Goal: Task Accomplishment & Management: Manage account settings

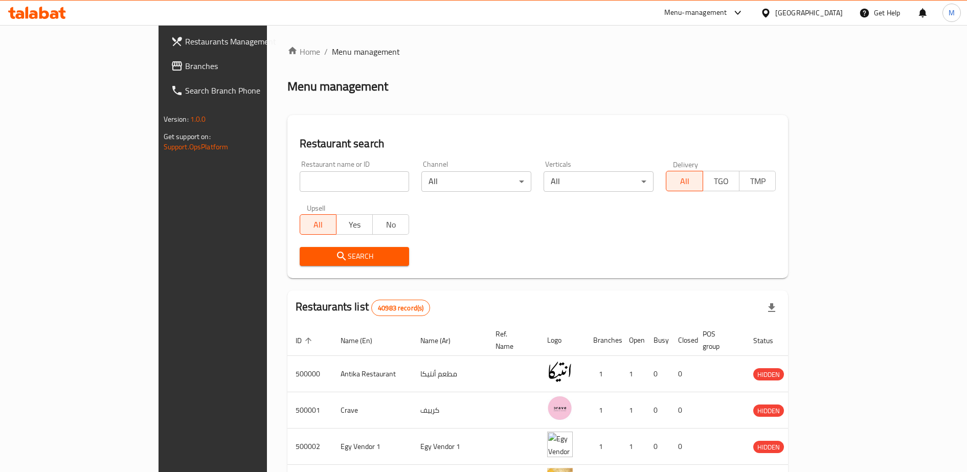
click at [744, 11] on icon at bounding box center [738, 13] width 12 height 12
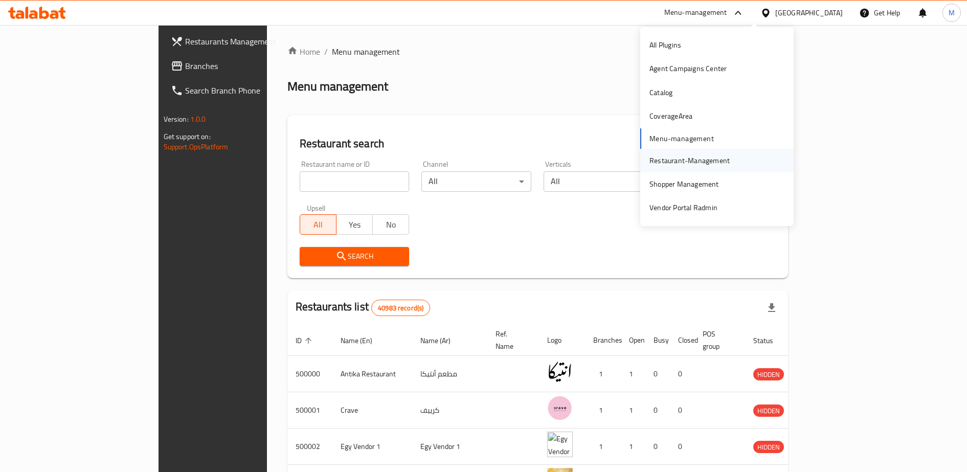
click at [675, 163] on div "Restaurant-Management" at bounding box center [690, 160] width 80 height 11
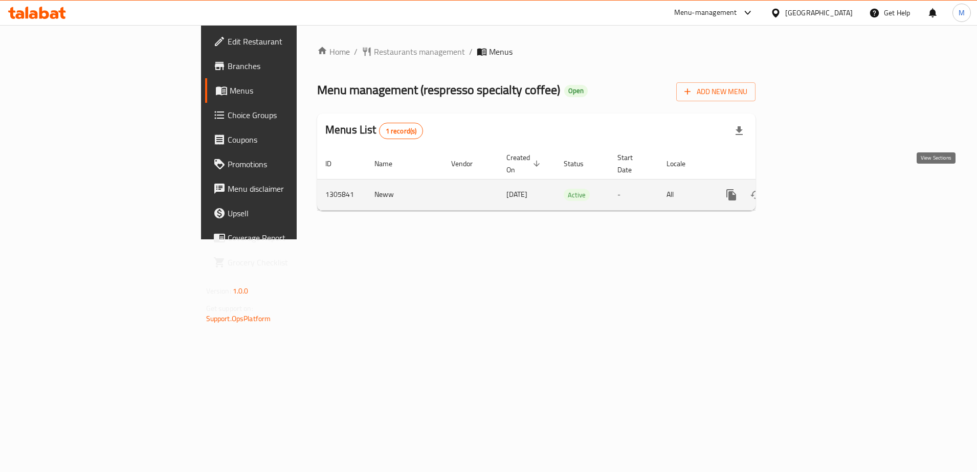
click at [811, 189] on icon "enhanced table" at bounding box center [805, 195] width 12 height 12
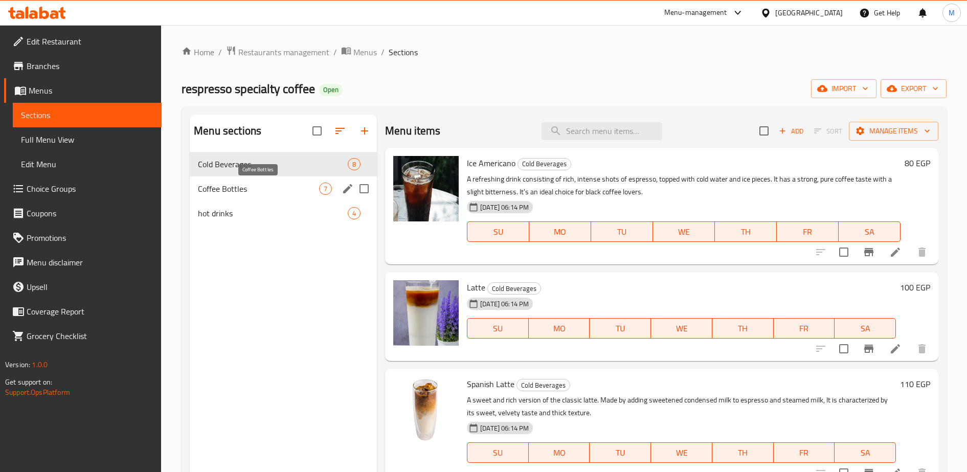
click at [263, 193] on span "Coffee Bottles" at bounding box center [258, 189] width 121 height 12
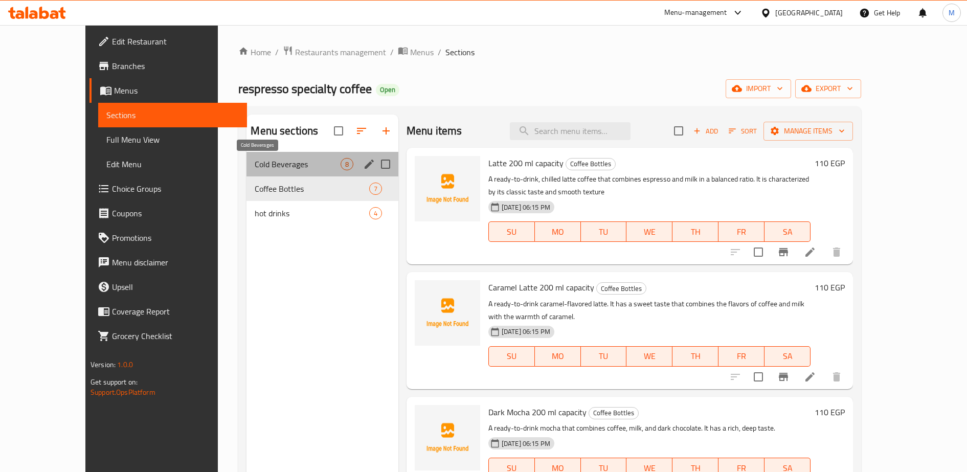
click at [255, 162] on span "Cold Beverages" at bounding box center [297, 164] width 85 height 12
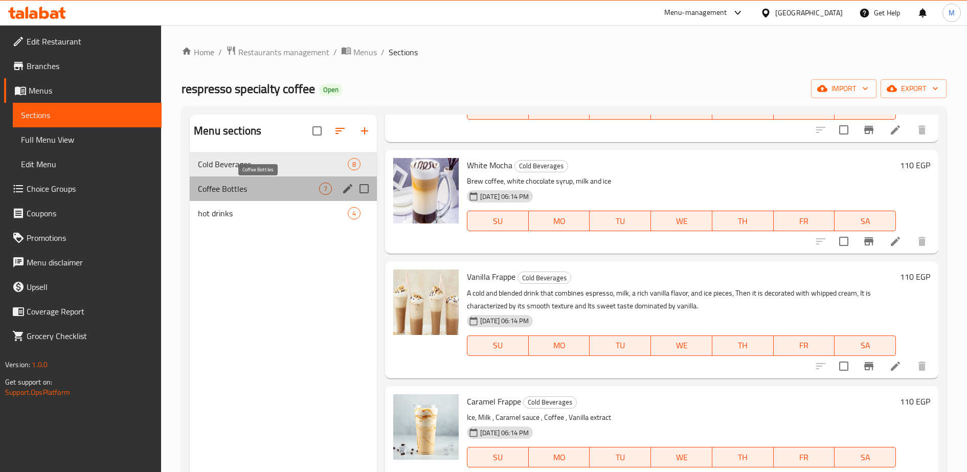
click at [241, 185] on span "Coffee Bottles" at bounding box center [258, 189] width 121 height 12
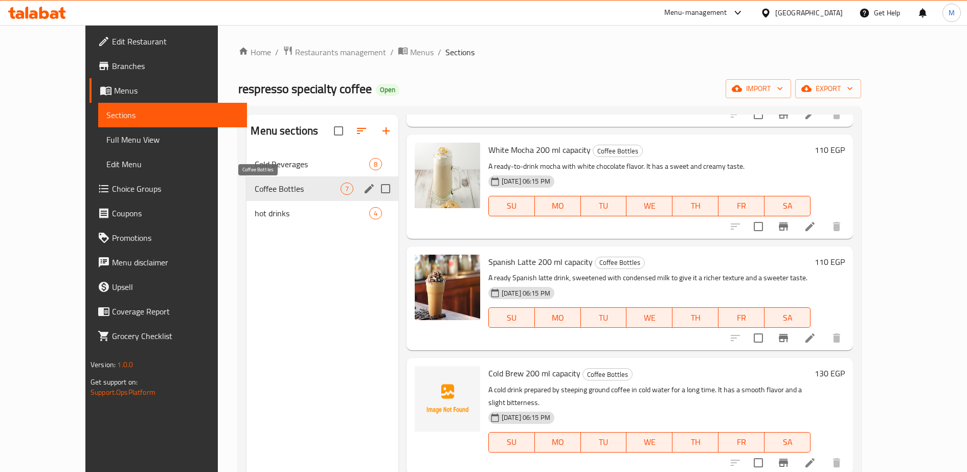
scroll to position [348, 0]
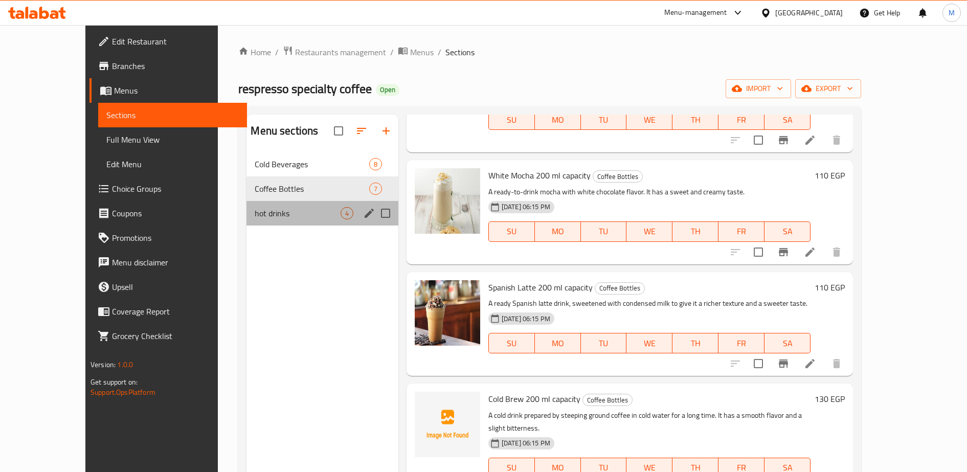
click at [247, 223] on div "hot drinks 4" at bounding box center [322, 213] width 151 height 25
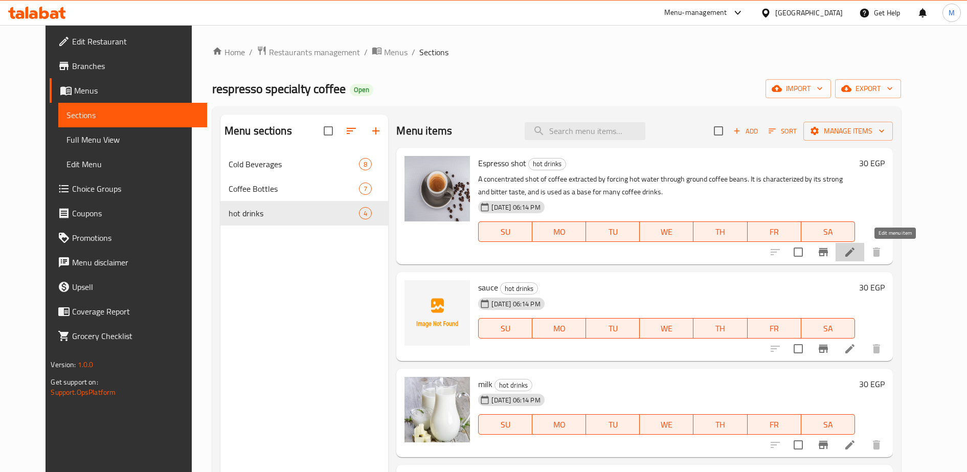
click at [855, 253] on icon at bounding box center [850, 252] width 9 height 9
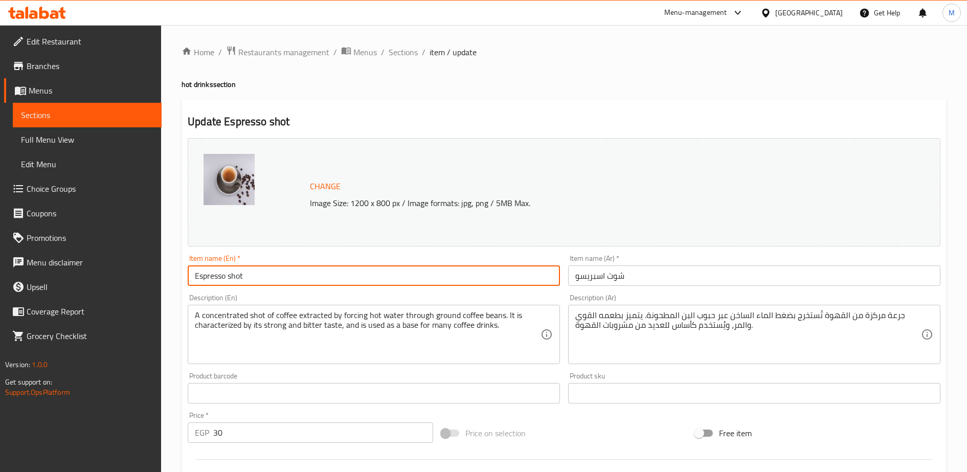
click at [266, 280] on input "Espresso shot" at bounding box center [374, 275] width 372 height 20
paste input "اسبريسو جولدن كريم"
type input "اسبريسو جولدن كريم"
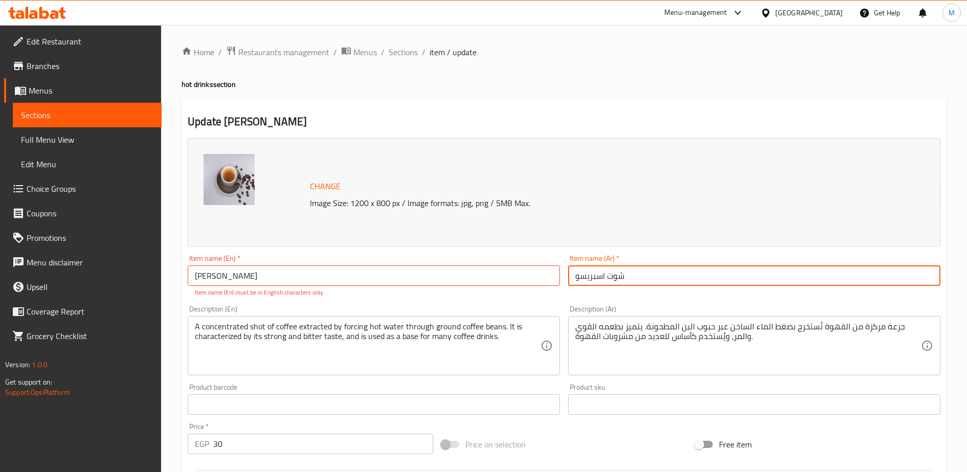
click at [585, 275] on input "شوت اسبريسو" at bounding box center [754, 275] width 372 height 20
paste input "Espresso Golden Cream"
click at [585, 275] on input "Espresso Golden Cream" at bounding box center [754, 275] width 372 height 20
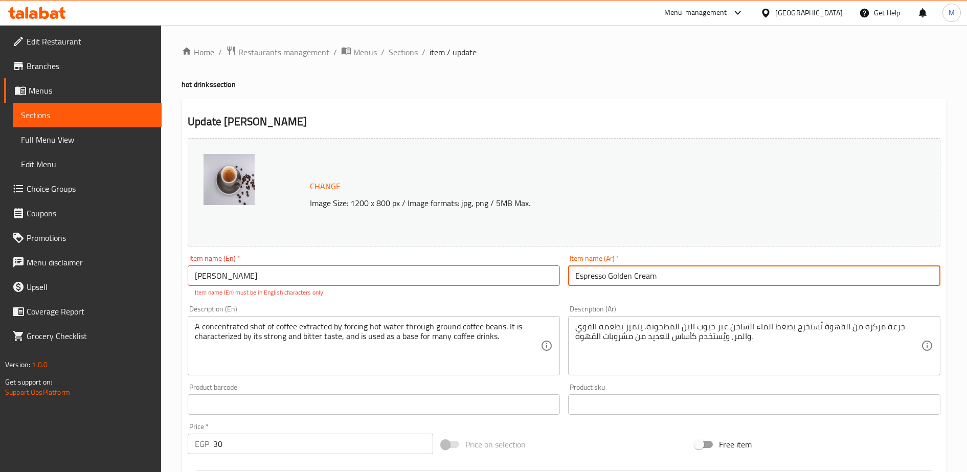
click at [585, 275] on input "Espresso Golden Cream" at bounding box center [754, 275] width 372 height 20
type input "Espresso Golden Cream"
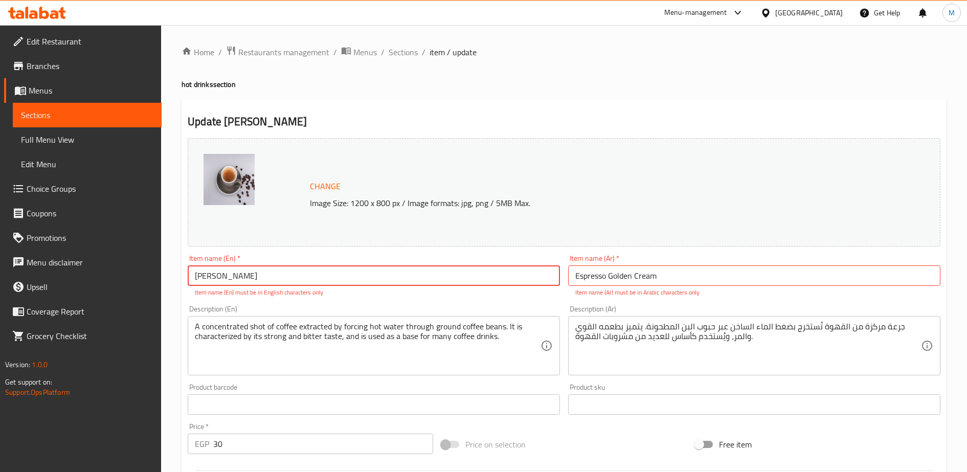
click at [279, 277] on input "اسبريسو جولدن كريم" at bounding box center [374, 275] width 372 height 20
paste input "Espresso Golden Cream"
click at [264, 276] on input "اسبريسو جولدن كريم // Espresso Golden Cream" at bounding box center [374, 275] width 372 height 20
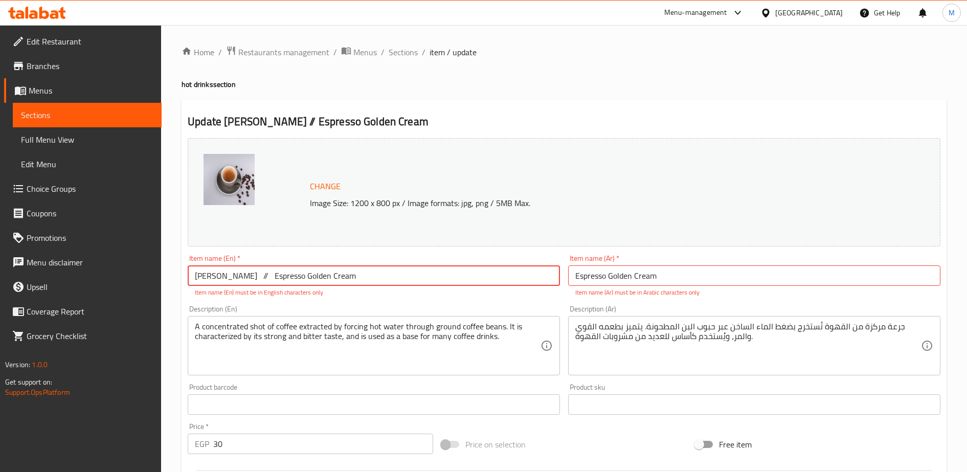
click at [264, 276] on input "اسبريسو جولدن كريم // Espresso Golden Cream" at bounding box center [374, 275] width 372 height 20
drag, startPoint x: 264, startPoint y: 276, endPoint x: 195, endPoint y: 279, distance: 69.1
click at [195, 279] on input "اسبريسو جولدن كريم // Espresso Golden Cream" at bounding box center [374, 275] width 372 height 20
click at [208, 276] on input "// Espresso Golden Cream" at bounding box center [374, 275] width 372 height 20
type input "Espresso Golden Cream"
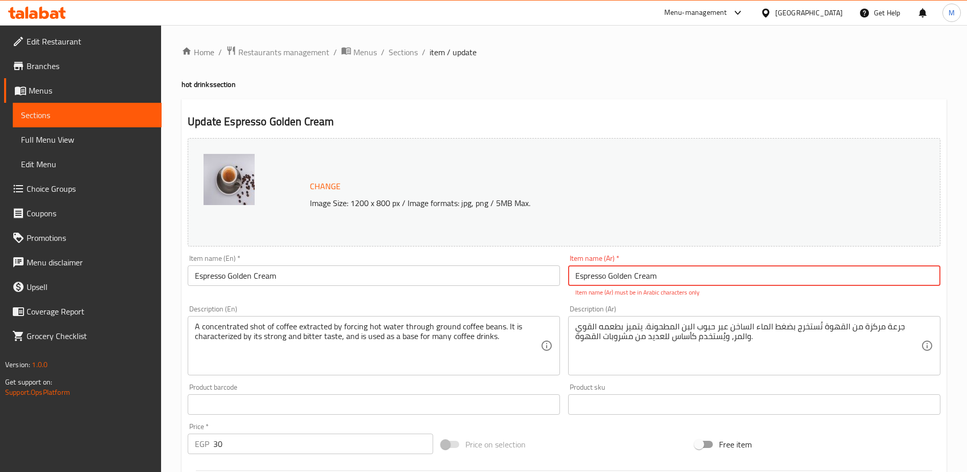
click at [607, 279] on input "Espresso Golden Cream" at bounding box center [754, 275] width 372 height 20
paste input "اسبريسو جولدن كريم"
type input "اسبريسو جولدن كريم"
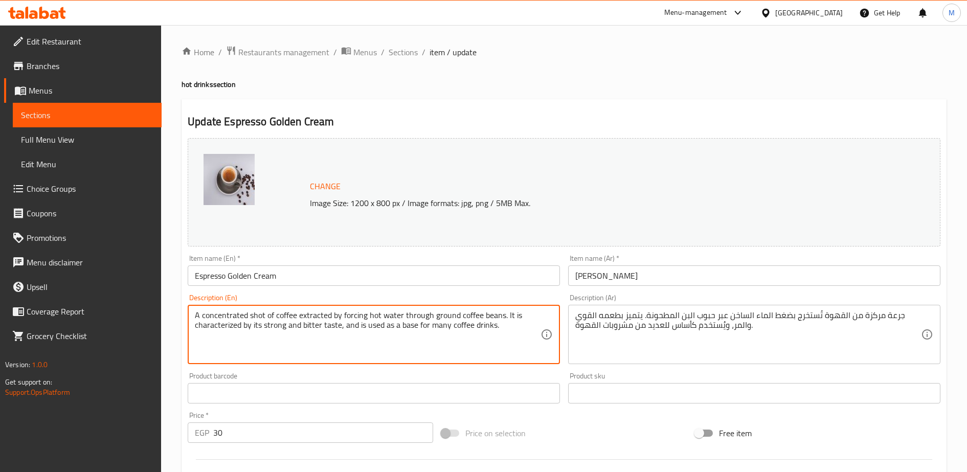
click at [469, 328] on textarea "A concentrated shot of coffee extracted by forcing hot water through ground cof…" at bounding box center [368, 334] width 346 height 49
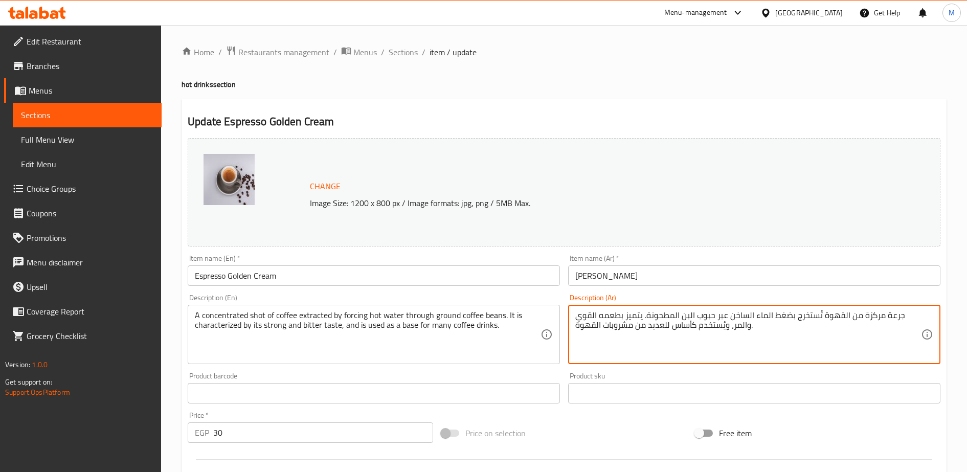
click at [588, 320] on textarea "جرعة مركزة من القهوة تُستخرج بضغط الماء الساخن عبر حبوب البن المطحونة. يتميز بط…" at bounding box center [748, 334] width 346 height 49
paste textarea "سبريسو توليفة جولدن كريم مزيج من الارابيكا والروبوستا مما يعطي طعم قوي ومركز وغ…"
click at [594, 319] on textarea "اسبريسو توليفة جولدن كريم مزيج من الارابيكا والروبوستا مما يعطي طعم قوي ومركز و…" at bounding box center [748, 334] width 346 height 49
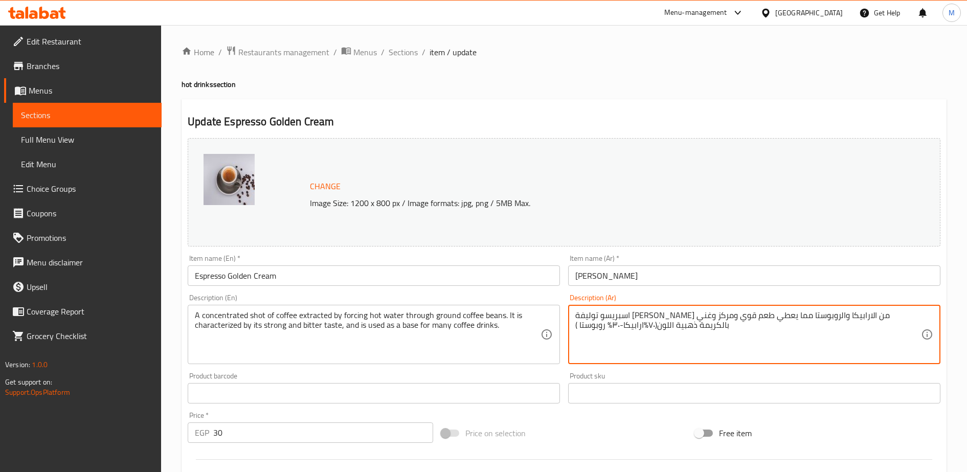
click at [594, 319] on textarea "اسبريسو توليفة جولدن كريم مزيج من الارابيكا والروبوستا مما يعطي طعم قوي ومركز و…" at bounding box center [748, 334] width 346 height 49
paste textarea "Espresso Golden Cream Blend is a mix of Arabica and Robusta, providing a strong…"
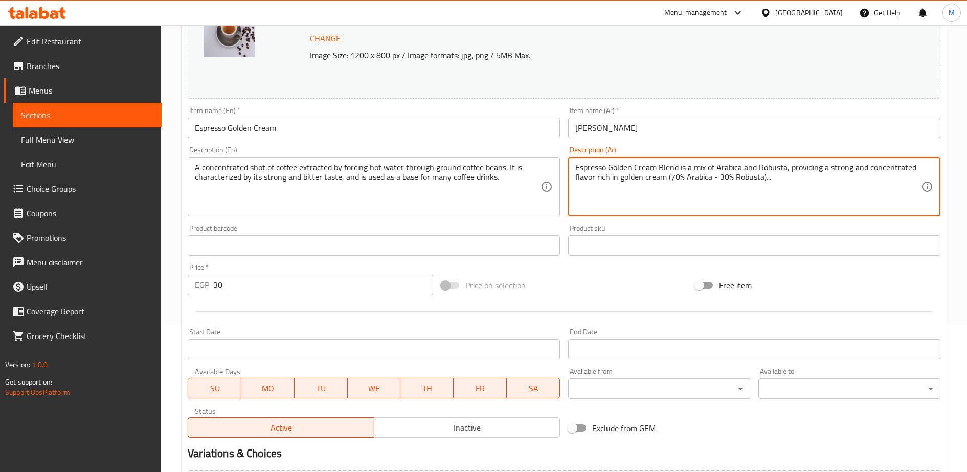
scroll to position [148, 0]
type textarea "Espresso Golden Cream Blend is a mix of Arabica and Robusta, providing a strong…"
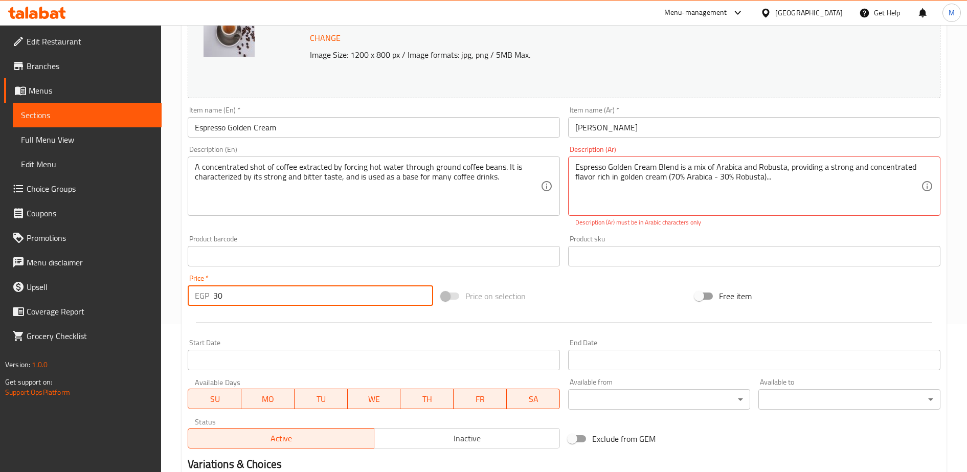
click at [237, 298] on input "30" at bounding box center [323, 295] width 220 height 20
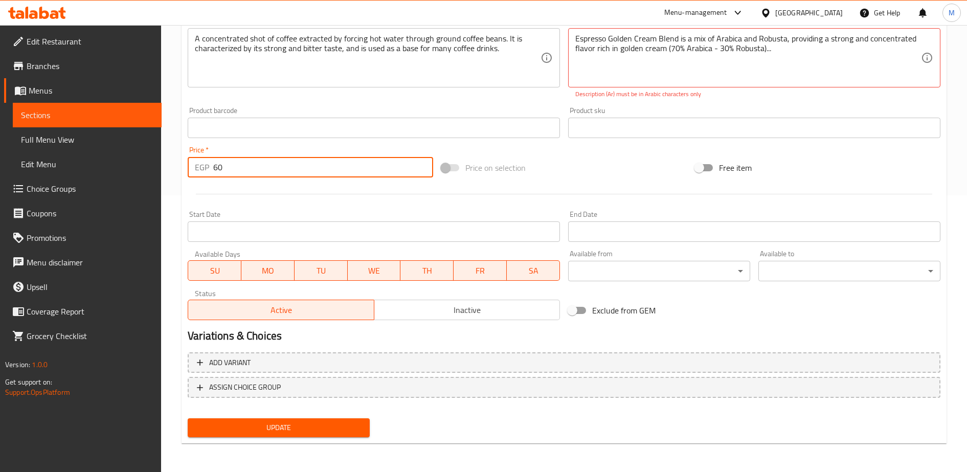
type input "60"
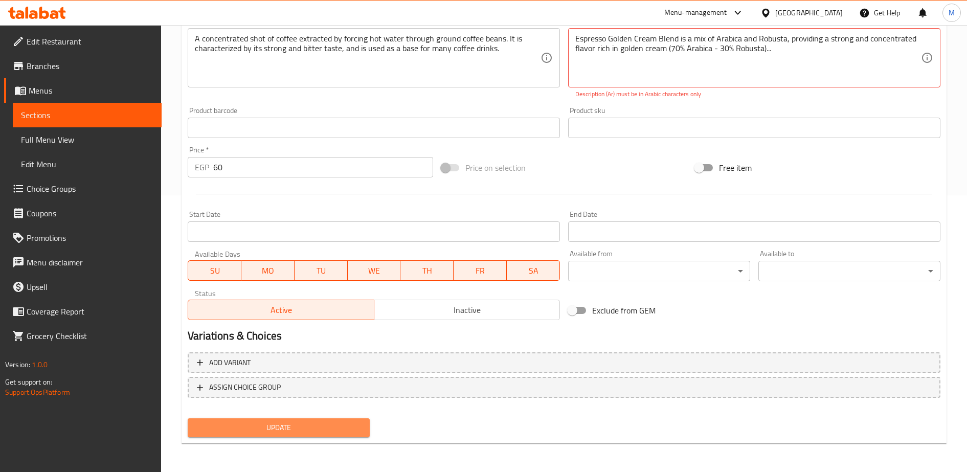
click at [268, 425] on span "Update" at bounding box center [279, 427] width 166 height 13
click at [332, 428] on span "Update" at bounding box center [279, 427] width 166 height 13
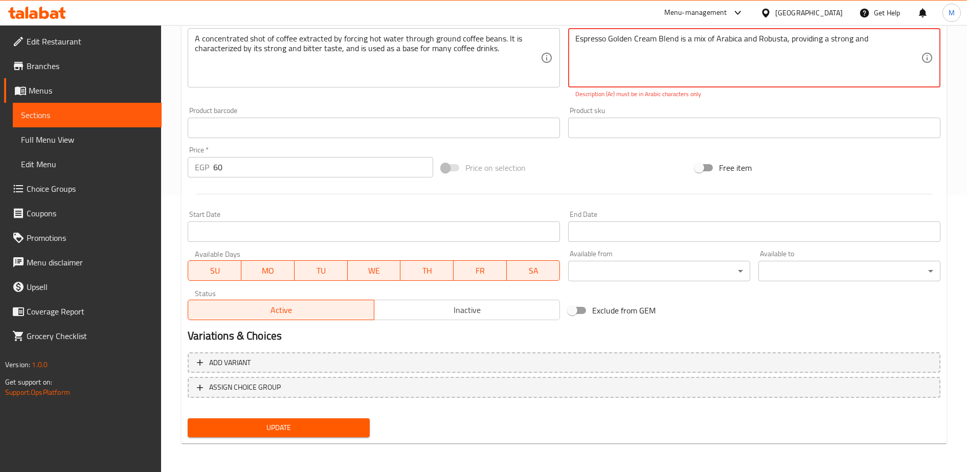
click at [657, 65] on textarea "Espresso Golden Cream Blend is a mix of Arabica and Robusta, providing a strong…" at bounding box center [748, 58] width 346 height 49
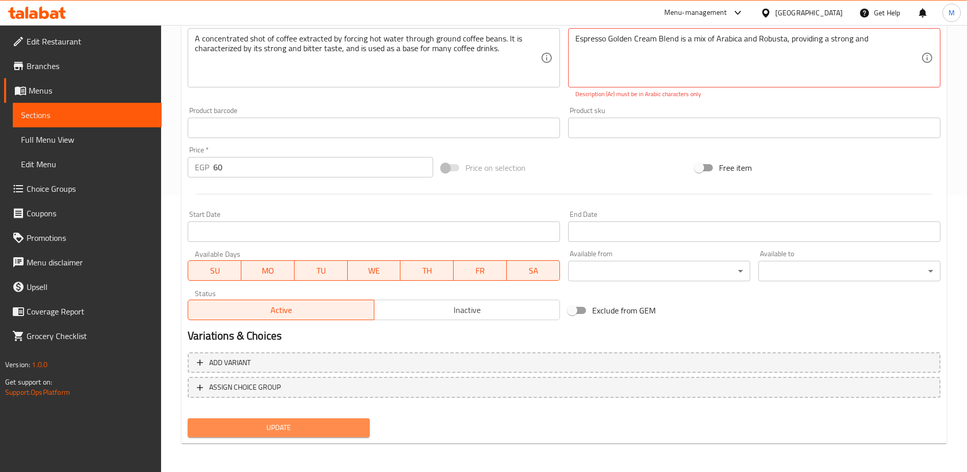
click at [265, 421] on span "Update" at bounding box center [279, 427] width 166 height 13
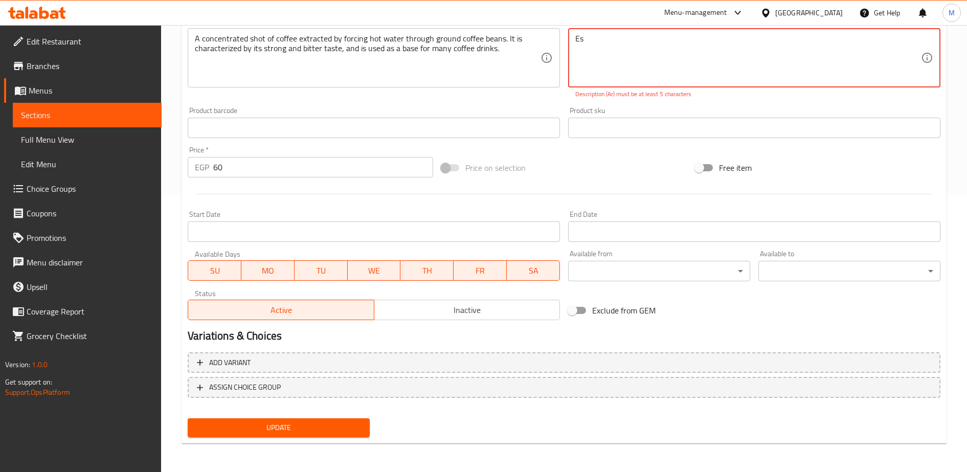
type textarea "E"
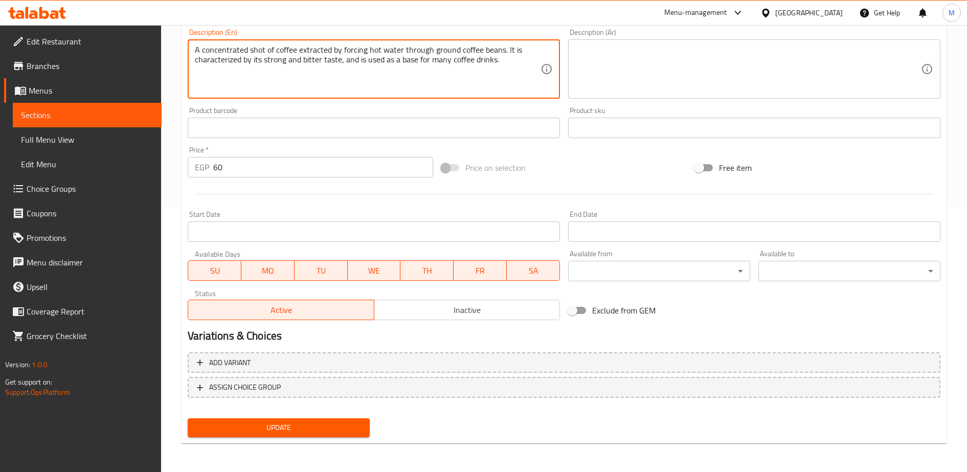
click at [433, 58] on textarea "A concentrated shot of coffee extracted by forcing hot water through ground cof…" at bounding box center [368, 69] width 346 height 49
click at [589, 64] on textarea at bounding box center [748, 69] width 346 height 49
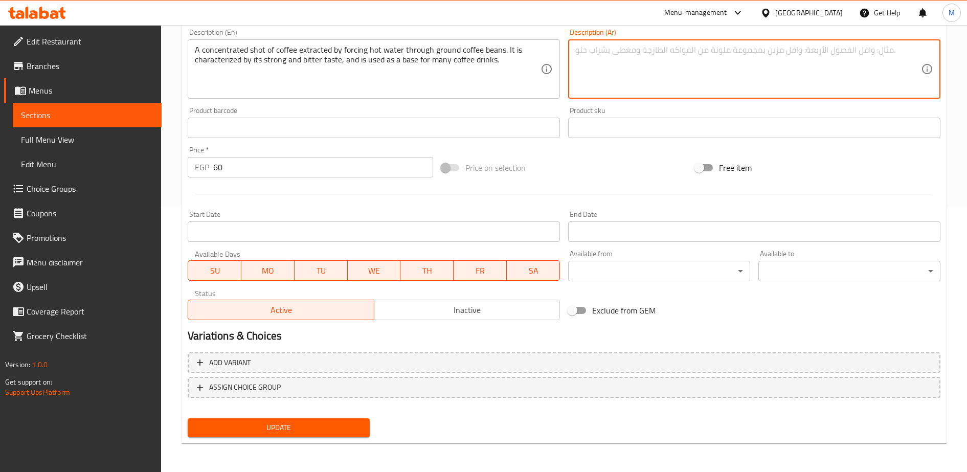
paste textarea "اسبريسو توليفة جولدن كريم مزيج من الارابيكا والروبوستا مما يعطي طعم قوي ومركز و…"
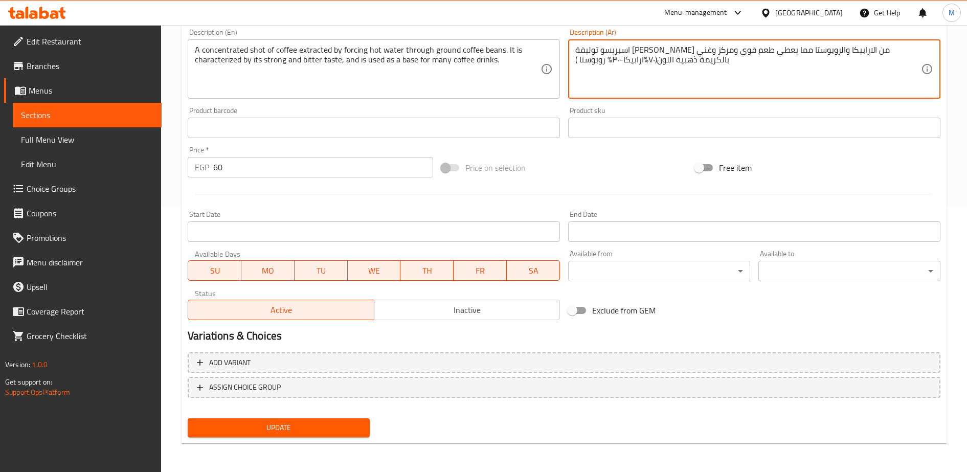
type textarea "اسبريسو توليفة جولدن كريم مزيج من الارابيكا والروبوستا مما يعطي طعم قوي ومركز و…"
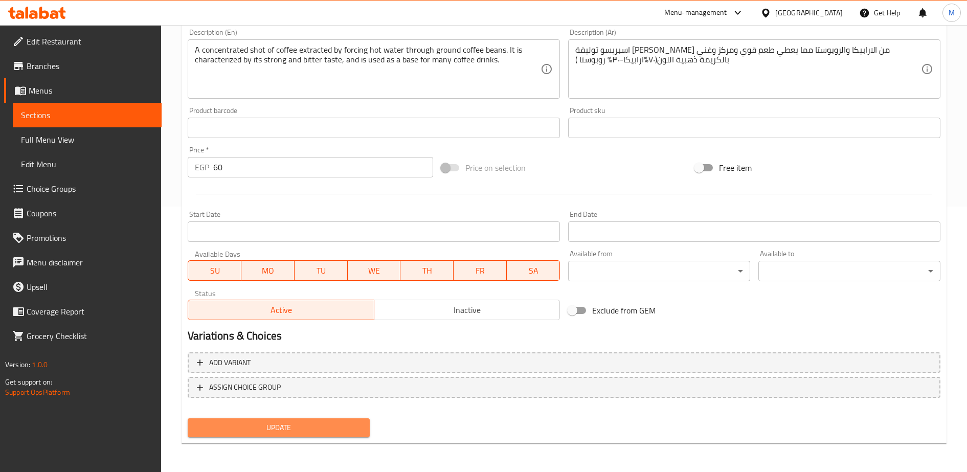
click at [295, 420] on button "Update" at bounding box center [279, 427] width 182 height 19
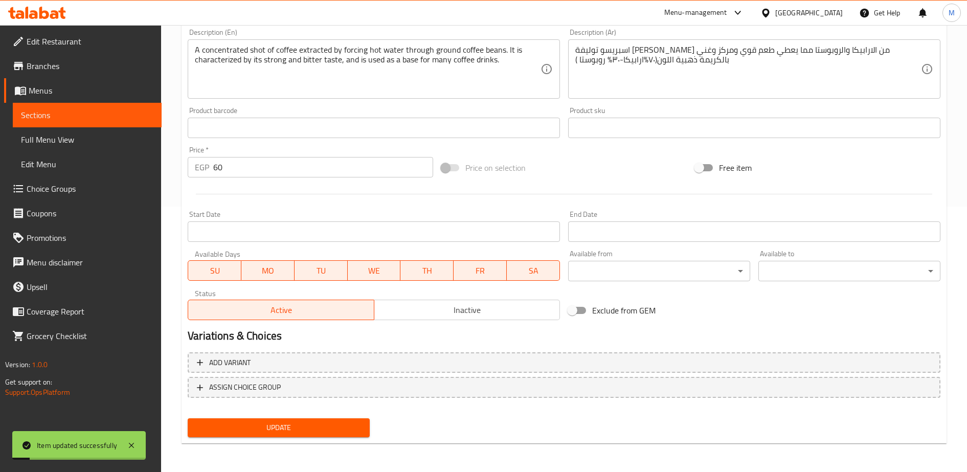
scroll to position [0, 0]
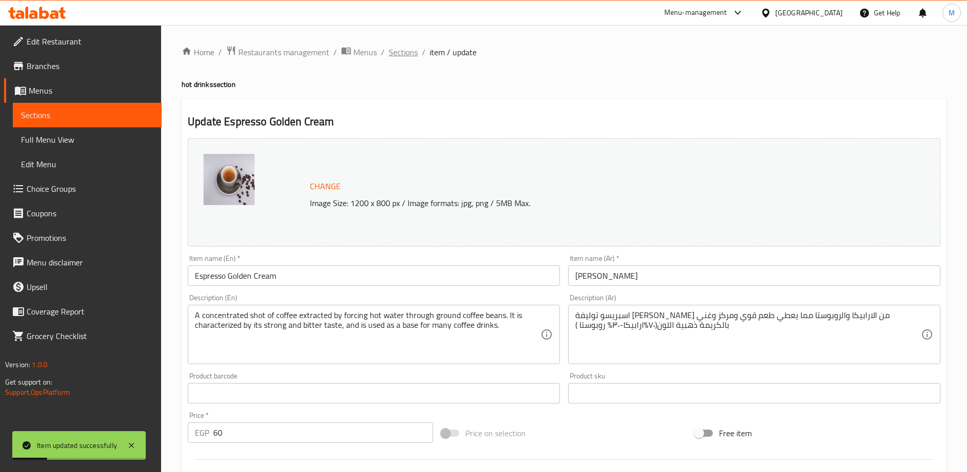
click at [403, 55] on span "Sections" at bounding box center [403, 52] width 29 height 12
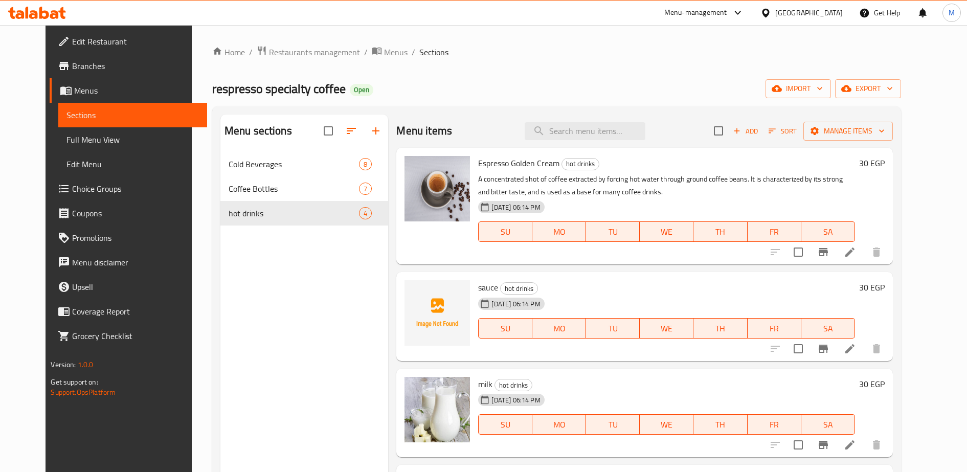
click at [486, 163] on span "Espresso Golden Cream" at bounding box center [518, 162] width 81 height 15
copy h6 "Espresso Golden Cream"
click at [760, 132] on span "Add" at bounding box center [746, 131] width 28 height 12
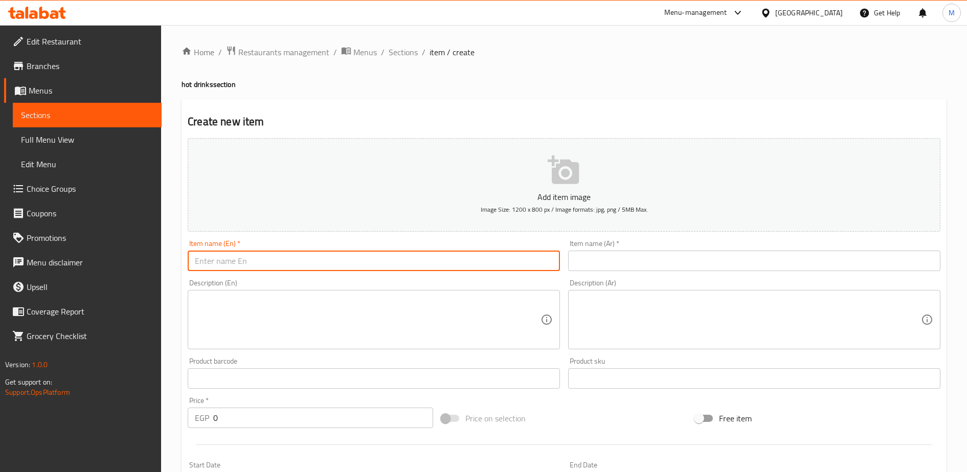
click at [328, 268] on input "text" at bounding box center [374, 261] width 372 height 20
paste input "Espresso Golden Cream"
type input "Espresso Golden Cream"
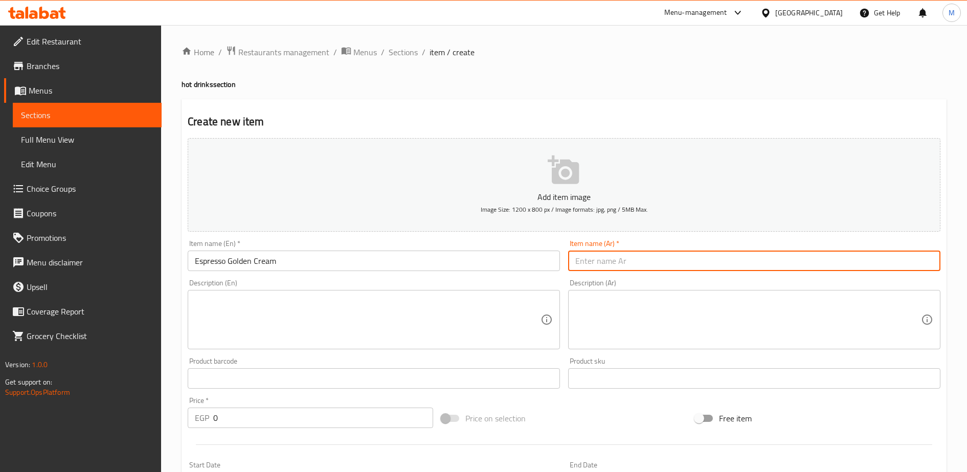
click at [600, 258] on input "text" at bounding box center [754, 261] width 372 height 20
paste input "اسبريسو كولومبي لاميستا معالجة مغسولة"
click at [591, 261] on input "اسبريسو كولومبي لاميستا معالجة مغسولة" at bounding box center [754, 261] width 372 height 20
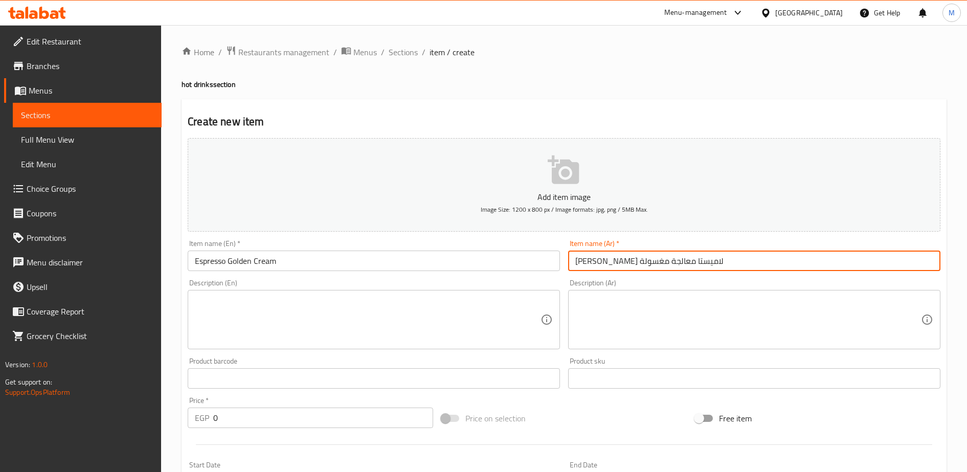
paste input "Colombian Espresso La Mista washed process..."
type input "اسبريسو كولومبي لاميستا معالجة مغسولة"
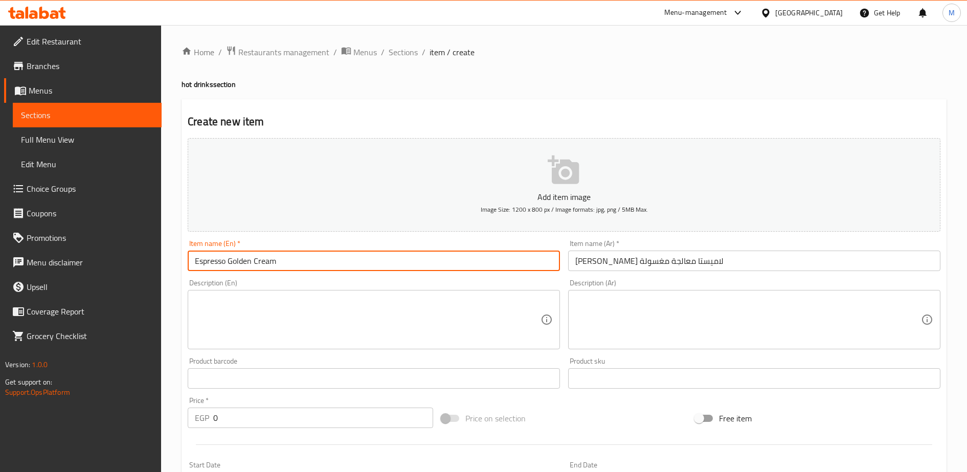
click at [361, 258] on input "Espresso Golden Cream" at bounding box center [374, 261] width 372 height 20
paste input "Colombian Espresso La Mista washed process..."
type input "Colombian Espresso La Mista washed process..."
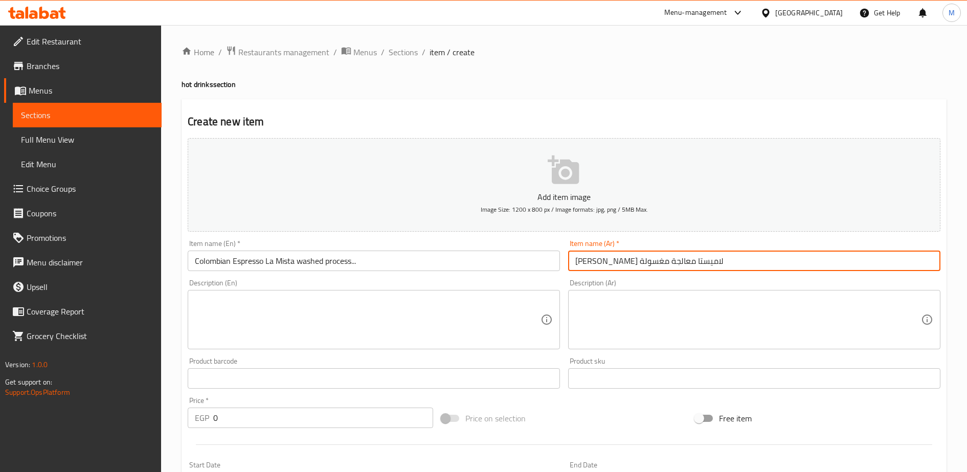
drag, startPoint x: 632, startPoint y: 261, endPoint x: 575, endPoint y: 263, distance: 56.8
click at [575, 263] on input "اسبريسو كولومبي لاميستا معالجة مغسولة" at bounding box center [754, 261] width 372 height 20
type input "اسبريسو كولومبي لاميستا"
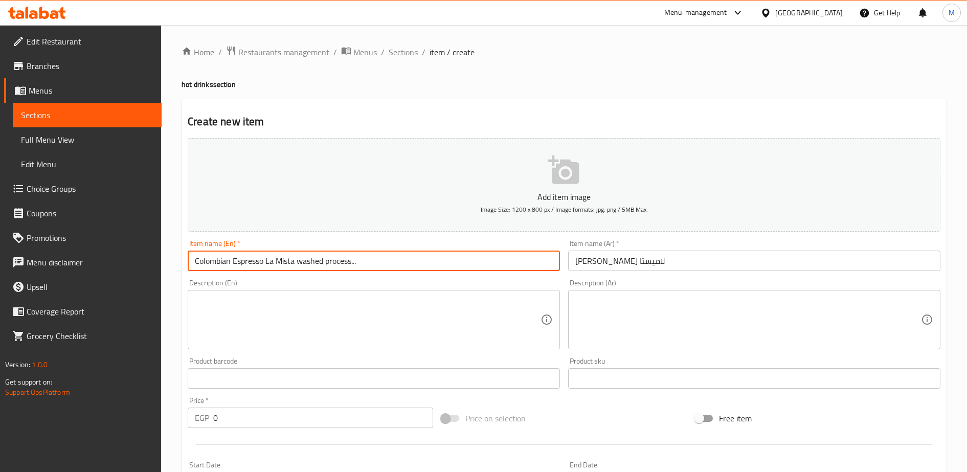
click at [253, 260] on input "Colombian Espresso La Mista washed process..." at bounding box center [374, 261] width 372 height 20
paste input "اسبريسو كولومبي لاميستا"
type input "اسبريسو كولومبي لاميستا"
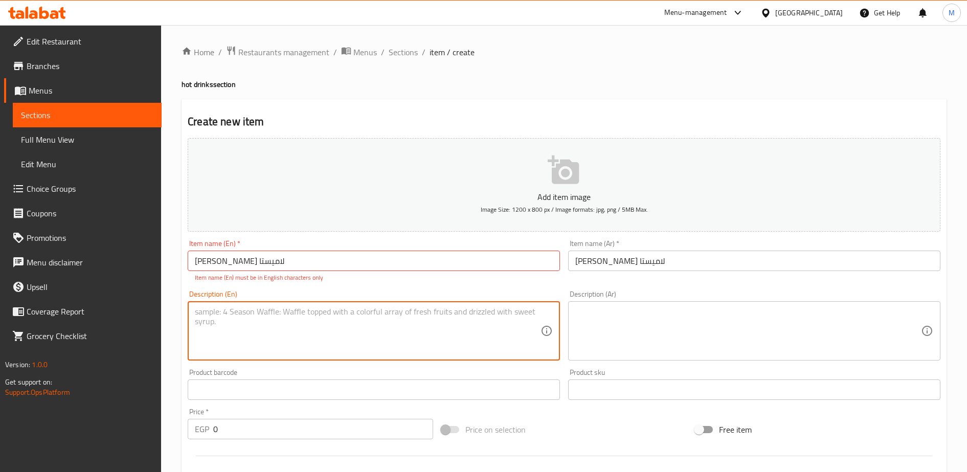
click at [217, 317] on textarea at bounding box center [368, 331] width 346 height 49
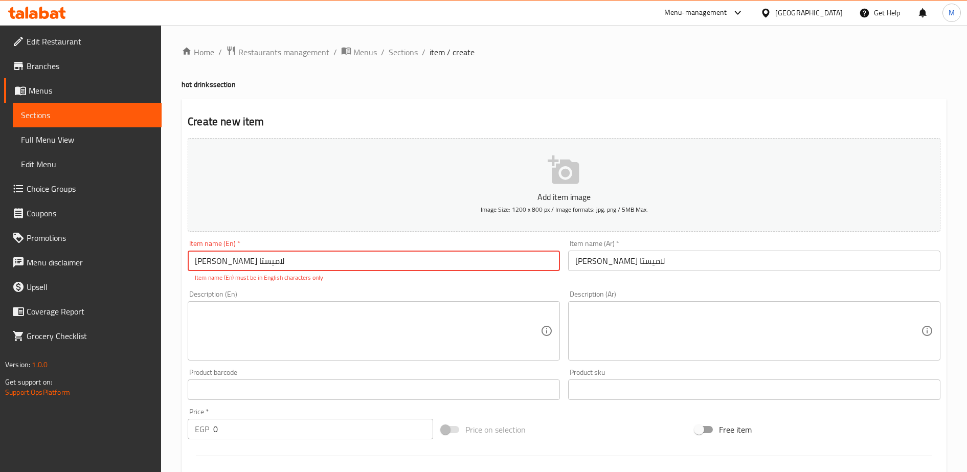
click at [252, 259] on input "اسبريسو كولومبي لاميستا" at bounding box center [374, 261] width 372 height 20
click at [258, 262] on input "text" at bounding box center [374, 261] width 372 height 20
paste input "Colombian espresso Lamiesta..."
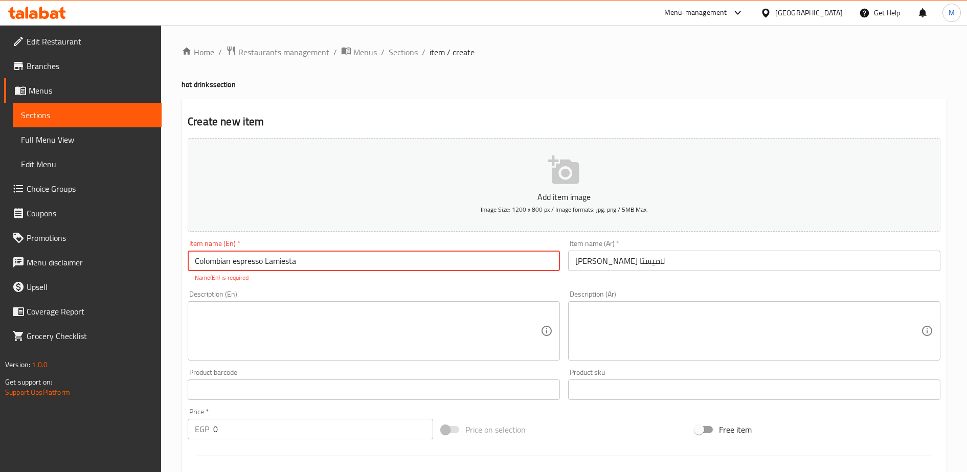
type input "Colombian espresso Lamiesta"
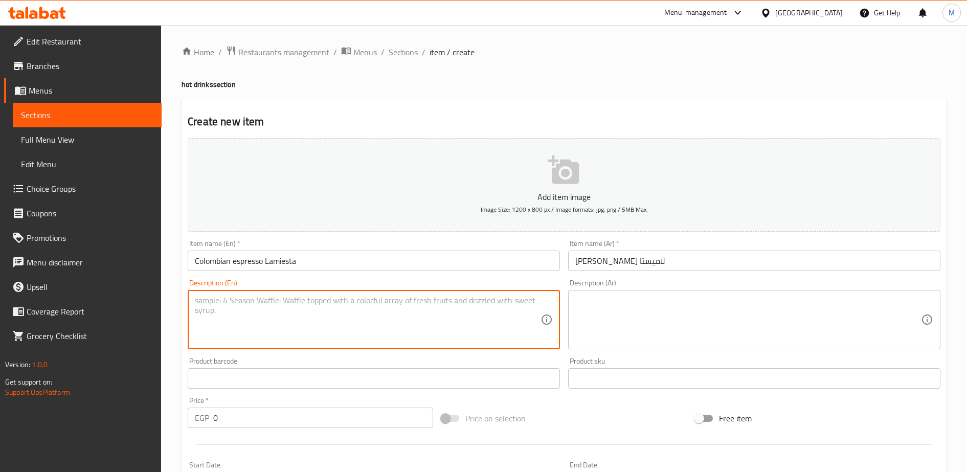
click at [222, 322] on textarea at bounding box center [368, 320] width 346 height 49
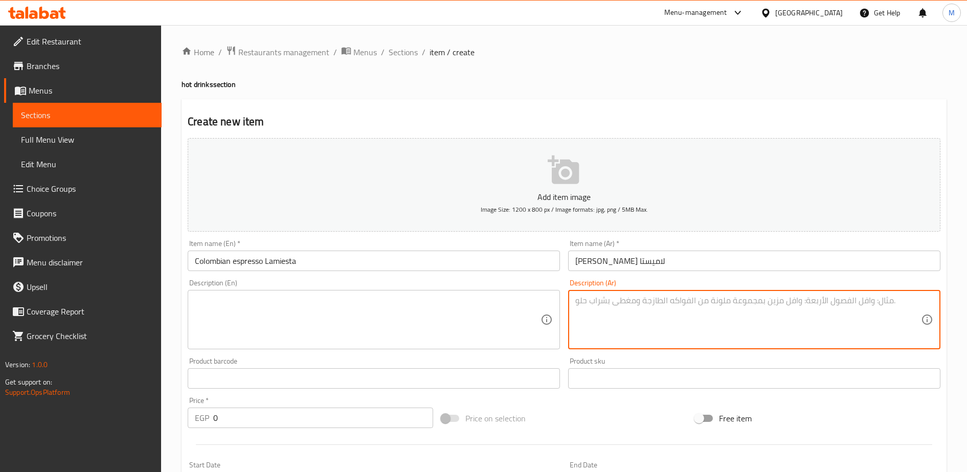
click at [582, 298] on textarea at bounding box center [748, 320] width 346 height 49
paste textarea "اسبريسو كولومبيا لاميستا طعم غني بإيحاءات الشوكولاتة والعنب والفواكه الحمراء"
type textarea "اسبريسو كولومبيا لاميستا طعم غني بإيحاءات الشوكولاتة والعنب والفواكه الحمراء"
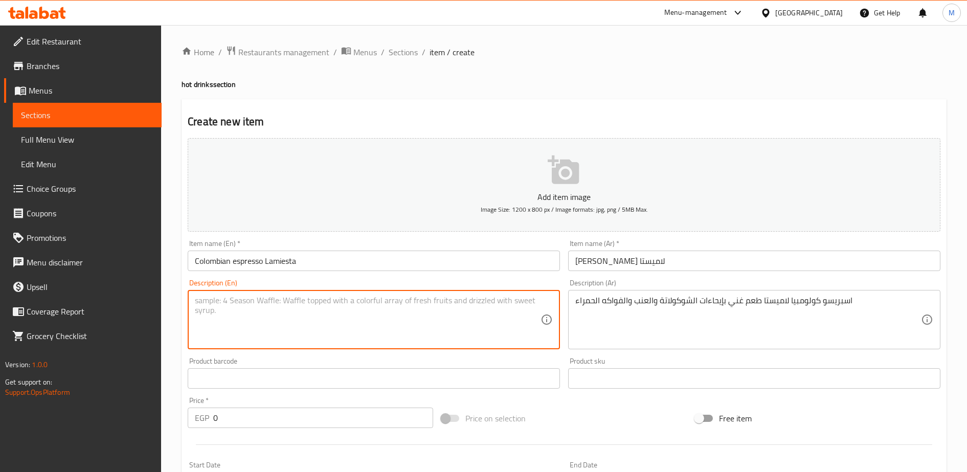
click at [405, 313] on textarea at bounding box center [368, 320] width 346 height 49
paste textarea "Espresso Colombia Lamista has a rich flavor with hints of chocolate, grapes, an…"
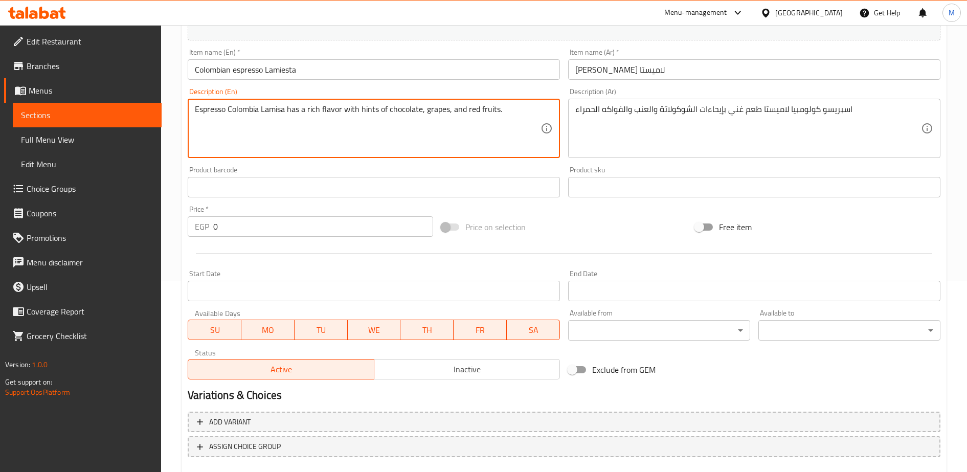
scroll to position [251, 0]
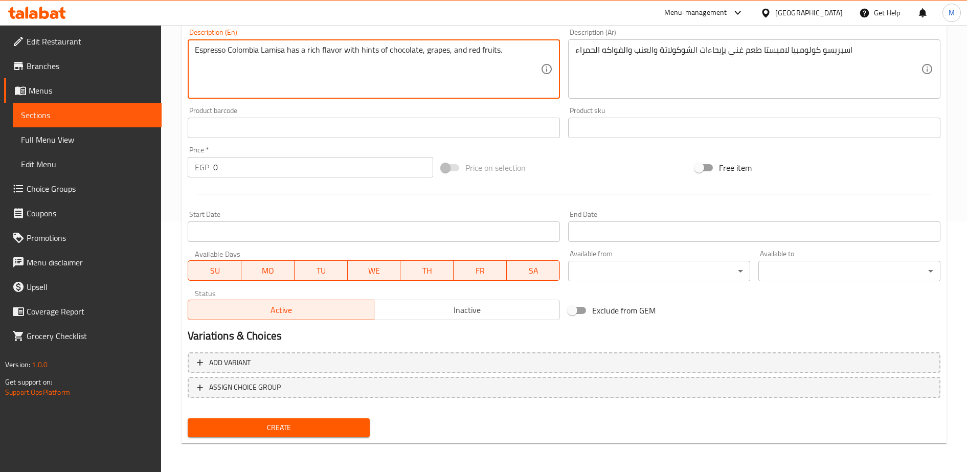
type textarea "Espresso Colombia Lamisa has a rich flavor with hints of chocolate, grapes, and…"
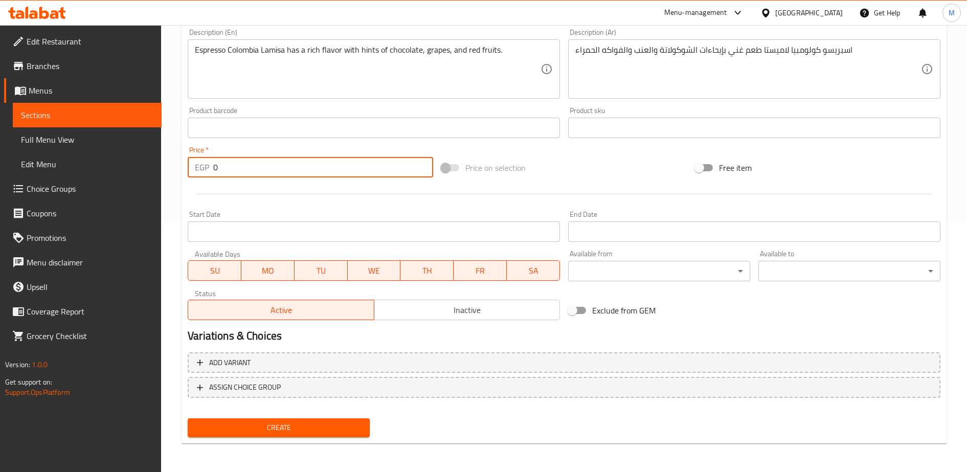
click at [227, 168] on input "0" at bounding box center [323, 167] width 220 height 20
type input "65"
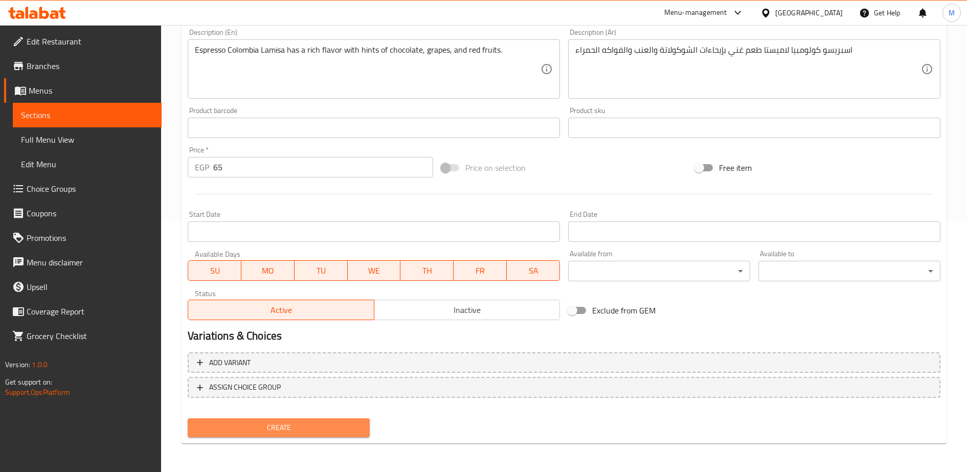
click at [242, 433] on span "Create" at bounding box center [279, 427] width 166 height 13
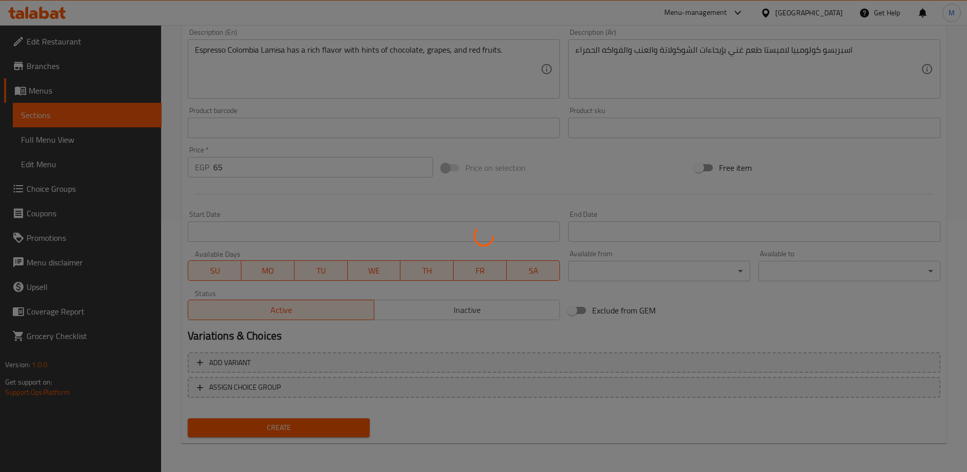
type input "0"
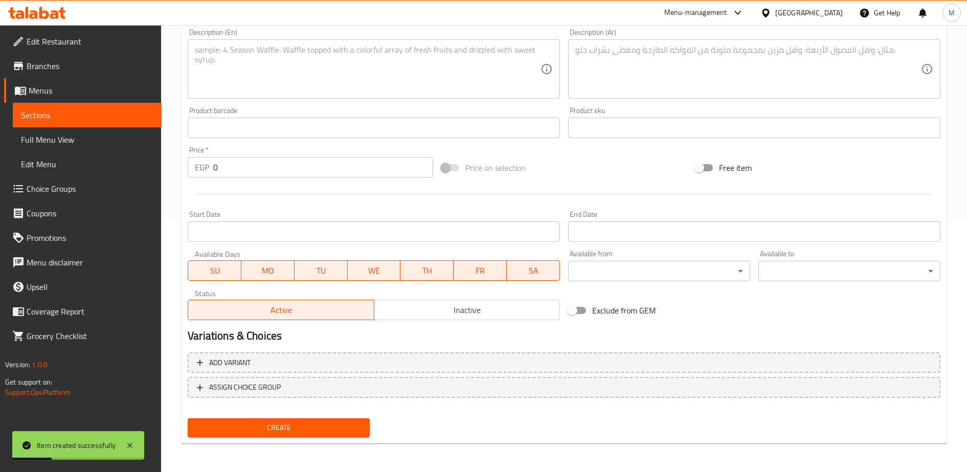
scroll to position [0, 0]
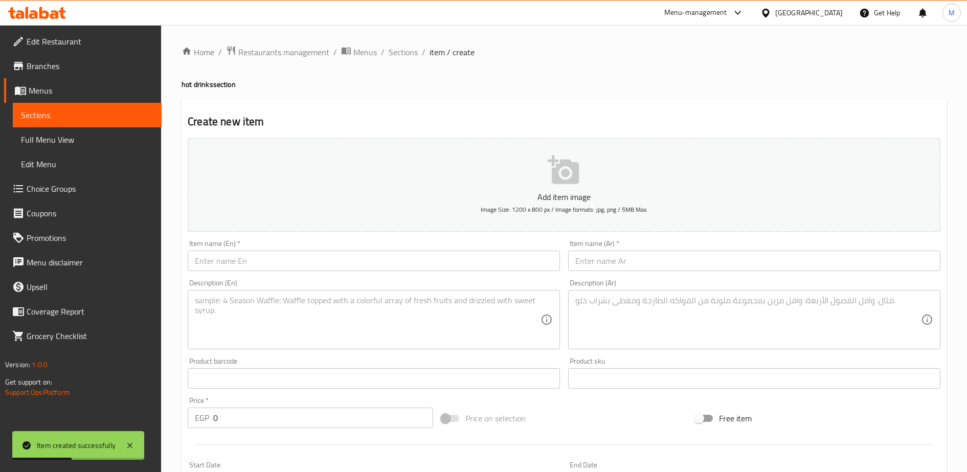
click at [247, 265] on input "text" at bounding box center [374, 261] width 372 height 20
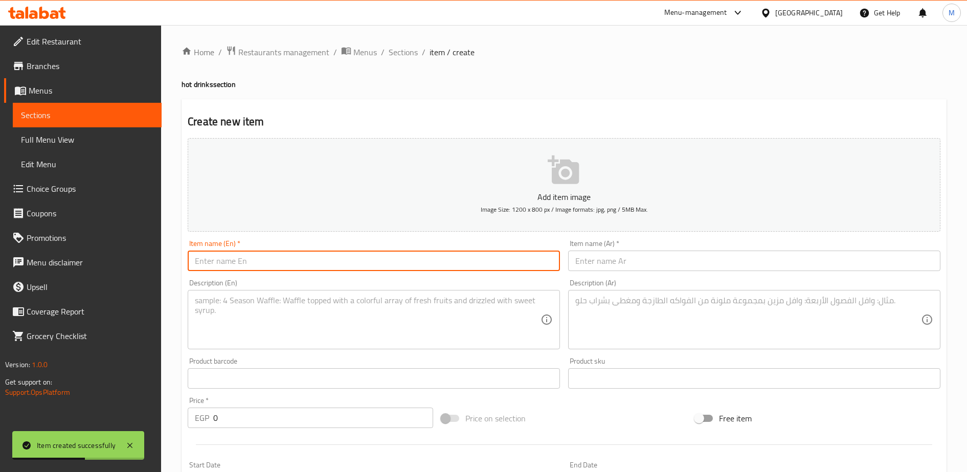
paste input "اسبريسو اثيوبي هامبيلا قهوة مختصة معالجة مجففة"
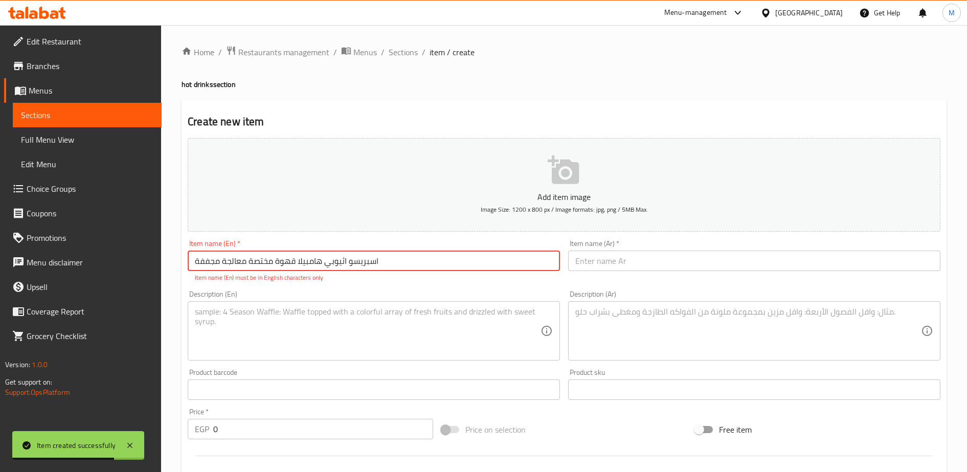
type input "اسبريسو اثيوبي هامبيلا قهوة مختصة معالجة مجففة"
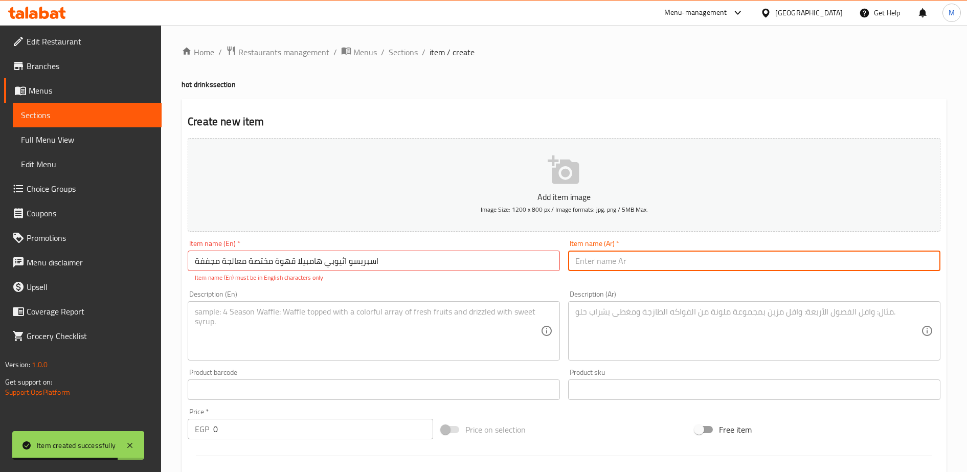
click at [598, 262] on input "text" at bounding box center [754, 261] width 372 height 20
paste input "اسبريسو اثيوبي هامبيلا قهوة مختصة معالجة مجففة"
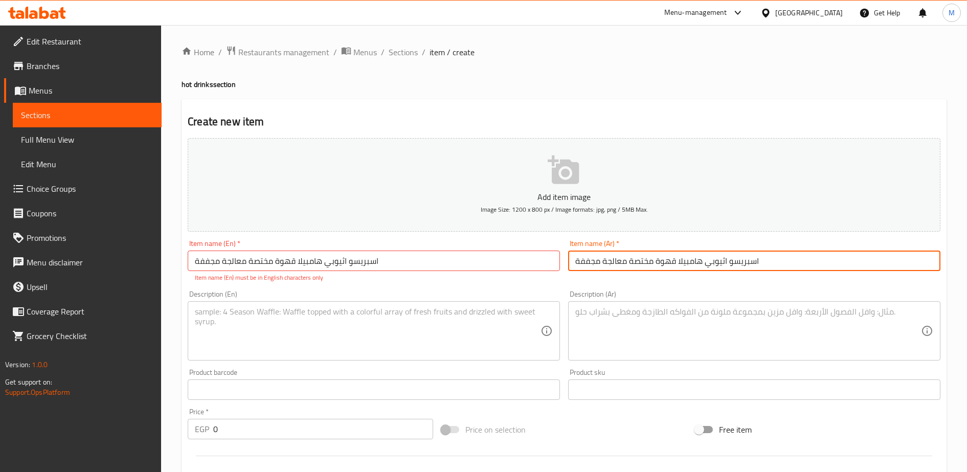
type input "اسبريسو اثيوبي هامبيلا قهوة مختصة معالجة مجففة"
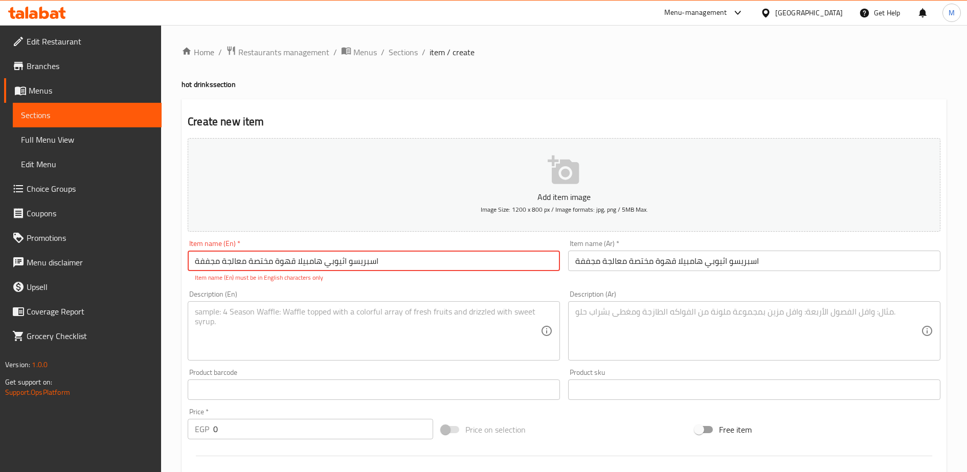
click at [251, 263] on input "اسبريسو اثيوبي هامبيلا قهوة مختصة معالجة مجففة" at bounding box center [374, 261] width 372 height 20
paste input "Ethiopian Hambela espresso specialty coffee, processed dry."
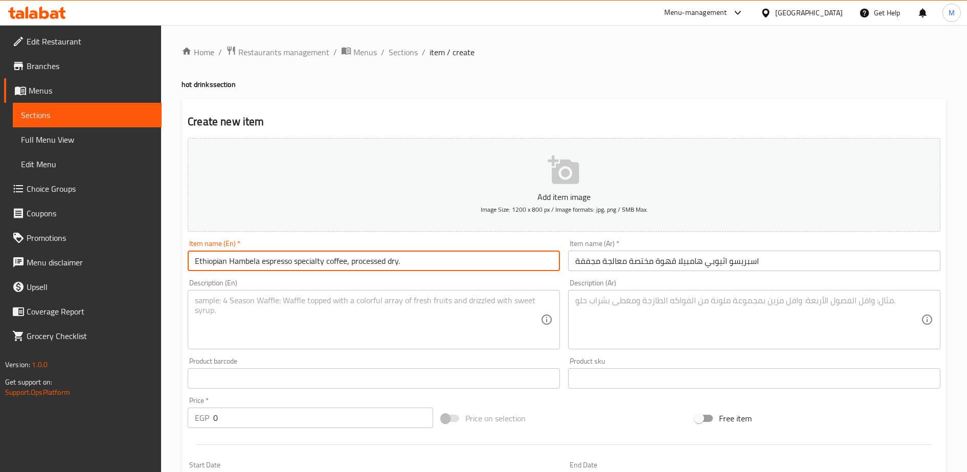
type input "Ethiopian Hambela espresso specialty coffee, processed dry."
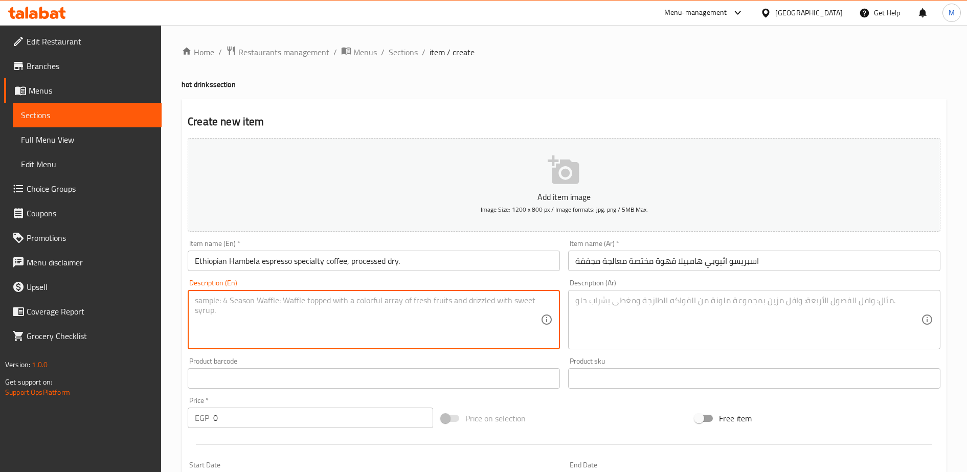
click at [249, 305] on textarea at bounding box center [368, 320] width 346 height 49
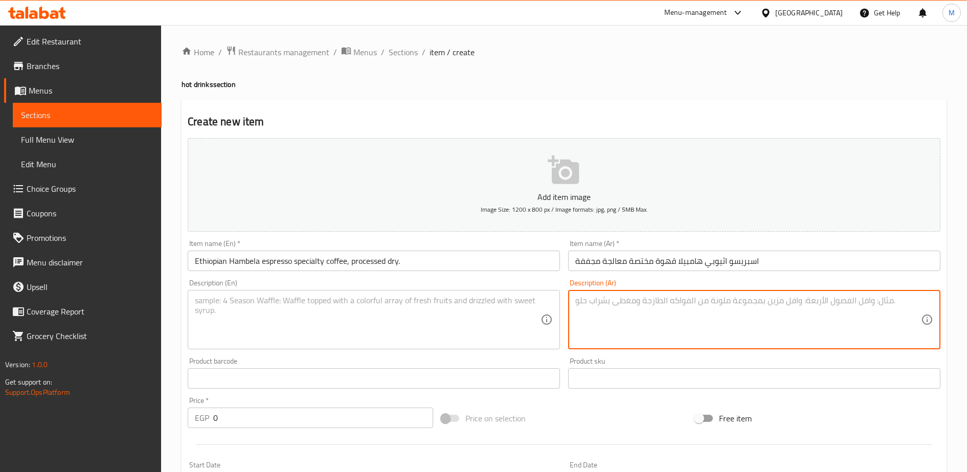
click at [608, 313] on textarea at bounding box center [748, 320] width 346 height 49
paste textarea "اسبريسو اثيوبي جوجي هامبيلا معالجة مجففة طعم فاكهي بإيحاءات البرتقال والعنب الا…"
type textarea "اسبريسو اثيوبي جوجي هامبيلا معالجة مجففة طعم فاكهي بإيحاءات البرتقال والعنب الا…"
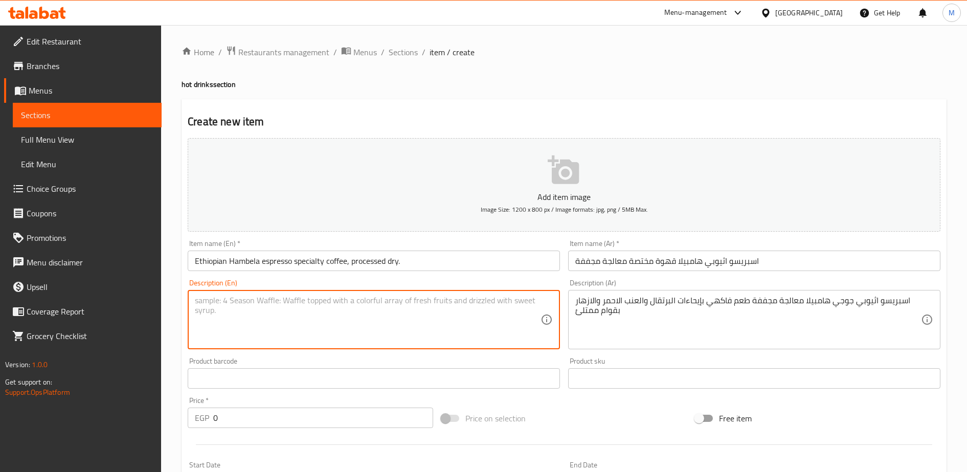
click at [207, 301] on textarea at bounding box center [368, 320] width 346 height 49
paste textarea "Ethiopian Espresso Guji Hambela, processed dry, has a fruity taste with hints o…"
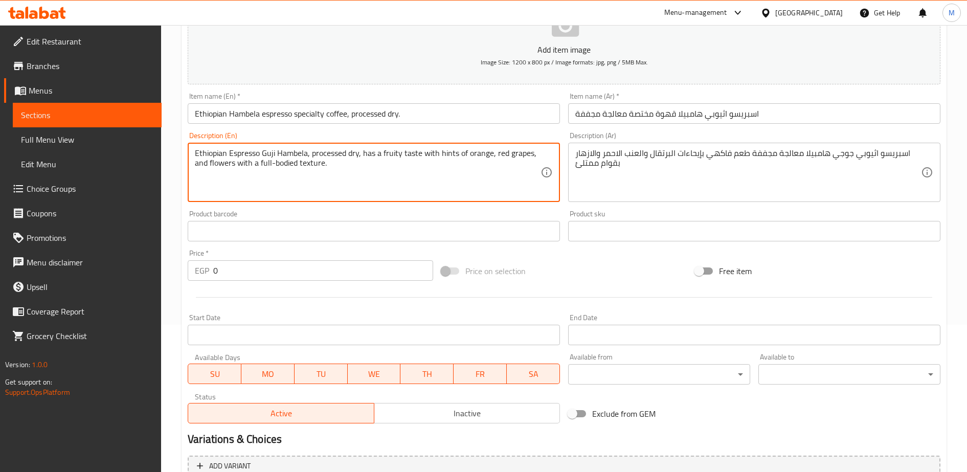
scroll to position [148, 0]
type textarea "Ethiopian Espresso Guji Hambela, processed dry, has a fruity taste with hints o…"
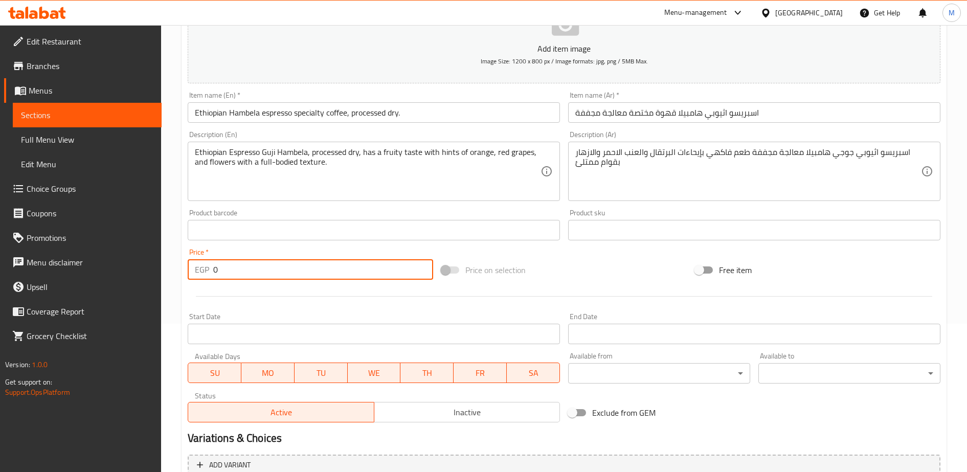
click at [223, 265] on input "0" at bounding box center [323, 269] width 220 height 20
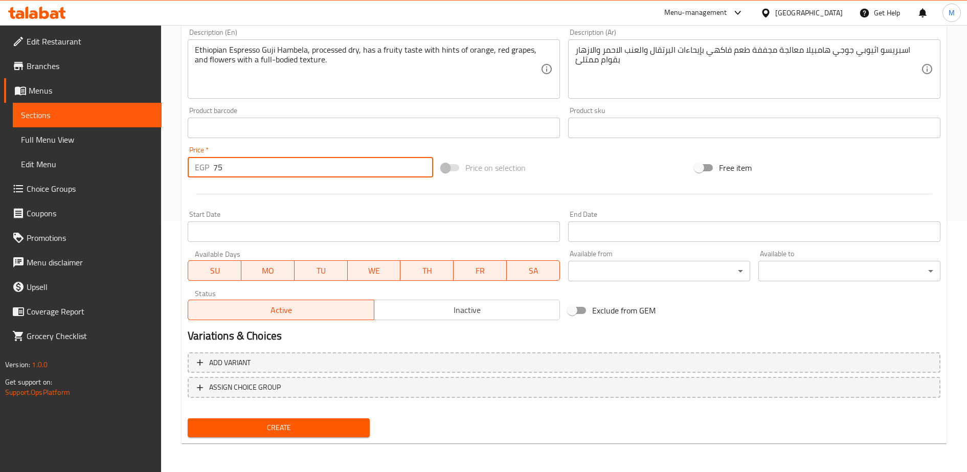
type input "75"
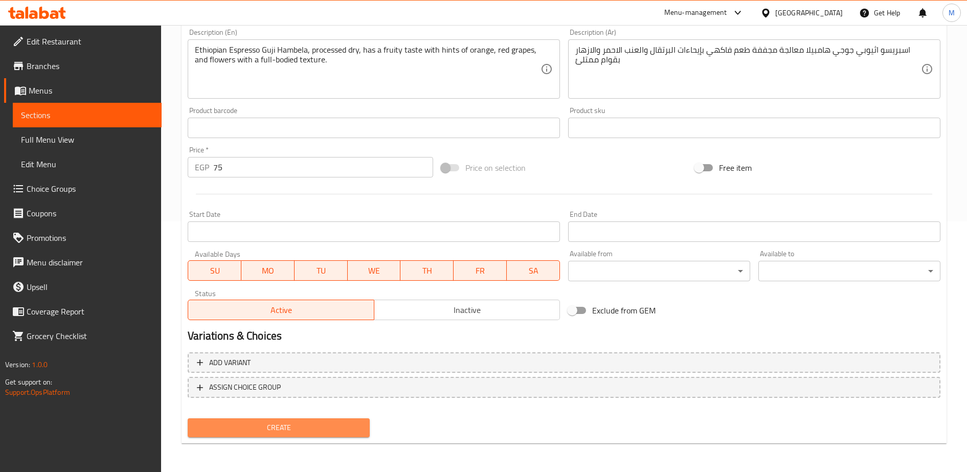
click at [254, 429] on span "Create" at bounding box center [279, 427] width 166 height 13
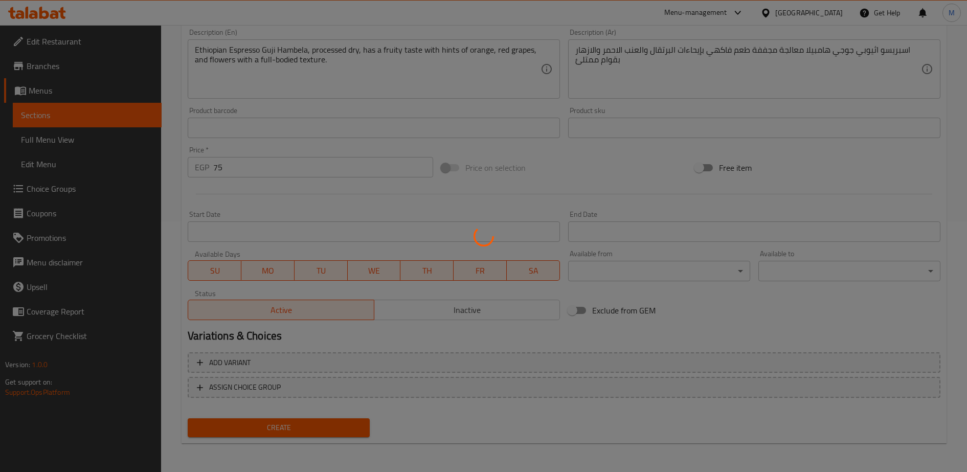
type input "0"
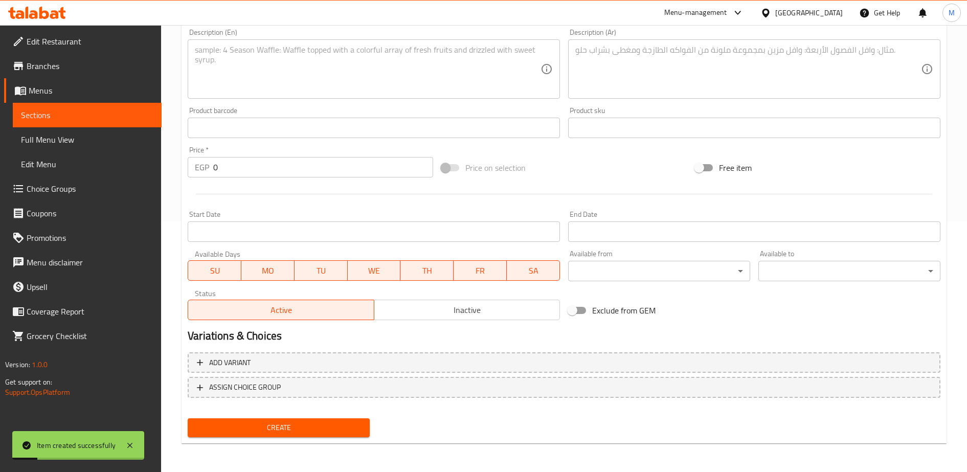
scroll to position [0, 0]
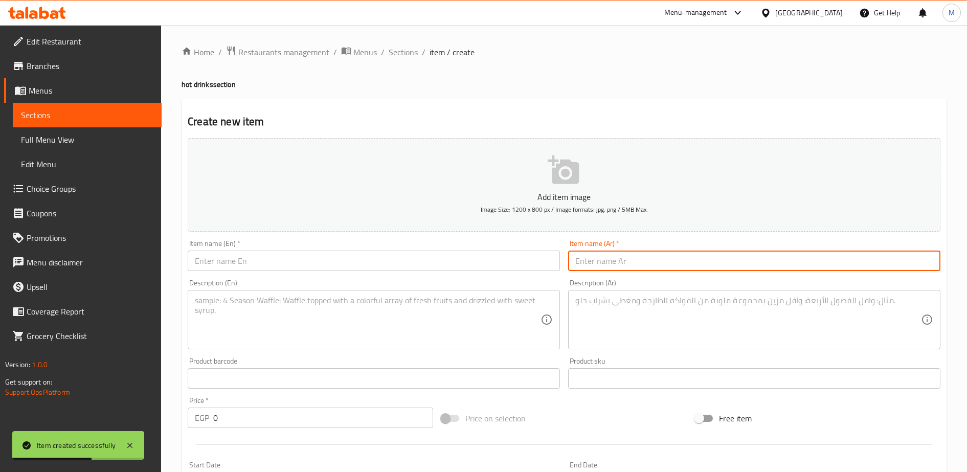
click at [592, 262] on input "text" at bounding box center [754, 261] width 372 height 20
paste input "اسبريسو كوستاريكا شيريبو معالجة عسلية"
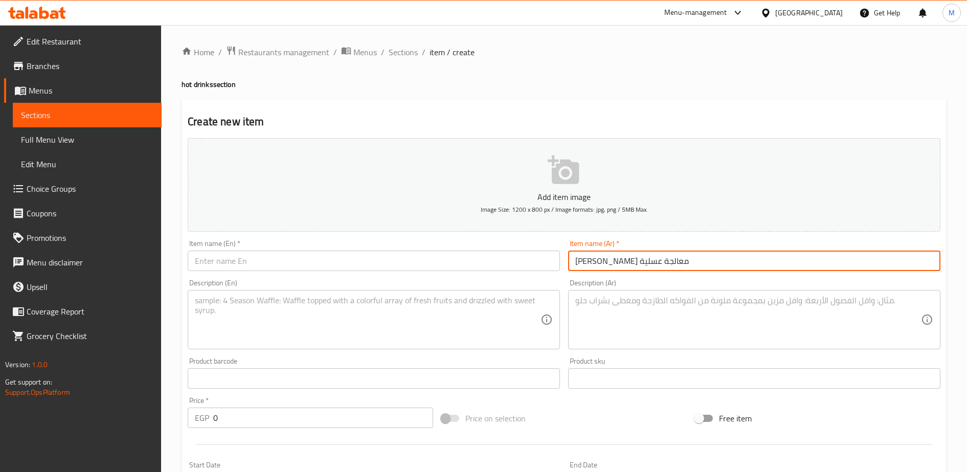
type input "اسبريسو كوستاريكا شيريبو معالجة عسلية"
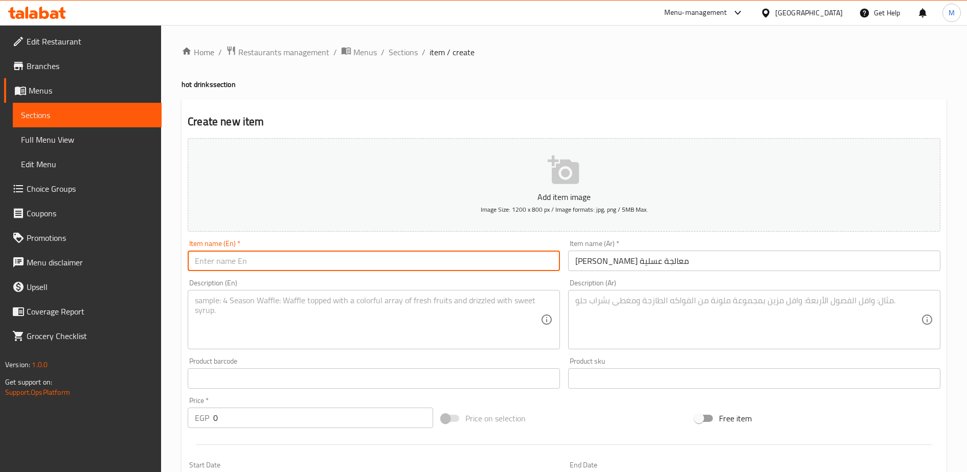
click at [242, 256] on input "text" at bounding box center [374, 261] width 372 height 20
paste input "Costa Rica Shirepo Espresso Honey Processed"
type input "Costa Rica Shirepo Espresso Honey Processed"
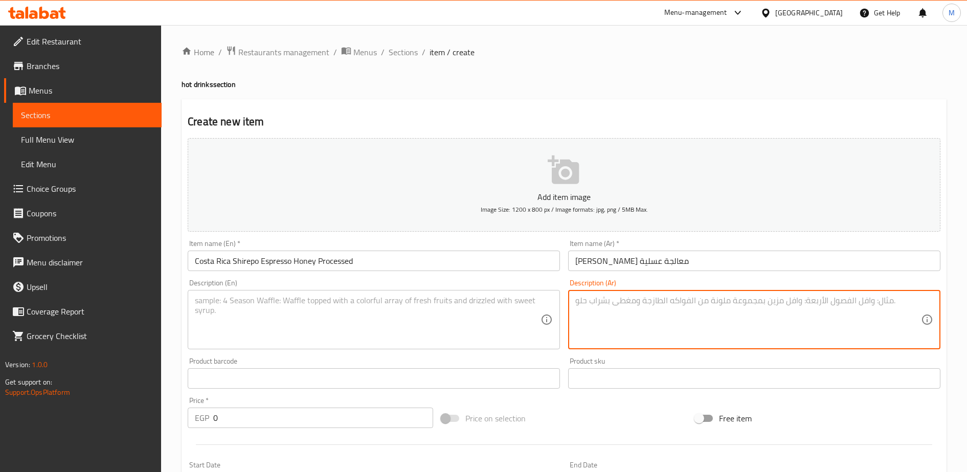
click at [586, 307] on textarea at bounding box center [748, 320] width 346 height 49
paste textarea "اسبريسو كوستاريكا شيريبو yellow honey قهوة مختصة معالجة عسلية طعم سكري بإيحاءات…"
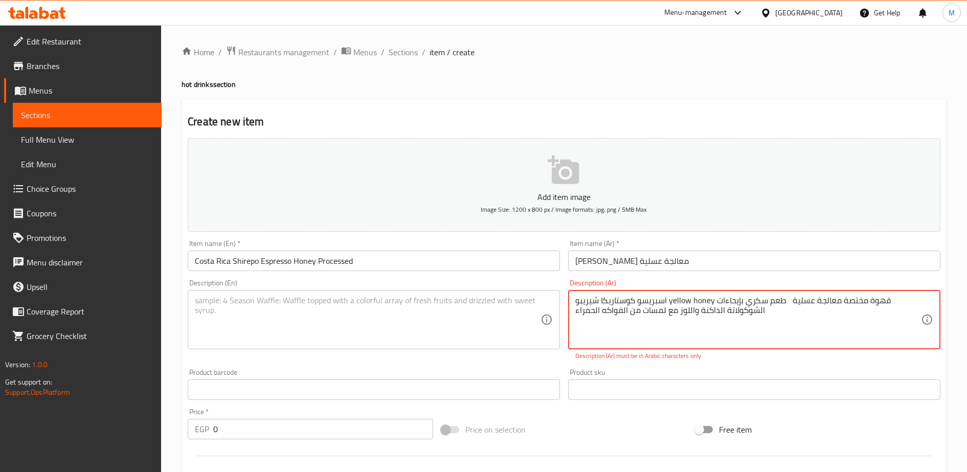
type textarea "اسبريسو كوستاريكا شيريبو yellow honey قهوة مختصة معالجة عسلية طعم سكري بإيحاءات…"
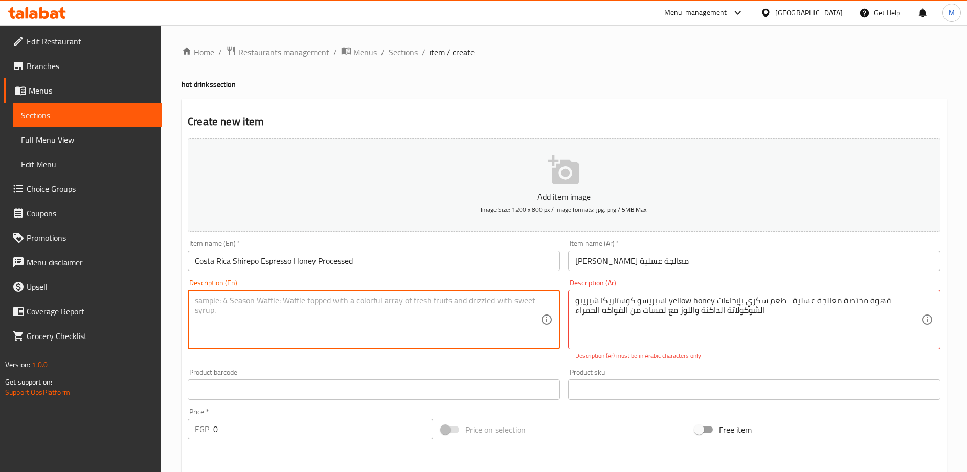
click at [436, 306] on textarea at bounding box center [368, 320] width 346 height 49
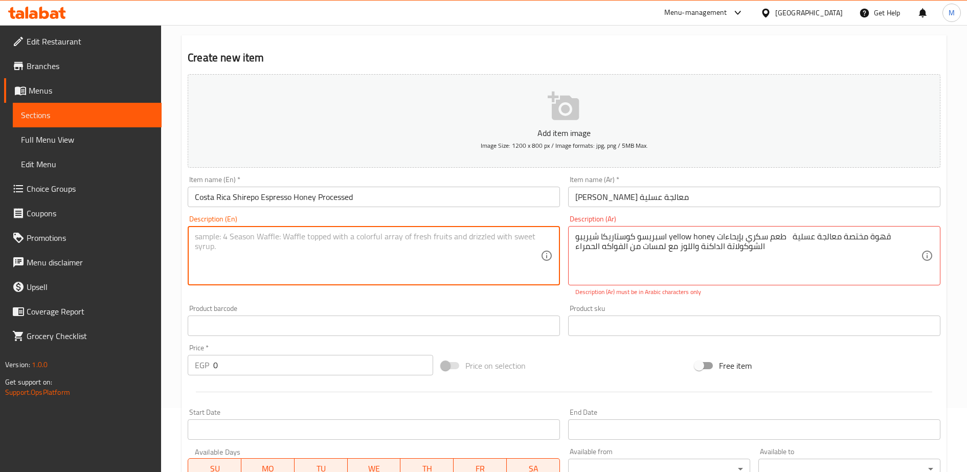
scroll to position [69, 0]
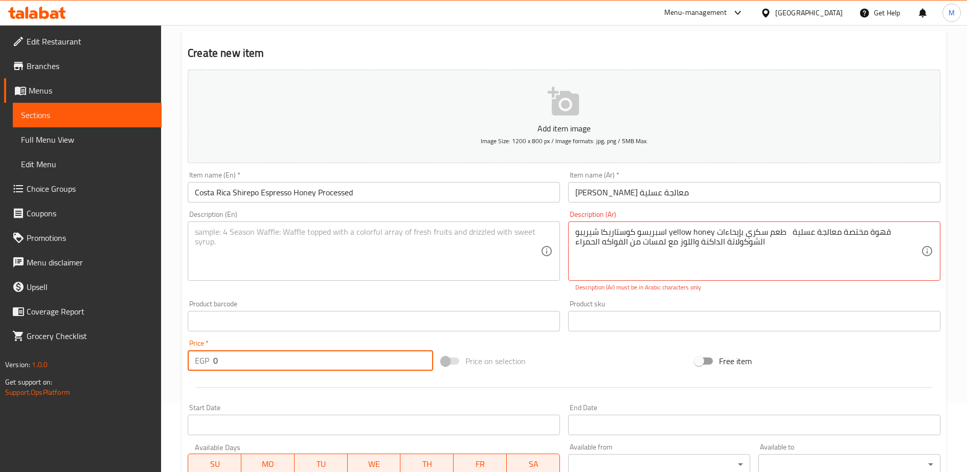
click at [274, 355] on input "0" at bounding box center [323, 360] width 220 height 20
type input "75"
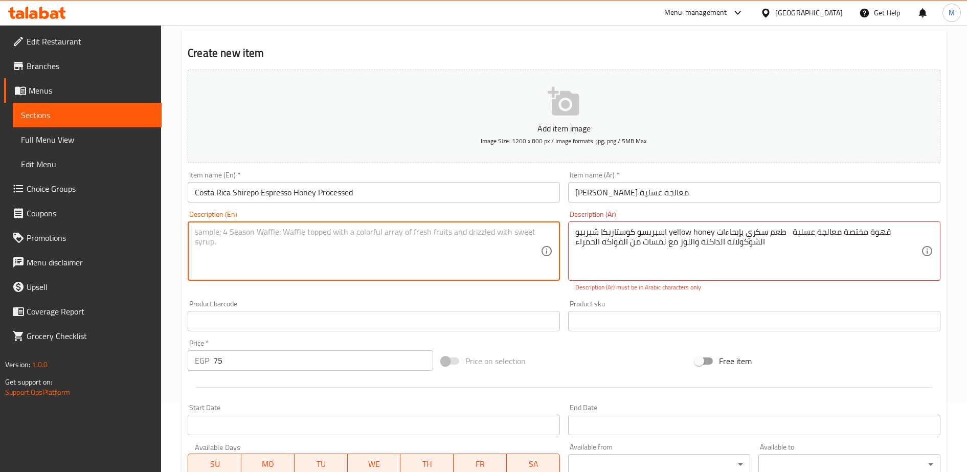
click at [209, 243] on textarea at bounding box center [368, 251] width 346 height 49
paste textarea "Costa Rica Sherrybo yellow honey espresso specialty coffee processed with honey…"
type textarea "Costa Rica Sherrybo yellow honey espresso specialty coffee processed with honey…"
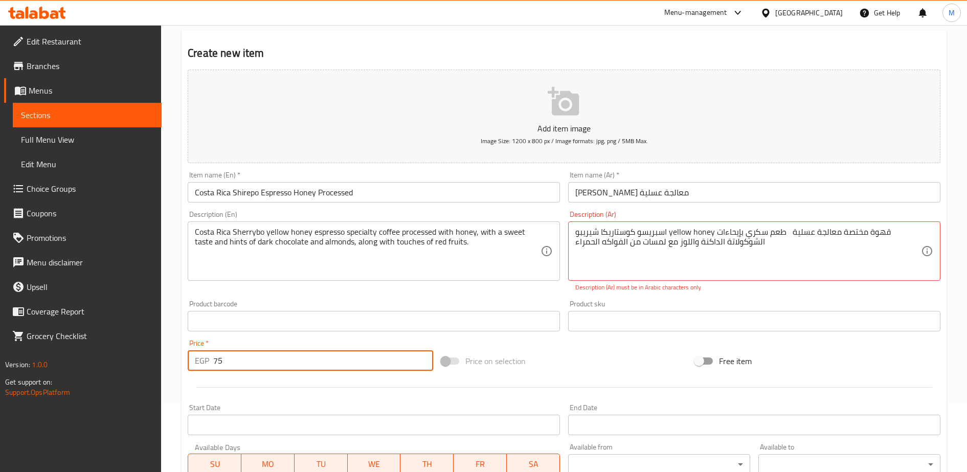
click at [259, 366] on input "75" at bounding box center [323, 360] width 220 height 20
click at [572, 243] on div "اسبريسو كوستاريكا شيريبو yellow honey قهوة مختصة معالجة عسلية طعم سكري بإيحاءات…" at bounding box center [754, 250] width 372 height 59
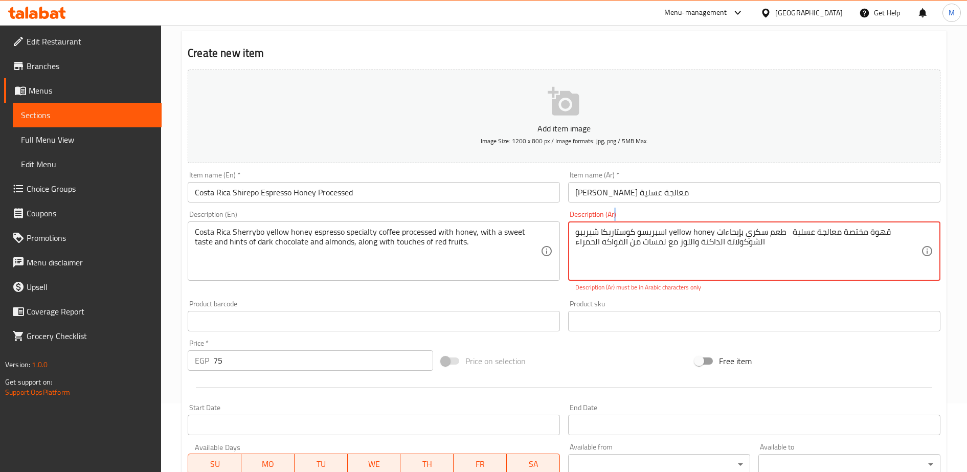
click at [572, 243] on div "اسبريسو كوستاريكا شيريبو yellow honey قهوة مختصة معالجة عسلية طعم سكري بإيحاءات…" at bounding box center [754, 250] width 372 height 59
click at [583, 240] on textarea "اسبريسو كوستاريكا شيريبو yellow honey قهوة مختصة معالجة عسلية طعم سكري بإيحاءات…" at bounding box center [748, 251] width 346 height 49
click at [574, 242] on div "اسبريسو كوستاريكا شيريبو yellow honey قهوة مختصة معالجة عسلية طعم سكري بإيحاءات…" at bounding box center [754, 250] width 372 height 59
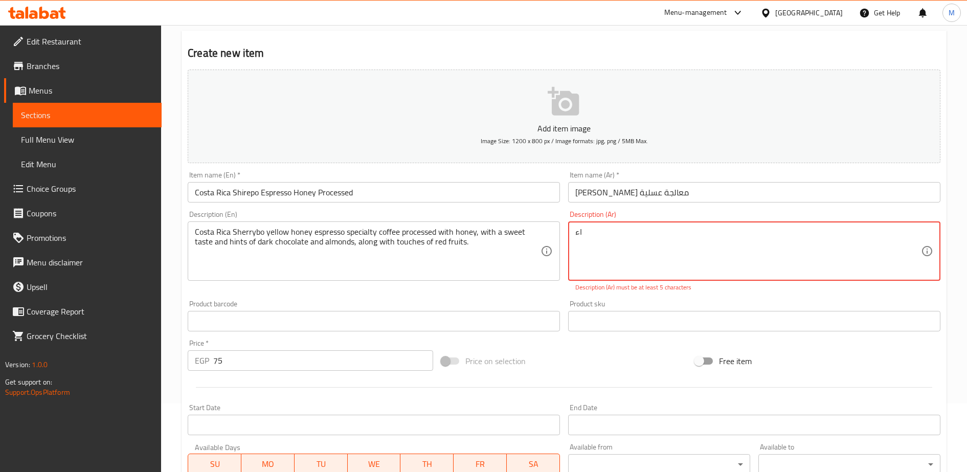
click at [584, 235] on textarea "اء" at bounding box center [748, 251] width 346 height 49
paste textarea "Costa Rica Sherrybo yellow honey espresso specialty coffee processed with honey…"
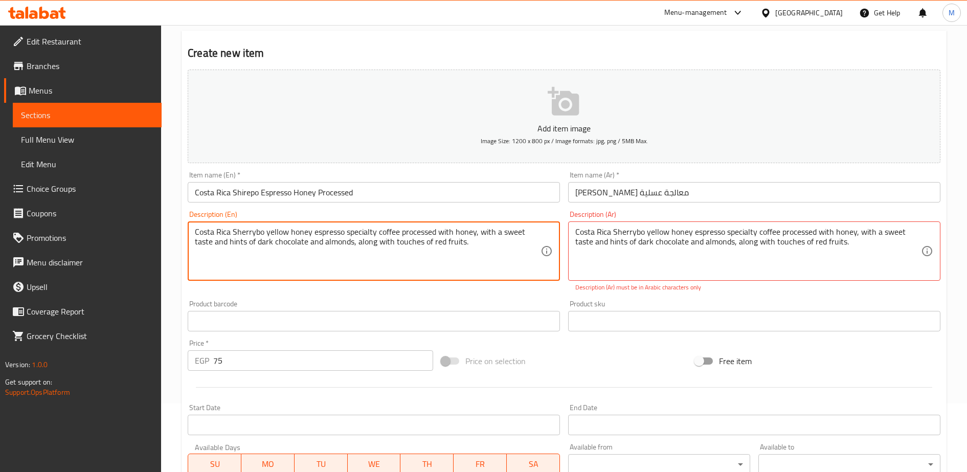
click at [262, 230] on textarea "Costa Rica Sherrybo yellow honey espresso specialty coffee processed with honey…" at bounding box center [368, 251] width 346 height 49
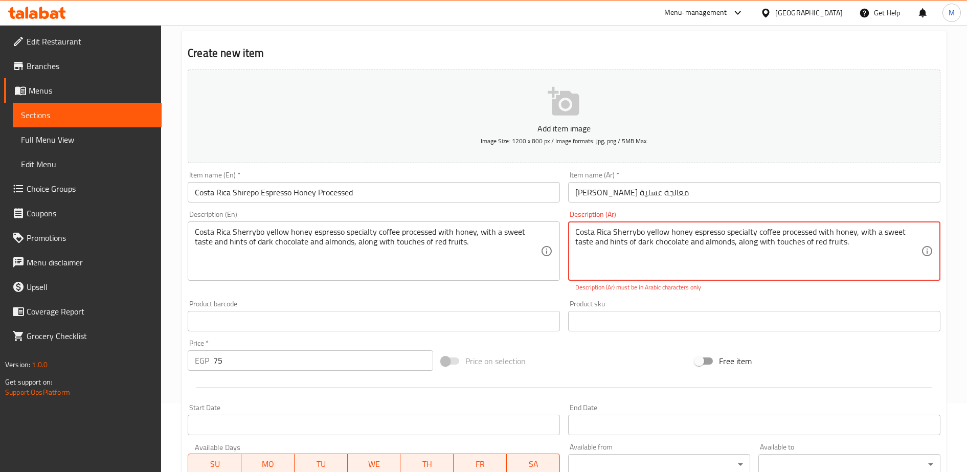
click at [594, 237] on textarea "Costa Rica Sherrybo yellow honey espresso specialty coffee processed with honey…" at bounding box center [748, 251] width 346 height 49
paste textarea "اسبريسو كوستاريكا شيريبو yellow honey قهوة مختصة معالجة عسلية طعم سكري بإيحاءات…"
drag, startPoint x: 670, startPoint y: 234, endPoint x: 713, endPoint y: 229, distance: 43.8
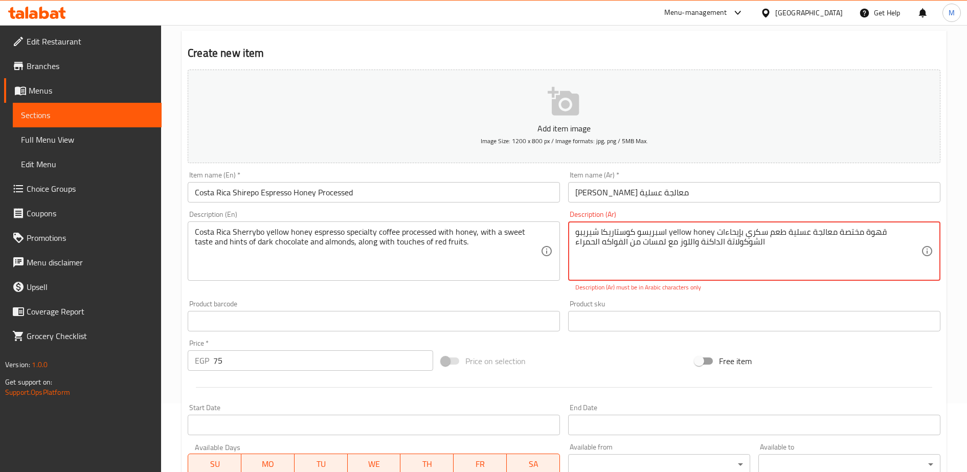
click at [713, 229] on textarea "اسبريسو كوستاريكا شيريبو yellow honey قهوة مختصة معالجة عسلية طعم سكري بإيحاءات…" at bounding box center [748, 251] width 346 height 49
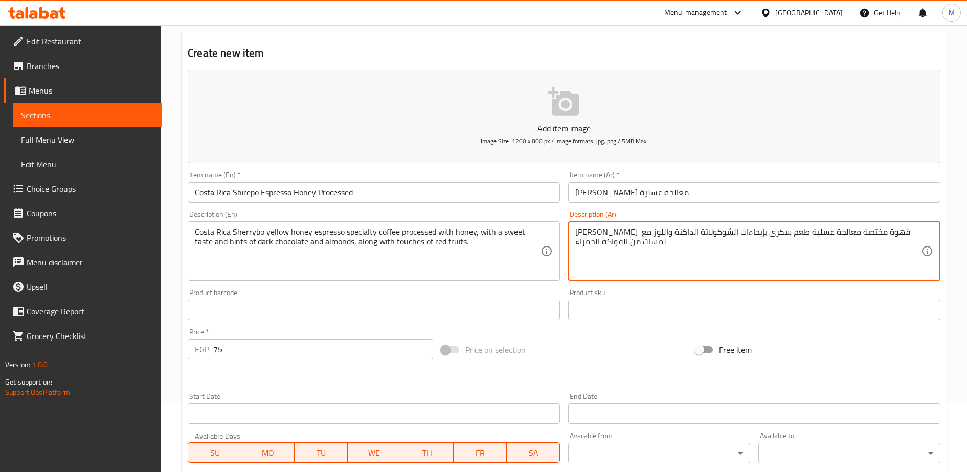
type textarea "اسبريسو كوستاريكا شيريبو قهوة مختصة معالجة عسلية طعم سكري بإيحاءات الشوكولاتة ا…"
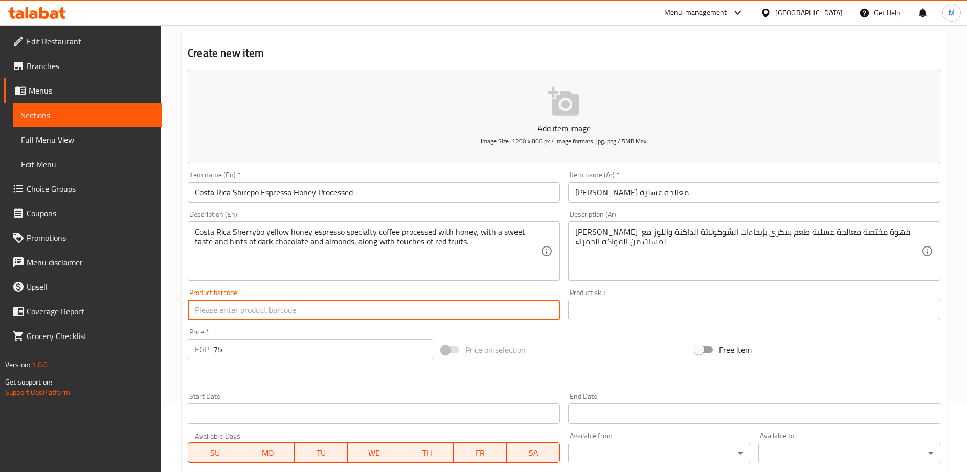
click at [500, 312] on input "text" at bounding box center [374, 310] width 372 height 20
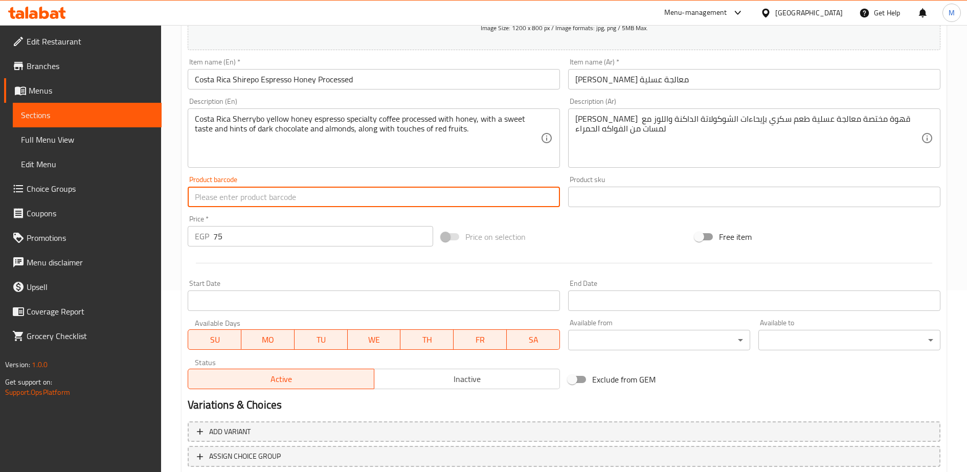
scroll to position [251, 0]
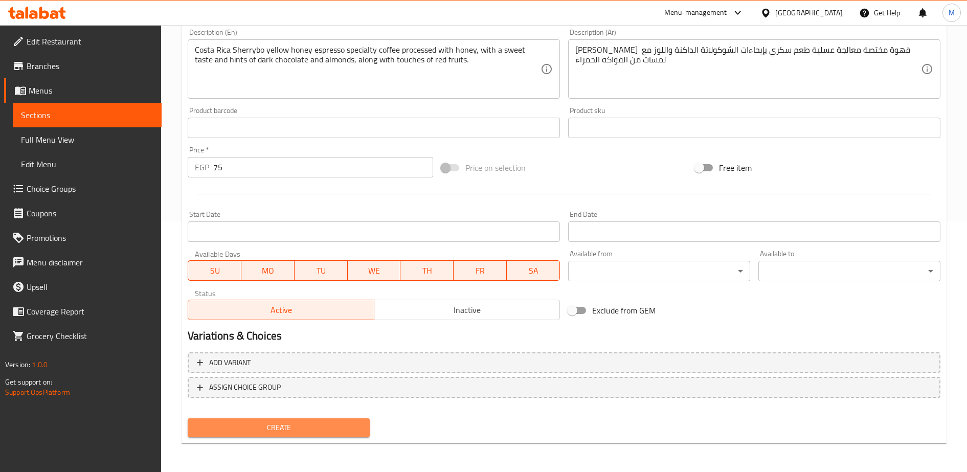
click at [304, 418] on button "Create" at bounding box center [279, 427] width 182 height 19
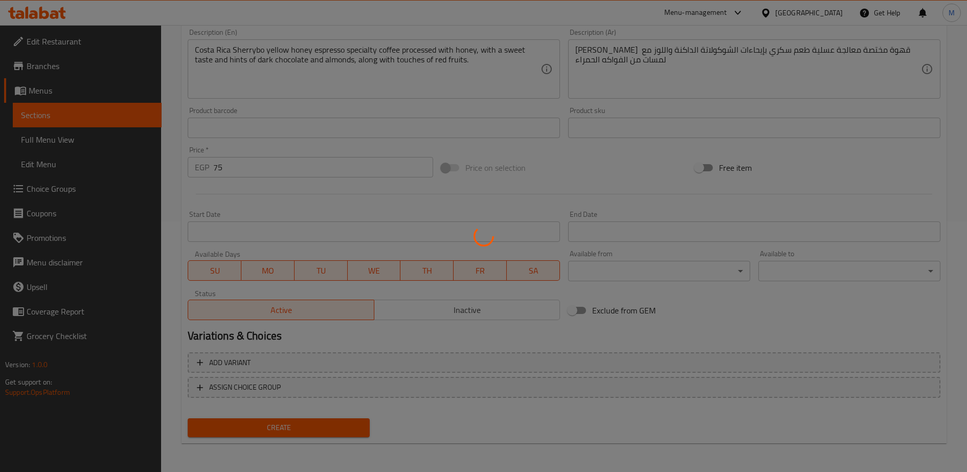
type input "0"
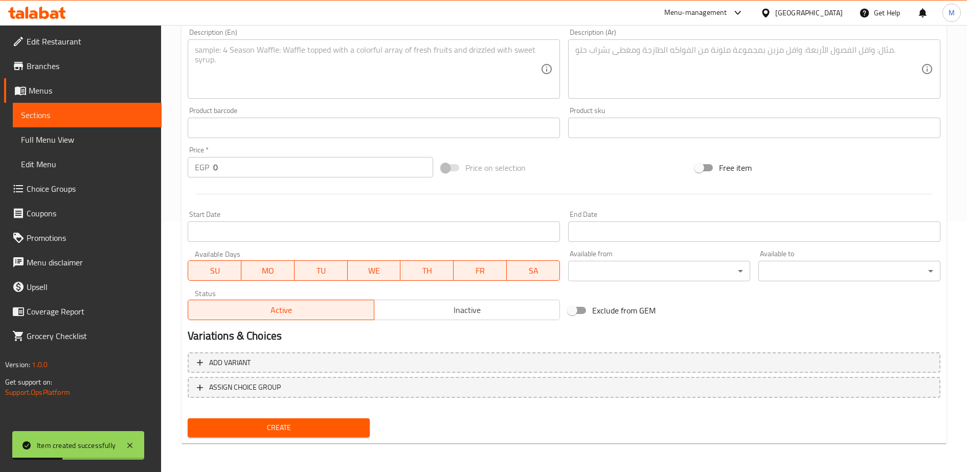
scroll to position [0, 0]
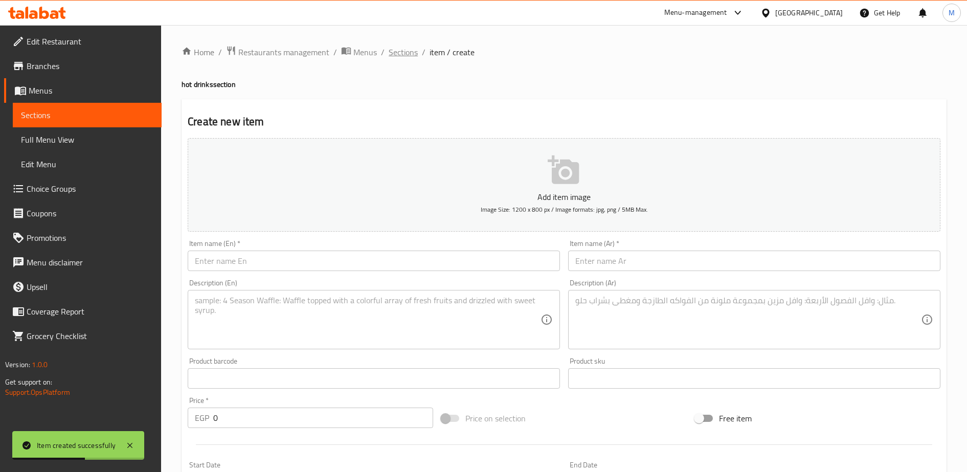
click at [395, 51] on span "Sections" at bounding box center [403, 52] width 29 height 12
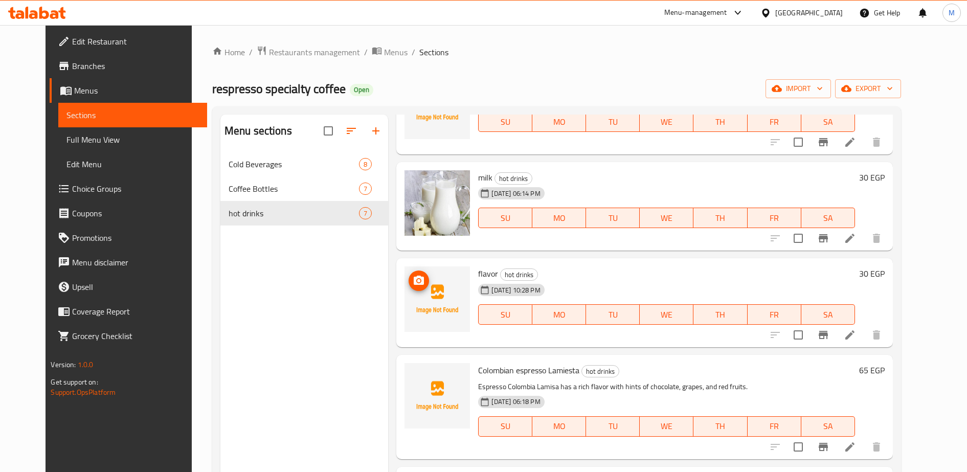
scroll to position [207, 0]
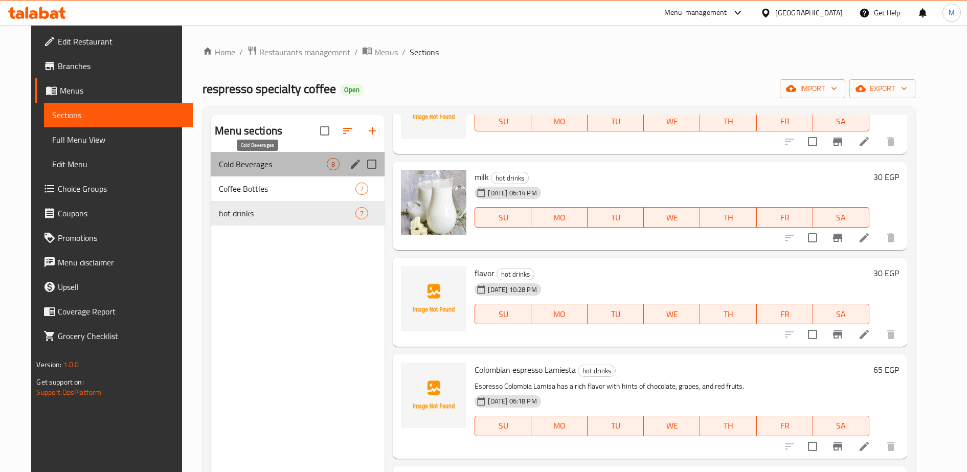
click at [237, 166] on span "Cold Beverages" at bounding box center [273, 164] width 108 height 12
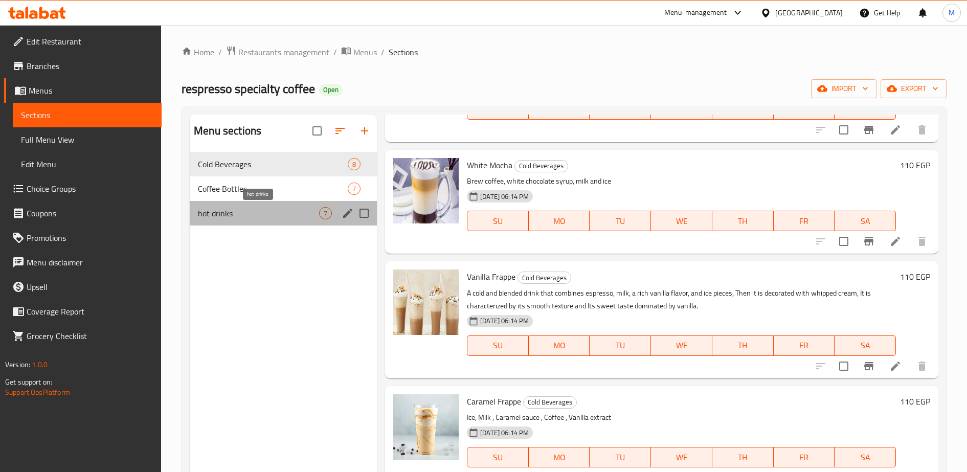
click at [217, 208] on span "hot drinks" at bounding box center [258, 213] width 121 height 12
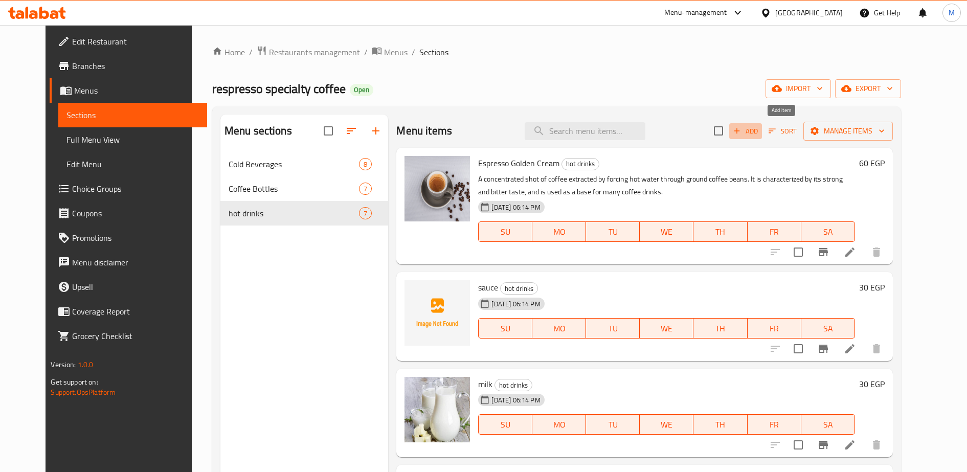
click at [760, 130] on span "Add" at bounding box center [746, 131] width 28 height 12
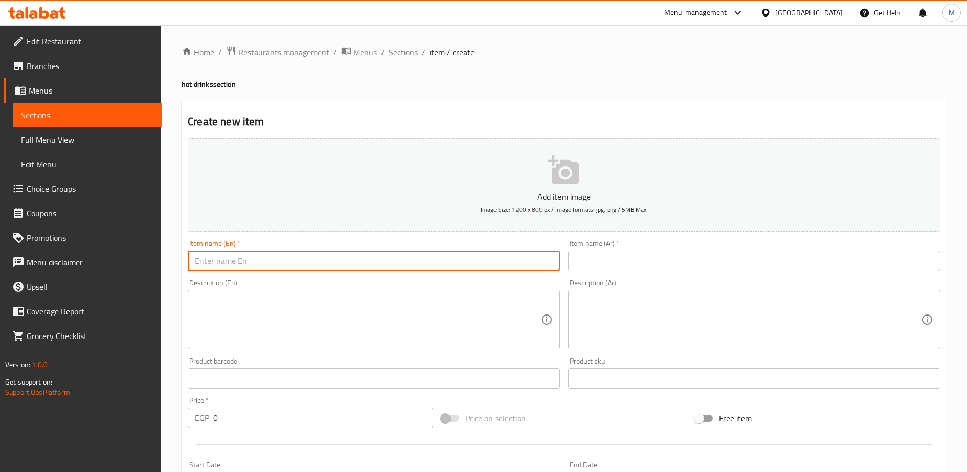
click at [450, 270] on input "text" at bounding box center [374, 261] width 372 height 20
paste input "اسبريسو ماكياتو"
type input "اسبريسو ماكياتو"
click at [592, 260] on input "text" at bounding box center [754, 261] width 372 height 20
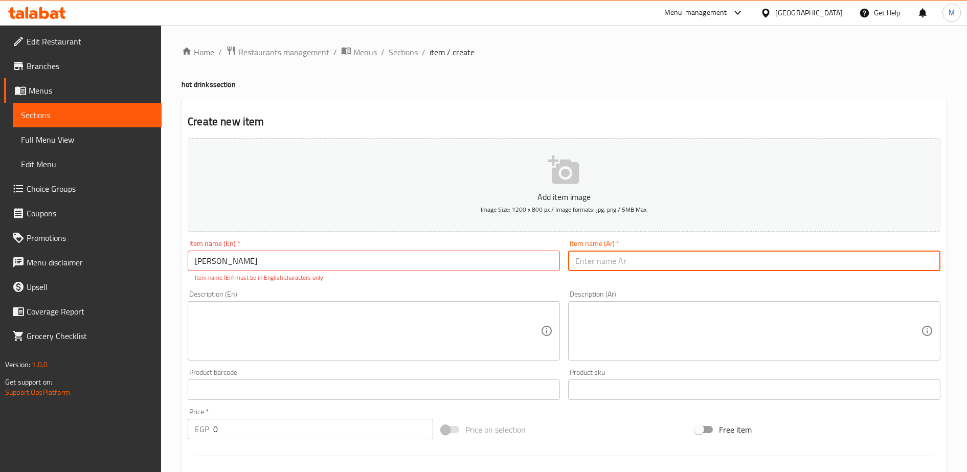
paste input "اسبريسو ماكياتو"
type input "اسبريسو ماكياتو"
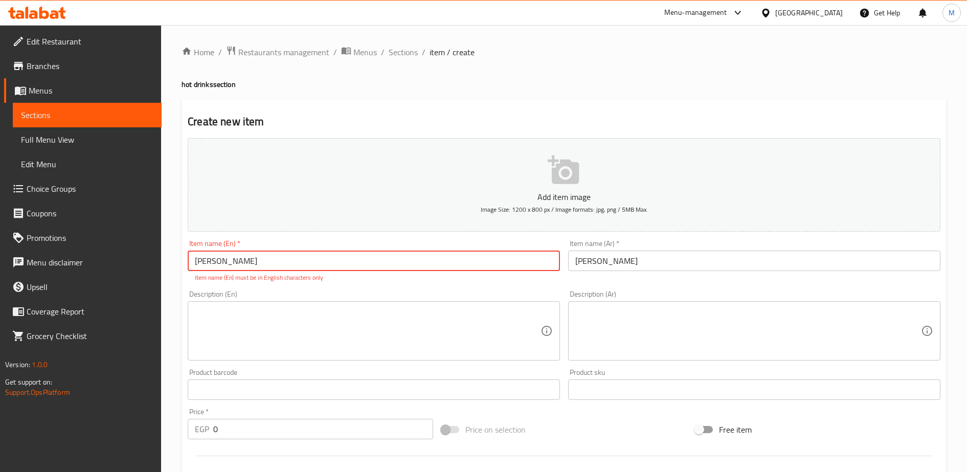
click at [337, 263] on input "اسبريسو ماكياتو" at bounding box center [374, 261] width 372 height 20
paste input "Espresso Macchiato"
type input "Espresso Macchiato"
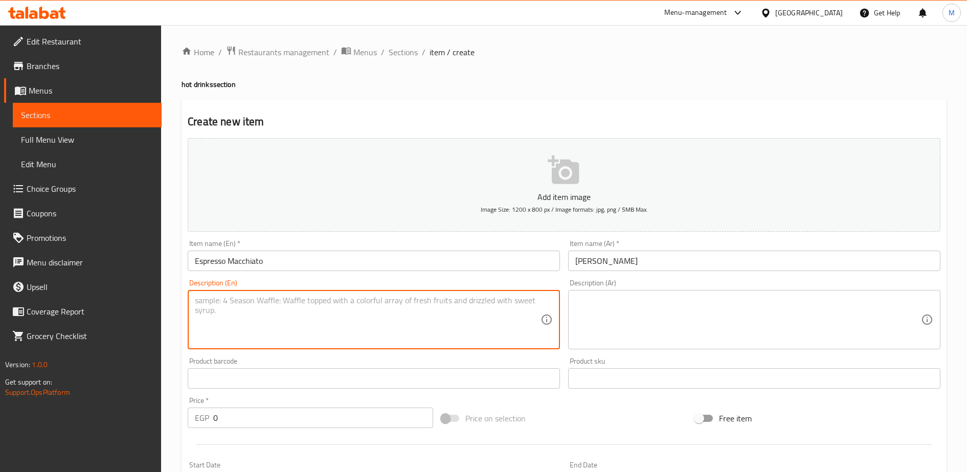
click at [233, 316] on textarea at bounding box center [368, 320] width 346 height 49
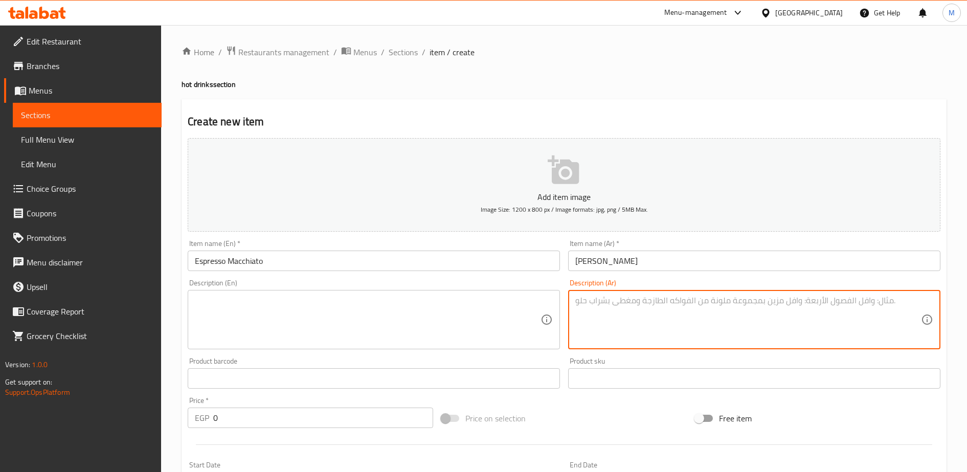
click at [607, 303] on textarea at bounding box center [748, 320] width 346 height 49
paste textarea "اسبريسو مع القليل من فوم اللبن اعلى المشروب"
type textarea "اسبريسو مع القليل من فوم اللبن اعلى المشروب"
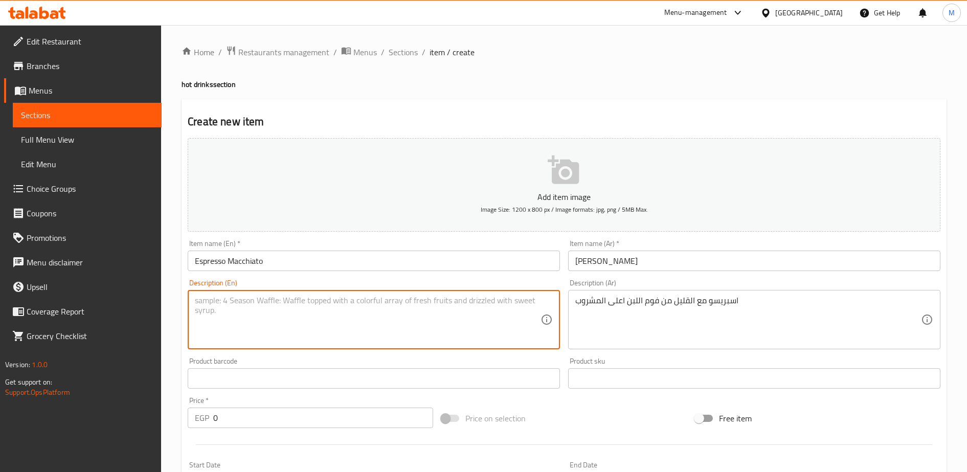
click at [484, 307] on textarea at bounding box center [368, 320] width 346 height 49
click at [231, 313] on textarea at bounding box center [368, 320] width 346 height 49
paste textarea "Espresso with a little foam milk on top of the drink."
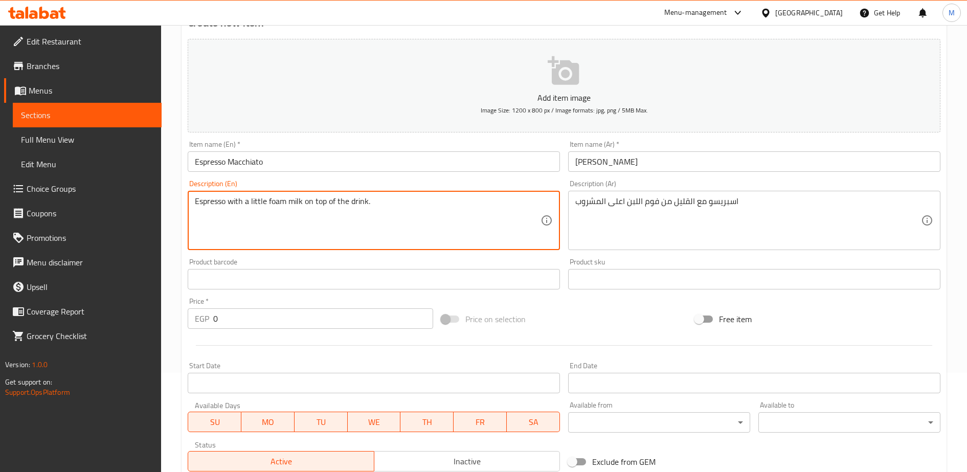
scroll to position [102, 0]
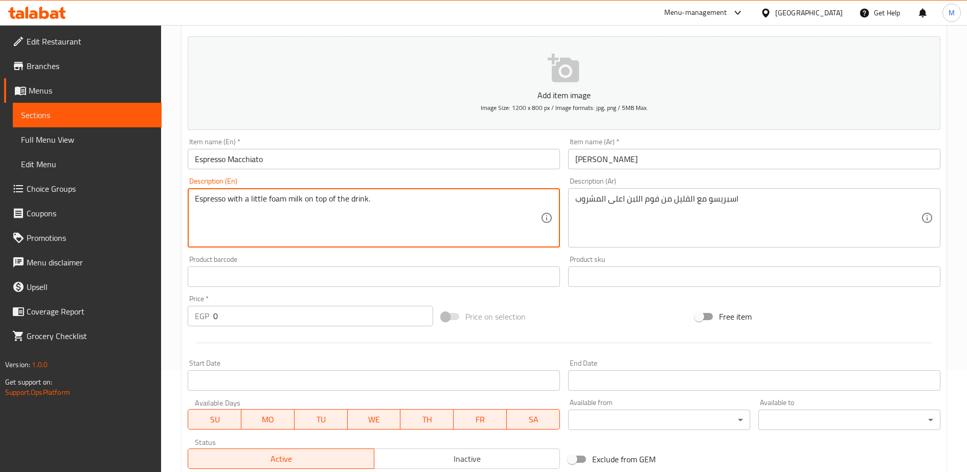
type textarea "Espresso with a little foam milk on top of the drink."
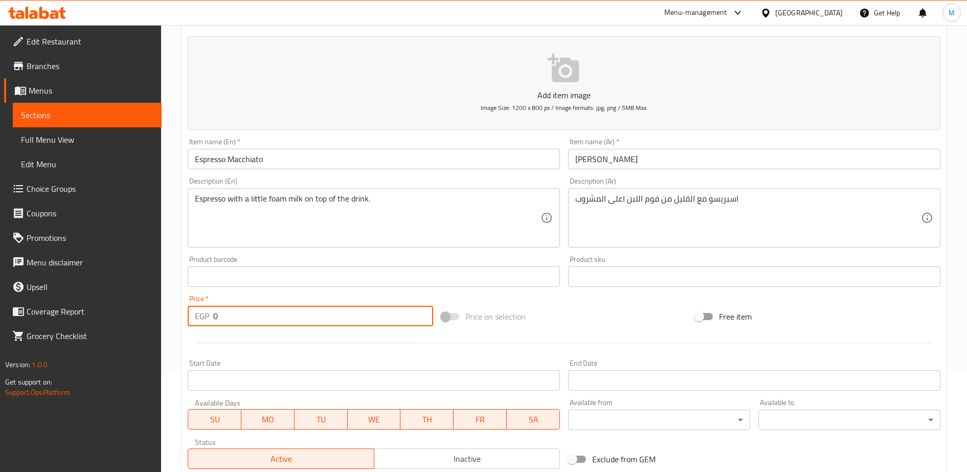
click at [226, 321] on input "0" at bounding box center [323, 316] width 220 height 20
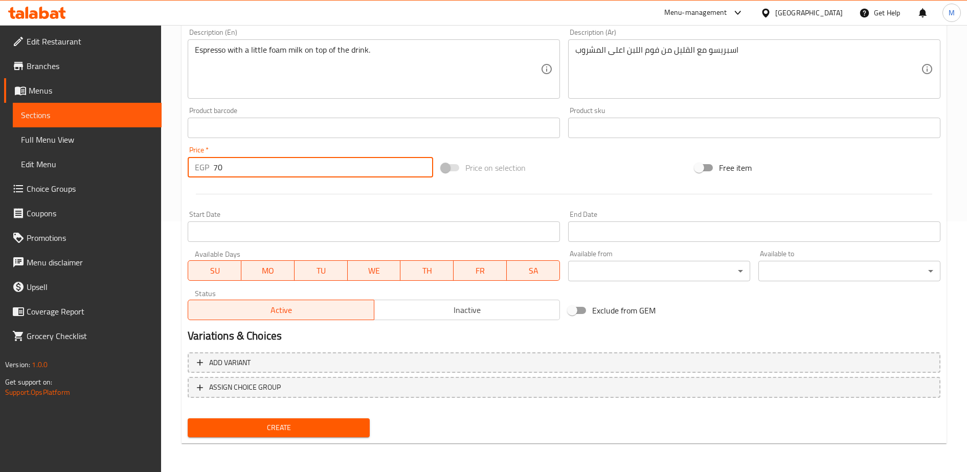
type input "70"
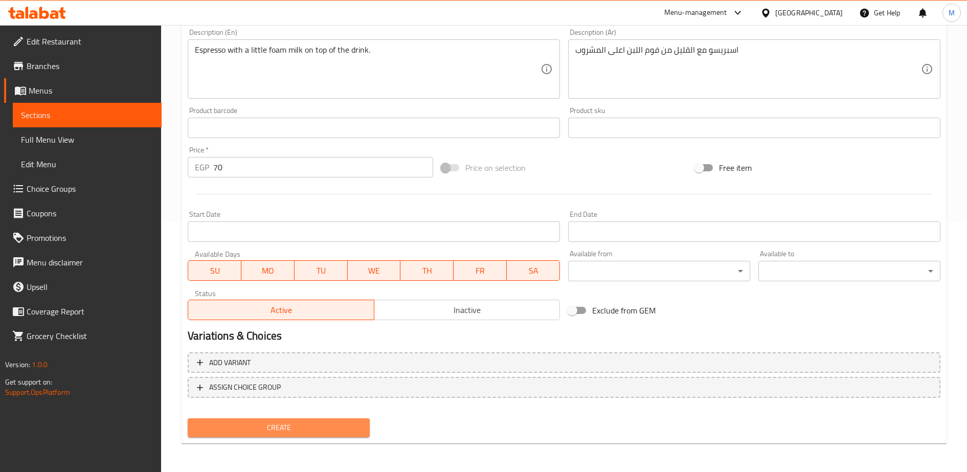
click at [299, 427] on span "Create" at bounding box center [279, 427] width 166 height 13
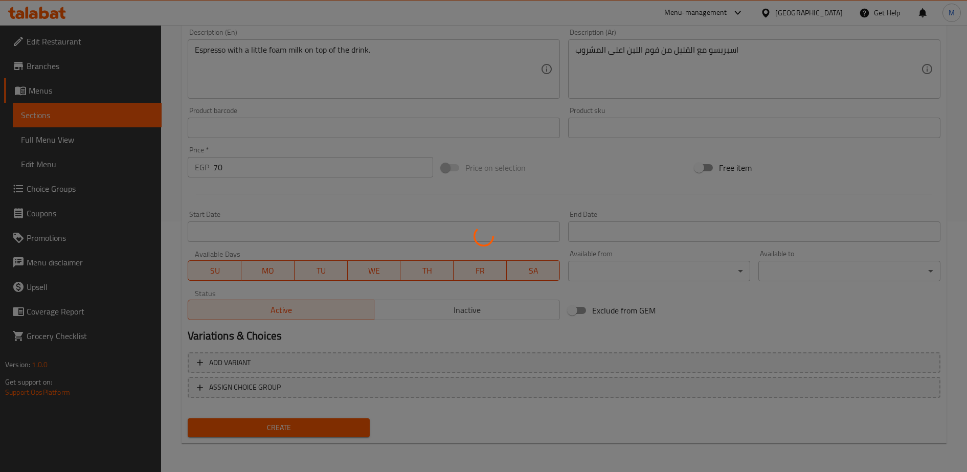
type input "0"
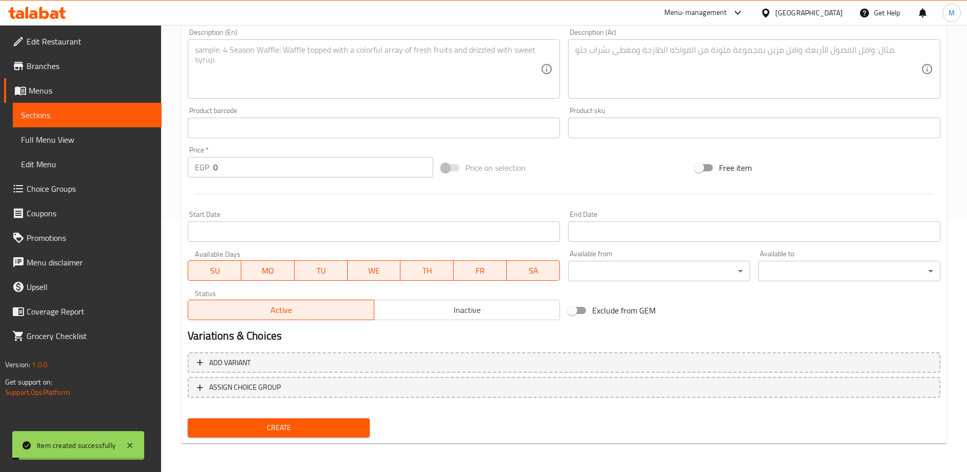
scroll to position [0, 0]
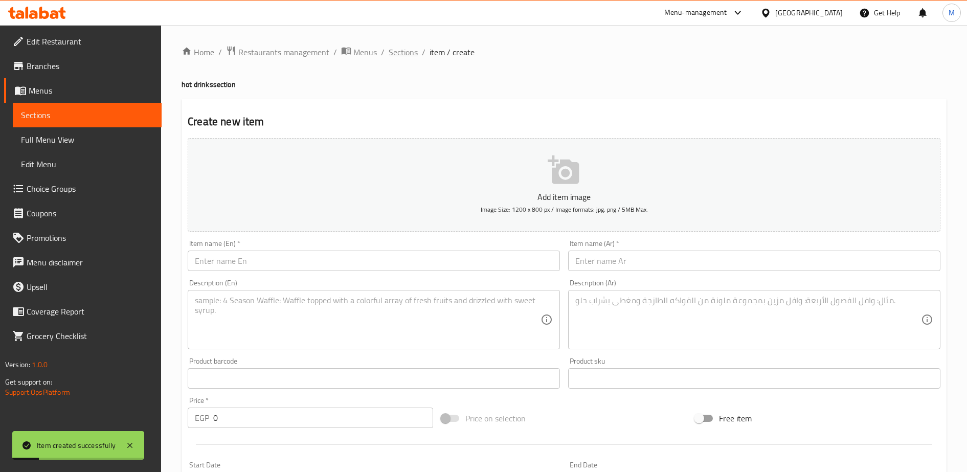
click at [401, 54] on span "Sections" at bounding box center [403, 52] width 29 height 12
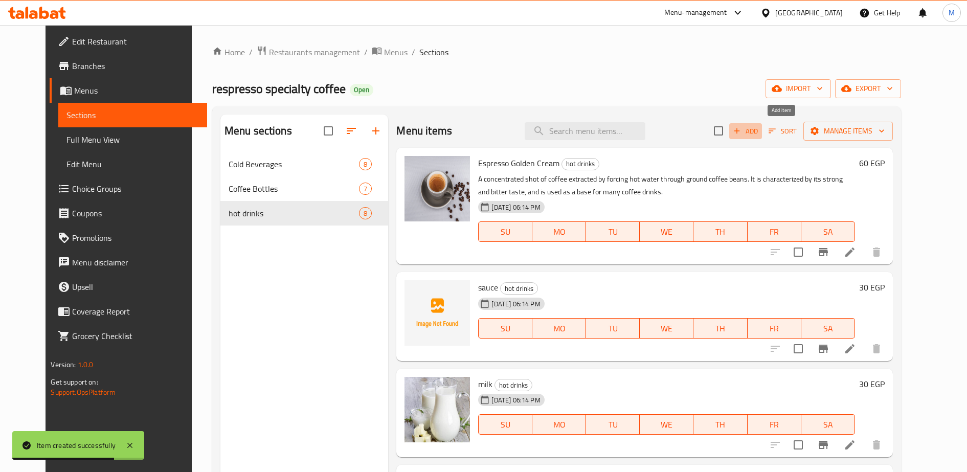
click at [742, 132] on icon "button" at bounding box center [736, 130] width 9 height 9
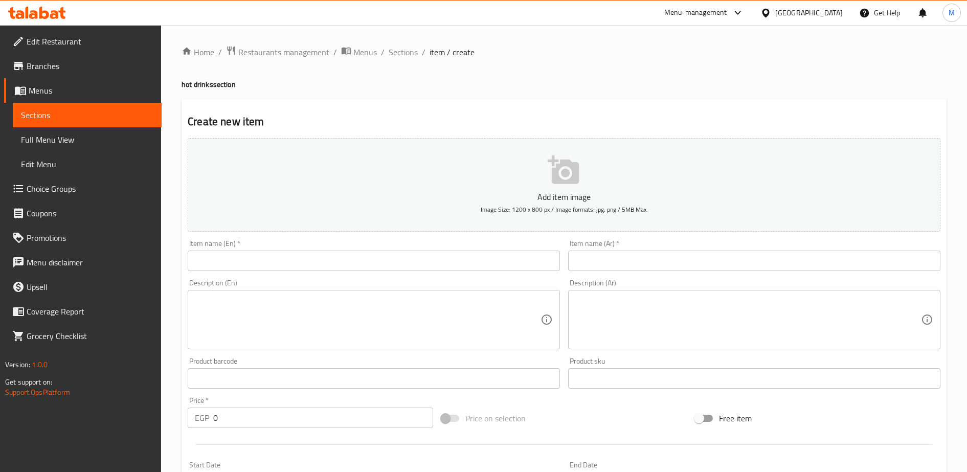
click at [594, 262] on input "text" at bounding box center [754, 261] width 372 height 20
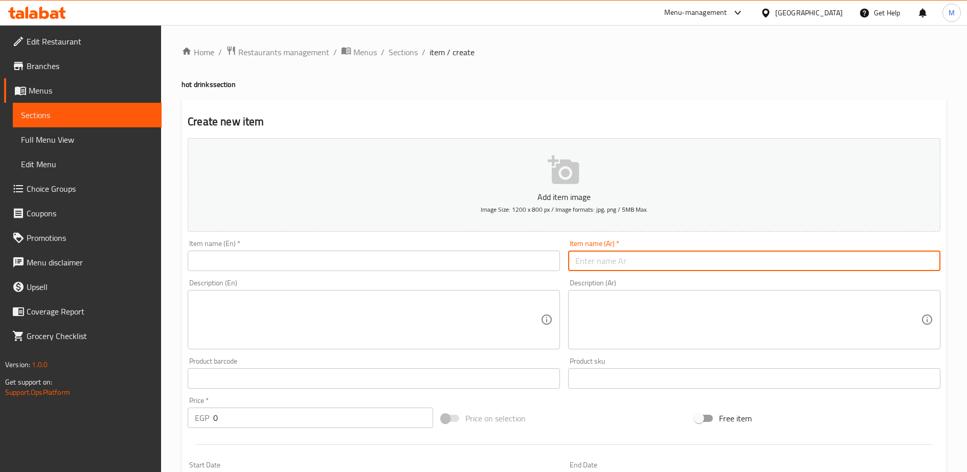
paste input "اسبريو كورتادو"
type input "اسبريو كورتادو"
click at [439, 259] on input "text" at bounding box center [374, 261] width 372 height 20
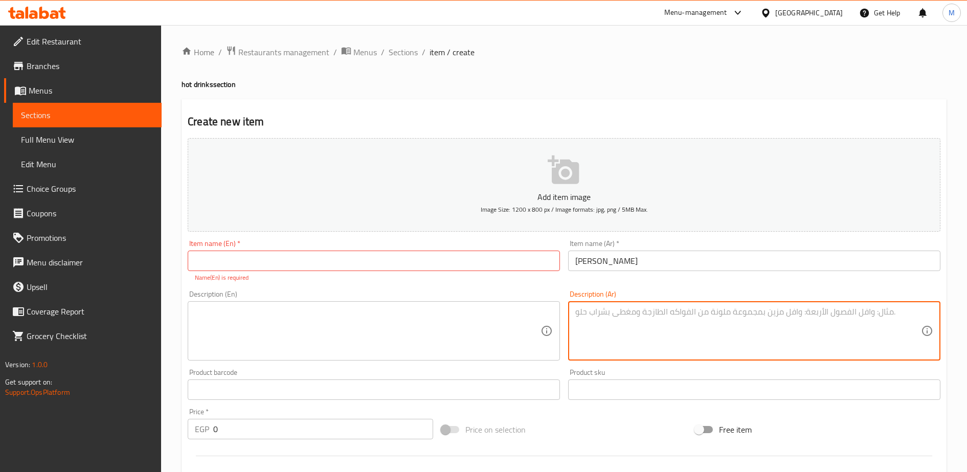
click at [581, 323] on textarea at bounding box center [748, 331] width 346 height 49
paste textarea "اسبريسو مع القليل من اللبن"
type textarea "اسبريسو مع القليل من اللبن"
click at [580, 261] on input "اسبريو كورتادو" at bounding box center [754, 261] width 372 height 20
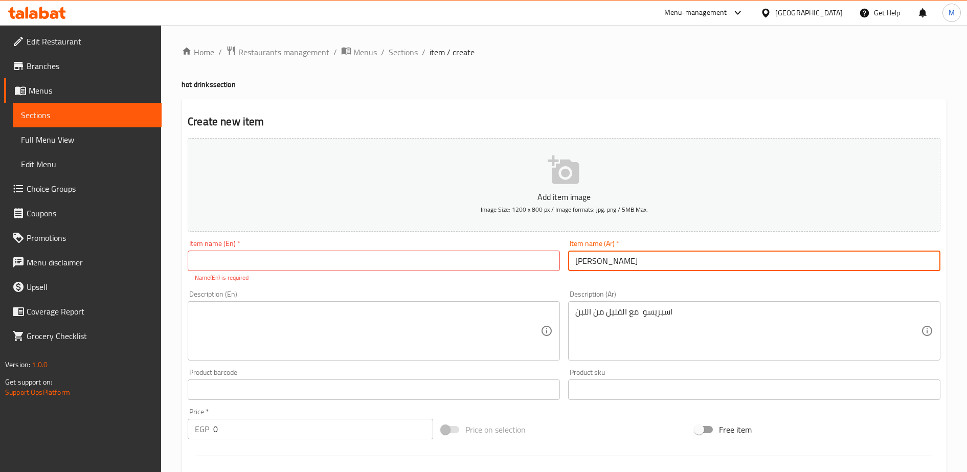
click at [580, 261] on input "اسبريو كورتادو" at bounding box center [754, 261] width 372 height 20
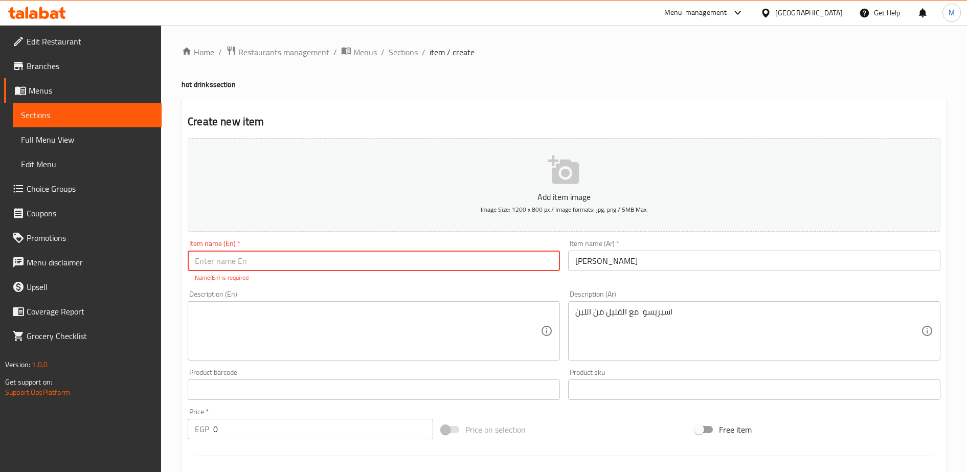
click at [245, 260] on input "text" at bounding box center [374, 261] width 372 height 20
paste input "Aspriu Cortado"
type input "Aspriu Cortado"
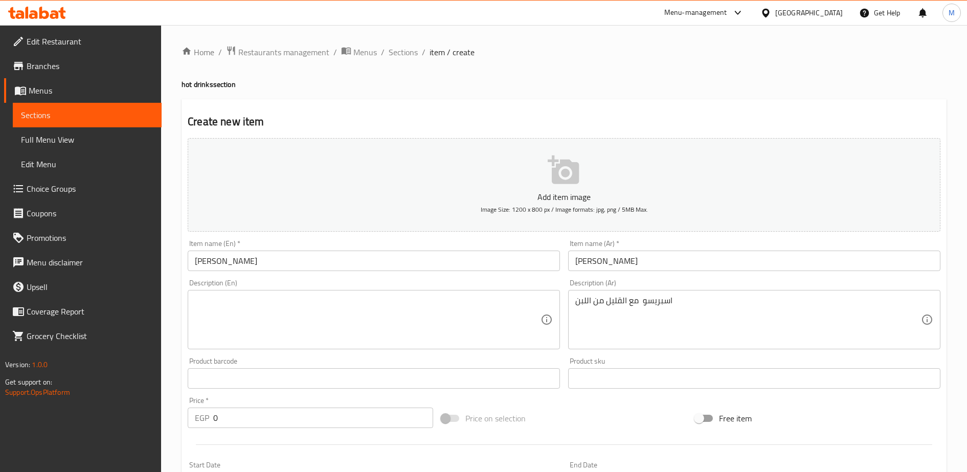
click at [230, 305] on div "Description (En)" at bounding box center [374, 319] width 372 height 59
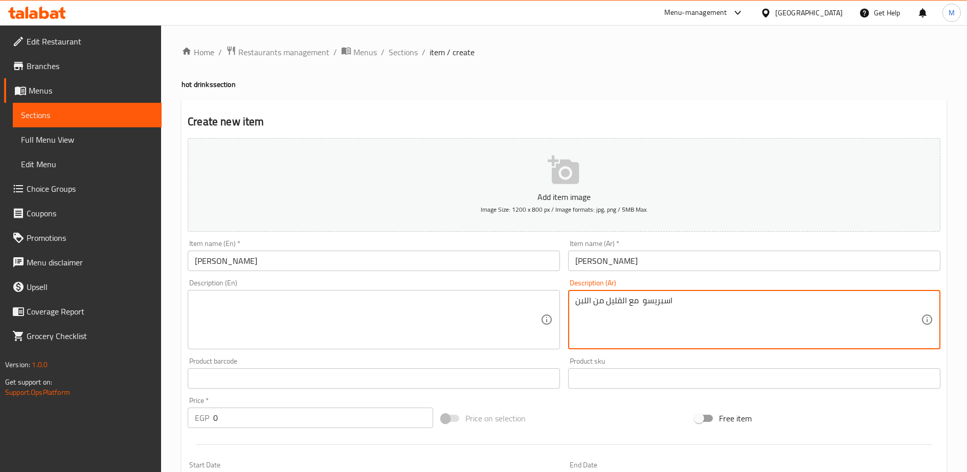
click at [591, 299] on textarea "اسبريسو مع القليل من اللبن" at bounding box center [748, 320] width 346 height 49
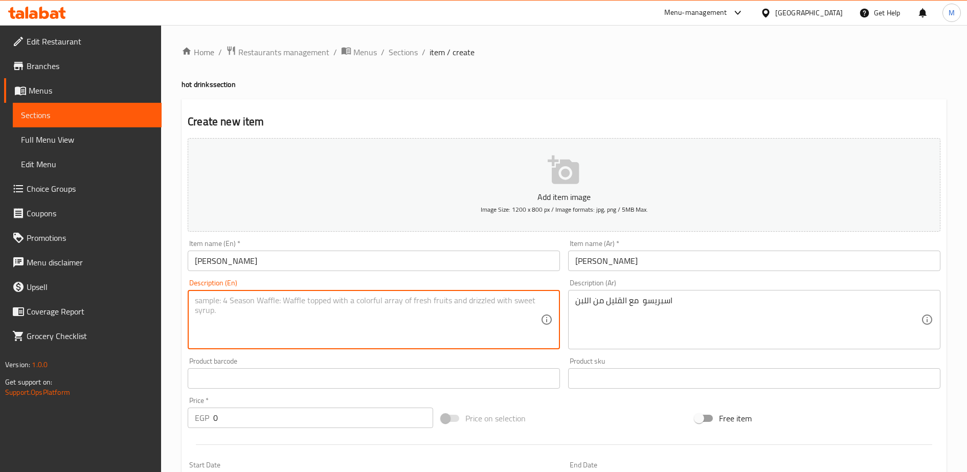
click at [223, 302] on textarea at bounding box center [368, 320] width 346 height 49
paste textarea "Espresso with a little milkEspresso cortado"
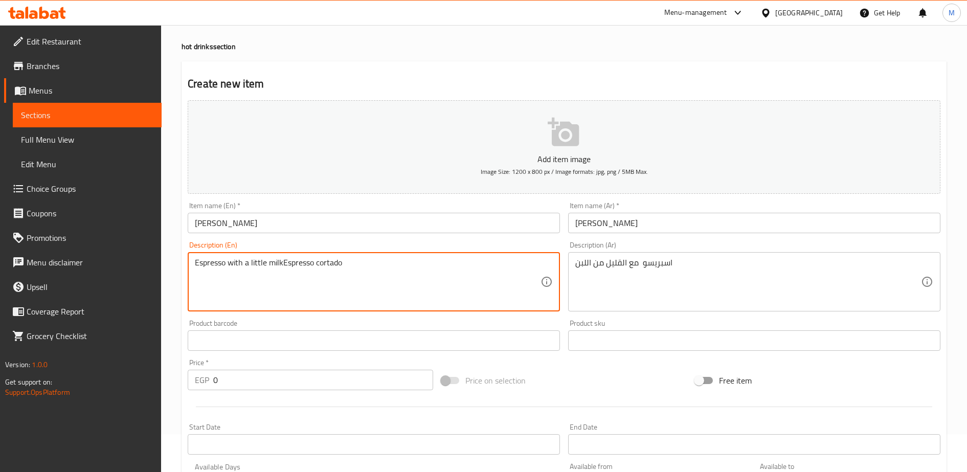
scroll to position [86, 0]
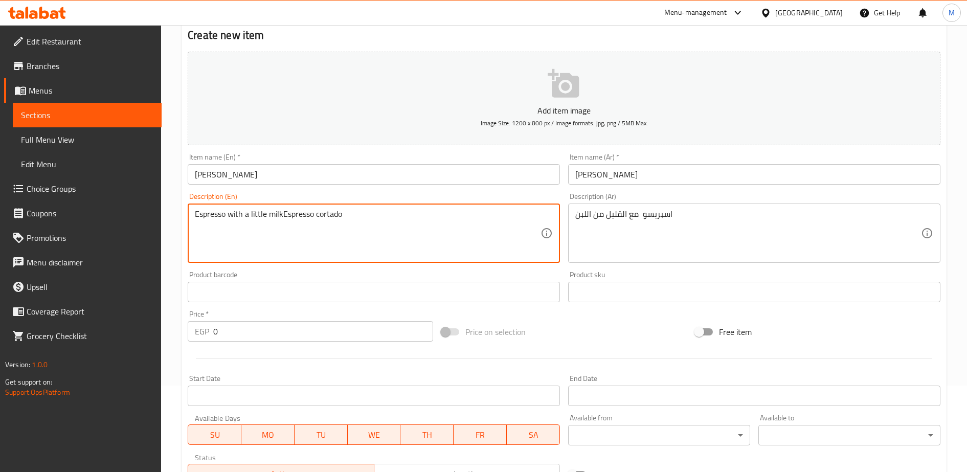
type textarea "Espresso with a little milkEspresso cortado"
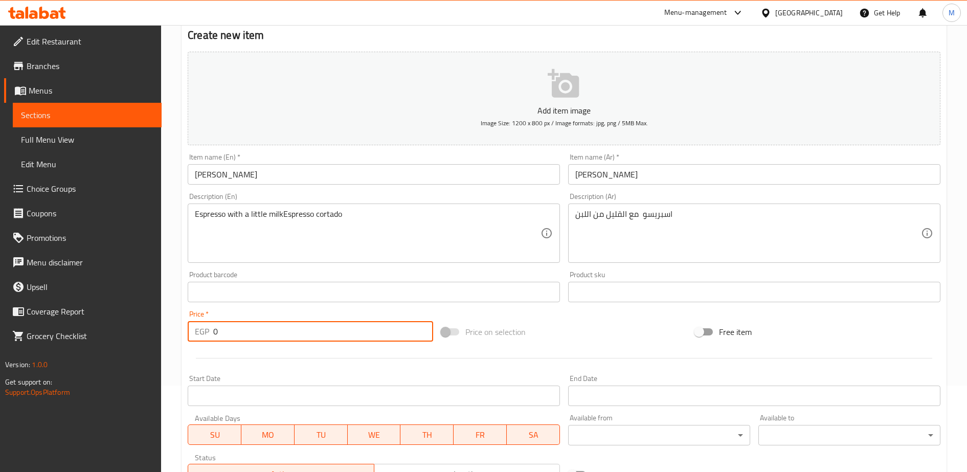
click at [221, 329] on input "0" at bounding box center [323, 331] width 220 height 20
type input "70"
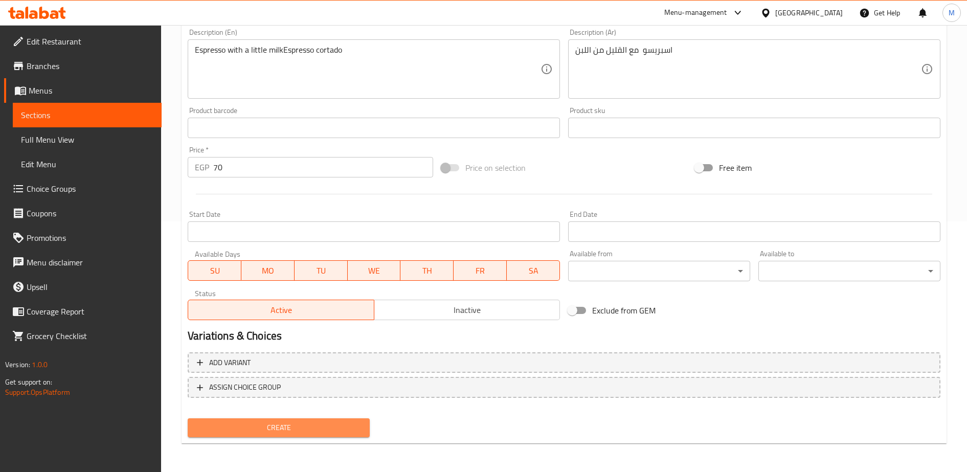
click at [284, 431] on span "Create" at bounding box center [279, 427] width 166 height 13
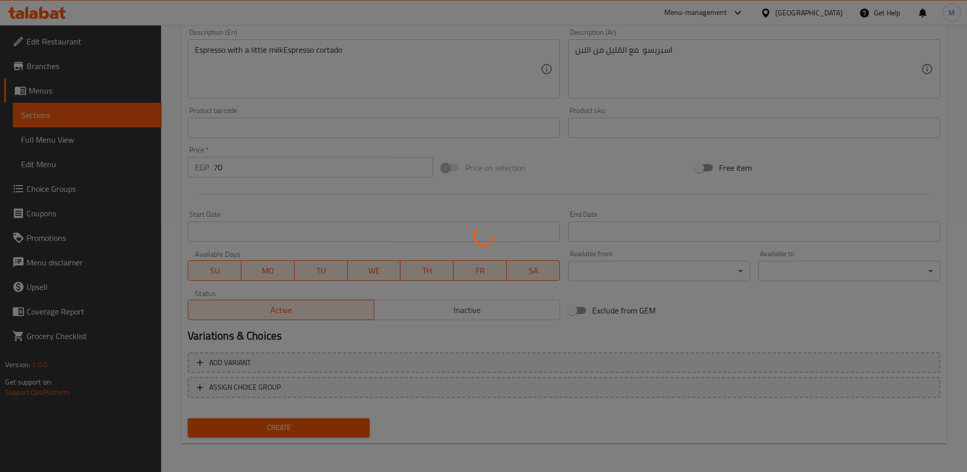
type input "0"
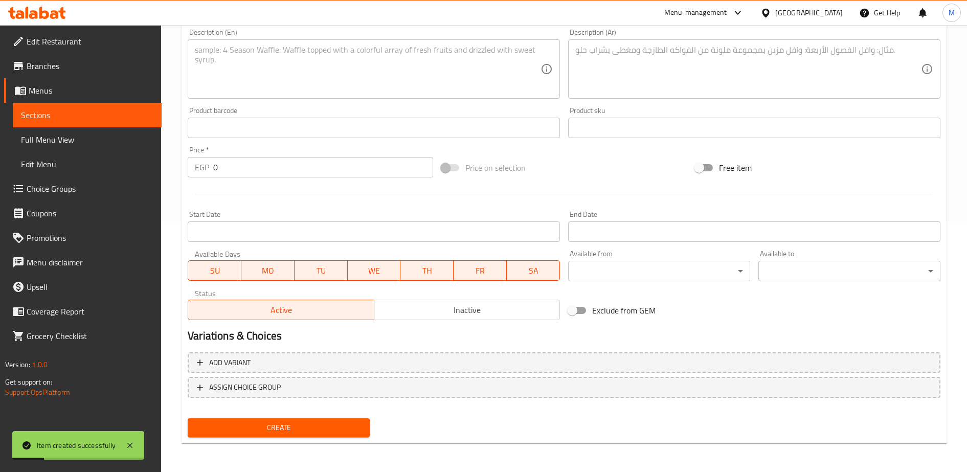
scroll to position [0, 0]
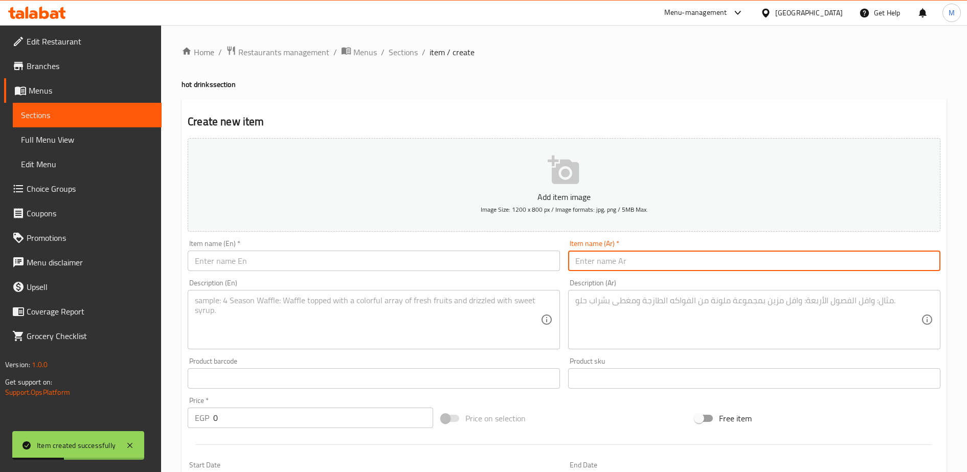
click at [599, 264] on input "text" at bounding box center [754, 261] width 372 height 20
paste input "فلات وايت"
click at [599, 264] on input "فلات وايت" at bounding box center [754, 261] width 372 height 20
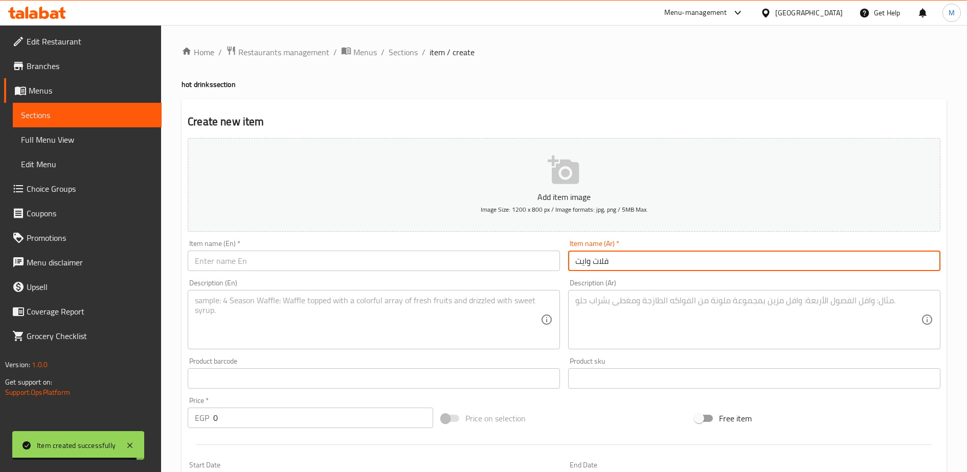
type input "فلات وايت"
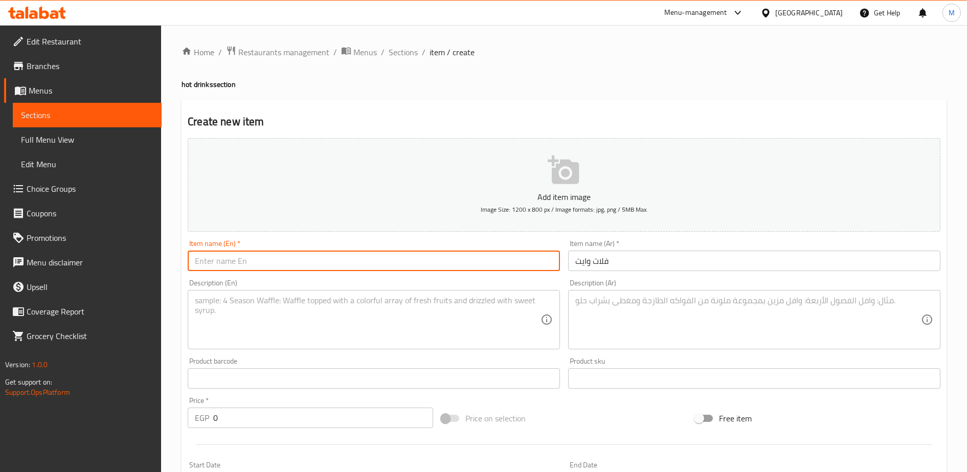
click at [334, 258] on input "text" at bounding box center [374, 261] width 372 height 20
paste input "Flat White"
type input "Flat White"
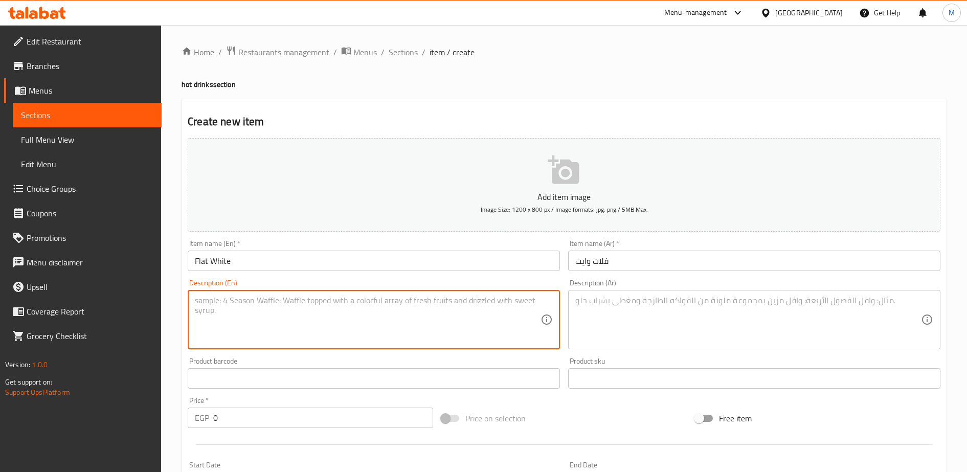
click at [279, 303] on textarea at bounding box center [368, 320] width 346 height 49
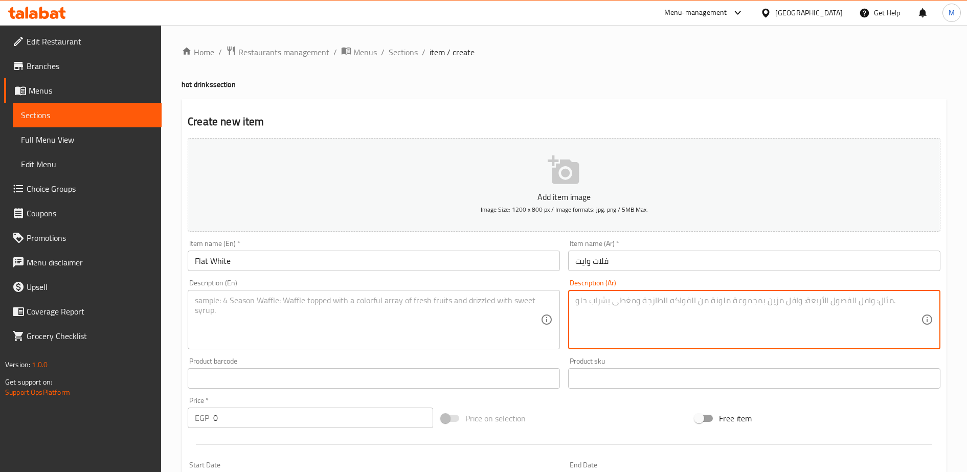
click at [606, 307] on textarea at bounding box center [748, 320] width 346 height 49
paste textarea "مزيج من الاسبريسو واللبن الممزوج بالفوم الكريمي"
type textarea "مزيج من الاسبريسو واللبن الممزوج بالفوم الكريمي"
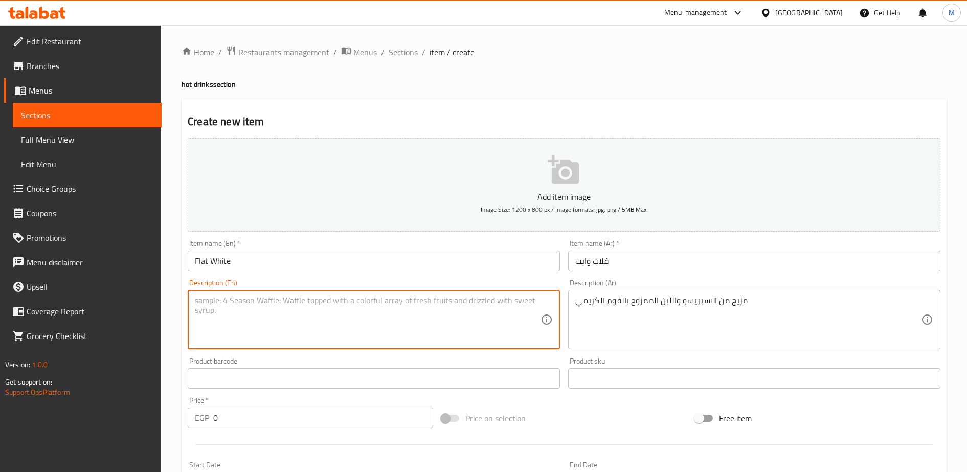
click at [276, 302] on textarea at bounding box center [368, 320] width 346 height 49
paste textarea "A mixture of espresso and milk blended with creamy foam."
type textarea "A mixture of espresso and milk blended with creamy foam."
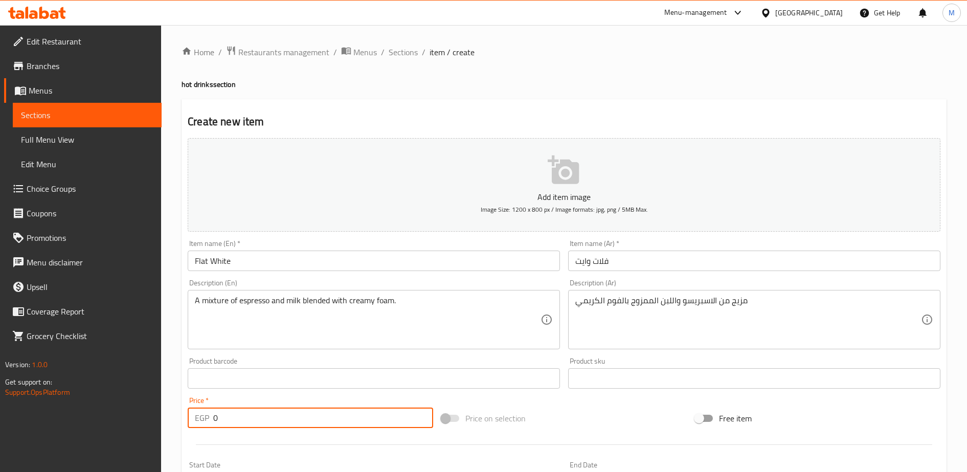
click at [250, 415] on input "0" at bounding box center [323, 418] width 220 height 20
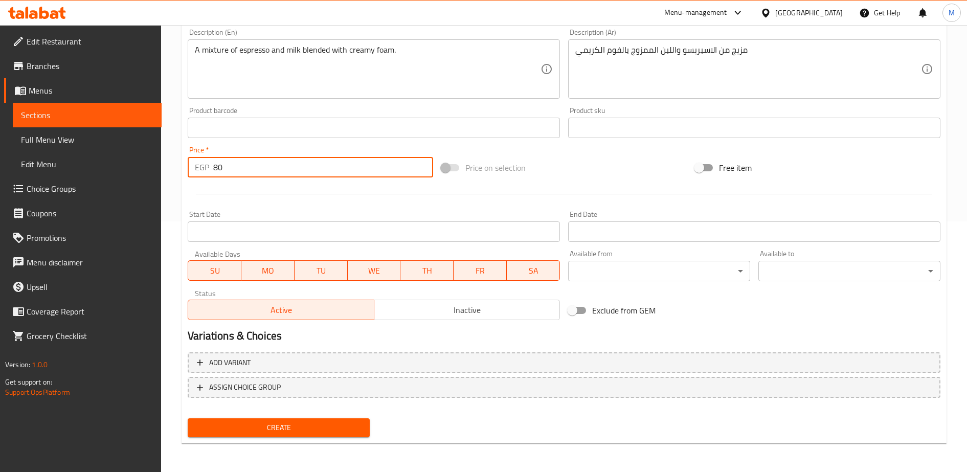
type input "80"
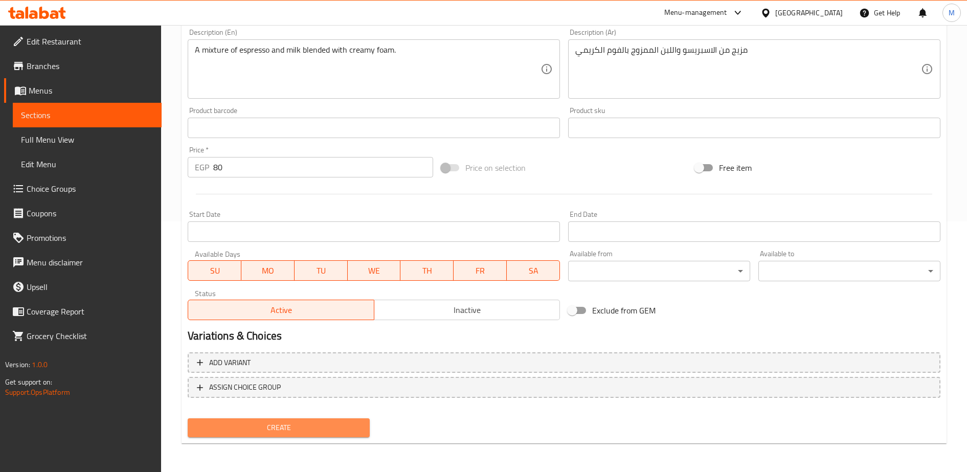
click at [268, 427] on span "Create" at bounding box center [279, 427] width 166 height 13
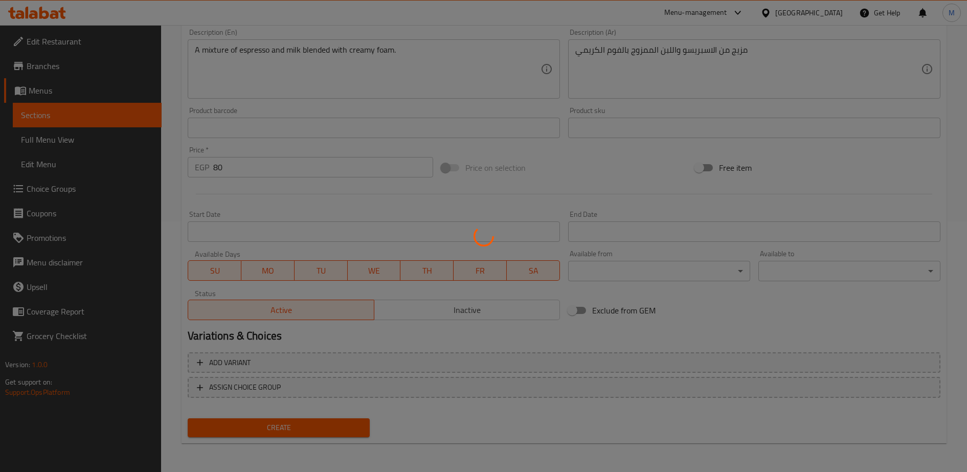
type input "0"
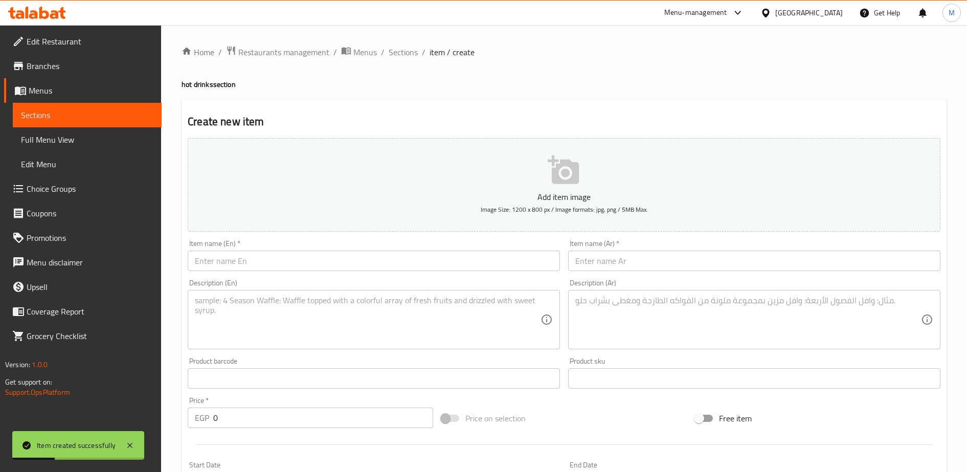
scroll to position [1, 0]
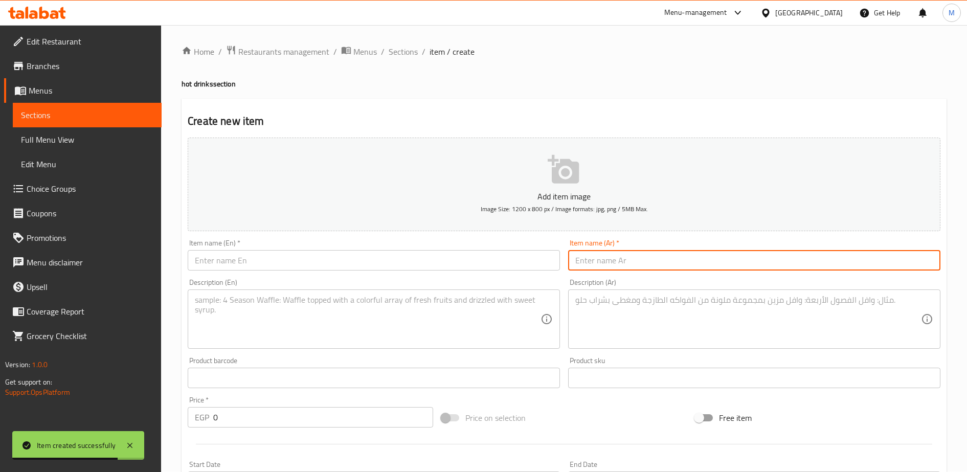
click at [602, 259] on input "text" at bounding box center [754, 260] width 372 height 20
paste input "كابوتشينو"
type input "كابوتشينو"
click at [470, 261] on input "text" at bounding box center [374, 260] width 372 height 20
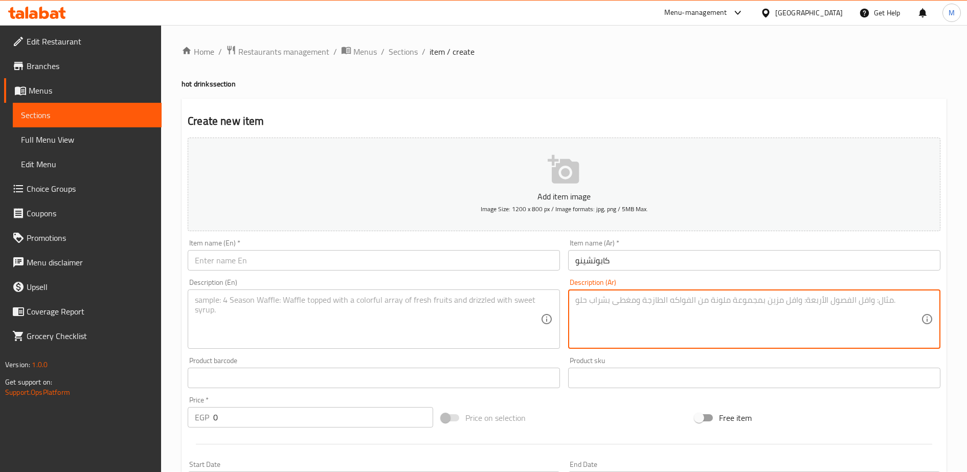
click at [587, 297] on textarea at bounding box center [748, 319] width 346 height 49
paste textarea "مزيج من الاسبريسو واللبن مع اضافة الفوم"
type textarea "مزيج من الاسبريسو واللبن مع اضافة الفوم"
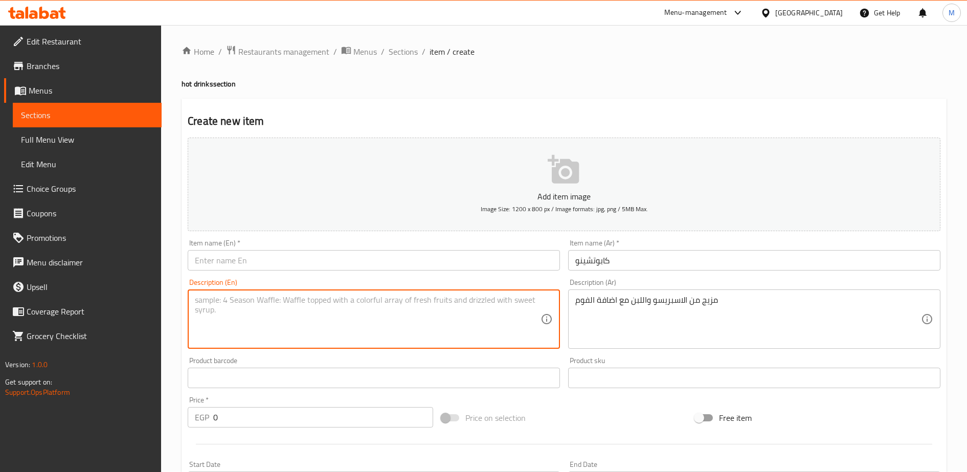
click at [259, 310] on textarea at bounding box center [368, 319] width 346 height 49
paste textarea "A mix of espresso and milk with added foam"
type textarea "A mix of espresso and milk with added foam"
click at [589, 260] on input "كابوتشينو" at bounding box center [754, 260] width 372 height 20
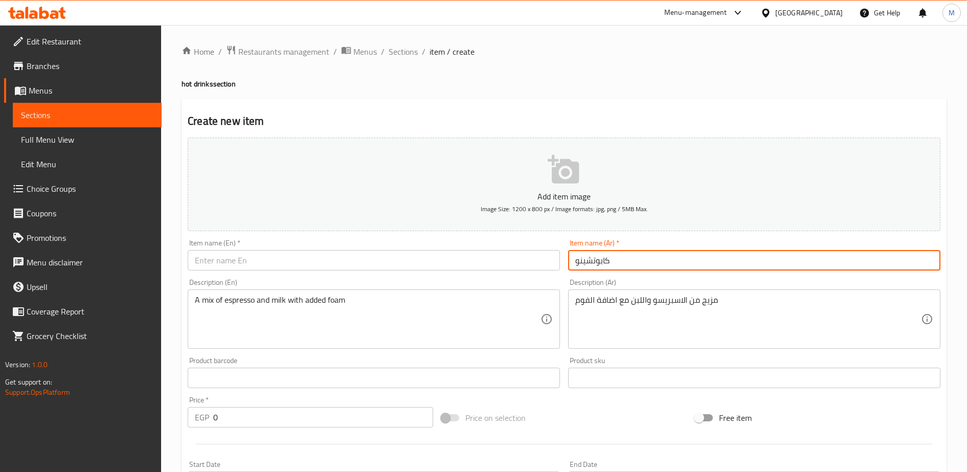
click at [589, 260] on input "كابوتشينو" at bounding box center [754, 260] width 372 height 20
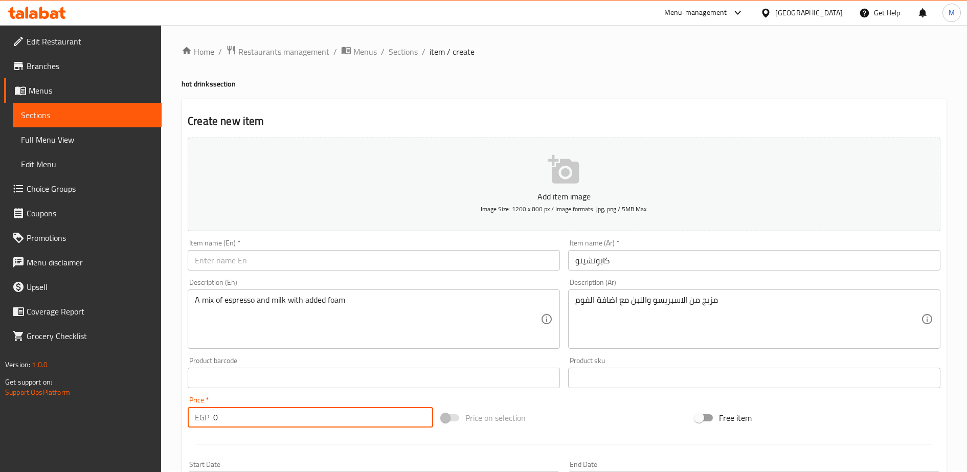
click at [227, 414] on input "0" at bounding box center [323, 417] width 220 height 20
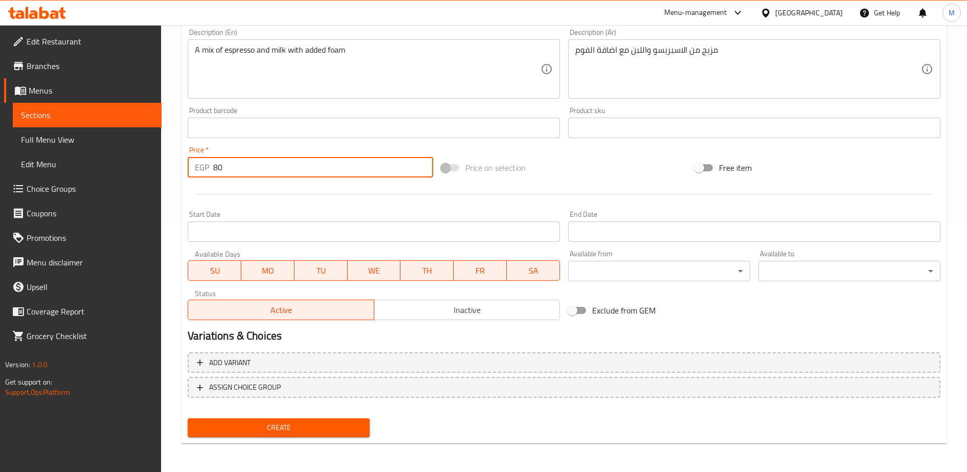
type input "80"
click at [255, 435] on button "Create" at bounding box center [279, 427] width 182 height 19
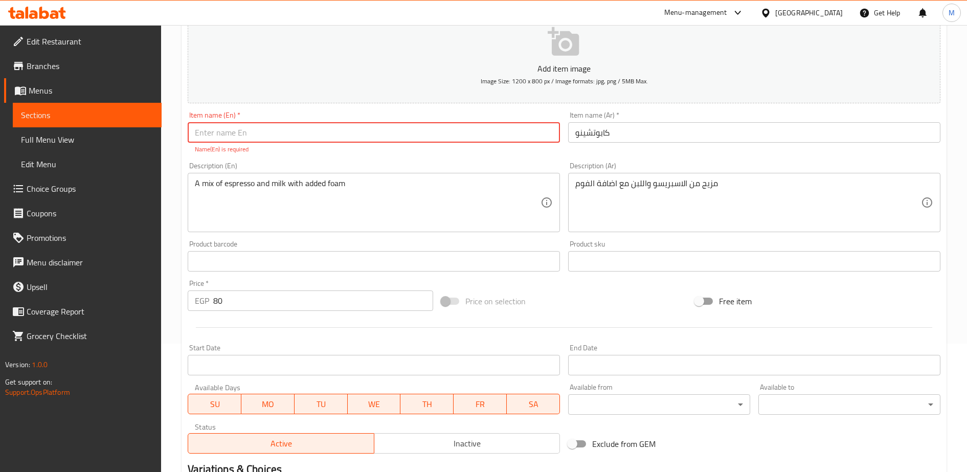
scroll to position [128, 0]
click at [264, 133] on input "text" at bounding box center [374, 133] width 372 height 20
paste input "Cappuccino"
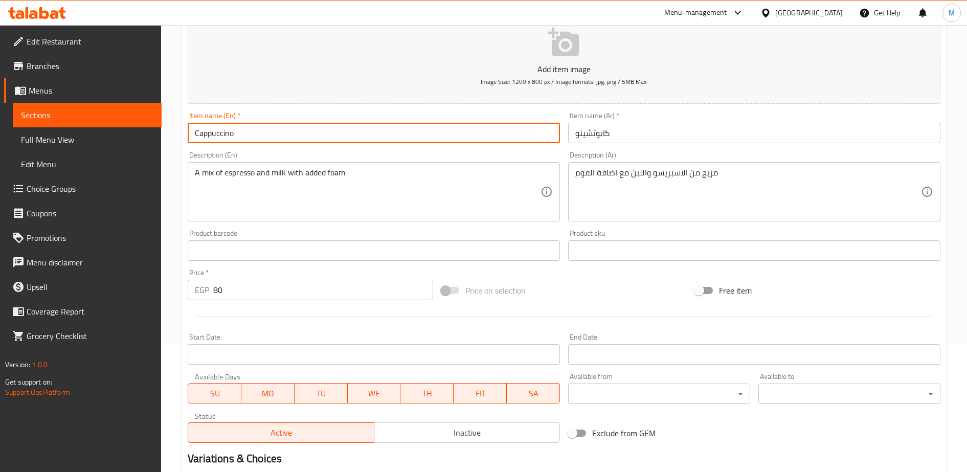
scroll to position [251, 0]
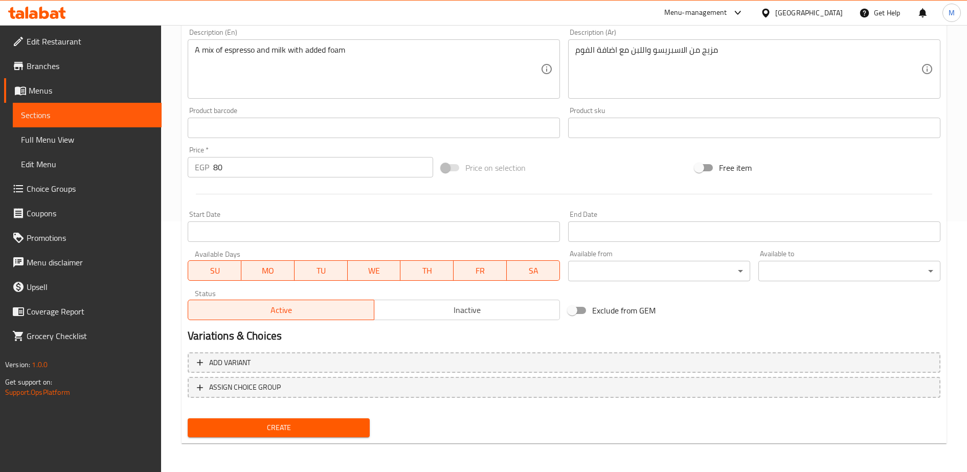
type input "Cappuccino"
click at [314, 425] on span "Create" at bounding box center [279, 427] width 166 height 13
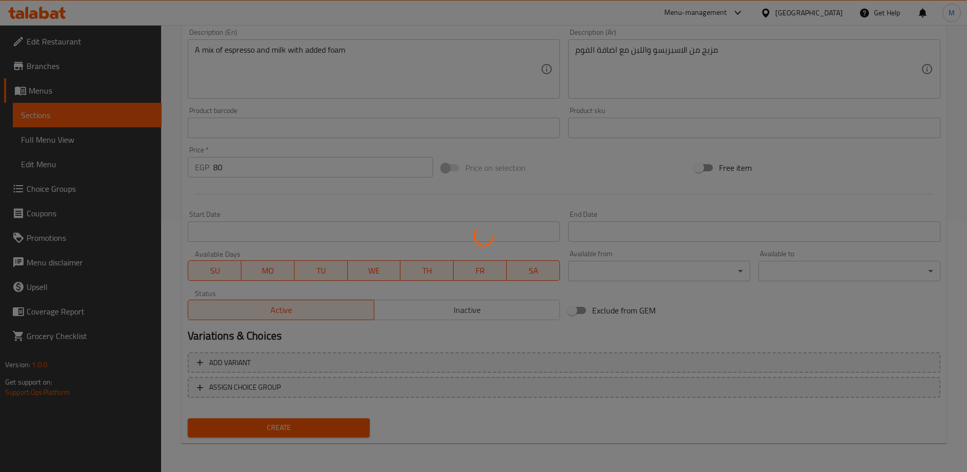
type input "0"
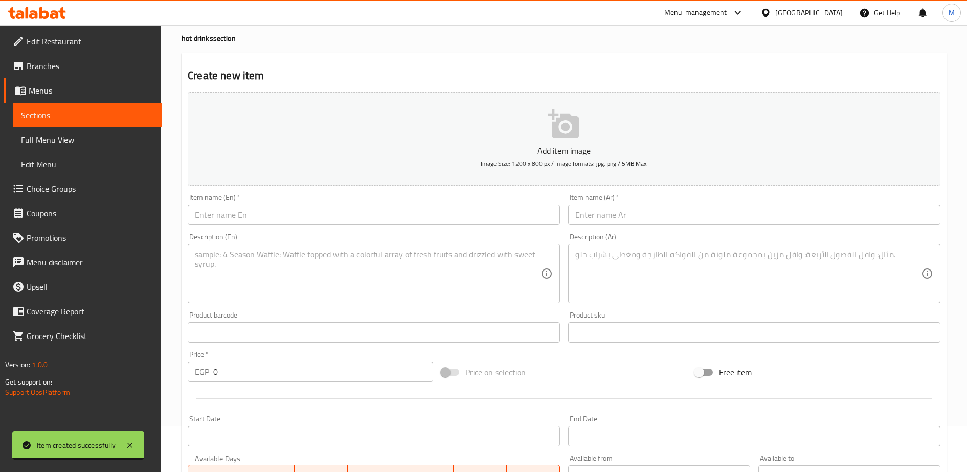
scroll to position [40, 0]
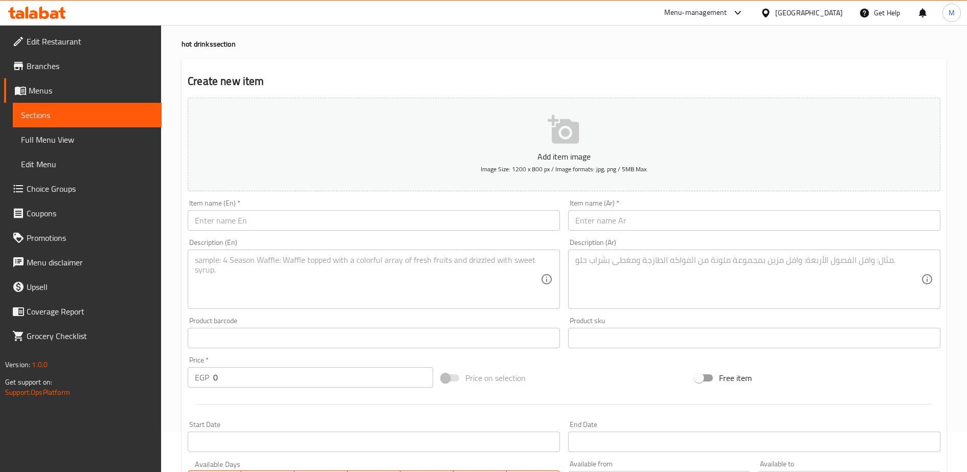
click at [260, 216] on input "text" at bounding box center [374, 220] width 372 height 20
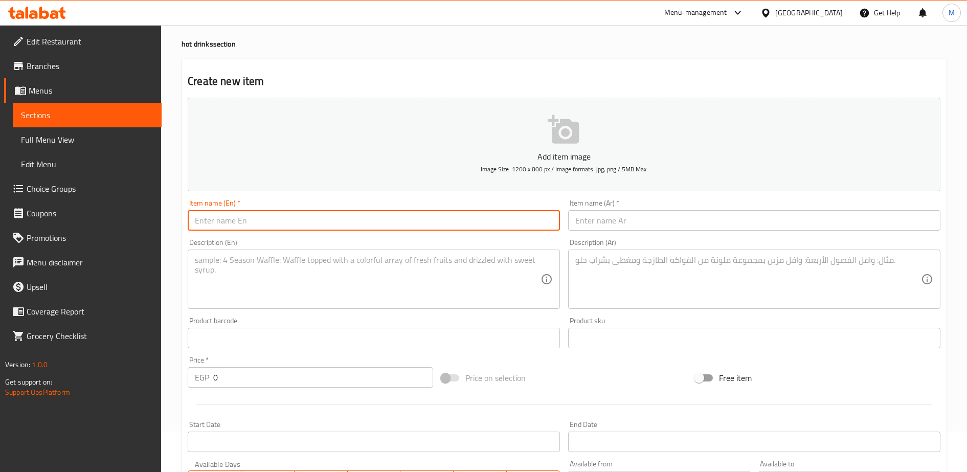
paste input "Latte"
type input "Latte"
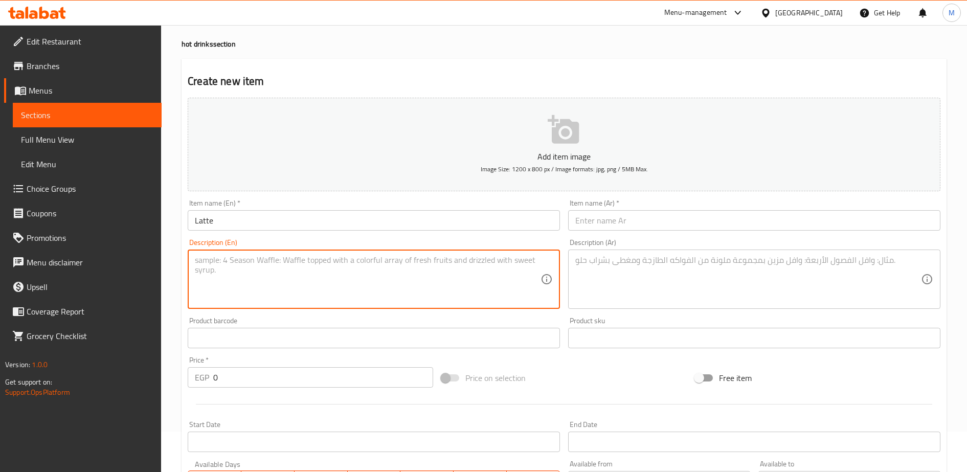
click at [354, 281] on textarea at bounding box center [368, 279] width 346 height 49
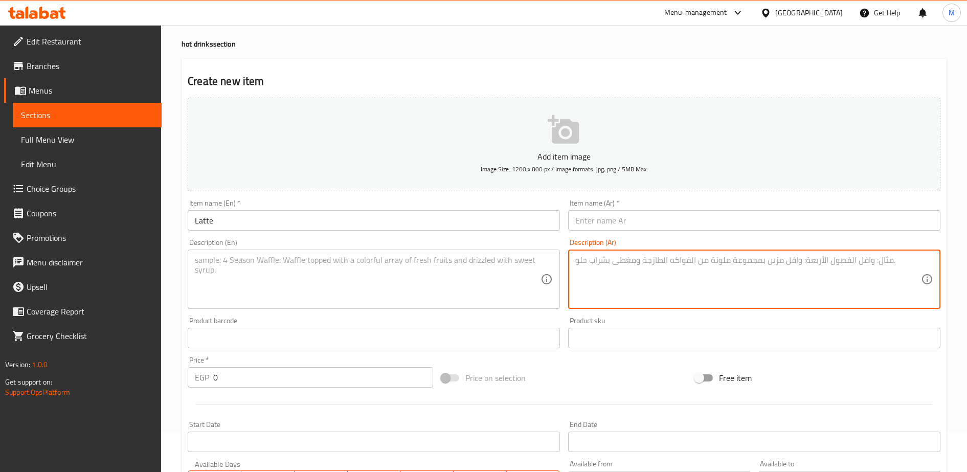
click at [580, 258] on textarea at bounding box center [748, 279] width 346 height 49
paste textarea "مزيج من الاسبريسو واللبن الممزوج بالفوم الكريمي"
click at [580, 258] on textarea "مزيج من الاسبريسو واللبن الممزوج بالفوم الكريمي" at bounding box center [748, 279] width 346 height 49
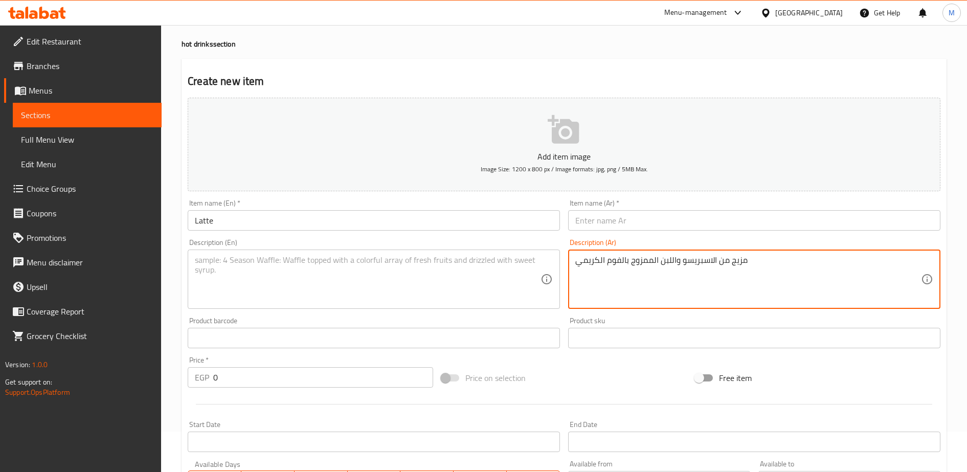
click at [580, 258] on textarea "مزيج من الاسبريسو واللبن الممزوج بالفوم الكريمي" at bounding box center [748, 279] width 346 height 49
type textarea "مزيج من الاسبريسو واللبن الممزوج بالفوم الكريمي"
click at [241, 260] on textarea at bounding box center [368, 279] width 346 height 49
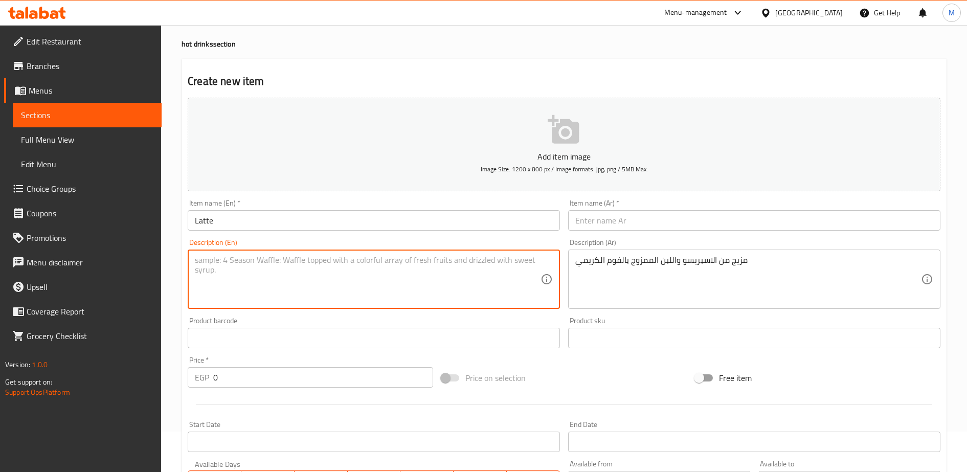
click at [225, 264] on textarea at bounding box center [368, 279] width 346 height 49
paste textarea "مزيج من الاسبريسو واللبن الممزوج بالفوم الكريمي"
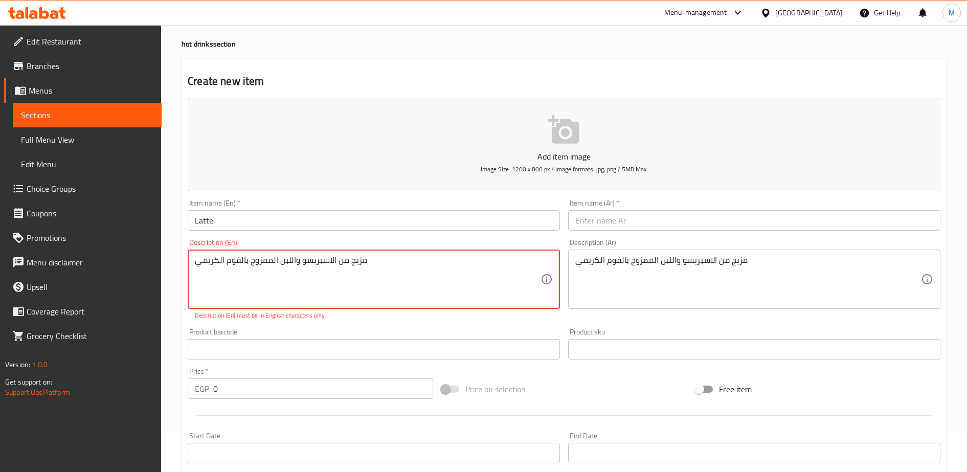
type textarea "مزيج من الاسبريسو واللبن الممزوج بالفوم الكريمي"
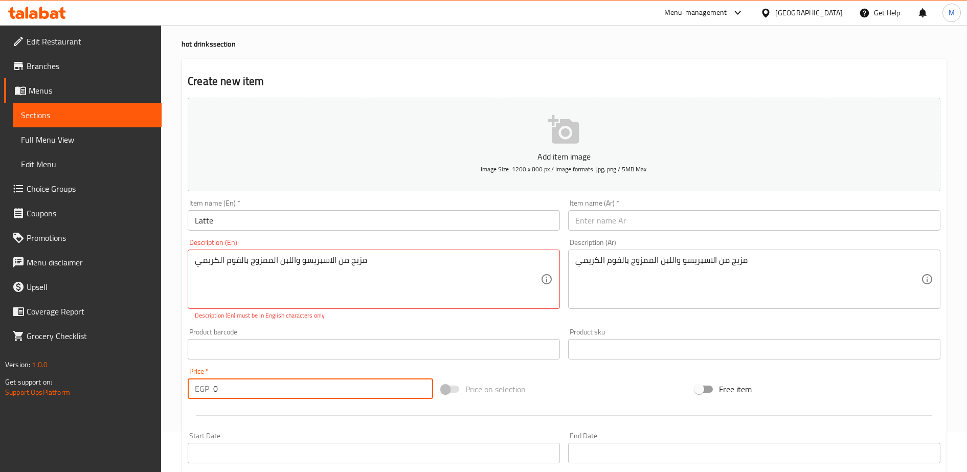
click at [225, 388] on input "0" at bounding box center [323, 389] width 220 height 20
type input "80"
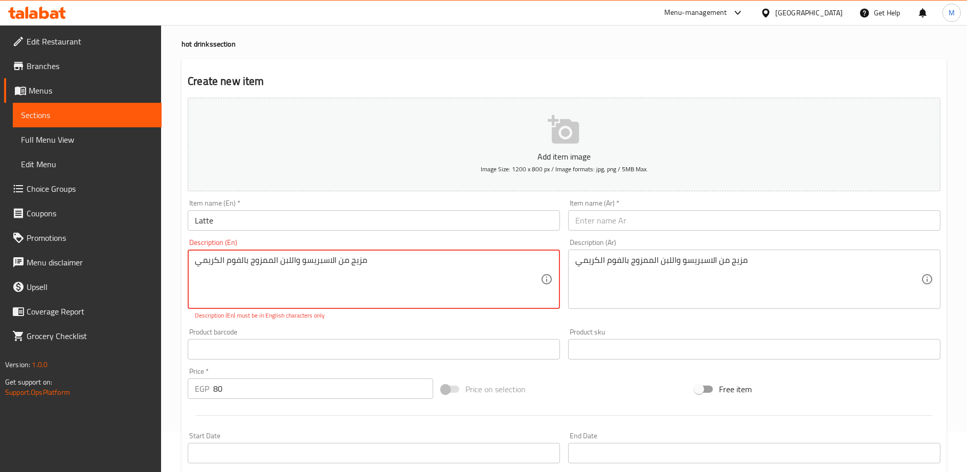
click at [226, 263] on textarea "مزيج من الاسبريسو واللبن الممزوج بالفوم الكريمي" at bounding box center [368, 279] width 346 height 49
paste textarea "A mixture of espresso and milk blended with creamy foam."
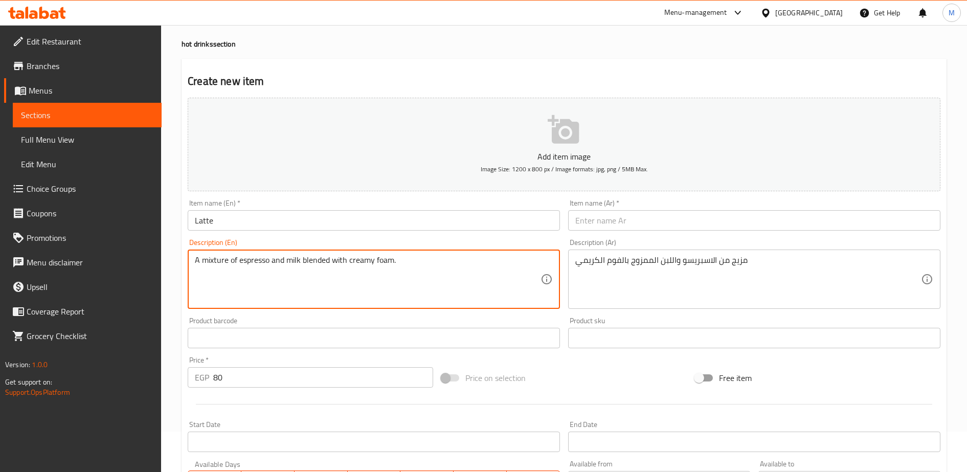
type textarea "A mixture of espresso and milk blended with creamy foam."
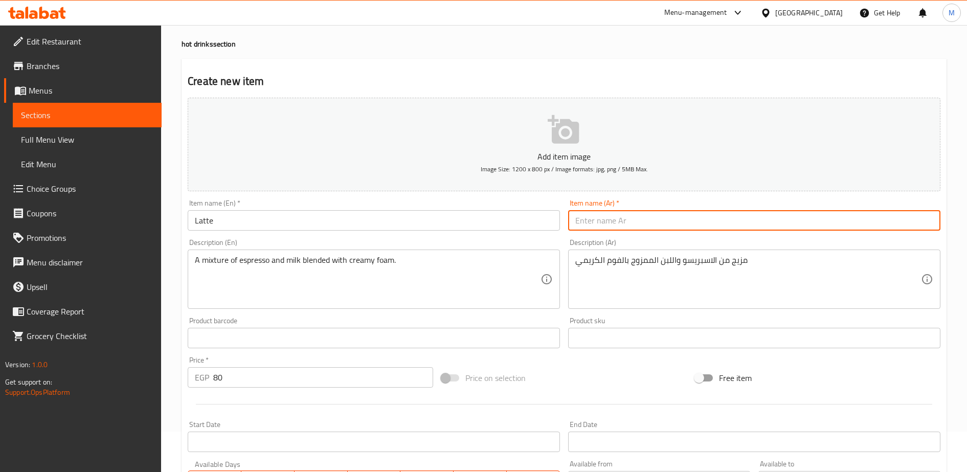
click at [593, 221] on input "text" at bounding box center [754, 220] width 372 height 20
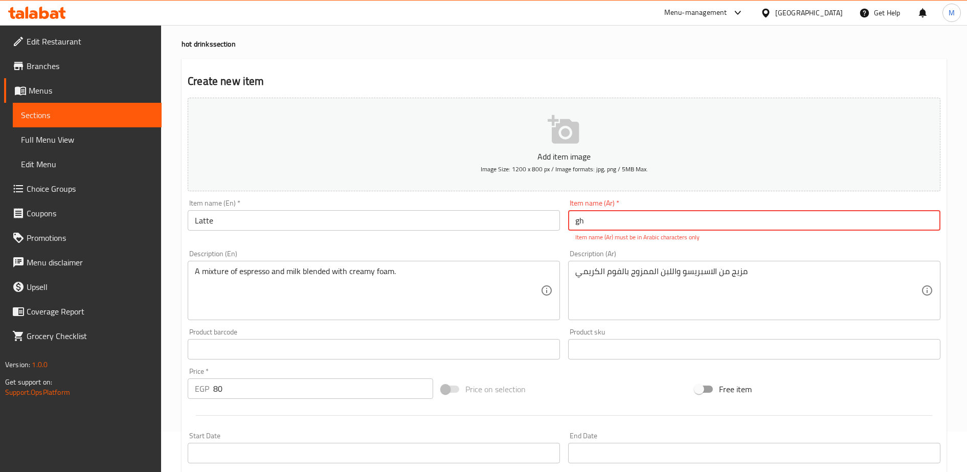
type input "g"
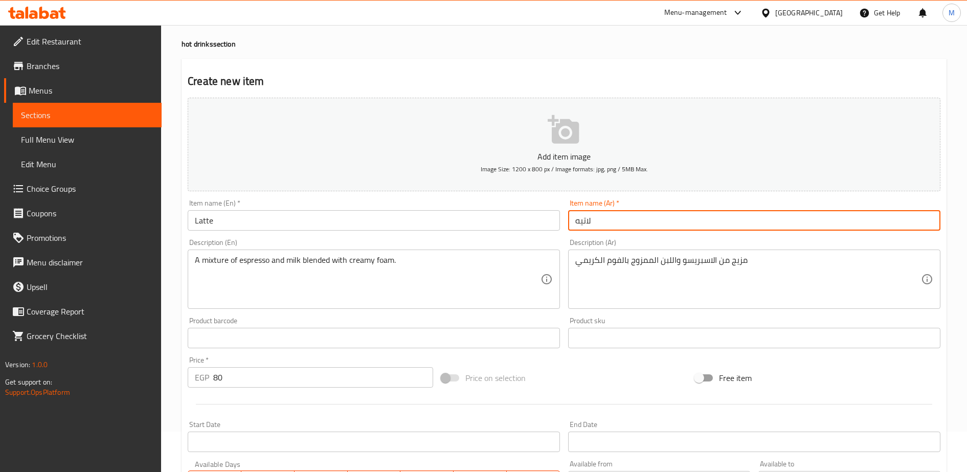
scroll to position [251, 0]
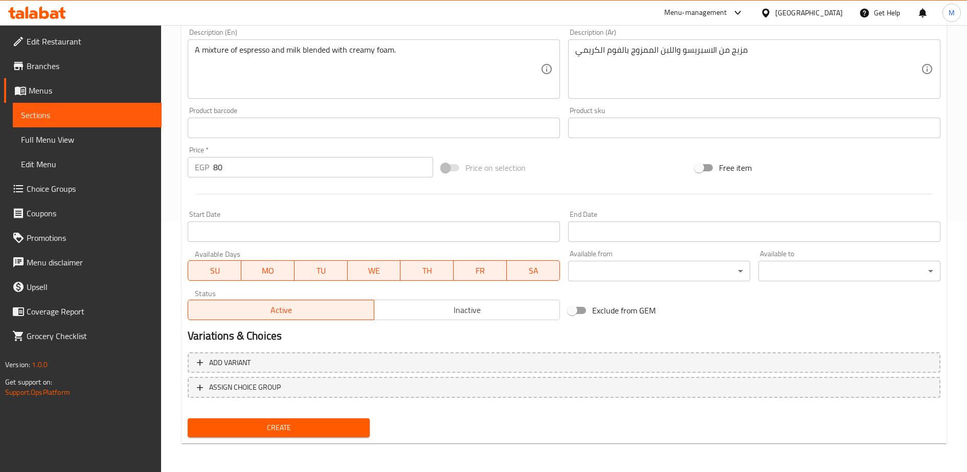
type input "لاتيه"
click at [303, 427] on span "Create" at bounding box center [279, 427] width 166 height 13
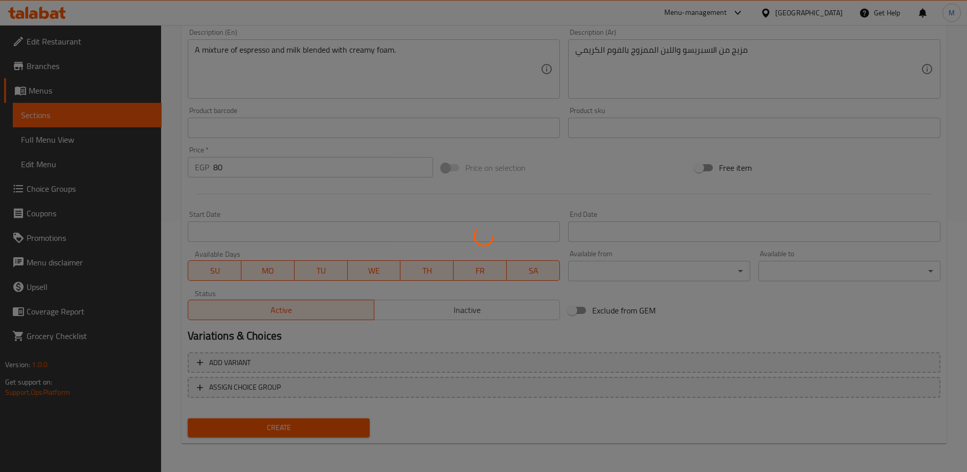
type input "0"
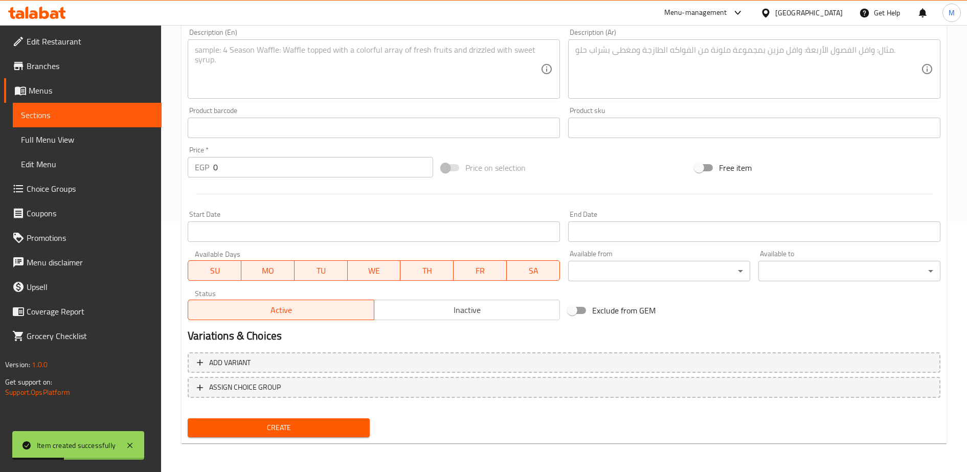
scroll to position [0, 0]
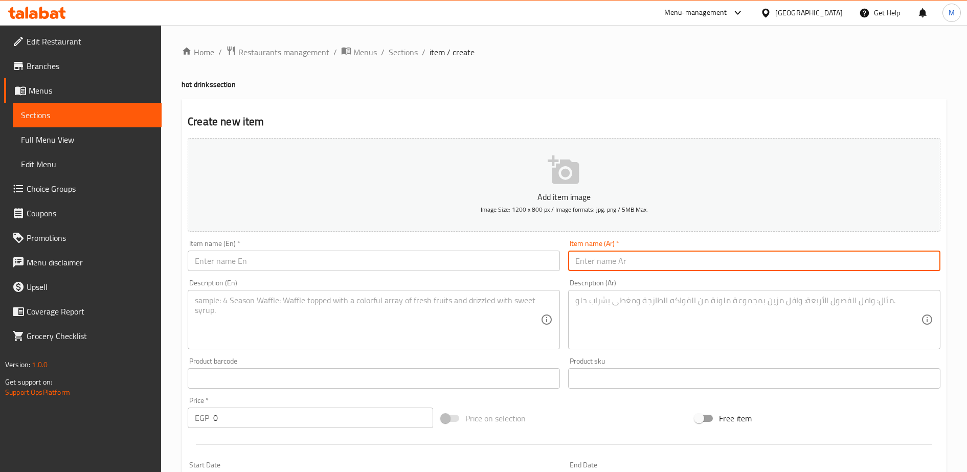
click at [593, 262] on input "text" at bounding box center [754, 261] width 372 height 20
paste input "دارك موكا مشروب اللاتيه ممزوج بالشوكولاتة الداكنة"
drag, startPoint x: 716, startPoint y: 263, endPoint x: 575, endPoint y: 262, distance: 140.2
click at [575, 262] on input "دارك موكا مشروب اللاتيه ممزوج بالشوكولاتة الداكنة" at bounding box center [754, 261] width 372 height 20
type input "دارك موكا"
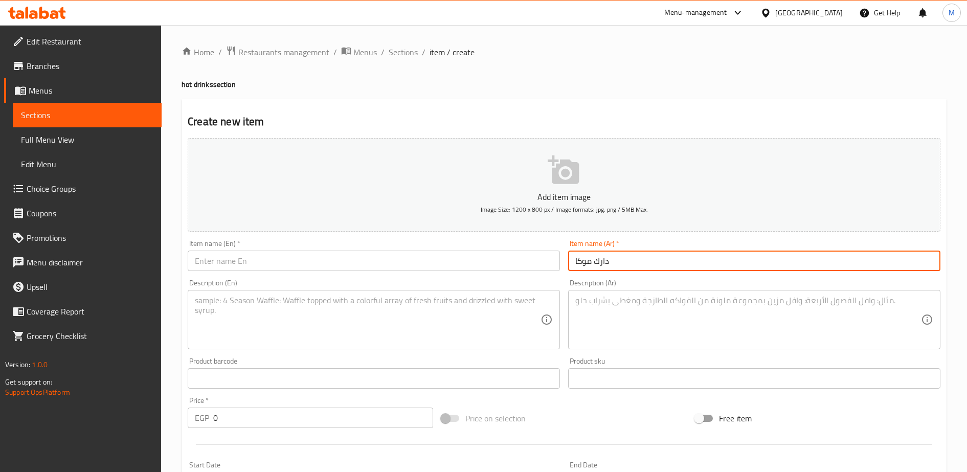
click at [585, 305] on textarea at bounding box center [748, 320] width 346 height 49
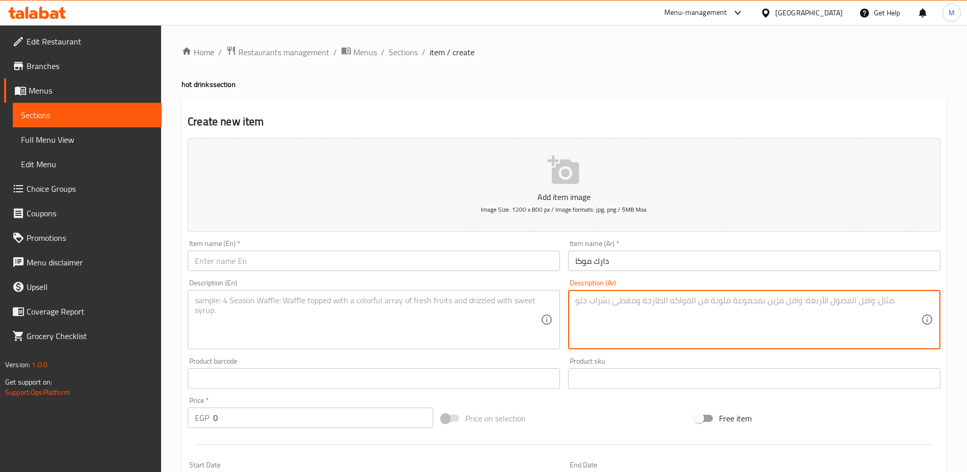
paste textarea "مشروب اللاتيه ممزوج بالشوكولاتة الداكنة"
type textarea "مشروب اللاتيه ممزوج بالشوكولاتة الداكنة"
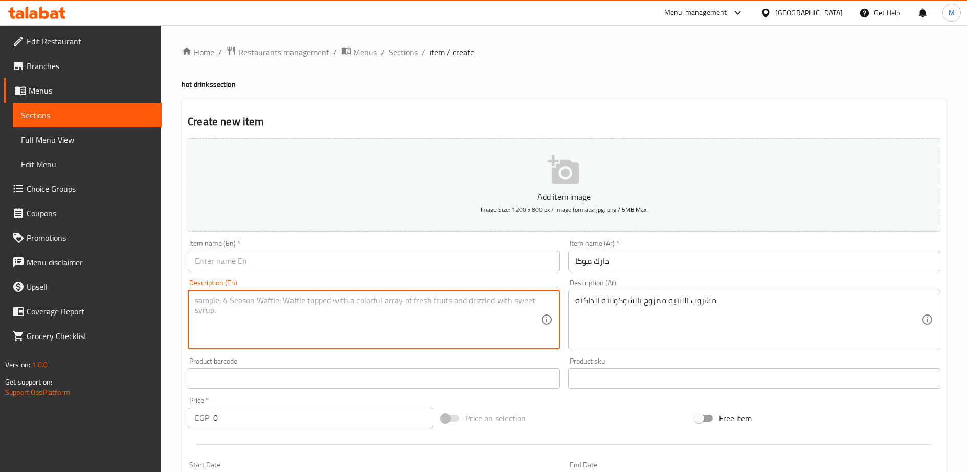
click at [230, 302] on textarea at bounding box center [368, 320] width 346 height 49
paste textarea "Latte drink mixed with dark chocolate"
type textarea "Latte drink mixed with dark chocolate"
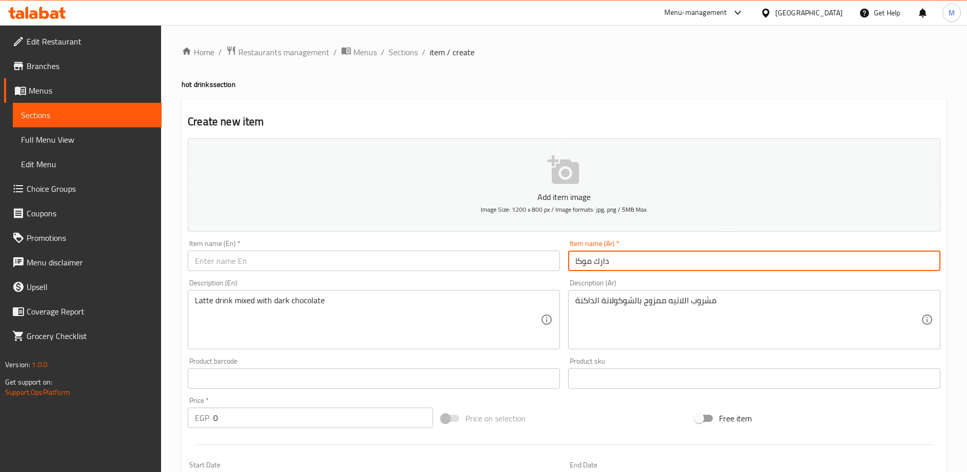
click at [583, 260] on input "دارك موكا" at bounding box center [754, 261] width 372 height 20
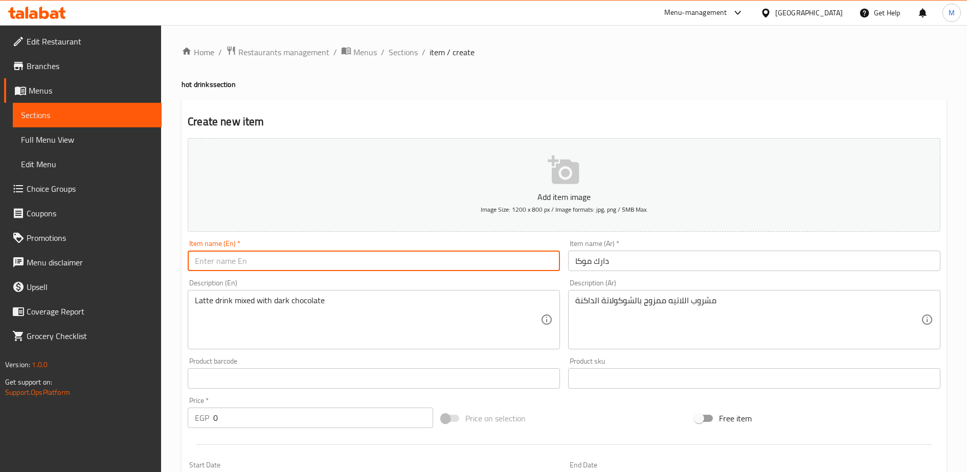
click at [247, 261] on input "text" at bounding box center [374, 261] width 372 height 20
paste input "Your mocha house"
click at [203, 262] on input "Your mocha" at bounding box center [374, 261] width 372 height 20
type input "Darck mocha"
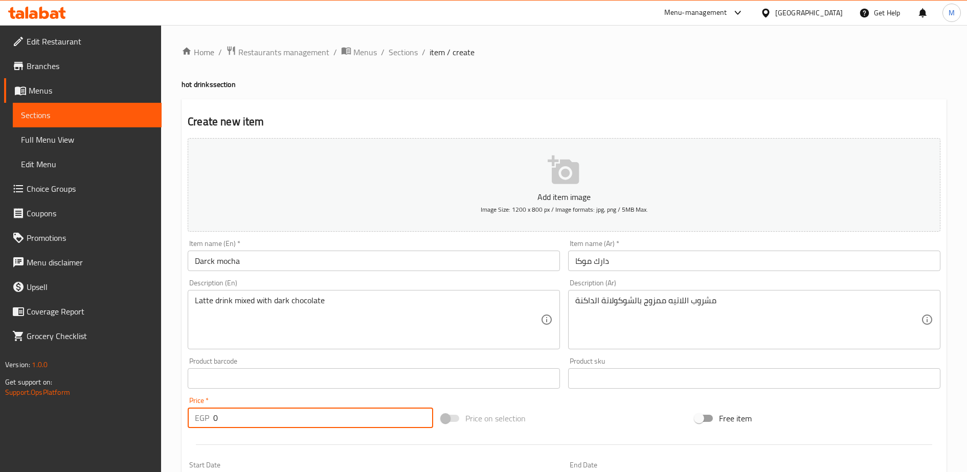
click at [231, 415] on input "0" at bounding box center [323, 418] width 220 height 20
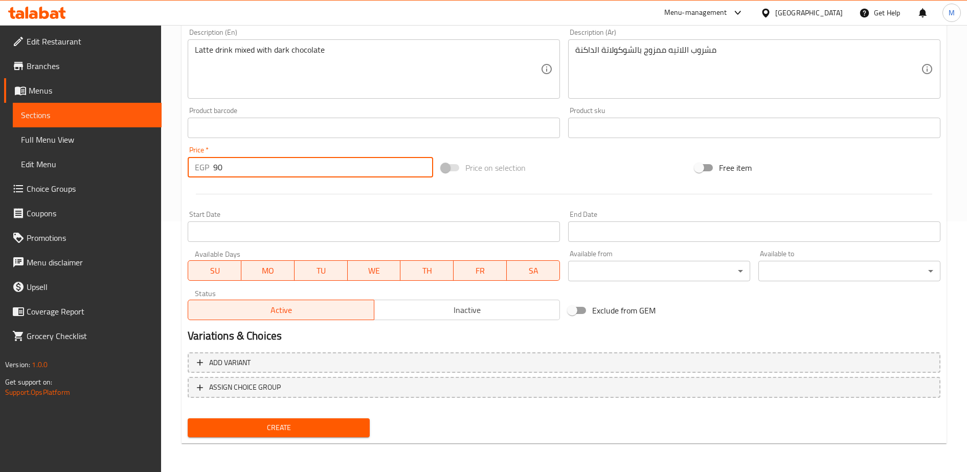
type input "90"
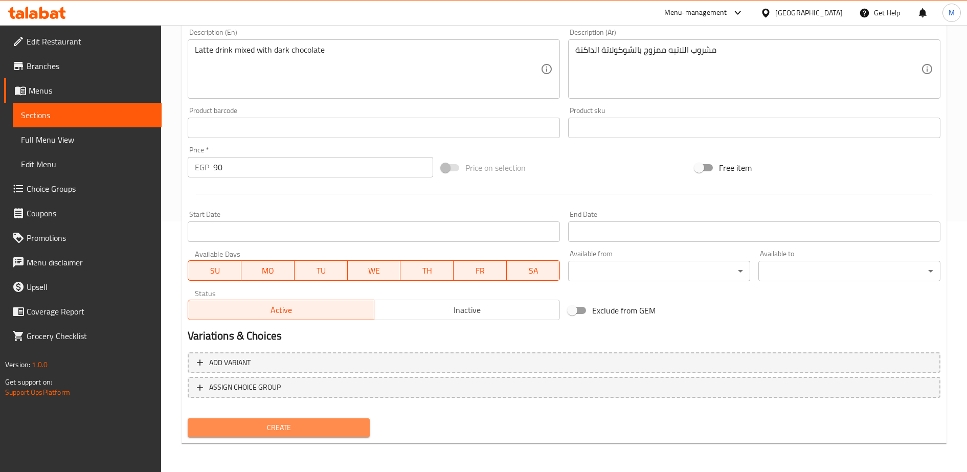
click at [251, 431] on span "Create" at bounding box center [279, 427] width 166 height 13
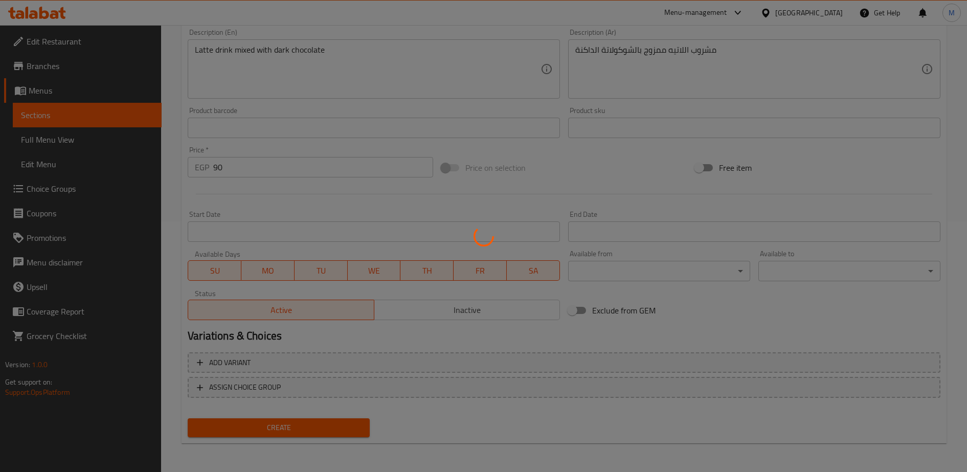
type input "0"
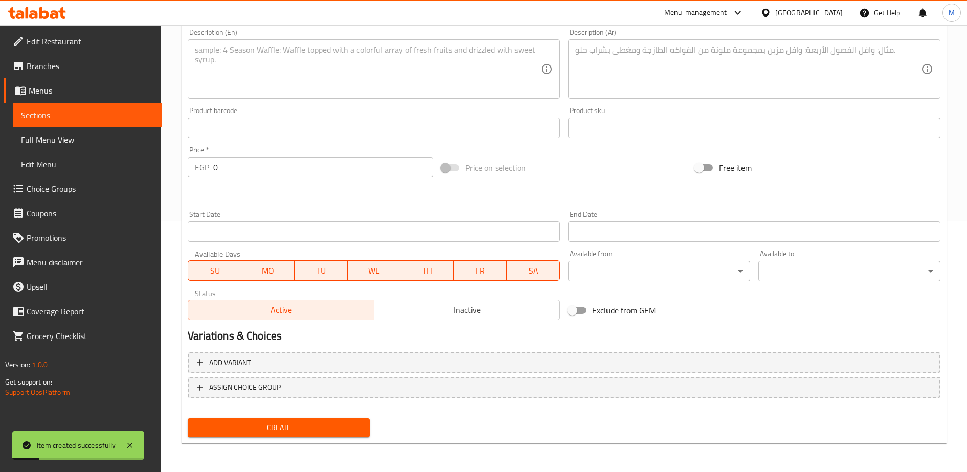
scroll to position [0, 0]
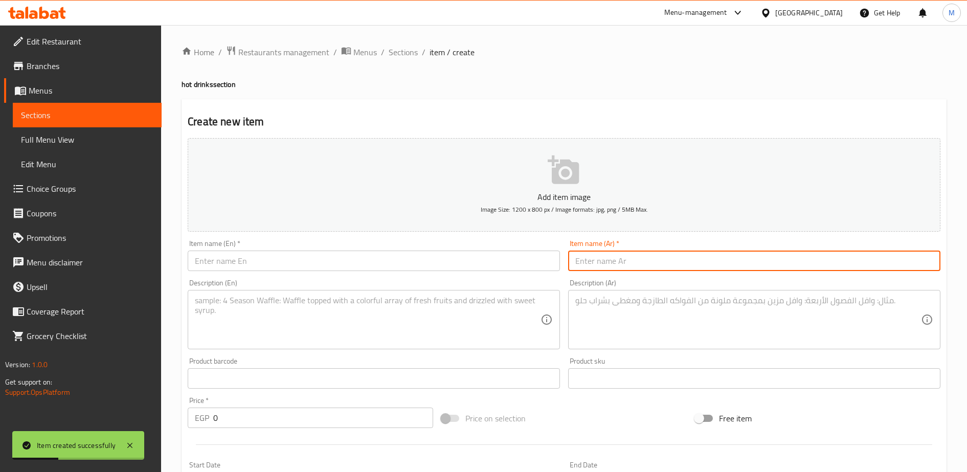
click at [607, 261] on input "text" at bounding box center [754, 261] width 372 height 20
paste input "وايت موكا"
type input "وايت موكا"
click at [605, 304] on textarea at bounding box center [748, 320] width 346 height 49
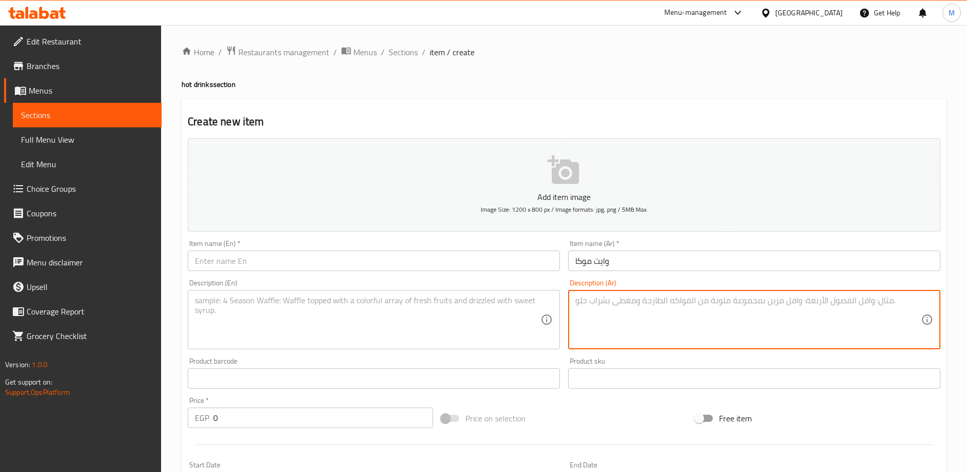
paste textarea "مشروب اللاتيه ممزوج بالشوكولاتة البيضاء"
type textarea "مشروب اللاتيه ممزوج بالشوكولاتة البيضاء"
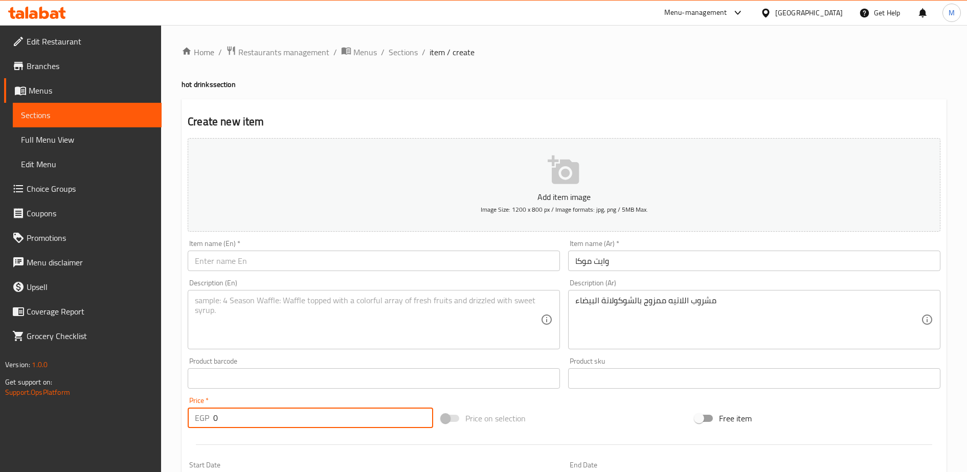
click at [224, 419] on input "0" at bounding box center [323, 418] width 220 height 20
type input "90"
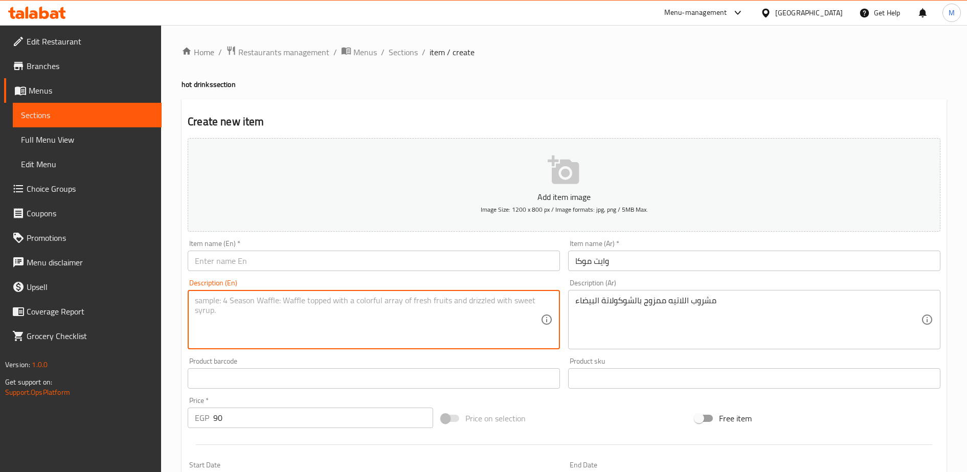
click at [260, 303] on textarea at bounding box center [368, 320] width 346 height 49
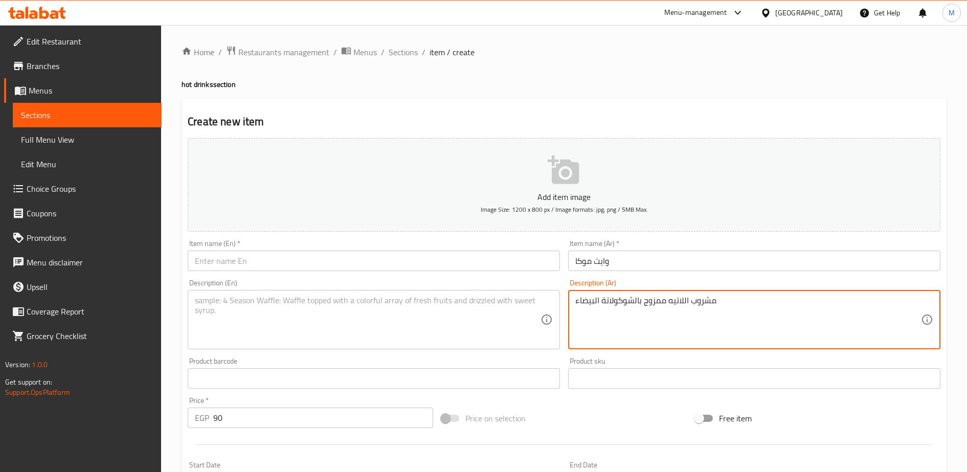
click at [591, 303] on textarea "مشروب اللاتيه ممزوج بالشوكولاتة البيضاء" at bounding box center [748, 320] width 346 height 49
click at [264, 301] on textarea at bounding box center [368, 320] width 346 height 49
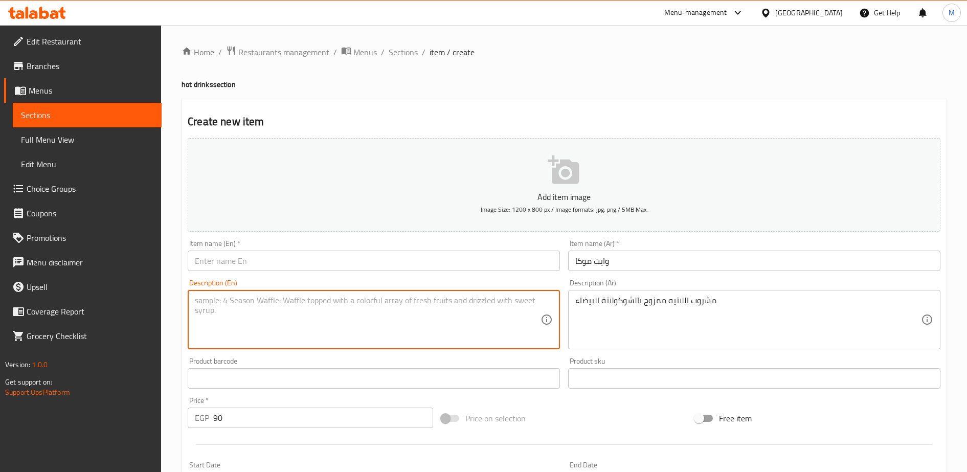
paste textarea "Latte drink mixed with white chocolate"
type textarea "Latte drink mixed with white chocolate"
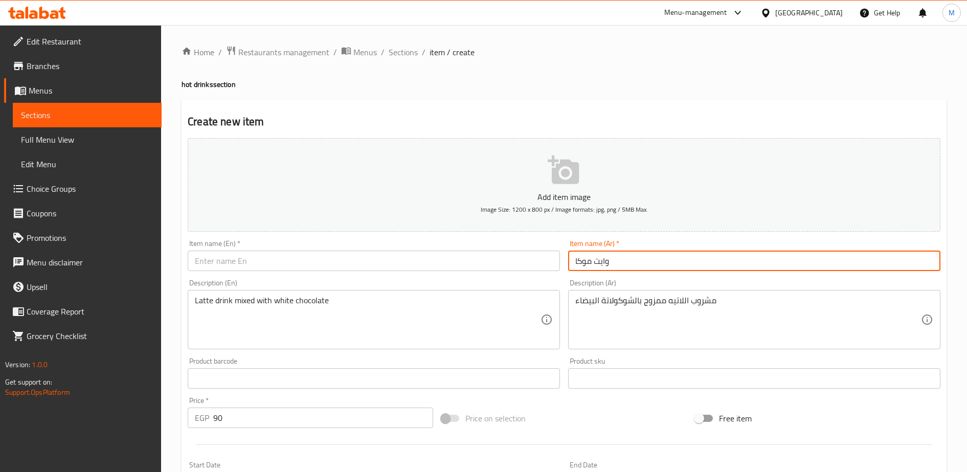
click at [585, 265] on input "وايت موكا" at bounding box center [754, 261] width 372 height 20
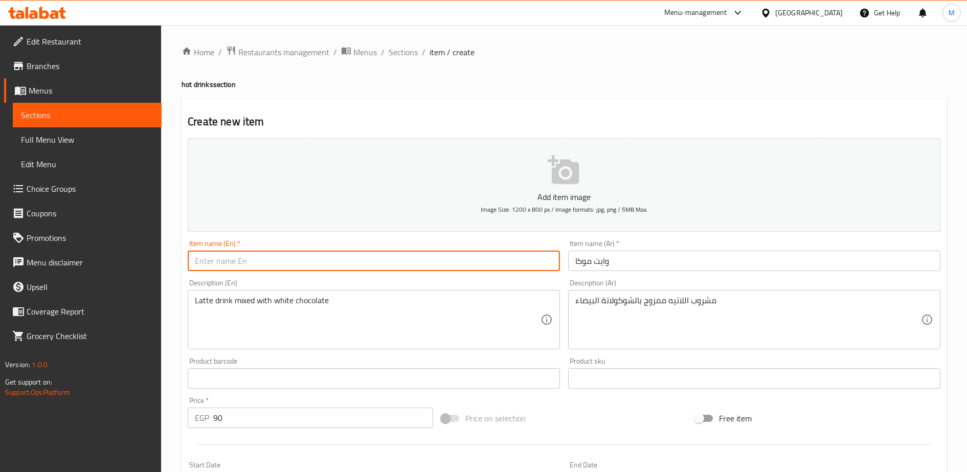
click at [248, 262] on input "text" at bounding box center [374, 261] width 372 height 20
paste input "White Mocha"
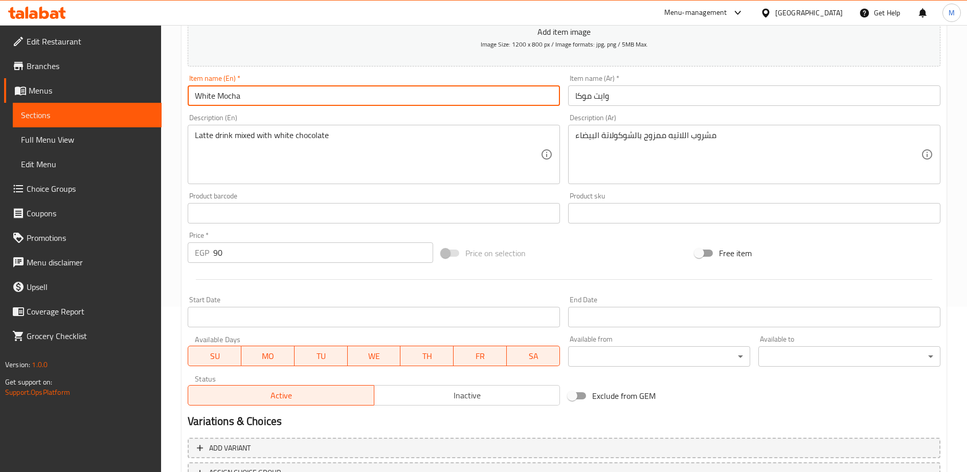
scroll to position [251, 0]
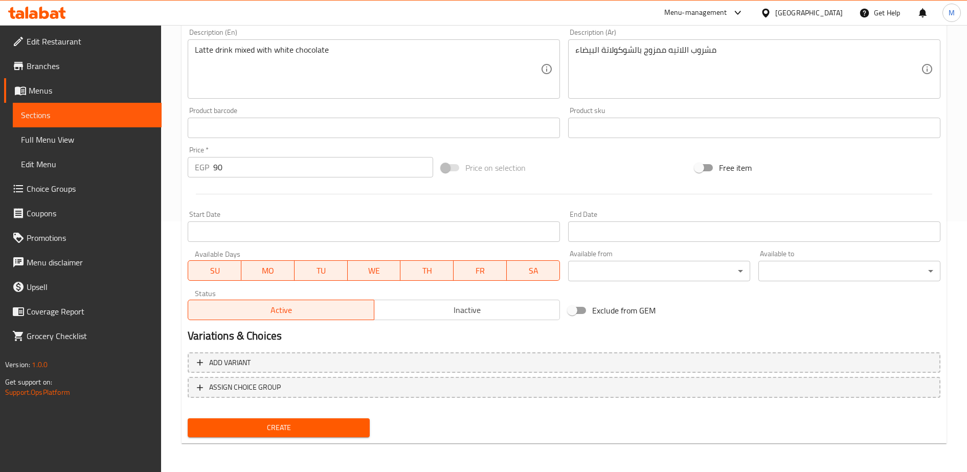
type input "White Mocha"
click at [302, 426] on span "Create" at bounding box center [279, 427] width 166 height 13
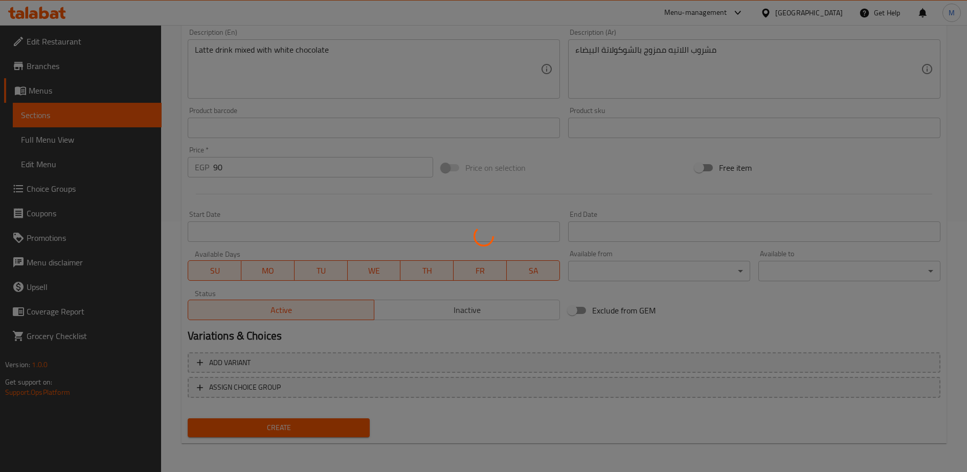
type input "0"
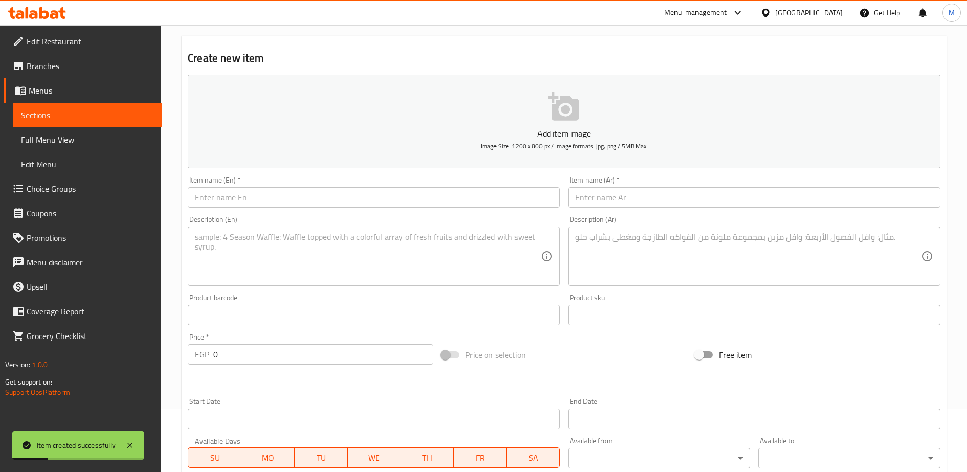
scroll to position [61, 0]
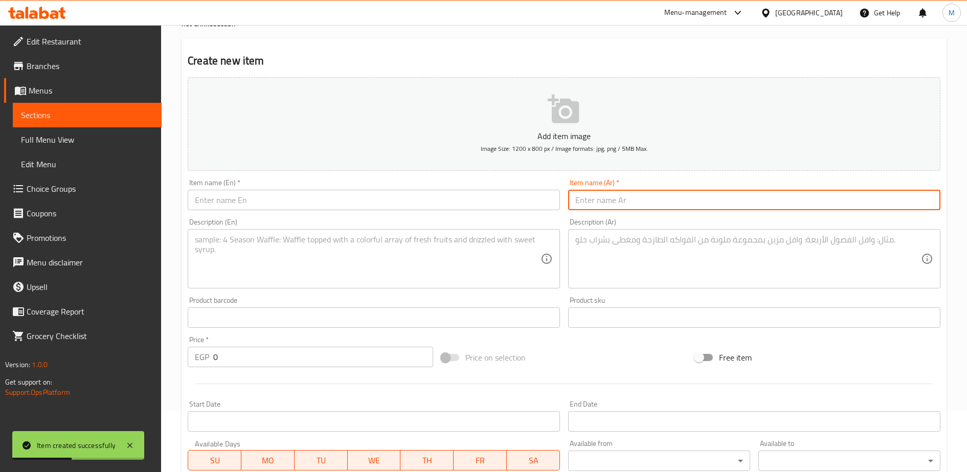
click at [589, 206] on input "text" at bounding box center [754, 200] width 372 height 20
paste input "كراميل لاتيه مشروب اللاتيه ممزوج بصوص الكراميل"
type input "كراميل لاتيه مشروب اللاتيه ممزوج بصوص الكراميل"
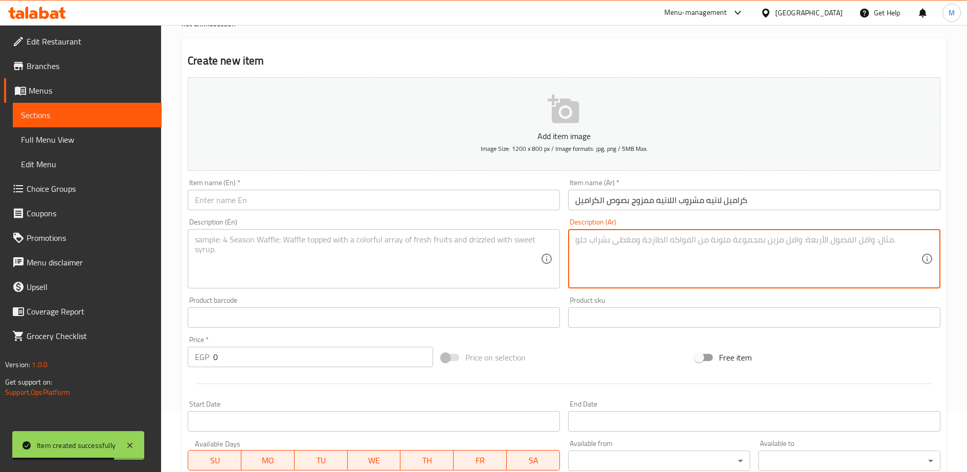
click at [600, 253] on textarea at bounding box center [748, 259] width 346 height 49
paste textarea "كراميل لاتيه مشروب اللاتيه ممزوج بصوص الكراميل"
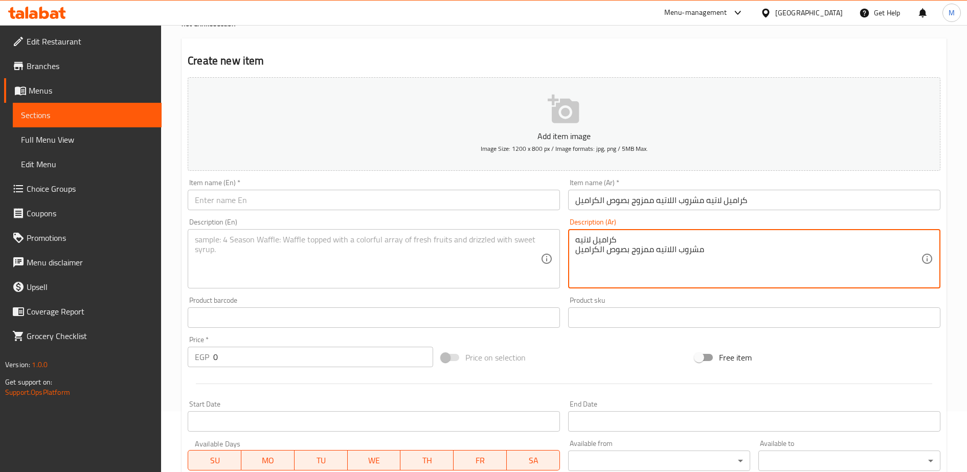
click at [593, 240] on textarea "كراميل لاتيه مشروب اللاتيه ممزوج بصوص الكراميل" at bounding box center [748, 259] width 346 height 49
type textarea "مشروب اللاتيه ممزوج بصوص الكراميل"
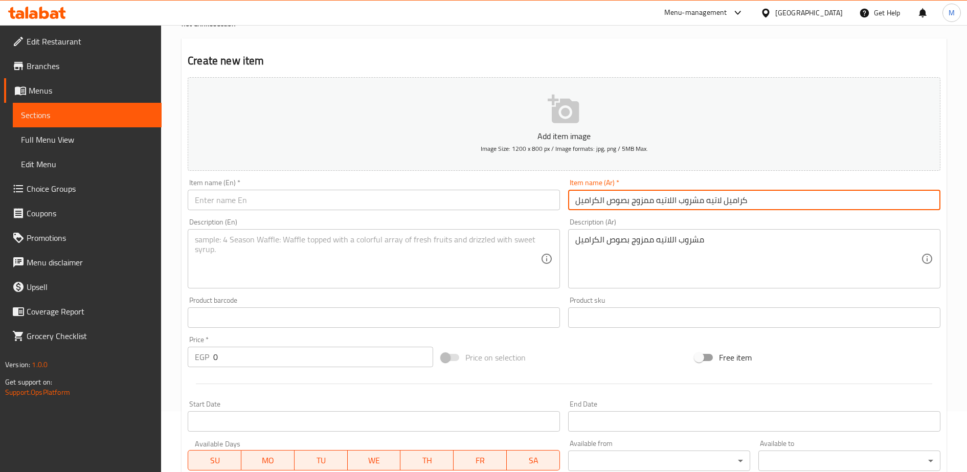
drag, startPoint x: 704, startPoint y: 201, endPoint x: 564, endPoint y: 207, distance: 140.3
click at [564, 207] on div "Add item image Image Size: 1200 x 800 px / Image formats: jpg, png / 5MB Max. I…" at bounding box center [564, 293] width 761 height 441
type input "كراميل لاتيه"
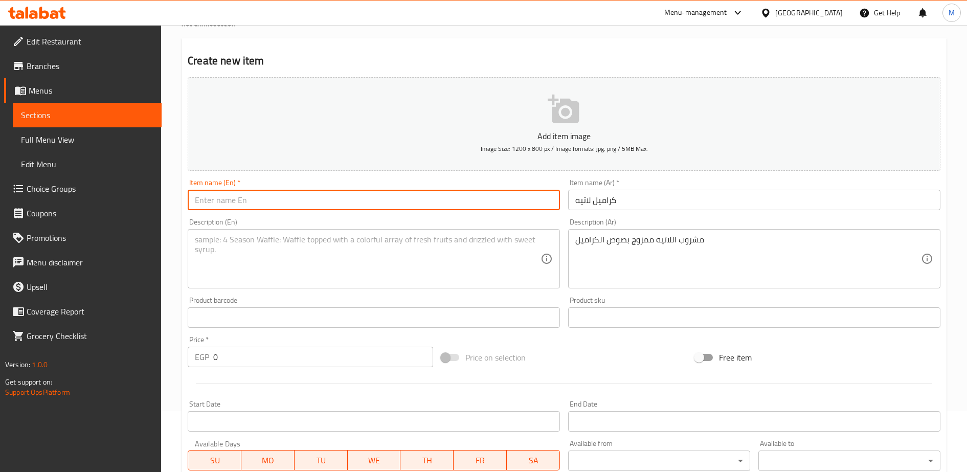
click at [241, 198] on input "text" at bounding box center [374, 200] width 372 height 20
paste input "كراميل لاتيه مشروب اللاتيه ممزوج بصوص الكراميل"
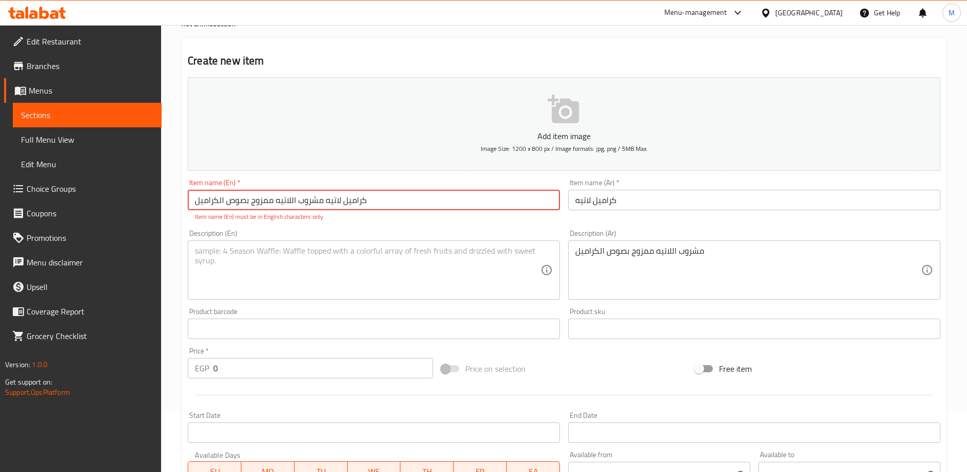
click at [235, 202] on input "كراميل لاتيه مشروب اللاتيه ممزوج بصوص الكراميل" at bounding box center [374, 200] width 372 height 20
paste input "Caramel LatteA latte drink blended with caramel sauce."
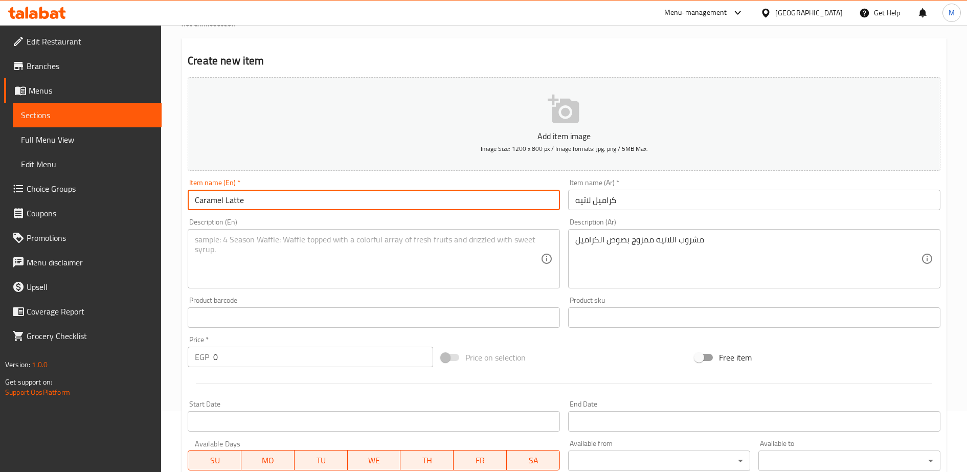
type input "Caramel Latte"
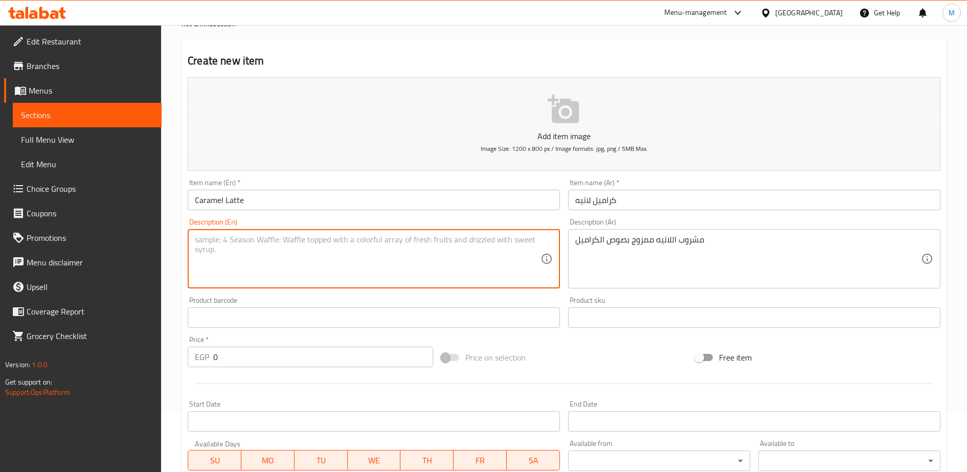
click at [217, 248] on textarea at bounding box center [368, 259] width 346 height 49
paste textarea "Caramel LatteA latte drink blended with caramel sauce."
type textarea "latte drink blended with caramel sauce."
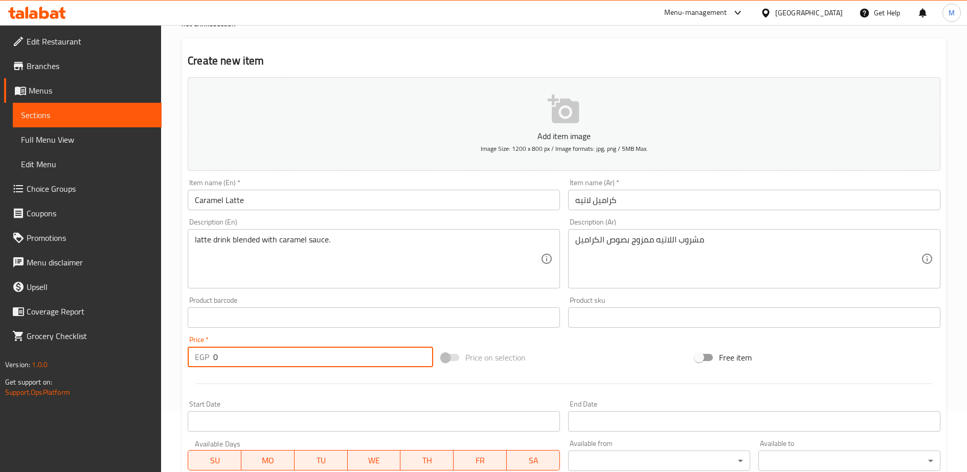
click at [231, 355] on input "0" at bounding box center [323, 357] width 220 height 20
click at [231, 355] on input "9" at bounding box center [323, 357] width 220 height 20
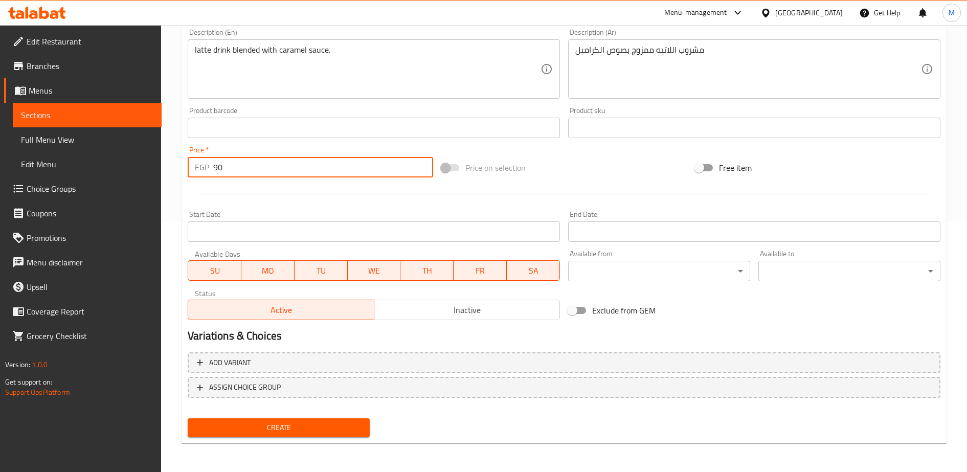
type input "90"
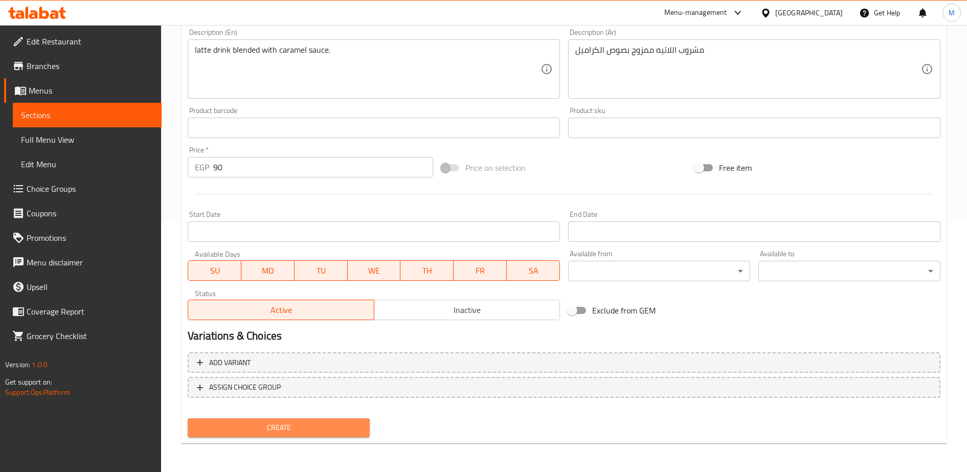
click at [281, 429] on span "Create" at bounding box center [279, 427] width 166 height 13
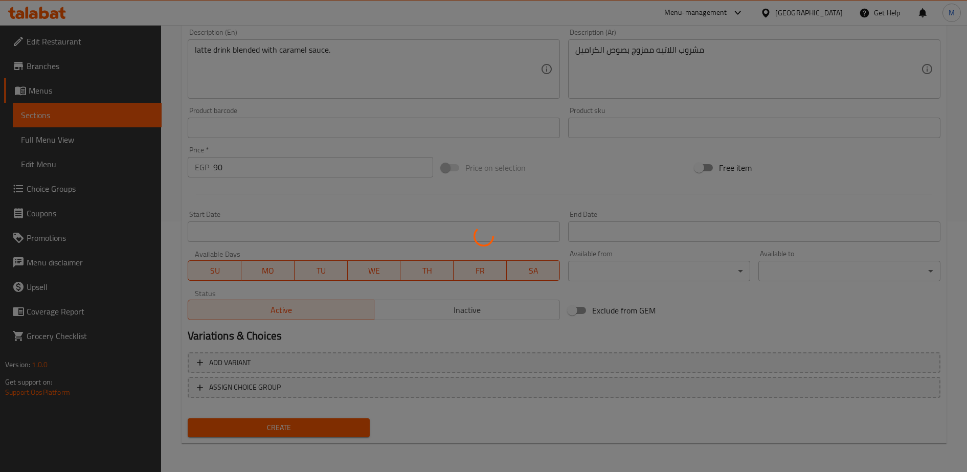
type input "0"
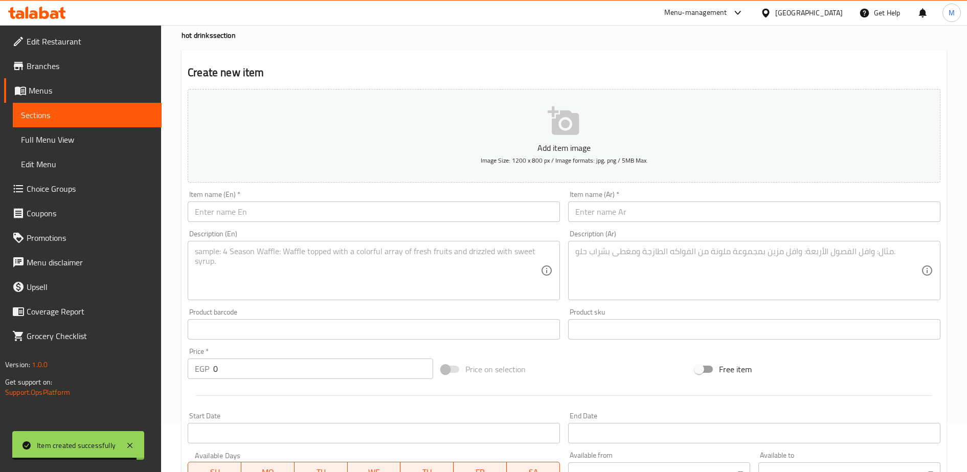
scroll to position [49, 0]
click at [236, 215] on input "text" at bounding box center [374, 212] width 372 height 20
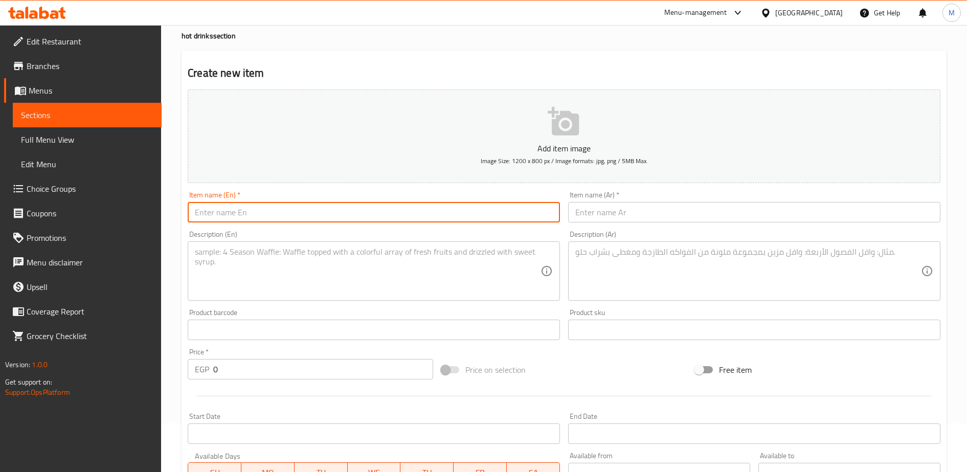
paste input "Spanish LatteA latte drink mixed with condensed milk"
type input "Spanish Latte"
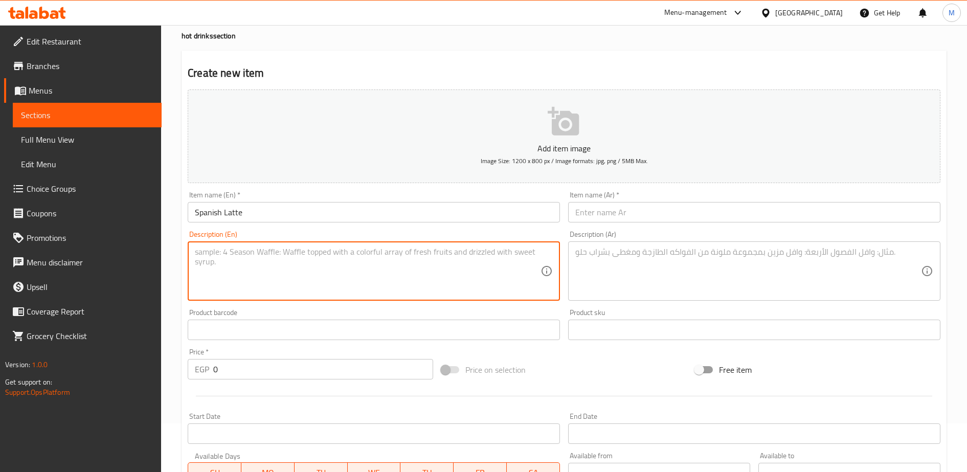
click at [205, 254] on textarea at bounding box center [368, 271] width 346 height 49
paste textarea "Spanish LatteA latte drink mixed with condensed milk"
type textarea "S"
paste textarea "Spanish LatteA latte drink mixed with condensed milk"
type textarea "latte drink mixed with condensed milk"
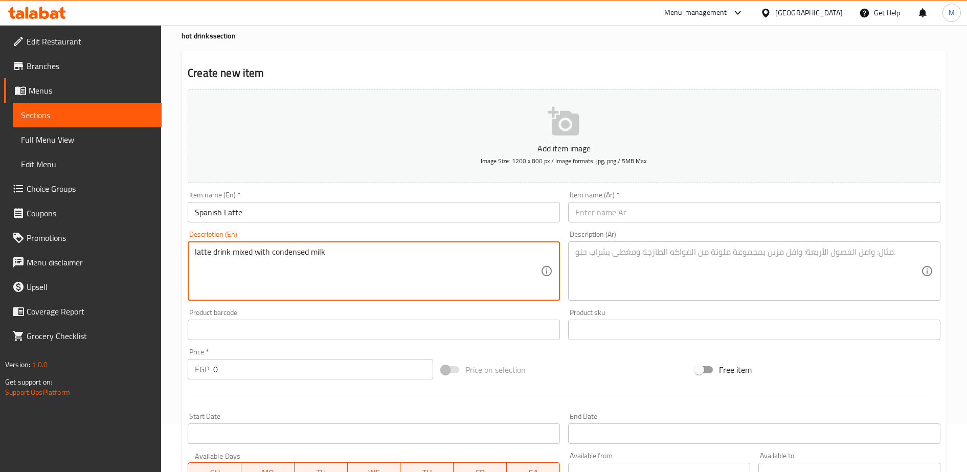
click at [223, 375] on input "0" at bounding box center [323, 369] width 220 height 20
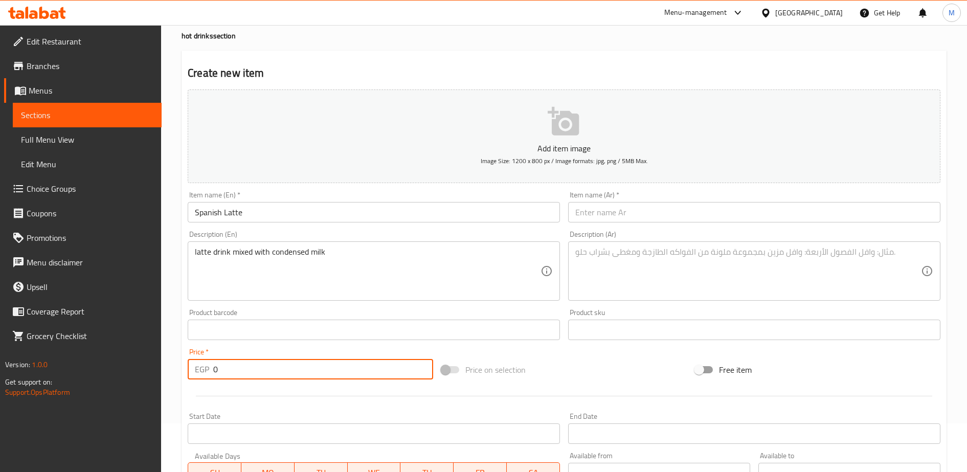
click at [223, 375] on input "0" at bounding box center [323, 369] width 220 height 20
click at [223, 375] on input "9" at bounding box center [323, 369] width 220 height 20
type input "90"
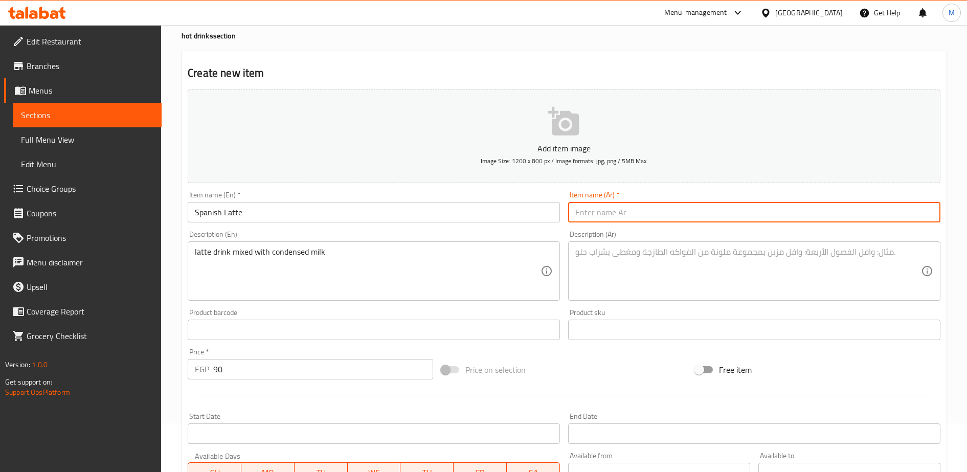
click at [595, 214] on input "text" at bounding box center [754, 212] width 372 height 20
paste input "اسبانيش لاتيه مشروب اللاتيه ممزوج بالحليب المكثف"
type input "اسبانيش لاتيه"
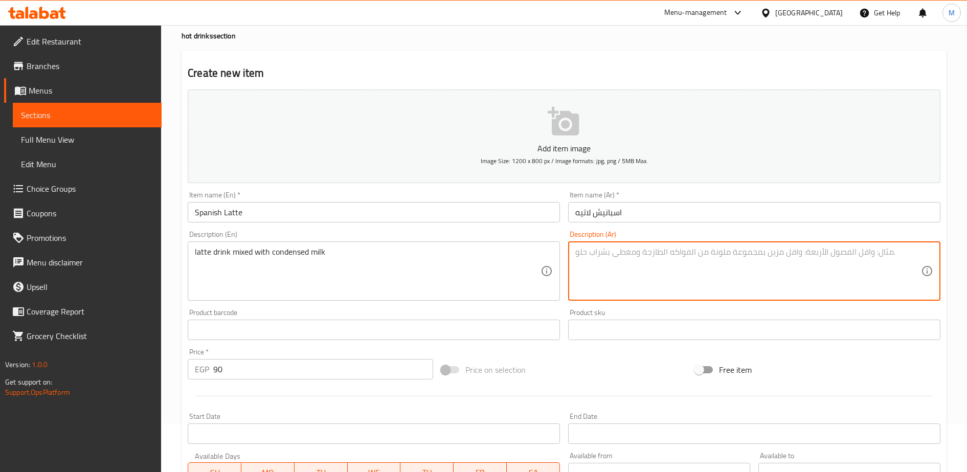
click at [591, 257] on textarea at bounding box center [748, 271] width 346 height 49
paste textarea "اسبانيش لاتيه مشروب اللاتيه ممزوج بالحليب المكثف"
click at [592, 255] on textarea "اسبانيش لاتيه مشروب اللاتيه ممزوج بالحليب المكثف" at bounding box center [748, 271] width 346 height 49
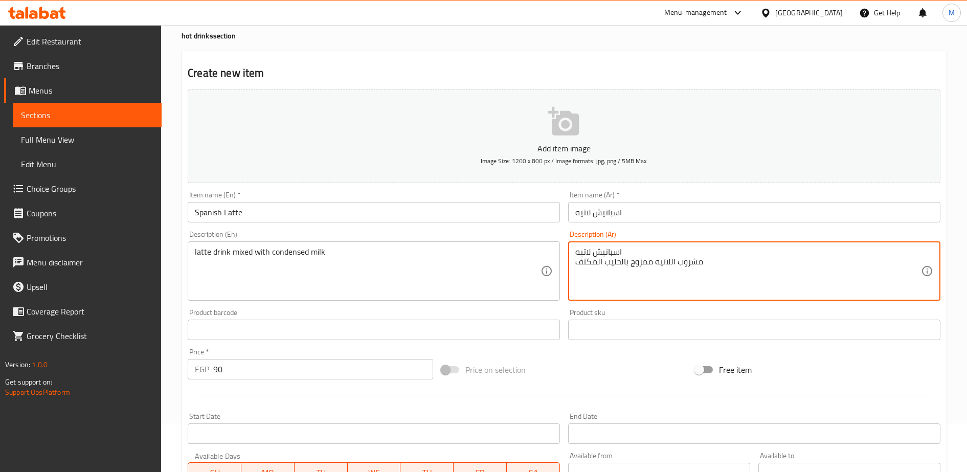
click at [593, 250] on textarea "اسبانيش لاتيه مشروب اللاتيه ممزوج بالحليب المكثف" at bounding box center [748, 271] width 346 height 49
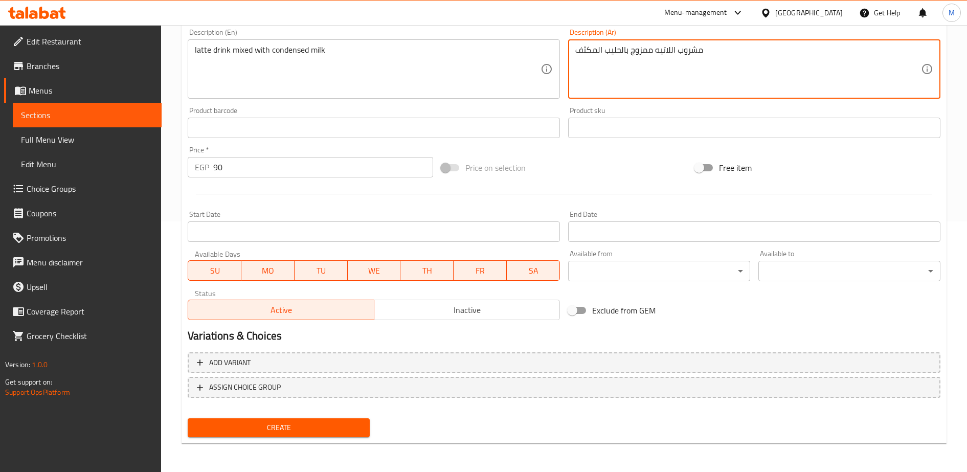
type textarea "مشروب اللاتيه ممزوج بالحليب المكثف"
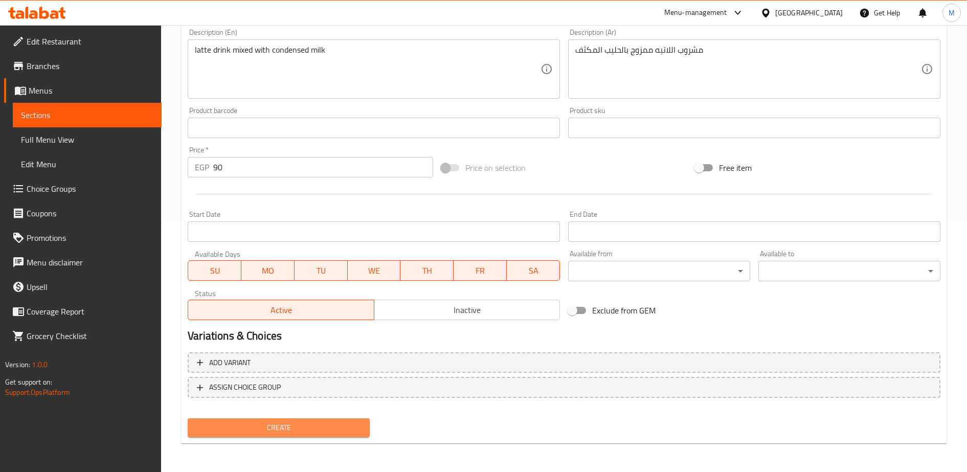
click at [253, 430] on span "Create" at bounding box center [279, 427] width 166 height 13
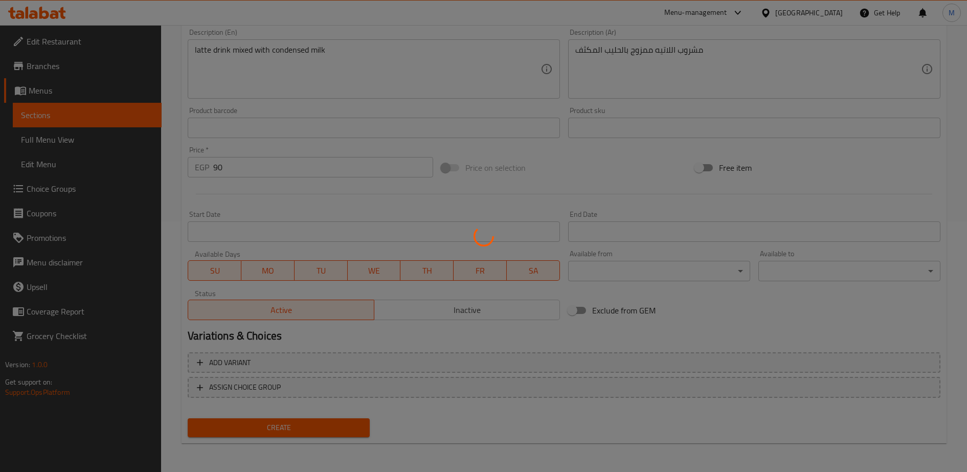
type input "0"
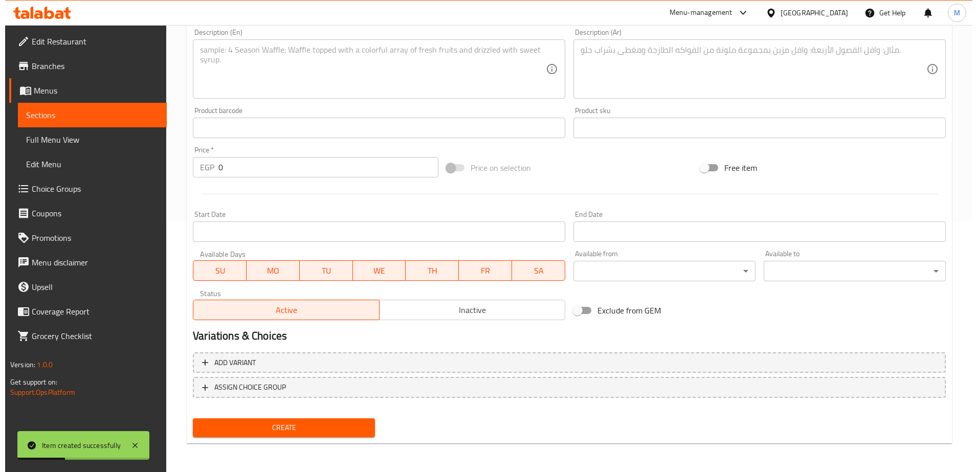
scroll to position [0, 0]
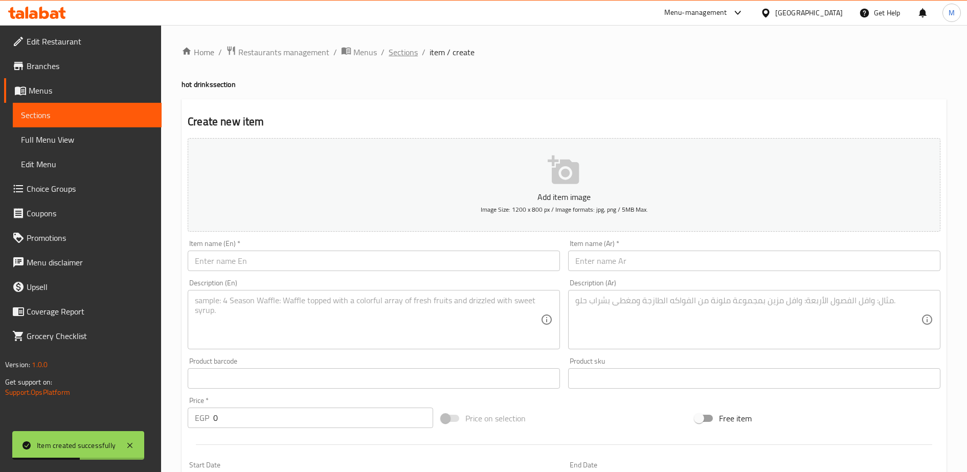
click at [399, 53] on span "Sections" at bounding box center [403, 52] width 29 height 12
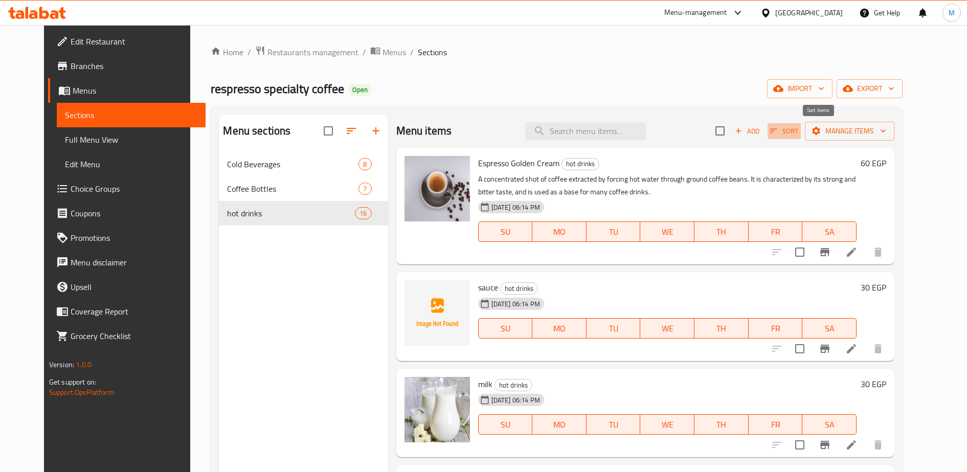
click at [779, 128] on icon "button" at bounding box center [773, 130] width 9 height 9
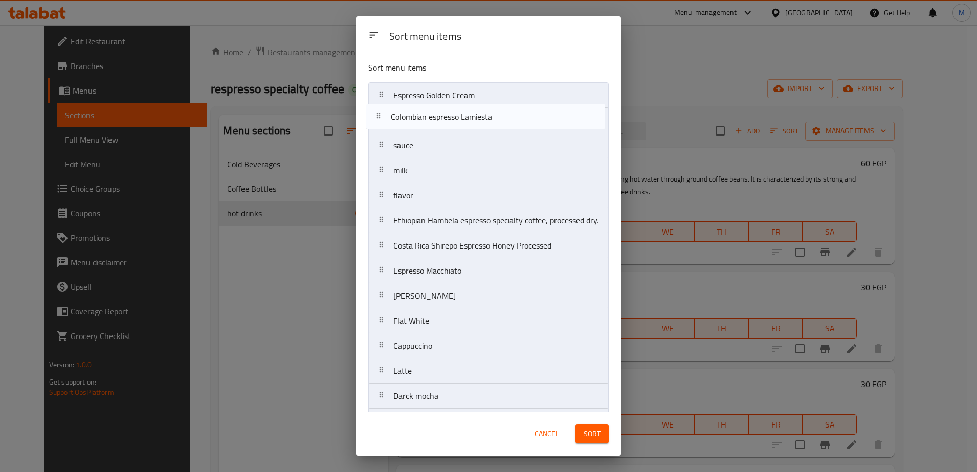
drag, startPoint x: 435, startPoint y: 201, endPoint x: 434, endPoint y: 119, distance: 81.3
click at [434, 119] on nav "Espresso Golden Cream sauce milk flavor Colombian espresso Lamiesta Ethiopian H…" at bounding box center [488, 283] width 240 height 402
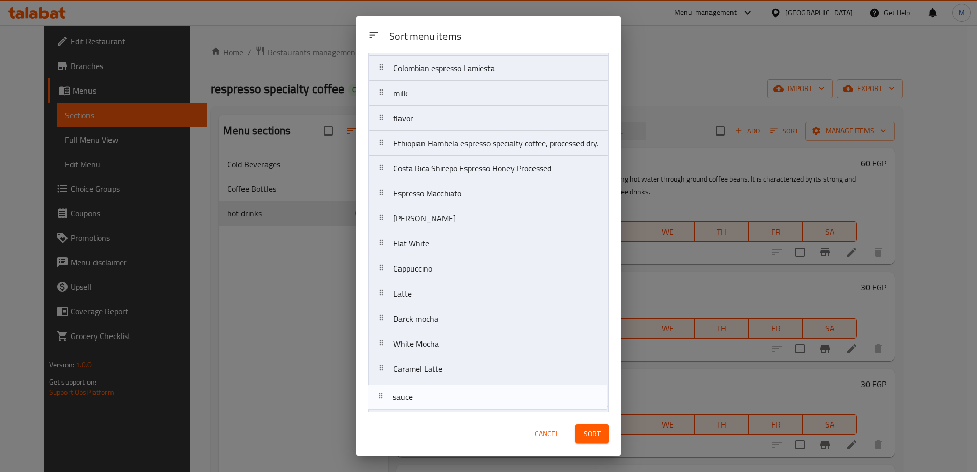
scroll to position [76, 0]
drag, startPoint x: 415, startPoint y: 146, endPoint x: 422, endPoint y: 404, distance: 257.9
click at [422, 404] on nav "Espresso Golden Cream Colombian espresso Lamiesta sauce milk flavor Ethiopian H…" at bounding box center [488, 207] width 240 height 402
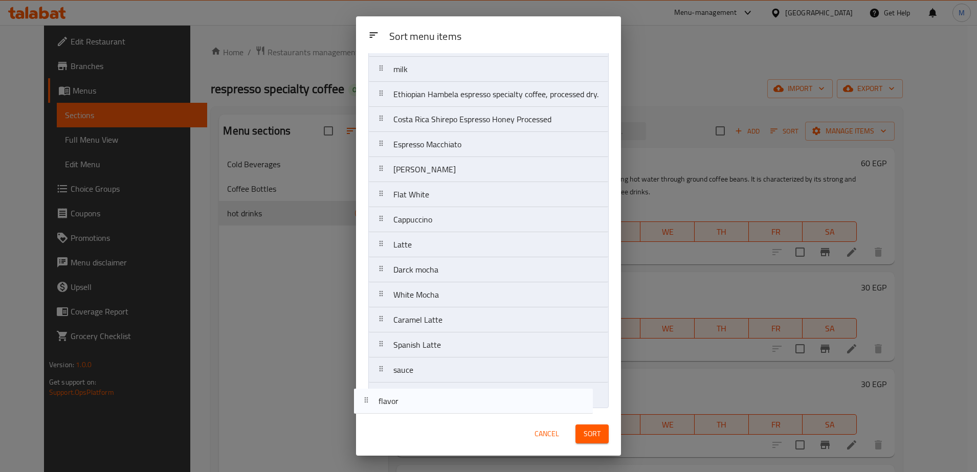
drag, startPoint x: 397, startPoint y: 97, endPoint x: 389, endPoint y: 413, distance: 316.2
click at [389, 413] on div "Sort menu items Sort menu items Espresso Golden Cream Colombian espresso Lamies…" at bounding box center [488, 235] width 265 height 439
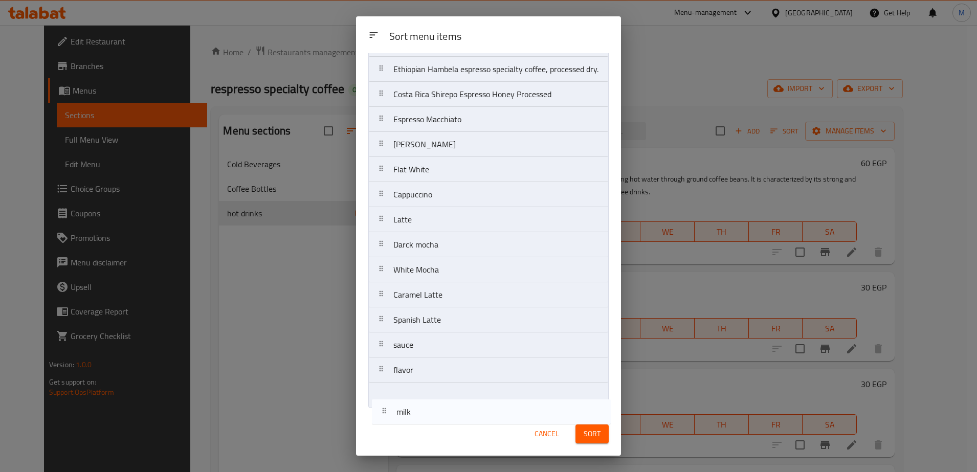
drag, startPoint x: 392, startPoint y: 150, endPoint x: 401, endPoint y: 421, distance: 271.2
click at [401, 421] on div "Sort menu items Sort menu items Espresso Golden Cream Colombian espresso Lamies…" at bounding box center [488, 235] width 265 height 439
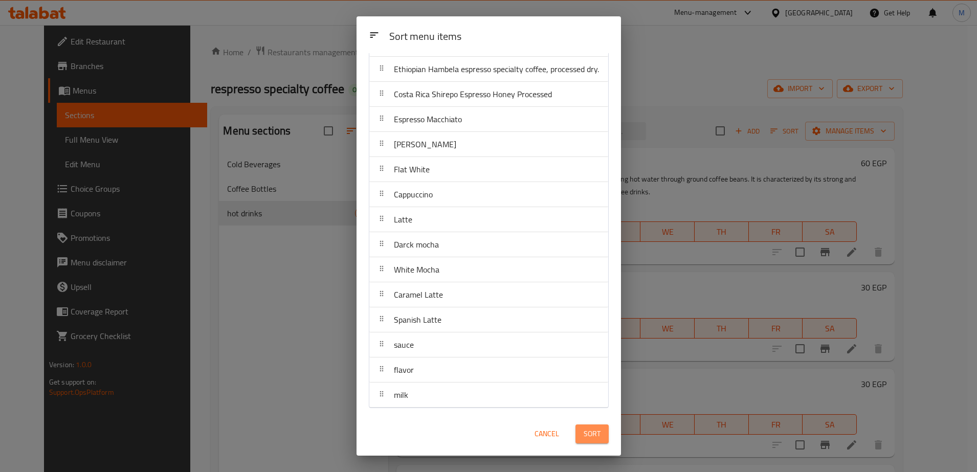
click at [597, 435] on span "Sort" at bounding box center [592, 434] width 17 height 13
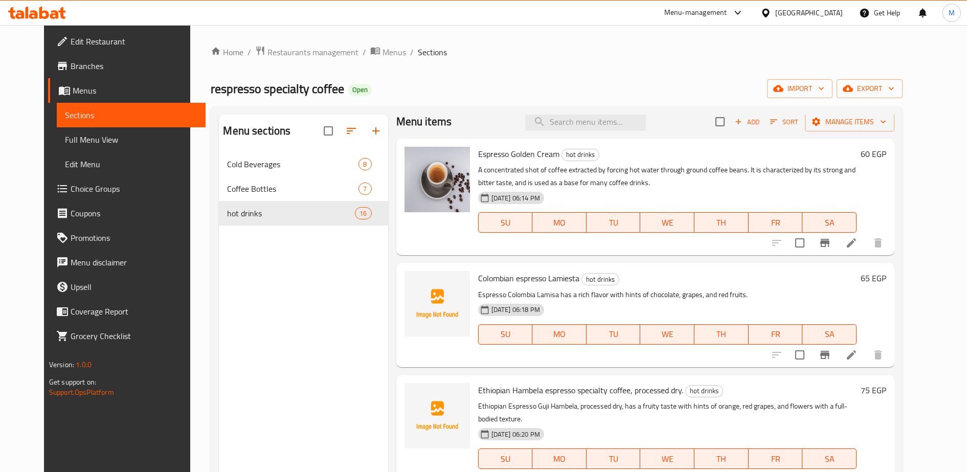
scroll to position [0, 0]
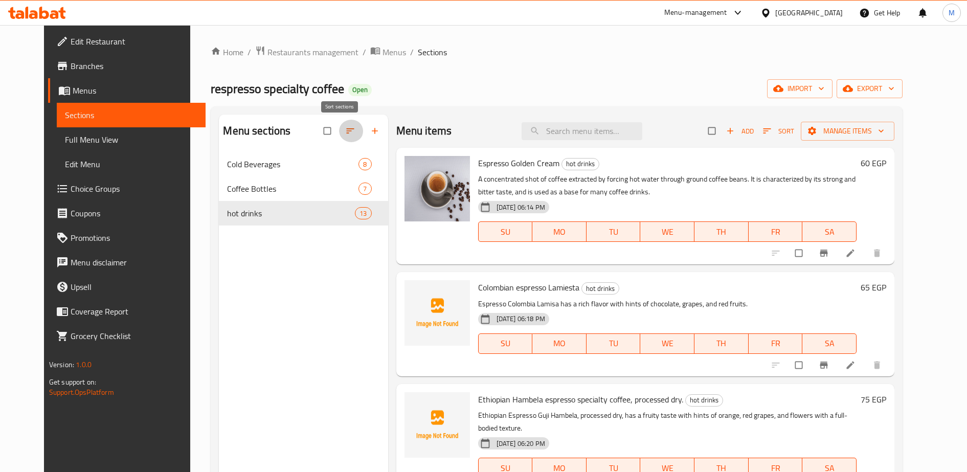
click at [346, 129] on icon "button" at bounding box center [350, 130] width 8 height 5
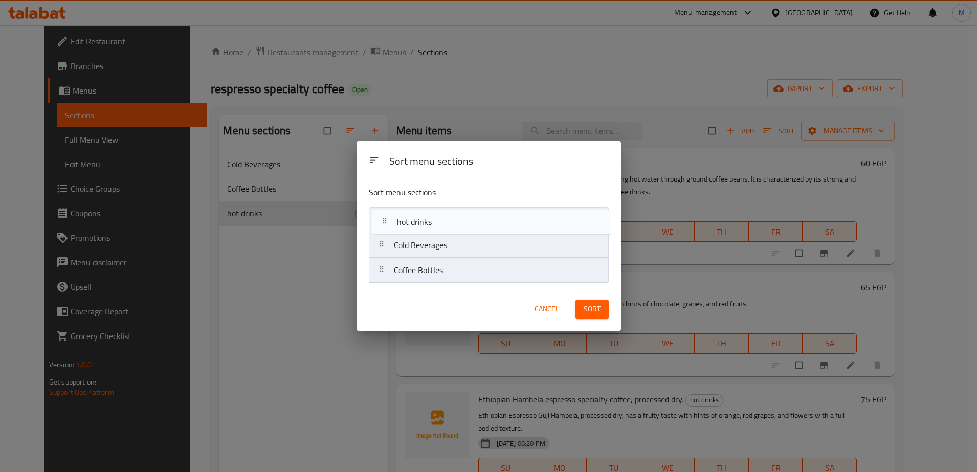
drag, startPoint x: 417, startPoint y: 280, endPoint x: 420, endPoint y: 226, distance: 54.3
click at [420, 226] on nav "Cold Beverages Coffee Bottles hot drinks" at bounding box center [489, 245] width 240 height 76
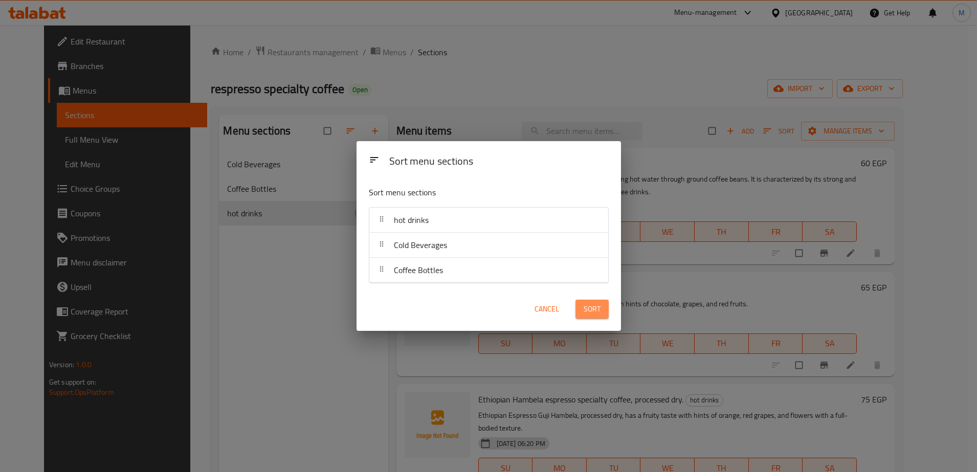
click at [591, 314] on span "Sort" at bounding box center [592, 309] width 17 height 13
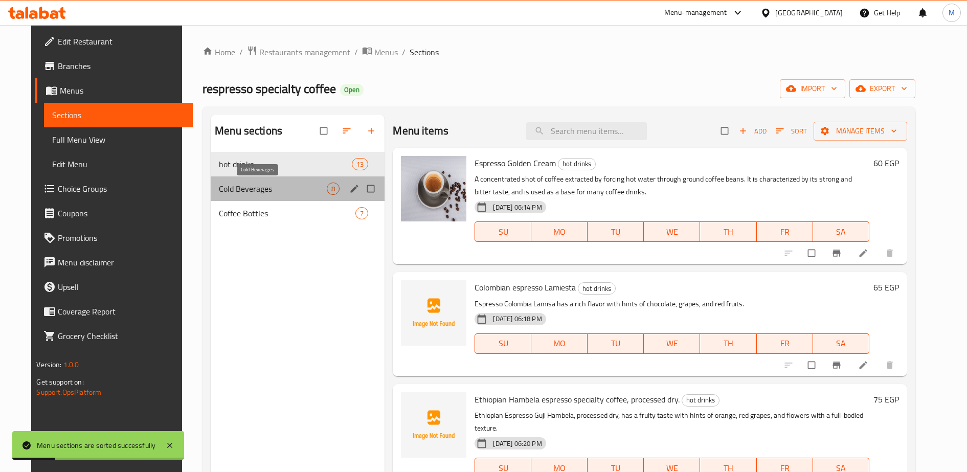
click at [238, 191] on span "Cold Beverages" at bounding box center [273, 189] width 108 height 12
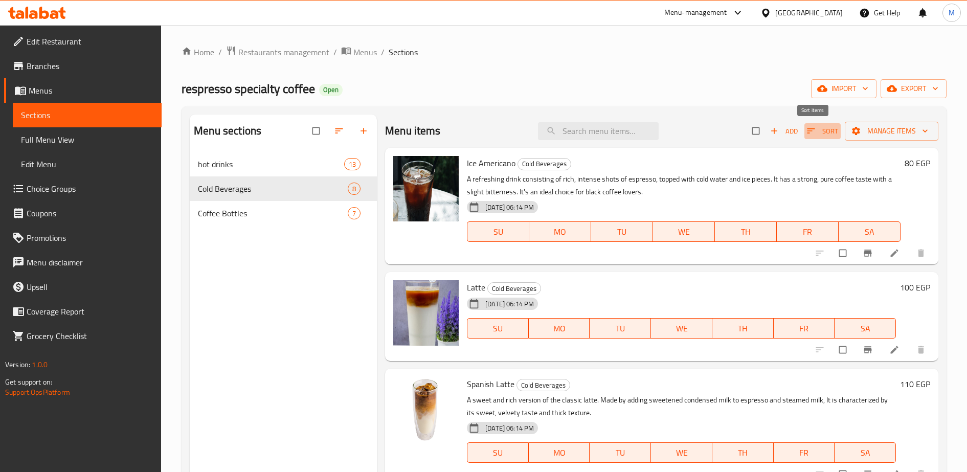
click at [806, 131] on icon "button" at bounding box center [811, 131] width 10 height 10
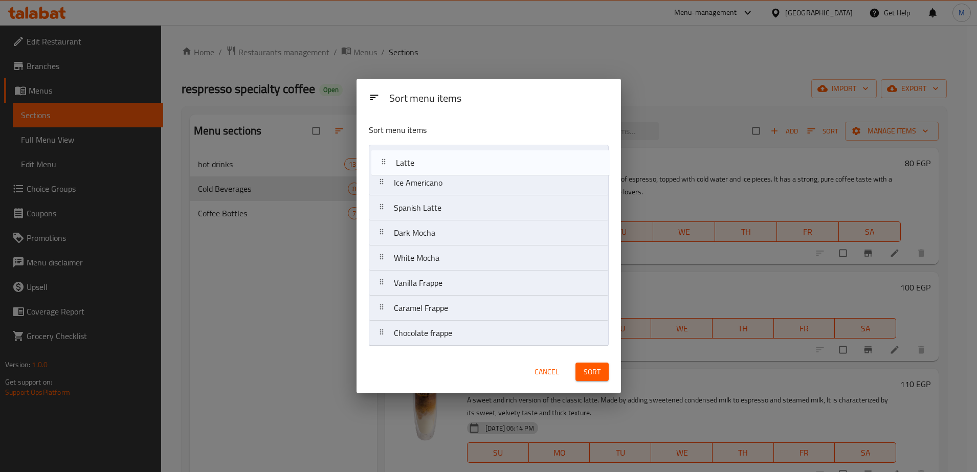
drag, startPoint x: 413, startPoint y: 187, endPoint x: 415, endPoint y: 158, distance: 29.8
click at [415, 158] on nav "Ice Americano Latte Spanish Latte Dark Mocha White Mocha Vanilla Frappe Caramel…" at bounding box center [489, 246] width 240 height 202
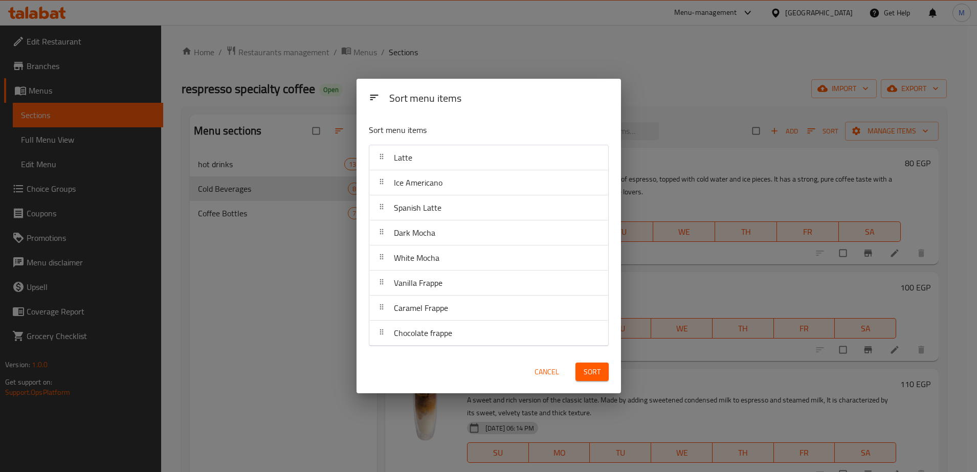
click at [382, 147] on div at bounding box center [381, 157] width 16 height 20
click at [584, 370] on span "Sort" at bounding box center [592, 372] width 17 height 13
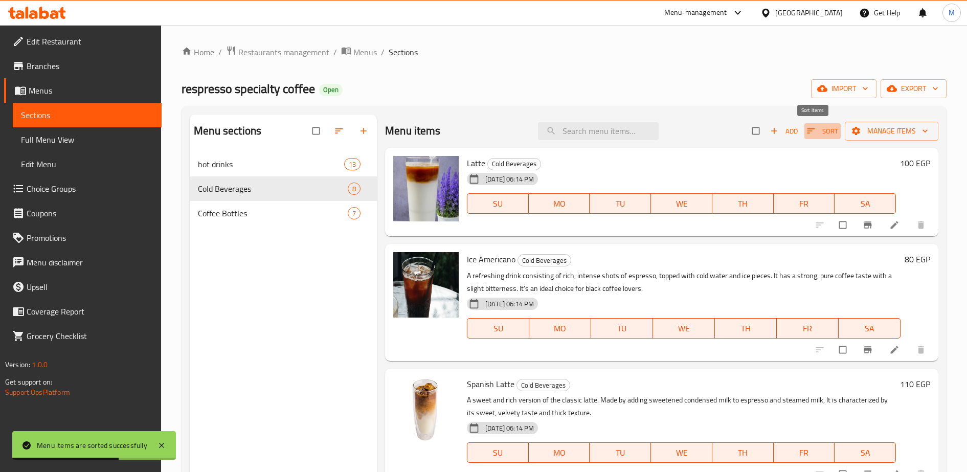
click at [806, 130] on icon "button" at bounding box center [811, 131] width 10 height 10
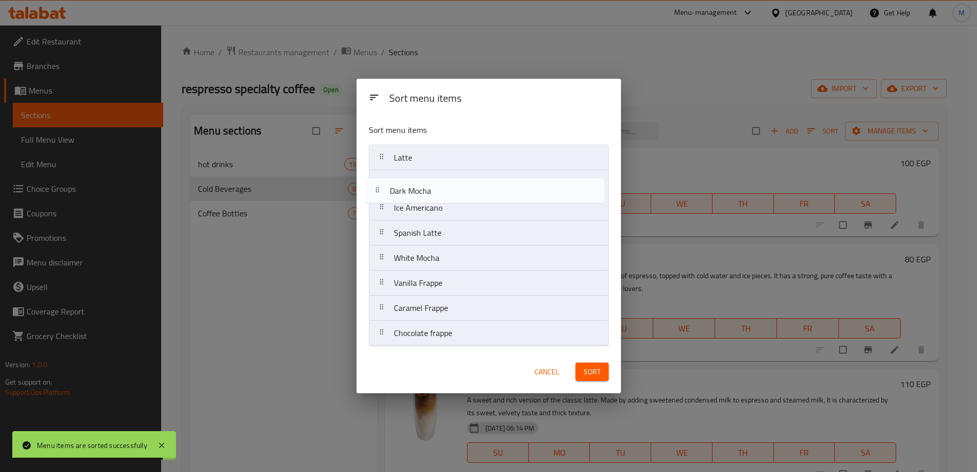
drag, startPoint x: 485, startPoint y: 232, endPoint x: 480, endPoint y: 185, distance: 47.8
click at [480, 185] on nav "Latte Ice Americano Spanish Latte Dark Mocha White Mocha Vanilla Frappe Caramel…" at bounding box center [489, 246] width 240 height 202
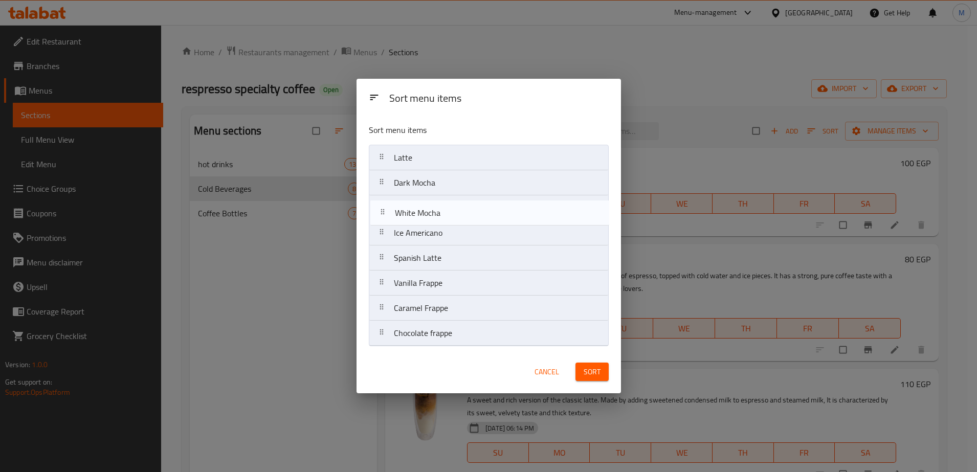
drag, startPoint x: 440, startPoint y: 264, endPoint x: 440, endPoint y: 216, distance: 47.6
click at [440, 216] on nav "Latte Dark Mocha Ice Americano Spanish Latte White Mocha Vanilla Frappe Caramel…" at bounding box center [489, 246] width 240 height 202
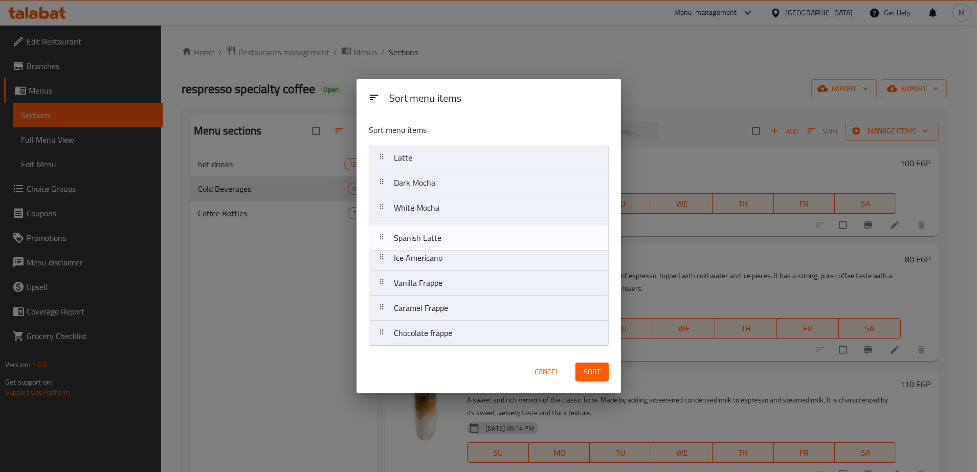
drag, startPoint x: 418, startPoint y: 259, endPoint x: 418, endPoint y: 232, distance: 26.6
click at [418, 232] on nav "Latte Dark Mocha White Mocha Ice Americano Spanish Latte Vanilla Frappe Caramel…" at bounding box center [489, 246] width 240 height 202
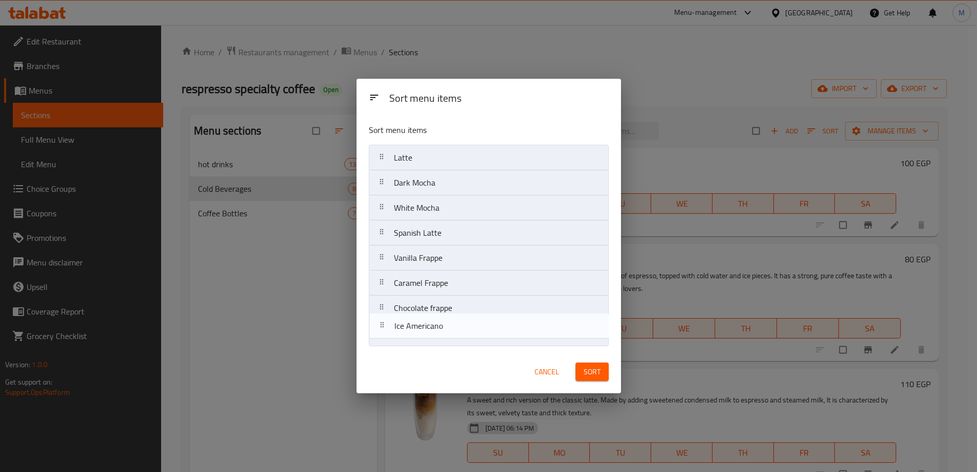
drag, startPoint x: 411, startPoint y: 258, endPoint x: 412, endPoint y: 329, distance: 71.1
click at [412, 329] on nav "Latte Dark Mocha White Mocha Spanish Latte Ice Americano Vanilla Frappe Caramel…" at bounding box center [489, 246] width 240 height 202
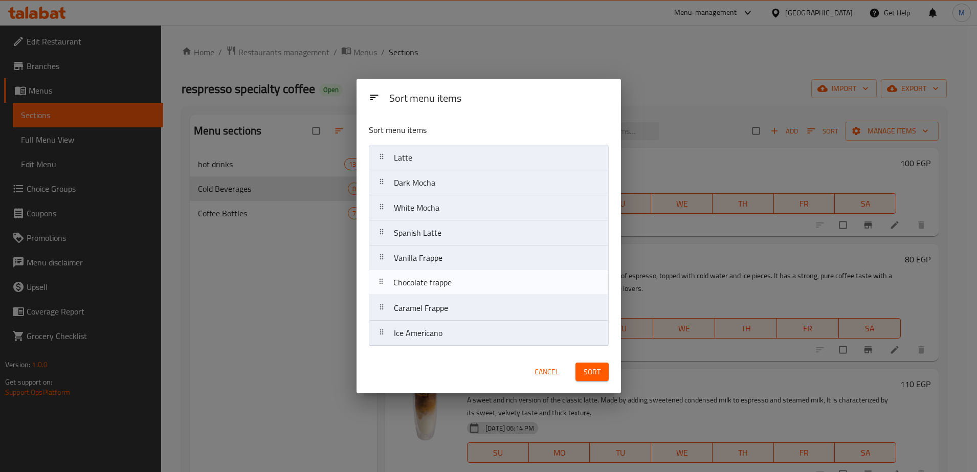
drag, startPoint x: 413, startPoint y: 313, endPoint x: 413, endPoint y: 283, distance: 29.7
click at [413, 283] on nav "Latte Dark Mocha White Mocha Spanish Latte Vanilla Frappe Caramel Frappe Chocol…" at bounding box center [489, 246] width 240 height 202
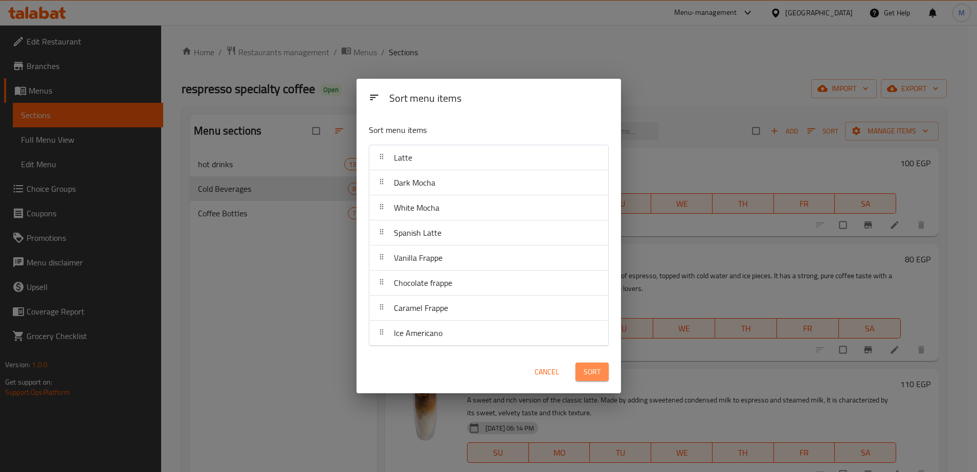
click at [596, 372] on span "Sort" at bounding box center [592, 372] width 17 height 13
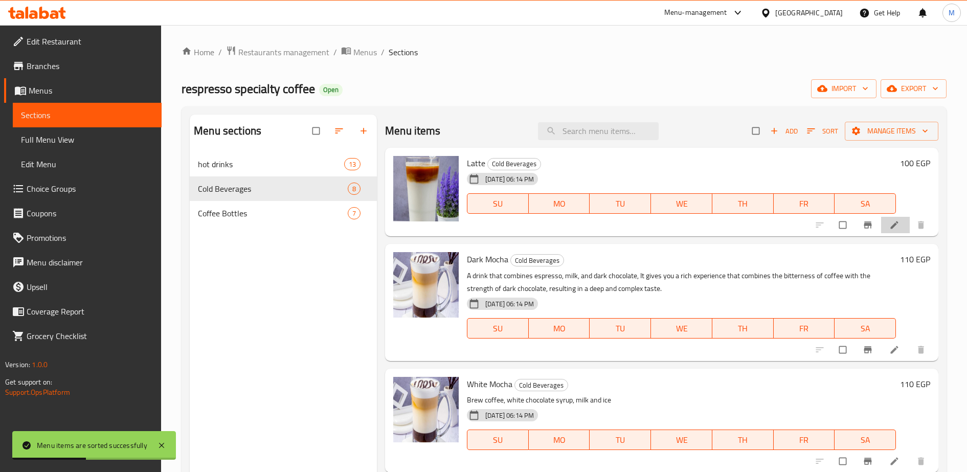
click at [881, 224] on li at bounding box center [895, 225] width 29 height 16
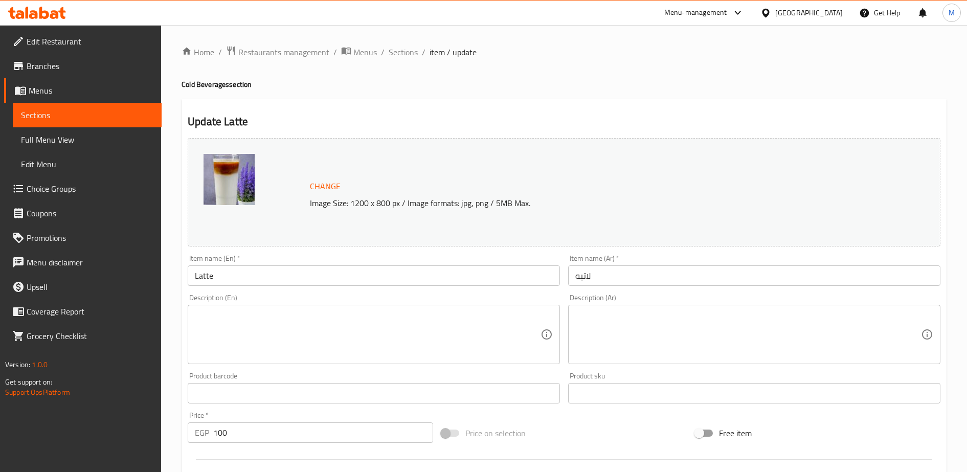
click at [591, 327] on textarea at bounding box center [748, 334] width 346 height 49
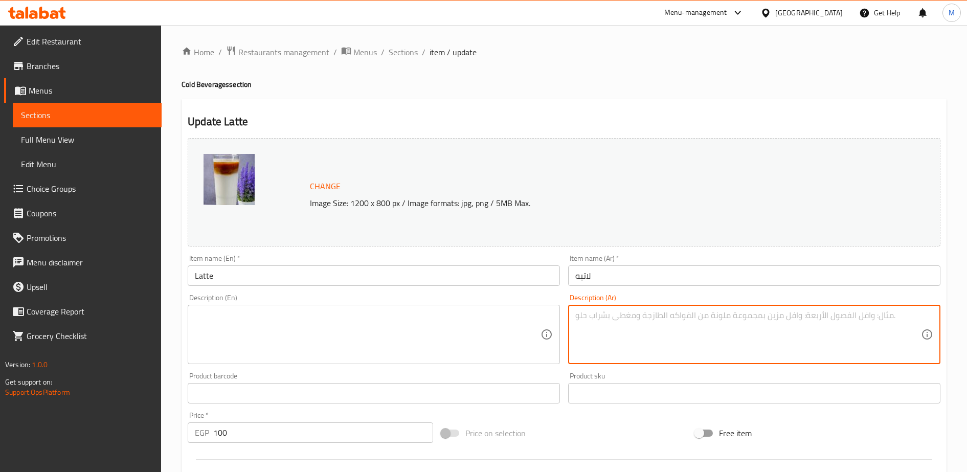
paste textarea "مشروب مثلج من الاسبريسو واللبن"
type textarea "مشروب مثلج من الاسبريسو واللبن"
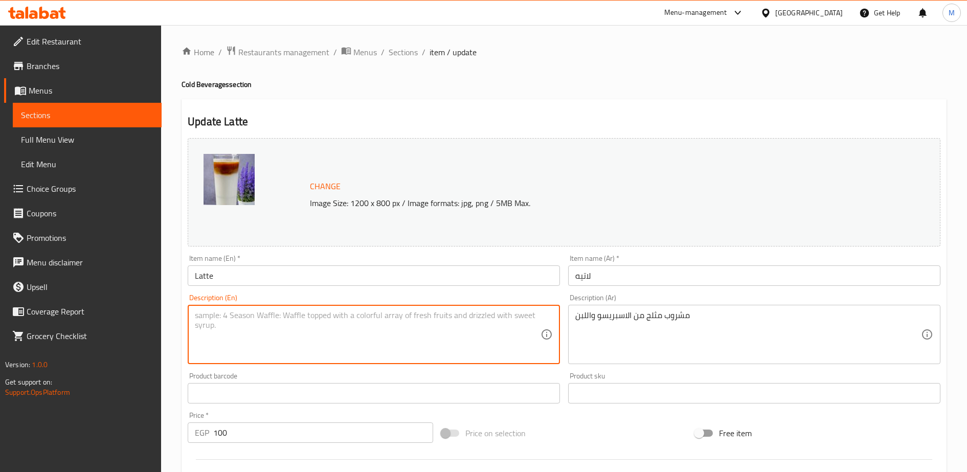
click at [263, 318] on textarea at bounding box center [368, 334] width 346 height 49
paste textarea "Iced drink made of espresso and milk"
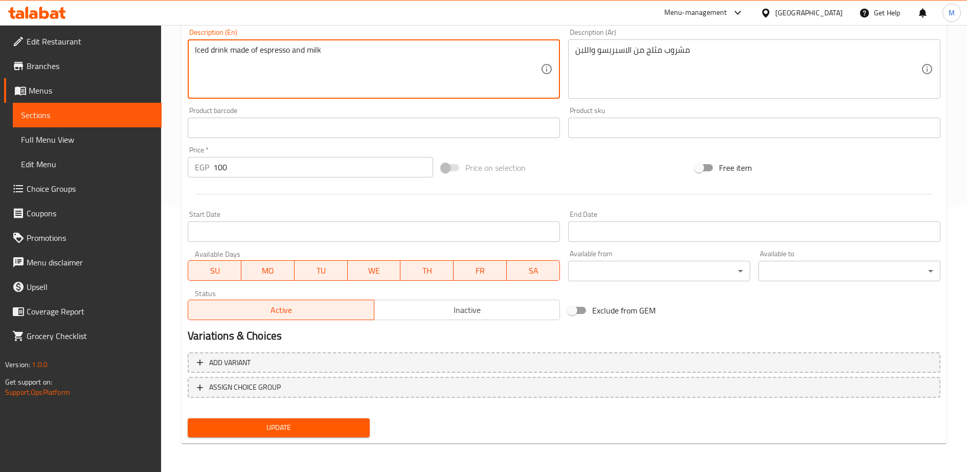
type textarea "Iced drink made of espresso and milk"
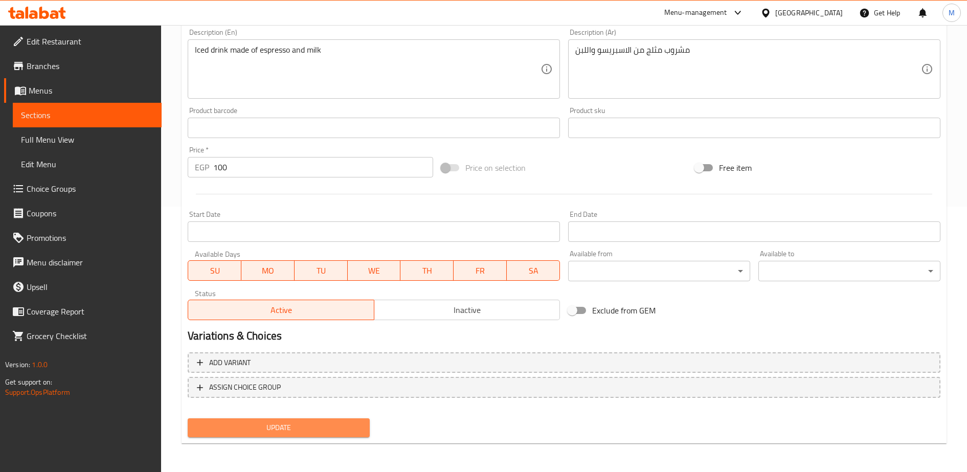
click at [287, 428] on span "Update" at bounding box center [279, 427] width 166 height 13
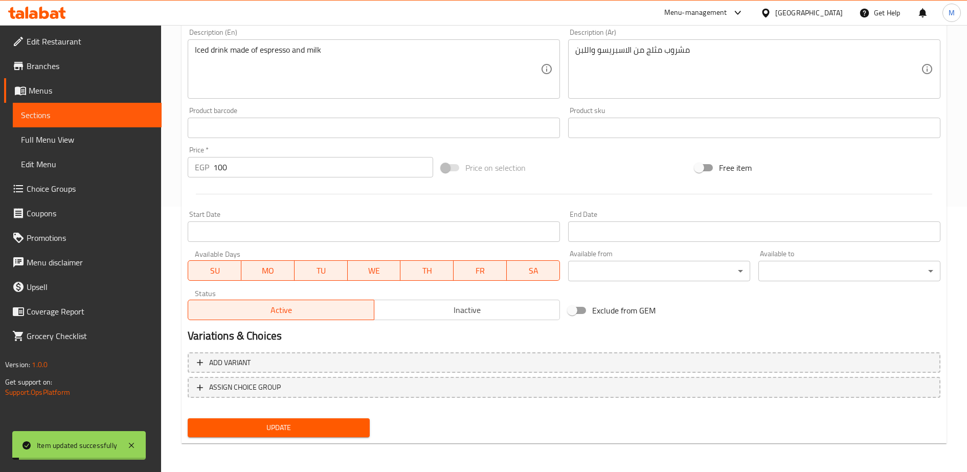
scroll to position [0, 0]
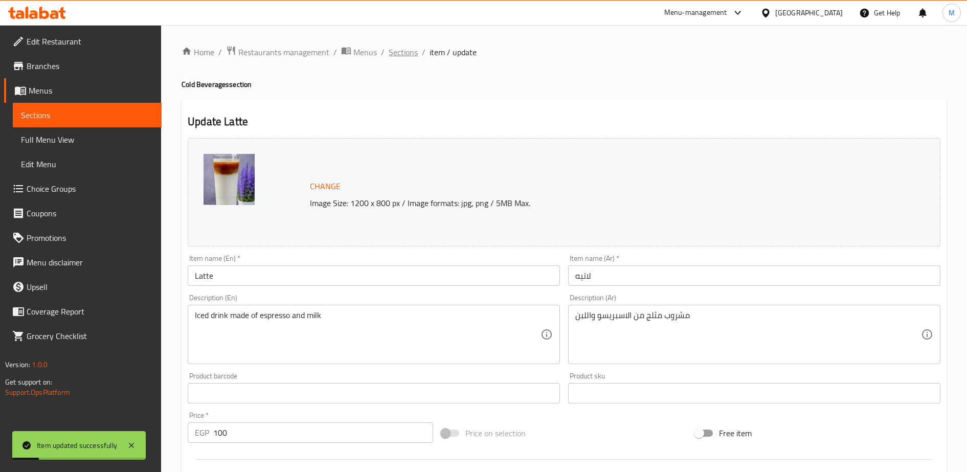
click at [402, 57] on span "Sections" at bounding box center [403, 52] width 29 height 12
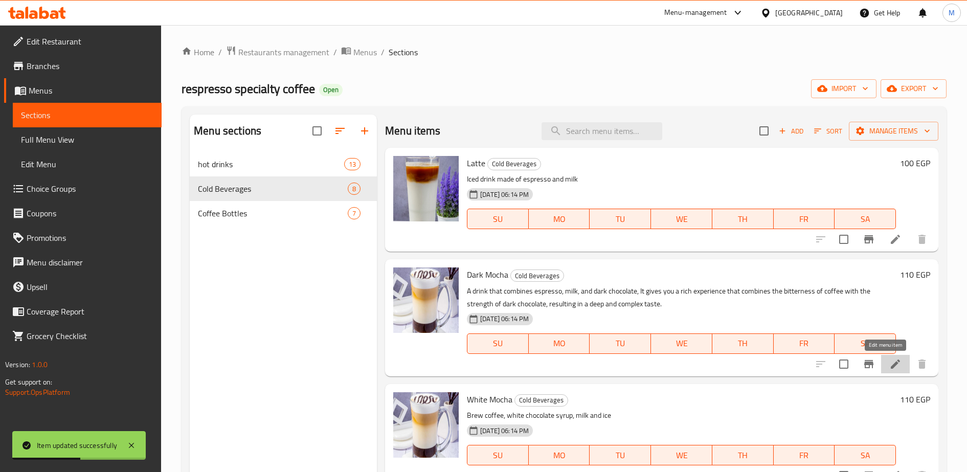
click at [891, 364] on icon at bounding box center [895, 364] width 9 height 9
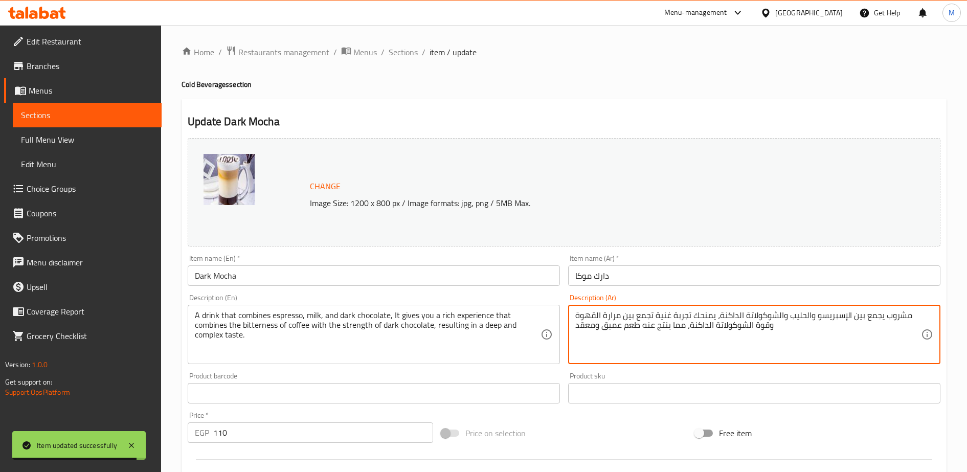
click at [613, 324] on textarea "مشروب يجمع بين الإسبريسو والحليب والشوكولاتة الداكنة، يمنحك تجربة غنية تجمع بين…" at bounding box center [748, 334] width 346 height 49
paste textarea "ثلج من الاسبريسو واللبن والشوكولاتة الداكنة"
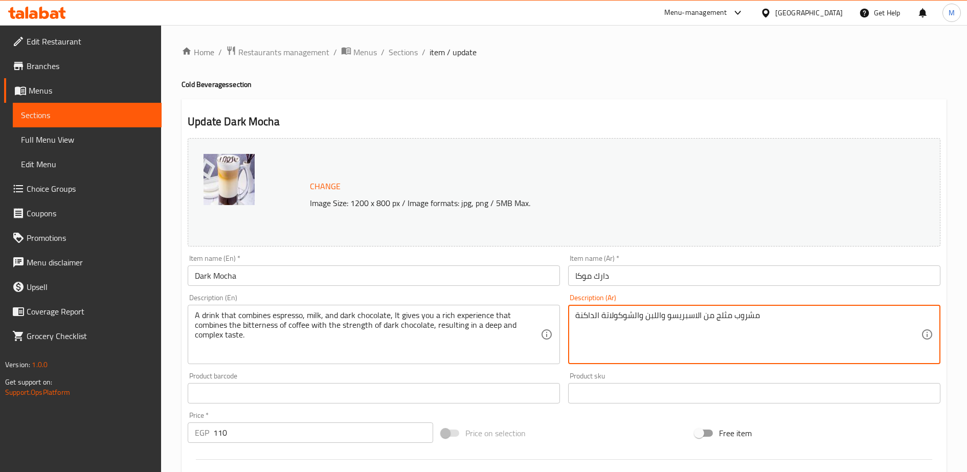
type textarea "مشروب مثلج من الاسبريسو واللبن والشوكولاتة الداكنة"
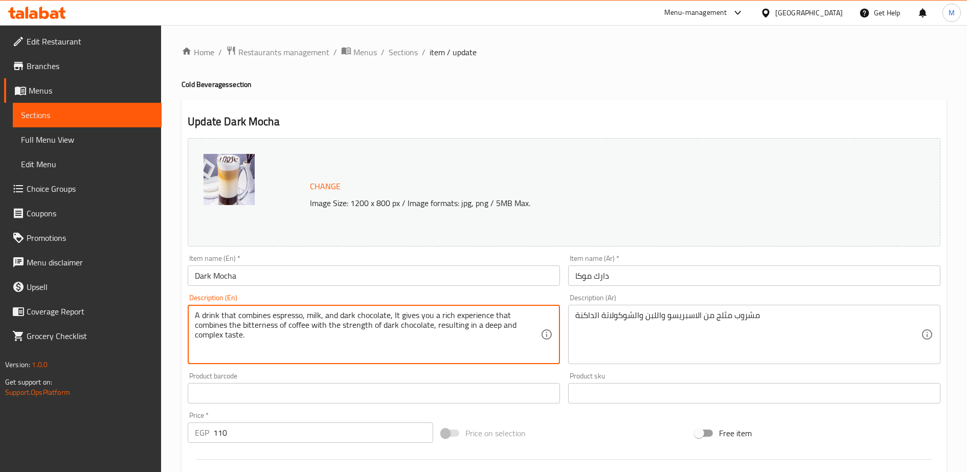
click at [238, 330] on textarea "A drink that combines espresso, milk, and dark chocolate, It gives you a rich e…" at bounding box center [368, 334] width 346 height 49
paste textarea "frozen drink made of espresso, milk, and dark chocola"
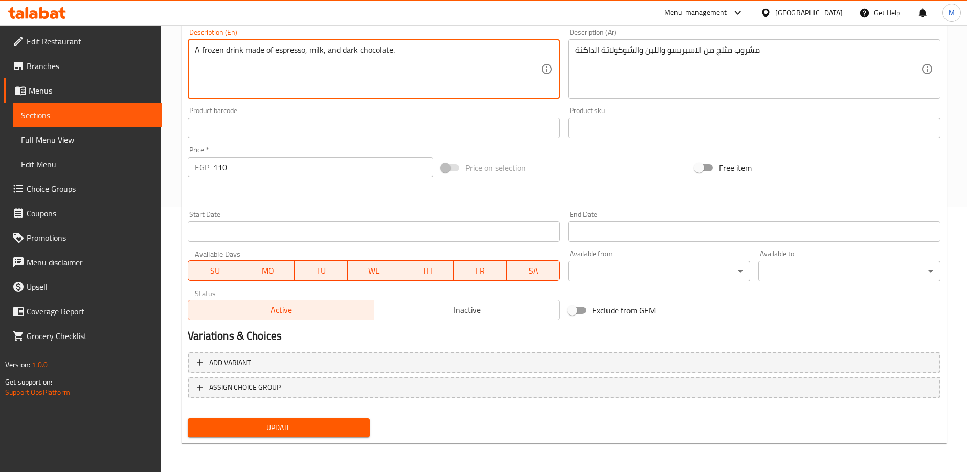
type textarea "A frozen drink made of espresso, milk, and dark chocolate."
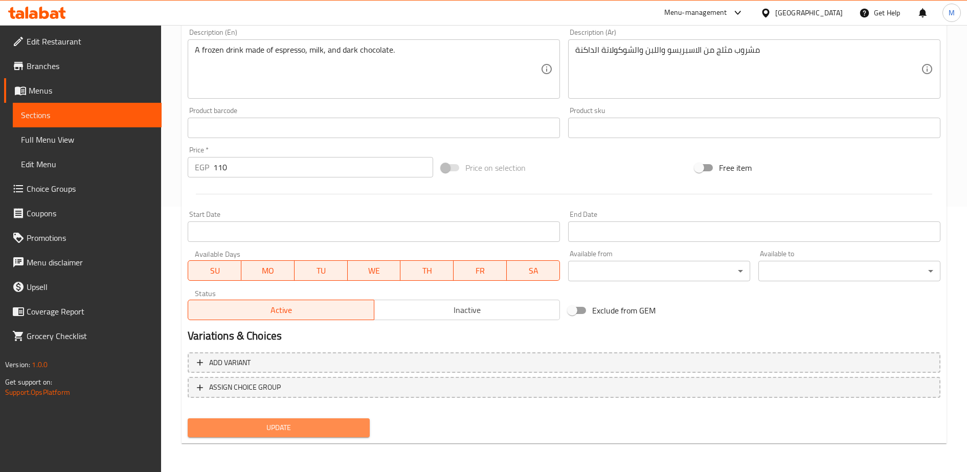
click at [272, 427] on span "Update" at bounding box center [279, 427] width 166 height 13
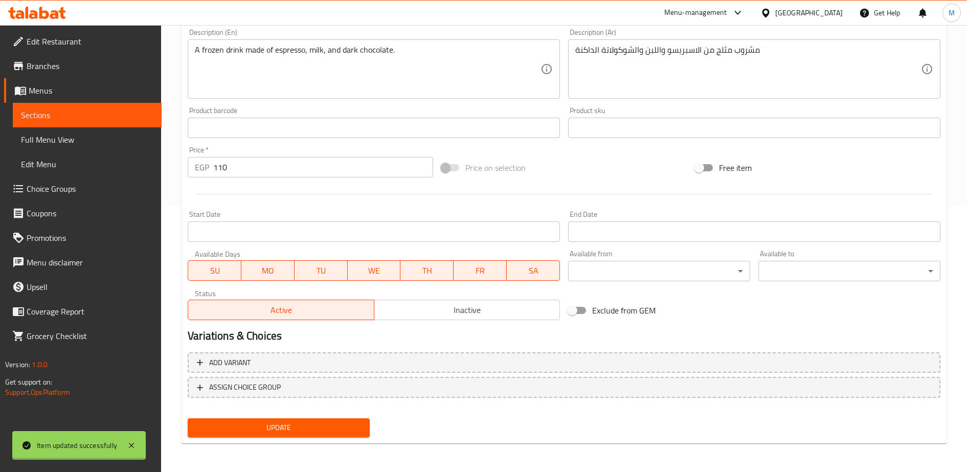
scroll to position [0, 0]
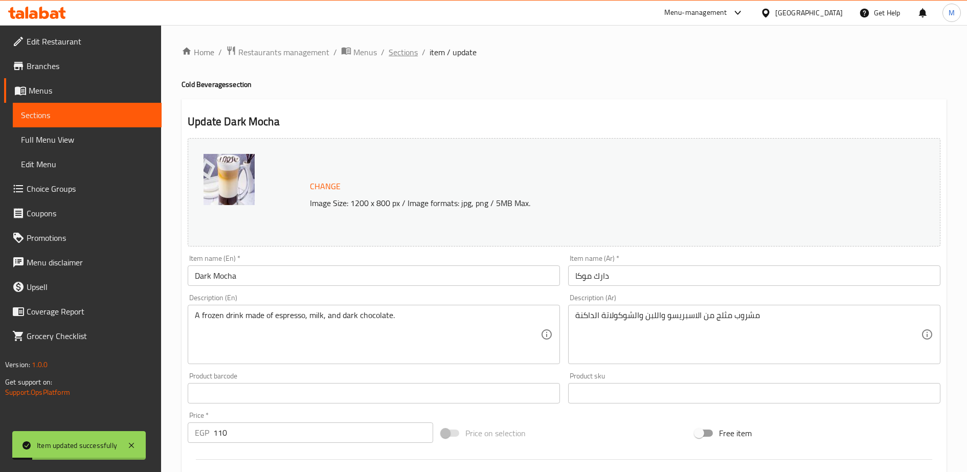
click at [406, 51] on span "Sections" at bounding box center [403, 52] width 29 height 12
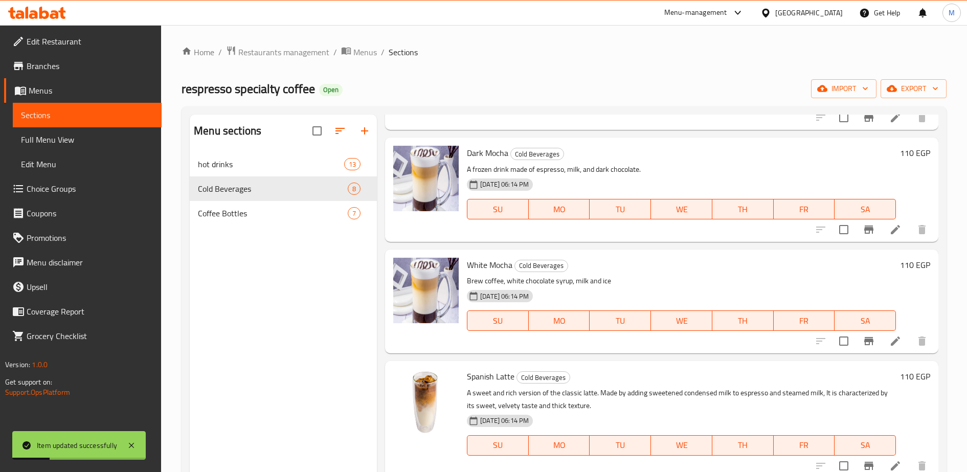
scroll to position [134, 0]
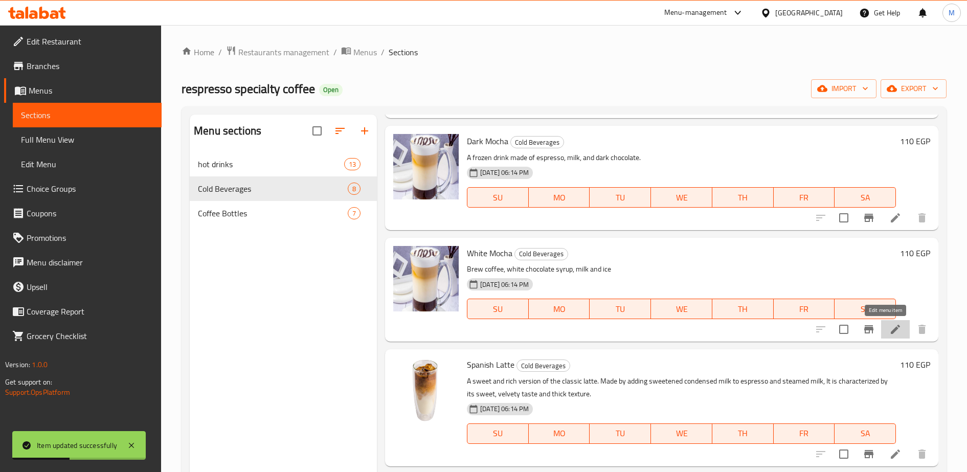
click at [891, 328] on icon at bounding box center [895, 329] width 9 height 9
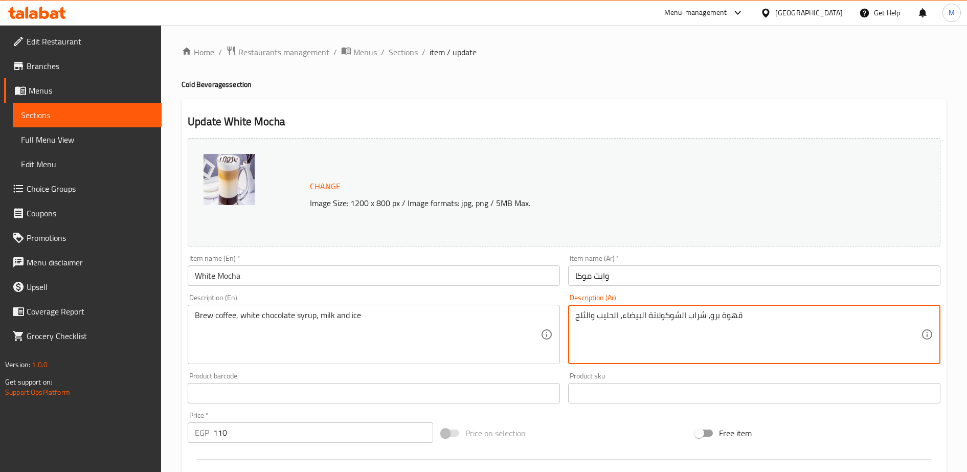
click at [618, 319] on textarea "قهوة برو، شراب الشوكولاتة البيضاء، الحليب والثلج" at bounding box center [748, 334] width 346 height 49
paste textarea "شروب مثلج من الاسبريسو والبن والشوكولاتة البيضاء"
type textarea "مشروب مثلج من الاسبريسو والبن والشوكولاتة البيضاء"
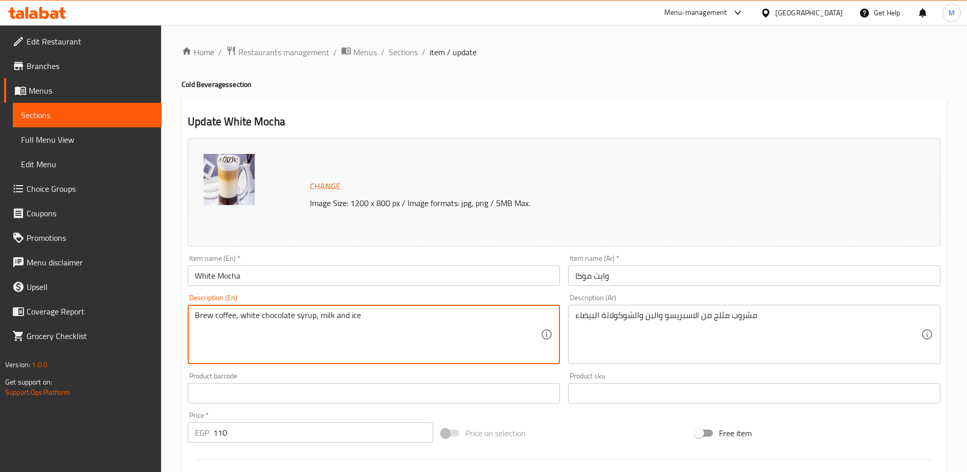
click at [248, 315] on textarea "Brew coffee, white chocolate syrup, milk and ice" at bounding box center [368, 334] width 346 height 49
paste textarea "Iced drink made from espresso, coffee, and white chocolate."
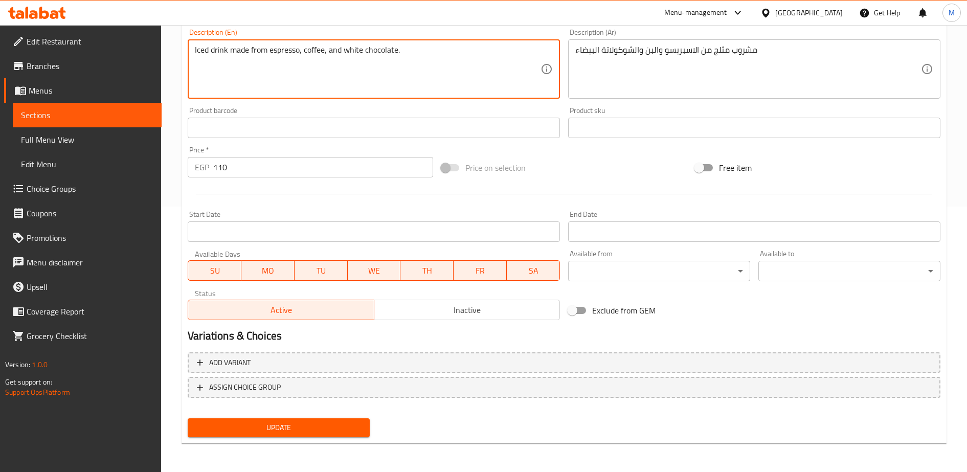
type textarea "Iced drink made from espresso, coffee, and white chocolate."
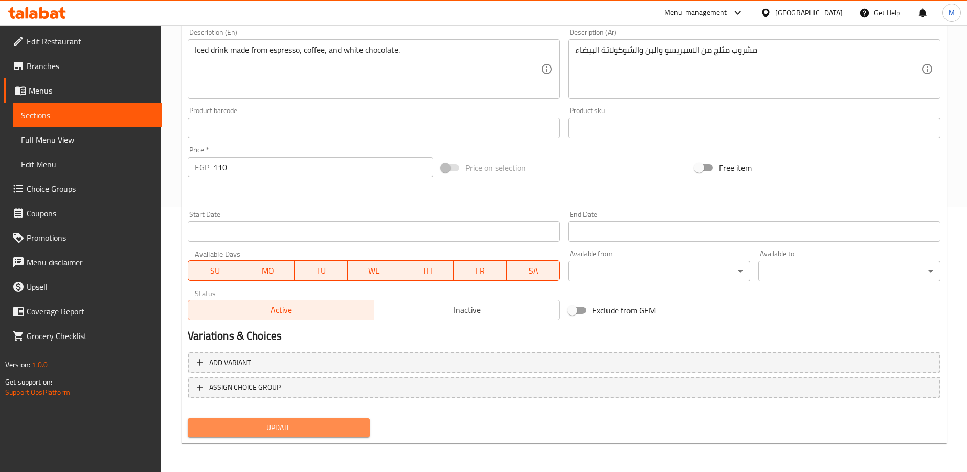
click at [260, 427] on span "Update" at bounding box center [279, 427] width 166 height 13
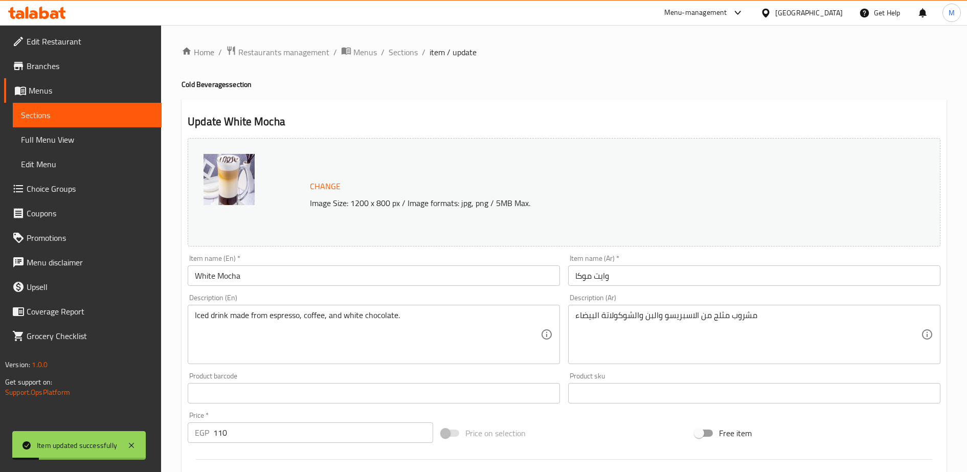
scroll to position [1, 0]
click at [404, 52] on span "Sections" at bounding box center [403, 52] width 29 height 12
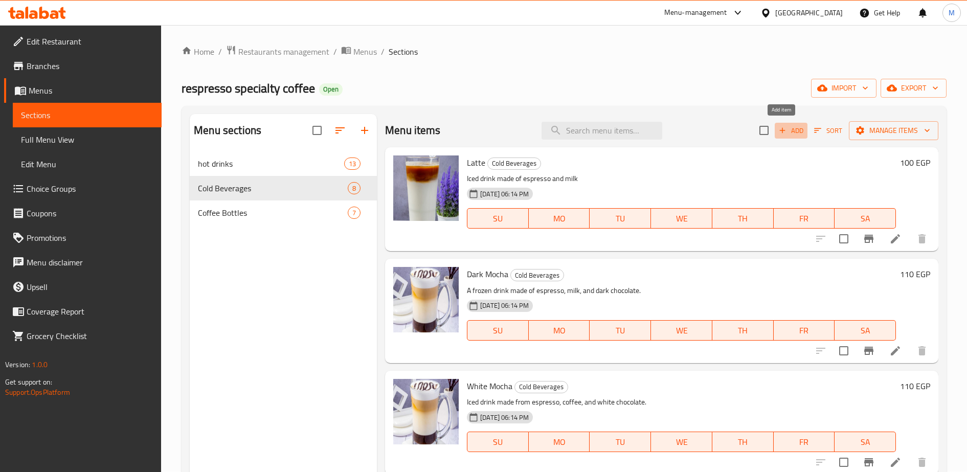
click at [779, 131] on span "Add" at bounding box center [791, 131] width 28 height 12
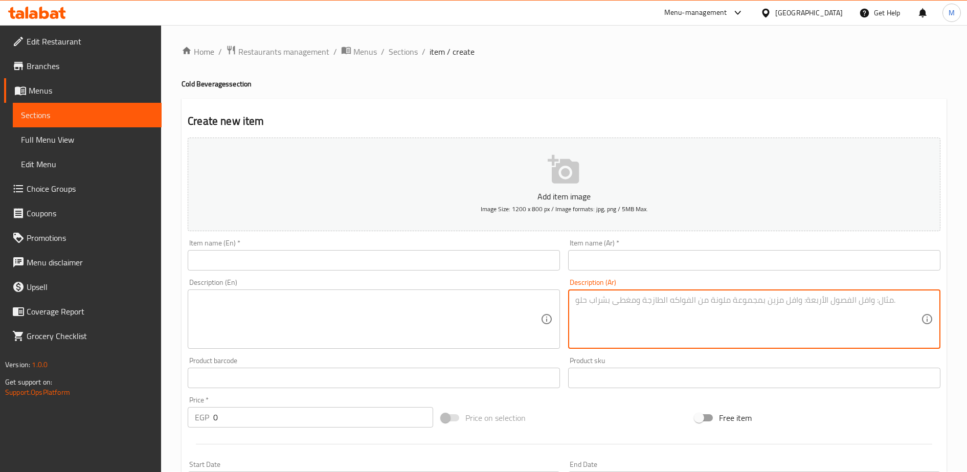
click at [591, 307] on textarea at bounding box center [748, 319] width 346 height 49
paste textarea "مشروب مثلج من الاسبريسو واللبن وصوص الكراميل"
type textarea "مشروب مثلج من الاسبريسو واللبن وصوص الكراميل"
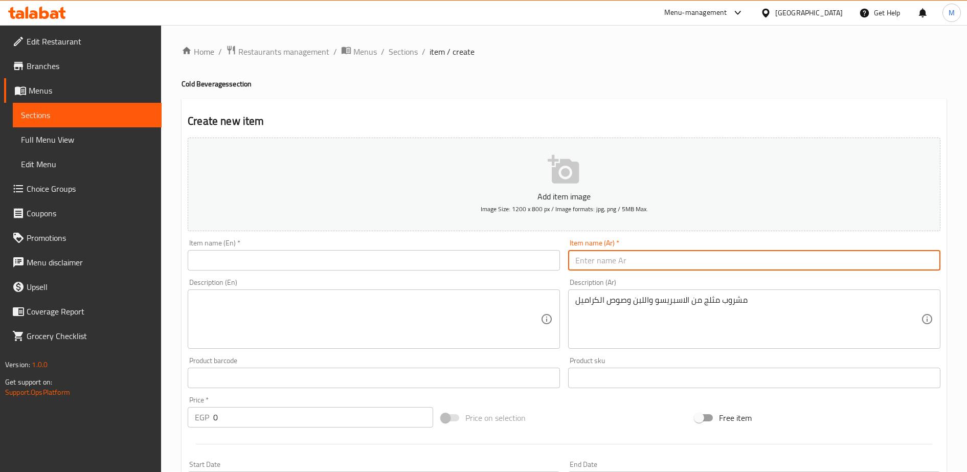
click at [597, 263] on input "text" at bounding box center [754, 260] width 372 height 20
paste input "كراميل لاتيه"
type input "كراميل لاتيه"
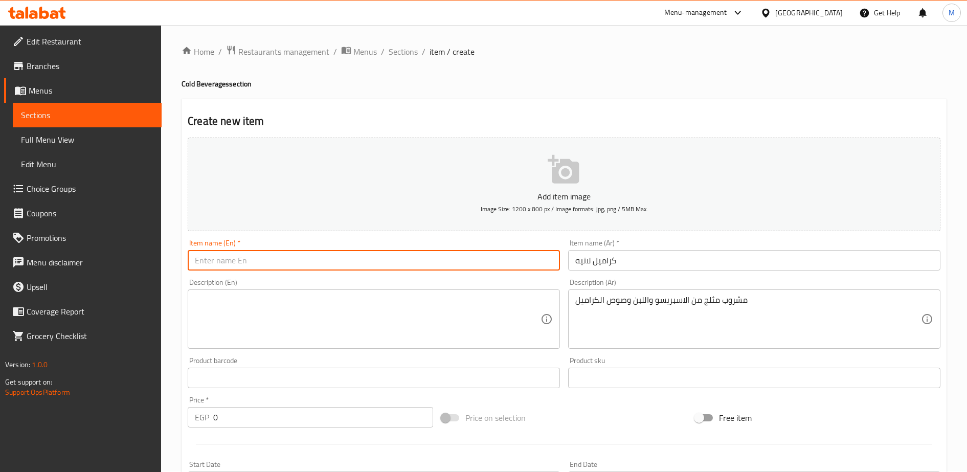
click at [256, 262] on input "text" at bounding box center [374, 260] width 372 height 20
paste input "Caramel latte"
type input "Caramel latte"
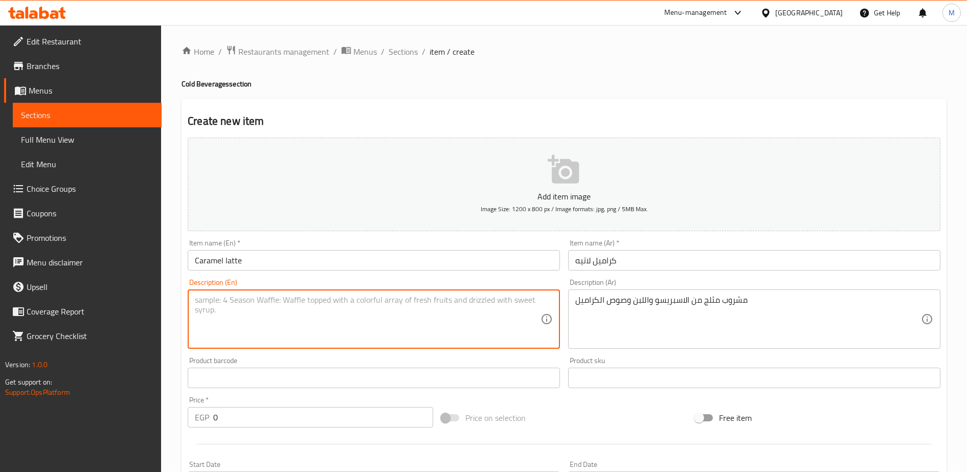
click at [244, 303] on textarea at bounding box center [368, 319] width 346 height 49
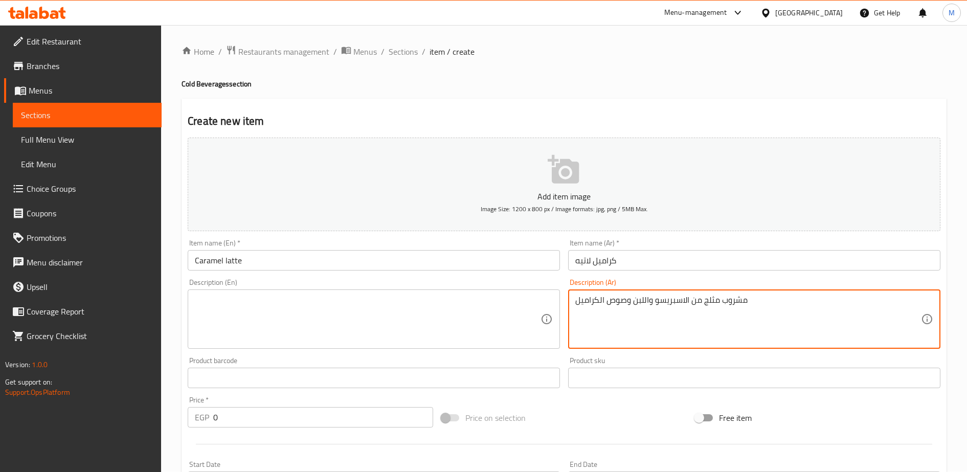
click at [625, 296] on textarea "مشروب مثلج من الاسبريسو واللبن وصوص الكراميل" at bounding box center [748, 319] width 346 height 49
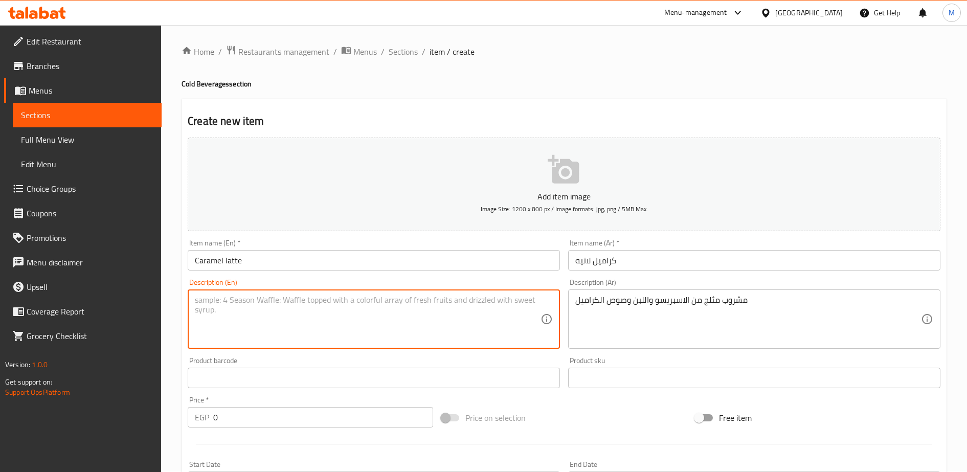
click at [235, 303] on textarea at bounding box center [368, 319] width 346 height 49
paste textarea "A chilled drink made of espresso, milk, and caramel sauce."
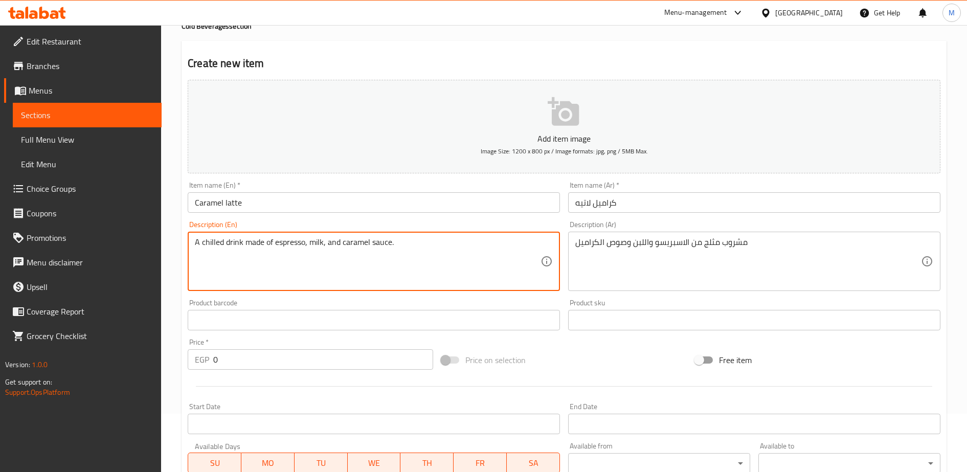
type textarea "A chilled drink made of espresso, milk, and caramel sauce."
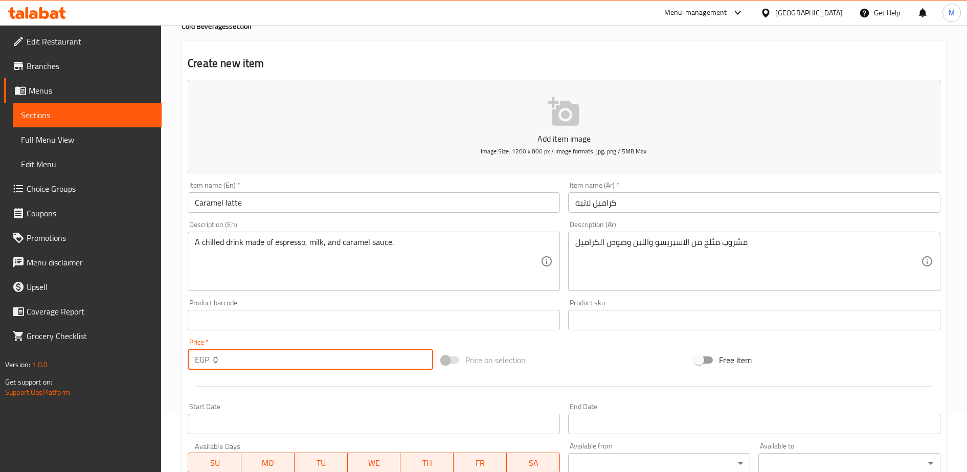
click at [246, 367] on input "0" at bounding box center [323, 359] width 220 height 20
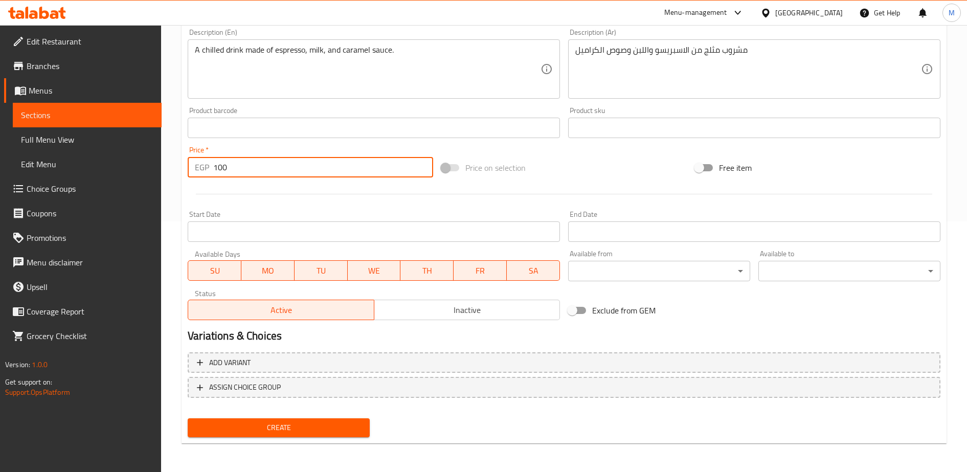
type input "100"
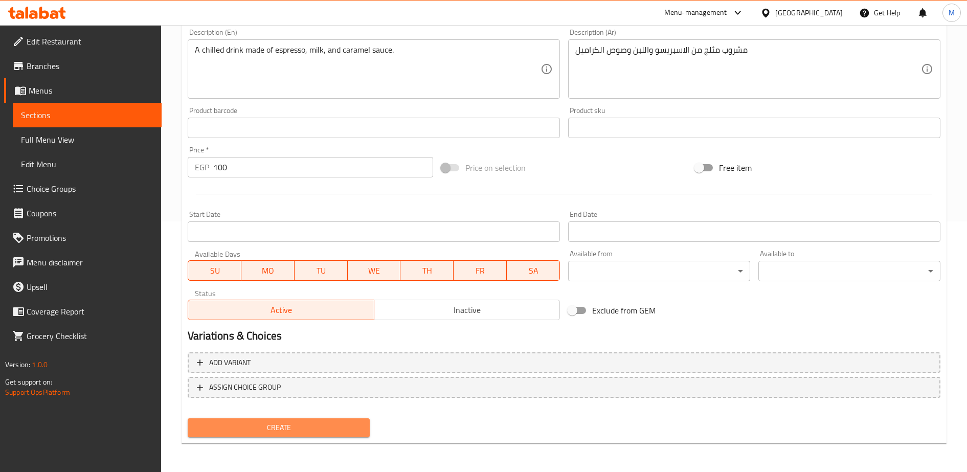
click at [268, 427] on span "Create" at bounding box center [279, 427] width 166 height 13
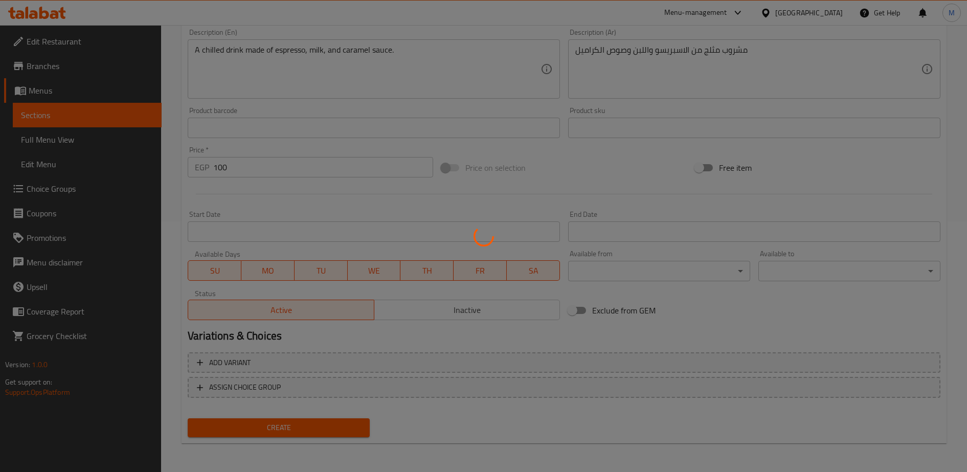
type input "0"
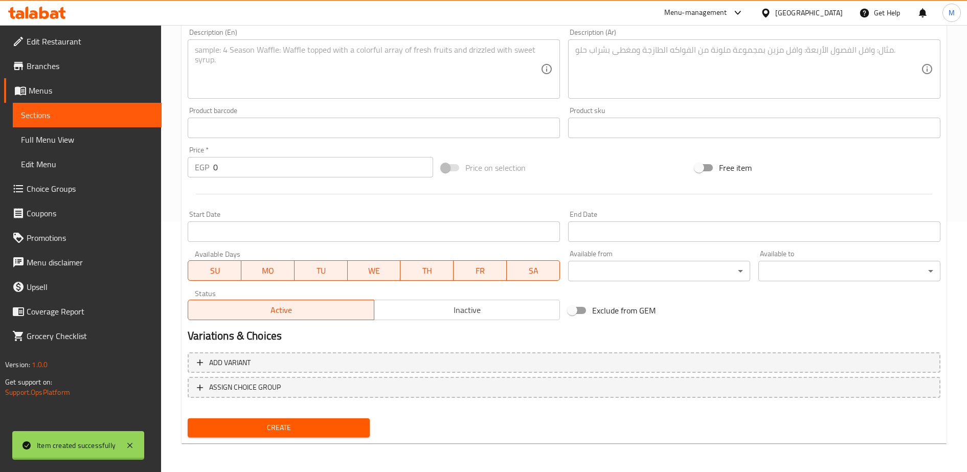
scroll to position [0, 0]
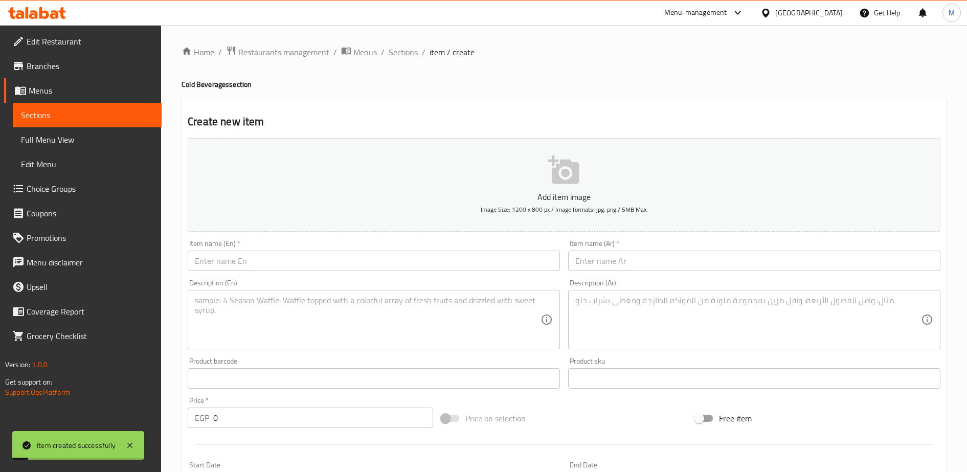
click at [408, 54] on span "Sections" at bounding box center [403, 52] width 29 height 12
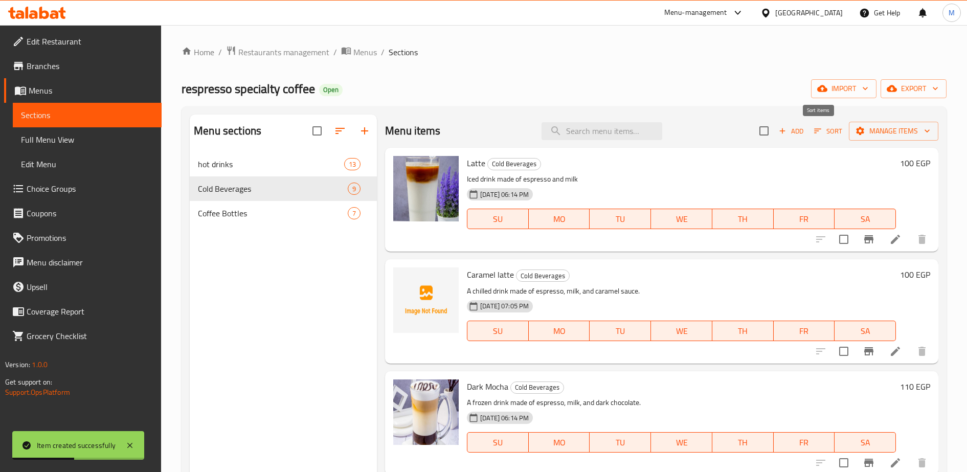
click at [820, 135] on span "Sort" at bounding box center [828, 131] width 28 height 12
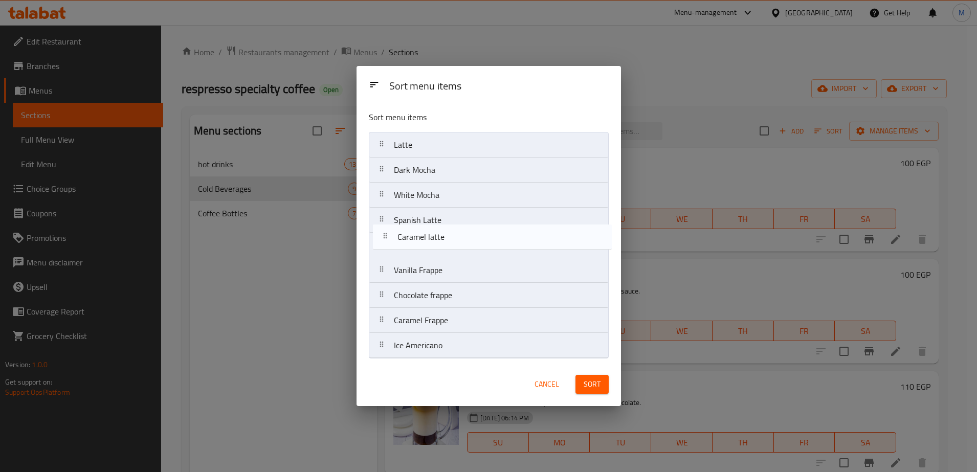
drag, startPoint x: 424, startPoint y: 176, endPoint x: 427, endPoint y: 249, distance: 72.2
click at [427, 249] on nav "Latte Caramel latte Dark Mocha White Mocha Spanish Latte Vanilla Frappe Chocola…" at bounding box center [489, 245] width 240 height 227
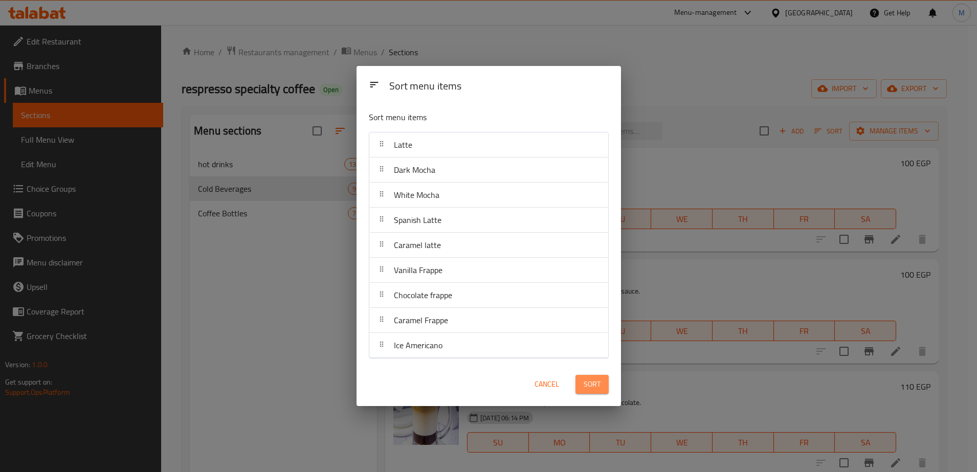
click at [597, 390] on span "Sort" at bounding box center [592, 384] width 17 height 13
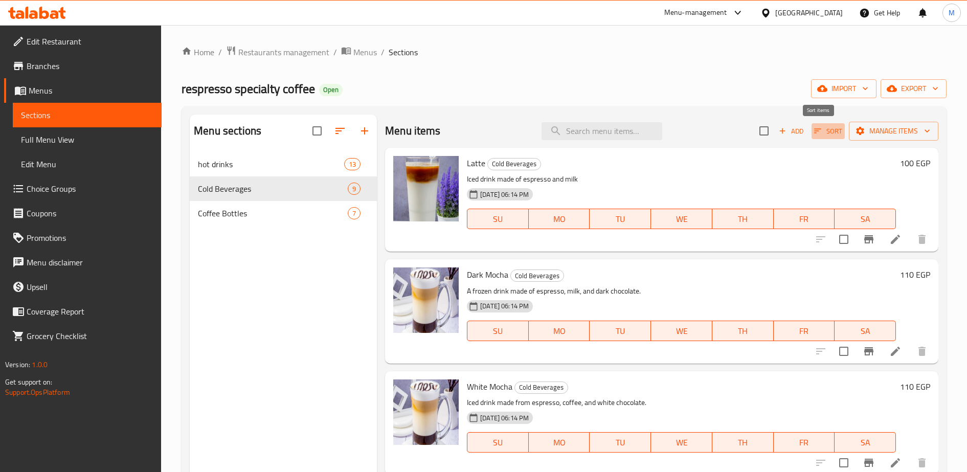
click at [813, 128] on icon "button" at bounding box center [817, 130] width 9 height 9
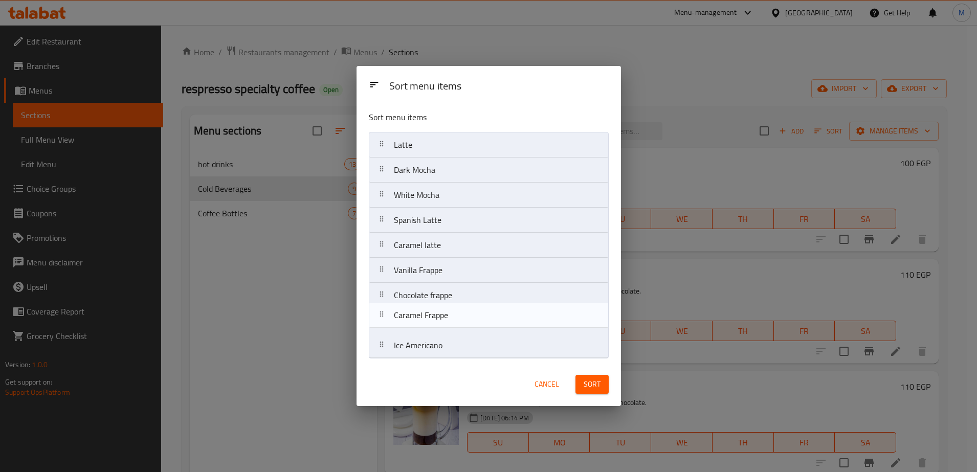
click at [402, 319] on nav "Latte Dark Mocha White Mocha Spanish Latte Caramel latte Vanilla Frappe Chocola…" at bounding box center [489, 245] width 240 height 227
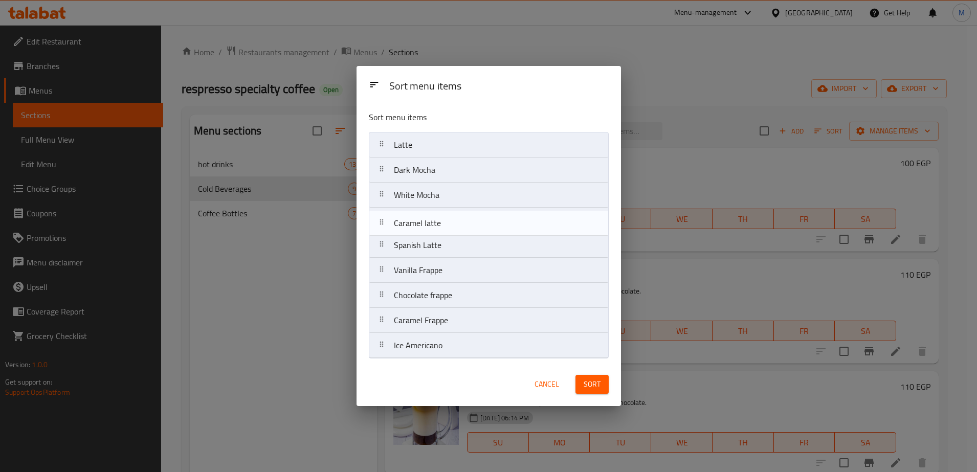
drag, startPoint x: 406, startPoint y: 252, endPoint x: 407, endPoint y: 227, distance: 25.1
click at [407, 227] on nav "Latte Dark Mocha White Mocha Spanish Latte Caramel latte Vanilla Frappe Chocola…" at bounding box center [489, 245] width 240 height 227
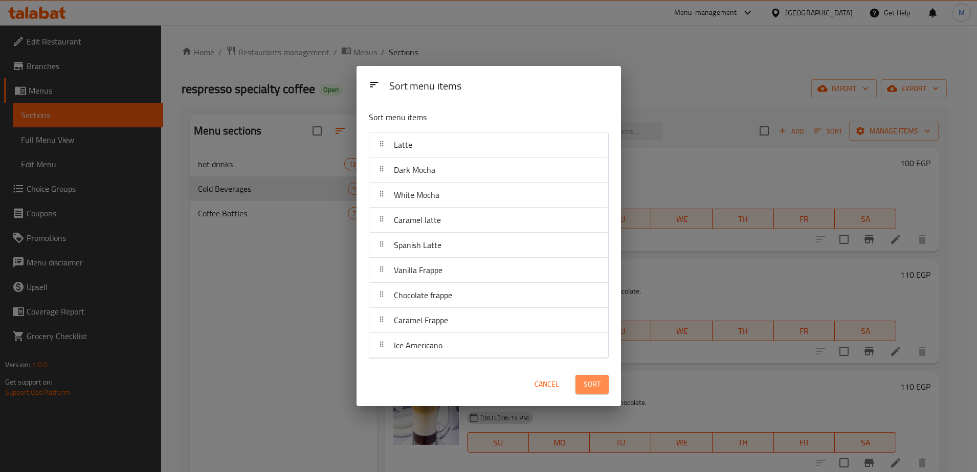
click at [591, 384] on span "Sort" at bounding box center [592, 384] width 17 height 13
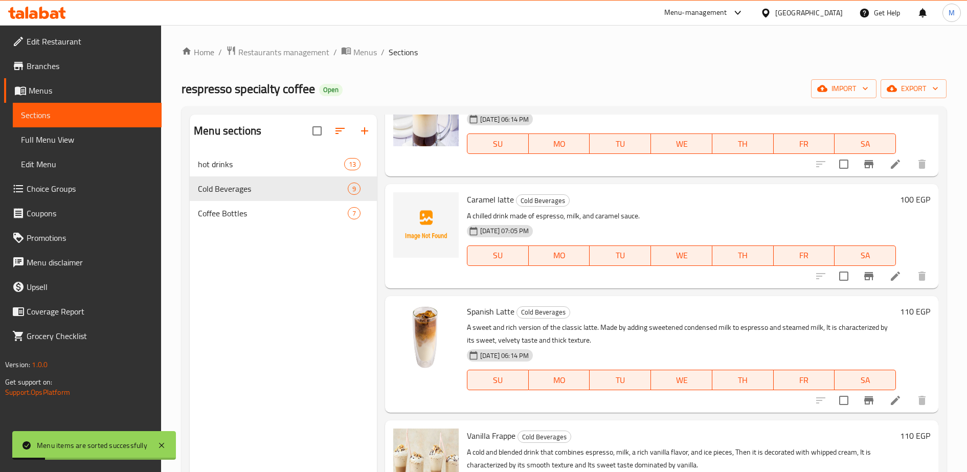
scroll to position [311, 0]
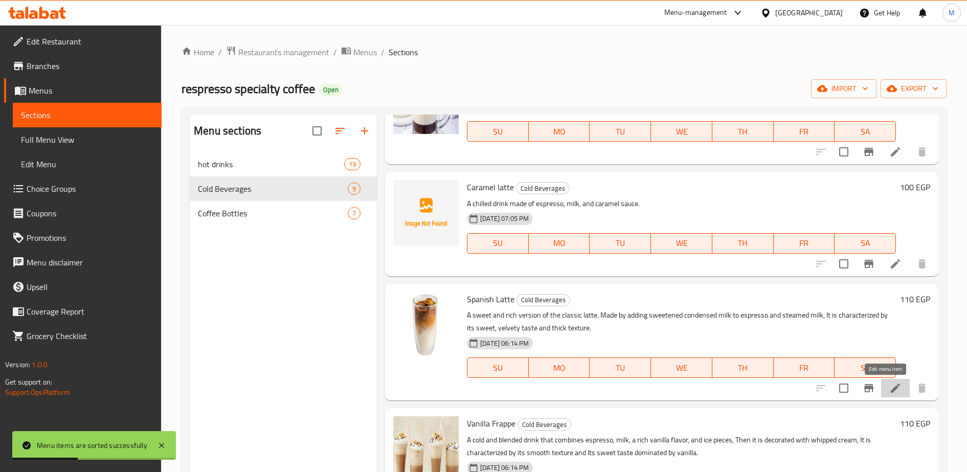
click at [889, 392] on icon at bounding box center [895, 388] width 12 height 12
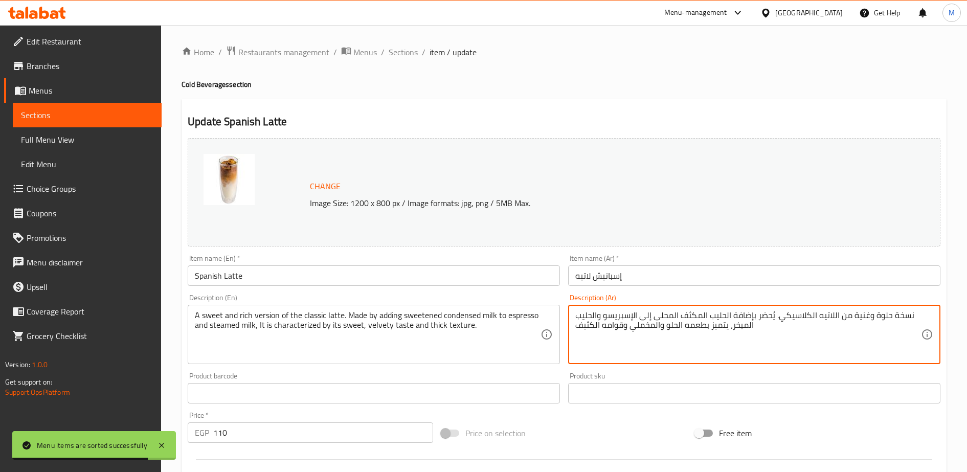
click at [598, 320] on textarea "نسخة حلوة وغنية من اللاتيه الكلاسيكي. يُحضر بإضافة الحليب المكثف المحلى إلى الإ…" at bounding box center [748, 334] width 346 height 49
paste textarea "شروب مثلج من الاسبريسو واللبن واللبن المكث"
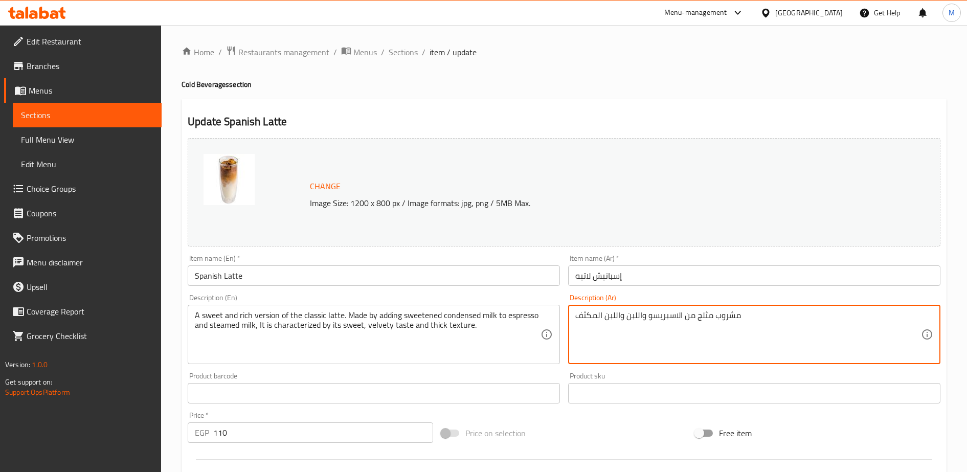
type textarea "مشروب مثلج من الاسبريسو واللبن واللبن المكثف"
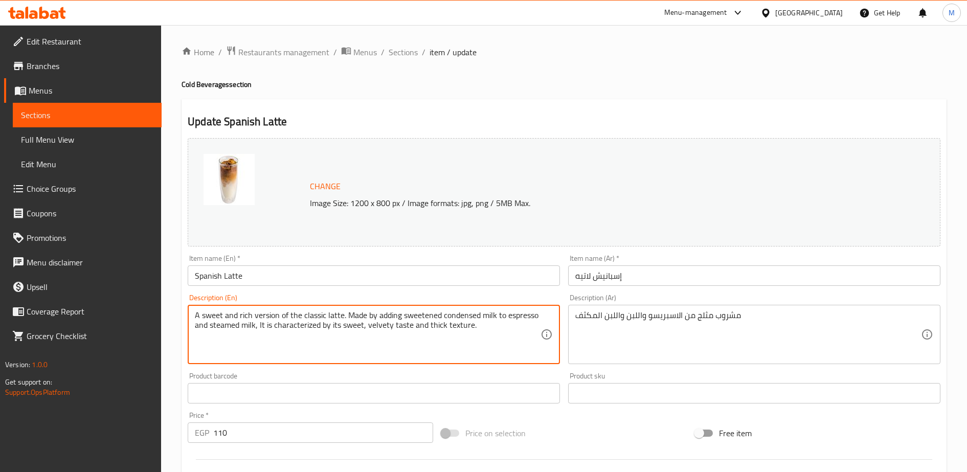
click at [252, 324] on textarea "A sweet and rich version of the classic latte. Made by adding sweetened condens…" at bounding box center [368, 334] width 346 height 49
paste textarea "Iced drink made of espresso, milk, and condensed milk"
type textarea "Iced drink made of espresso, milk, and condensed milk."
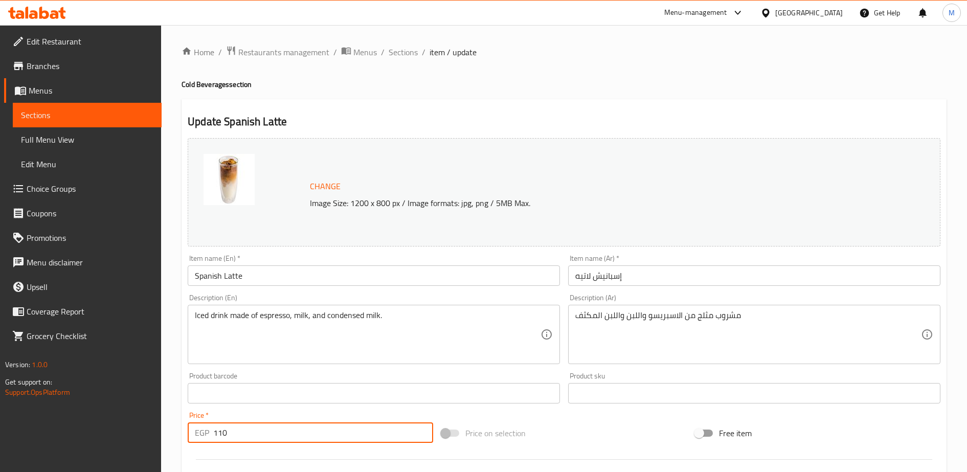
click at [239, 436] on input "110" at bounding box center [323, 432] width 220 height 20
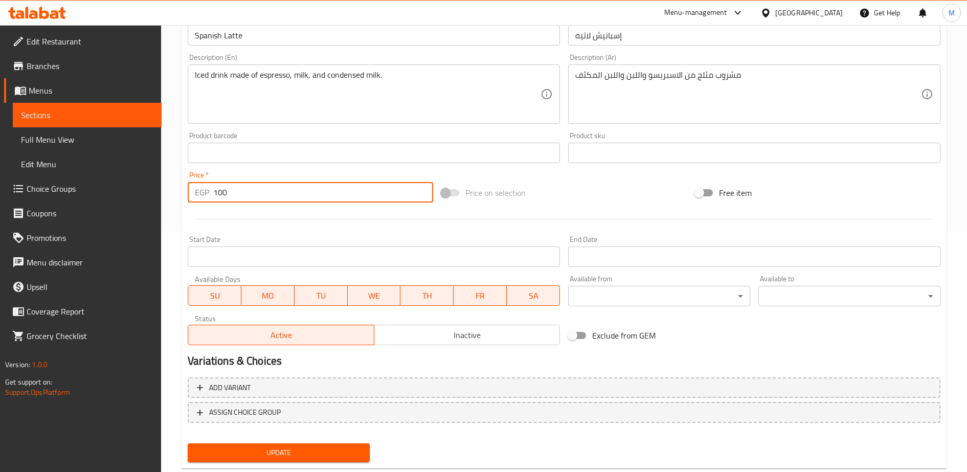
scroll to position [265, 0]
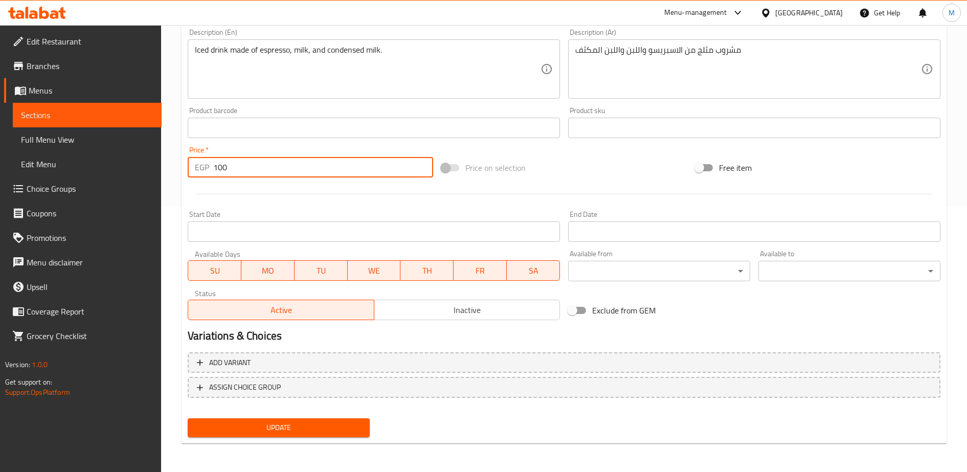
type input "100"
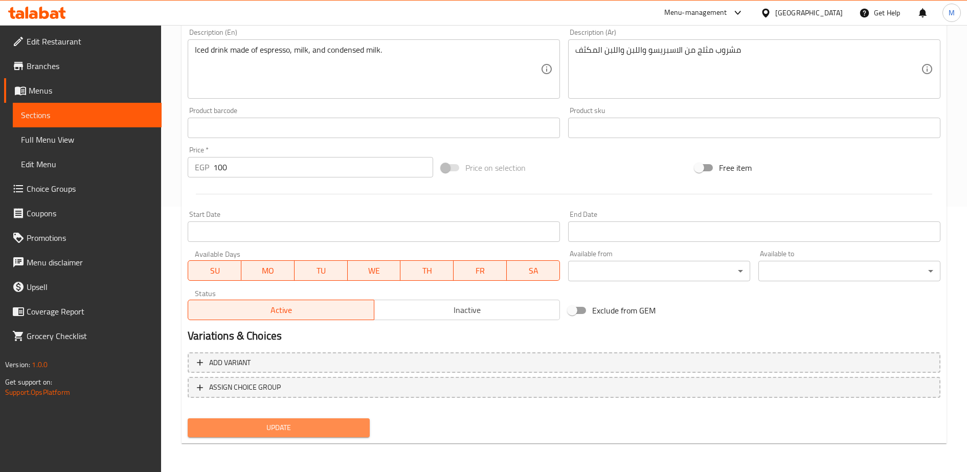
click at [266, 424] on span "Update" at bounding box center [279, 427] width 166 height 13
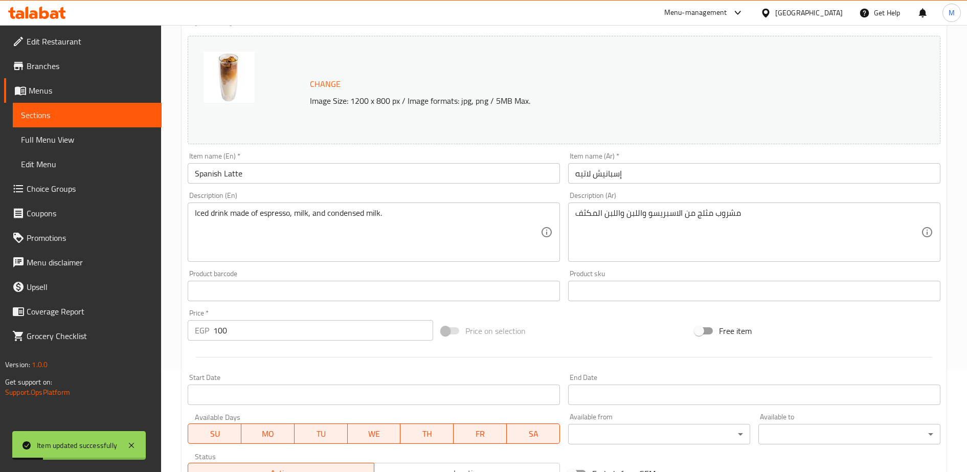
scroll to position [0, 0]
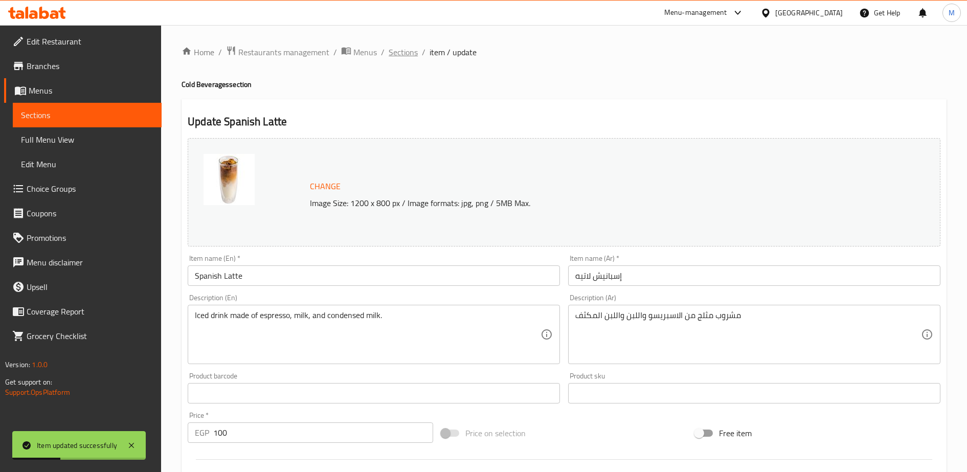
click at [412, 55] on span "Sections" at bounding box center [403, 52] width 29 height 12
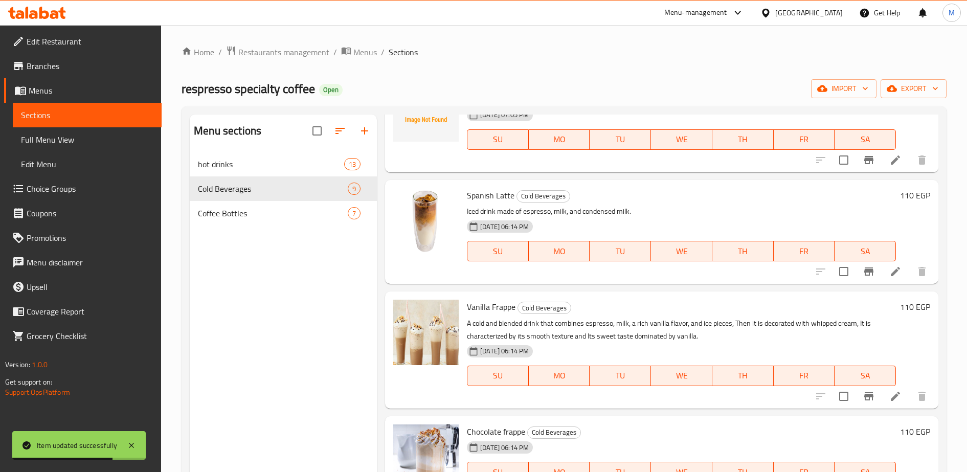
scroll to position [419, 0]
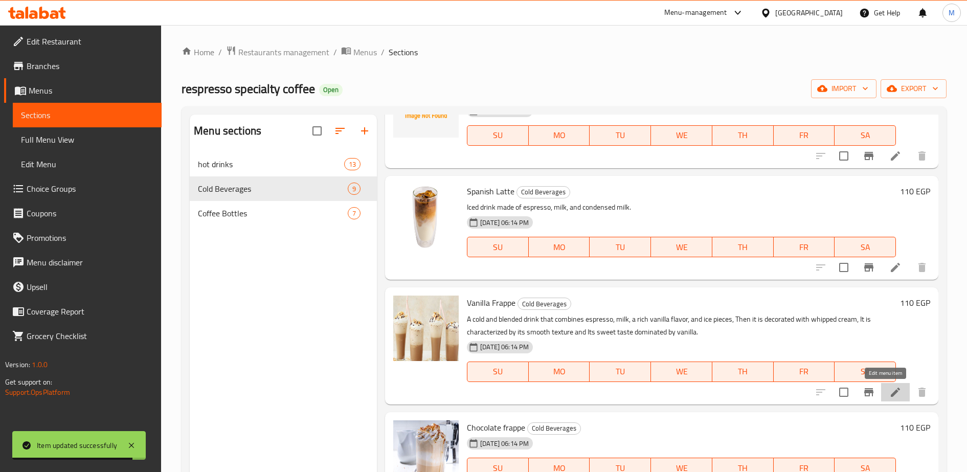
click at [889, 391] on icon at bounding box center [895, 392] width 12 height 12
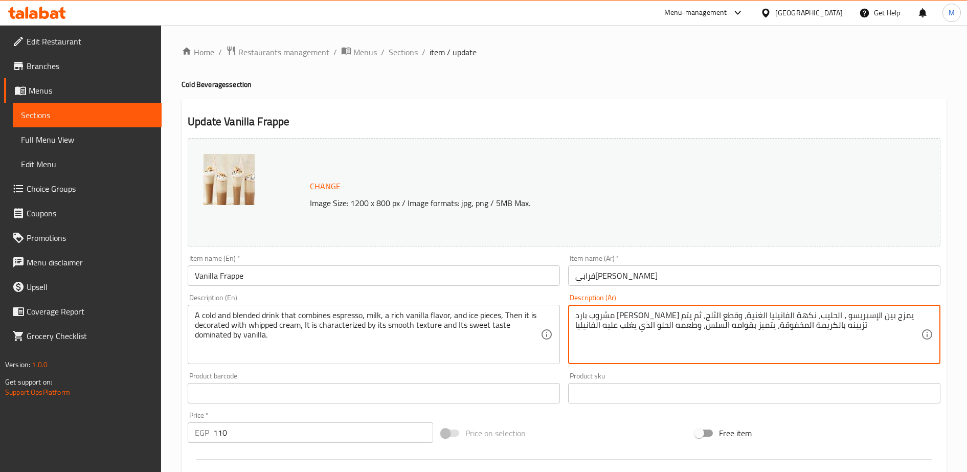
click at [587, 320] on textarea "مشروب بارد ومخفوق يمزج بين الإسبريسو ، الحليب، نكهة الفانيليا الغنية، وقطع الثل…" at bounding box center [748, 334] width 346 height 49
paste textarea "قهوة باللبن والفانيلا مثلج ممتلئ القوام"
type textarea "مشروب قهوة باللبن والفانيلا مثلج ممتلئ القوام"
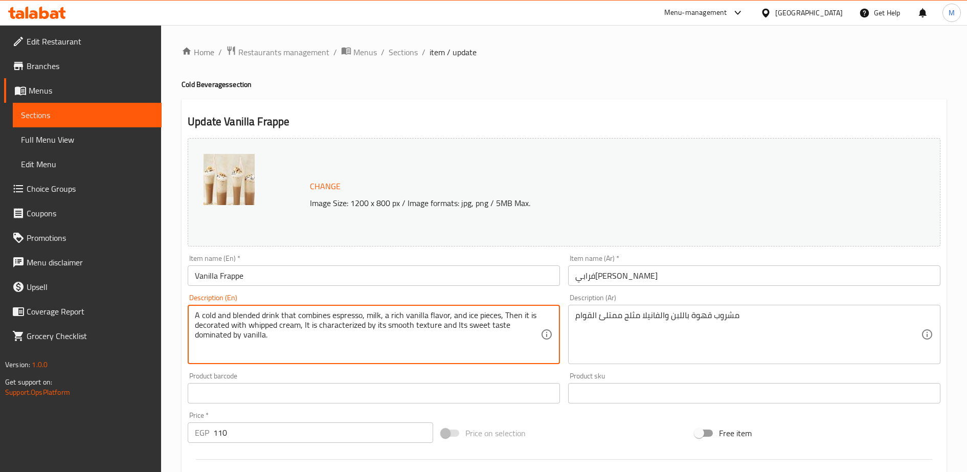
click at [295, 333] on textarea "A cold and blended drink that combines espresso, milk, a rich vanilla flavor, a…" at bounding box center [368, 334] width 346 height 49
paste textarea "Iced coffee drink with milk and vanilla, thick in texture"
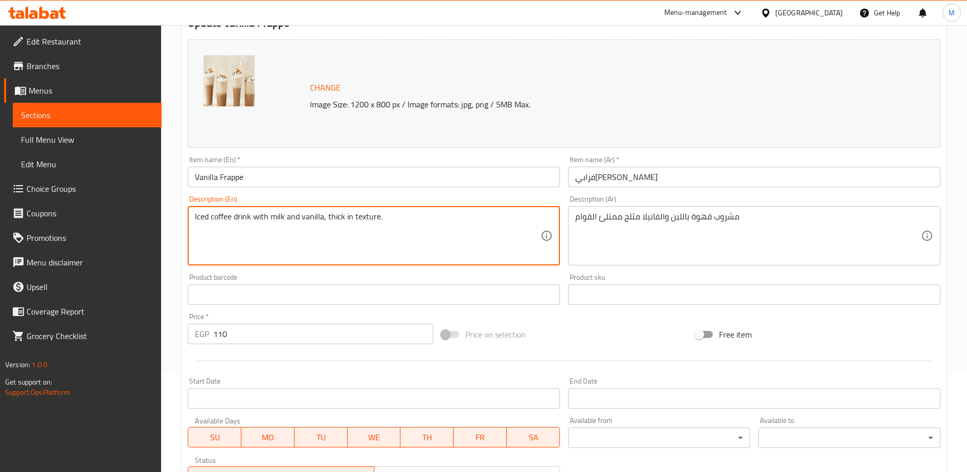
scroll to position [100, 0]
type textarea "Iced coffee drink with milk and vanilla, thick in texture."
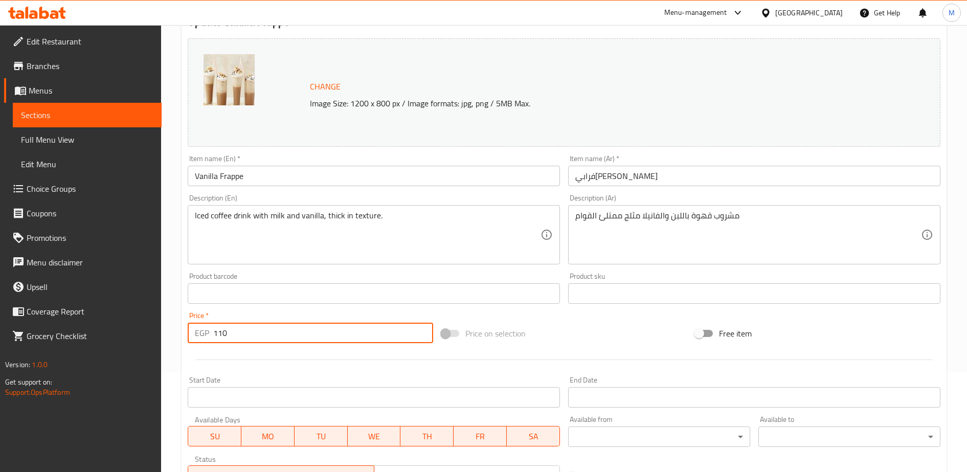
click at [260, 338] on input "110" at bounding box center [323, 333] width 220 height 20
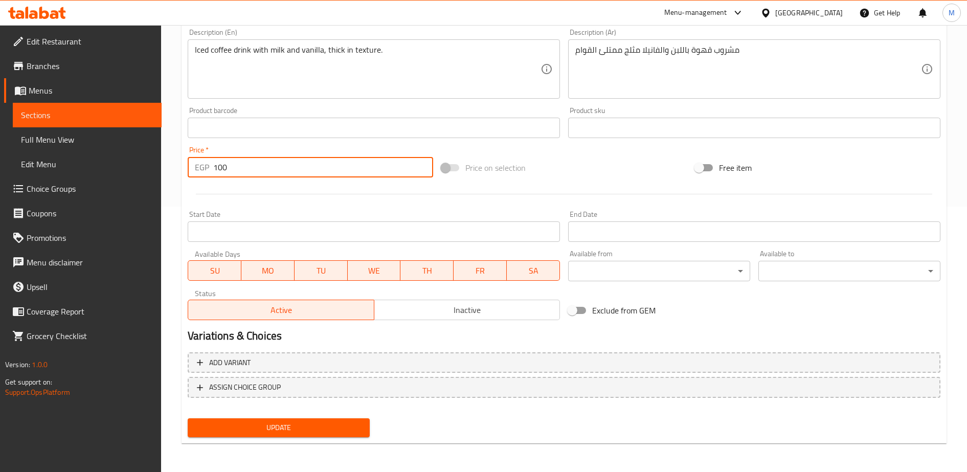
type input "100"
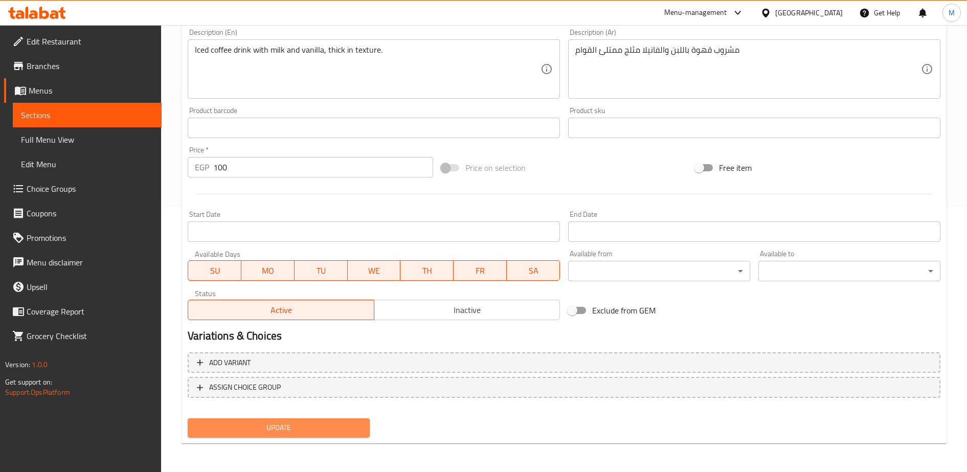
click at [278, 428] on span "Update" at bounding box center [279, 427] width 166 height 13
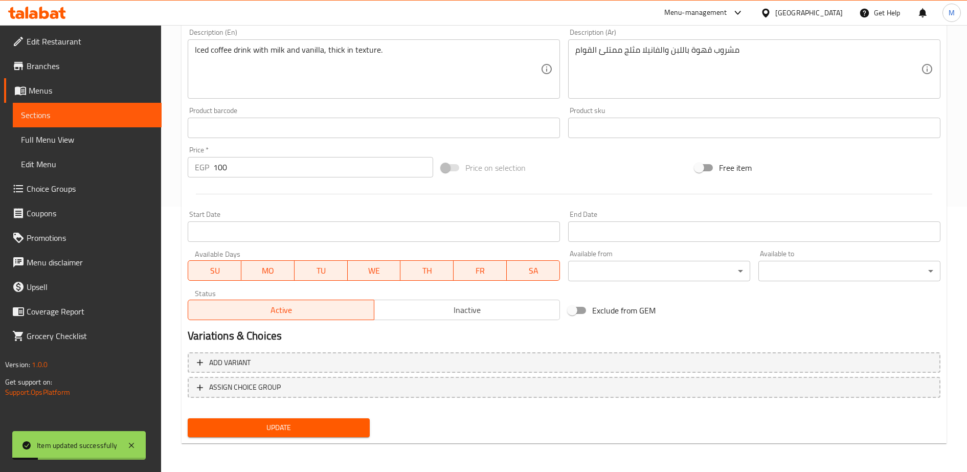
scroll to position [0, 0]
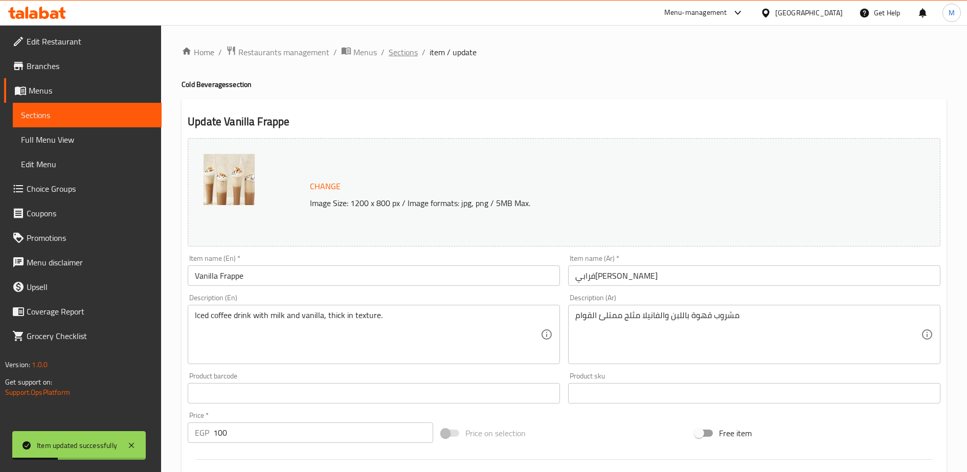
click at [408, 55] on span "Sections" at bounding box center [403, 52] width 29 height 12
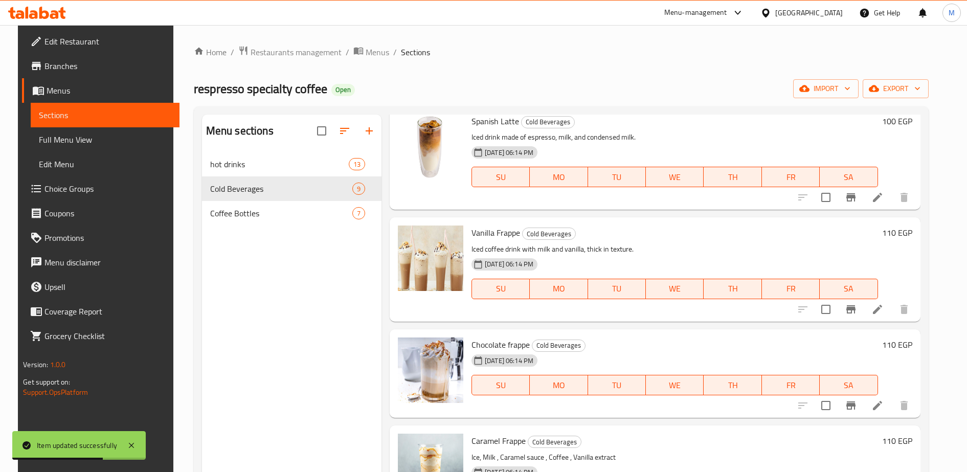
scroll to position [492, 0]
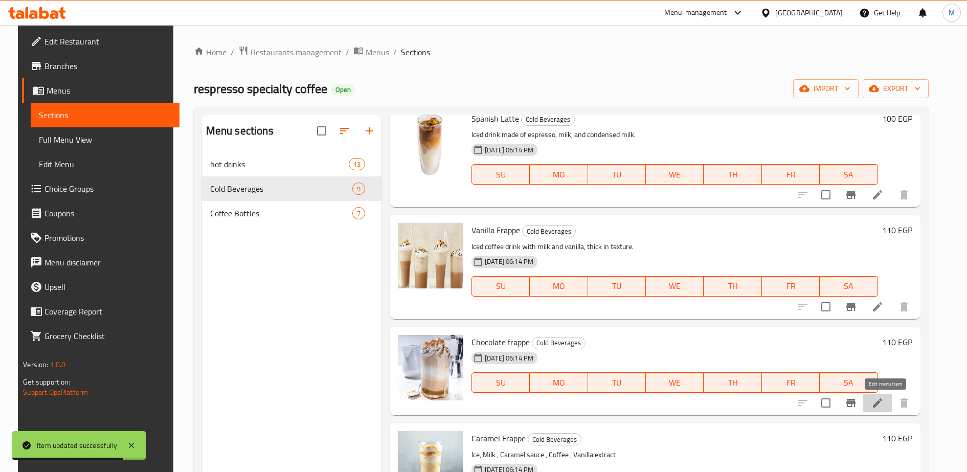
click at [884, 405] on icon at bounding box center [878, 403] width 12 height 12
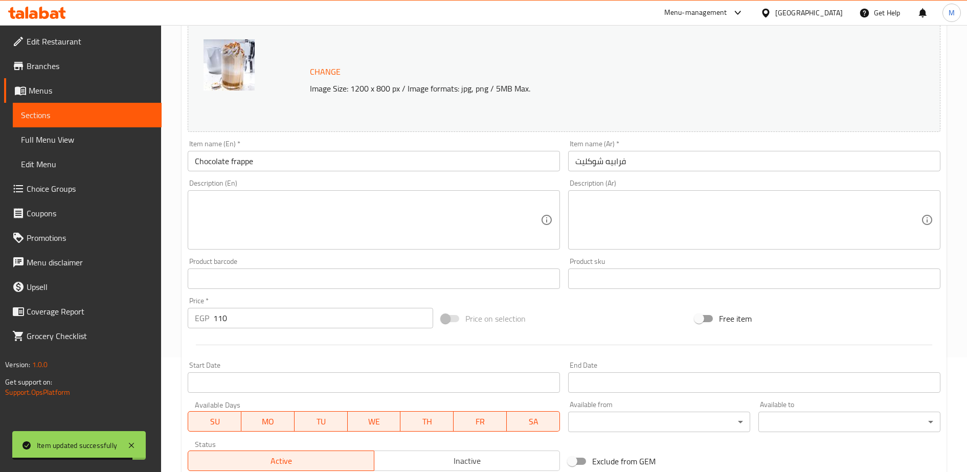
scroll to position [115, 0]
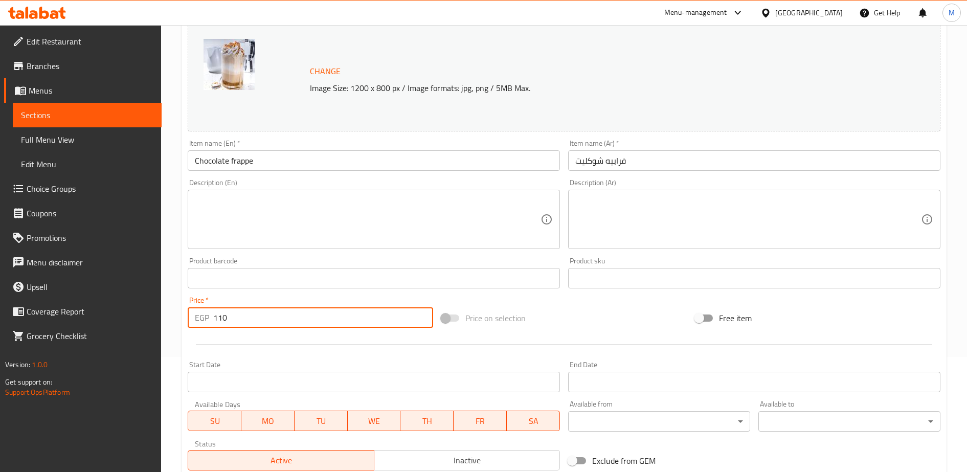
click at [234, 323] on input "110" at bounding box center [323, 317] width 220 height 20
type input "100"
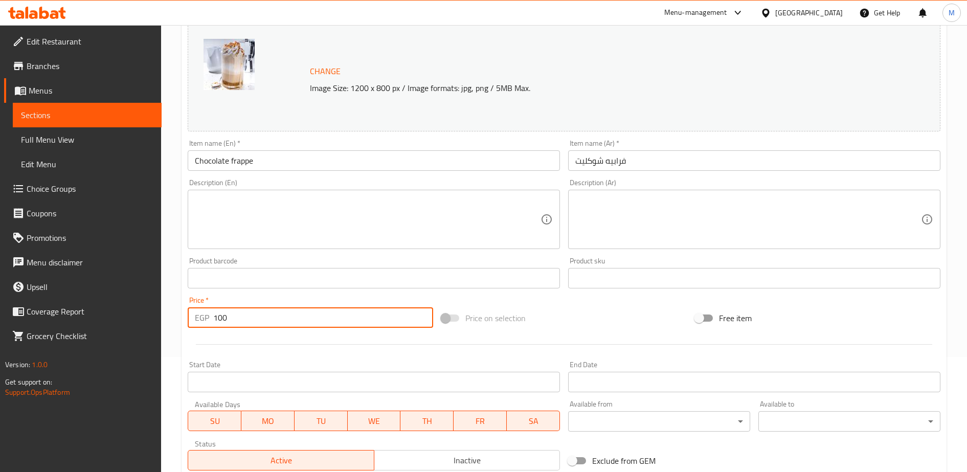
click at [612, 200] on textarea at bounding box center [748, 219] width 346 height 49
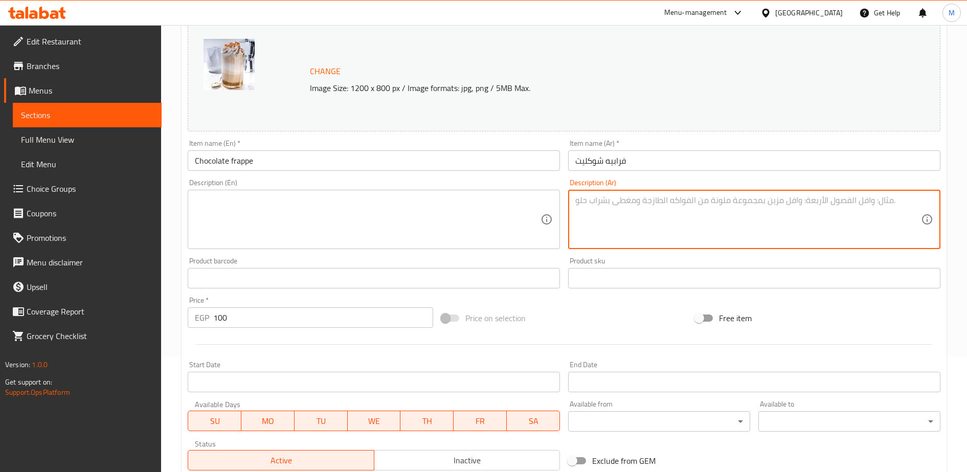
paste textarea "مشروب قهوة باللبن والشوكولاتة الداكنة مثلج ممتلئ القوام"
type textarea "مشروب قهوة باللبن والشوكولاتة الداكنة مثلج ممتلئ القوام"
click at [218, 210] on textarea at bounding box center [368, 219] width 346 height 49
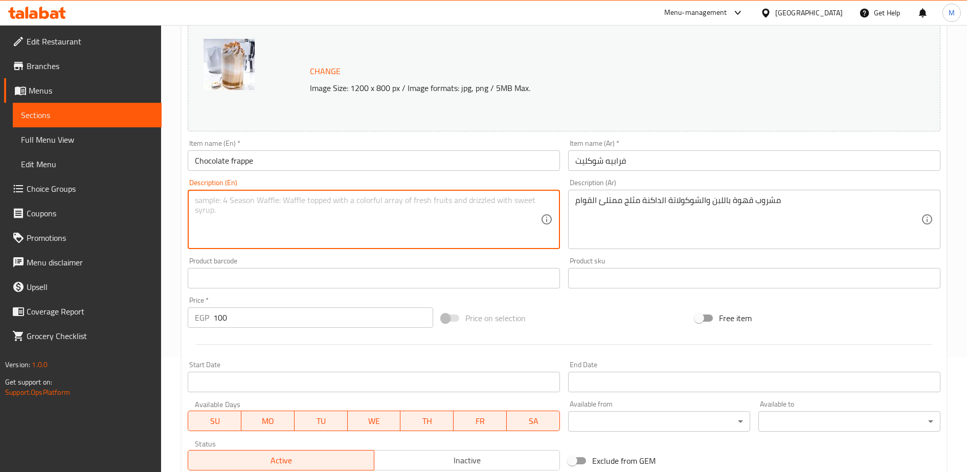
paste textarea "Iced coffee drink with milk and dark chocolate, thick and rich."
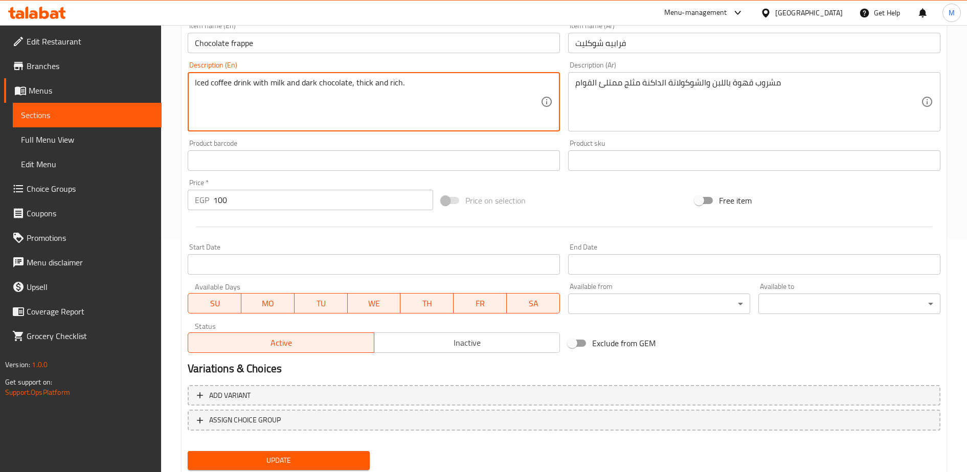
scroll to position [265, 0]
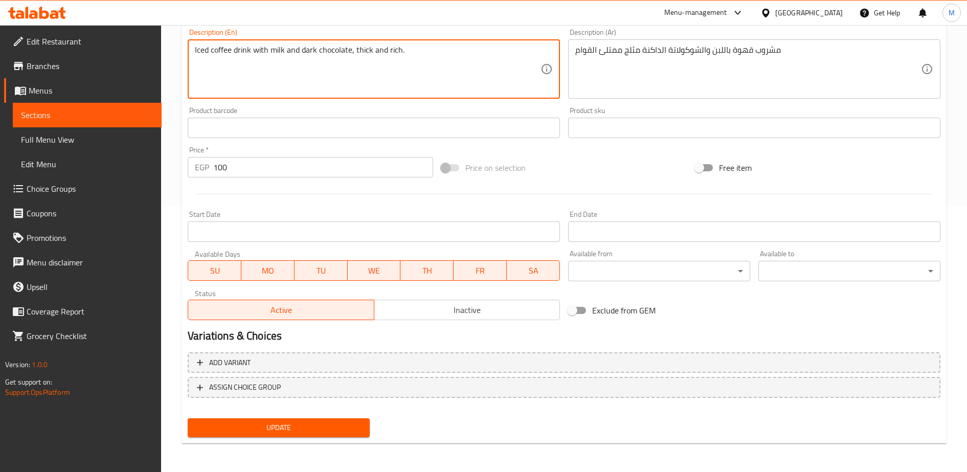
type textarea "Iced coffee drink with milk and dark chocolate, thick and rich."
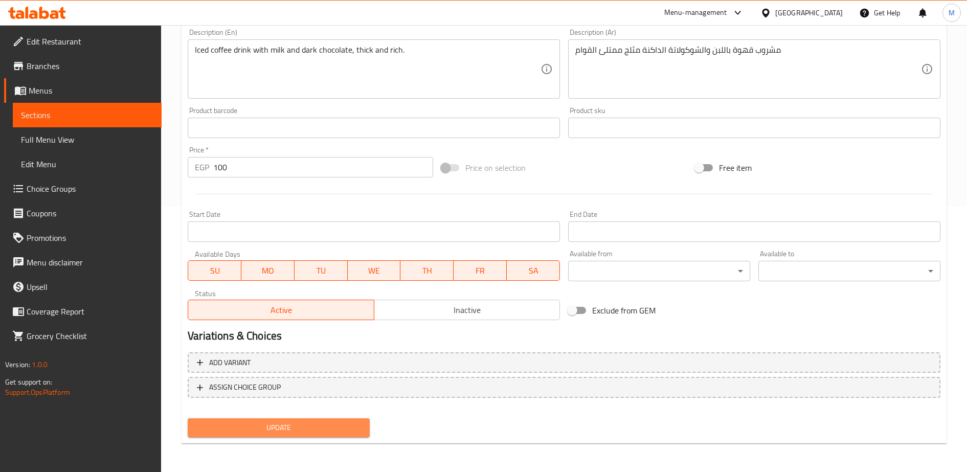
click at [286, 427] on span "Update" at bounding box center [279, 427] width 166 height 13
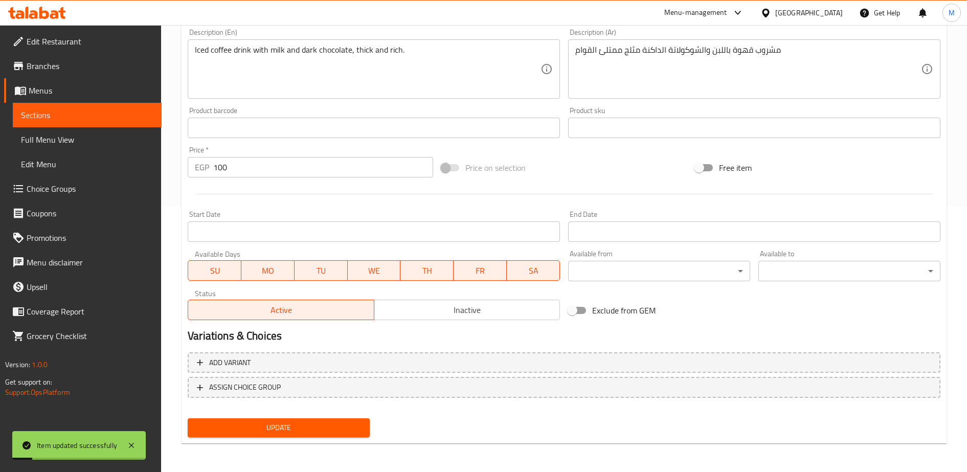
scroll to position [0, 0]
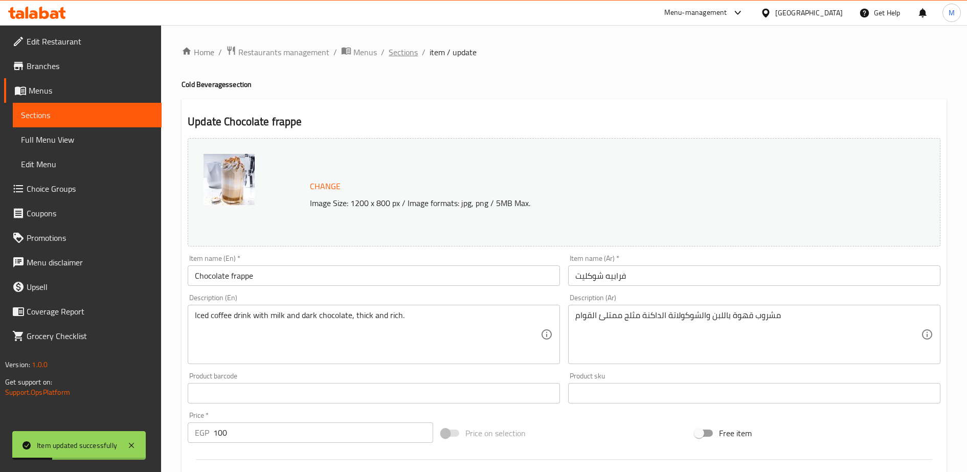
click at [401, 50] on span "Sections" at bounding box center [403, 52] width 29 height 12
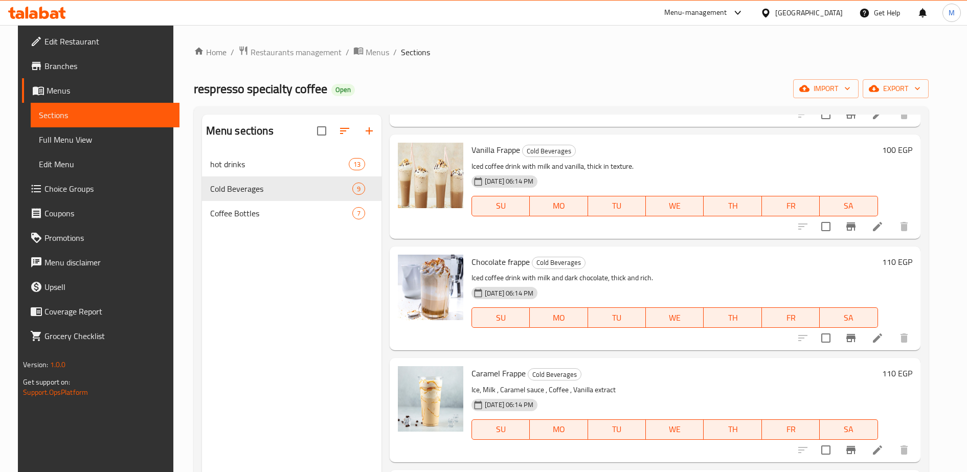
scroll to position [143, 0]
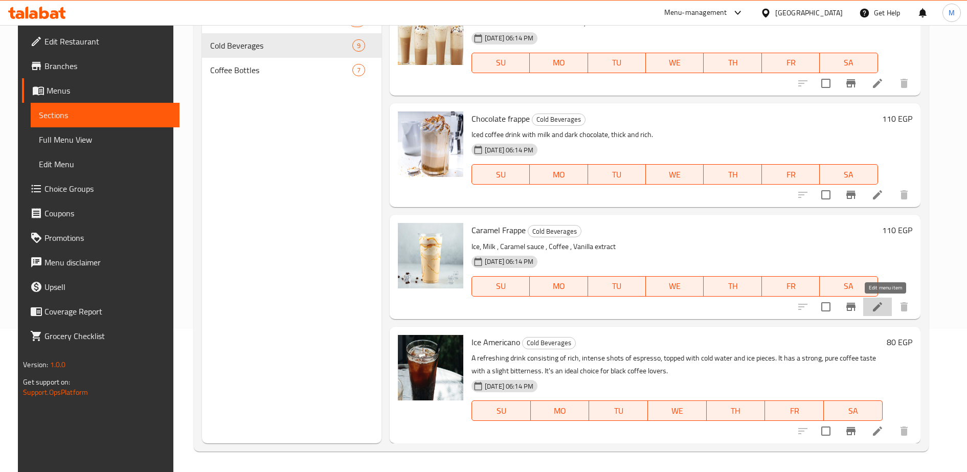
click at [882, 305] on icon at bounding box center [877, 306] width 9 height 9
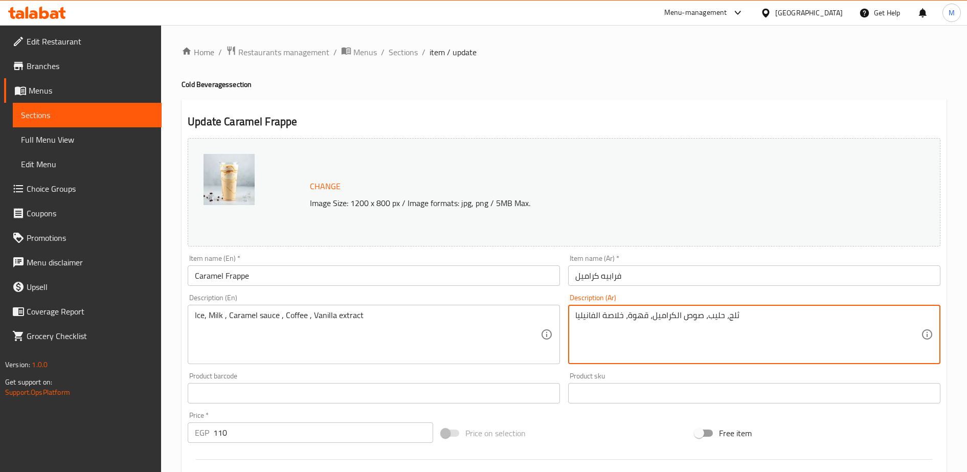
click at [593, 320] on textarea "ثلج، حليب، صوص الكراميل، قهوة، خلاصة الفانيليا" at bounding box center [748, 334] width 346 height 49
paste textarea "مشروب قهوة باللبن والشوكولاتة البيضاء مثلج ممتلئ القوام"
type textarea "مشروب قهوة باللبن والشوكولاتة البيضاء مثلج ممتلئ القوام"
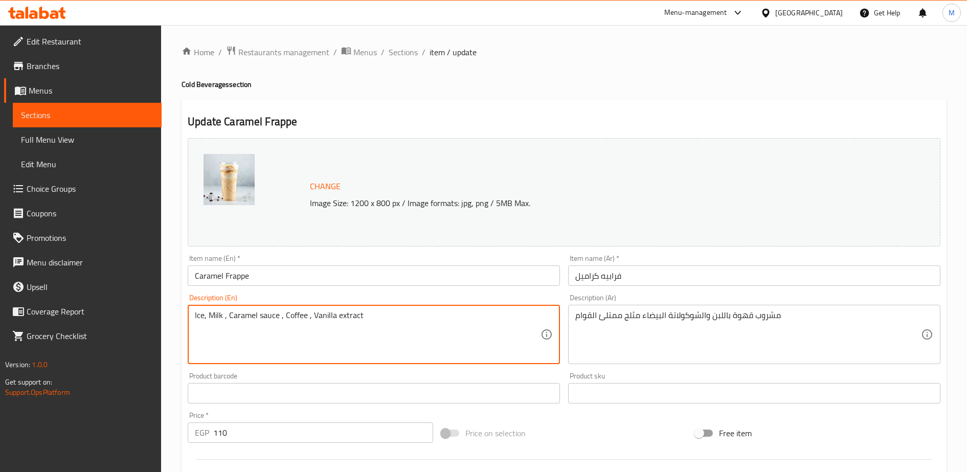
click at [204, 317] on textarea "Ice, Milk , Caramel sauce , Coffee , Vanilla extract" at bounding box center [368, 334] width 346 height 49
paste textarea "وايت موكا فرابيه"
type textarea "وايت موكا فرابيه"
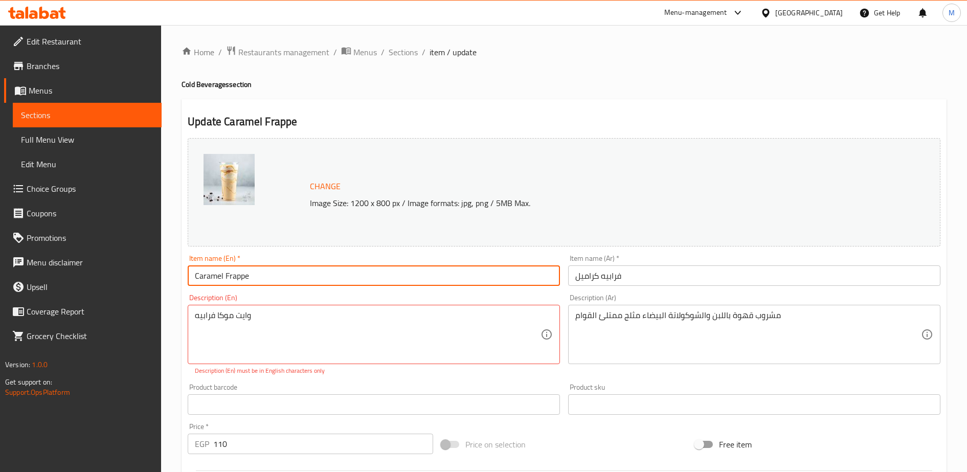
click at [220, 277] on input "Caramel Frappe" at bounding box center [374, 275] width 372 height 20
paste input "وايت موكا فرابيه"
click at [275, 278] on input "وايت موكا فرابيه" at bounding box center [374, 275] width 372 height 20
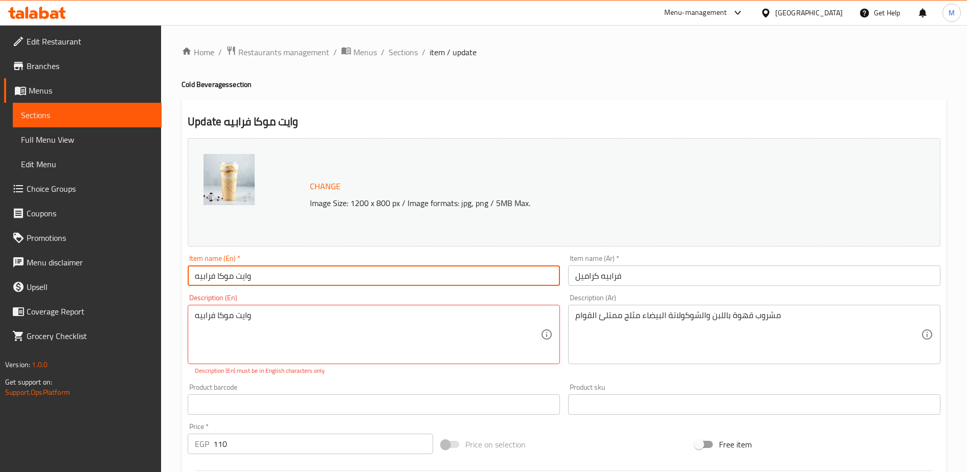
click at [275, 278] on input "وايت موكا فرابيه" at bounding box center [374, 275] width 372 height 20
type input "وايت موكا فرابيه"
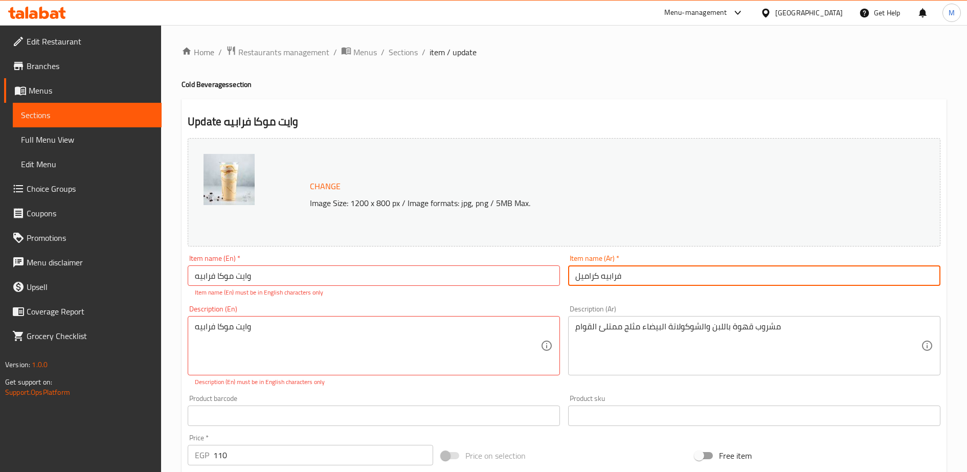
click at [584, 276] on input "فرابيه كراميل" at bounding box center [754, 275] width 372 height 20
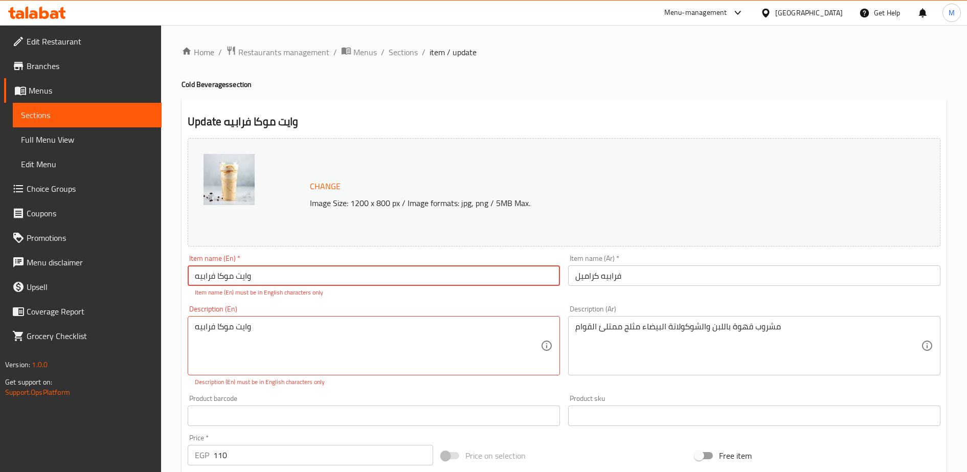
click at [314, 279] on input "وايت موكا فرابيه" at bounding box center [374, 275] width 372 height 20
click at [591, 281] on input "فرابيه كراميل" at bounding box center [754, 275] width 372 height 20
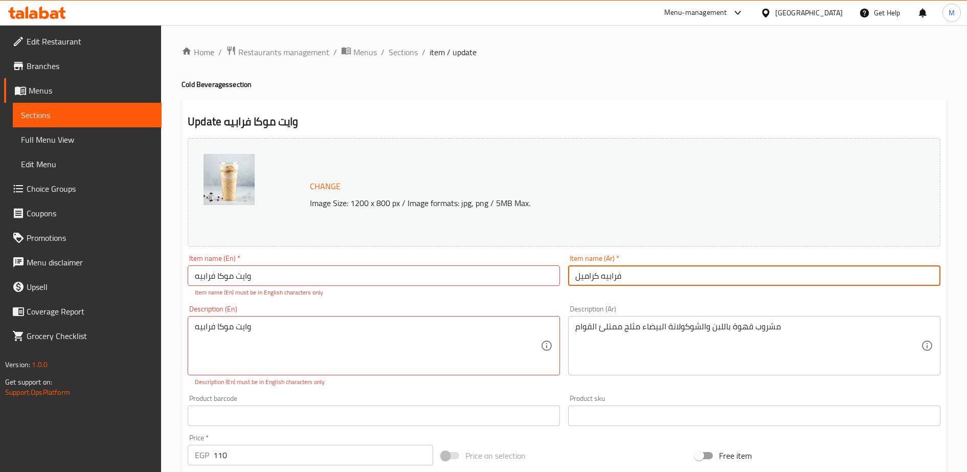
paste input "ايت موكا فرابيه"
type input "وايت موكا فرابيه"
click at [436, 281] on input "وايت موكا فرابيه" at bounding box center [374, 275] width 372 height 20
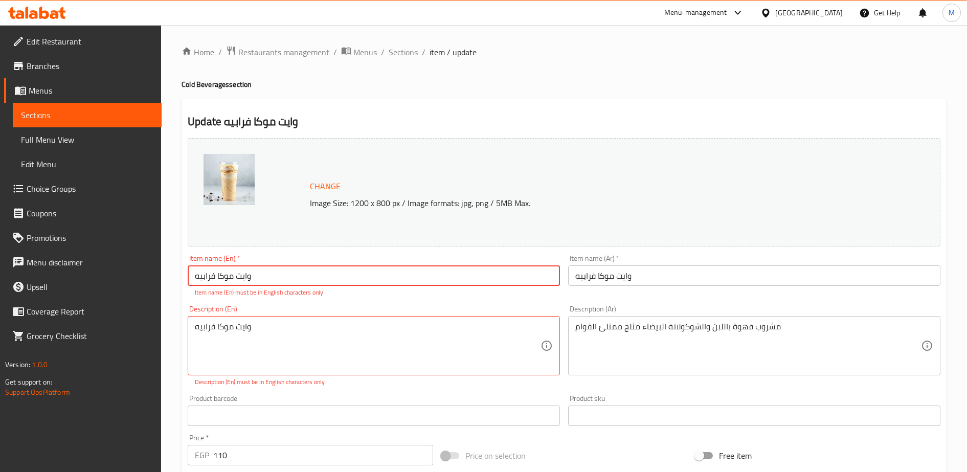
click at [436, 281] on input "وايت موكا فرابيه" at bounding box center [374, 275] width 372 height 20
paste input "White Mocha Frappé"
type input "White Mocha Frappé"
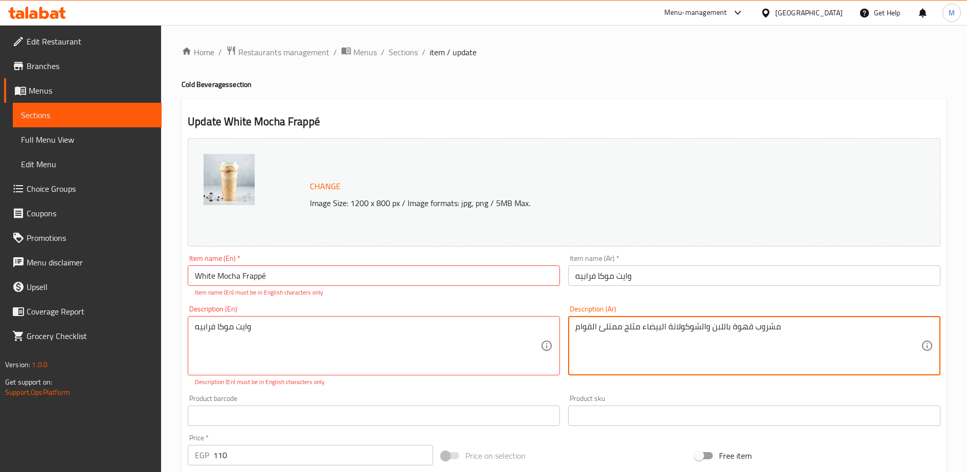
click at [636, 329] on textarea "مشروب قهوة باللبن والشوكولاتة البيضاء مثلج ممتلئ القوام" at bounding box center [748, 346] width 346 height 49
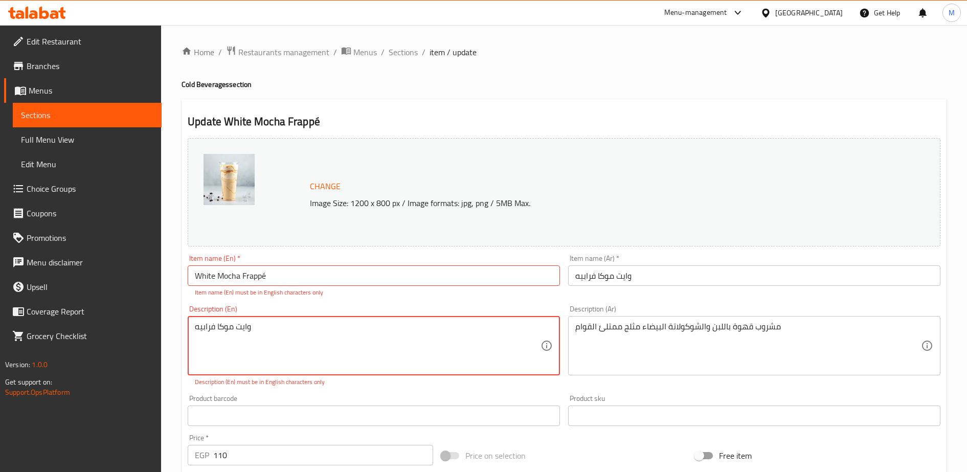
click at [253, 330] on textarea "وايت موكا فرابيه" at bounding box center [368, 346] width 346 height 49
paste textarea "A thick iced coffee drink with milk and white chocolate."
type textarea "A thick iced coffee drink with milk and white chocolate."
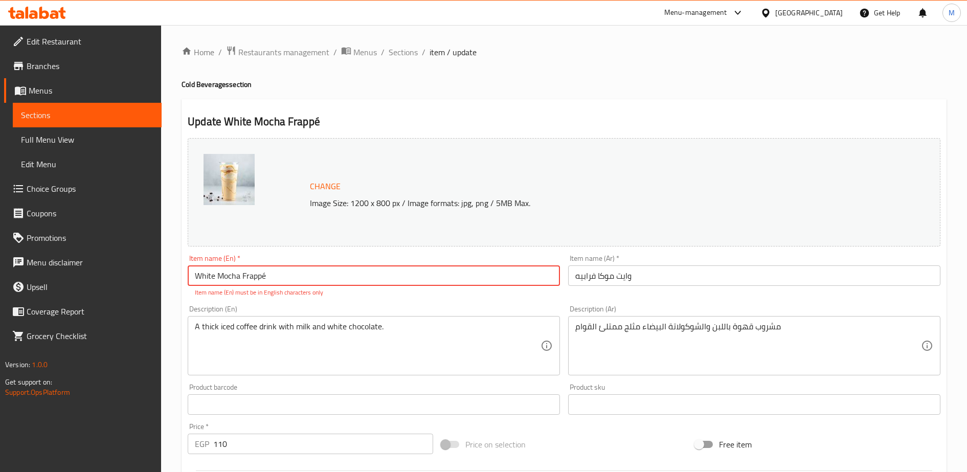
click at [269, 275] on input "White Mocha Frappé" at bounding box center [374, 275] width 372 height 20
type input "White Mocha Frappe"
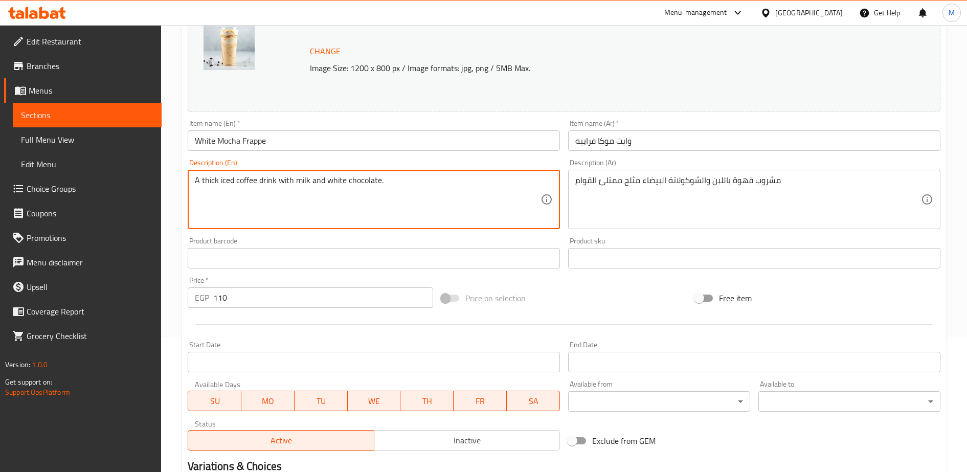
scroll to position [142, 0]
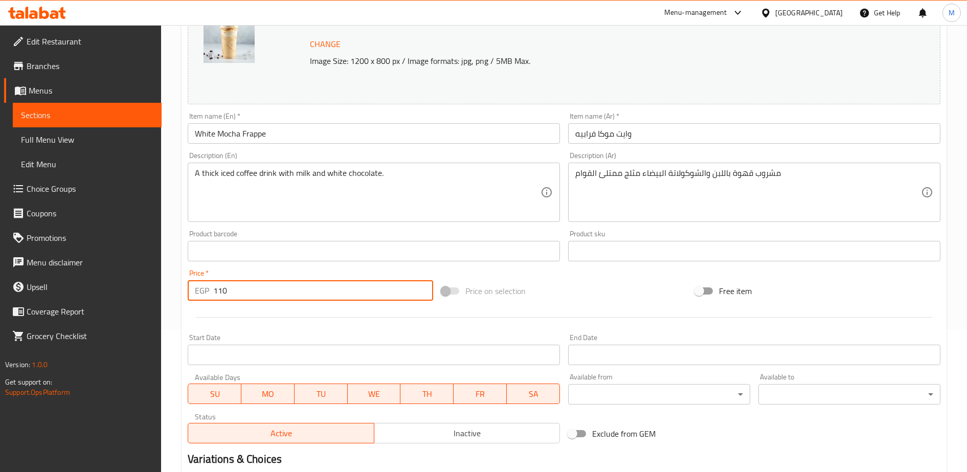
click at [235, 293] on input "110" at bounding box center [323, 290] width 220 height 20
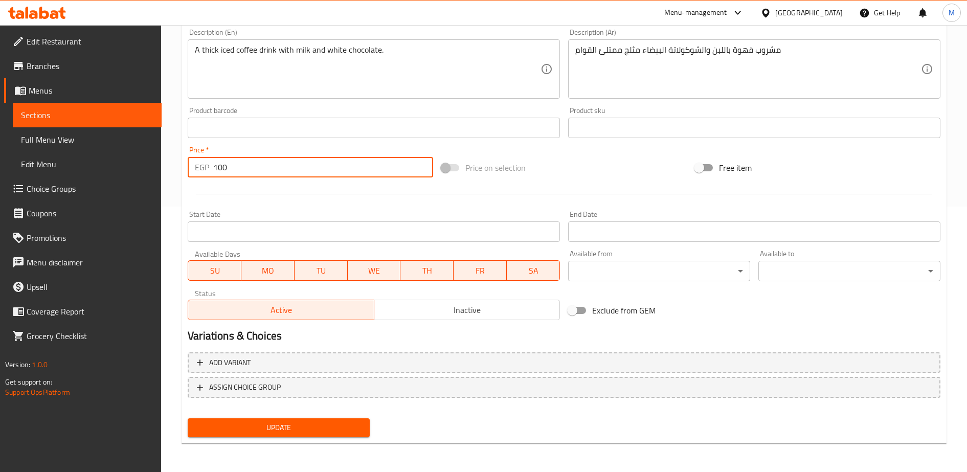
type input "100"
click at [275, 427] on span "Update" at bounding box center [279, 427] width 166 height 13
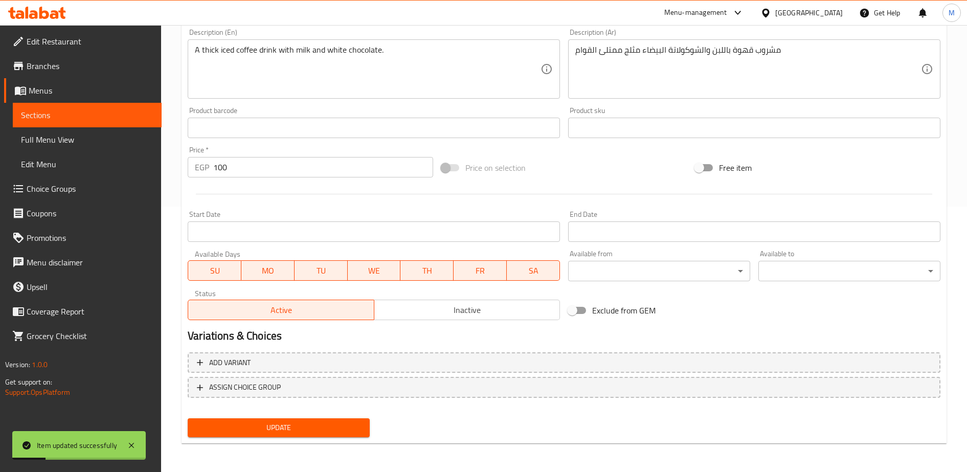
scroll to position [0, 0]
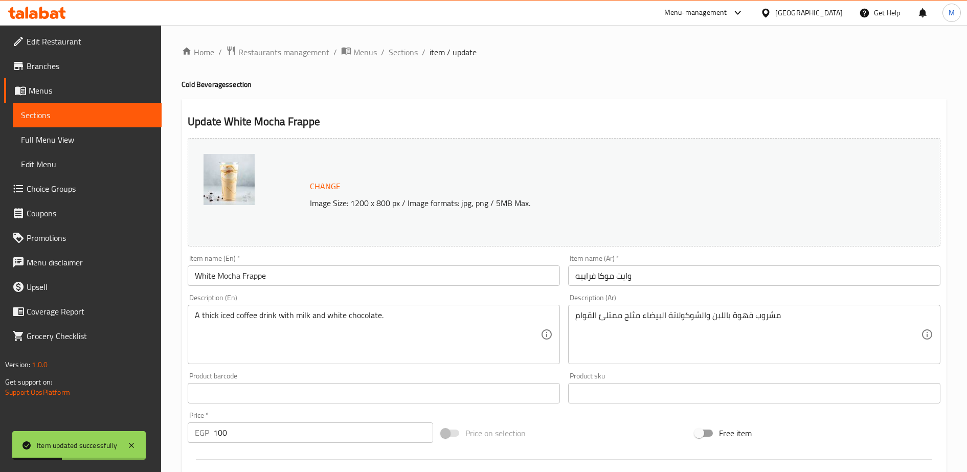
click at [407, 53] on span "Sections" at bounding box center [403, 52] width 29 height 12
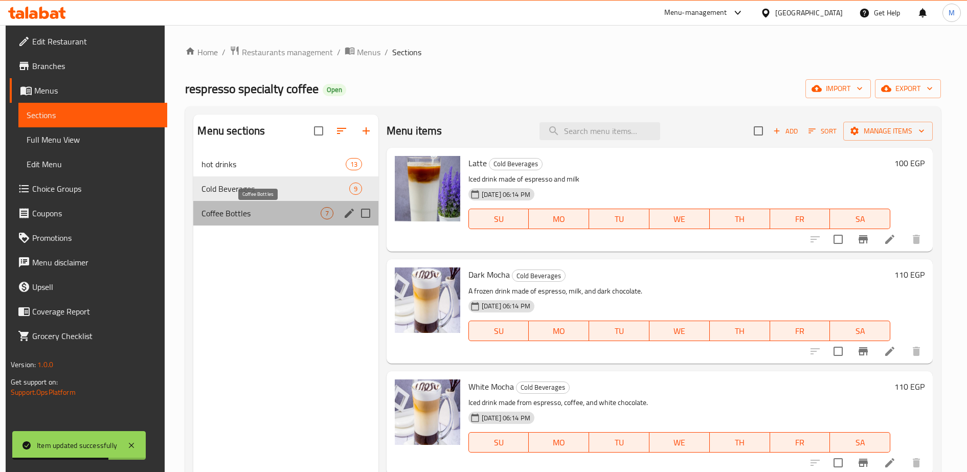
click at [243, 213] on span "Coffee Bottles" at bounding box center [261, 213] width 119 height 12
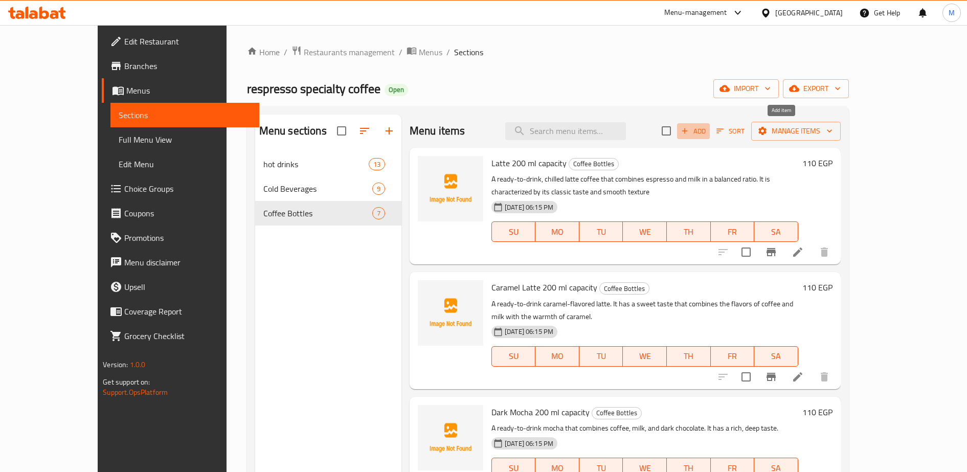
click at [707, 131] on span "Add" at bounding box center [694, 131] width 28 height 12
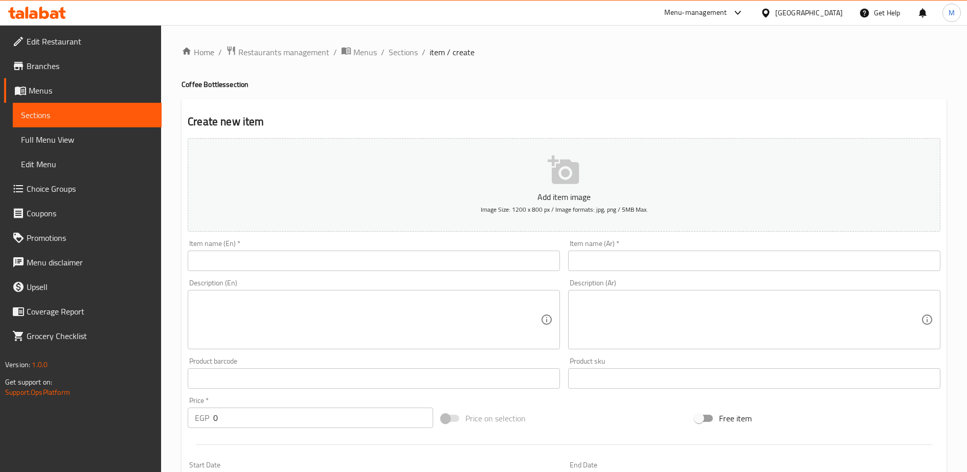
click at [603, 264] on input "text" at bounding box center [754, 261] width 372 height 20
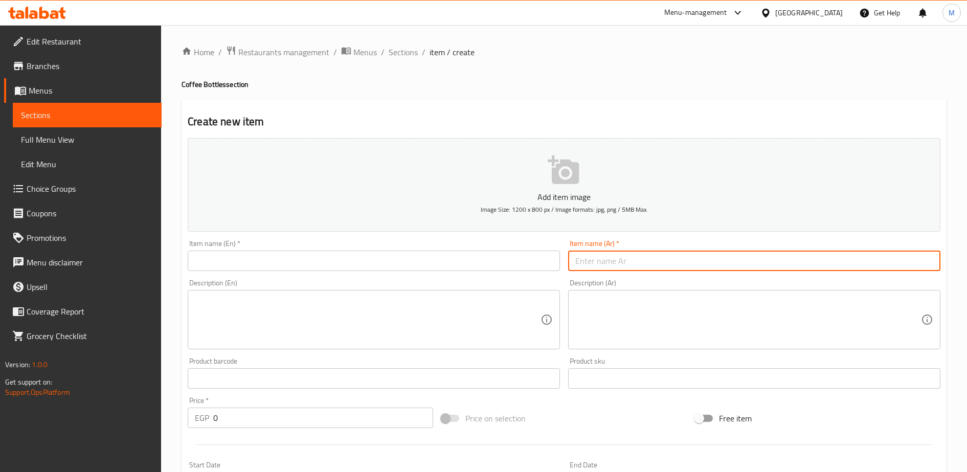
paste input "كلاسيك لاتيه"
type input "كلاسيك لاتيه"
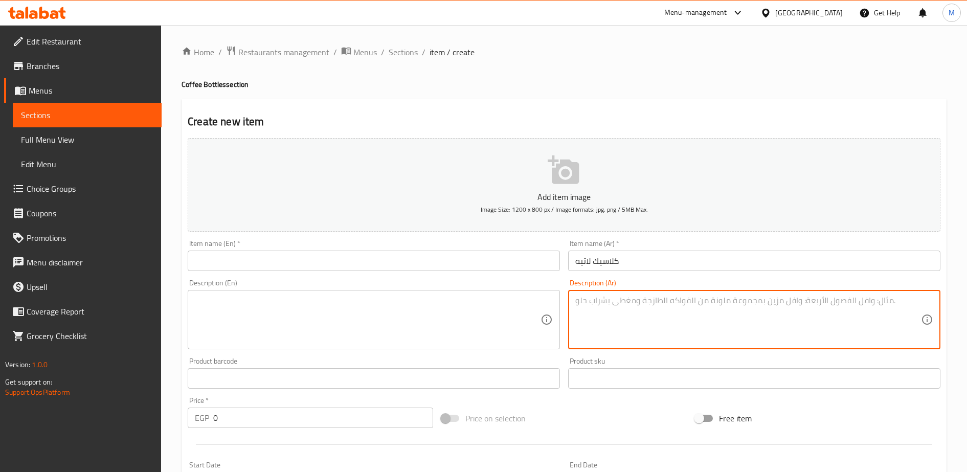
click at [593, 303] on textarea at bounding box center [748, 320] width 346 height 49
paste textarea "مشروب لاتيه بارد"
type textarea "مشروب لاتيه بارد"
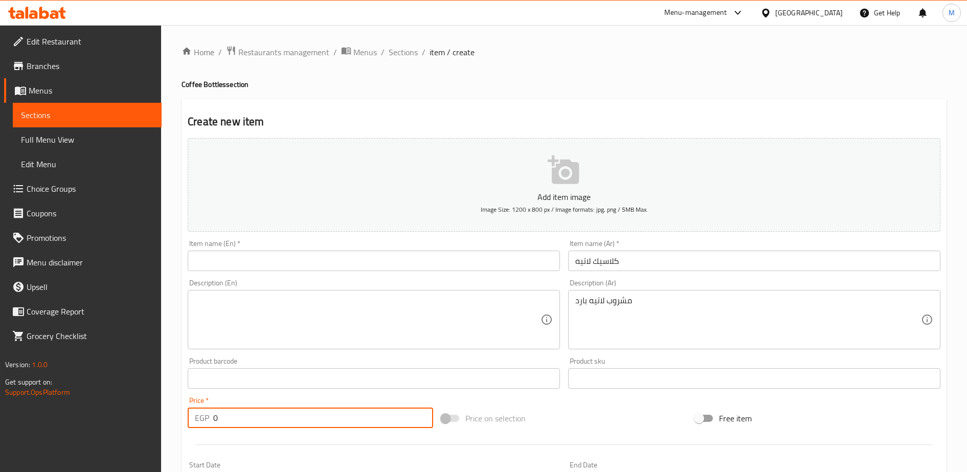
click at [310, 415] on input "0" at bounding box center [323, 418] width 220 height 20
type input "100"
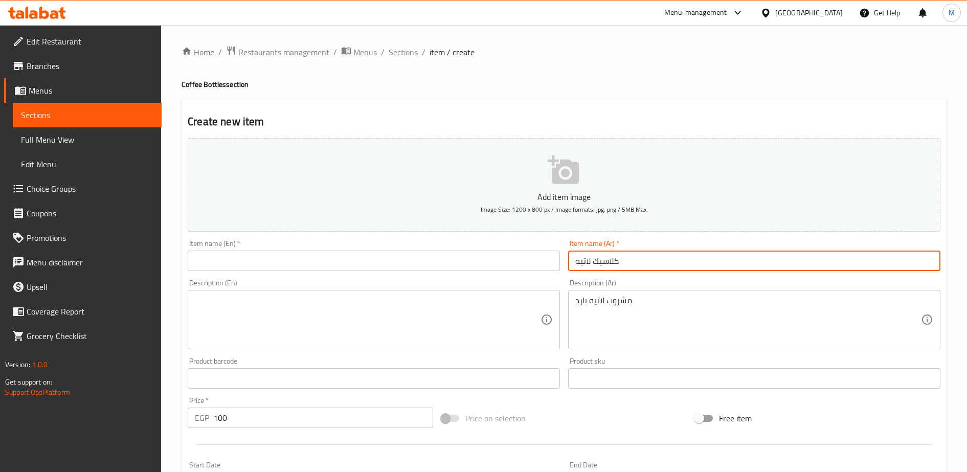
click at [602, 261] on input "كلاسيك لاتيه" at bounding box center [754, 261] width 372 height 20
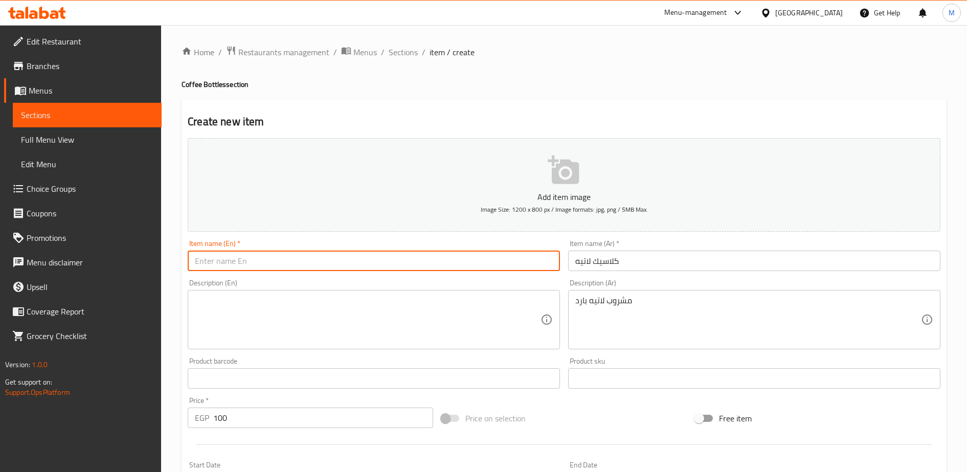
click at [239, 260] on input "text" at bounding box center [374, 261] width 372 height 20
paste input "Classic Latte"
type input "Classic Latte"
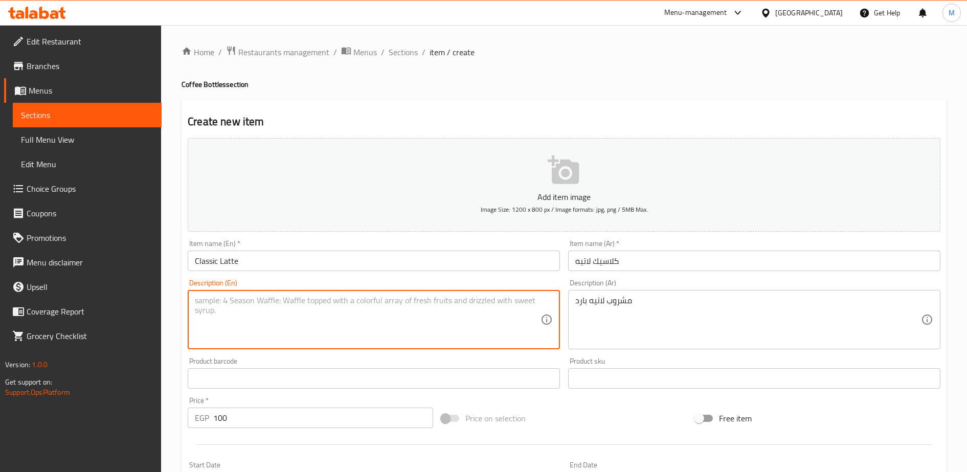
click at [233, 299] on textarea at bounding box center [368, 320] width 346 height 49
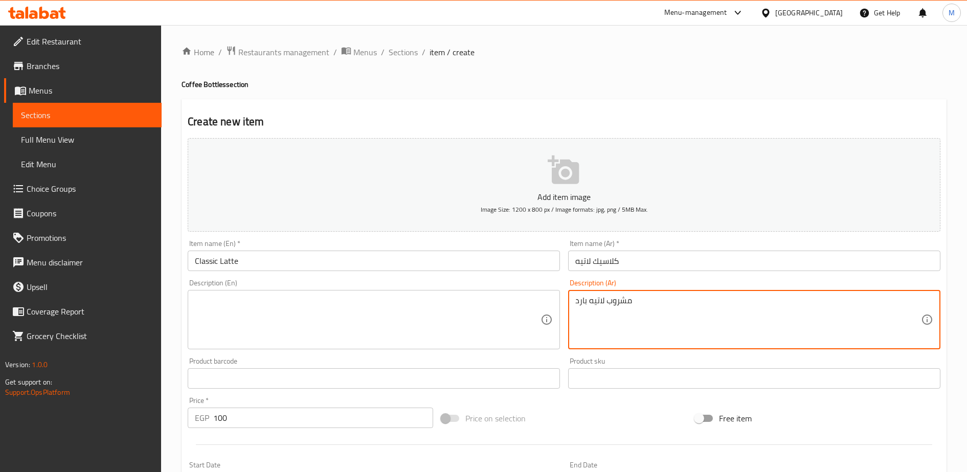
click at [612, 303] on textarea "مشروب لاتيه بارد" at bounding box center [748, 320] width 346 height 49
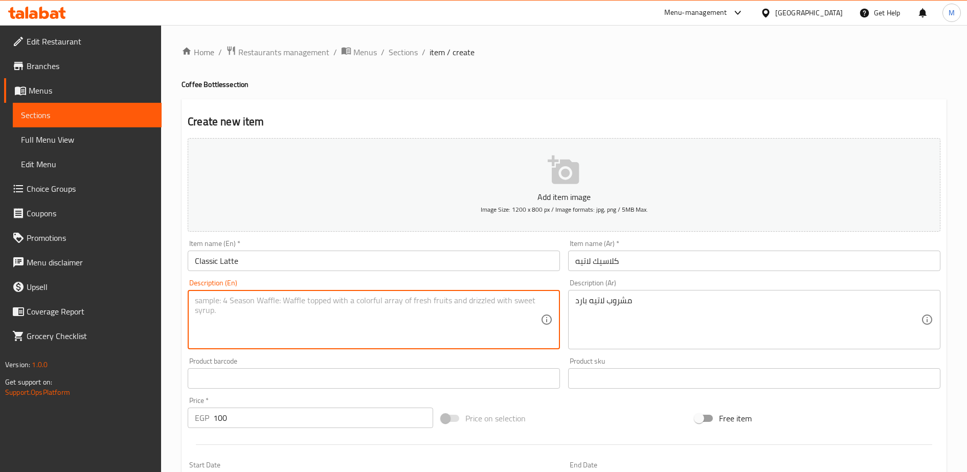
click at [226, 313] on textarea at bounding box center [368, 320] width 346 height 49
paste textarea "Iced latte"
type textarea "Iced latte"
click at [257, 417] on input "100" at bounding box center [323, 418] width 220 height 20
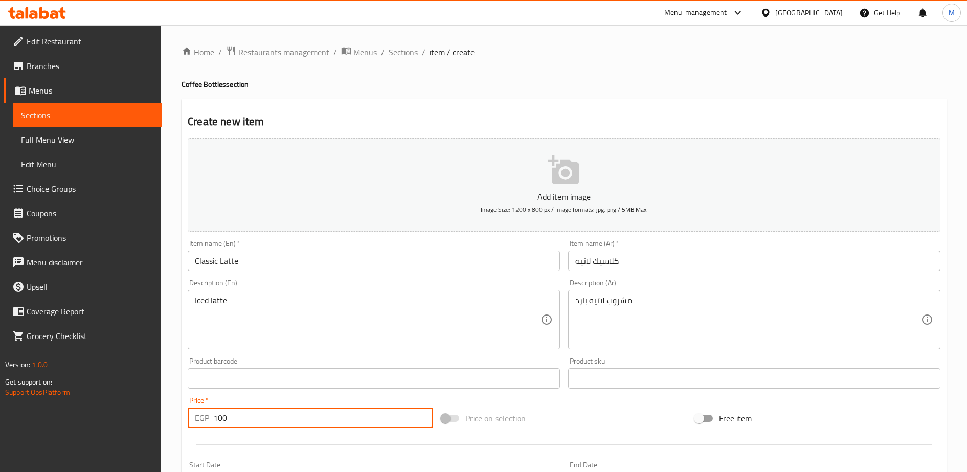
scroll to position [251, 0]
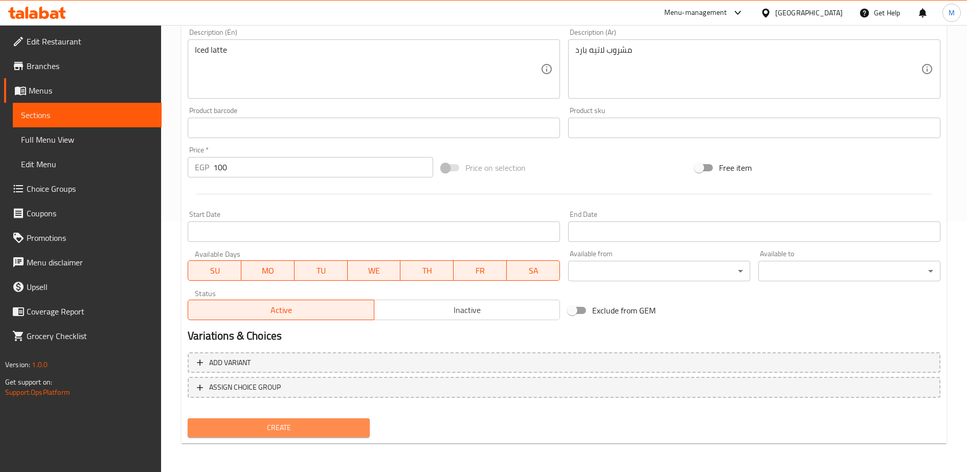
click at [276, 425] on span "Create" at bounding box center [279, 427] width 166 height 13
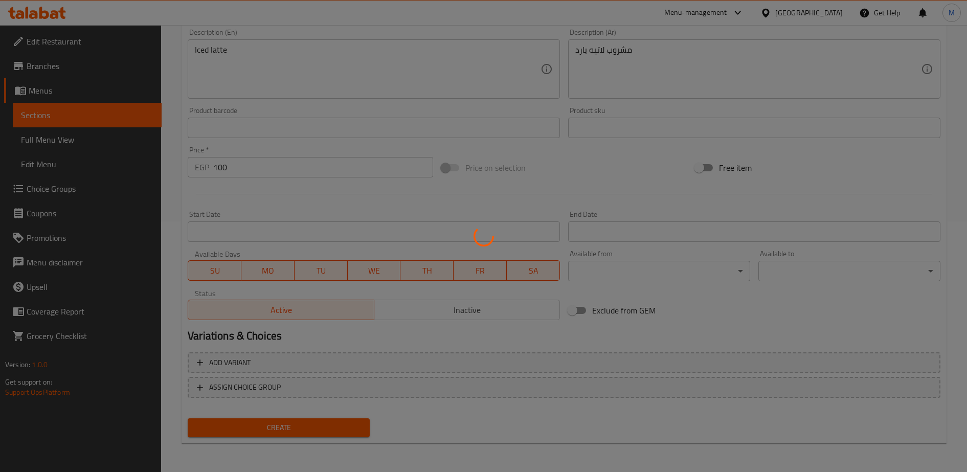
type input "0"
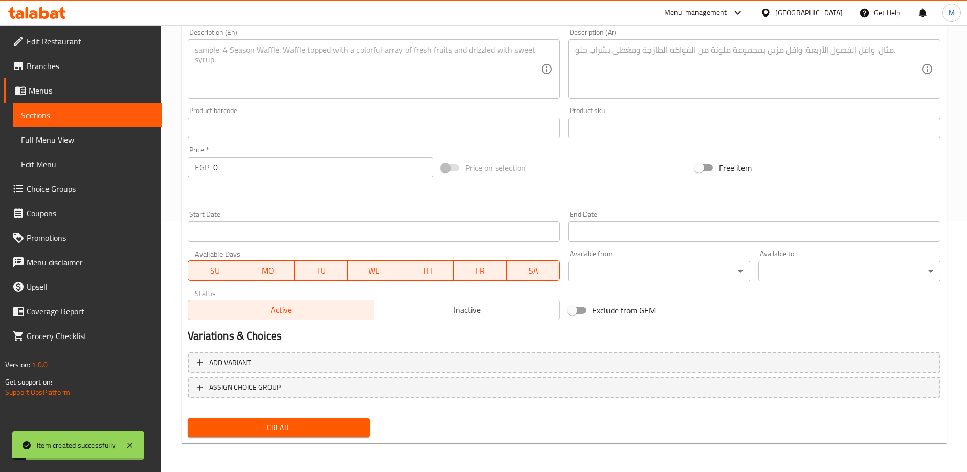
scroll to position [0, 0]
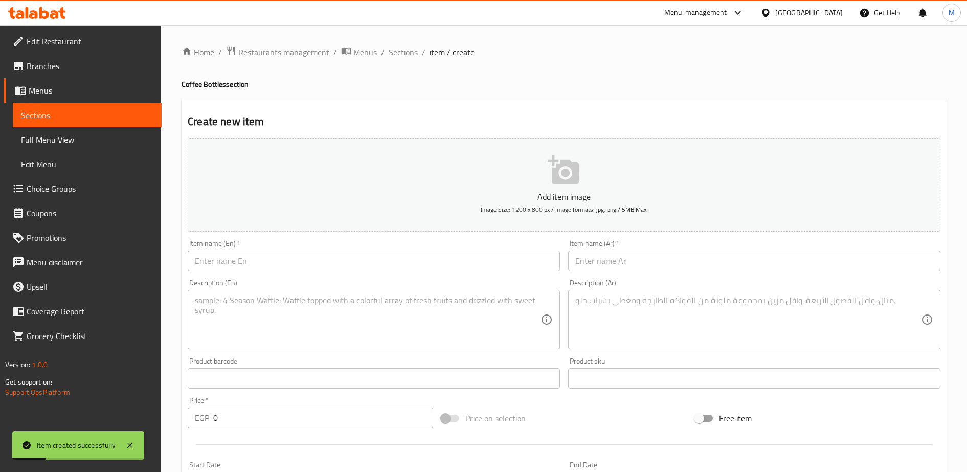
click at [401, 51] on span "Sections" at bounding box center [403, 52] width 29 height 12
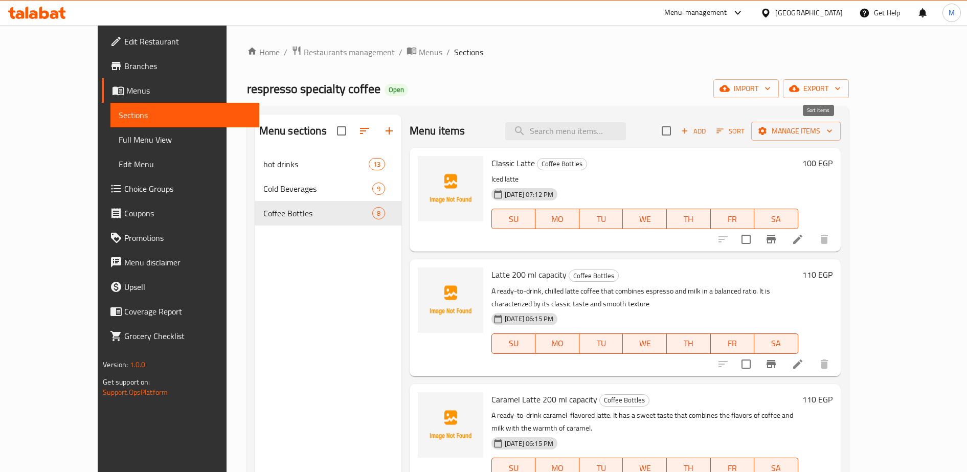
click at [725, 131] on icon "button" at bounding box center [720, 130] width 9 height 9
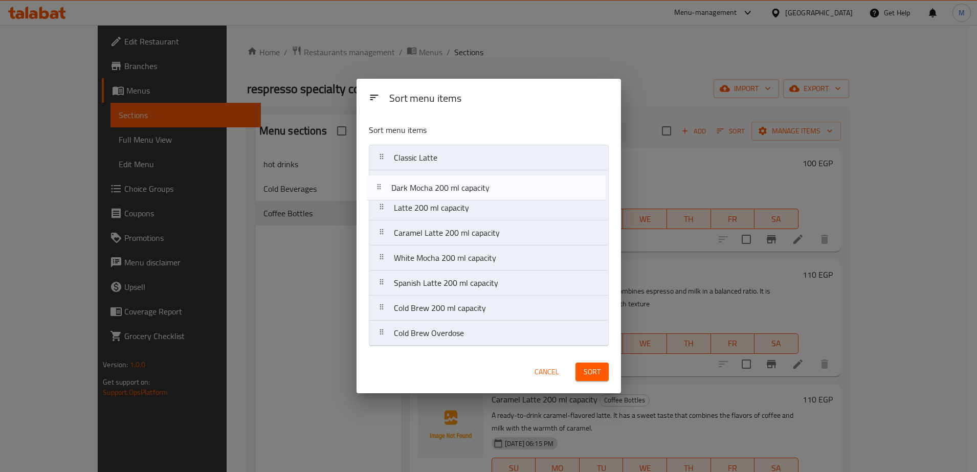
drag, startPoint x: 420, startPoint y: 237, endPoint x: 417, endPoint y: 190, distance: 47.6
click at [417, 190] on nav "Classic Latte Latte 200 ml capacity Caramel Latte 200 ml capacity Dark Mocha 20…" at bounding box center [489, 246] width 240 height 202
drag, startPoint x: 406, startPoint y: 264, endPoint x: 411, endPoint y: 206, distance: 58.5
click at [411, 206] on nav "Classic Latte Dark Mocha 200 ml capacity Latte 200 ml capacity Caramel Latte 20…" at bounding box center [489, 246] width 240 height 202
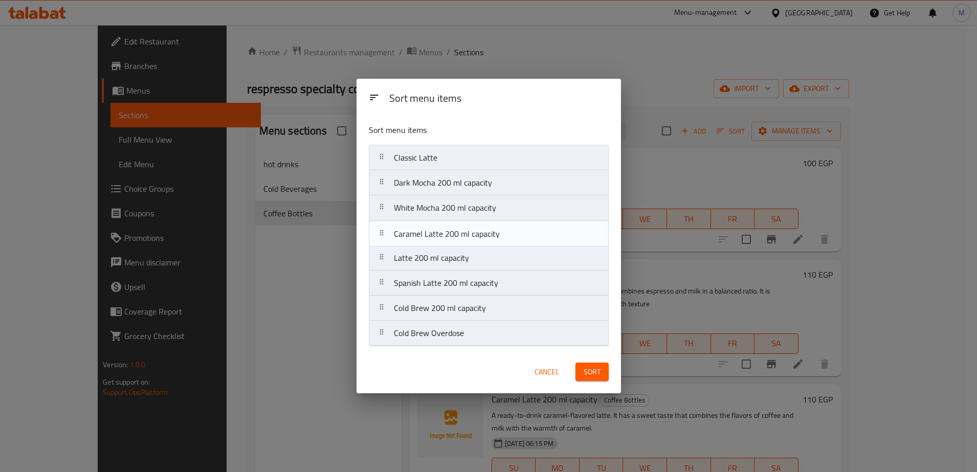
drag, startPoint x: 405, startPoint y: 262, endPoint x: 405, endPoint y: 236, distance: 26.1
click at [405, 236] on nav "Classic Latte Dark Mocha 200 ml capacity White Mocha 200 ml capacity Latte 200 …" at bounding box center [489, 246] width 240 height 202
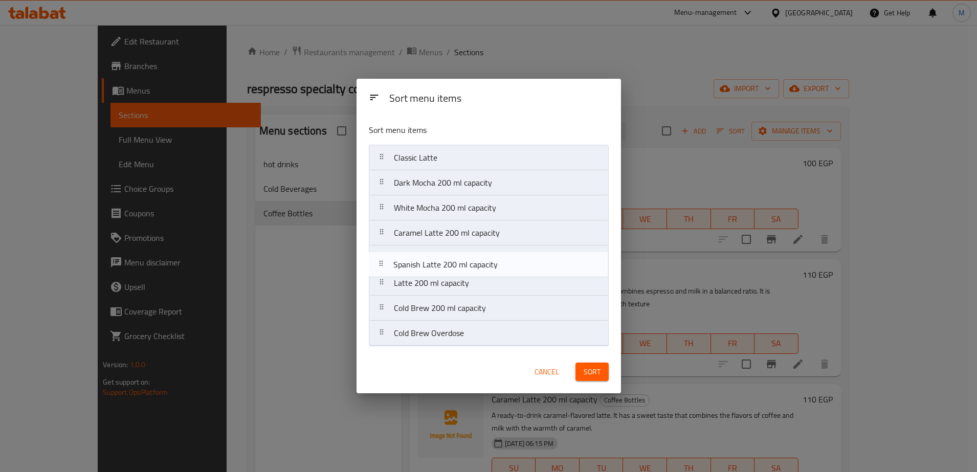
drag, startPoint x: 409, startPoint y: 287, endPoint x: 408, endPoint y: 261, distance: 26.1
click at [408, 261] on nav "Classic Latte Dark Mocha 200 ml capacity White Mocha 200 ml capacity Caramel La…" at bounding box center [489, 246] width 240 height 202
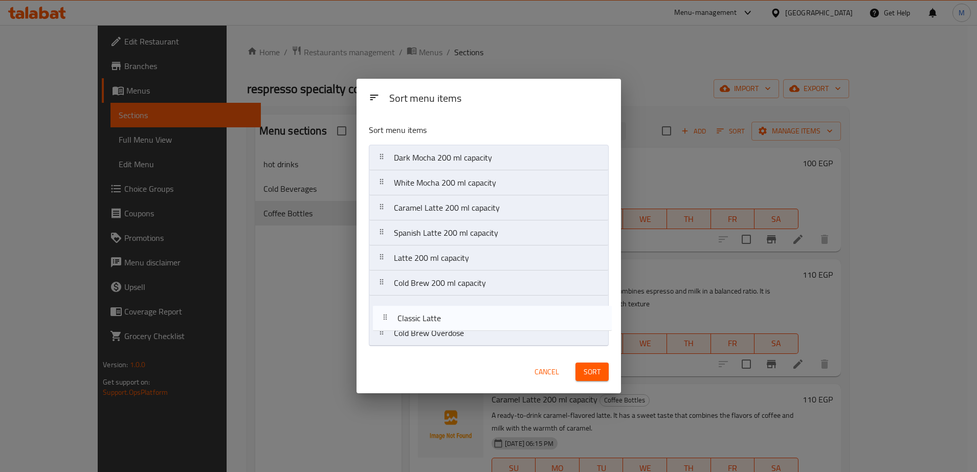
drag, startPoint x: 412, startPoint y: 162, endPoint x: 415, endPoint y: 336, distance: 173.4
click at [415, 336] on nav "Classic Latte Dark Mocha 200 ml capacity White Mocha 200 ml capacity Caramel La…" at bounding box center [489, 246] width 240 height 202
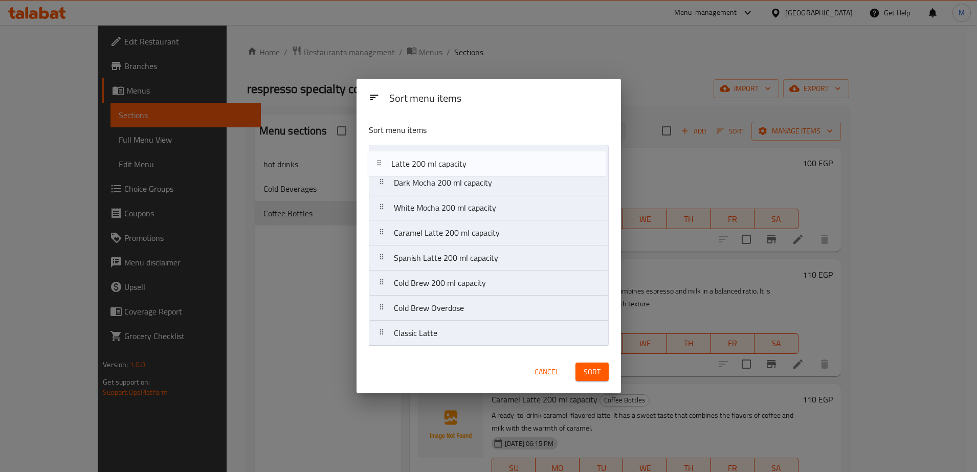
drag, startPoint x: 418, startPoint y: 263, endPoint x: 416, endPoint y: 166, distance: 97.7
click at [416, 166] on nav "Dark Mocha 200 ml capacity White Mocha 200 ml capacity Caramel Latte 200 ml cap…" at bounding box center [489, 246] width 240 height 202
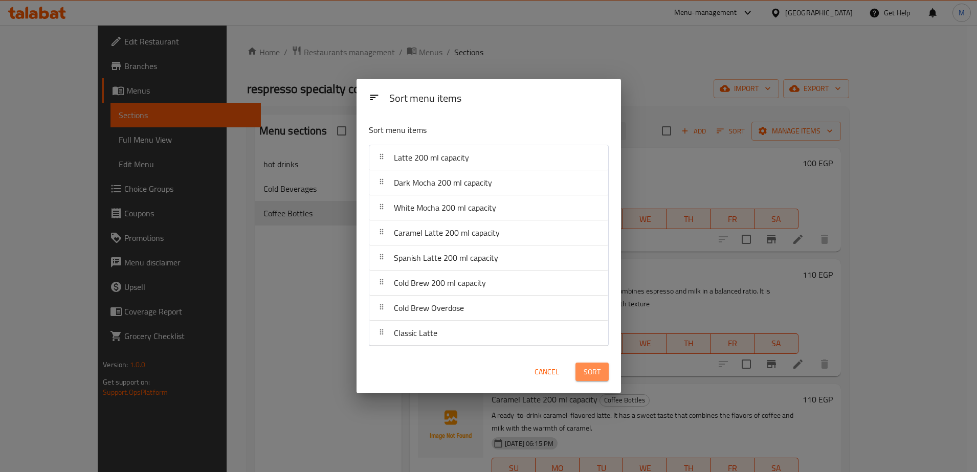
click at [590, 377] on span "Sort" at bounding box center [592, 372] width 17 height 13
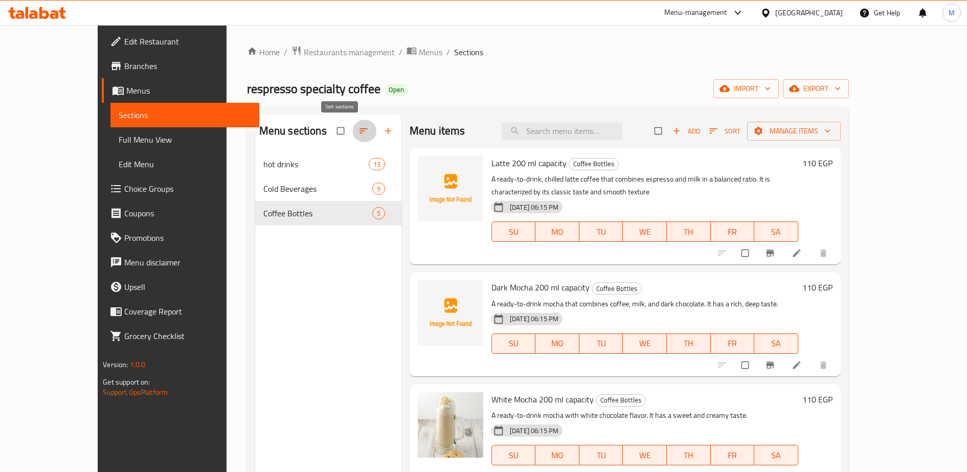
click at [359, 132] on icon "button" at bounding box center [364, 131] width 10 height 10
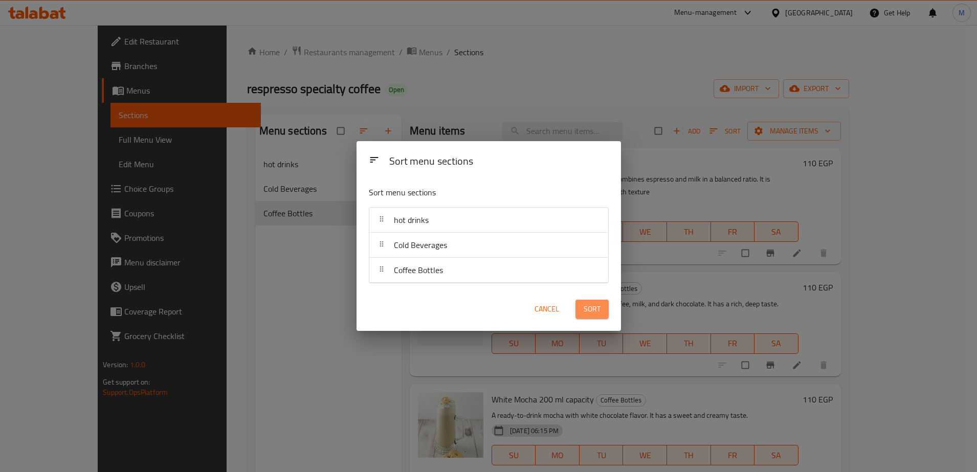
click at [591, 310] on span "Sort" at bounding box center [592, 309] width 17 height 13
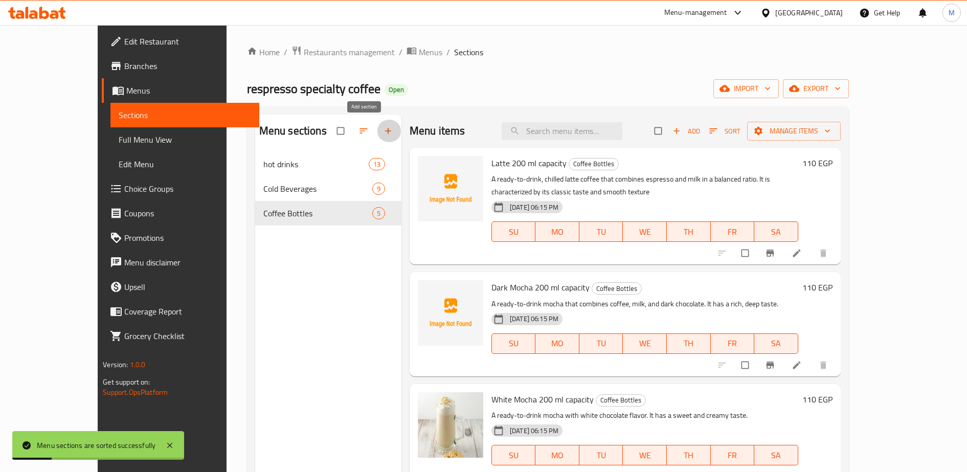
click at [383, 130] on span "button" at bounding box center [389, 131] width 12 height 10
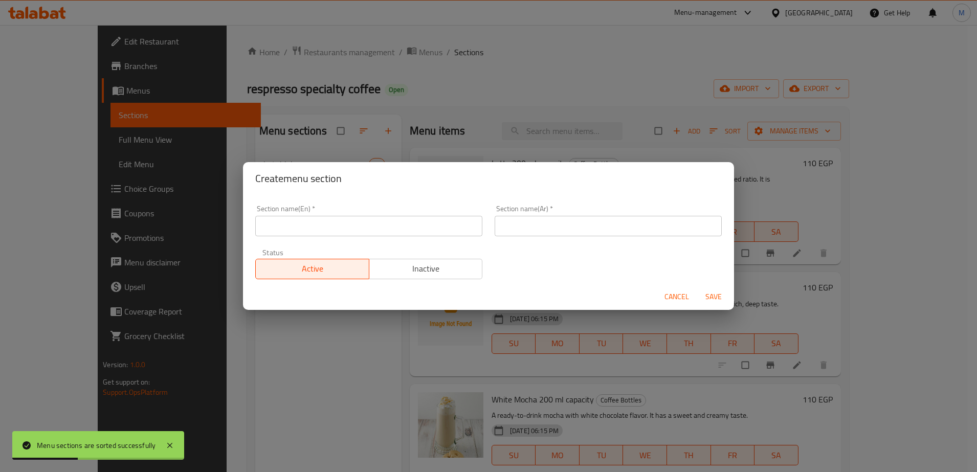
click at [532, 226] on input "text" at bounding box center [608, 226] width 227 height 20
paste input "الكولد برو"
type input "الكولد برو"
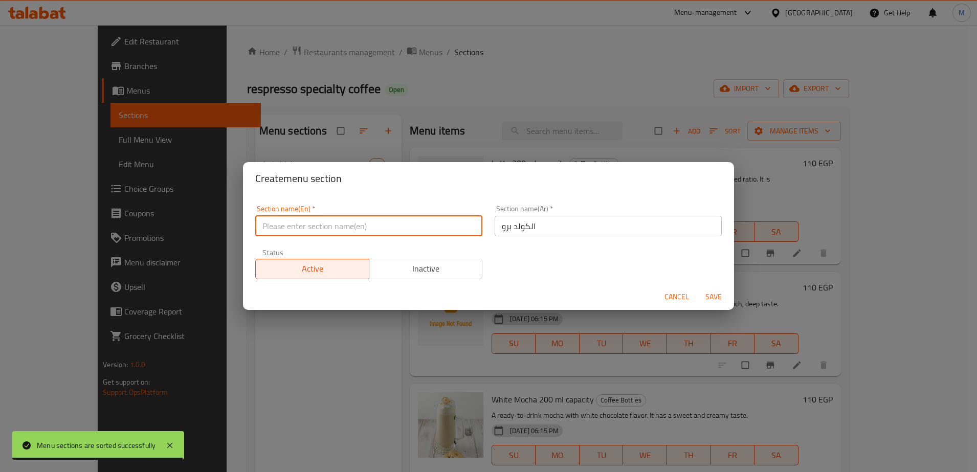
click at [277, 225] on input "text" at bounding box center [368, 226] width 227 height 20
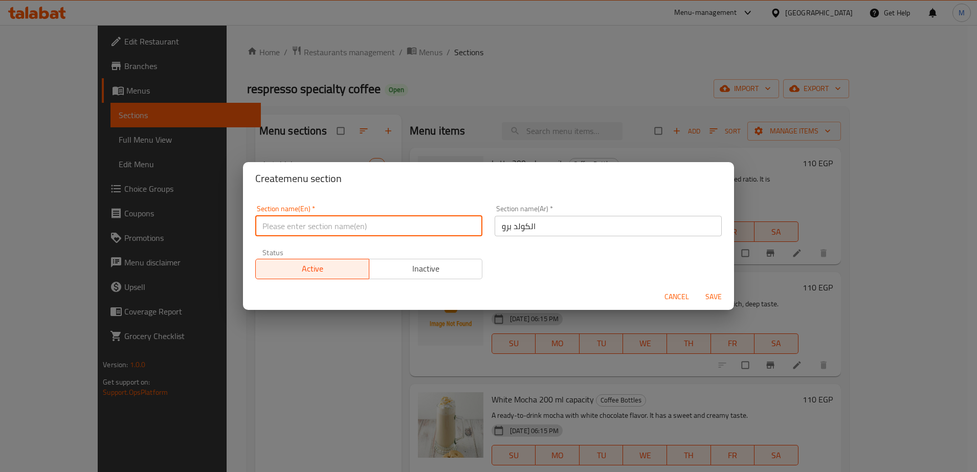
paste input "Cold Brew"
type input "Cold Pro"
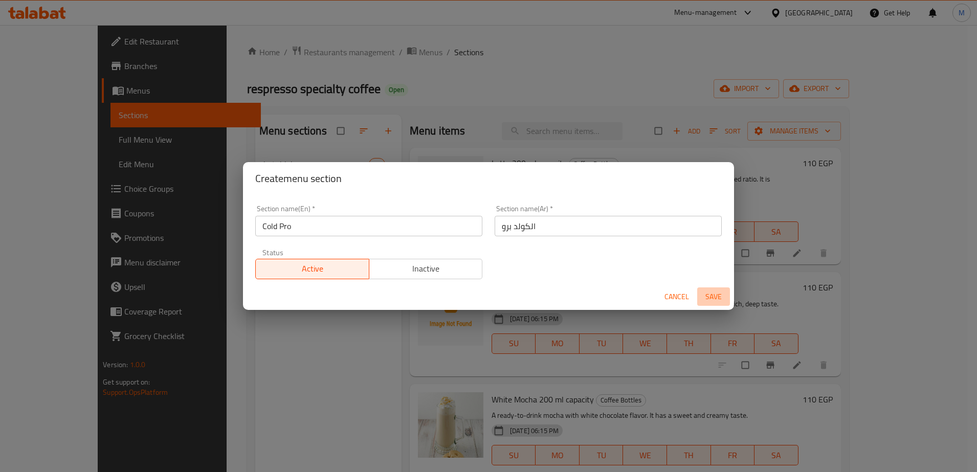
click at [716, 297] on span "Save" at bounding box center [713, 297] width 25 height 13
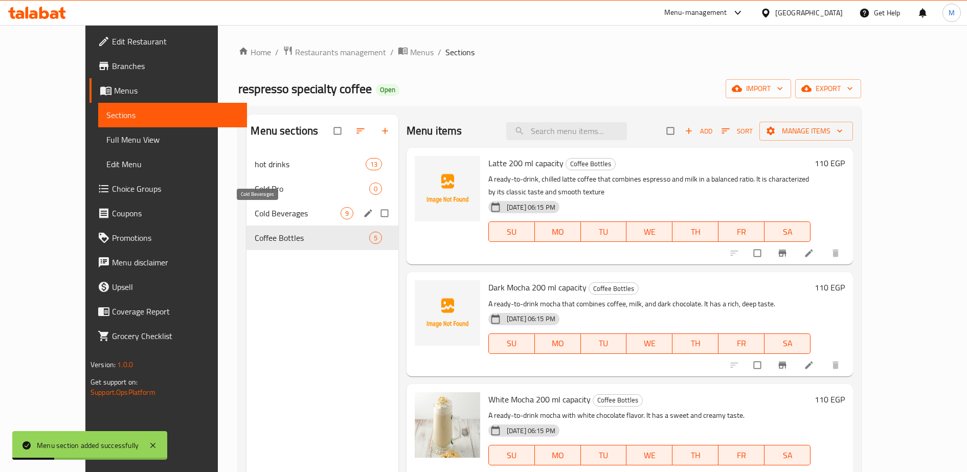
click at [255, 211] on span "Cold Beverages" at bounding box center [297, 213] width 85 height 12
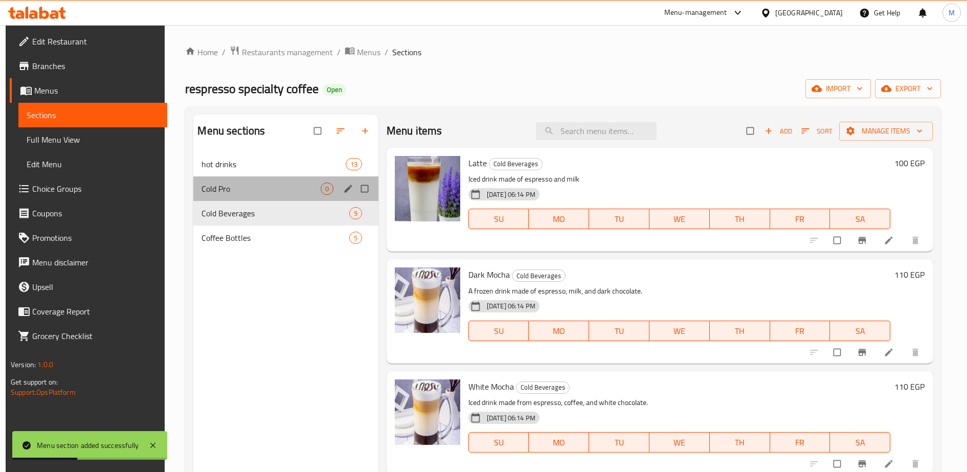
click at [235, 196] on div "Cold Pro 0" at bounding box center [285, 188] width 185 height 25
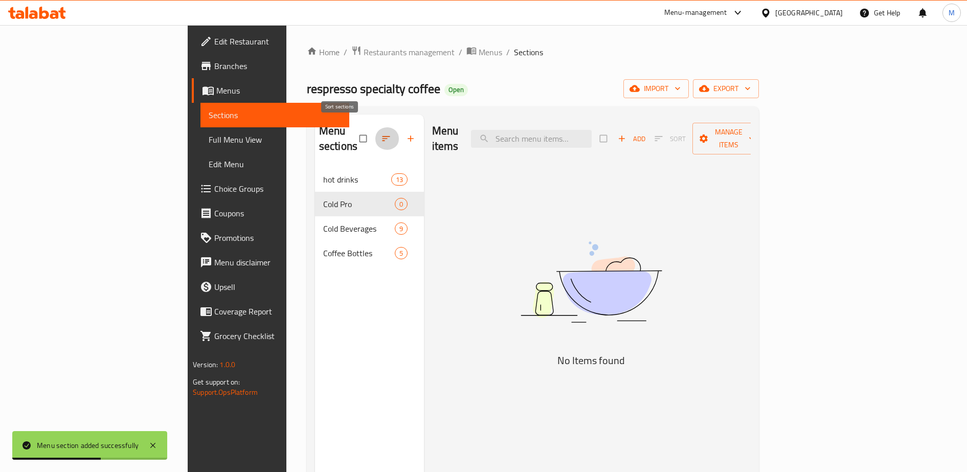
click at [381, 134] on icon "button" at bounding box center [386, 139] width 10 height 10
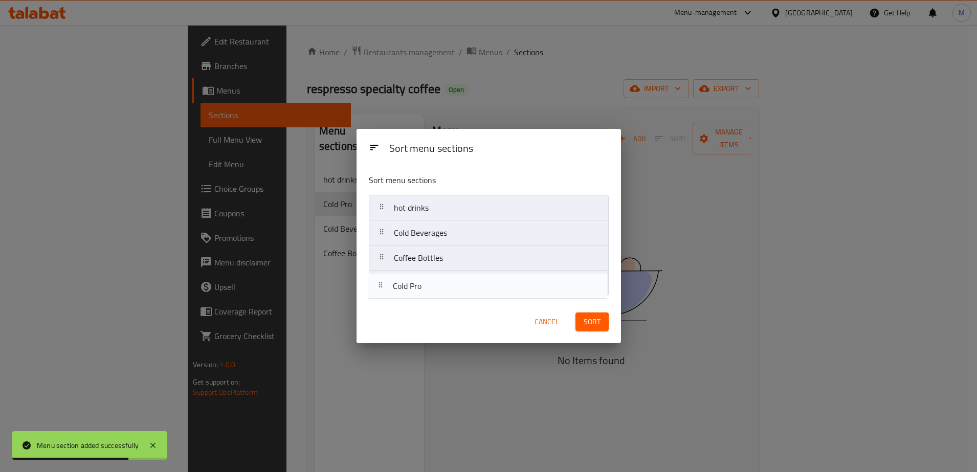
drag, startPoint x: 411, startPoint y: 237, endPoint x: 413, endPoint y: 299, distance: 62.4
click at [413, 299] on div "Sort menu sections hot drinks Cold Pro Cold Beverages Coffee Bottles" at bounding box center [489, 233] width 264 height 135
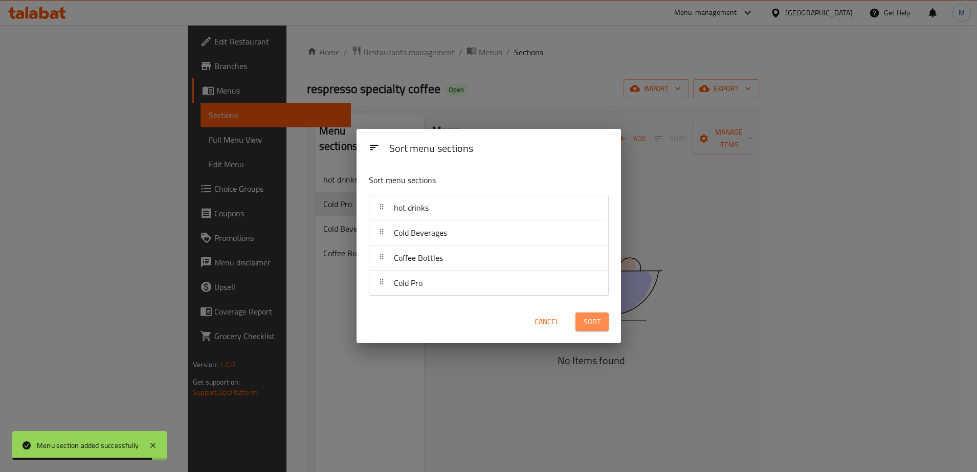
click at [589, 320] on span "Sort" at bounding box center [592, 322] width 17 height 13
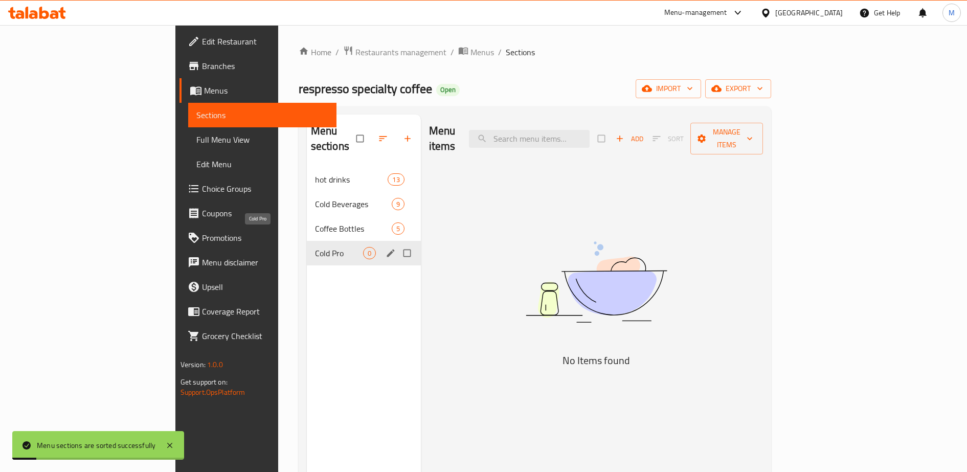
click at [315, 247] on span "Cold Pro" at bounding box center [339, 253] width 48 height 12
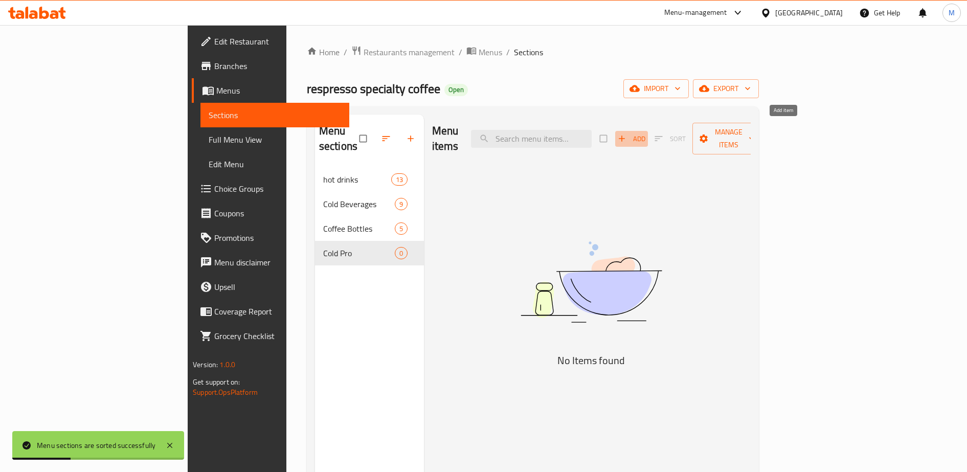
click at [646, 133] on span "Add" at bounding box center [632, 139] width 28 height 12
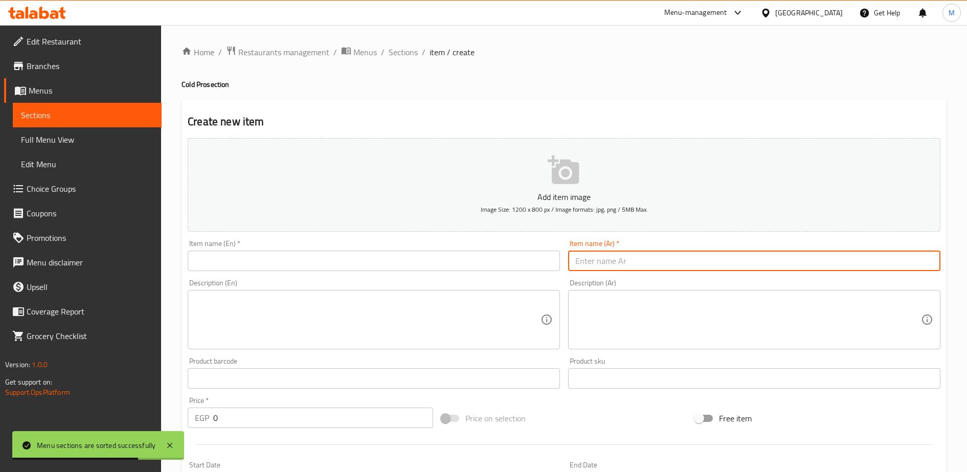
click at [588, 256] on input "text" at bounding box center [754, 261] width 372 height 20
paste input "كولد برو اثيوبي هامبيلا"
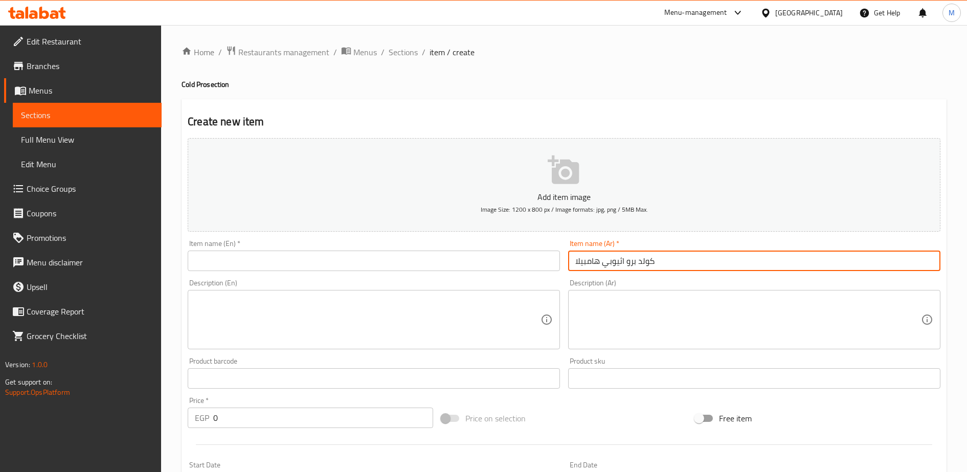
type input "كولد برو اثيوبي هامبيلا"
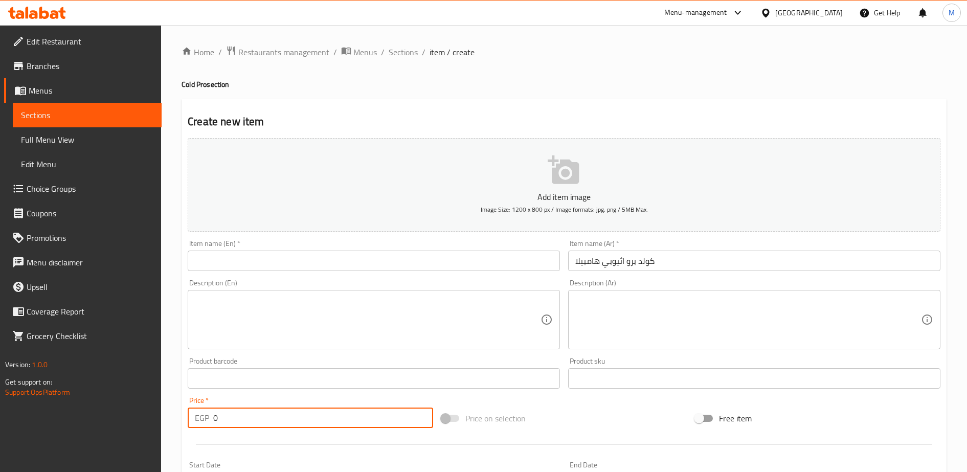
click at [223, 416] on input "0" at bounding box center [323, 418] width 220 height 20
type input "120"
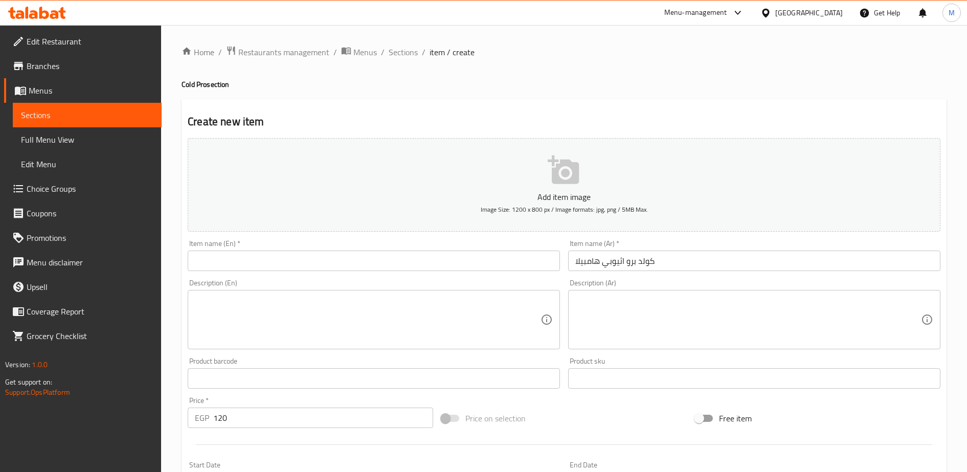
click at [575, 313] on div "Description (Ar)" at bounding box center [754, 319] width 372 height 59
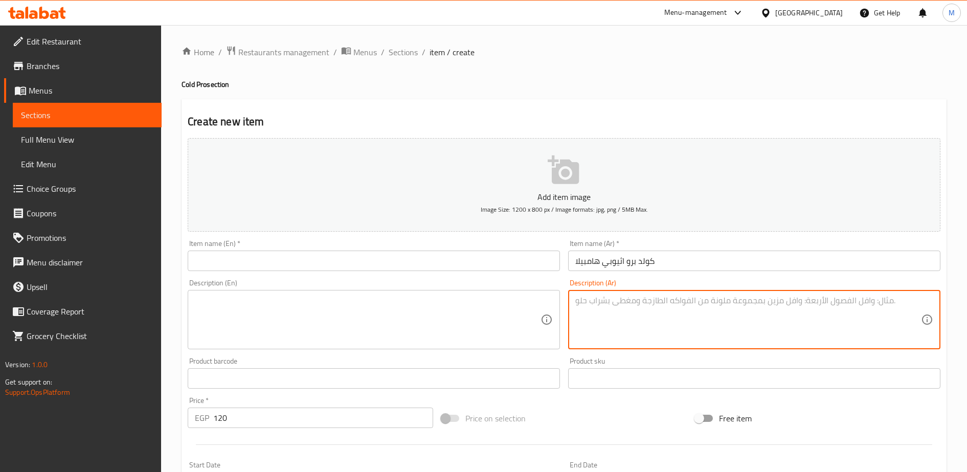
paste textarea "مشروب ناتج عن نقع قهوة جوجي هامبيلا معالجة مجففة مع المياة لمدة ٢٤ ساعة مما يجع…"
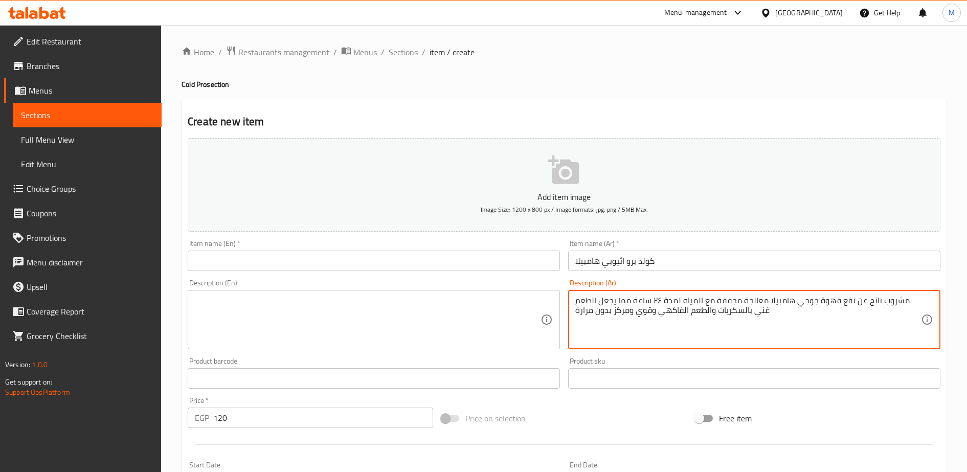
type textarea "مشروب ناتج عن نقع قهوة جوجي هامبيلا معالجة مجففة مع المياة لمدة ٢٤ ساعة مما يجع…"
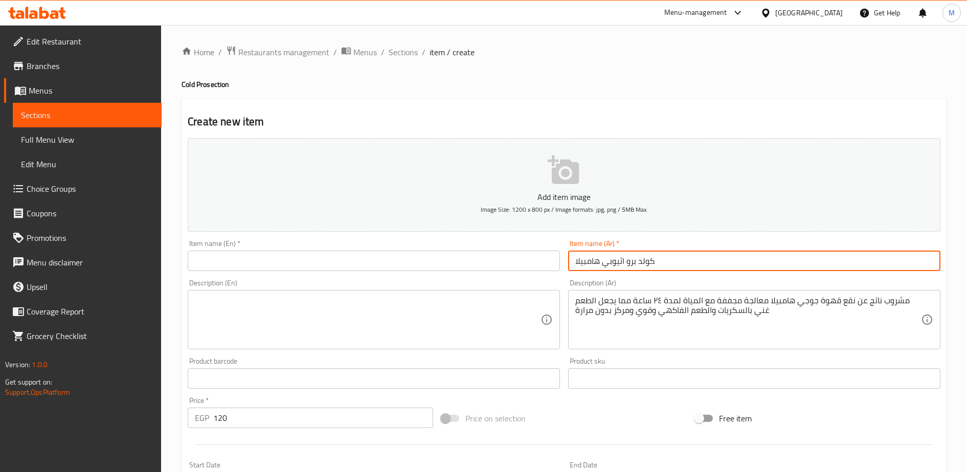
click at [581, 264] on input "كولد برو اثيوبي هامبيلا" at bounding box center [754, 261] width 372 height 20
click at [460, 259] on input "text" at bounding box center [374, 261] width 372 height 20
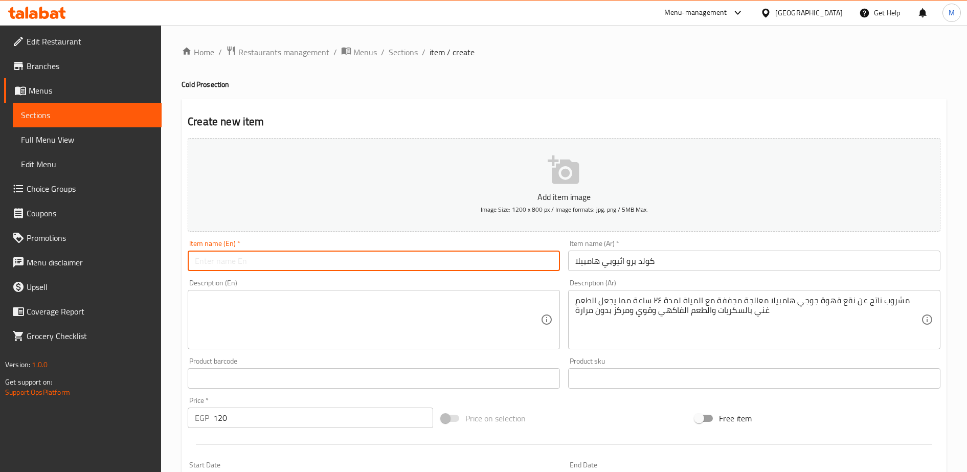
paste input "Ethiopian Cold Brew Hambiella"
type input "Ethiopian Cold Brew Hambiella"
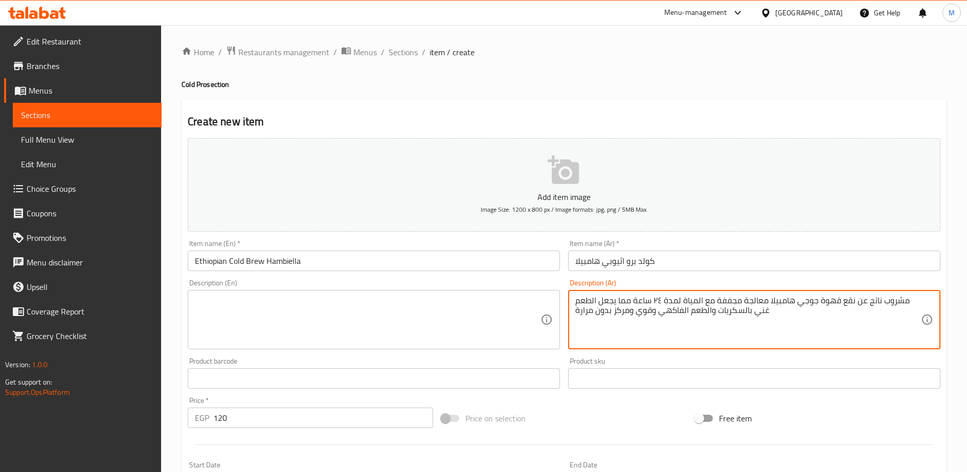
click at [598, 306] on textarea "مشروب ناتج عن نقع قهوة جوجي هامبيلا معالجة مجففة مع المياة لمدة ٢٤ ساعة مما يجع…" at bounding box center [748, 320] width 346 height 49
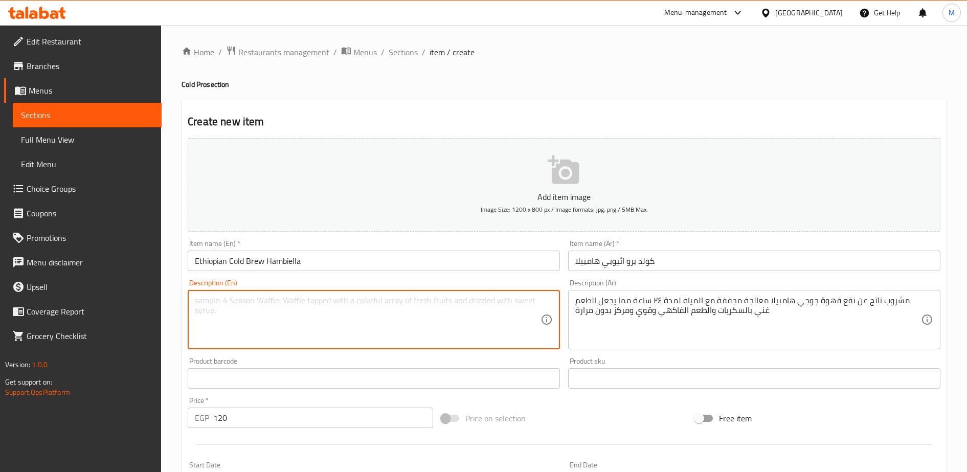
click at [276, 313] on textarea at bounding box center [368, 320] width 346 height 49
paste textarea "A drink resulting from soaking dried processed Jogi Hampil Coffee with water fo…"
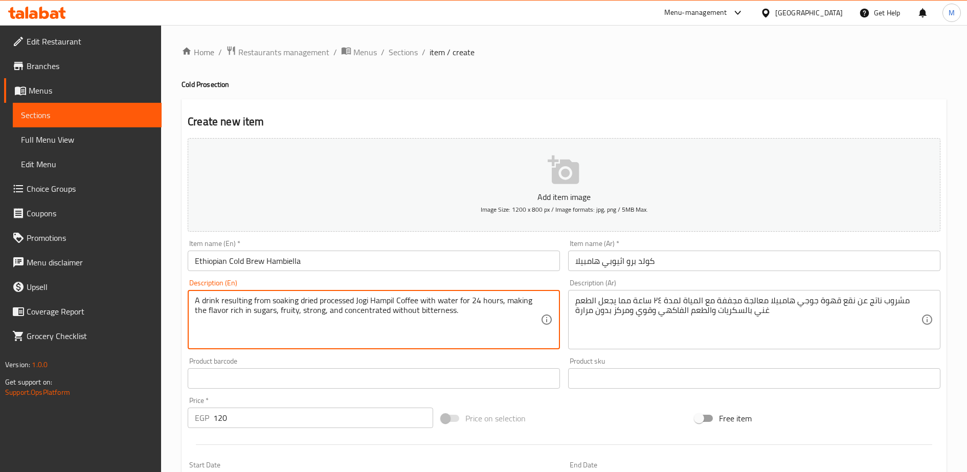
scroll to position [251, 0]
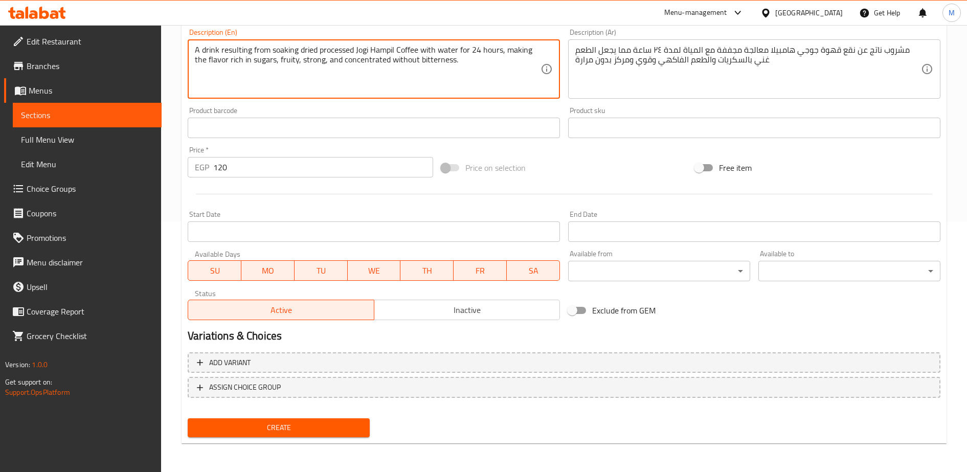
type textarea "A drink resulting from soaking dried processed Jogi Hampil Coffee with water fo…"
click at [292, 432] on span "Create" at bounding box center [279, 427] width 166 height 13
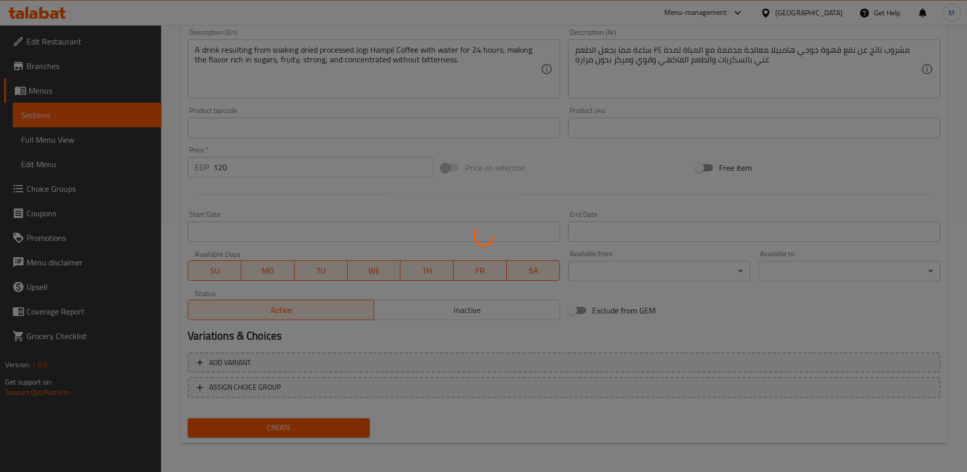
type input "0"
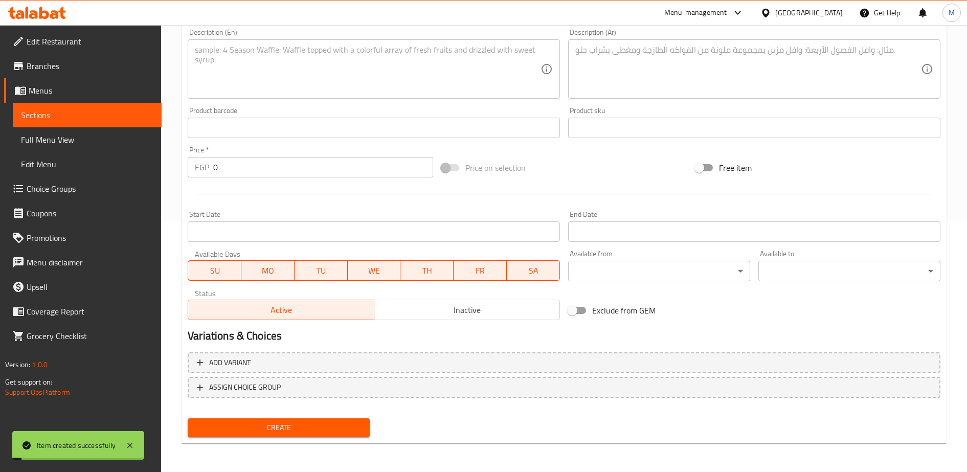
scroll to position [0, 0]
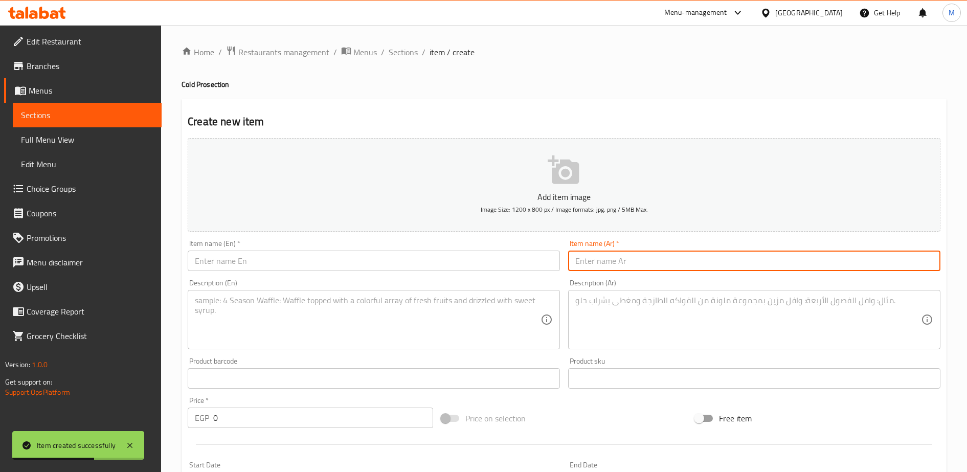
click at [595, 262] on input "text" at bounding box center [754, 261] width 372 height 20
paste input "كولد برو اوفر دوز"
type input "كولد برو اوفر دوز"
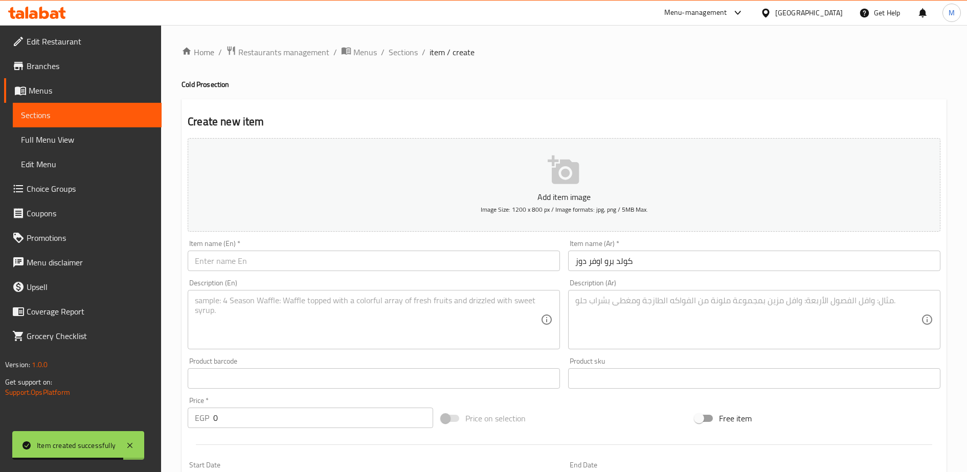
click at [592, 295] on div "Description (Ar)" at bounding box center [754, 319] width 372 height 59
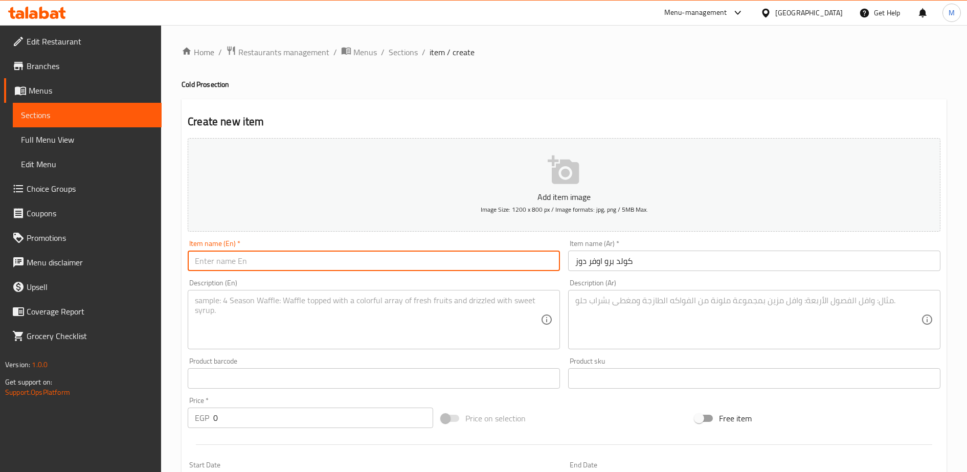
click at [217, 261] on input "text" at bounding box center [374, 261] width 372 height 20
paste input "Cold brew overdose"
type input "Cold brew overdose"
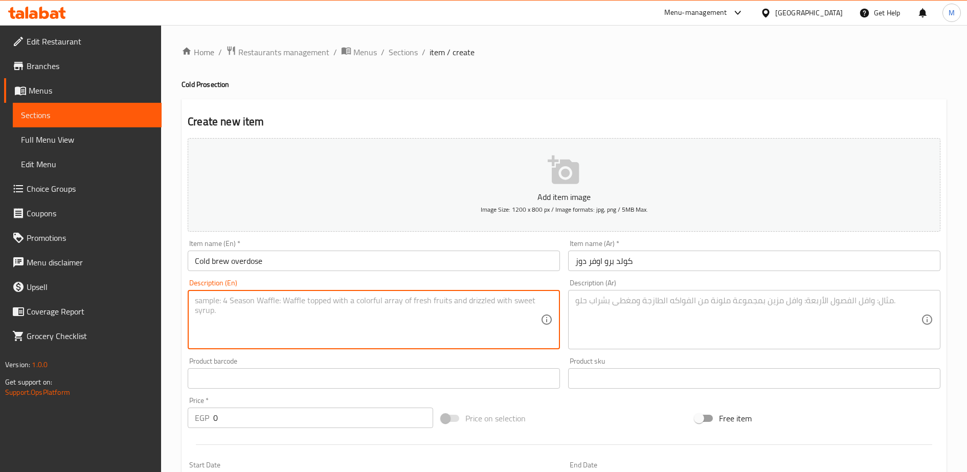
click at [240, 306] on textarea at bounding box center [368, 320] width 346 height 49
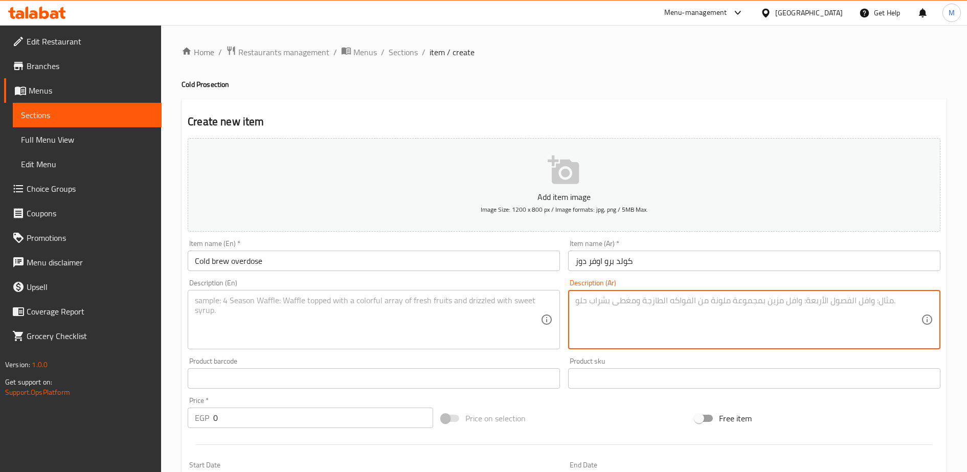
click at [591, 312] on textarea at bounding box center [748, 320] width 346 height 49
paste textarea "مشروب ناتج عن نقع قهوة روبوستا مع المياه ليجعل المشروب ذو تأثير عالي وغني بالكا…"
type textarea "مشروب ناتج عن نقع قهوة روبوستا مع المياه ليجعل المشروب ذو تأثير عالي وغني بالكا…"
click at [298, 419] on input "0" at bounding box center [323, 418] width 220 height 20
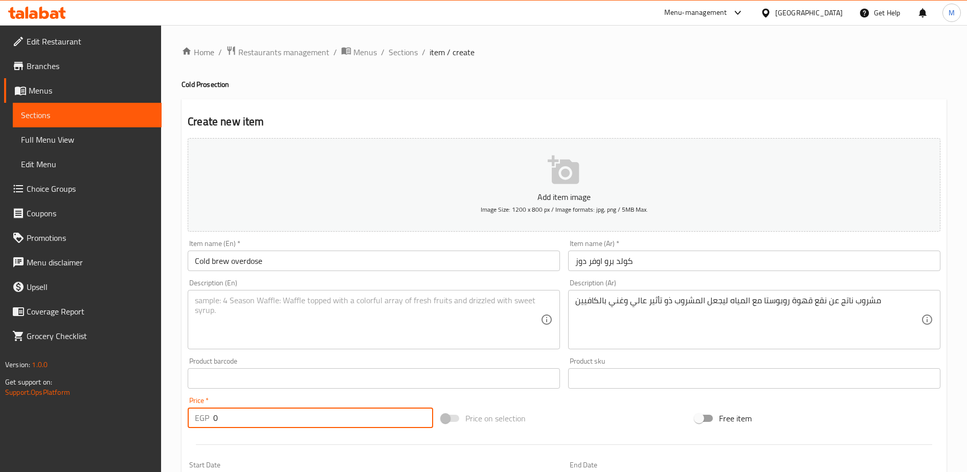
click at [298, 419] on input "0" at bounding box center [323, 418] width 220 height 20
type input "110"
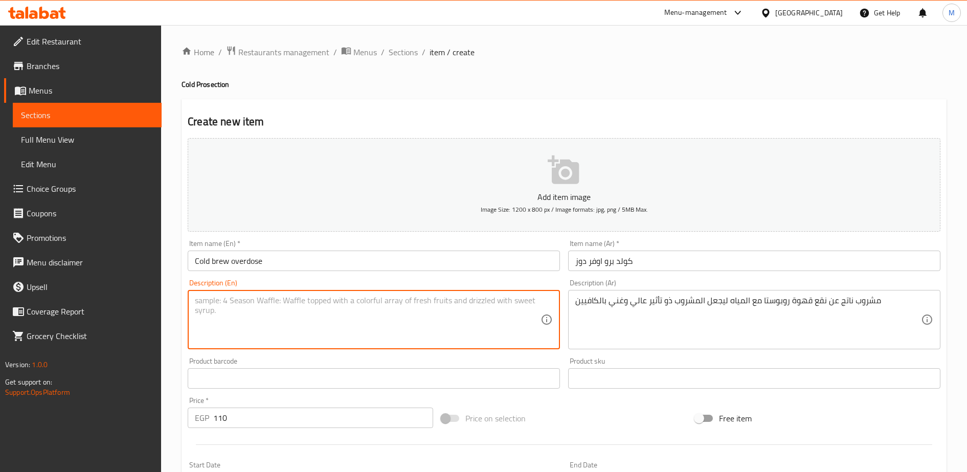
click at [213, 307] on textarea at bounding box center [368, 320] width 346 height 49
paste textarea "A drink made by soaking Robusta coffee with water to create a beverage that is …"
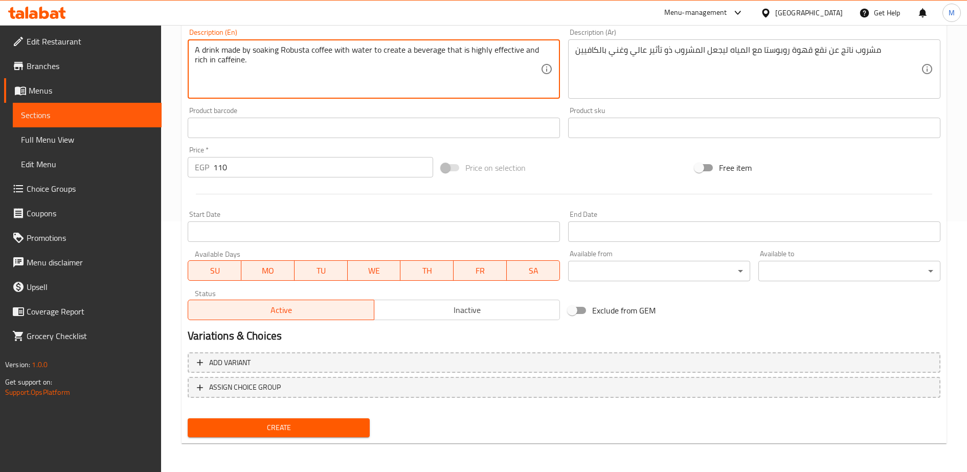
type textarea "A drink made by soaking Robusta coffee with water to create a beverage that is …"
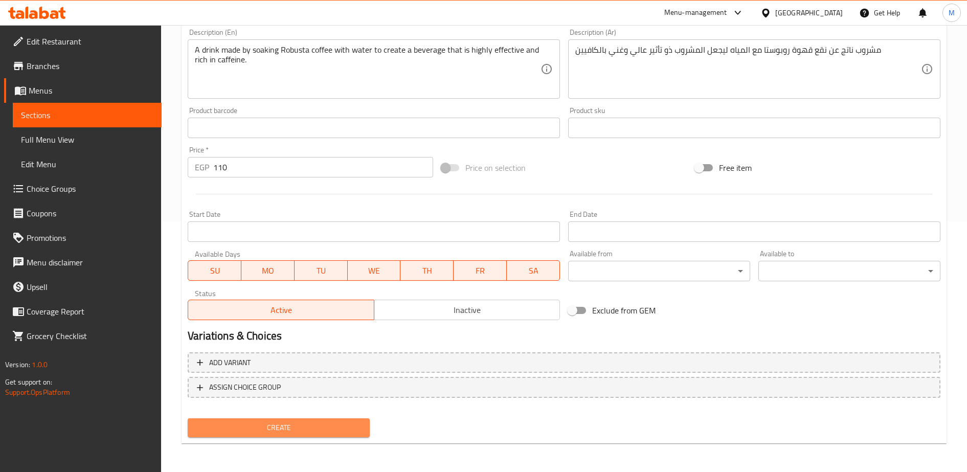
click at [253, 424] on span "Create" at bounding box center [279, 427] width 166 height 13
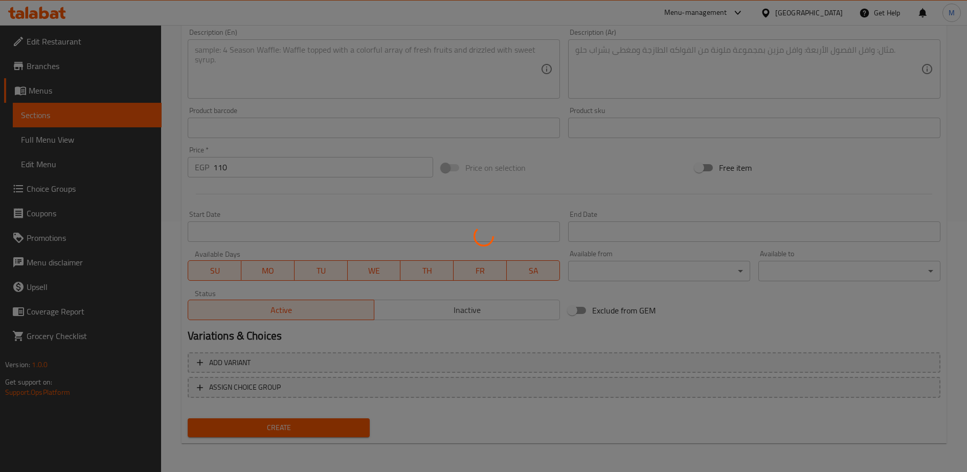
type input "0"
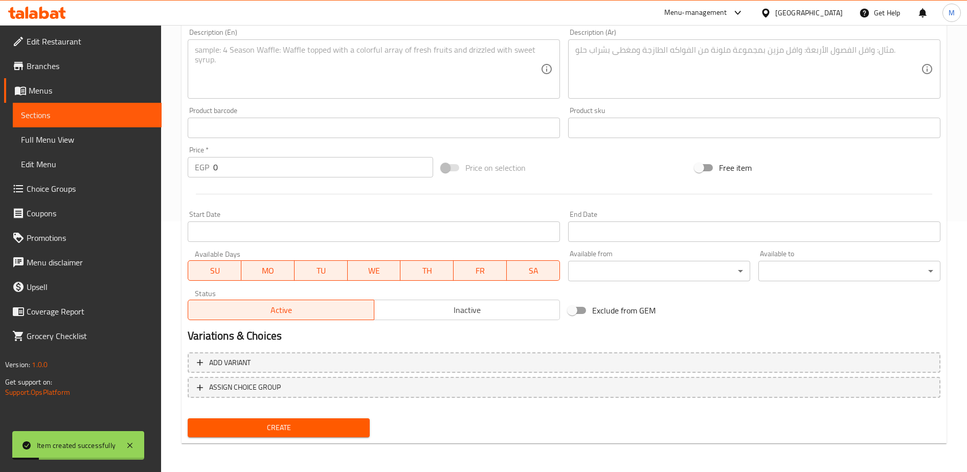
scroll to position [0, 0]
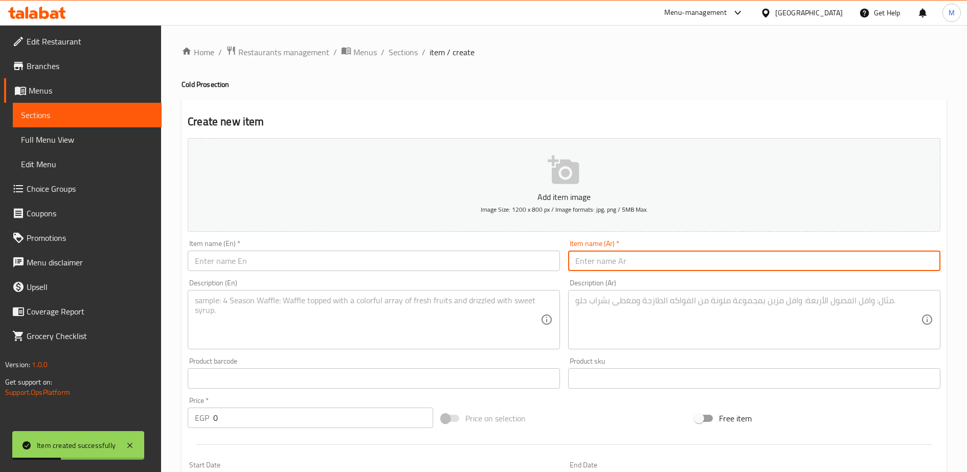
click at [601, 257] on input "text" at bounding box center [754, 261] width 372 height 20
paste input "كولد برو توت ازرق"
type input "كولد برو توت ازرق"
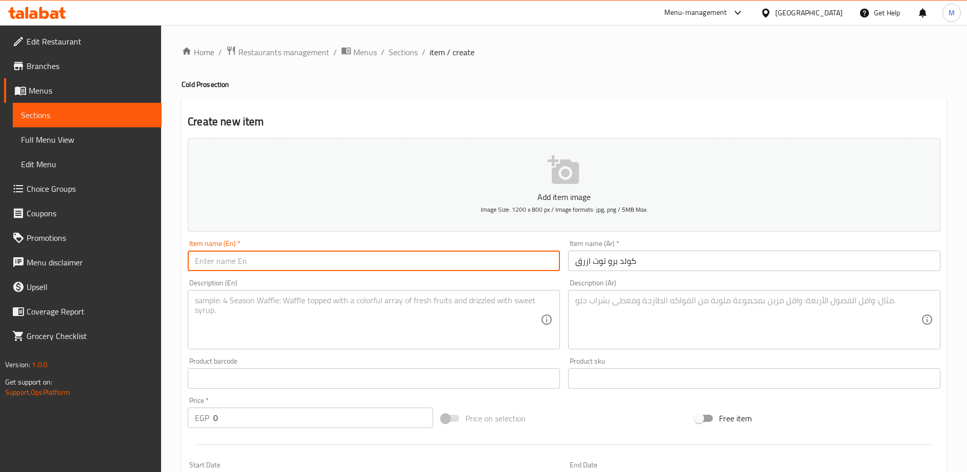
click at [204, 265] on input "text" at bounding box center [374, 261] width 372 height 20
paste input "Cold brew blue berry"
type input "Cold brew blue berry"
click at [231, 419] on input "0" at bounding box center [323, 418] width 220 height 20
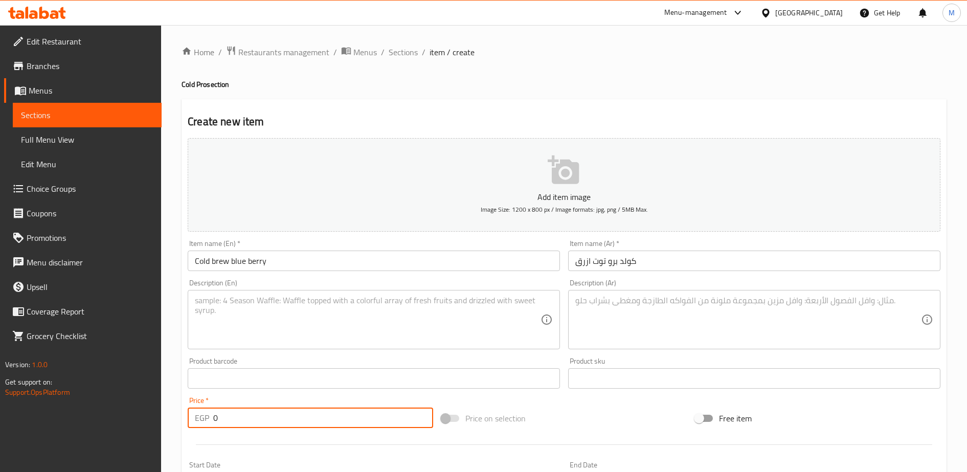
click at [231, 419] on input "0" at bounding box center [323, 418] width 220 height 20
click at [252, 424] on input "110" at bounding box center [323, 418] width 220 height 20
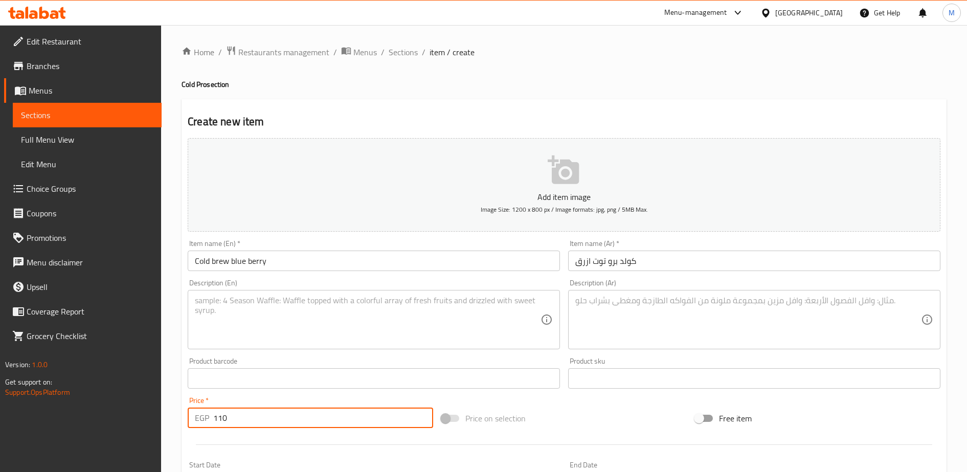
click at [252, 424] on input "110" at bounding box center [323, 418] width 220 height 20
type input "200"
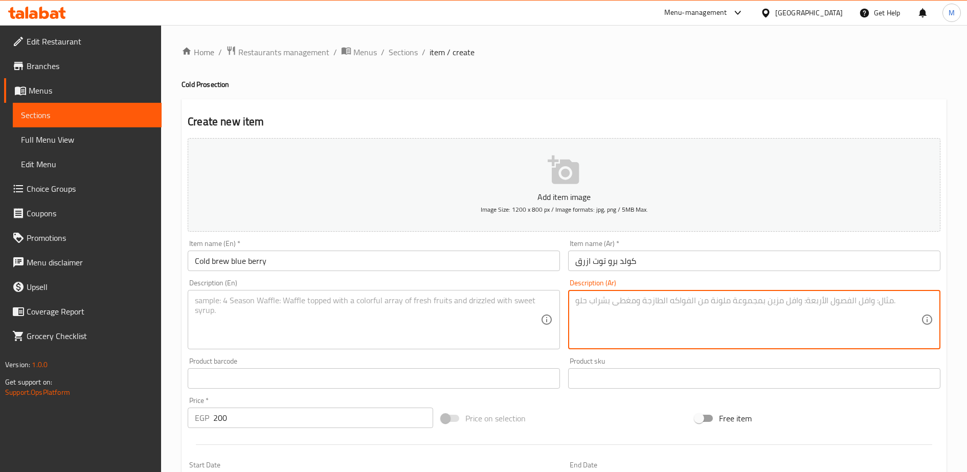
click at [590, 309] on textarea at bounding box center [748, 320] width 346 height 49
paste textarea "قهوة كولومبيا مونتبلاكو co-fermented قهوة مخمرة مع التوت الازرق منقوعة مع الميا…"
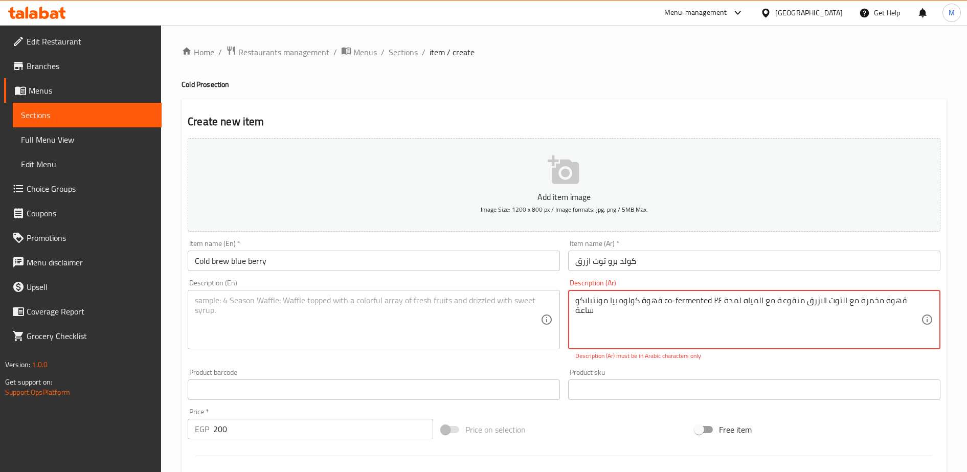
drag, startPoint x: 663, startPoint y: 302, endPoint x: 718, endPoint y: 299, distance: 54.3
click at [718, 299] on textarea "قهوة كولومبيا مونتبلاكو co-fermented قهوة مخمرة مع التوت الازرق منقوعة مع الميا…" at bounding box center [748, 320] width 346 height 49
click at [771, 300] on textarea "قهوة كولومبيا مونتبلاكو co-fermented قهوة مخمرة مع التوت الازرق منقوعة مع الميا…" at bounding box center [748, 320] width 346 height 49
drag, startPoint x: 772, startPoint y: 301, endPoint x: 665, endPoint y: 303, distance: 106.9
click at [665, 303] on textarea "قهوة كولومبيا مونتبلاكو co-fermented قهوة مخمرة مع التوت الازرق منقوعة مع الميا…" at bounding box center [748, 320] width 346 height 49
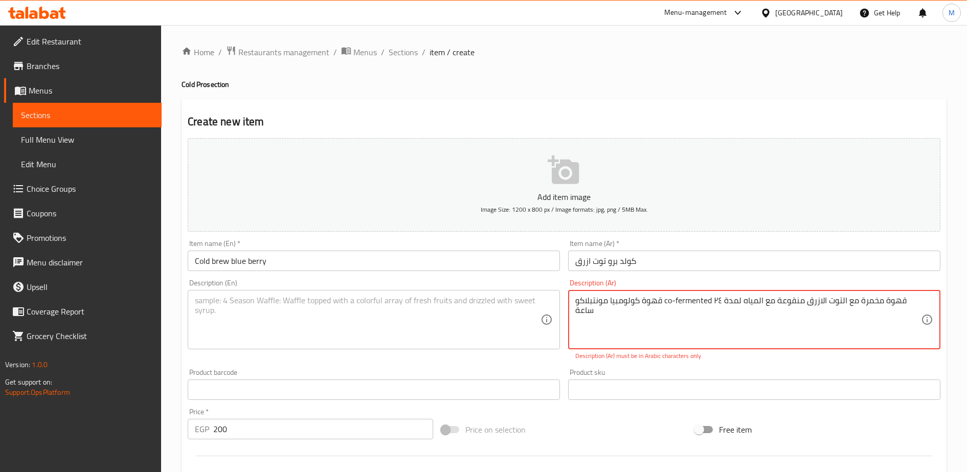
click at [665, 303] on textarea "قهوة كولومبيا مونتبلاكو co-fermented قهوة مخمرة مع التوت الازرق منقوعة مع الميا…" at bounding box center [748, 320] width 346 height 49
drag, startPoint x: 665, startPoint y: 303, endPoint x: 711, endPoint y: 299, distance: 46.2
click at [711, 299] on textarea "قهوة كولومبيا مونتبلاكو co-fermented قهوة مخمرة مع التوت الازرق منقوعة مع الميا…" at bounding box center [748, 320] width 346 height 49
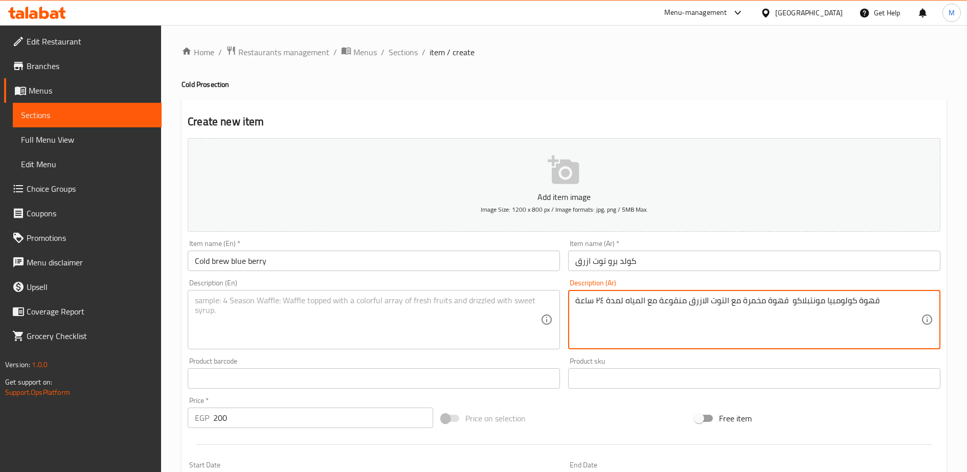
drag, startPoint x: 655, startPoint y: 303, endPoint x: 576, endPoint y: 303, distance: 78.8
click at [576, 303] on textarea "قهوة كولومبيا مونتبلاكو قهوة مخمرة مع التوت الازرق منقوعة مع المياه لمدة ٢٤ ساعة" at bounding box center [748, 320] width 346 height 49
type textarea "قهوة كولومبيا مونتبلاكو قهوة مخمرة مع التوت الازرق منقوعة"
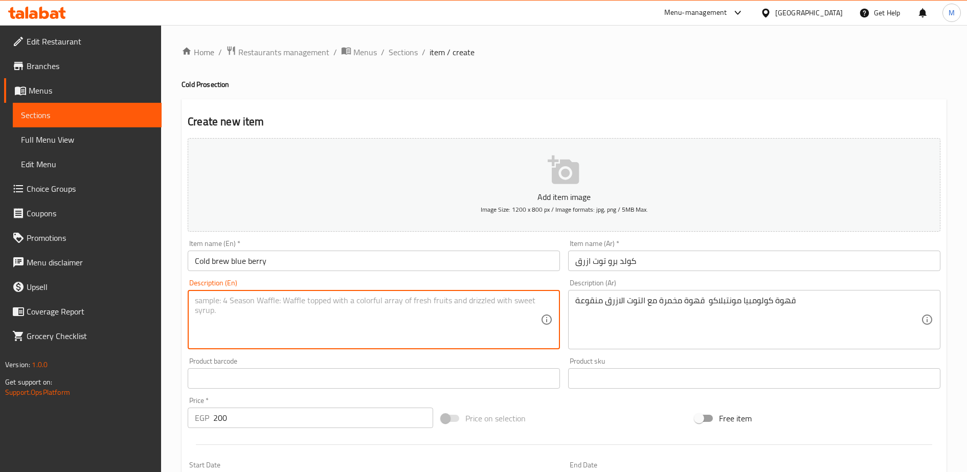
click at [243, 302] on textarea at bounding box center [368, 320] width 346 height 49
paste textarea "Colombian Monteblanco coffee is brewed with soaked blueberries."
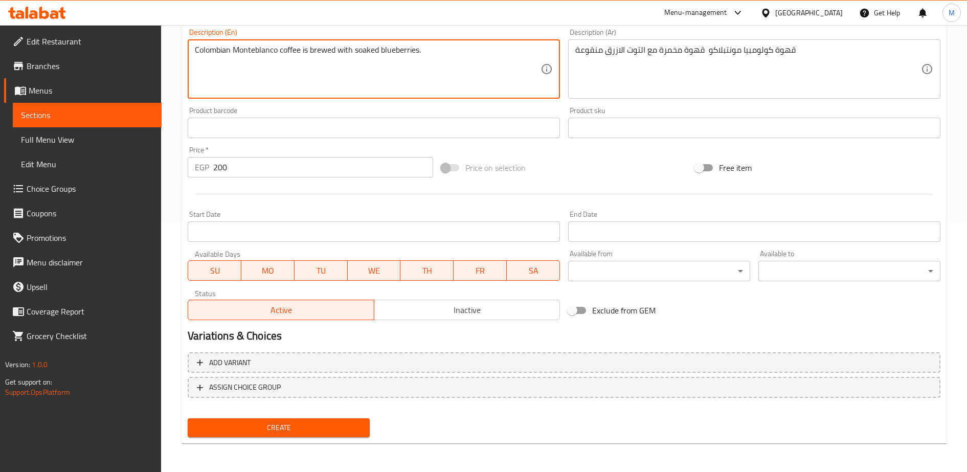
type textarea "Colombian Monteblanco coffee is brewed with soaked blueberries."
click at [278, 421] on span "Create" at bounding box center [279, 427] width 166 height 13
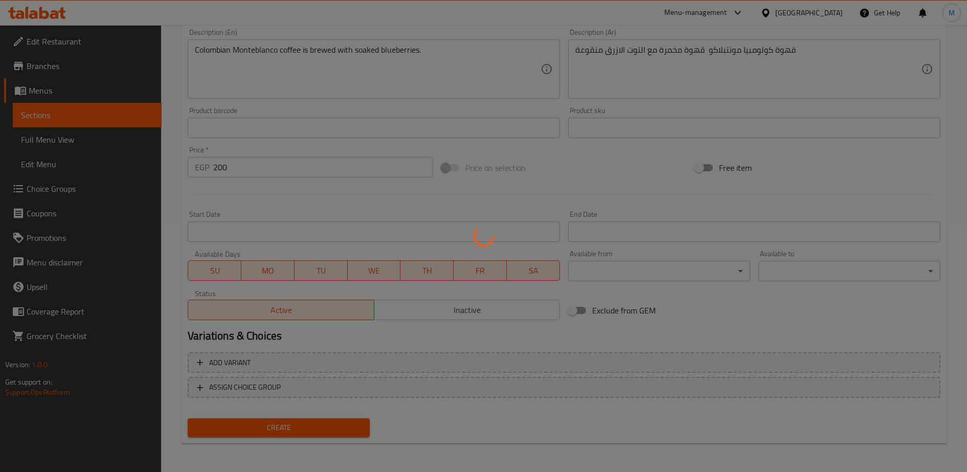
type input "0"
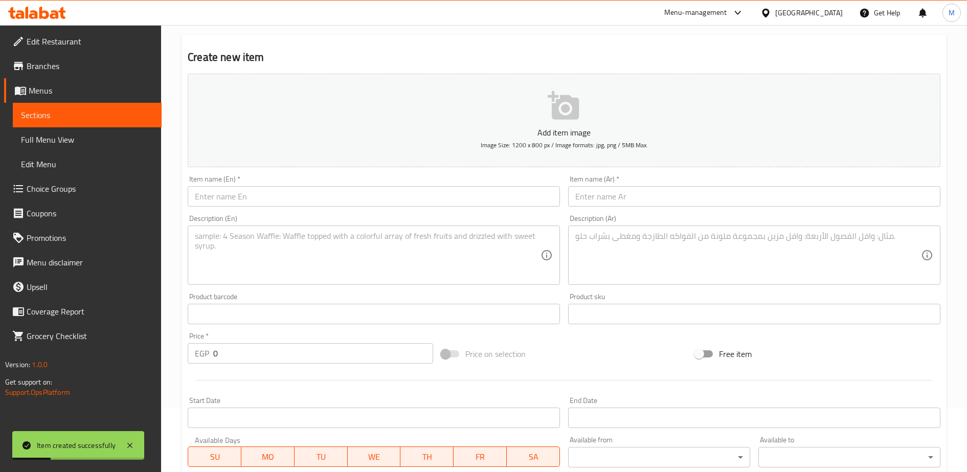
scroll to position [63, 0]
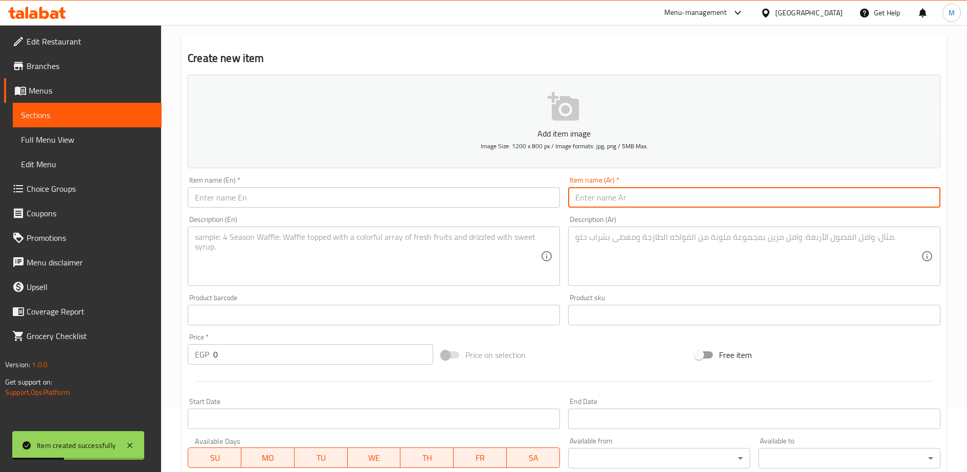
click at [593, 194] on input "text" at bounding box center [754, 197] width 372 height 20
paste input "كولد برو كنتالوب نعناع"
type input "كولد برو كنتالوب نعناع"
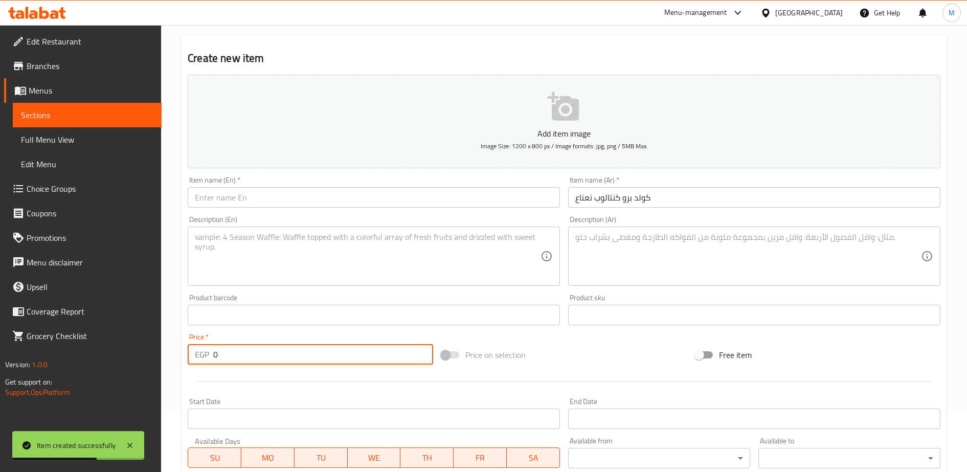
click at [221, 351] on input "0" at bounding box center [323, 354] width 220 height 20
type input "200"
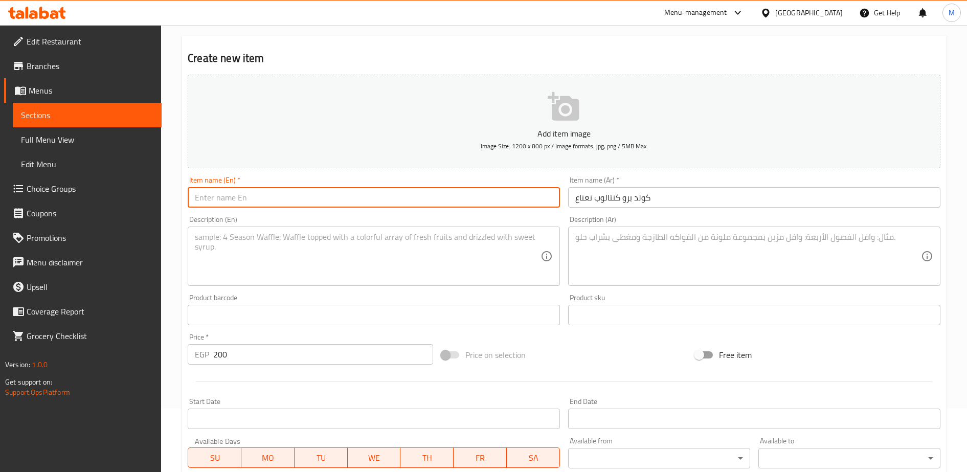
click at [218, 198] on input "text" at bounding box center [374, 197] width 372 height 20
paste input "Cold Brew Cantalope Mint"
type input "Cold Brew Cantalope Mint"
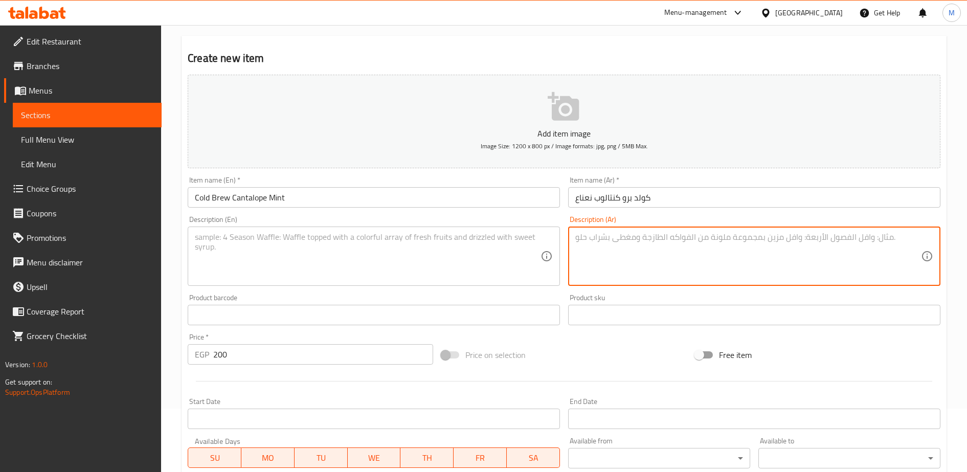
click at [584, 237] on textarea at bounding box center [748, 256] width 346 height 49
paste textarea "قهوة كولومبيا مونتبلاكو co-fermented قهوة مخمرة مع الكنتالوب والنعناع منقوعة مع…"
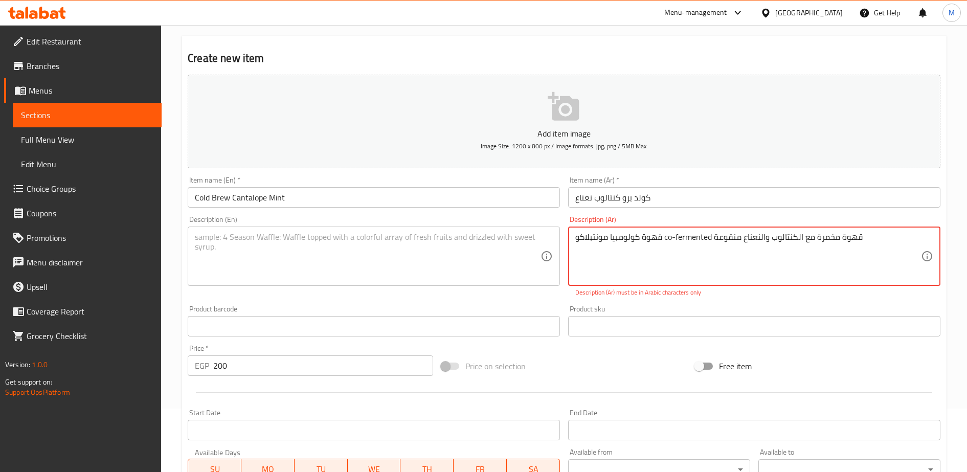
drag, startPoint x: 664, startPoint y: 238, endPoint x: 711, endPoint y: 237, distance: 47.6
click at [711, 237] on textarea "قهوة كولومبيا مونتبلاكو co-fermented قهوة مخمرة مع الكنتالوب والنعناع منقوعة" at bounding box center [748, 256] width 346 height 49
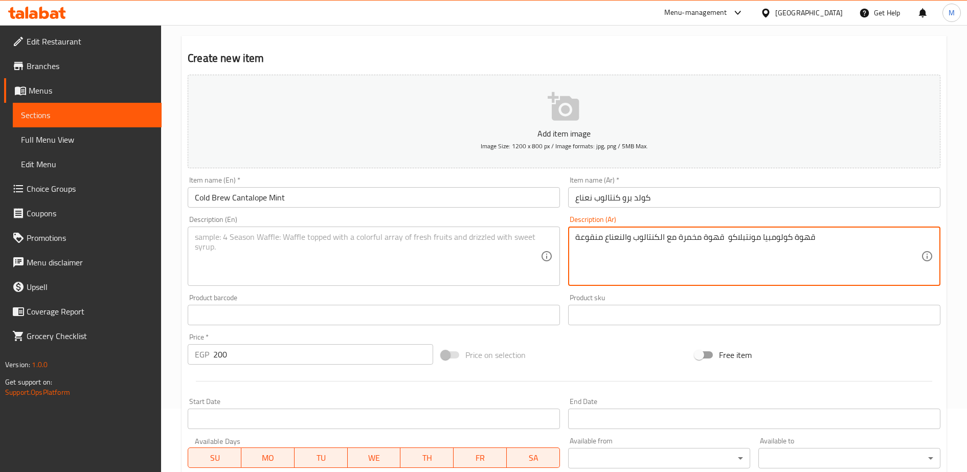
click at [699, 237] on textarea "قهوة كولومبيا مونتبلاكو قهوة مخمرة مع الكنتالوب والنعناع منقوعة" at bounding box center [748, 256] width 346 height 49
type textarea "قهوة كولومبيا مونتبلاكو قهوة مخمرة مع الكنتالوب والنعناع منقوعة"
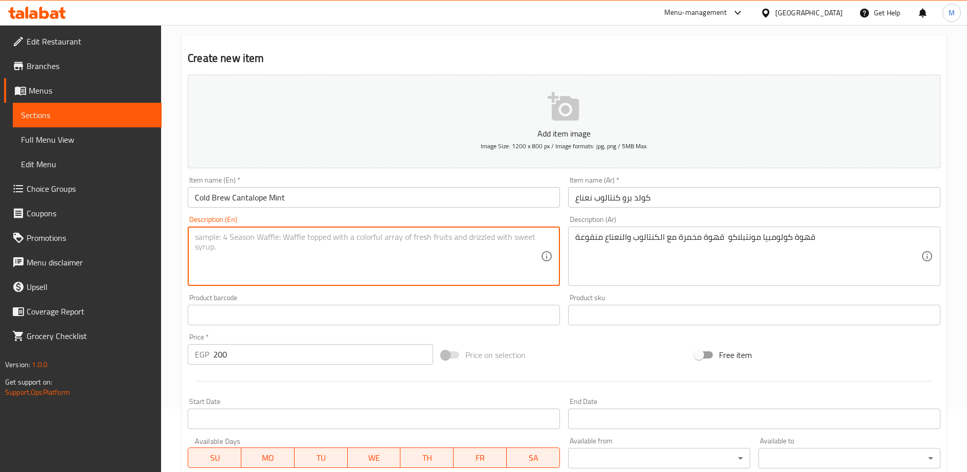
click at [236, 248] on textarea at bounding box center [368, 256] width 346 height 49
paste textarea "Colombian Monteblanco coffee brewed with cantaloupe and mint infusion."
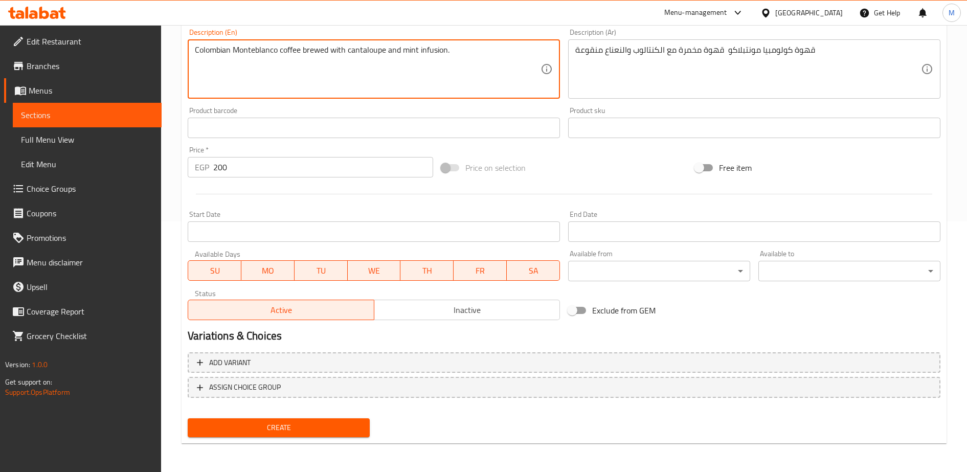
type textarea "Colombian Monteblanco coffee brewed with cantaloupe and mint infusion."
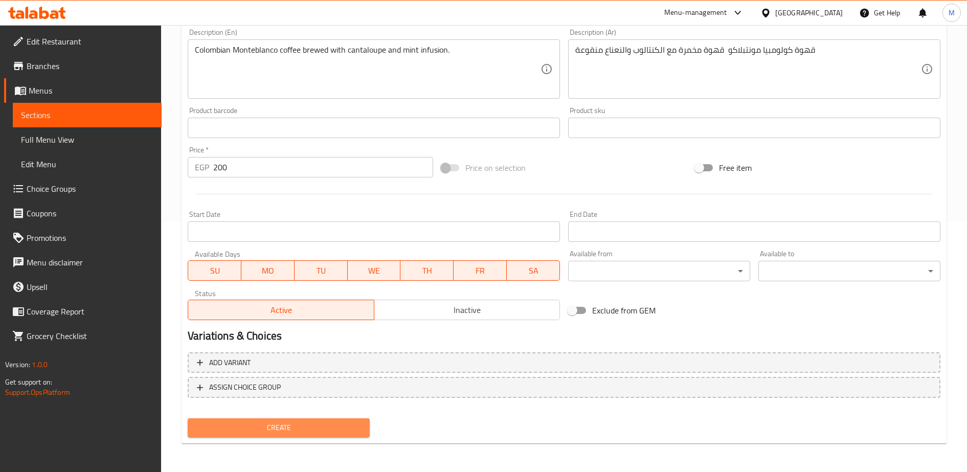
click at [293, 429] on span "Create" at bounding box center [279, 427] width 166 height 13
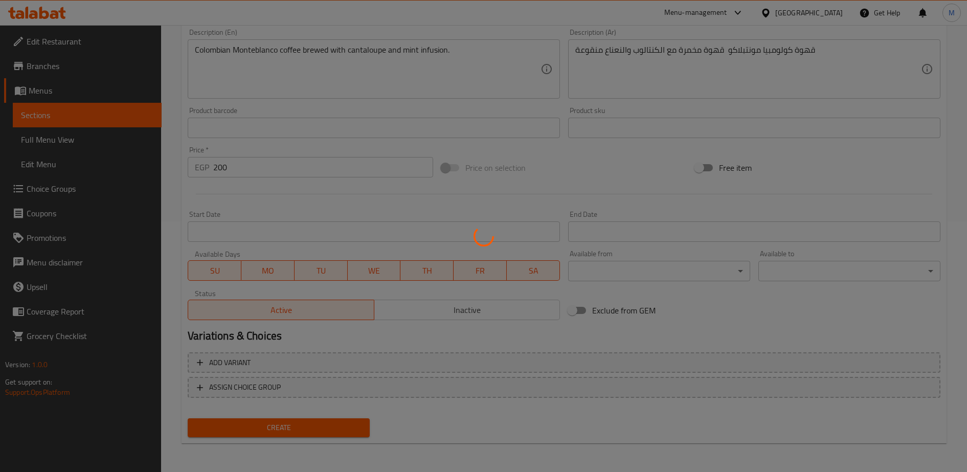
type input "0"
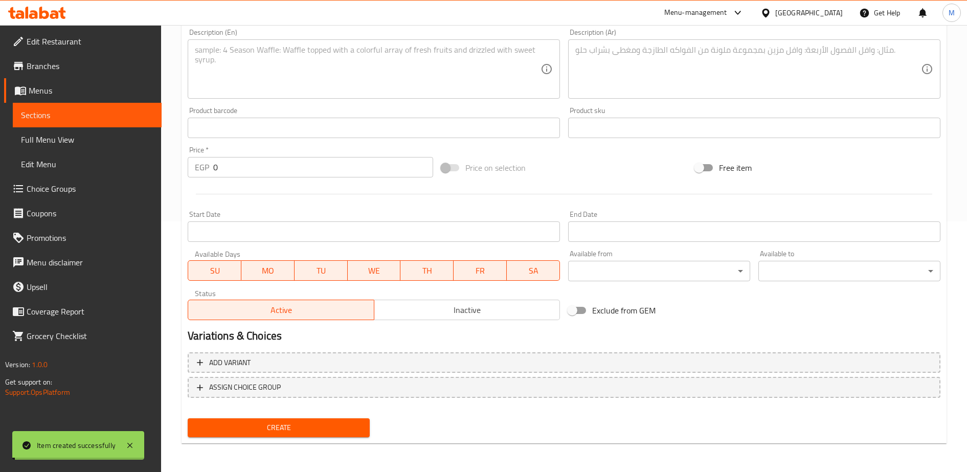
scroll to position [0, 0]
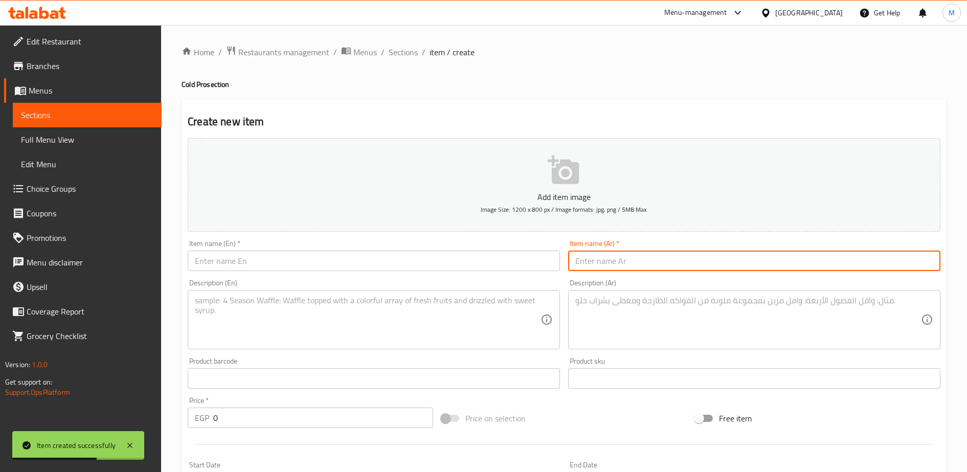
click at [591, 262] on input "text" at bounding box center [754, 261] width 372 height 20
paste input "كولد برو سانجاريا"
type input "كولد برو سانجاريا"
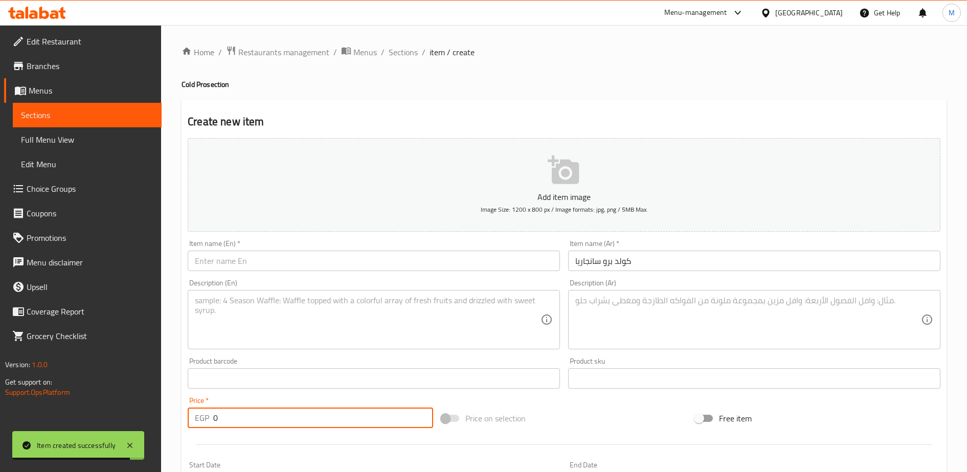
click at [282, 418] on input "0" at bounding box center [323, 418] width 220 height 20
click at [282, 418] on input "2" at bounding box center [323, 418] width 220 height 20
type input "200"
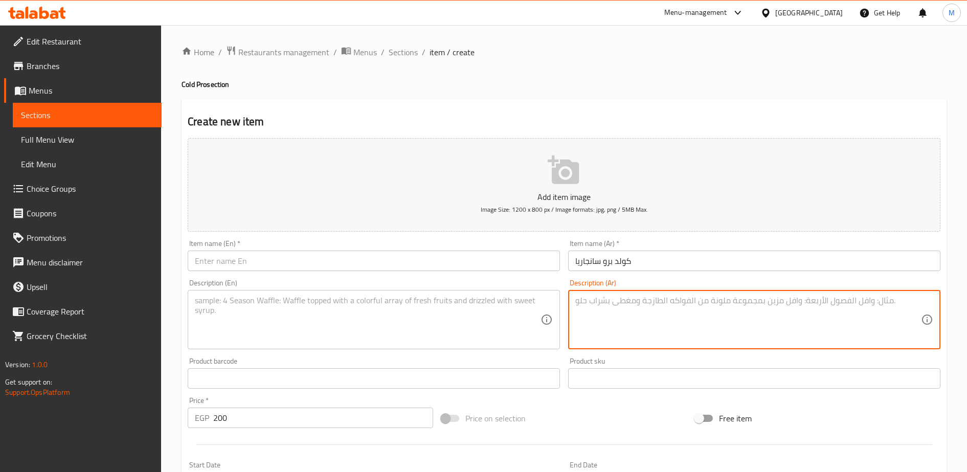
click at [588, 300] on textarea at bounding box center [748, 320] width 346 height 49
paste textarea "قهوة كولومبيا مونتبلاكو co-fermented قهوة مخمرة مع بعض الفواكه والاعشاب مما يعط…"
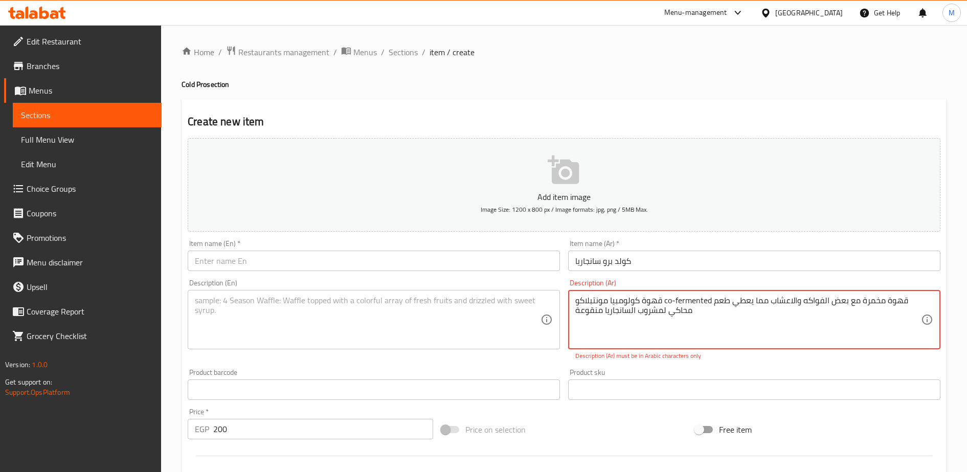
drag, startPoint x: 664, startPoint y: 301, endPoint x: 711, endPoint y: 299, distance: 47.6
click at [711, 299] on textarea "قهوة كولومبيا مونتبلاكو co-fermented قهوة مخمرة مع بعض الفواكه والاعشاب مما يعط…" at bounding box center [748, 320] width 346 height 49
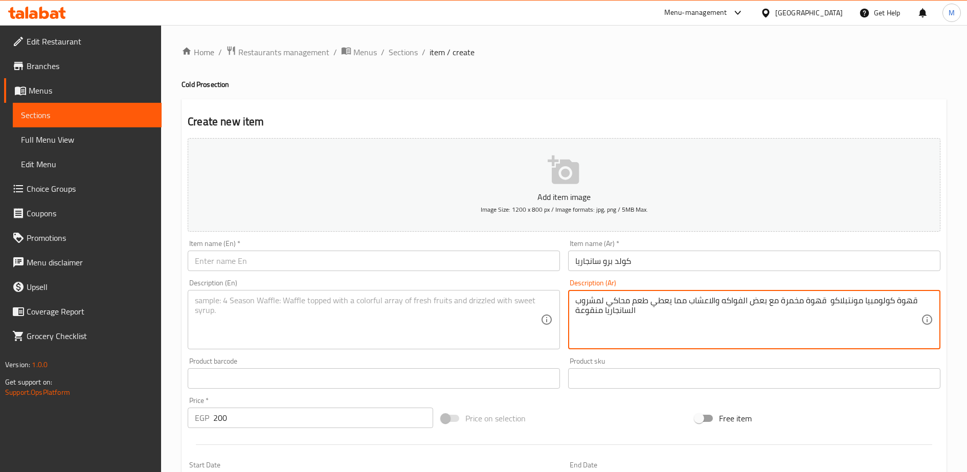
click at [711, 299] on textarea "قهوة كولومبيا مونتبلاكو قهوة مخمرة مع بعض الفواكه والاعشاب مما يعطي طعم محاكي ل…" at bounding box center [748, 320] width 346 height 49
type textarea "قهوة كولومبيا مونتبلاكو قهوة مخمرة مع بعض الفواكه والاعشاب مما يعطي طعم محاكي ل…"
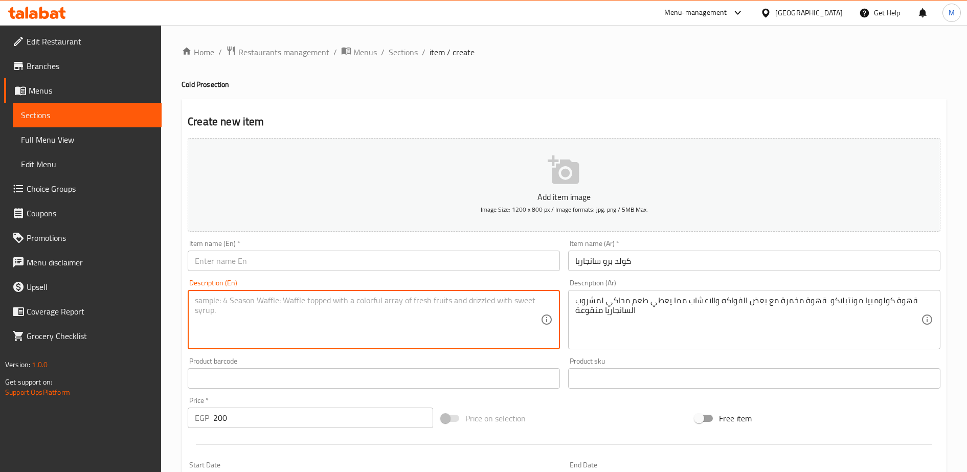
click at [239, 306] on textarea at bounding box center [368, 320] width 346 height 49
paste textarea "Colombian Monteblanco coffee is brewed with some fruits and herbs, giving it a …"
type textarea "Colombian Monteblanco coffee is brewed with some fruits and herbs, giving it a …"
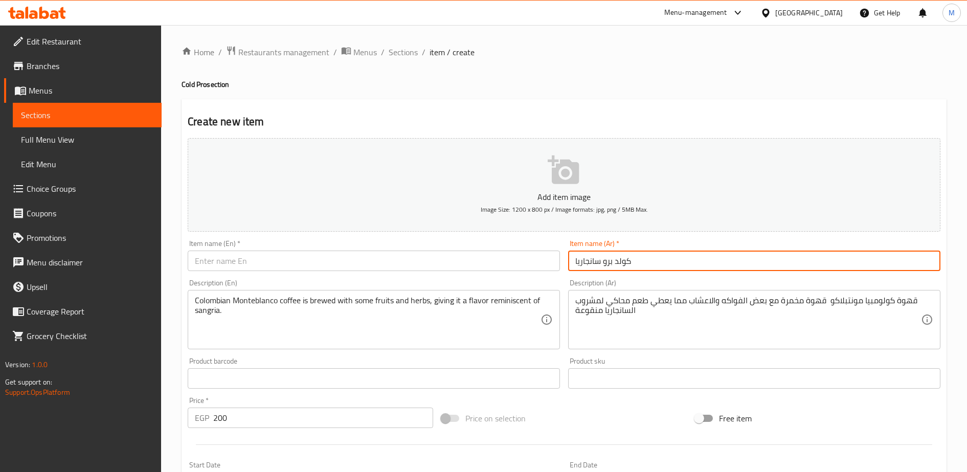
click at [579, 260] on input "كولد برو سانجاريا" at bounding box center [754, 261] width 372 height 20
click at [248, 261] on input "text" at bounding box center [374, 261] width 372 height 20
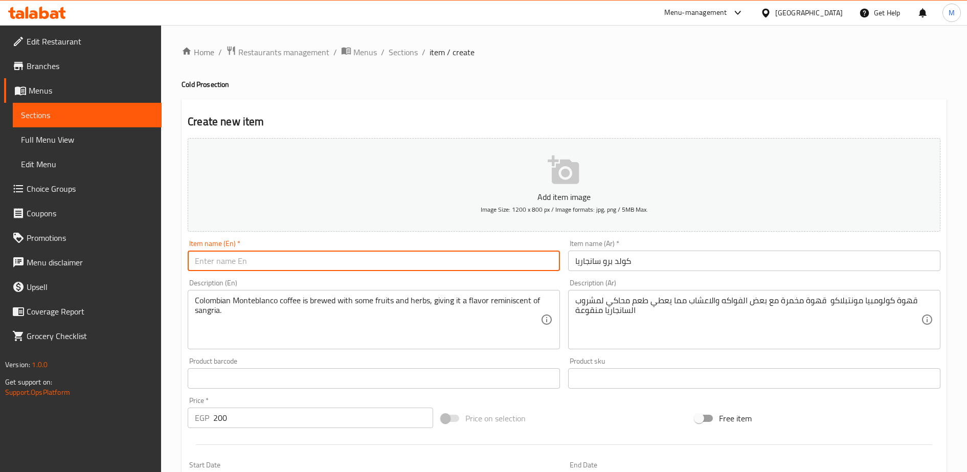
paste input "Cold Brew Sangarianqoua"
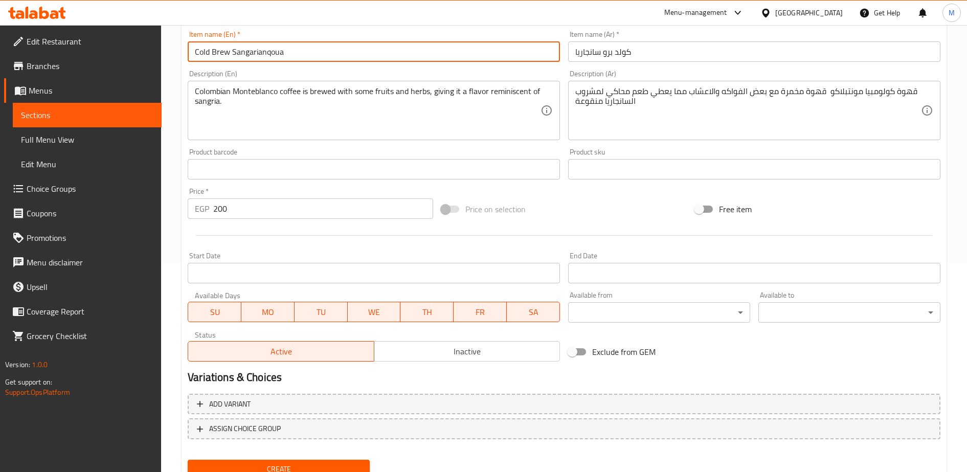
scroll to position [251, 0]
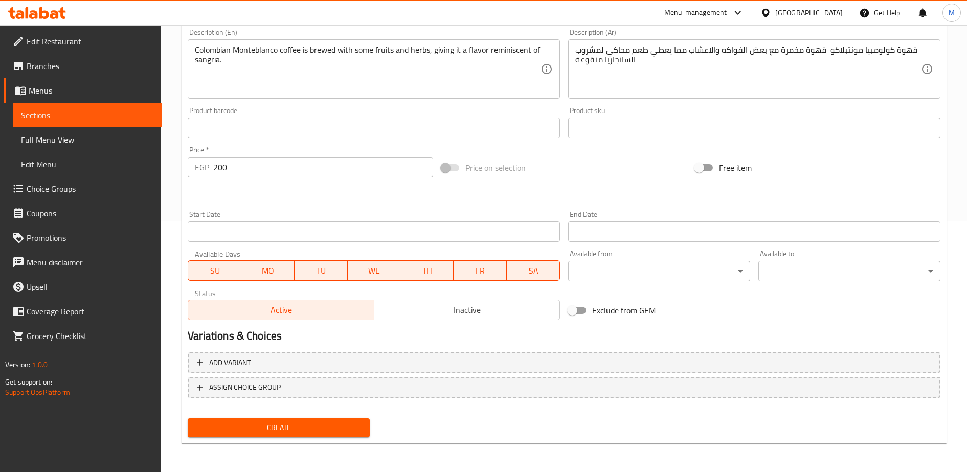
type input "Cold Brew Sangarianqoua"
click at [307, 422] on span "Create" at bounding box center [279, 427] width 166 height 13
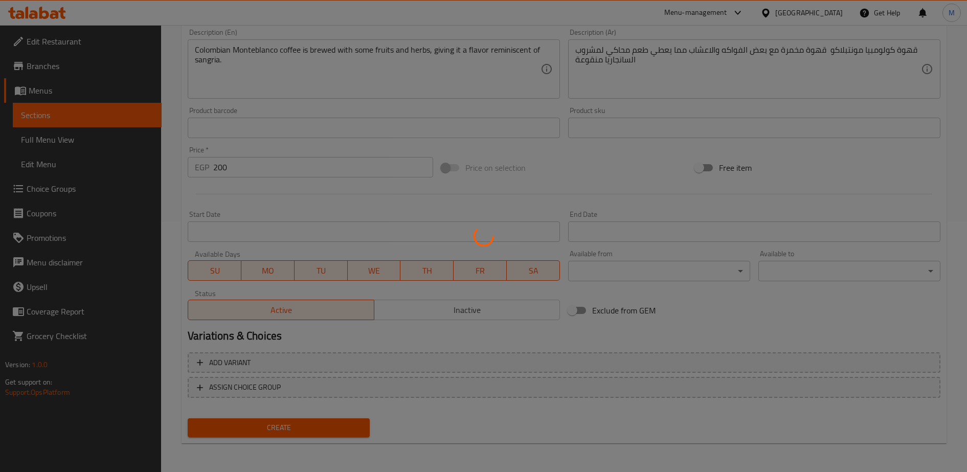
type input "0"
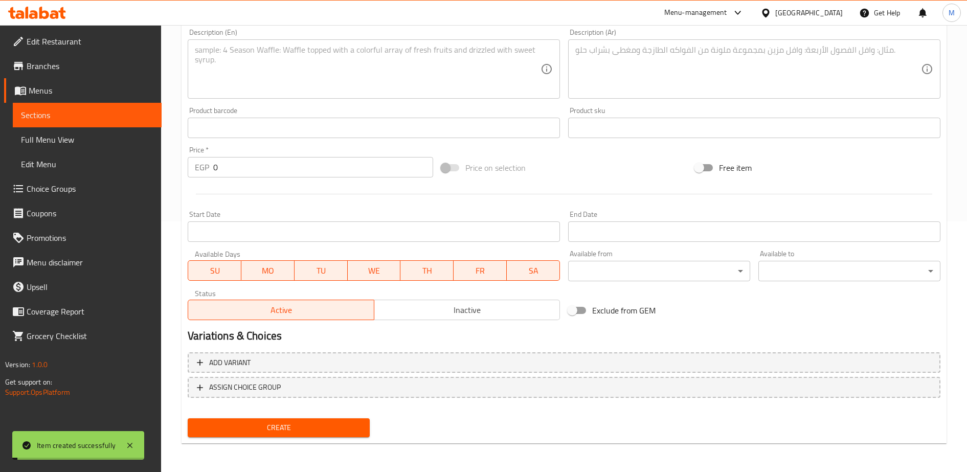
scroll to position [0, 0]
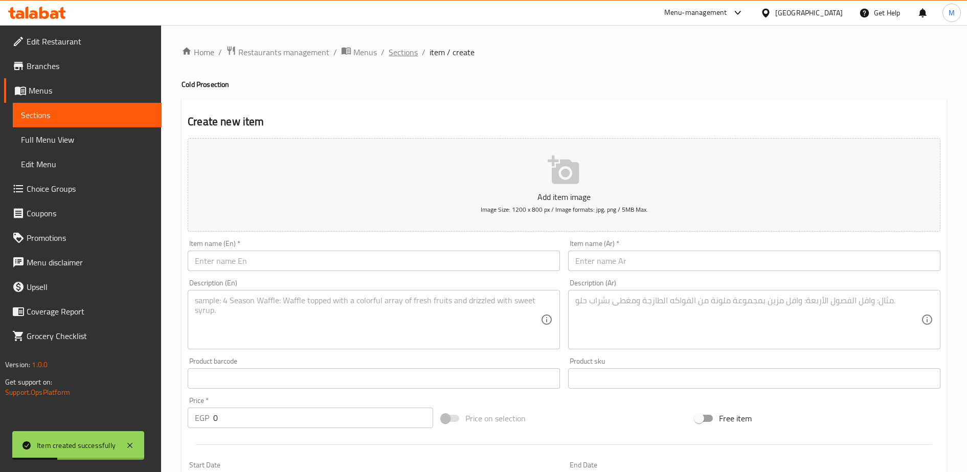
click at [396, 52] on span "Sections" at bounding box center [403, 52] width 29 height 12
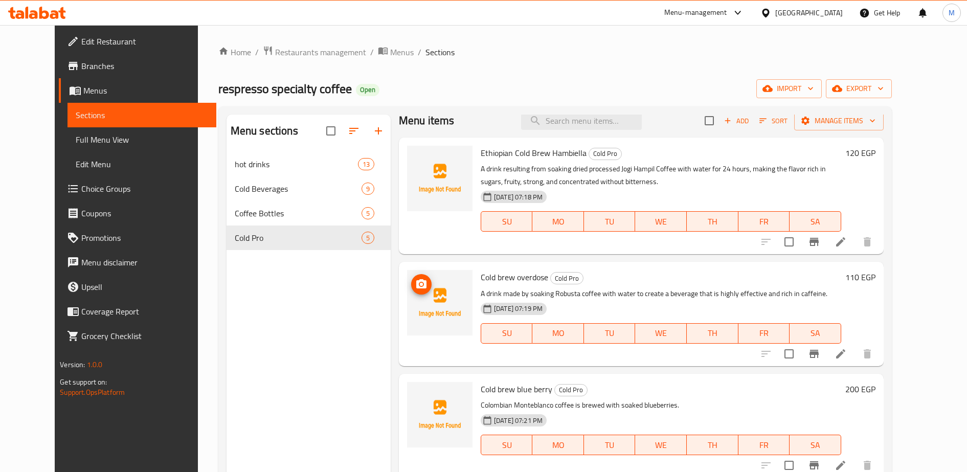
scroll to position [11, 0]
click at [375, 127] on icon "button" at bounding box center [378, 130] width 7 height 7
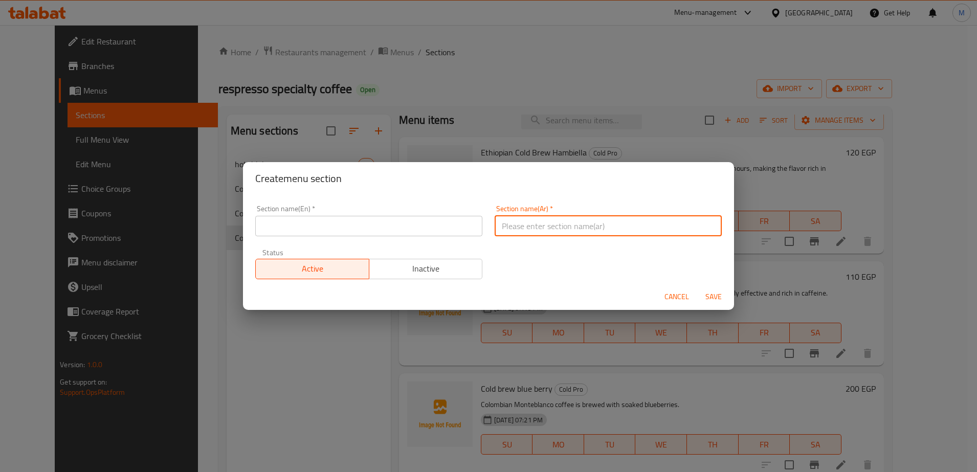
click at [520, 226] on input "text" at bounding box center [608, 226] width 227 height 20
paste input "قهوة مفلترة v-60"
type input "قهوة مفلترة v-60"
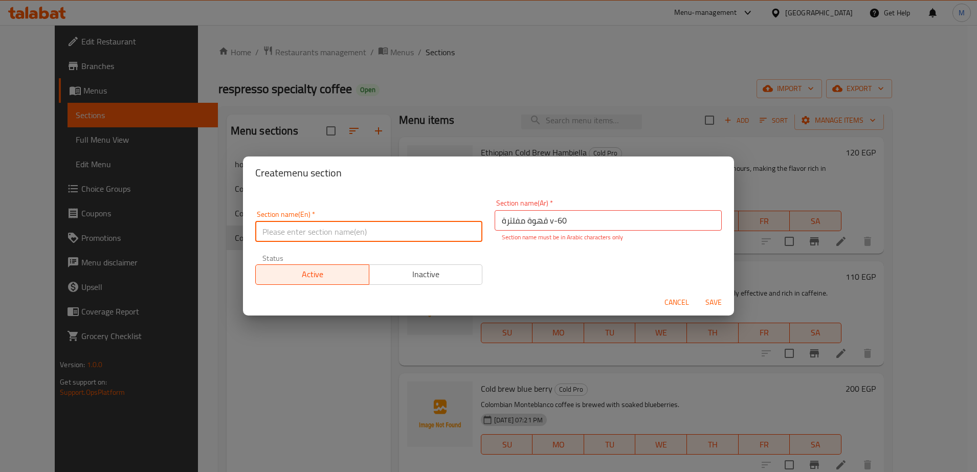
click at [299, 233] on input "text" at bounding box center [368, 231] width 227 height 20
paste input "Filtered Coffee v-60"
type input "Filtered Coffee v-60"
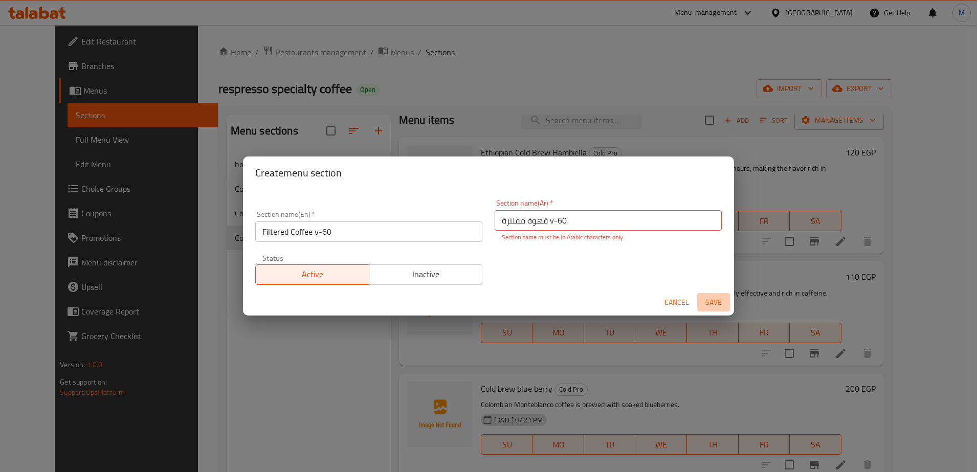
click at [714, 301] on span "Save" at bounding box center [713, 302] width 25 height 13
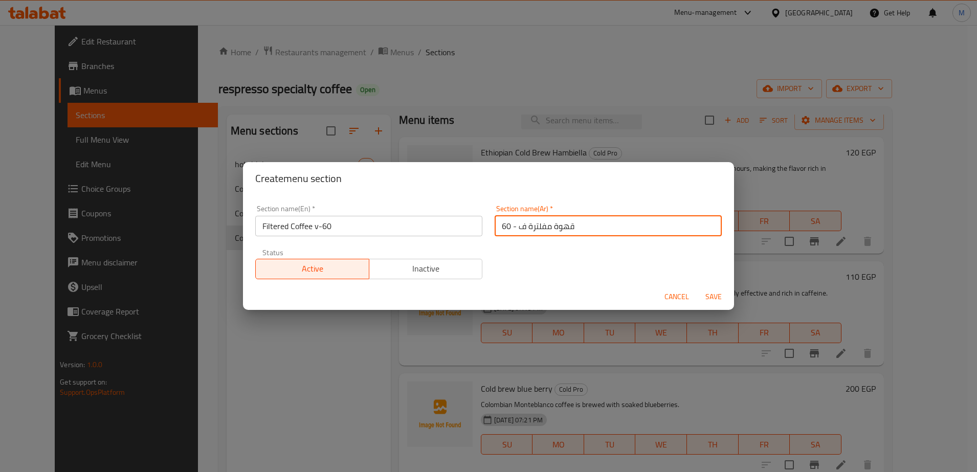
type input "قهوة مفلترة ف - 60"
click at [710, 296] on span "Save" at bounding box center [713, 297] width 25 height 13
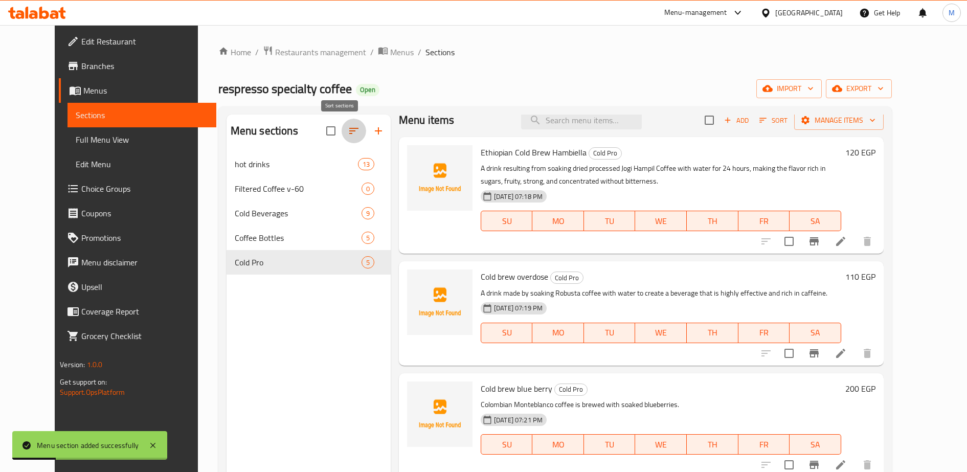
click at [349, 130] on icon "button" at bounding box center [353, 131] width 9 height 6
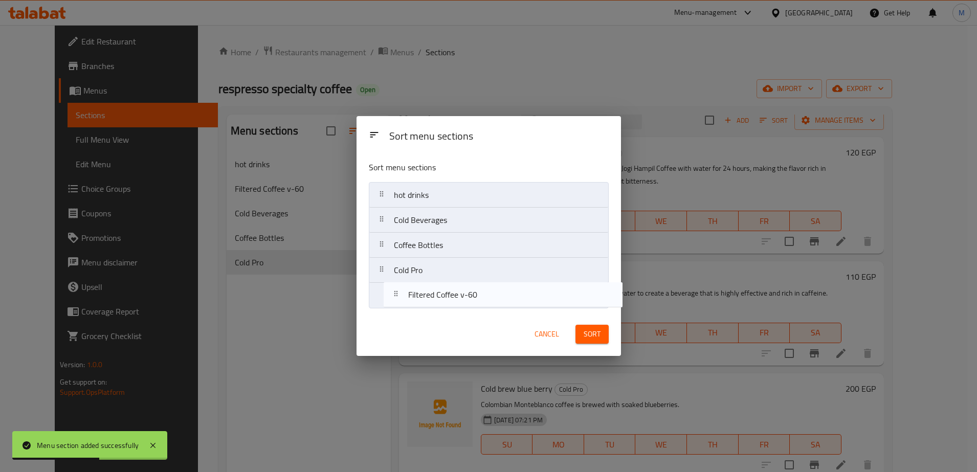
drag, startPoint x: 412, startPoint y: 229, endPoint x: 427, endPoint y: 309, distance: 81.7
click at [427, 309] on div "Sort menu sections hot drinks Filtered Coffee v-60 Cold Beverages Coffee Bottle…" at bounding box center [489, 233] width 264 height 160
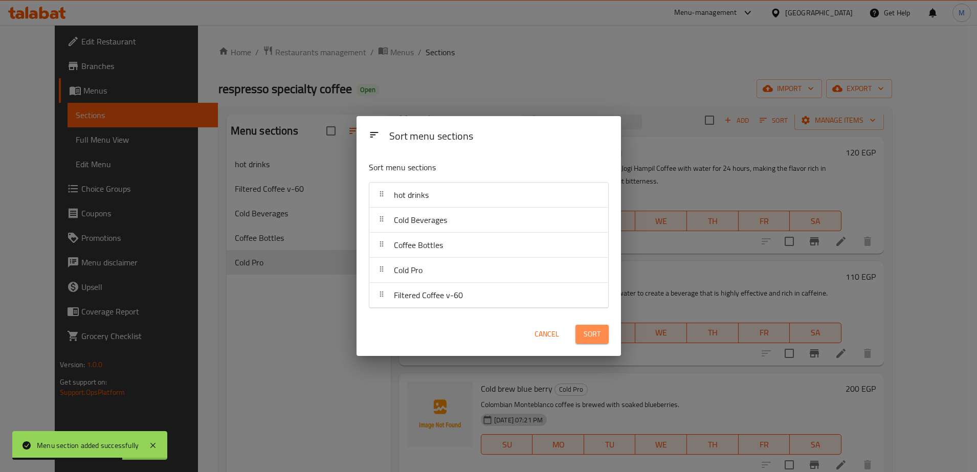
click at [588, 335] on span "Sort" at bounding box center [592, 334] width 17 height 13
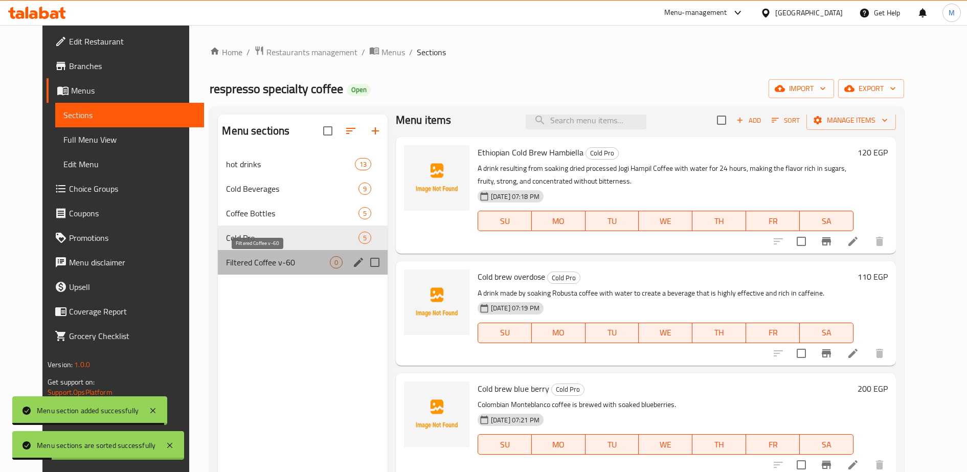
click at [289, 263] on span "Filtered Coffee v-60" at bounding box center [277, 262] width 103 height 12
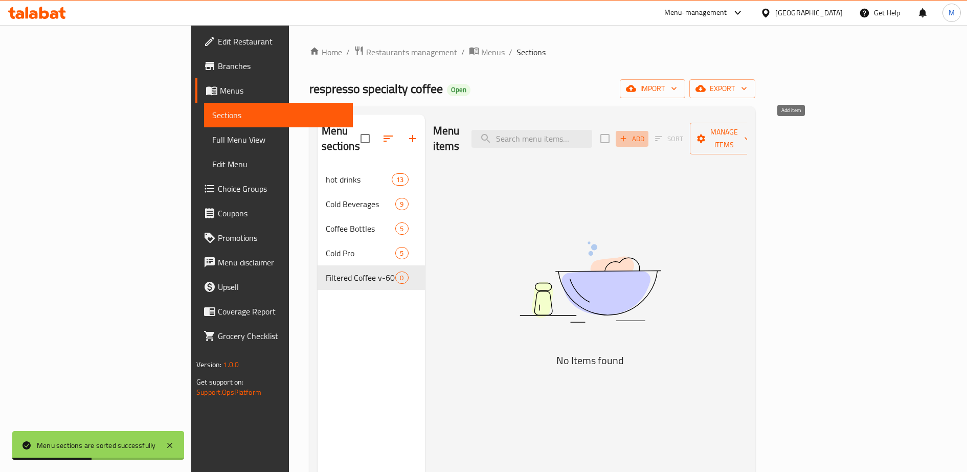
click at [628, 134] on icon "button" at bounding box center [623, 138] width 9 height 9
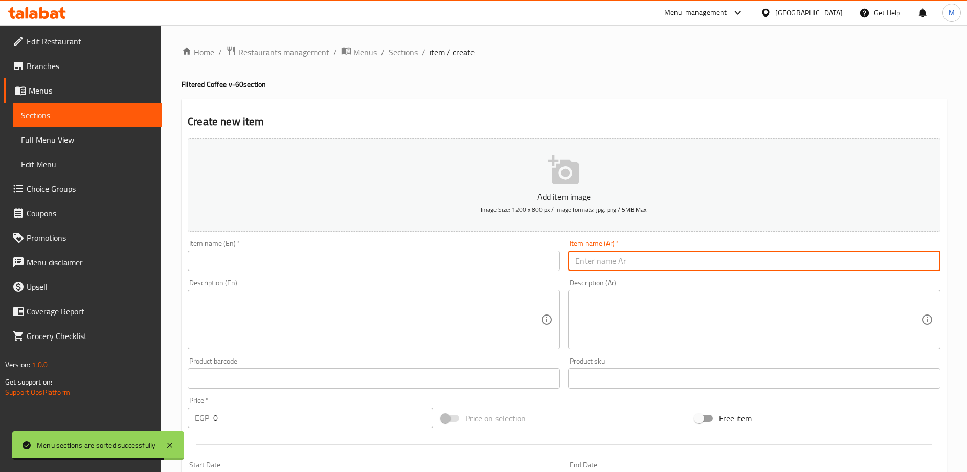
click at [587, 261] on input "text" at bounding box center [754, 261] width 372 height 20
paste input "اثيوبي جوجي هامبيلا v-60"
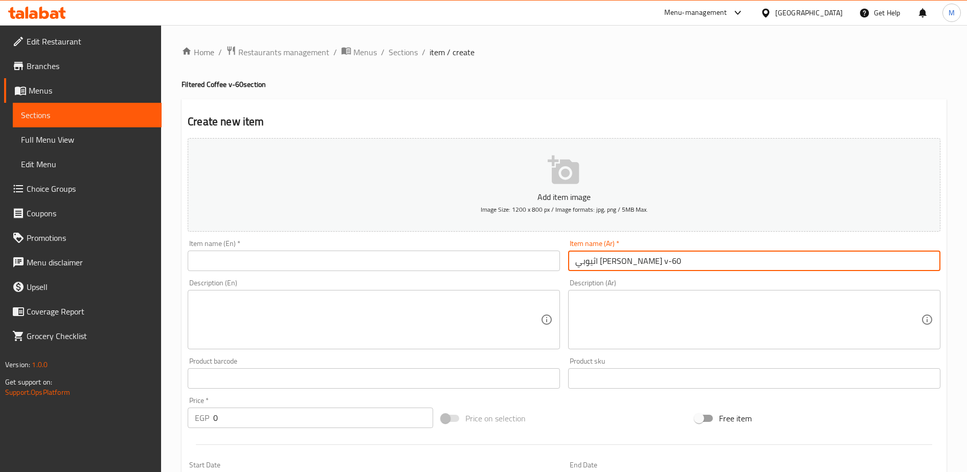
type input "اثيوبي جوجي هامبيلا v-60"
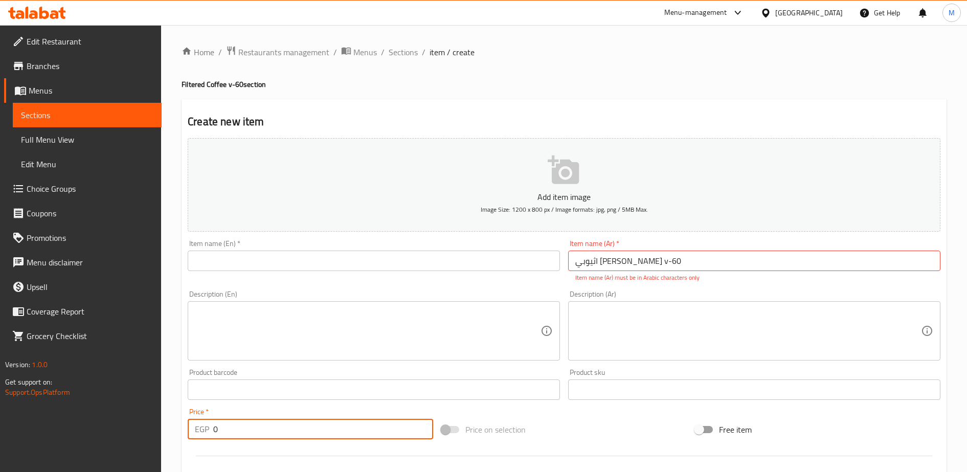
click at [267, 417] on div "Price   * EGP 0 Price *" at bounding box center [311, 423] width 246 height 31
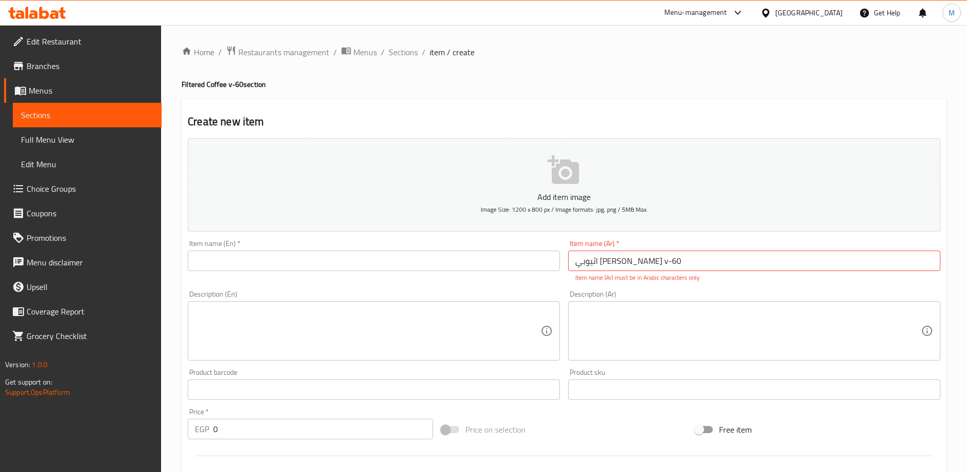
click at [267, 417] on div "Price   * EGP 0 Price *" at bounding box center [311, 423] width 246 height 31
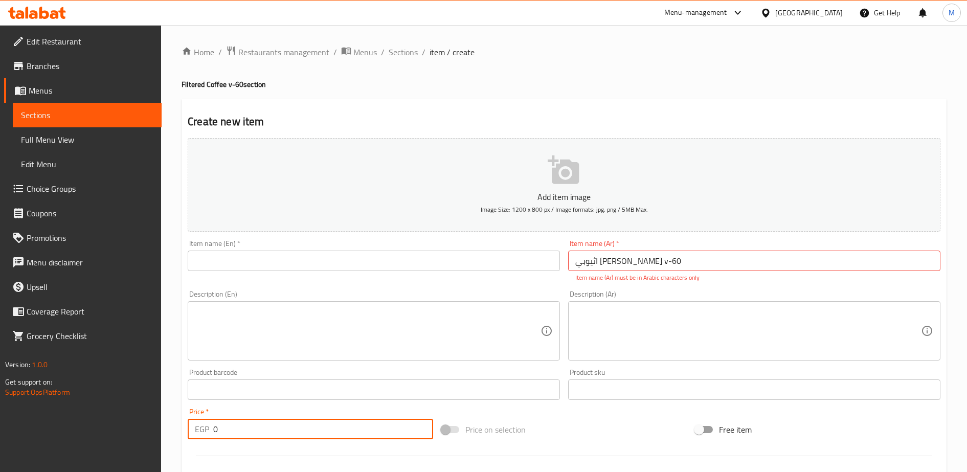
click at [245, 422] on input "0" at bounding box center [323, 429] width 220 height 20
type input "120"
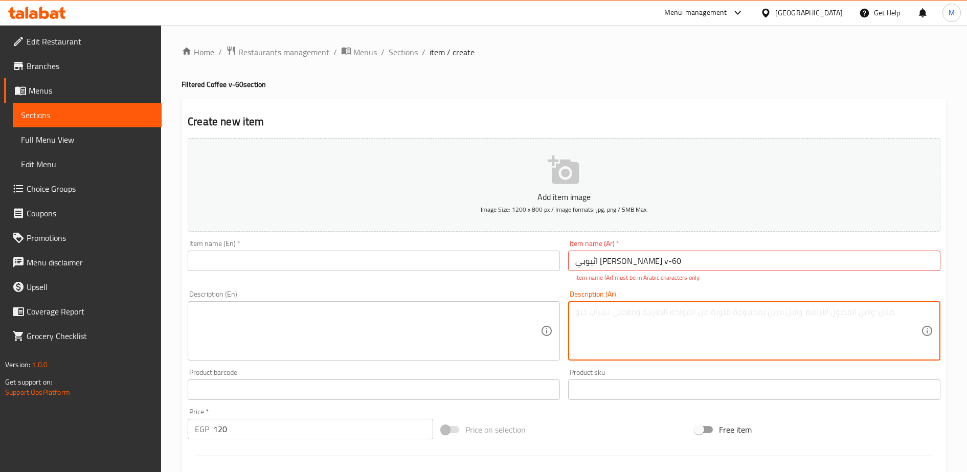
click at [595, 316] on textarea at bounding box center [748, 331] width 346 height 49
paste textarea "قهوة مفلترة v-60 اثيوبي جوجي هامبيلا معالجة مجففة بطعم فاكهي بإيحاءات الازهارو …"
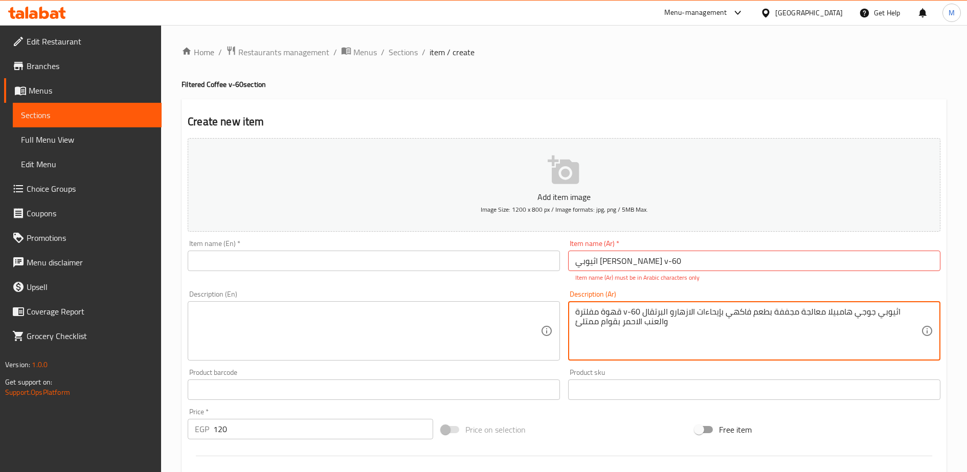
type textarea "قهوة مفلترة v-60 اثيوبي جوجي هامبيلا معالجة مجففة بطعم فاكهي بإيحاءات الازهارو …"
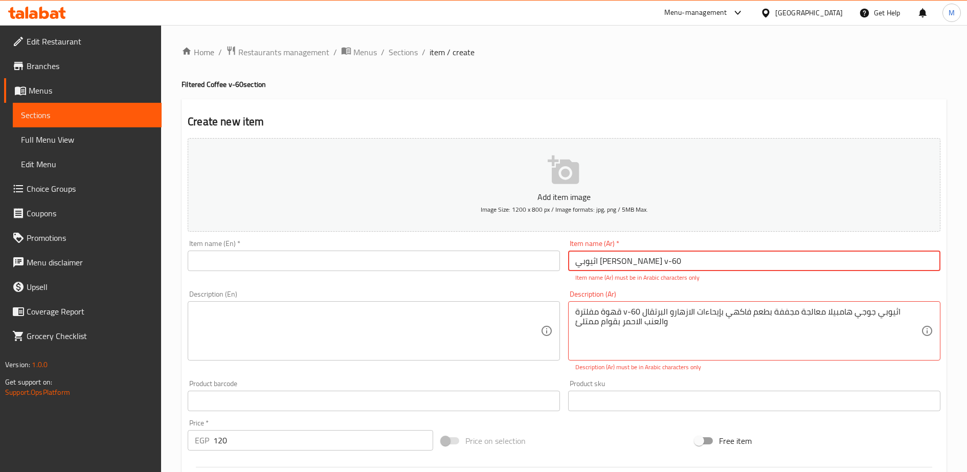
click at [649, 263] on input "اثيوبي جوجي هامبيلا v-60" at bounding box center [754, 261] width 372 height 20
type input "اثيوبي جوجي هامبيلا ف-60"
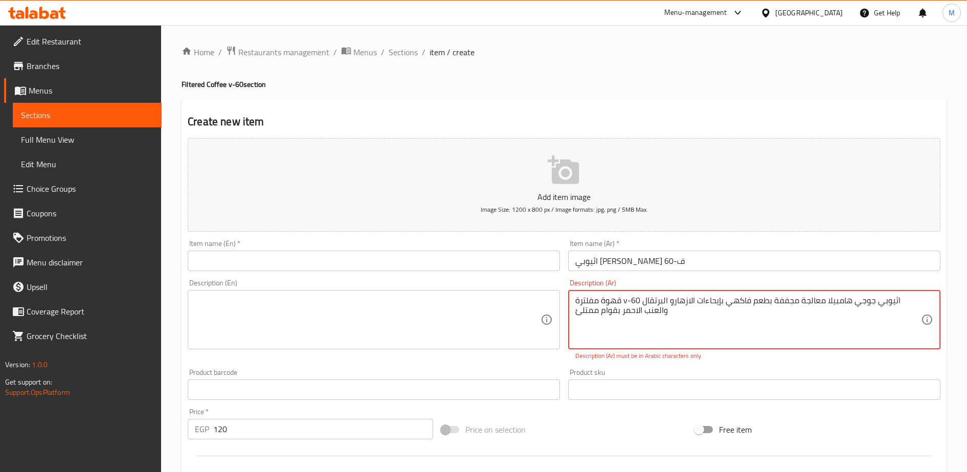
drag, startPoint x: 628, startPoint y: 313, endPoint x: 625, endPoint y: 304, distance: 9.6
click at [625, 304] on textarea "قهوة مفلترة v-60 اثيوبي جوجي هامبيلا معالجة مجففة بطعم فاكهي بإيحاءات الازهارو …" at bounding box center [748, 320] width 346 height 49
click at [625, 301] on textarea "قهوة مفلترة v-60 اثيوبي جوجي هامبيلا معالجة مجففة بطعم فاكهي بإيحاءات الازهارو …" at bounding box center [748, 320] width 346 height 49
type textarea "قهوة مفلترة ف -60 اثيوبي جوجي هامبيلا معالجة مجففة بطعم فاكهي بإيحاءات الازهارو…"
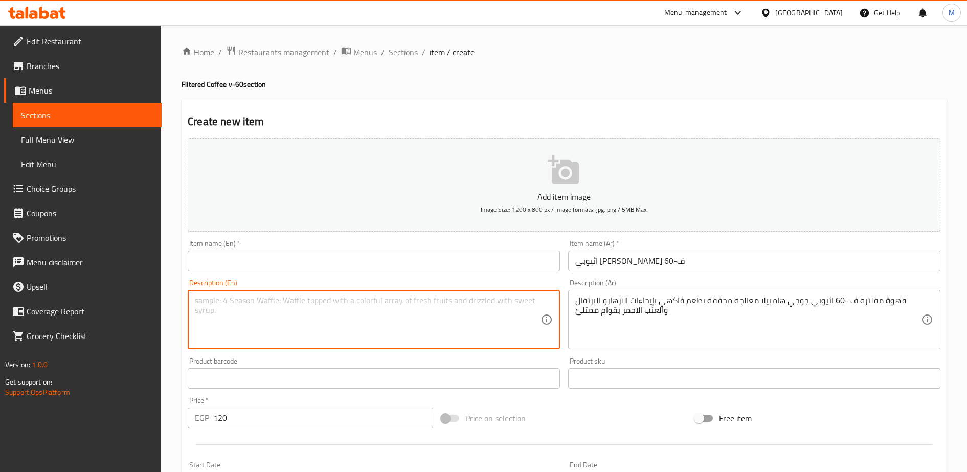
click at [414, 324] on textarea at bounding box center [368, 320] width 346 height 49
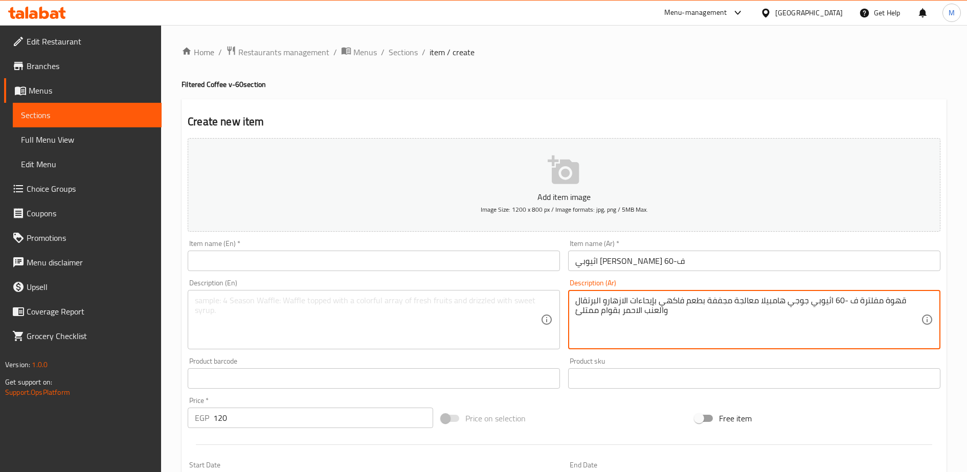
click at [591, 306] on textarea "قهوة مفلترة ف -60 اثيوبي جوجي هامبيلا معالجة مجففة بطعم فاكهي بإيحاءات الازهارو…" at bounding box center [748, 320] width 346 height 49
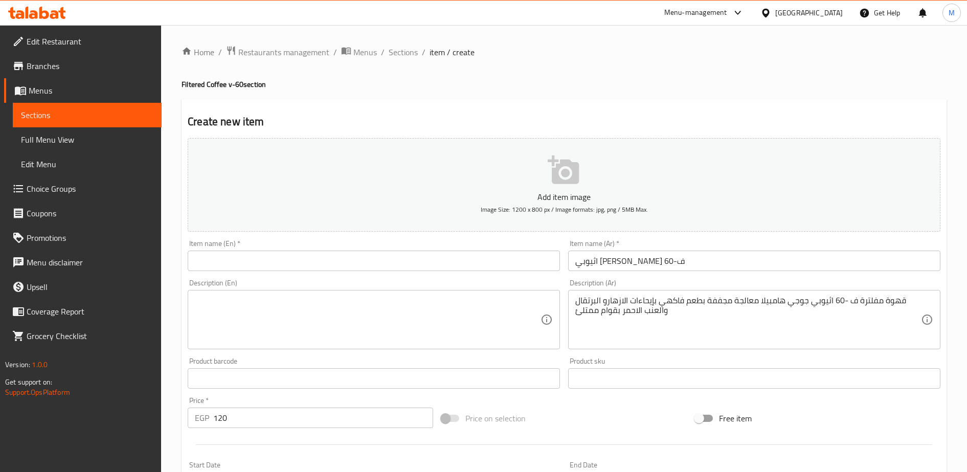
click at [218, 291] on div "Description (En)" at bounding box center [374, 319] width 372 height 59
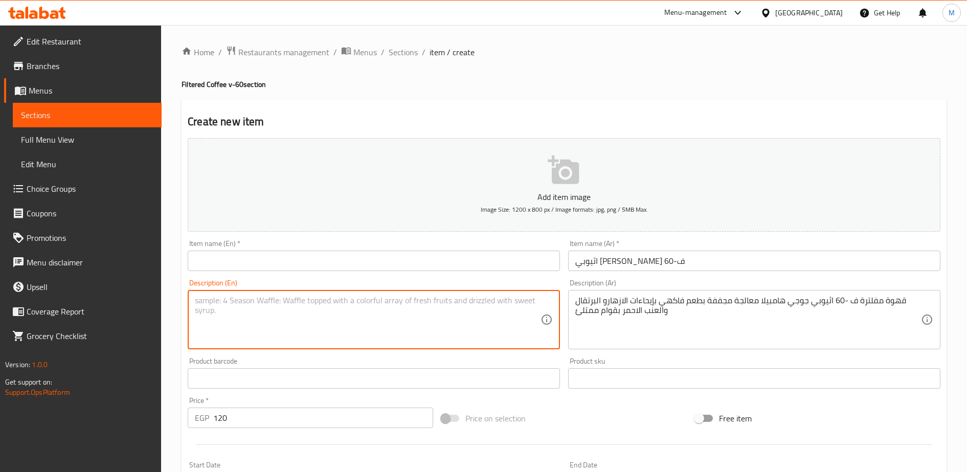
paste textarea "Filtered coffee F -60 Ethiopian Guji Hambela processed dry with fruity flavors …"
type textarea "Filtered coffee F -60 Ethiopian Guji Hambela processed dry with fruity flavors …"
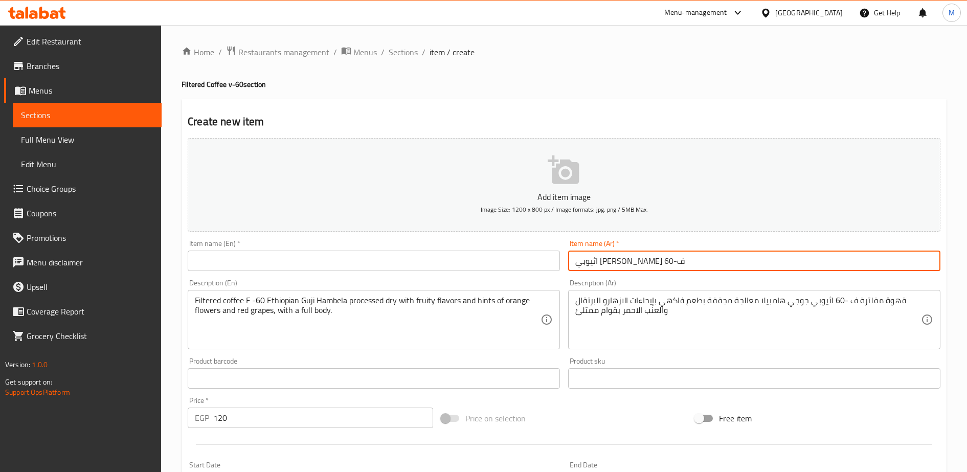
click at [594, 260] on input "اثيوبي جوجي هامبيلا ف-60" at bounding box center [754, 261] width 372 height 20
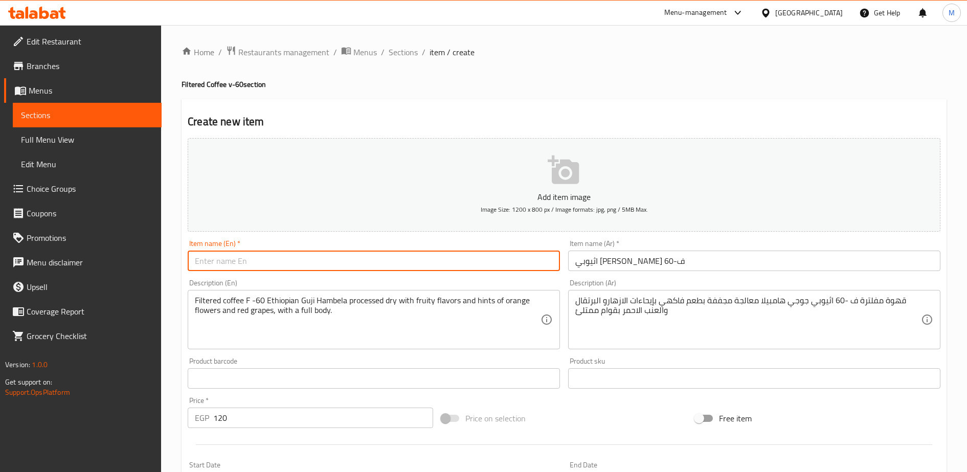
click at [204, 262] on input "text" at bounding box center [374, 261] width 372 height 20
paste input "Ethiopian Gojji Hamibela F-60"
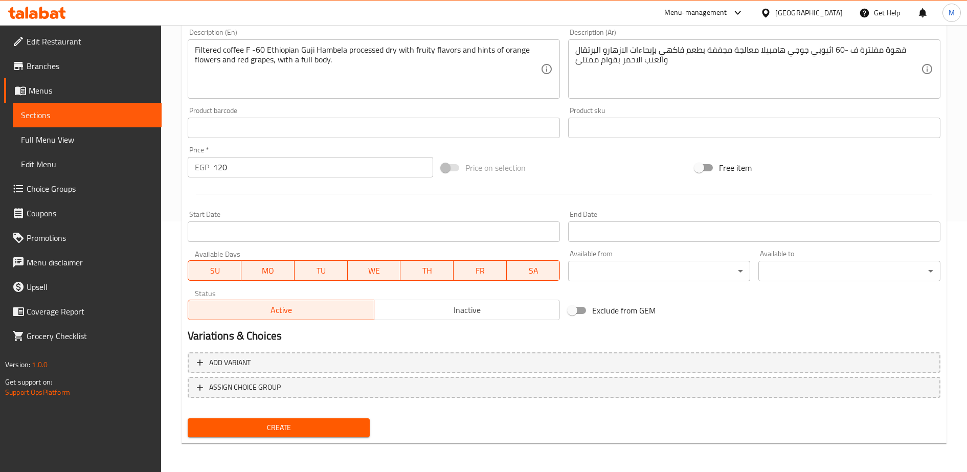
type input "Ethiopian Gojji Hamibela F-60"
click at [264, 424] on span "Create" at bounding box center [279, 427] width 166 height 13
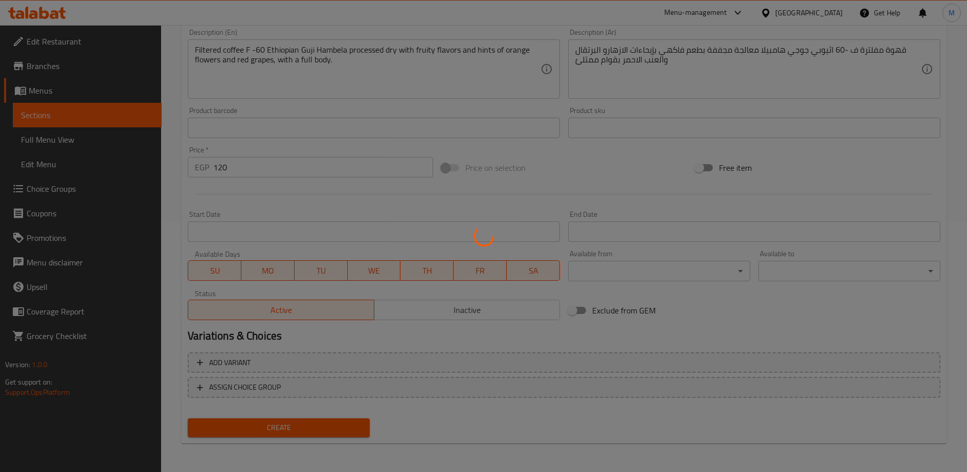
type input "0"
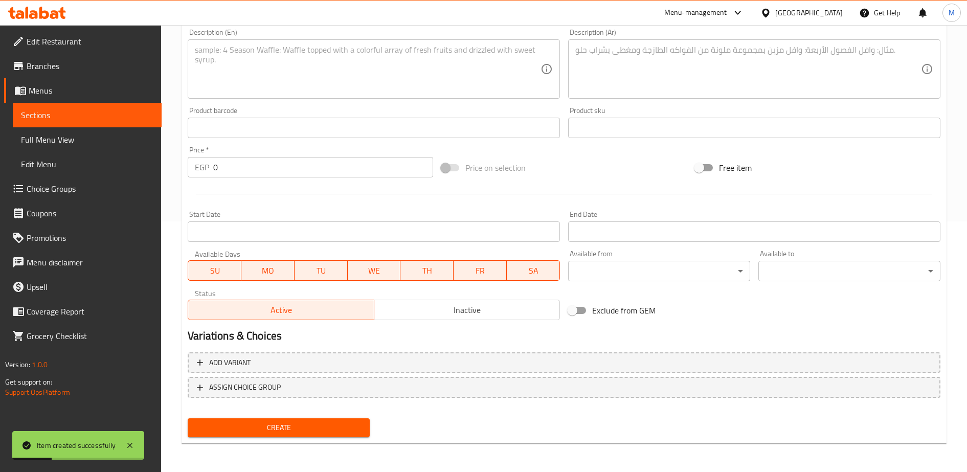
scroll to position [0, 0]
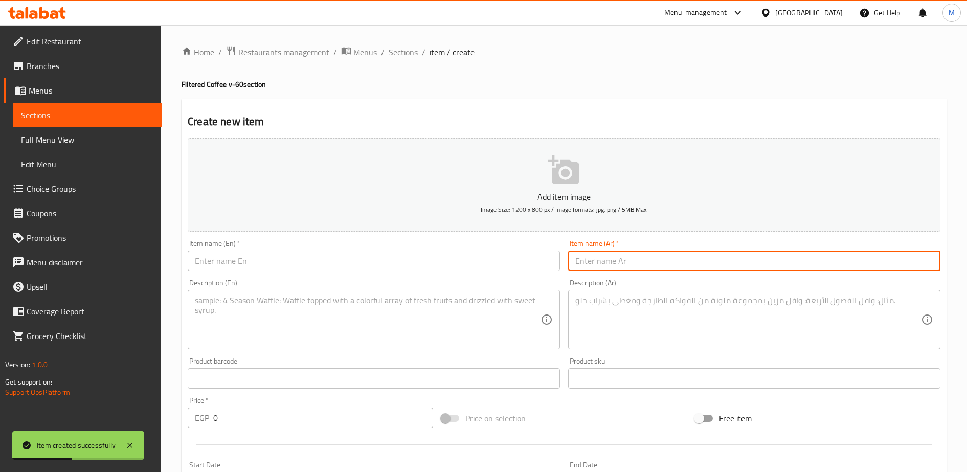
click at [600, 261] on input "text" at bounding box center [754, 261] width 372 height 20
paste input "كوستاريكا شيريبو v-60"
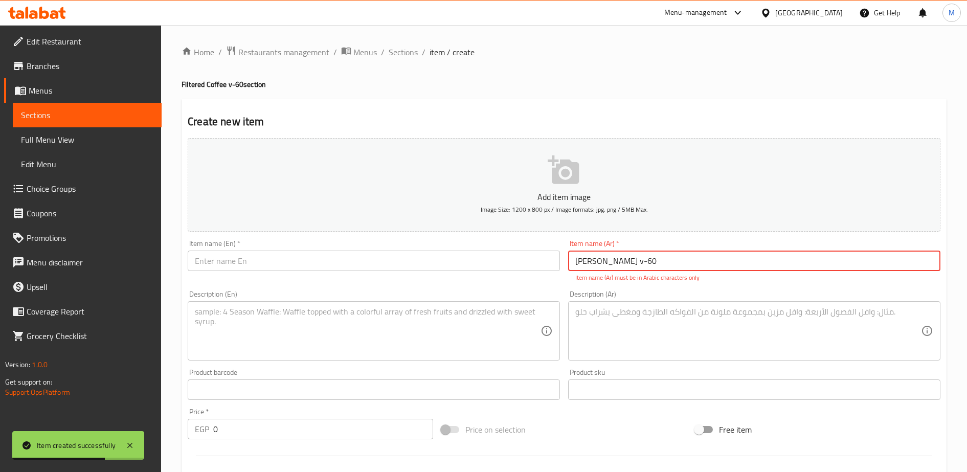
type input "كوستاريكا شيريبو v-60"
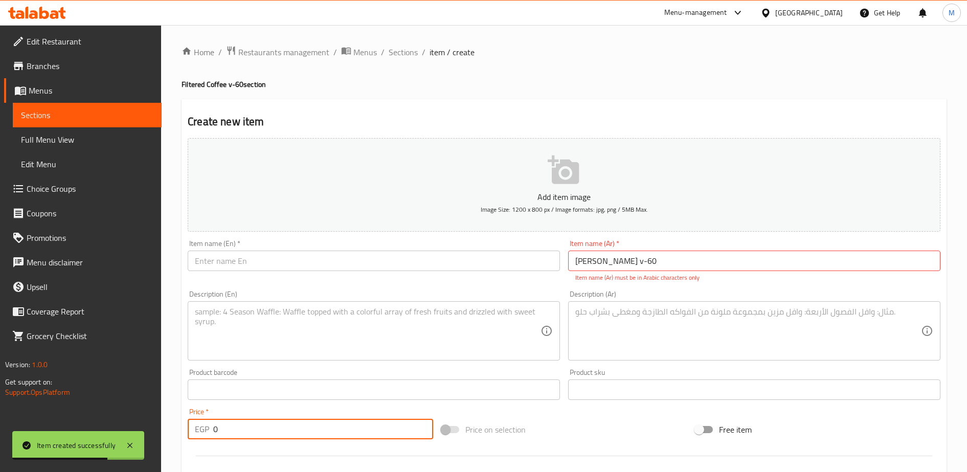
click at [253, 426] on input "0" at bounding box center [323, 429] width 220 height 20
type input "120"
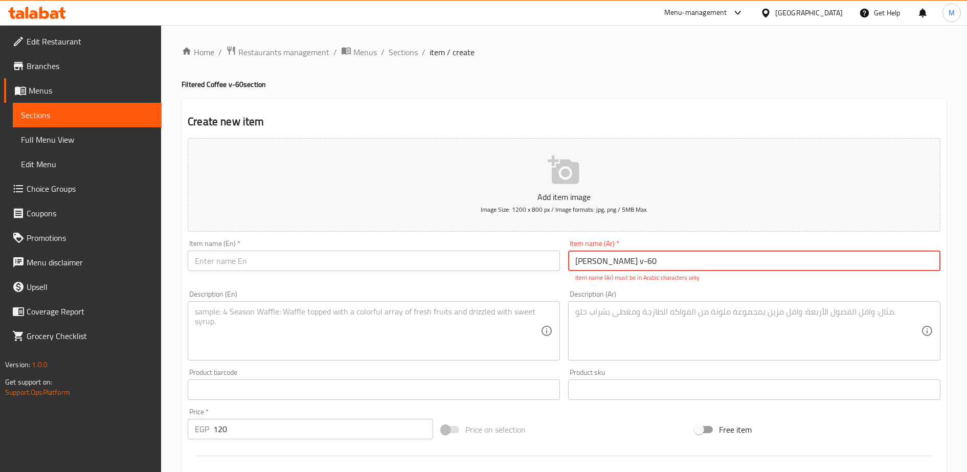
click at [641, 262] on input "كوستاريكا شيريبو v-60" at bounding box center [754, 261] width 372 height 20
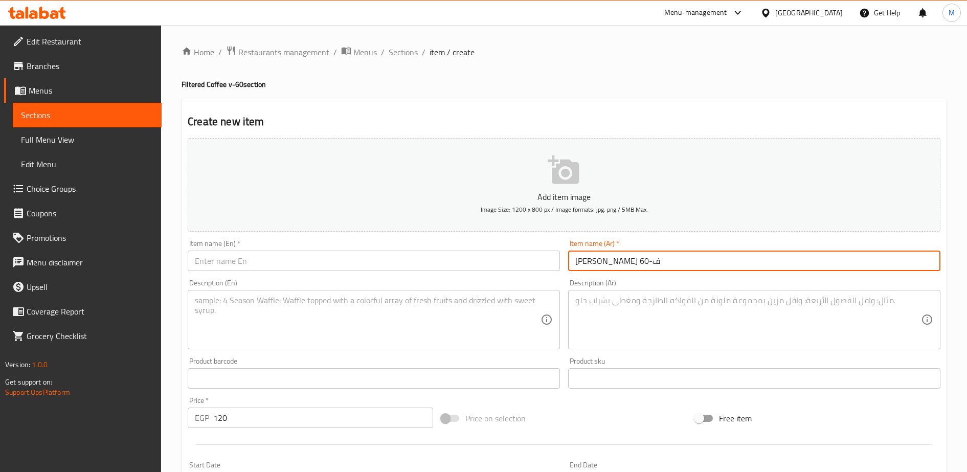
type input "كوستاريكا شيريبو ف-60"
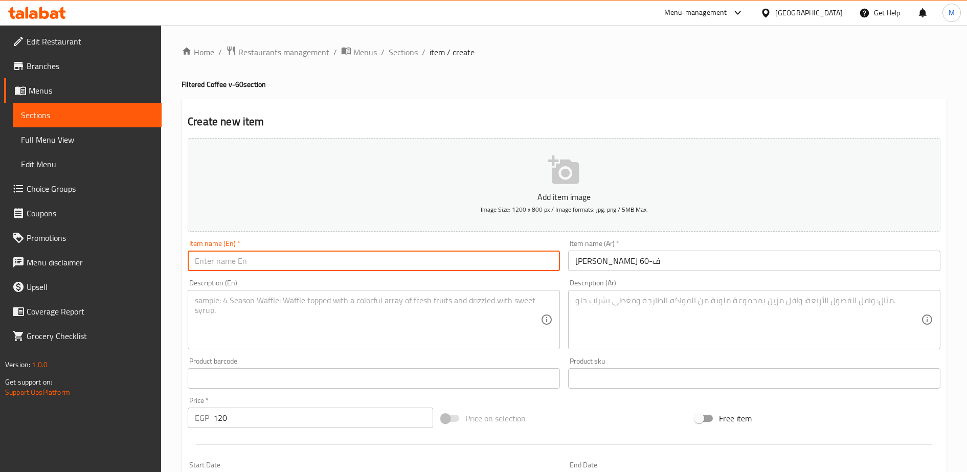
click at [243, 258] on input "text" at bounding box center [374, 261] width 372 height 20
paste input "Costa Rica Sherry Bop v-60"
type input "Costa Rica Sherry Bop v-60"
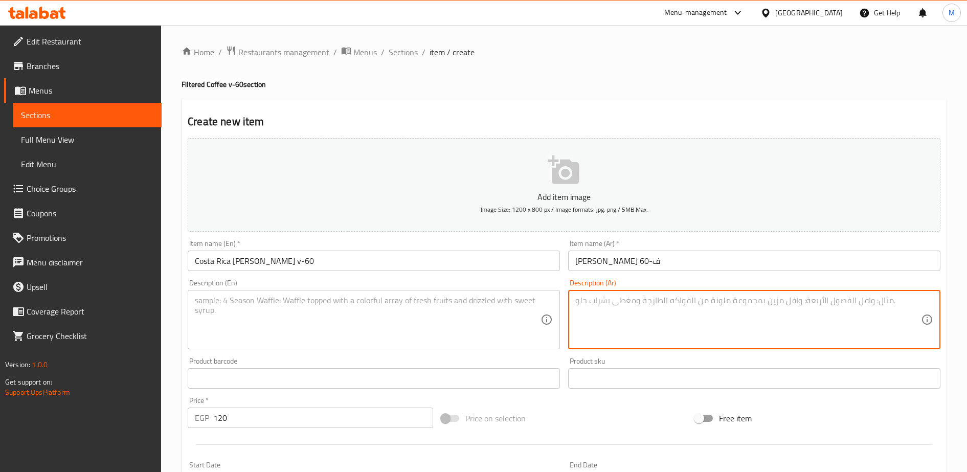
click at [592, 304] on textarea at bounding box center [748, 320] width 346 height 49
paste textarea "قهوة مفلترة v-60 كوستاريكا شيريبو معالجة عسلية full honey طعم سكري بإيحاءات الش…"
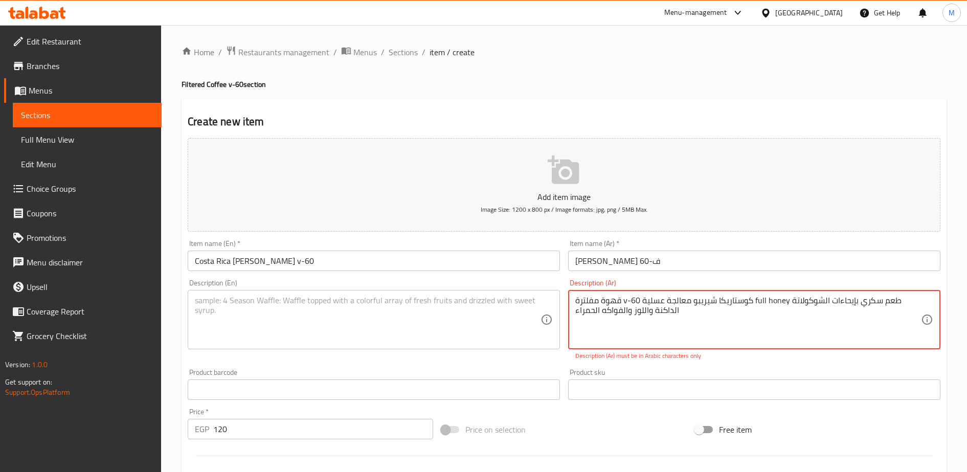
click at [625, 302] on textarea "قهوة مفلترة v-60 كوستاريكا شيريبو معالجة عسلية full honey طعم سكري بإيحاءات الش…" at bounding box center [748, 320] width 346 height 49
type textarea "قهوة مفلترة ف -60 كوستاريكا شيريبو معالجة عسلية full honey طعم سكري بإيحاءات ال…"
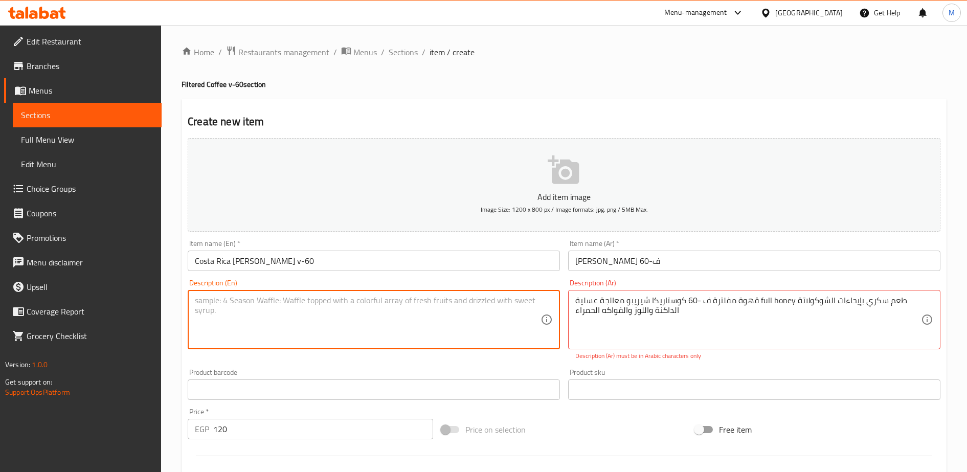
click at [382, 305] on textarea at bounding box center [368, 320] width 346 height 49
click at [231, 310] on textarea at bounding box center [368, 320] width 346 height 49
paste textarea "Filtered coffee v-60 Costa Rica Sheribo processed with honey full honey flavor …"
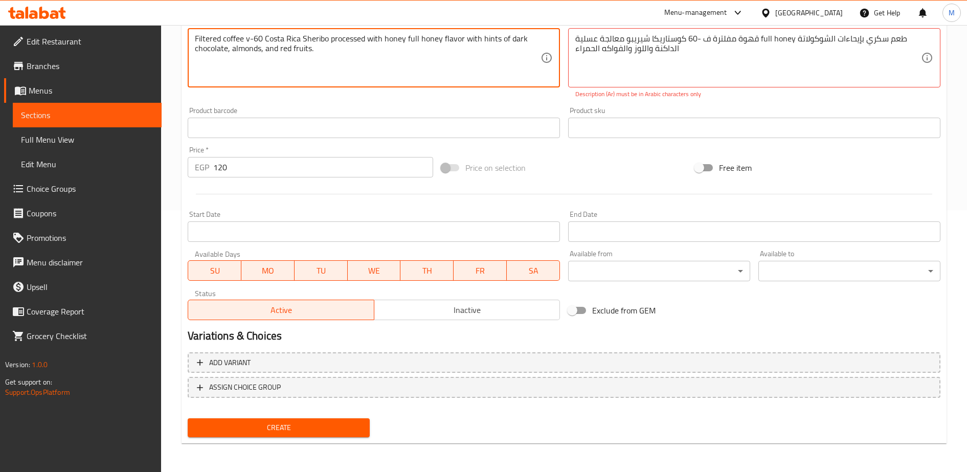
type textarea "Filtered coffee v-60 Costa Rica Sheribo processed with honey full honey flavor …"
click at [264, 432] on span "Create" at bounding box center [279, 427] width 166 height 13
click at [402, 42] on textarea "Filtered coffee v-60 Costa Rica Sheribo processed with honey full honey flavor …" at bounding box center [368, 58] width 346 height 49
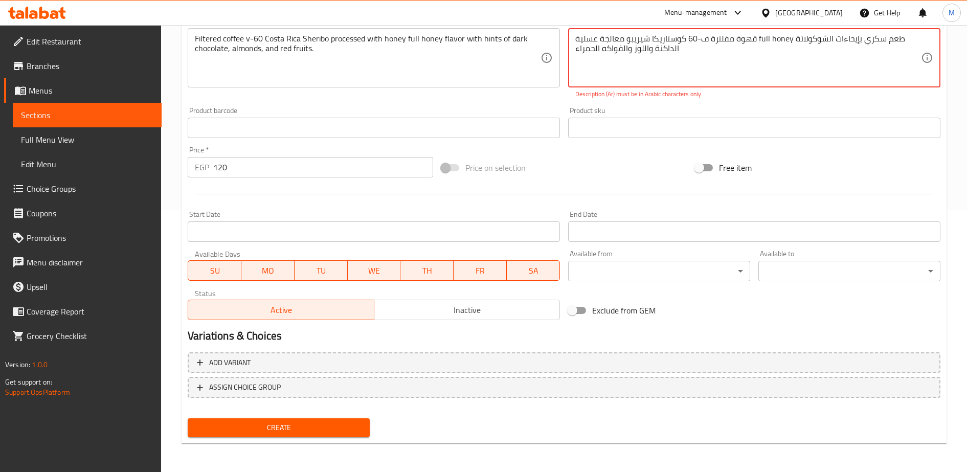
click at [582, 53] on textarea "قهوة مفلترة ف-60 كوستاريكا شيريبو معالجة عسلية full honey طعم سكري بإيحاءات الش…" at bounding box center [748, 58] width 346 height 49
paste textarea "صفاة من كوستاريكا، معالجة بالعسل، بنكهة عسل كاملة مع لمحات من الشوكولاتة الداكن…"
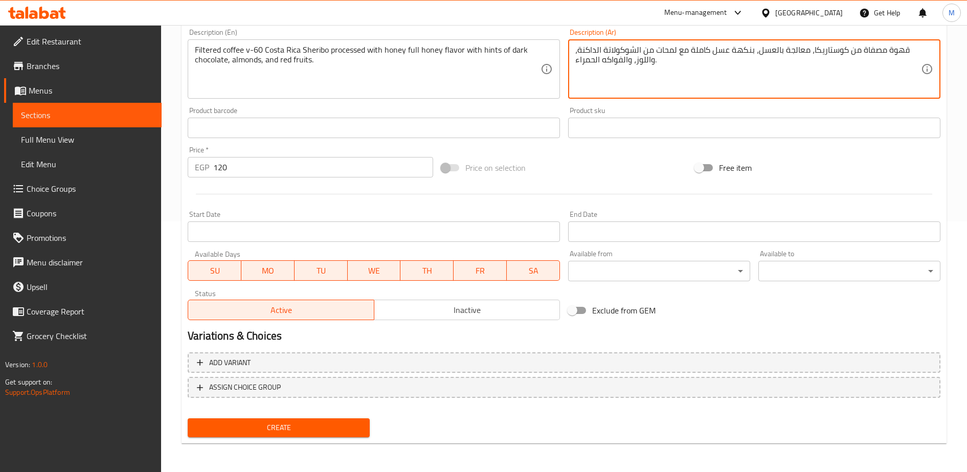
type textarea "قهوة مصفاة من كوستاريكا، معالجة بالعسل، بنكهة عسل كاملة مع لمحات من الشوكولاتة …"
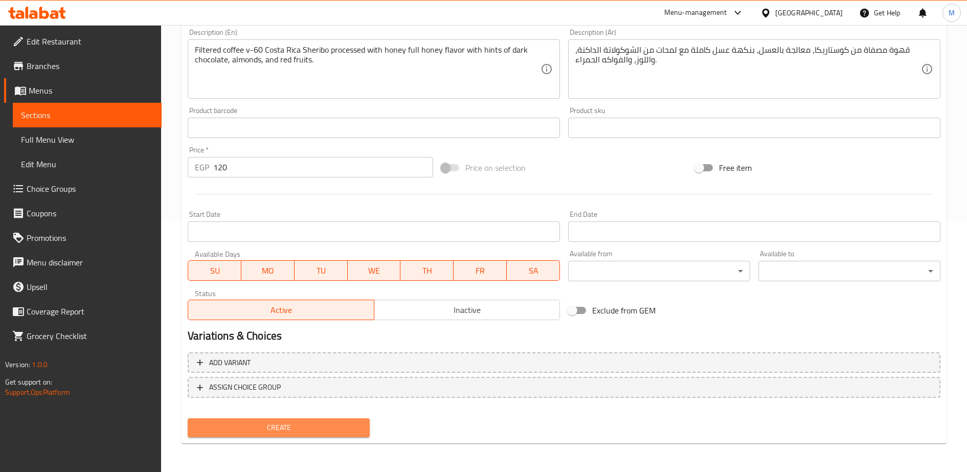
click at [320, 427] on span "Create" at bounding box center [279, 427] width 166 height 13
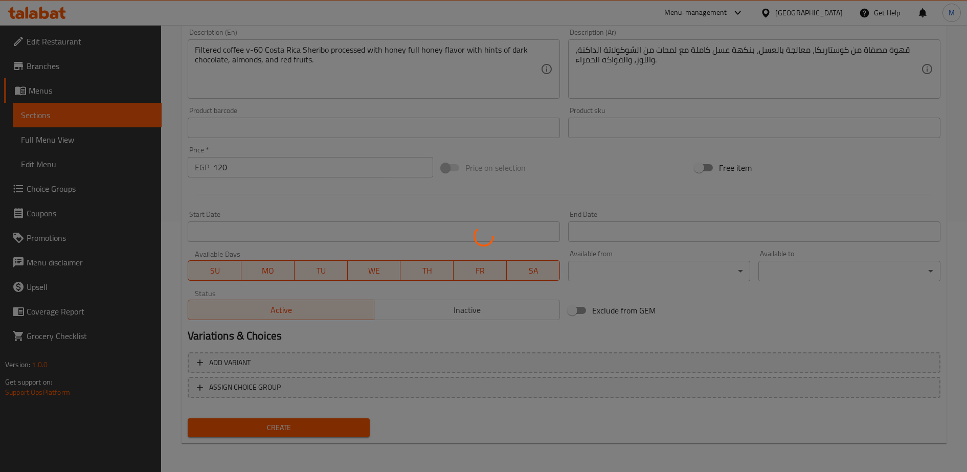
type input "0"
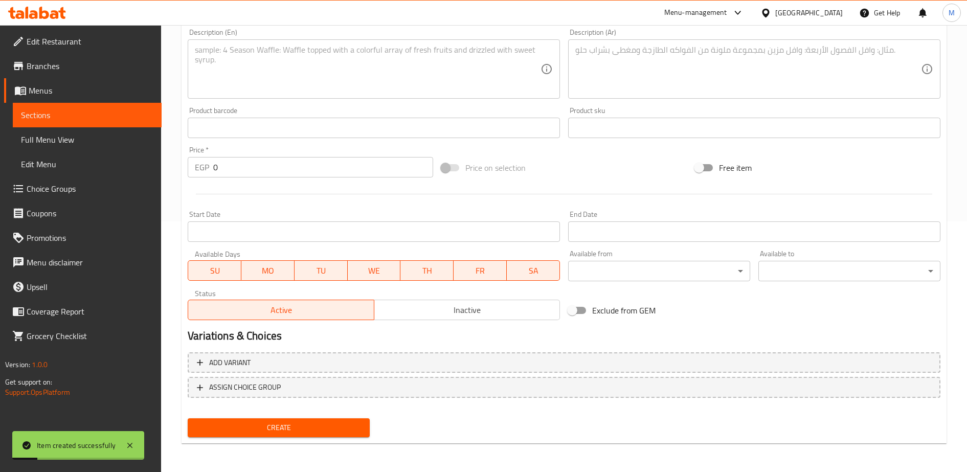
scroll to position [0, 0]
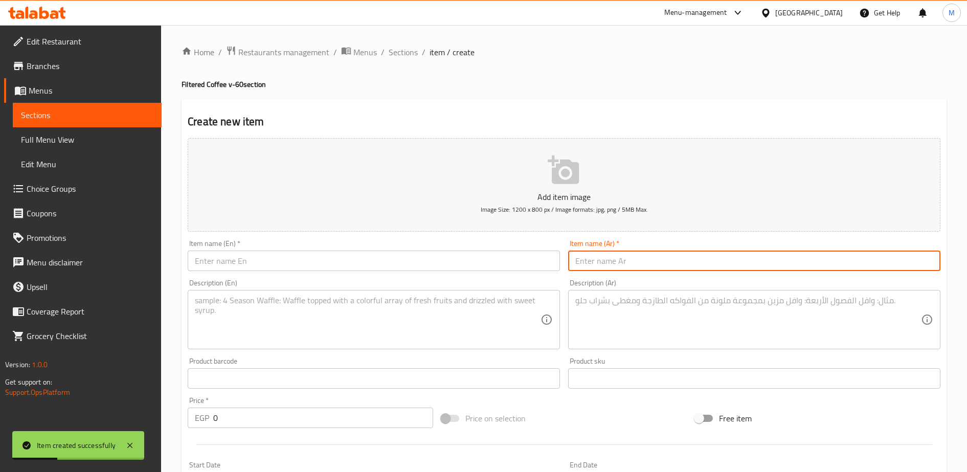
click at [601, 257] on input "text" at bounding box center [754, 261] width 372 height 20
paste input "جواتيمالا ويويتينانجو v-60"
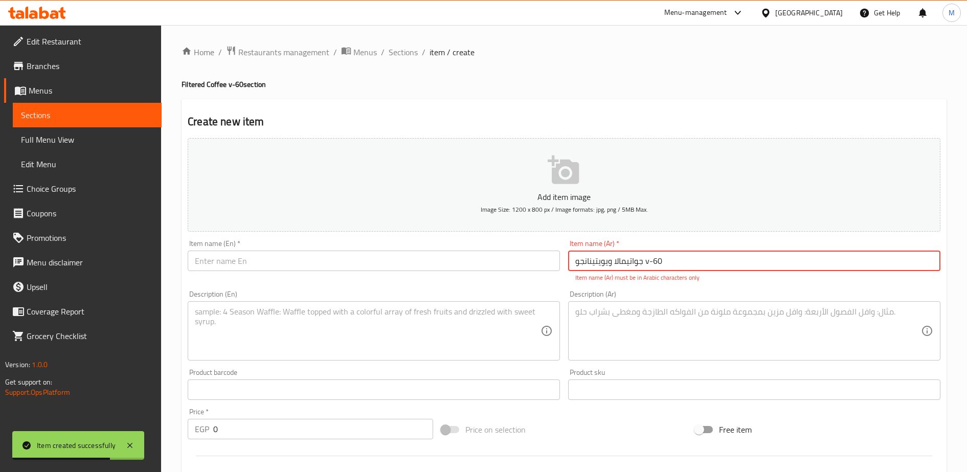
click at [650, 262] on input "جواتيمالا ويويتينانجو v-60" at bounding box center [754, 261] width 372 height 20
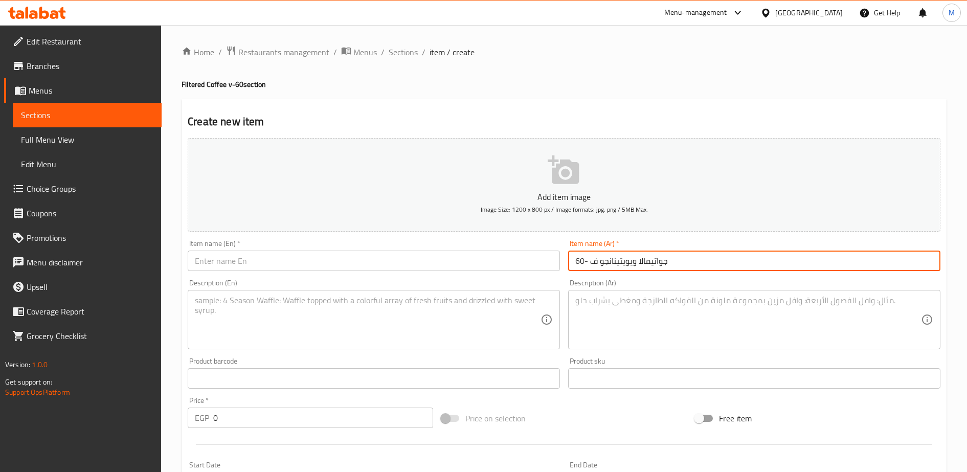
type input "جواتيمالا ويويتينانجو ف -60"
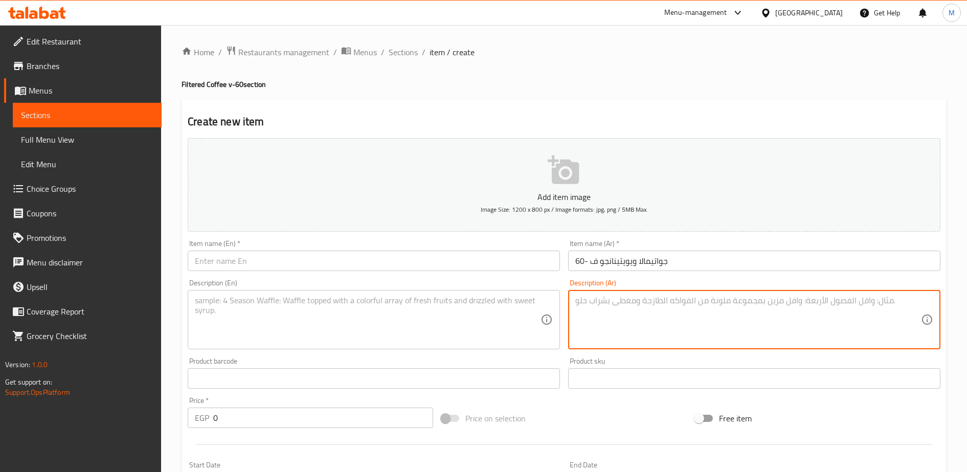
click at [655, 306] on textarea at bounding box center [748, 320] width 346 height 49
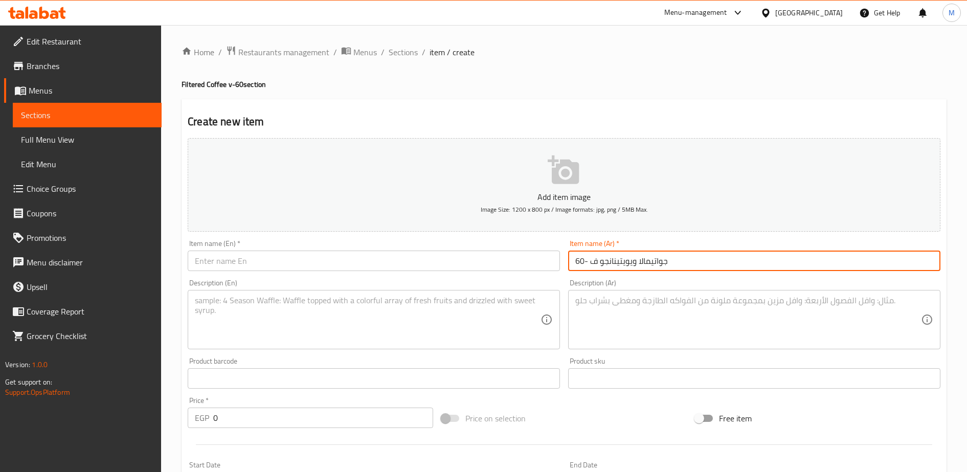
click at [624, 262] on input "جواتيمالا ويويتينانجو ف -60" at bounding box center [754, 261] width 372 height 20
click at [286, 262] on input "text" at bounding box center [374, 261] width 372 height 20
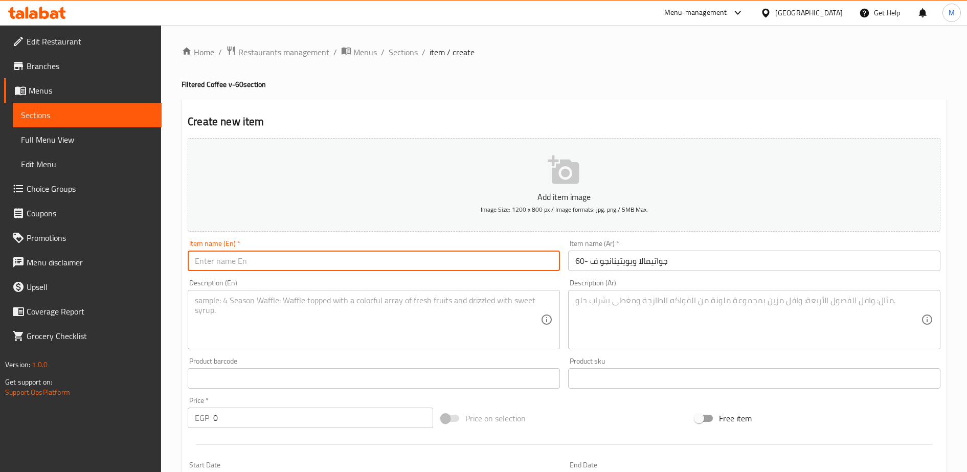
paste input "جواتيمالا ويويتينانجو ف -60"
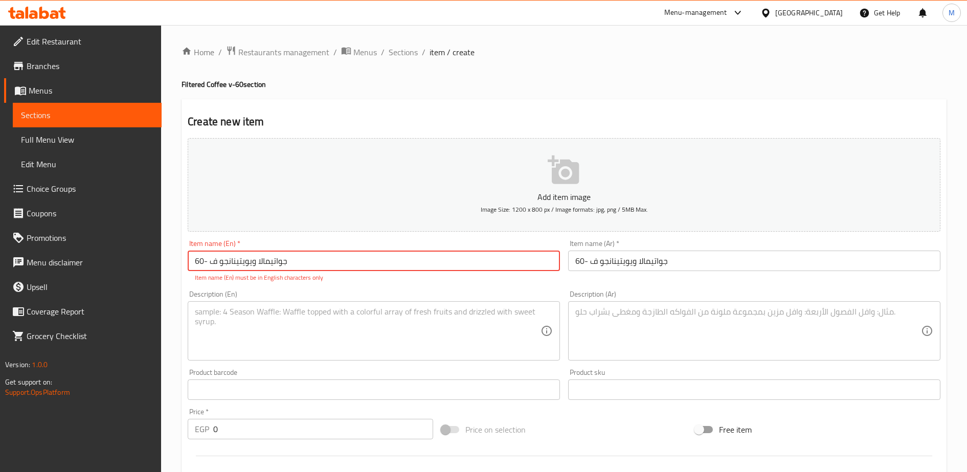
click at [268, 260] on input "جواتيمالا ويويتينانجو ف -60" at bounding box center [374, 261] width 372 height 20
paste input "Guatemala and Yvetenango at"
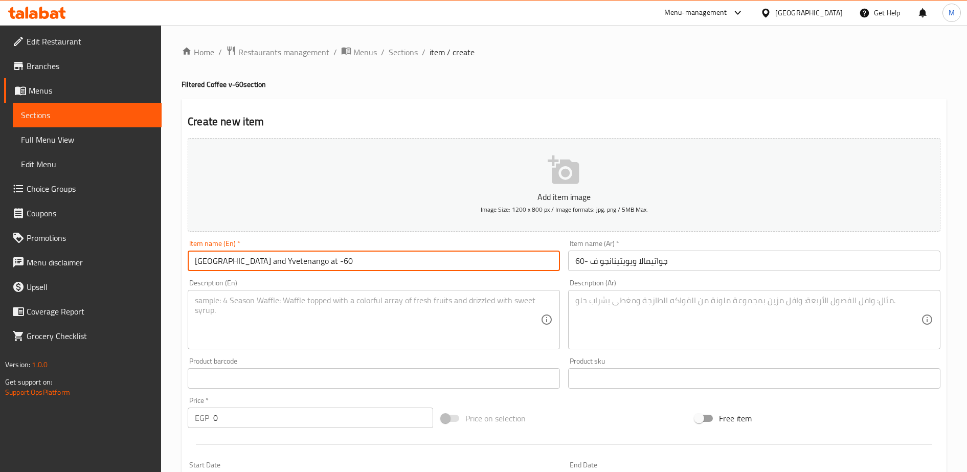
type input "Guatemala and Yvetenango at -60"
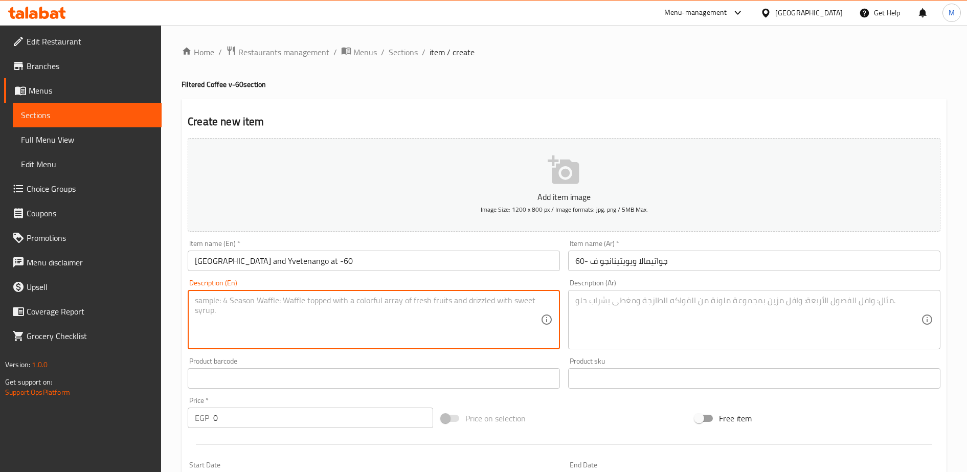
click at [258, 300] on textarea at bounding box center [368, 320] width 346 height 49
click at [598, 303] on textarea at bounding box center [748, 320] width 346 height 49
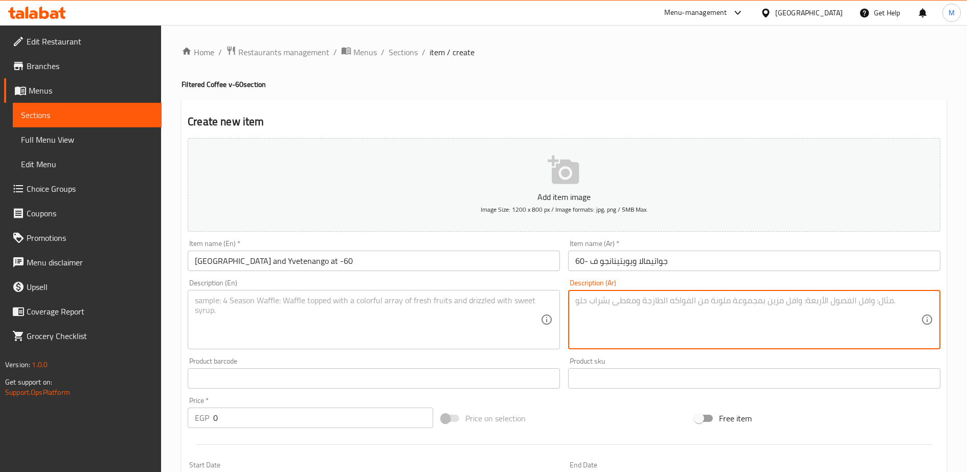
paste textarea "قهوة مفلترة v-60 جواتيمالا ويويتينانجو معالجة مغسولة البندق والتفاح الاحمر والش…"
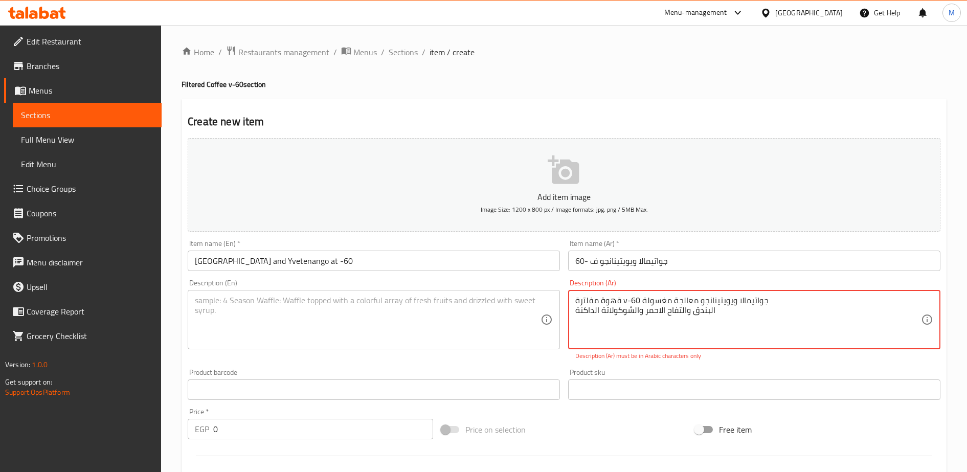
click at [626, 300] on textarea "قهوة مفلترة v-60 جواتيمالا ويويتينانجو معالجة مغسولة البندق والتفاح الاحمر والش…" at bounding box center [748, 320] width 346 height 49
click at [625, 300] on textarea "قهوة مفلترة v-60 جواتيمالا ويويتينانجو معالجة مغسولة البندق والتفاح الاحمر والش…" at bounding box center [748, 320] width 346 height 49
click at [622, 303] on textarea "قهوة مفلترة ف-60 جواتيمالا ويويتينانجو معالجة مغسولة البندق والتفاح الاحمر والش…" at bounding box center [748, 320] width 346 height 49
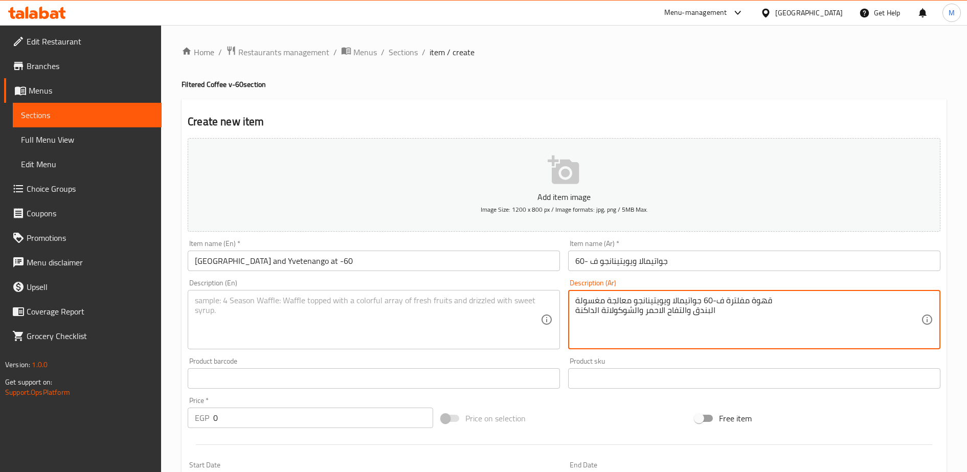
click at [622, 303] on textarea "قهوة مفلترة ف-60 جواتيمالا ويويتينانجو معالجة مغسولة البندق والتفاح الاحمر والش…" at bounding box center [748, 320] width 346 height 49
type textarea "قهوة مفلترة ف-60 جواتيمالا ويويتينانجو معالجة مغسولة البندق والتفاح الاحمر والش…"
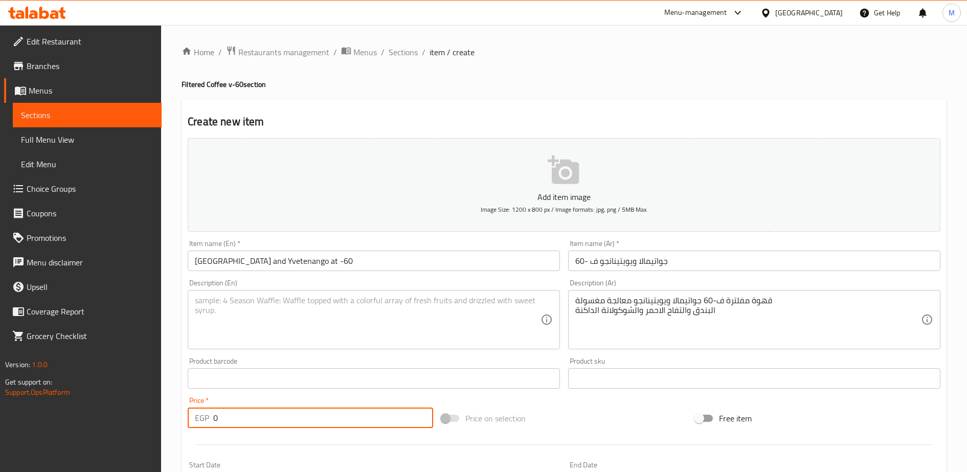
click at [253, 422] on input "0" at bounding box center [323, 418] width 220 height 20
click at [233, 423] on input "120" at bounding box center [323, 418] width 220 height 20
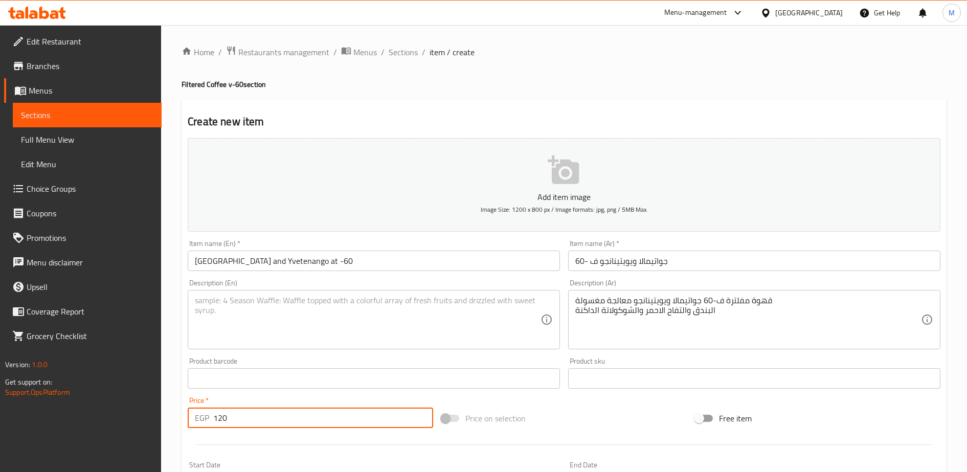
click at [233, 423] on input "120" at bounding box center [323, 418] width 220 height 20
type input "100"
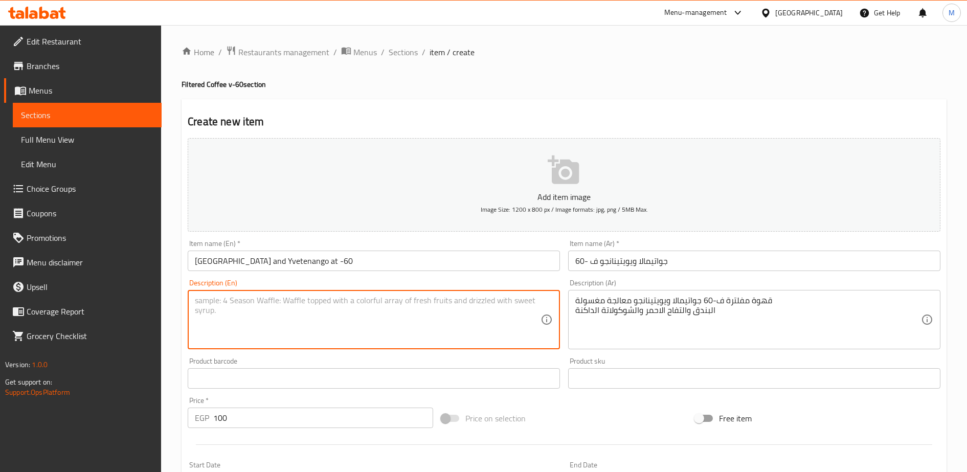
click at [235, 298] on textarea at bounding box center [368, 320] width 346 height 49
paste textarea "Hazelnuts, red apples, and dark chocolate"
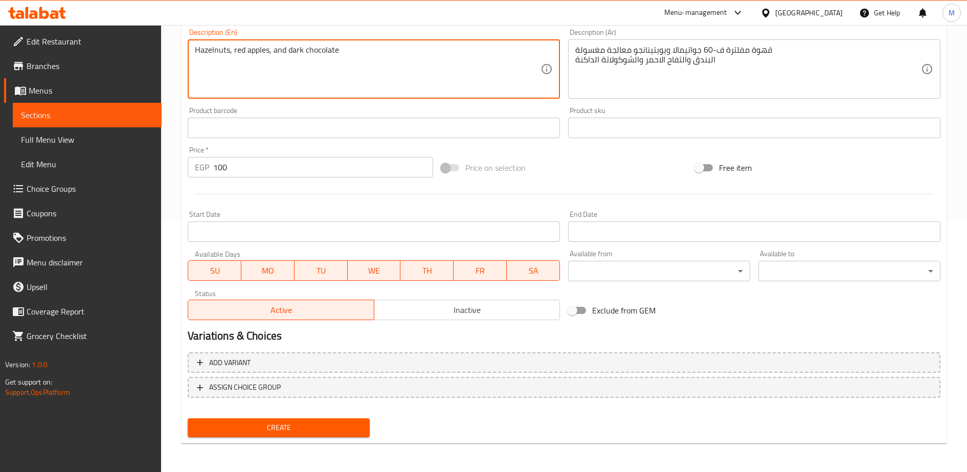
type textarea "Hazelnuts, red apples, and dark chocolate"
click at [266, 429] on span "Create" at bounding box center [279, 427] width 166 height 13
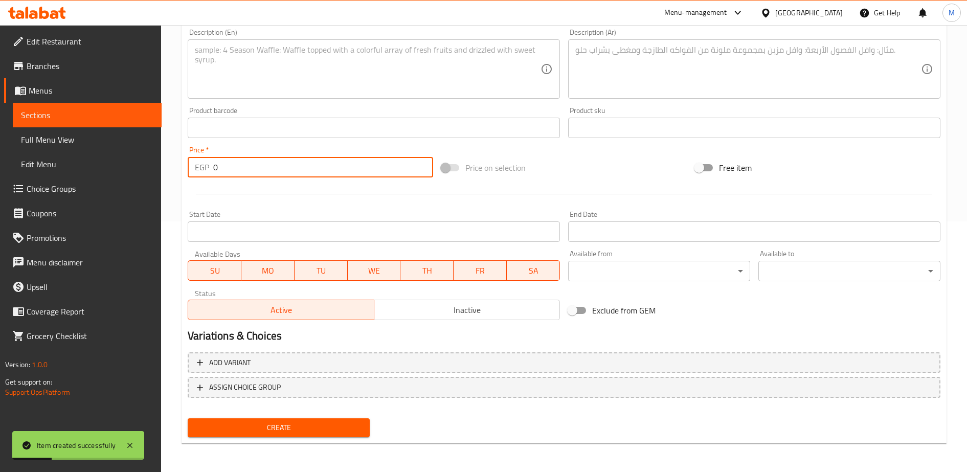
click at [225, 167] on input "0" at bounding box center [323, 167] width 220 height 20
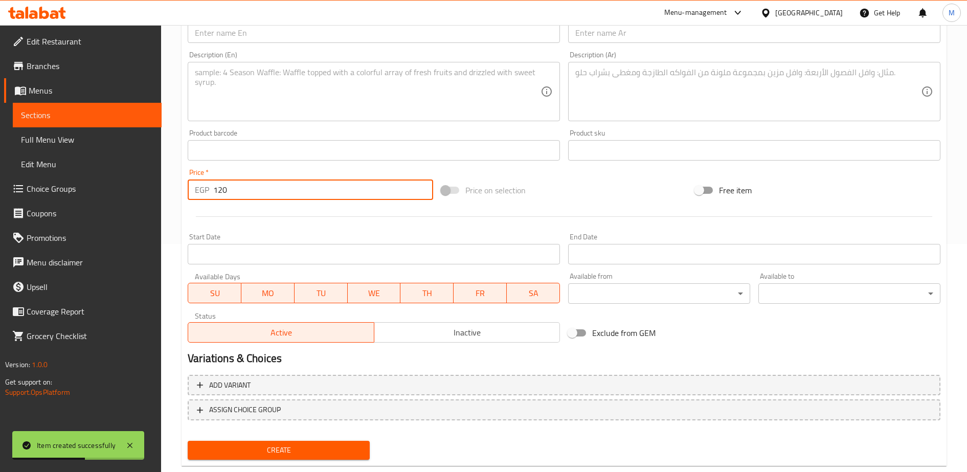
scroll to position [228, 0]
type input "120"
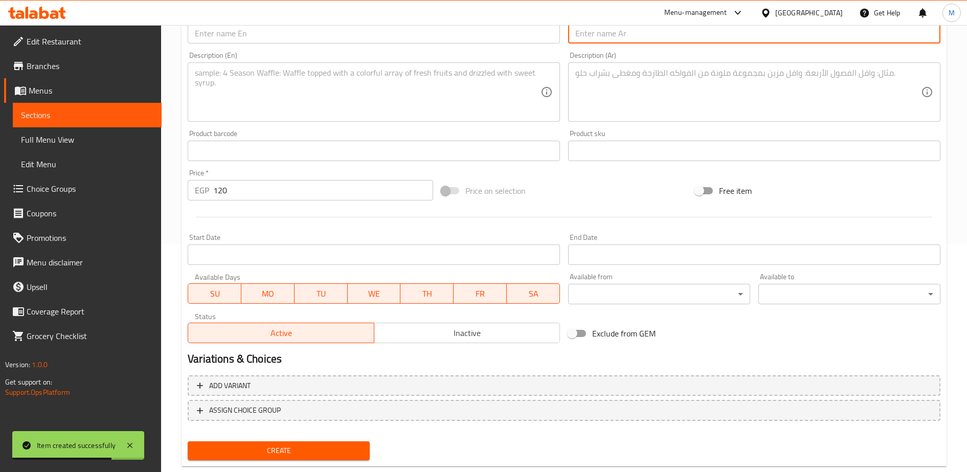
click at [603, 34] on input "text" at bounding box center [754, 33] width 372 height 20
paste input "بوروندي ياندارو v-60"
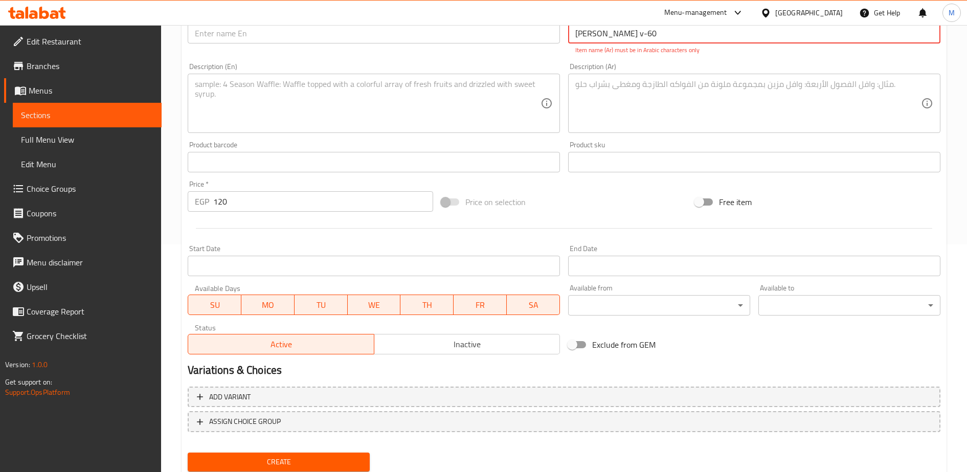
click at [629, 35] on input "بوروندي ياندارو v-60" at bounding box center [754, 33] width 372 height 20
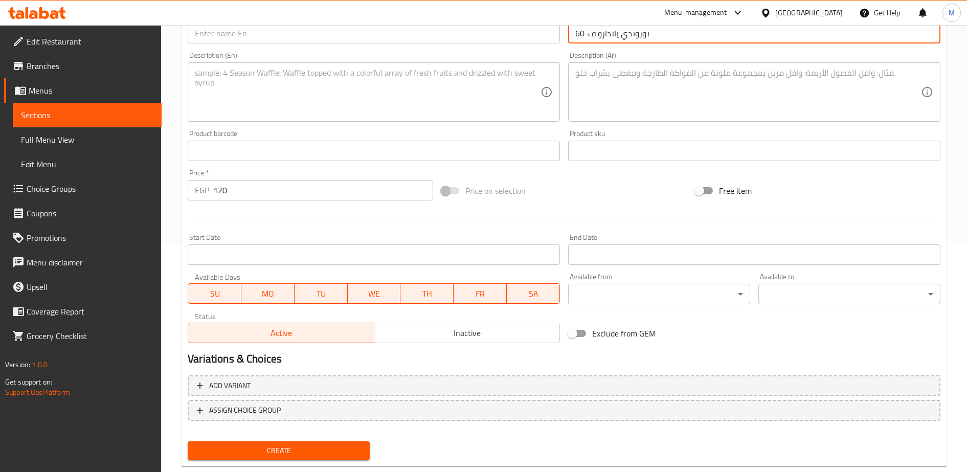
click at [629, 35] on input "بوروندي ياندارو ف-60" at bounding box center [754, 33] width 372 height 20
type input "بوروندي ياندارو ف-60"
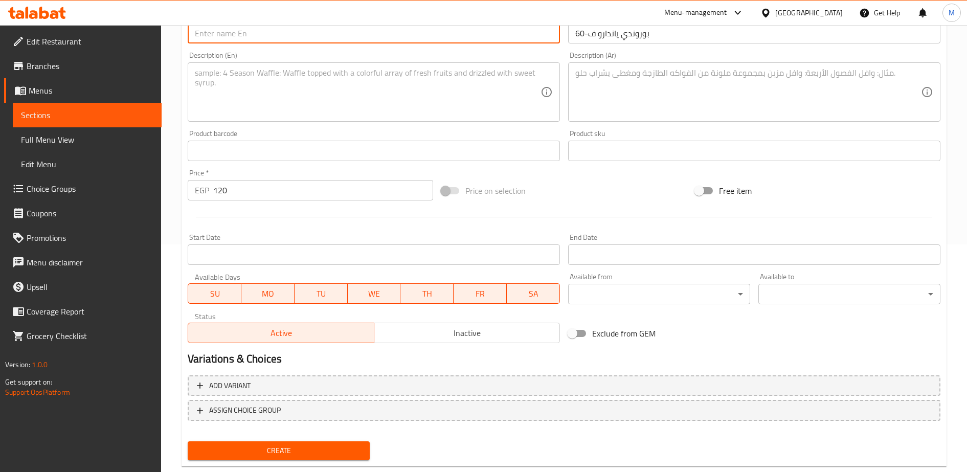
click at [271, 36] on input "text" at bounding box center [374, 33] width 372 height 20
paste input "Burundi Yandaro F-60 the dark"
type input "Burundi Yandaro F-60 the dark"
click at [254, 62] on div "Description (En)" at bounding box center [374, 91] width 372 height 59
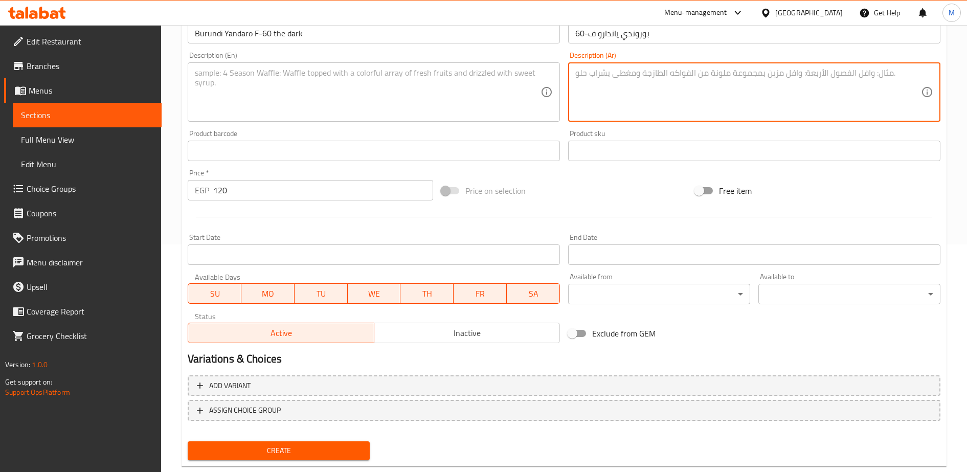
click at [604, 80] on textarea at bounding box center [748, 92] width 346 height 49
paste textarea "قهوة مفلترة v-60 بوروندي ياندارو معالجة مغسولة بإيحاءات العسل والشوكولاتة الداك…"
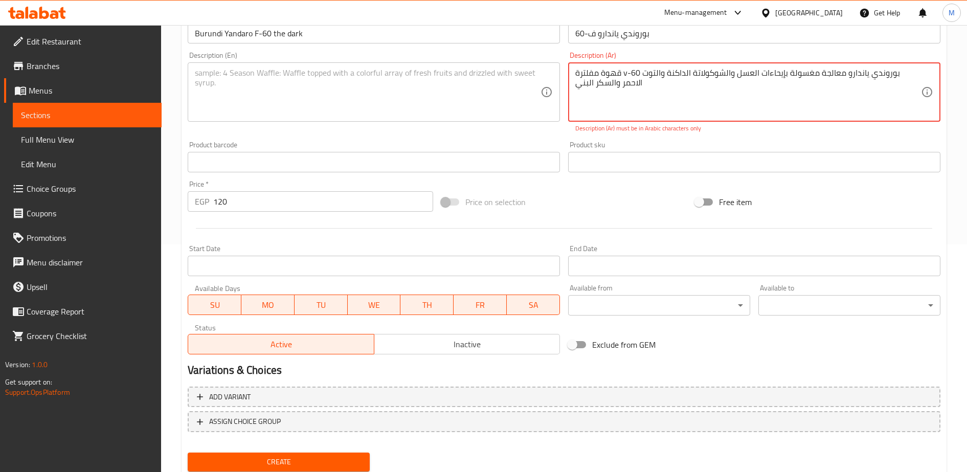
click at [627, 73] on textarea "قهوة مفلترة v-60 بوروندي ياندارو معالجة مغسولة بإيحاءات العسل والشوكولاتة الداك…" at bounding box center [748, 92] width 346 height 49
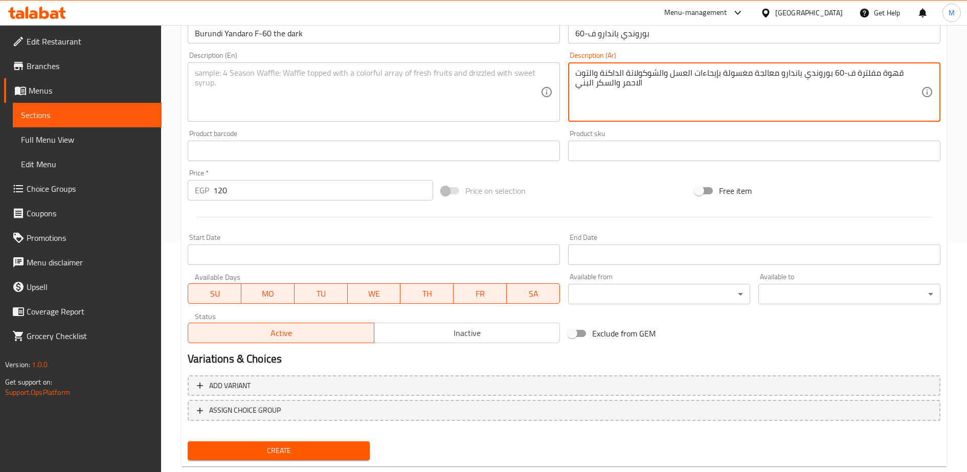
type textarea "قهوة مفلترة ف-60 بوروندي ياندارو معالجة مغسولة بإيحاءات العسل والشوكولاتة الداك…"
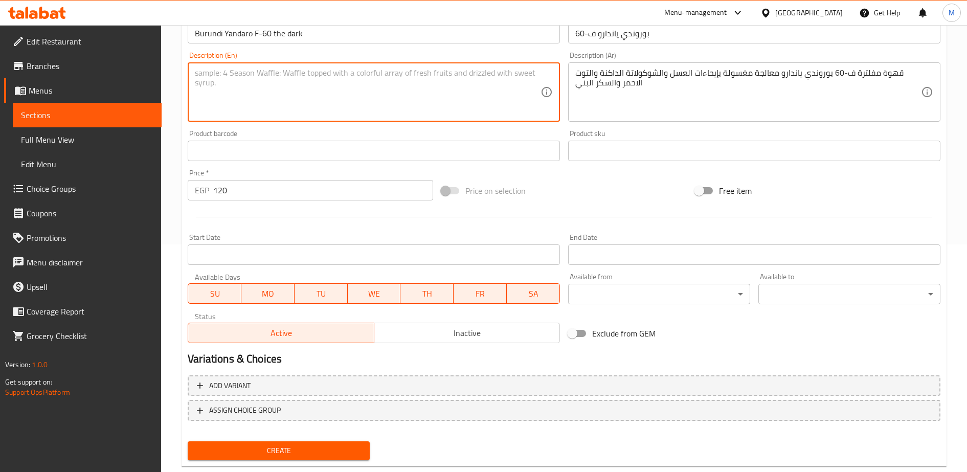
click at [388, 99] on textarea at bounding box center [368, 92] width 346 height 49
click at [231, 83] on textarea at bounding box center [368, 92] width 346 height 49
paste textarea "Filtered coffee V60 Burundi Yandaro washed process with hints of honey, dark ch…"
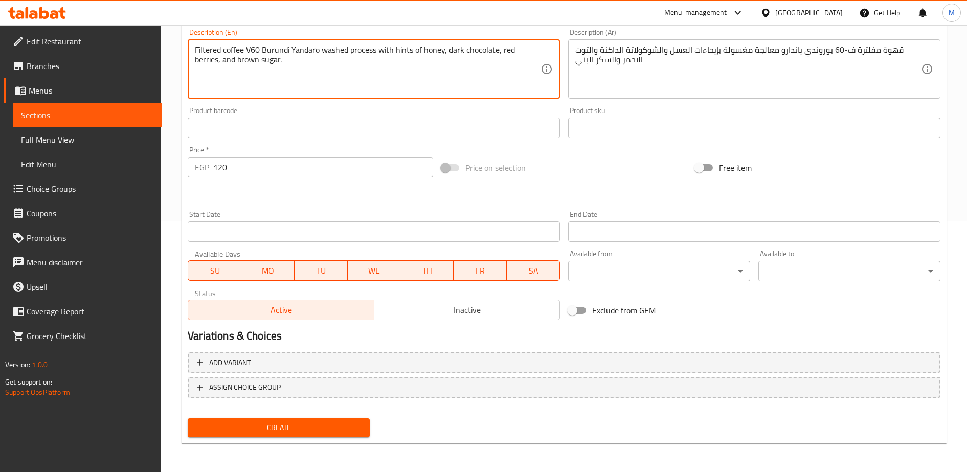
type textarea "Filtered coffee V60 Burundi Yandaro washed process with hints of honey, dark ch…"
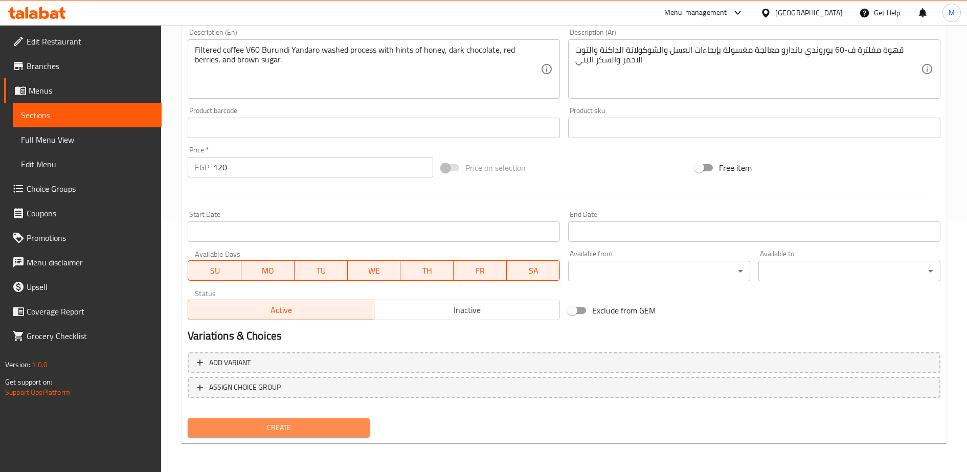
click at [285, 426] on span "Create" at bounding box center [279, 427] width 166 height 13
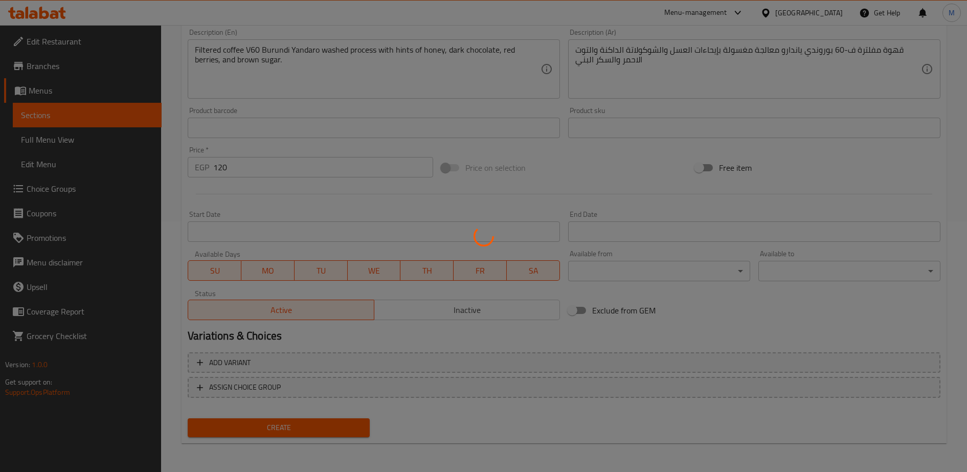
type input "0"
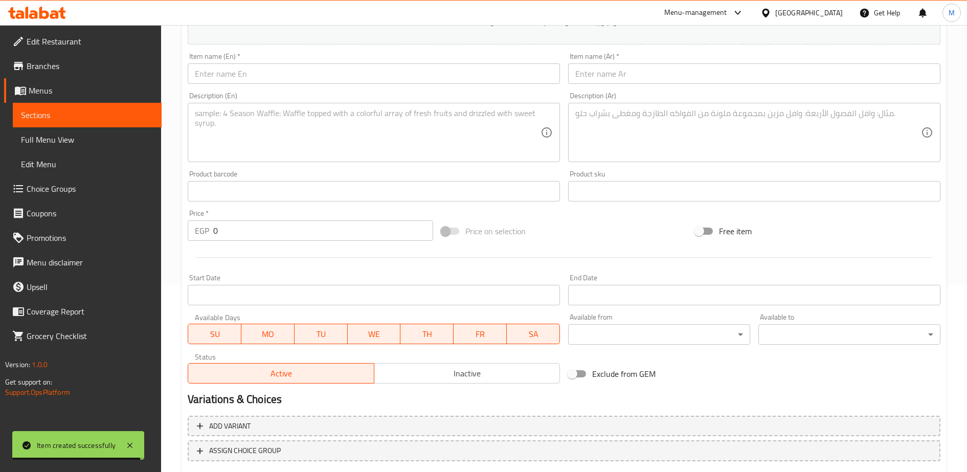
scroll to position [181, 0]
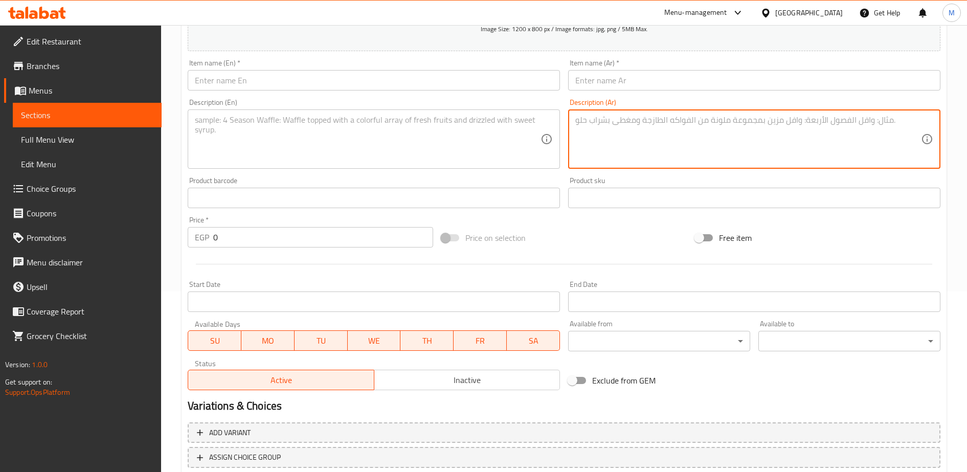
click at [605, 127] on textarea at bounding box center [748, 139] width 346 height 49
paste textarea "كولومبيا بينك بوربون v-60 قهوة مفلترة v-60 كولومبيا بينك بوربون معالجة لاهوائية…"
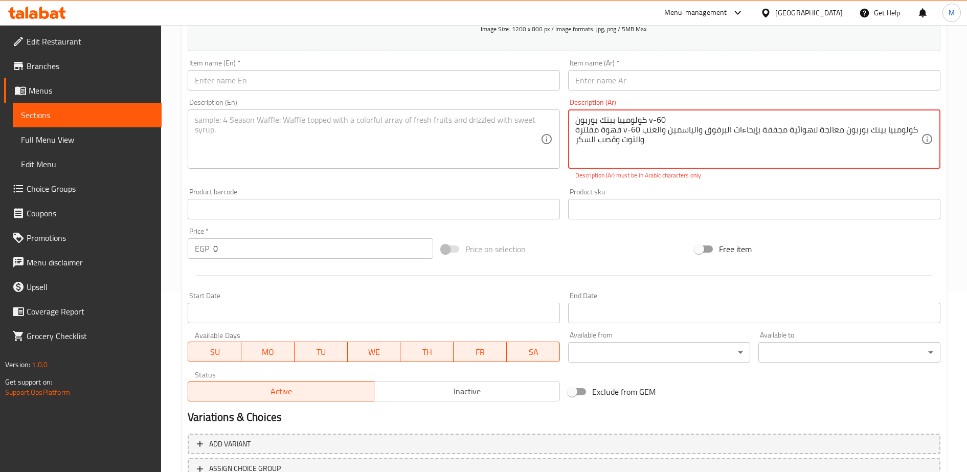
type textarea "كولومبيا بينك بوربون v-60 قهوة مفلترة v-60 كولومبيا بينك بوربون معالجة لاهوائية…"
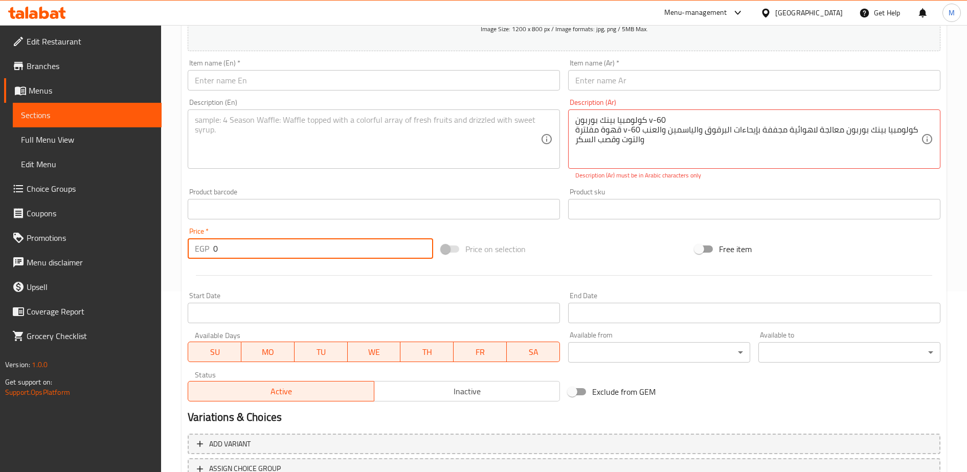
click at [226, 248] on input "0" at bounding box center [323, 248] width 220 height 20
click at [226, 248] on input "1" at bounding box center [323, 248] width 220 height 20
type input "150"
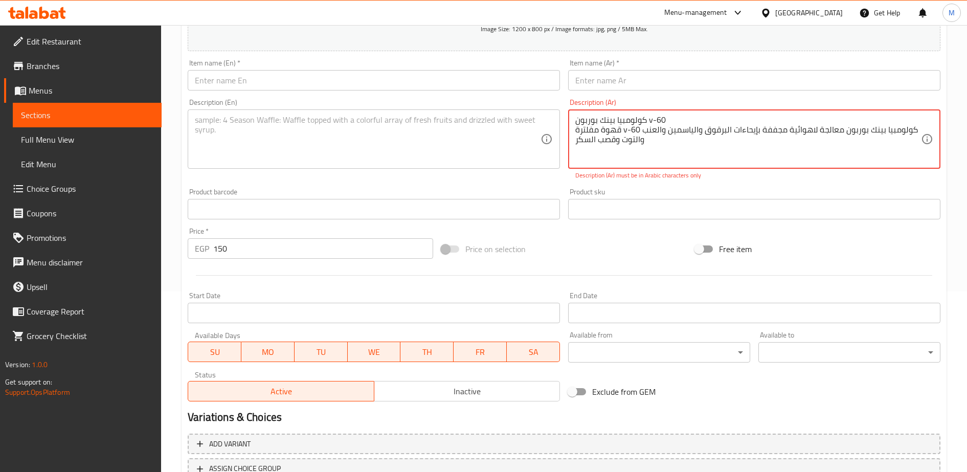
click at [605, 122] on textarea "كولومبيا بينك بوربون v-60 قهوة مفلترة v-60 كولومبيا بينك بوربون معالجة لاهوائية…" at bounding box center [748, 139] width 346 height 49
click at [607, 121] on textarea "كولومبيا بينك بوربون v-60 قهوة مفلترة v-60 كولومبيا بينك بوربون معالجة لاهوائية…" at bounding box center [748, 139] width 346 height 49
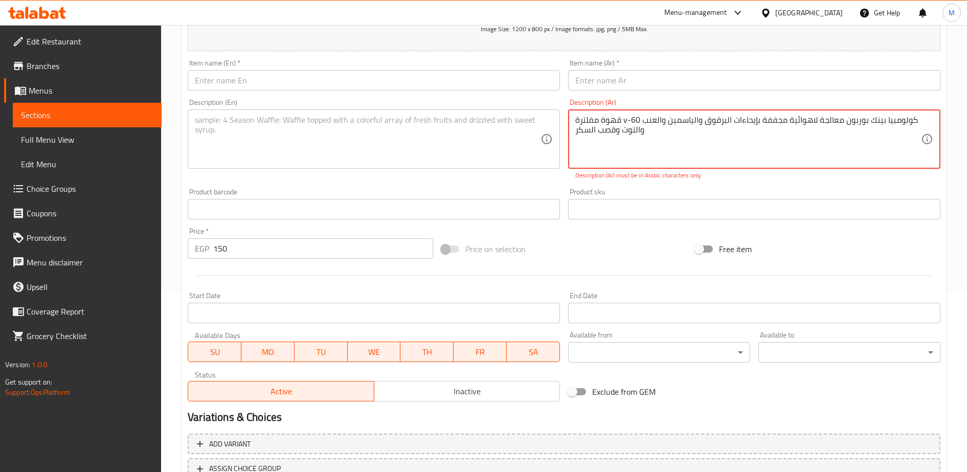
type textarea "قهوة مفلترة v-60 كولومبيا بينك بوربون معالجة لاهوائية مجففة بإيحاءات البرقوق وا…"
click at [600, 78] on input "text" at bounding box center [754, 80] width 372 height 20
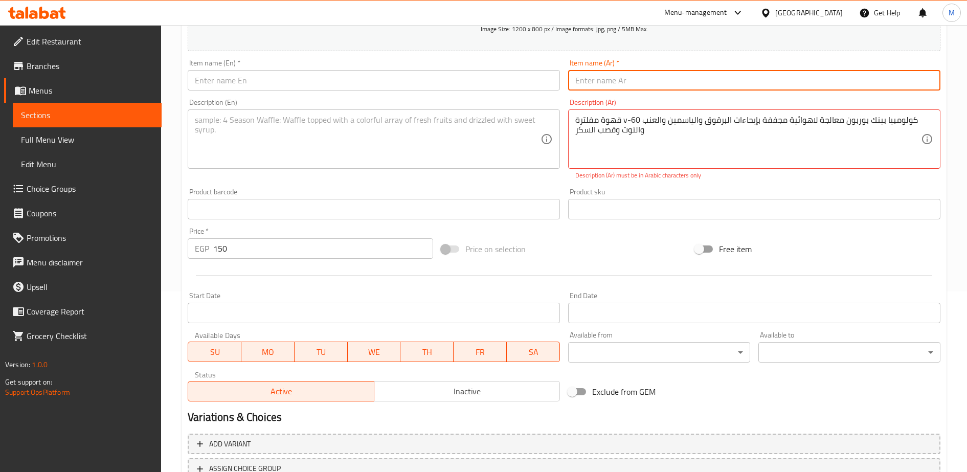
paste input "كولومبيا بينك بوربون v-60"
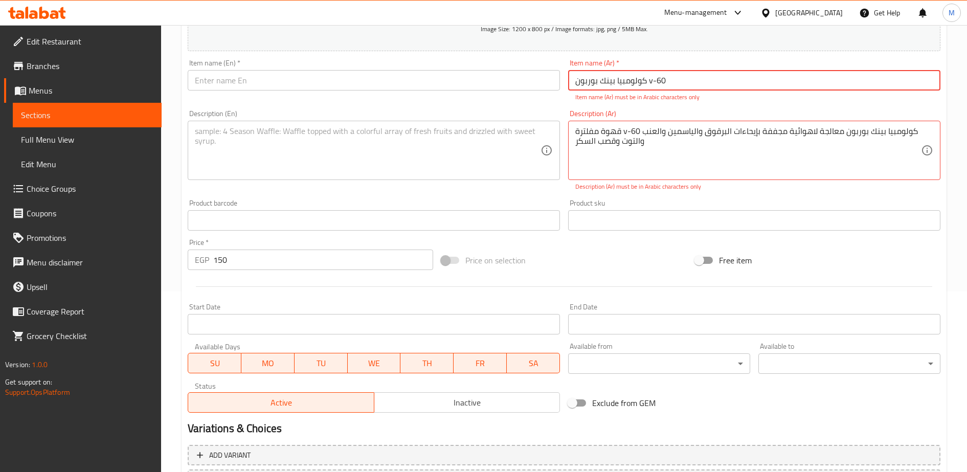
click at [652, 82] on input "كولومبيا بينك بوربون v-60" at bounding box center [754, 80] width 372 height 20
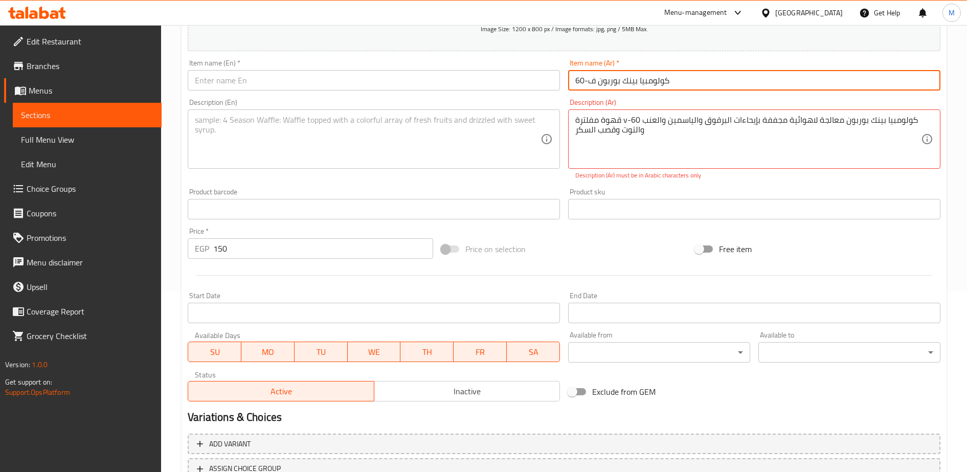
type input "كولومبيا بينك بوربون ف-60"
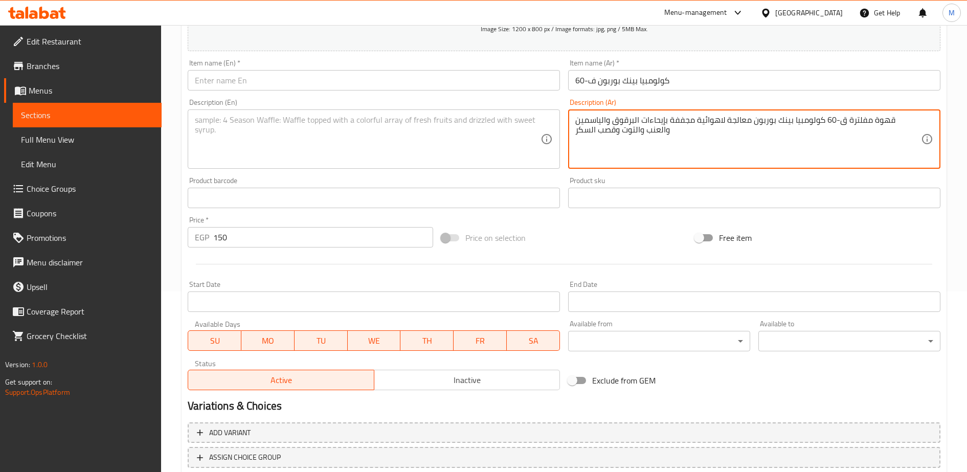
click at [627, 120] on textarea "قهوة مفلترة ق-60 كولومبيا بينك بوربون معالجة لاهوائية مجففة بإيحاءات البرقوق وا…" at bounding box center [748, 139] width 346 height 49
type textarea "قهوة مفلترة ق-60 كولومبيا بينك بوربون معالجة لاهوائية مجففة بإيحاءات البرقوق وا…"
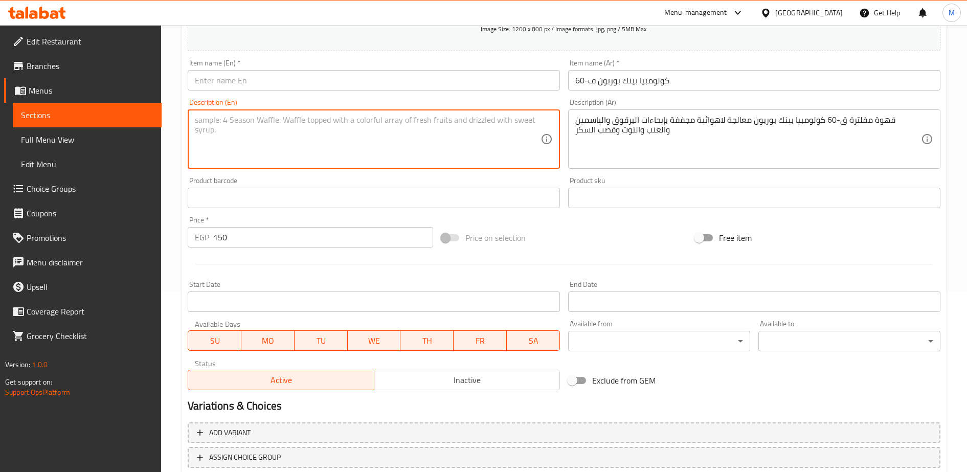
click at [288, 123] on textarea at bounding box center [368, 139] width 346 height 49
paste textarea "Filtered coffee C-60 Colombia Pink Bourbon, processed anaerobically and dried, …"
type textarea "Filtered coffee C-60 Colombia Pink Bourbon, processed anaerobically and dried, …"
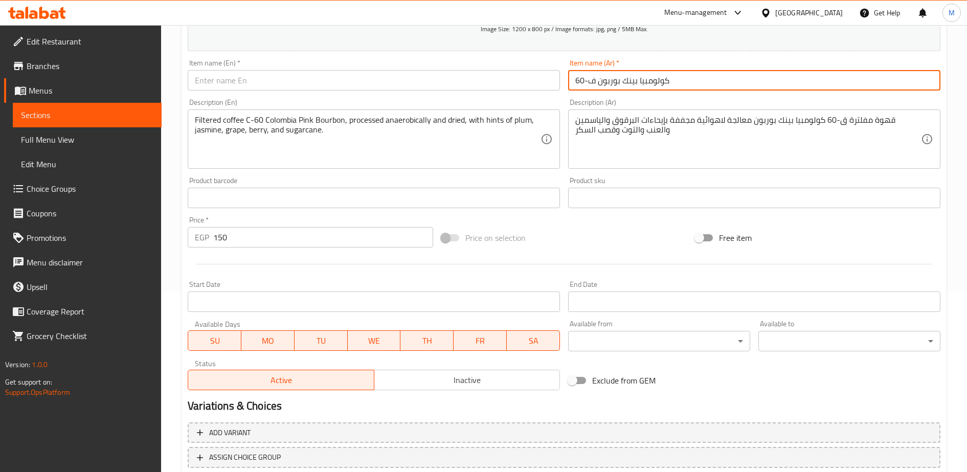
click at [606, 81] on input "كولومبيا بينك بوربون ف-60" at bounding box center [754, 80] width 372 height 20
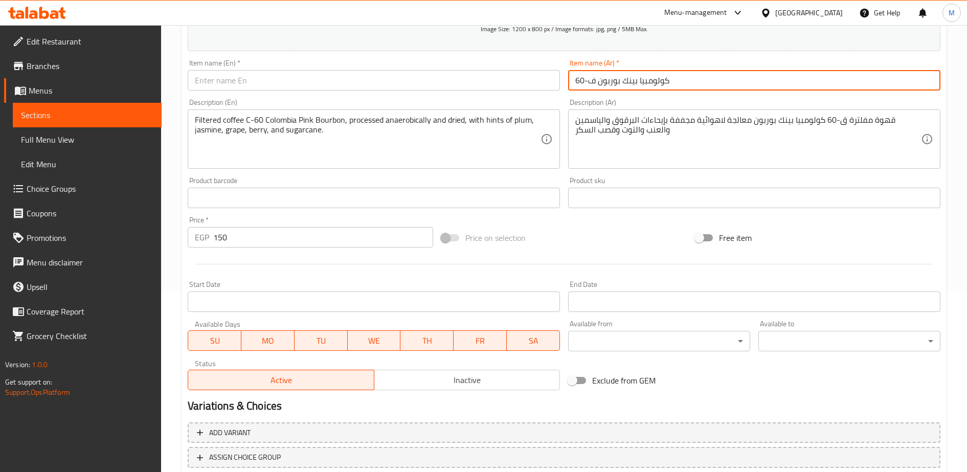
click at [606, 81] on input "كولومبيا بينك بوربون ف-60" at bounding box center [754, 80] width 372 height 20
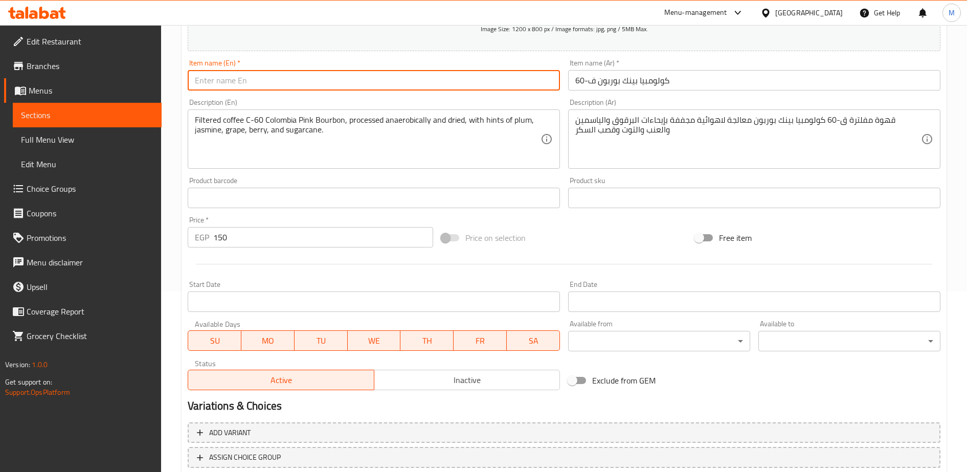
click at [236, 80] on input "text" at bounding box center [374, 80] width 372 height 20
paste input "Colombia Pink Bourbon F-60"
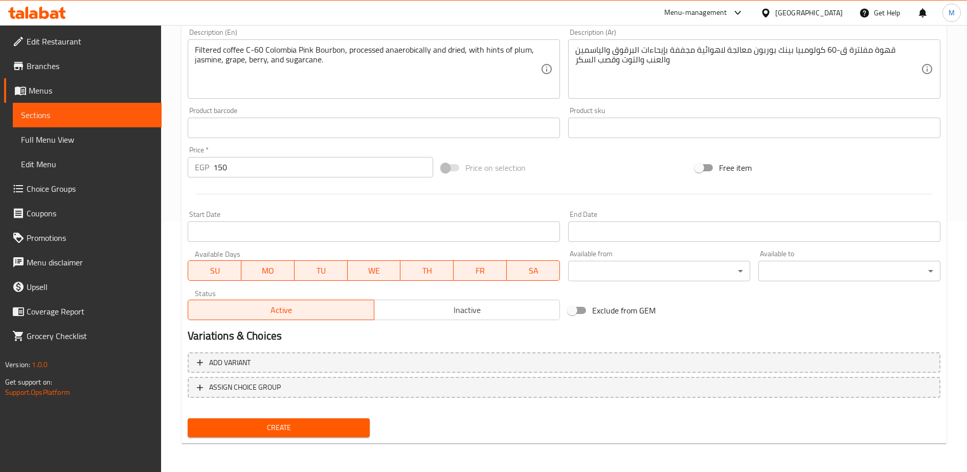
type input "Colombia Pink Bourbon F-60"
click at [309, 434] on span "Create" at bounding box center [279, 427] width 166 height 13
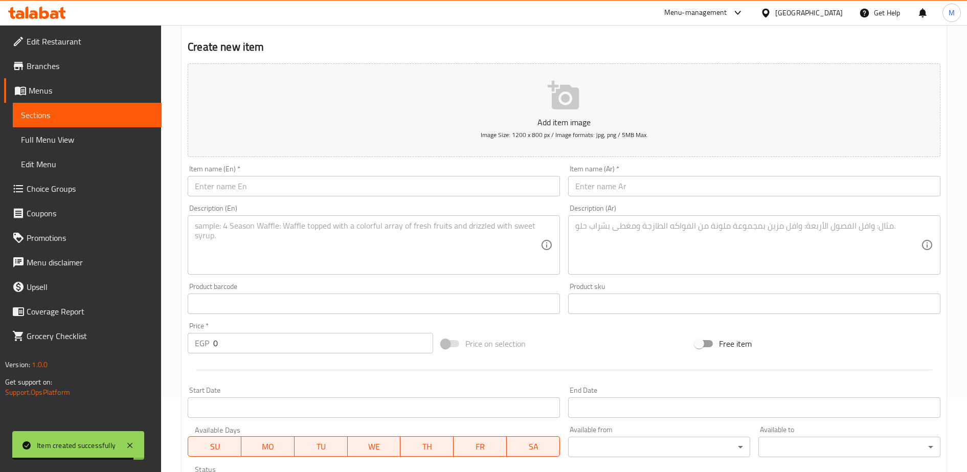
scroll to position [48, 0]
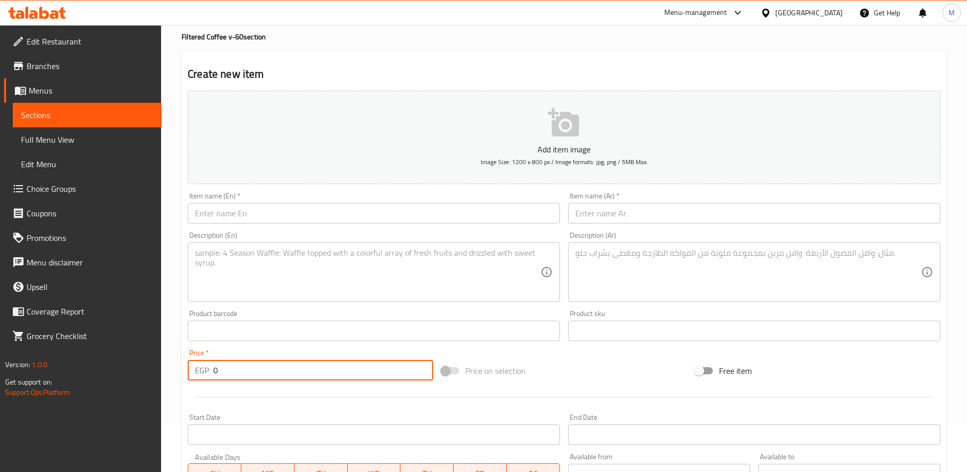
click at [246, 367] on input "0" at bounding box center [323, 370] width 220 height 20
click at [246, 367] on input "1" at bounding box center [323, 370] width 220 height 20
type input "150"
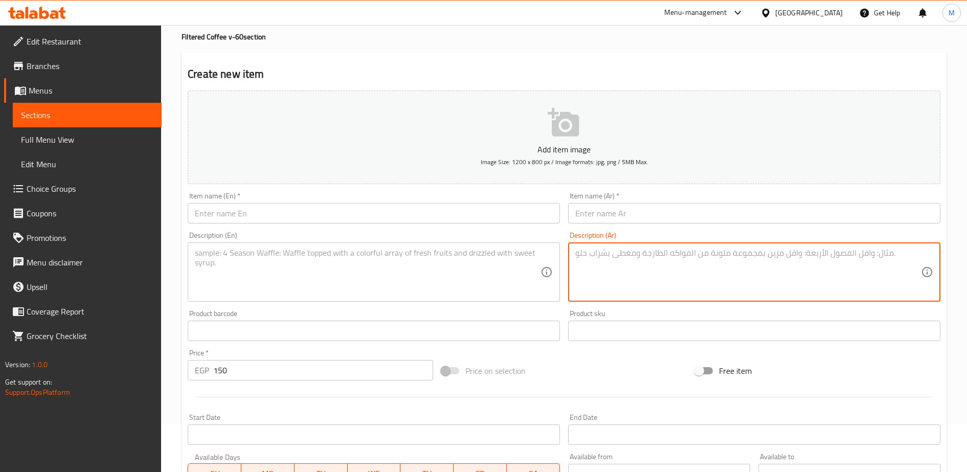
click at [607, 251] on textarea at bounding box center [748, 272] width 346 height 49
paste textarea "كولومبيا بينك بوربون أناناس جوافة v-60 قهوة مفلترة v-60 كولومبيا بينك بوربون أن…"
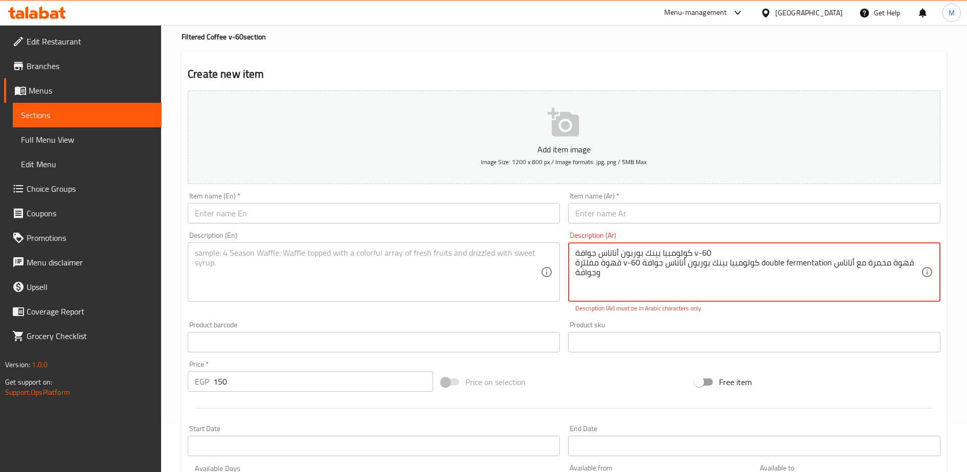
click at [693, 255] on textarea "كولومبيا بينك بوربون أناناس جوافة v-60 قهوة مفلترة v-60 كولومبيا بينك بوربون أن…" at bounding box center [748, 272] width 346 height 49
click at [691, 252] on textarea "كولومبيا بينك بوربون أناناس جوافة v-60 قهوة مفلترة v-60 كولومبيا بينك بوربون أن…" at bounding box center [748, 272] width 346 height 49
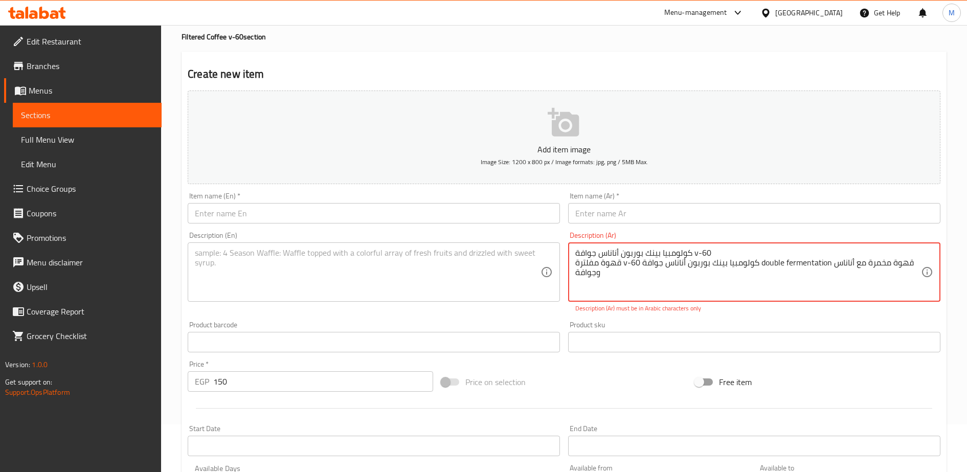
click at [691, 252] on textarea "كولومبيا بينك بوربون أناناس جوافة v-60 قهوة مفلترة v-60 كولومبيا بينك بوربون أن…" at bounding box center [748, 272] width 346 height 49
type textarea "قهوة مفلترة v-60 كولومبيا بينك بوربون أناناس جوافة double fermentation قهوة مخم…"
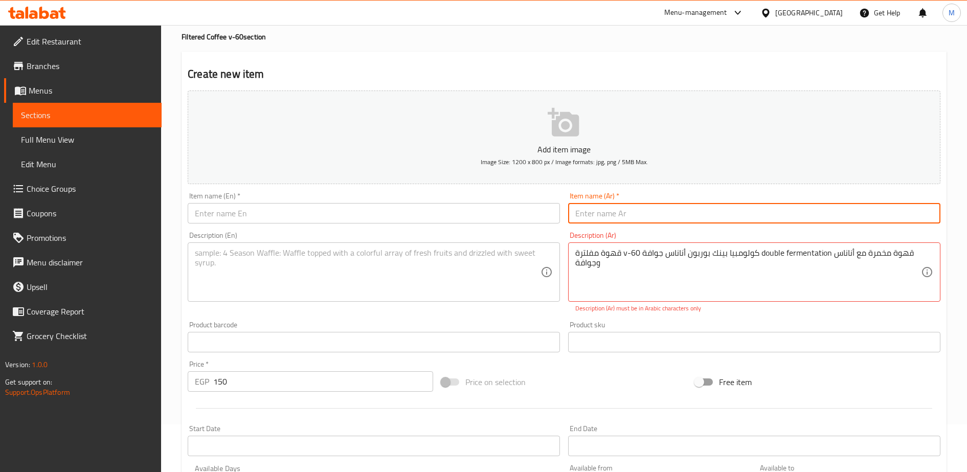
click at [615, 214] on input "text" at bounding box center [754, 213] width 372 height 20
paste input "كولومبيا بينك بوربون أناناس جوافة v-60"
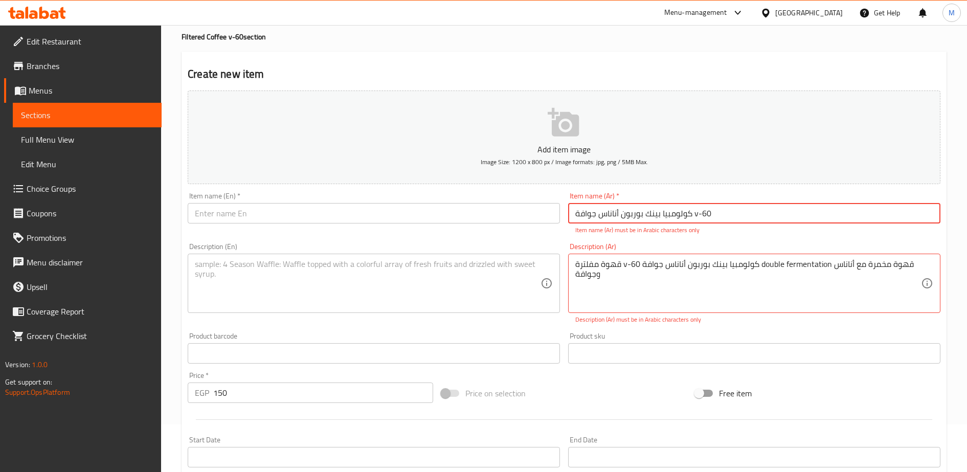
click at [698, 214] on input "كولومبيا بينك بوربون أناناس جوافة v-60" at bounding box center [754, 213] width 372 height 20
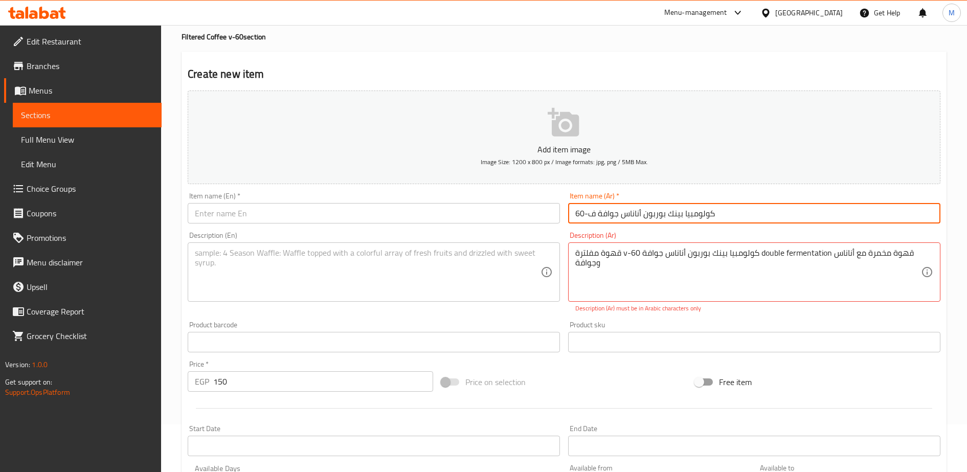
type input "كولومبيا بينك بوربون أناناس جوافة ف-60"
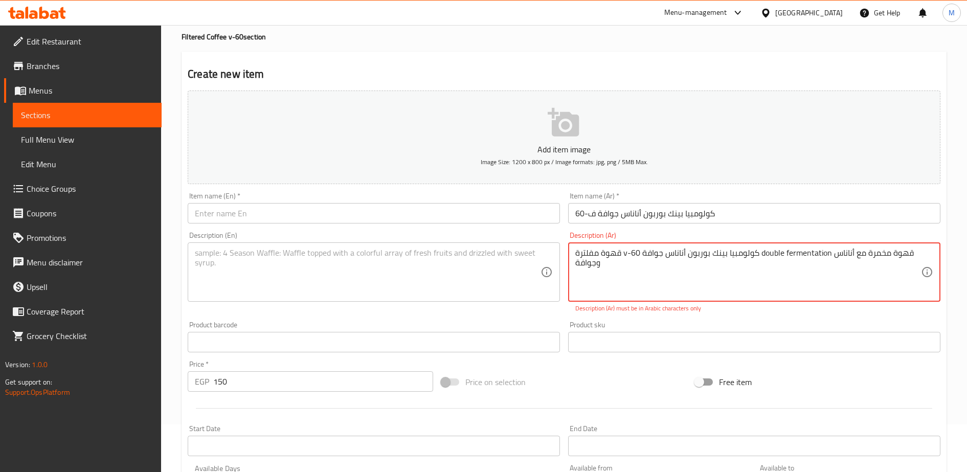
click at [627, 253] on textarea "قهوة مفلترة v-60 كولومبيا بينك بوربون أناناس جوافة double fermentation قهوة مخم…" at bounding box center [748, 272] width 346 height 49
click at [621, 252] on textarea "قهوة مفلترة vف-60 كولومبيا بينك بوربون أناناس جوافة double fermentation قهوة مخ…" at bounding box center [748, 272] width 346 height 49
click at [627, 254] on textarea "قهوة مفلترة vف-60 كولومبيا بينك بوربون أناناس جوافة double fermentation قهوة مخ…" at bounding box center [748, 272] width 346 height 49
click at [624, 252] on textarea "قهوة مفلترة v ف-60 كولومبيا بينك بوربون أناناس جوافة double fermentation قهوة م…" at bounding box center [748, 272] width 346 height 49
click at [621, 254] on textarea "قهوة مفلترة ف-60 كولومبيا بينك بوربون أناناس جوافة double fermentation قهوة مخم…" at bounding box center [748, 272] width 346 height 49
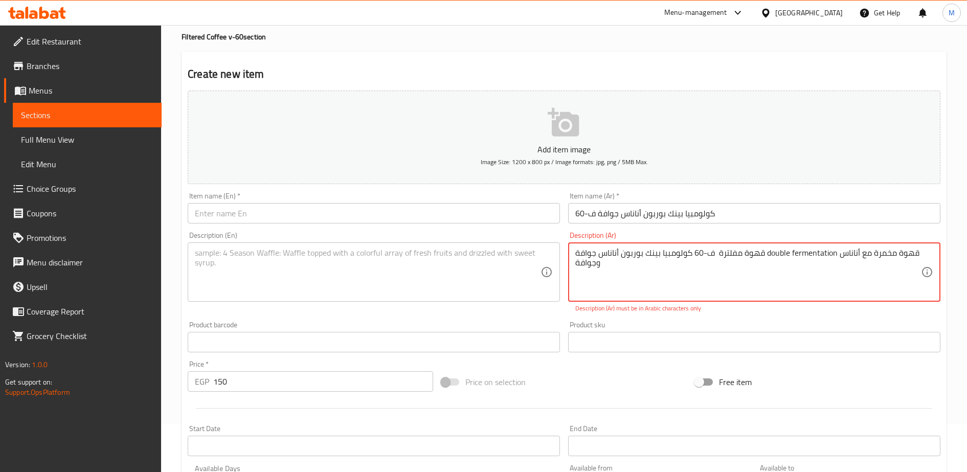
click at [621, 254] on textarea "قهوة مفلترة ف-60 كولومبيا بينك بوربون أناناس جوافة double fermentation قهوة مخم…" at bounding box center [748, 272] width 346 height 49
type textarea "قهوة مفلترة ف-60 كولومبيا بينك بوربون أناناس جوافة double fermentation قهوة مخم…"
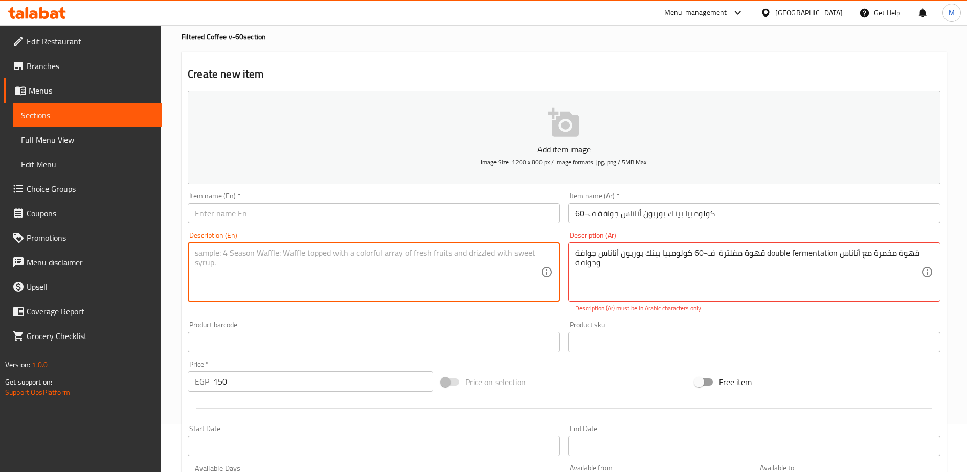
click at [393, 271] on textarea at bounding box center [368, 272] width 346 height 49
click at [220, 260] on textarea at bounding box center [368, 272] width 346 height 49
paste textarea "Filtered coffee F-60 Colombia Pink Bourbon pineapple guava double fermentation …"
type textarea "Filtered coffee F-60 Colombia Pink Bourbon pineapple guava double fermentation …"
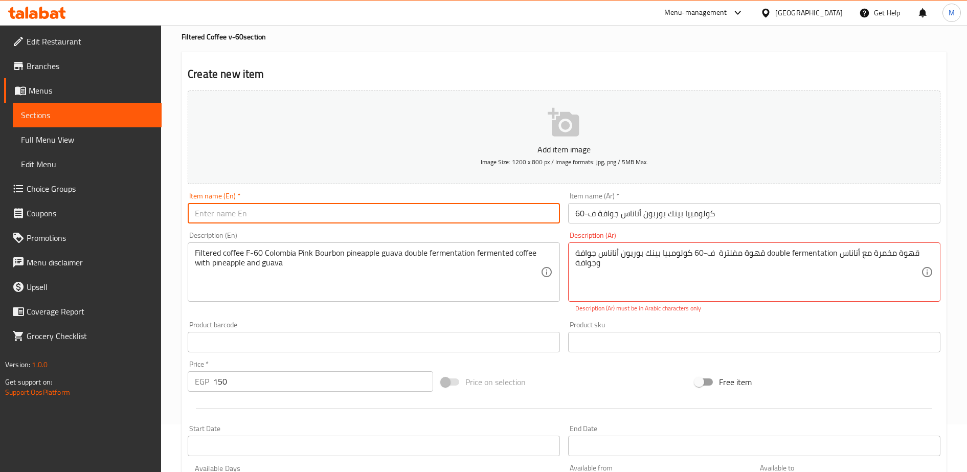
click at [215, 209] on input "text" at bounding box center [374, 213] width 372 height 20
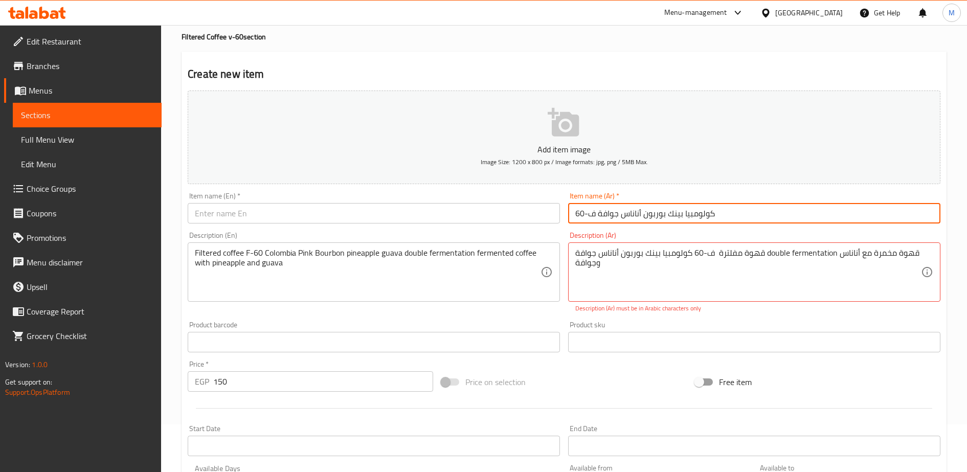
click at [612, 216] on input "كولومبيا بينك بوربون أناناس جوافة ف-60" at bounding box center [754, 213] width 372 height 20
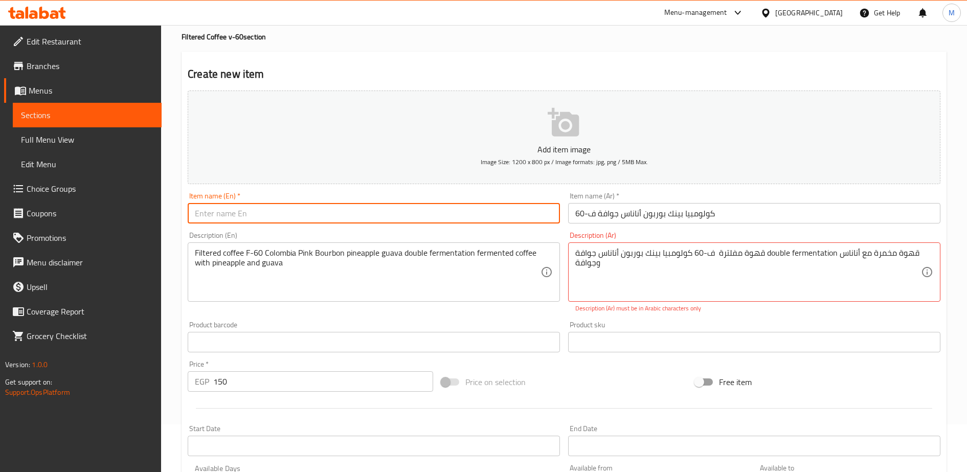
click at [226, 217] on input "text" at bounding box center [374, 213] width 372 height 20
paste input "Colombia Pink Bourbon Pineapple Guava F-60"
type input "Colombia Pink Bourbon Pineapple Guava F-60"
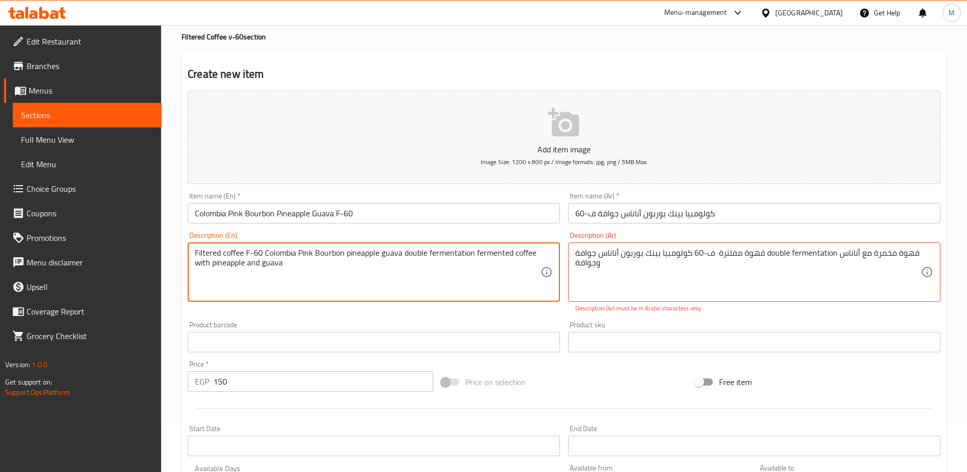
click at [471, 257] on textarea "Filtered coffee F-60 Colombia Pink Bourbon pineapple guava double fermentation …" at bounding box center [368, 272] width 346 height 49
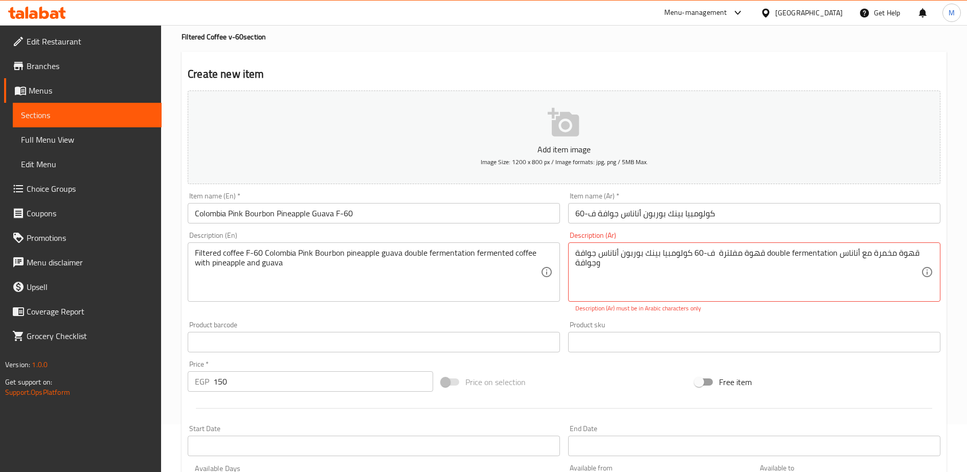
click at [584, 244] on div "قهوة مفلترة ف-60 كولومبيا بينك بوربون أناناس جوافة double fermentation قهوة مخم…" at bounding box center [754, 271] width 372 height 59
paste textarea "صفاة F-60 كولومبيا بينك بوربون، قهوة مزدوجة التخمر من الأناناس والجوافة."
click at [627, 254] on textarea "قهوة مصفاة F-60 كولومبيا بينك بوربون، قهوة مزدوجة التخمر من الأناناس والجوافة." at bounding box center [748, 272] width 346 height 49
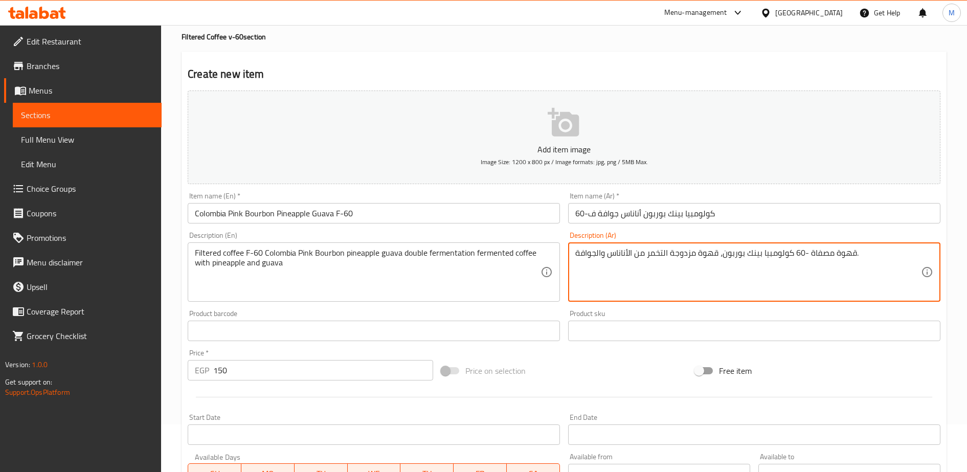
type textarea "قهوة مصفاة -60 كولومبيا بينك بوربون، قهوة مزدوجة التخمر من الأناناس والجوافة."
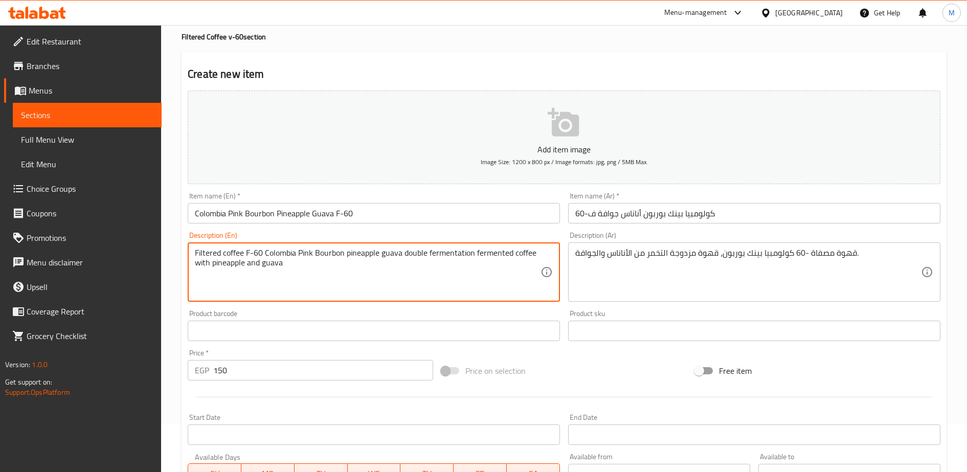
scroll to position [251, 0]
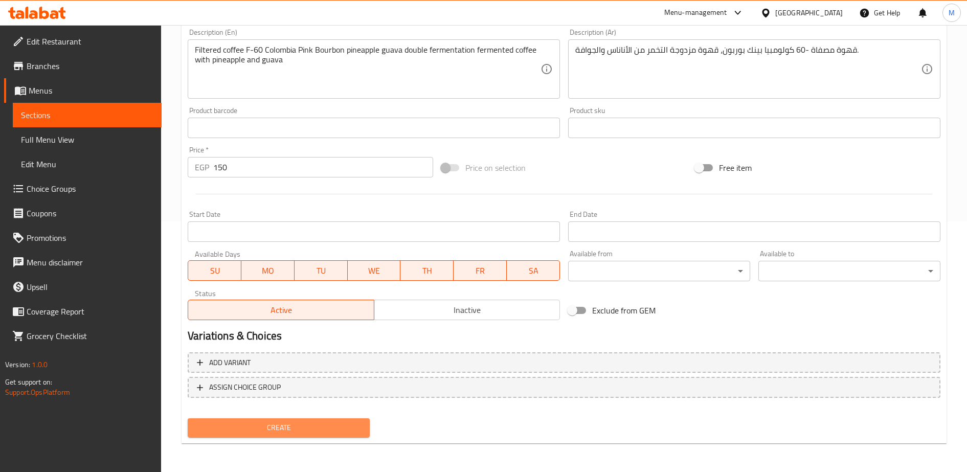
click at [315, 427] on span "Create" at bounding box center [279, 427] width 166 height 13
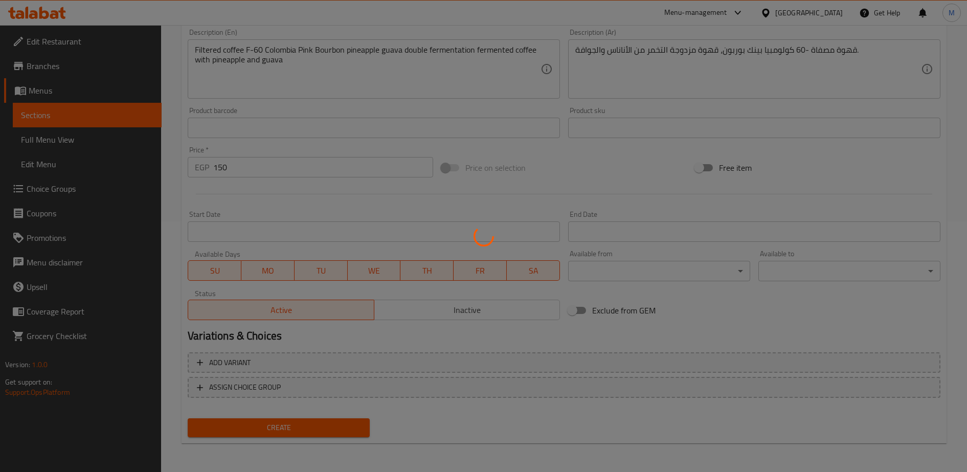
type input "0"
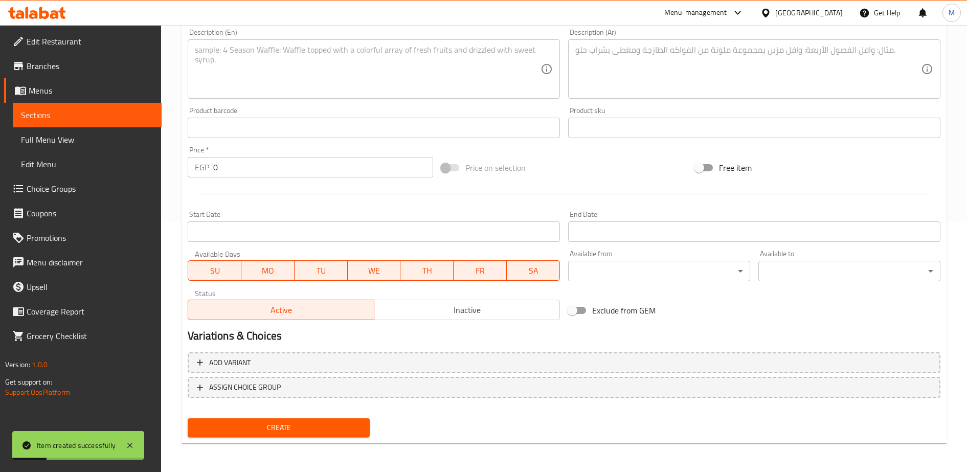
scroll to position [0, 0]
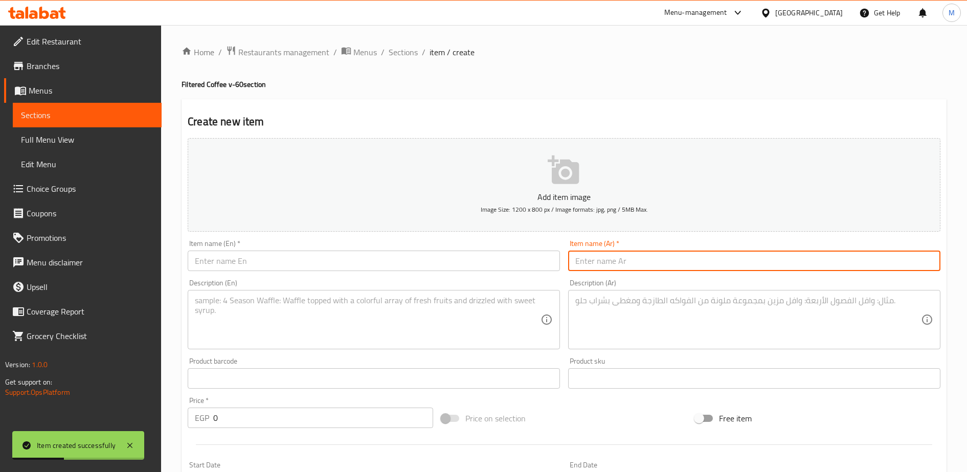
click at [606, 270] on input "text" at bounding box center [754, 261] width 372 height 20
paste input "كولومبيا مونتبلاكو توت ازرق v-60"
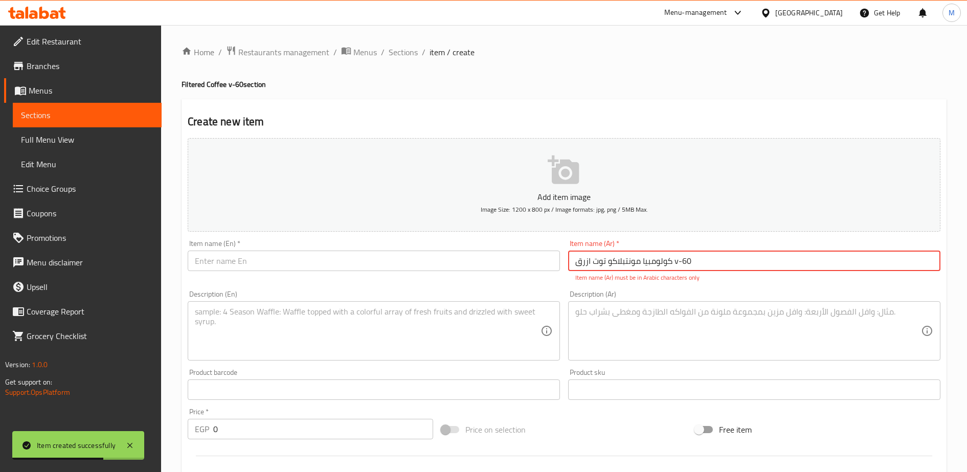
click at [677, 263] on input "كولومبيا مونتبلاكو توت ازرق v-60" at bounding box center [754, 261] width 372 height 20
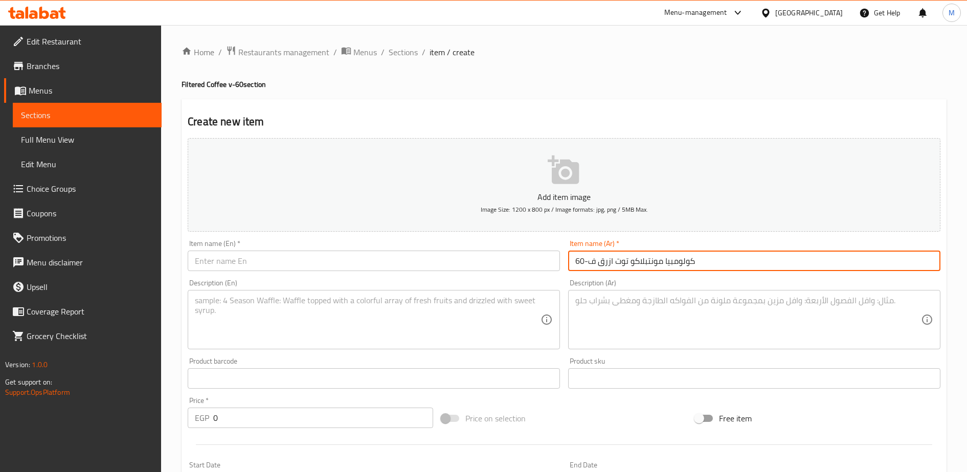
click at [662, 268] on input "كولومبيا مونتبلاكو توت ازرق ف-60" at bounding box center [754, 261] width 372 height 20
type input "كولومبيا مونتبلاكو توت ازرق ف-60"
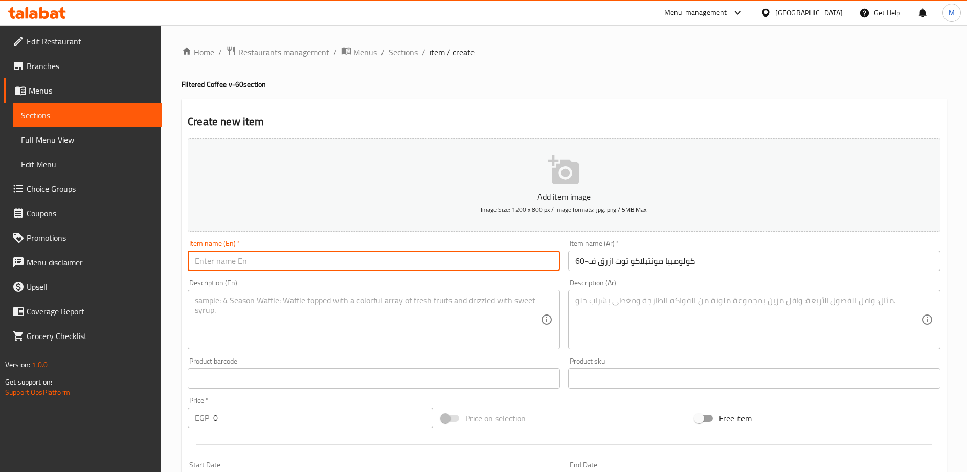
click at [268, 262] on input "text" at bounding box center [374, 261] width 372 height 20
paste input "Colombia Montblanco Blueberry F-60"
type input "Colombia Montblanco Blueberry F-60"
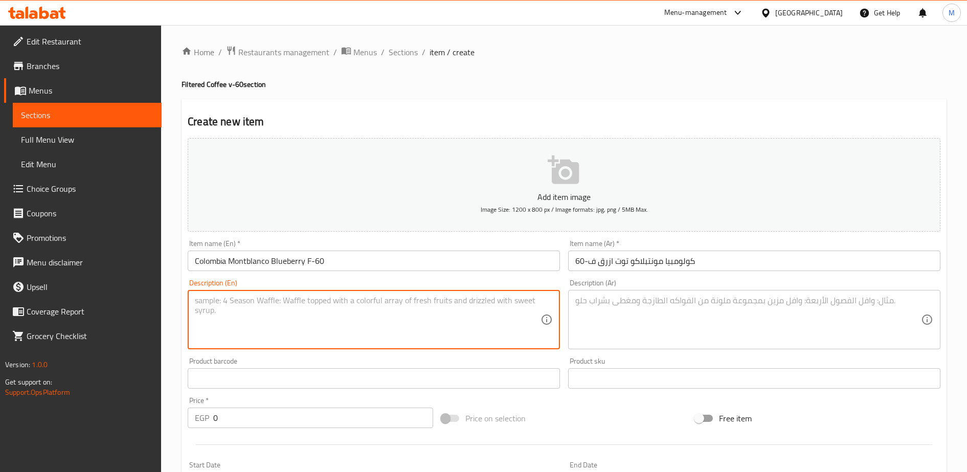
click at [295, 298] on textarea at bounding box center [368, 320] width 346 height 49
click at [254, 303] on textarea at bounding box center [368, 320] width 346 height 49
click at [605, 306] on textarea at bounding box center [748, 320] width 346 height 49
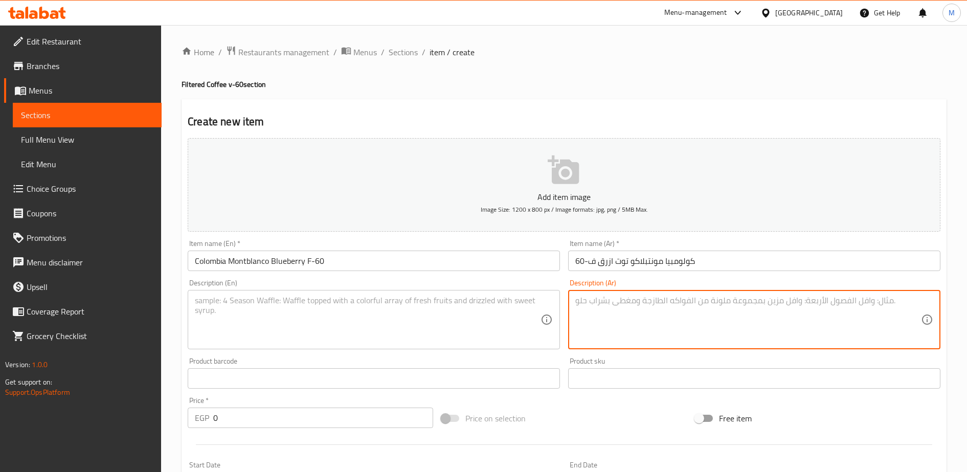
paste textarea "Filtered coffee V60 Colombia Monteblanco co-fermented coffee fermented with blu…"
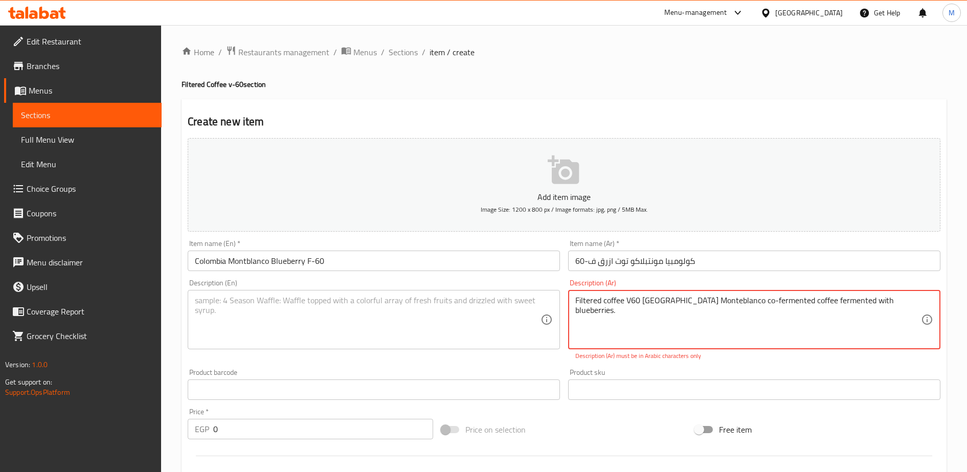
click at [632, 302] on textarea "Filtered coffee V60 Colombia Monteblanco co-fermented coffee fermented with blu…" at bounding box center [748, 320] width 346 height 49
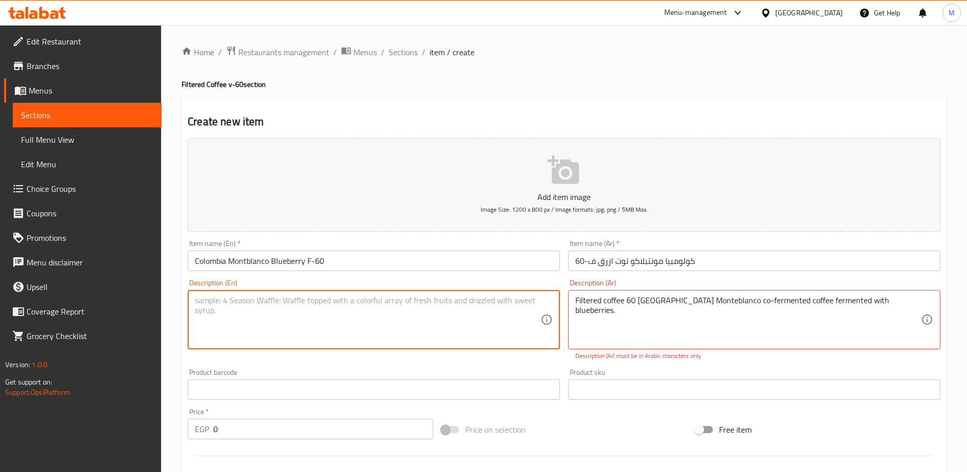
click at [441, 309] on textarea at bounding box center [368, 320] width 346 height 49
click at [422, 315] on textarea at bounding box center [368, 320] width 346 height 49
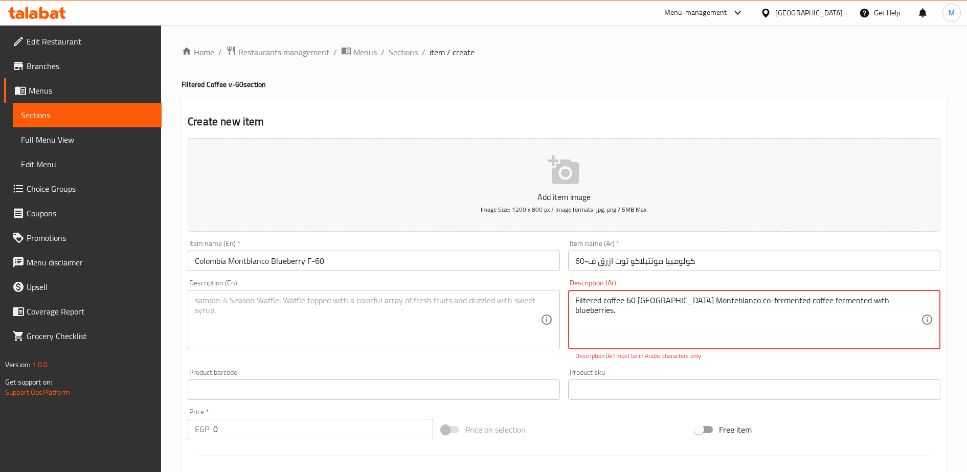
click at [597, 303] on textarea "Filtered coffee 60 Colombia Monteblanco co-fermented coffee fermented with blue…" at bounding box center [748, 320] width 346 height 49
paste textarea "قهوة مفلترة v-60 كولومبيا مونتبلاكو co-fermented قهوة مخمرة مع التوت الازرق"
click at [627, 305] on textarea "قهوة مفلترة v-60 كولومبيا مونتبلاكو co-fermented قهوة مخمرة مع التوت الازرق" at bounding box center [748, 320] width 346 height 49
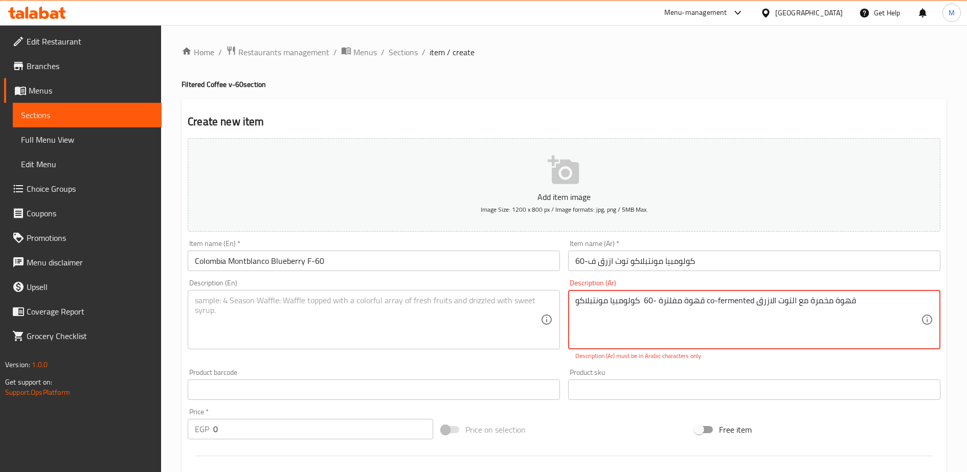
type textarea "قهوة مفلترة -60 كولومبيا مونتبلاكو co-fermented قهوة مخمرة مع التوت الازرق"
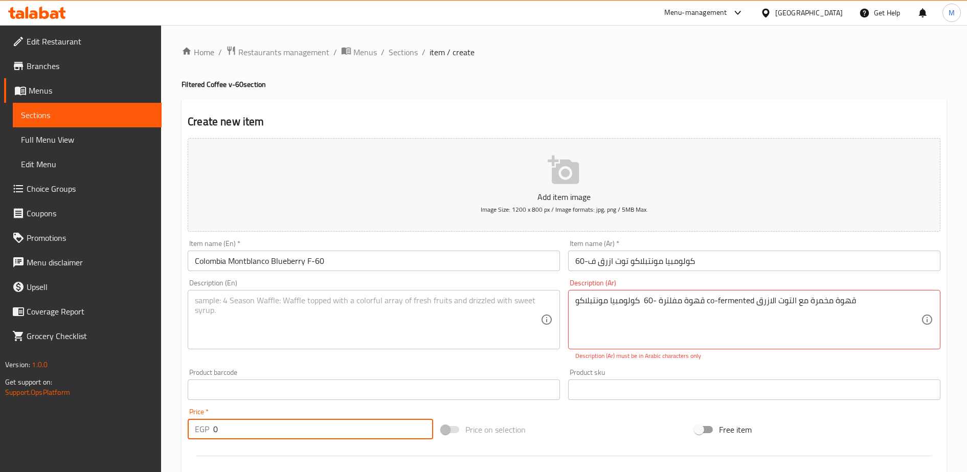
click at [256, 429] on input "0" at bounding box center [323, 429] width 220 height 20
click at [256, 429] on input "1" at bounding box center [323, 429] width 220 height 20
type input "150"
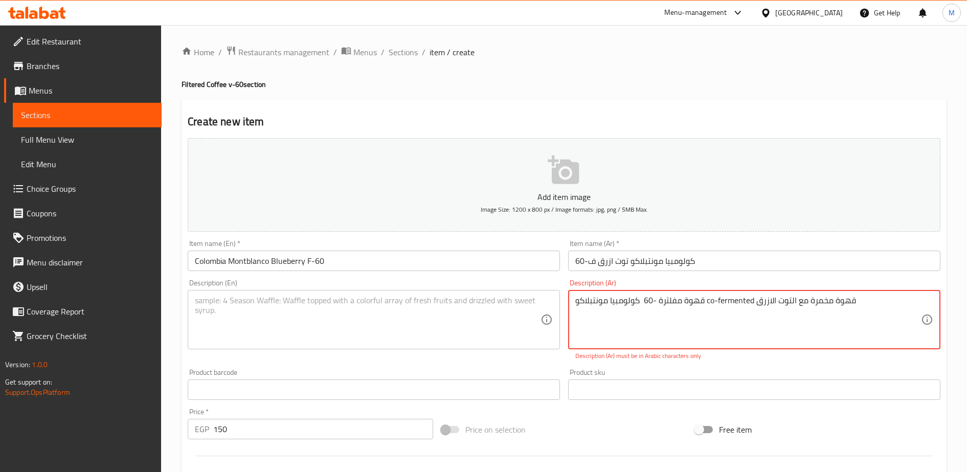
click at [734, 302] on textarea "قهوة مفلترة -60 كولومبيا مونتبلاكو co-fermented قهوة مخمرة مع التوت الازرق" at bounding box center [748, 320] width 346 height 49
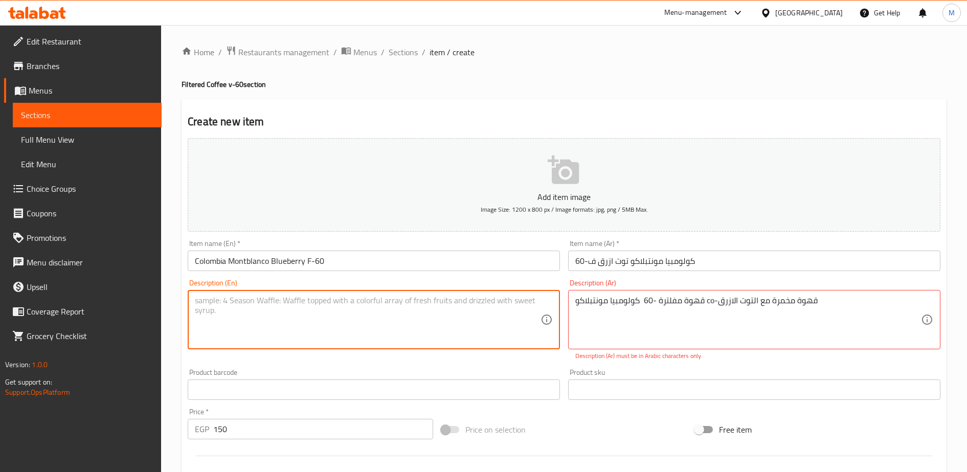
click at [509, 308] on textarea at bounding box center [368, 320] width 346 height 49
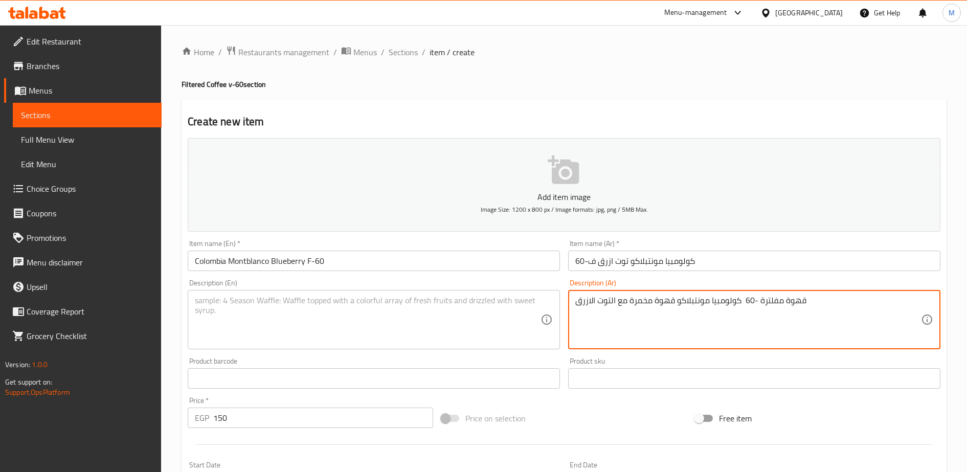
click at [640, 302] on textarea "قهوة مفلترة -60 كولومبيا مونتبلاكو قهوة مخمرة مع التوت الازرق" at bounding box center [748, 320] width 346 height 49
type textarea "قهوة مفلترة -60 كولومبيا مونتبلاكو قهوة مخمرة مع التوت الازرق"
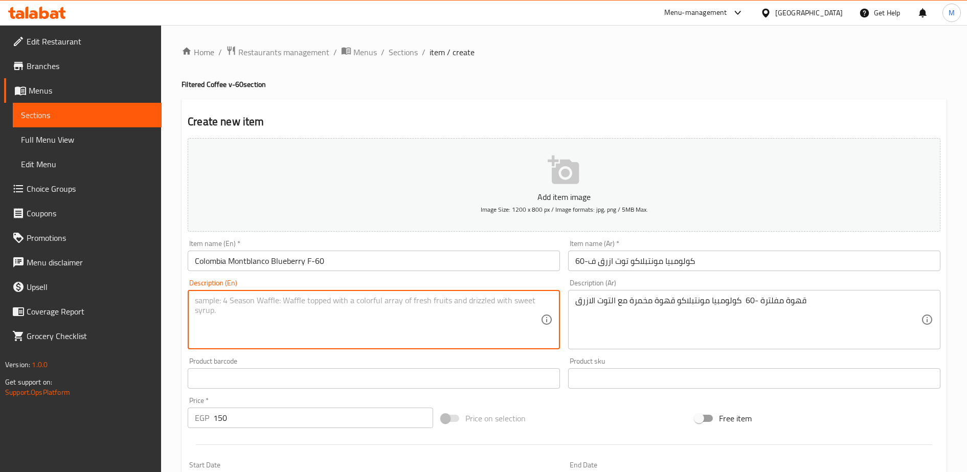
click at [370, 297] on textarea at bounding box center [368, 320] width 346 height 49
click at [273, 303] on textarea at bounding box center [368, 320] width 346 height 49
paste textarea "Filtered coffee - 60 Colombia Monteblanco coffee brewed with blueberries"
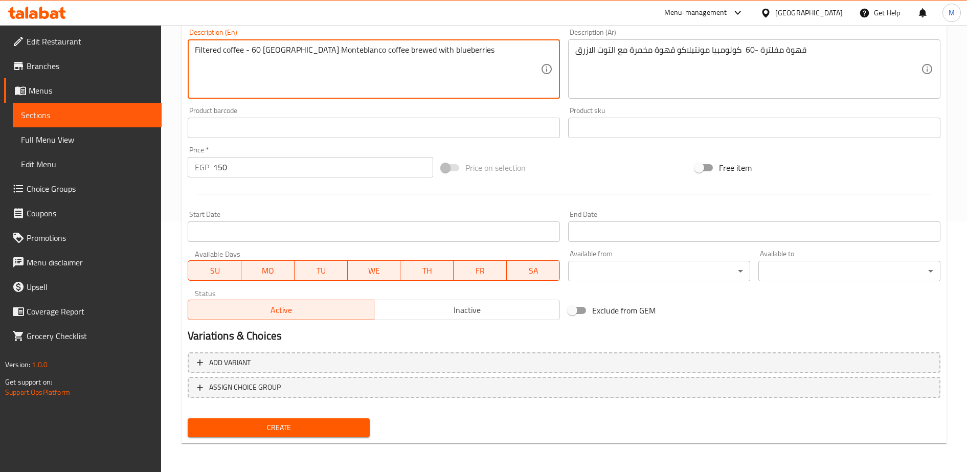
type textarea "Filtered coffee - 60 Colombia Monteblanco coffee brewed with blueberries"
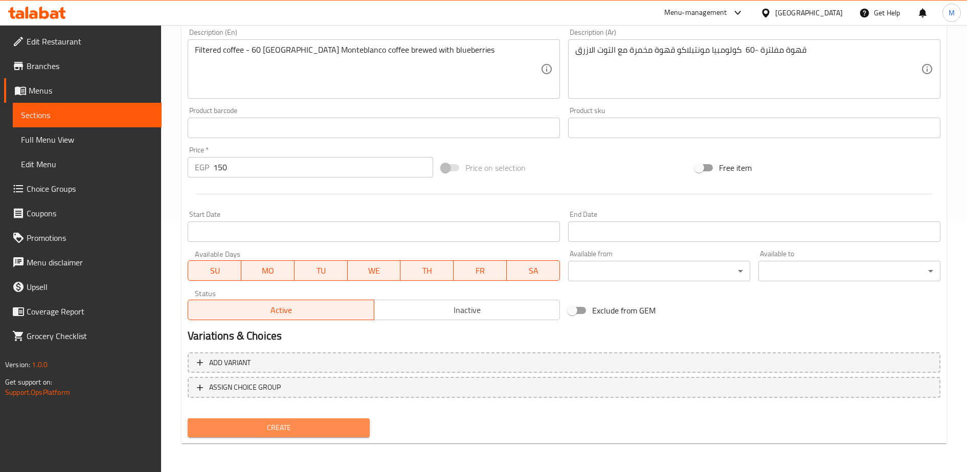
click at [290, 426] on span "Create" at bounding box center [279, 427] width 166 height 13
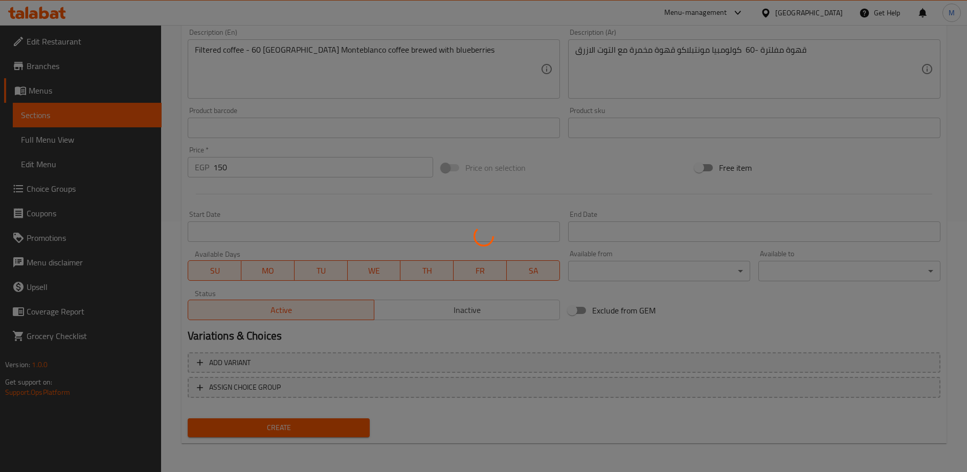
type input "0"
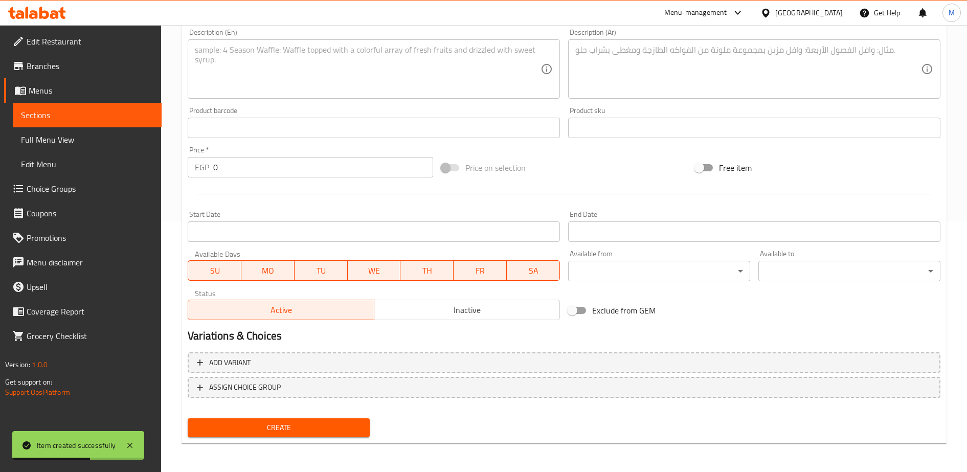
scroll to position [0, 0]
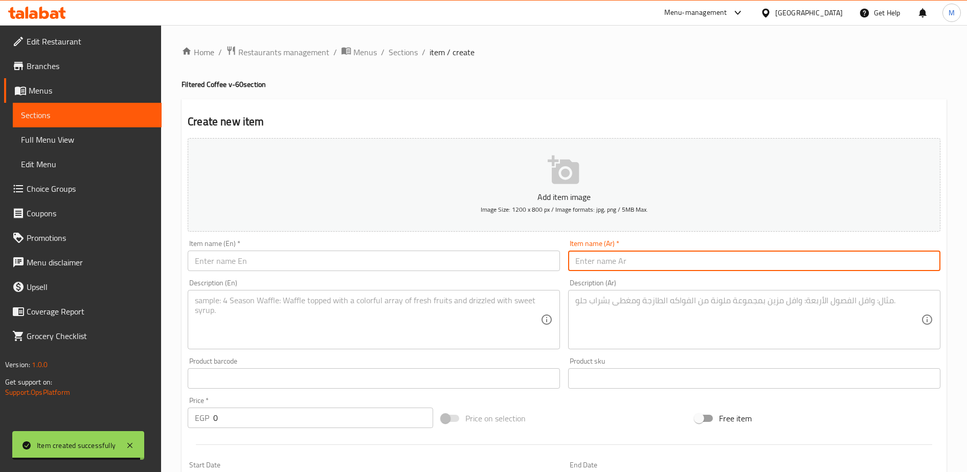
click at [606, 266] on input "text" at bounding box center [754, 261] width 372 height 20
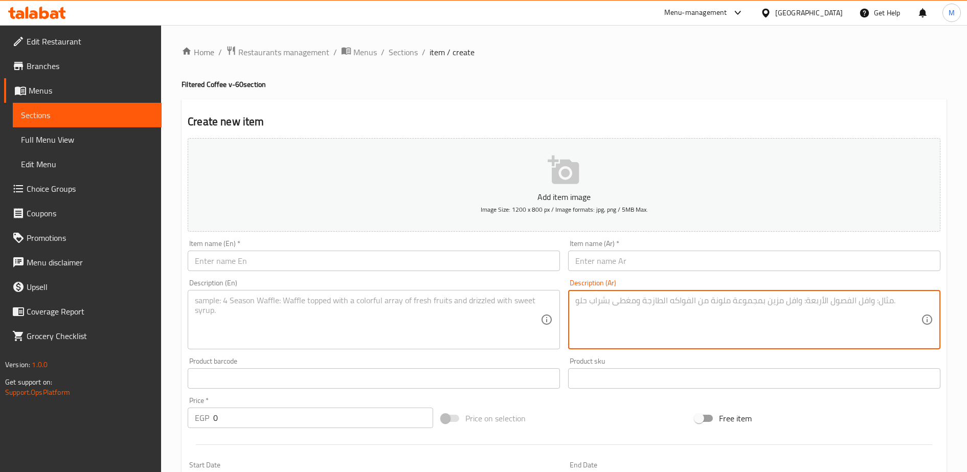
click at [600, 305] on textarea at bounding box center [748, 320] width 346 height 49
paste textarea "كولومبيا مونتبلاكو كنتالوب نعناع v-60 قهوة مفلترة v-60 كولومبيا مونتبلاكو co-fe…"
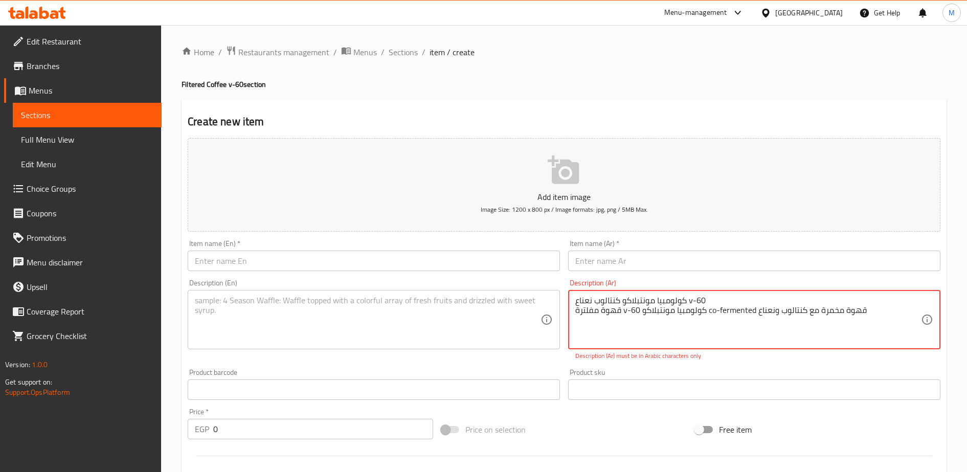
click at [606, 299] on textarea "كولومبيا مونتبلاكو كنتالوب نعناع v-60 قهوة مفلترة v-60 كولومبيا مونتبلاكو co-fe…" at bounding box center [748, 320] width 346 height 49
type textarea "قهوة مفلترة v-60 كولومبيا مونتبلاكو co-fermented قهوة مخمرة مع كنتالوب ونعناع"
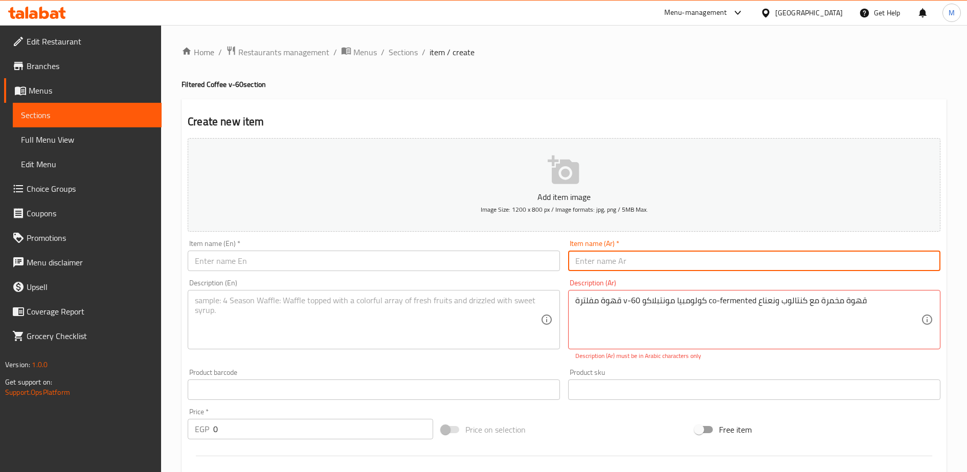
click at [595, 264] on input "text" at bounding box center [754, 261] width 372 height 20
paste input "كولومبيا مونتبلاكو كنتالوب نعناع v-60"
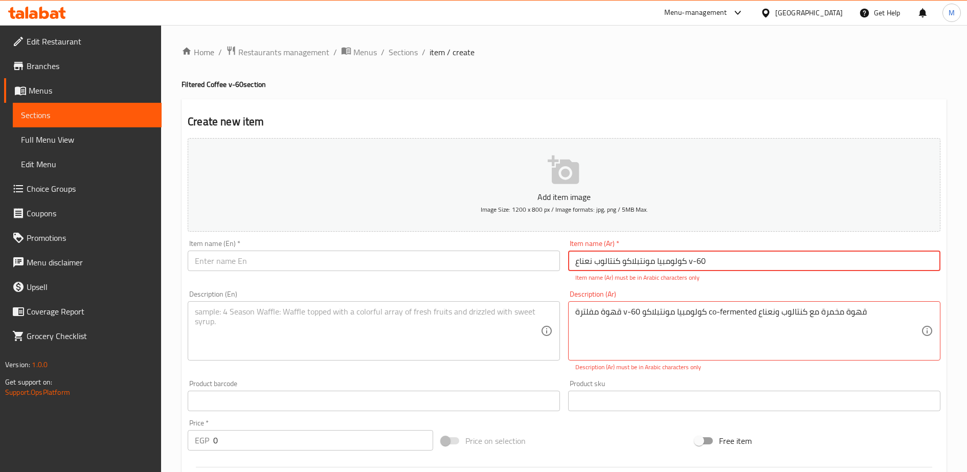
click at [689, 263] on input "كولومبيا مونتبلاكو كنتالوب نعناع v-60" at bounding box center [754, 261] width 372 height 20
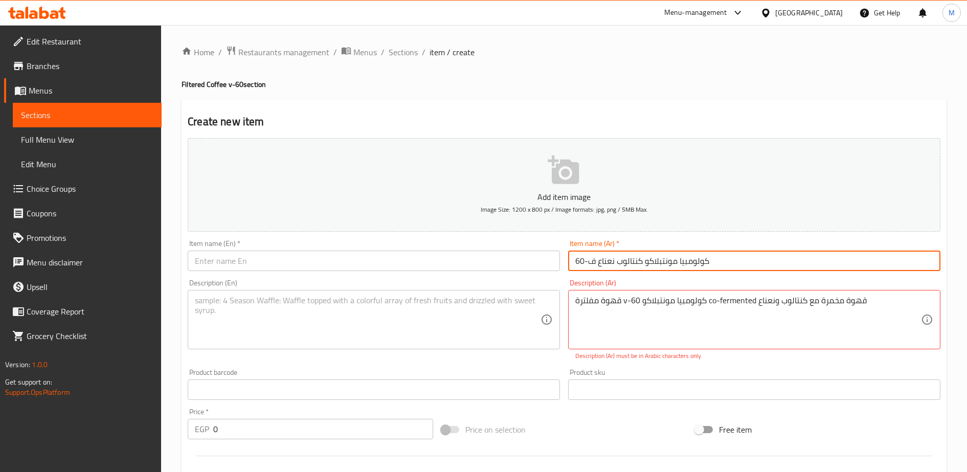
type input "كولومبيا مونتبلاكو كنتالوب نعناع ف-60"
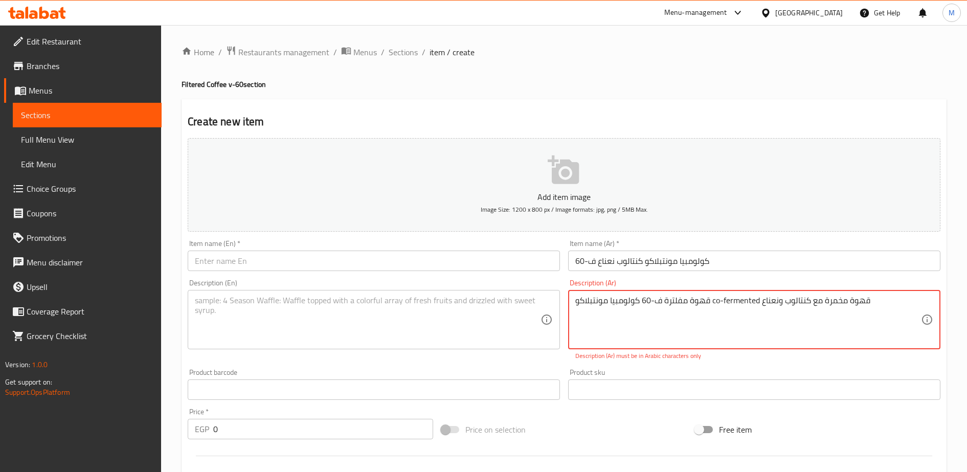
drag, startPoint x: 713, startPoint y: 301, endPoint x: 760, endPoint y: 302, distance: 47.1
click at [760, 302] on textarea "قهوة مفلترة ف-60 كولومبيا مونتبلاكو co-fermented قهوة مخمرة مع كنتالوب ونعناع" at bounding box center [748, 320] width 346 height 49
type textarea "قهوة مفلترة ف-60 كولومبيا مونتبلاكو قهوة مخمرة مع كنتالوب ونعناع"
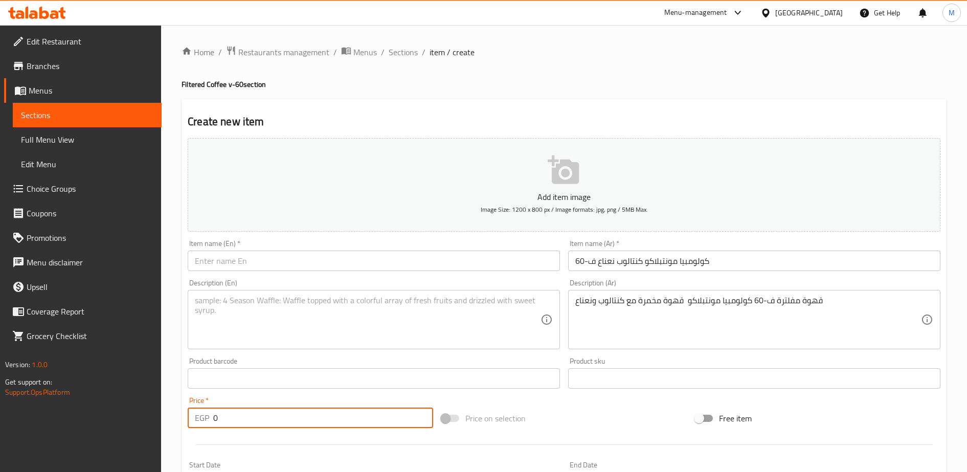
click at [252, 417] on input "0" at bounding box center [323, 418] width 220 height 20
type input "150"
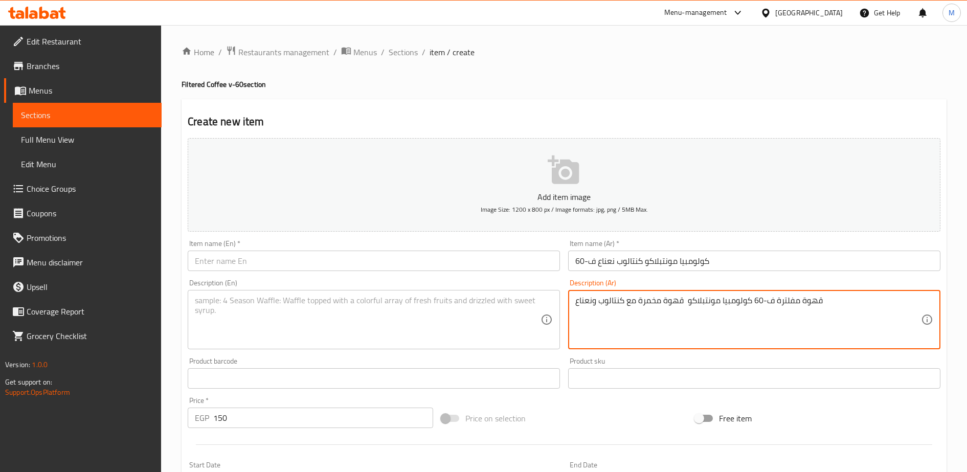
click at [590, 303] on textarea "قهوة مفلترة ف-60 كولومبيا مونتبلاكو قهوة مخمرة مع كنتالوب ونعناع" at bounding box center [748, 320] width 346 height 49
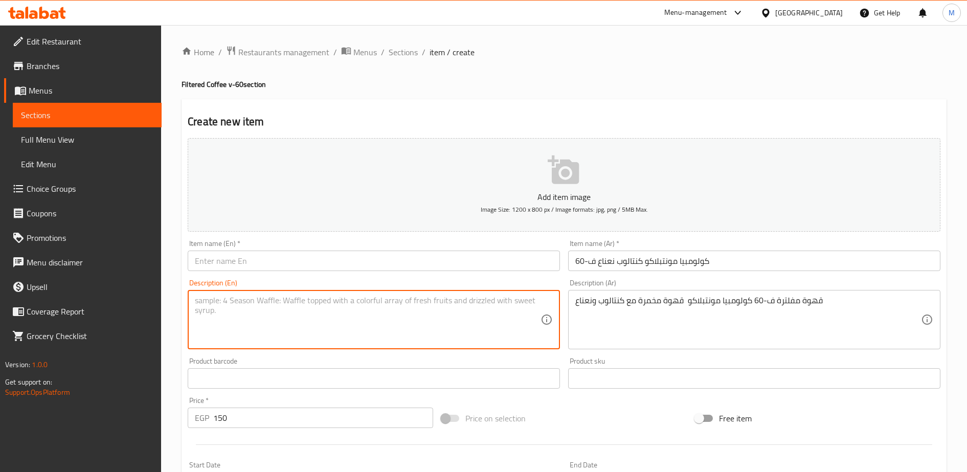
click at [262, 306] on textarea at bounding box center [368, 320] width 346 height 49
paste textarea "Filtered Coffee F-60 Colombia Montblanco fermented coffee with cantaloupe and m…"
type textarea "Filtered Coffee F-60 Colombia Montblanc fermented coffee with cantaloupe and mi…"
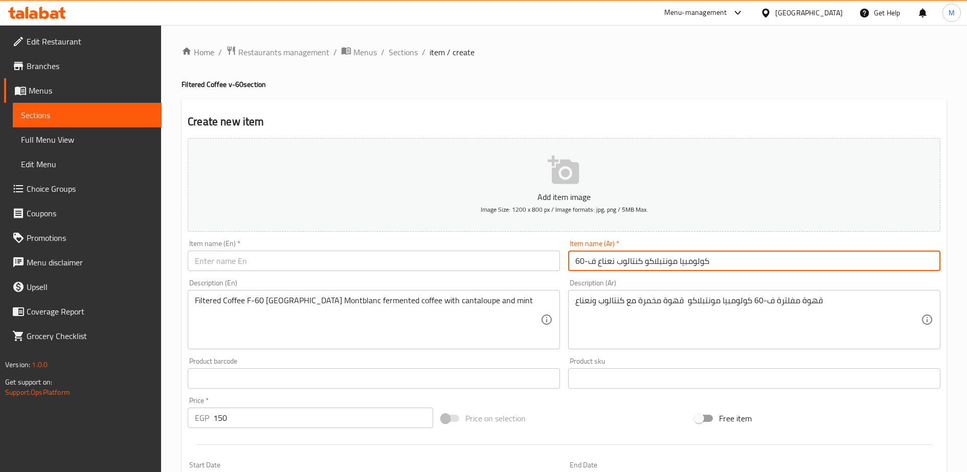
click at [590, 264] on input "كولومبيا مونتبلاكو كنتالوب نعناع ف-60" at bounding box center [754, 261] width 372 height 20
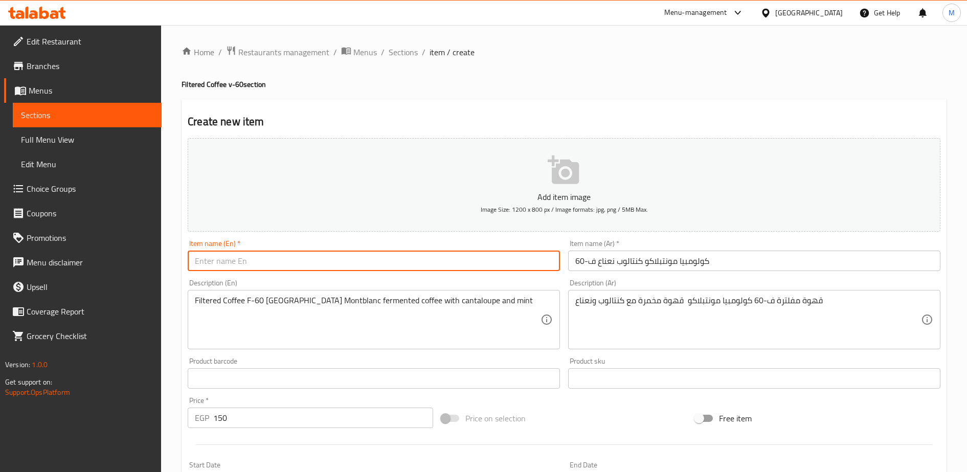
click at [262, 264] on input "text" at bounding box center [374, 261] width 372 height 20
paste input "Colombia Montblanco Cantaloupe Mint F-60"
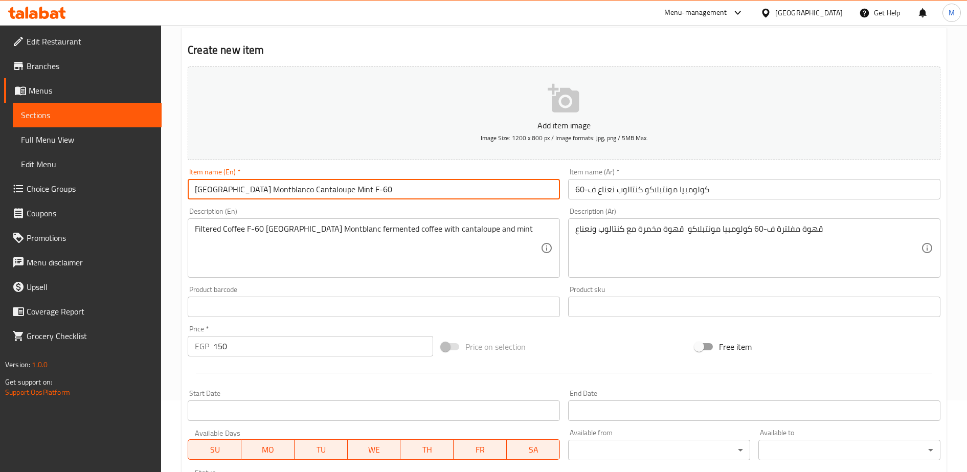
scroll to position [251, 0]
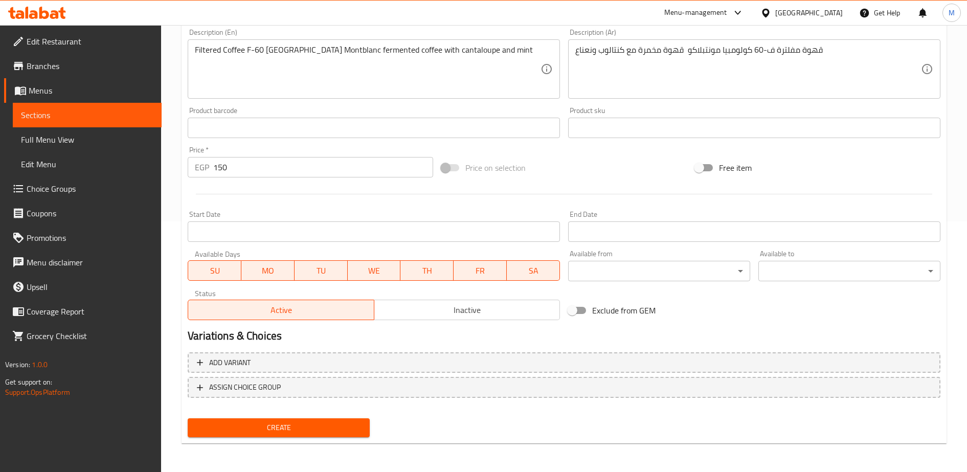
type input "Colombia Montblanco Cantaloupe Mint F-60"
click at [291, 429] on span "Create" at bounding box center [279, 427] width 166 height 13
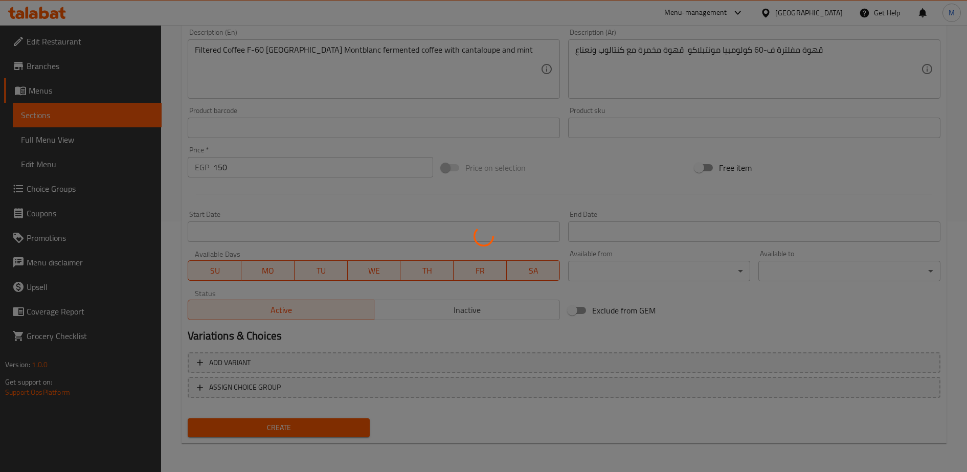
type input "0"
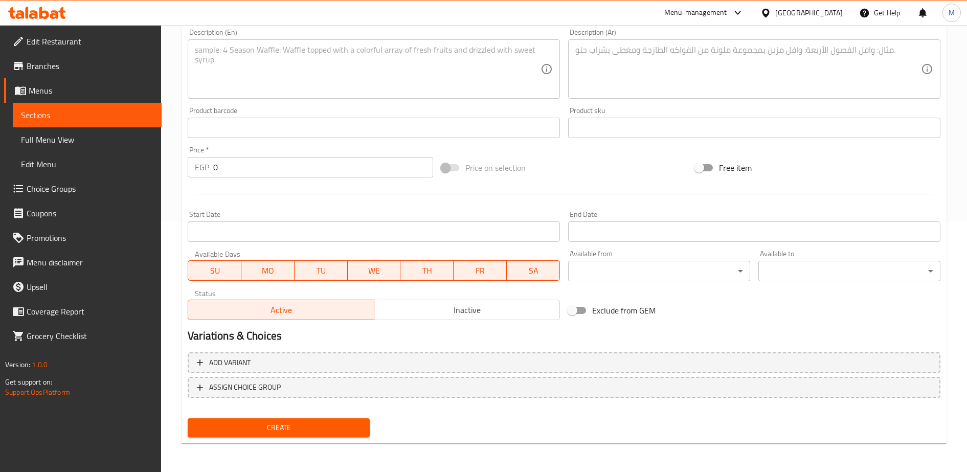
scroll to position [0, 0]
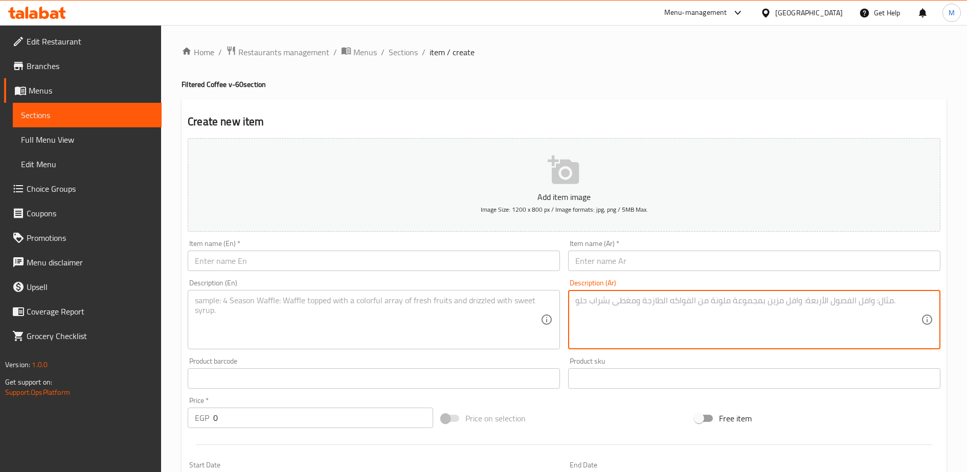
click at [599, 304] on textarea at bounding box center [748, 320] width 346 height 49
paste textarea "كولومبيا مونتبلاكو ميكس بيري v-60 قهوة مفلترة v-60 كولومبيا مونتبلاكو co-fermen…"
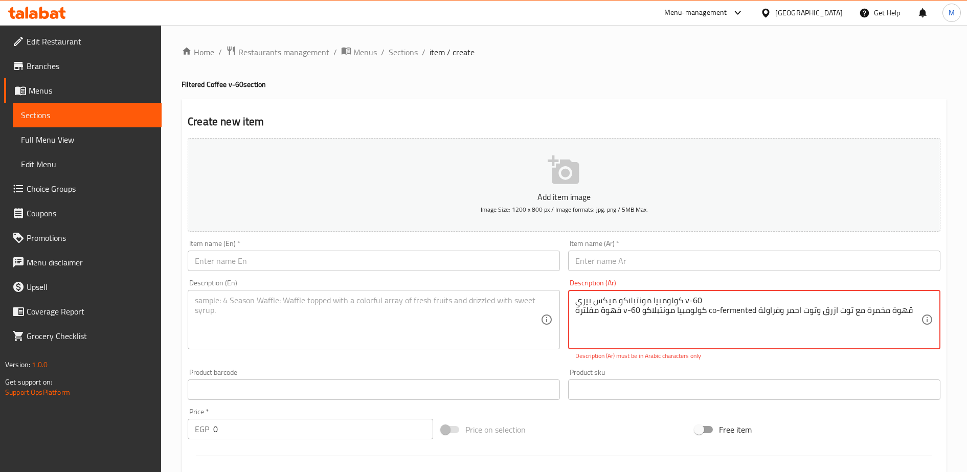
click at [607, 300] on textarea "كولومبيا مونتبلاكو ميكس بيري v-60 قهوة مفلترة v-60 كولومبيا مونتبلاكو co-fermen…" at bounding box center [748, 320] width 346 height 49
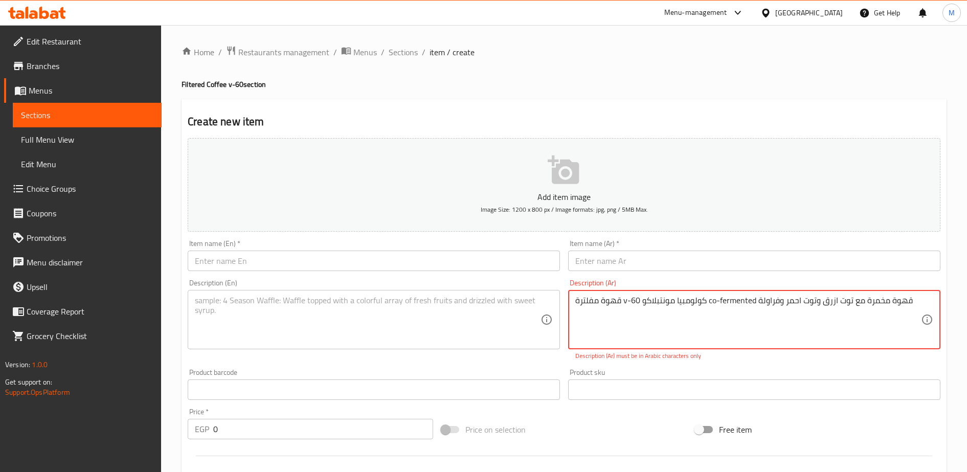
click at [636, 301] on textarea "قهوة مفلترة v-60 كولومبيا مونتبلاكو co-fermented قهوة مخمرة مع توت ازرق وتوت اح…" at bounding box center [748, 320] width 346 height 49
click at [627, 302] on textarea "قهوة مفلترة v-60 كولومبيا مونتبلاكو co-fermented قهوة مخمرة مع توت ازرق وتوت اح…" at bounding box center [748, 320] width 346 height 49
drag, startPoint x: 712, startPoint y: 301, endPoint x: 760, endPoint y: 299, distance: 48.1
click at [760, 299] on textarea "قهوة مفلترة ف-60 كولومبيا مونتبلاكو co-fermented قهوة مخمرة مع توت ازرق وتوت اح…" at bounding box center [748, 320] width 346 height 49
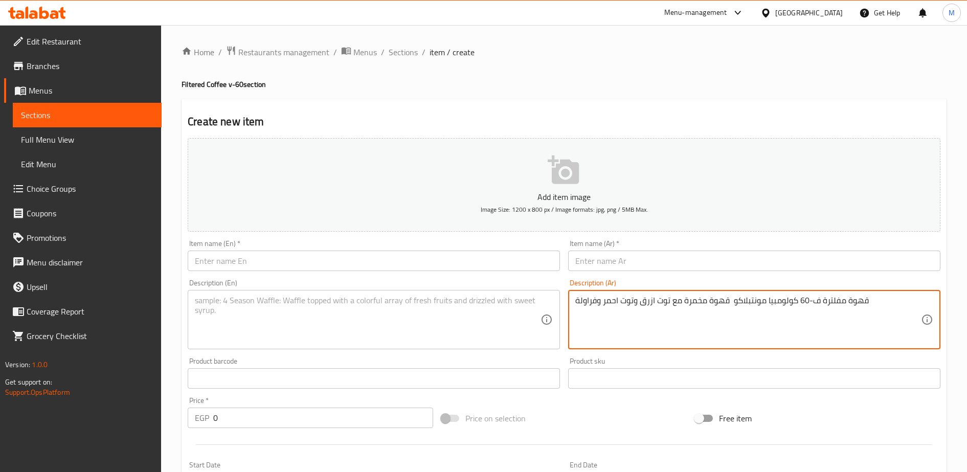
type textarea "قهوة مفلترة ف-60 كولومبيا مونتبلاكو قهوة مخمرة مع توت ازرق وتوت احمر وفراولة"
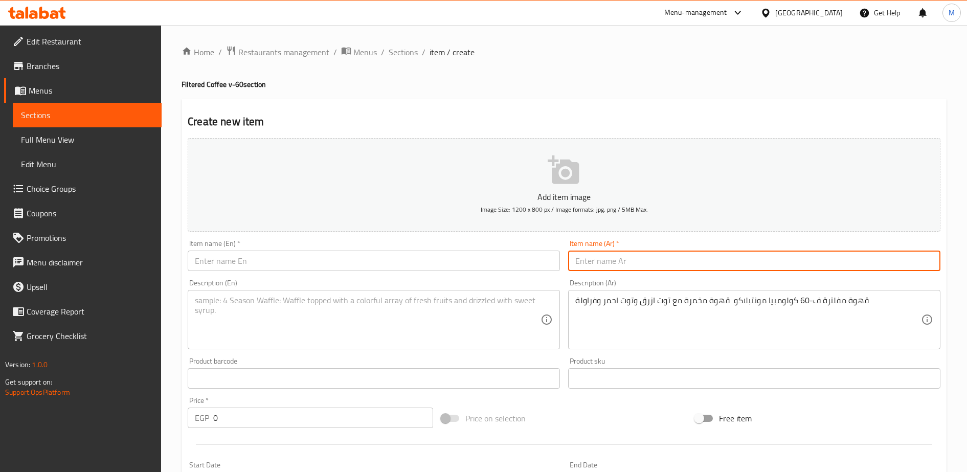
click at [614, 263] on input "text" at bounding box center [754, 261] width 372 height 20
paste input "كولومبيا مونتبلاكو ميكس بيري v-60"
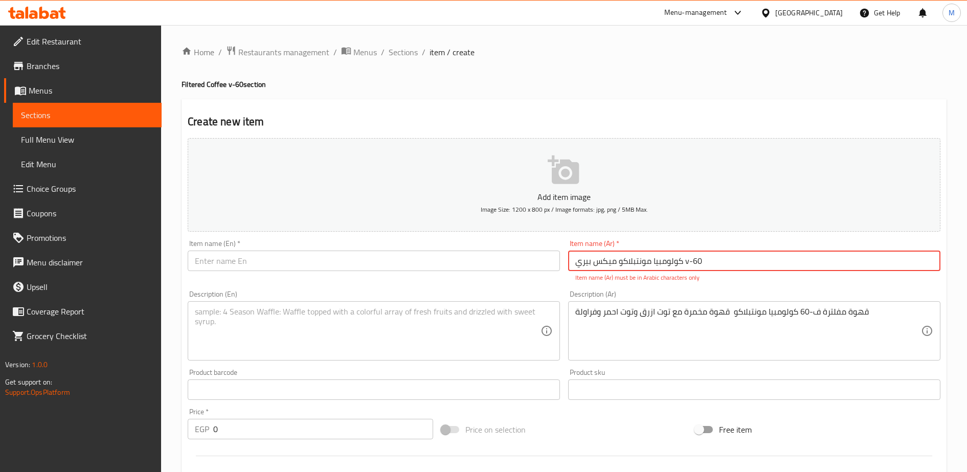
drag, startPoint x: 684, startPoint y: 259, endPoint x: 689, endPoint y: 260, distance: 5.2
click at [689, 260] on input "كولومبيا مونتبلاكو ميكس بيري v-60" at bounding box center [754, 261] width 372 height 20
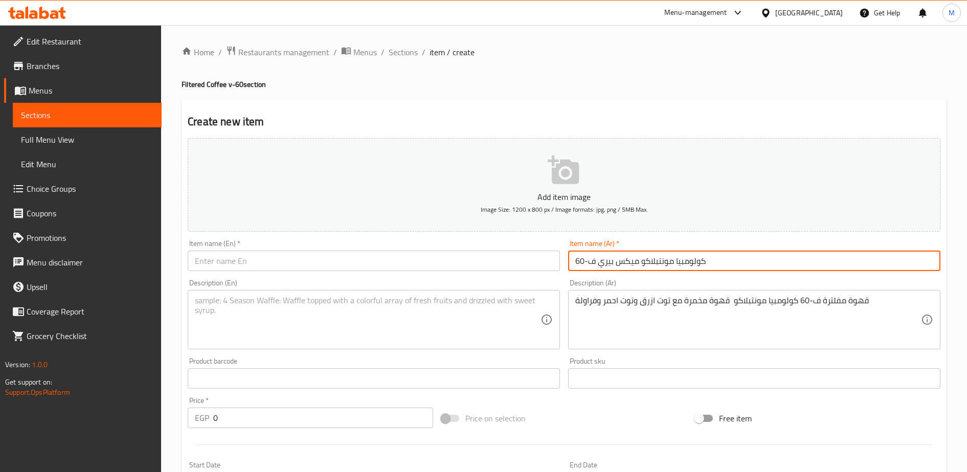
type input "كولومبيا مونتبلاكو ميكس بيري ف-60"
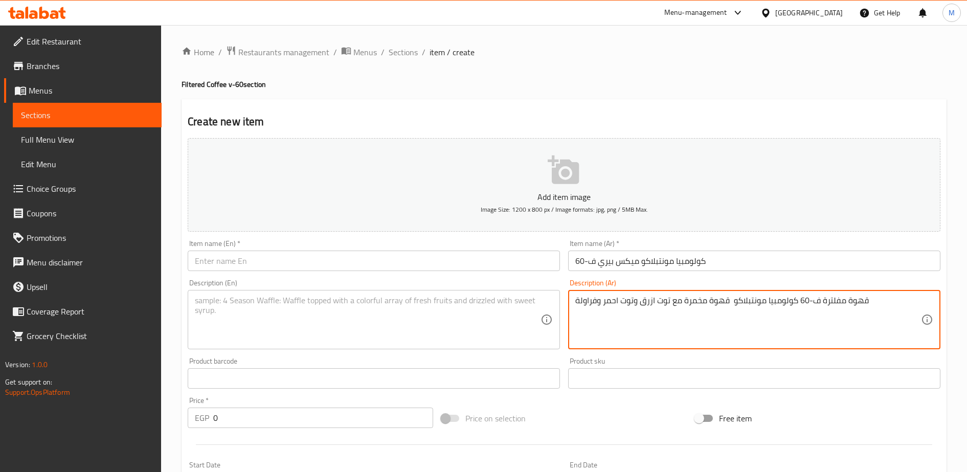
click at [666, 303] on textarea "قهوة مفلترة ف-60 كولومبيا مونتبلاكو قهوة مخمرة مع توت ازرق وتوت احمر وفراولة" at bounding box center [748, 320] width 346 height 49
click at [226, 418] on input "0" at bounding box center [323, 418] width 220 height 20
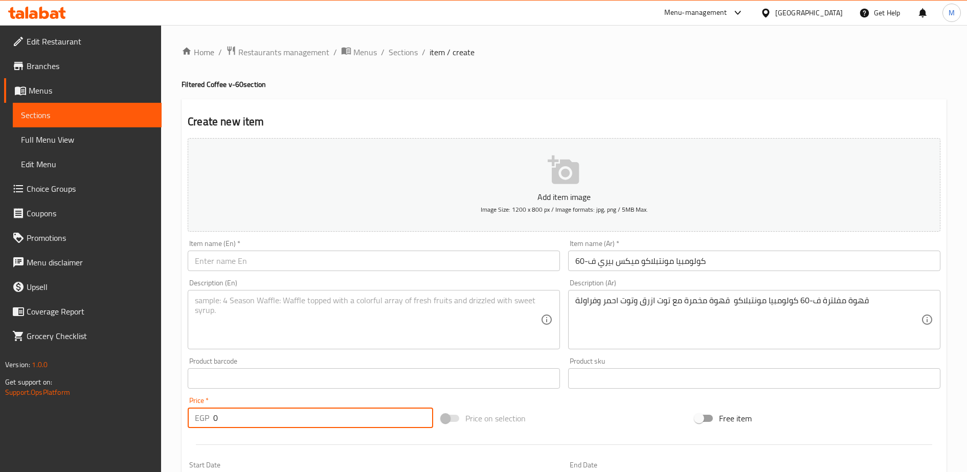
click at [226, 418] on input "0" at bounding box center [323, 418] width 220 height 20
click at [226, 418] on input "1" at bounding box center [323, 418] width 220 height 20
type input "150"
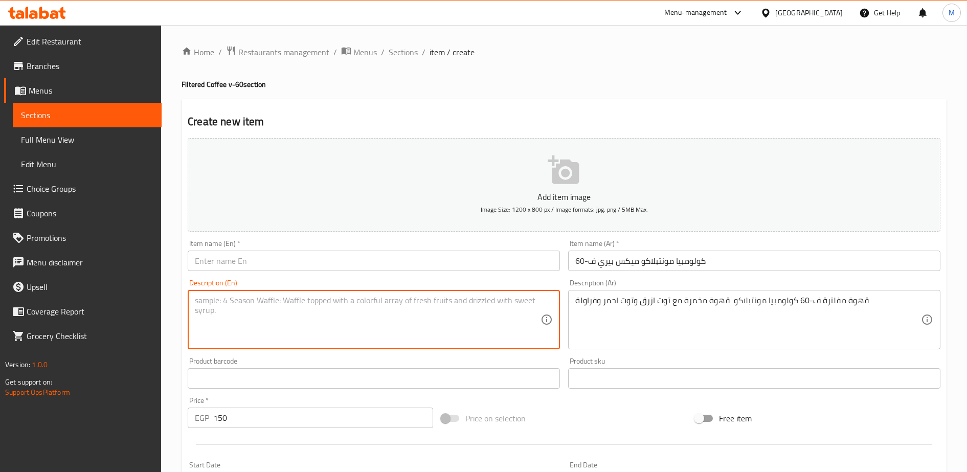
click at [220, 311] on textarea at bounding box center [368, 320] width 346 height 49
paste textarea "Filtered coffee F-60 Colombia Monteblanco brewed with blueberries, red berries,…"
type textarea "Filtered coffee F-60 Colombia Monteblanco brewed with blueberries, red berries,…"
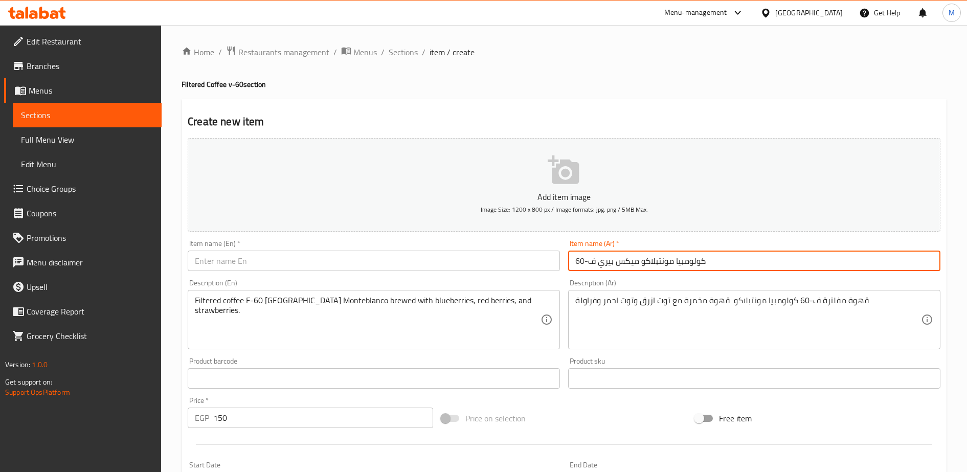
click at [592, 262] on input "كولومبيا مونتبلاكو ميكس بيري ف-60" at bounding box center [754, 261] width 372 height 20
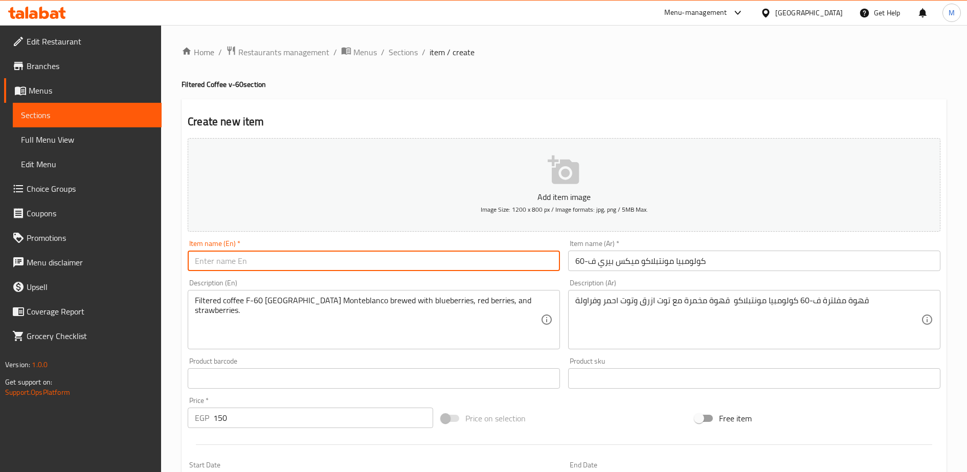
click at [221, 259] on input "text" at bounding box center [374, 261] width 372 height 20
paste input "Colombia Montblanco Mix Berry F-60"
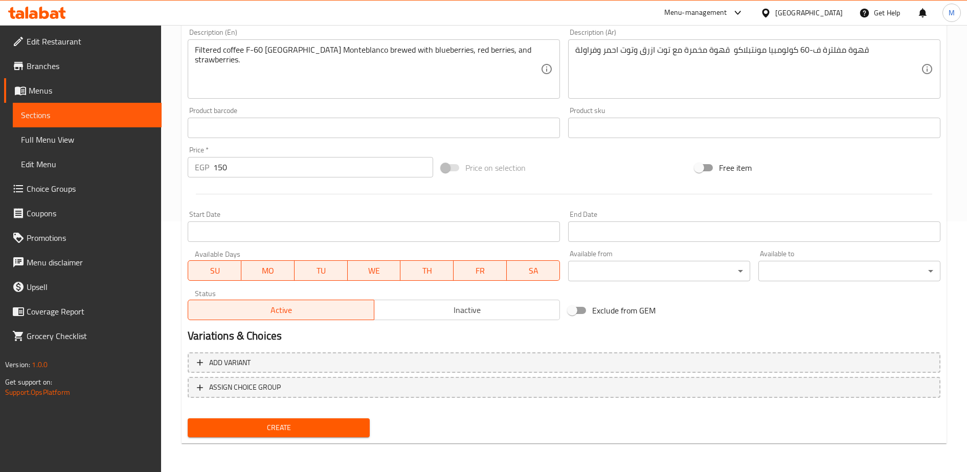
type input "Colombia Montblanco Mix Berry F-60"
click at [219, 429] on span "Create" at bounding box center [279, 427] width 166 height 13
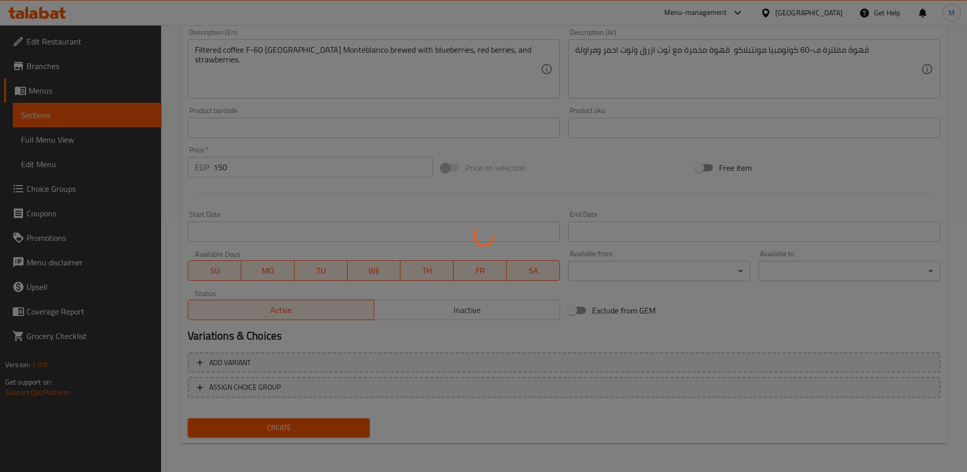
type input "0"
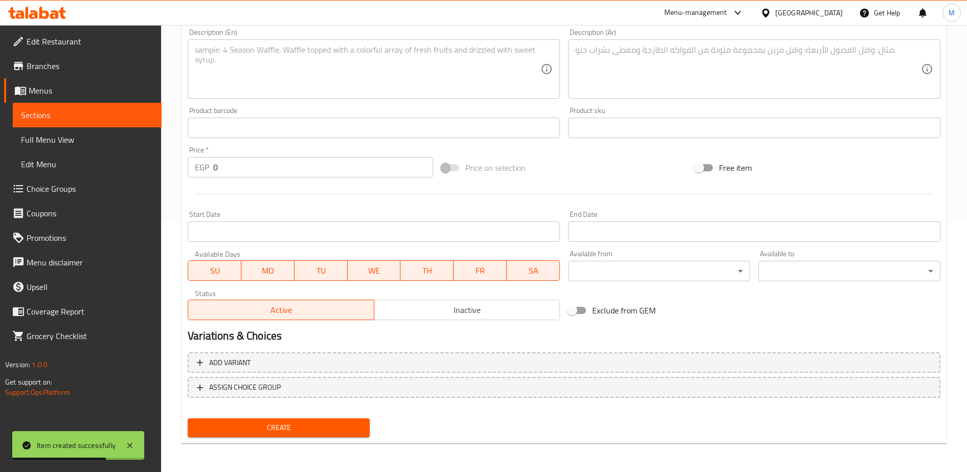
scroll to position [0, 0]
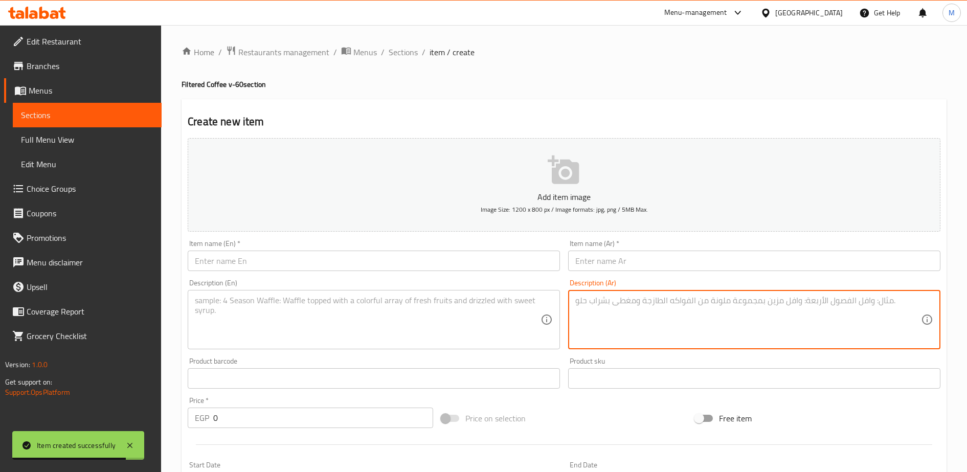
click at [601, 310] on textarea at bounding box center [748, 320] width 346 height 49
paste textarea "كولومبيا مونتبلاكو خوخ v-60 قهوة مفلترة v-60 كولومبيا مونتبلاكو co-fermented قه…"
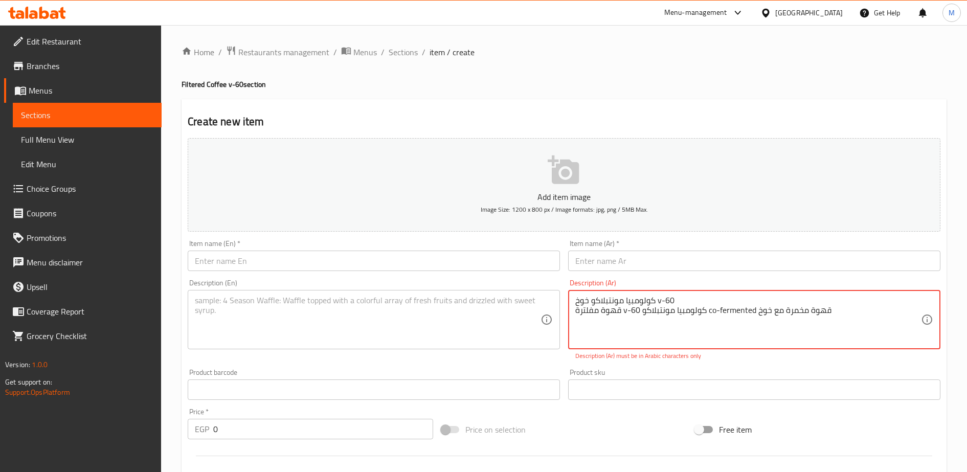
click at [601, 300] on textarea "كولومبيا مونتبلاكو خوخ v-60 قهوة مفلترة v-60 كولومبيا مونتبلاكو co-fermented قه…" at bounding box center [748, 320] width 346 height 49
type textarea "قهوة مفلترة v-60 كولومبيا مونتبلاكو co-fermented قهوة مخمرة مع خوخ"
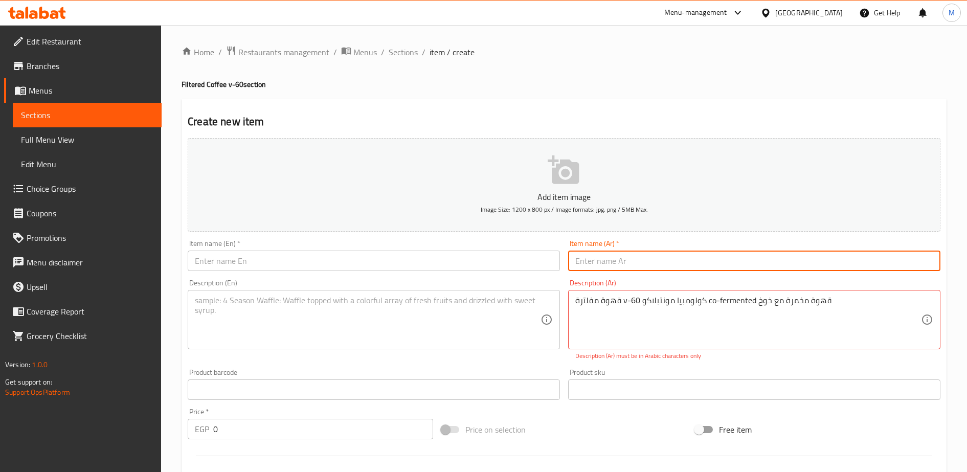
click at [599, 259] on input "text" at bounding box center [754, 261] width 372 height 20
paste input "كولومبيا مونتبلاكو خوخ v-60 قهوة مفلترة v-60 كولومبيا مونتبلاكو co-fermented قه…"
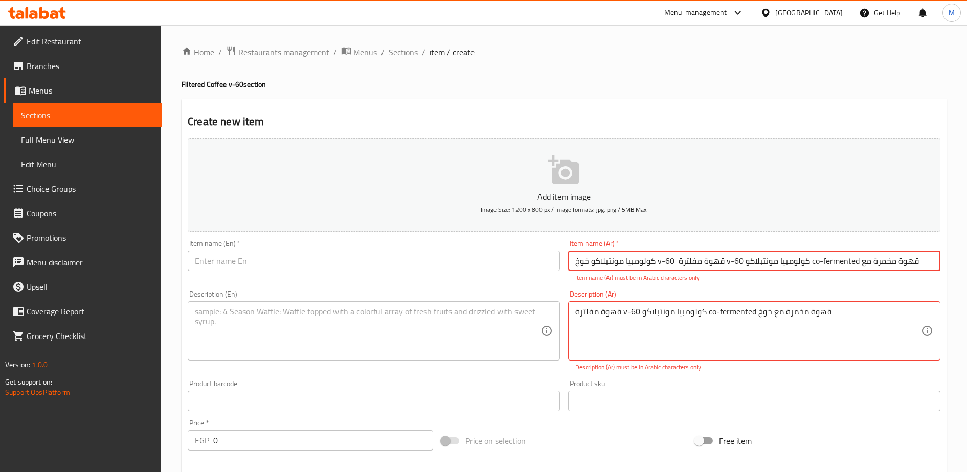
type input "كولومبيا مونتبلاكو خوخ v-60 قهوة مفلترة v-60 كولومبيا مونتبلاكو co-fermented قه…"
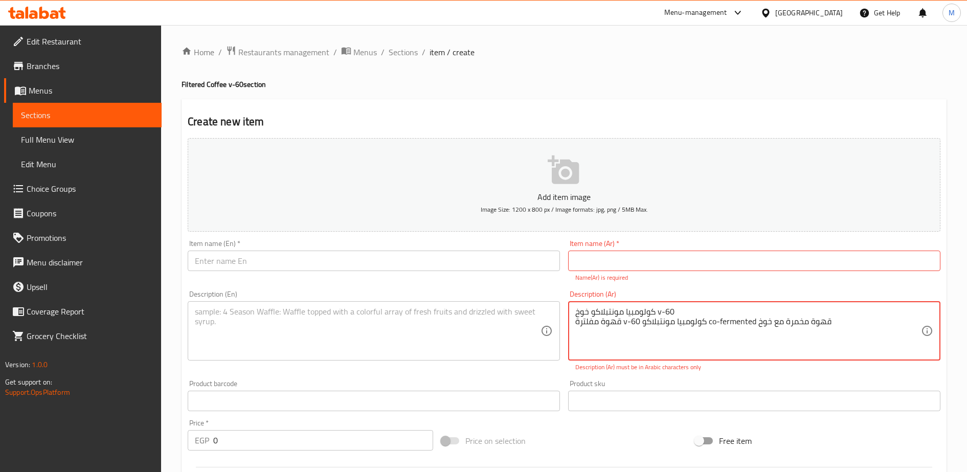
click at [633, 312] on textarea "كولومبيا مونتبلاكو خوخ v-60 قهوة مفلترة v-60 كولومبيا مونتبلاكو co-fermented قه…" at bounding box center [748, 331] width 346 height 49
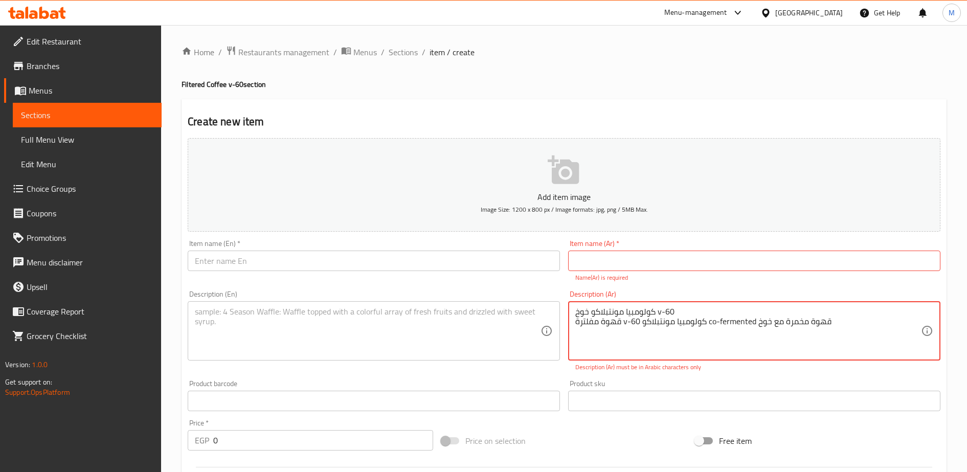
type textarea "قهوة مفلترة v-60 كولومبيا مونتبلاكو co-fermented قهوة مخمرة مع خوخ"
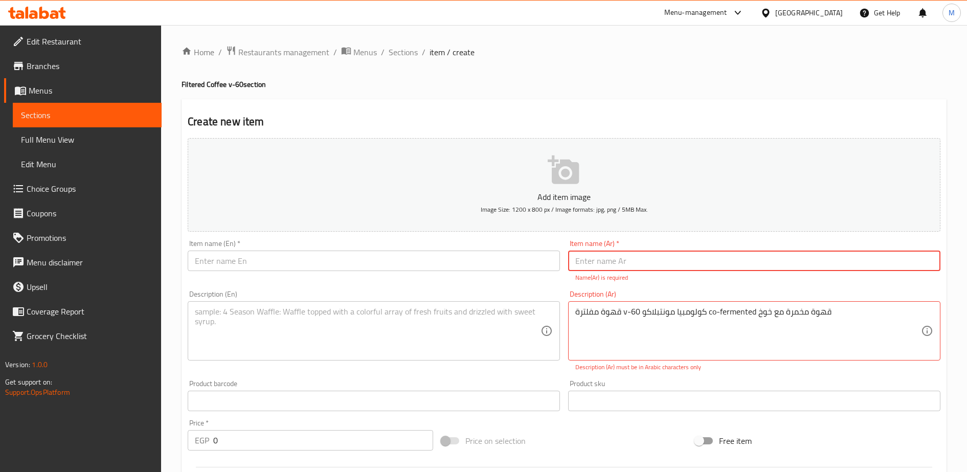
click at [593, 263] on input "text" at bounding box center [754, 261] width 372 height 20
paste input "كولومبيا مونتبلاكو خوخ v-60"
click at [662, 263] on input "كولومبيا مونتبلاكو خوخ v-60" at bounding box center [754, 261] width 372 height 20
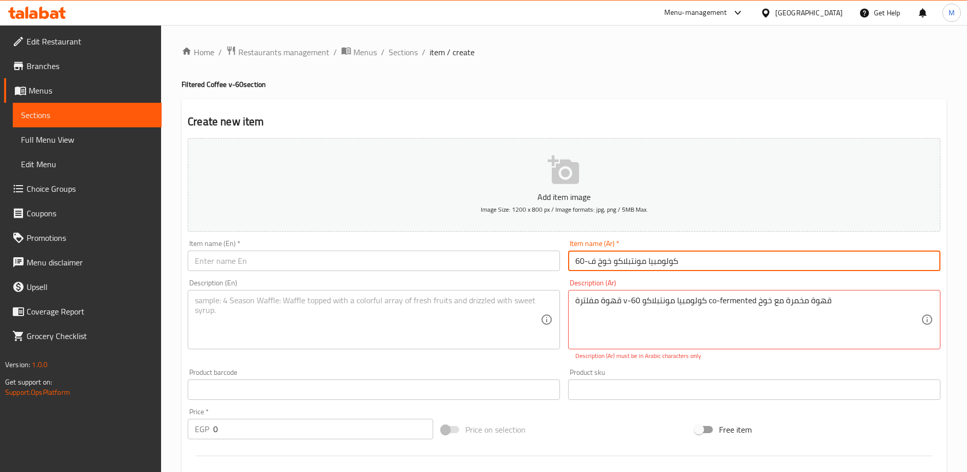
type input "كولومبيا مونتبلاكو خوخ ف-60"
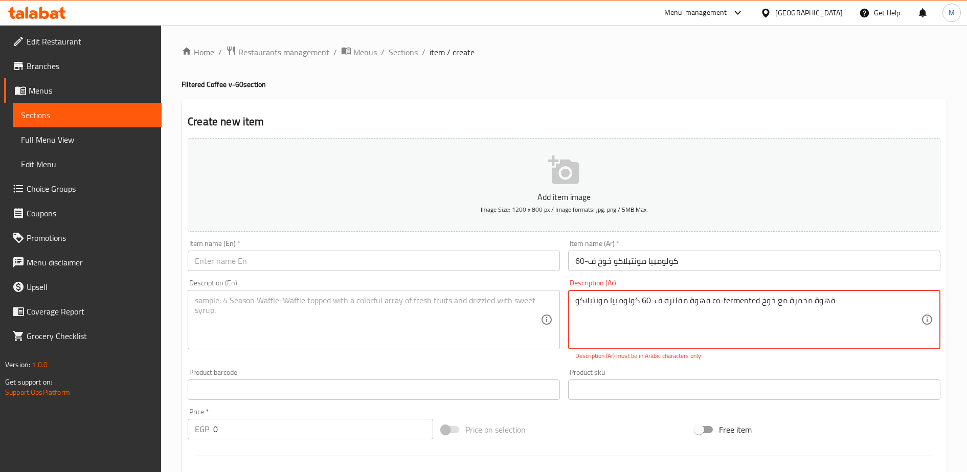
drag, startPoint x: 714, startPoint y: 300, endPoint x: 761, endPoint y: 299, distance: 47.6
click at [761, 299] on textarea "قهوة مفلترة ف-60 كولومبيا مونتبلاكو co-fermented قهوة مخمرة مع خوخ" at bounding box center [748, 320] width 346 height 49
click at [595, 303] on textarea "قهوة مفلترة ف-60 كولومبيا مونتبلاكو قهوة مخمرة مع خوخ" at bounding box center [748, 320] width 346 height 49
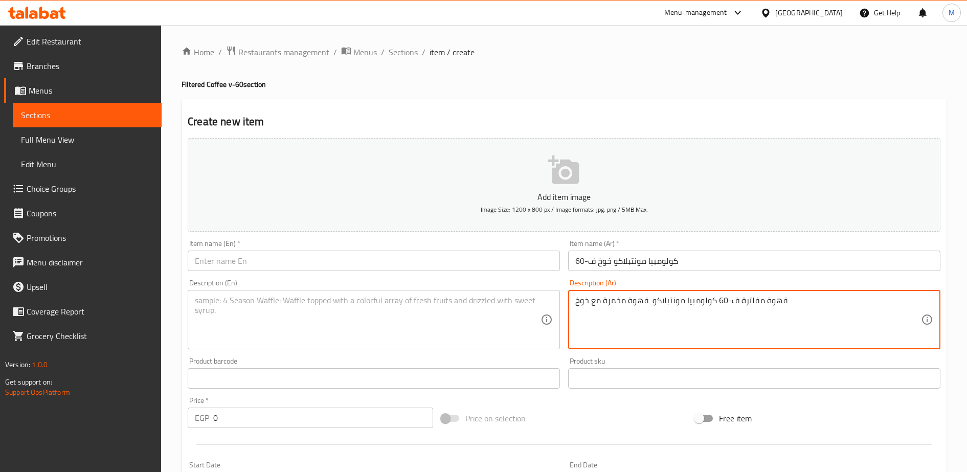
click at [595, 303] on textarea "قهوة مفلترة ف-60 كولومبيا مونتبلاكو قهوة مخمرة مع خوخ" at bounding box center [748, 320] width 346 height 49
type textarea "قهوة مفلترة ف-60 كولومبيا مونتبلاكو قهوة مخمرة مع خوخ"
click at [229, 303] on textarea at bounding box center [368, 320] width 346 height 49
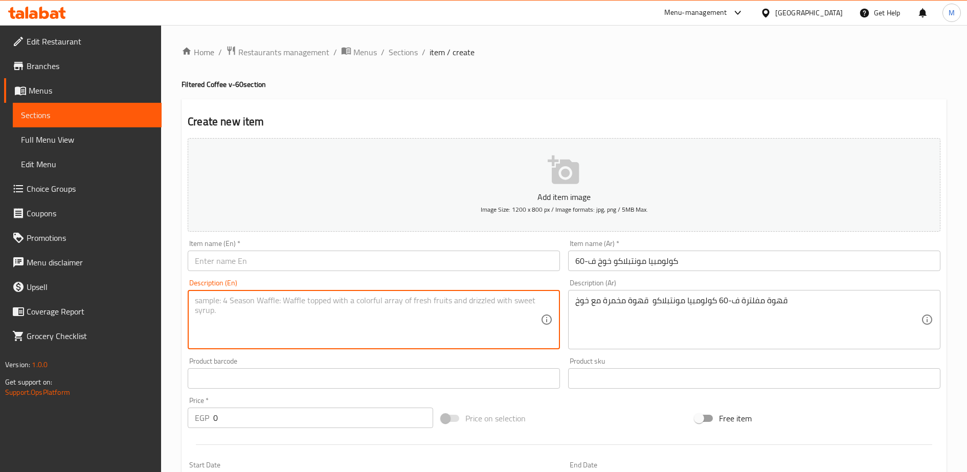
paste textarea "Filtered coffee F-60 Colombia Monteblanco fermented coffee with peach"
type textarea "Filtered coffee F-60 Colombia Monteblanco fermented coffee with peach"
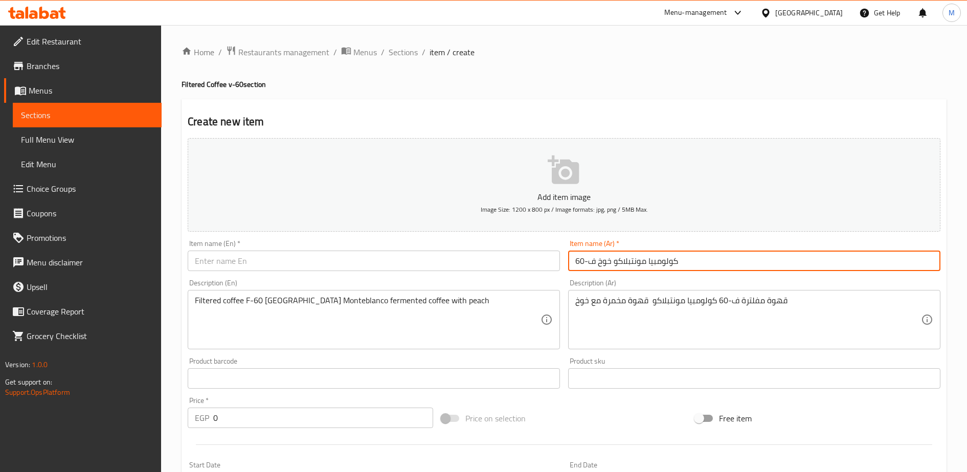
click at [608, 262] on input "كولومبيا مونتبلاكو خوخ ف-60" at bounding box center [754, 261] width 372 height 20
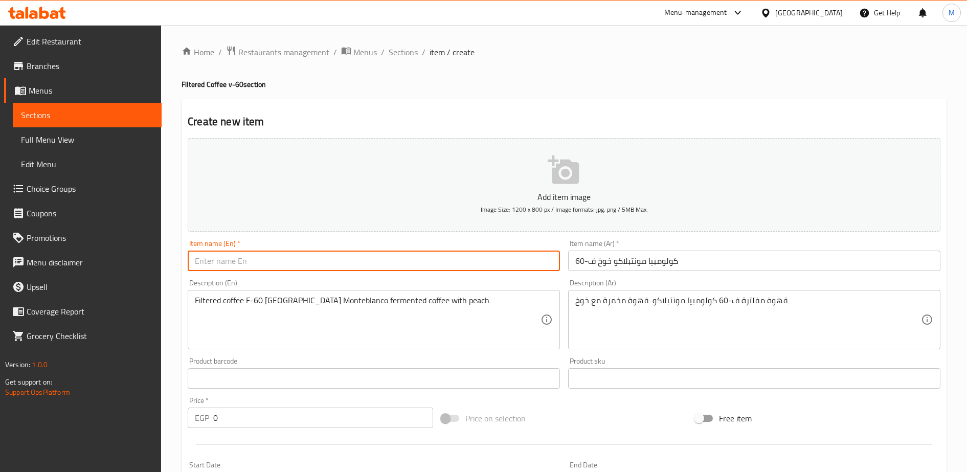
click at [223, 268] on input "text" at bounding box center [374, 261] width 372 height 20
paste input "Colombia Montblanco Peach F-60"
type input "Colombia Montblanco Peach F-60"
click at [228, 416] on input "0" at bounding box center [323, 418] width 220 height 20
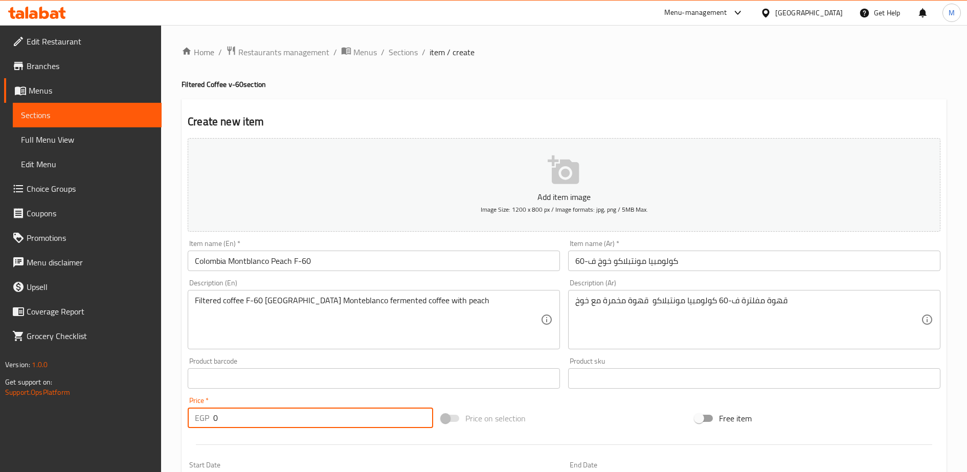
click at [228, 416] on input "0" at bounding box center [323, 418] width 220 height 20
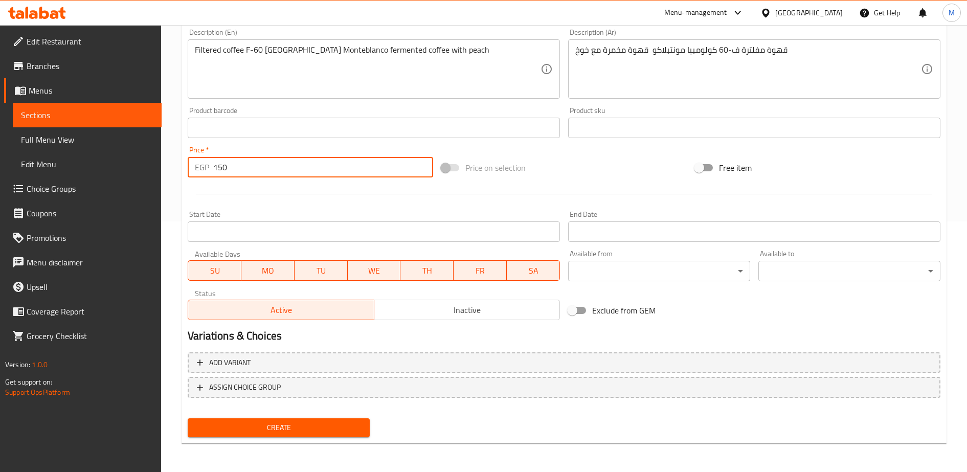
type input "150"
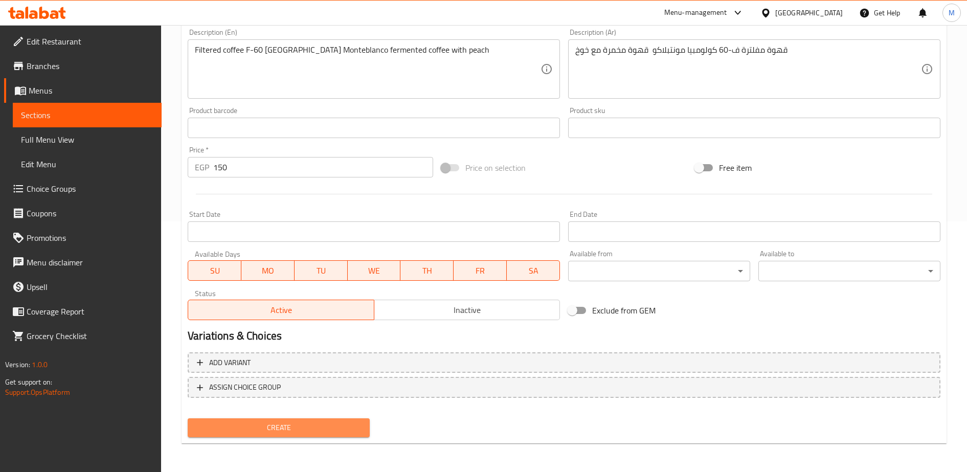
click at [257, 426] on span "Create" at bounding box center [279, 427] width 166 height 13
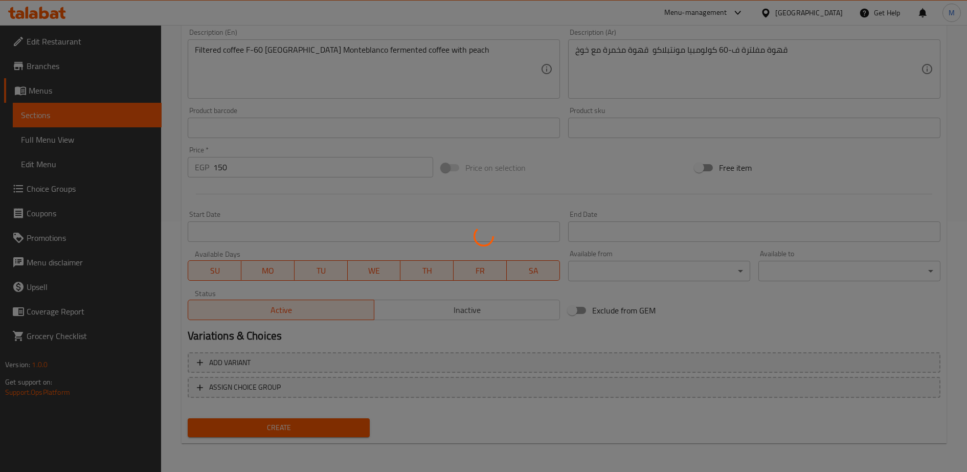
type input "0"
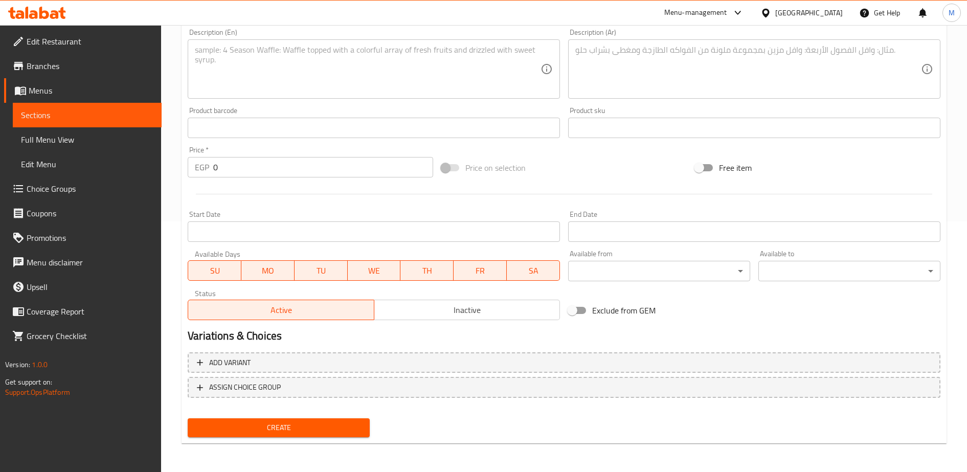
scroll to position [0, 0]
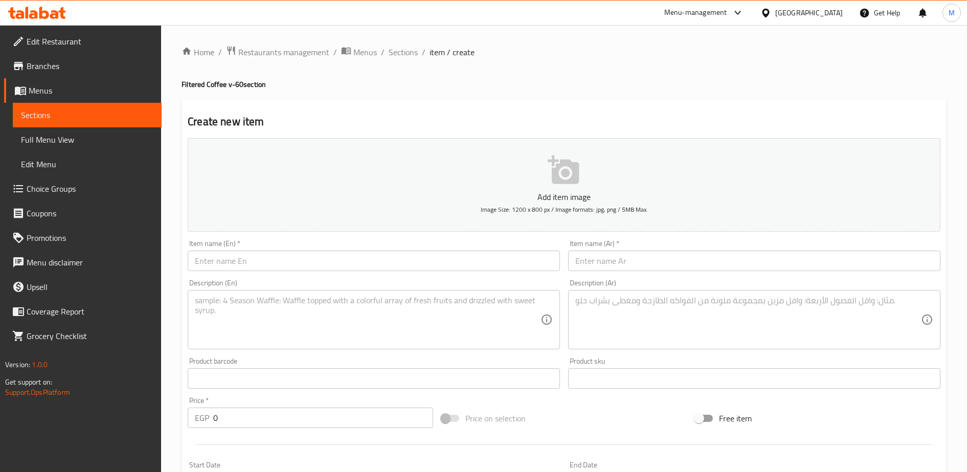
click at [641, 266] on input "text" at bounding box center [754, 261] width 372 height 20
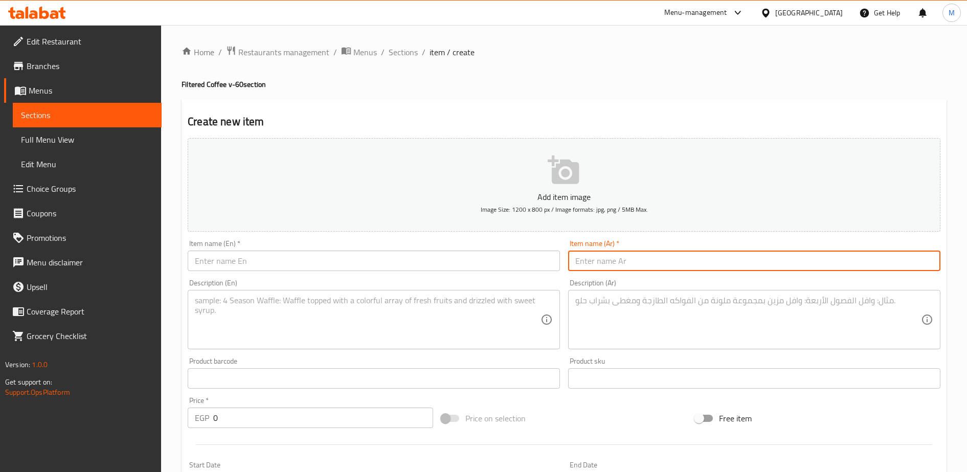
paste input "كولومبيا مونتبلاكو سانجاريا v-60 قهوة مفلترة v-60 كولومبيا مونتبلاكو co-ferment…"
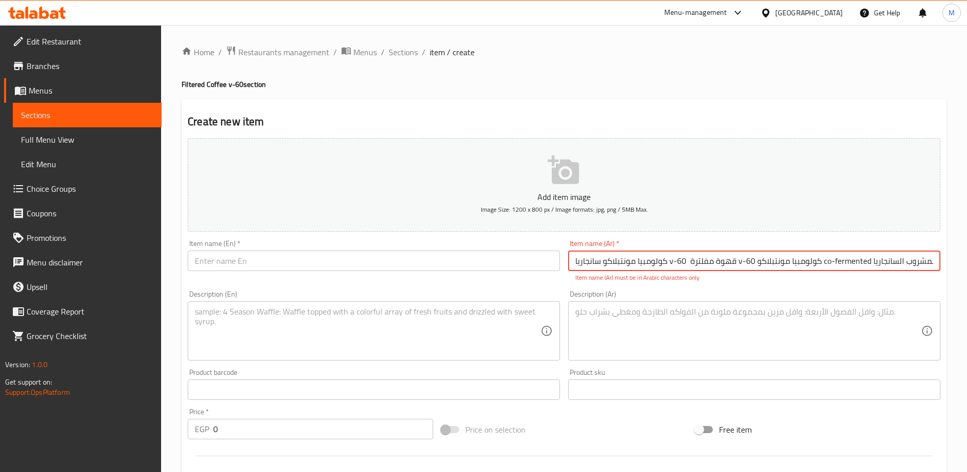
scroll to position [0, 170]
type input "كولومبيا مونتبلاكو سانجاريا v-60 قهوة مفلترة v-60 كولومبيا مونتبلاكو co-ferment…"
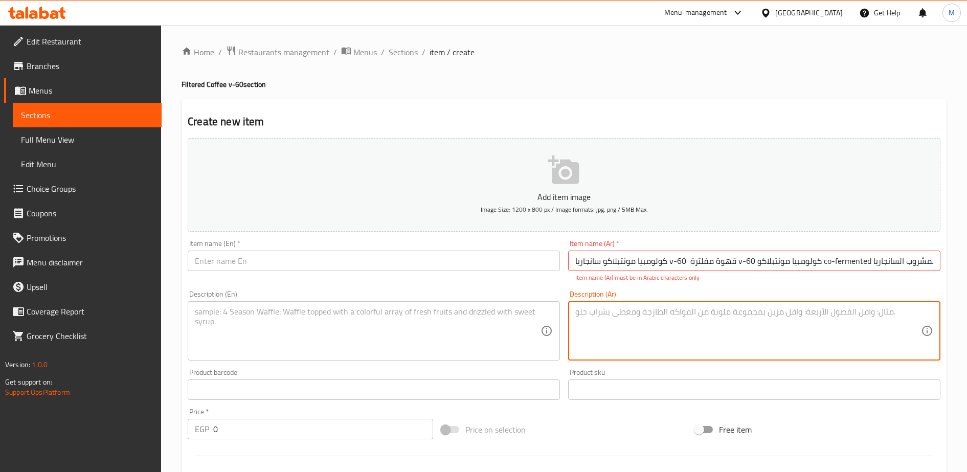
click at [607, 321] on textarea at bounding box center [748, 331] width 346 height 49
paste textarea "كولومبيا مونتبلاكو سانجاريا v-60 قهوة مفلترة v-60 كولومبيا مونتبلاكو co-ferment…"
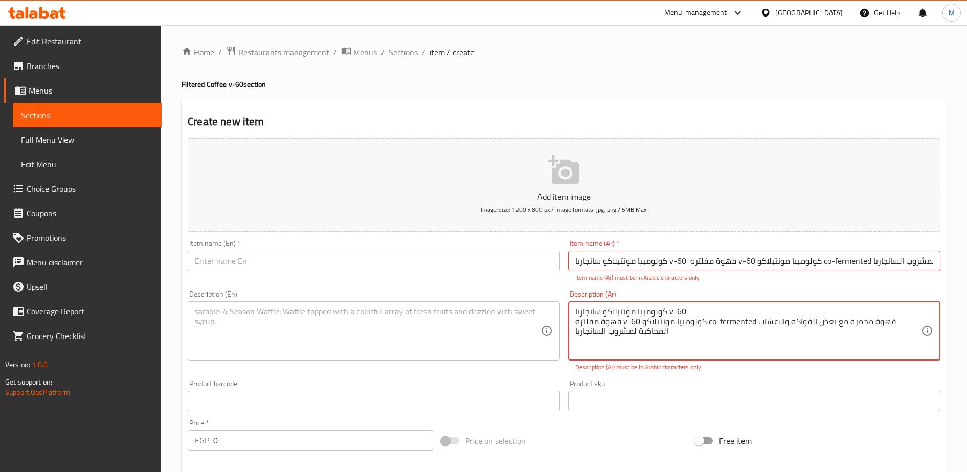
click at [598, 314] on textarea "كولومبيا مونتبلاكو سانجاريا v-60 قهوة مفلترة v-60 كولومبيا مونتبلاكو co-ferment…" at bounding box center [748, 331] width 346 height 49
click at [624, 324] on textarea "كولومبيا مونتبلاكو سانجاريا v-60 قهوة مفلترة v-60 كولومبيا مونتبلاكو co-ferment…" at bounding box center [748, 331] width 346 height 49
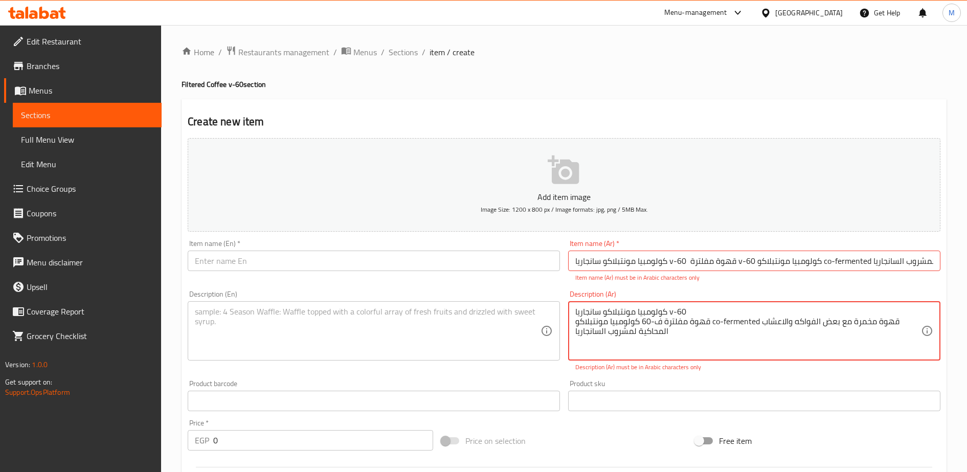
click at [672, 310] on textarea "كولومبيا مونتبلاكو سانجاريا v-60 قهوة مفلترة ف-60 كولومبيا مونتبلاكو co-ferment…" at bounding box center [748, 331] width 346 height 49
click at [670, 312] on textarea "كولومبيا مونتبلاكو سانجاريا v-60 قهوة مفلترة ف-60 كولومبيا مونتبلاكو co-ferment…" at bounding box center [748, 331] width 346 height 49
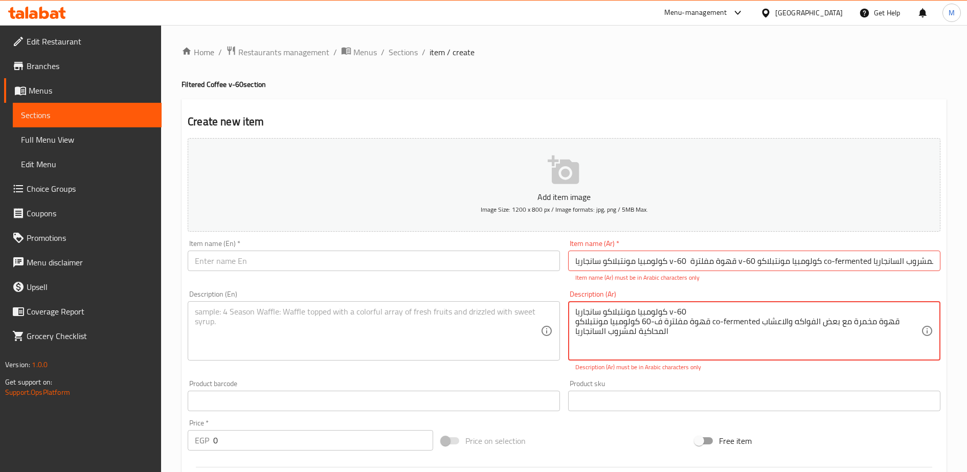
click at [670, 312] on textarea "كولومبيا مونتبلاكو سانجاريا v-60 قهوة مفلترة ف-60 كولومبيا مونتبلاكو co-ferment…" at bounding box center [748, 331] width 346 height 49
click at [673, 312] on textarea "كولومبيا مونتبلاكو سانجاريا v-60 قهوة مفلترة ف-60 كولومبيا مونتبلاكو co-ferment…" at bounding box center [748, 331] width 346 height 49
drag, startPoint x: 713, startPoint y: 322, endPoint x: 760, endPoint y: 323, distance: 46.6
click at [760, 323] on textarea "كولومبيا مونتبلاكو سانجاريا ف-60 قهوة مفلترة ف-60 كولومبيا مونتبلاكو co-ferment…" at bounding box center [748, 331] width 346 height 49
click at [626, 318] on textarea "كولومبيا مونتبلاكو سانجاريا ف-60 قهوة مفلترة ف-60 كولومبيا مونتبلاكو قهوة مخمرة…" at bounding box center [748, 331] width 346 height 49
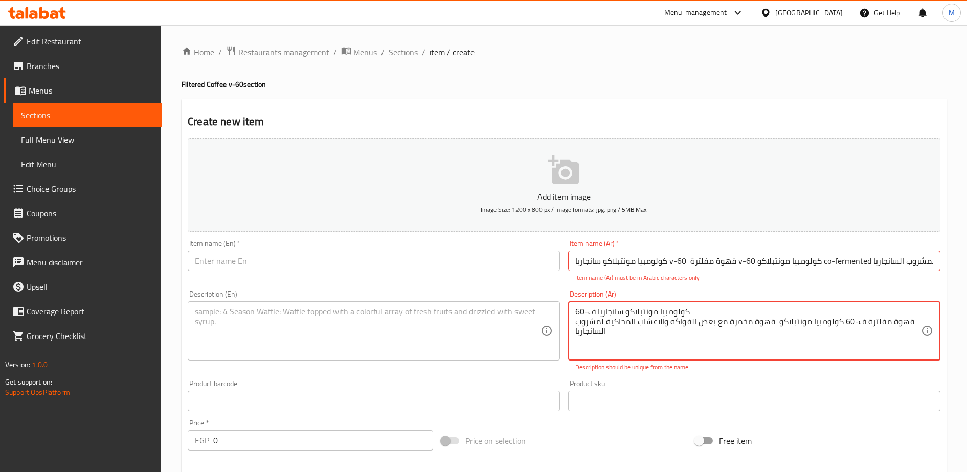
click at [626, 318] on textarea "كولومبيا مونتبلاكو سانجاريا ف-60 قهوة مفلترة ف-60 كولومبيا مونتبلاكو قهوة مخمرة…" at bounding box center [748, 331] width 346 height 49
type textarea "كولومبيا مونتبلاكو سانجاريا ف-60 قهوة مفلترة ف-60 كولومبيا مونتبلاكو قهوة مخمرة…"
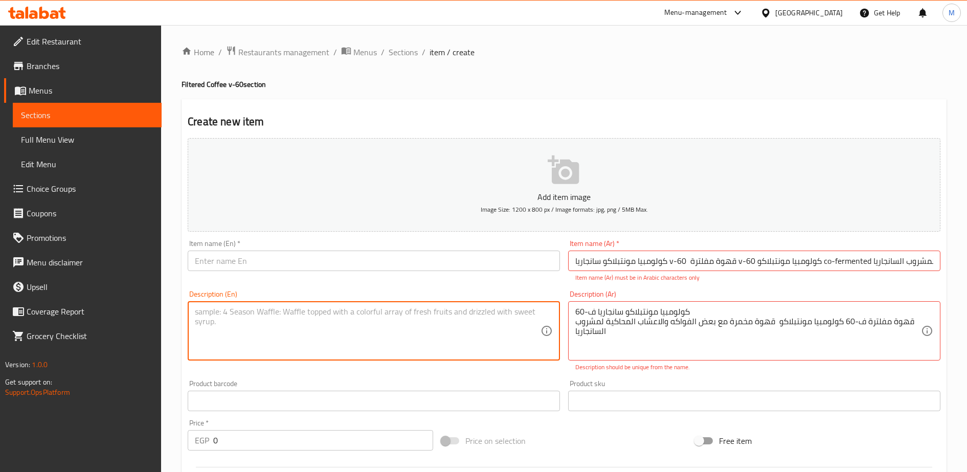
click at [223, 322] on textarea at bounding box center [368, 331] width 346 height 49
paste textarea "Filtered coffee F-60 Colombia Montblanco, brewed coffee with some fruits and he…"
type textarea "Filtered coffee F-60 Colombia Montblanco, brewed coffee with some fruits and he…"
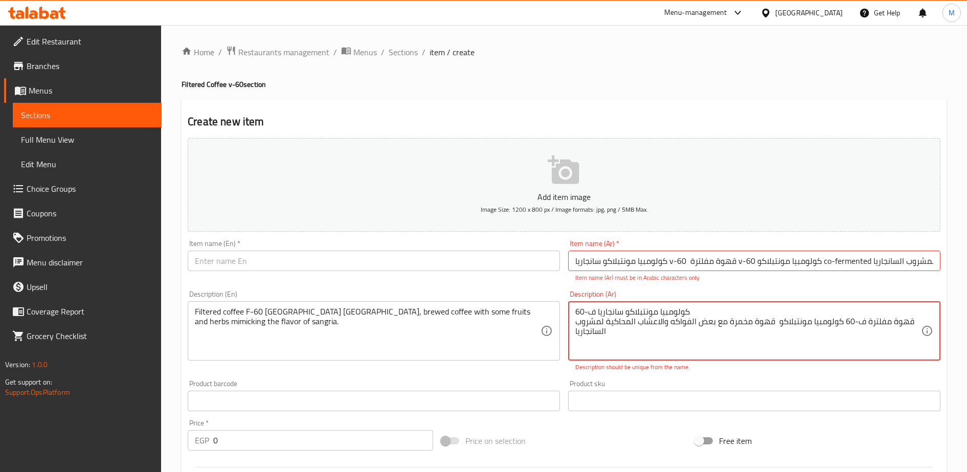
click at [593, 312] on textarea "كولومبيا مونتبلاكو سانجاريا ف-60 قهوة مفلترة ف-60 كولومبيا مونتبلاكو قهوة مخمرة…" at bounding box center [748, 331] width 346 height 49
click at [597, 254] on input "كولومبيا مونتبلاكو سانجاريا v-60 قهوة مفلترة v-60 كولومبيا مونتبلاكو co-ferment…" at bounding box center [754, 261] width 372 height 20
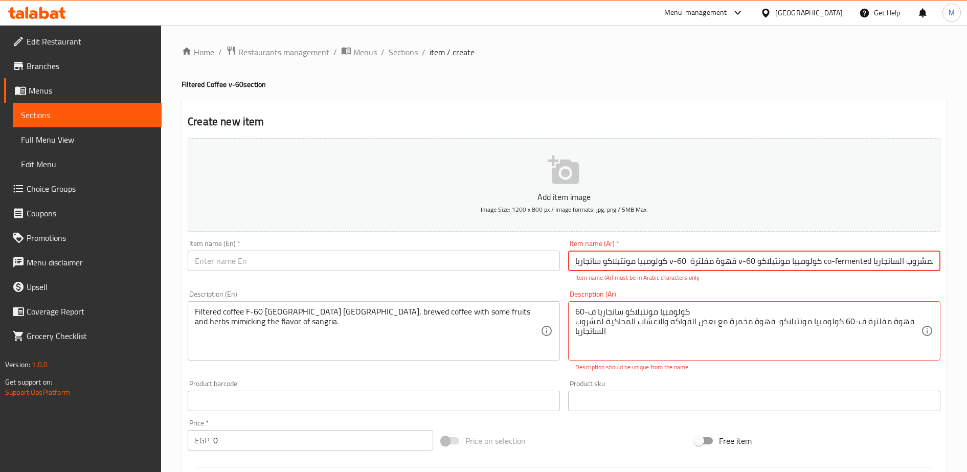
paste input "ف-60"
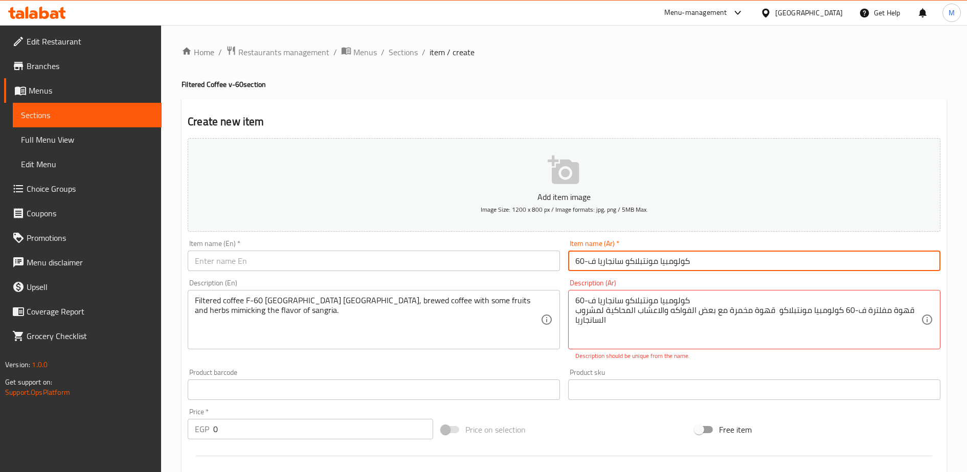
type input "كولومبيا مونتبلاكو سانجاريا ف-60"
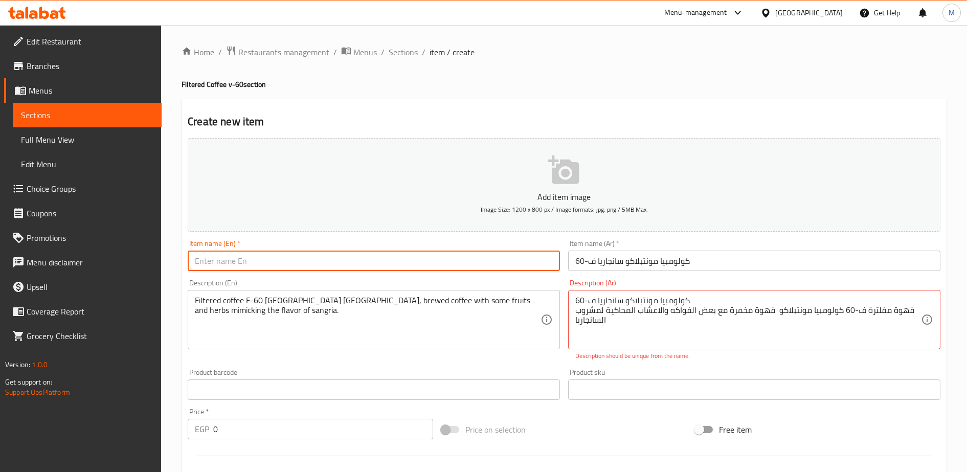
click at [217, 261] on input "text" at bounding box center [374, 261] width 372 height 20
paste input "Colombia Montblanco Sangaria F-60"
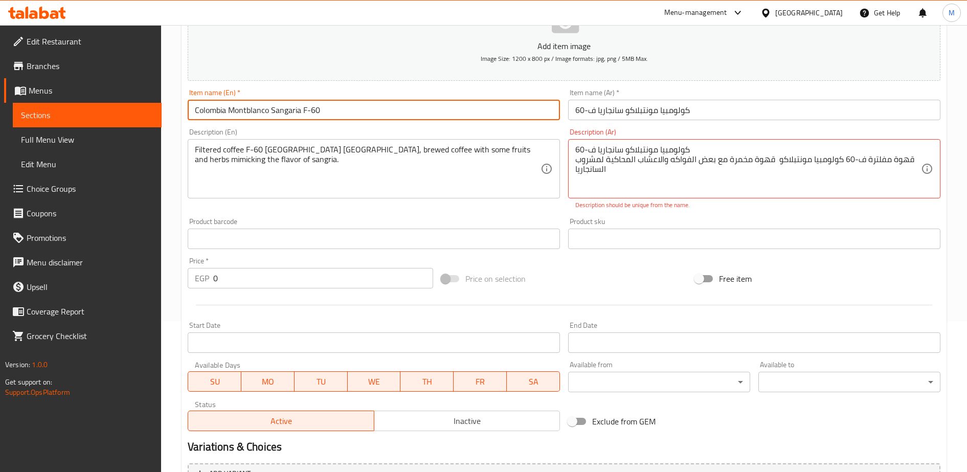
scroll to position [151, 0]
type input "Colombia Montblanco Sangaria F-60"
click at [222, 279] on input "0" at bounding box center [323, 278] width 220 height 20
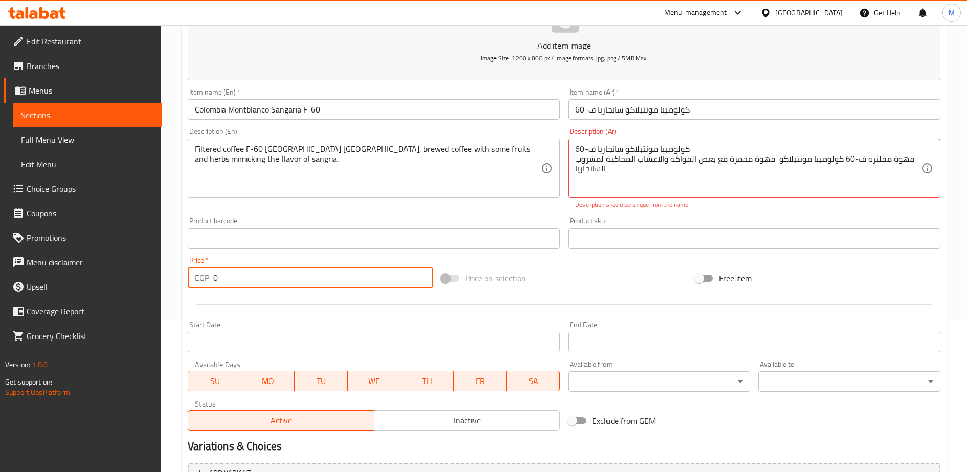
click at [222, 279] on input "0" at bounding box center [323, 278] width 220 height 20
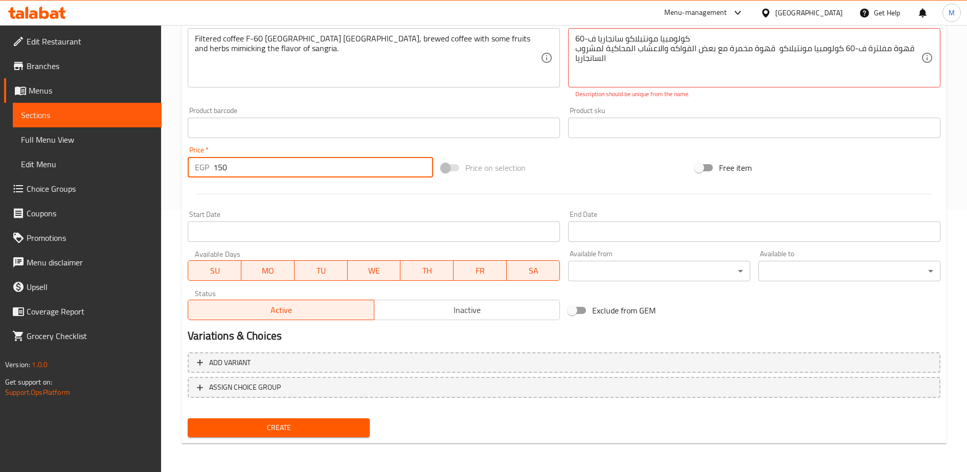
type input "150"
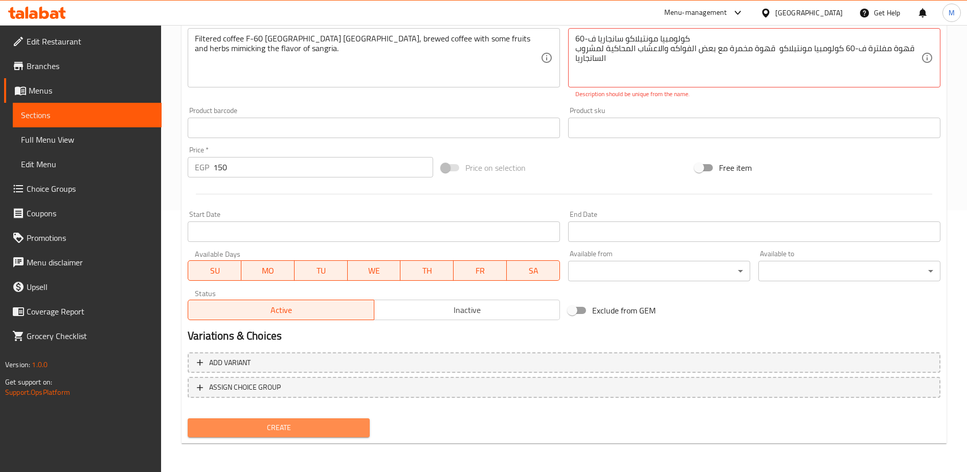
click at [260, 427] on span "Create" at bounding box center [279, 427] width 166 height 13
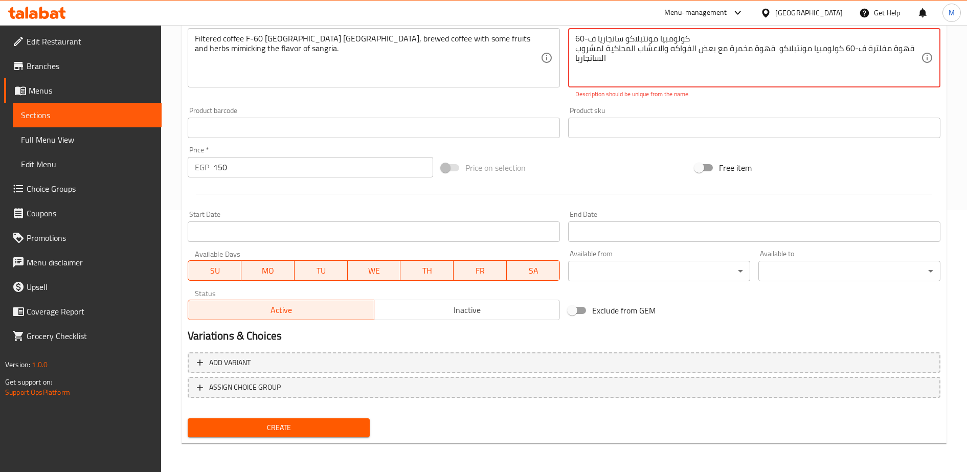
scroll to position [233, 0]
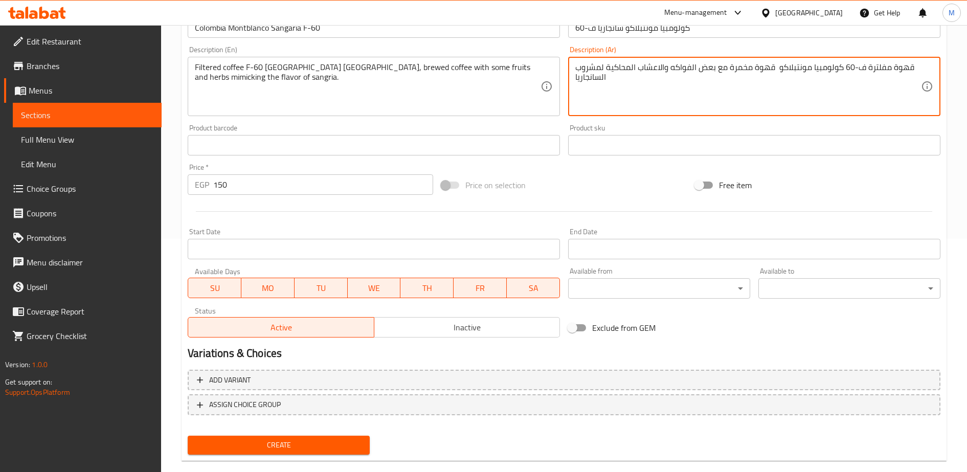
type textarea "قهوة مفلترة ف-60 كولومبيا مونتبلاكو قهوة مخمرة مع بعض الفواكه والاعشاب المحاكية…"
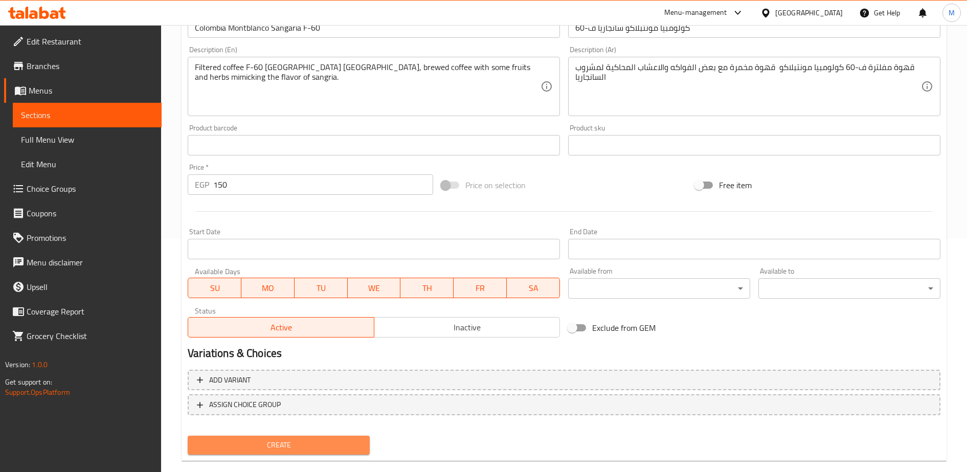
click at [333, 444] on span "Create" at bounding box center [279, 445] width 166 height 13
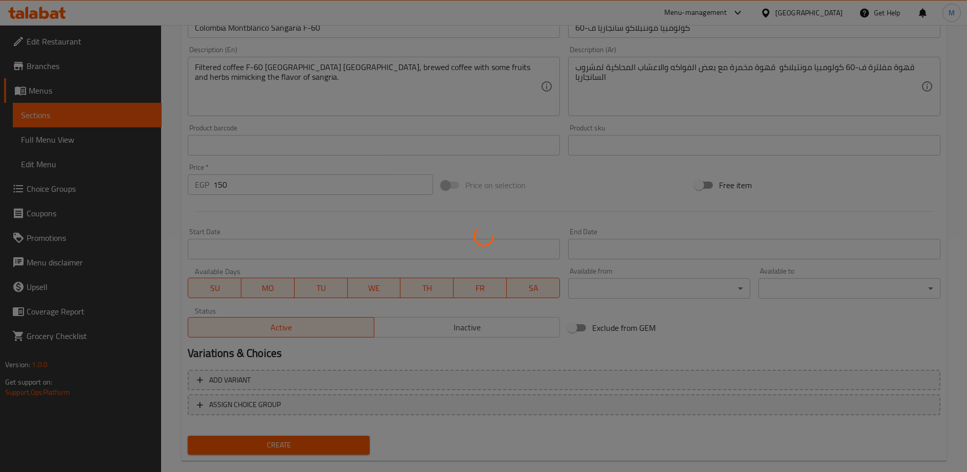
type input "0"
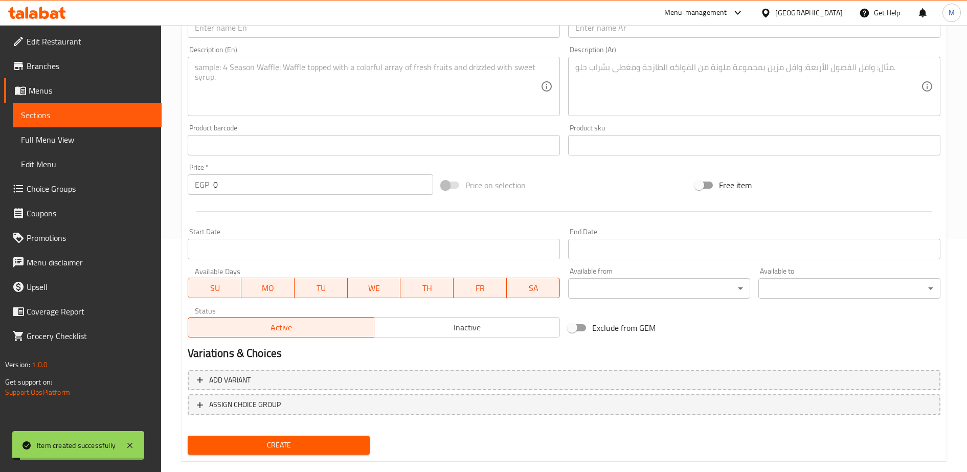
scroll to position [0, 0]
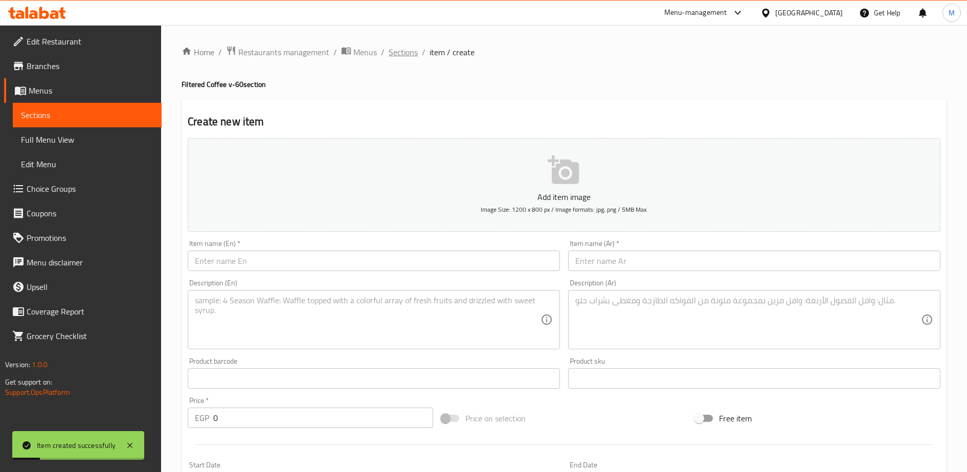
click at [401, 50] on span "Sections" at bounding box center [403, 52] width 29 height 12
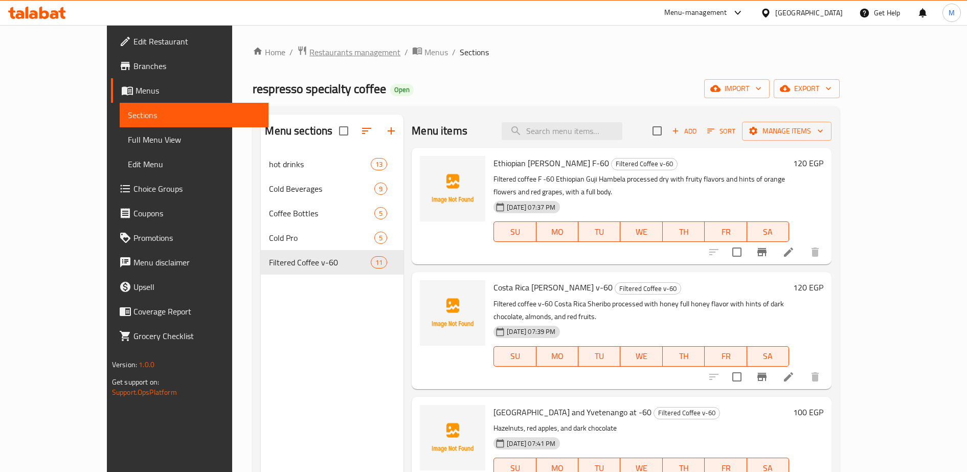
click at [309, 55] on span "Restaurants management" at bounding box center [354, 52] width 91 height 12
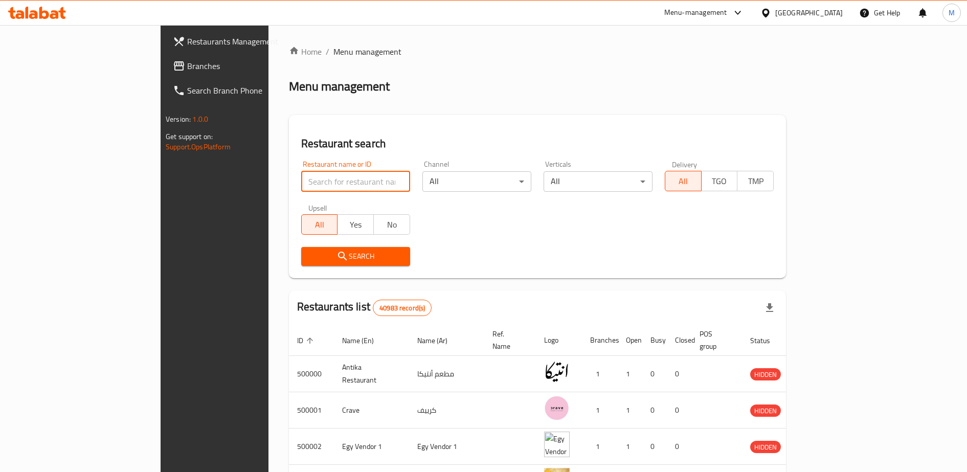
click at [301, 182] on input "search" at bounding box center [355, 181] width 109 height 20
click button "Search" at bounding box center [355, 256] width 109 height 19
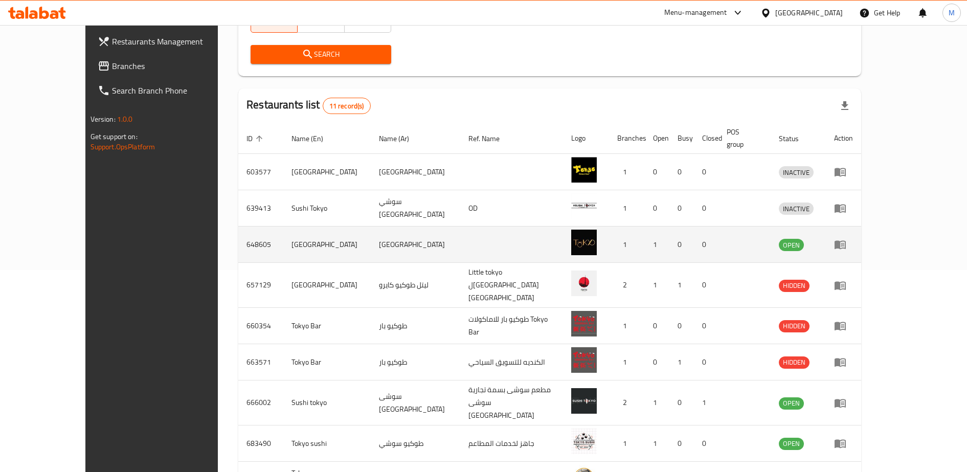
scroll to position [291, 0]
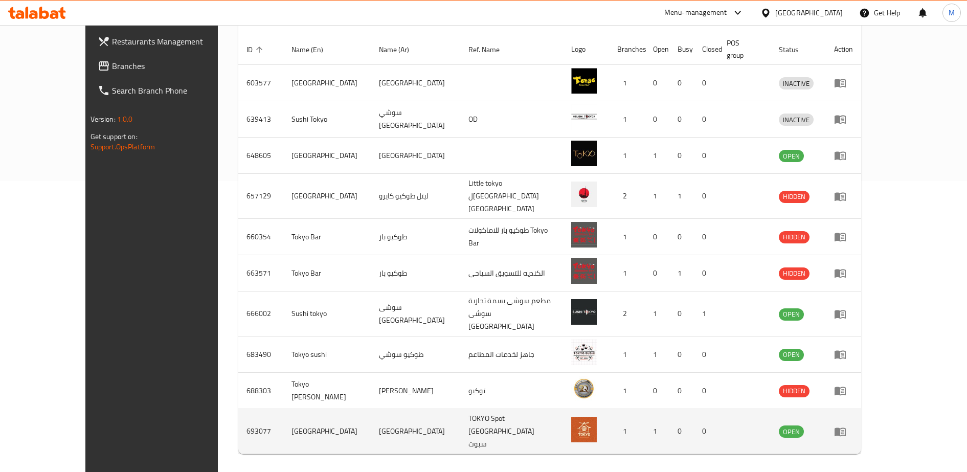
click at [238, 409] on td "693077" at bounding box center [260, 431] width 45 height 45
copy td "693077"
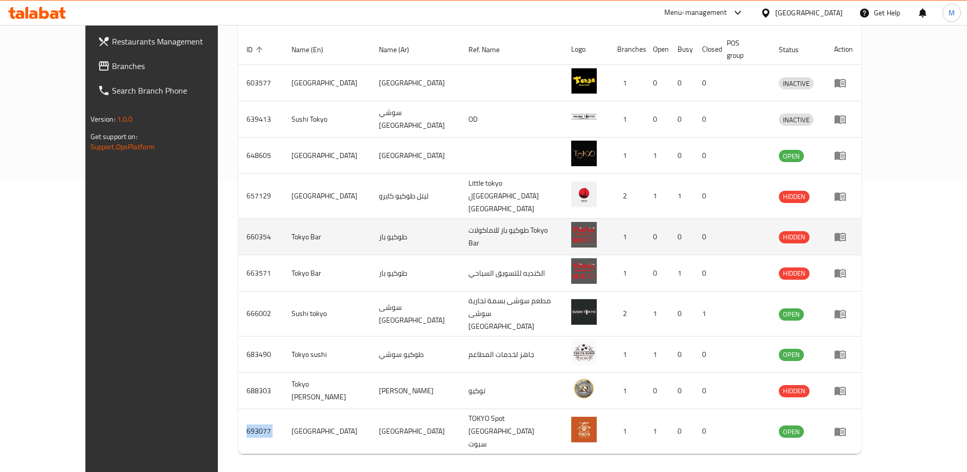
scroll to position [0, 0]
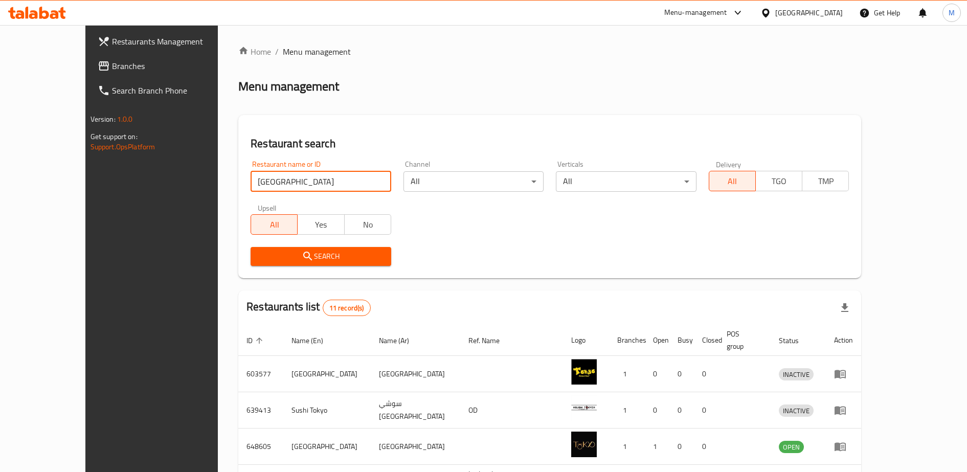
click at [251, 189] on input "tokyo" at bounding box center [321, 181] width 141 height 20
type input "cinnabon"
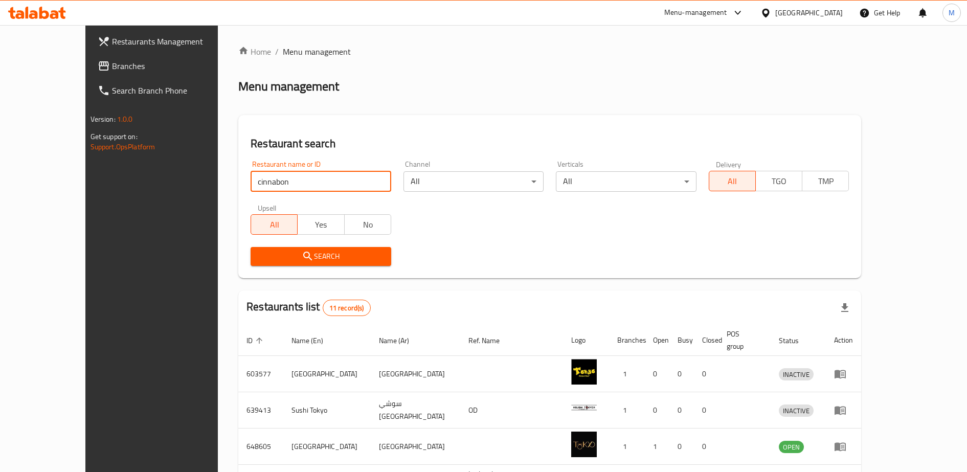
click button "Search" at bounding box center [321, 256] width 141 height 19
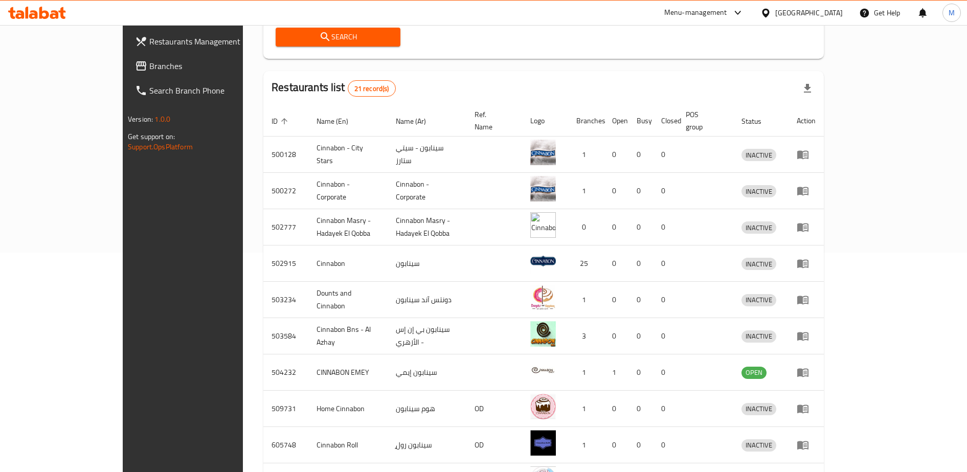
scroll to position [291, 0]
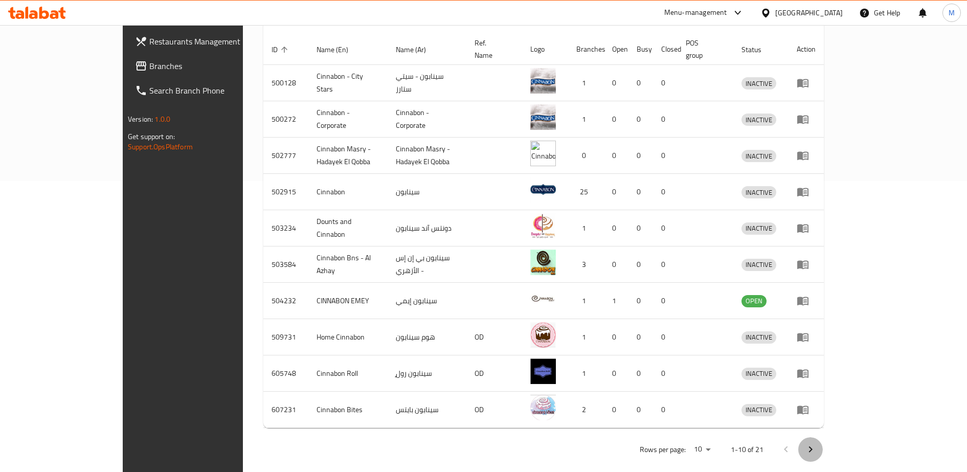
click at [817, 443] on icon "Next page" at bounding box center [811, 449] width 12 height 12
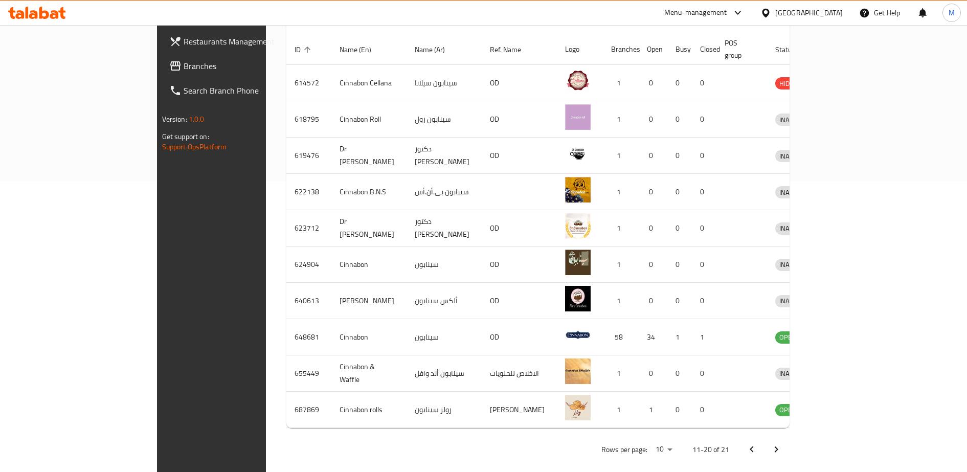
click at [783, 443] on icon "Next page" at bounding box center [776, 449] width 12 height 12
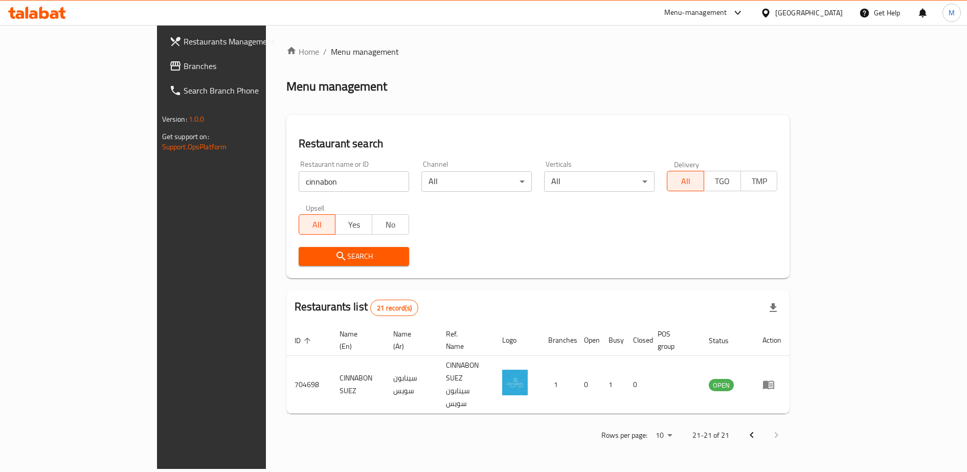
scroll to position [0, 0]
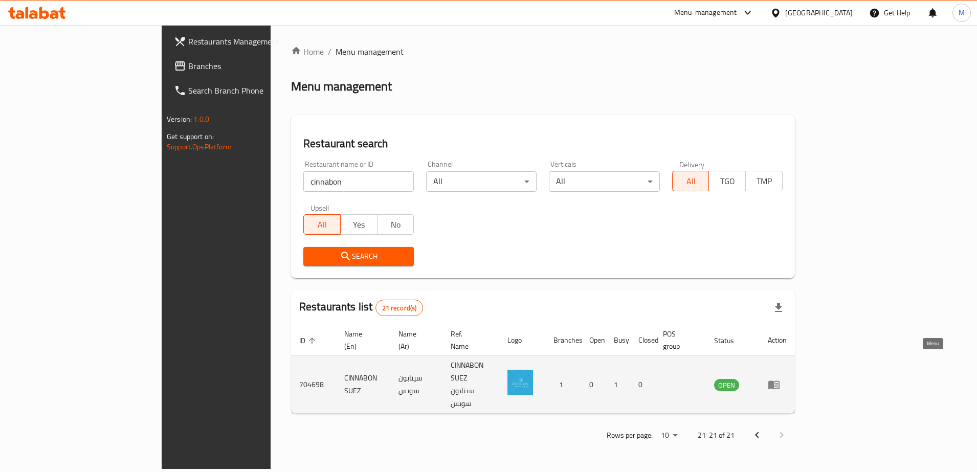
click at [780, 379] on icon "enhanced table" at bounding box center [774, 385] width 12 height 12
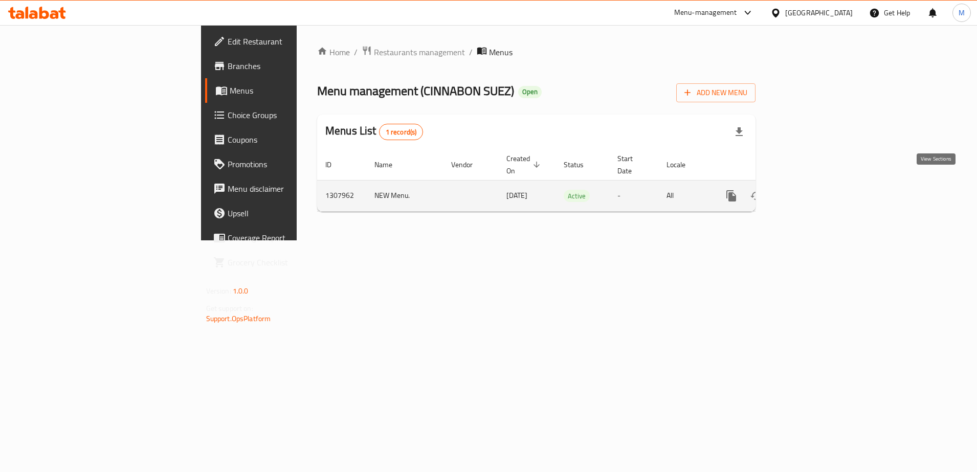
click at [811, 190] on icon "enhanced table" at bounding box center [805, 196] width 12 height 12
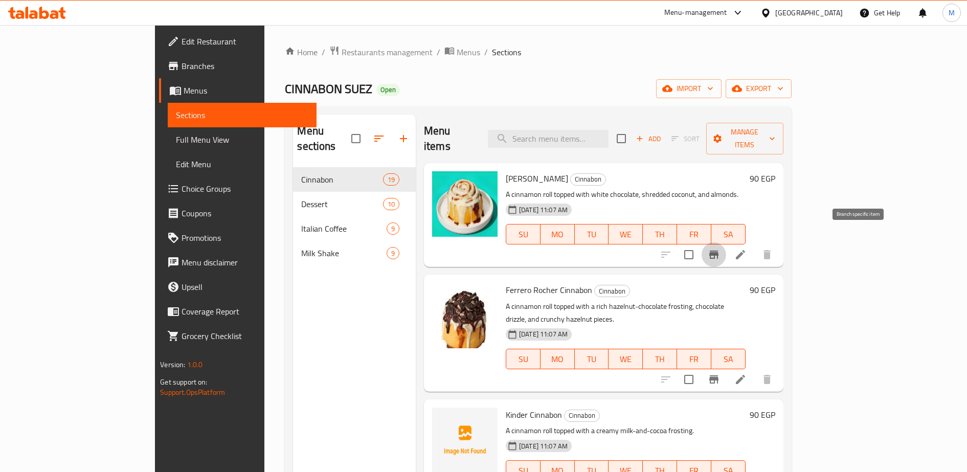
click at [719, 251] on icon "Branch-specific-item" at bounding box center [713, 255] width 9 height 8
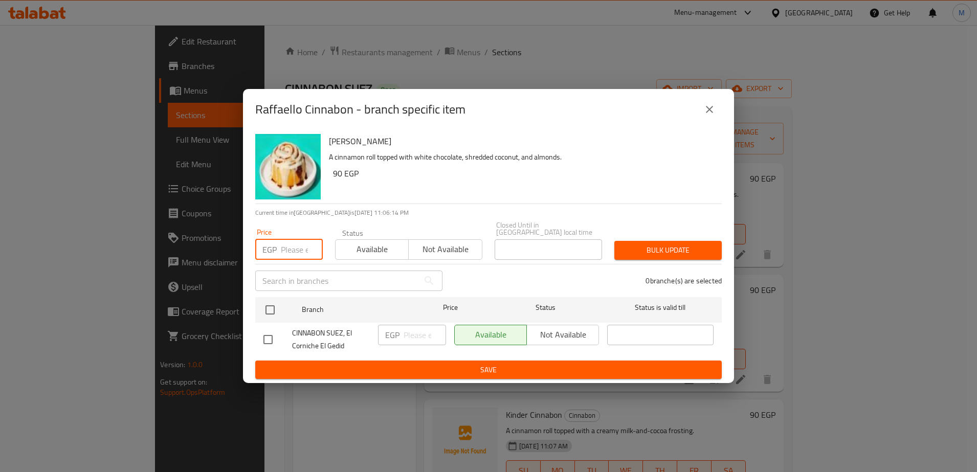
click at [291, 247] on input "number" at bounding box center [302, 249] width 42 height 20
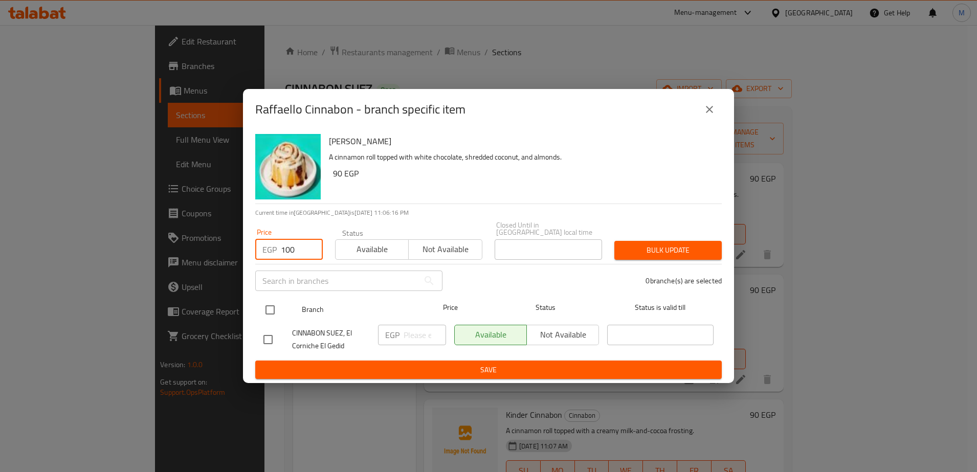
type input "100"
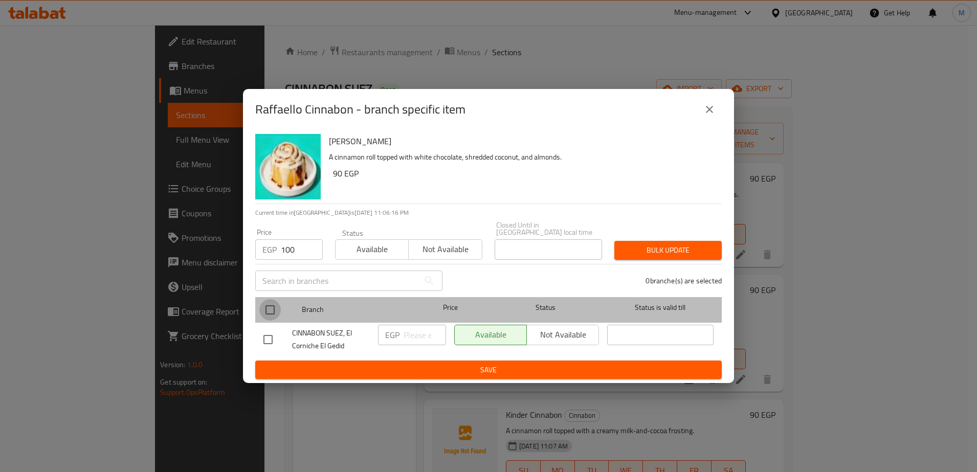
click at [268, 303] on input "checkbox" at bounding box center [269, 309] width 21 height 21
checkbox input "true"
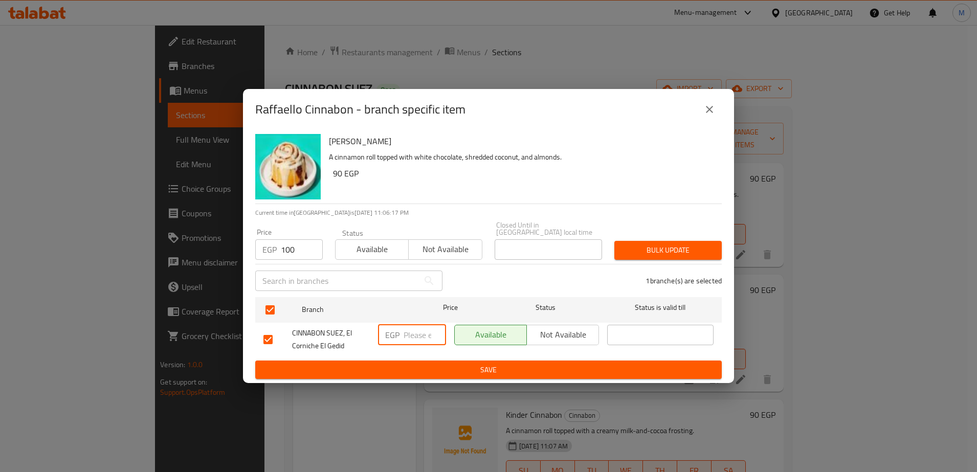
click at [410, 334] on input "number" at bounding box center [425, 335] width 42 height 20
type input "100"
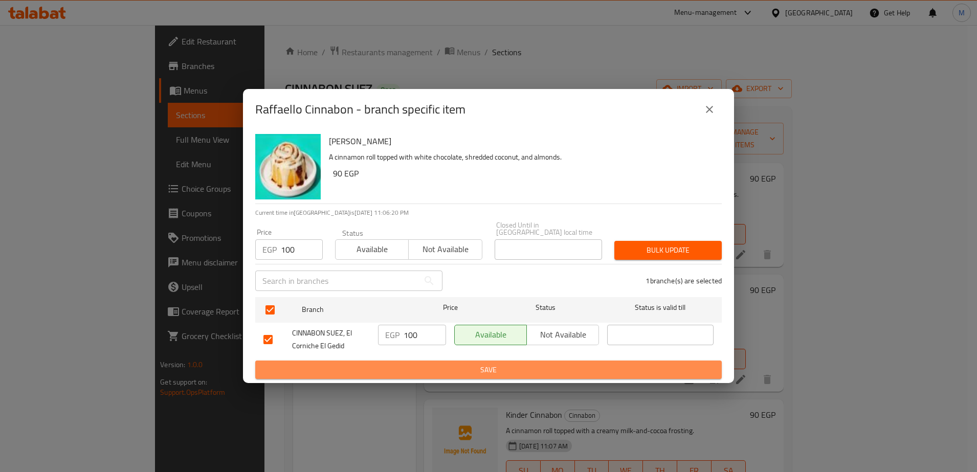
click at [435, 368] on span "Save" at bounding box center [488, 370] width 450 height 13
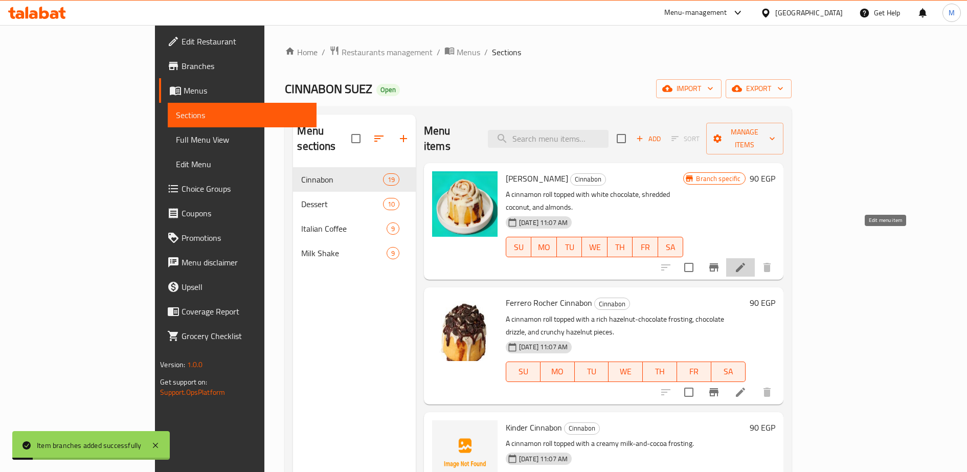
click at [747, 261] on icon at bounding box center [741, 267] width 12 height 12
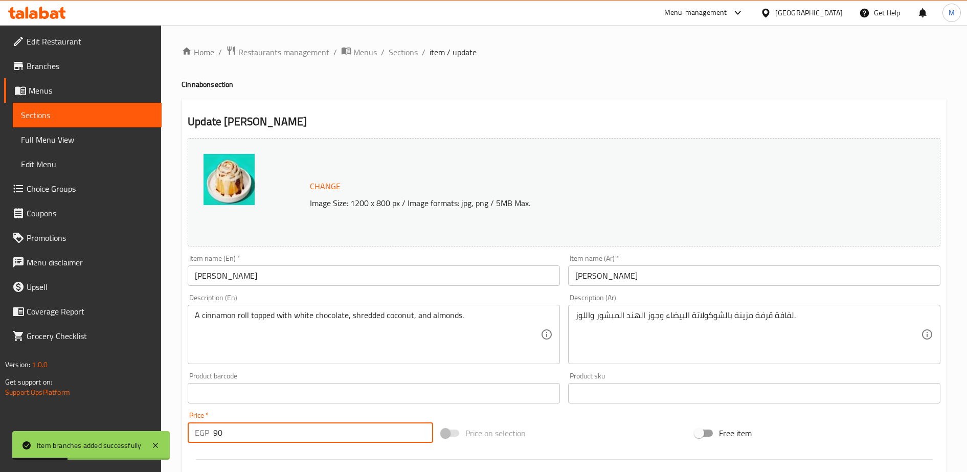
click at [225, 429] on input "90" at bounding box center [323, 432] width 220 height 20
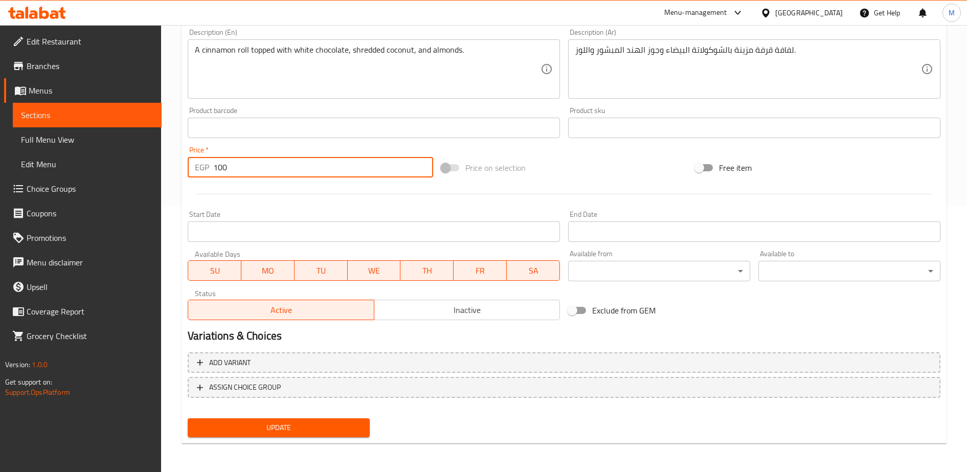
type input "100"
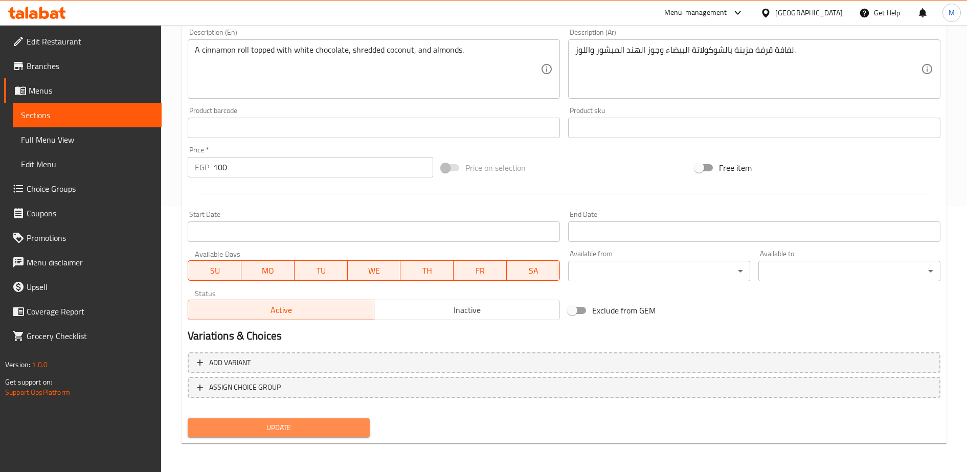
click at [243, 426] on span "Update" at bounding box center [279, 427] width 166 height 13
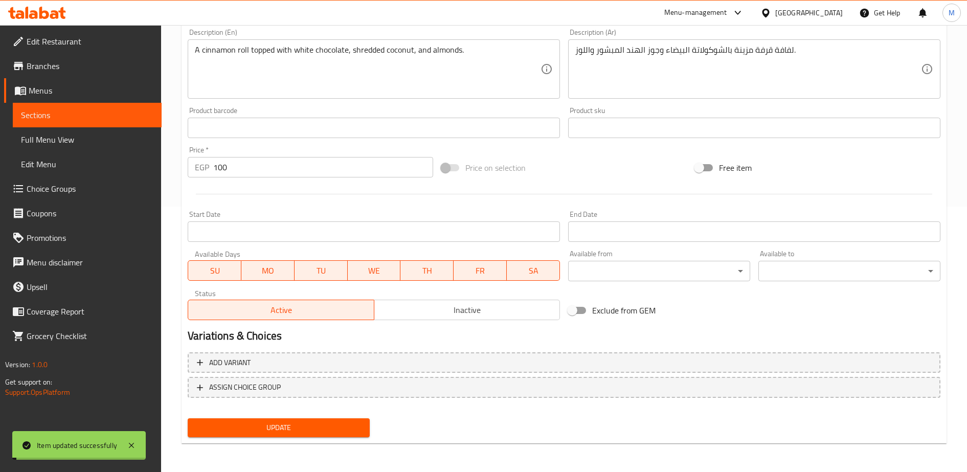
scroll to position [0, 0]
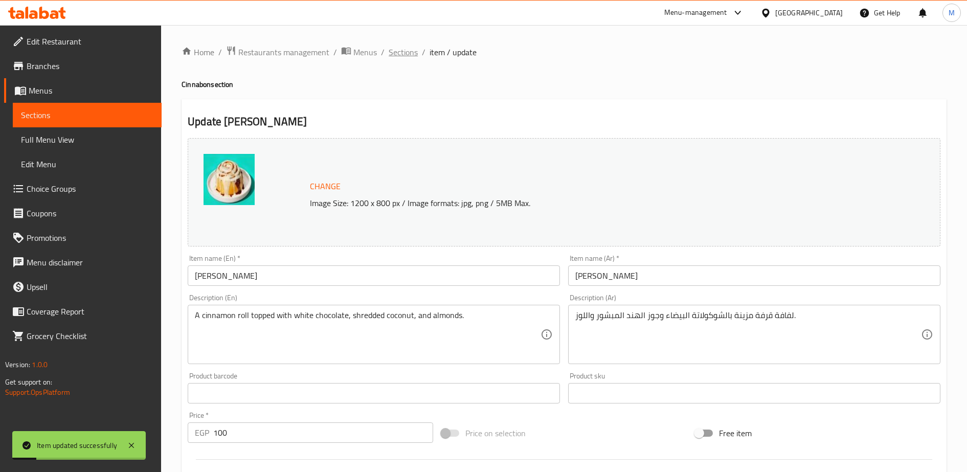
click at [395, 53] on span "Sections" at bounding box center [403, 52] width 29 height 12
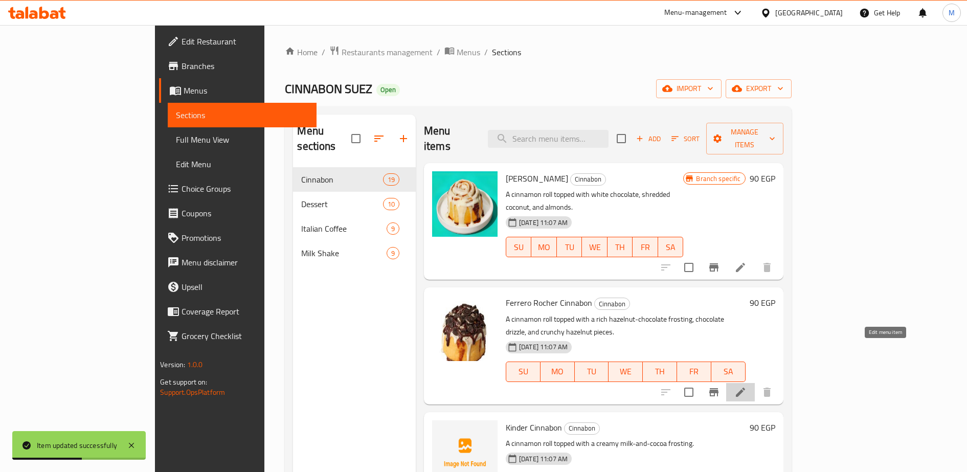
click at [747, 386] on icon at bounding box center [741, 392] width 12 height 12
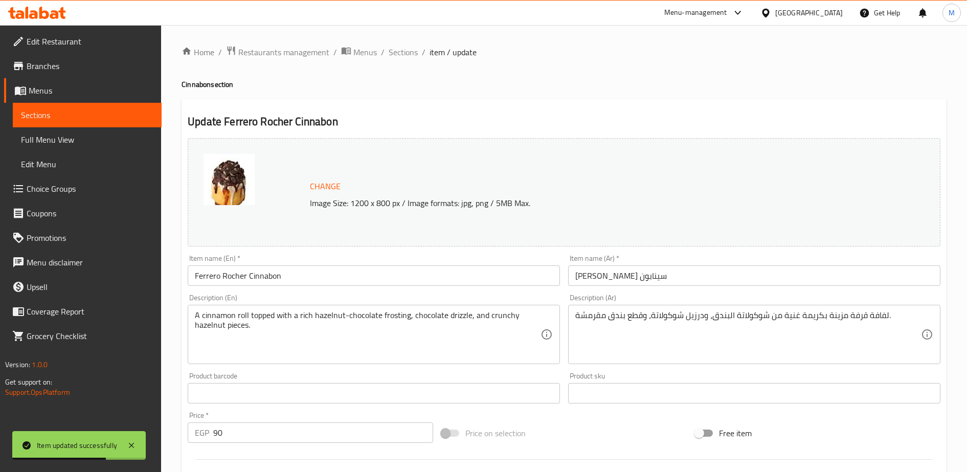
click at [241, 428] on input "90" at bounding box center [323, 432] width 220 height 20
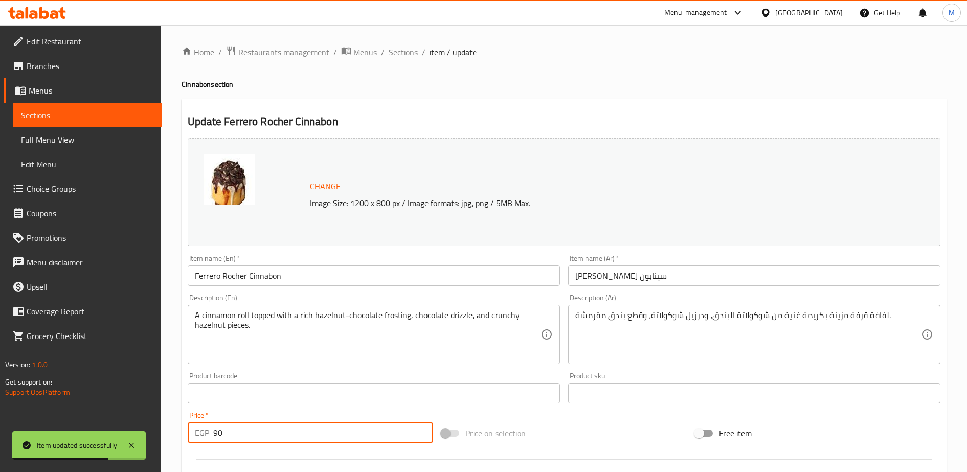
click at [241, 428] on input "90" at bounding box center [323, 432] width 220 height 20
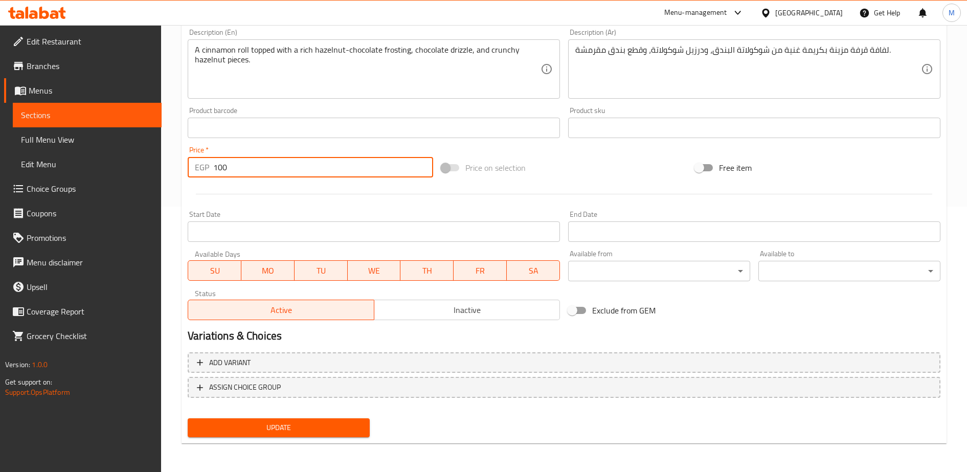
type input "100"
click at [247, 430] on span "Update" at bounding box center [279, 427] width 166 height 13
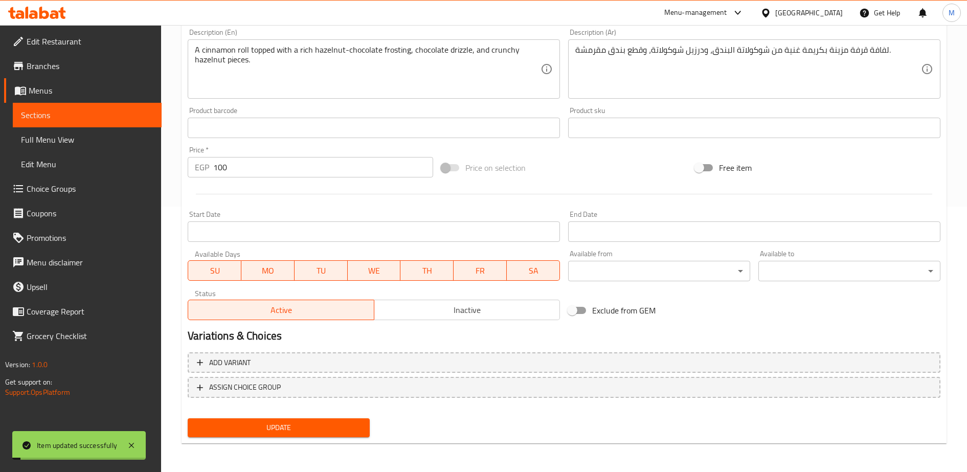
scroll to position [0, 0]
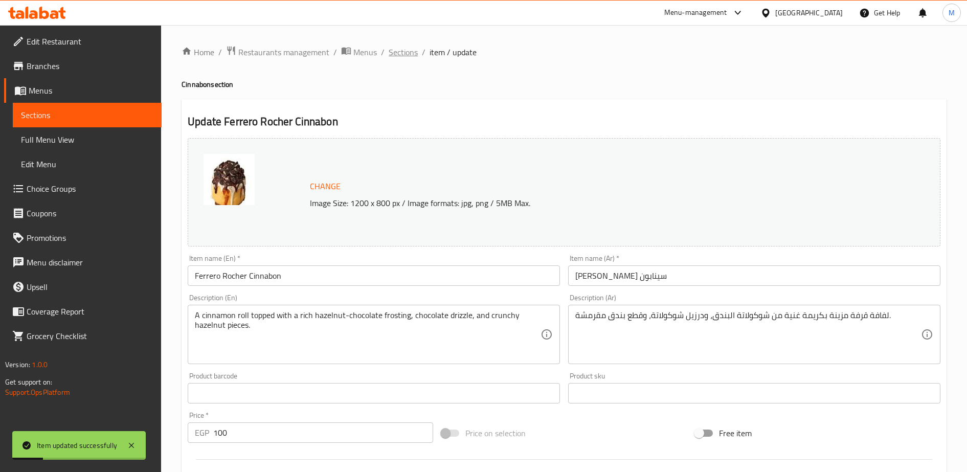
click at [408, 54] on span "Sections" at bounding box center [403, 52] width 29 height 12
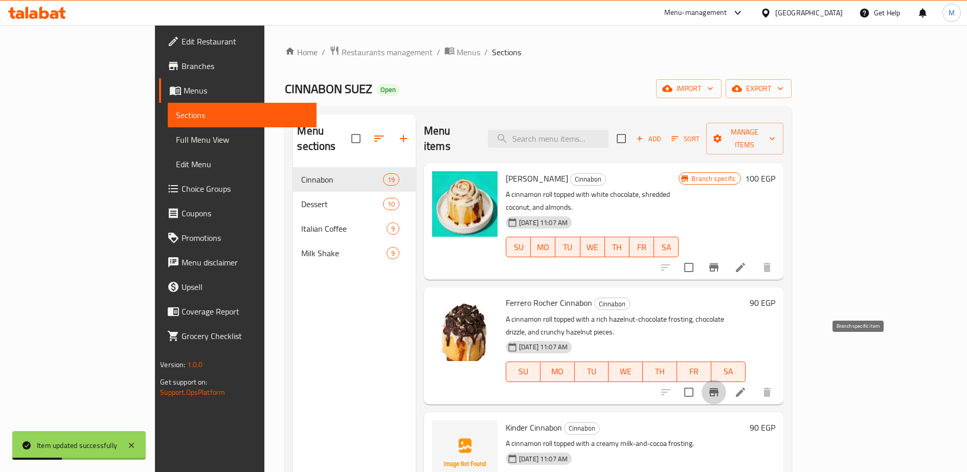
click at [720, 386] on icon "Branch-specific-item" at bounding box center [714, 392] width 12 height 12
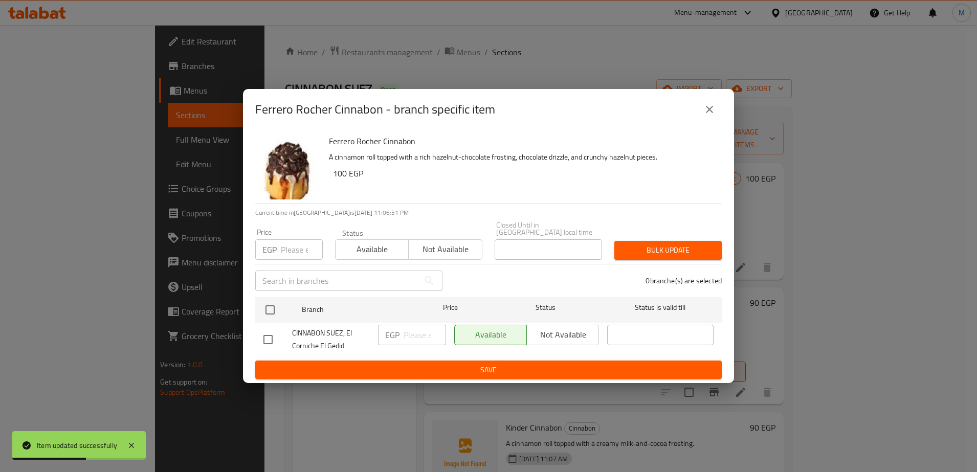
click at [288, 250] on input "number" at bounding box center [302, 249] width 42 height 20
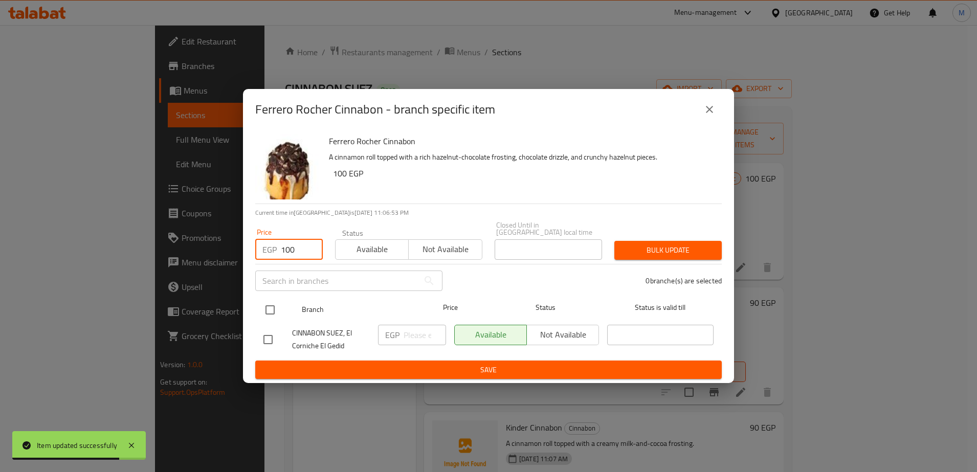
type input "100"
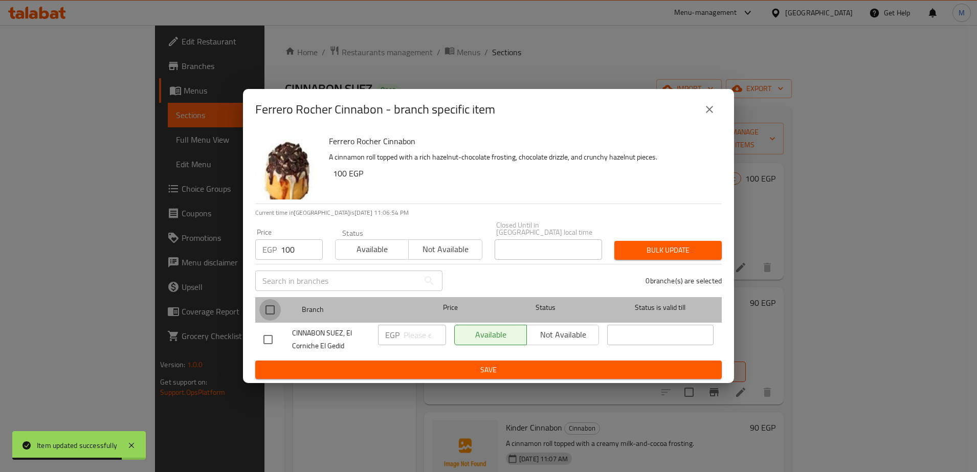
click at [271, 303] on input "checkbox" at bounding box center [269, 309] width 21 height 21
checkbox input "true"
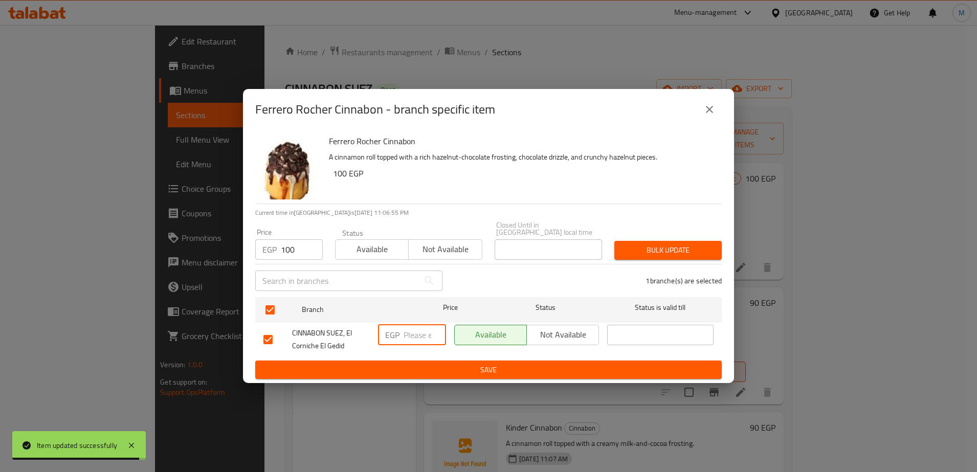
click at [407, 330] on input "number" at bounding box center [425, 335] width 42 height 20
type input "100"
click at [419, 368] on span "Save" at bounding box center [488, 370] width 450 height 13
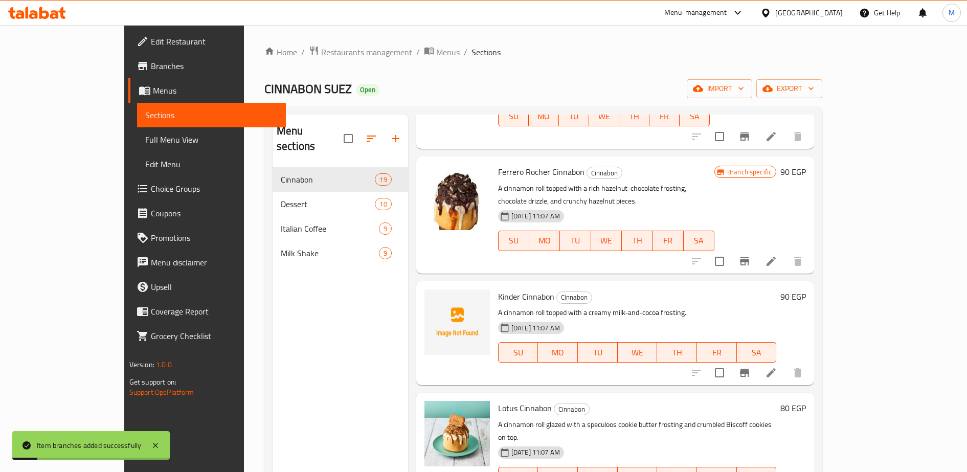
scroll to position [117, 0]
click at [777, 366] on icon at bounding box center [771, 372] width 12 height 12
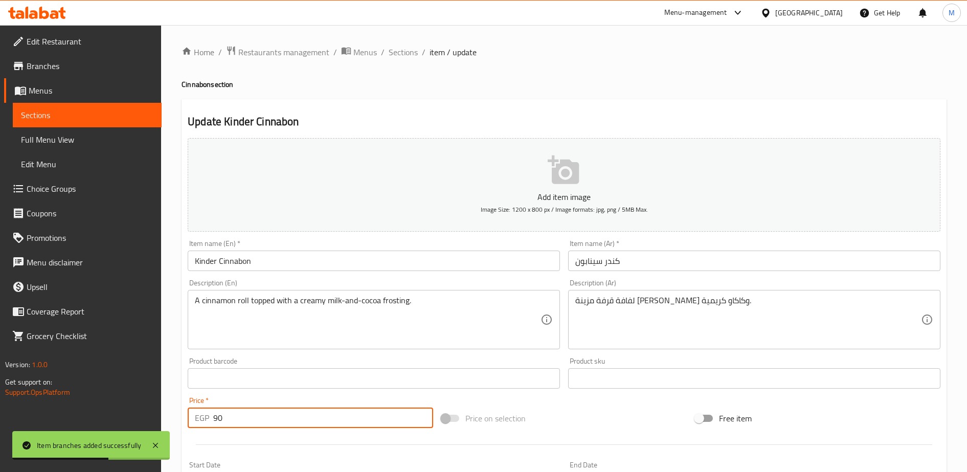
click at [292, 413] on input "90" at bounding box center [323, 418] width 220 height 20
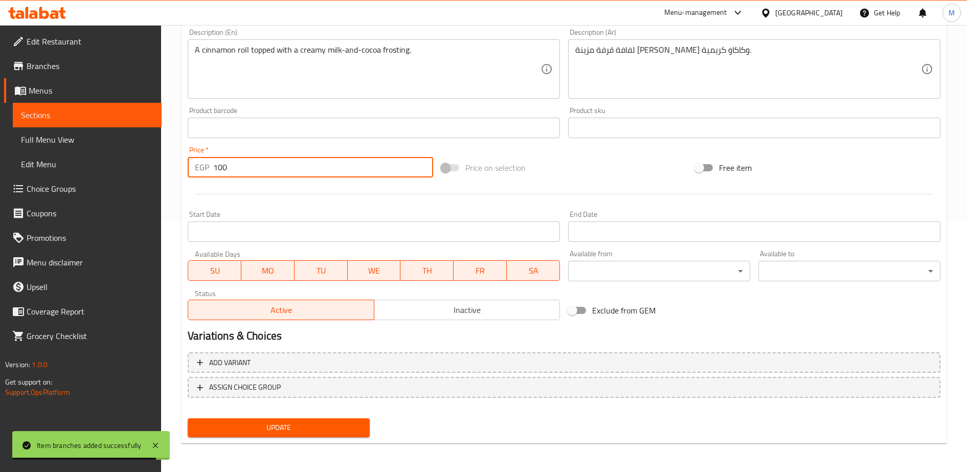
type input "100"
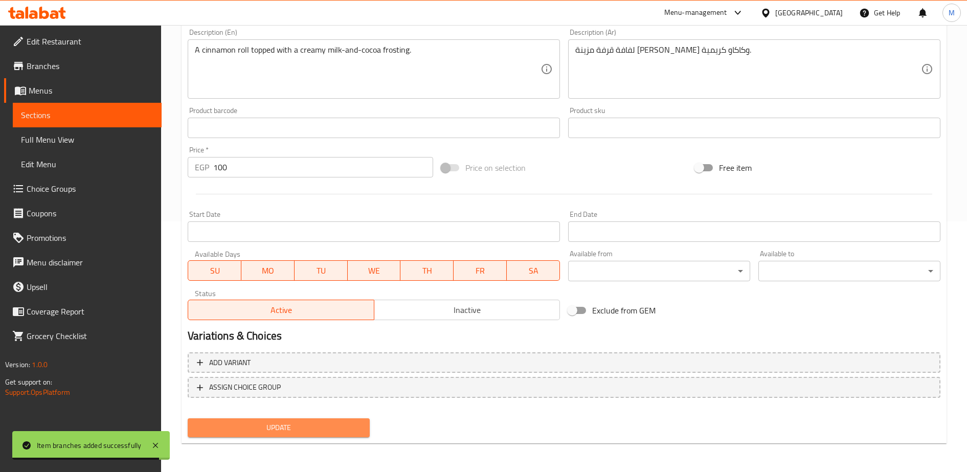
click at [288, 425] on span "Update" at bounding box center [279, 427] width 166 height 13
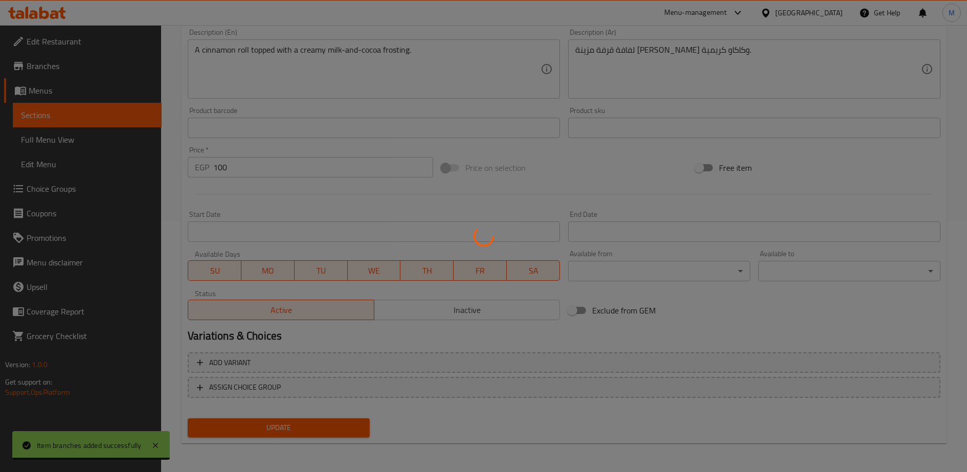
scroll to position [0, 0]
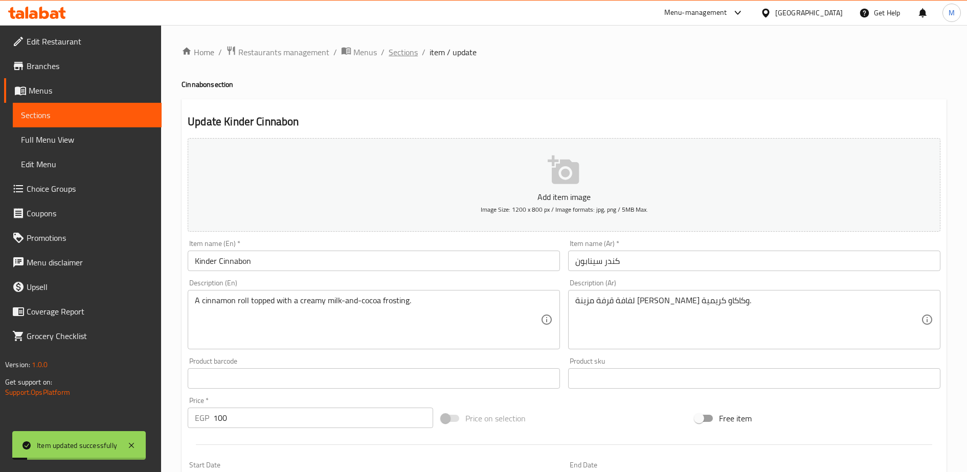
click at [406, 51] on span "Sections" at bounding box center [403, 52] width 29 height 12
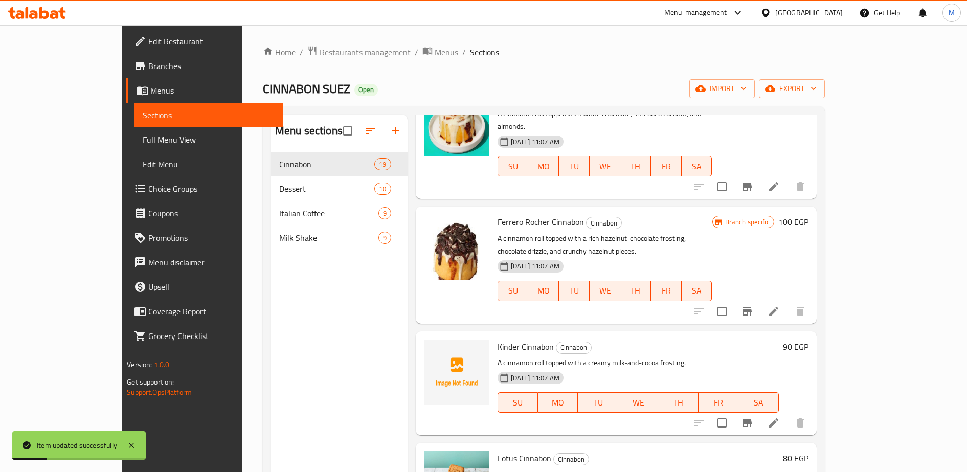
scroll to position [66, 0]
click at [752, 418] on icon "Branch-specific-item" at bounding box center [747, 422] width 9 height 8
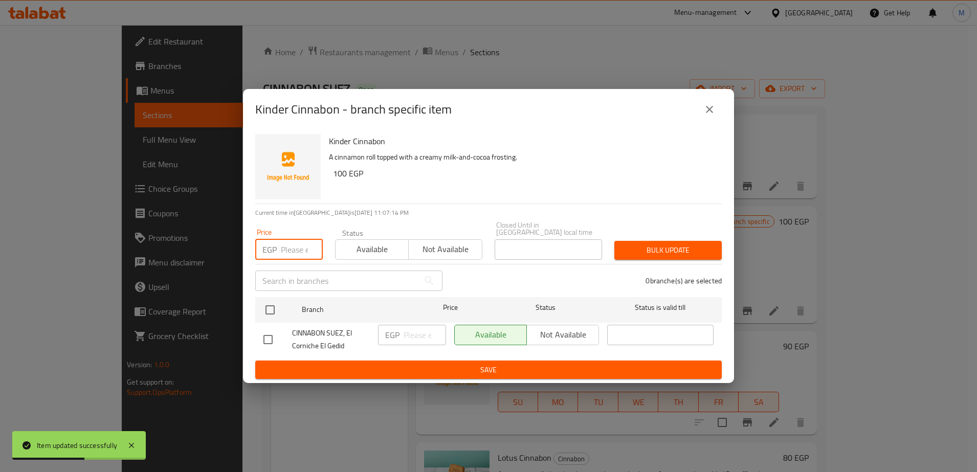
click at [286, 247] on input "number" at bounding box center [302, 249] width 42 height 20
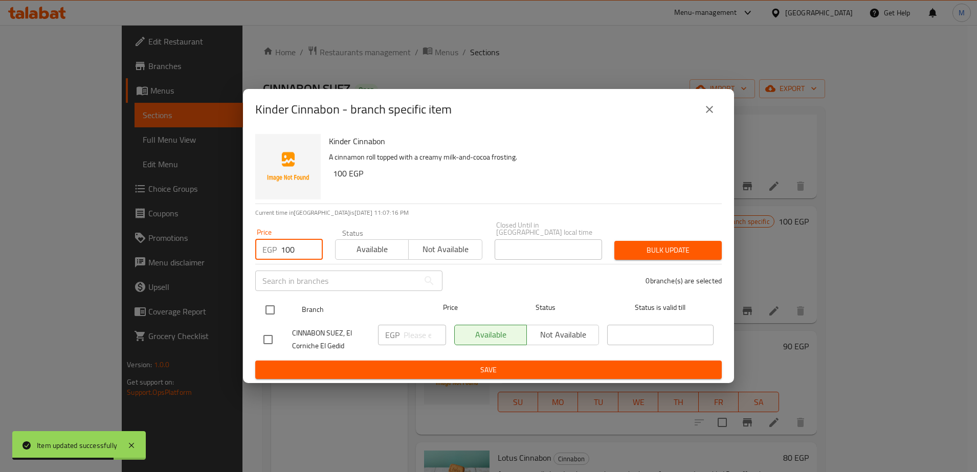
type input "100"
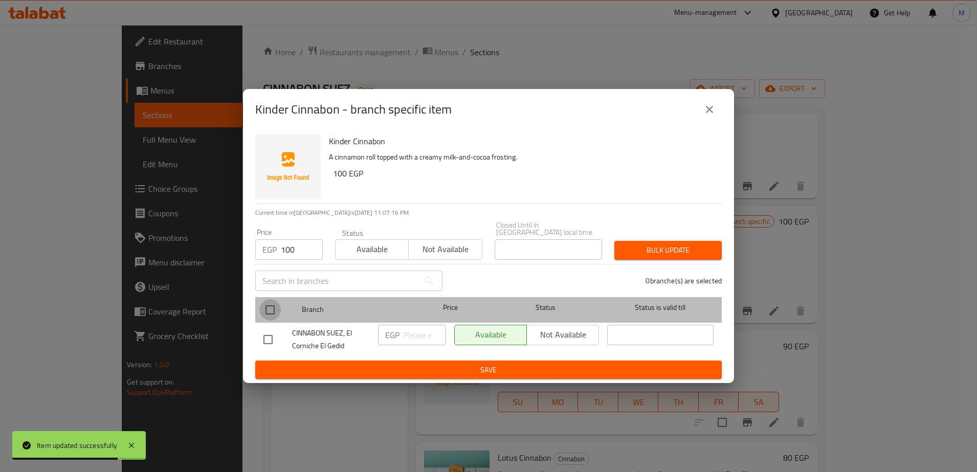
click at [265, 308] on input "checkbox" at bounding box center [269, 309] width 21 height 21
checkbox input "true"
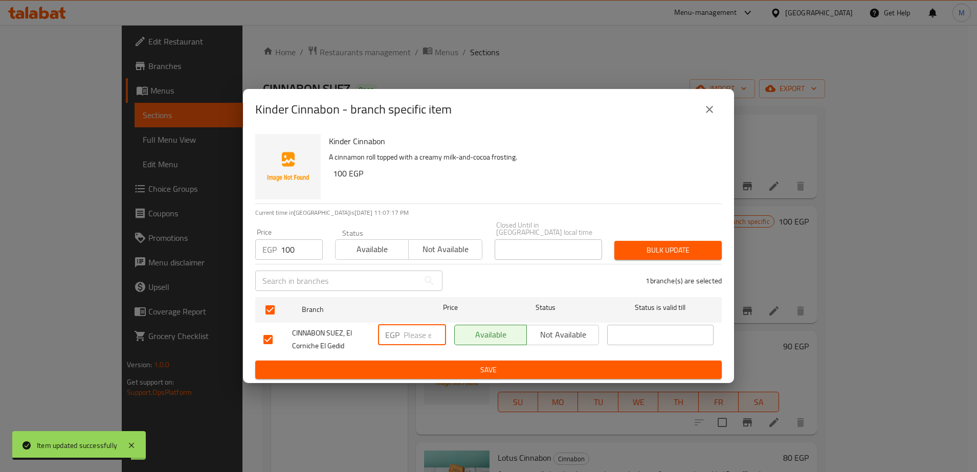
click at [416, 333] on input "number" at bounding box center [425, 335] width 42 height 20
type input "100"
click at [444, 366] on span "Save" at bounding box center [488, 370] width 450 height 13
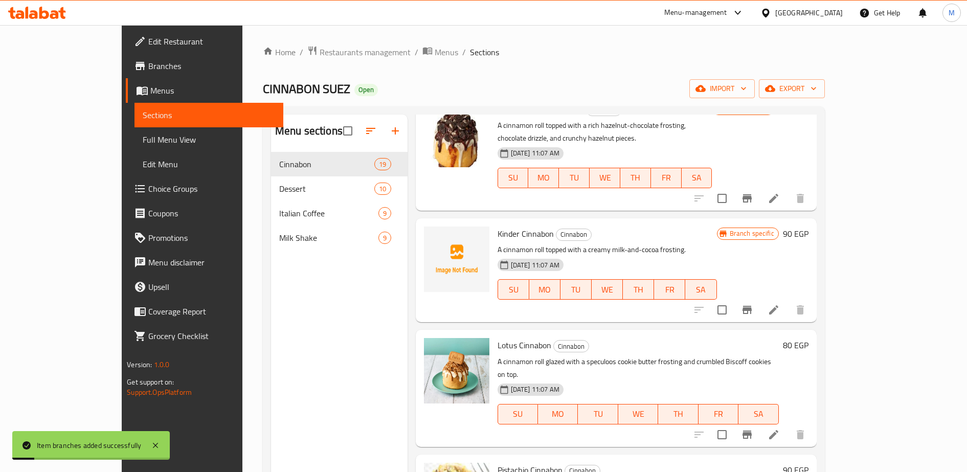
scroll to position [179, 0]
click at [780, 429] on icon at bounding box center [774, 435] width 12 height 12
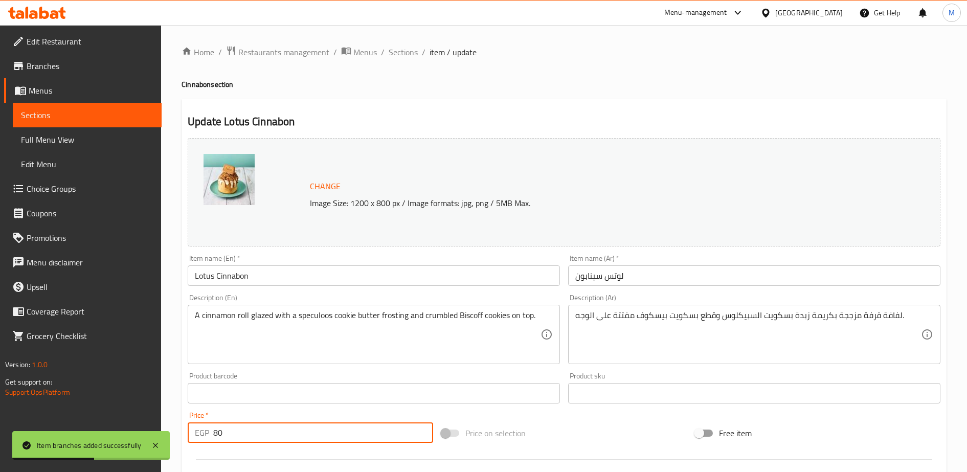
click at [246, 441] on input "80" at bounding box center [323, 432] width 220 height 20
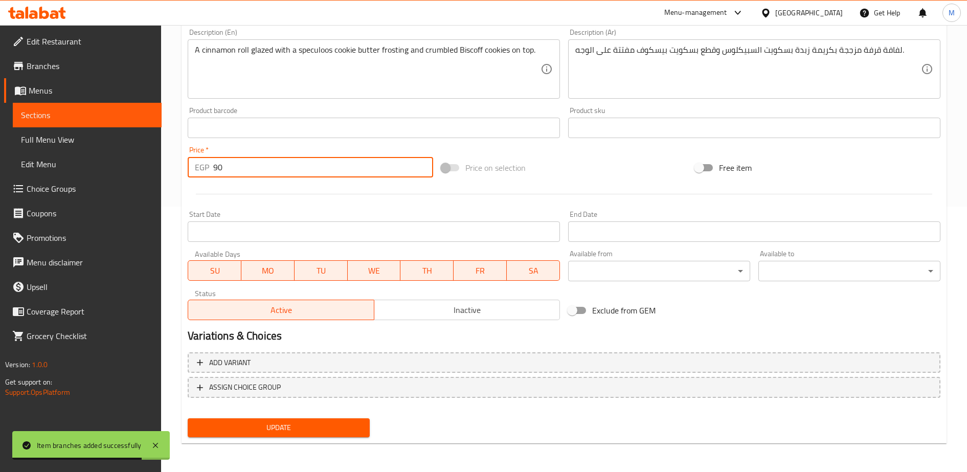
type input "90"
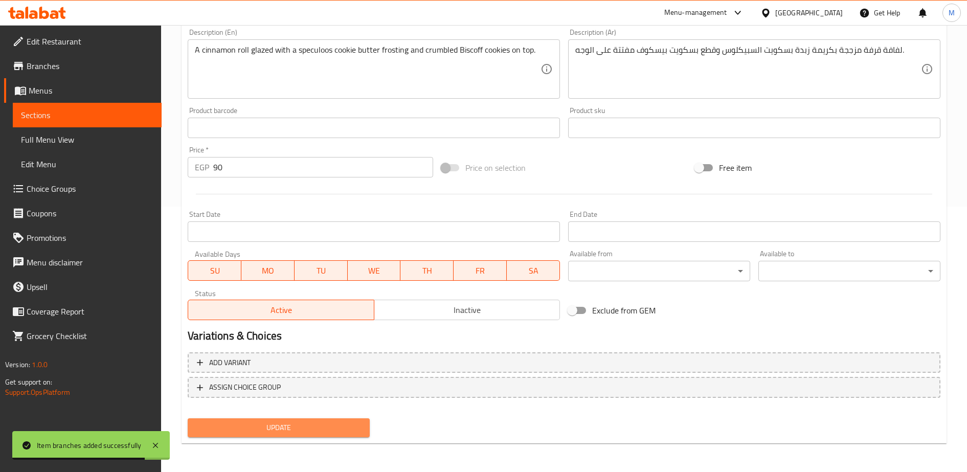
click at [259, 426] on span "Update" at bounding box center [279, 427] width 166 height 13
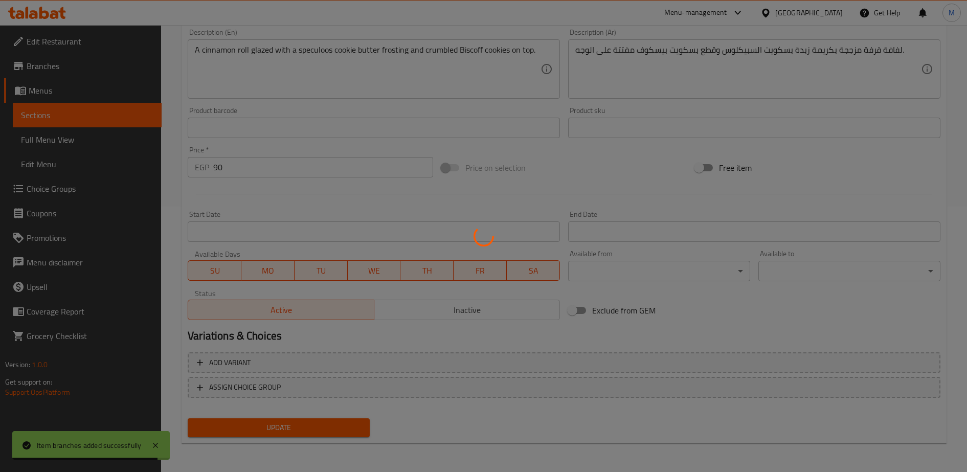
scroll to position [0, 0]
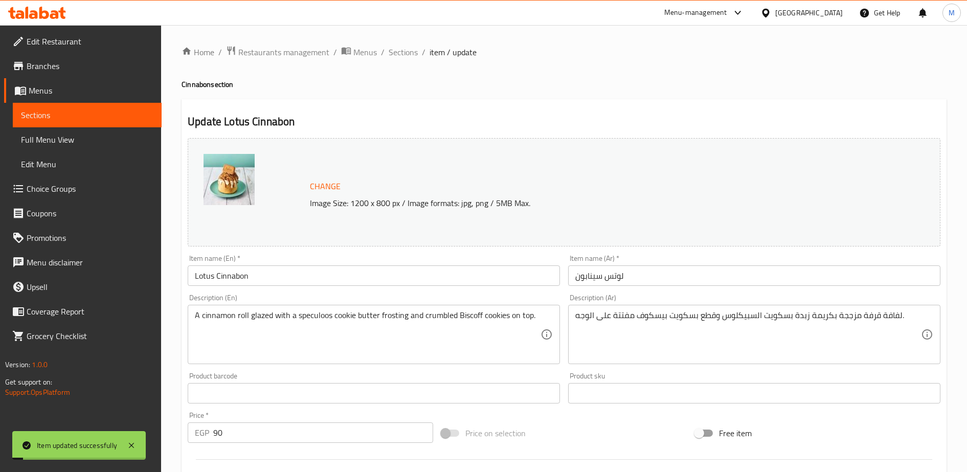
click at [406, 51] on span "Sections" at bounding box center [403, 52] width 29 height 12
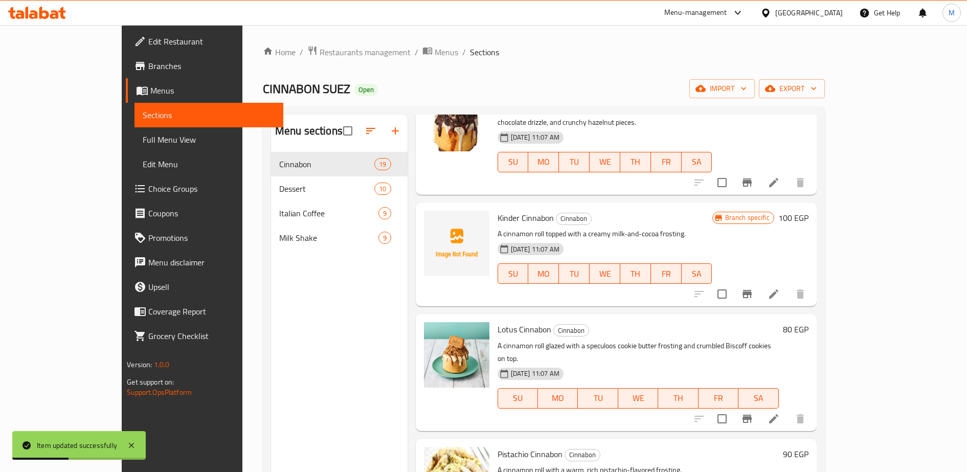
scroll to position [196, 0]
click at [753, 411] on icon "Branch-specific-item" at bounding box center [747, 417] width 12 height 12
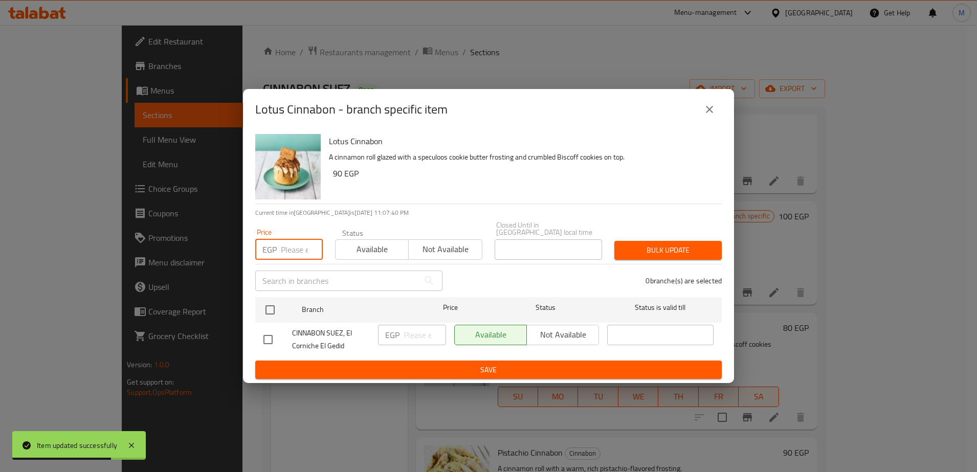
click at [288, 246] on input "number" at bounding box center [302, 249] width 42 height 20
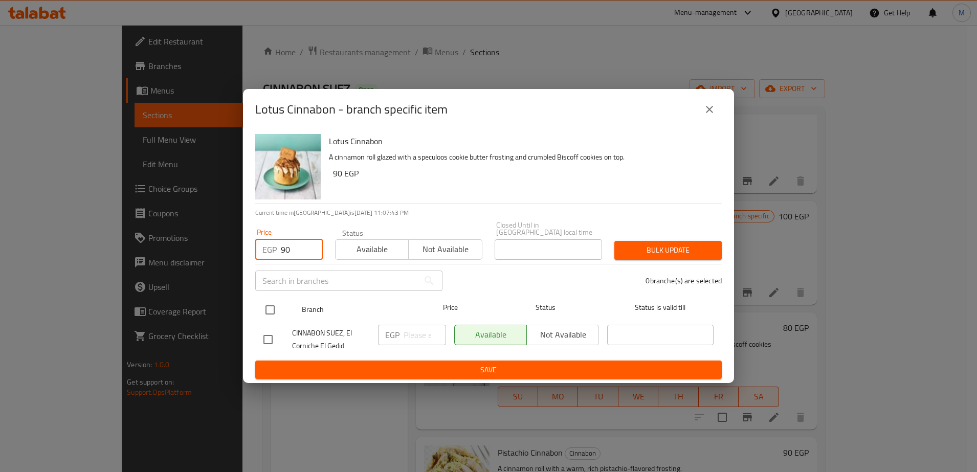
type input "90"
click at [270, 304] on input "checkbox" at bounding box center [269, 309] width 21 height 21
checkbox input "true"
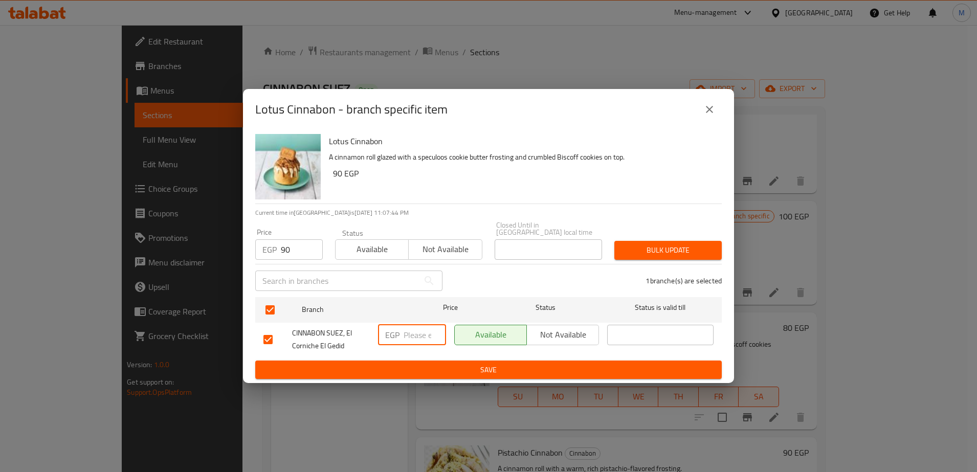
click at [415, 332] on input "number" at bounding box center [425, 335] width 42 height 20
type input "90"
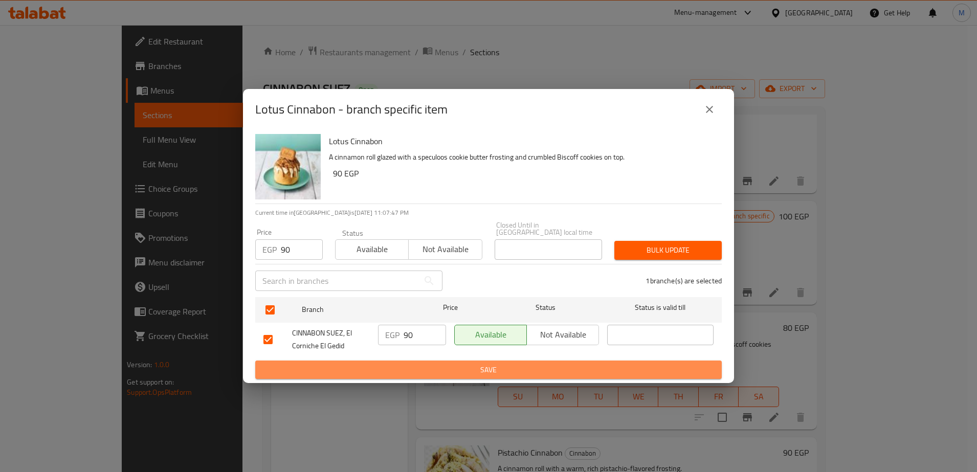
click at [443, 366] on span "Save" at bounding box center [488, 370] width 450 height 13
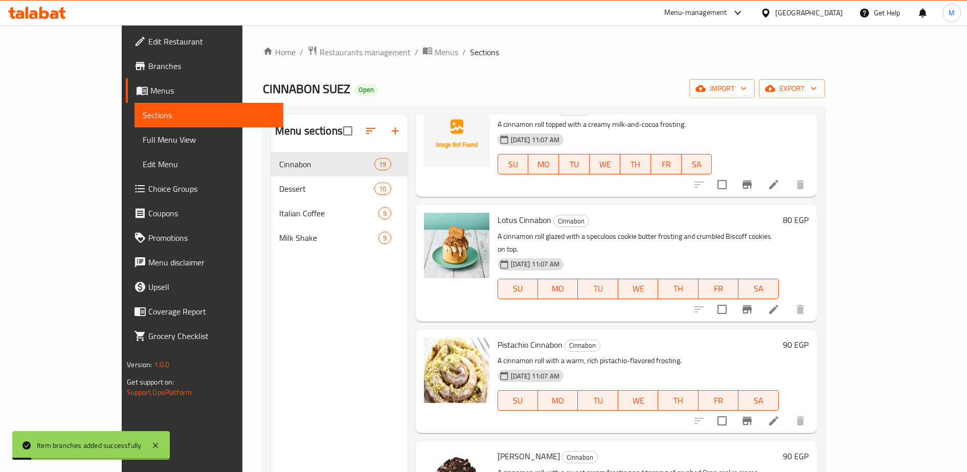
scroll to position [317, 0]
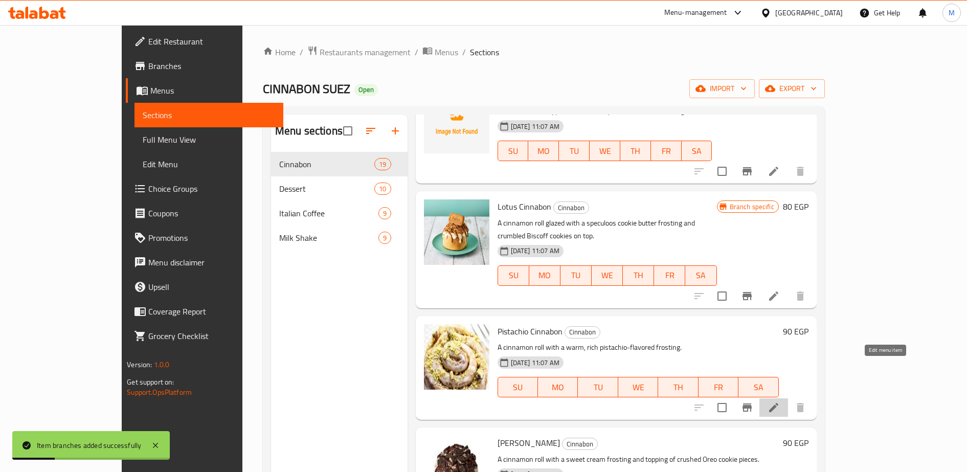
click at [780, 402] on icon at bounding box center [774, 408] width 12 height 12
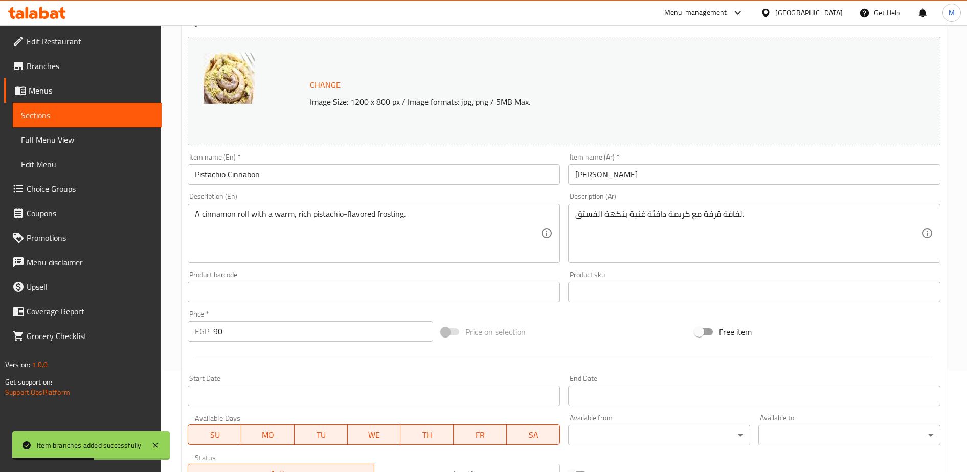
scroll to position [102, 0]
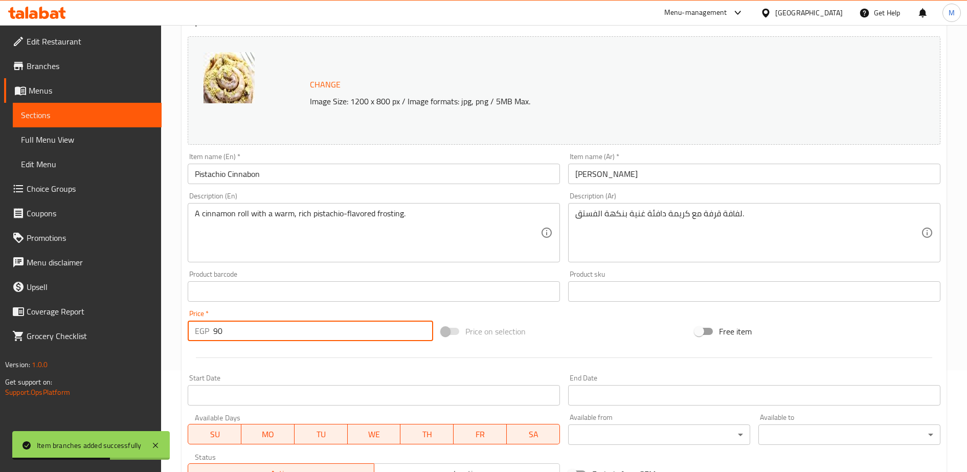
click at [252, 331] on input "90" at bounding box center [323, 331] width 220 height 20
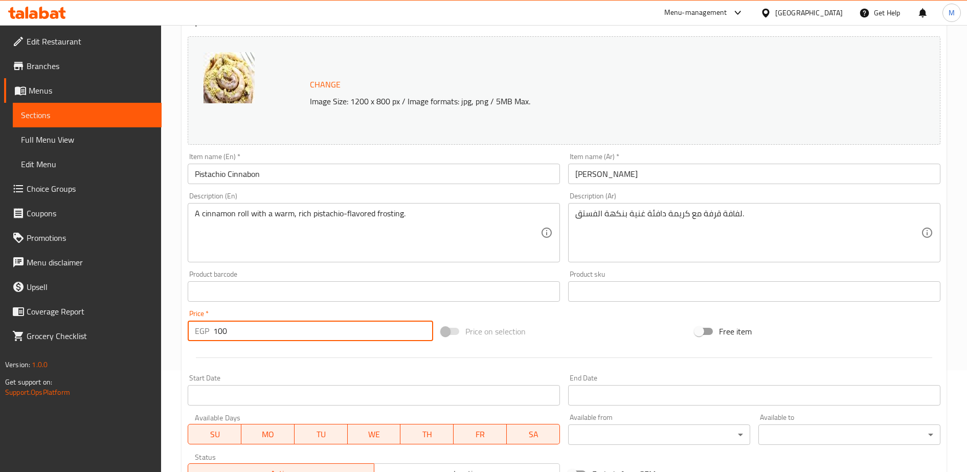
scroll to position [265, 0]
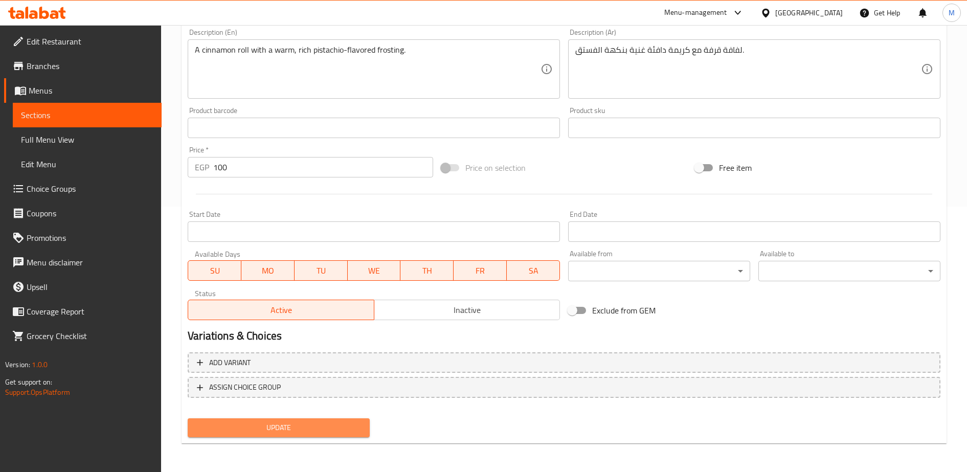
click at [276, 429] on span "Update" at bounding box center [279, 427] width 166 height 13
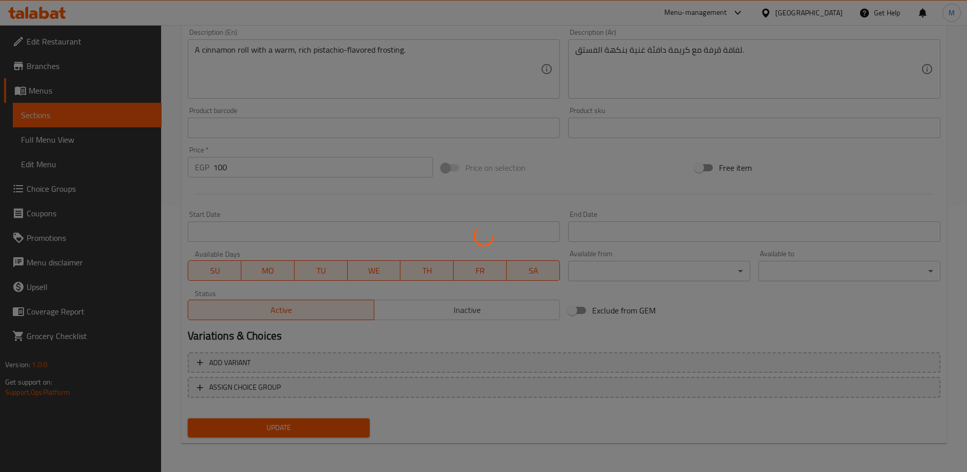
scroll to position [0, 0]
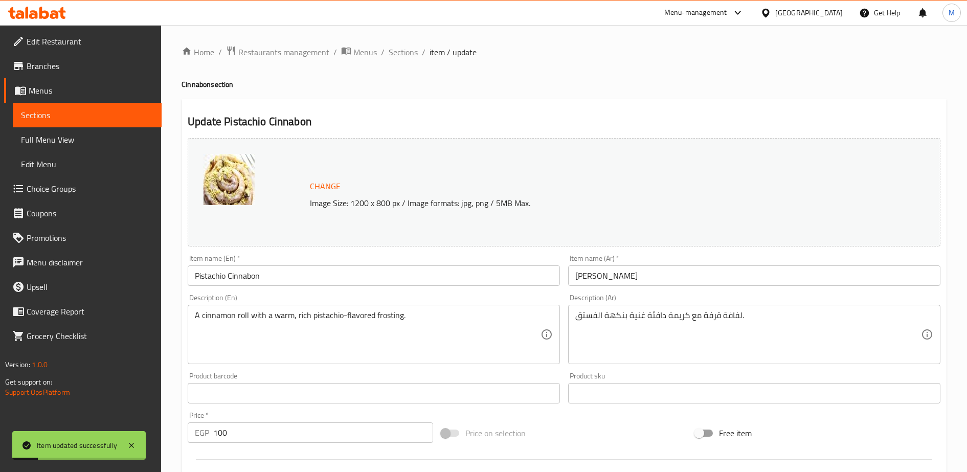
click at [398, 52] on span "Sections" at bounding box center [403, 52] width 29 height 12
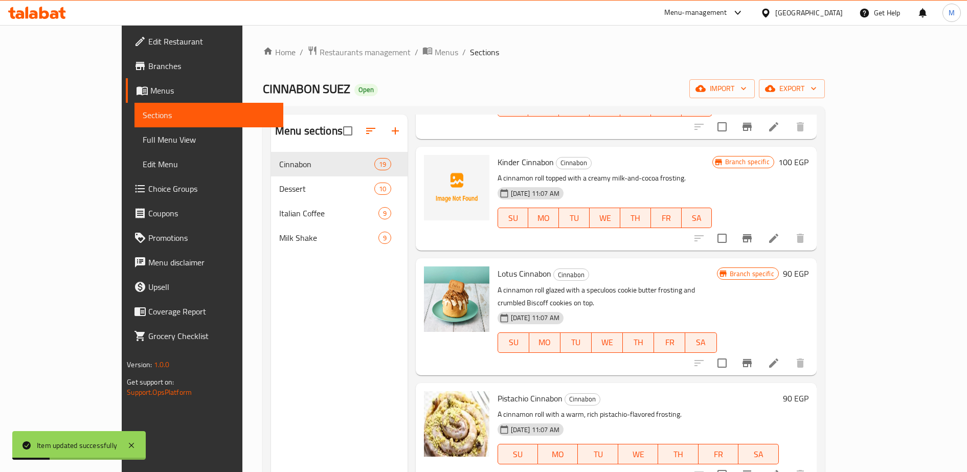
scroll to position [263, 0]
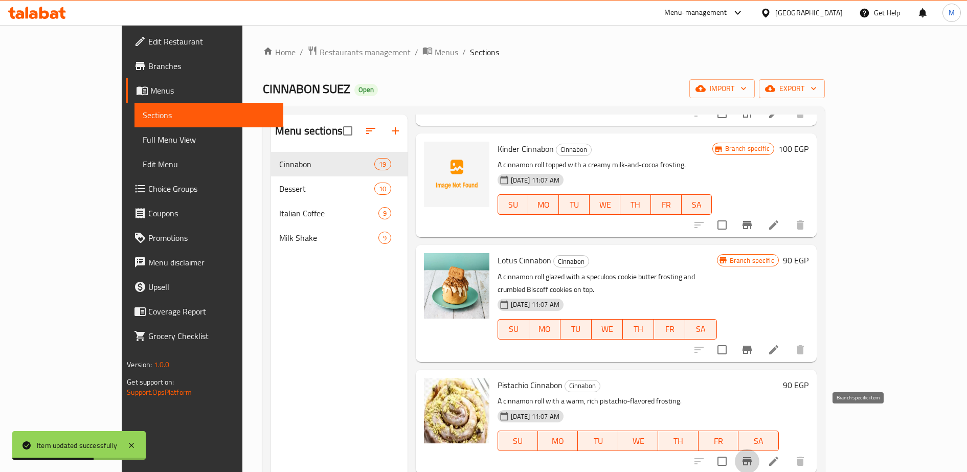
click at [752, 457] on icon "Branch-specific-item" at bounding box center [747, 461] width 9 height 8
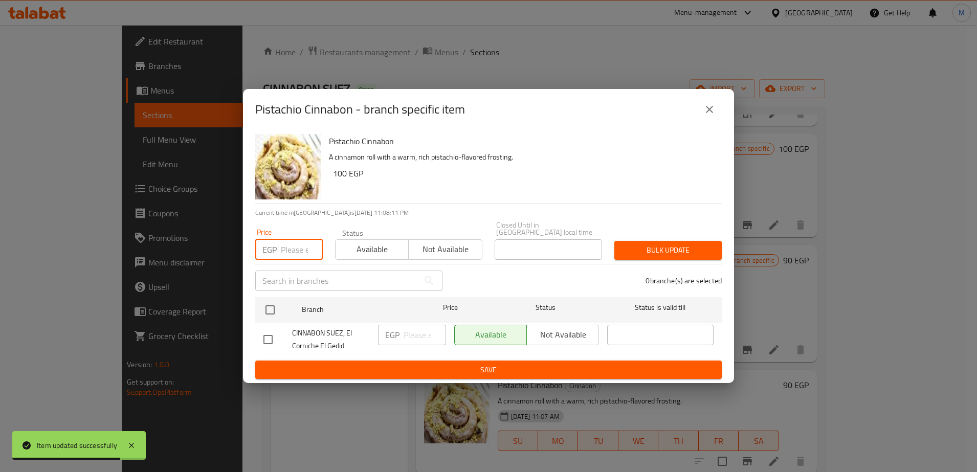
click at [284, 249] on input "number" at bounding box center [302, 249] width 42 height 20
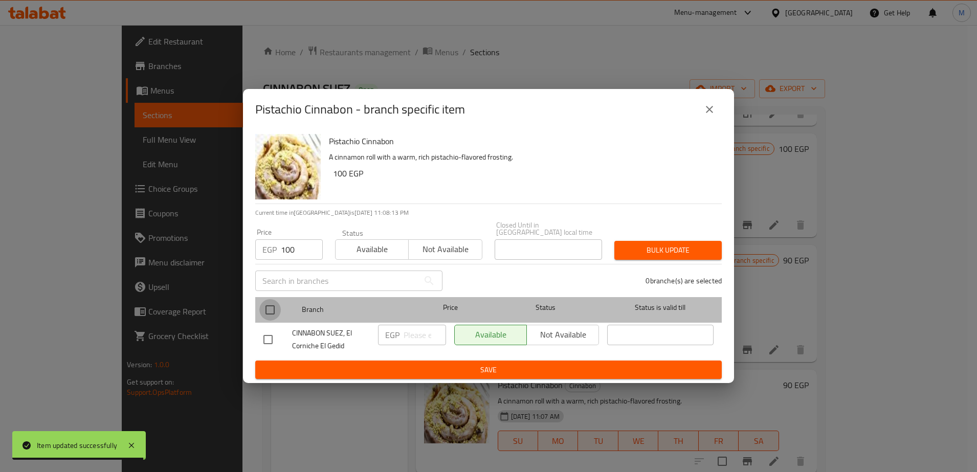
click at [270, 305] on input "checkbox" at bounding box center [269, 309] width 21 height 21
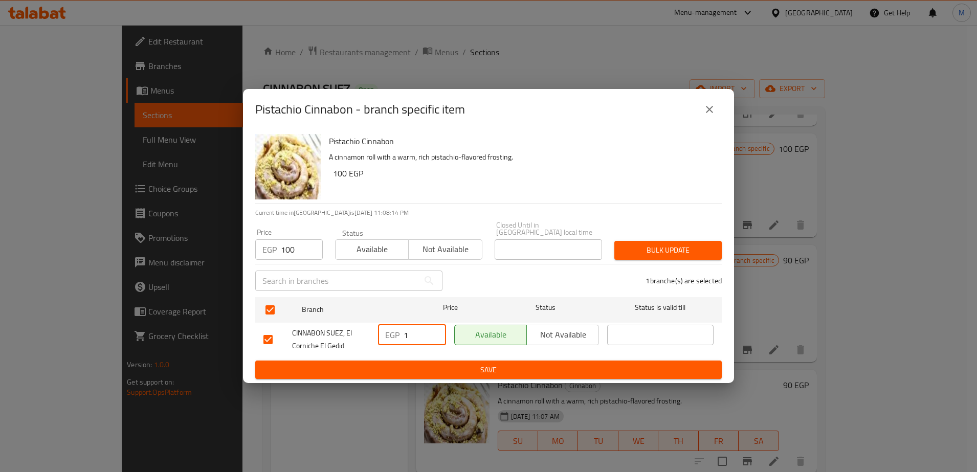
click at [416, 332] on input "1" at bounding box center [425, 335] width 42 height 20
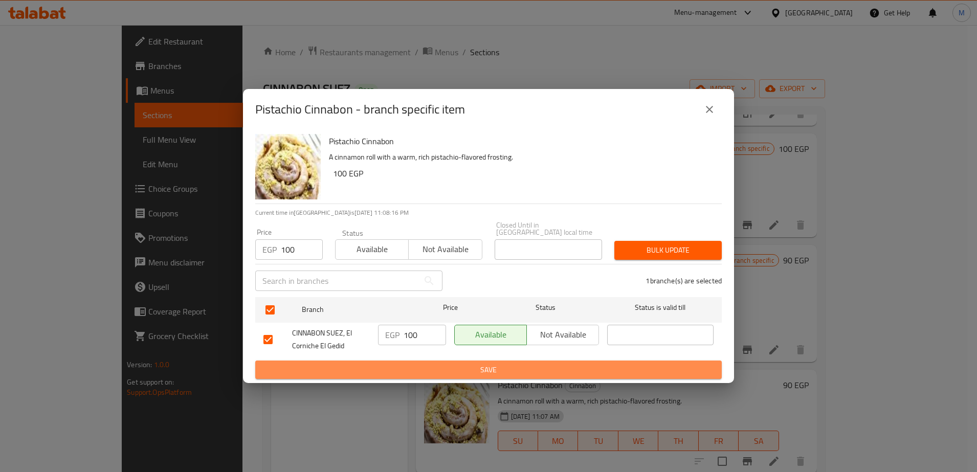
click at [479, 364] on span "Save" at bounding box center [488, 370] width 450 height 13
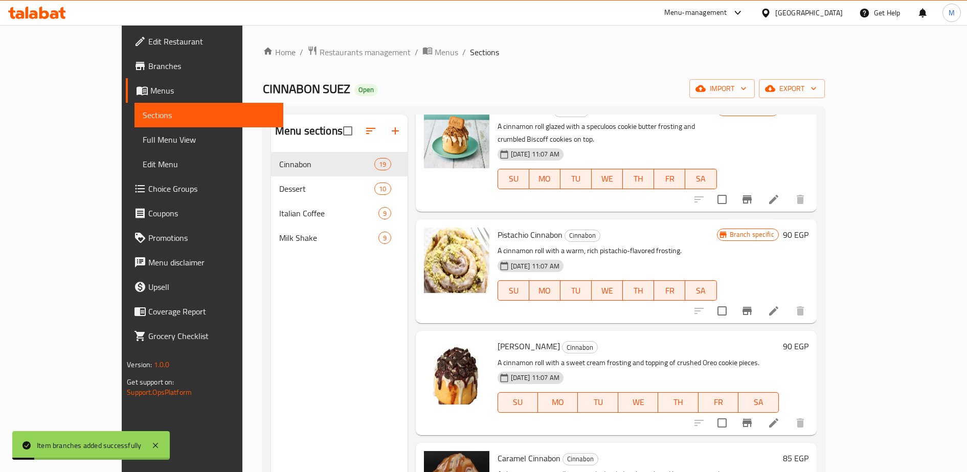
scroll to position [417, 0]
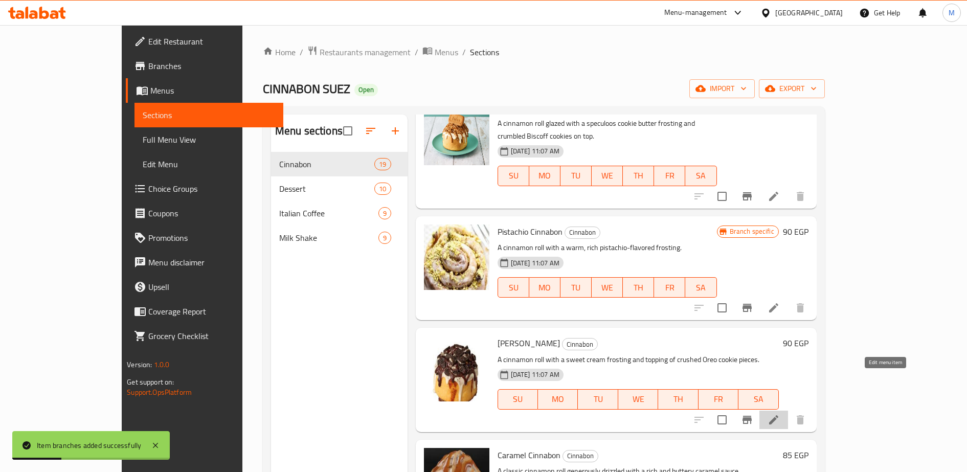
click at [780, 414] on icon at bounding box center [774, 420] width 12 height 12
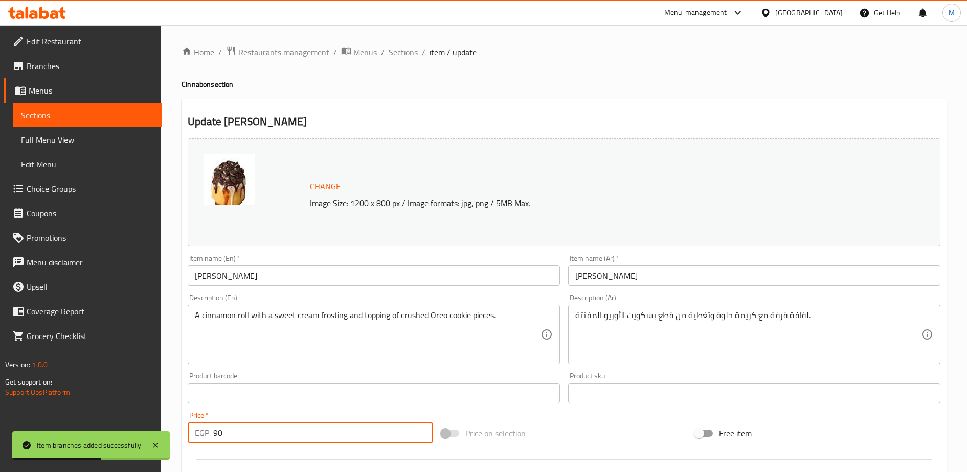
click at [236, 429] on input "90" at bounding box center [323, 432] width 220 height 20
click at [236, 429] on input "1" at bounding box center [323, 432] width 220 height 20
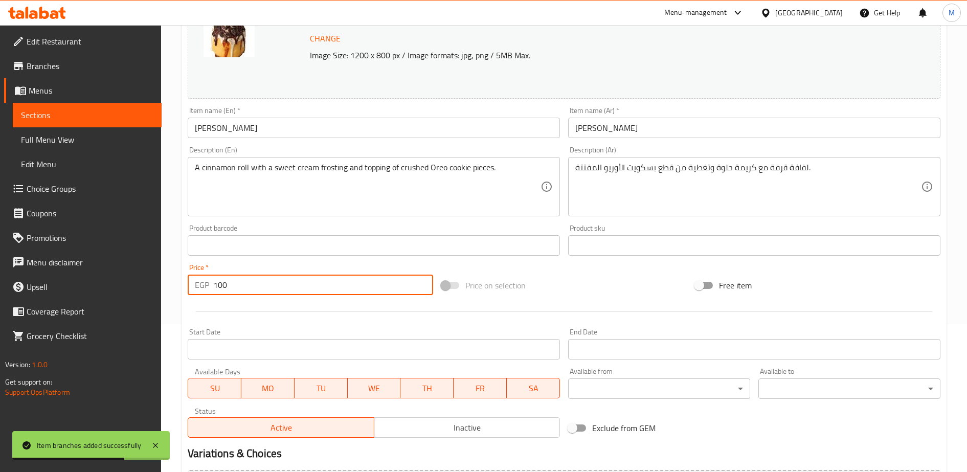
scroll to position [265, 0]
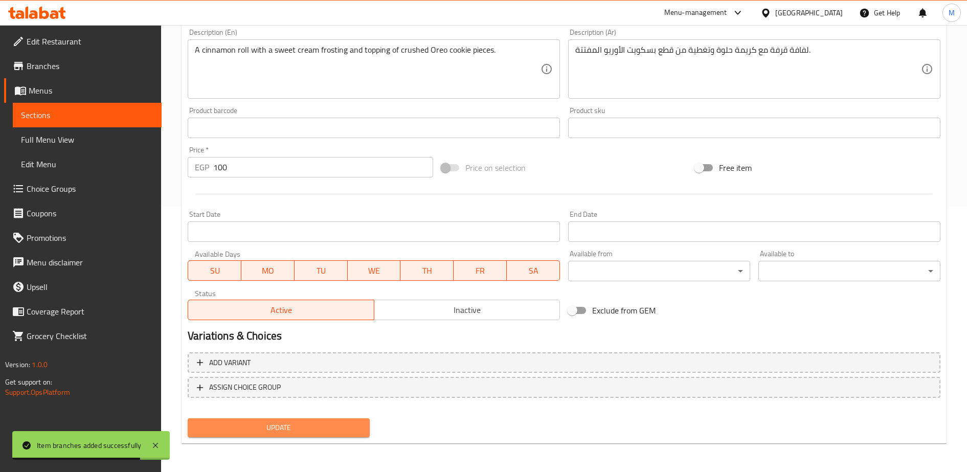
click at [252, 428] on span "Update" at bounding box center [279, 427] width 166 height 13
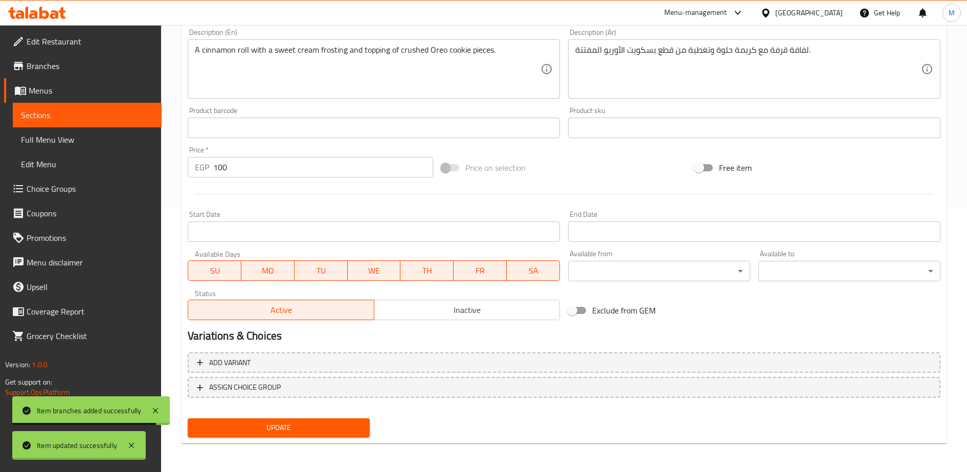
scroll to position [0, 0]
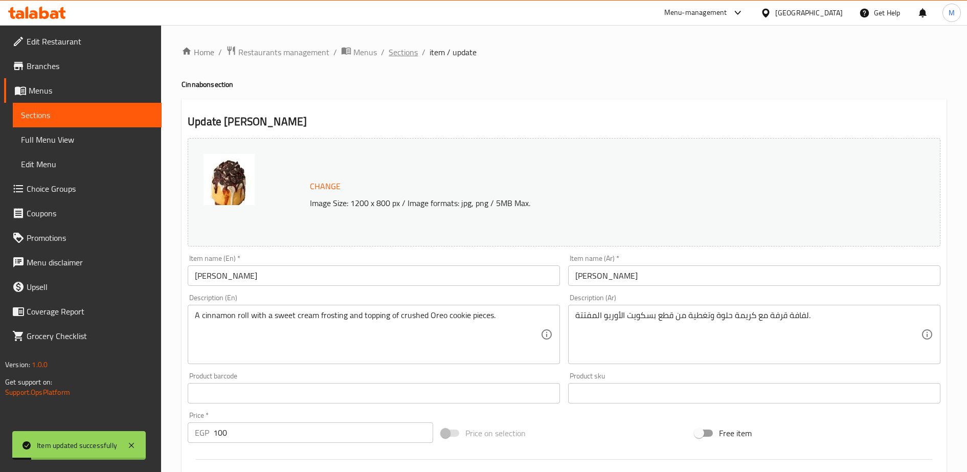
click at [397, 50] on span "Sections" at bounding box center [403, 52] width 29 height 12
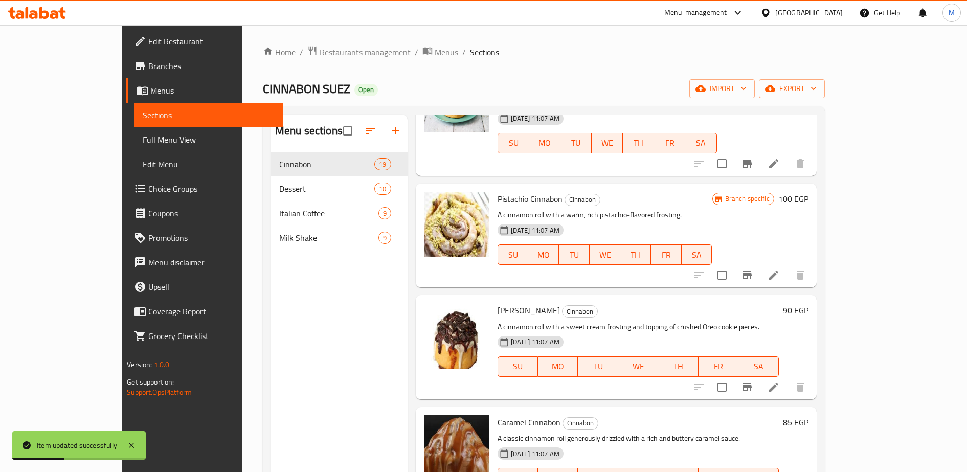
scroll to position [480, 0]
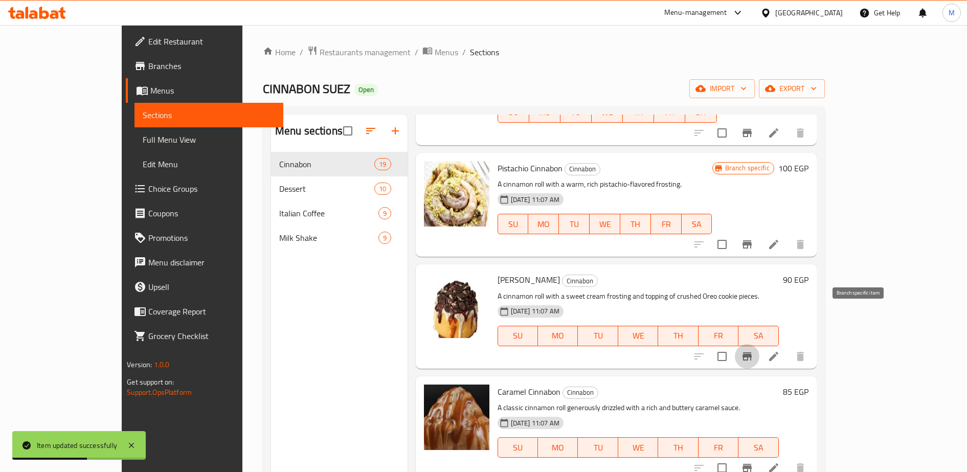
click at [752, 352] on icon "Branch-specific-item" at bounding box center [747, 356] width 9 height 8
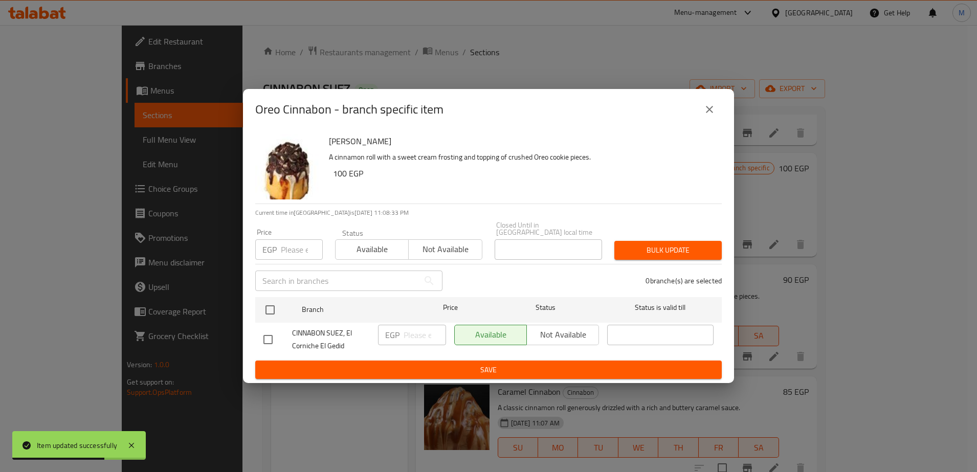
click at [280, 241] on div "EGP Price" at bounding box center [289, 249] width 68 height 20
click at [284, 248] on input "011" at bounding box center [302, 249] width 42 height 20
click at [284, 248] on input "1" at bounding box center [302, 249] width 42 height 20
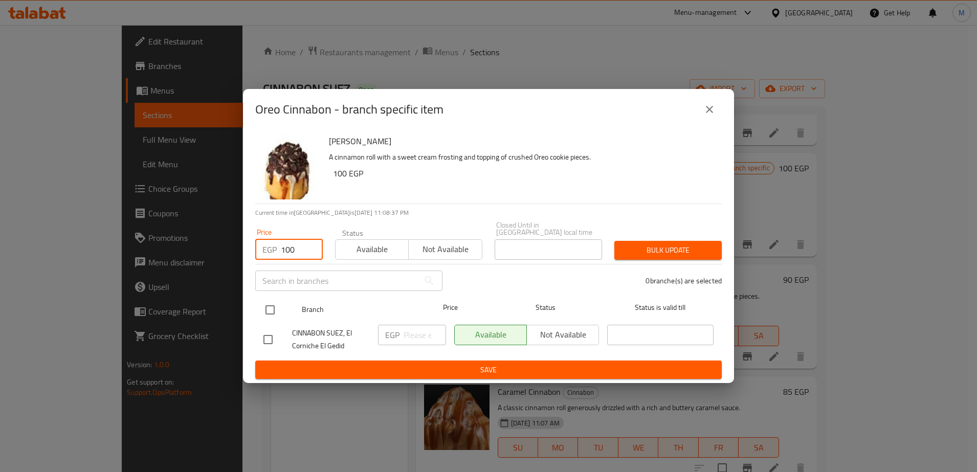
click at [270, 304] on input "checkbox" at bounding box center [269, 309] width 21 height 21
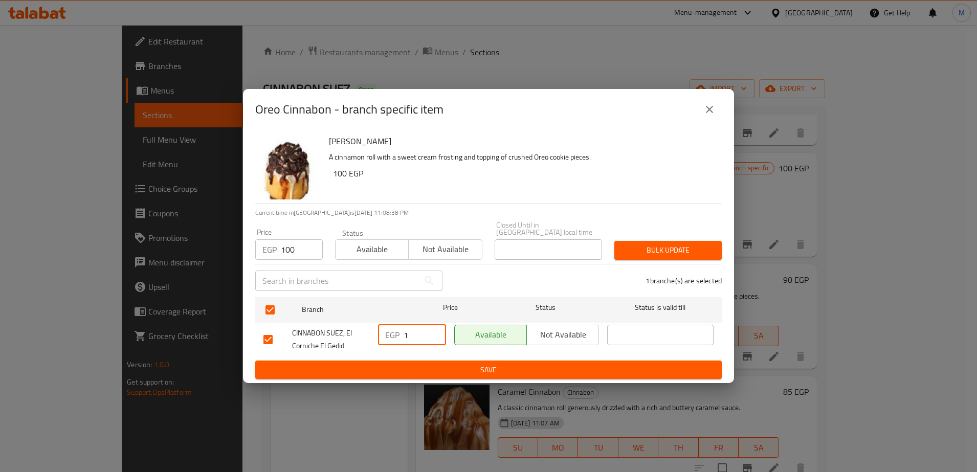
click at [408, 338] on input "1" at bounding box center [425, 335] width 42 height 20
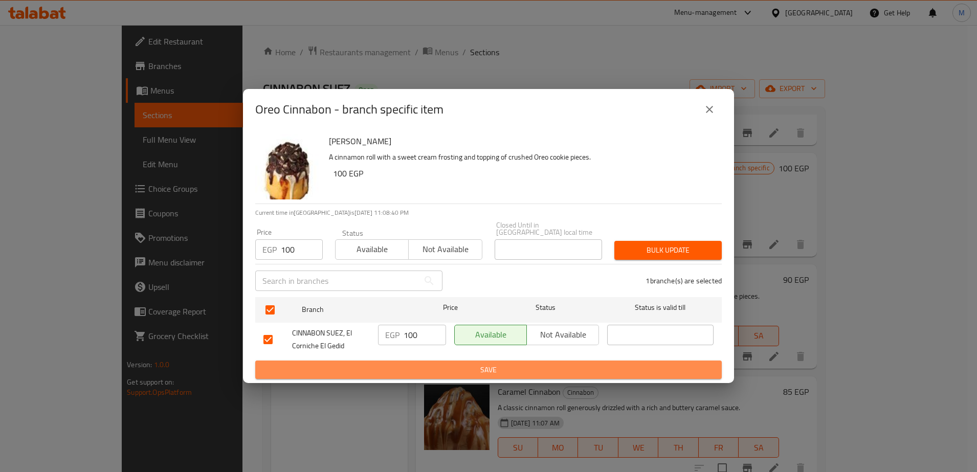
click at [448, 365] on span "Save" at bounding box center [488, 370] width 450 height 13
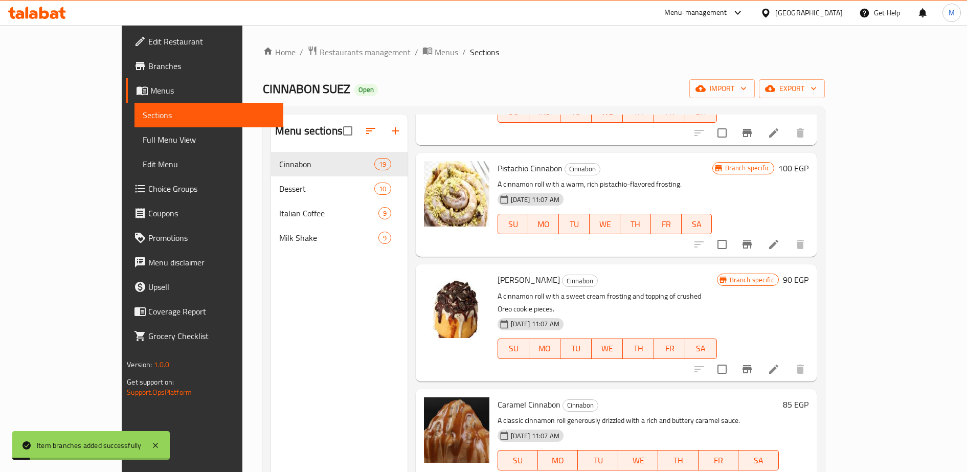
scroll to position [557, 0]
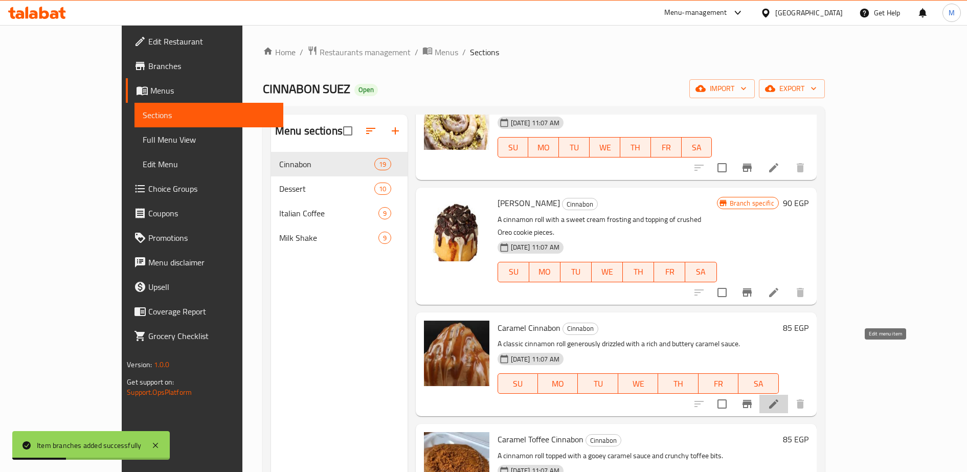
click at [779, 399] on icon at bounding box center [773, 403] width 9 height 9
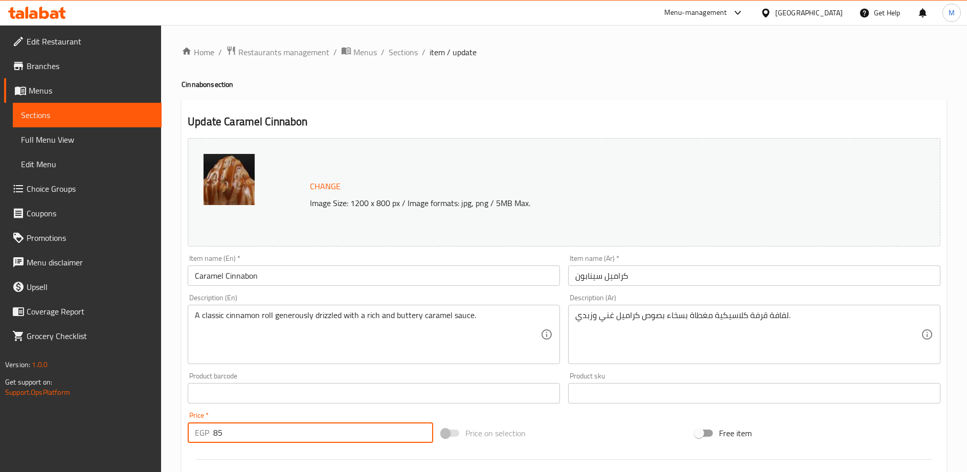
click at [254, 432] on input "85" at bounding box center [323, 432] width 220 height 20
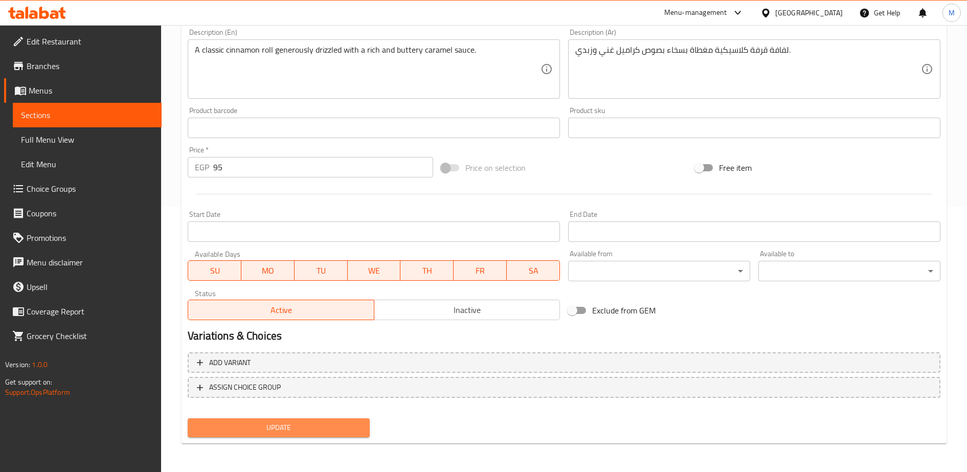
click at [271, 425] on span "Update" at bounding box center [279, 427] width 166 height 13
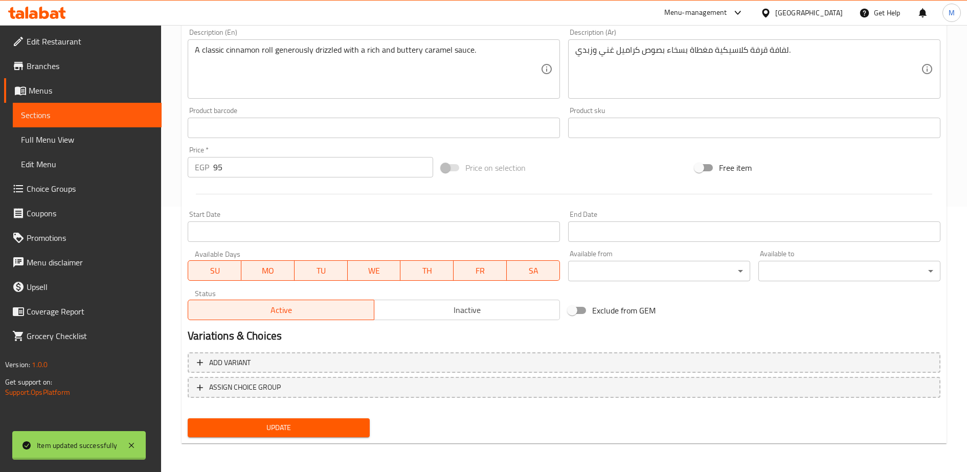
scroll to position [0, 0]
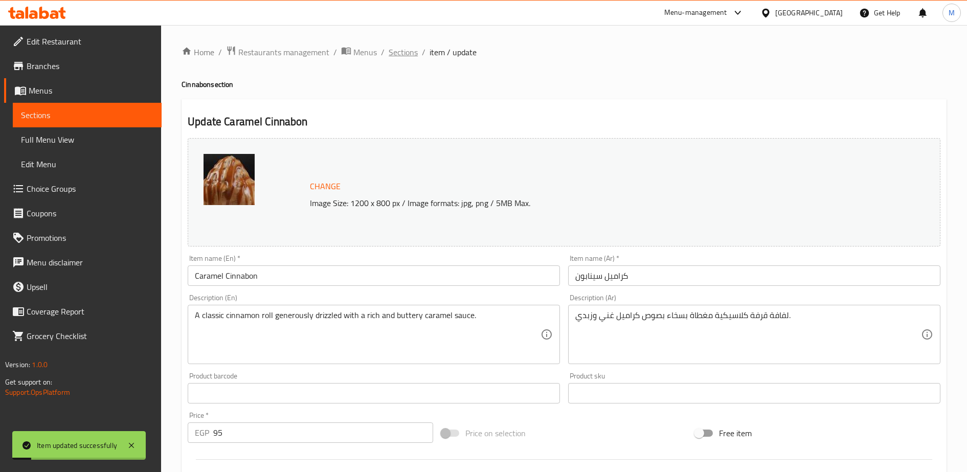
click at [401, 53] on span "Sections" at bounding box center [403, 52] width 29 height 12
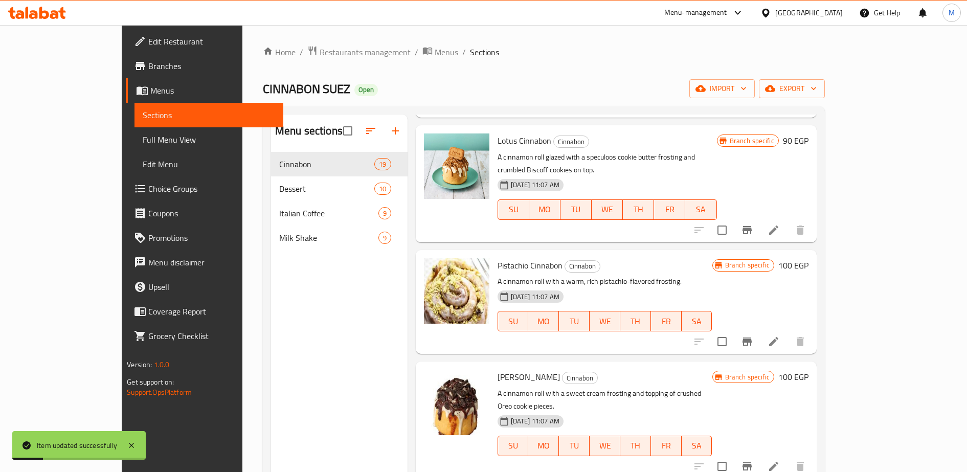
scroll to position [390, 0]
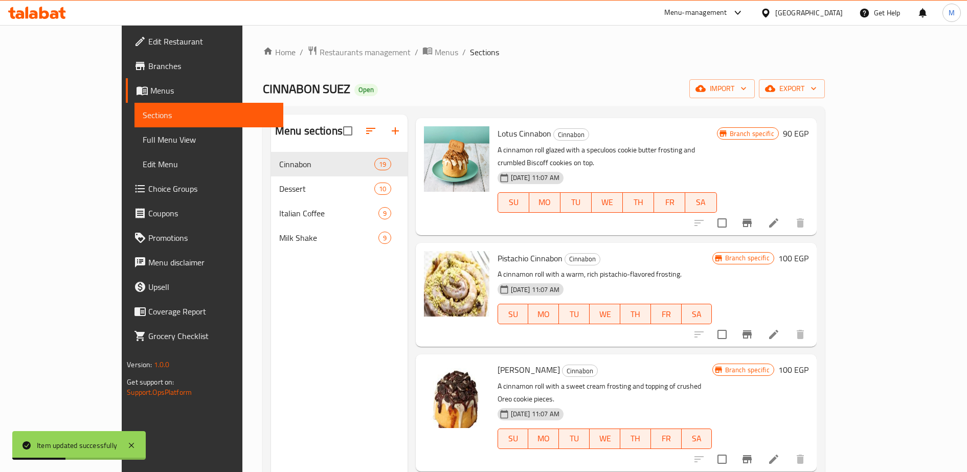
click at [701, 404] on div "26-08-2025 11:07 AM SU MO TU WE TH FR SA" at bounding box center [605, 431] width 223 height 55
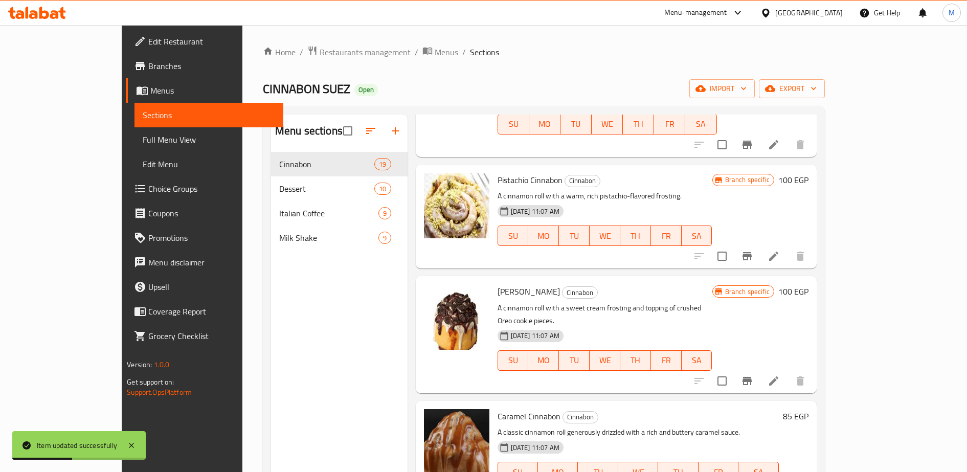
scroll to position [501, 0]
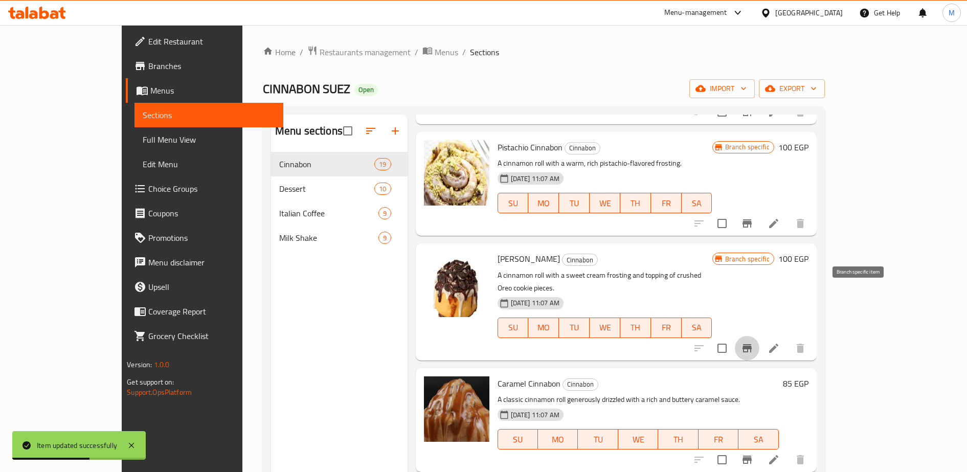
click at [752, 344] on icon "Branch-specific-item" at bounding box center [747, 348] width 9 height 8
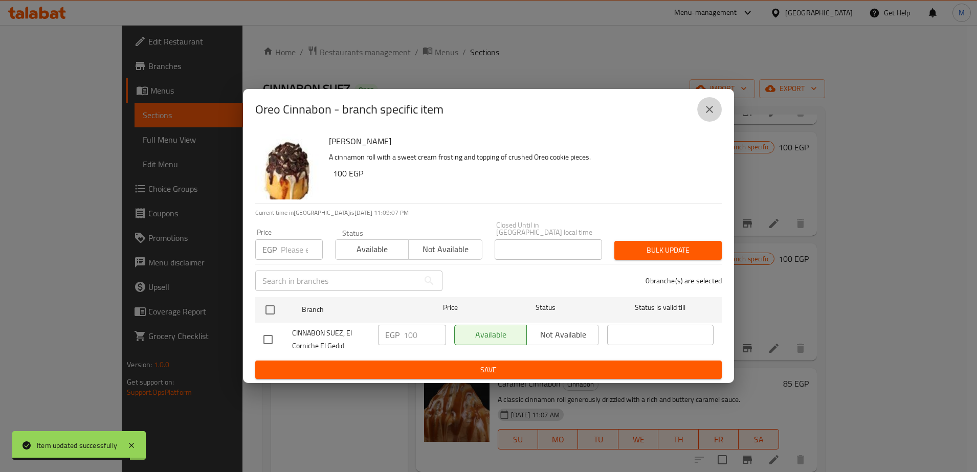
click at [708, 113] on icon "close" at bounding box center [709, 109] width 7 height 7
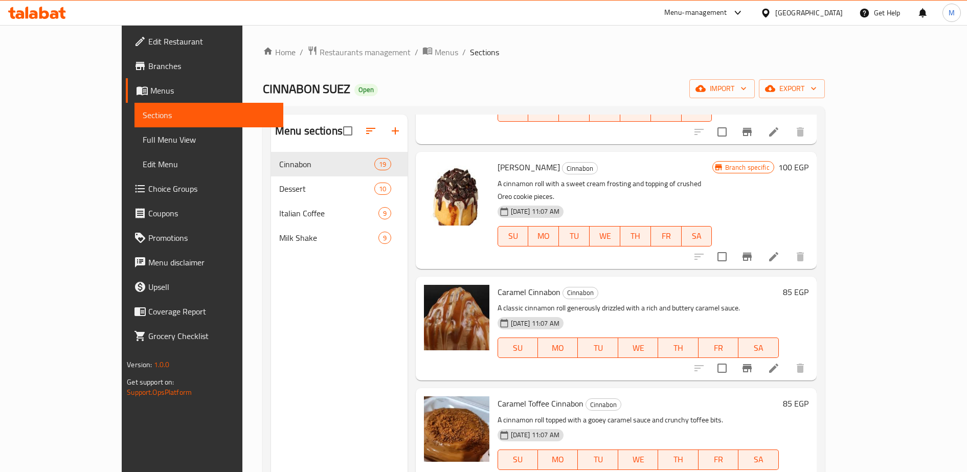
scroll to position [593, 0]
click at [752, 252] on icon "Branch-specific-item" at bounding box center [747, 256] width 9 height 8
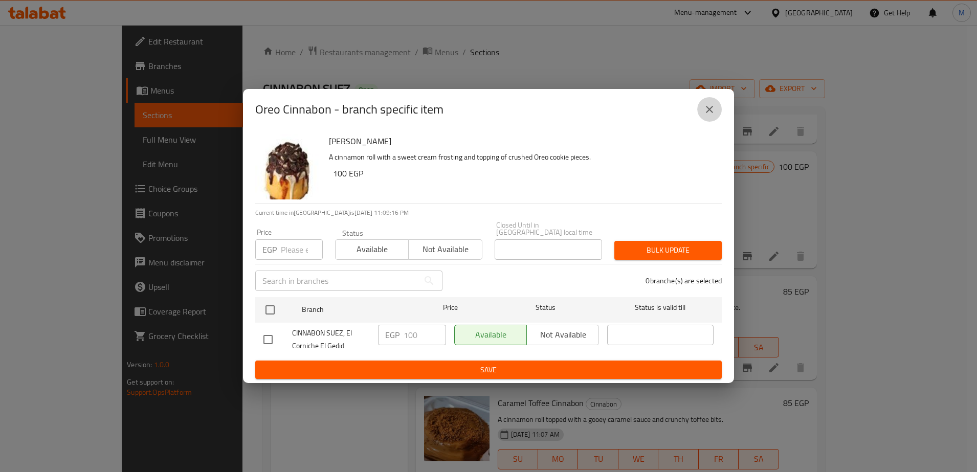
click at [711, 113] on icon "close" at bounding box center [709, 109] width 12 height 12
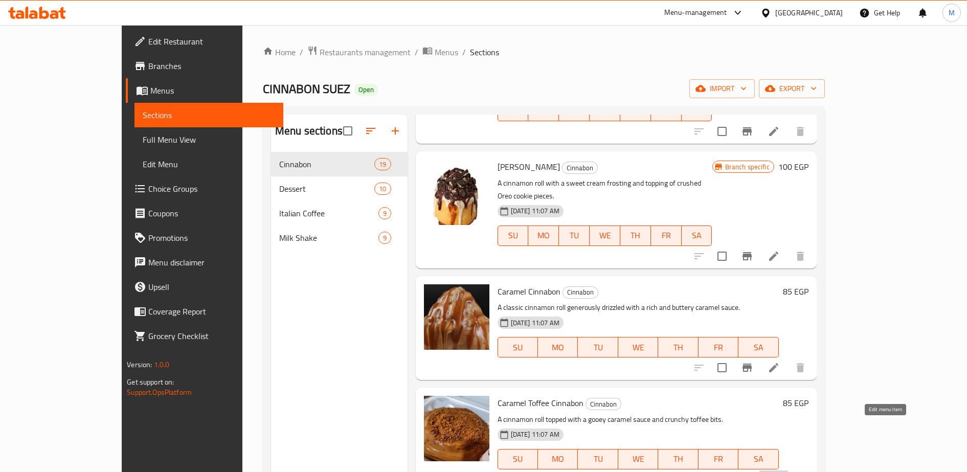
click at [780, 472] on icon at bounding box center [774, 480] width 12 height 12
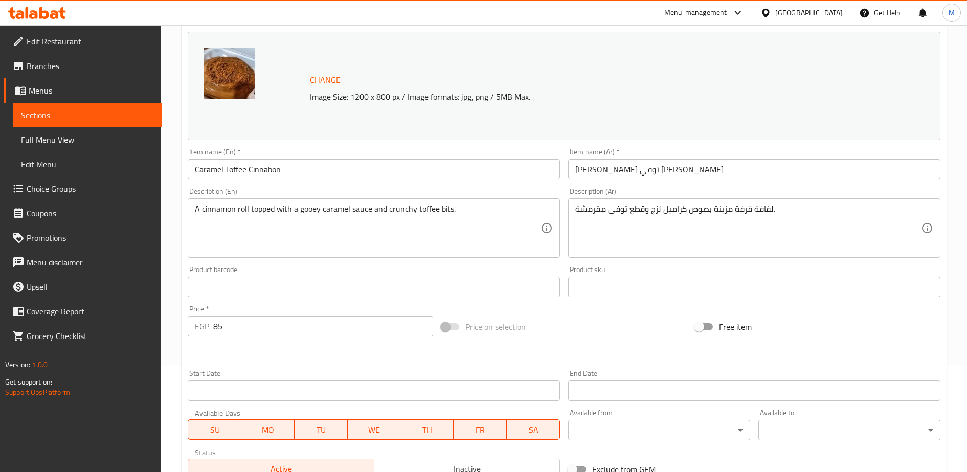
scroll to position [109, 0]
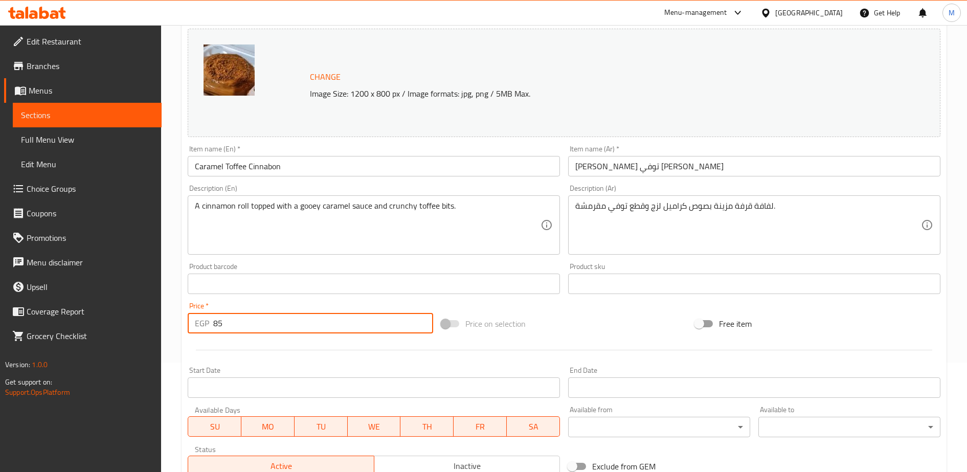
click at [231, 326] on input "85" at bounding box center [323, 323] width 220 height 20
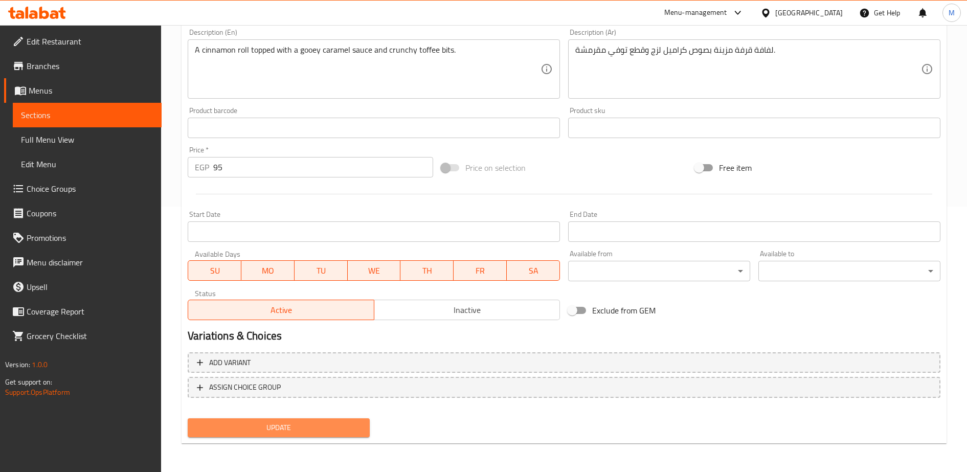
click at [268, 419] on button "Update" at bounding box center [279, 427] width 182 height 19
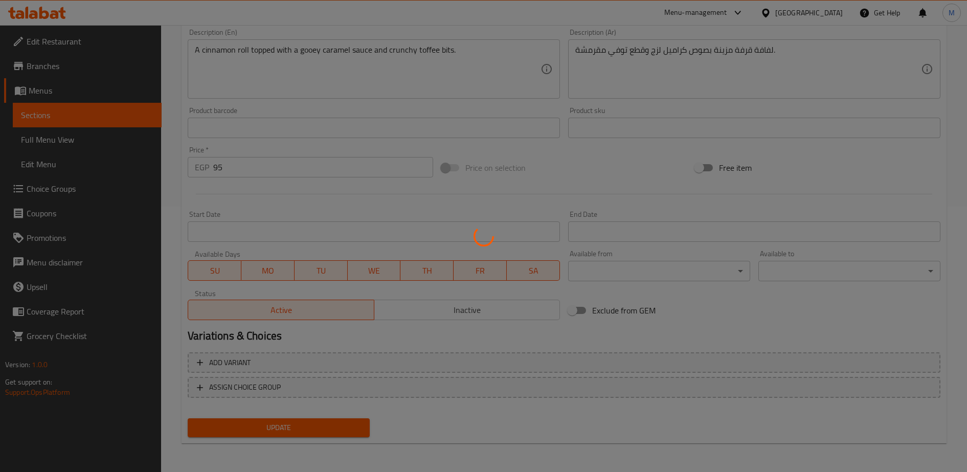
scroll to position [0, 0]
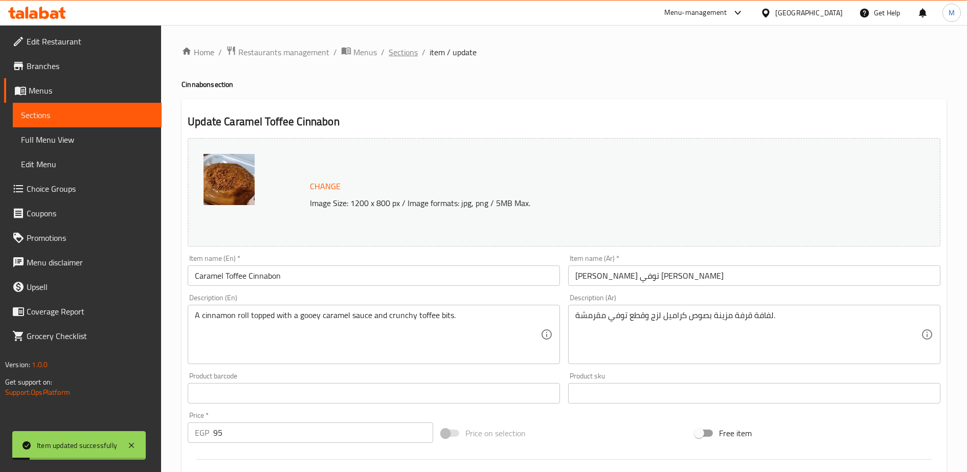
click at [404, 51] on span "Sections" at bounding box center [403, 52] width 29 height 12
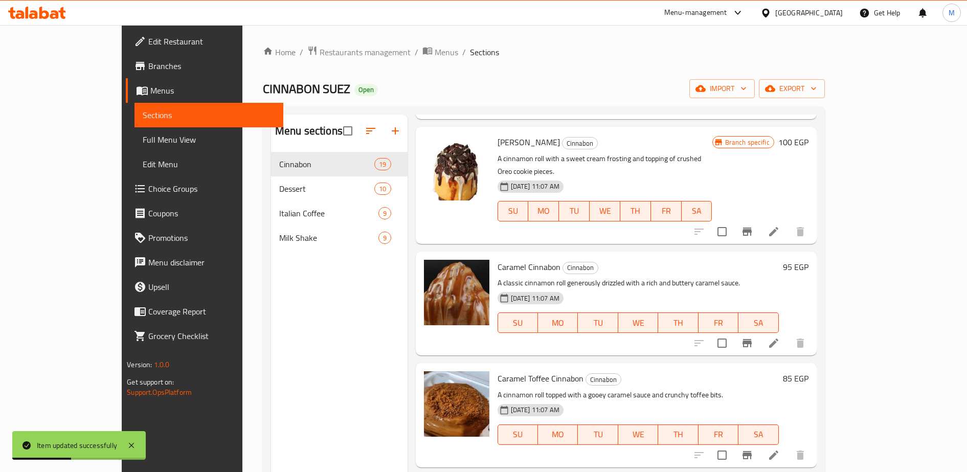
scroll to position [619, 0]
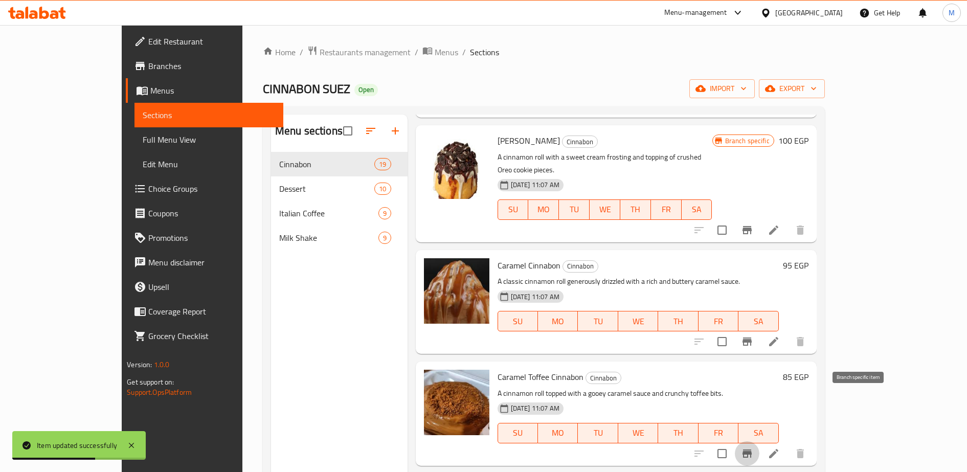
click at [753, 448] on icon "Branch-specific-item" at bounding box center [747, 454] width 12 height 12
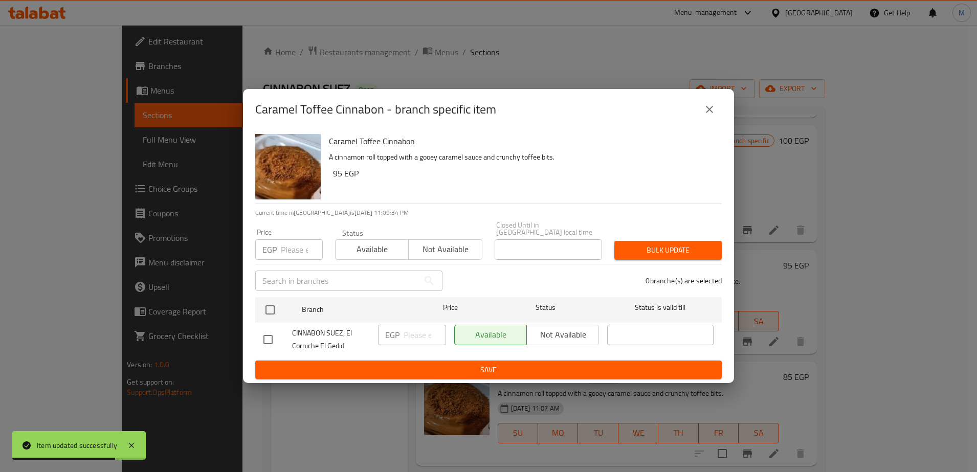
click at [283, 242] on input "number" at bounding box center [302, 249] width 42 height 20
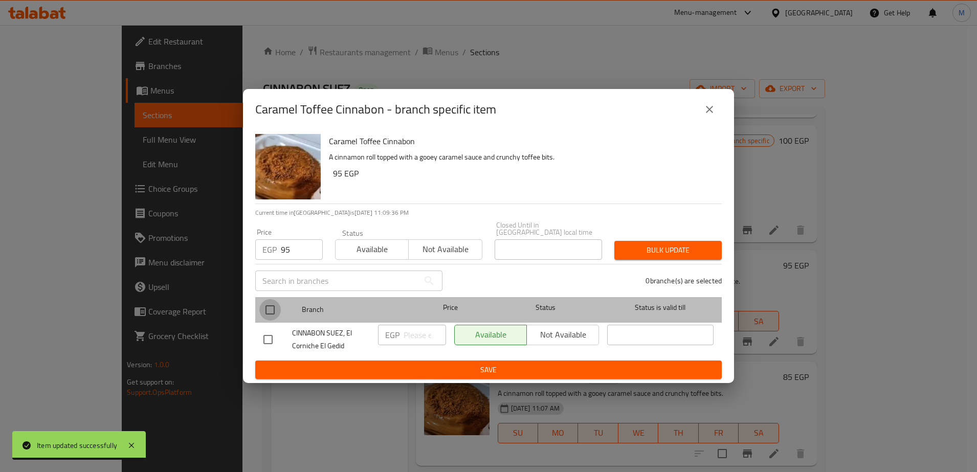
click at [271, 312] on input "checkbox" at bounding box center [269, 309] width 21 height 21
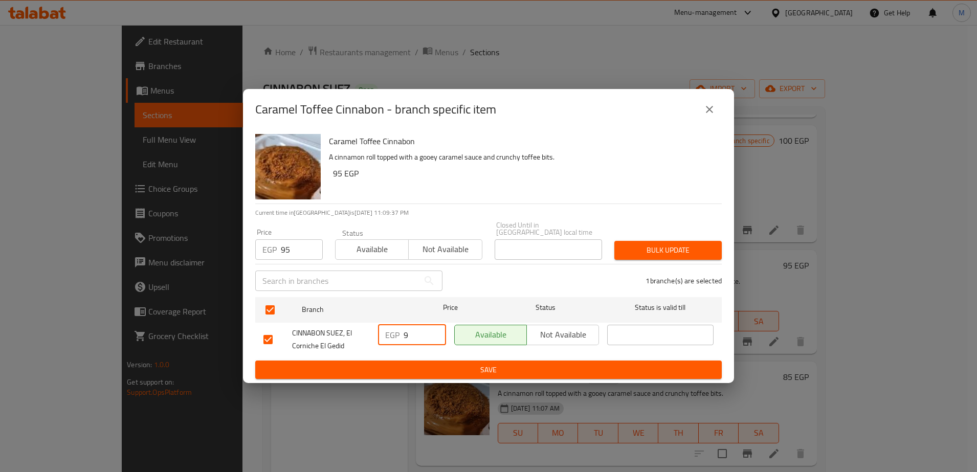
click at [409, 332] on input "9" at bounding box center [425, 335] width 42 height 20
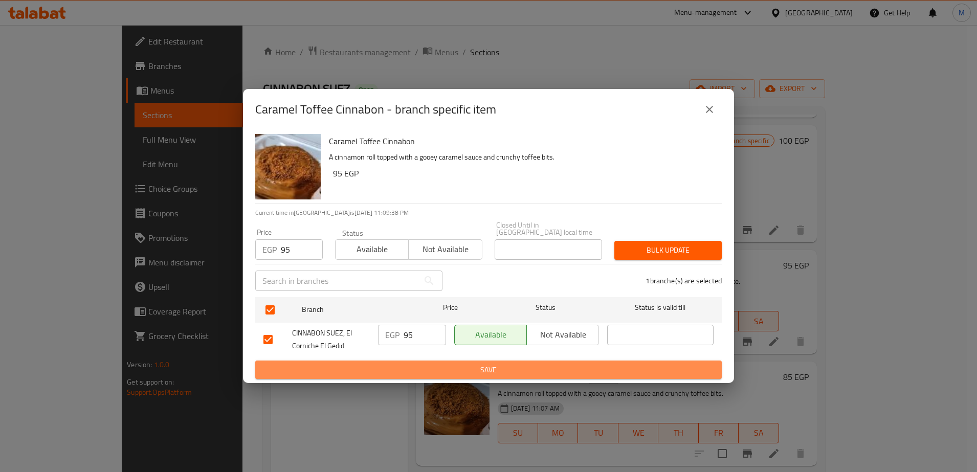
click at [444, 364] on span "Save" at bounding box center [488, 370] width 450 height 13
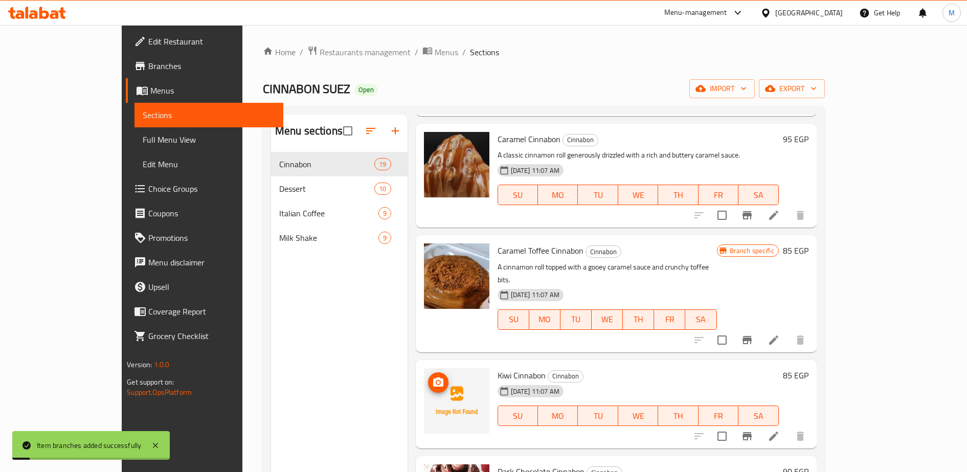
scroll to position [772, 0]
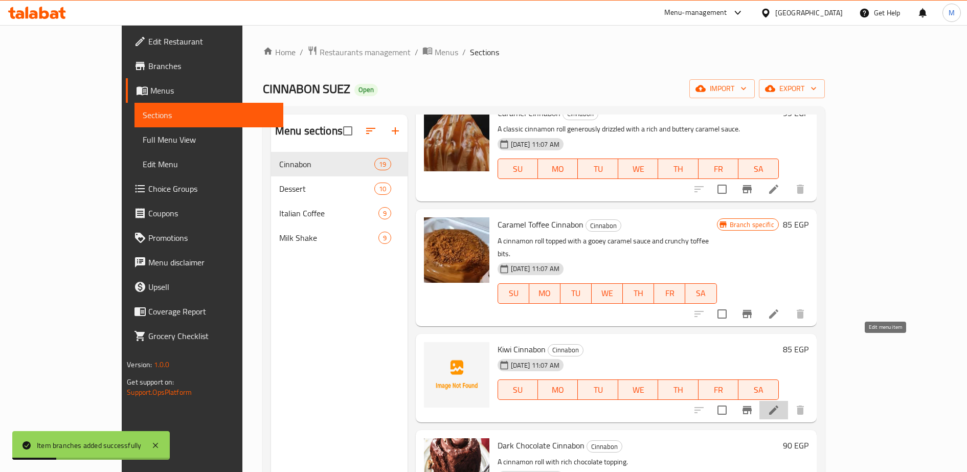
click at [780, 404] on icon at bounding box center [774, 410] width 12 height 12
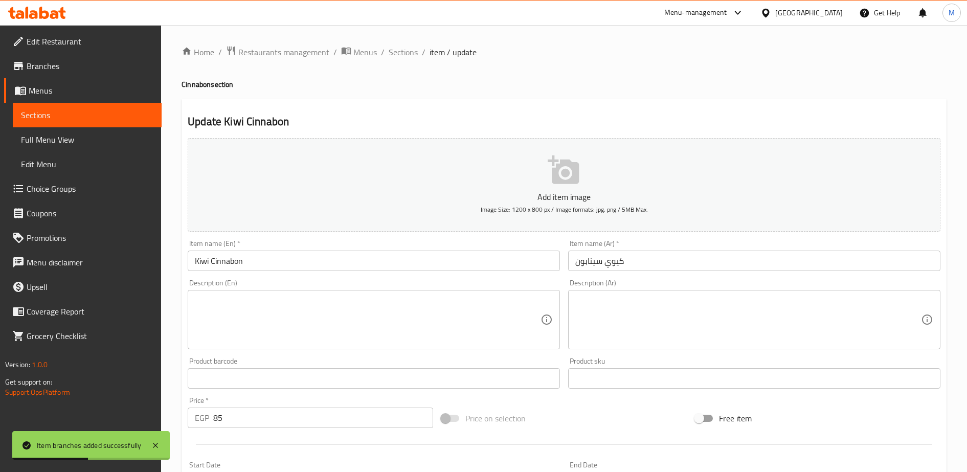
click at [263, 417] on input "85" at bounding box center [323, 418] width 220 height 20
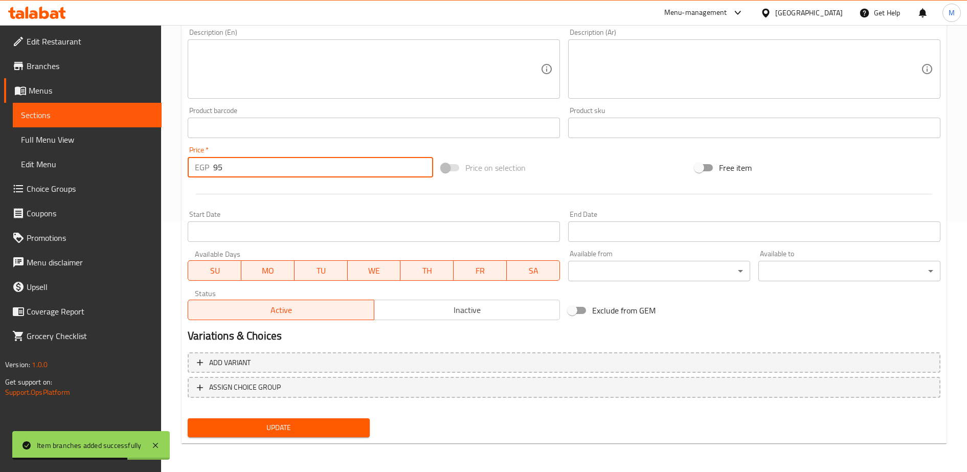
click at [271, 425] on span "Update" at bounding box center [279, 427] width 166 height 13
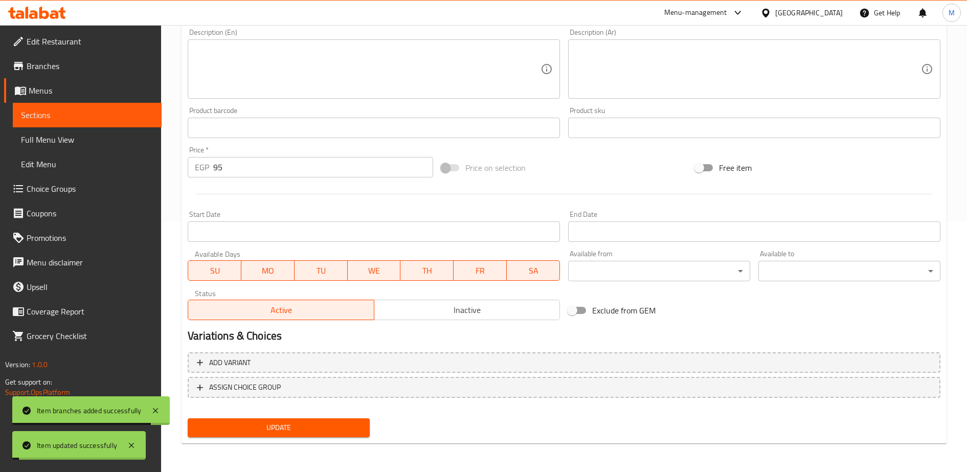
scroll to position [0, 0]
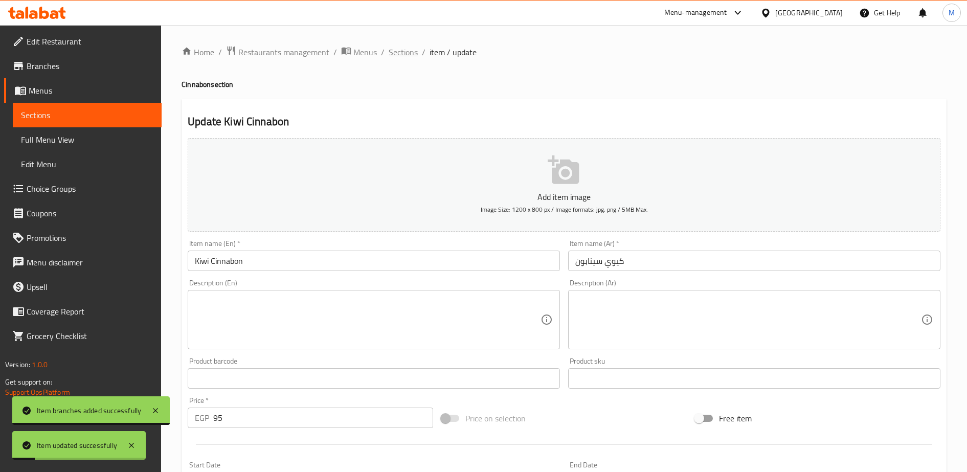
click at [401, 51] on span "Sections" at bounding box center [403, 52] width 29 height 12
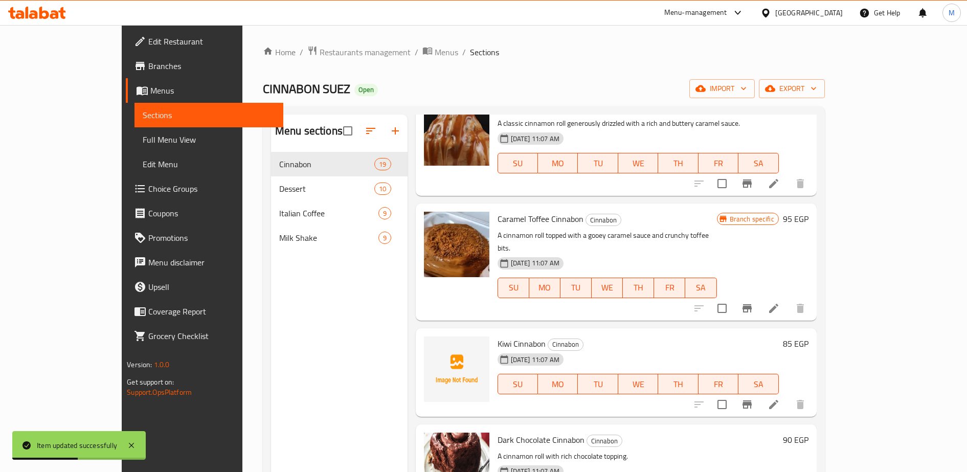
scroll to position [778, 0]
click at [752, 400] on icon "Branch-specific-item" at bounding box center [747, 404] width 9 height 8
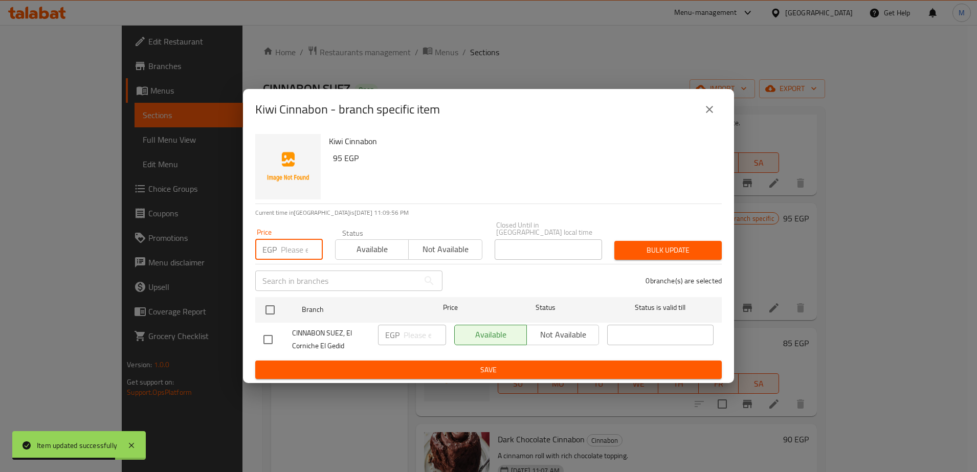
click at [285, 249] on input "number" at bounding box center [302, 249] width 42 height 20
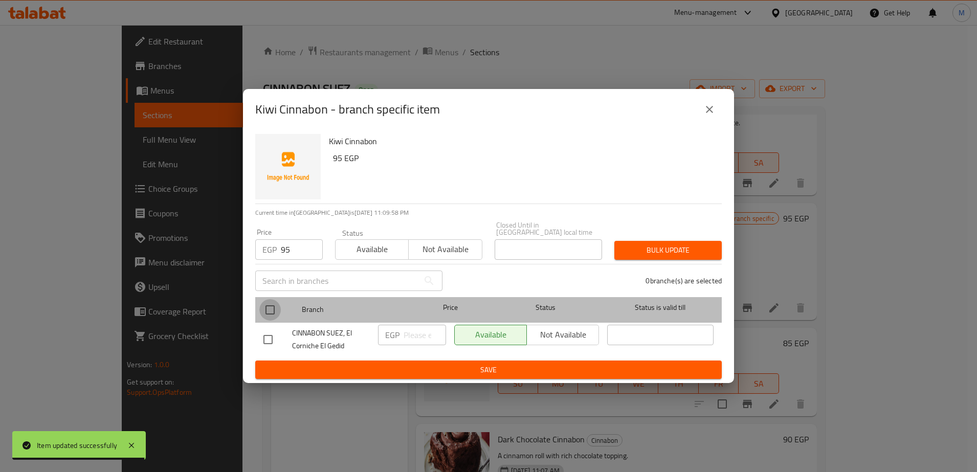
click at [270, 309] on input "checkbox" at bounding box center [269, 309] width 21 height 21
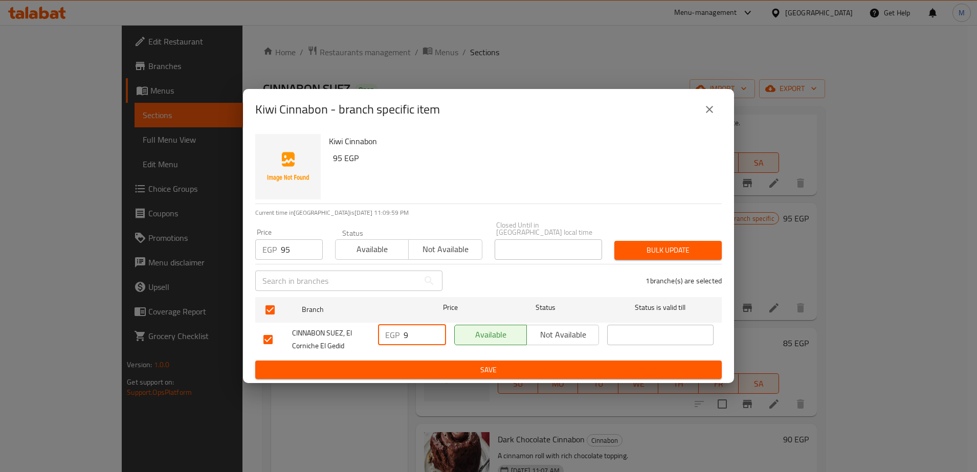
click at [412, 331] on input "9" at bounding box center [425, 335] width 42 height 20
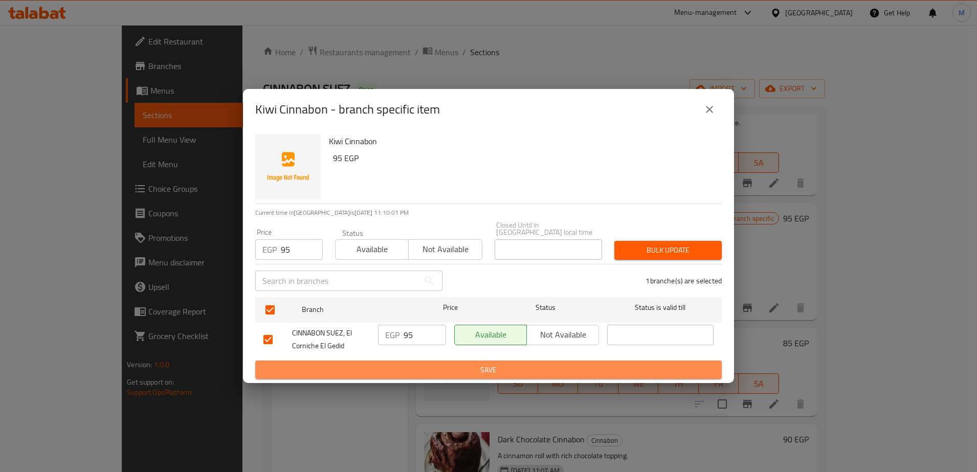
click at [447, 370] on span "Save" at bounding box center [488, 370] width 450 height 13
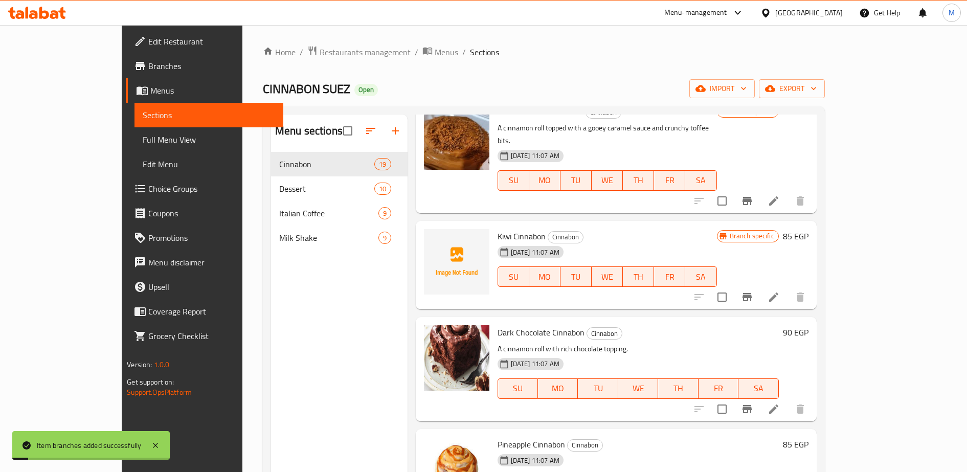
scroll to position [890, 0]
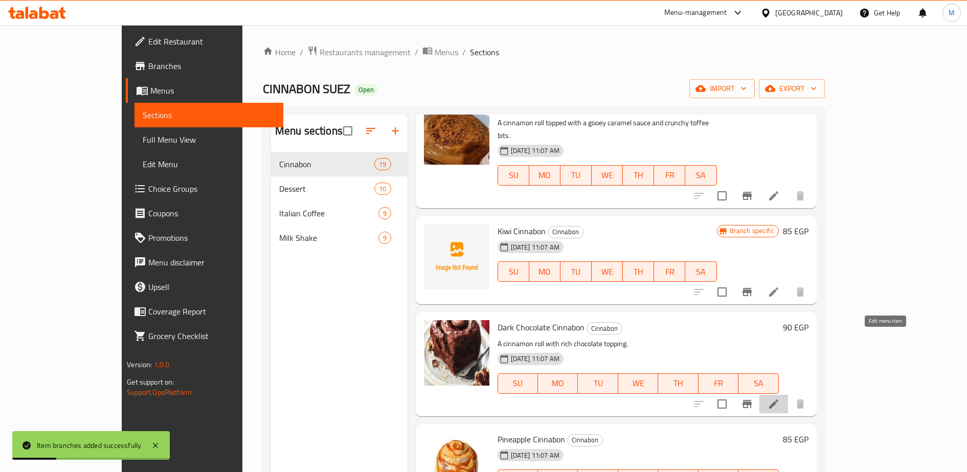
click at [779, 399] on icon at bounding box center [773, 403] width 9 height 9
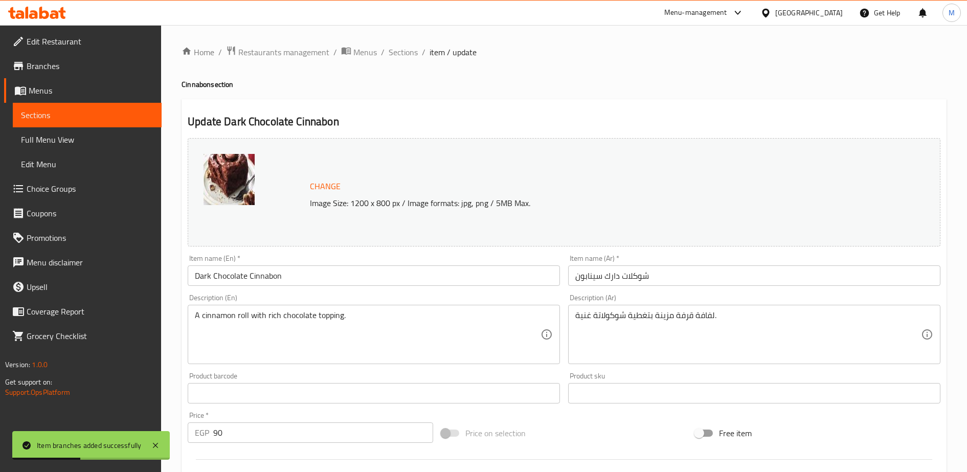
click at [254, 440] on input "90" at bounding box center [323, 432] width 220 height 20
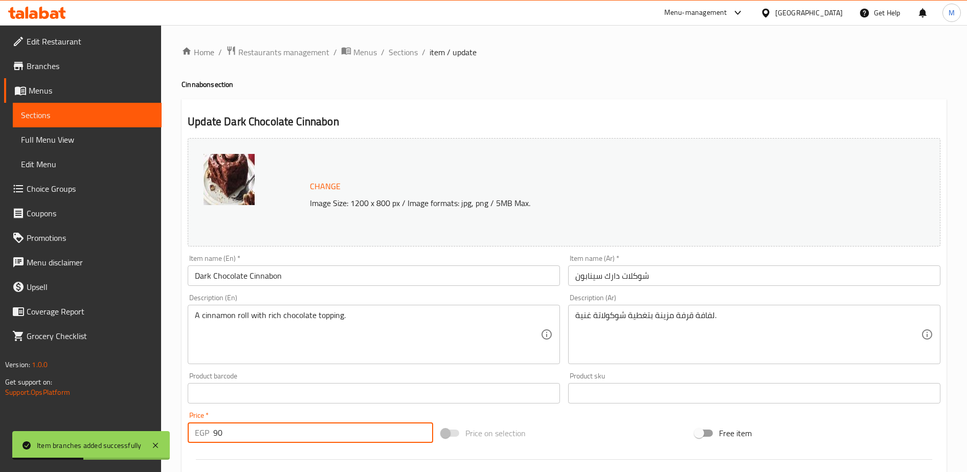
click at [254, 440] on input "90" at bounding box center [323, 432] width 220 height 20
click at [254, 440] on input "1" at bounding box center [323, 432] width 220 height 20
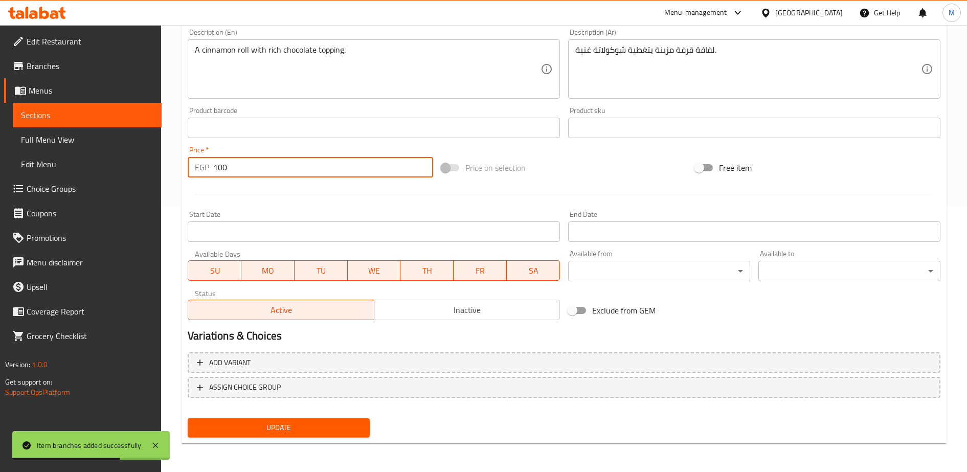
click at [262, 429] on span "Update" at bounding box center [279, 427] width 166 height 13
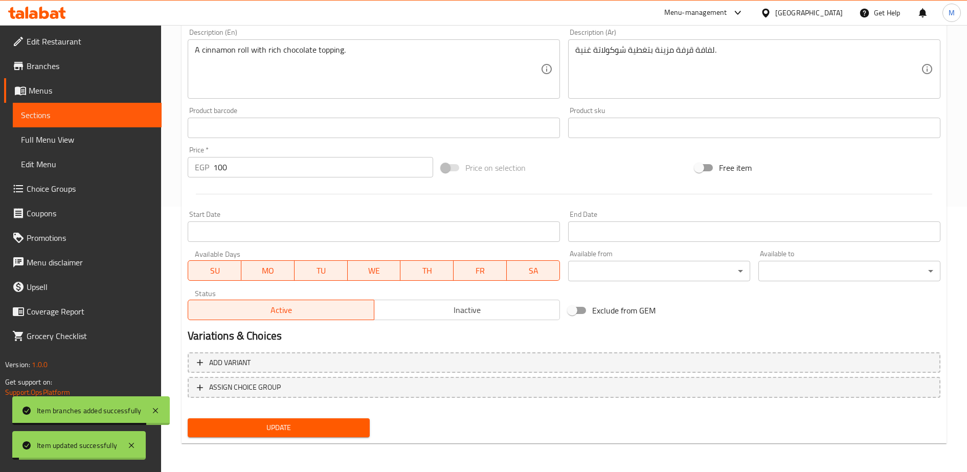
scroll to position [0, 0]
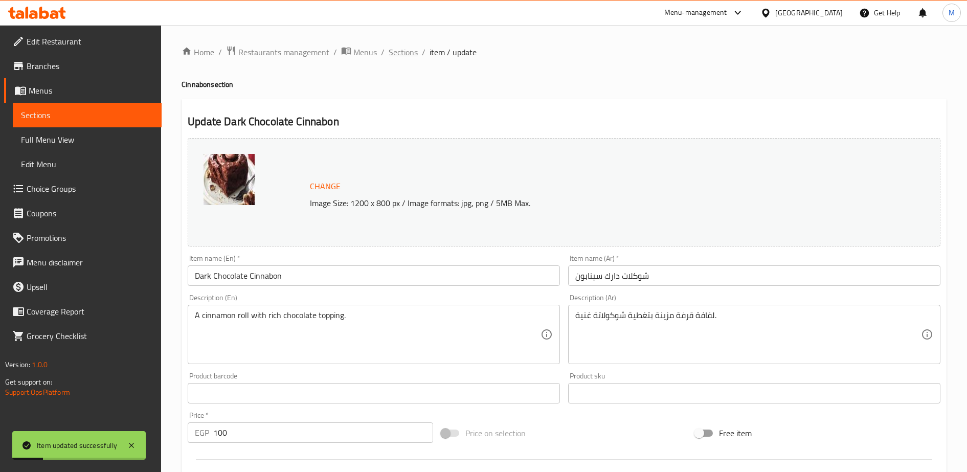
click at [399, 53] on span "Sections" at bounding box center [403, 52] width 29 height 12
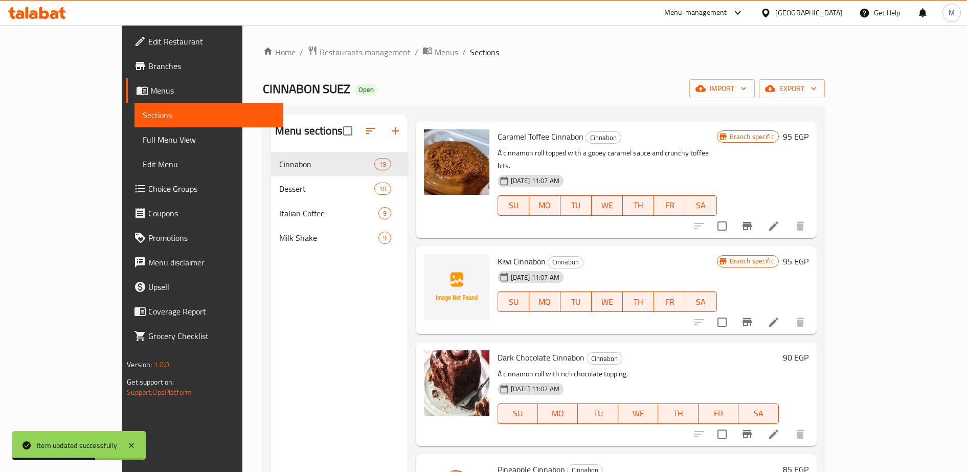
scroll to position [861, 0]
click at [753, 427] on icon "Branch-specific-item" at bounding box center [747, 433] width 12 height 12
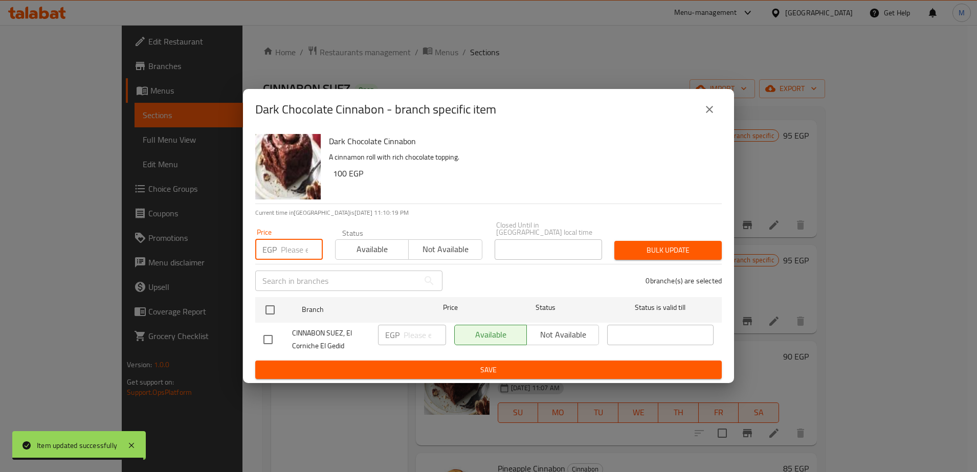
click at [286, 242] on input "number" at bounding box center [302, 249] width 42 height 20
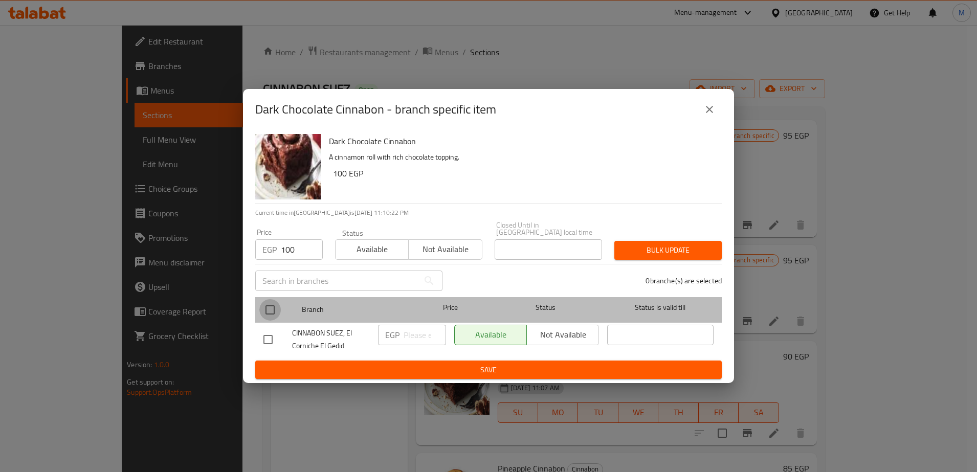
click at [268, 304] on input "checkbox" at bounding box center [269, 309] width 21 height 21
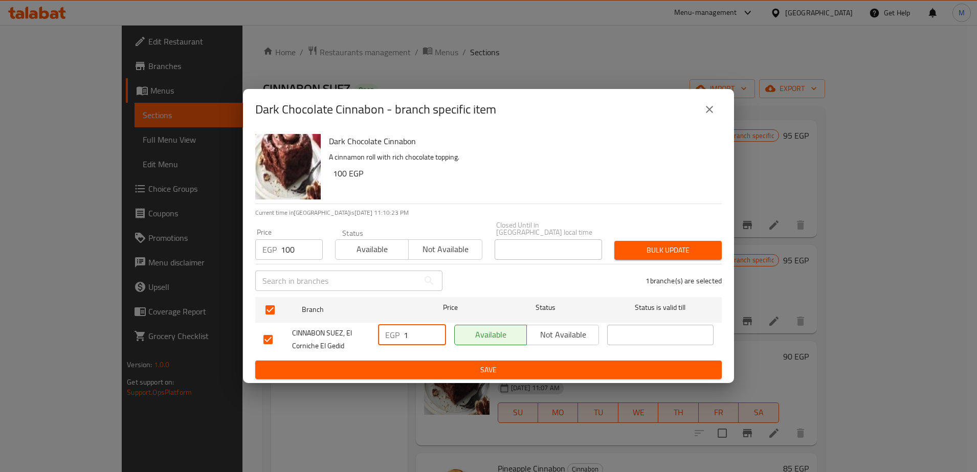
click at [410, 329] on input "1" at bounding box center [425, 335] width 42 height 20
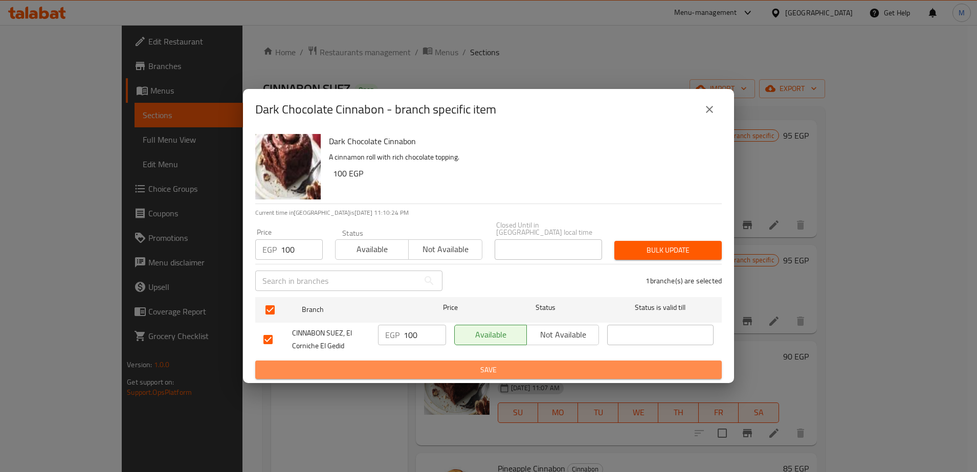
click at [444, 364] on span "Save" at bounding box center [488, 370] width 450 height 13
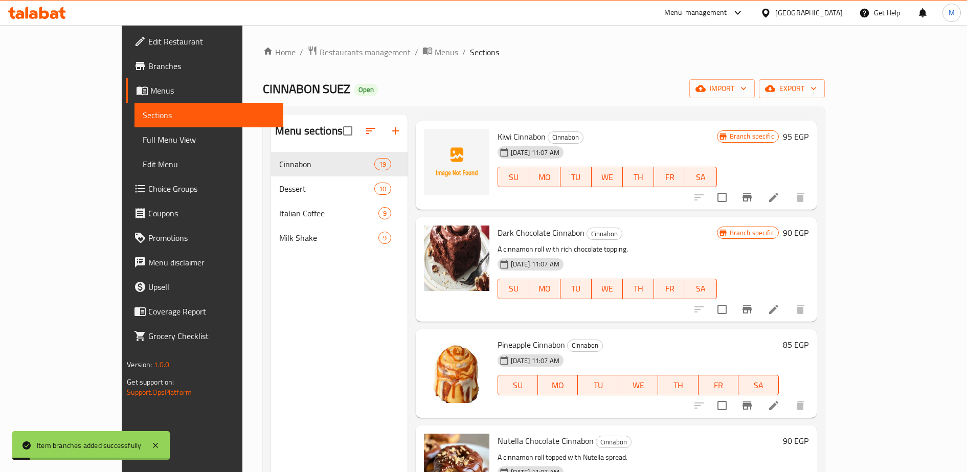
scroll to position [1008, 0]
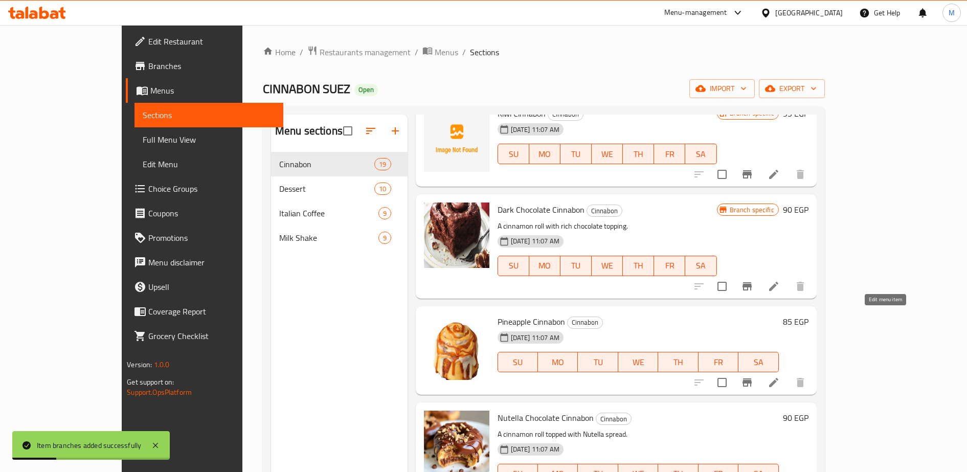
click at [780, 376] on icon at bounding box center [774, 382] width 12 height 12
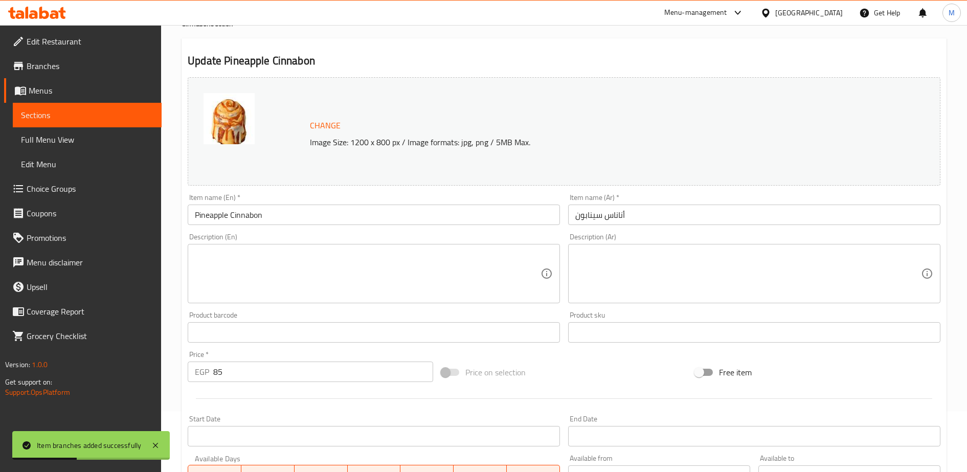
scroll to position [61, 0]
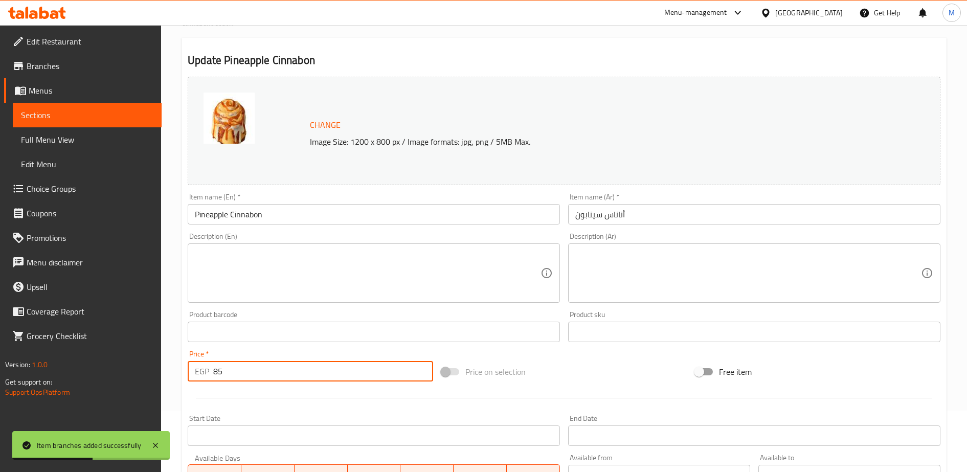
click at [251, 372] on input "85" at bounding box center [323, 371] width 220 height 20
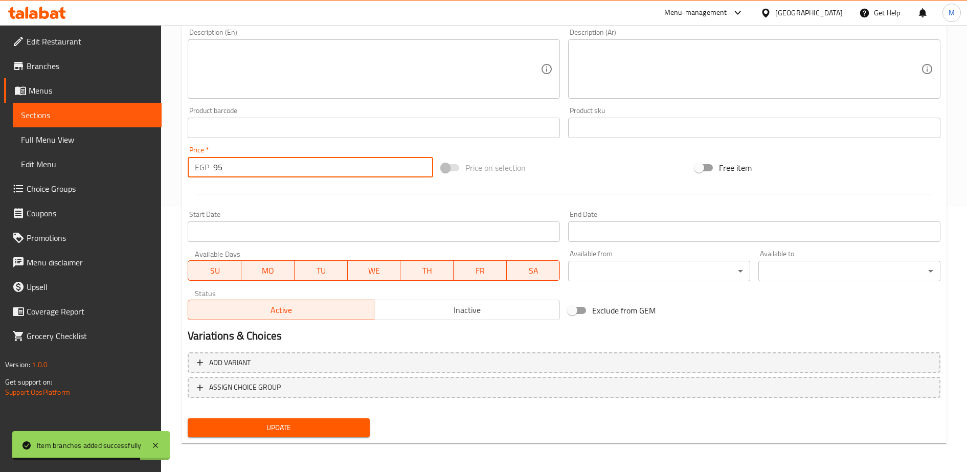
click at [277, 426] on span "Update" at bounding box center [279, 427] width 166 height 13
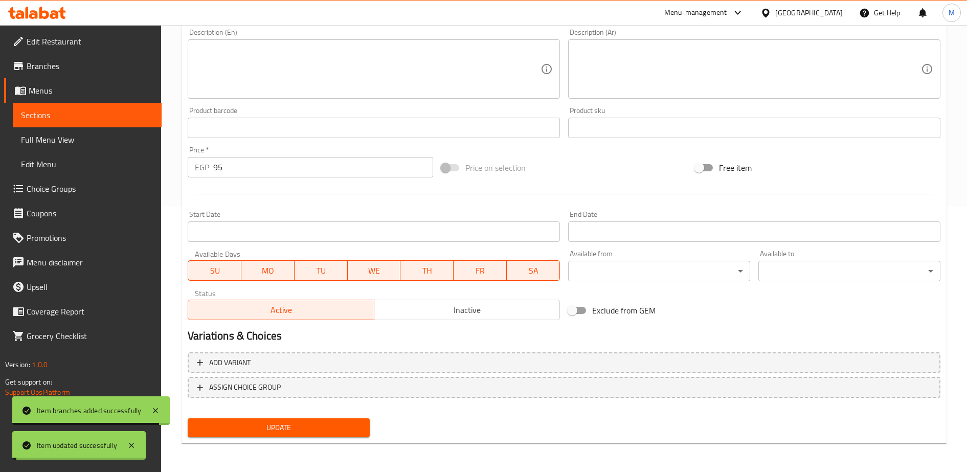
scroll to position [0, 0]
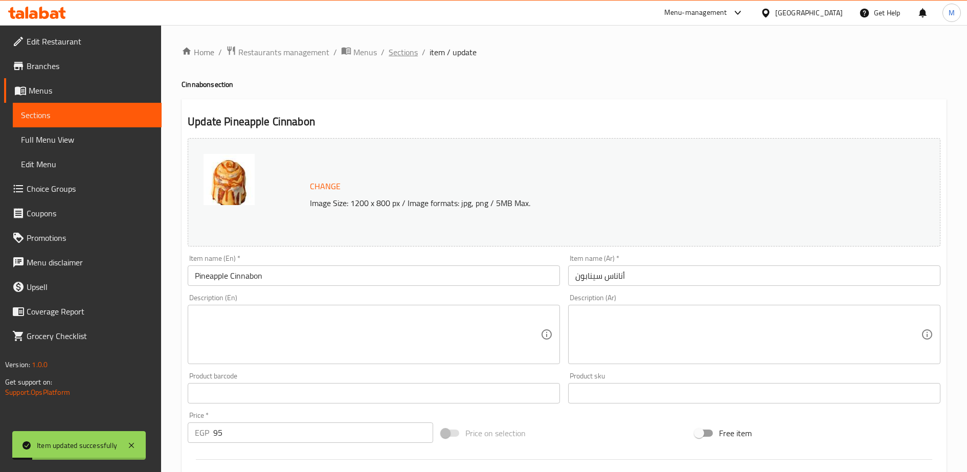
click at [398, 52] on span "Sections" at bounding box center [403, 52] width 29 height 12
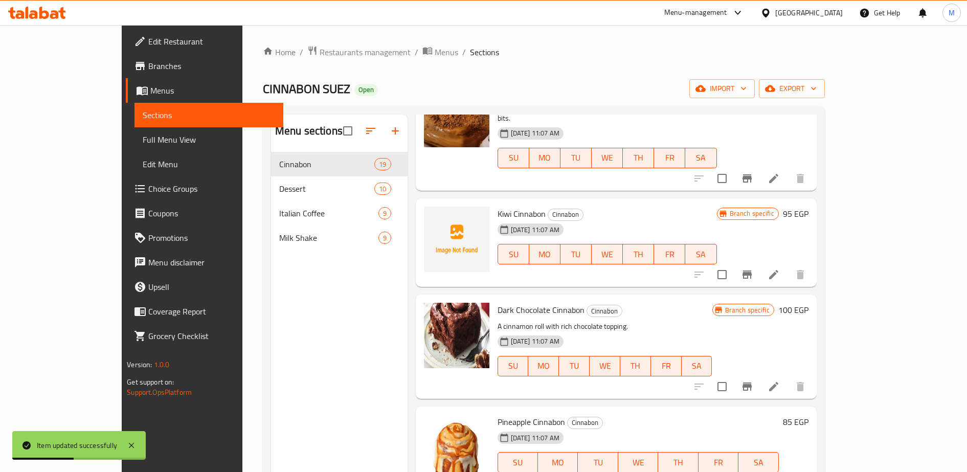
scroll to position [917, 0]
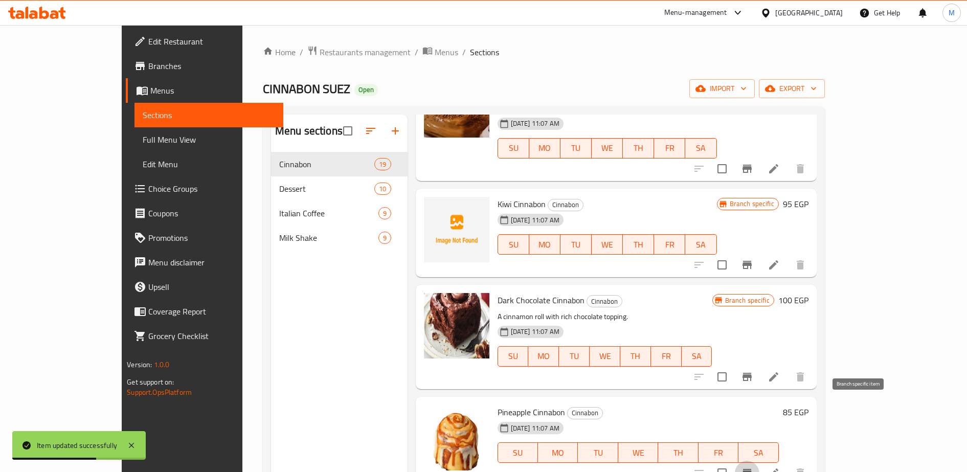
click at [752, 469] on icon "Branch-specific-item" at bounding box center [747, 473] width 9 height 8
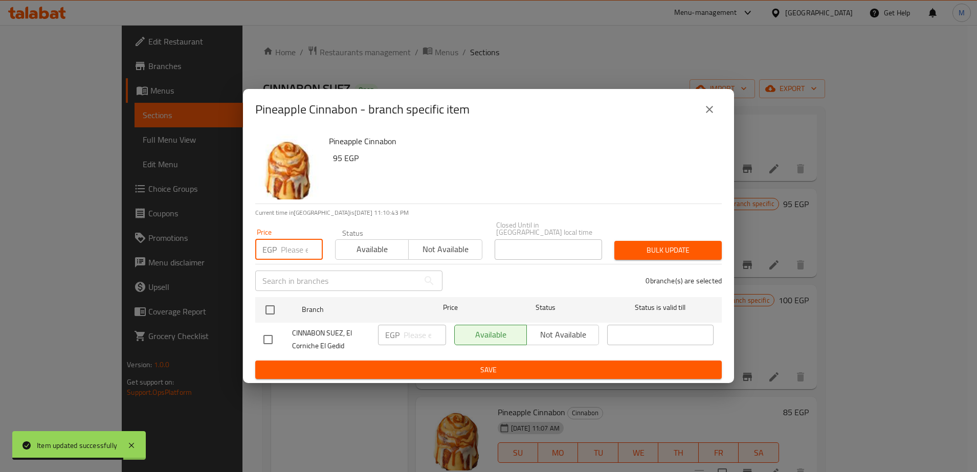
click at [291, 243] on input "number" at bounding box center [302, 249] width 42 height 20
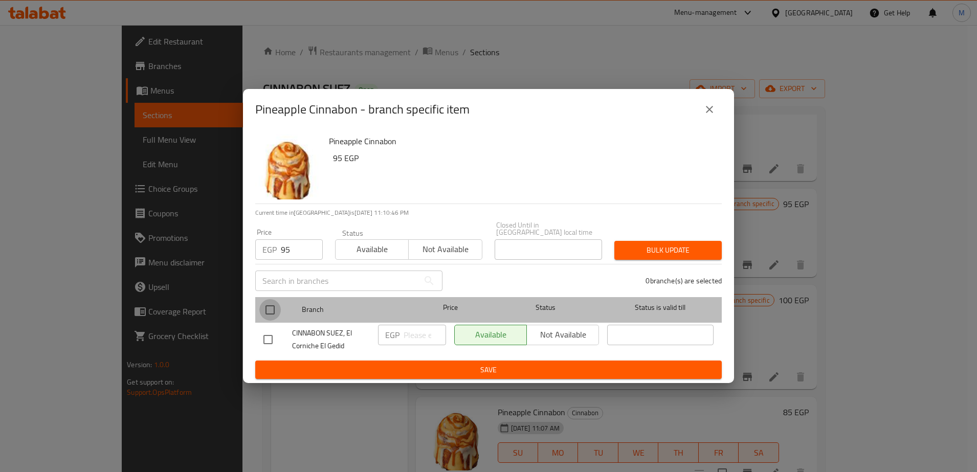
click at [268, 309] on input "checkbox" at bounding box center [269, 309] width 21 height 21
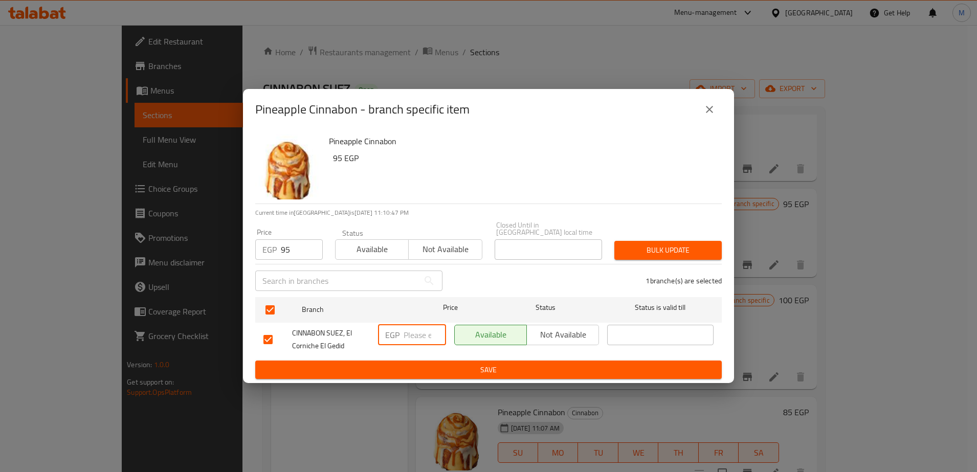
click at [415, 332] on input "number" at bounding box center [425, 335] width 42 height 20
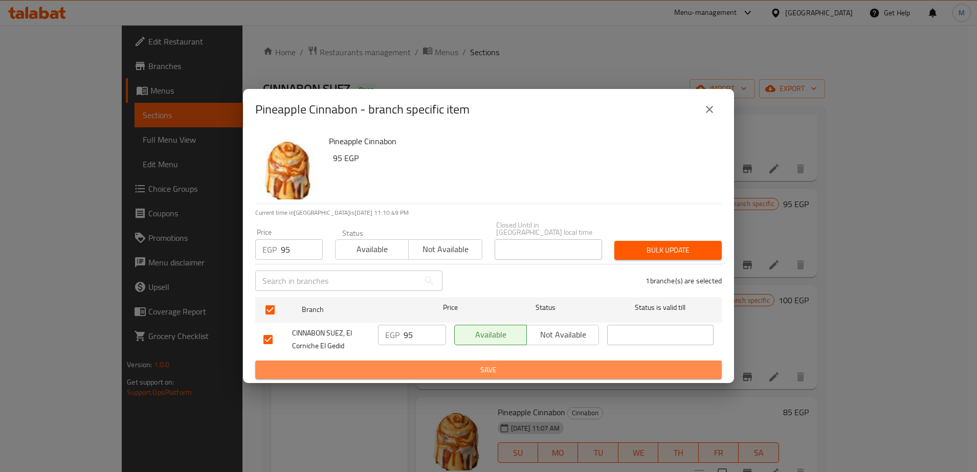
click at [427, 364] on span "Save" at bounding box center [488, 370] width 450 height 13
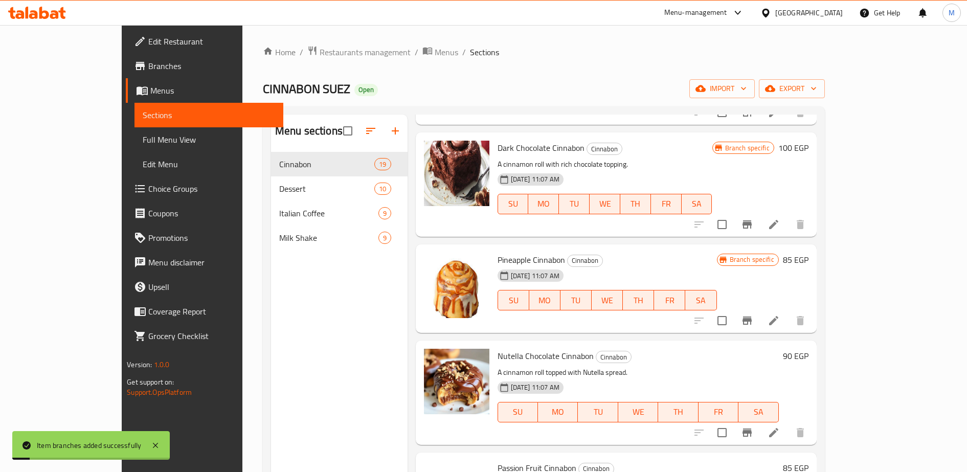
scroll to position [1071, 0]
click at [779, 427] on icon at bounding box center [773, 431] width 9 height 9
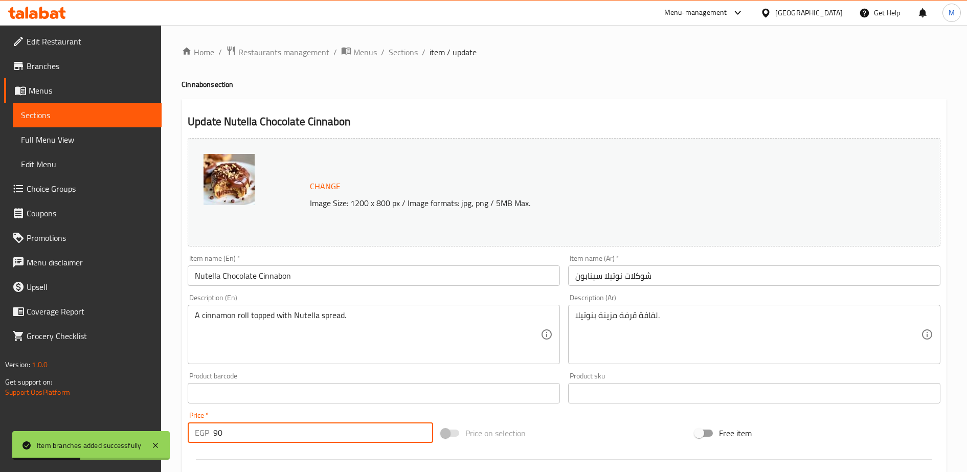
click at [247, 441] on input "90" at bounding box center [323, 432] width 220 height 20
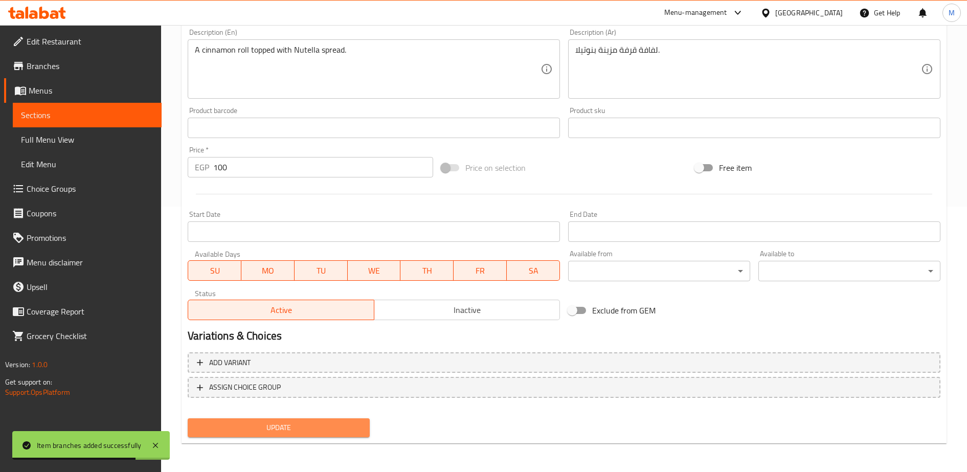
click at [271, 427] on span "Update" at bounding box center [279, 427] width 166 height 13
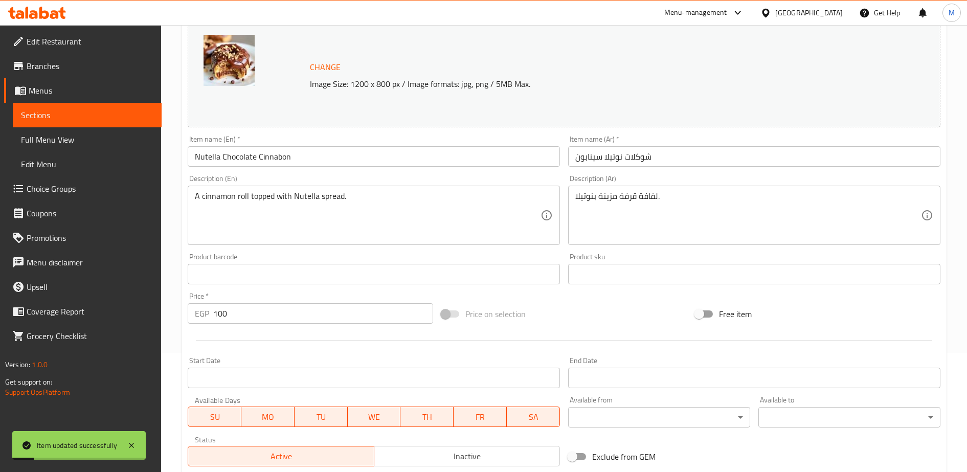
scroll to position [0, 0]
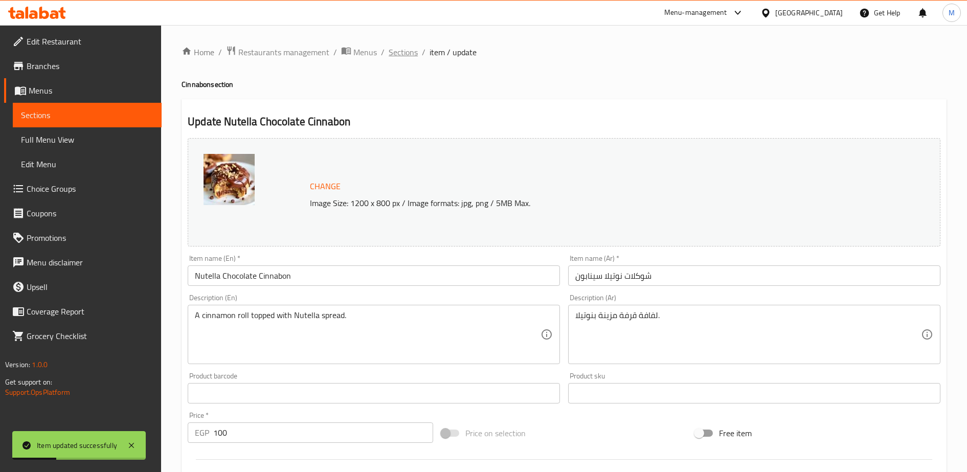
click at [408, 53] on span "Sections" at bounding box center [403, 52] width 29 height 12
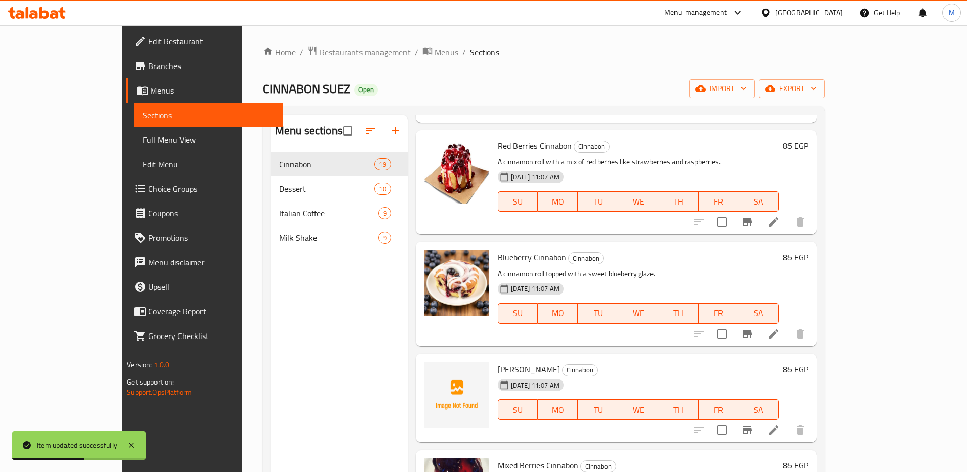
scroll to position [143, 0]
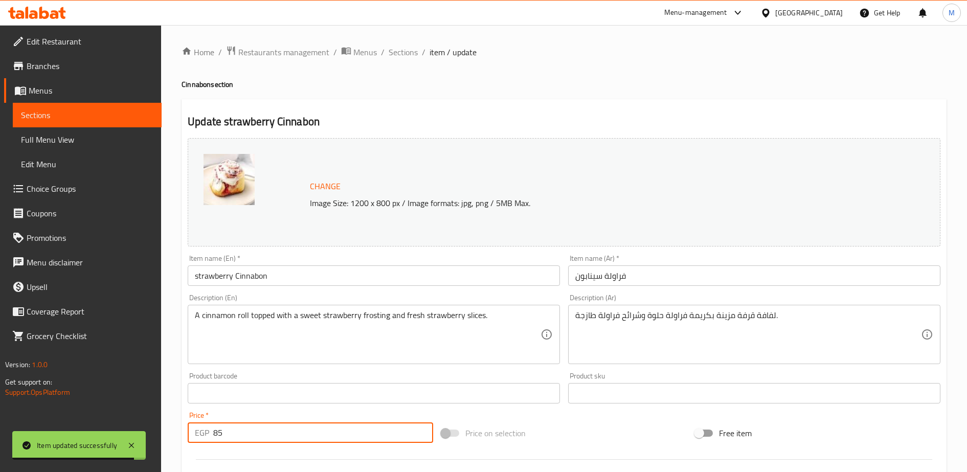
click at [314, 439] on input "85" at bounding box center [323, 432] width 220 height 20
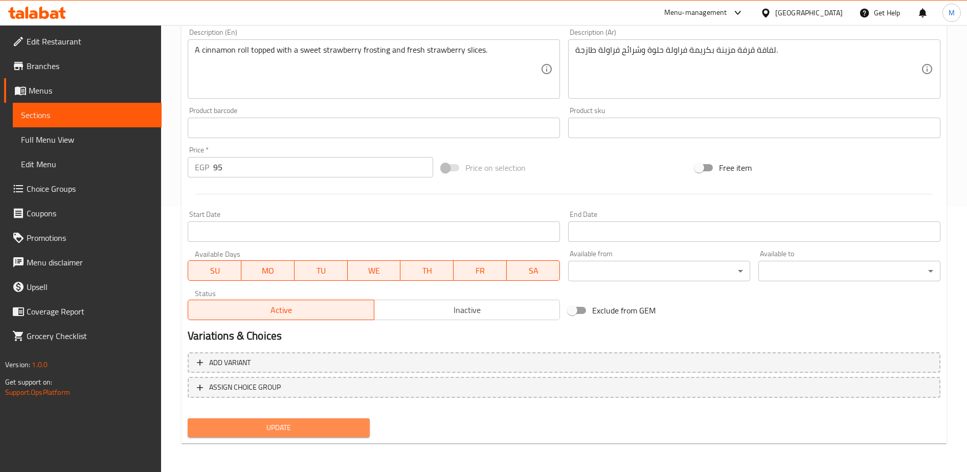
click at [296, 430] on span "Update" at bounding box center [279, 427] width 166 height 13
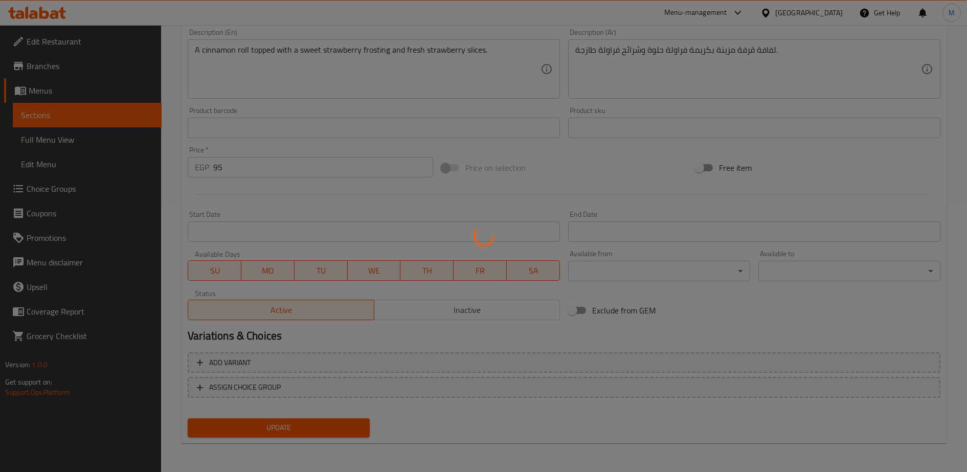
scroll to position [0, 0]
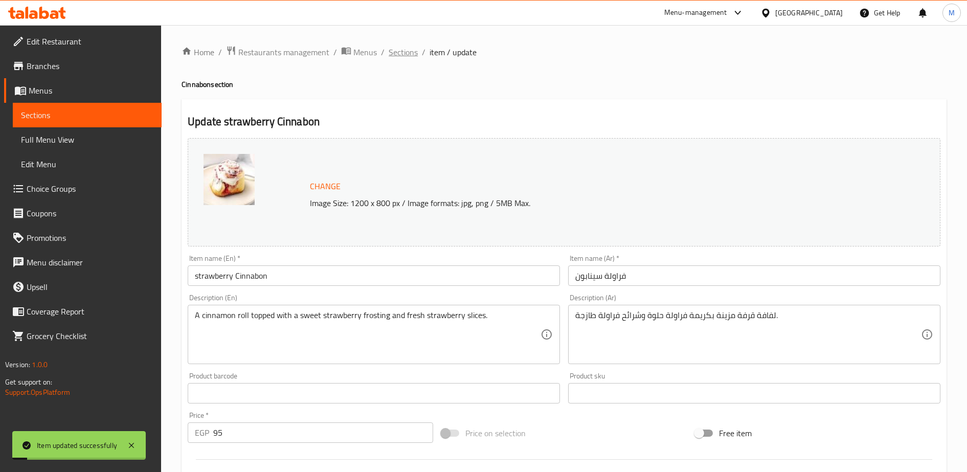
click at [401, 54] on span "Sections" at bounding box center [403, 52] width 29 height 12
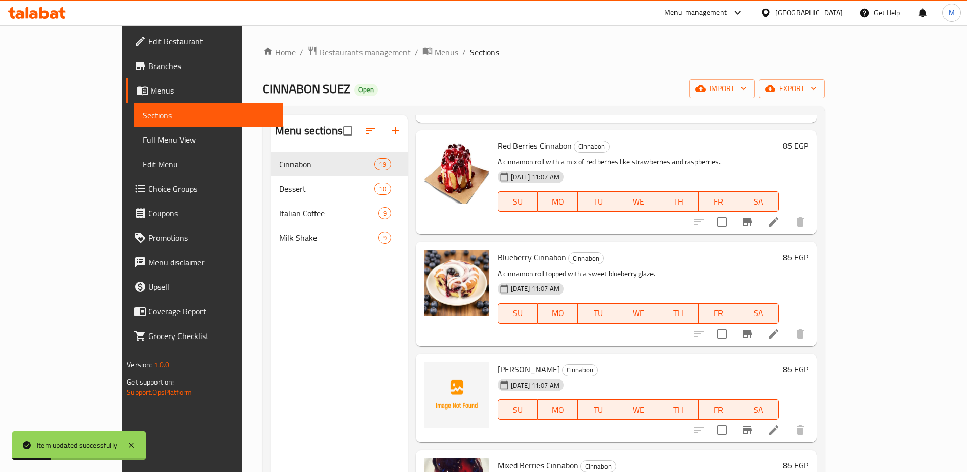
scroll to position [143, 0]
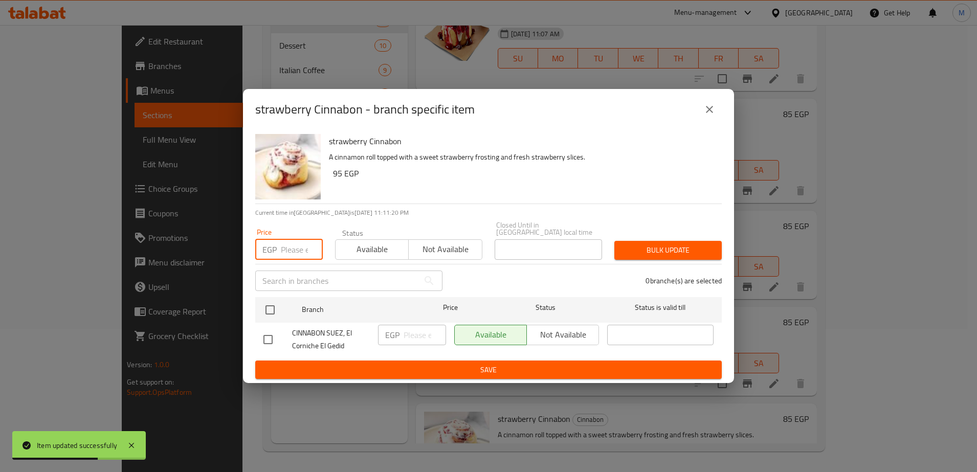
click at [281, 248] on input "number" at bounding box center [302, 249] width 42 height 20
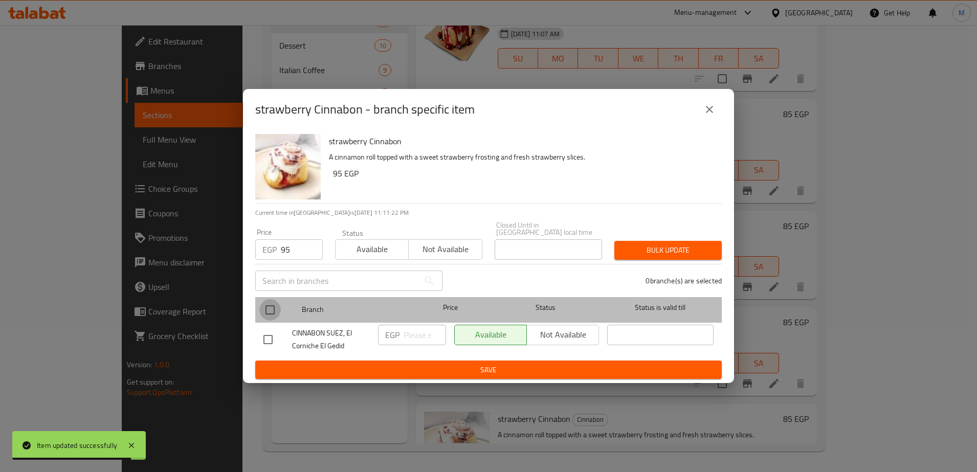
click at [270, 306] on input "checkbox" at bounding box center [269, 309] width 21 height 21
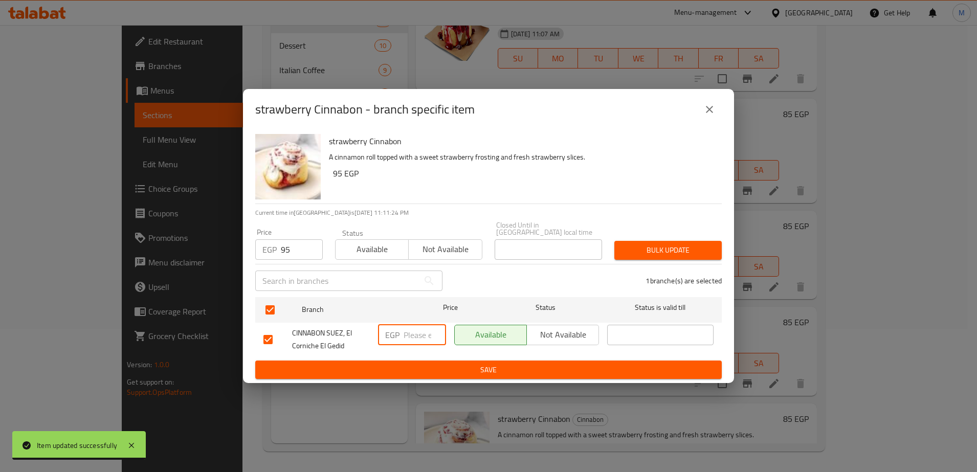
click at [417, 333] on input "number" at bounding box center [425, 335] width 42 height 20
click at [429, 367] on span "Save" at bounding box center [488, 370] width 450 height 13
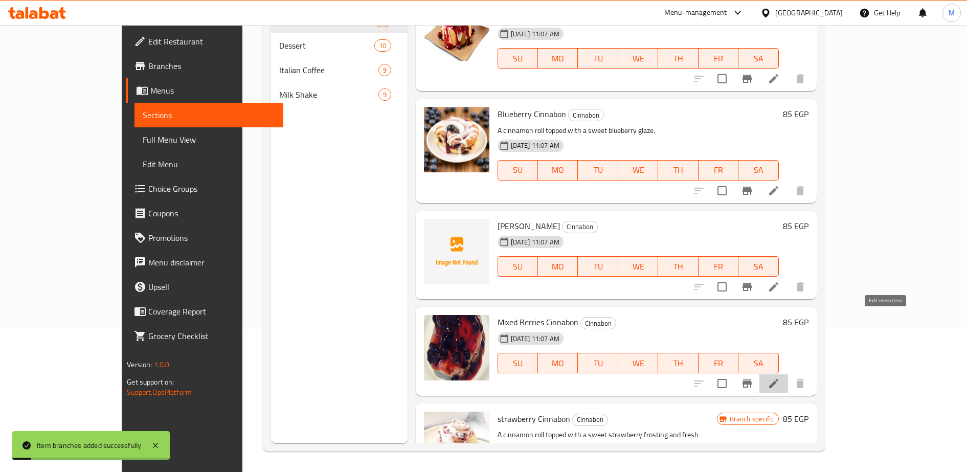
click at [780, 377] on icon at bounding box center [774, 383] width 12 height 12
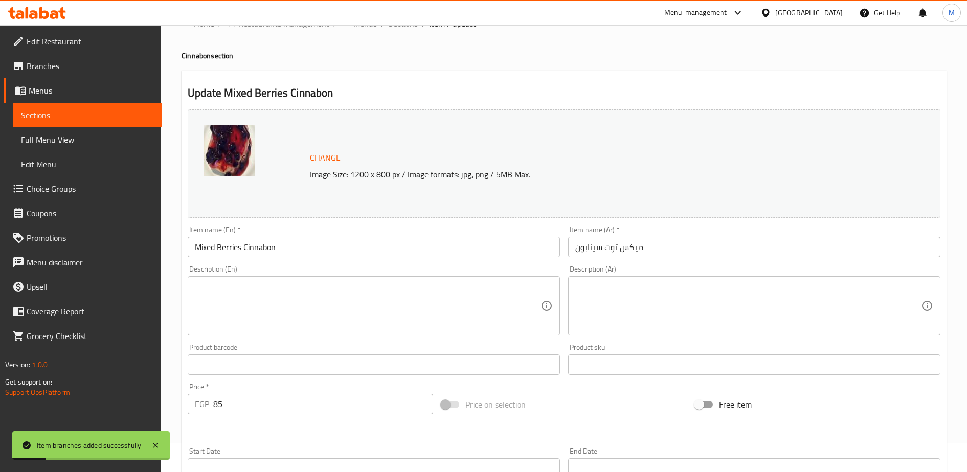
scroll to position [30, 0]
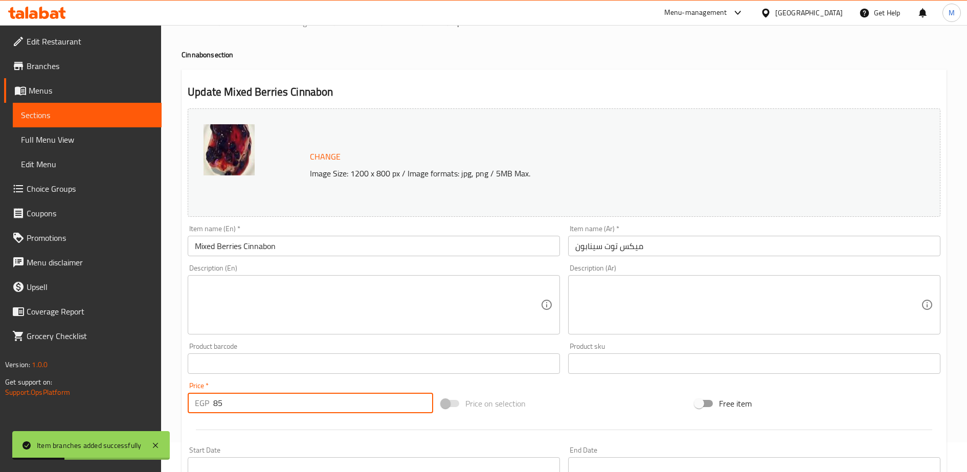
click at [230, 406] on input "85" at bounding box center [323, 403] width 220 height 20
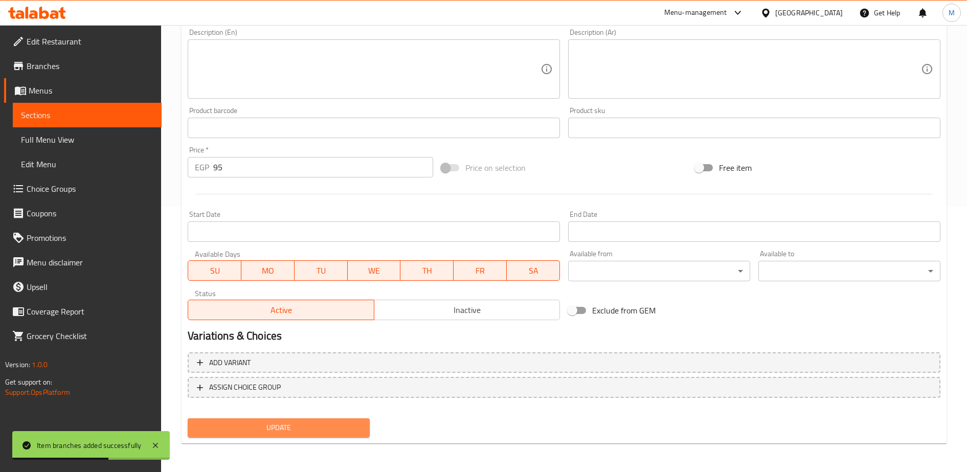
click at [264, 433] on span "Update" at bounding box center [279, 427] width 166 height 13
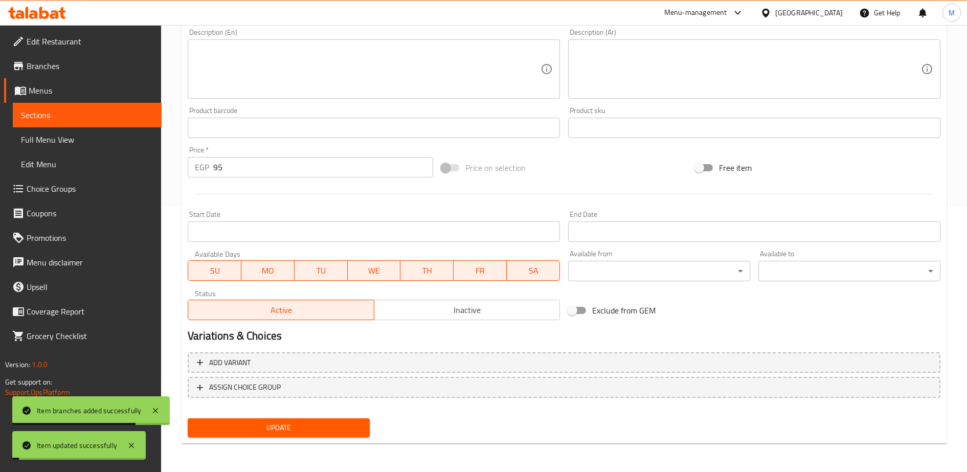
scroll to position [0, 0]
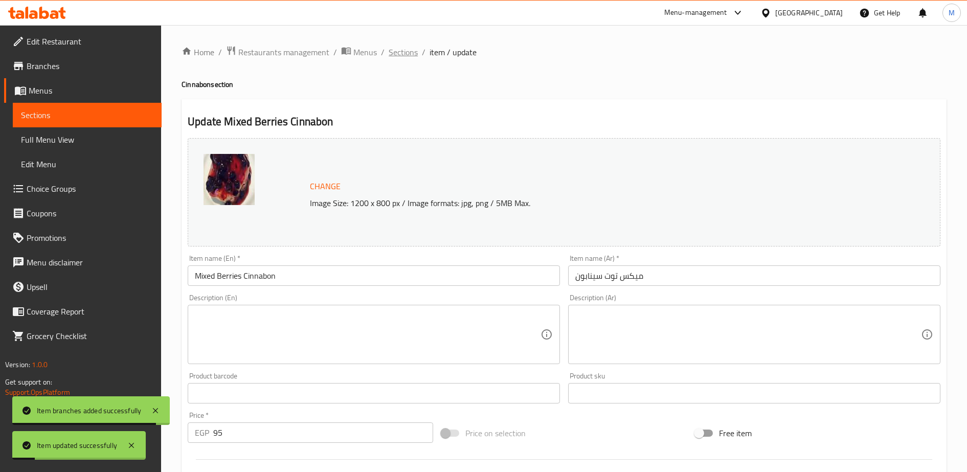
click at [401, 51] on span "Sections" at bounding box center [403, 52] width 29 height 12
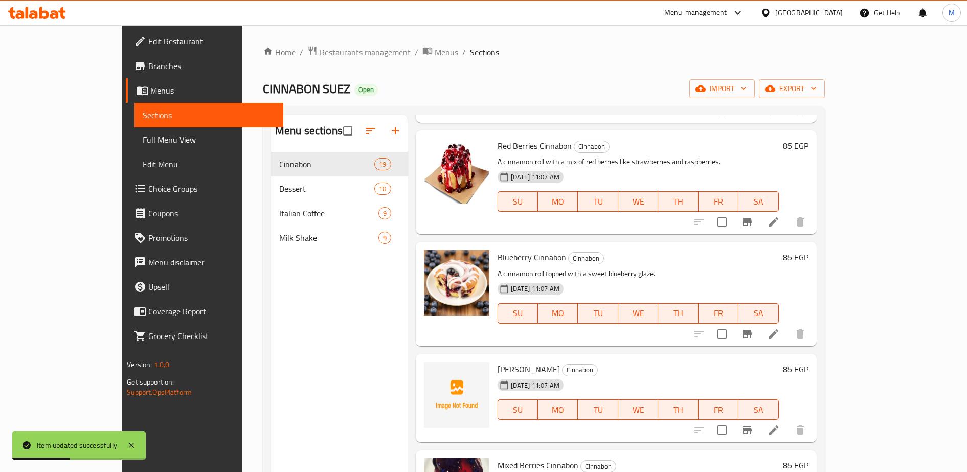
scroll to position [143, 0]
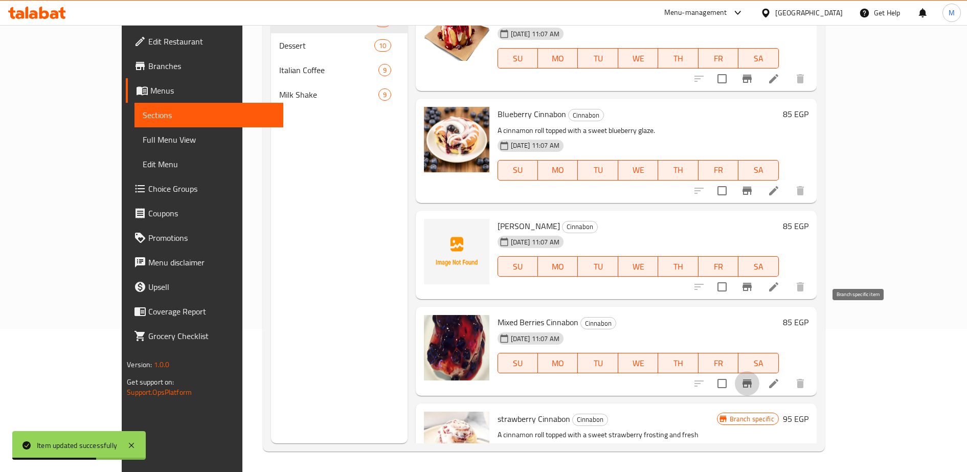
click at [752, 380] on icon "Branch-specific-item" at bounding box center [747, 384] width 9 height 8
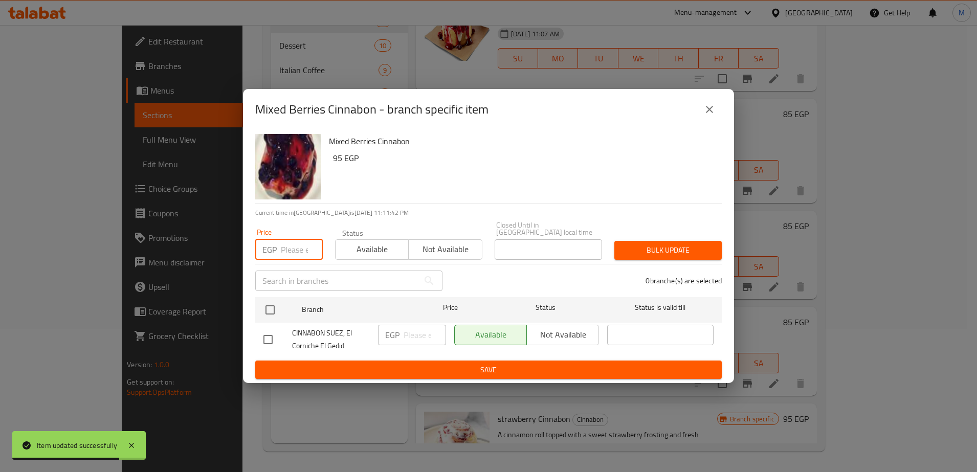
click at [297, 253] on input "number" at bounding box center [302, 249] width 42 height 20
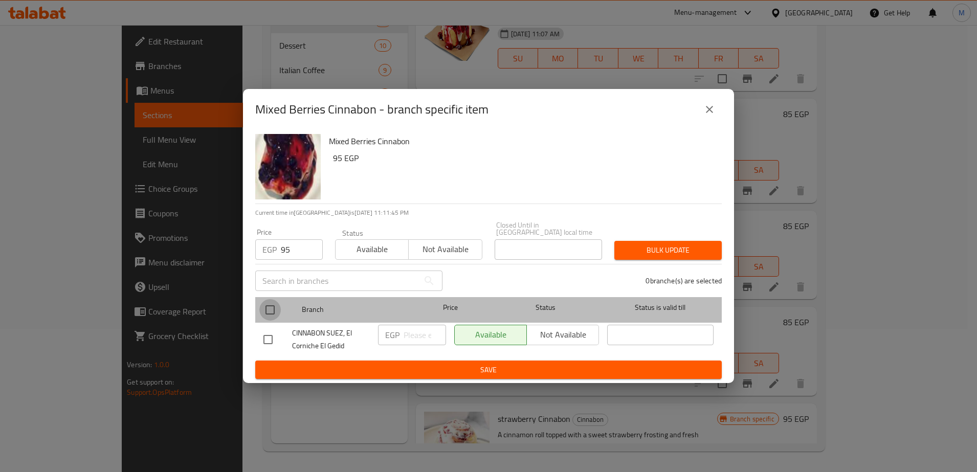
click at [274, 304] on input "checkbox" at bounding box center [269, 309] width 21 height 21
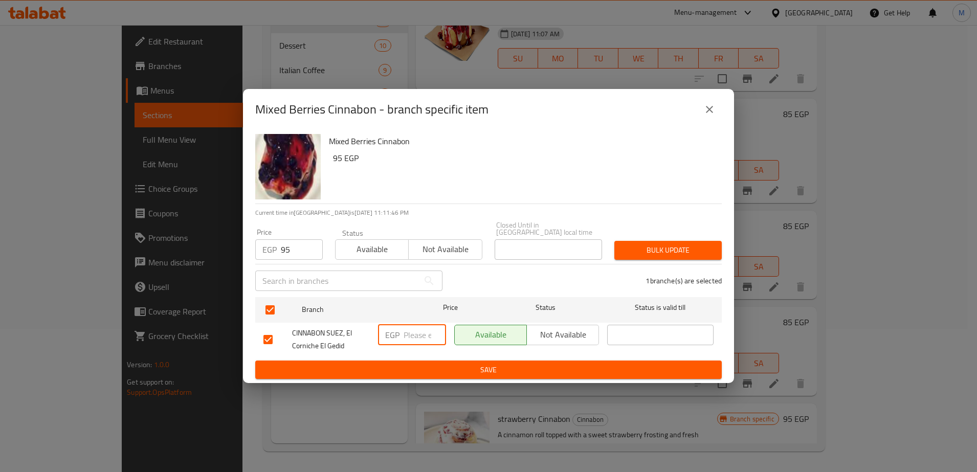
click at [418, 335] on input "number" at bounding box center [425, 335] width 42 height 20
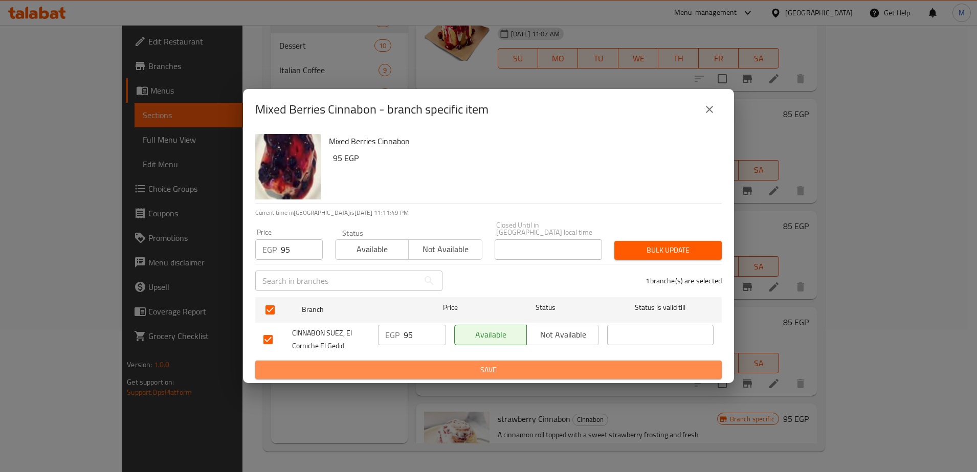
click at [417, 361] on button "Save" at bounding box center [488, 370] width 466 height 19
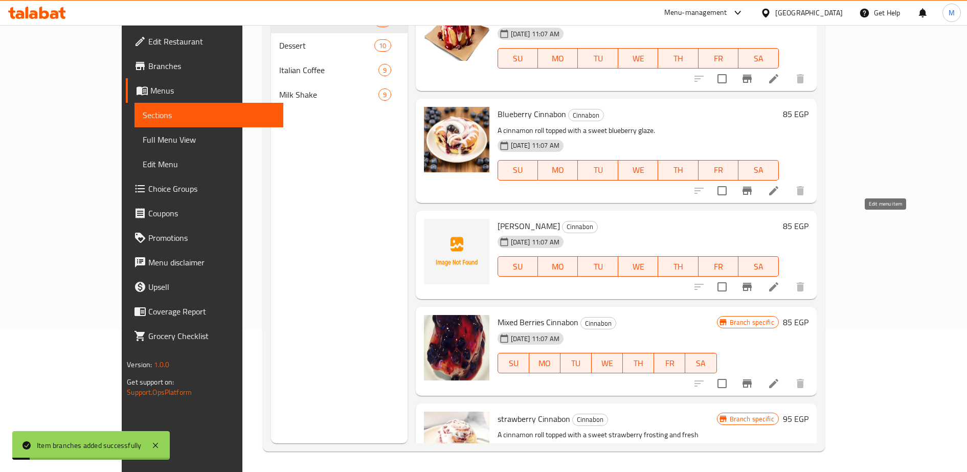
click at [779, 282] on icon at bounding box center [773, 286] width 9 height 9
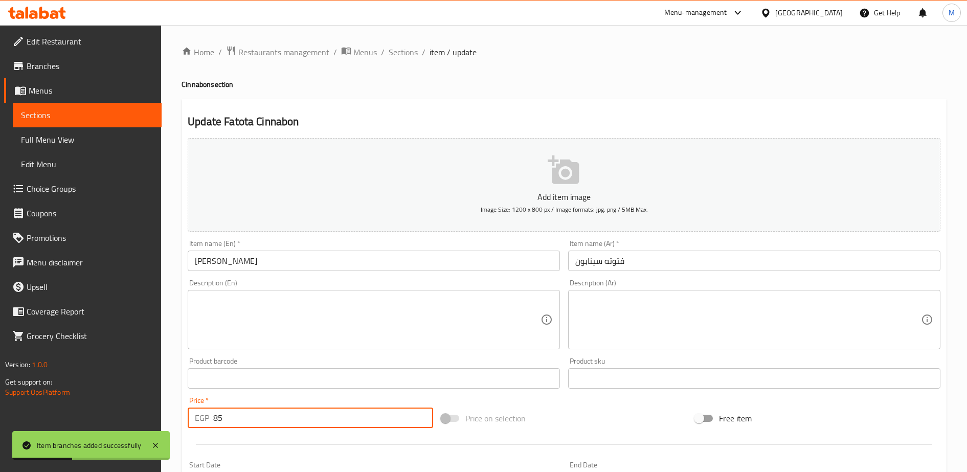
click at [235, 415] on input "85" at bounding box center [323, 418] width 220 height 20
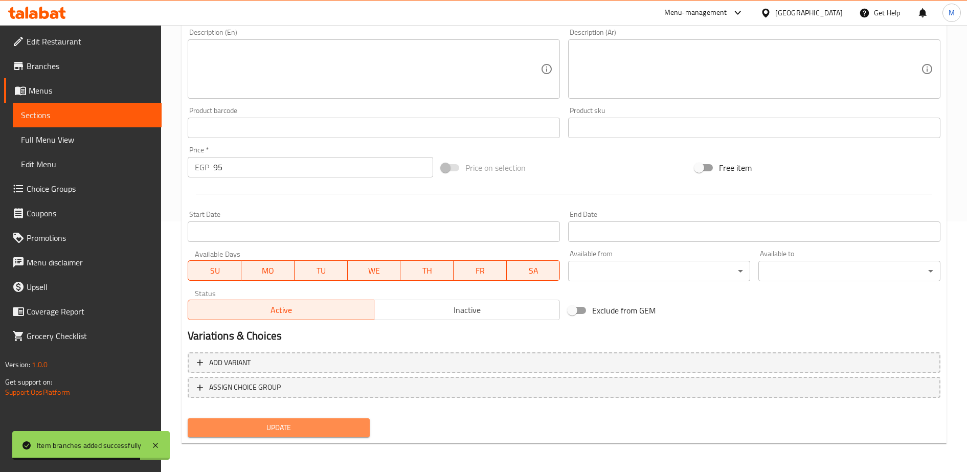
click at [265, 418] on button "Update" at bounding box center [279, 427] width 182 height 19
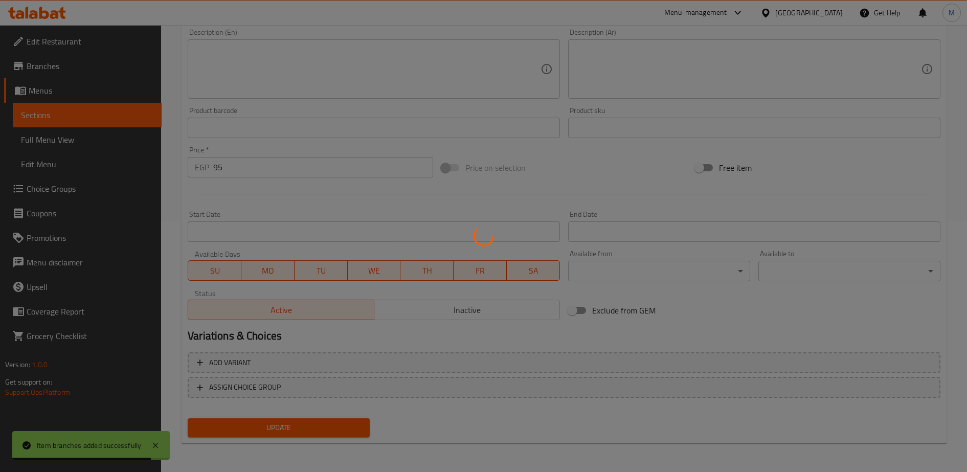
scroll to position [0, 0]
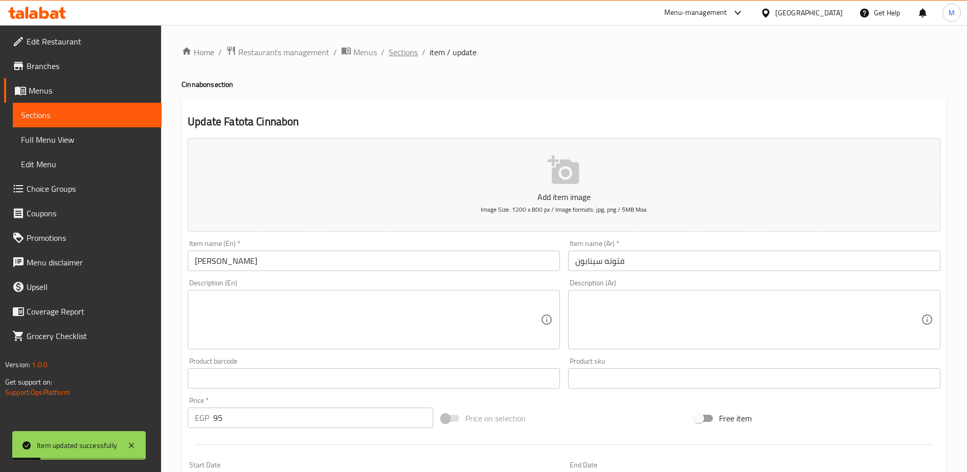
click at [402, 53] on span "Sections" at bounding box center [403, 52] width 29 height 12
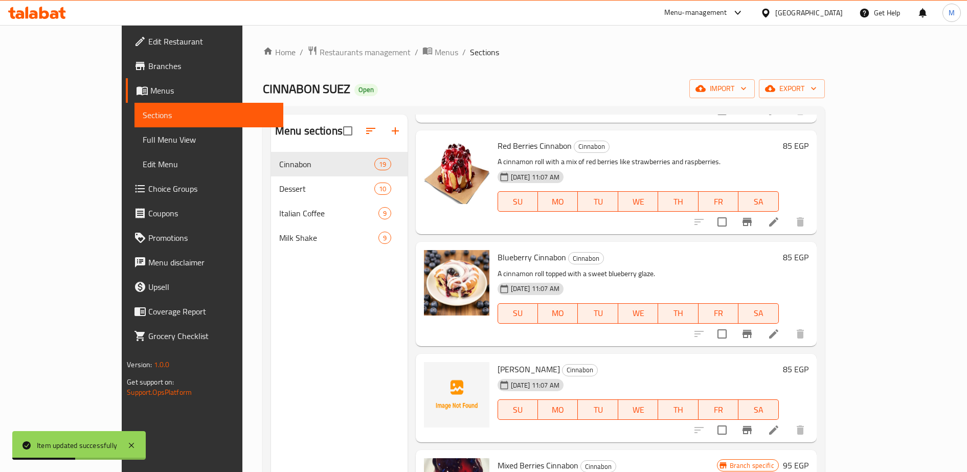
scroll to position [143, 0]
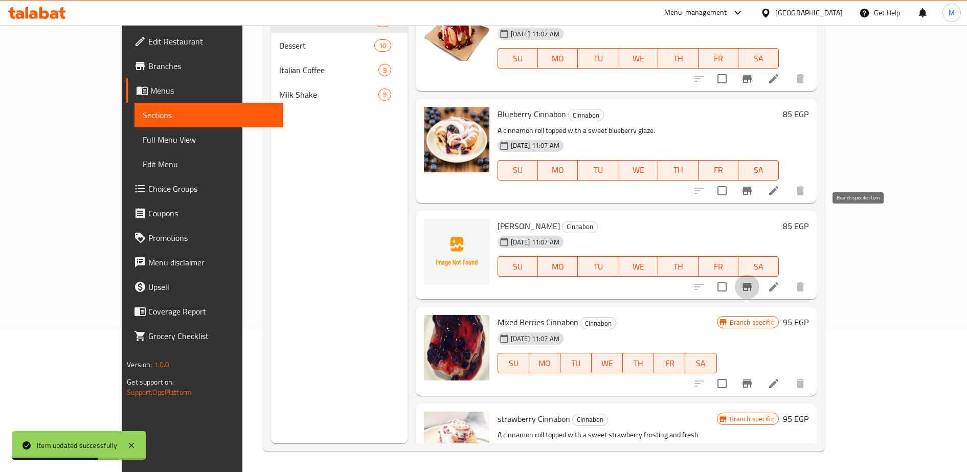
click at [753, 281] on icon "Branch-specific-item" at bounding box center [747, 287] width 12 height 12
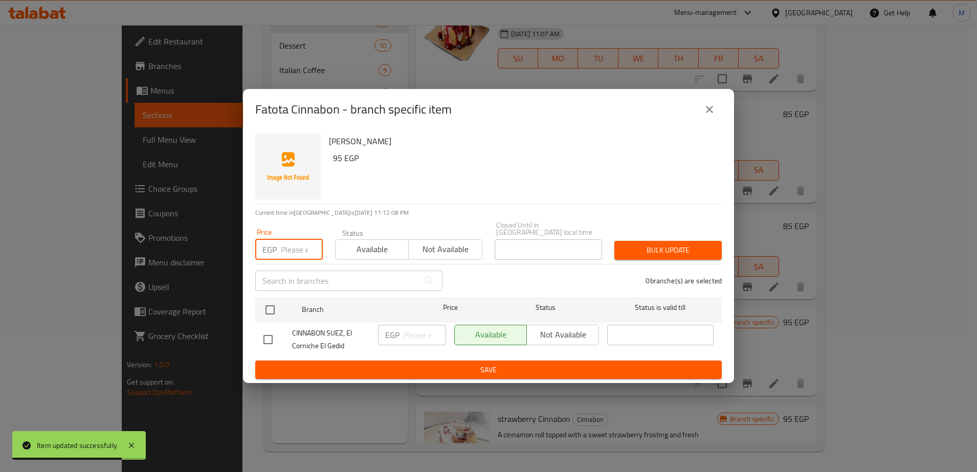
click at [281, 244] on input "number" at bounding box center [302, 249] width 42 height 20
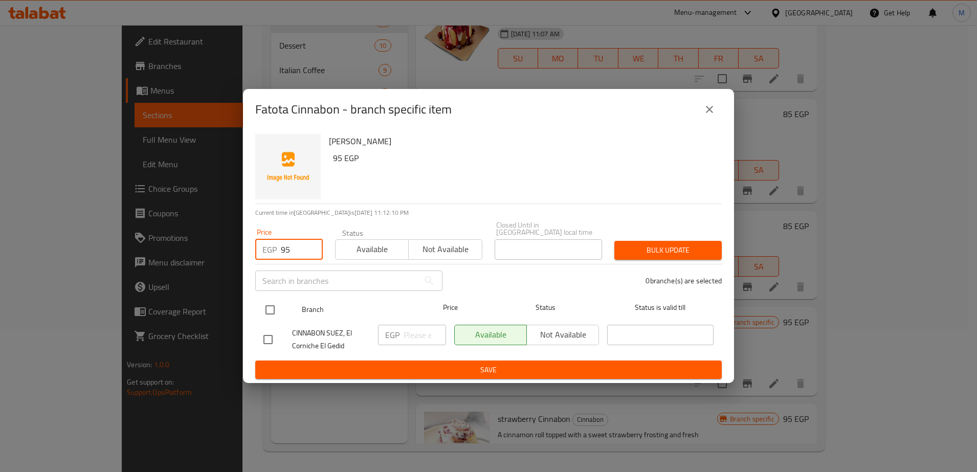
click at [271, 305] on input "checkbox" at bounding box center [269, 309] width 21 height 21
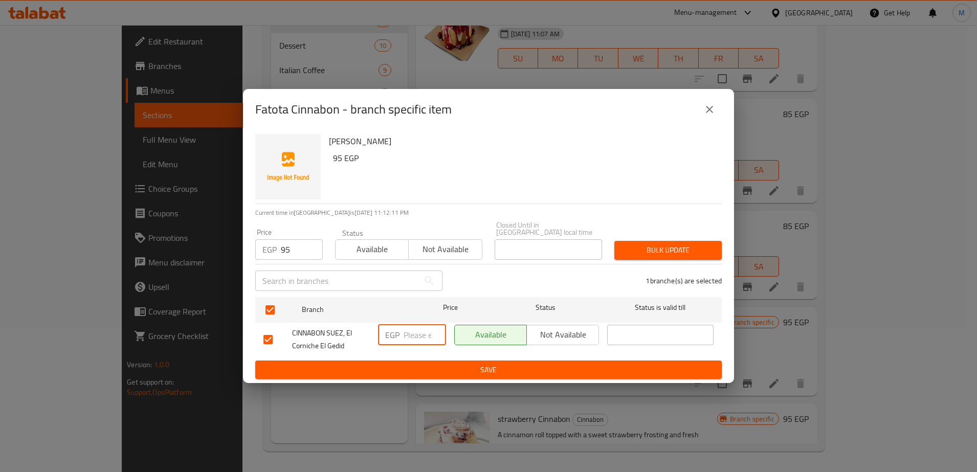
click at [406, 337] on input "number" at bounding box center [425, 335] width 42 height 20
click at [449, 366] on span "Save" at bounding box center [488, 370] width 450 height 13
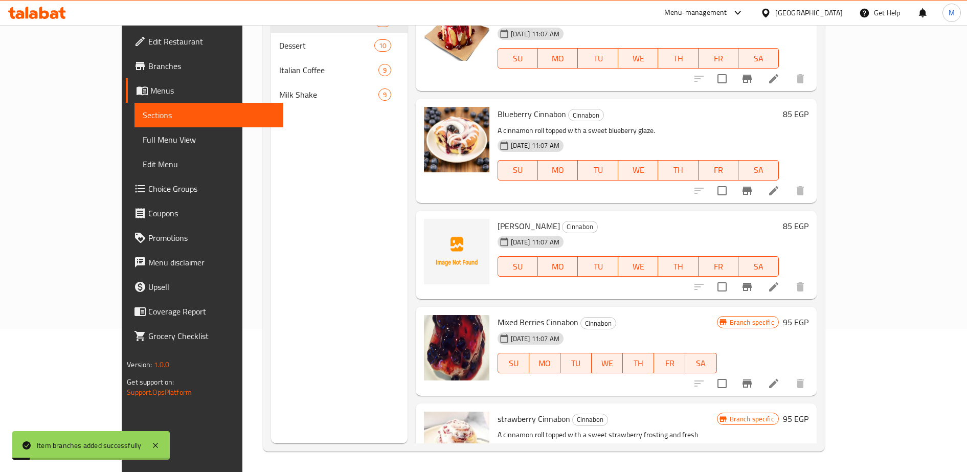
scroll to position [1562, 0]
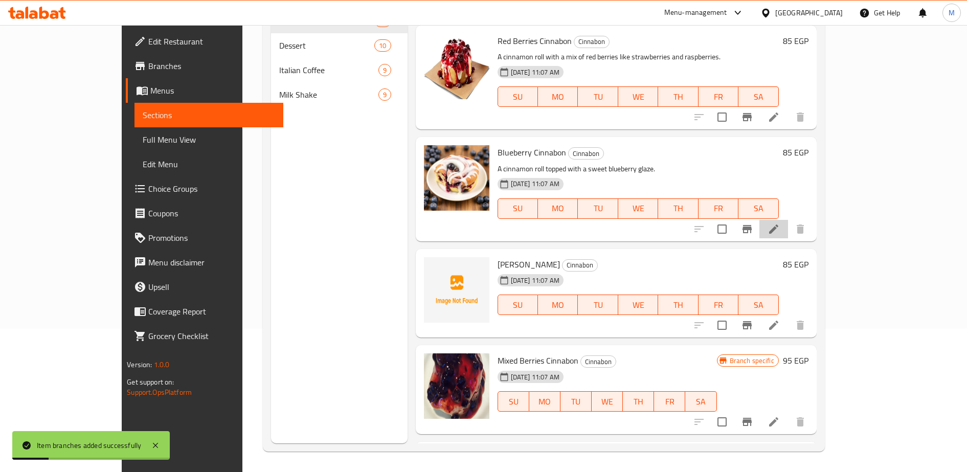
click at [788, 220] on li at bounding box center [774, 229] width 29 height 18
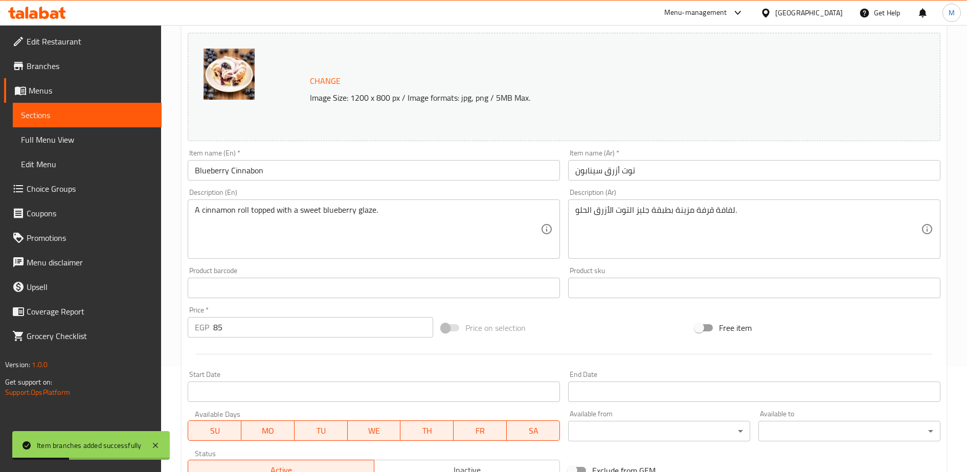
scroll to position [122, 0]
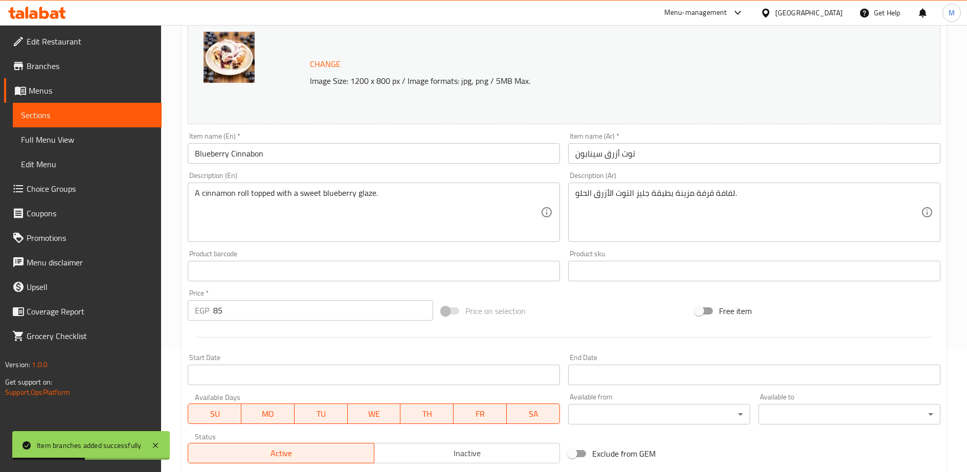
click at [275, 322] on div "Price   * EGP 85 Price *" at bounding box center [311, 304] width 254 height 39
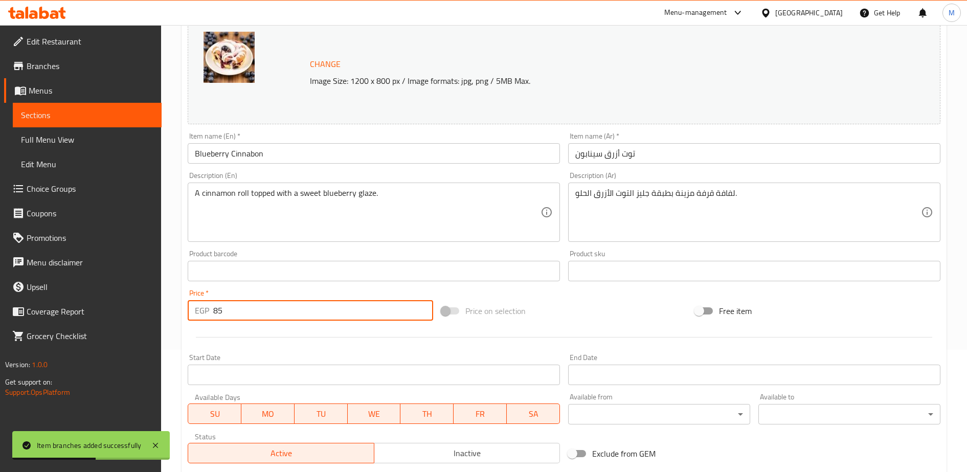
click at [264, 313] on input "85" at bounding box center [323, 310] width 220 height 20
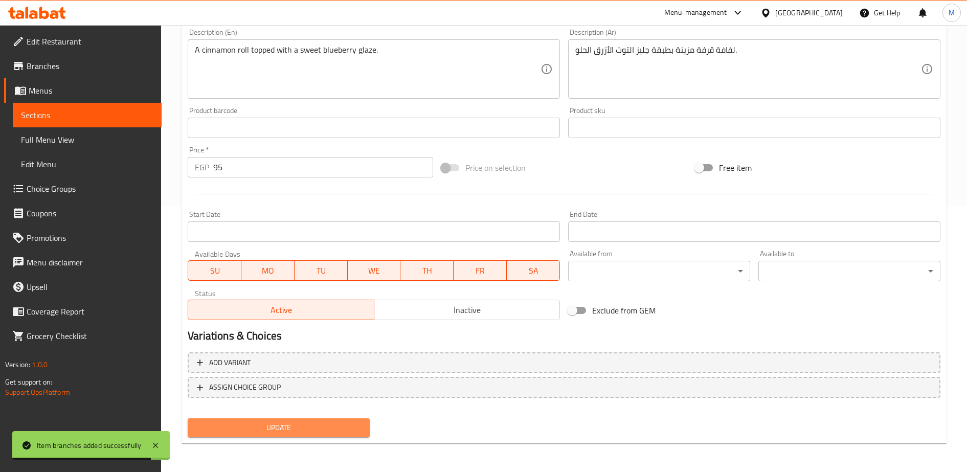
click at [301, 429] on span "Update" at bounding box center [279, 427] width 166 height 13
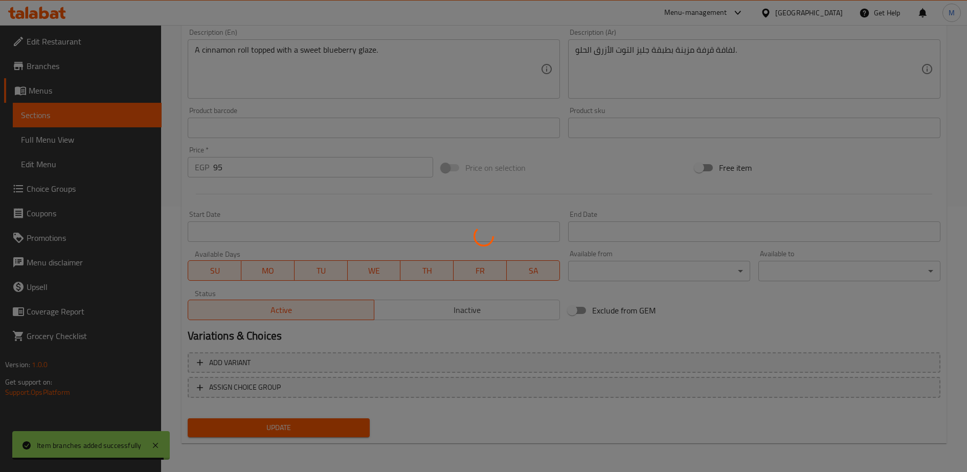
scroll to position [0, 0]
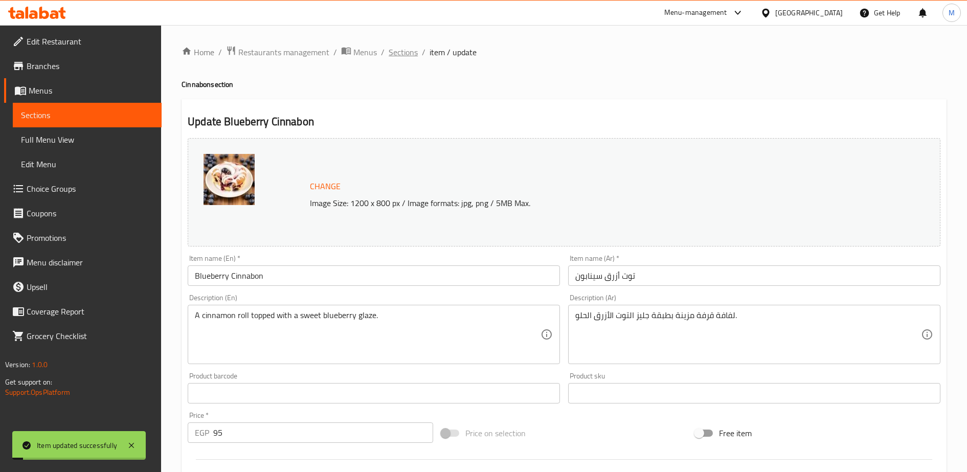
click at [398, 50] on span "Sections" at bounding box center [403, 52] width 29 height 12
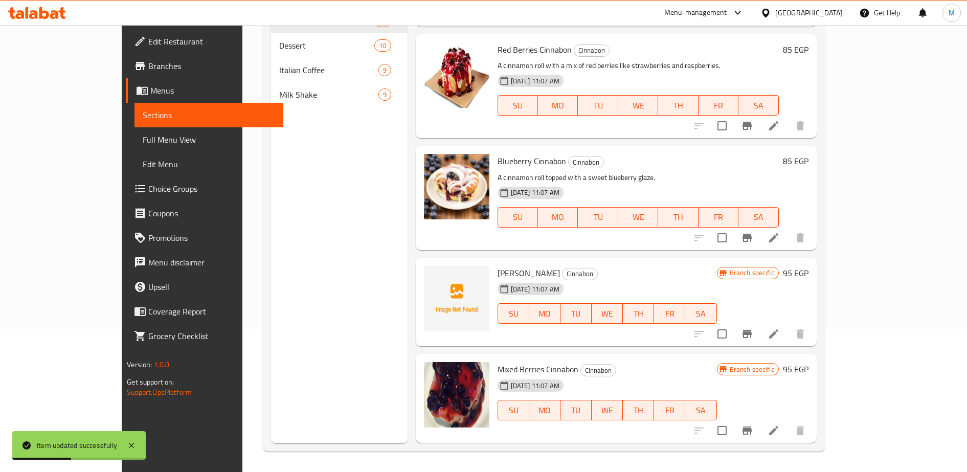
scroll to position [1484, 0]
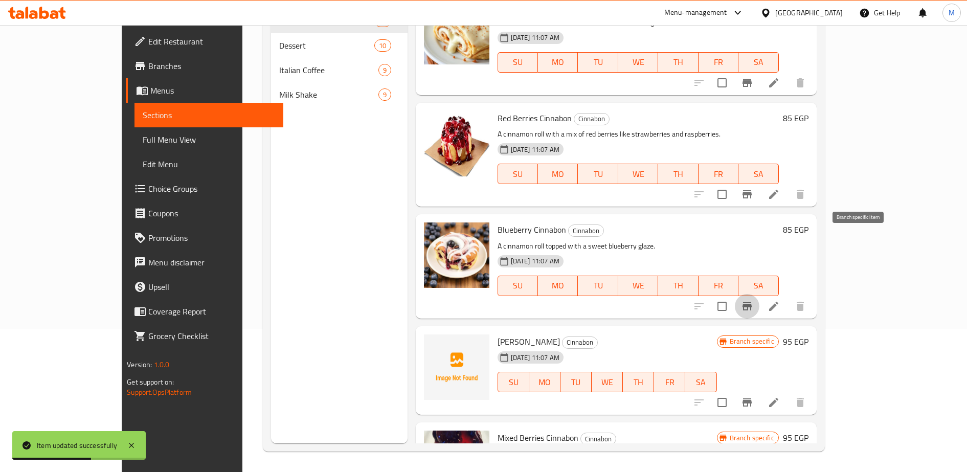
click at [752, 302] on icon "Branch-specific-item" at bounding box center [747, 306] width 9 height 8
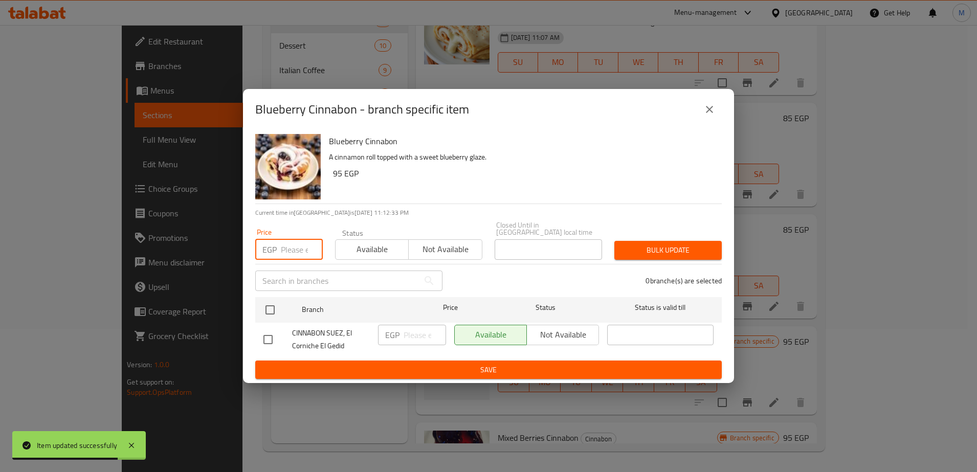
click at [288, 243] on input "number" at bounding box center [302, 249] width 42 height 20
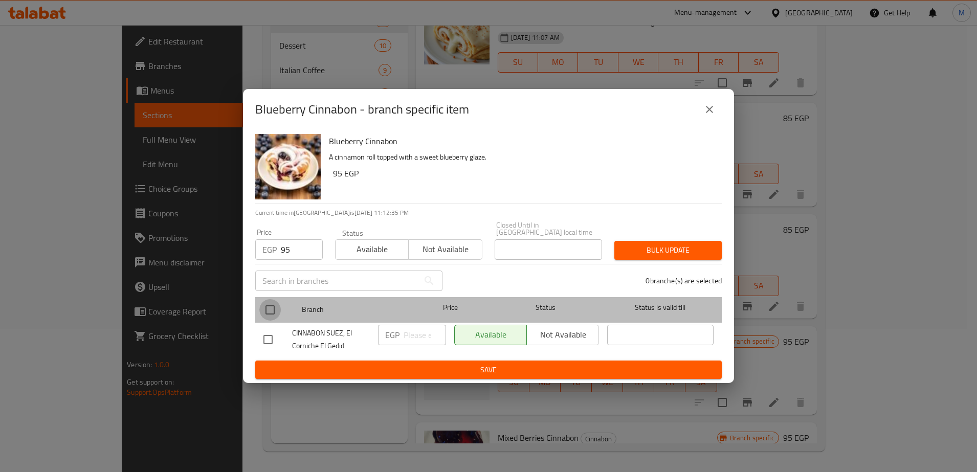
click at [266, 304] on input "checkbox" at bounding box center [269, 309] width 21 height 21
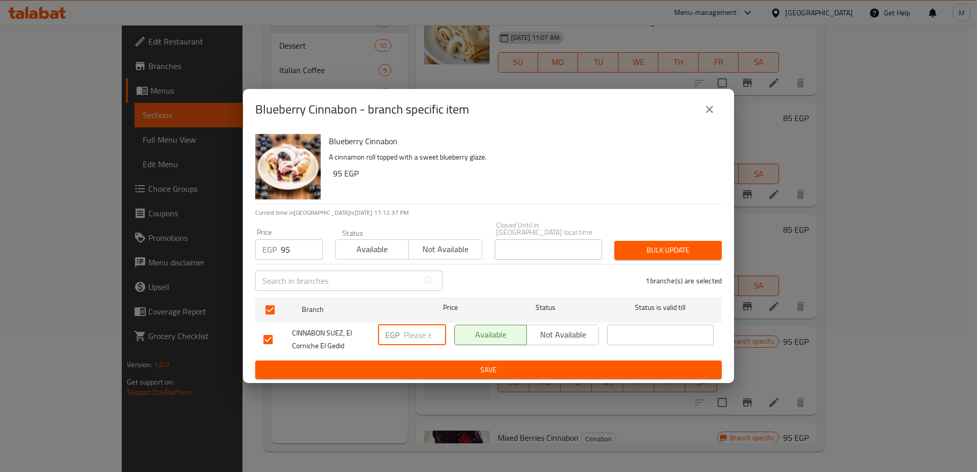
click at [409, 333] on input "number" at bounding box center [425, 335] width 42 height 20
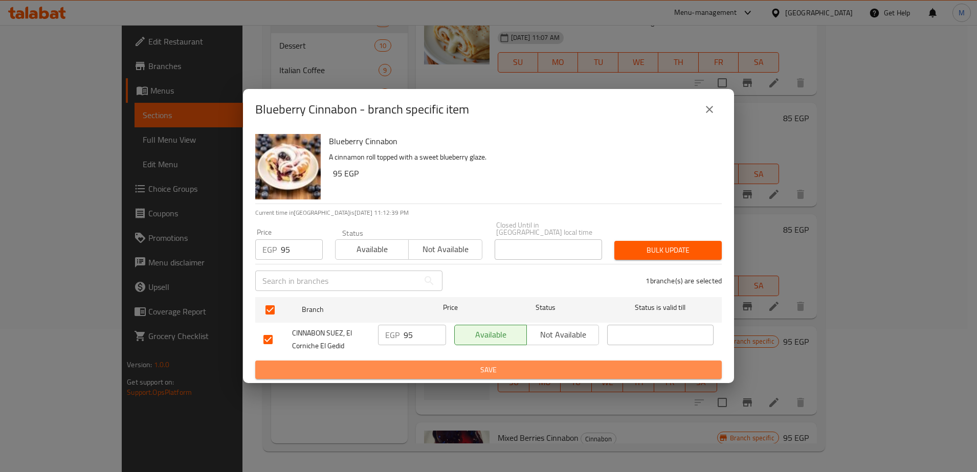
click at [426, 367] on span "Save" at bounding box center [488, 370] width 450 height 13
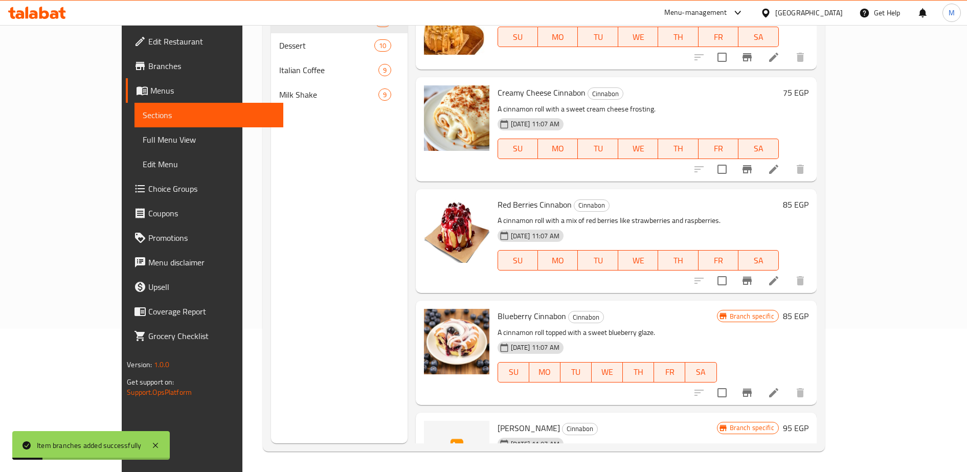
scroll to position [1397, 0]
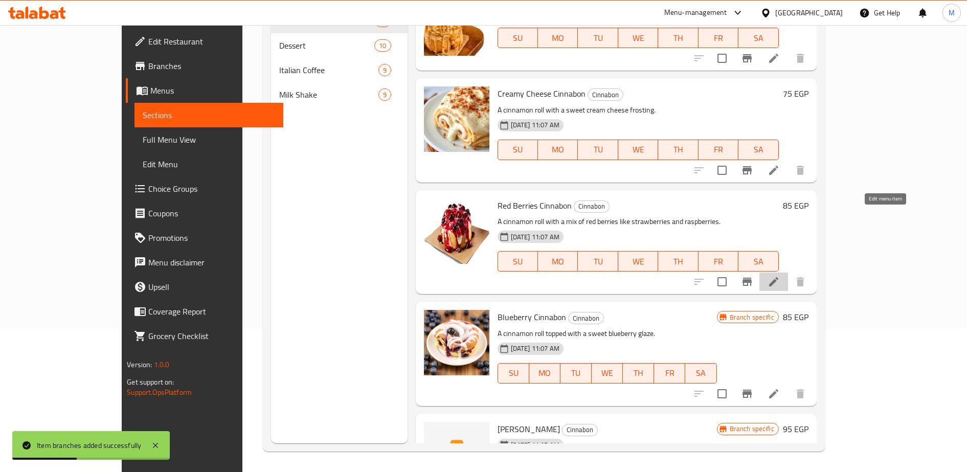
click at [779, 277] on icon at bounding box center [773, 281] width 9 height 9
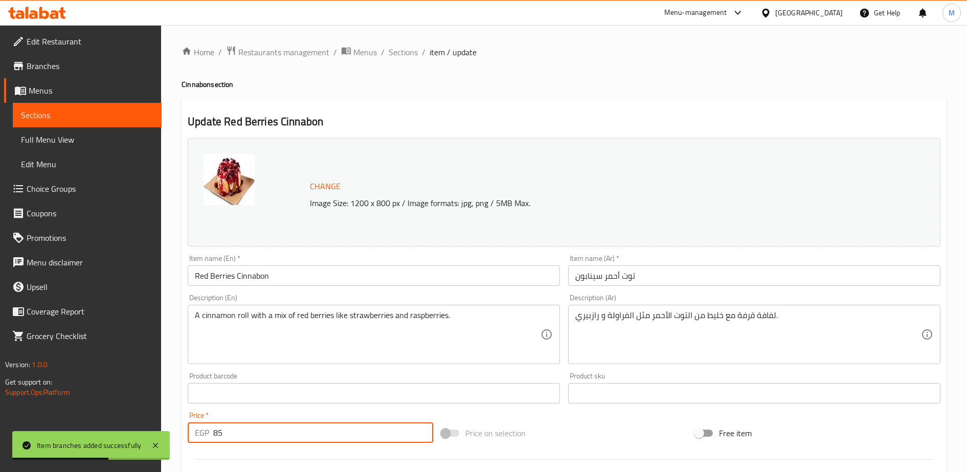
click at [272, 431] on input "85" at bounding box center [323, 432] width 220 height 20
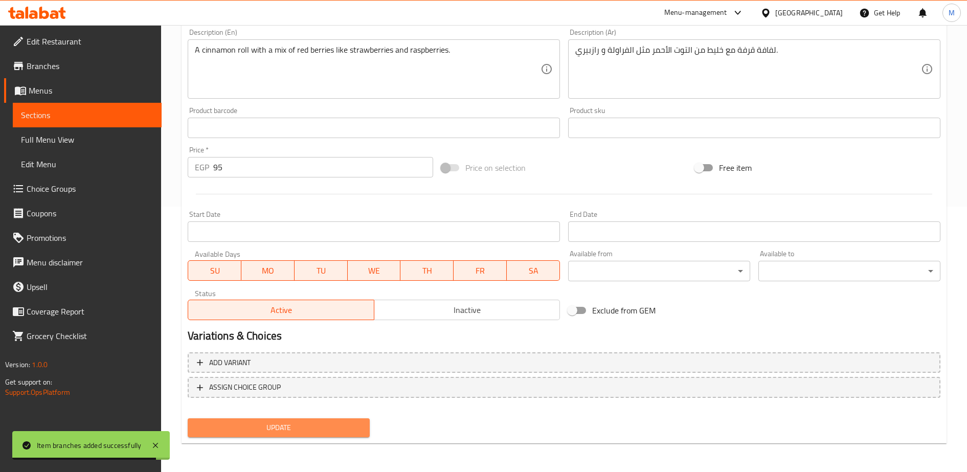
click at [273, 431] on span "Update" at bounding box center [279, 427] width 166 height 13
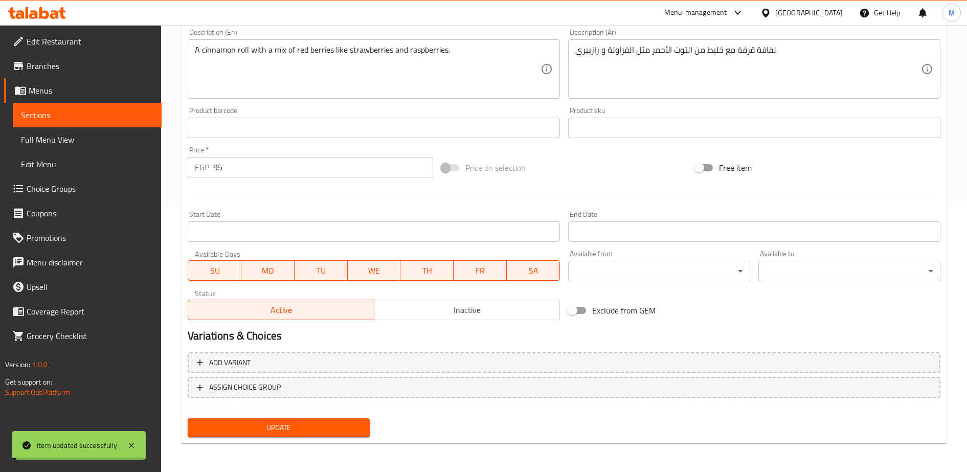
scroll to position [0, 0]
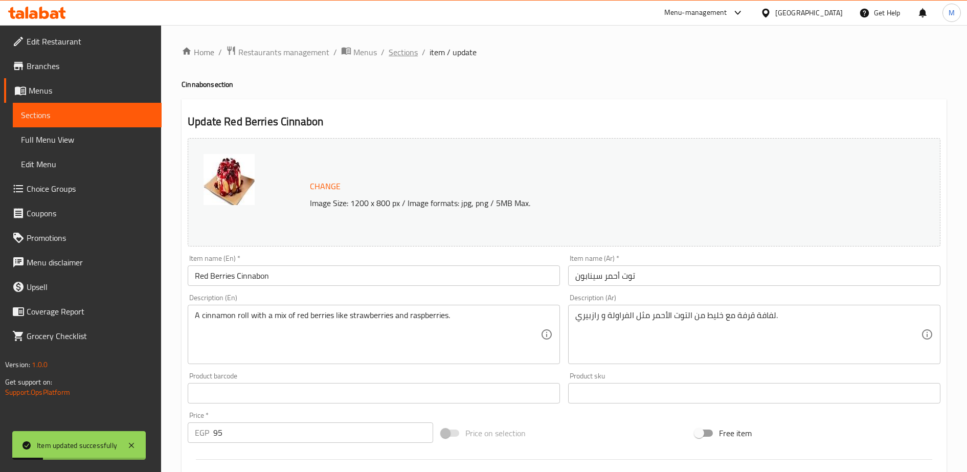
click at [401, 53] on span "Sections" at bounding box center [403, 52] width 29 height 12
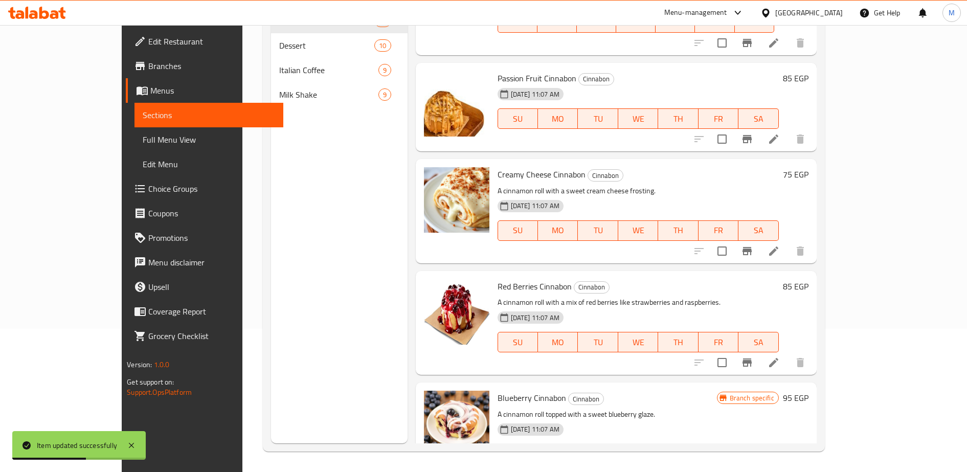
scroll to position [1316, 0]
click at [752, 359] on icon "Branch-specific-item" at bounding box center [747, 363] width 9 height 8
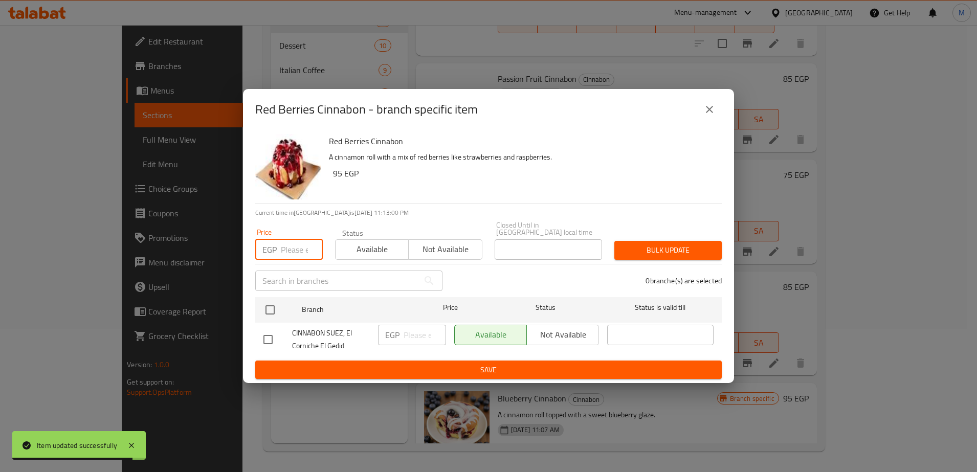
click at [289, 248] on input "number" at bounding box center [302, 249] width 42 height 20
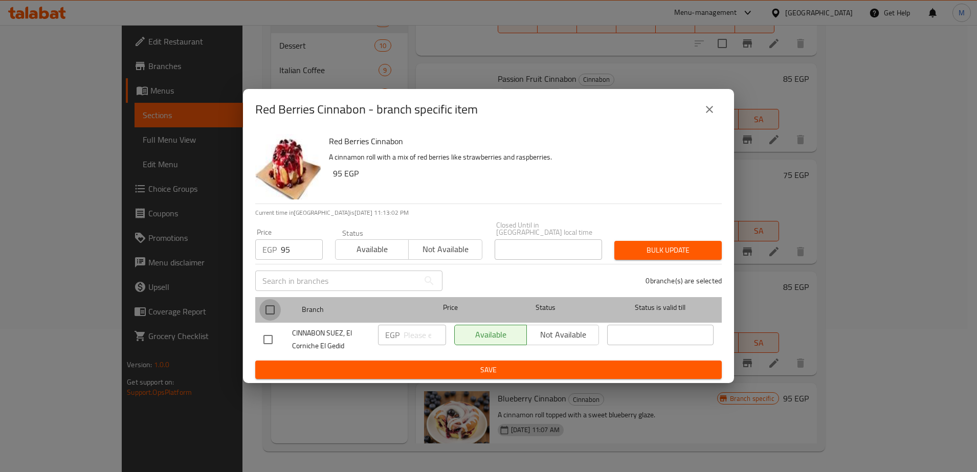
click at [267, 305] on input "checkbox" at bounding box center [269, 309] width 21 height 21
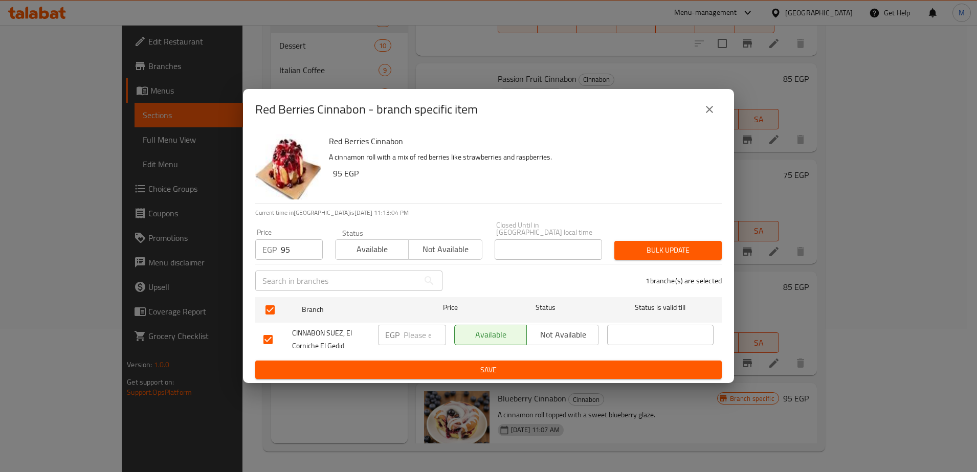
click at [413, 329] on input "number" at bounding box center [425, 335] width 42 height 20
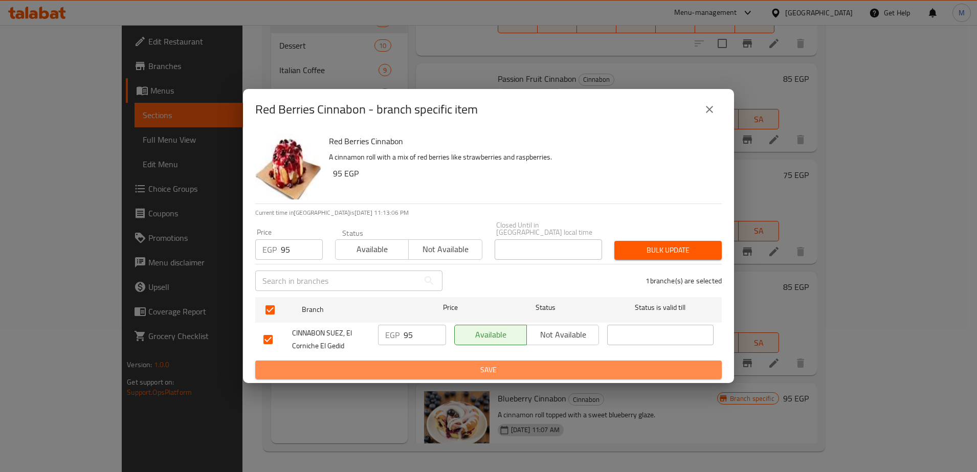
click at [400, 364] on span "Save" at bounding box center [488, 370] width 450 height 13
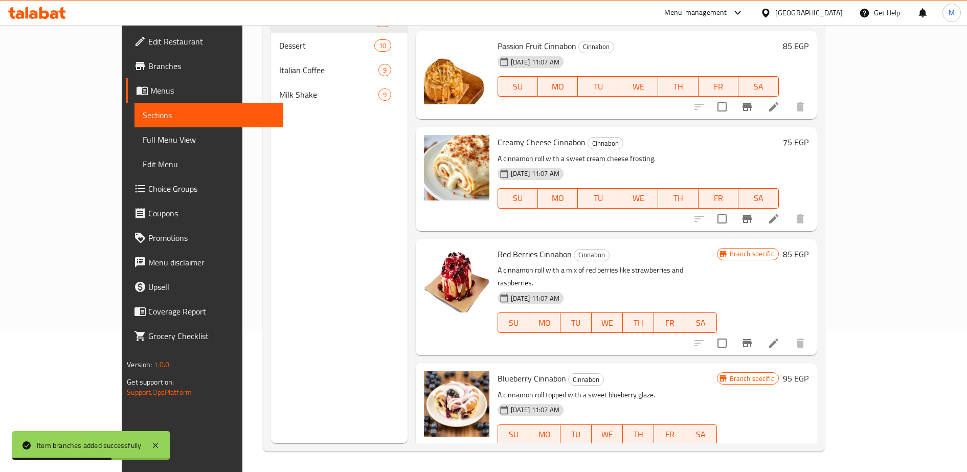
scroll to position [1297, 0]
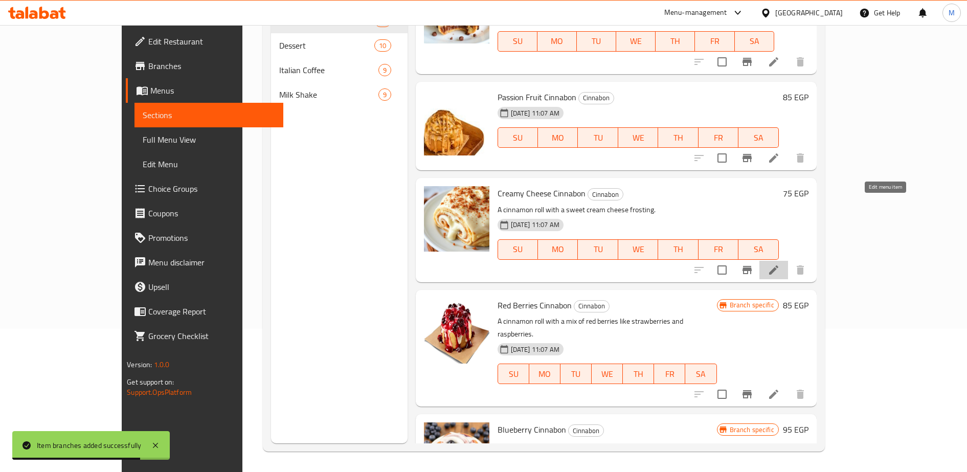
click at [779, 265] on icon at bounding box center [773, 269] width 9 height 9
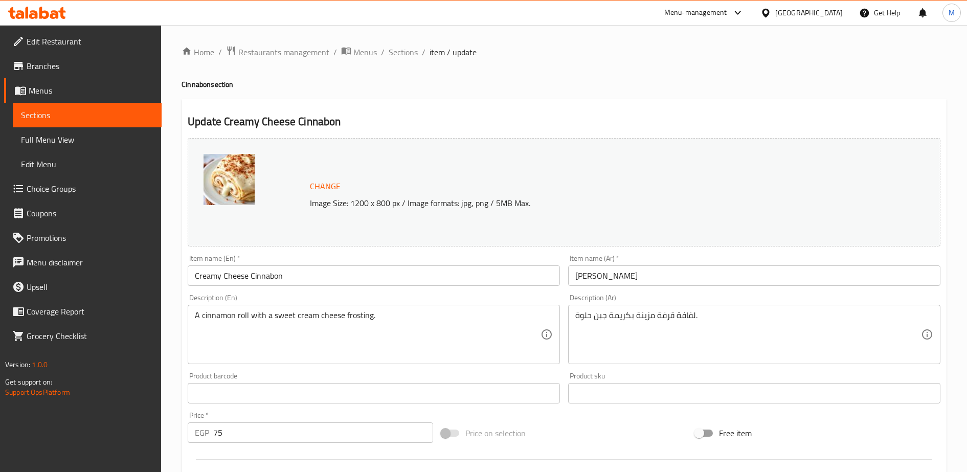
scroll to position [57, 0]
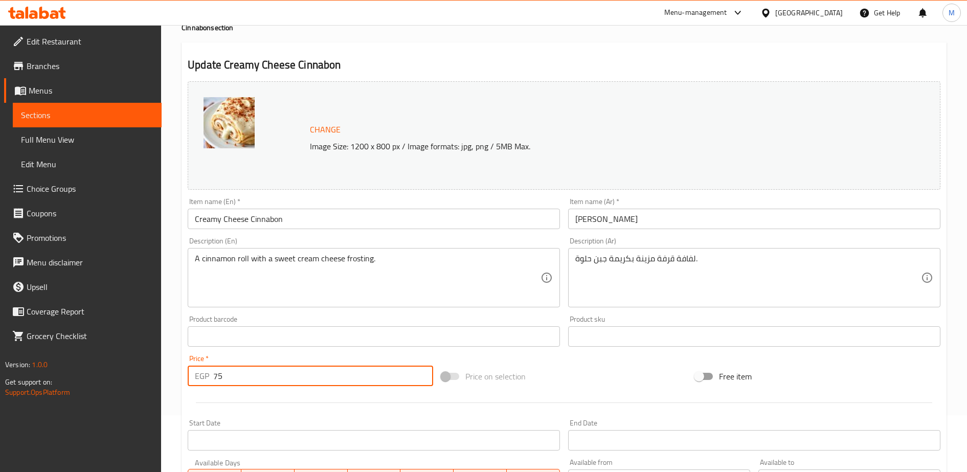
click at [320, 373] on input "75" at bounding box center [323, 376] width 220 height 20
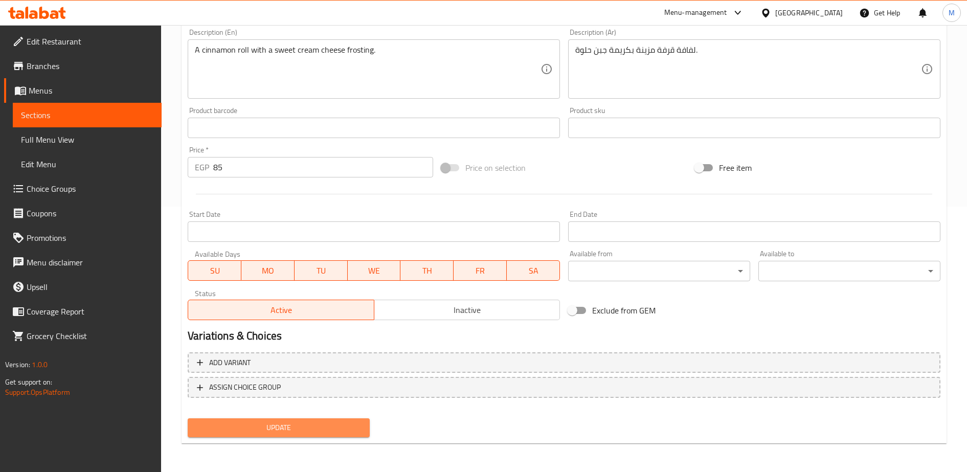
click at [304, 426] on span "Update" at bounding box center [279, 427] width 166 height 13
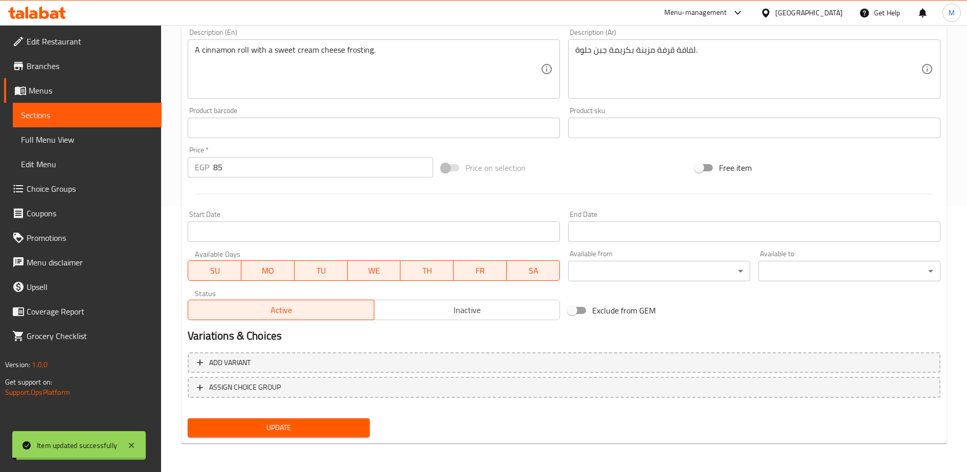
scroll to position [0, 0]
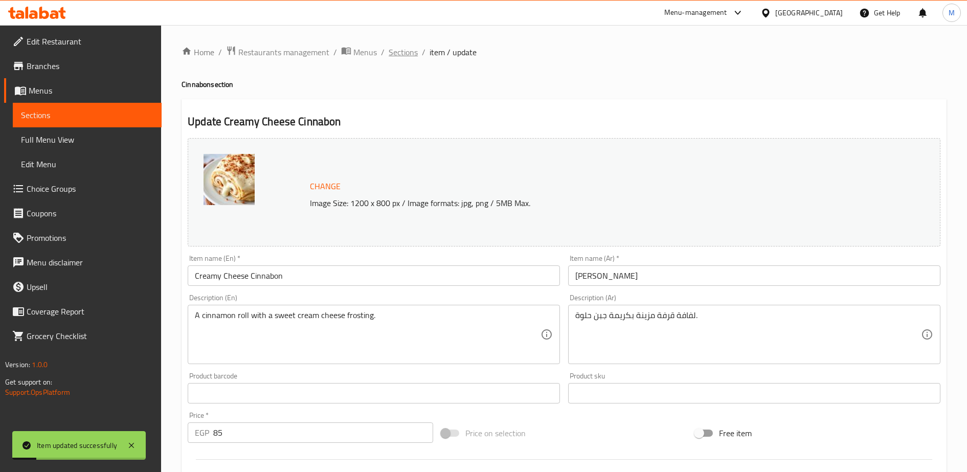
click at [399, 54] on span "Sections" at bounding box center [403, 52] width 29 height 12
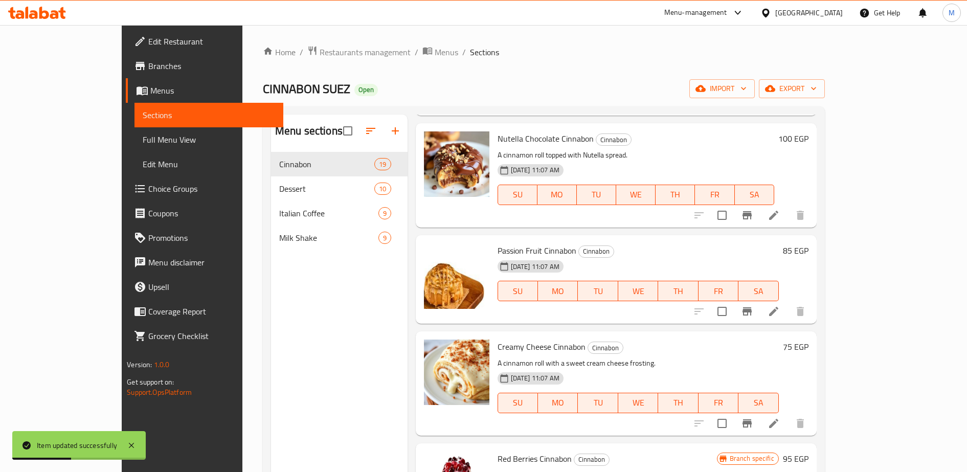
scroll to position [1280, 0]
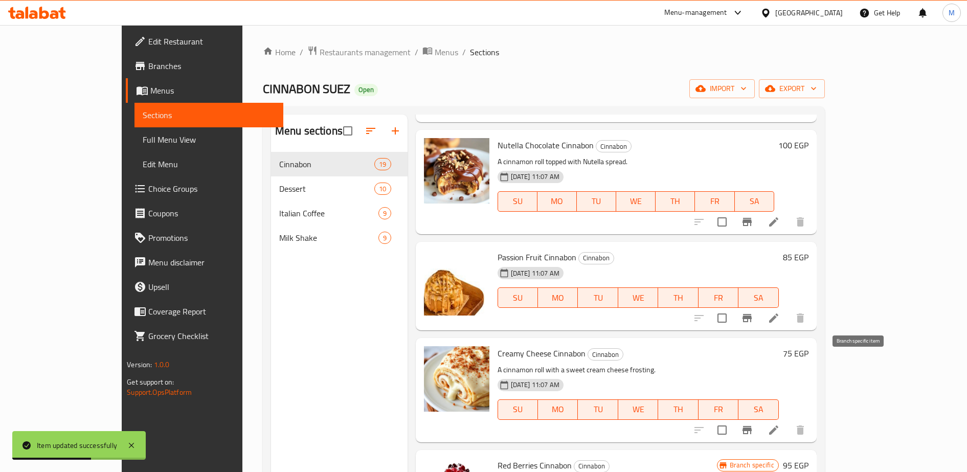
click at [752, 426] on icon "Branch-specific-item" at bounding box center [747, 430] width 9 height 8
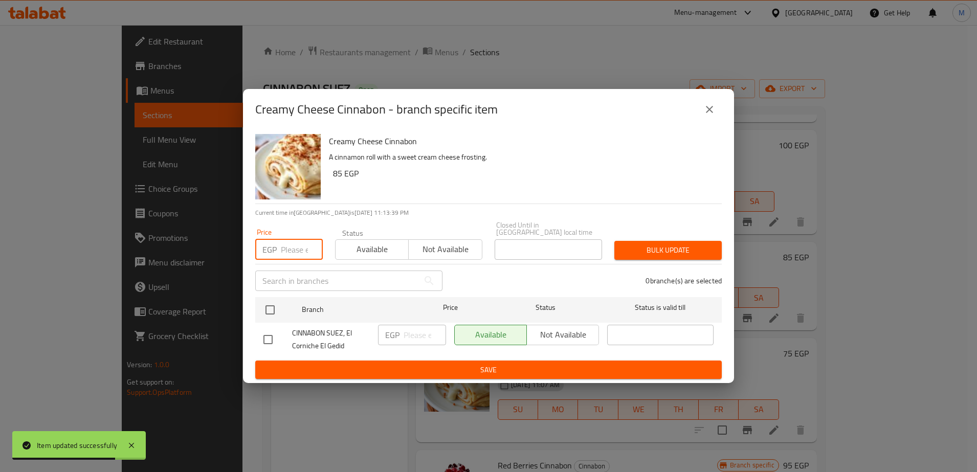
click at [295, 240] on input "number" at bounding box center [302, 249] width 42 height 20
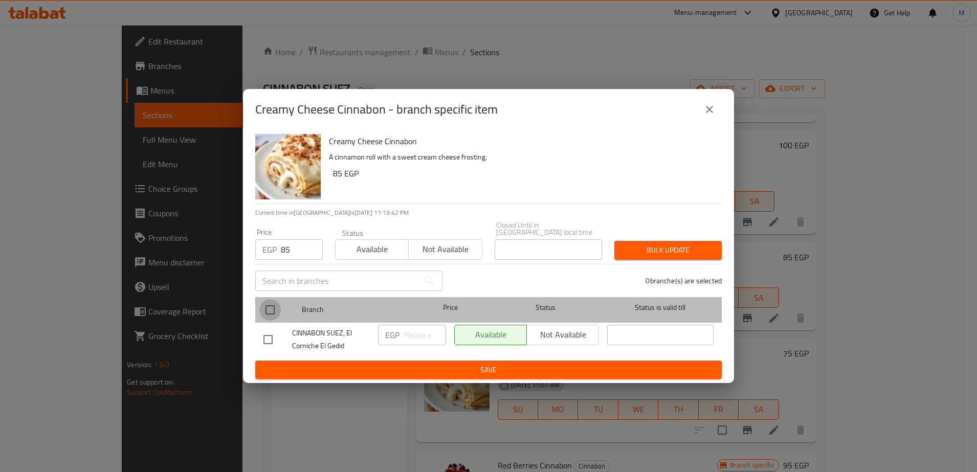
click at [268, 302] on input "checkbox" at bounding box center [269, 309] width 21 height 21
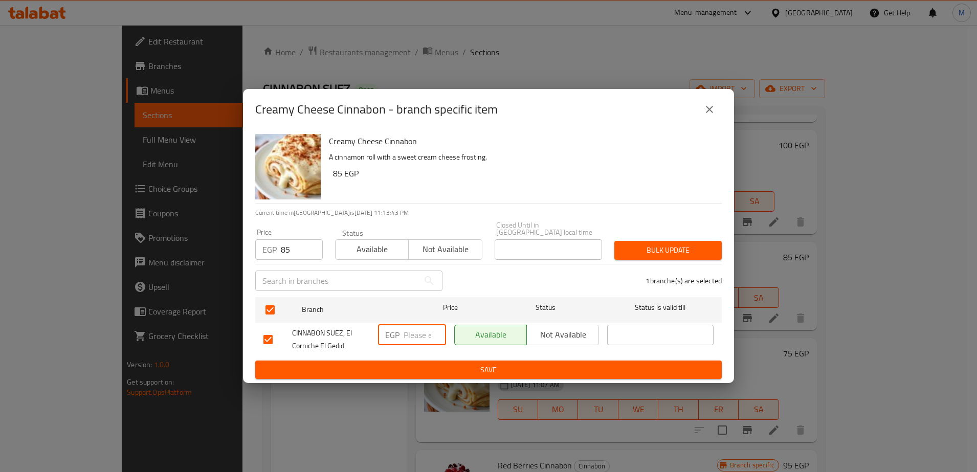
click at [411, 331] on input "number" at bounding box center [425, 335] width 42 height 20
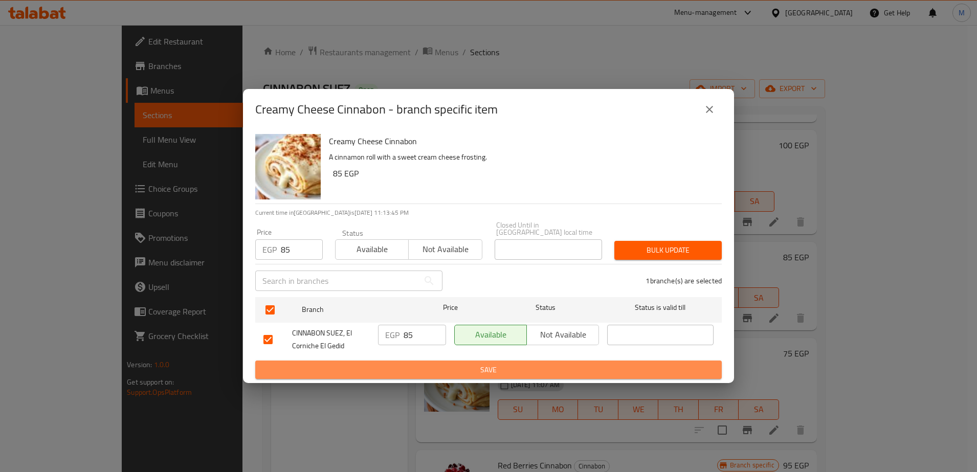
click at [411, 367] on span "Save" at bounding box center [488, 370] width 450 height 13
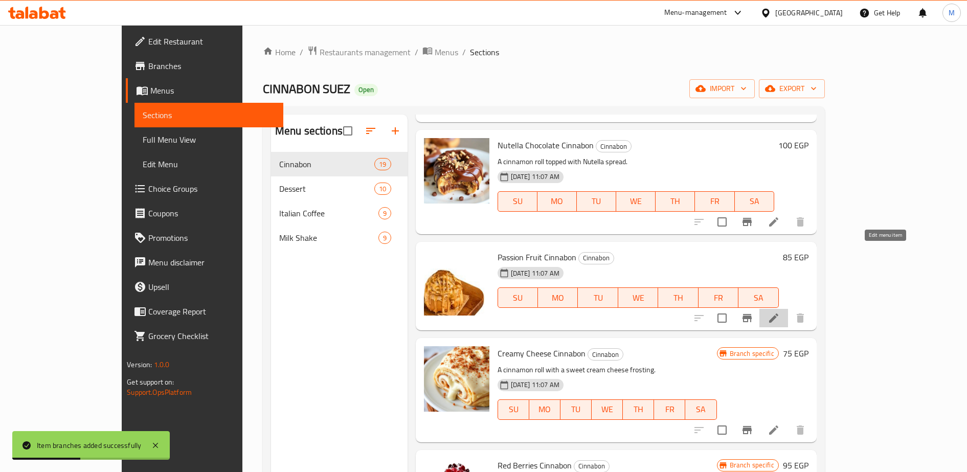
click at [780, 312] on icon at bounding box center [774, 318] width 12 height 12
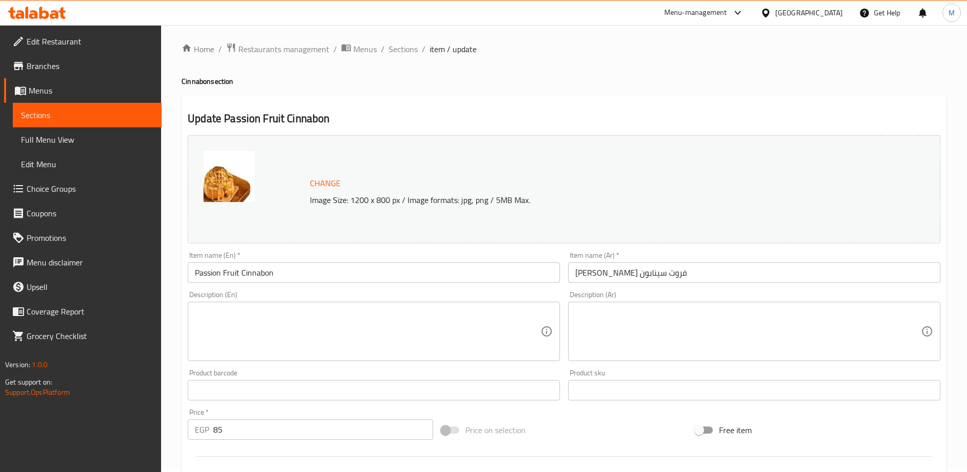
scroll to position [4, 0]
click at [403, 48] on span "Sections" at bounding box center [403, 48] width 29 height 12
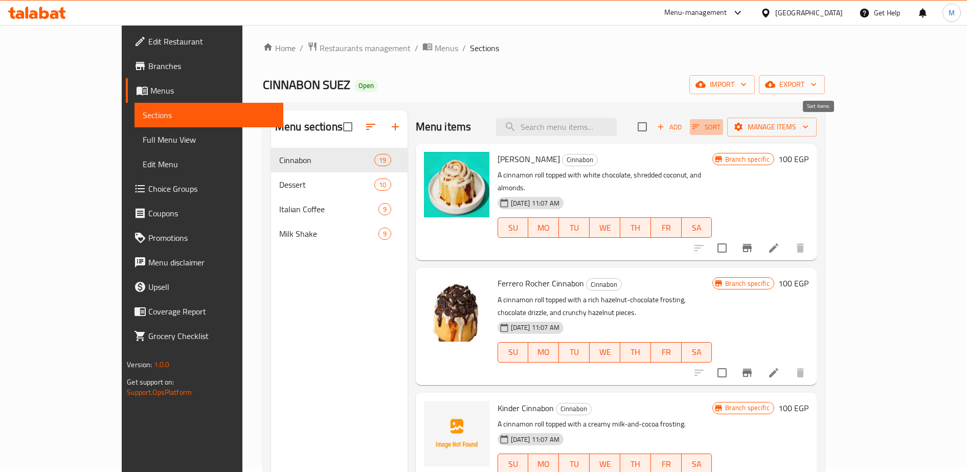
click at [721, 123] on span "Sort" at bounding box center [707, 127] width 28 height 12
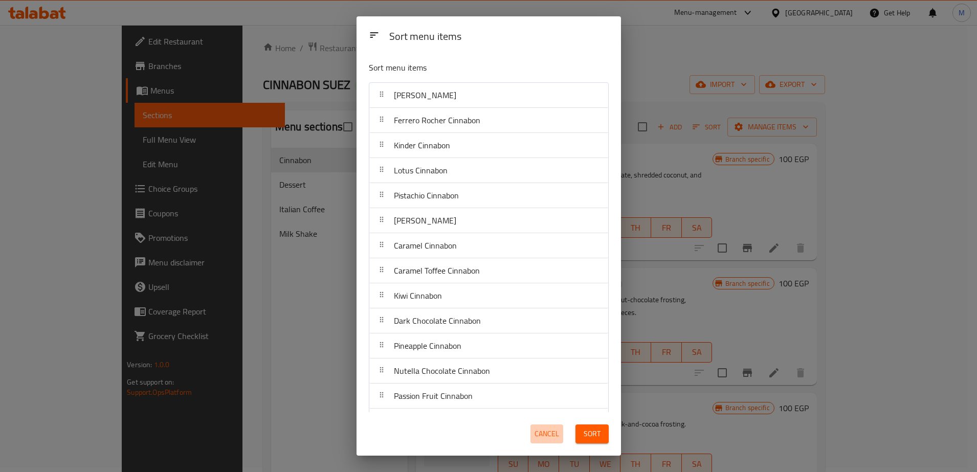
click at [537, 428] on span "Cancel" at bounding box center [547, 434] width 25 height 13
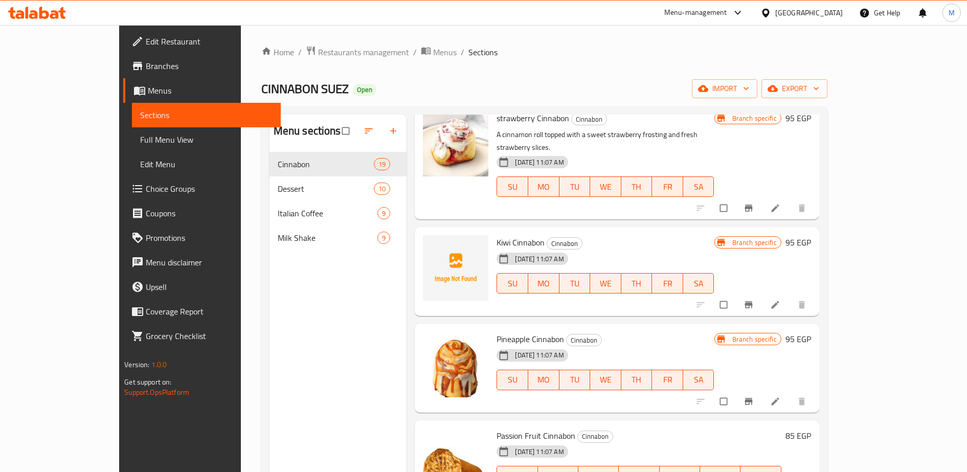
scroll to position [1600, 0]
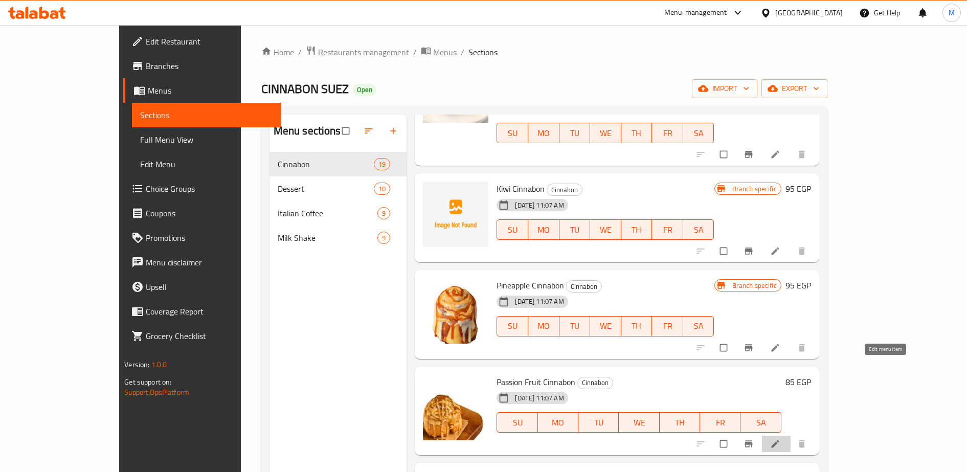
click at [781, 439] on icon at bounding box center [775, 444] width 10 height 10
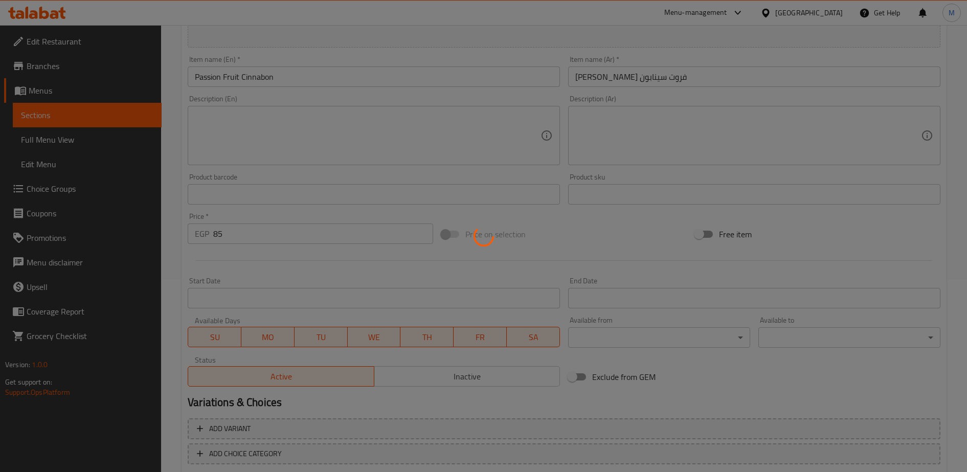
scroll to position [194, 0]
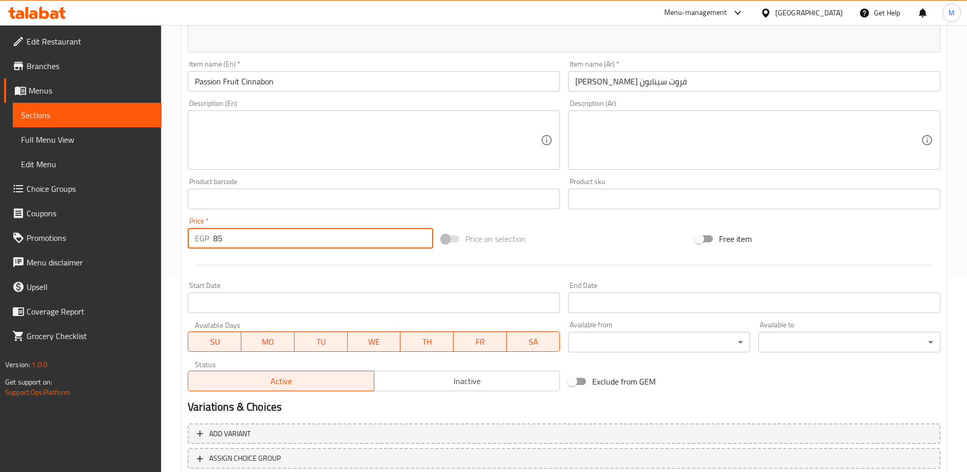
click at [241, 230] on input "85" at bounding box center [323, 238] width 220 height 20
click at [241, 230] on input "9" at bounding box center [323, 238] width 220 height 20
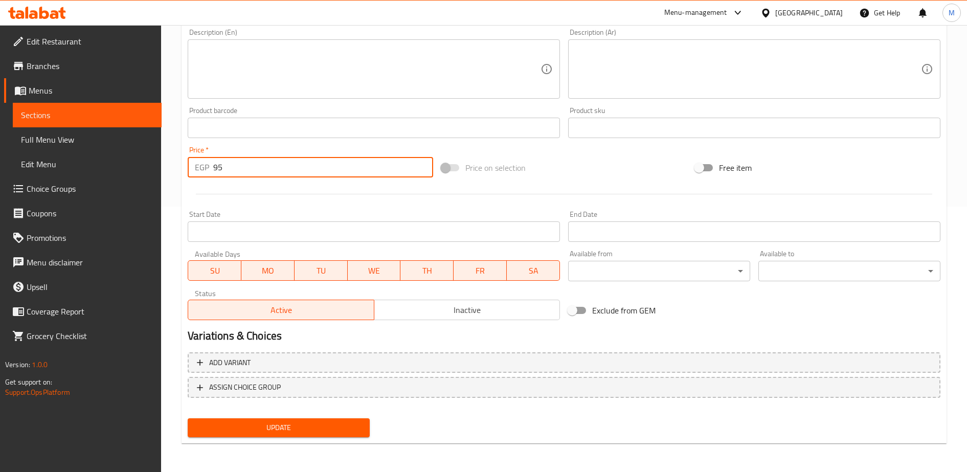
type input "95"
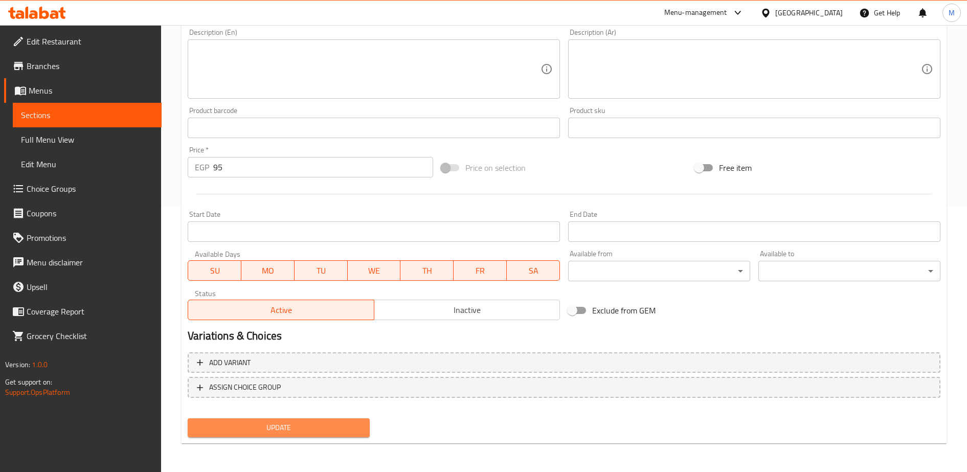
click at [264, 428] on span "Update" at bounding box center [279, 427] width 166 height 13
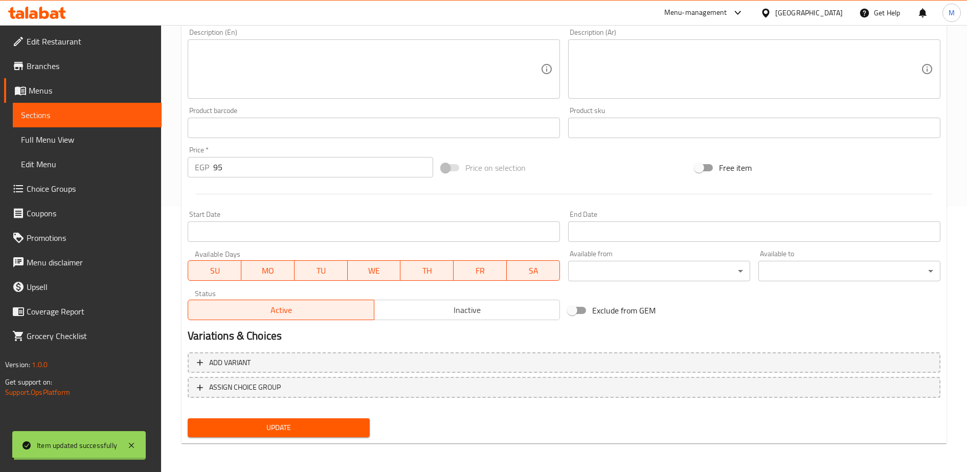
scroll to position [0, 0]
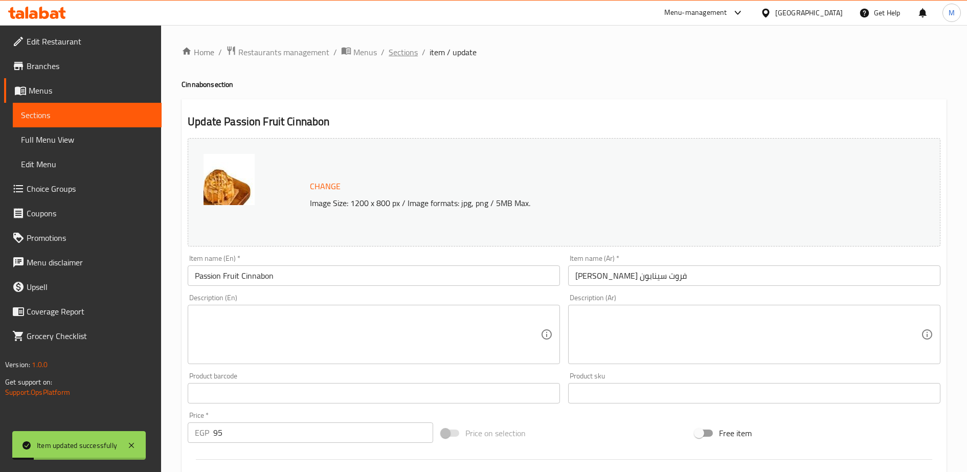
click at [403, 56] on span "Sections" at bounding box center [403, 52] width 29 height 12
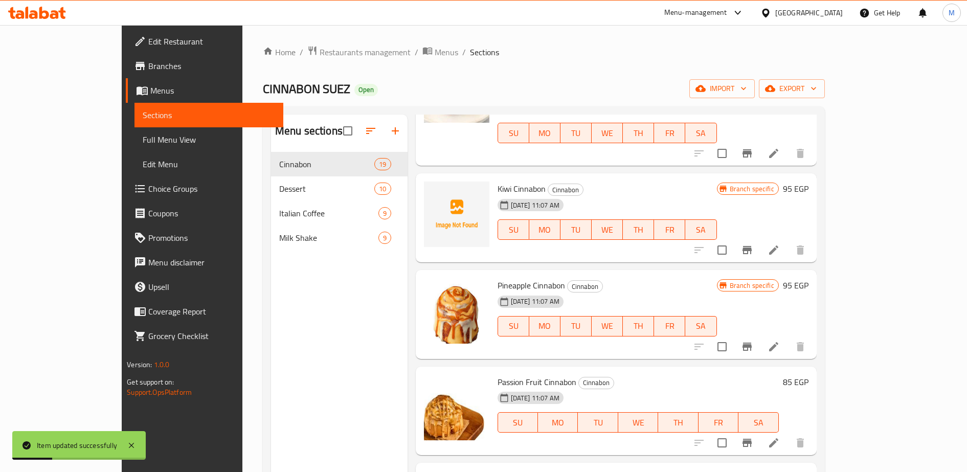
scroll to position [143, 0]
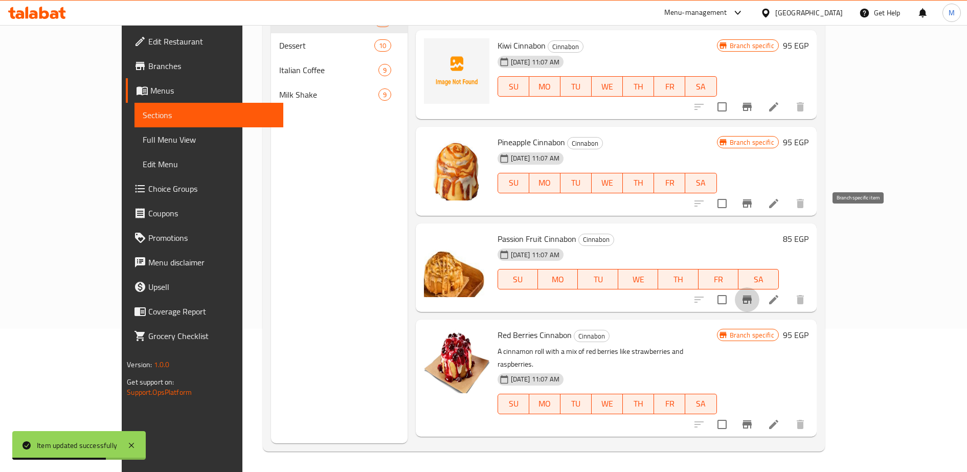
click at [752, 296] on icon "Branch-specific-item" at bounding box center [747, 300] width 9 height 8
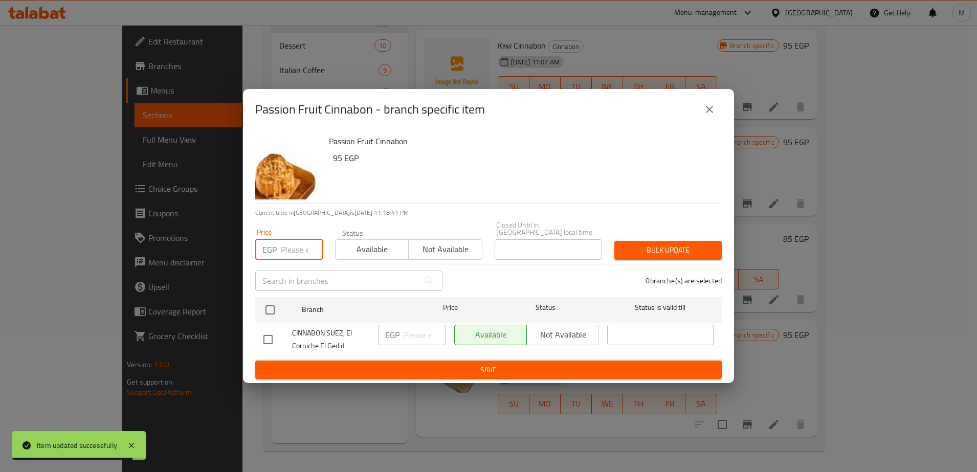
click at [299, 250] on input "number" at bounding box center [302, 249] width 42 height 20
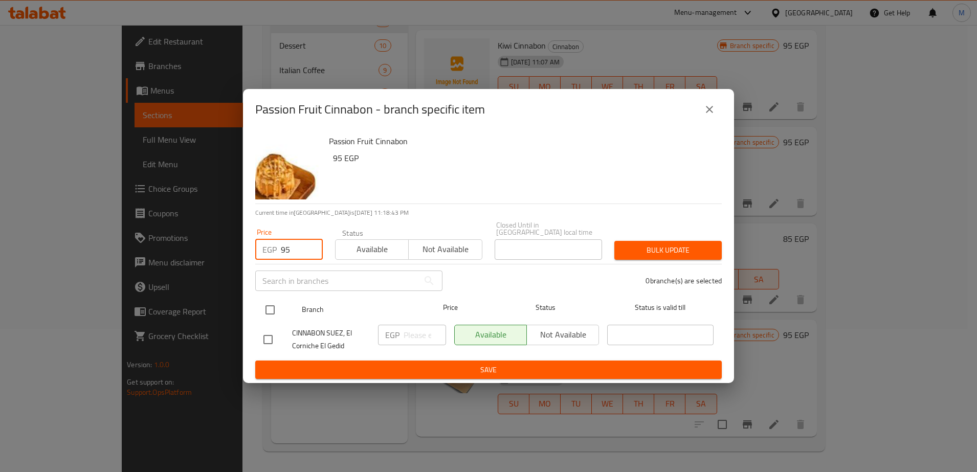
type input "95"
click at [265, 308] on input "checkbox" at bounding box center [269, 309] width 21 height 21
checkbox input "true"
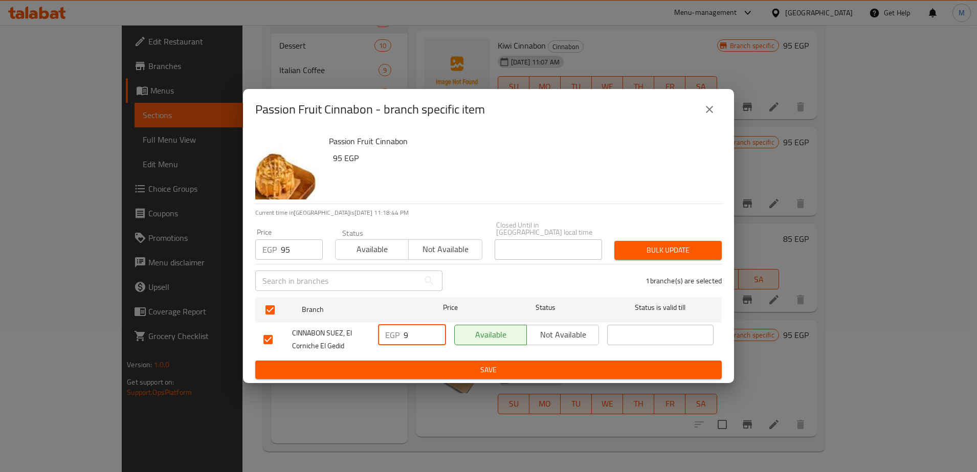
click at [409, 331] on input "9" at bounding box center [425, 335] width 42 height 20
type input "95"
click at [444, 369] on span "Save" at bounding box center [488, 370] width 450 height 13
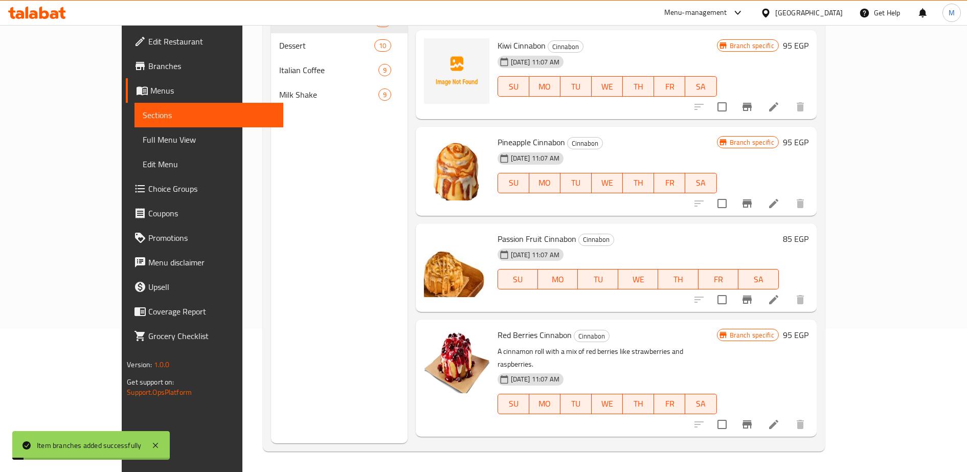
scroll to position [63, 0]
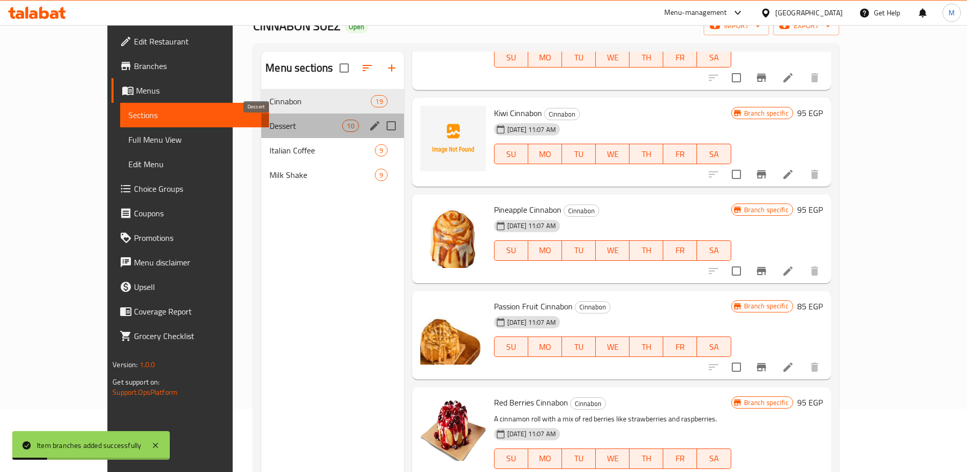
click at [270, 124] on span "Dessert" at bounding box center [306, 126] width 73 height 12
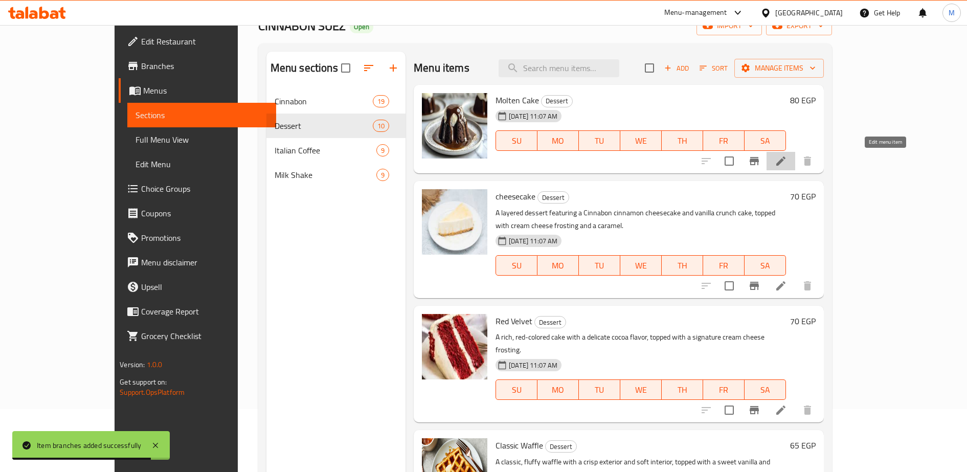
click at [786, 160] on icon at bounding box center [780, 161] width 9 height 9
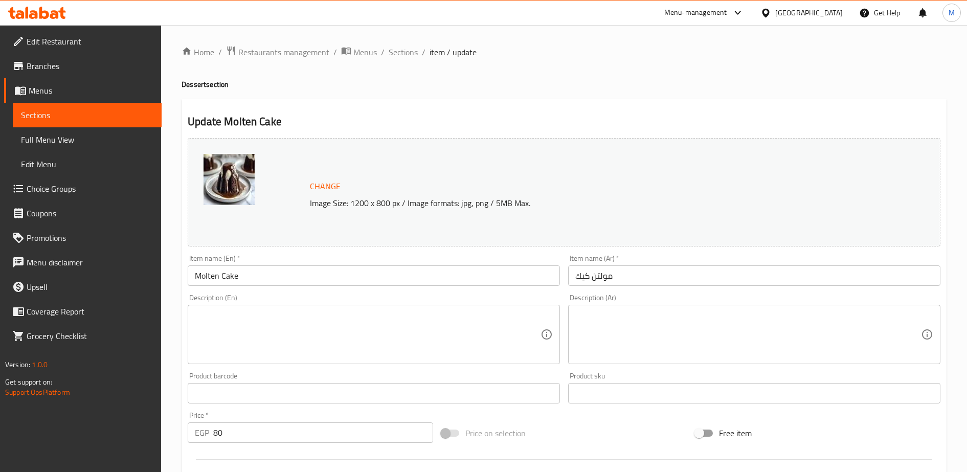
click at [278, 431] on input "80" at bounding box center [323, 432] width 220 height 20
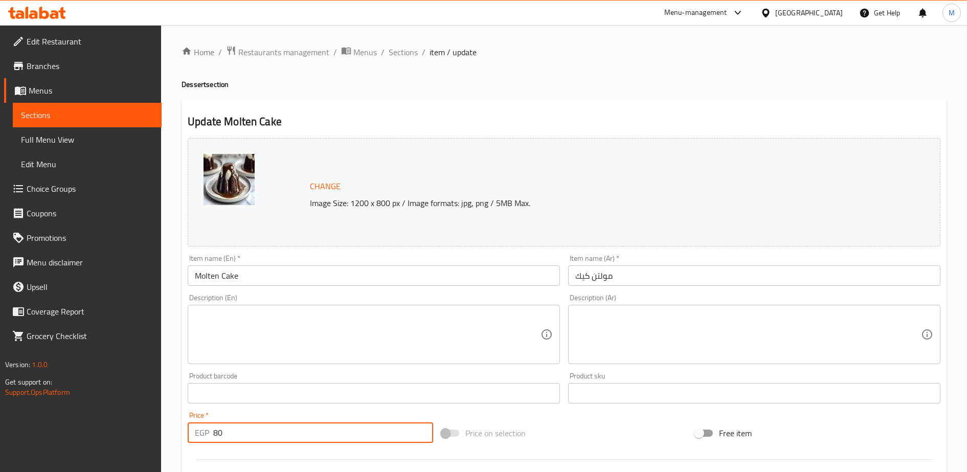
click at [278, 431] on input "80" at bounding box center [323, 432] width 220 height 20
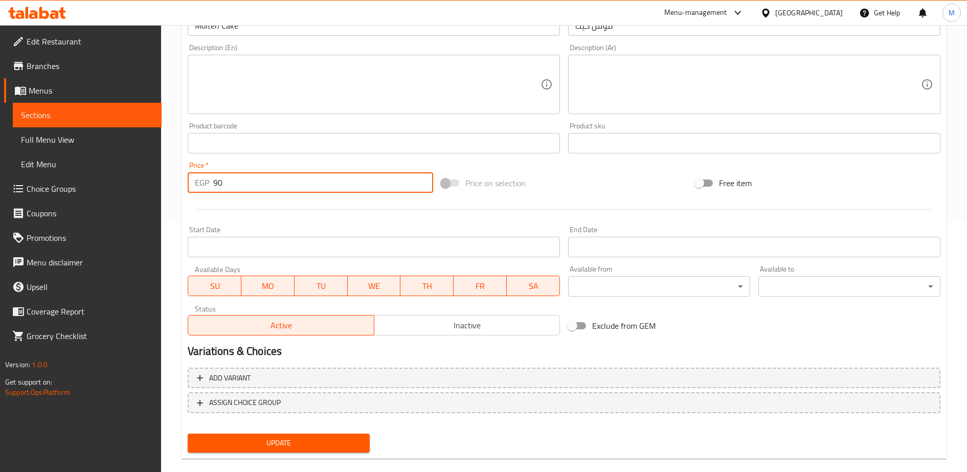
scroll to position [265, 0]
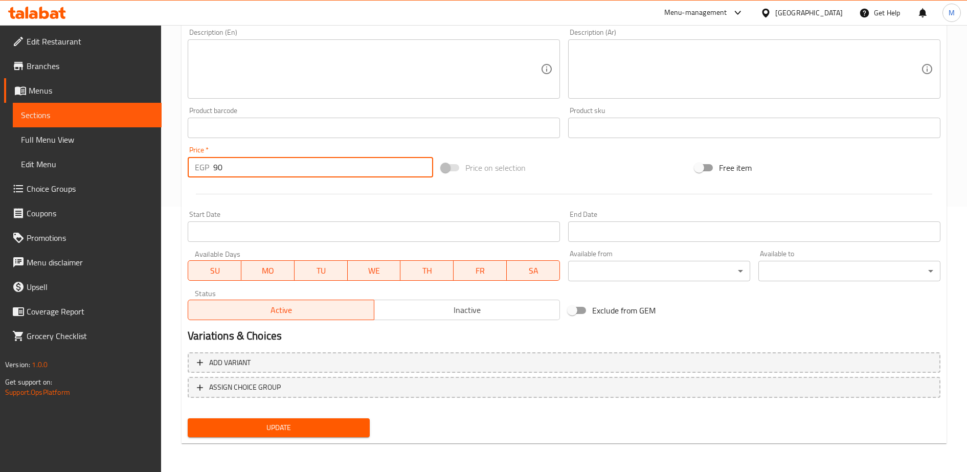
type input "90"
click at [276, 425] on span "Update" at bounding box center [279, 427] width 166 height 13
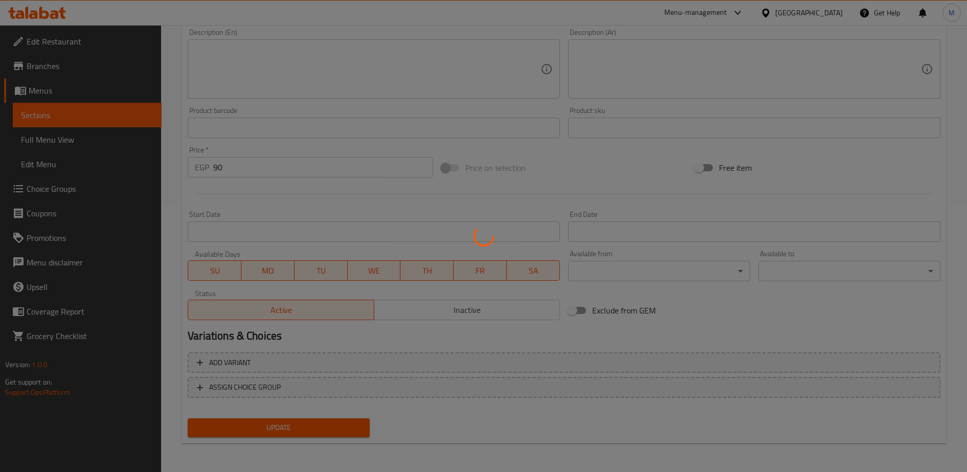
scroll to position [0, 0]
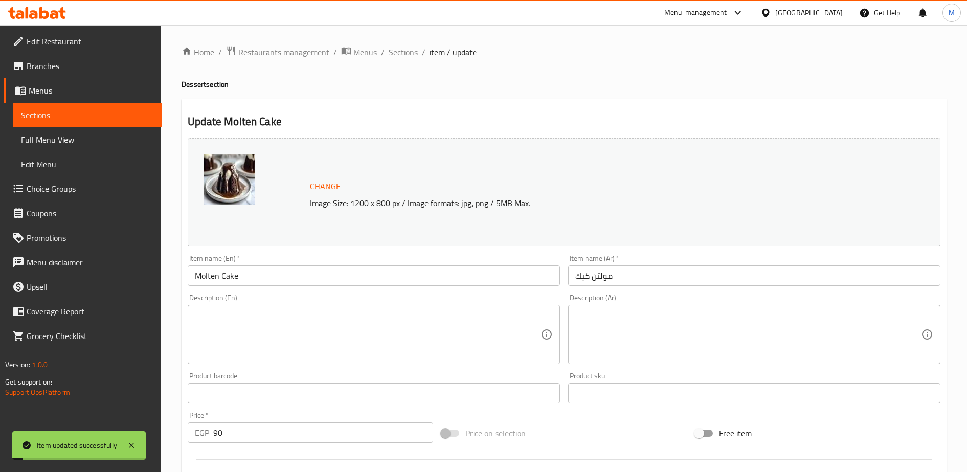
click at [399, 54] on span "Sections" at bounding box center [403, 52] width 29 height 12
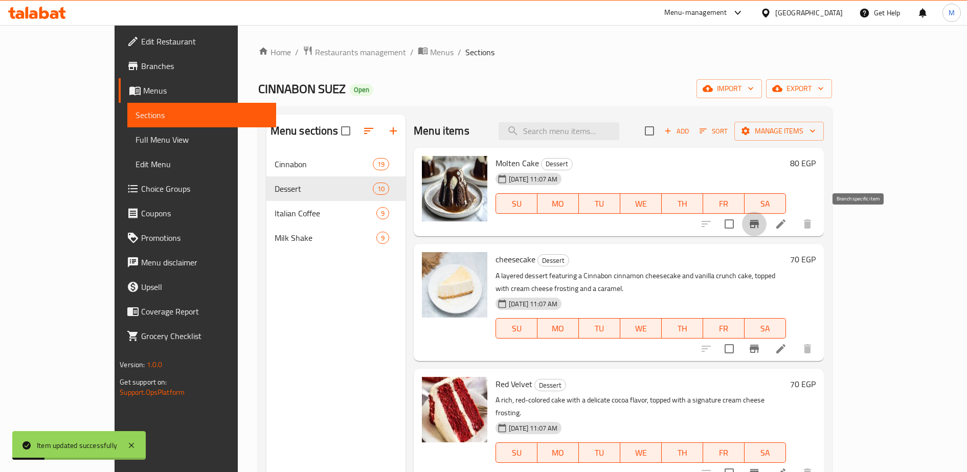
click at [761, 226] on icon "Branch-specific-item" at bounding box center [754, 224] width 12 height 12
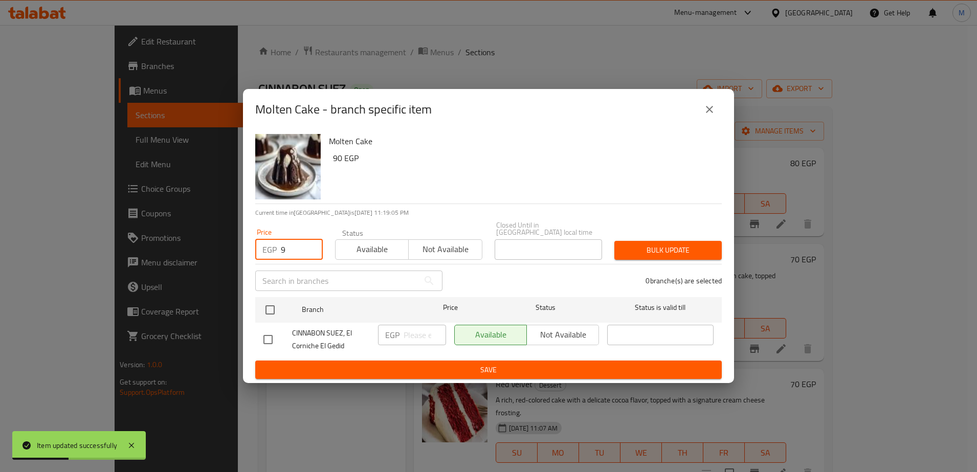
click at [292, 244] on input "9" at bounding box center [302, 249] width 42 height 20
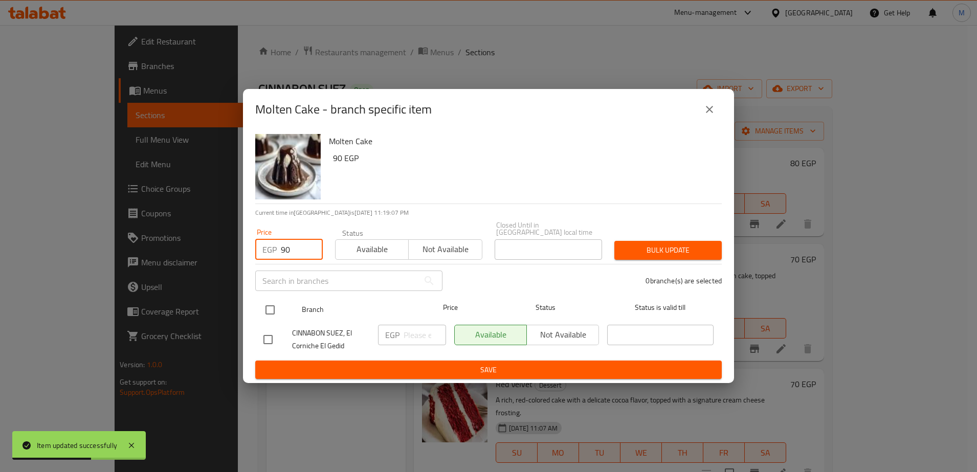
type input "90"
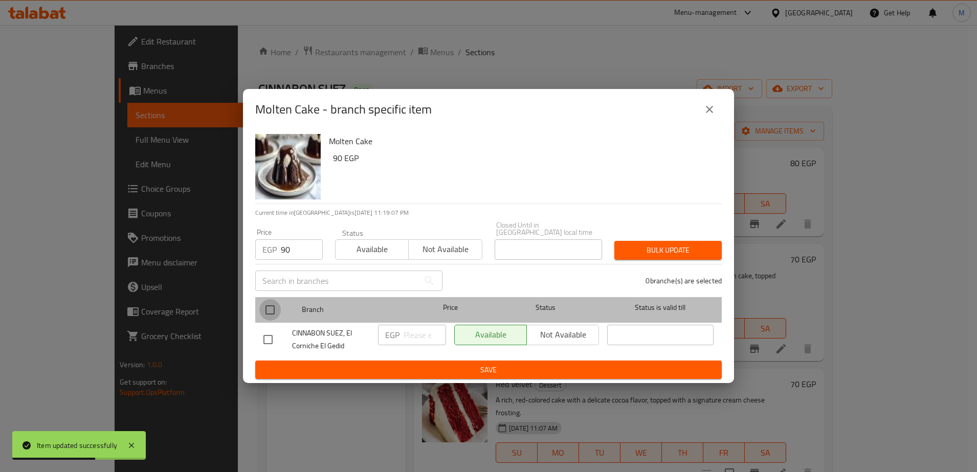
click at [268, 306] on input "checkbox" at bounding box center [269, 309] width 21 height 21
checkbox input "true"
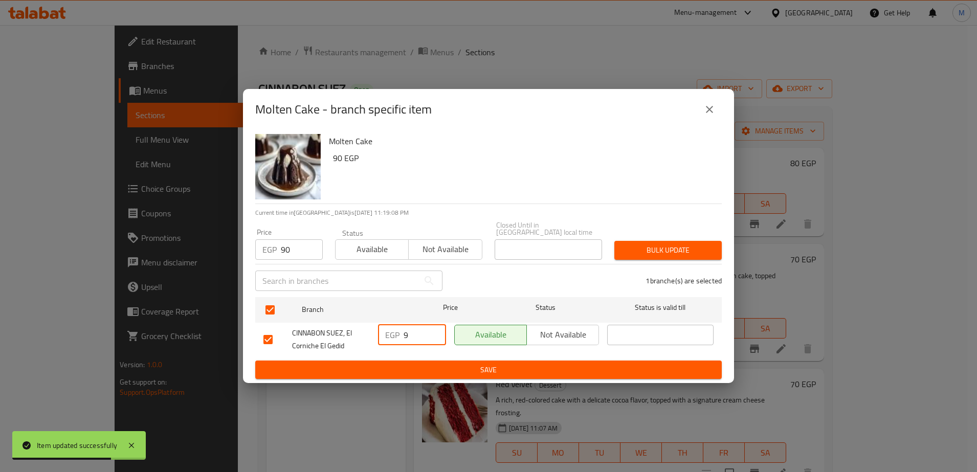
click at [418, 330] on input "9" at bounding box center [425, 335] width 42 height 20
type input "90"
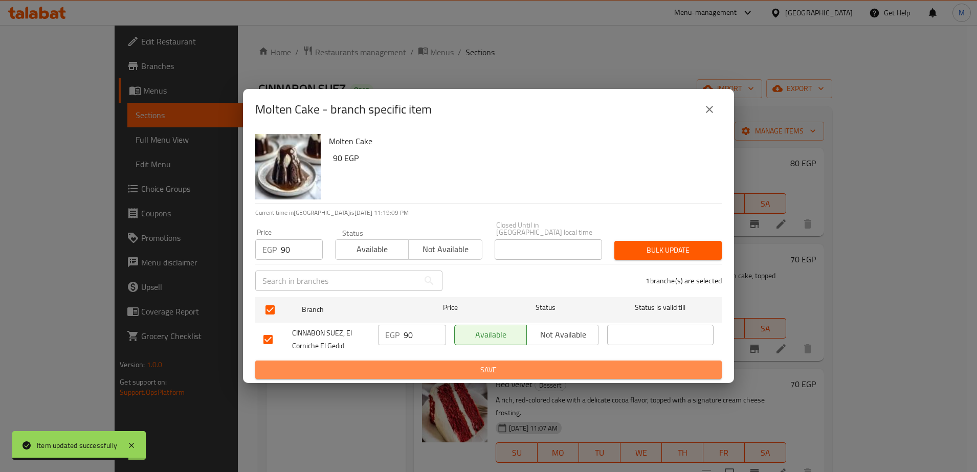
click at [428, 364] on span "Save" at bounding box center [488, 370] width 450 height 13
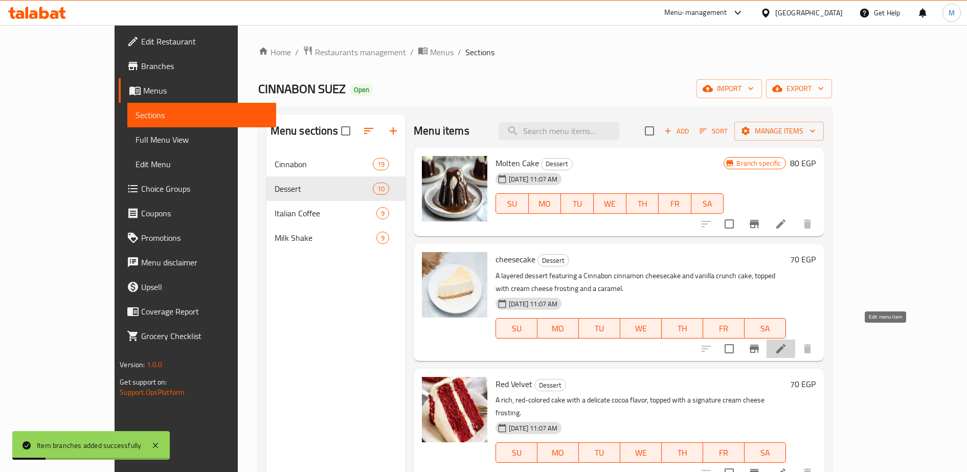
click at [787, 343] on icon at bounding box center [781, 349] width 12 height 12
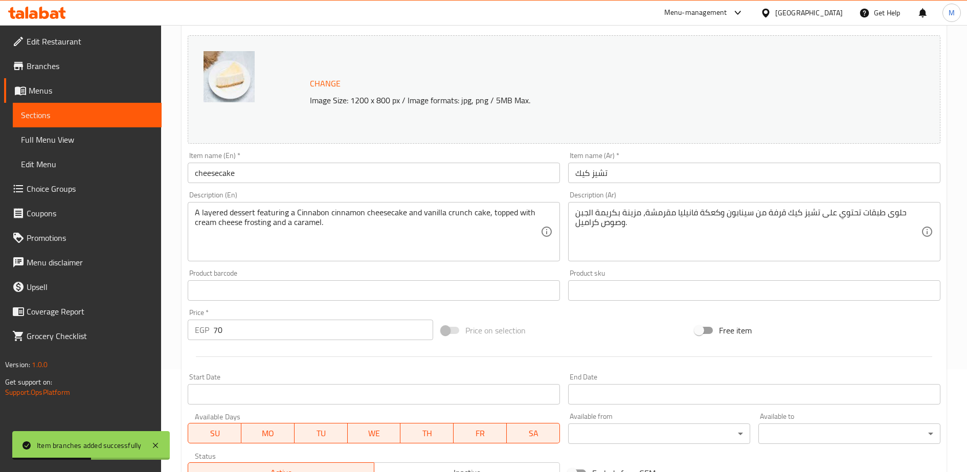
scroll to position [107, 0]
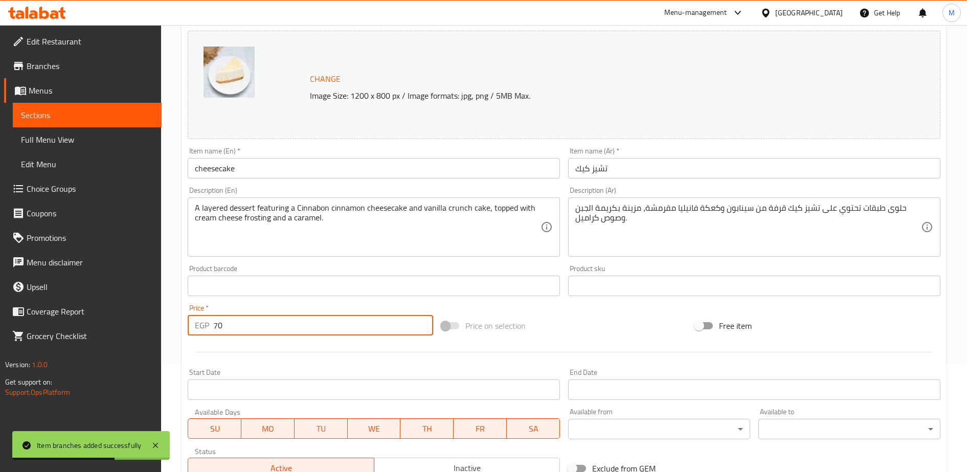
click at [273, 329] on input "70" at bounding box center [323, 325] width 220 height 20
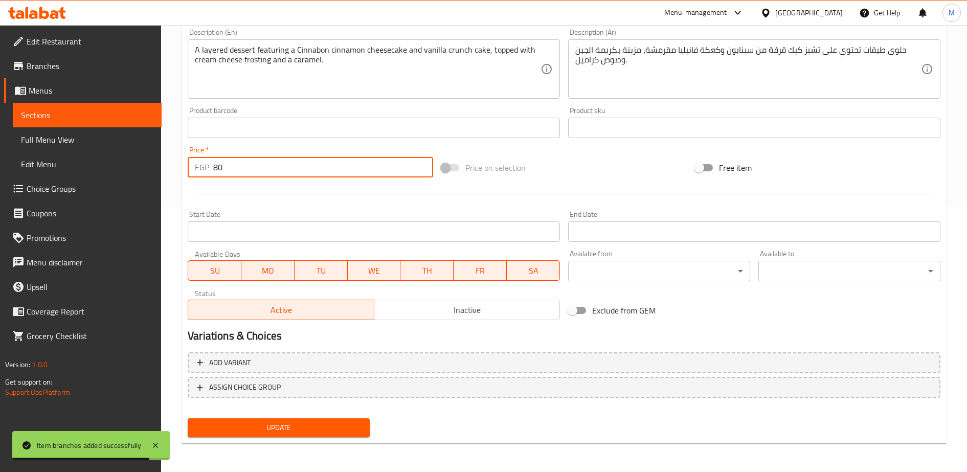
type input "80"
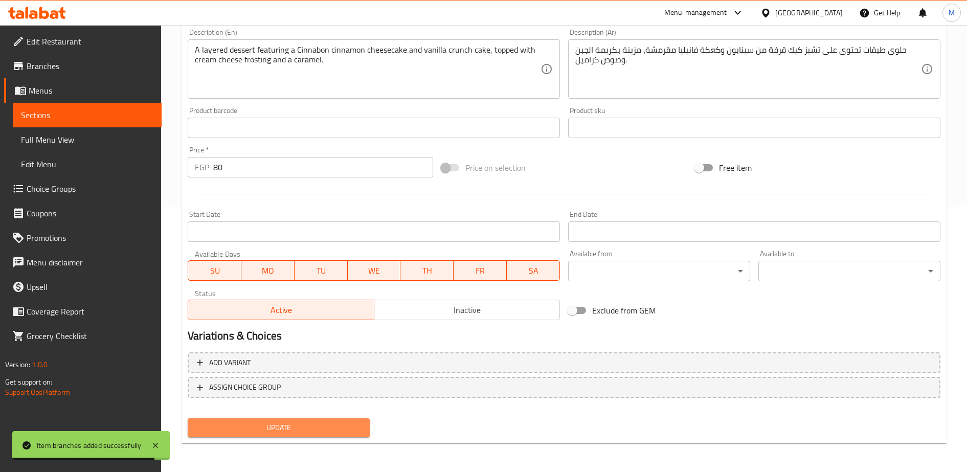
click at [267, 428] on span "Update" at bounding box center [279, 427] width 166 height 13
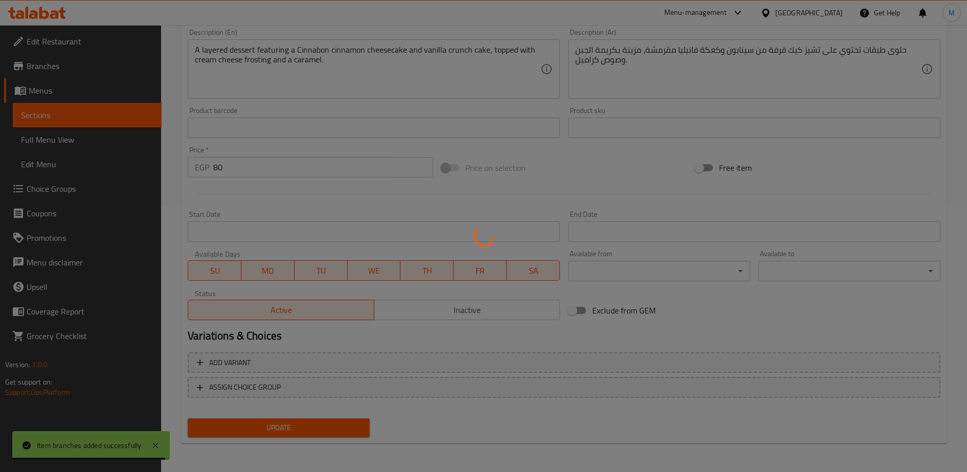
scroll to position [0, 0]
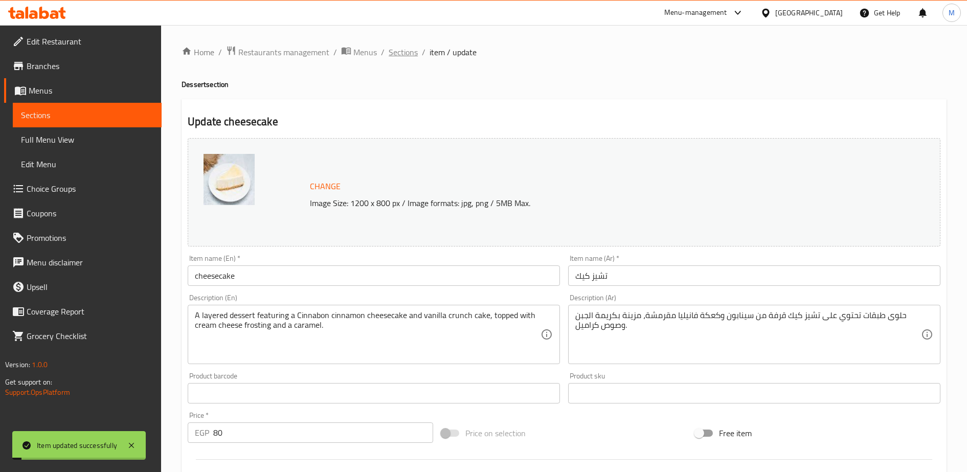
click at [401, 52] on span "Sections" at bounding box center [403, 52] width 29 height 12
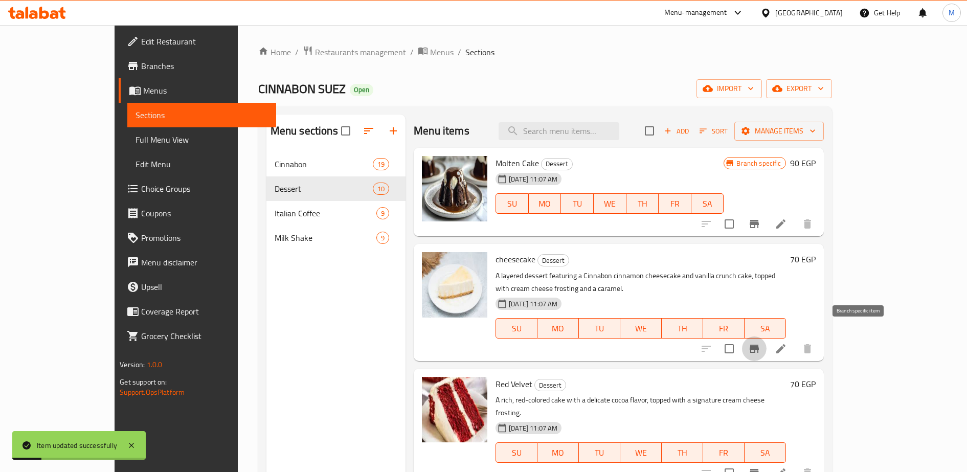
click at [759, 345] on icon "Branch-specific-item" at bounding box center [754, 349] width 9 height 8
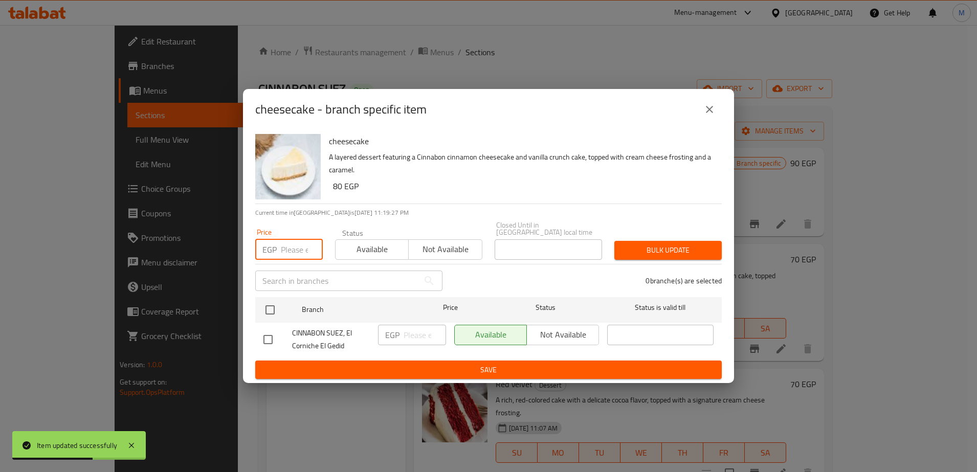
click at [296, 250] on input "number" at bounding box center [302, 249] width 42 height 20
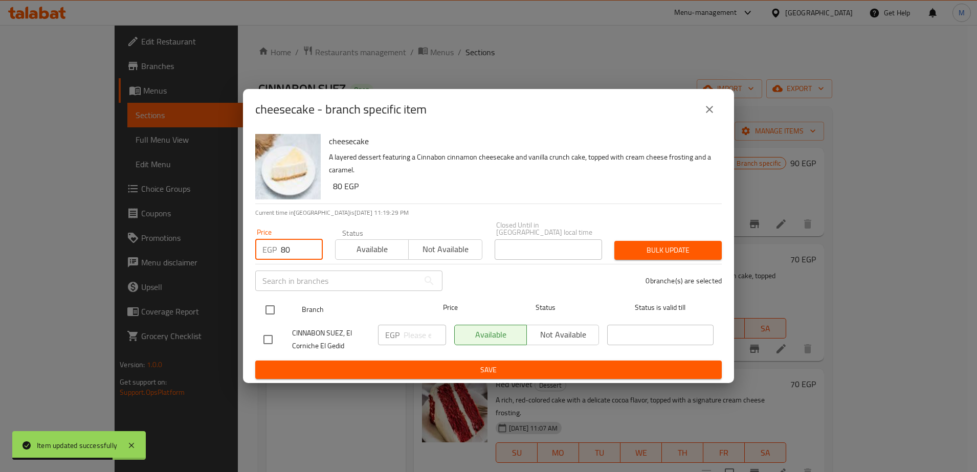
type input "80"
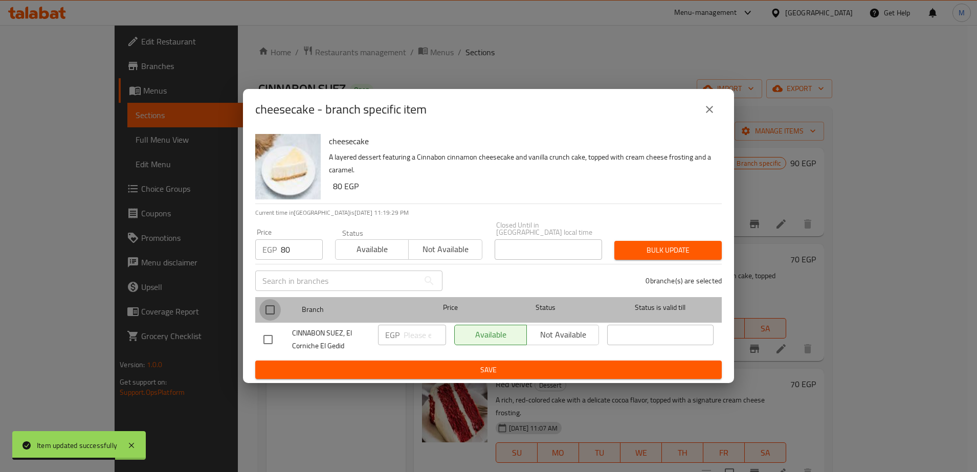
click at [271, 306] on input "checkbox" at bounding box center [269, 309] width 21 height 21
checkbox input "true"
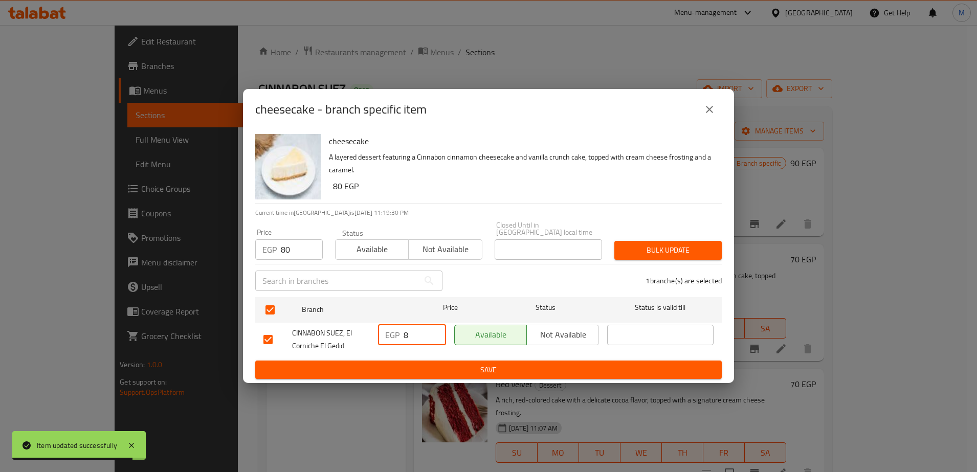
click at [417, 332] on input "8" at bounding box center [425, 335] width 42 height 20
type input "80"
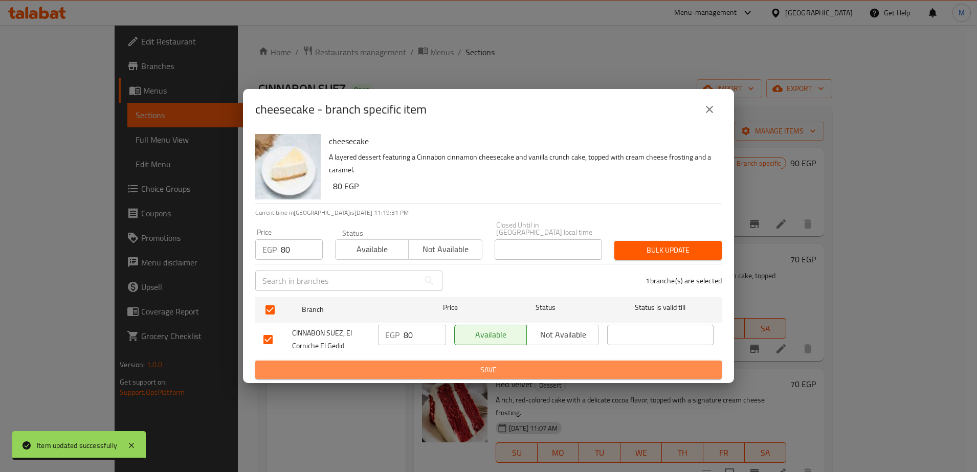
click at [441, 364] on span "Save" at bounding box center [488, 370] width 450 height 13
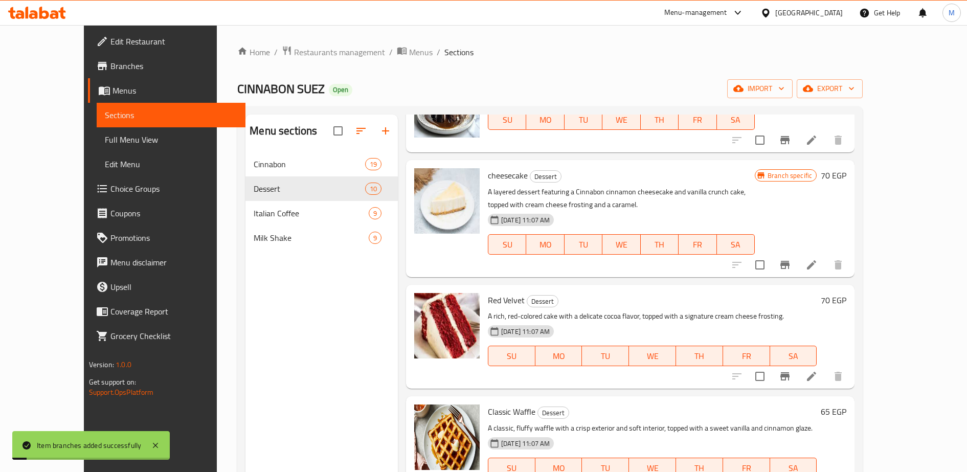
scroll to position [84, 0]
click at [826, 383] on li at bounding box center [811, 376] width 29 height 18
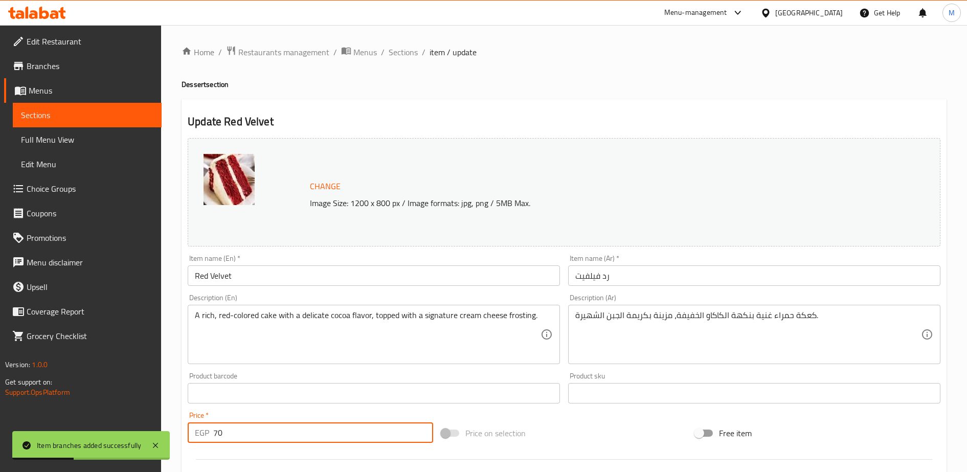
click at [244, 439] on input "70" at bounding box center [323, 432] width 220 height 20
click at [244, 439] on input "8" at bounding box center [323, 432] width 220 height 20
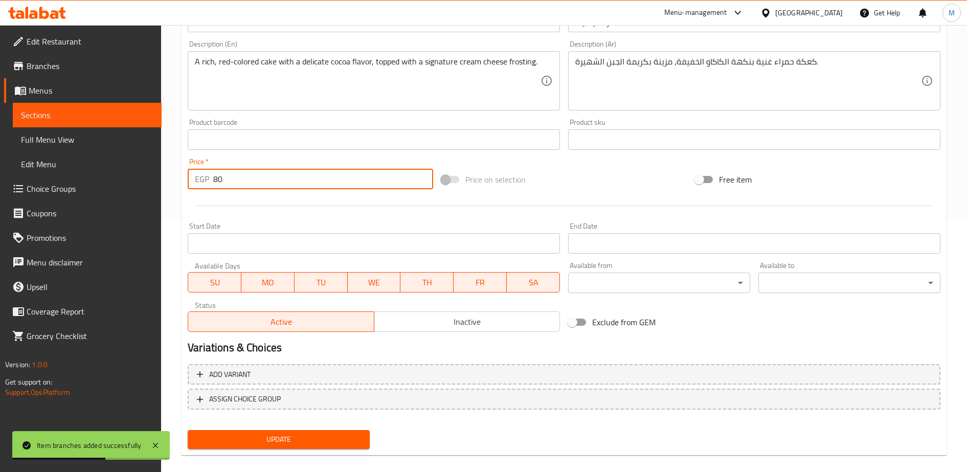
scroll to position [265, 0]
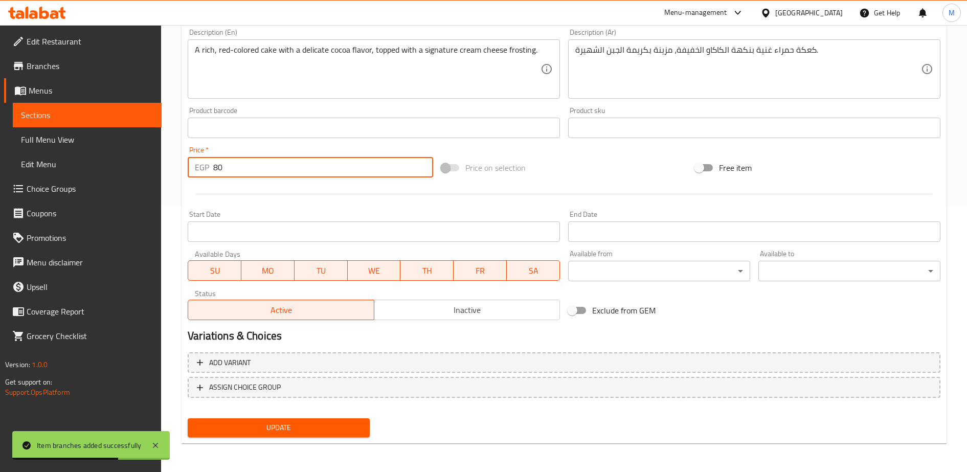
type input "80"
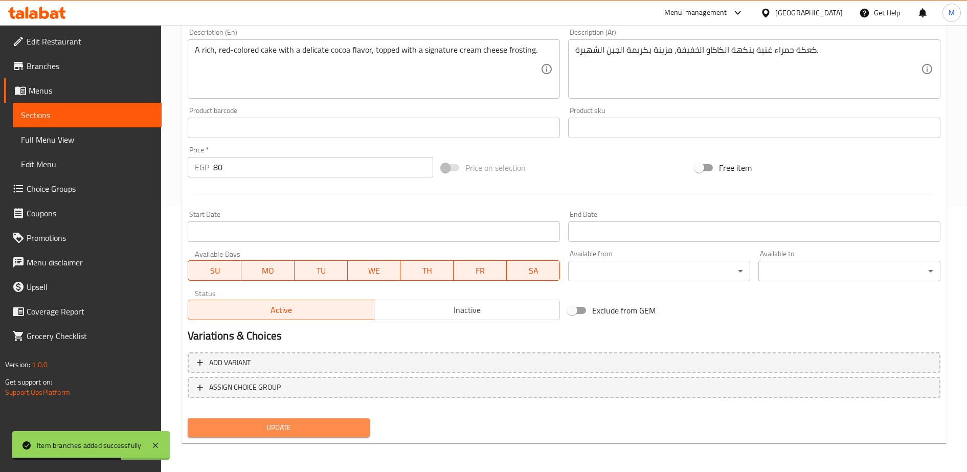
click at [263, 430] on span "Update" at bounding box center [279, 427] width 166 height 13
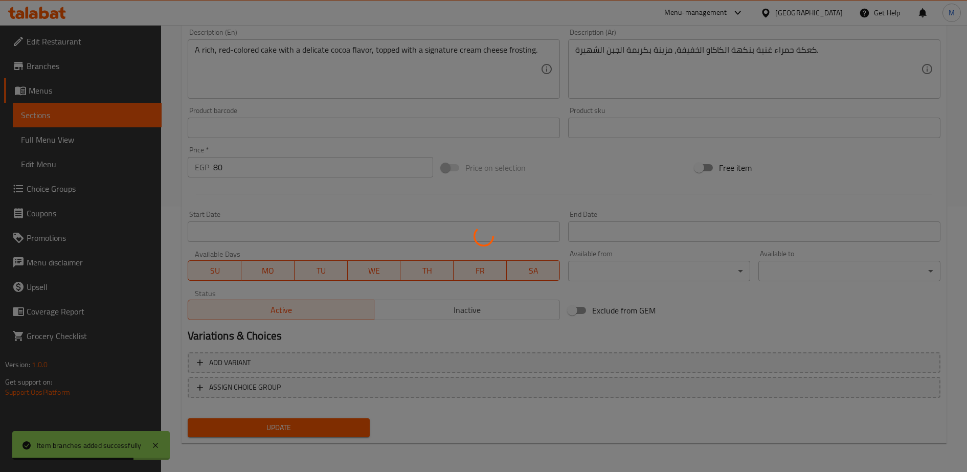
scroll to position [0, 0]
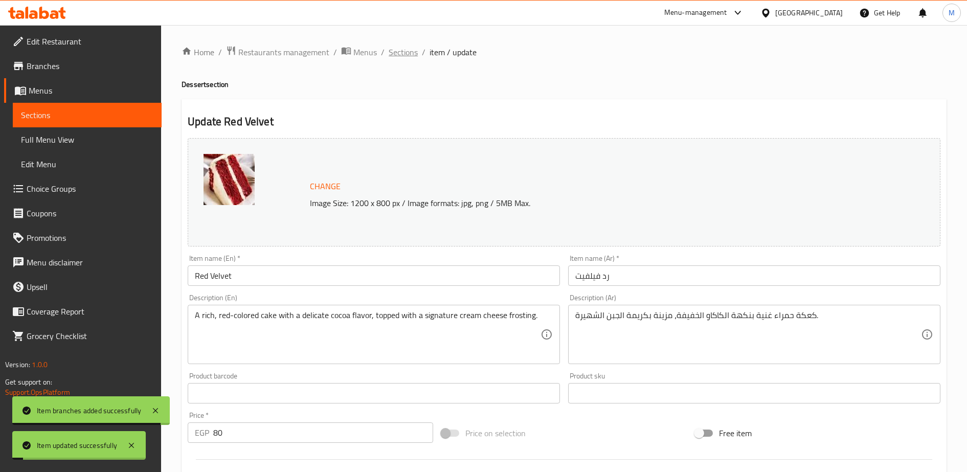
click at [403, 53] on span "Sections" at bounding box center [403, 52] width 29 height 12
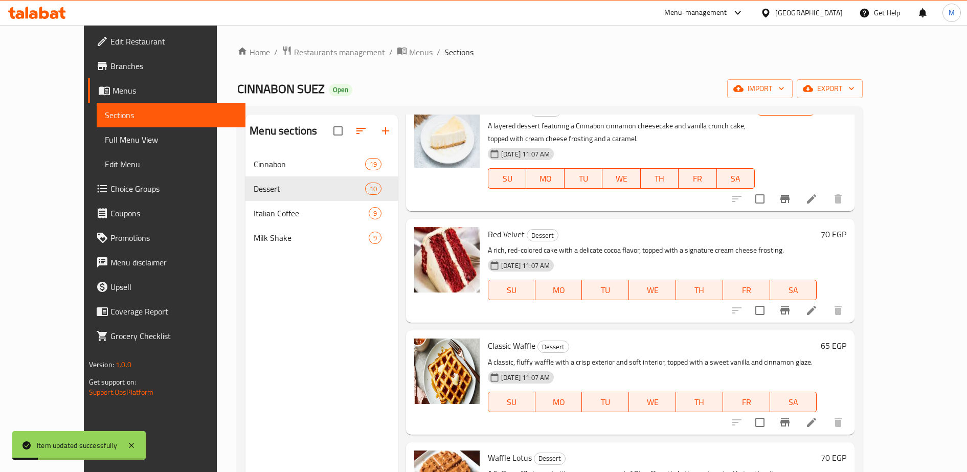
scroll to position [159, 0]
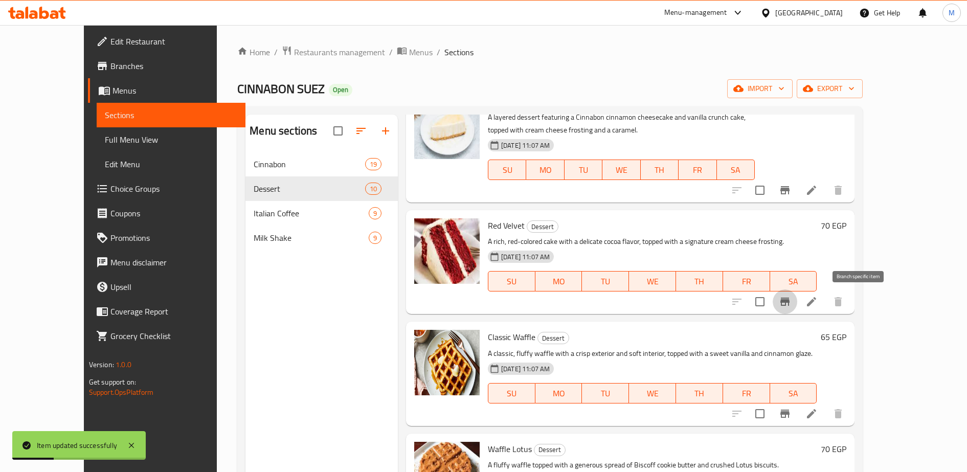
click at [791, 304] on icon "Branch-specific-item" at bounding box center [785, 302] width 12 height 12
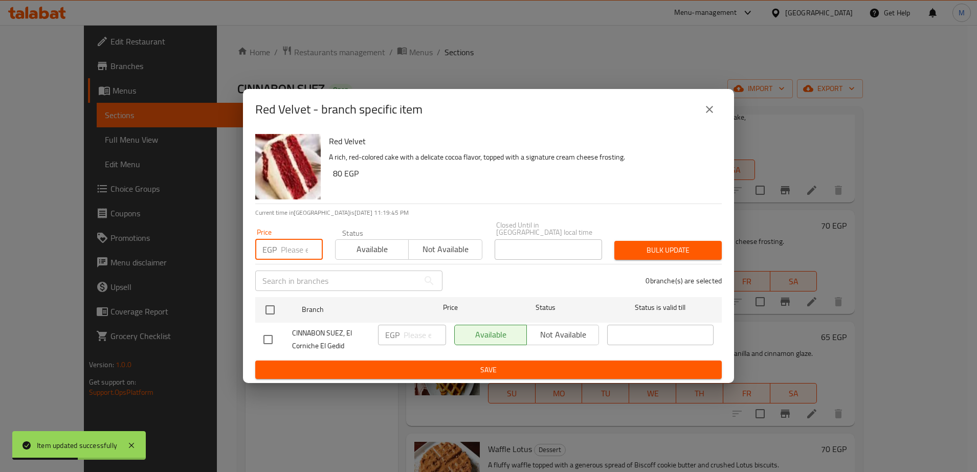
click at [301, 247] on input "number" at bounding box center [302, 249] width 42 height 20
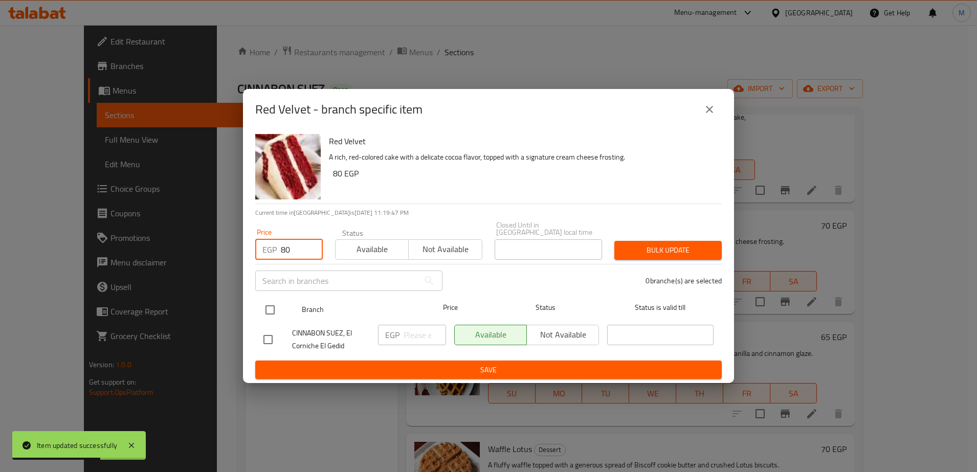
type input "80"
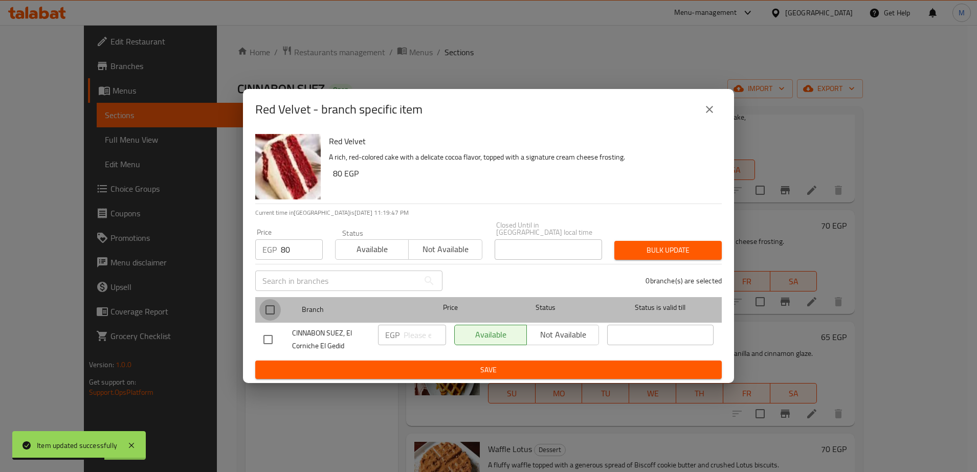
click at [269, 305] on input "checkbox" at bounding box center [269, 309] width 21 height 21
checkbox input "true"
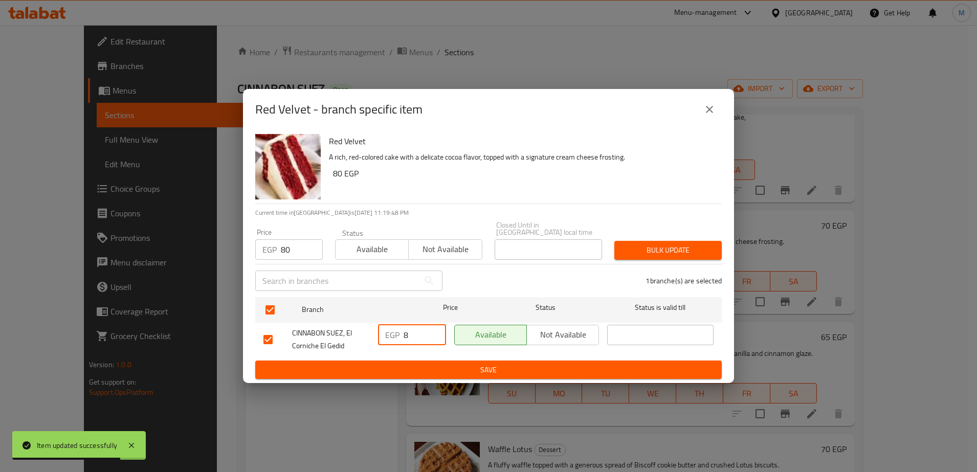
click at [419, 334] on input "8" at bounding box center [425, 335] width 42 height 20
type input "80"
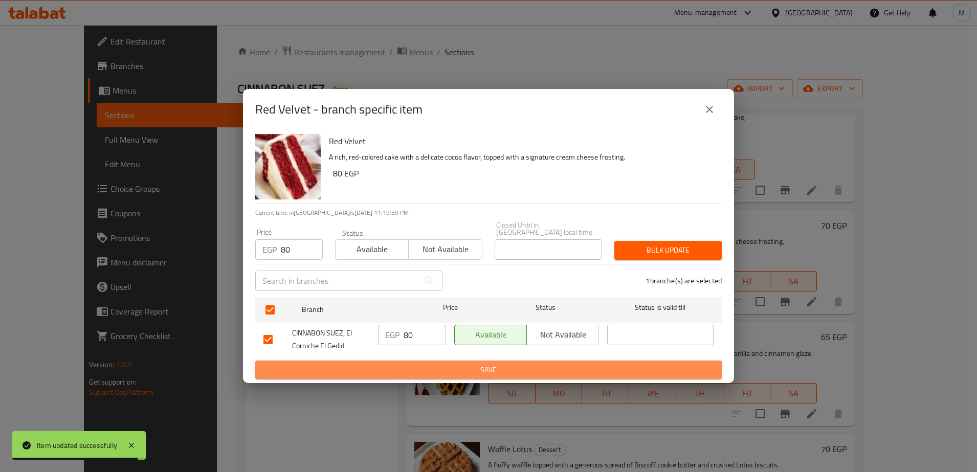
click at [438, 364] on span "Save" at bounding box center [488, 370] width 450 height 13
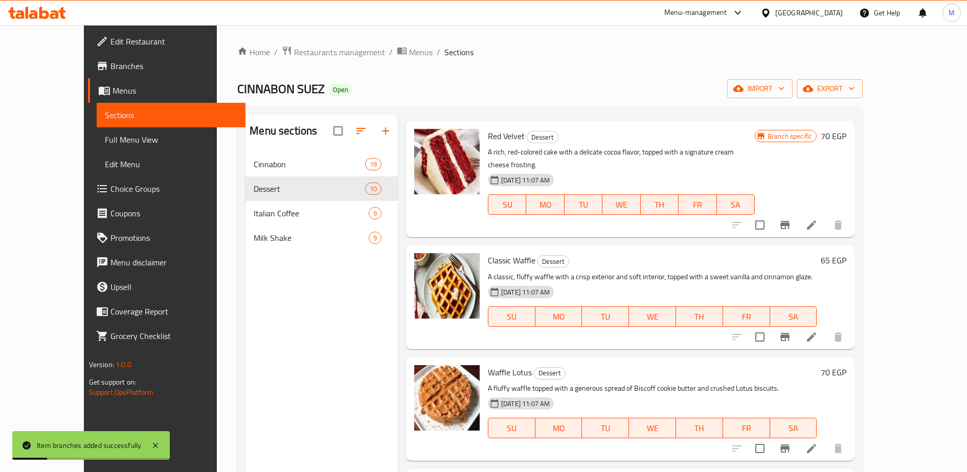
scroll to position [270, 0]
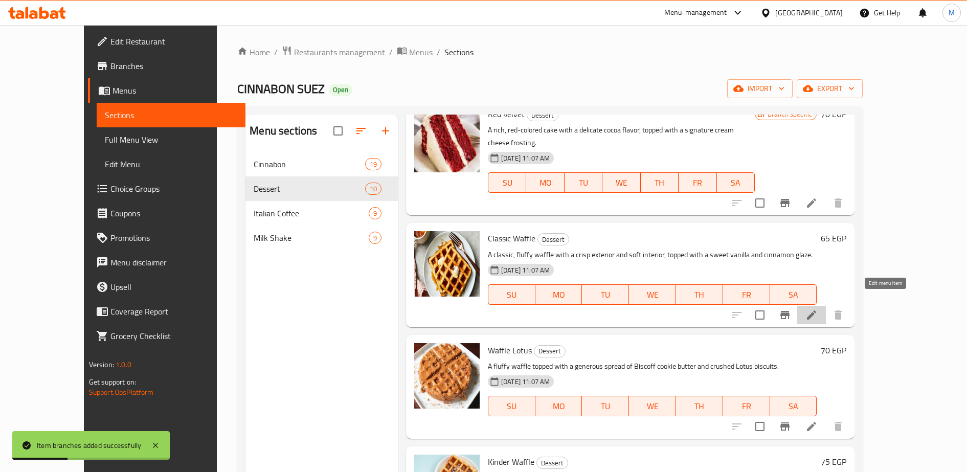
click at [818, 309] on icon at bounding box center [812, 315] width 12 height 12
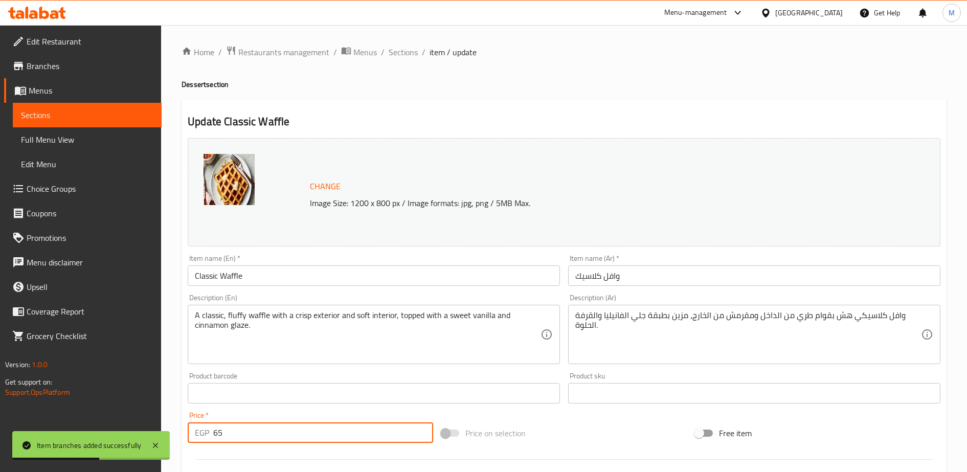
click at [271, 431] on input "65" at bounding box center [323, 432] width 220 height 20
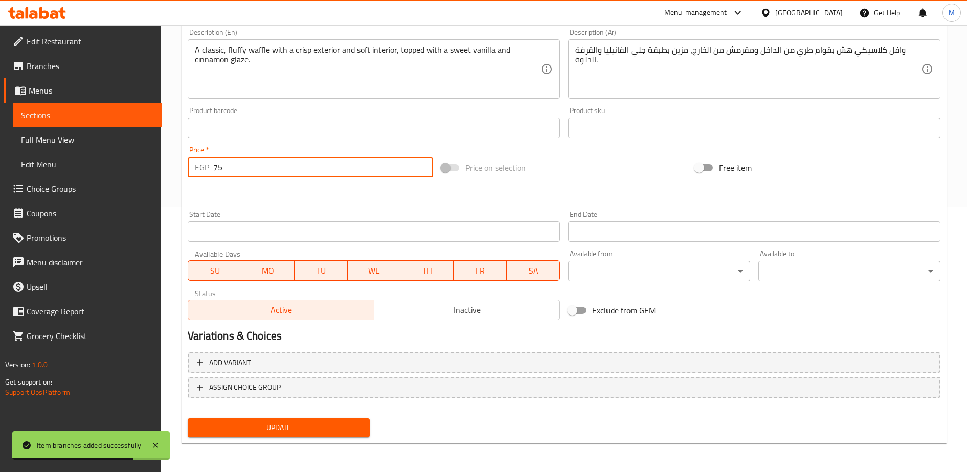
type input "75"
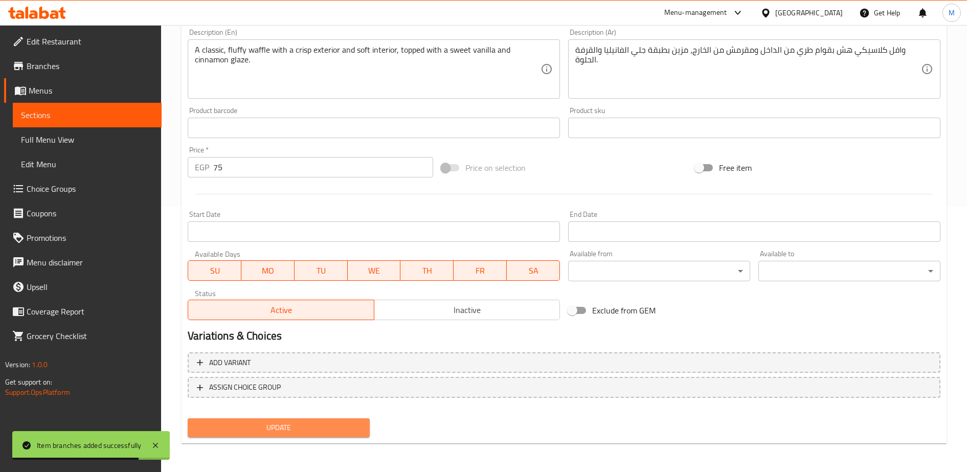
click at [277, 428] on span "Update" at bounding box center [279, 427] width 166 height 13
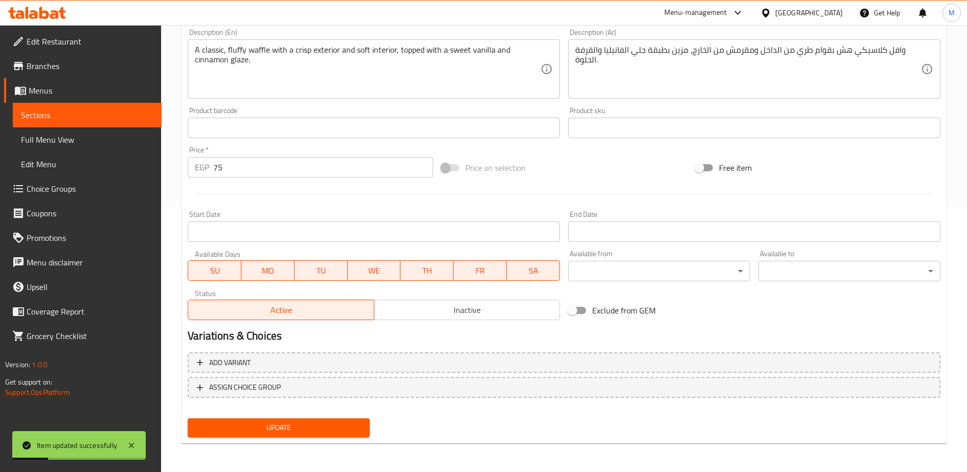
scroll to position [0, 0]
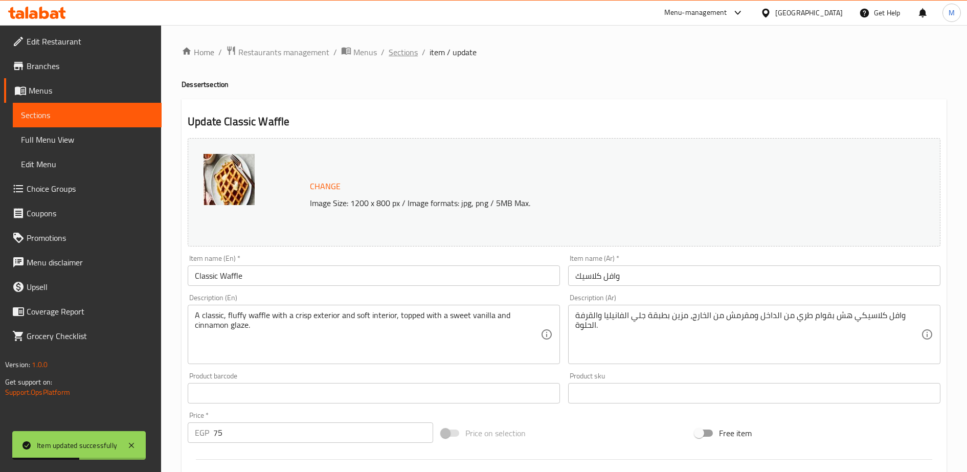
click at [393, 53] on span "Sections" at bounding box center [403, 52] width 29 height 12
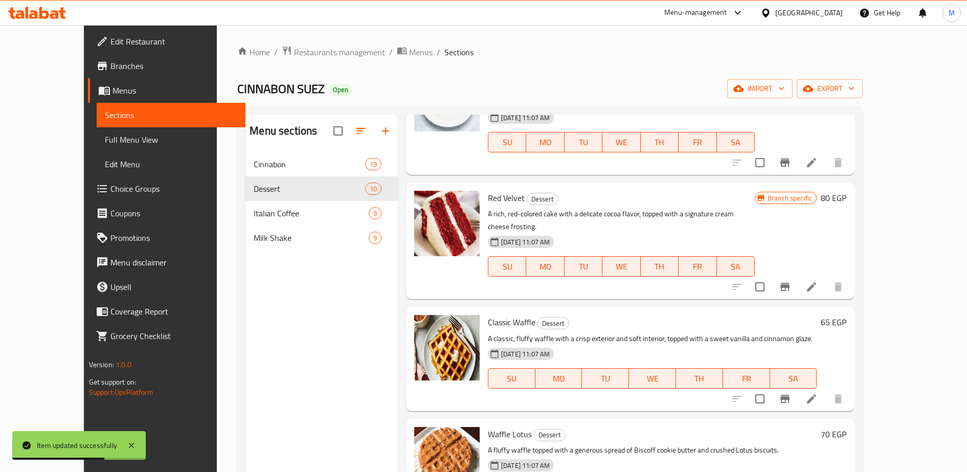
scroll to position [187, 0]
click at [791, 392] on icon "Branch-specific-item" at bounding box center [785, 398] width 12 height 12
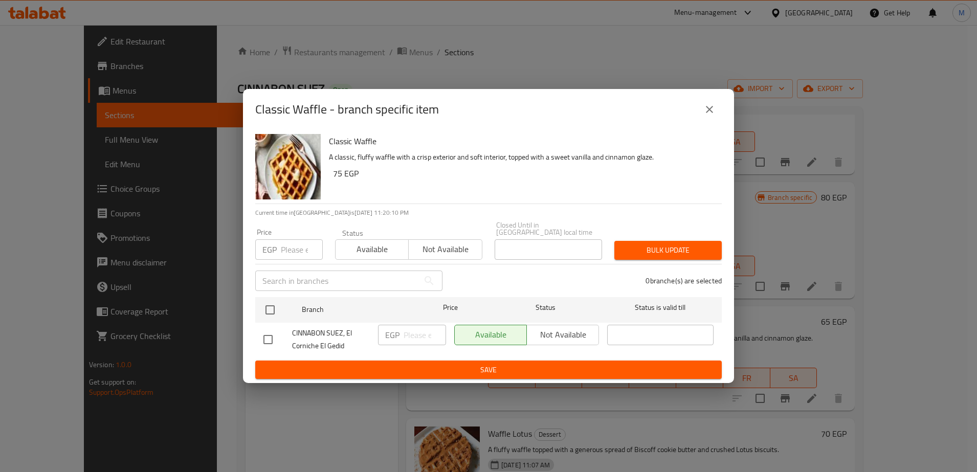
click at [278, 246] on div "EGP Price" at bounding box center [289, 249] width 68 height 20
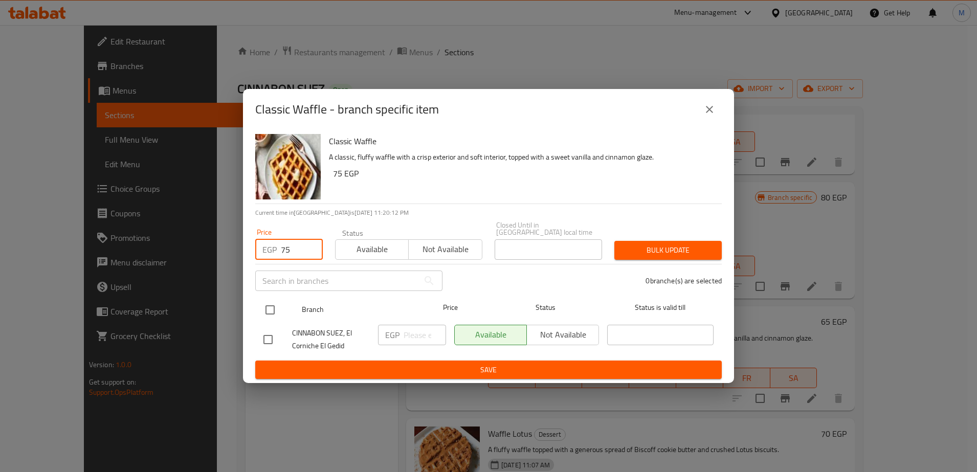
type input "75"
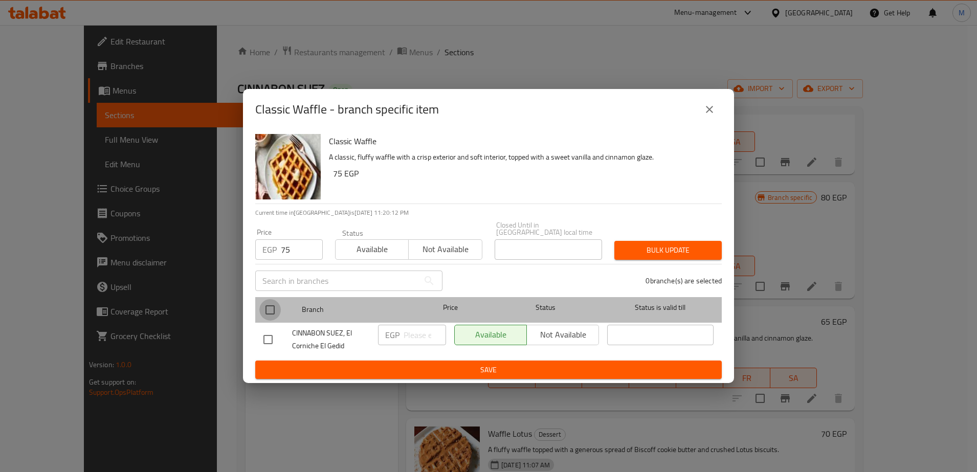
click at [269, 306] on input "checkbox" at bounding box center [269, 309] width 21 height 21
checkbox input "true"
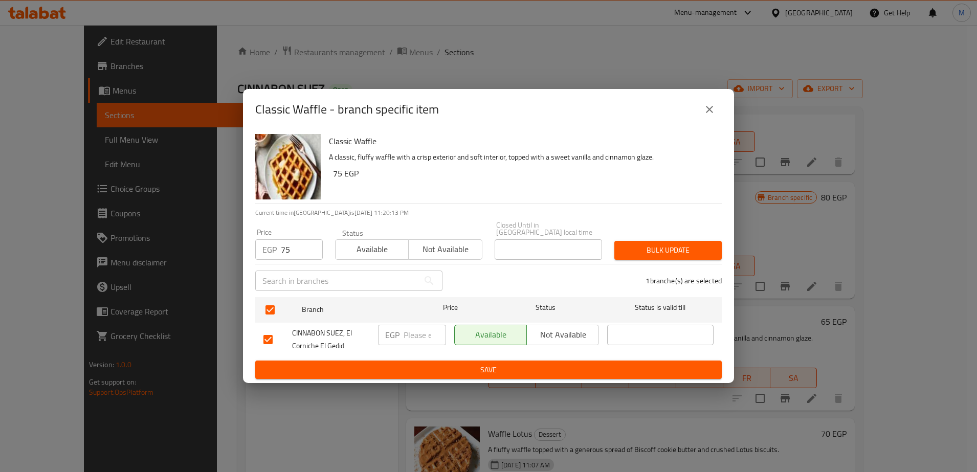
click at [403, 332] on div "EGP ​" at bounding box center [412, 335] width 68 height 20
type input "75"
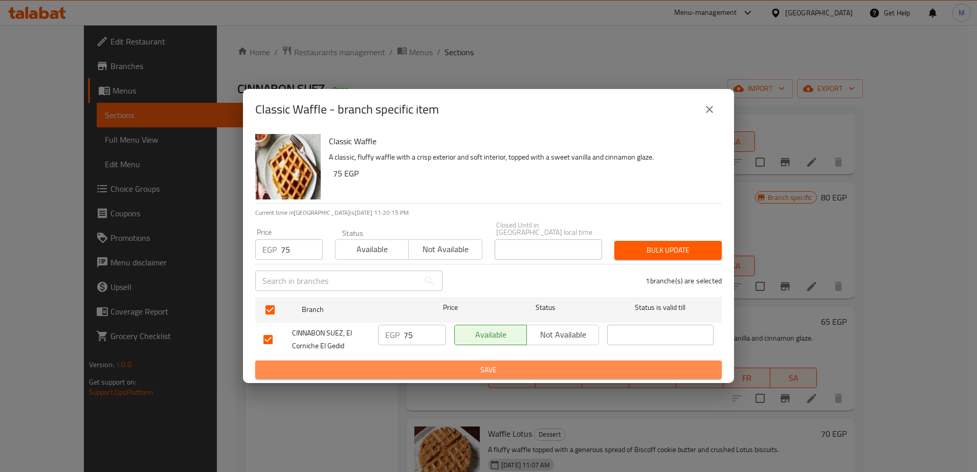
click at [442, 367] on span "Save" at bounding box center [488, 370] width 450 height 13
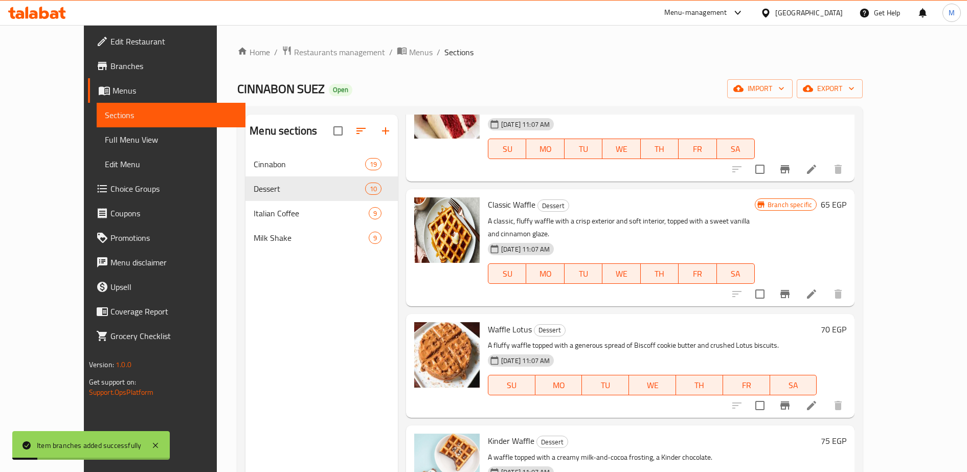
scroll to position [307, 0]
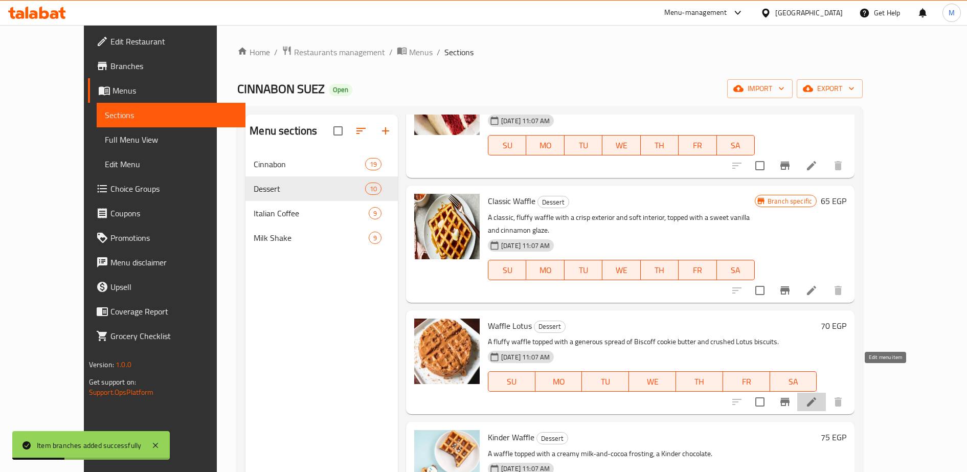
click at [818, 396] on icon at bounding box center [812, 402] width 12 height 12
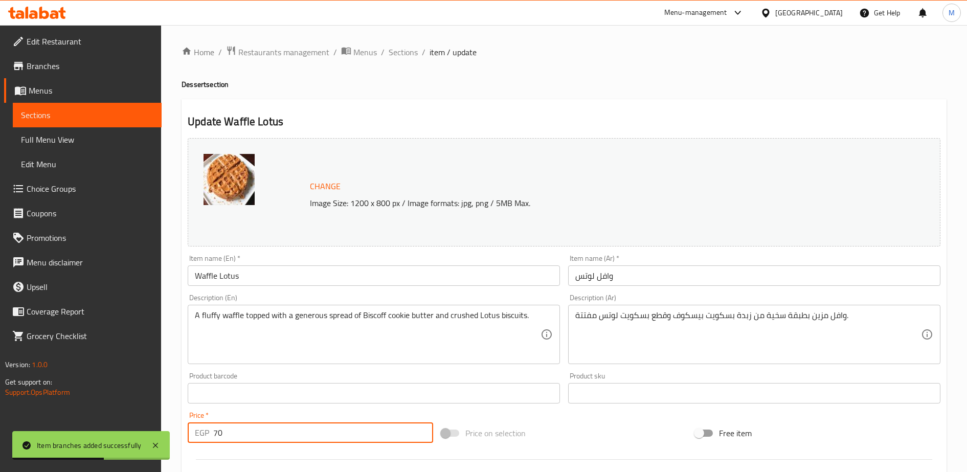
click at [233, 431] on input "70" at bounding box center [323, 432] width 220 height 20
click at [233, 431] on input "8" at bounding box center [323, 432] width 220 height 20
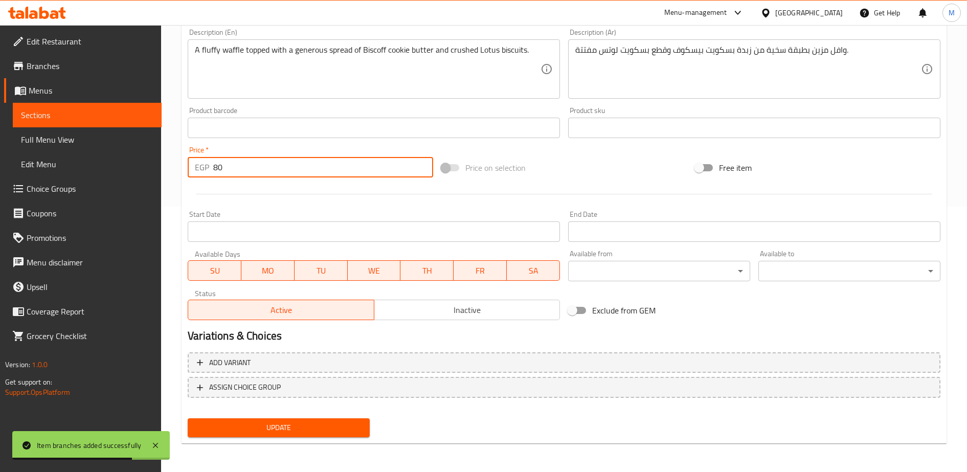
type input "80"
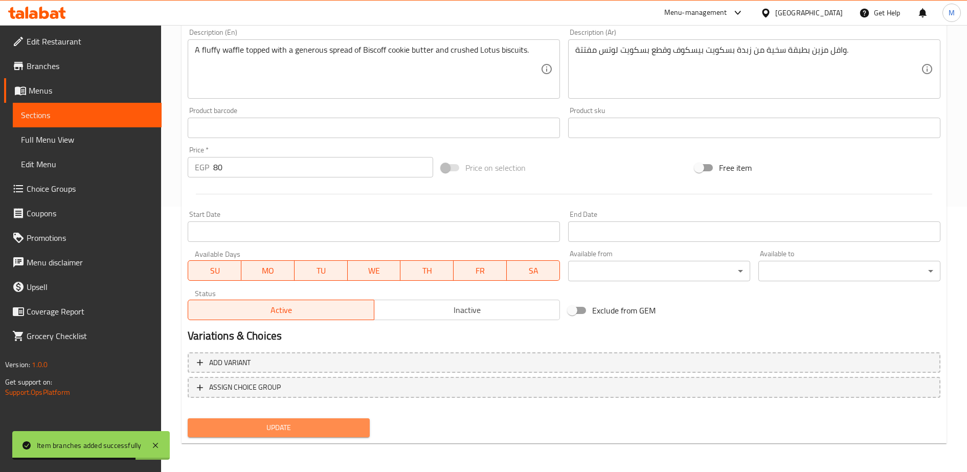
click at [247, 429] on span "Update" at bounding box center [279, 427] width 166 height 13
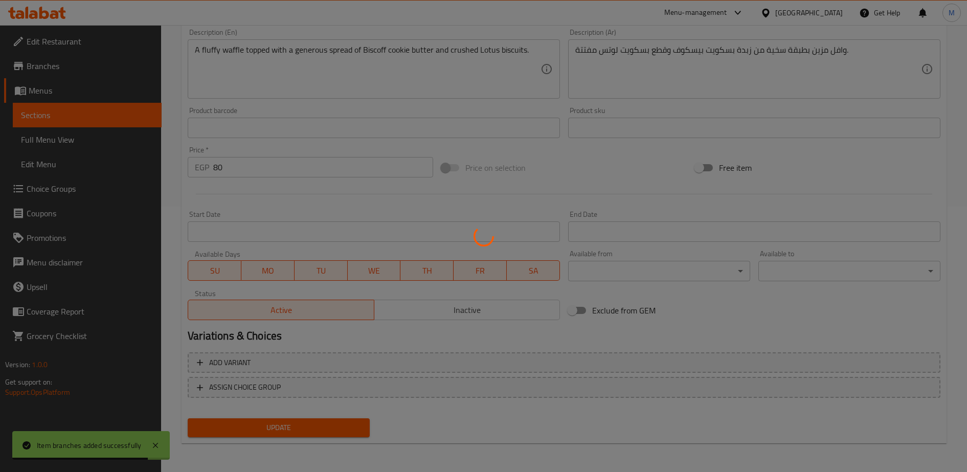
scroll to position [0, 0]
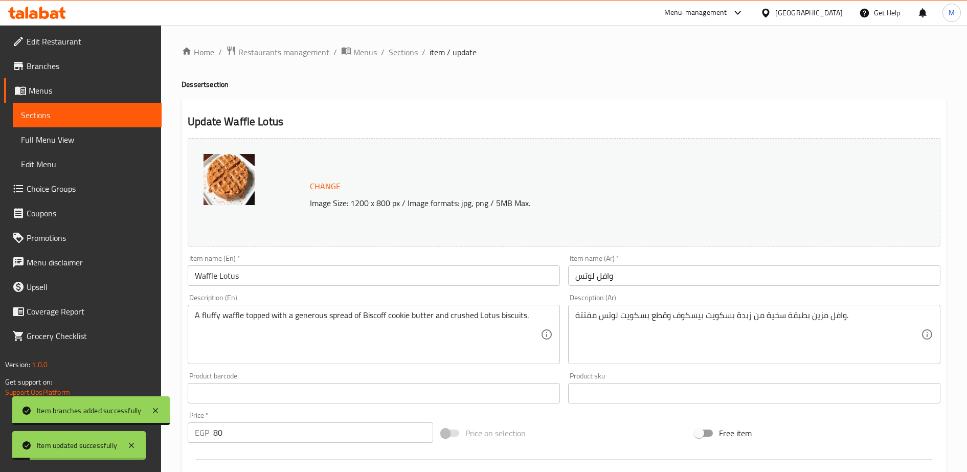
click at [401, 50] on span "Sections" at bounding box center [403, 52] width 29 height 12
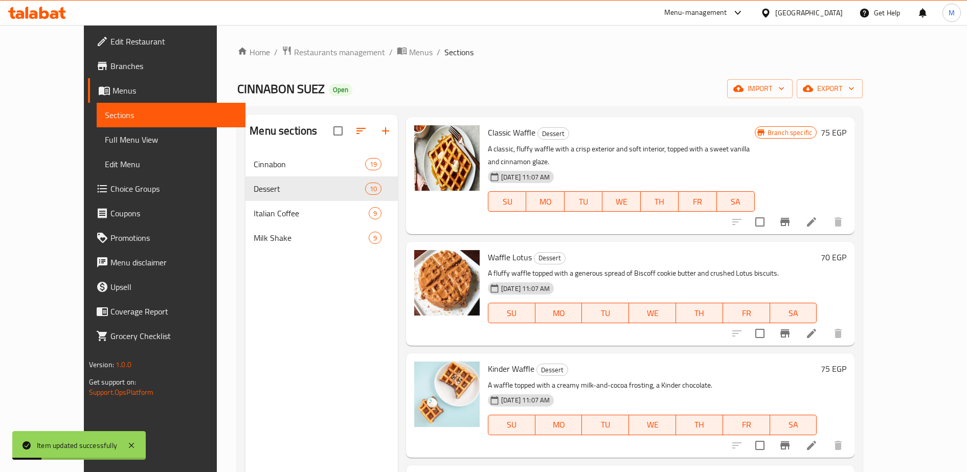
scroll to position [380, 0]
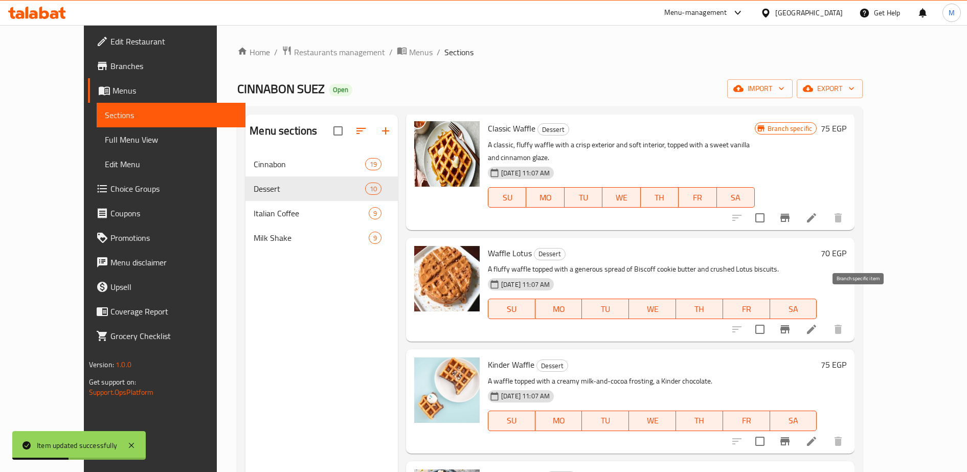
click at [790, 325] on icon "Branch-specific-item" at bounding box center [785, 329] width 9 height 8
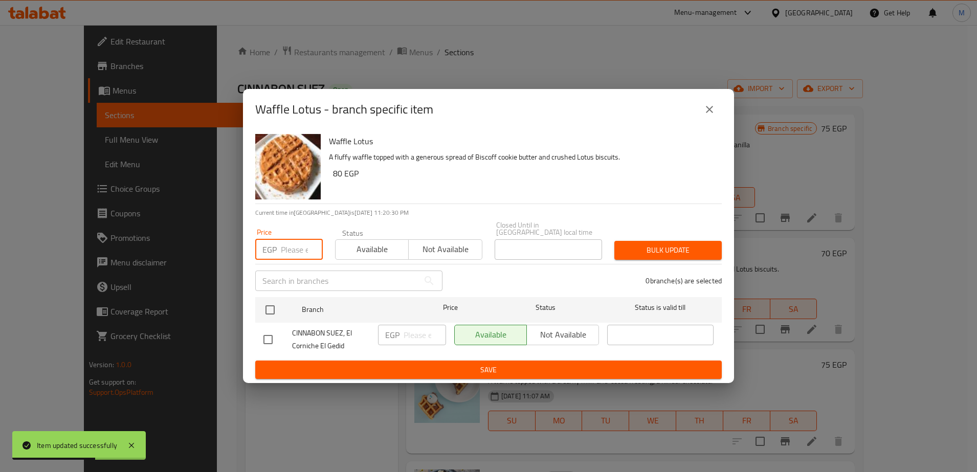
click at [284, 251] on input "number" at bounding box center [302, 249] width 42 height 20
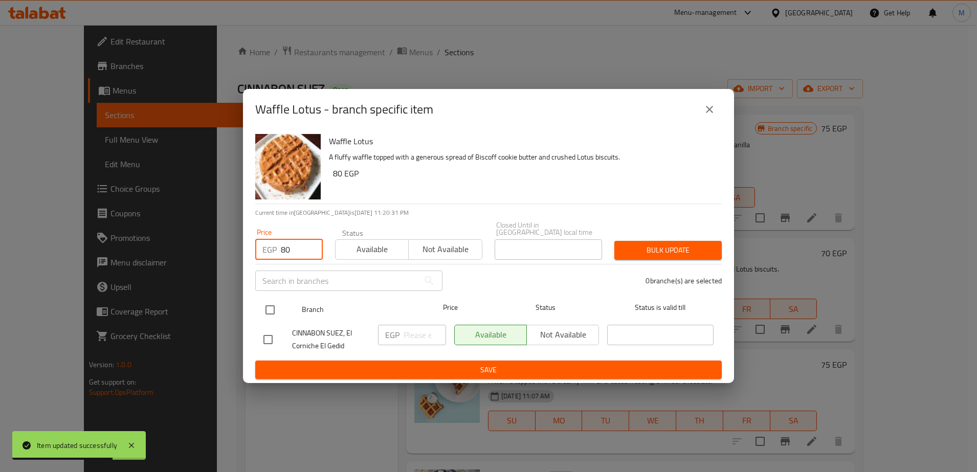
type input "80"
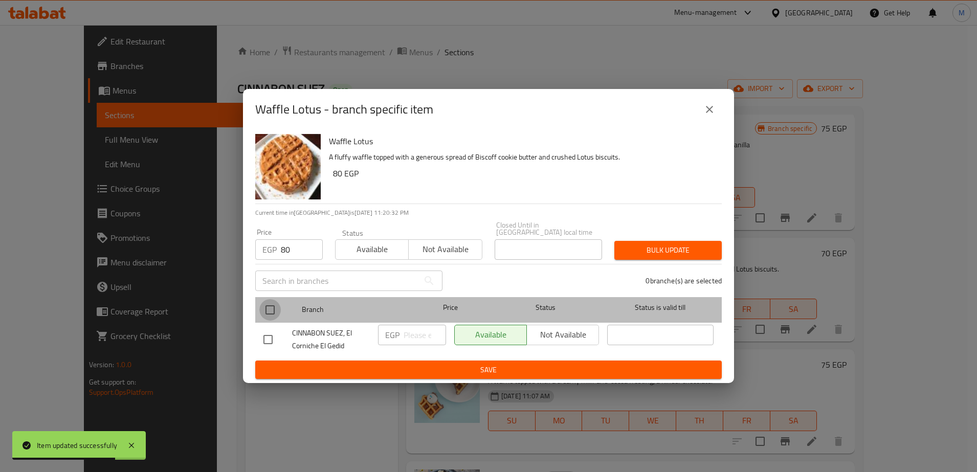
click at [269, 313] on input "checkbox" at bounding box center [269, 309] width 21 height 21
checkbox input "true"
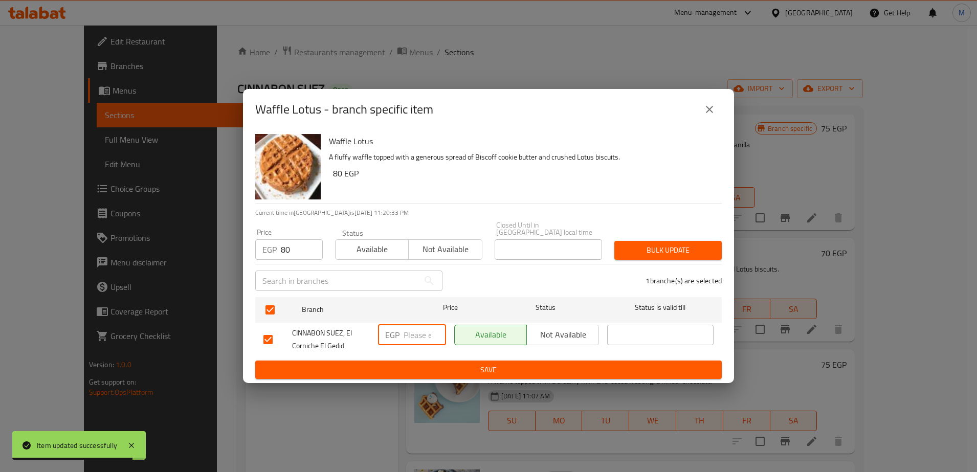
click at [421, 334] on input "number" at bounding box center [425, 335] width 42 height 20
click at [413, 333] on input "08" at bounding box center [425, 335] width 42 height 20
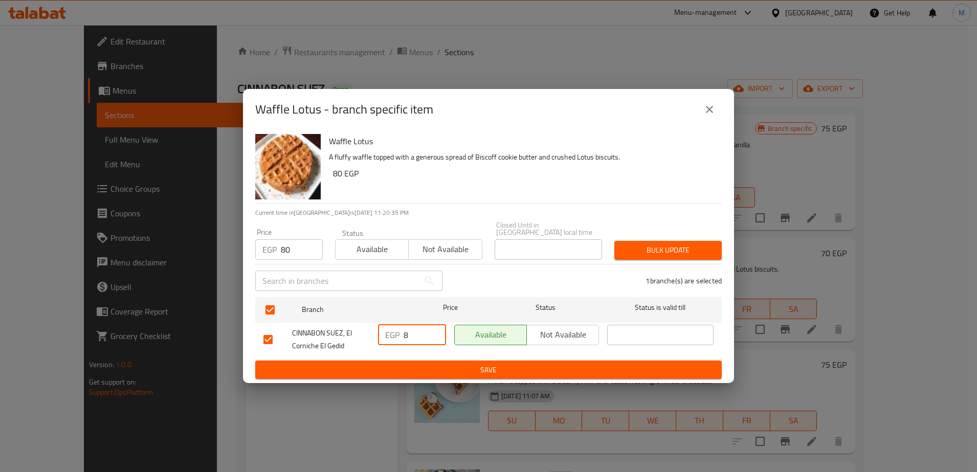
click at [413, 333] on input "8" at bounding box center [425, 335] width 42 height 20
type input "80"
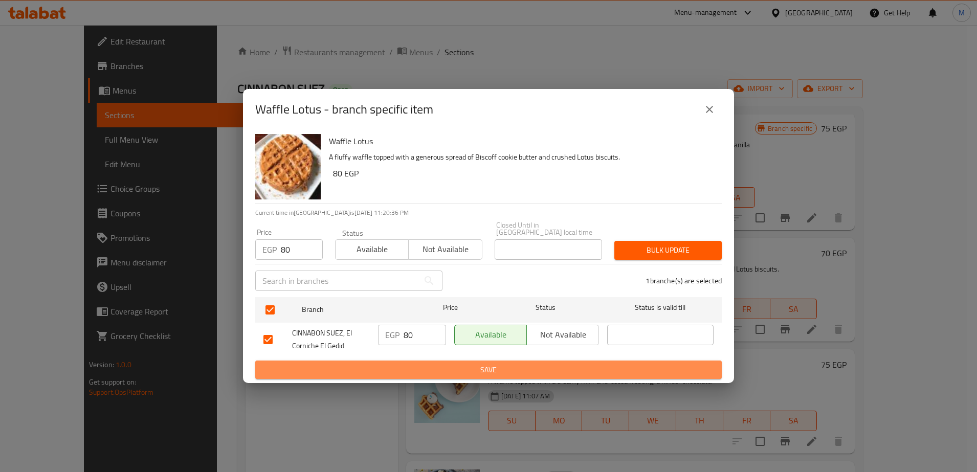
click at [424, 366] on span "Save" at bounding box center [488, 370] width 450 height 13
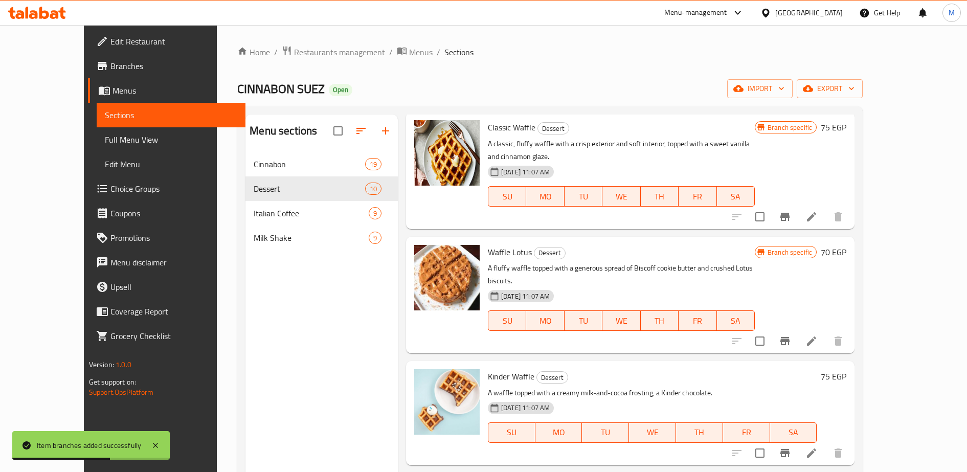
scroll to position [388, 0]
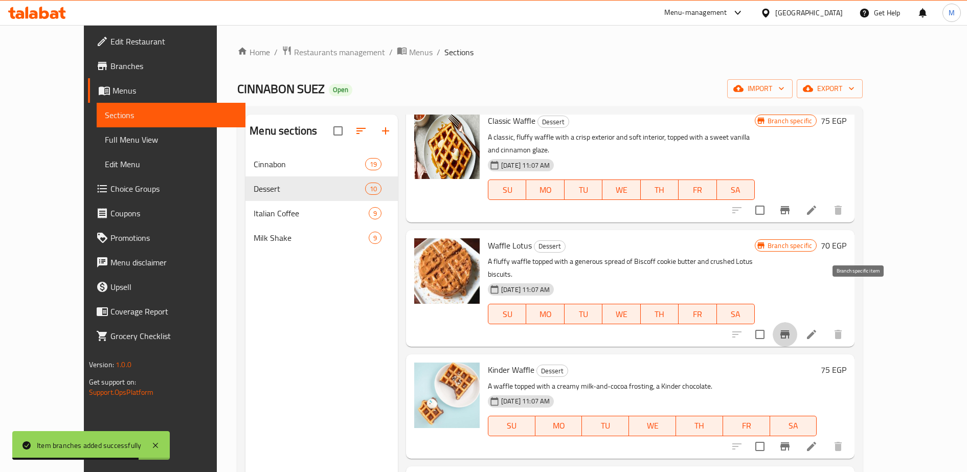
click at [791, 328] on icon "Branch-specific-item" at bounding box center [785, 334] width 12 height 12
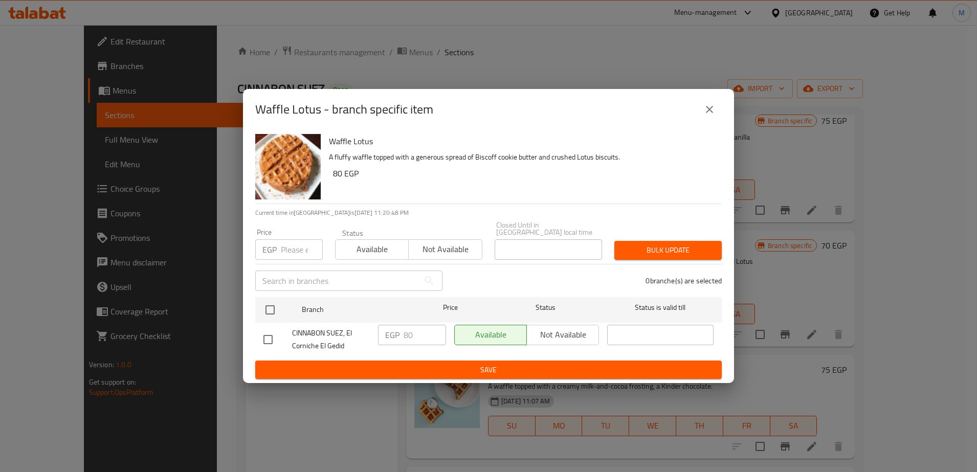
click at [280, 243] on div "EGP Price" at bounding box center [289, 249] width 68 height 20
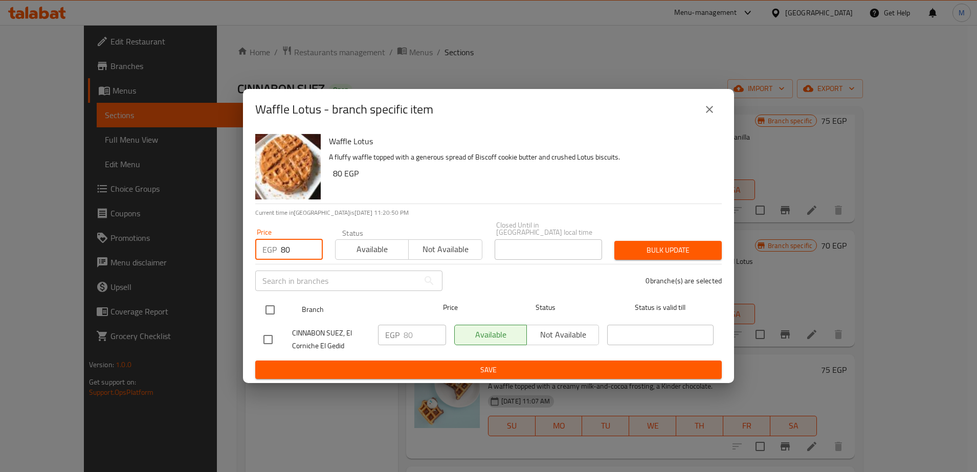
type input "80"
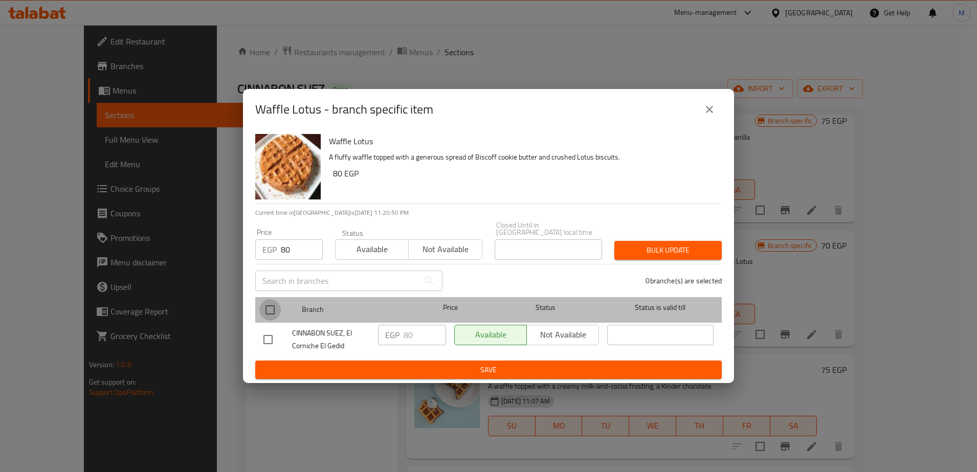
click at [268, 305] on input "checkbox" at bounding box center [269, 309] width 21 height 21
checkbox input "true"
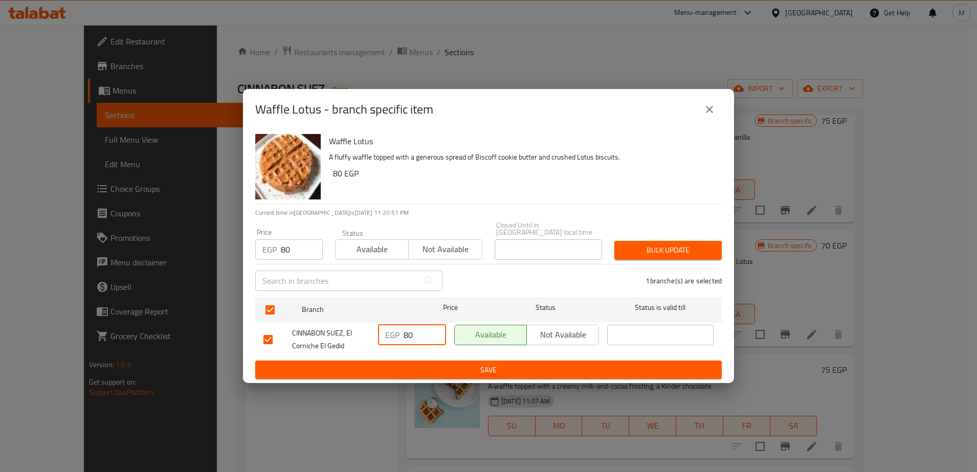
click at [417, 333] on input "80" at bounding box center [425, 335] width 42 height 20
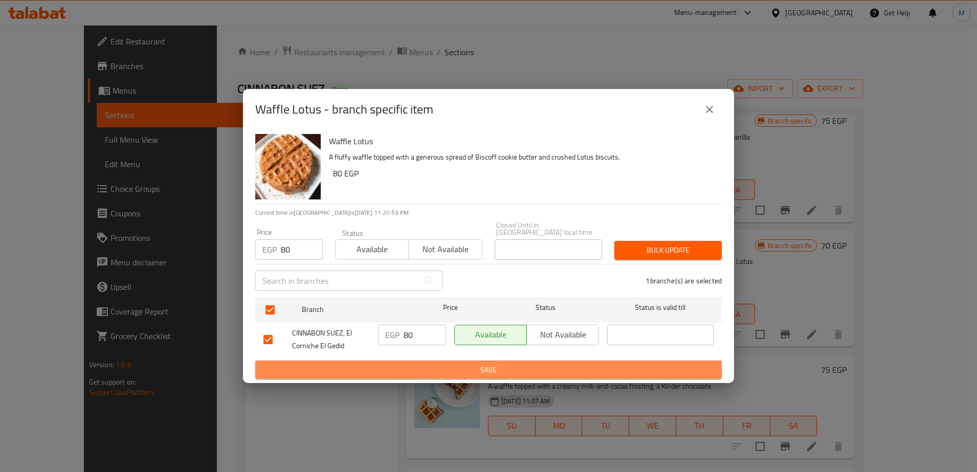
click at [442, 361] on button "Save" at bounding box center [488, 370] width 466 height 19
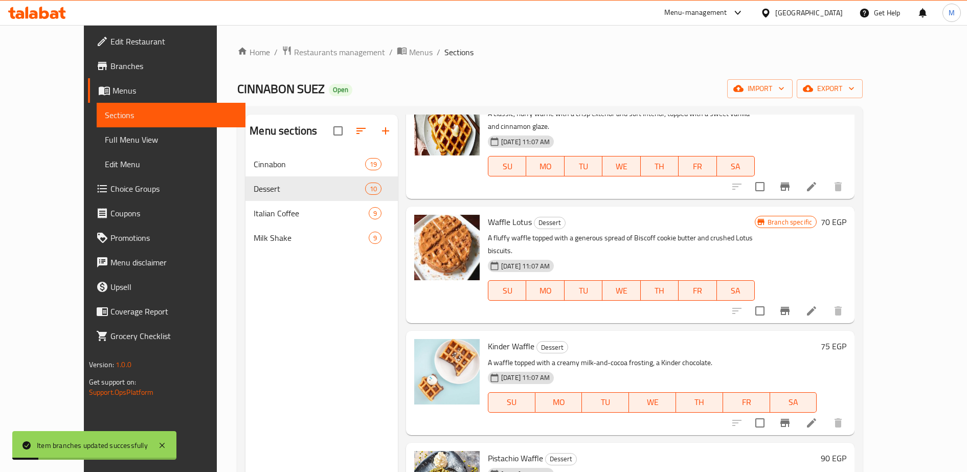
scroll to position [412, 0]
click at [818, 416] on icon at bounding box center [812, 422] width 12 height 12
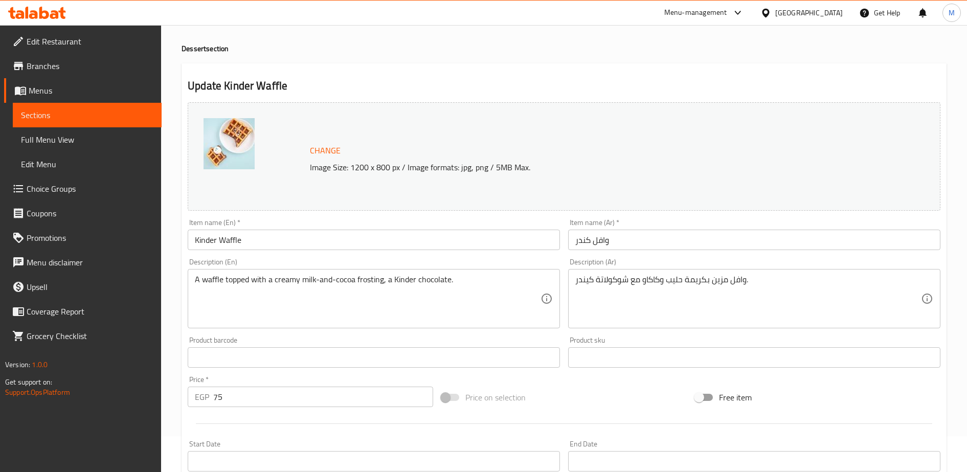
scroll to position [43, 0]
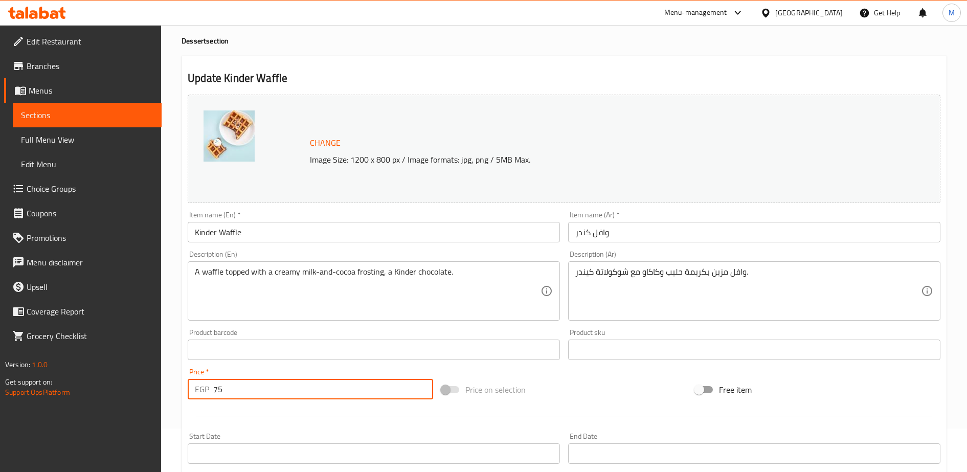
click at [250, 383] on input "75" at bounding box center [323, 389] width 220 height 20
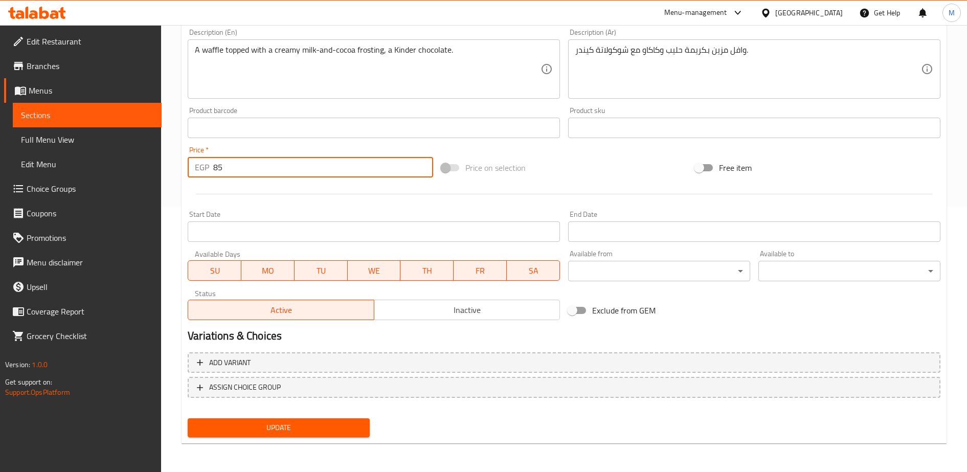
type input "85"
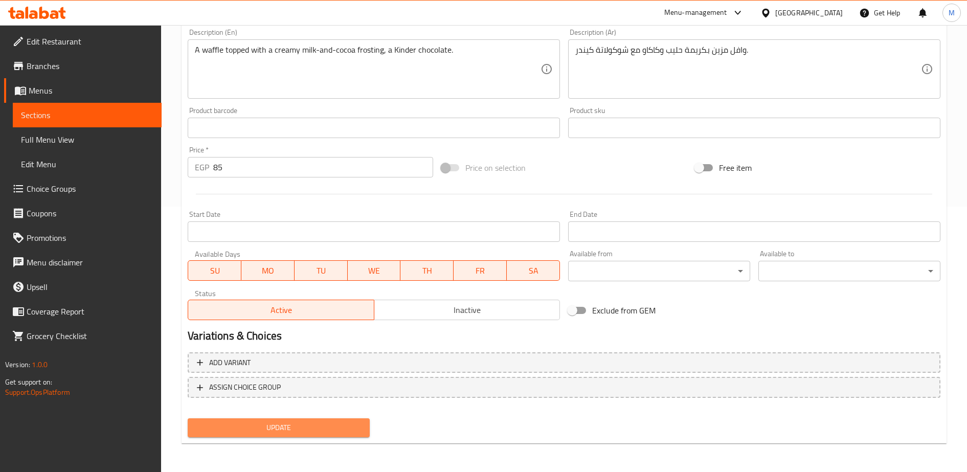
click at [282, 429] on span "Update" at bounding box center [279, 427] width 166 height 13
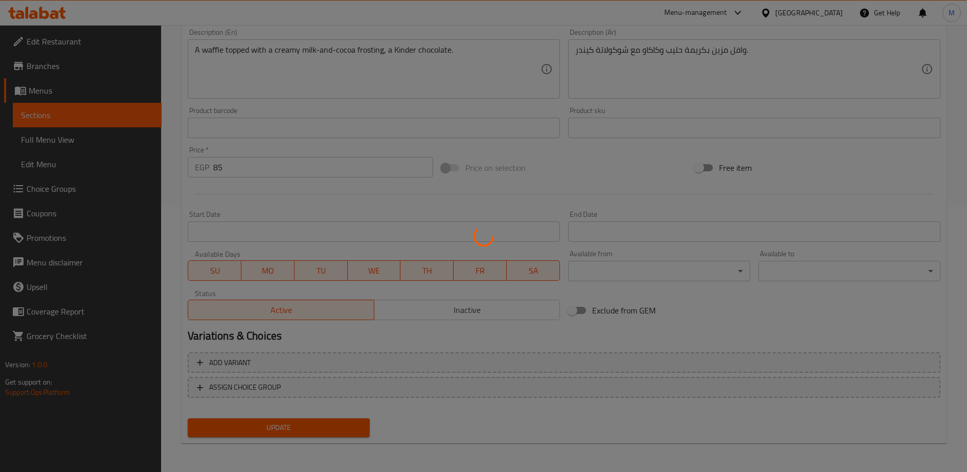
scroll to position [0, 0]
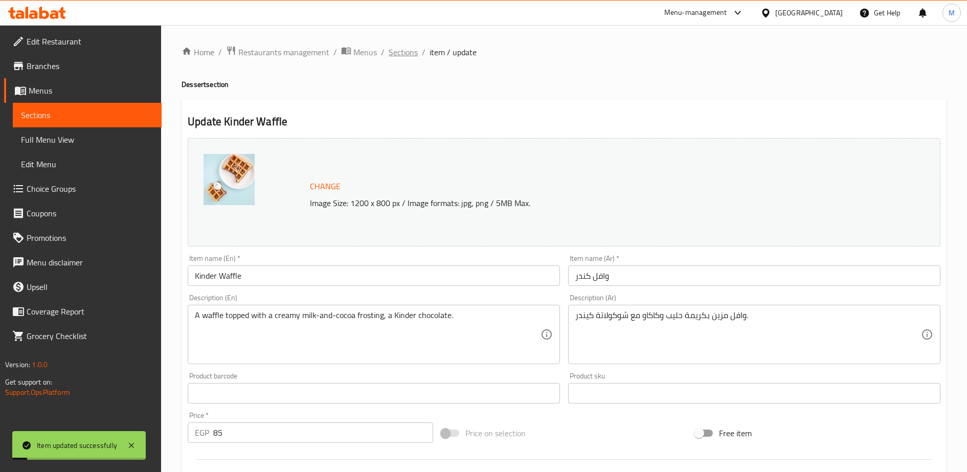
click at [402, 55] on span "Sections" at bounding box center [403, 52] width 29 height 12
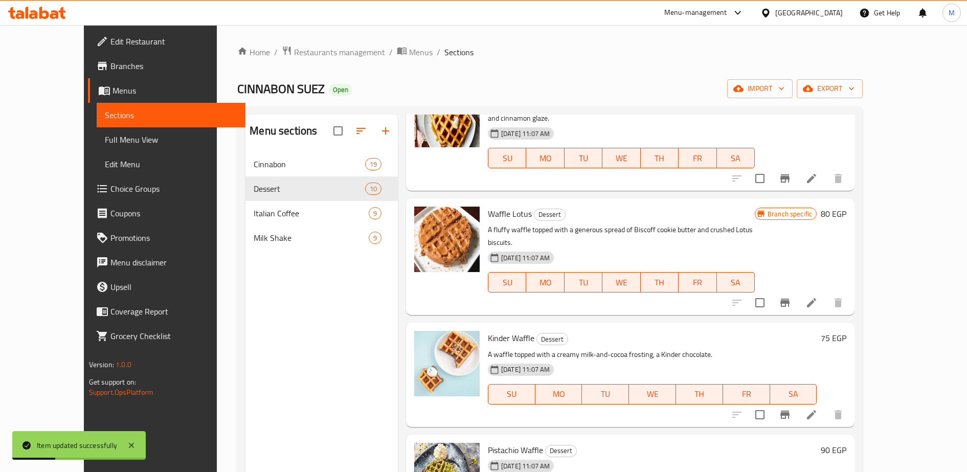
scroll to position [442, 0]
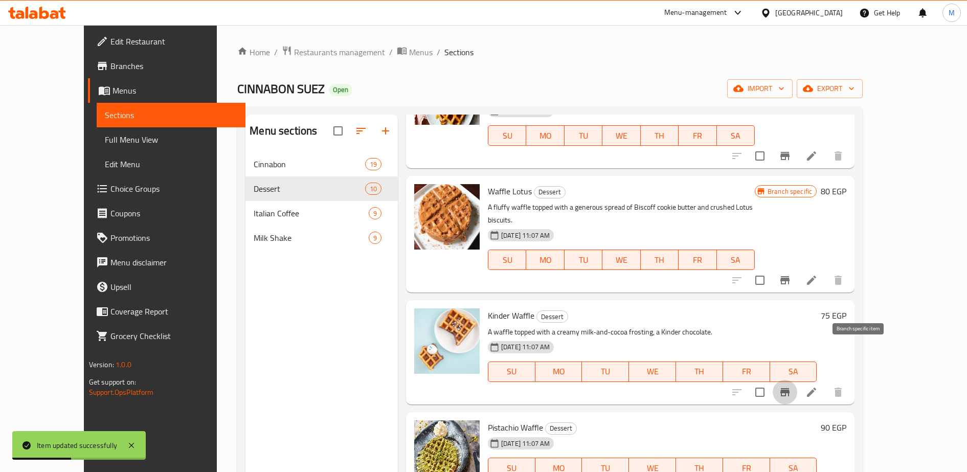
click at [791, 386] on icon "Branch-specific-item" at bounding box center [785, 392] width 12 height 12
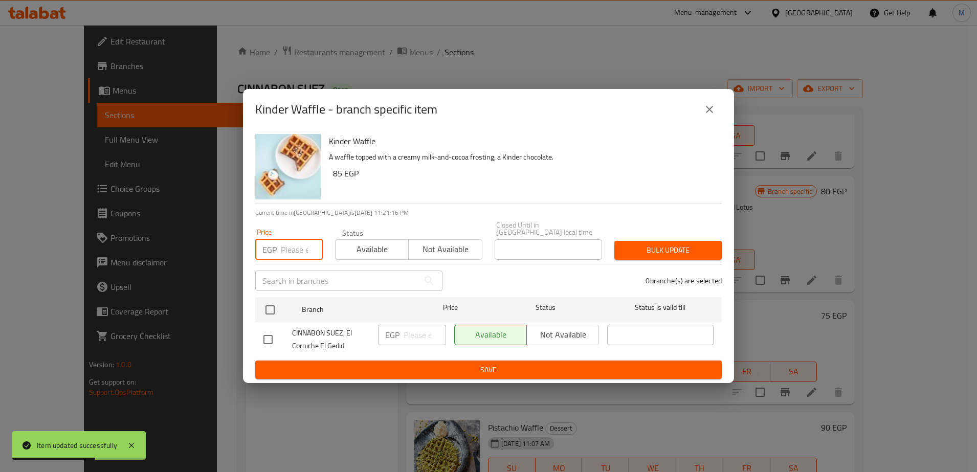
click at [287, 245] on input "number" at bounding box center [302, 249] width 42 height 20
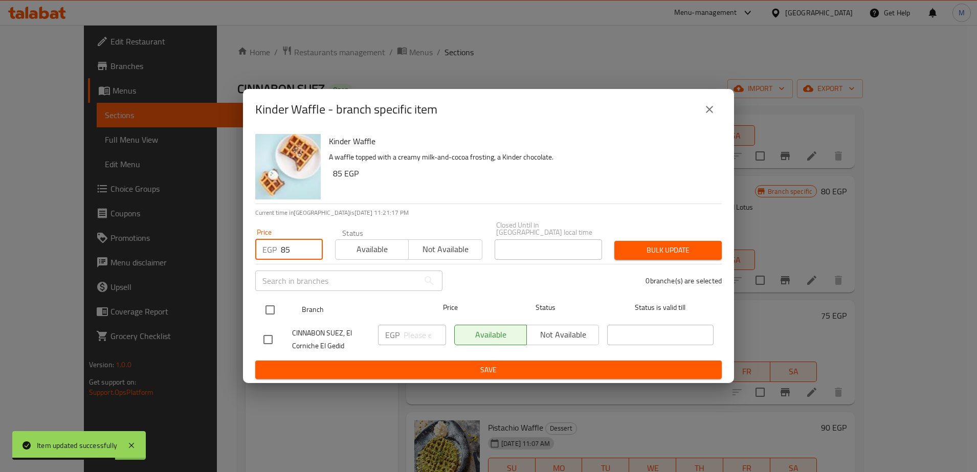
type input "85"
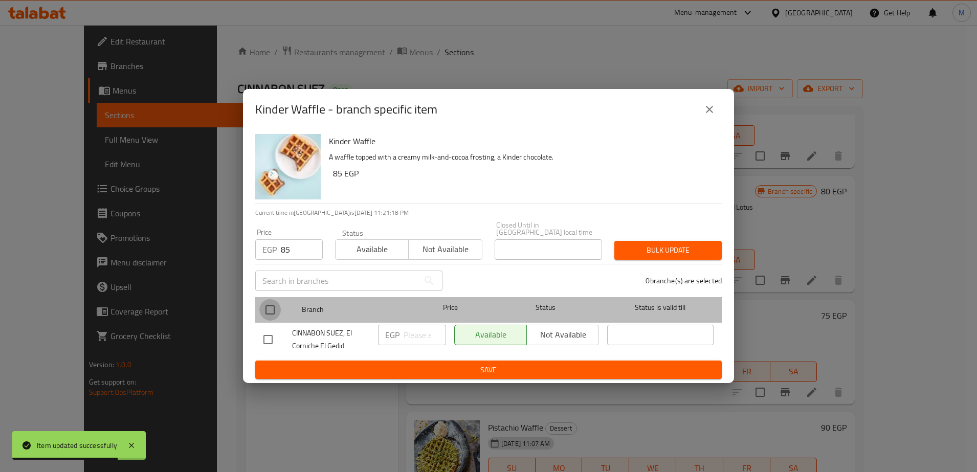
click at [270, 304] on input "checkbox" at bounding box center [269, 309] width 21 height 21
checkbox input "true"
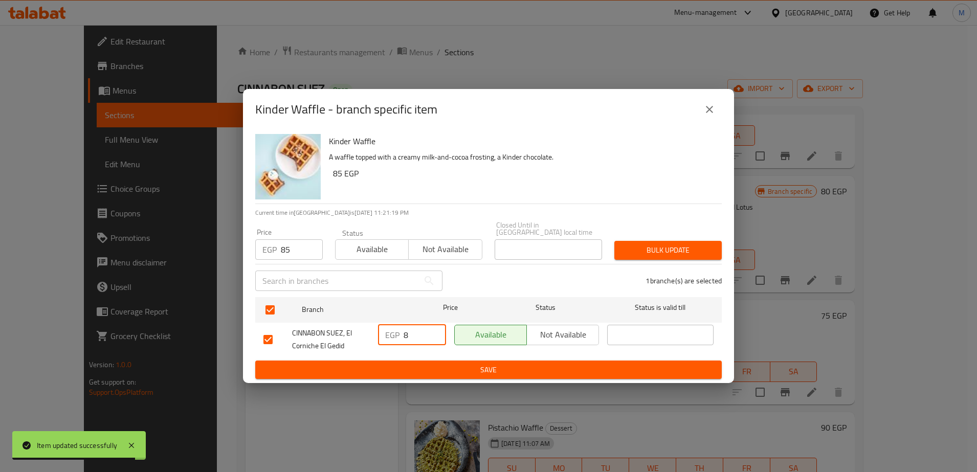
click at [416, 333] on input "8" at bounding box center [425, 335] width 42 height 20
type input "85"
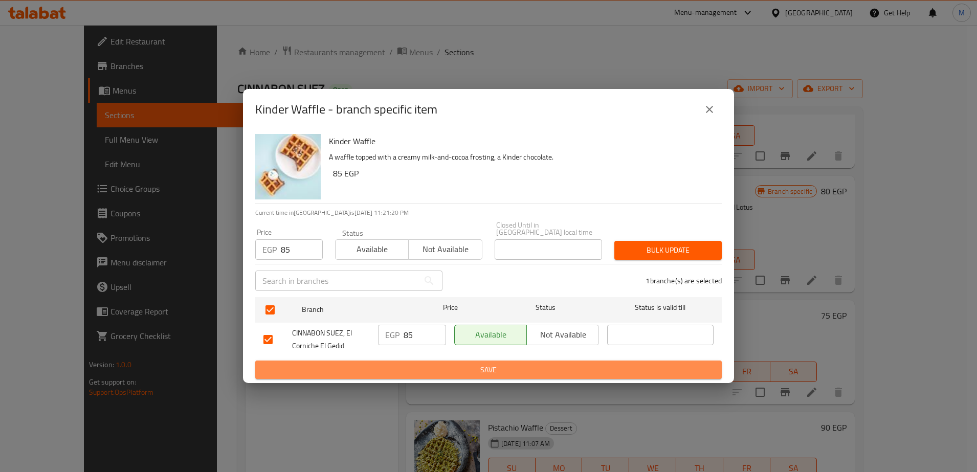
click at [433, 364] on span "Save" at bounding box center [488, 370] width 450 height 13
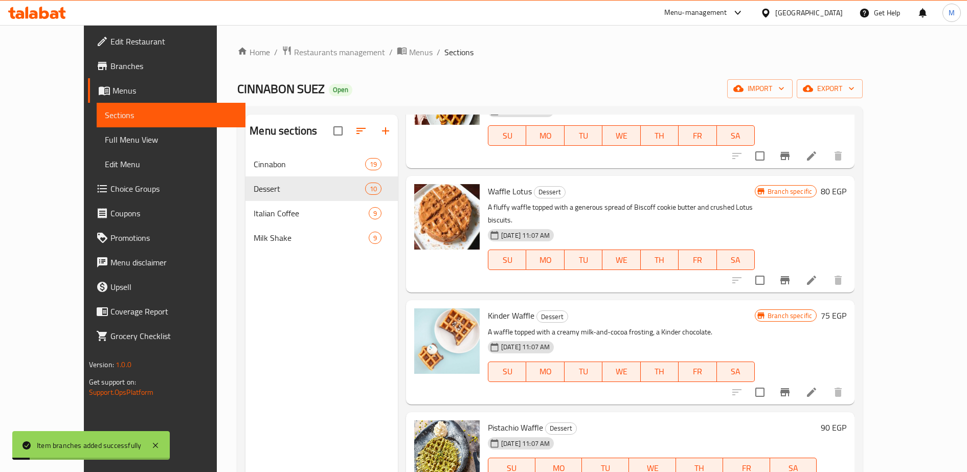
scroll to position [470, 0]
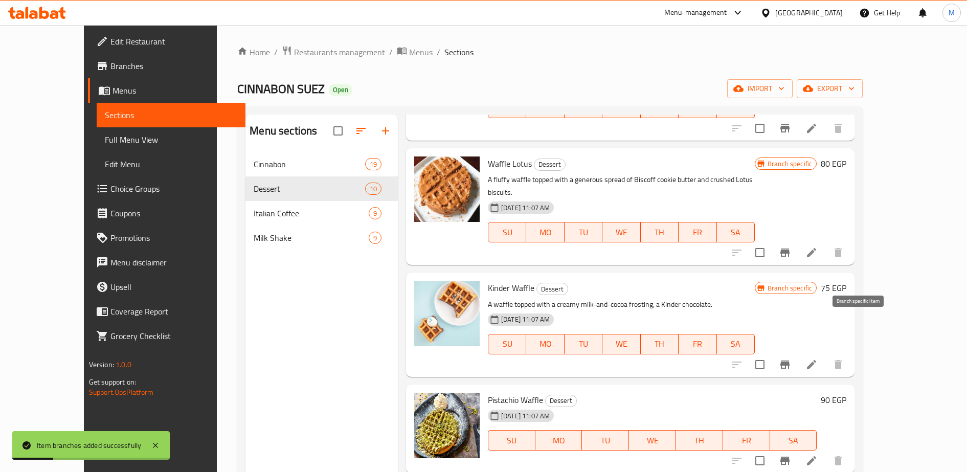
click at [790, 361] on icon "Branch-specific-item" at bounding box center [785, 365] width 9 height 8
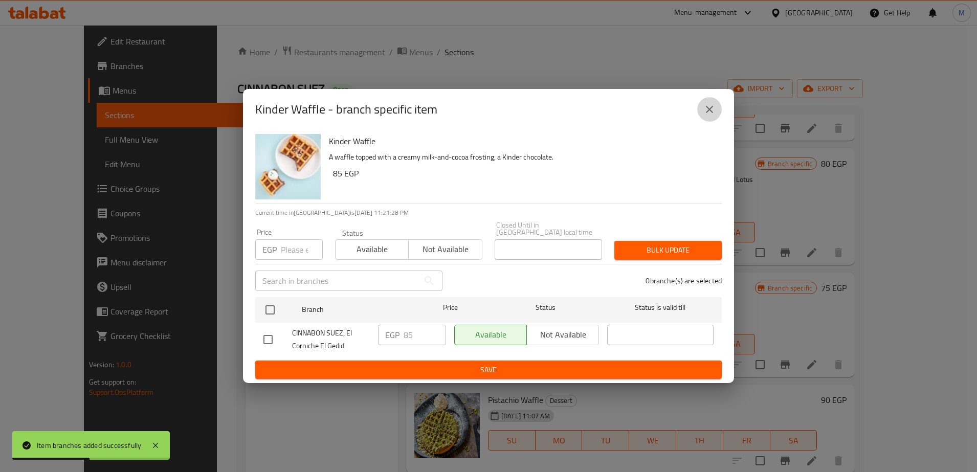
click at [705, 116] on icon "close" at bounding box center [709, 109] width 12 height 12
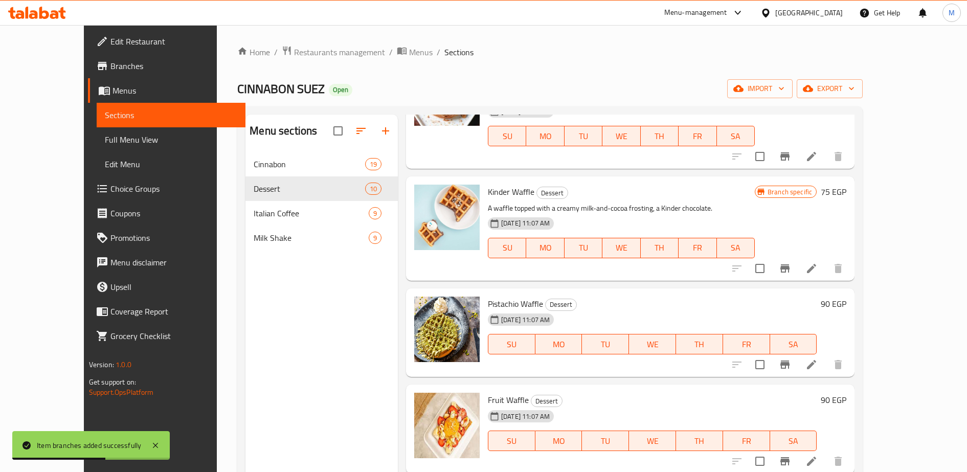
scroll to position [567, 0]
click at [818, 358] on icon at bounding box center [812, 364] width 12 height 12
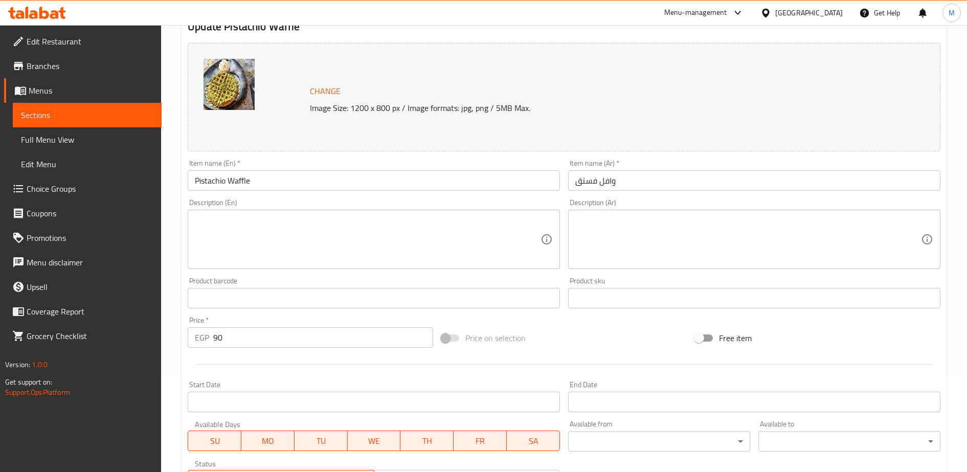
scroll to position [97, 0]
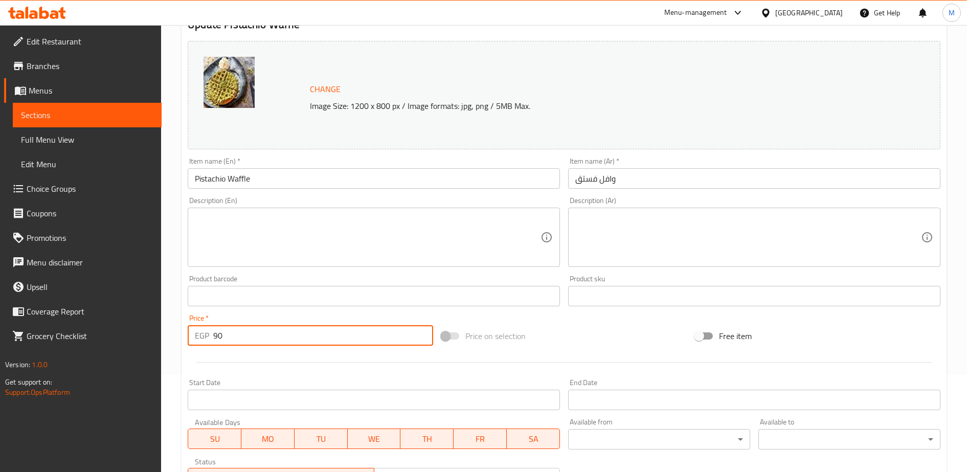
click at [286, 338] on input "90" at bounding box center [323, 335] width 220 height 20
click at [286, 338] on input "1" at bounding box center [323, 335] width 220 height 20
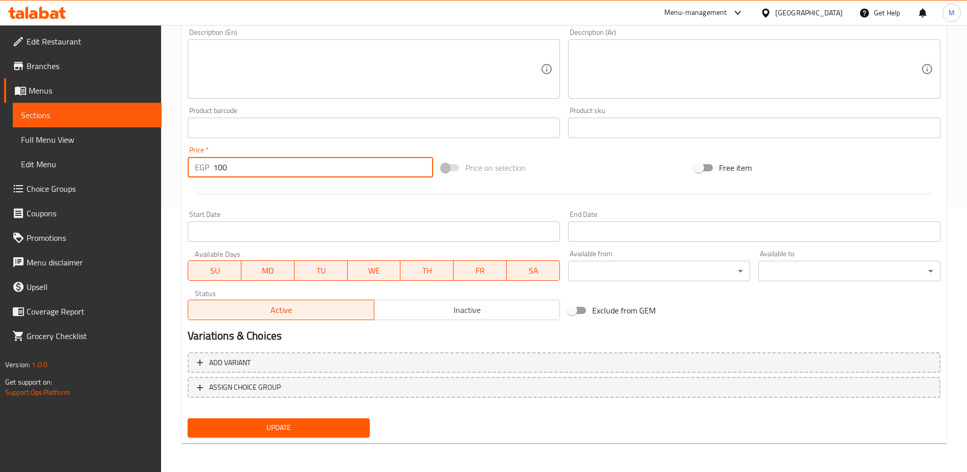
type input "100"
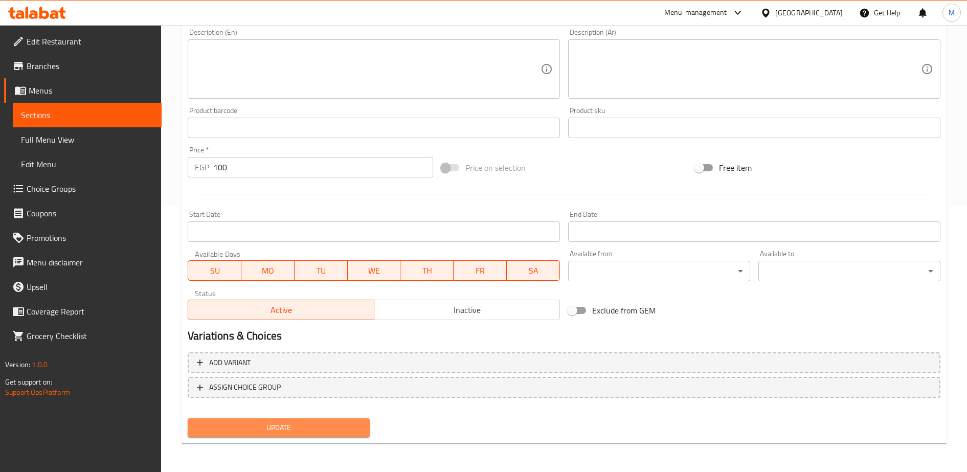
click at [305, 431] on span "Update" at bounding box center [279, 427] width 166 height 13
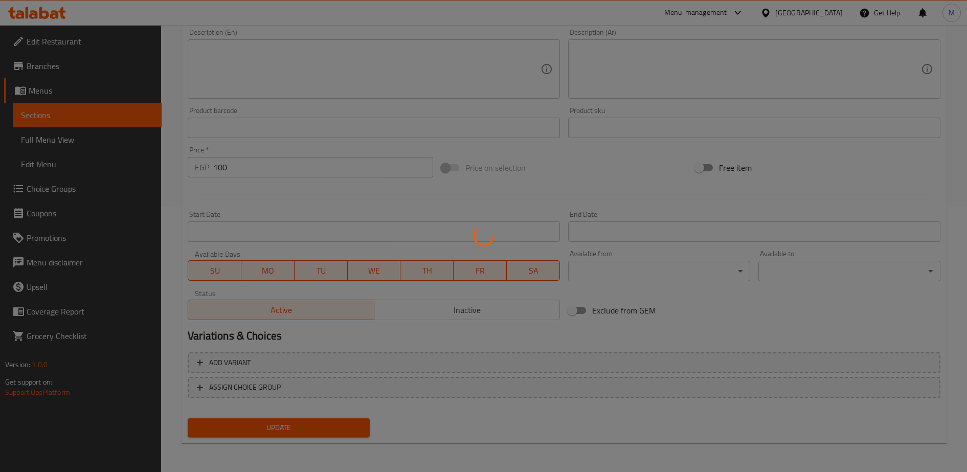
scroll to position [0, 0]
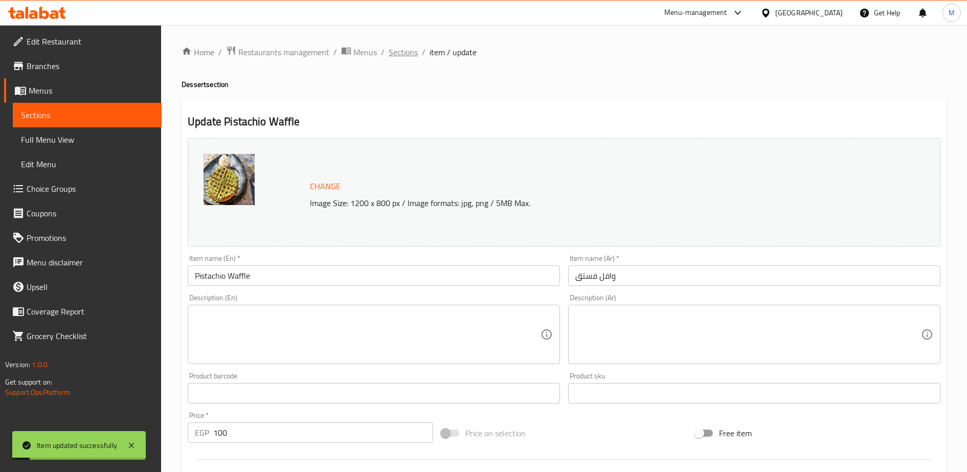
click at [391, 54] on span "Sections" at bounding box center [403, 52] width 29 height 12
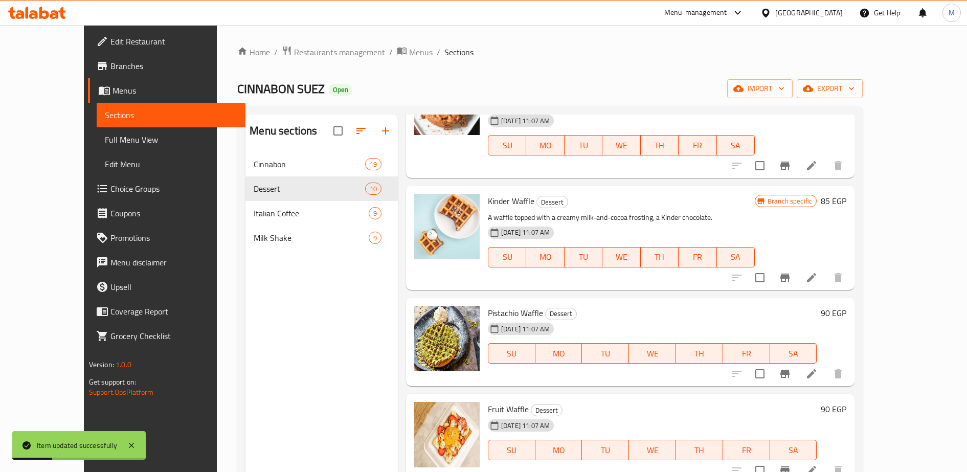
scroll to position [607, 0]
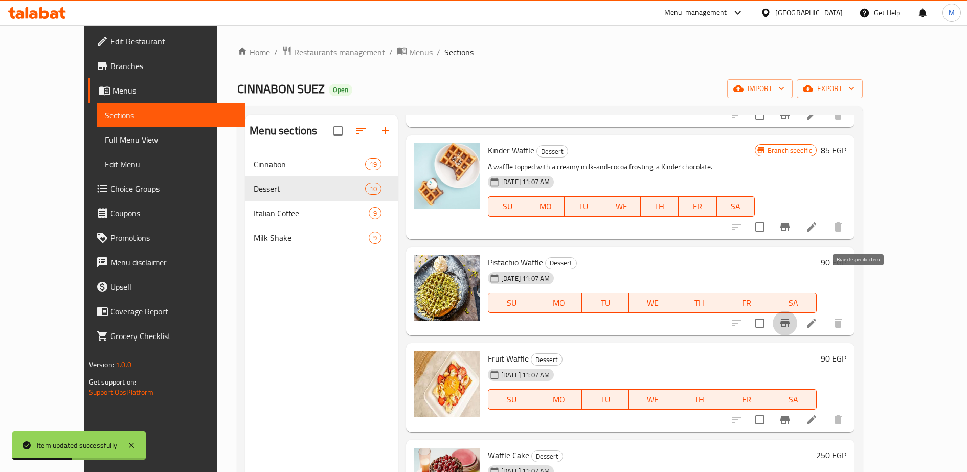
click at [791, 317] on icon "Branch-specific-item" at bounding box center [785, 323] width 12 height 12
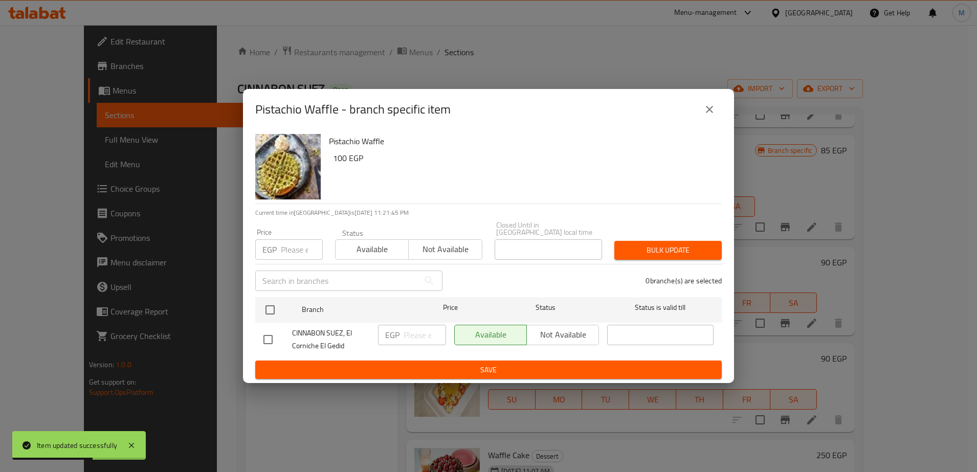
click at [280, 249] on div "EGP Price" at bounding box center [289, 249] width 68 height 20
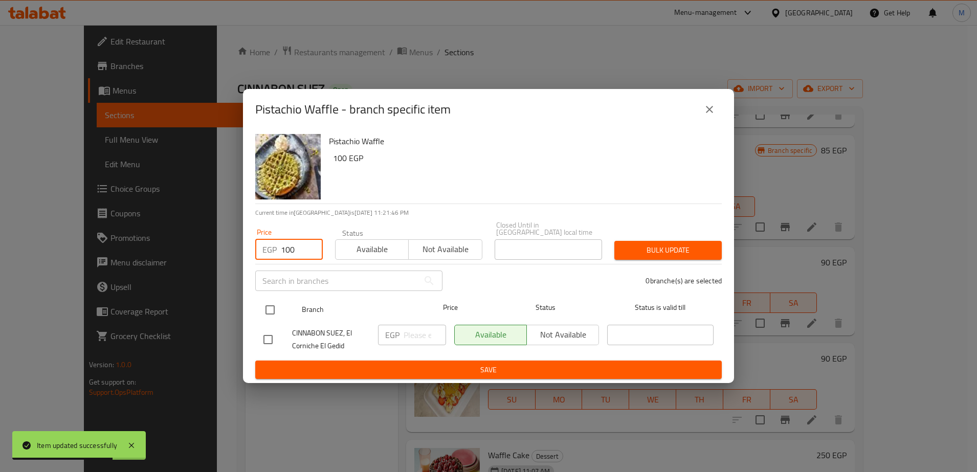
type input "100"
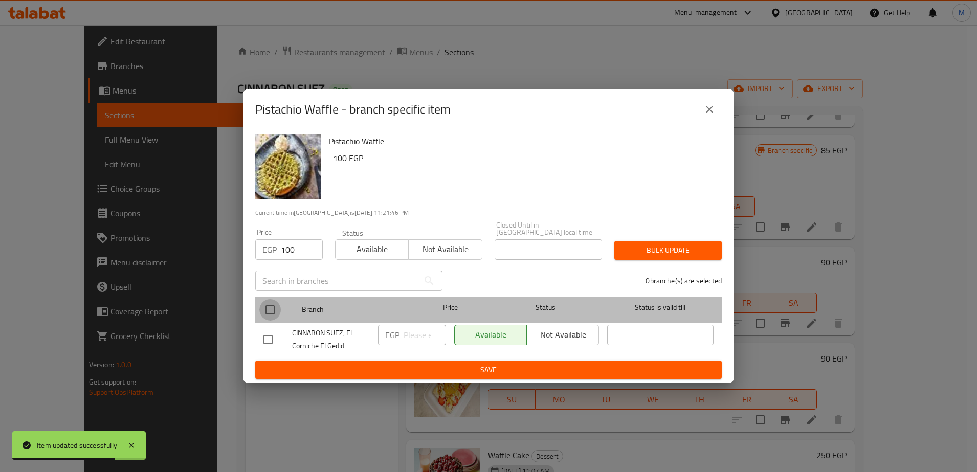
click at [269, 306] on input "checkbox" at bounding box center [269, 309] width 21 height 21
checkbox input "true"
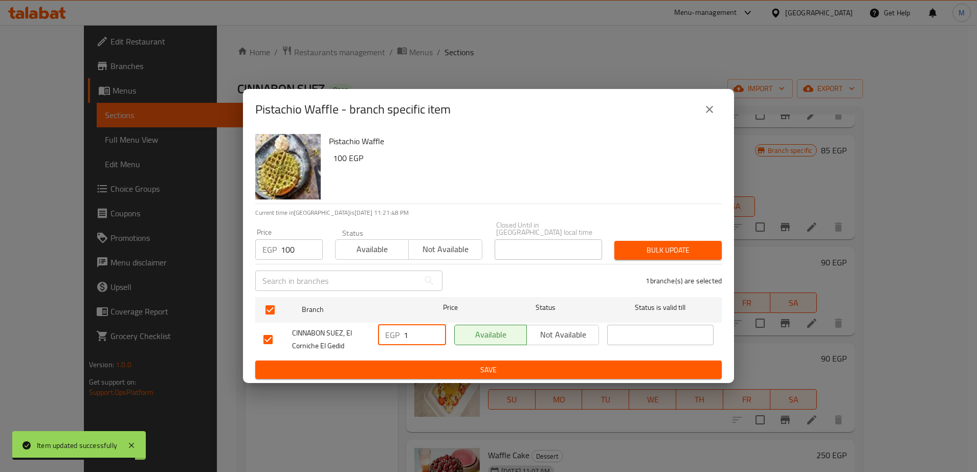
click at [409, 333] on input "1" at bounding box center [425, 335] width 42 height 20
type input "100"
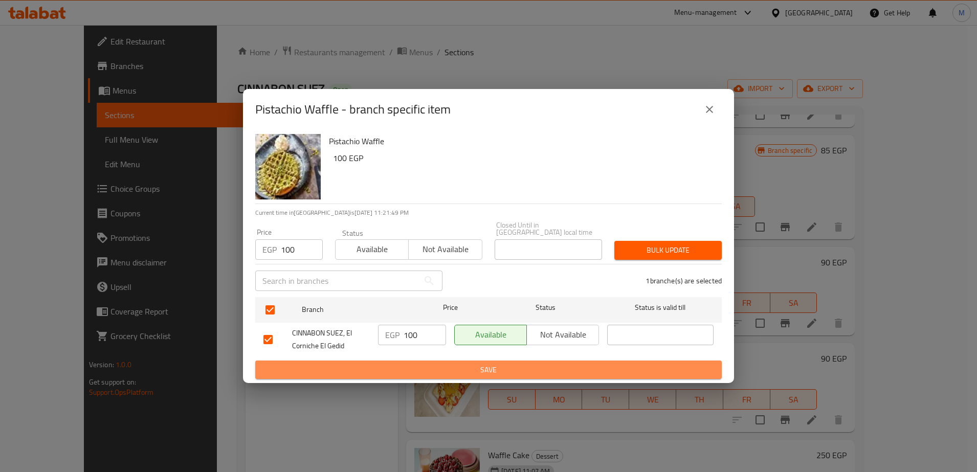
click at [436, 361] on button "Save" at bounding box center [488, 370] width 466 height 19
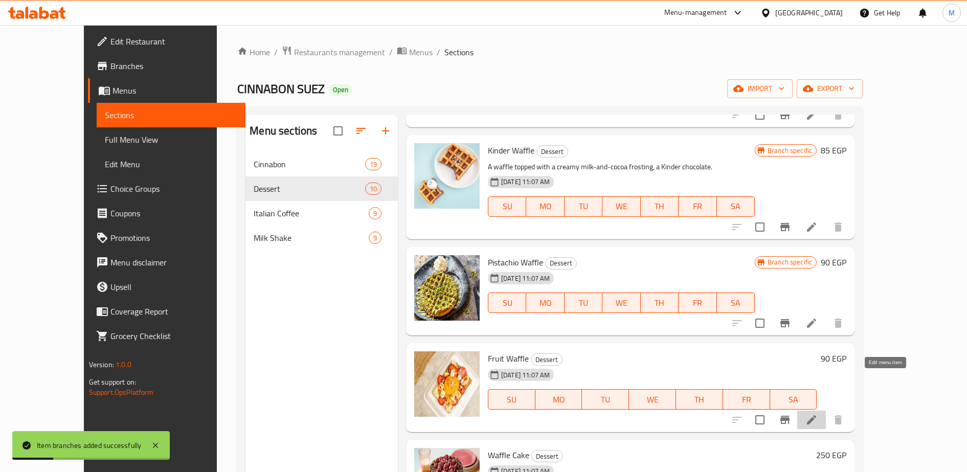
click at [818, 414] on icon at bounding box center [812, 420] width 12 height 12
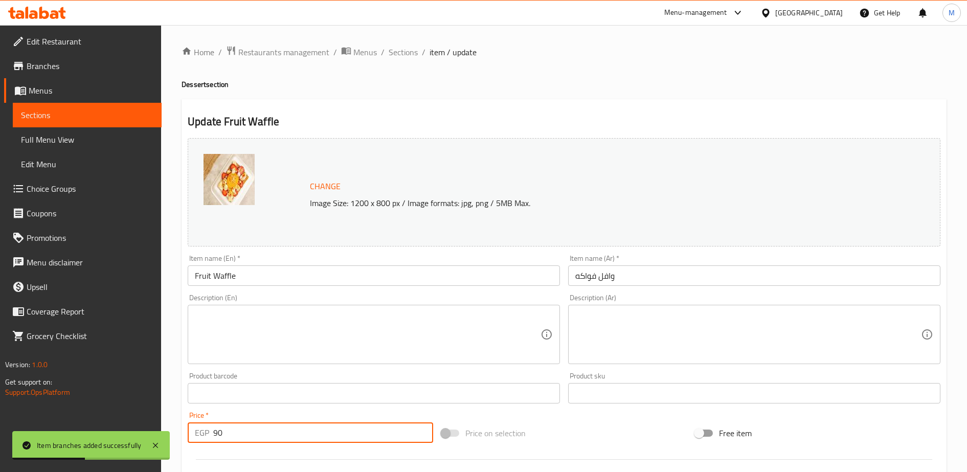
click at [235, 437] on input "90" at bounding box center [323, 432] width 220 height 20
click at [235, 437] on input "1" at bounding box center [323, 432] width 220 height 20
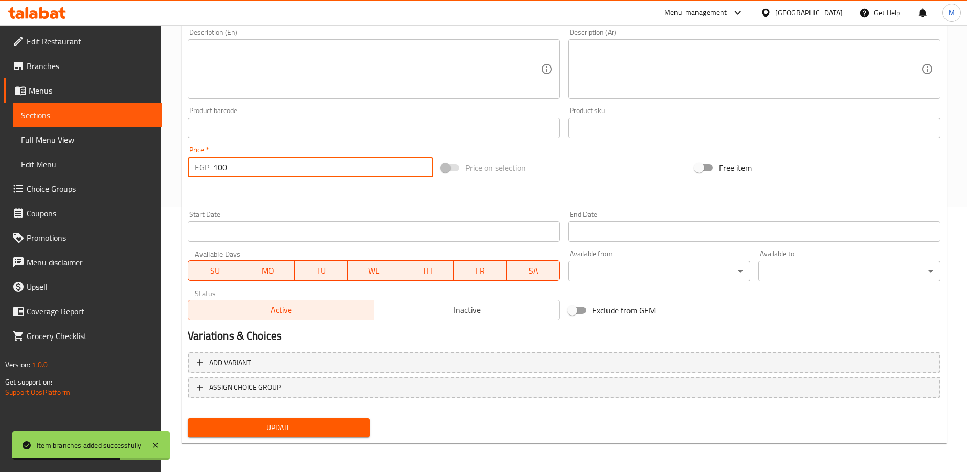
type input "100"
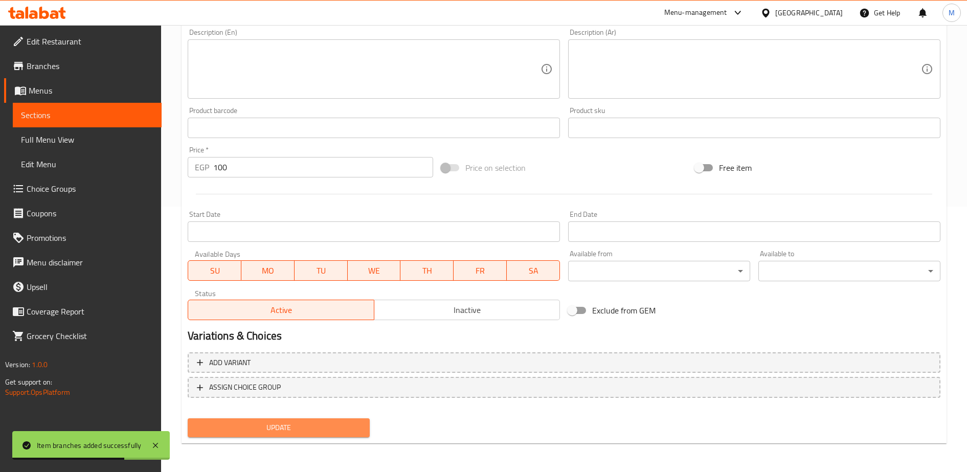
click at [240, 430] on span "Update" at bounding box center [279, 427] width 166 height 13
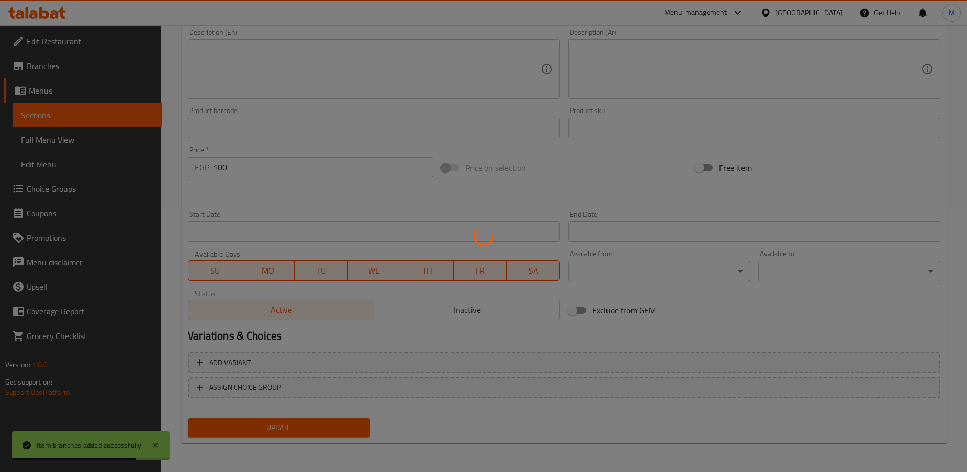
scroll to position [0, 0]
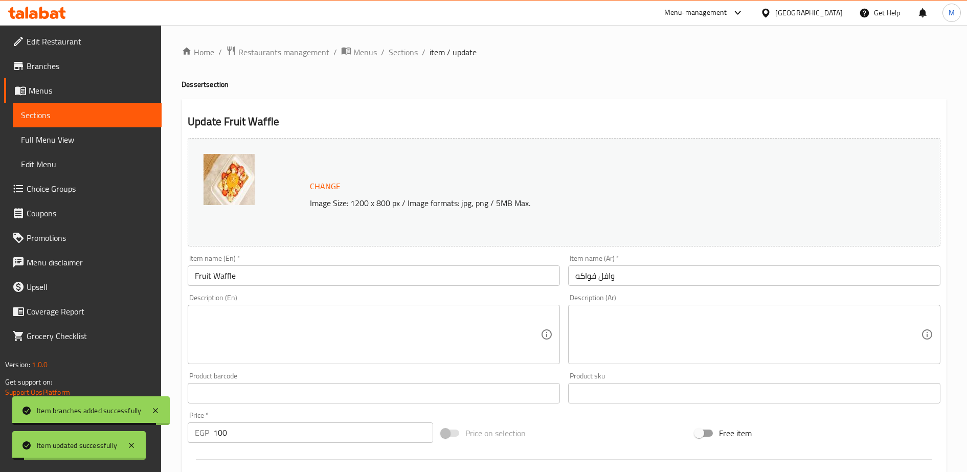
click at [397, 53] on span "Sections" at bounding box center [403, 52] width 29 height 12
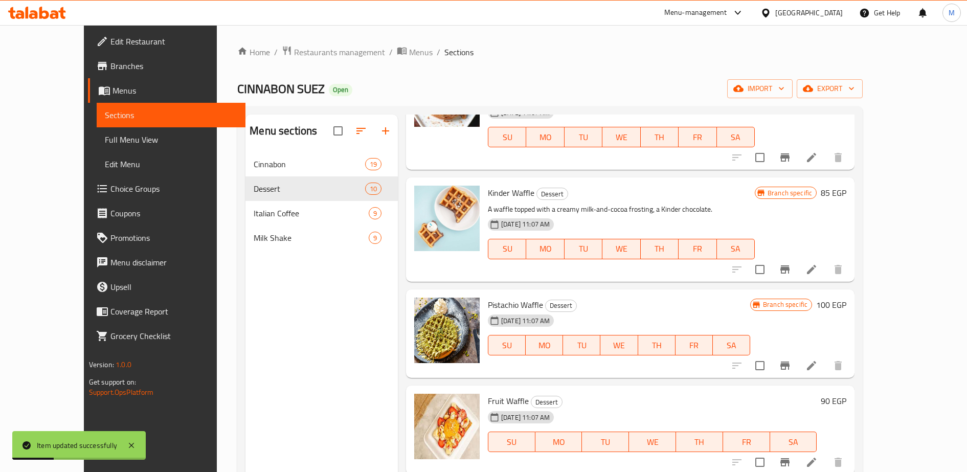
scroll to position [607, 0]
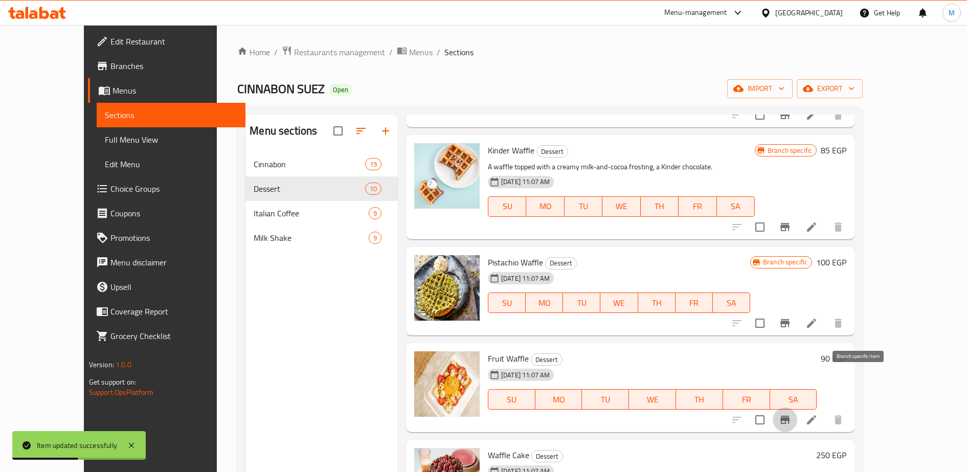
click at [790, 416] on icon "Branch-specific-item" at bounding box center [785, 420] width 9 height 8
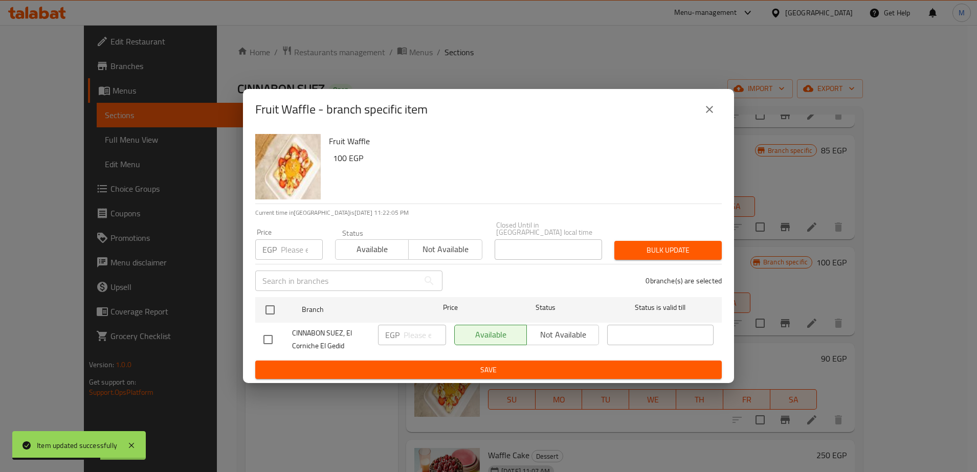
click at [288, 243] on input "number" at bounding box center [302, 249] width 42 height 20
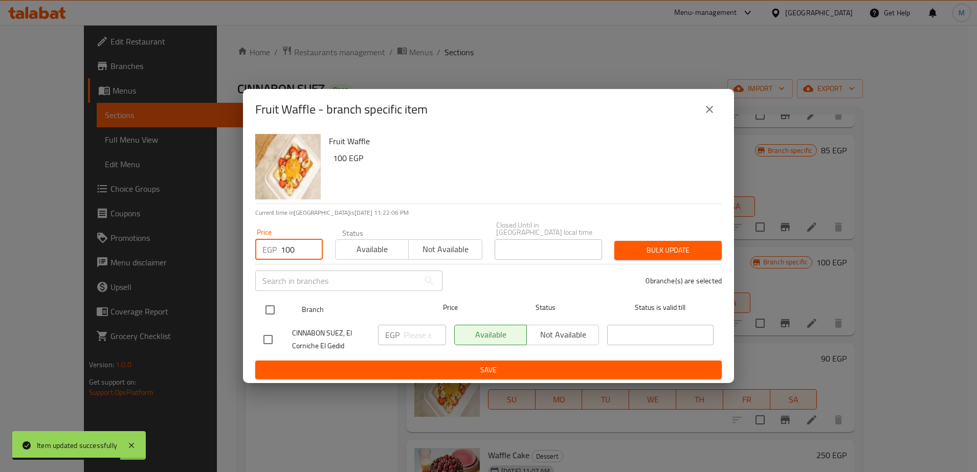
type input "100"
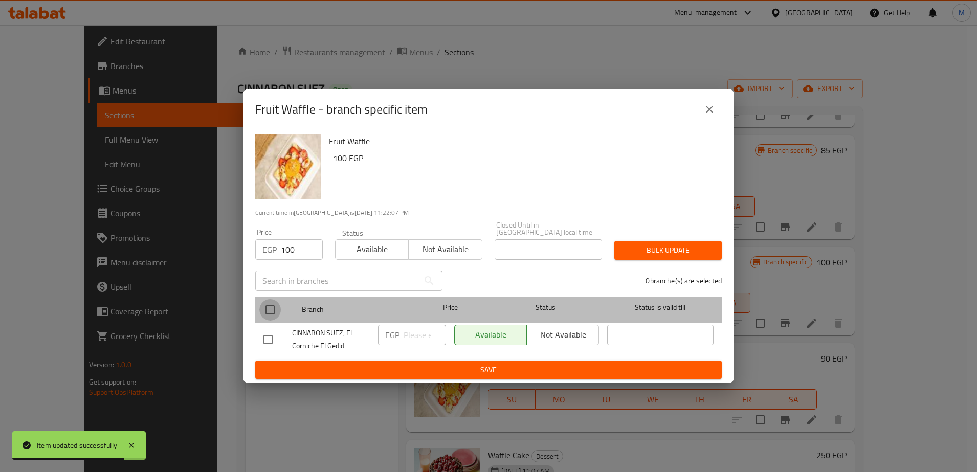
click at [269, 315] on input "checkbox" at bounding box center [269, 309] width 21 height 21
checkbox input "true"
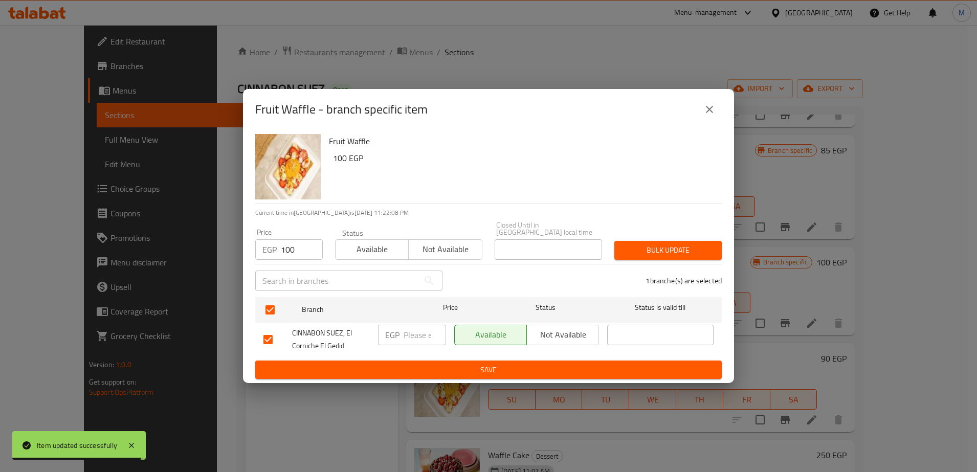
click at [403, 332] on div "EGP ​" at bounding box center [412, 335] width 68 height 20
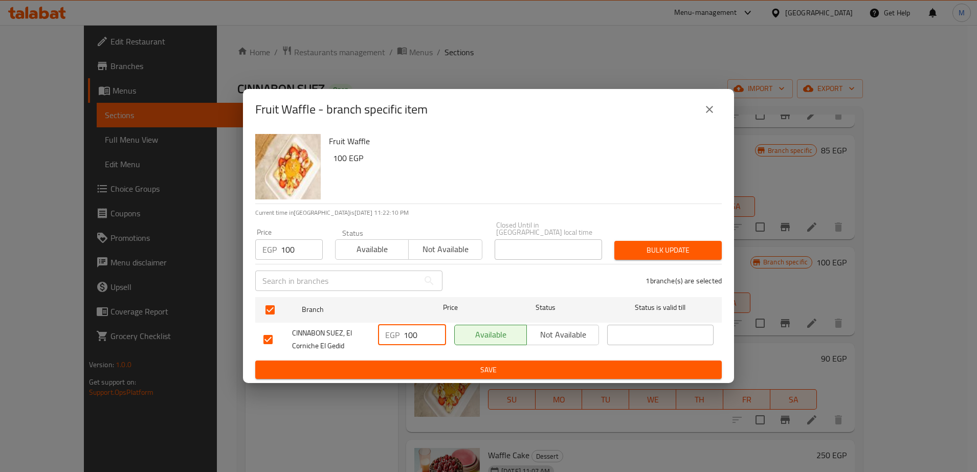
type input "100"
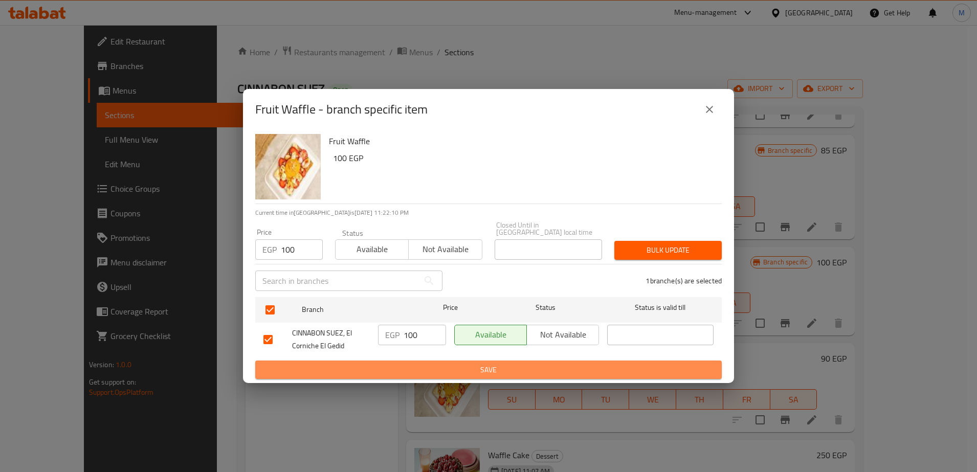
click at [433, 364] on span "Save" at bounding box center [488, 370] width 450 height 13
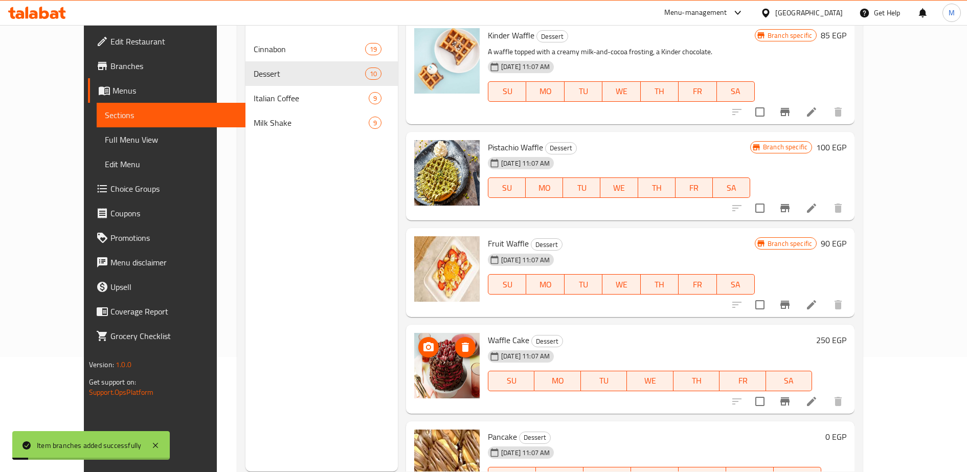
scroll to position [143, 0]
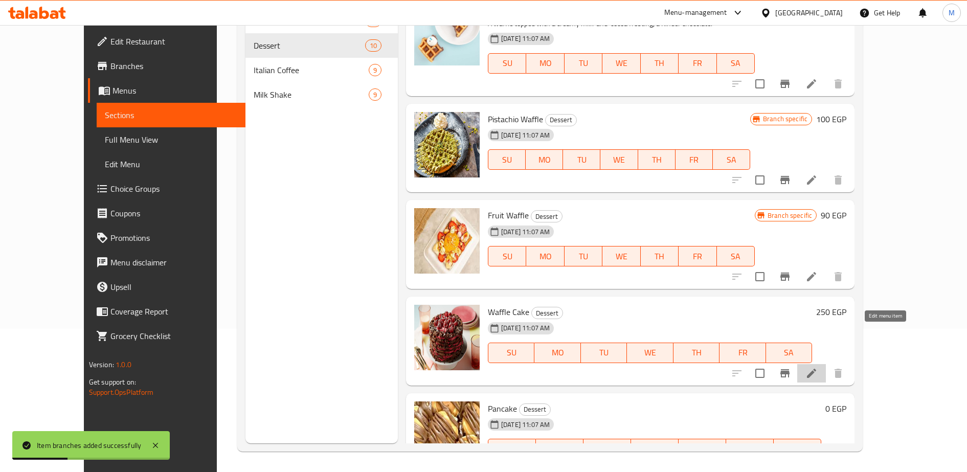
click at [816, 368] on icon at bounding box center [811, 372] width 9 height 9
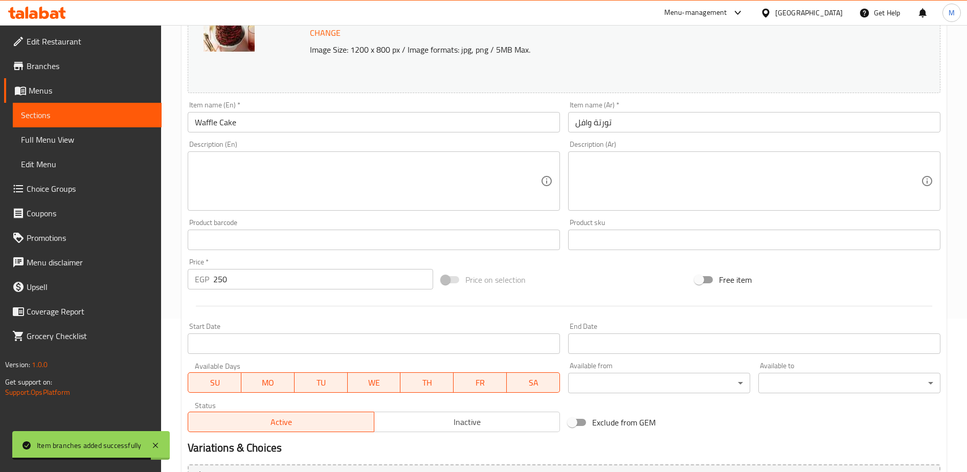
scroll to position [154, 0]
click at [235, 290] on div "Price   * EGP 250 Price *" at bounding box center [311, 273] width 254 height 39
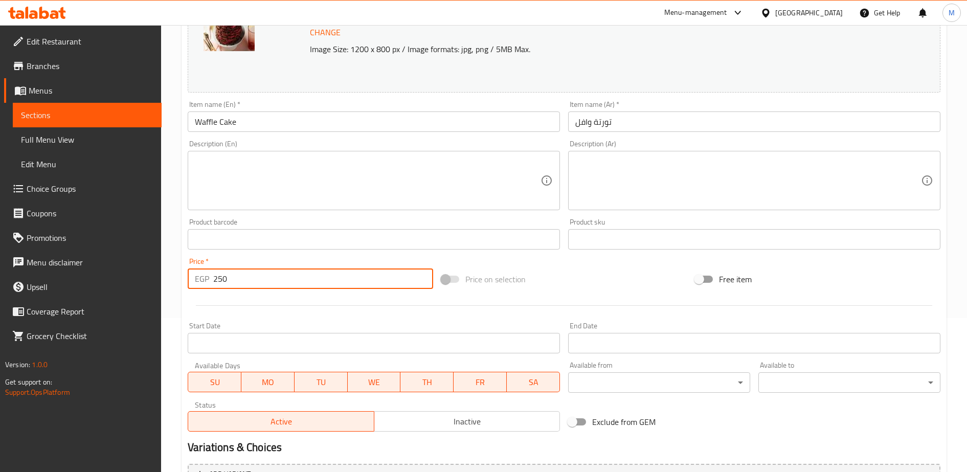
click at [235, 290] on div "Price   * EGP 250 Price *" at bounding box center [311, 273] width 254 height 39
drag, startPoint x: 235, startPoint y: 290, endPoint x: 235, endPoint y: 277, distance: 12.3
click at [235, 277] on input "250" at bounding box center [323, 279] width 220 height 20
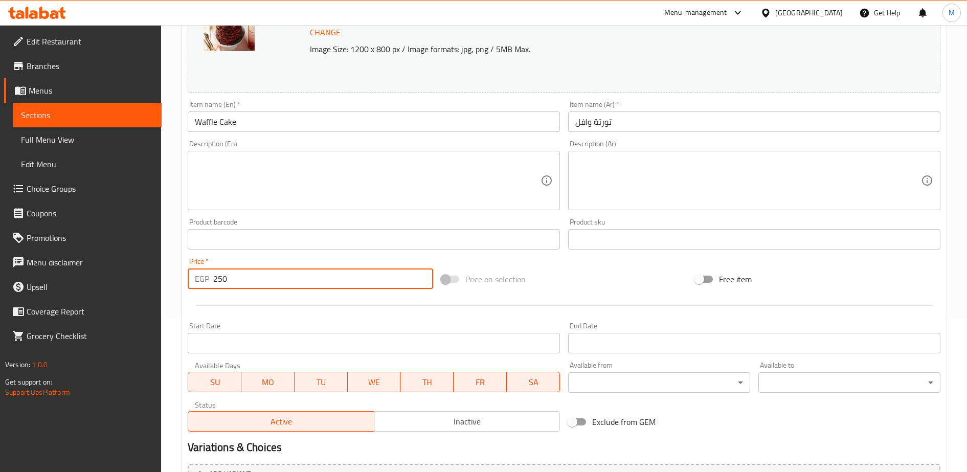
click at [235, 277] on input "250" at bounding box center [323, 279] width 220 height 20
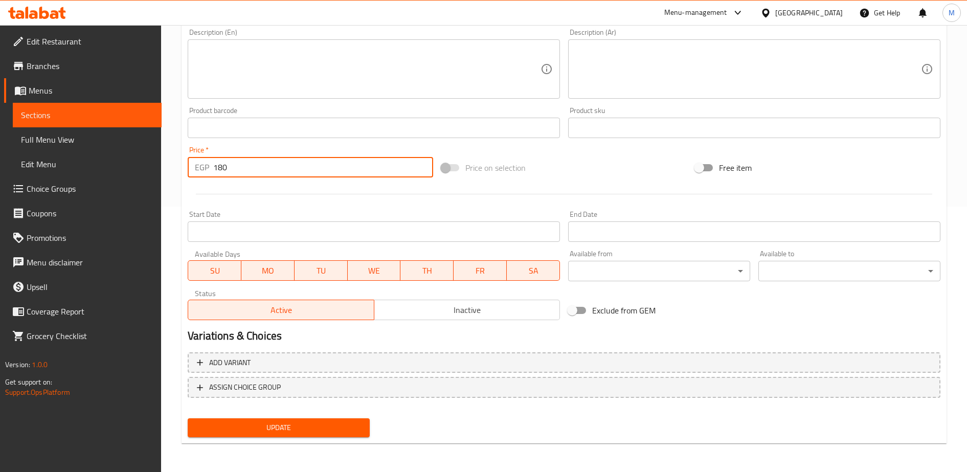
click at [233, 175] on input "180" at bounding box center [323, 167] width 220 height 20
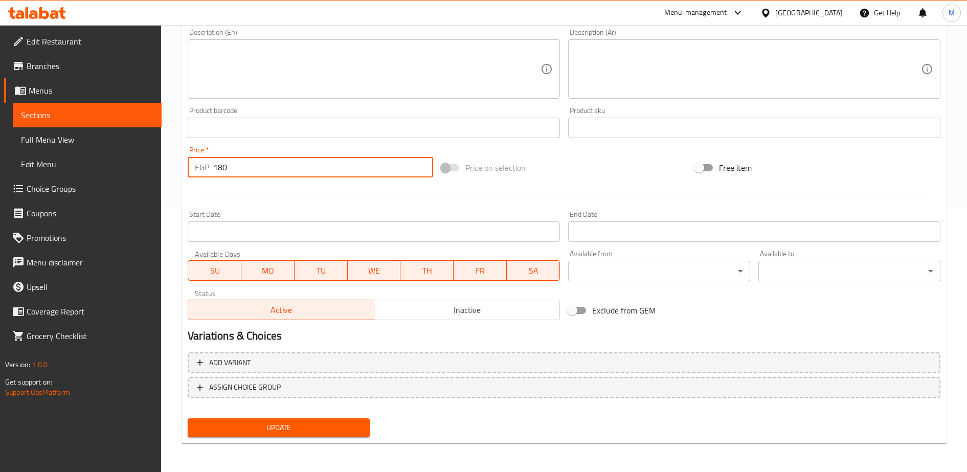
type input "1"
type input "280"
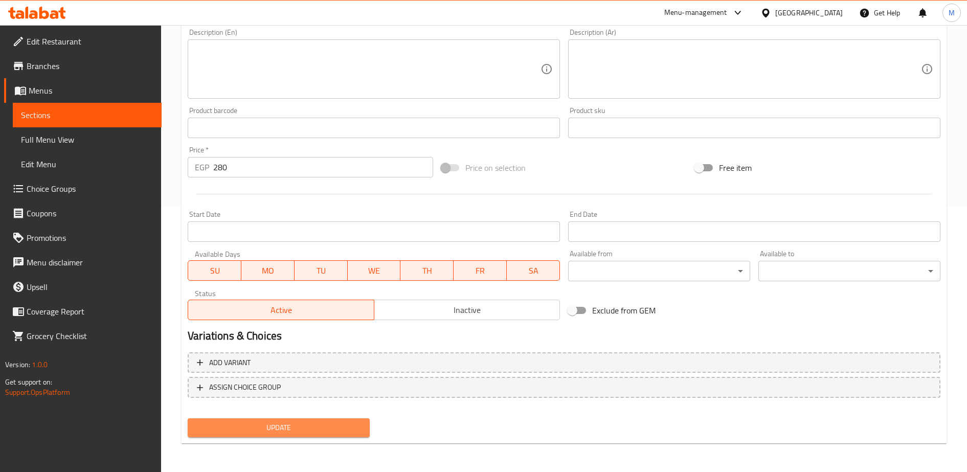
click at [273, 431] on span "Update" at bounding box center [279, 427] width 166 height 13
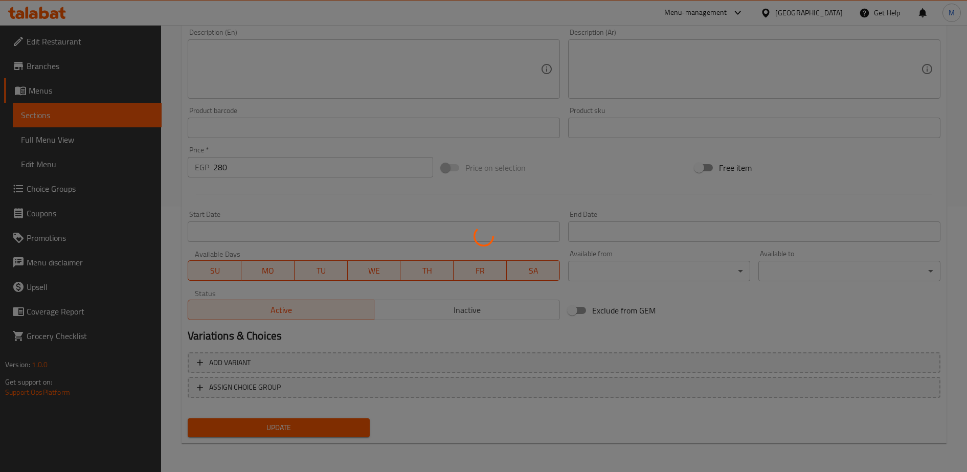
scroll to position [0, 0]
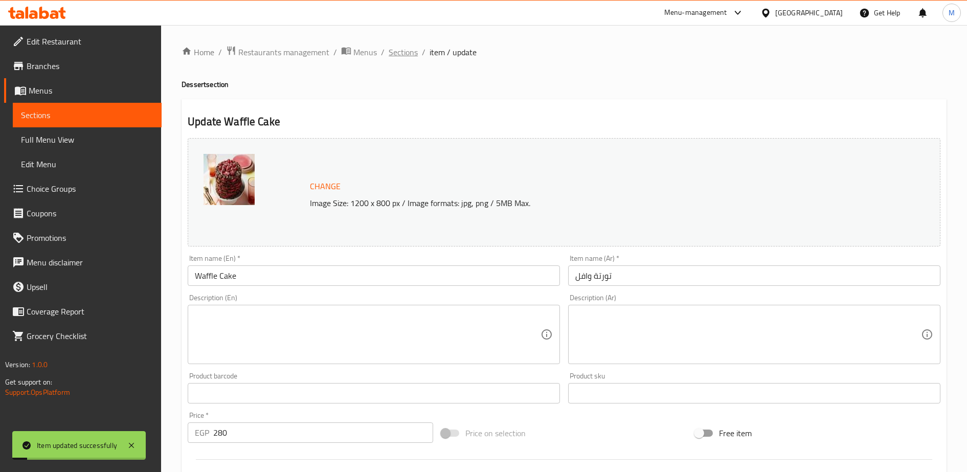
click at [399, 52] on span "Sections" at bounding box center [403, 52] width 29 height 12
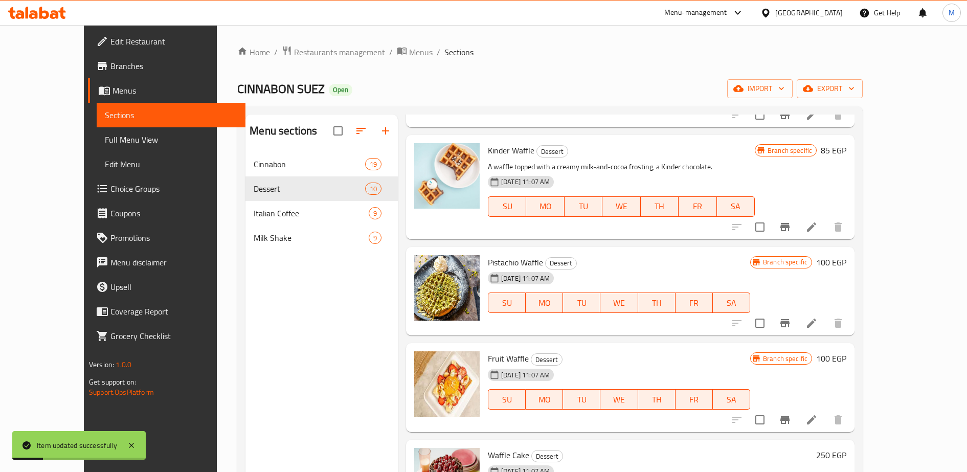
scroll to position [143, 0]
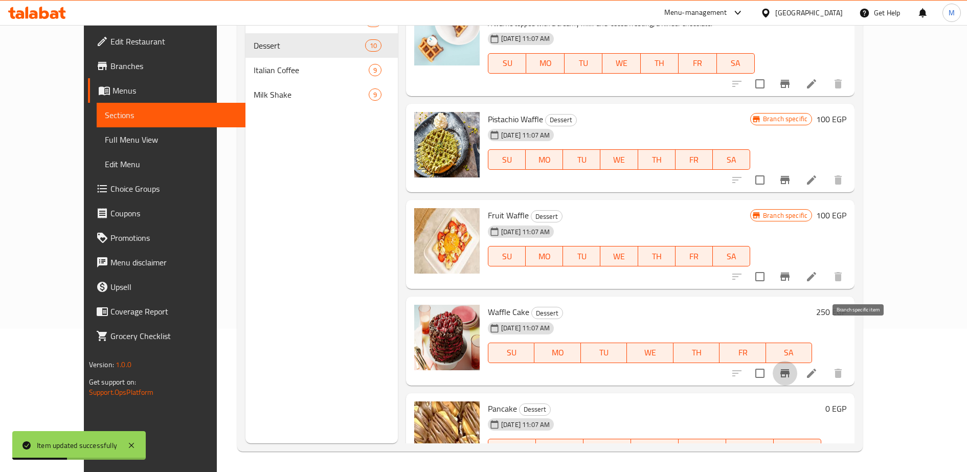
click at [790, 369] on icon "Branch-specific-item" at bounding box center [785, 373] width 9 height 8
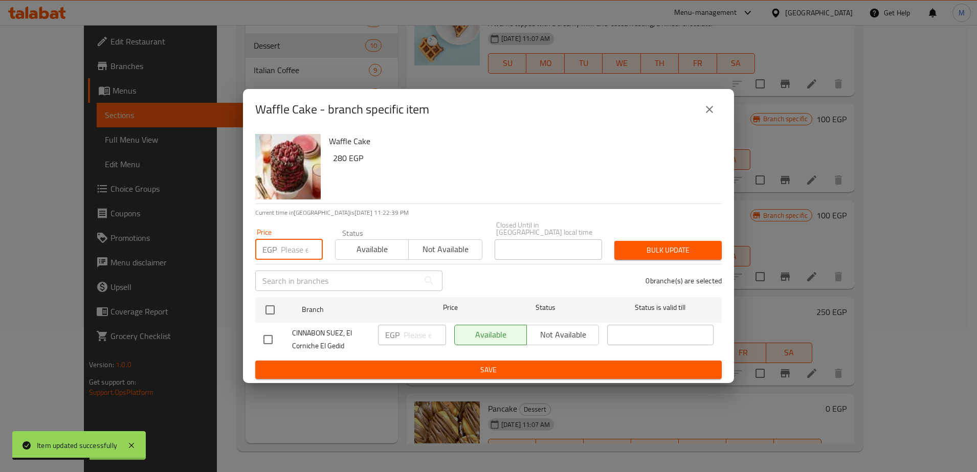
click at [292, 244] on input "number" at bounding box center [302, 249] width 42 height 20
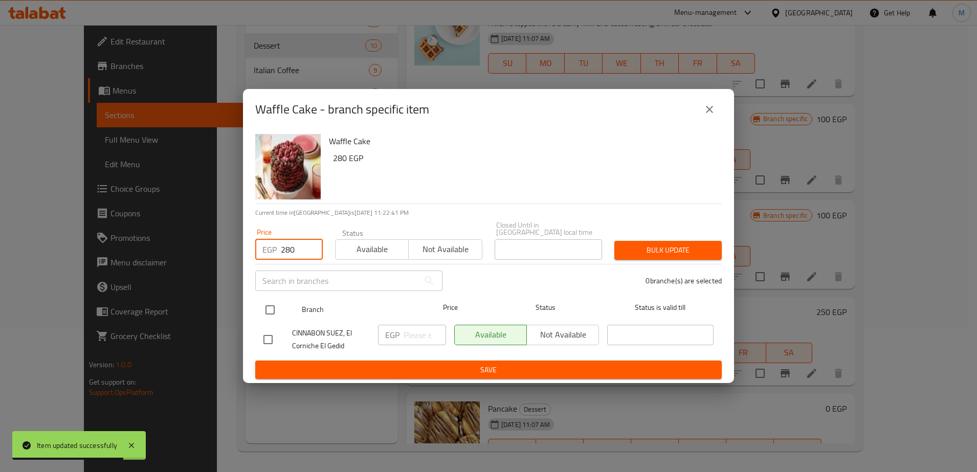
type input "280"
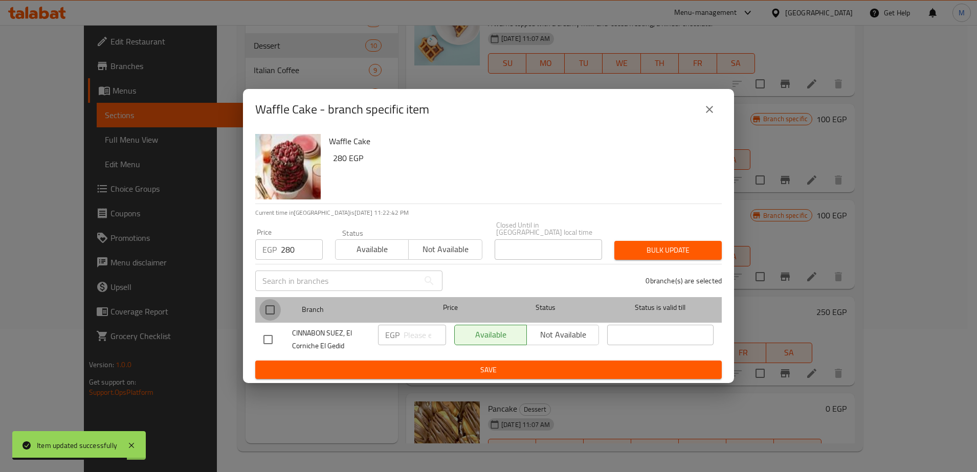
click at [265, 307] on input "checkbox" at bounding box center [269, 309] width 21 height 21
checkbox input "true"
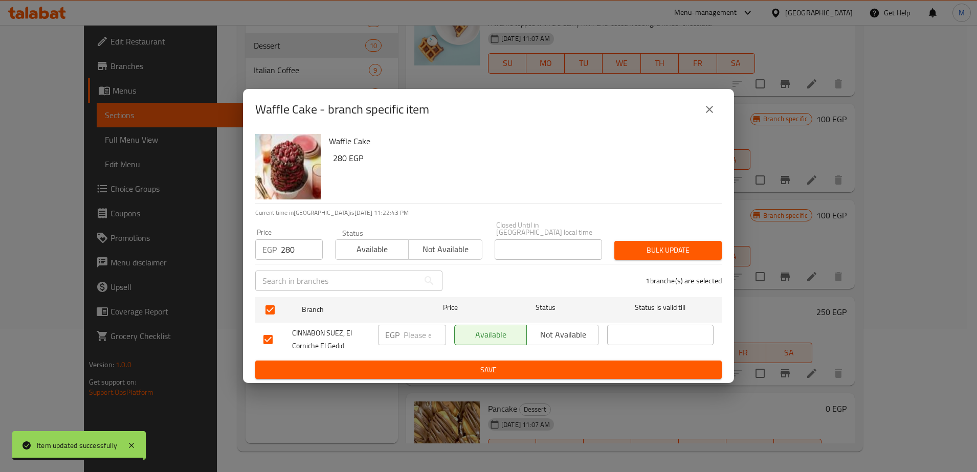
click at [409, 333] on input "number" at bounding box center [425, 335] width 42 height 20
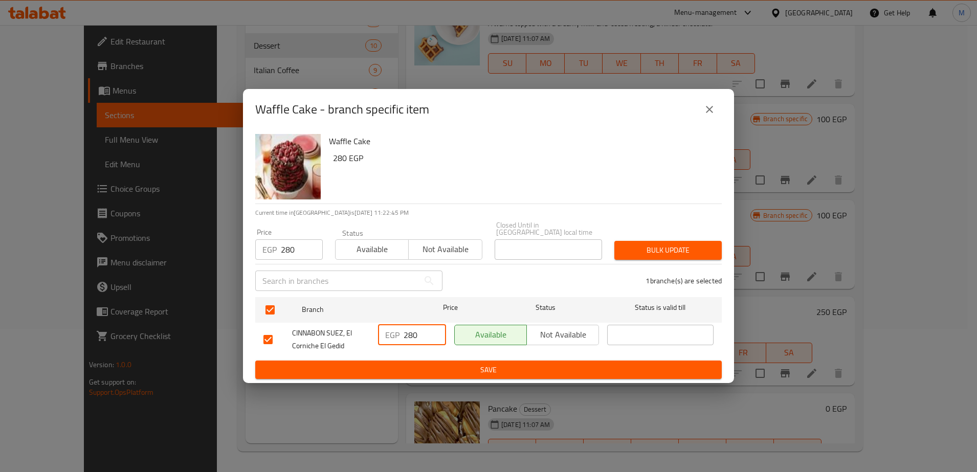
type input "280"
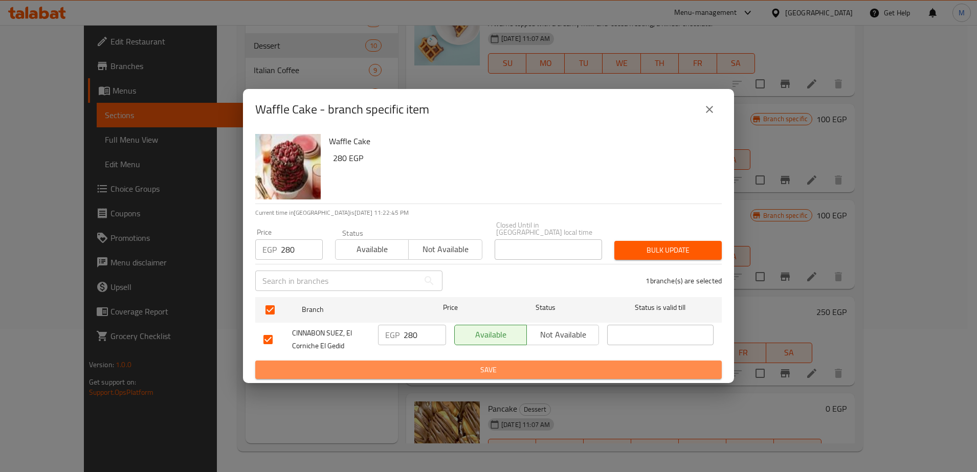
click at [444, 368] on span "Save" at bounding box center [488, 370] width 450 height 13
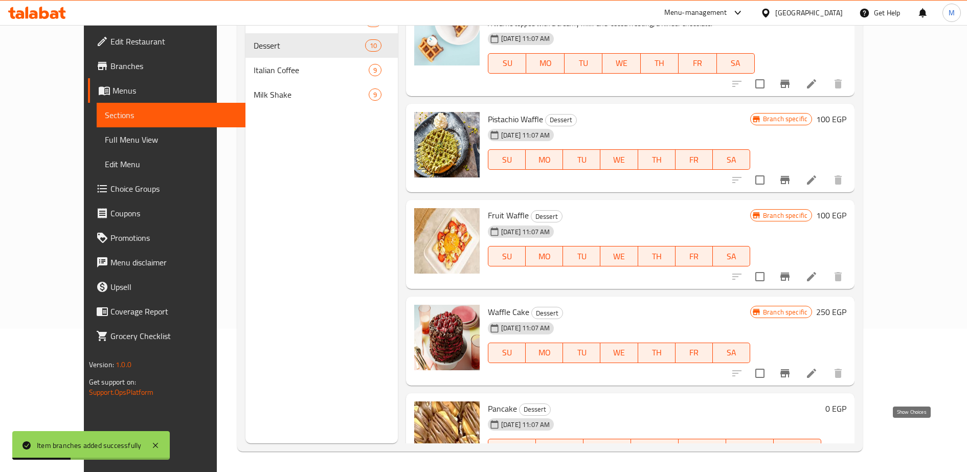
click at [844, 463] on icon "show more" at bounding box center [838, 469] width 12 height 12
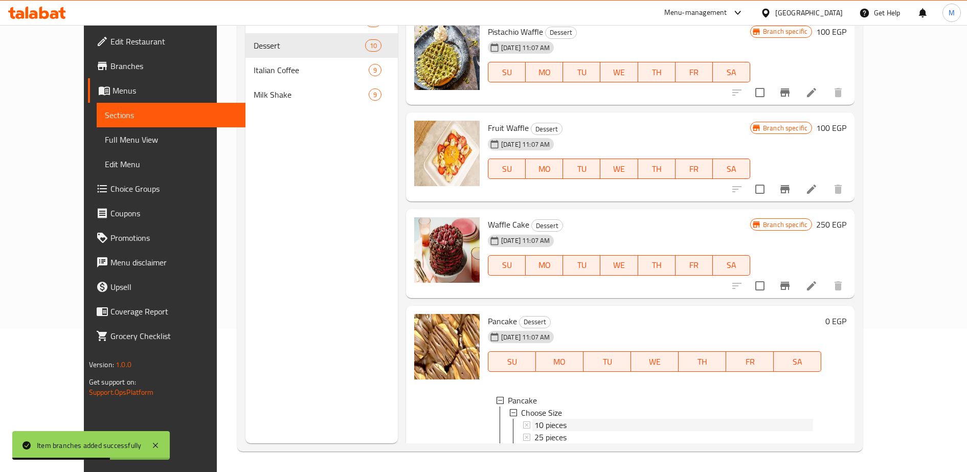
click at [575, 419] on div "10 pieces" at bounding box center [674, 425] width 279 height 12
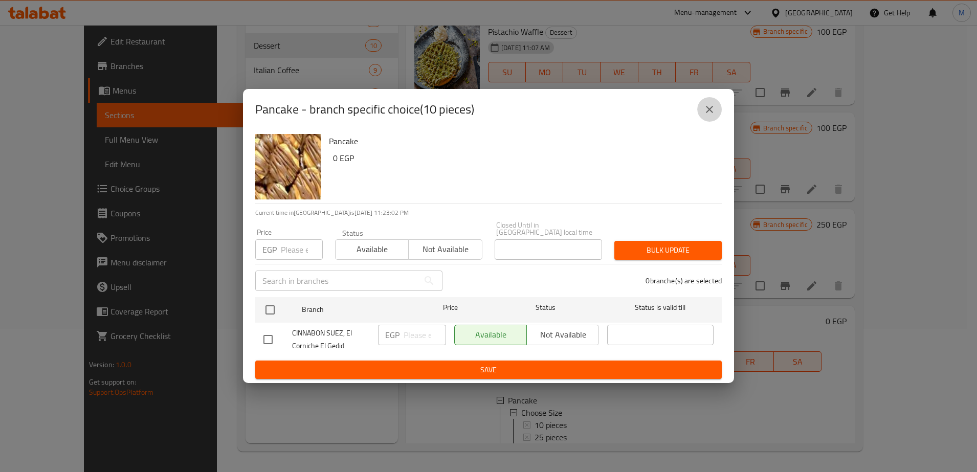
click at [713, 114] on icon "close" at bounding box center [709, 109] width 12 height 12
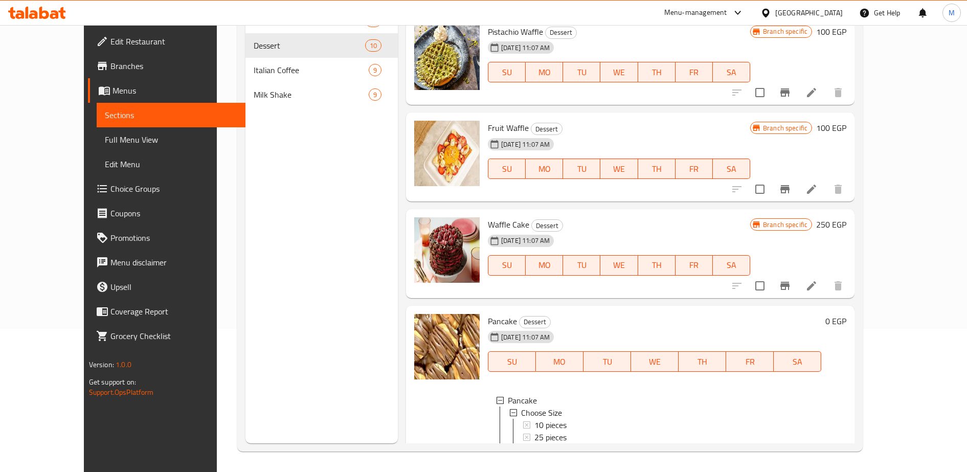
click at [602, 419] on div "10 pieces" at bounding box center [674, 425] width 279 height 12
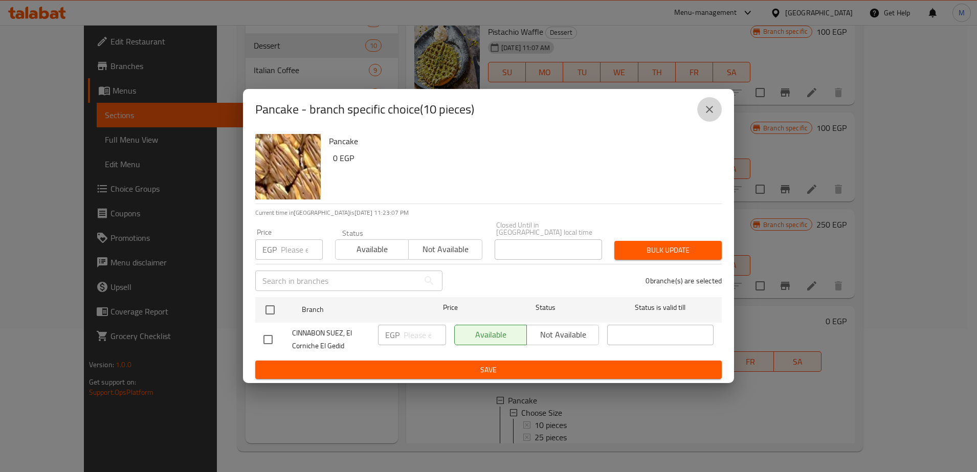
click at [711, 113] on icon "close" at bounding box center [709, 109] width 7 height 7
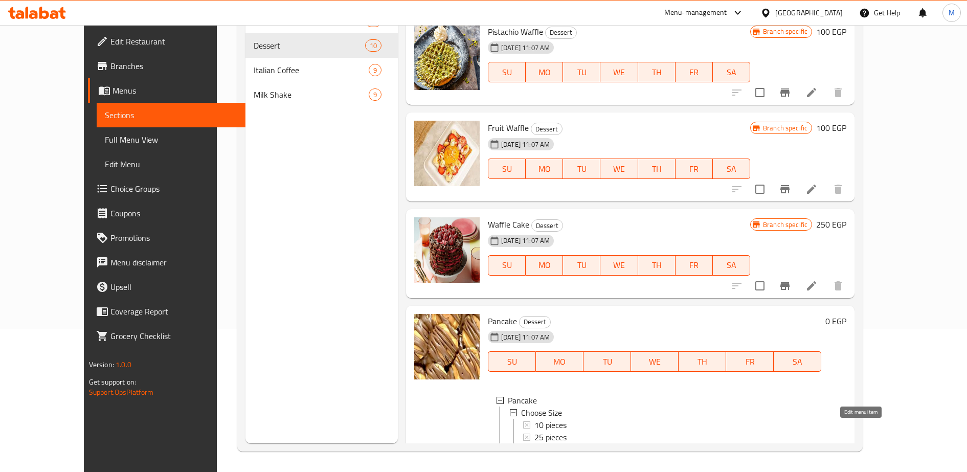
click at [792, 455] on icon at bounding box center [787, 459] width 9 height 9
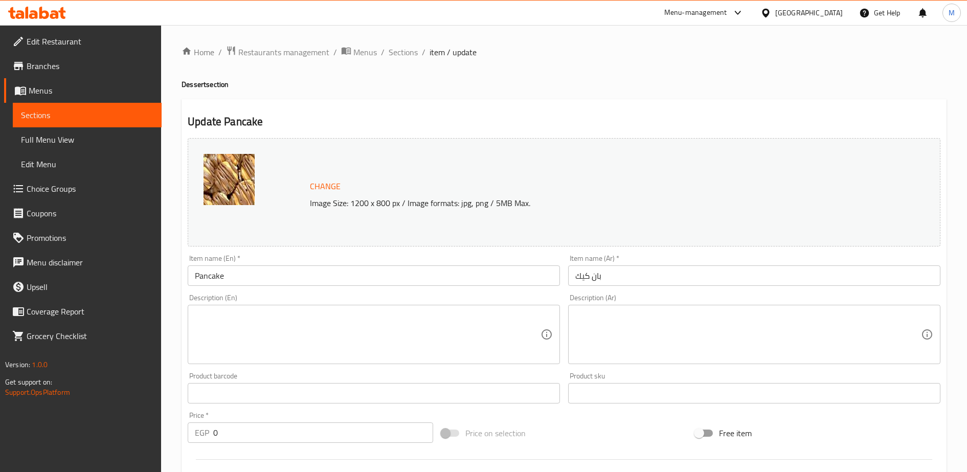
scroll to position [288, 0]
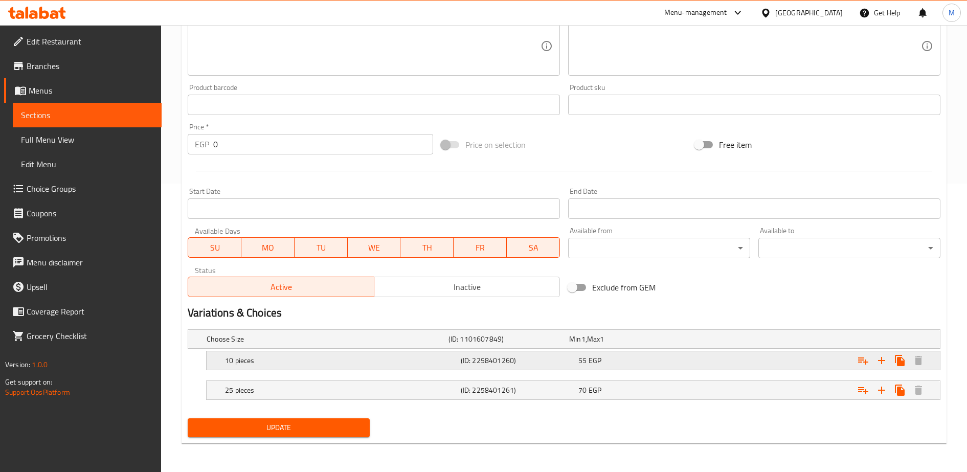
click at [539, 361] on h5 "(ID: 2258401260)" at bounding box center [518, 360] width 114 height 10
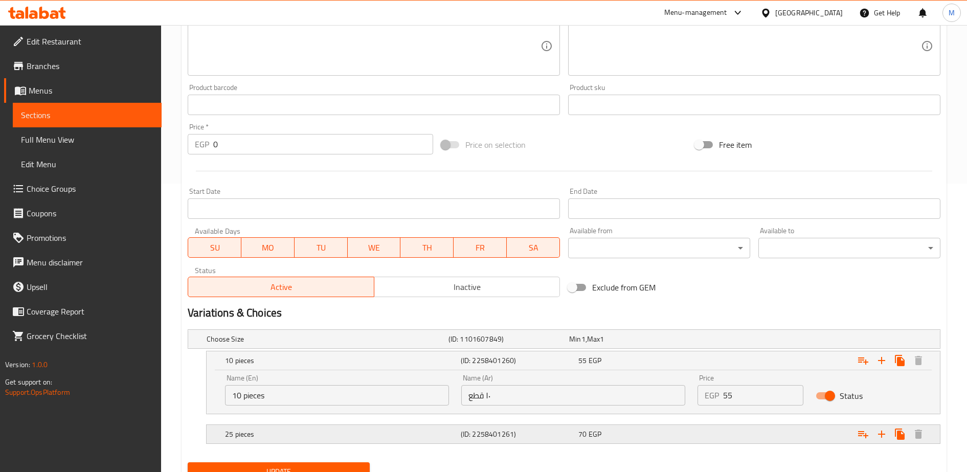
click at [548, 433] on h5 "(ID: 2258401261)" at bounding box center [518, 434] width 114 height 10
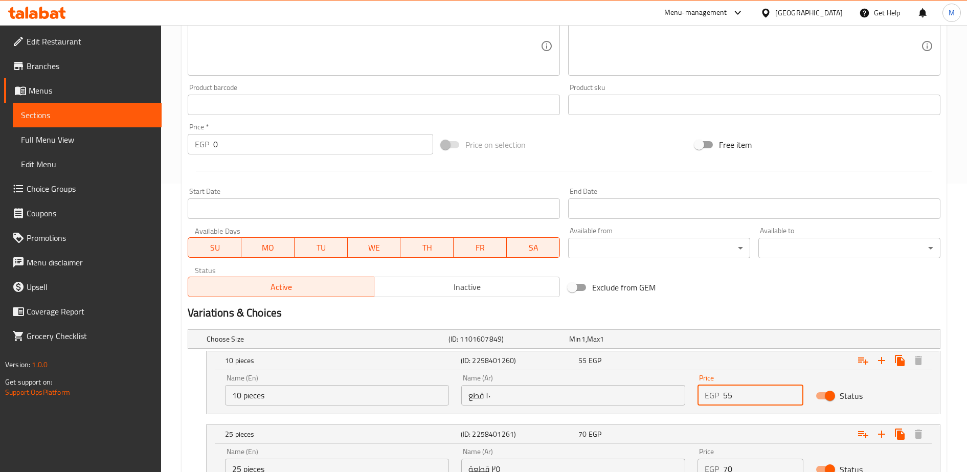
click at [726, 398] on input "55" at bounding box center [763, 395] width 80 height 20
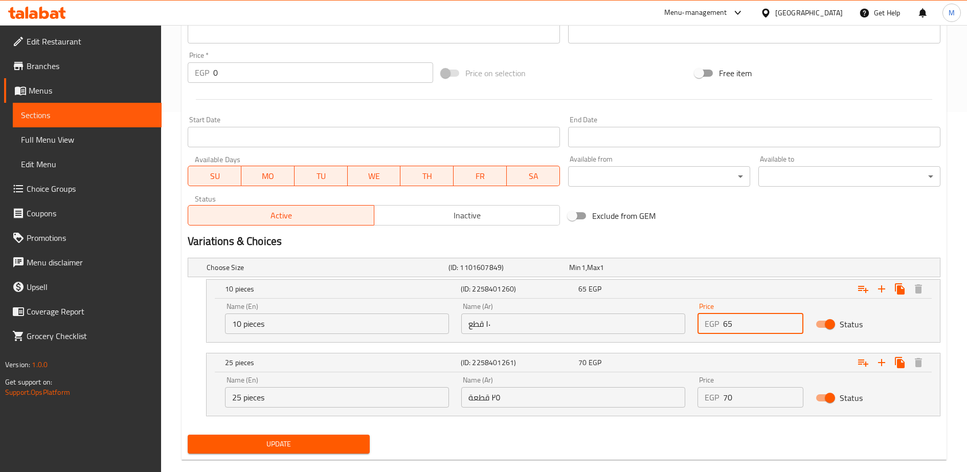
scroll to position [365, 0]
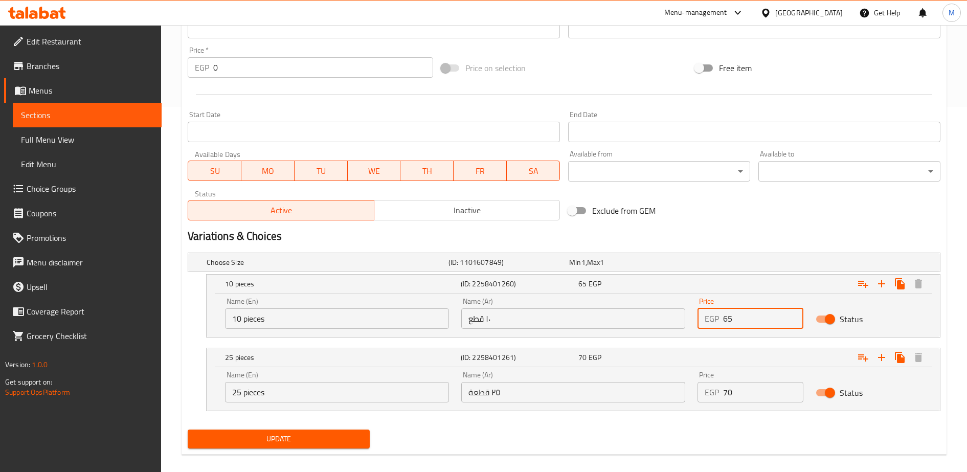
type input "65"
click at [729, 393] on input "70" at bounding box center [763, 392] width 80 height 20
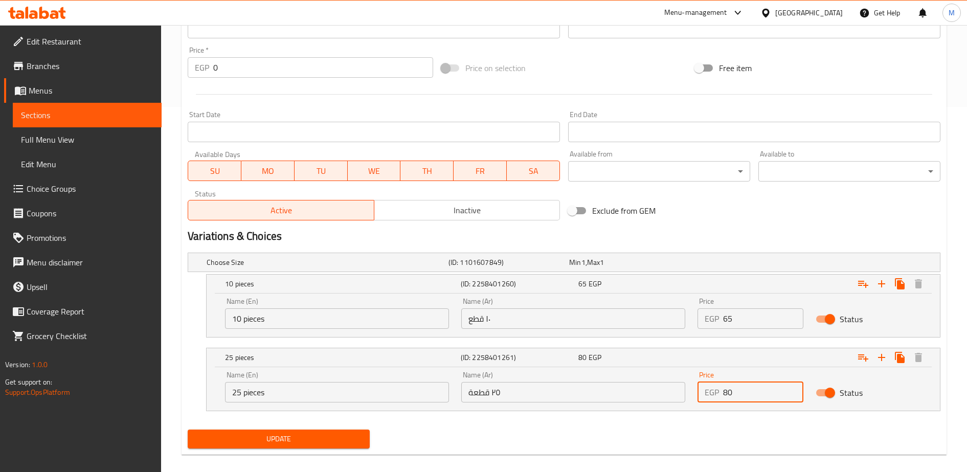
type input "80"
click at [322, 443] on span "Update" at bounding box center [279, 439] width 166 height 13
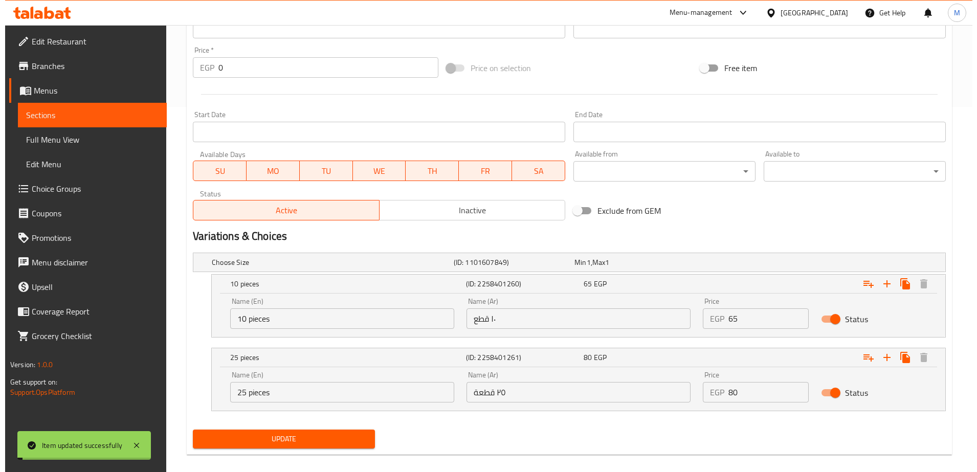
scroll to position [0, 0]
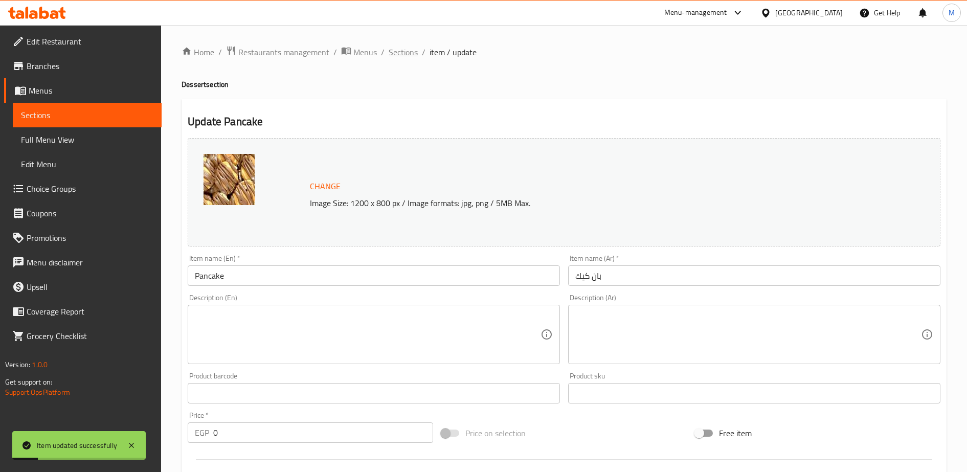
click at [400, 51] on span "Sections" at bounding box center [403, 52] width 29 height 12
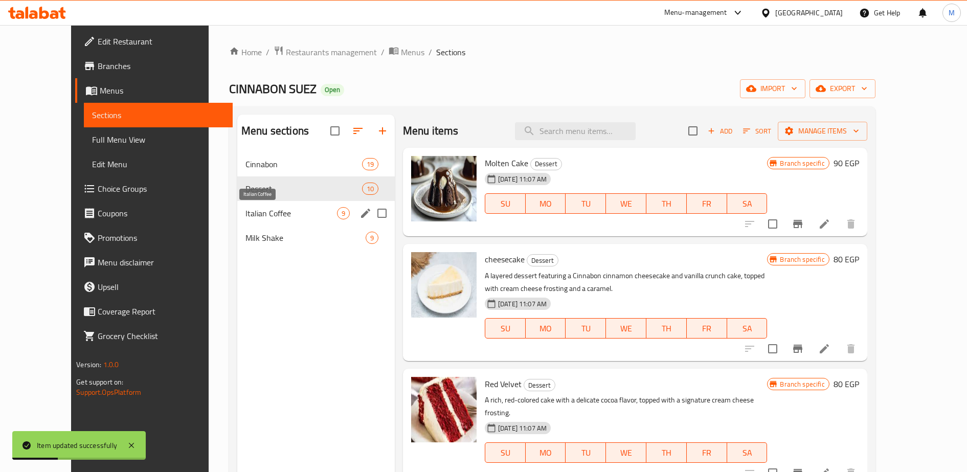
click at [247, 219] on span "Italian Coffee" at bounding box center [292, 213] width 92 height 12
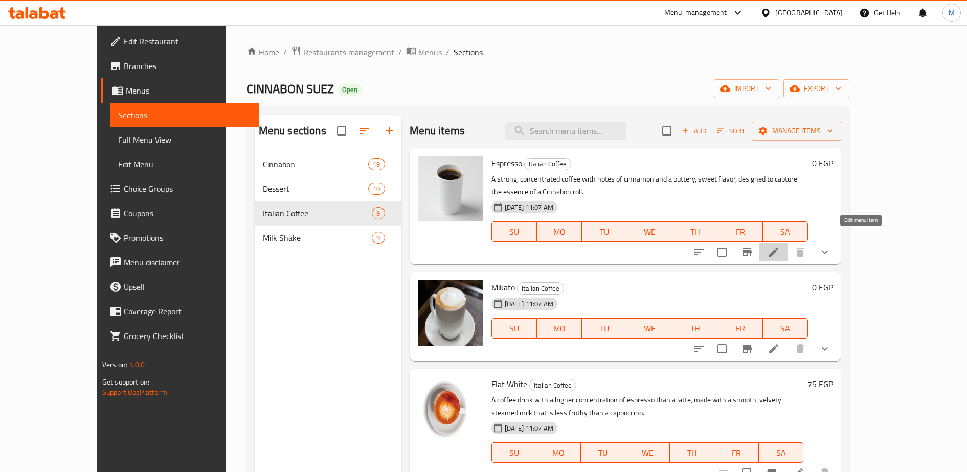
click at [780, 246] on icon at bounding box center [774, 252] width 12 height 12
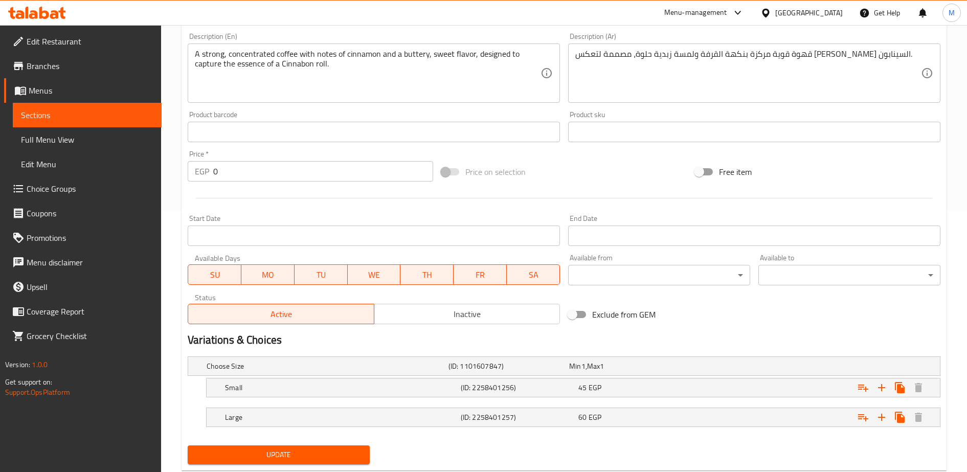
scroll to position [288, 0]
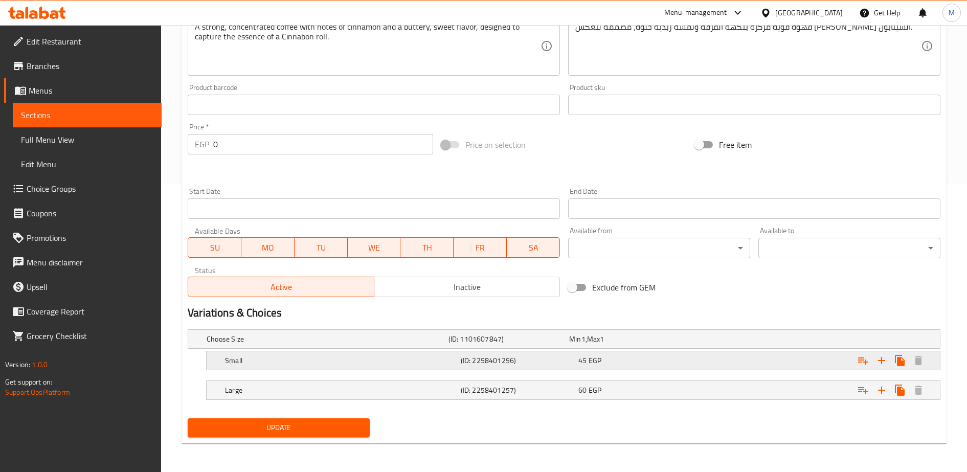
click at [573, 363] on h5 "(ID: 2258401256)" at bounding box center [518, 360] width 114 height 10
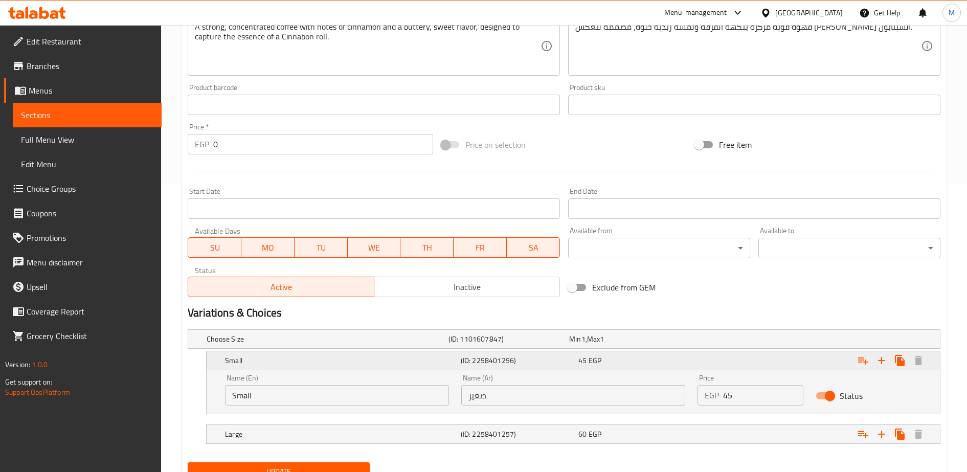
scroll to position [332, 0]
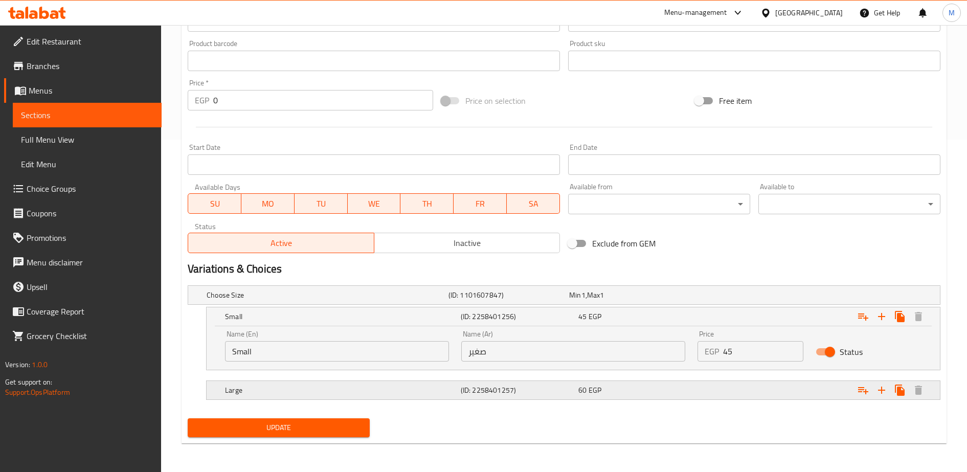
click at [610, 392] on div "60 EGP" at bounding box center [636, 390] width 114 height 10
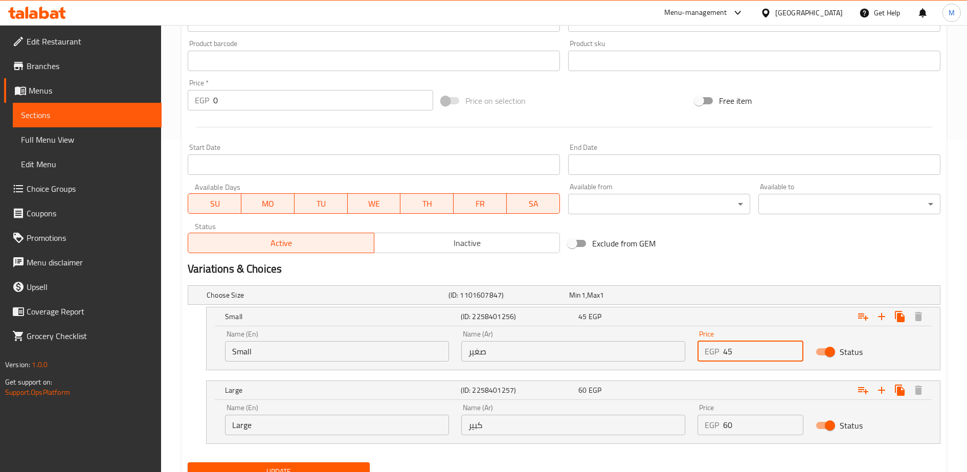
click at [729, 354] on input "45" at bounding box center [763, 351] width 80 height 20
type input "50"
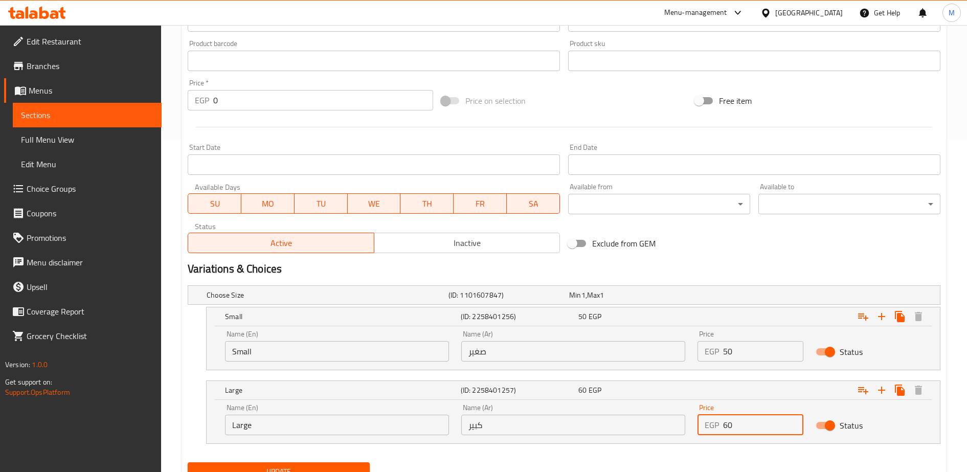
click at [728, 424] on input "60" at bounding box center [763, 425] width 80 height 20
type input "70"
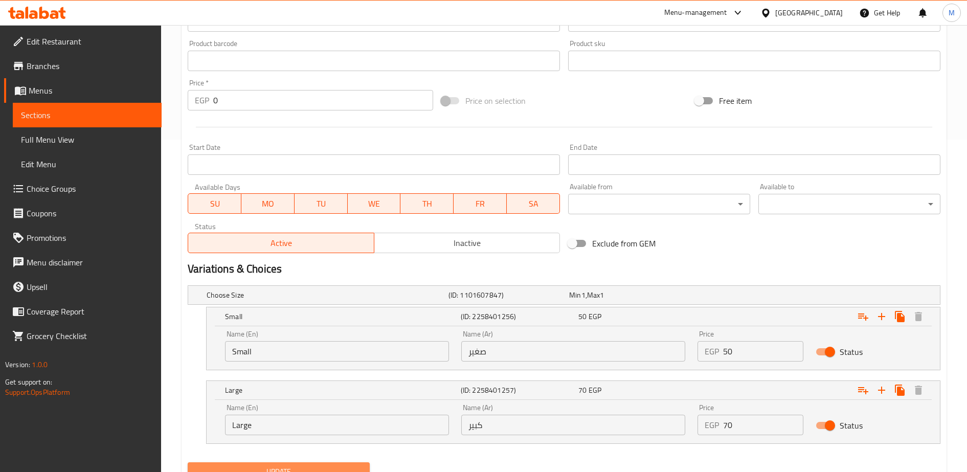
click at [329, 466] on span "Update" at bounding box center [279, 471] width 166 height 13
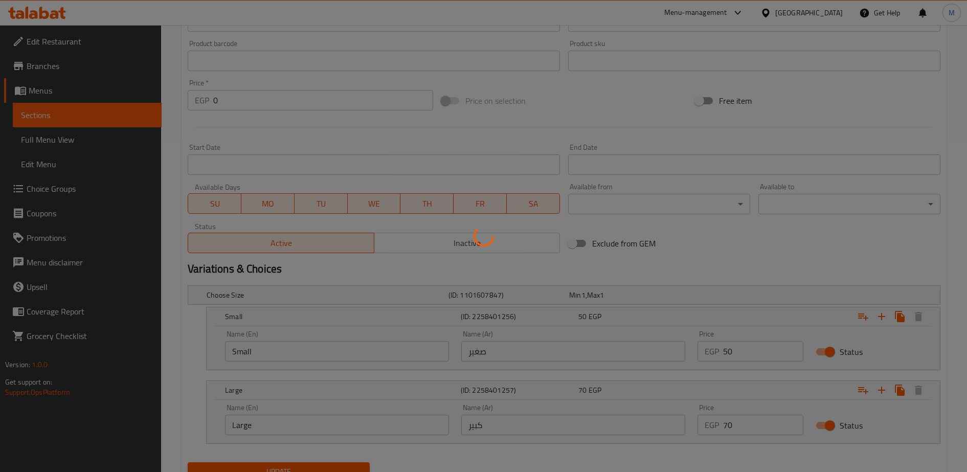
scroll to position [0, 0]
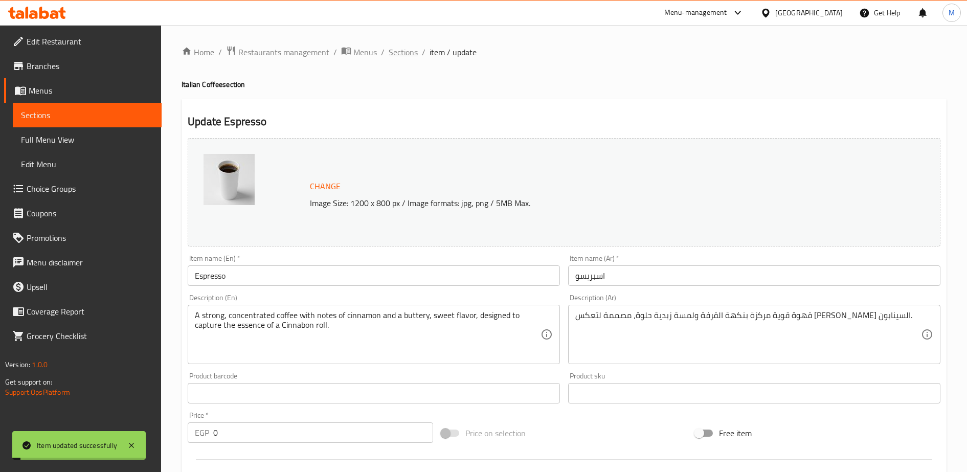
click at [403, 53] on span "Sections" at bounding box center [403, 52] width 29 height 12
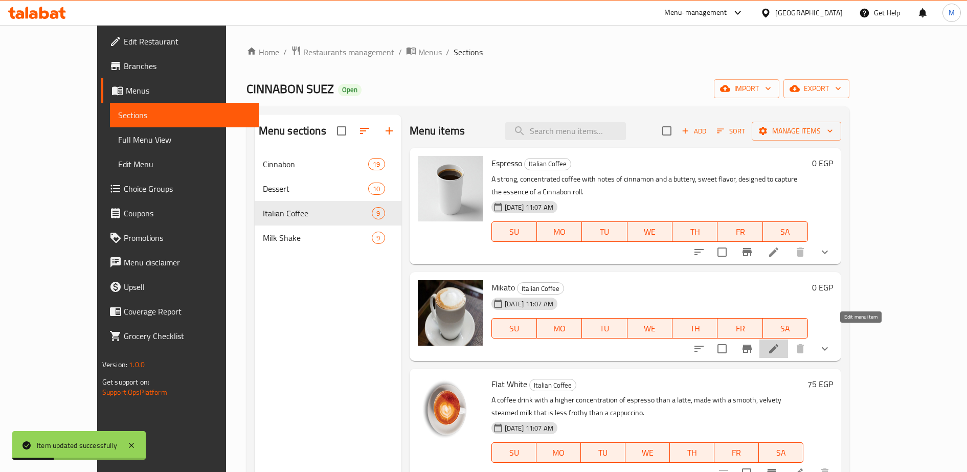
click at [780, 343] on icon at bounding box center [774, 349] width 12 height 12
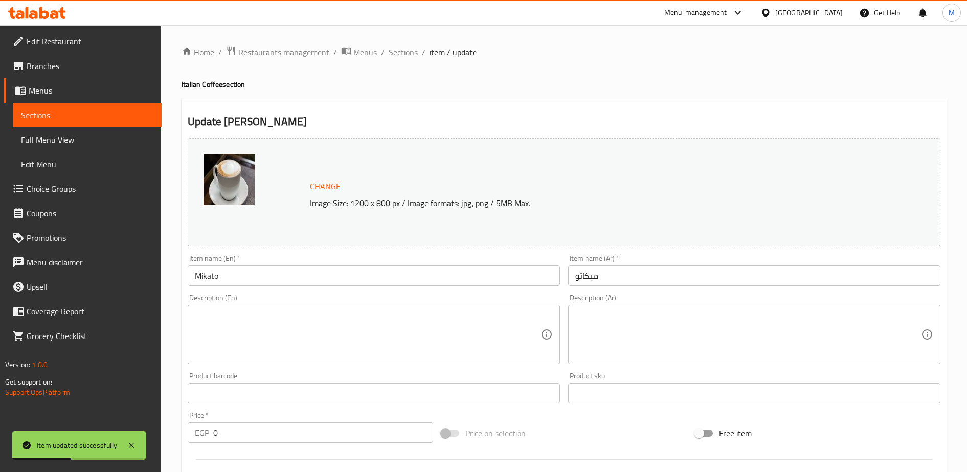
scroll to position [288, 0]
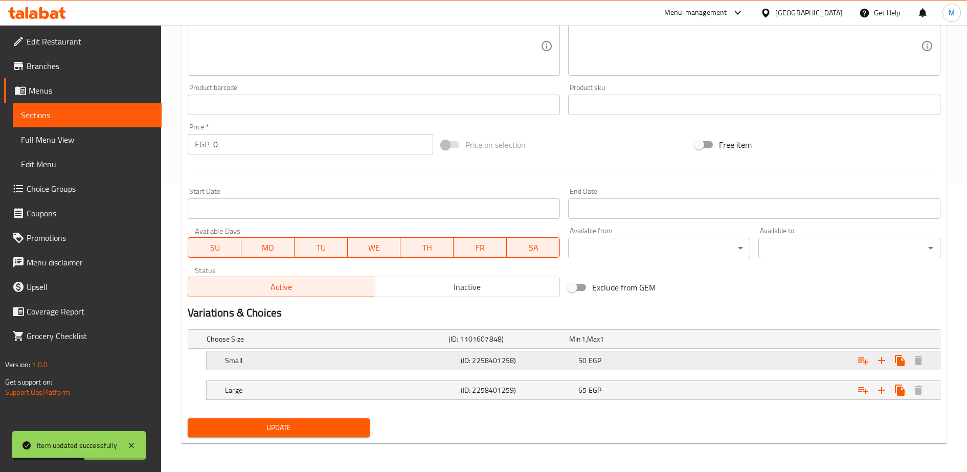
click at [569, 364] on h5 "(ID: 2258401258)" at bounding box center [518, 360] width 114 height 10
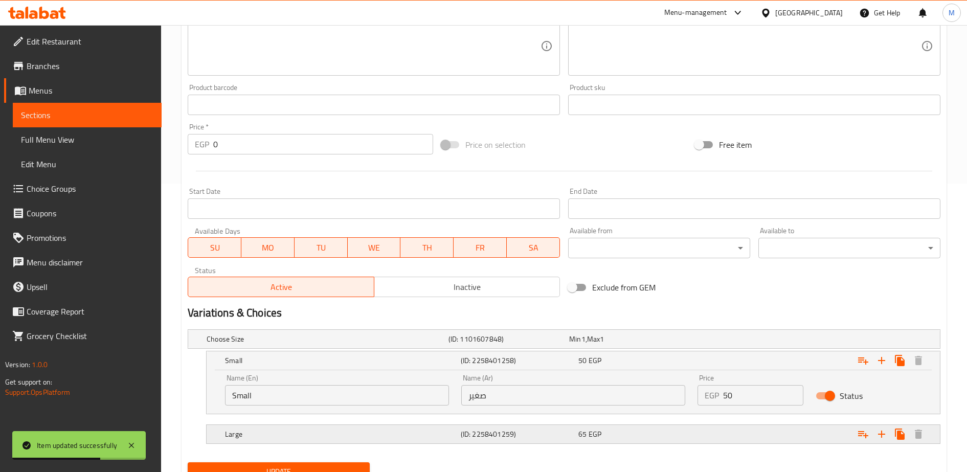
click at [570, 438] on h5 "(ID: 2258401259)" at bounding box center [518, 434] width 114 height 10
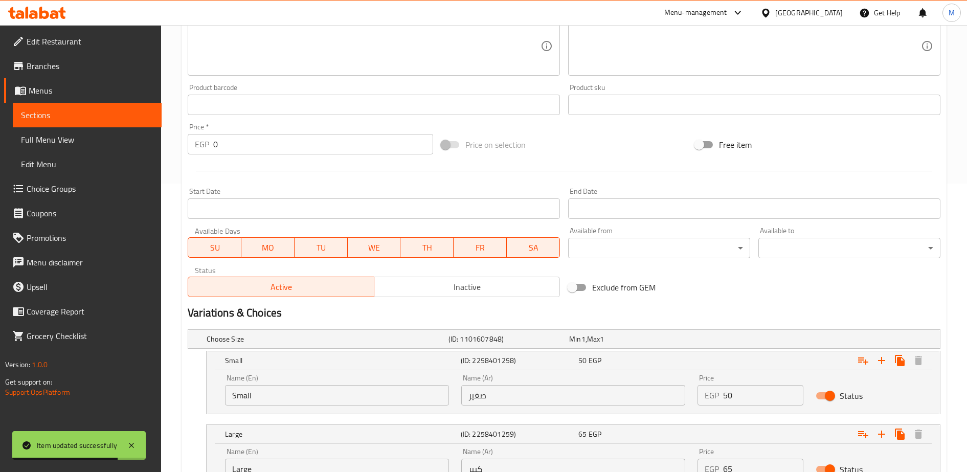
click at [728, 398] on input "50" at bounding box center [763, 395] width 80 height 20
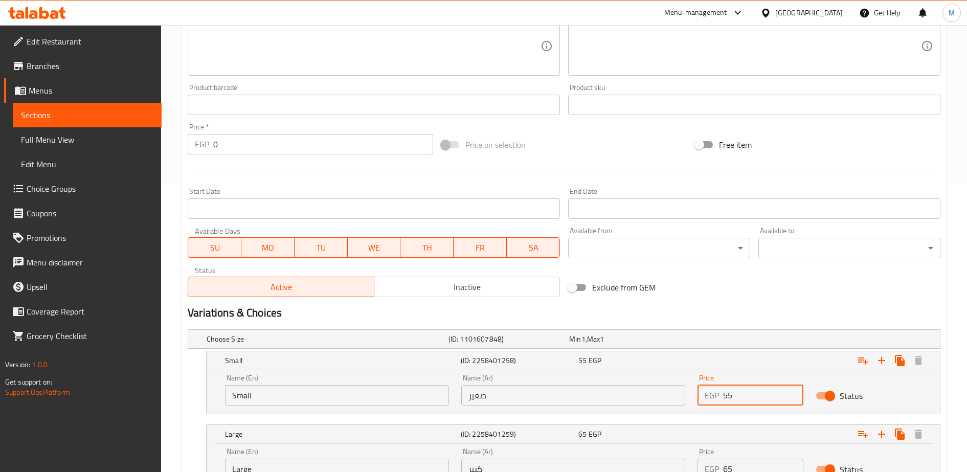
type input "55"
click at [729, 466] on input "65" at bounding box center [763, 469] width 80 height 20
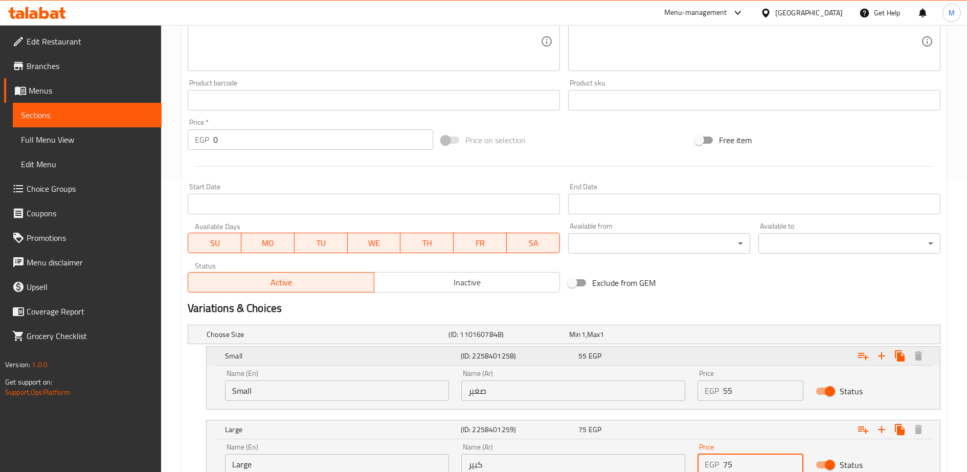
scroll to position [376, 0]
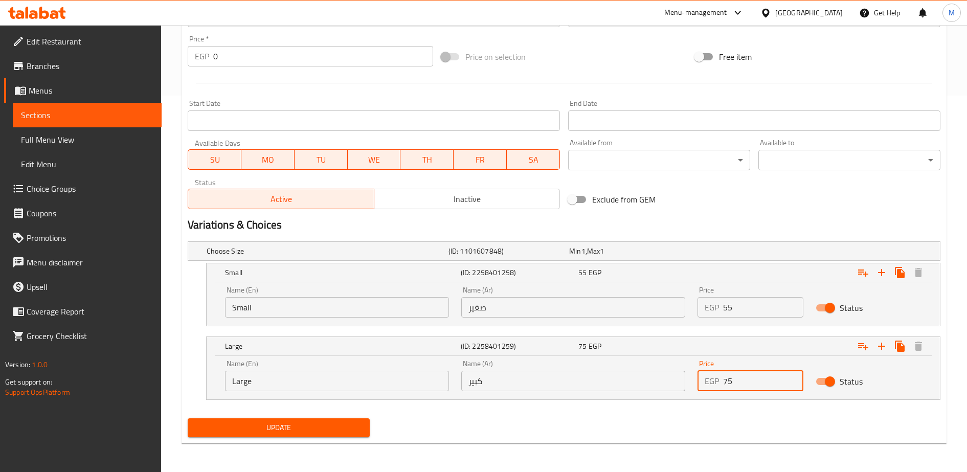
type input "75"
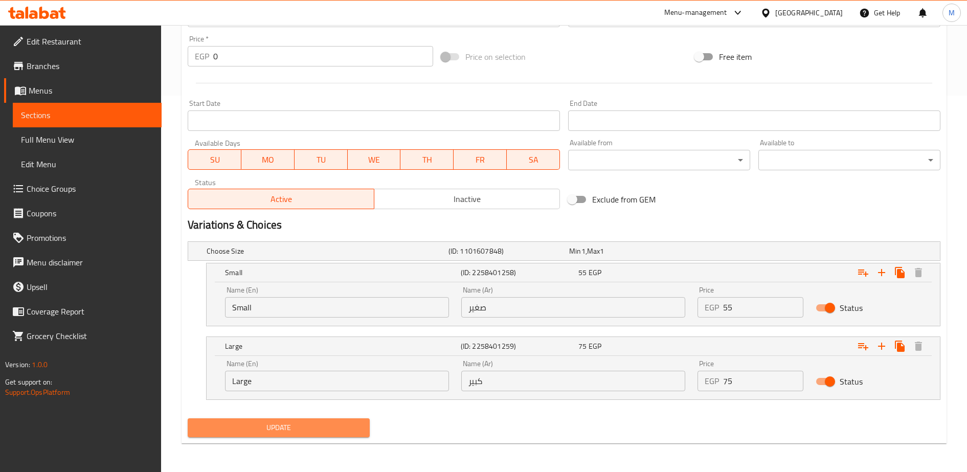
click at [316, 425] on span "Update" at bounding box center [279, 427] width 166 height 13
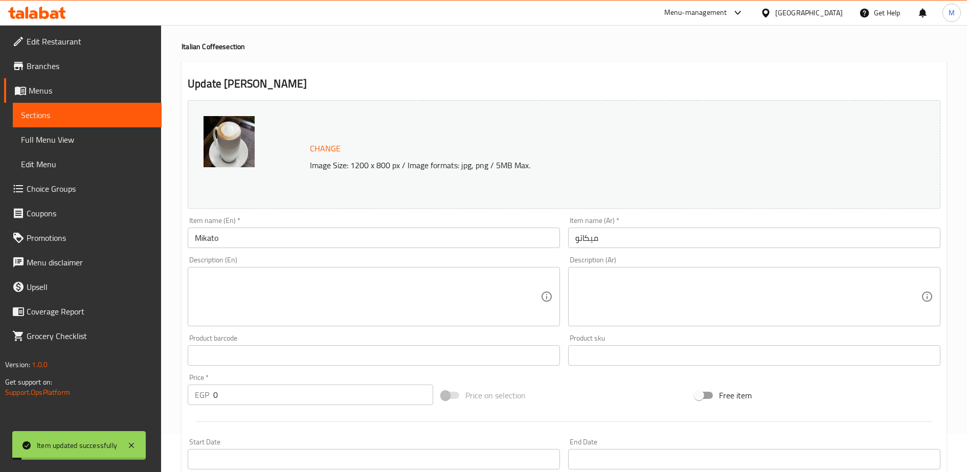
scroll to position [0, 0]
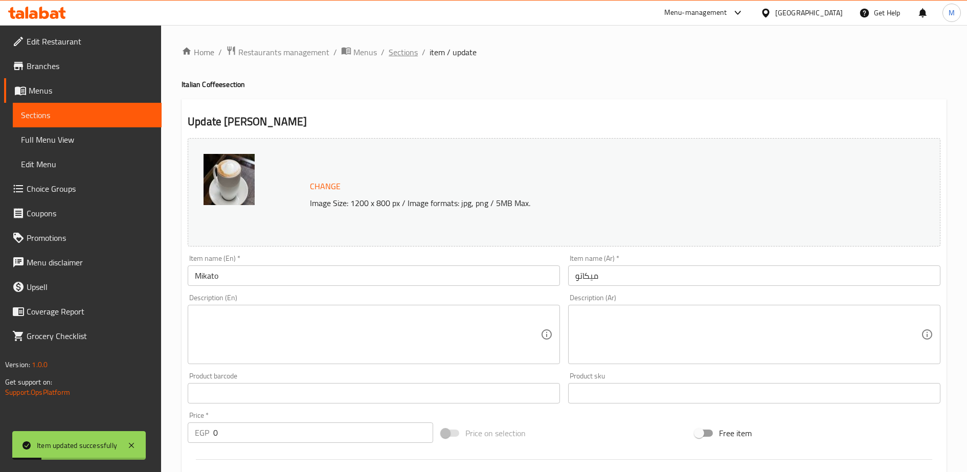
click at [399, 52] on span "Sections" at bounding box center [403, 52] width 29 height 12
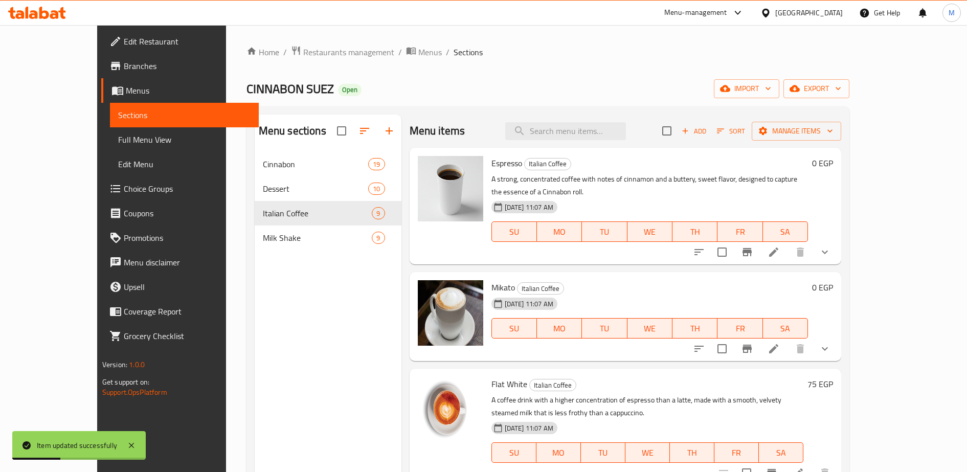
scroll to position [95, 0]
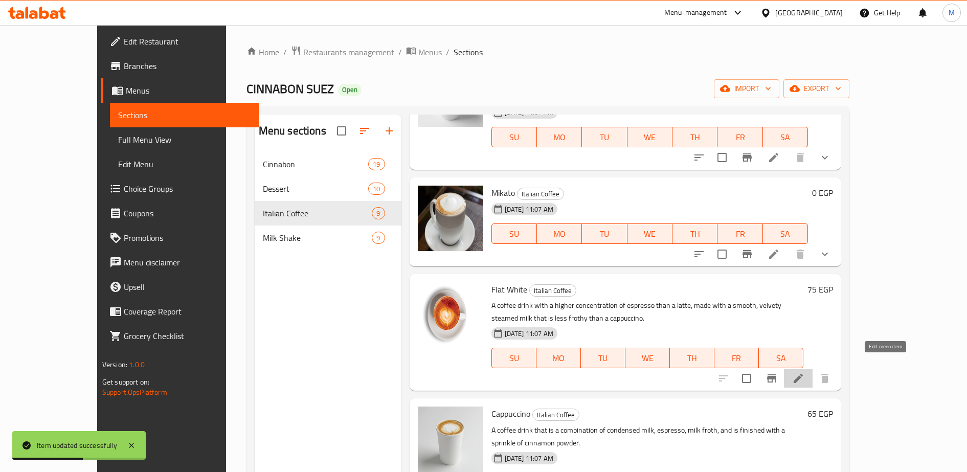
click at [805, 372] on icon at bounding box center [798, 378] width 12 height 12
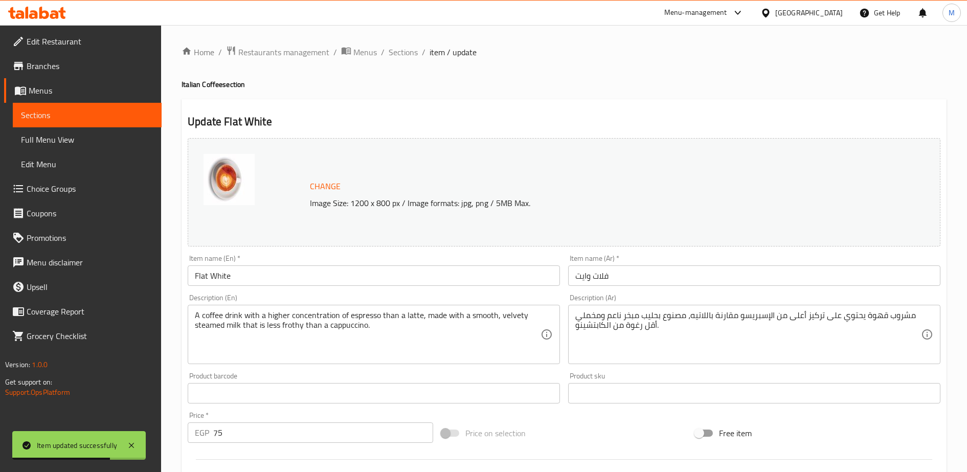
scroll to position [2, 0]
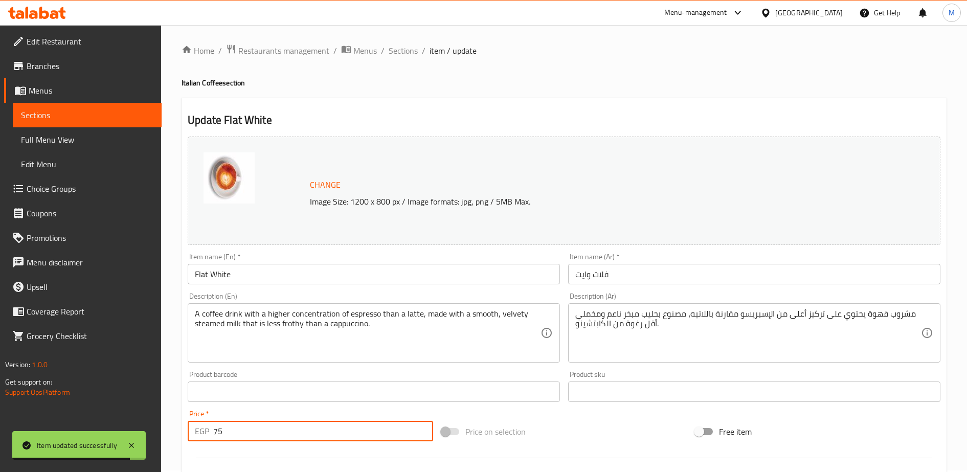
click at [227, 428] on input "75" at bounding box center [323, 431] width 220 height 20
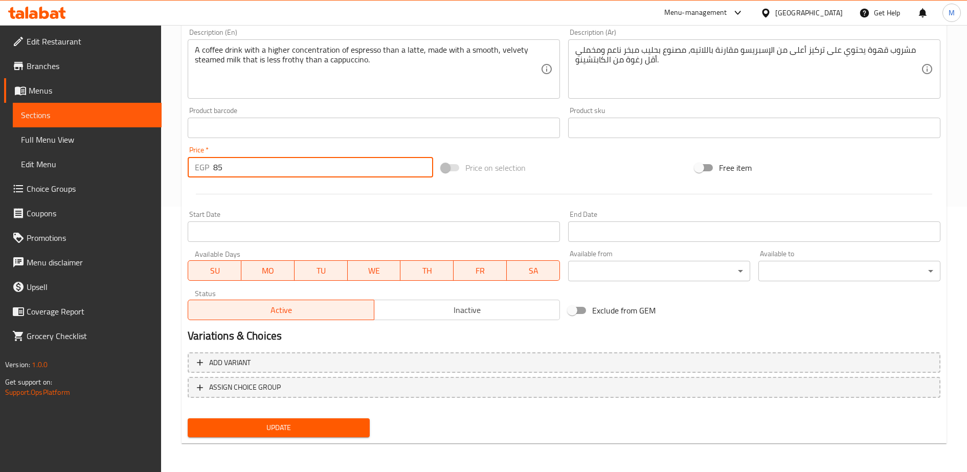
type input "85"
click at [271, 431] on span "Update" at bounding box center [279, 427] width 166 height 13
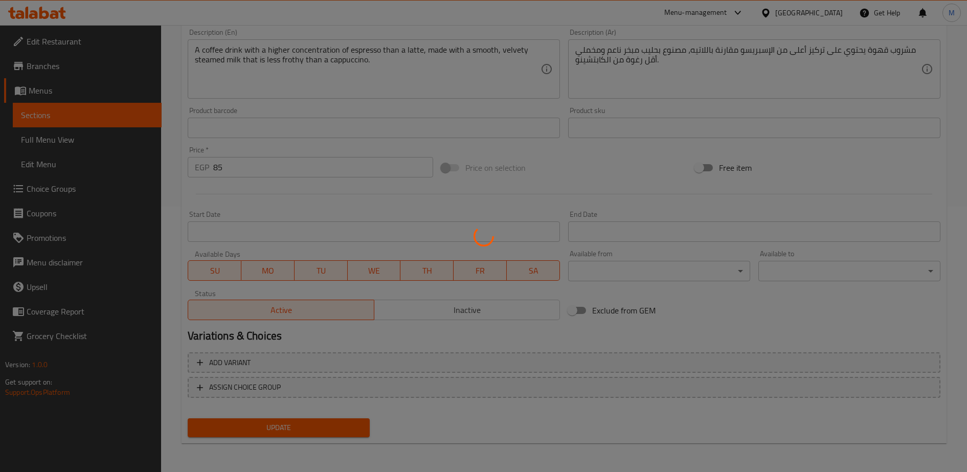
scroll to position [0, 0]
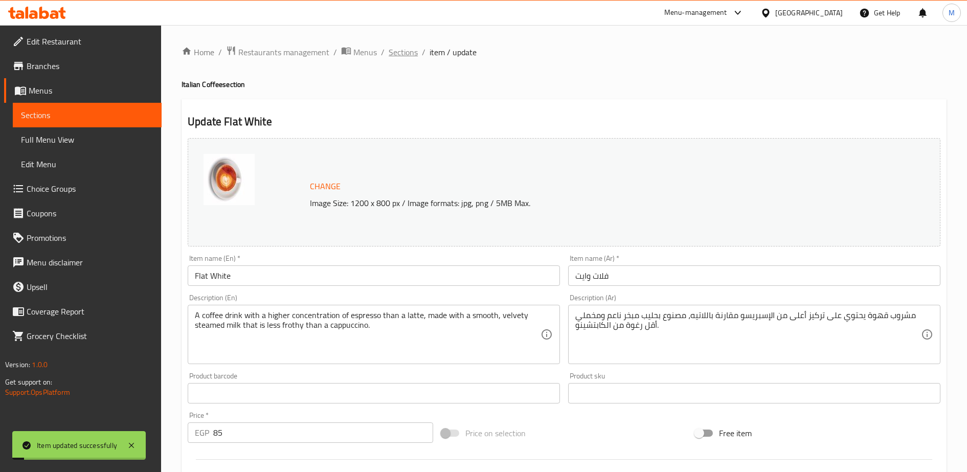
click at [397, 51] on span "Sections" at bounding box center [403, 52] width 29 height 12
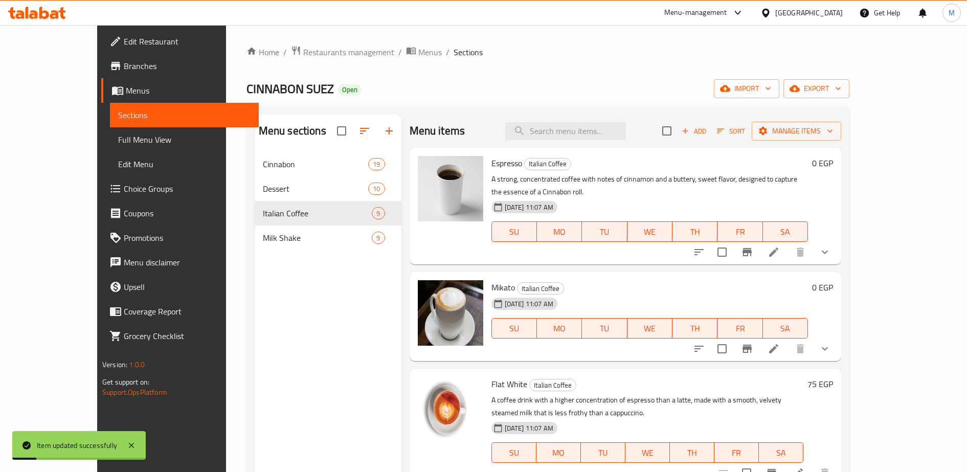
scroll to position [52, 0]
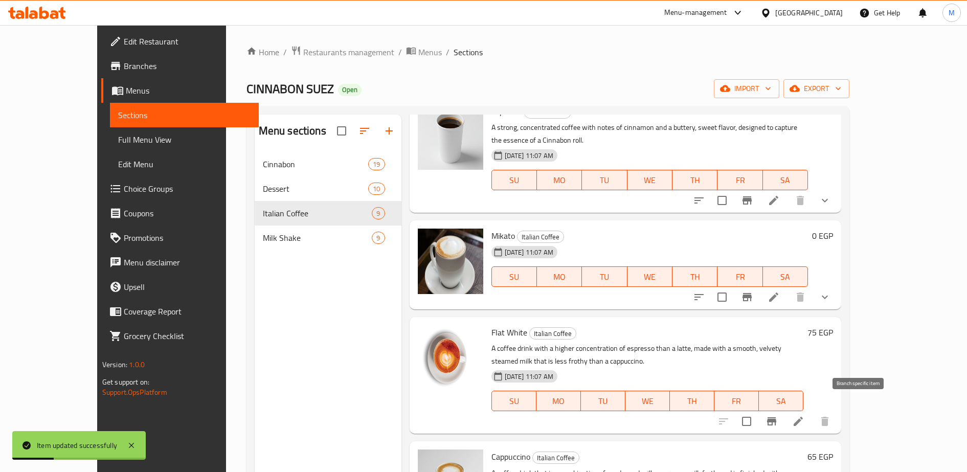
click at [776, 417] on icon "Branch-specific-item" at bounding box center [771, 421] width 9 height 8
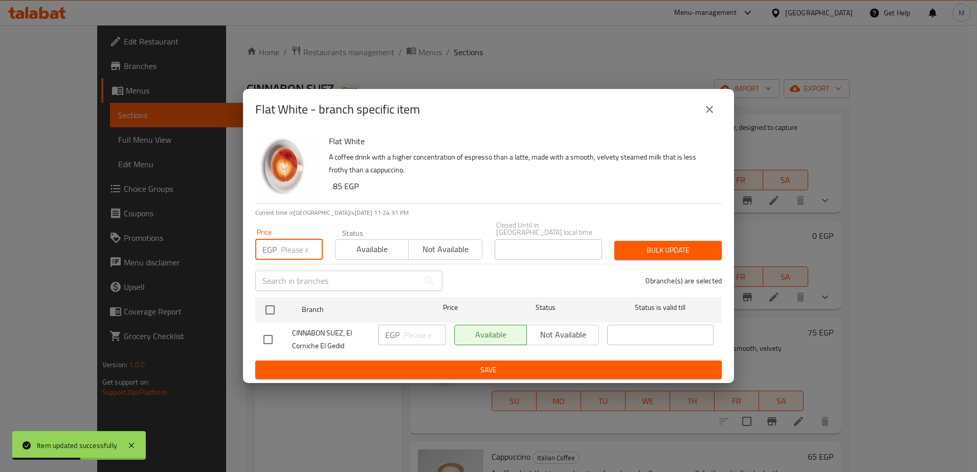
click at [284, 249] on input "number" at bounding box center [302, 249] width 42 height 20
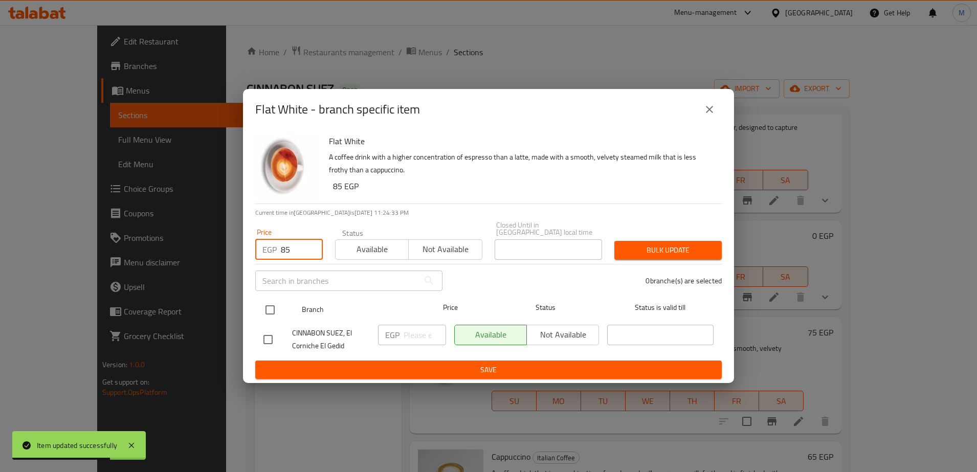
type input "85"
click at [270, 304] on input "checkbox" at bounding box center [269, 309] width 21 height 21
checkbox input "true"
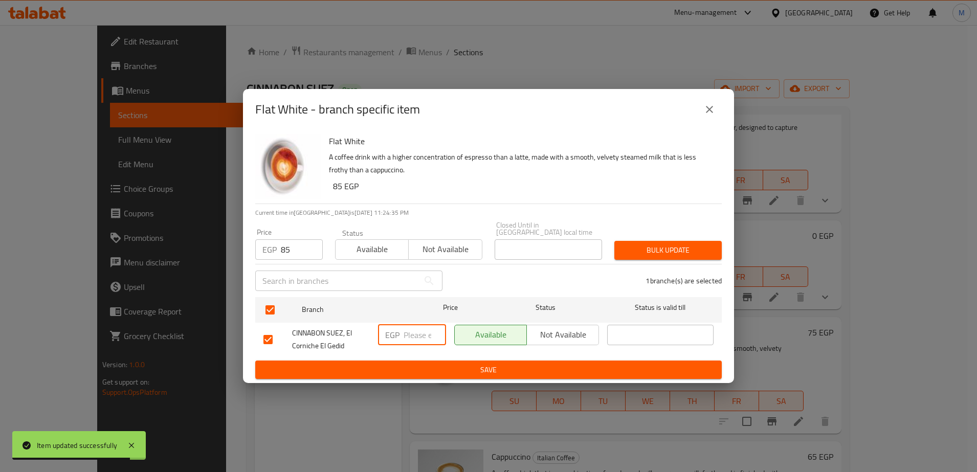
click at [410, 331] on input "number" at bounding box center [425, 335] width 42 height 20
type input "85"
click at [413, 367] on span "Save" at bounding box center [488, 370] width 450 height 13
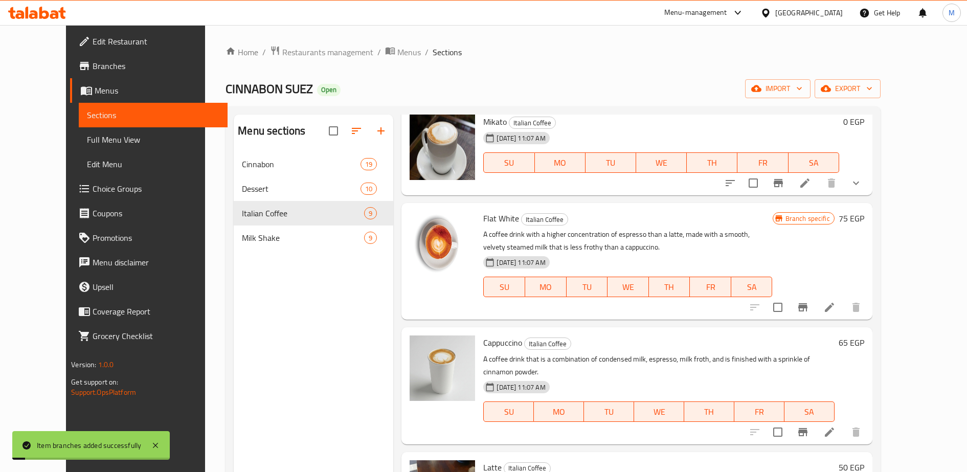
scroll to position [180, 0]
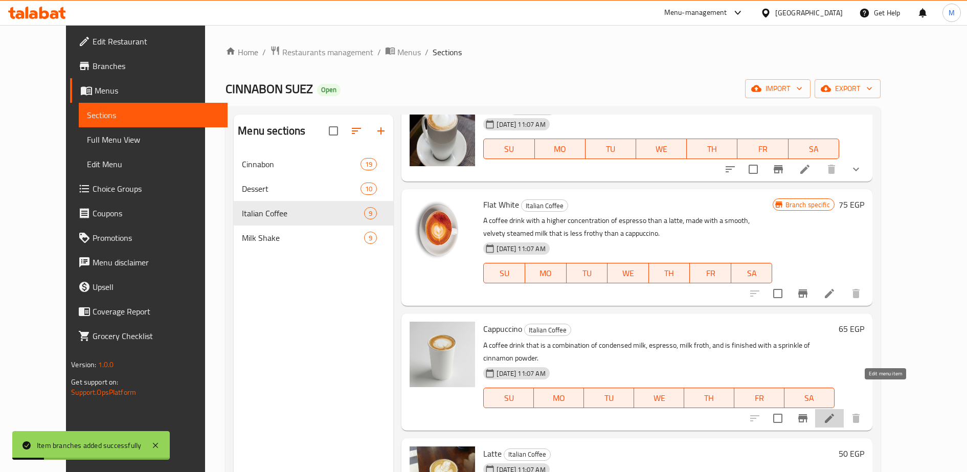
click at [836, 412] on icon at bounding box center [830, 418] width 12 height 12
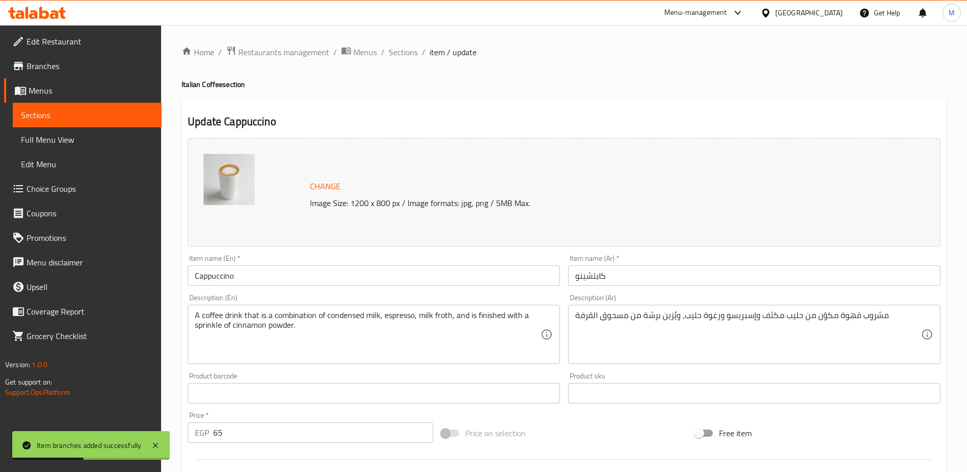
scroll to position [57, 0]
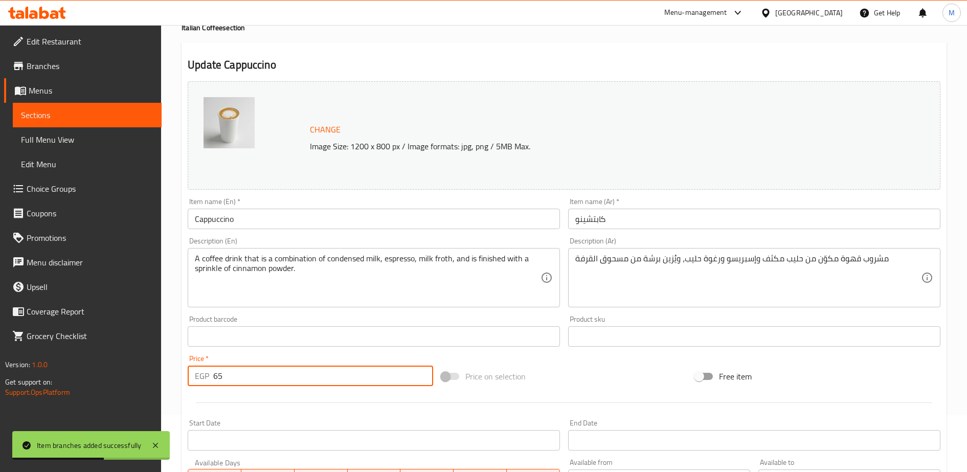
click at [244, 383] on input "65" at bounding box center [323, 376] width 220 height 20
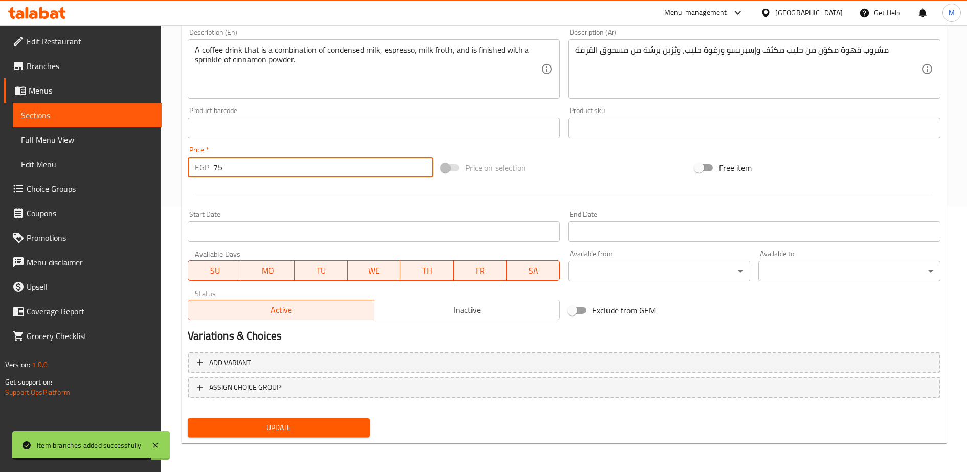
type input "75"
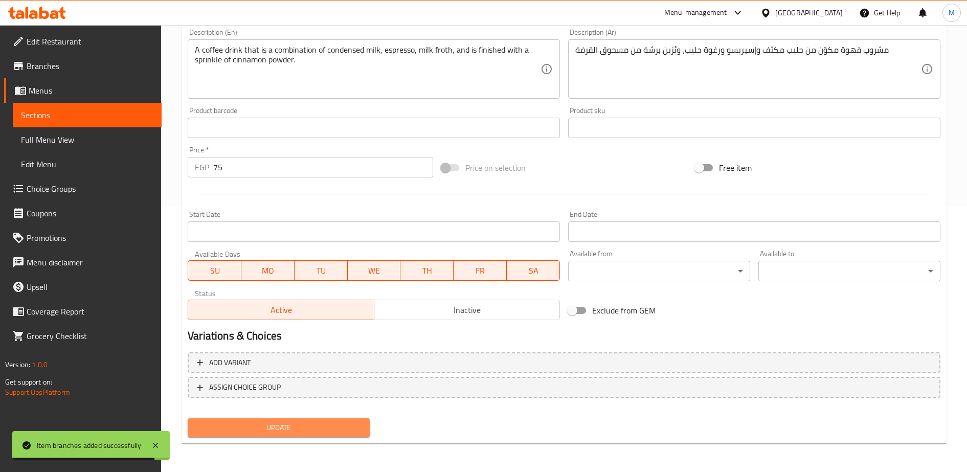
click at [272, 421] on span "Update" at bounding box center [279, 427] width 166 height 13
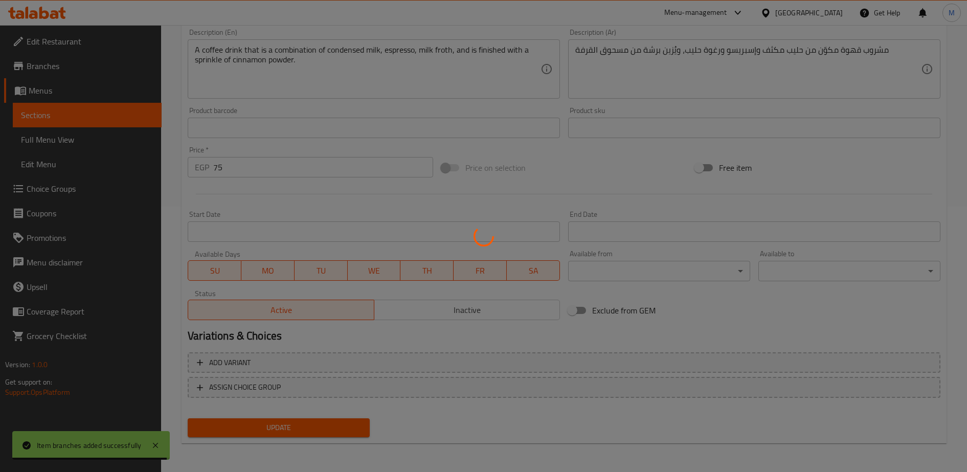
scroll to position [0, 0]
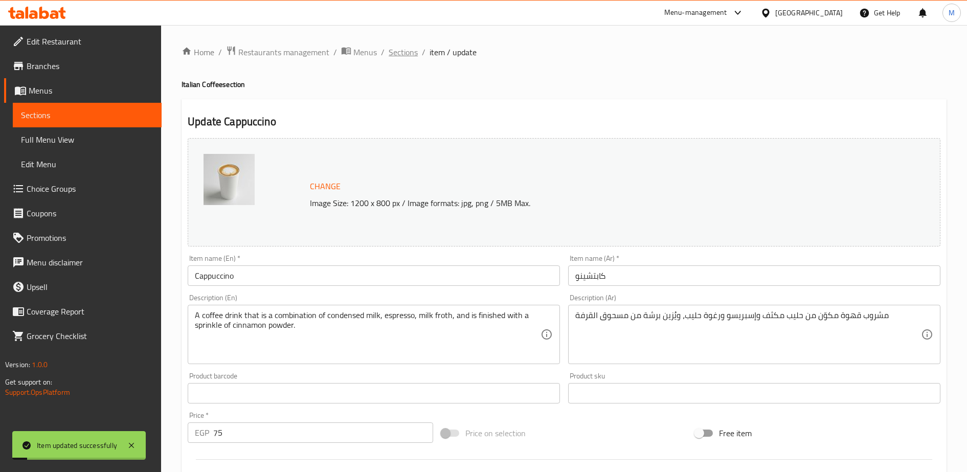
click at [398, 53] on span "Sections" at bounding box center [403, 52] width 29 height 12
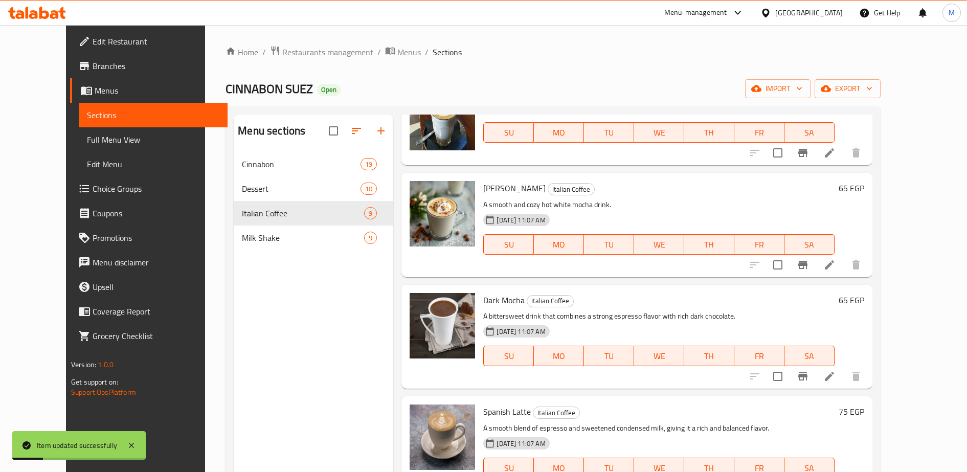
scroll to position [143, 0]
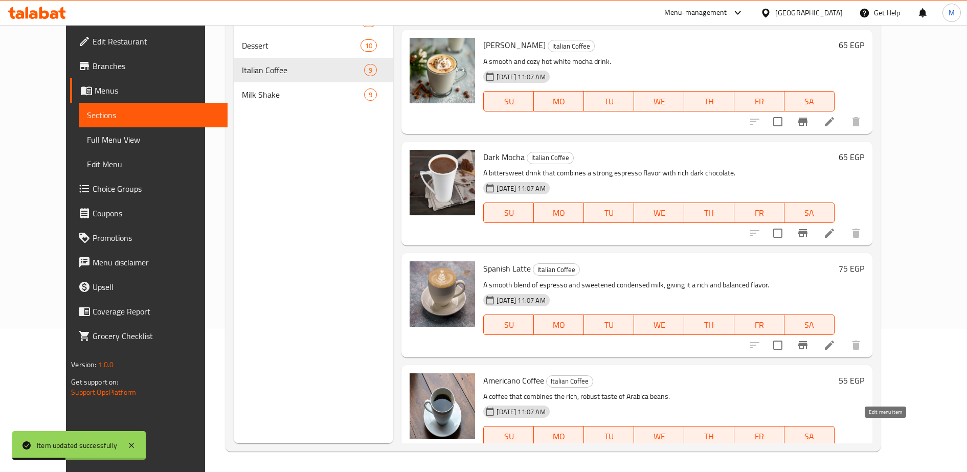
click at [834, 452] on icon at bounding box center [829, 456] width 9 height 9
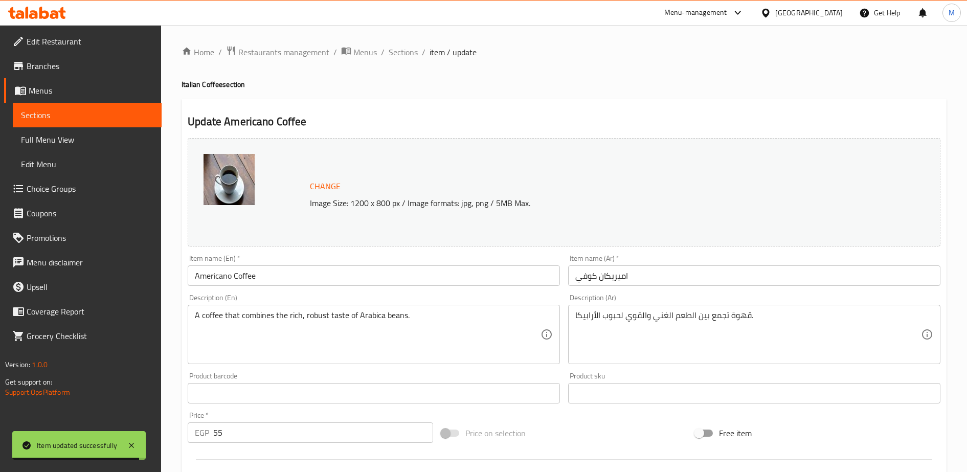
scroll to position [265, 0]
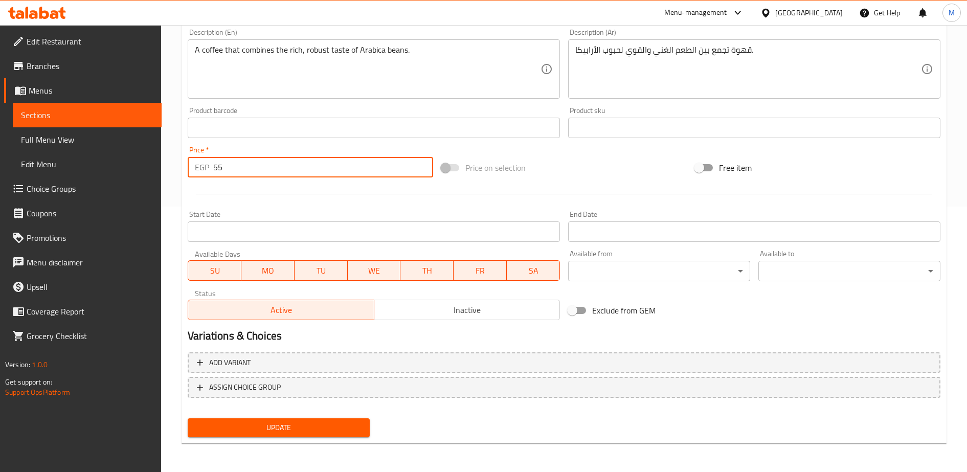
click at [240, 173] on input "55" at bounding box center [323, 167] width 220 height 20
type input "60"
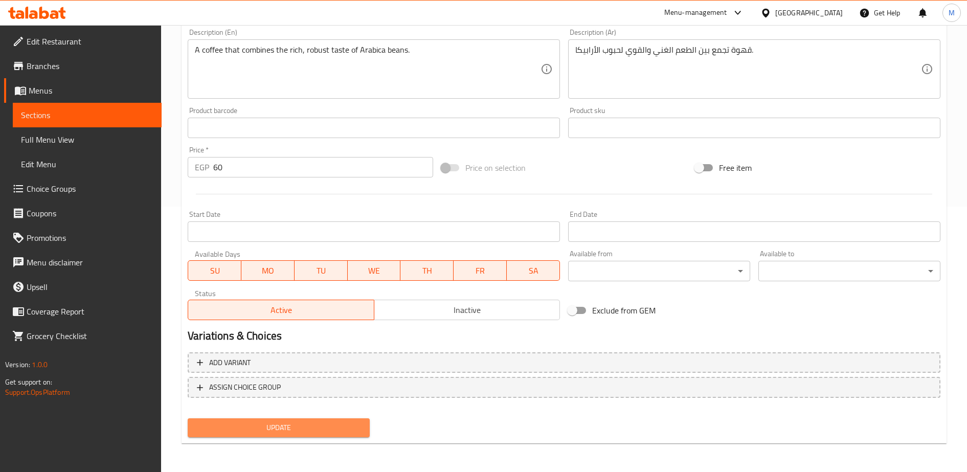
click at [279, 424] on span "Update" at bounding box center [279, 427] width 166 height 13
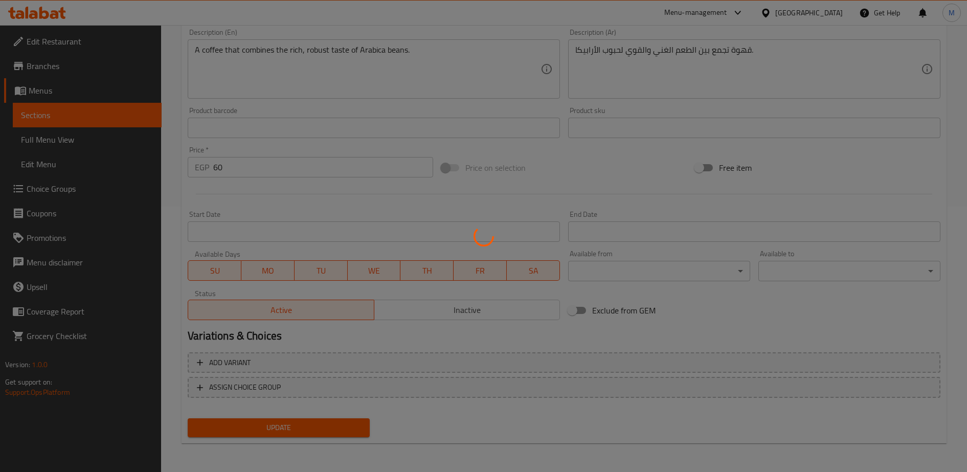
scroll to position [0, 0]
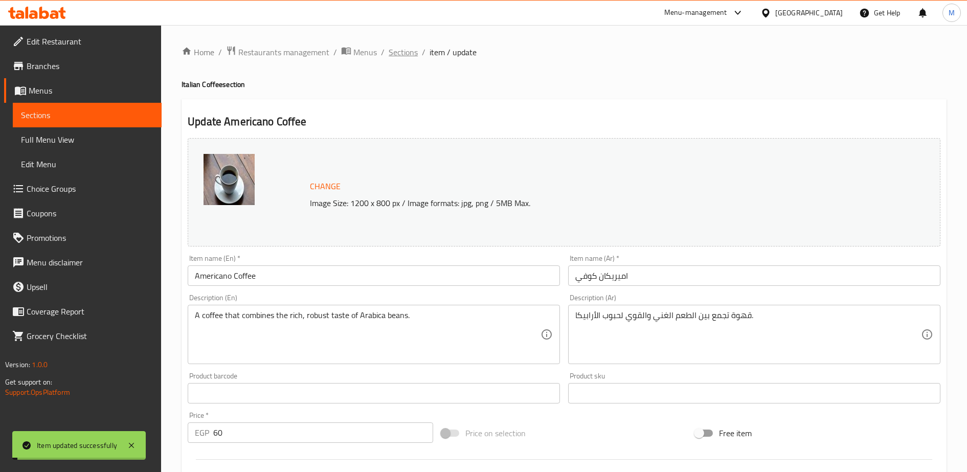
click at [403, 51] on span "Sections" at bounding box center [403, 52] width 29 height 12
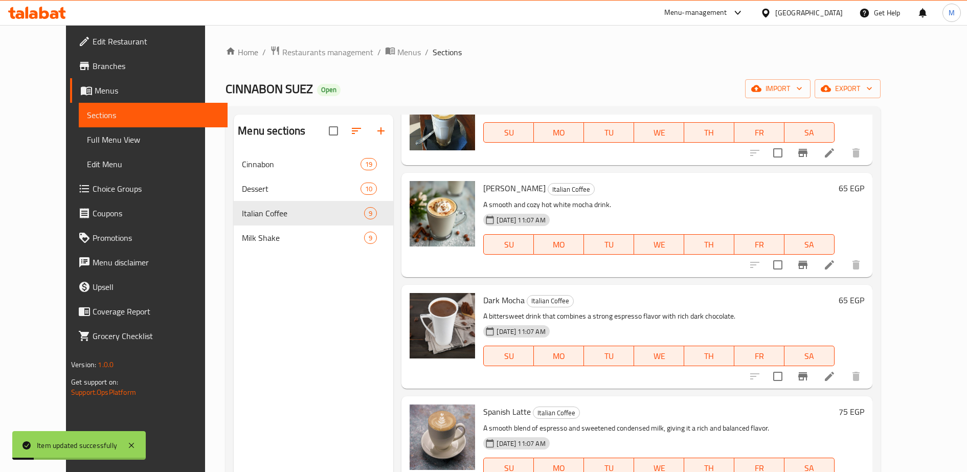
scroll to position [143, 0]
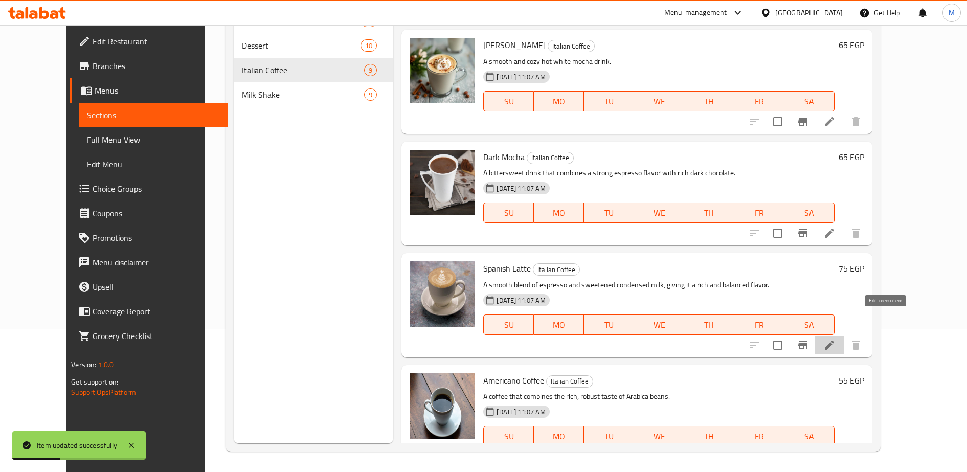
click at [836, 339] on icon at bounding box center [830, 345] width 12 height 12
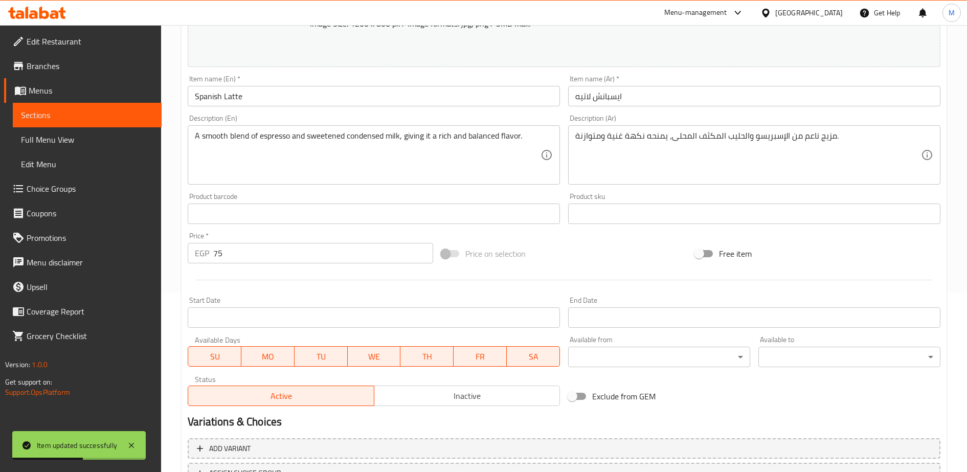
scroll to position [265, 0]
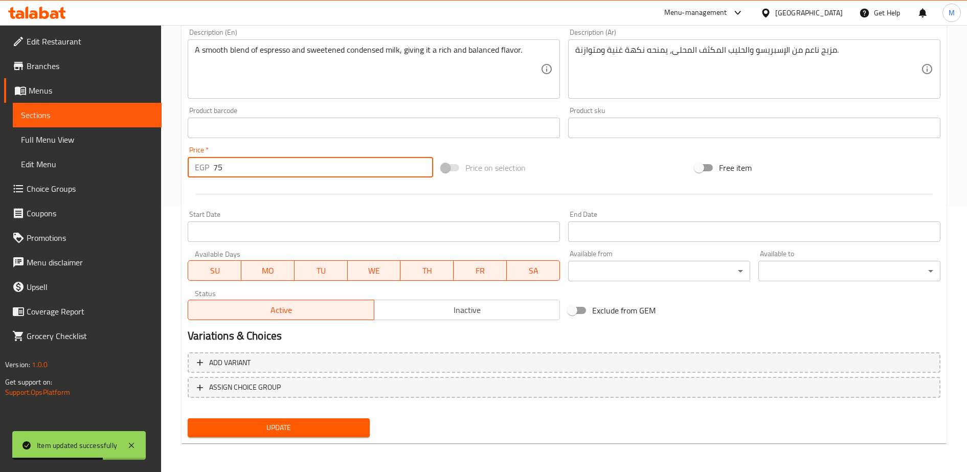
click at [228, 171] on input "75" at bounding box center [323, 167] width 220 height 20
type input "85"
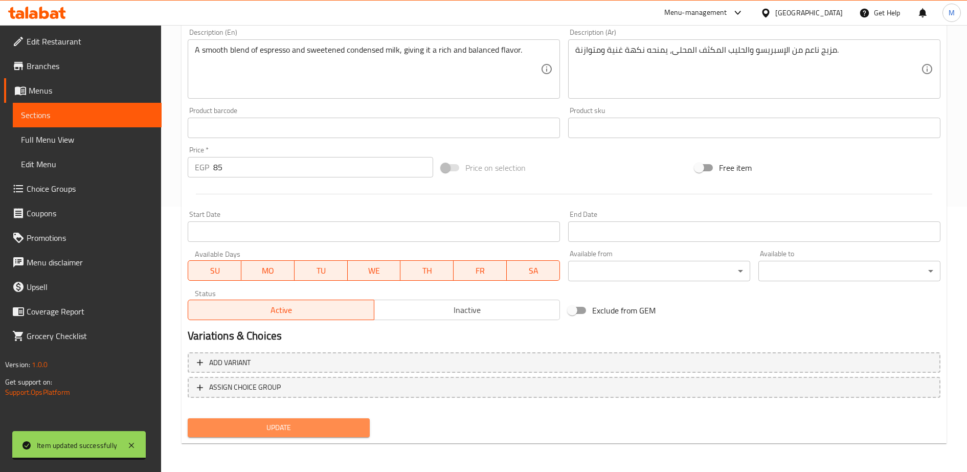
click at [269, 429] on span "Update" at bounding box center [279, 427] width 166 height 13
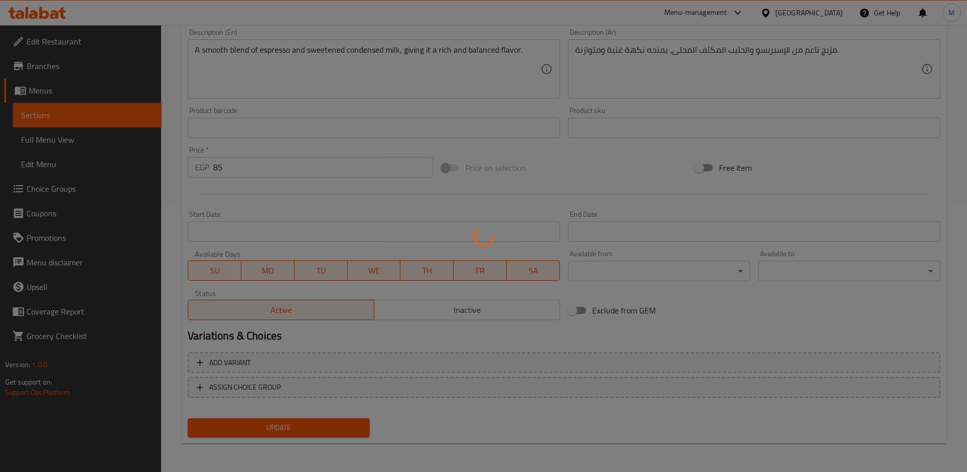
scroll to position [0, 0]
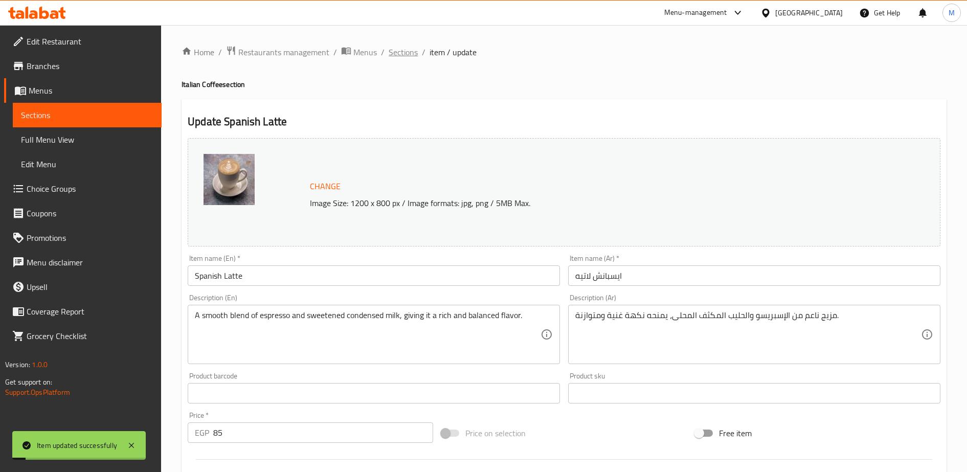
click at [409, 51] on span "Sections" at bounding box center [403, 52] width 29 height 12
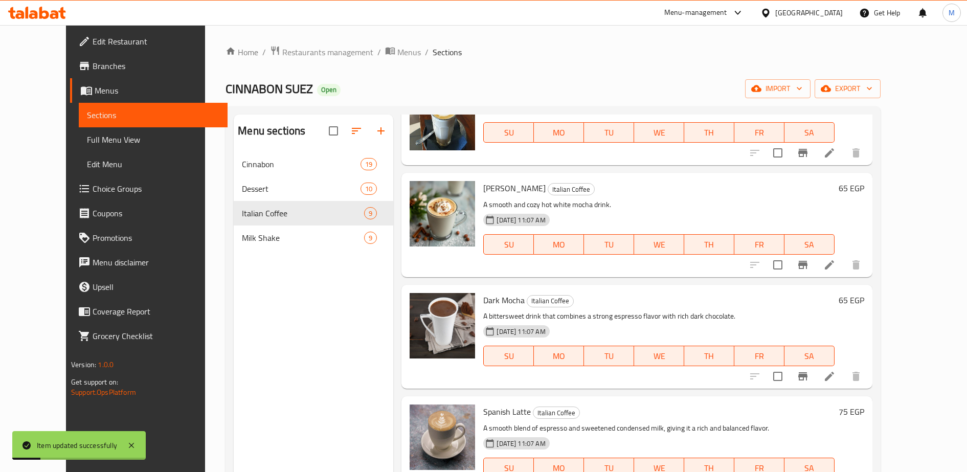
scroll to position [143, 0]
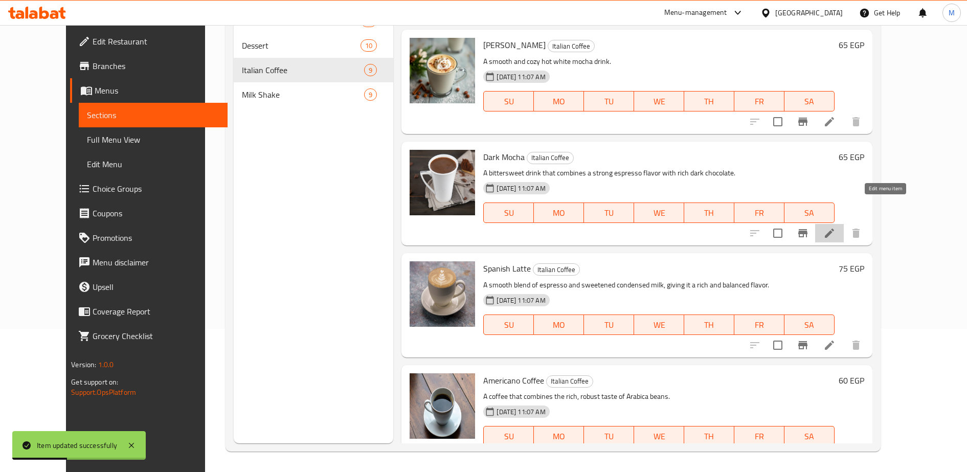
click at [834, 229] on icon at bounding box center [829, 233] width 9 height 9
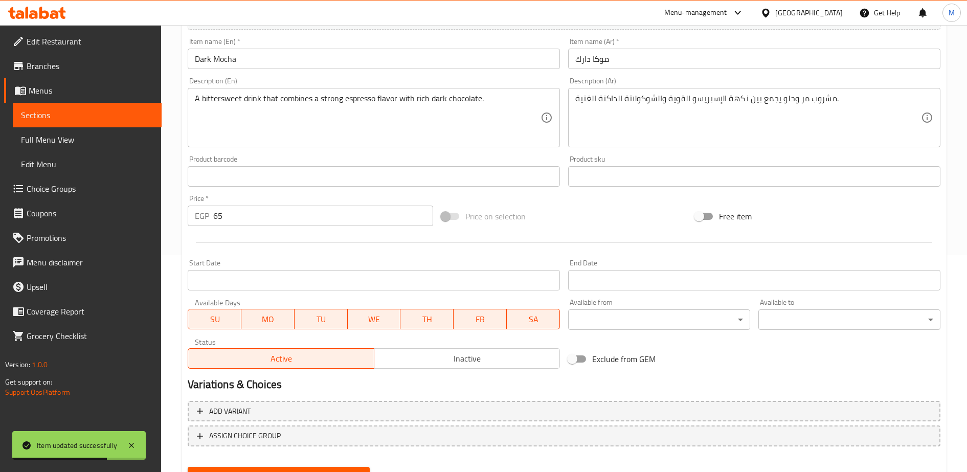
scroll to position [217, 0]
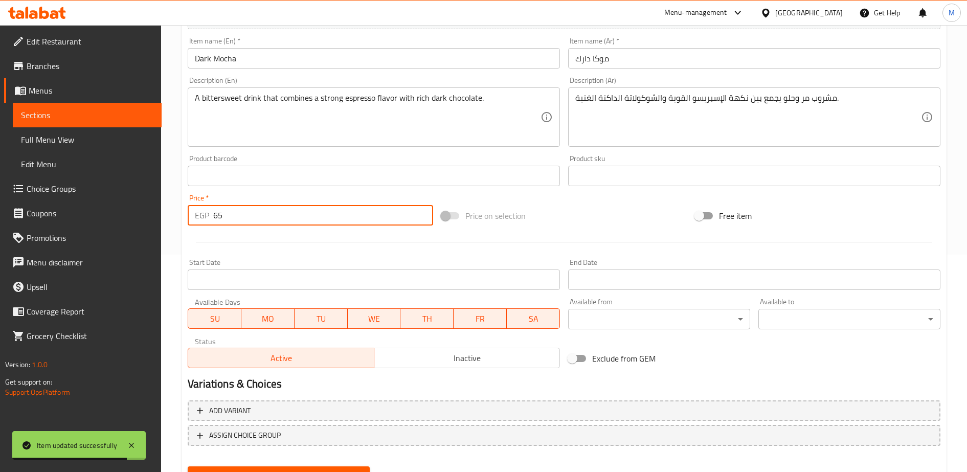
click at [239, 215] on input "65" at bounding box center [323, 215] width 220 height 20
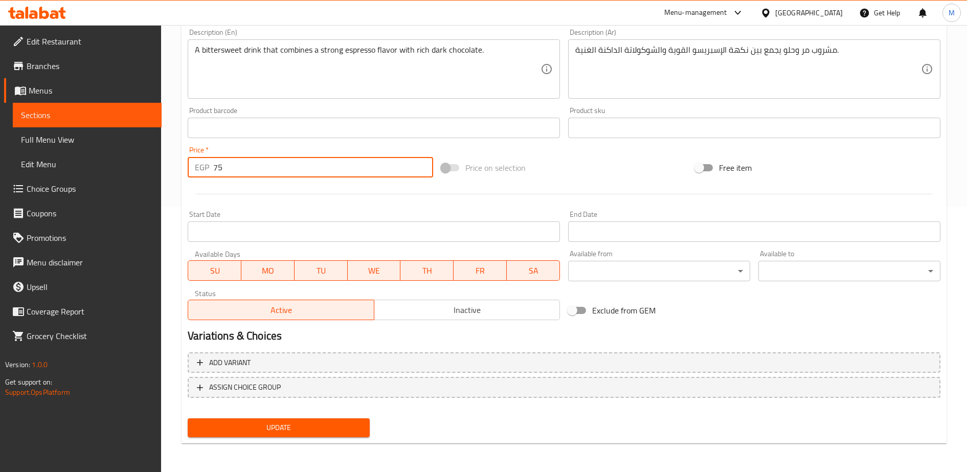
type input "75"
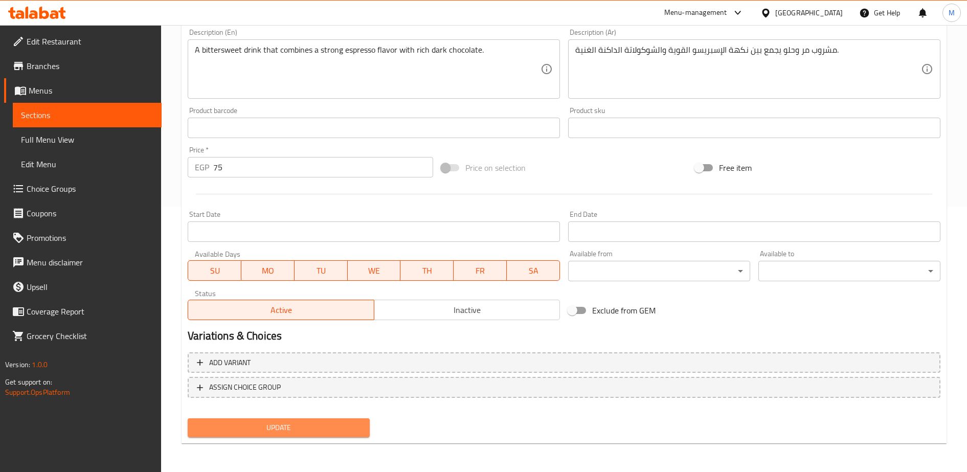
click at [277, 423] on span "Update" at bounding box center [279, 427] width 166 height 13
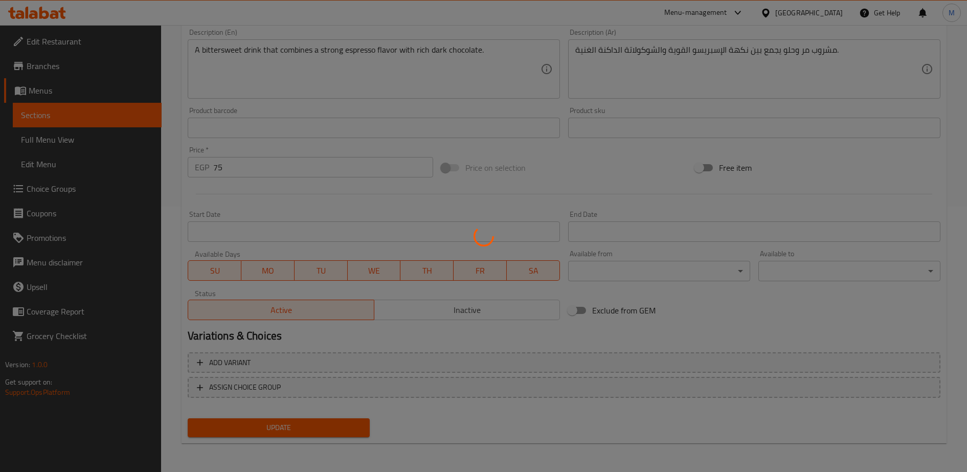
scroll to position [0, 0]
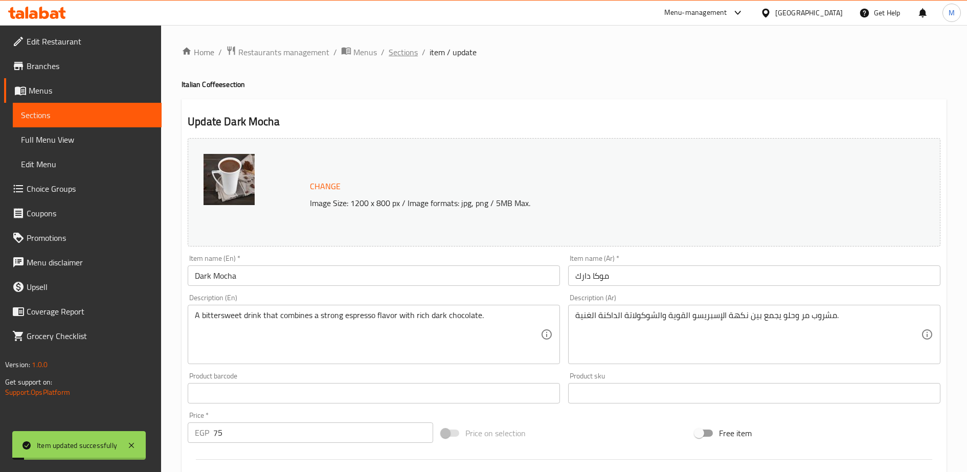
click at [398, 49] on span "Sections" at bounding box center [403, 52] width 29 height 12
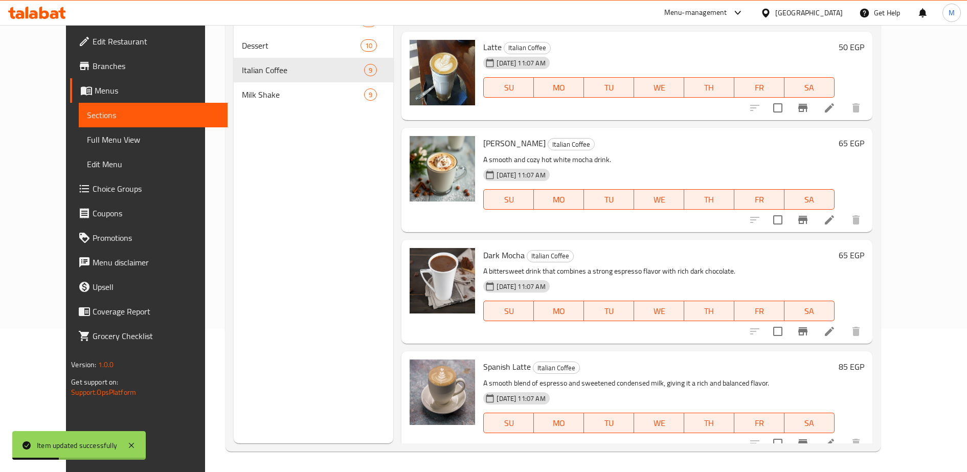
scroll to position [438, 0]
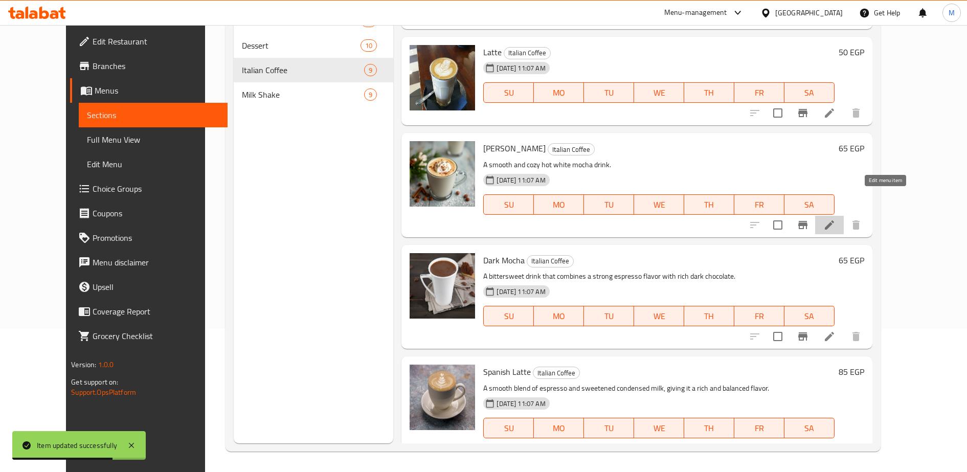
click at [834, 220] on icon at bounding box center [829, 224] width 9 height 9
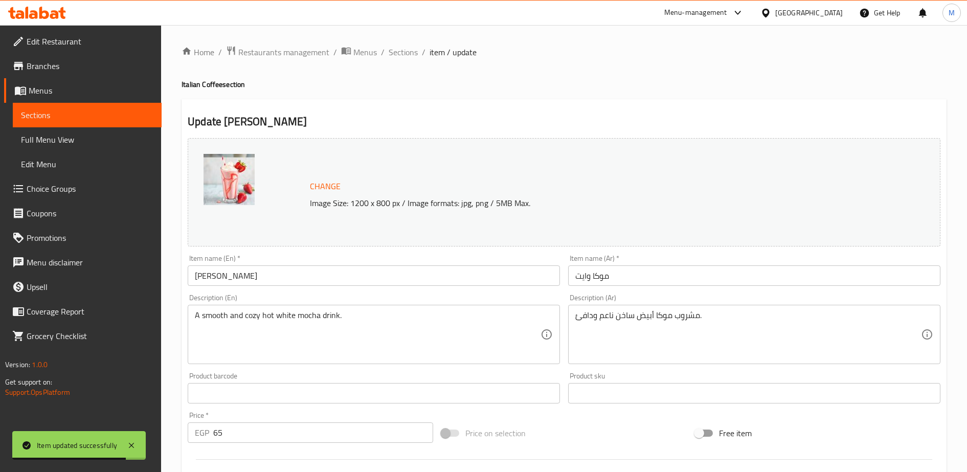
scroll to position [64, 0]
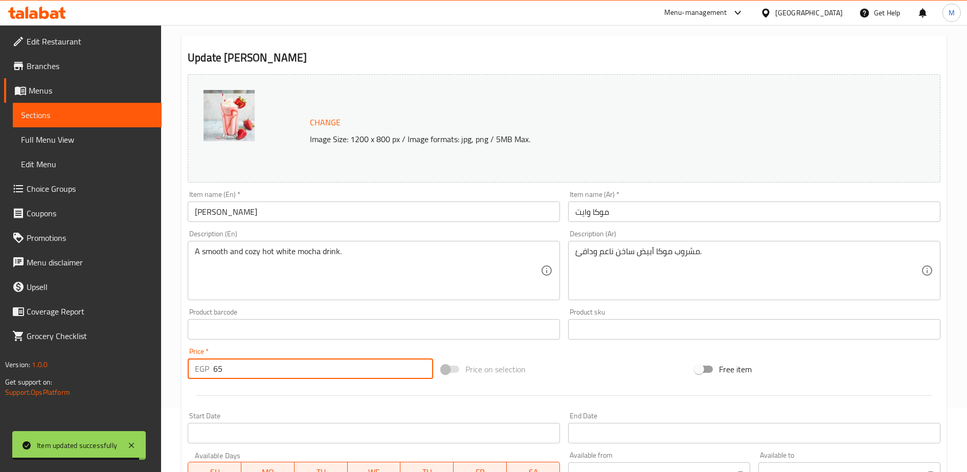
click at [244, 374] on input "65" at bounding box center [323, 369] width 220 height 20
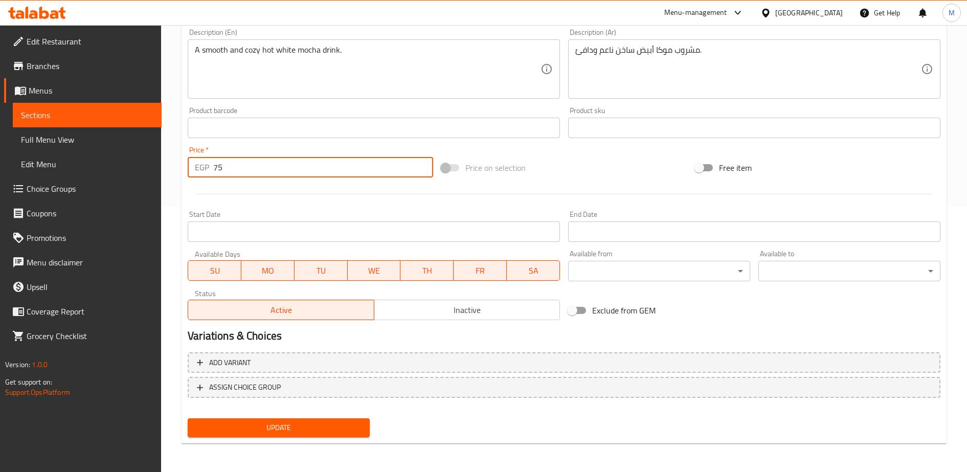
type input "75"
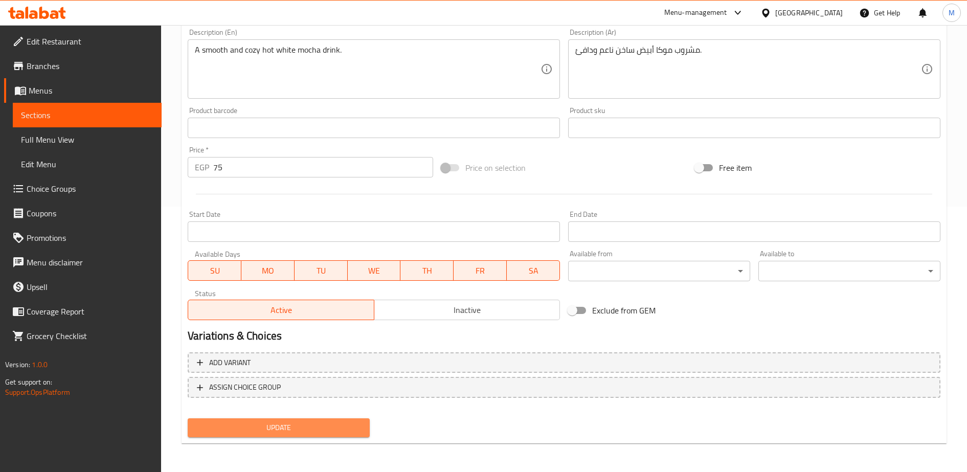
click at [263, 427] on span "Update" at bounding box center [279, 427] width 166 height 13
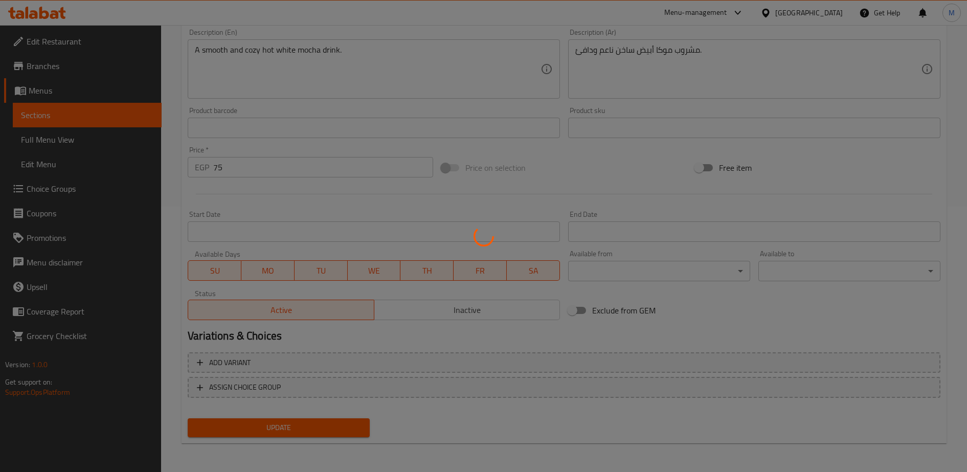
scroll to position [0, 0]
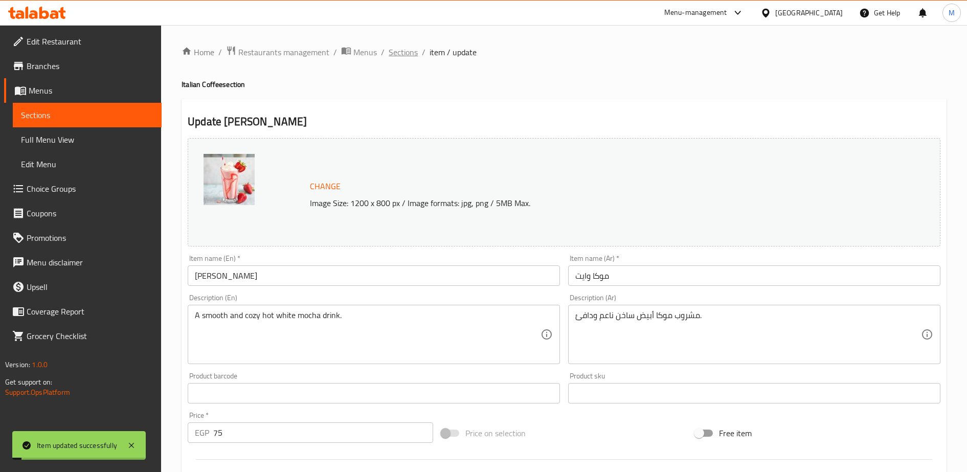
click at [400, 54] on span "Sections" at bounding box center [403, 52] width 29 height 12
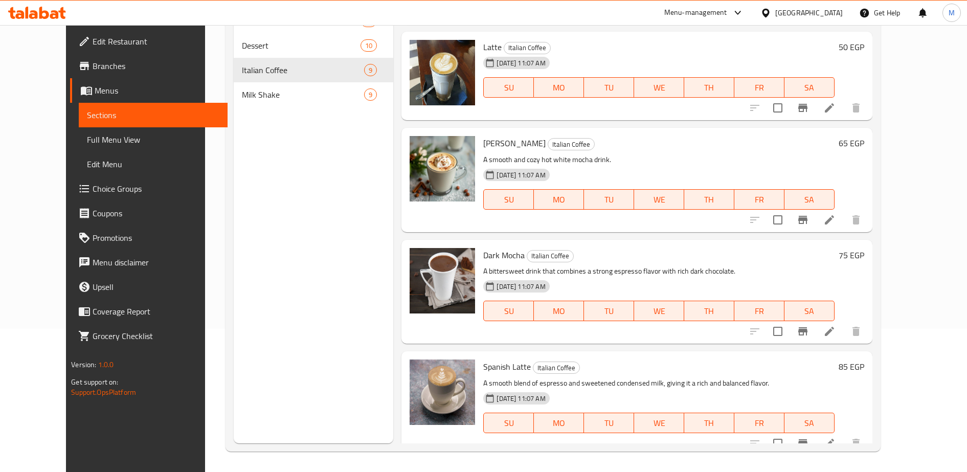
scroll to position [441, 0]
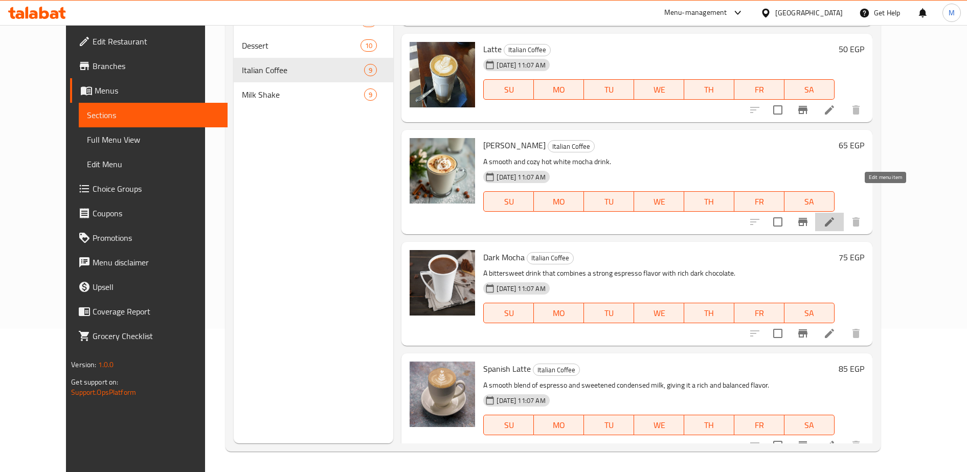
click at [836, 216] on icon at bounding box center [830, 222] width 12 height 12
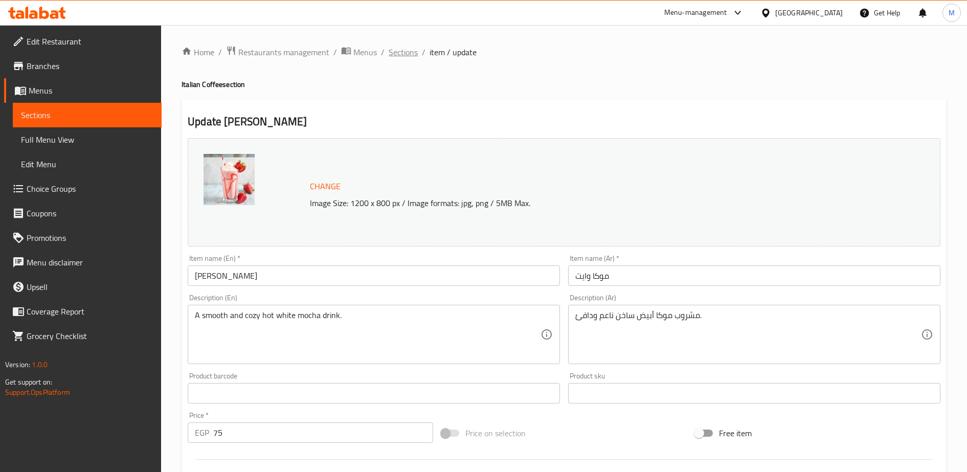
click at [402, 54] on span "Sections" at bounding box center [403, 52] width 29 height 12
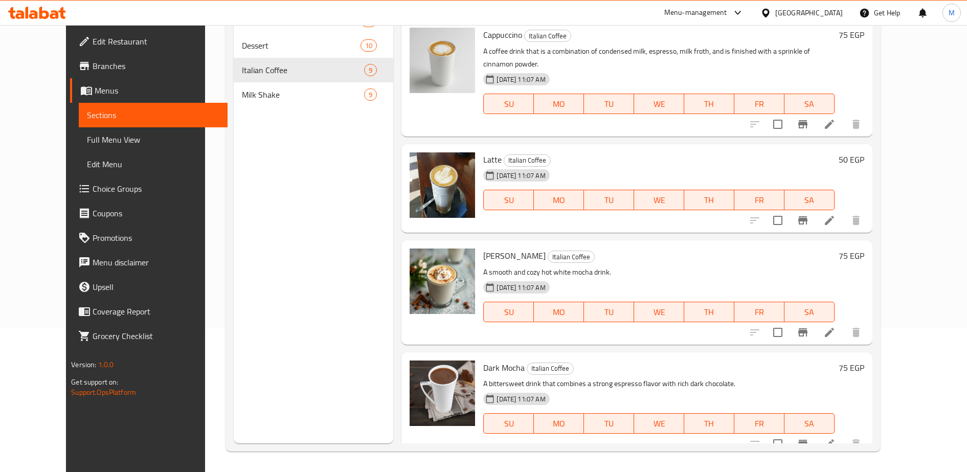
scroll to position [326, 0]
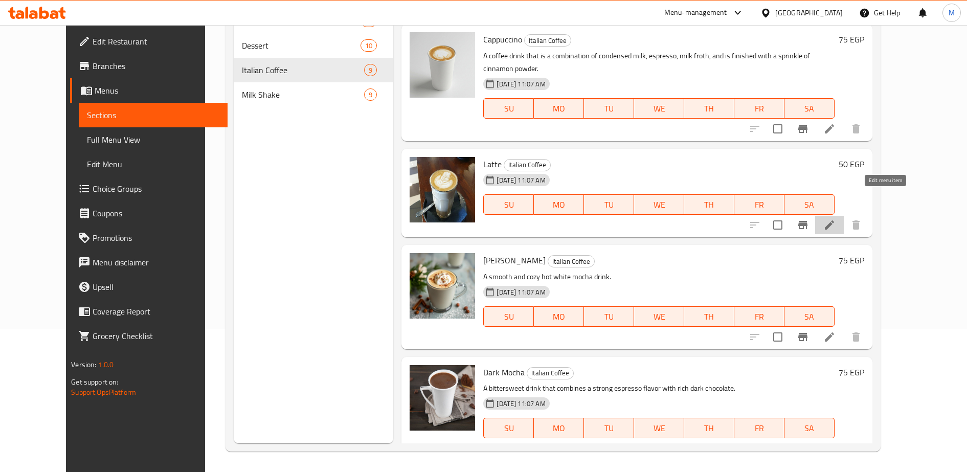
click at [836, 219] on icon at bounding box center [830, 225] width 12 height 12
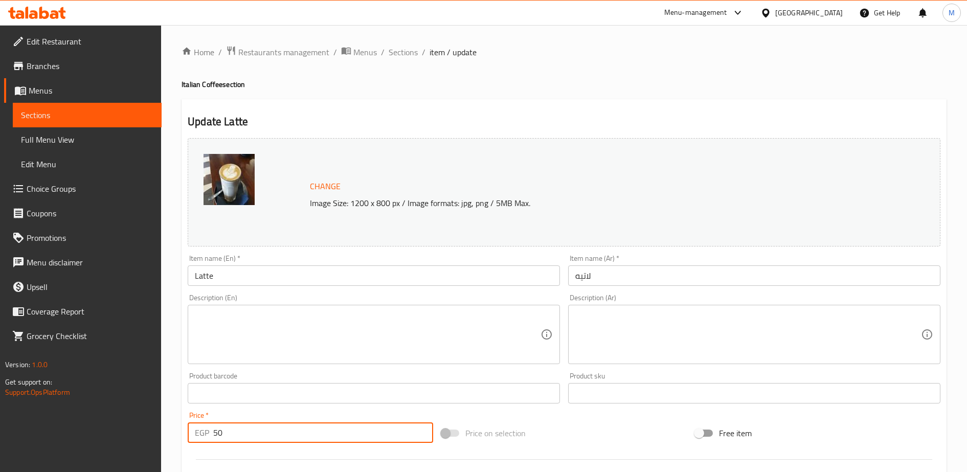
click at [265, 431] on input "50" at bounding box center [323, 432] width 220 height 20
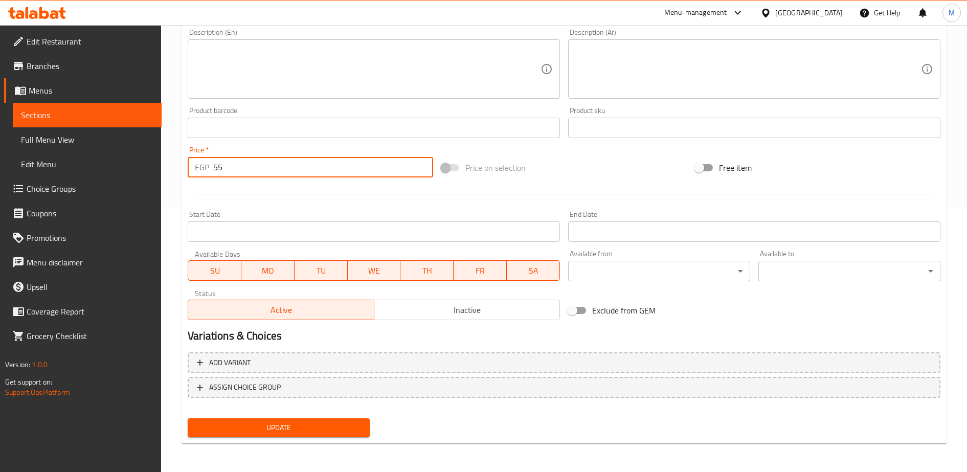
scroll to position [265, 0]
type input "55"
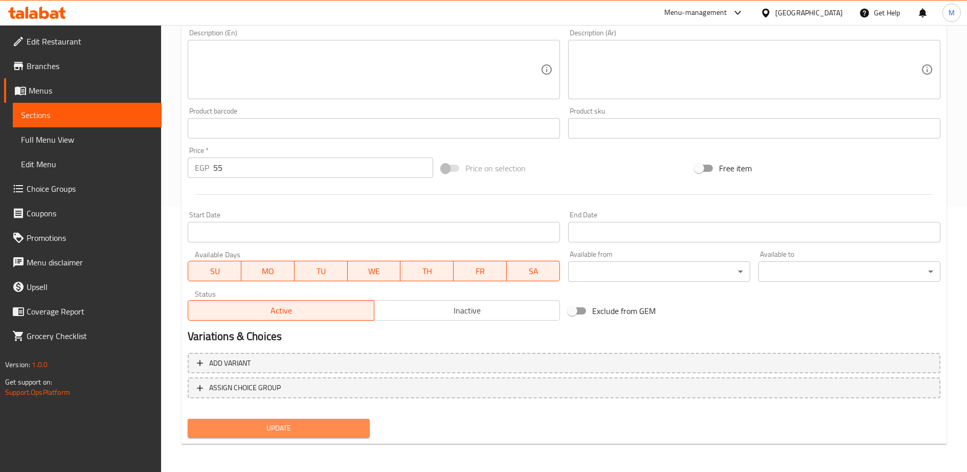
click at [262, 427] on span "Update" at bounding box center [279, 428] width 166 height 13
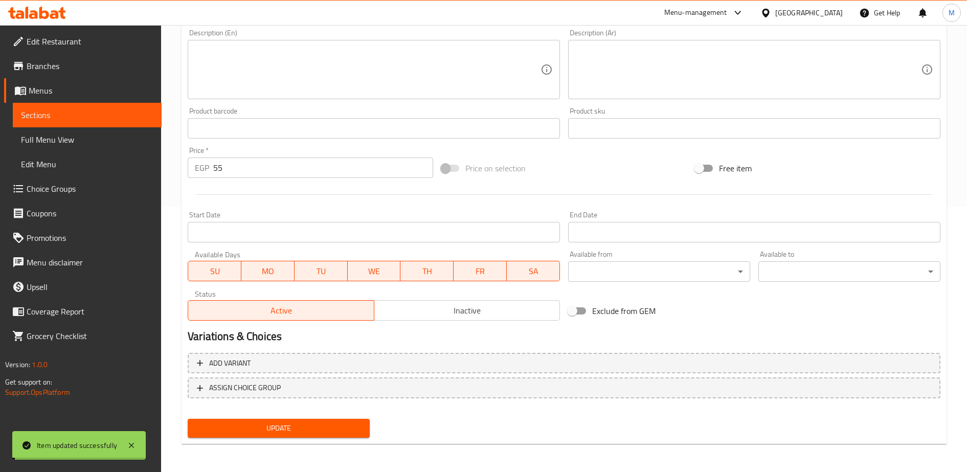
scroll to position [0, 0]
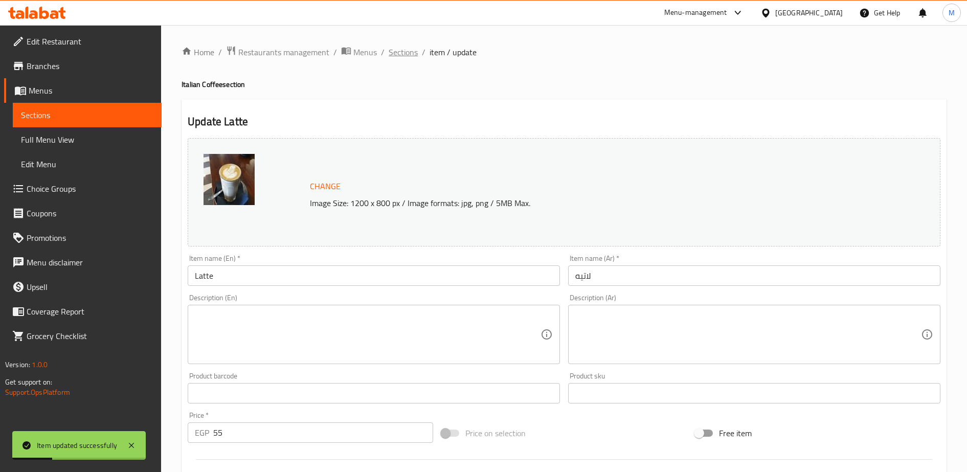
drag, startPoint x: 405, startPoint y: 54, endPoint x: 396, endPoint y: 54, distance: 8.7
click at [396, 54] on span "Sections" at bounding box center [403, 52] width 29 height 12
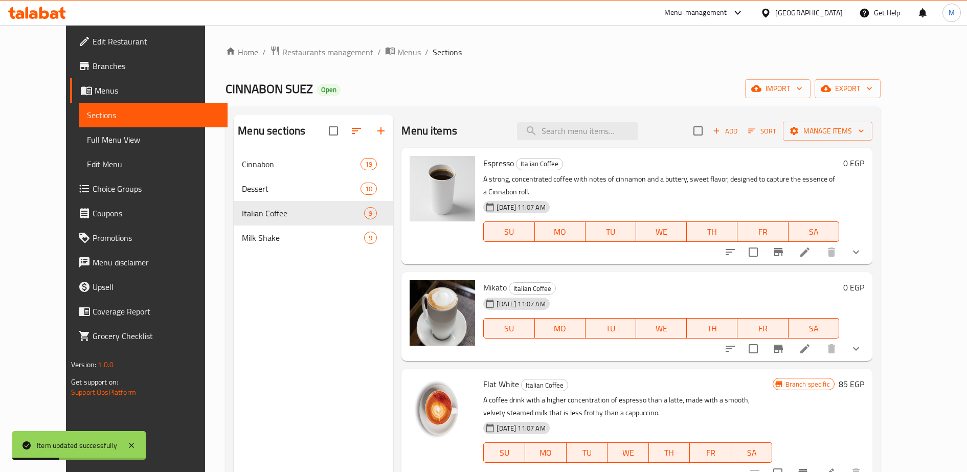
click at [433, 54] on span "Sections" at bounding box center [447, 52] width 29 height 12
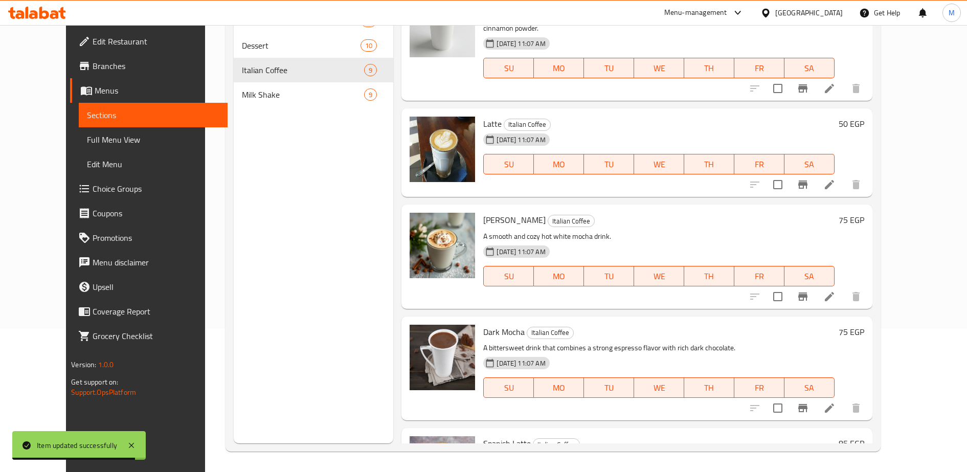
scroll to position [362, 0]
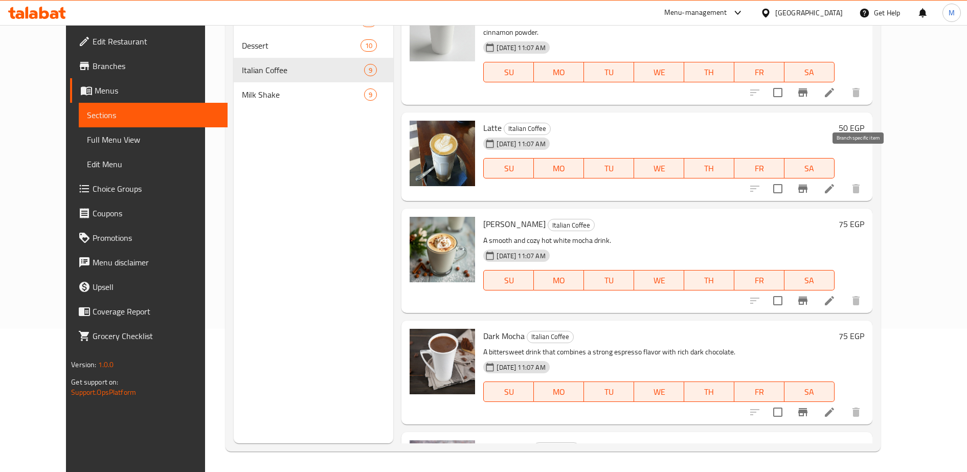
click at [808, 185] on icon "Branch-specific-item" at bounding box center [802, 189] width 9 height 8
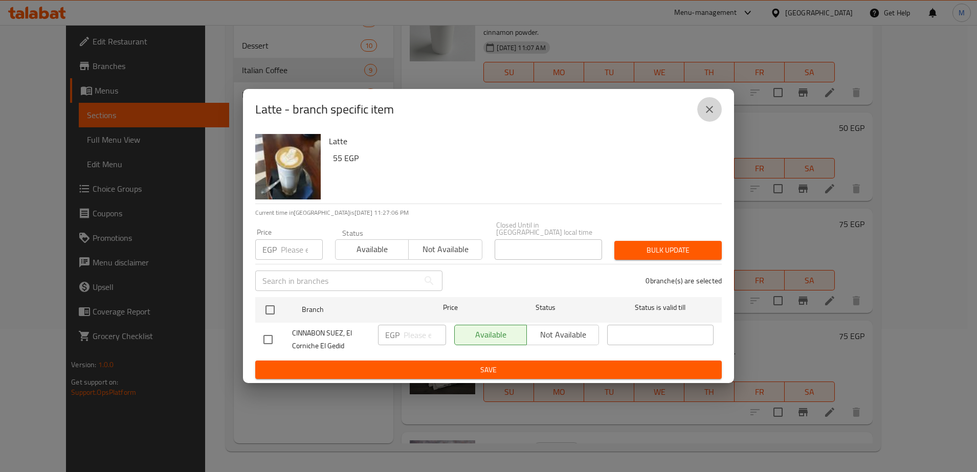
click at [711, 116] on icon "close" at bounding box center [709, 109] width 12 height 12
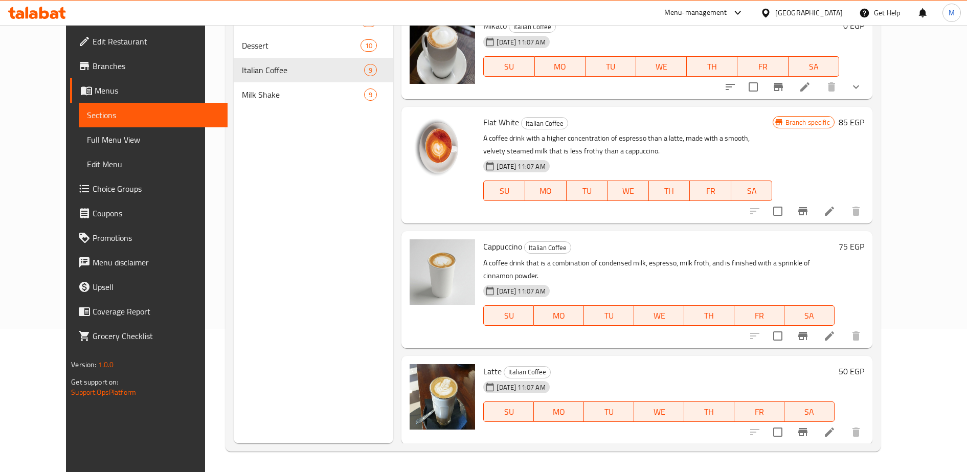
scroll to position [114, 0]
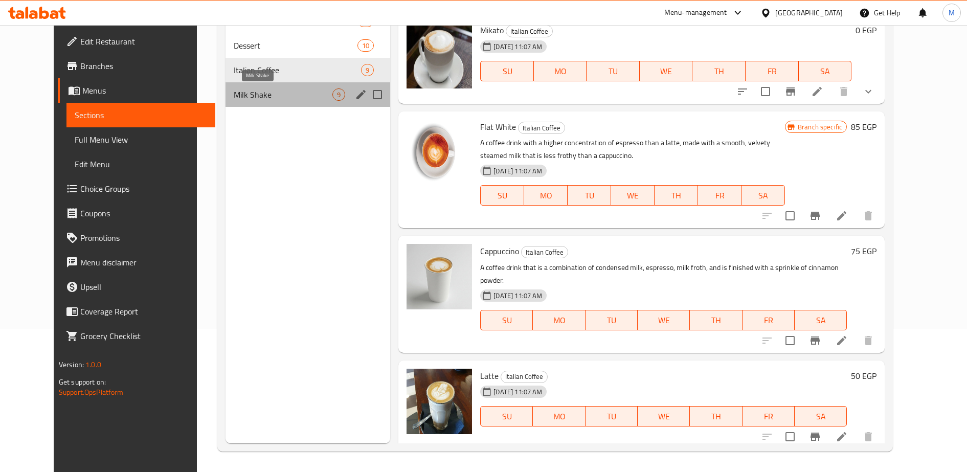
click at [298, 97] on span "Milk Shake" at bounding box center [283, 94] width 99 height 12
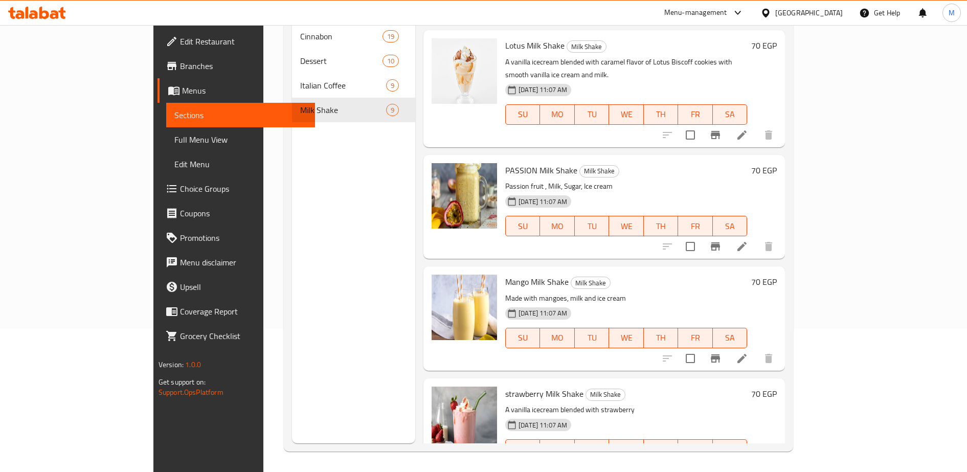
scroll to position [528, 0]
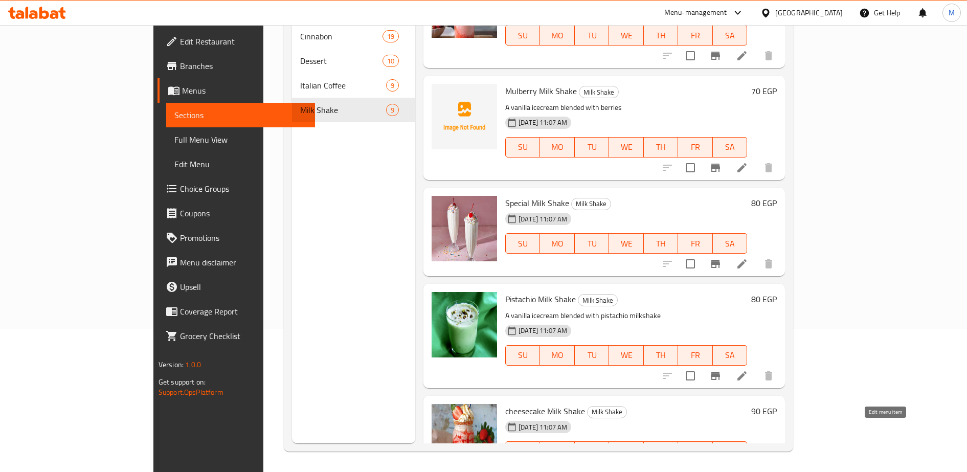
click at [747, 468] on icon at bounding box center [742, 472] width 9 height 9
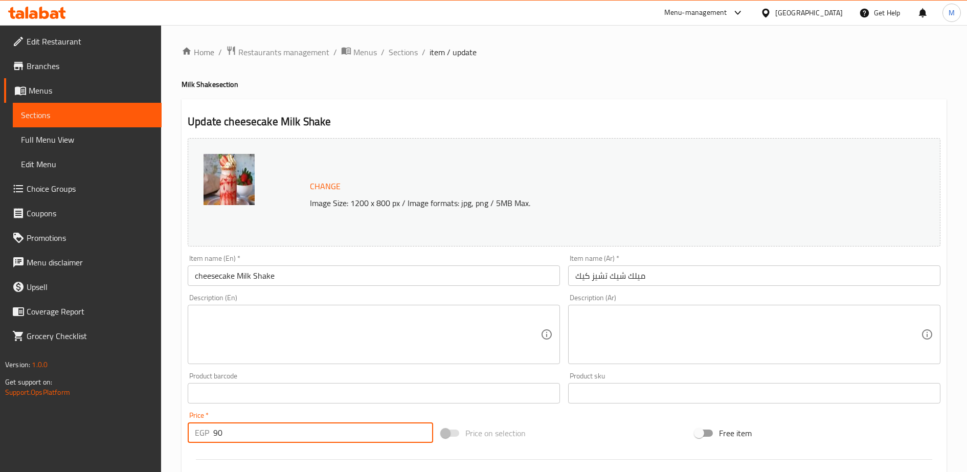
click at [265, 436] on input "90" at bounding box center [323, 432] width 220 height 20
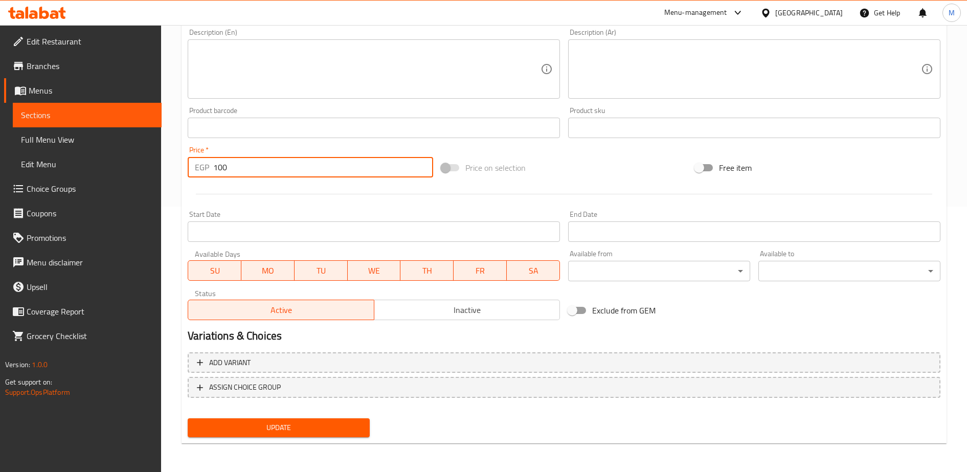
type input "100"
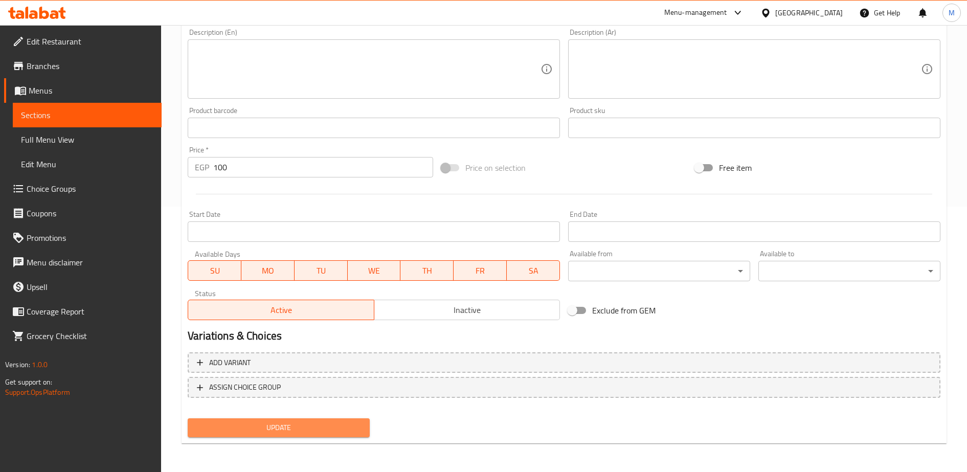
click at [272, 428] on span "Update" at bounding box center [279, 427] width 166 height 13
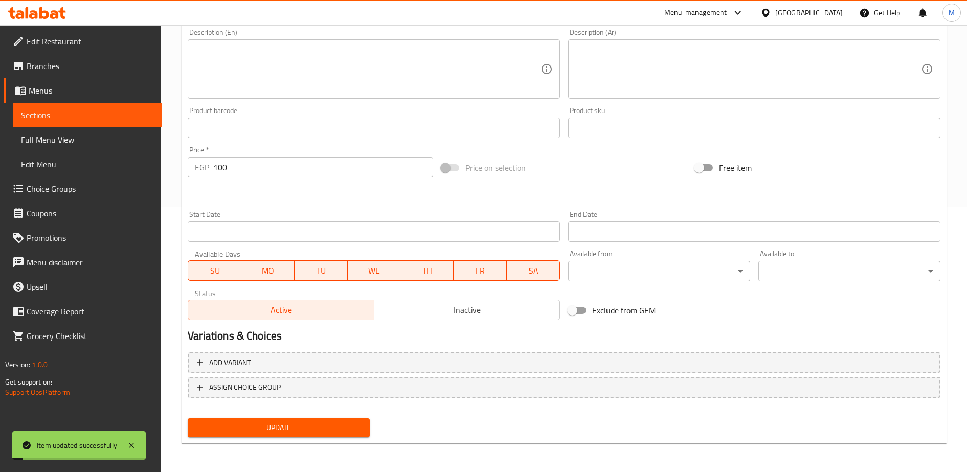
scroll to position [0, 0]
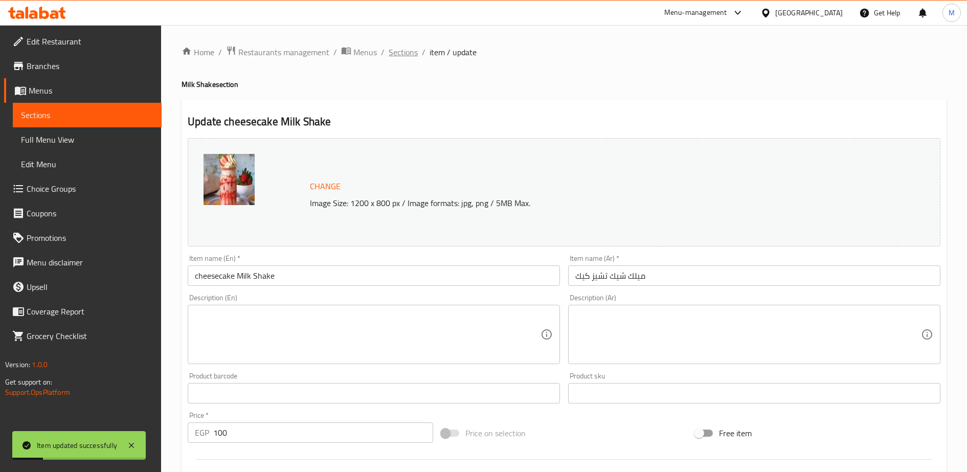
click at [402, 53] on span "Sections" at bounding box center [403, 52] width 29 height 12
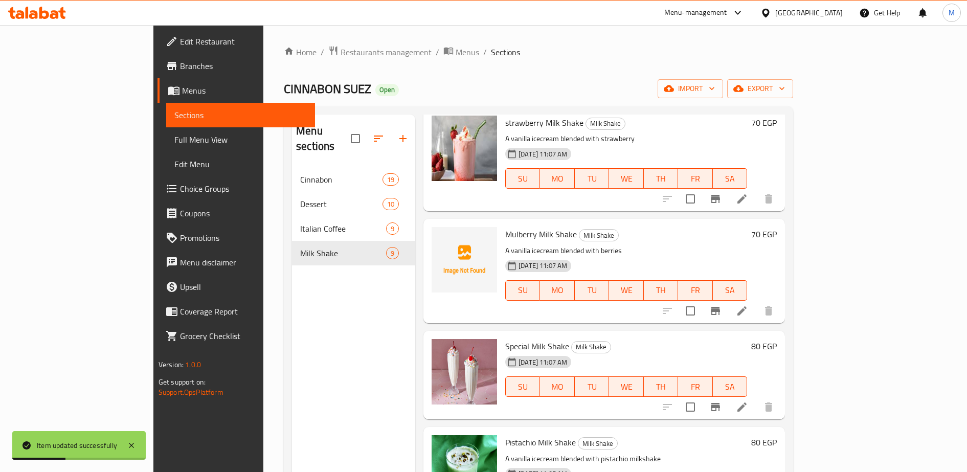
scroll to position [143, 0]
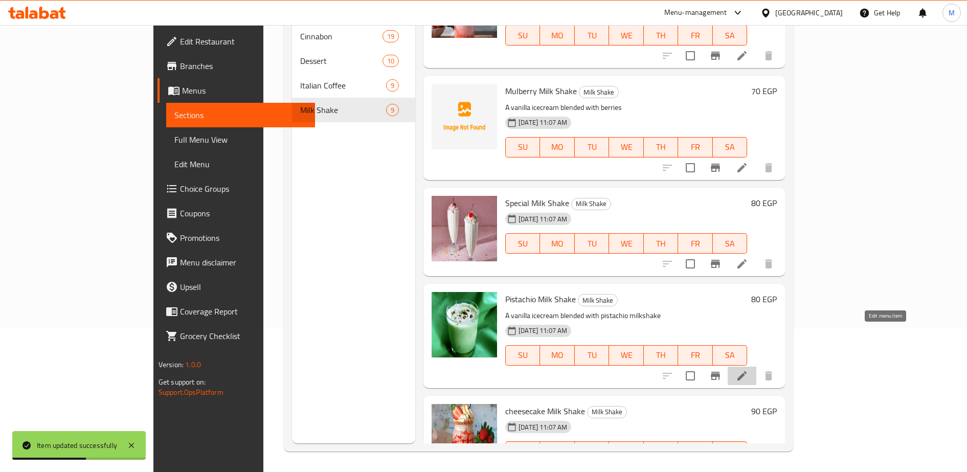
click at [748, 370] on icon at bounding box center [742, 376] width 12 height 12
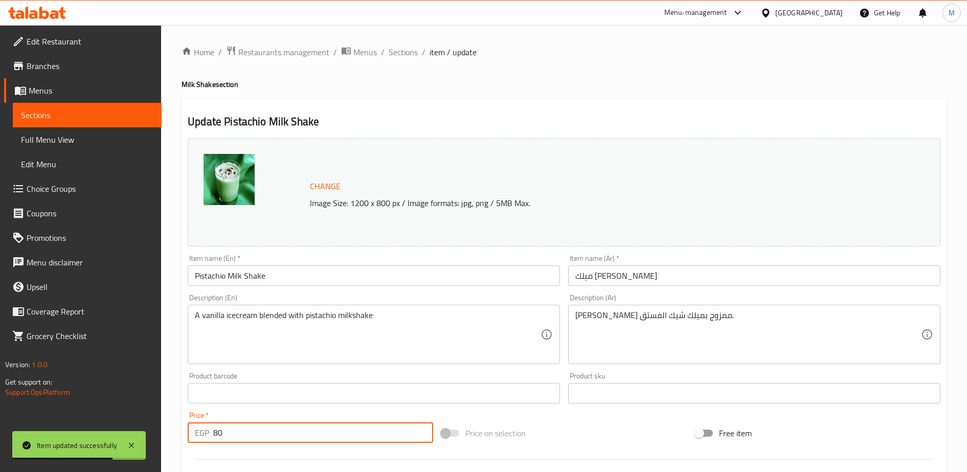
click at [247, 438] on input "80" at bounding box center [323, 432] width 220 height 20
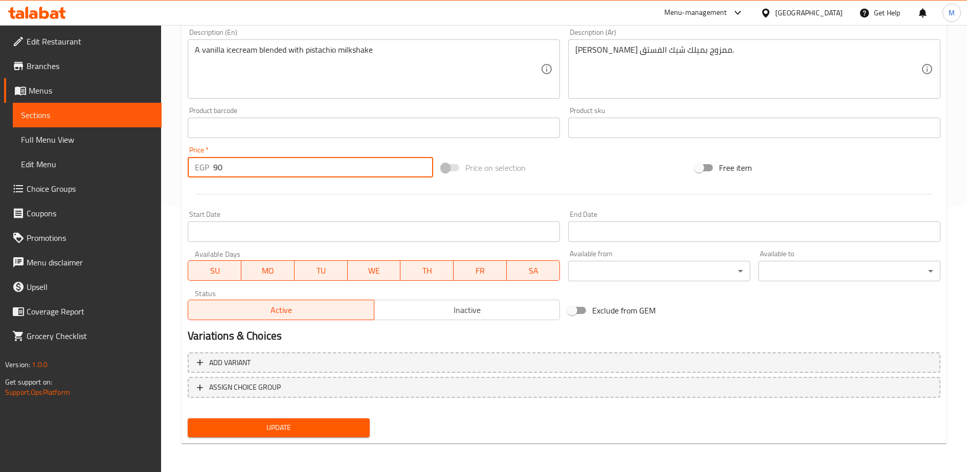
type input "90"
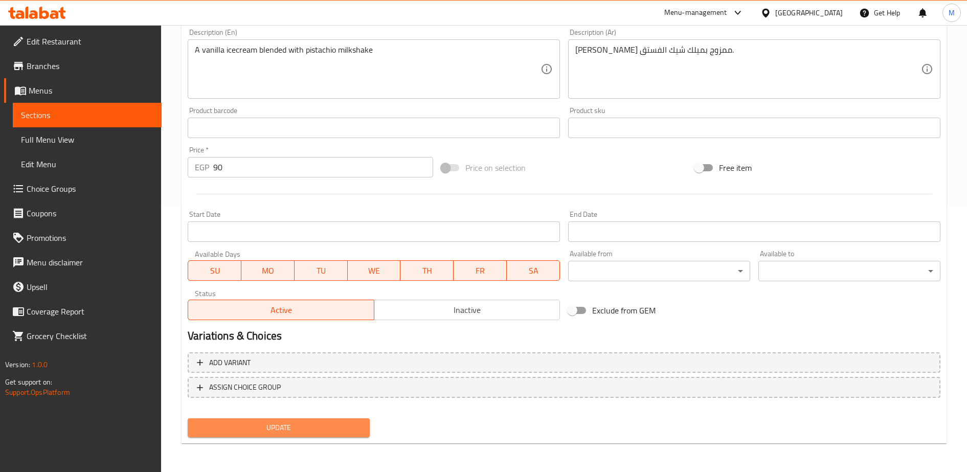
click at [257, 426] on span "Update" at bounding box center [279, 427] width 166 height 13
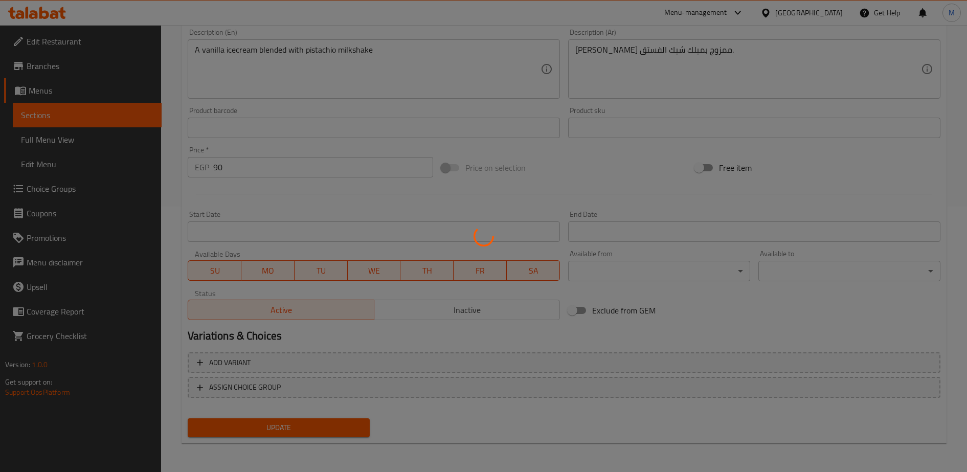
scroll to position [0, 0]
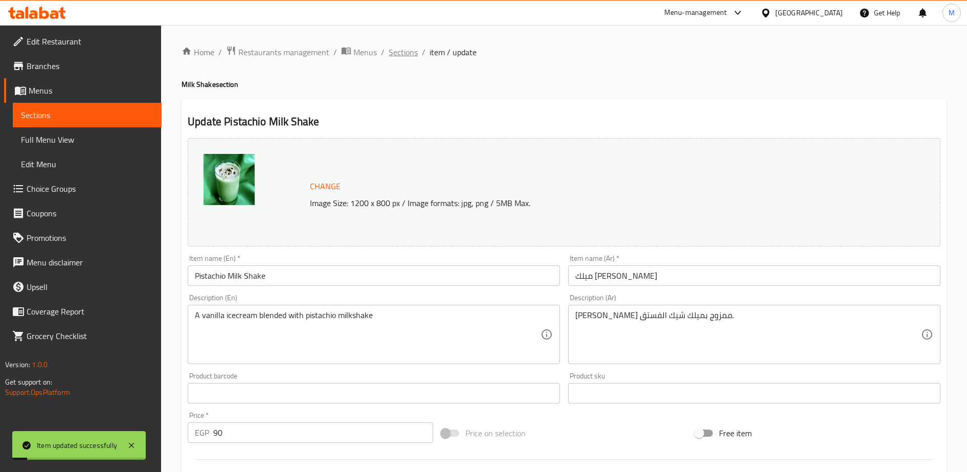
click at [405, 53] on span "Sections" at bounding box center [403, 52] width 29 height 12
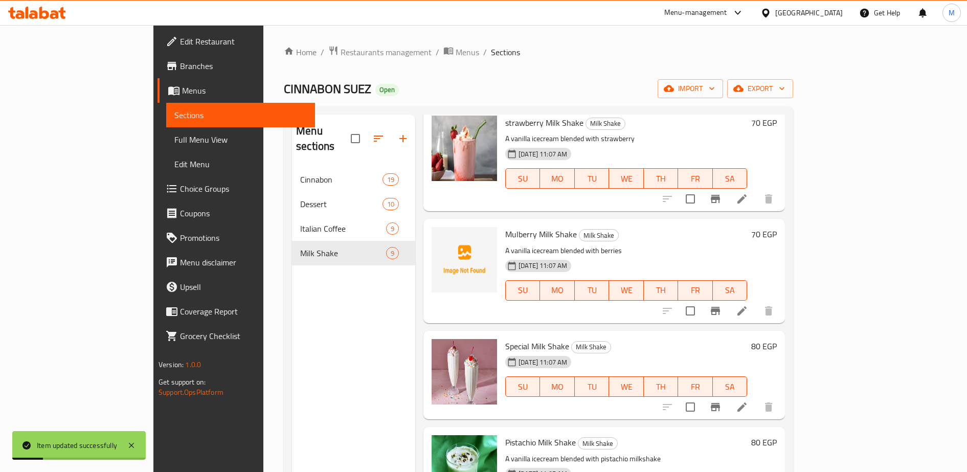
scroll to position [143, 0]
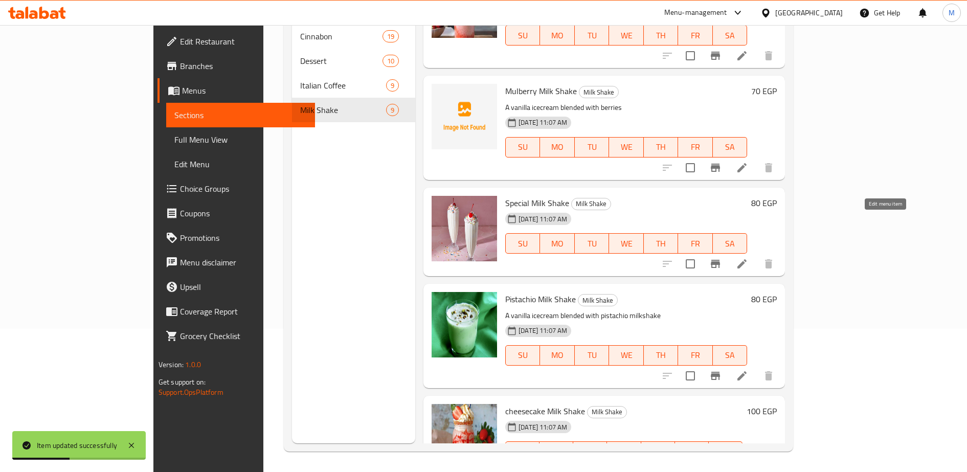
click at [747, 259] on icon at bounding box center [742, 263] width 9 height 9
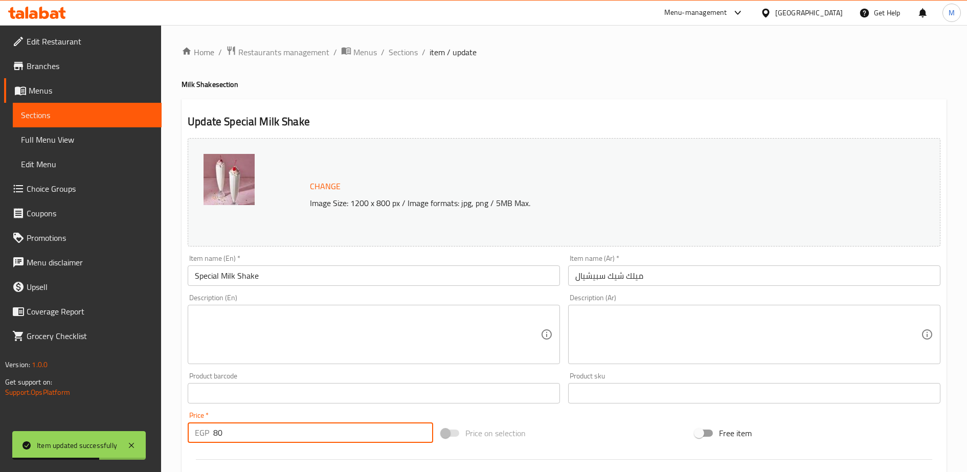
click at [234, 432] on input "80" at bounding box center [323, 432] width 220 height 20
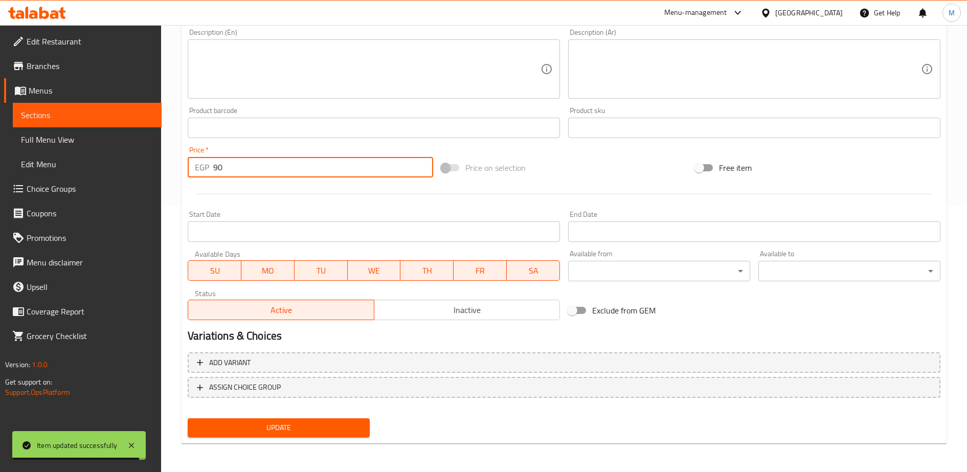
type input "90"
click at [264, 434] on span "Update" at bounding box center [279, 427] width 166 height 13
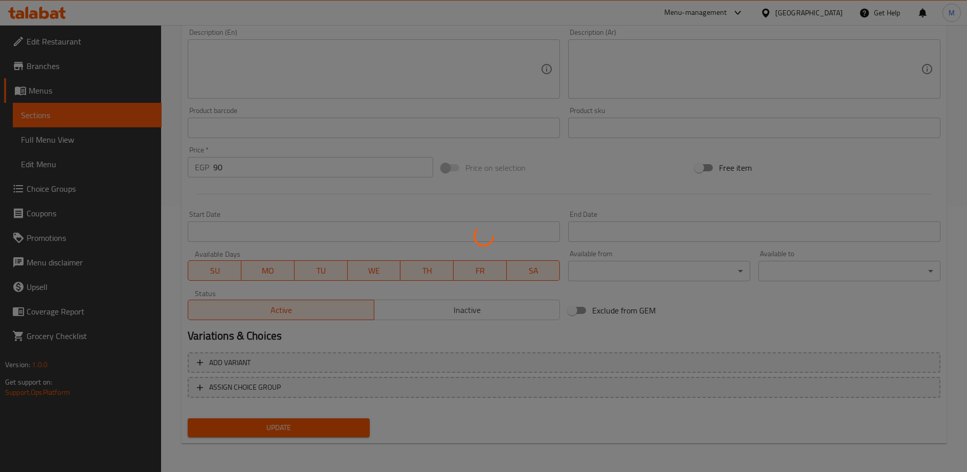
scroll to position [0, 0]
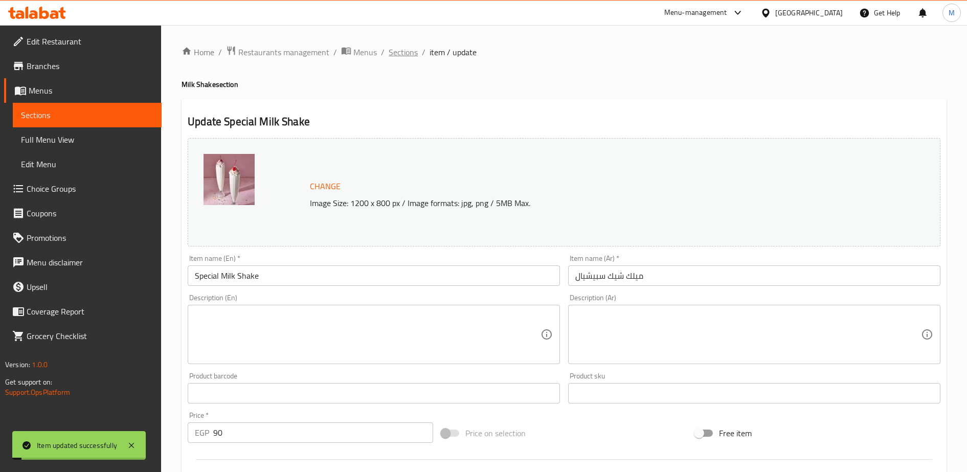
click at [405, 56] on span "Sections" at bounding box center [403, 52] width 29 height 12
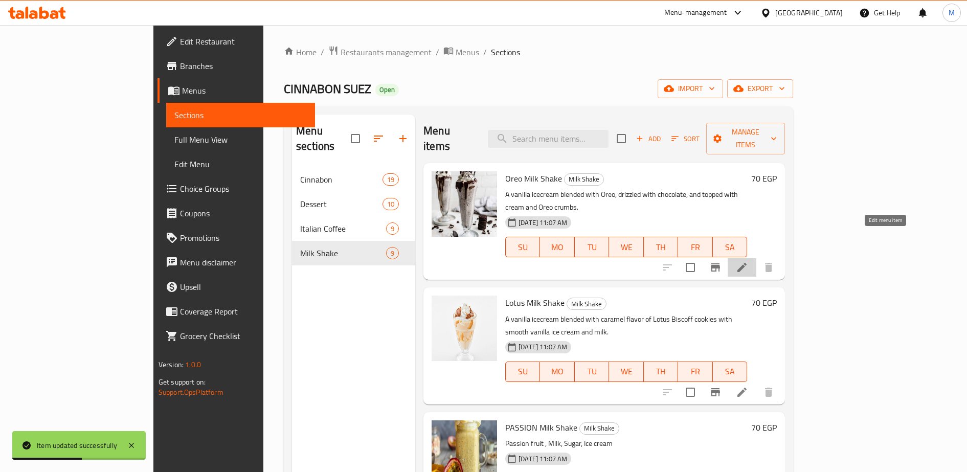
click at [747, 263] on icon at bounding box center [742, 267] width 9 height 9
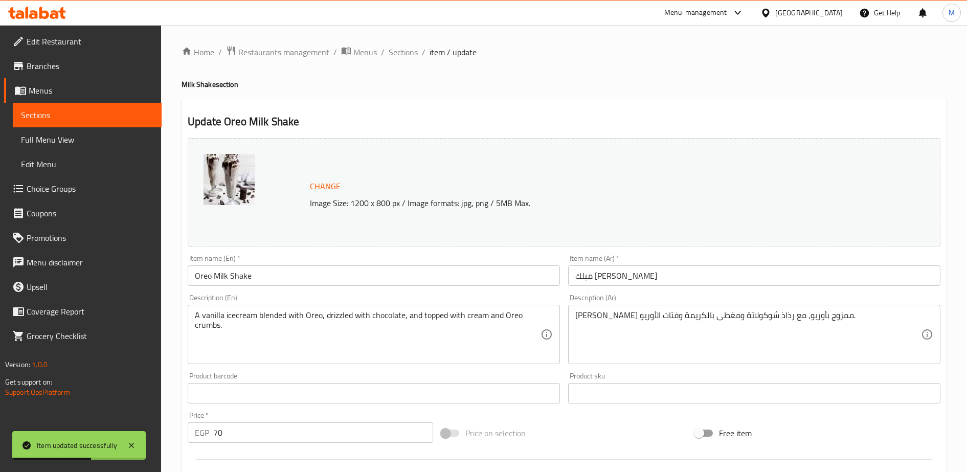
scroll to position [81, 0]
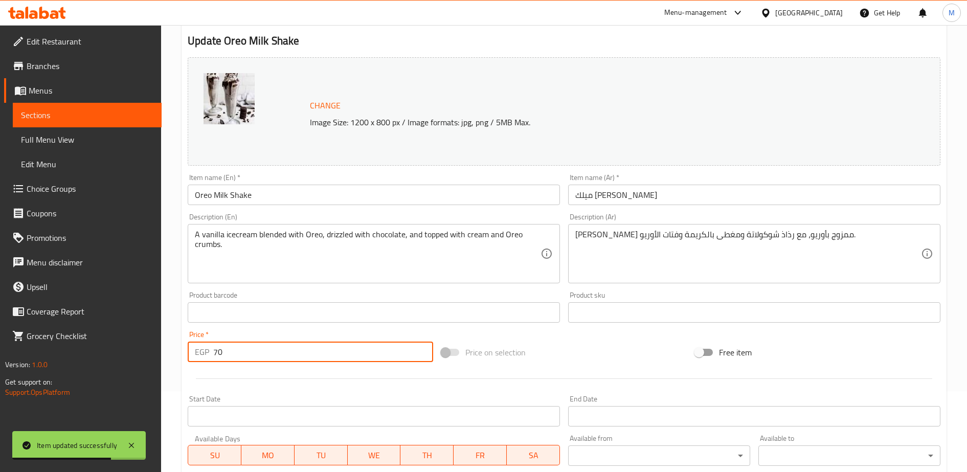
click at [255, 350] on input "70" at bounding box center [323, 352] width 220 height 20
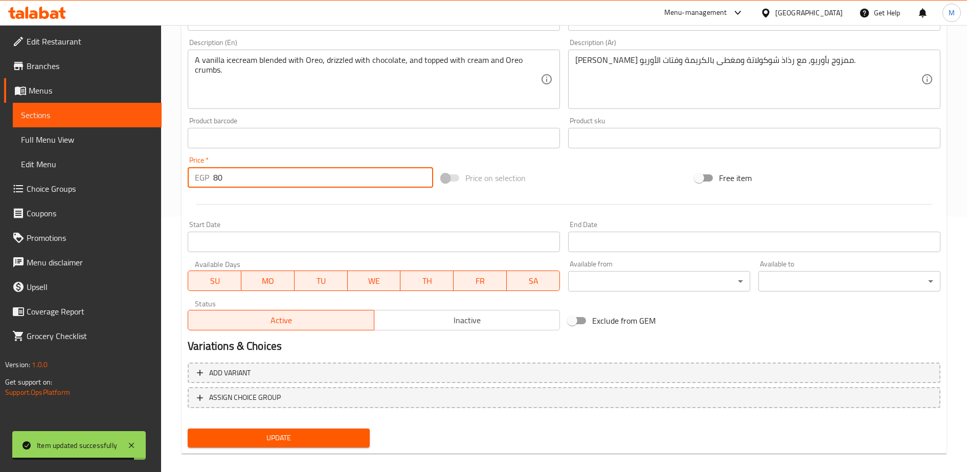
scroll to position [260, 0]
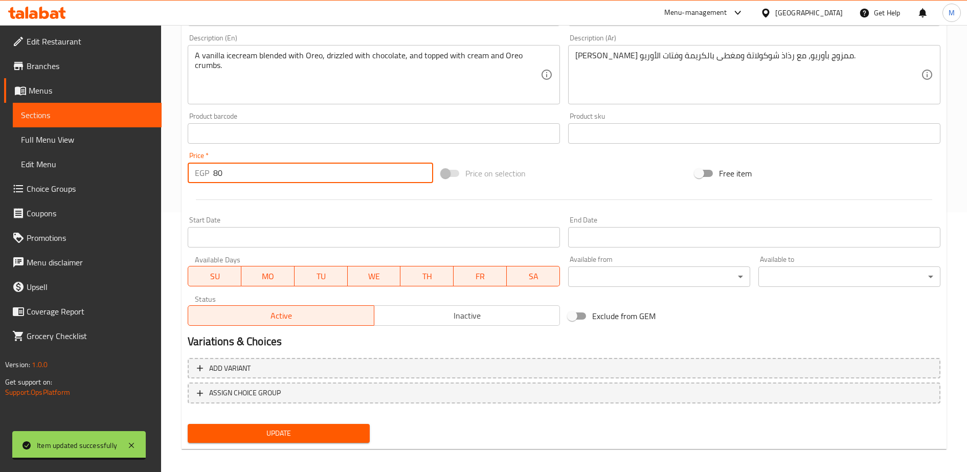
type input "80"
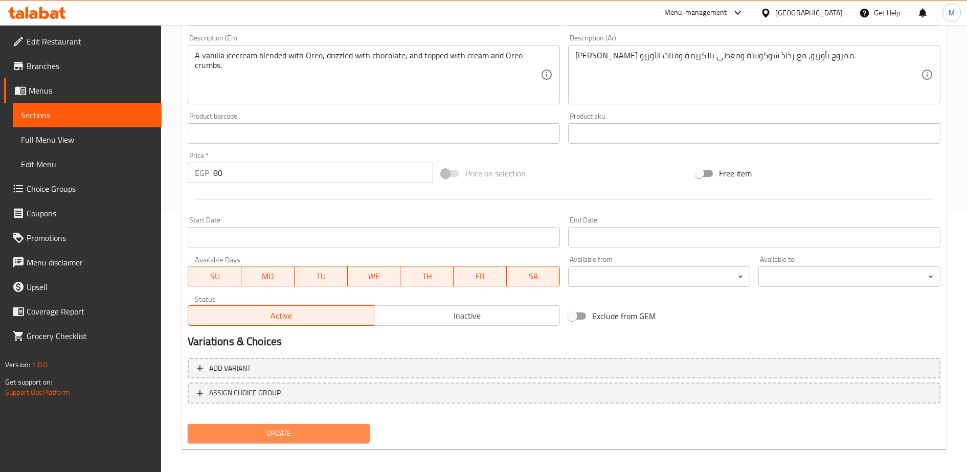
click at [293, 431] on span "Update" at bounding box center [279, 433] width 166 height 13
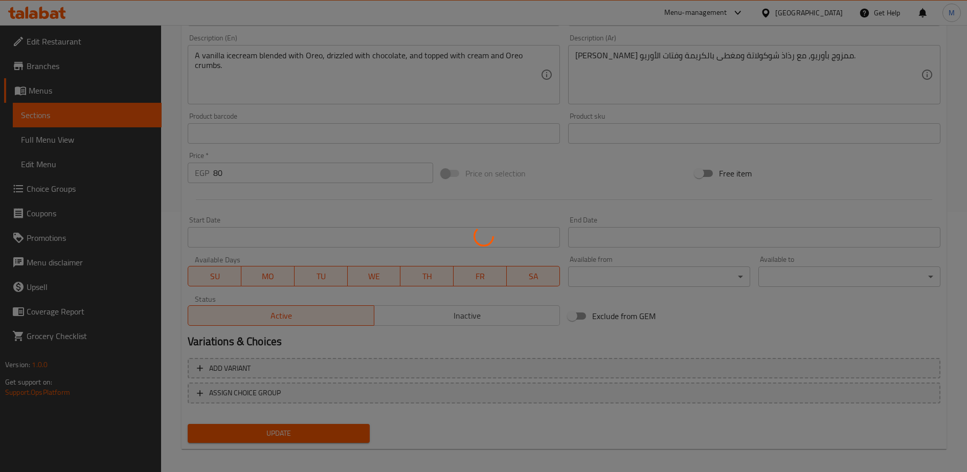
scroll to position [0, 0]
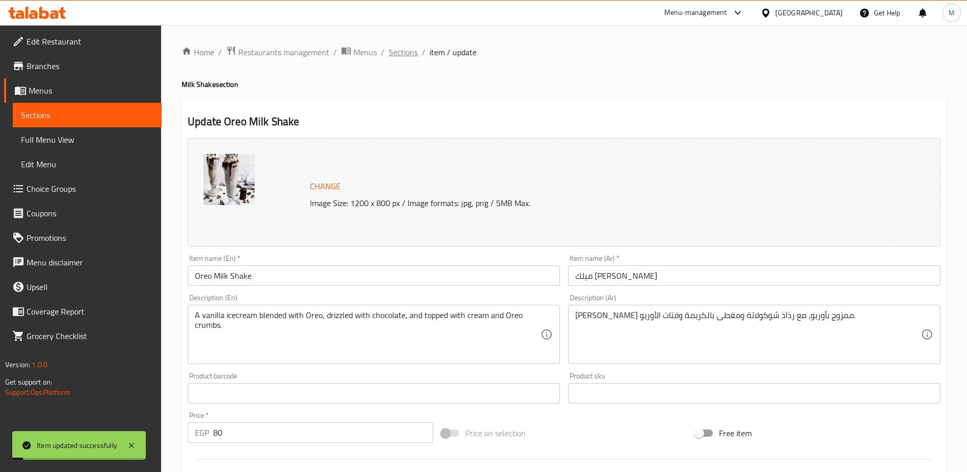
click at [398, 51] on span "Sections" at bounding box center [403, 52] width 29 height 12
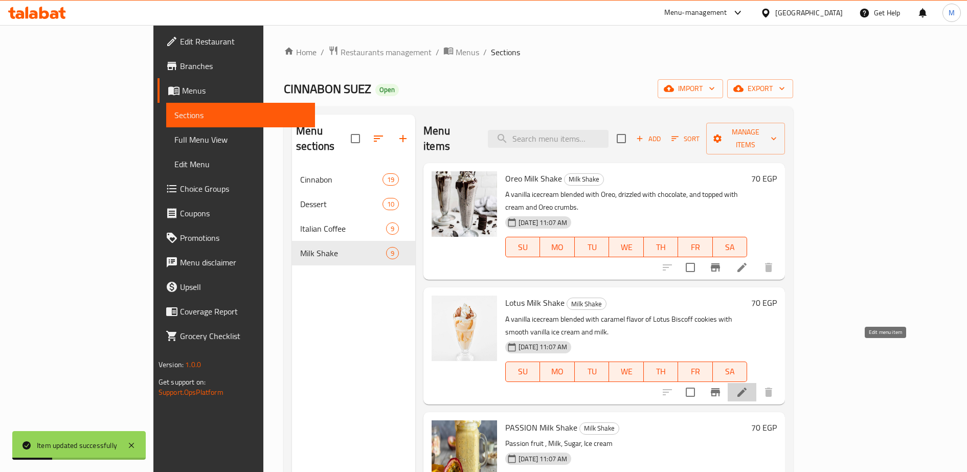
click at [747, 388] on icon at bounding box center [742, 392] width 9 height 9
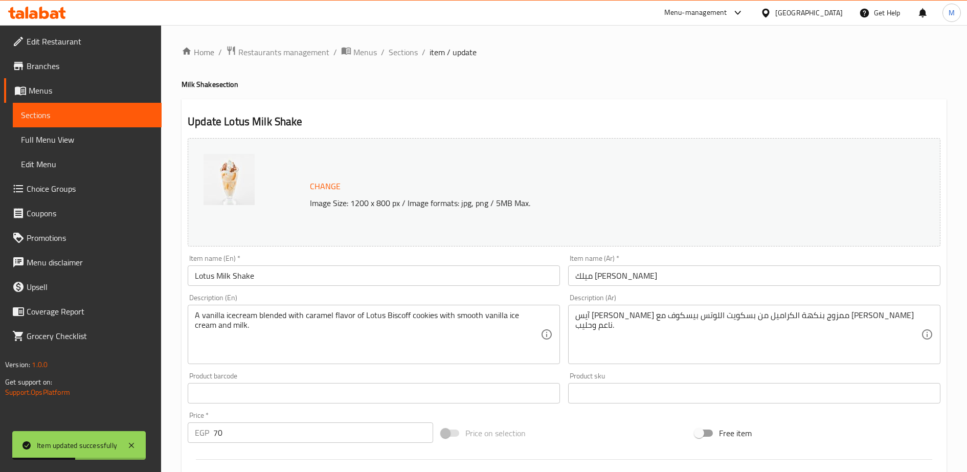
click at [227, 434] on input "70" at bounding box center [323, 432] width 220 height 20
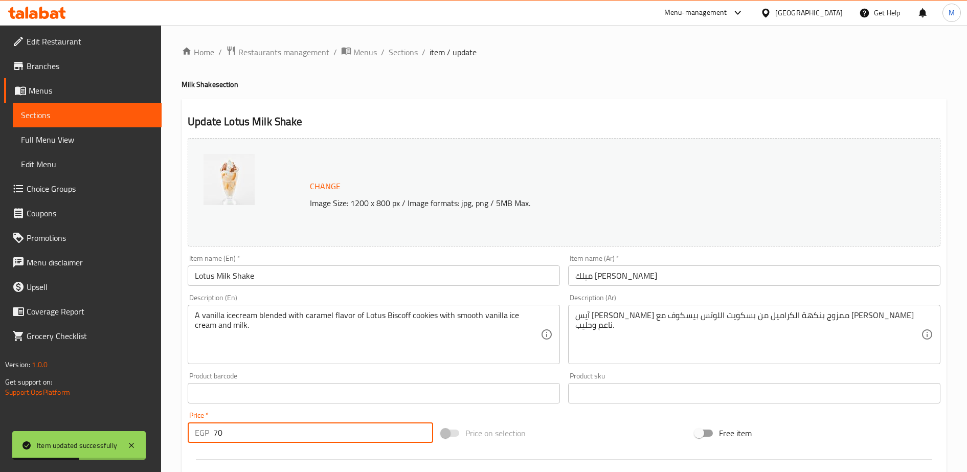
click at [227, 434] on input "70" at bounding box center [323, 432] width 220 height 20
click at [227, 434] on input "8" at bounding box center [323, 432] width 220 height 20
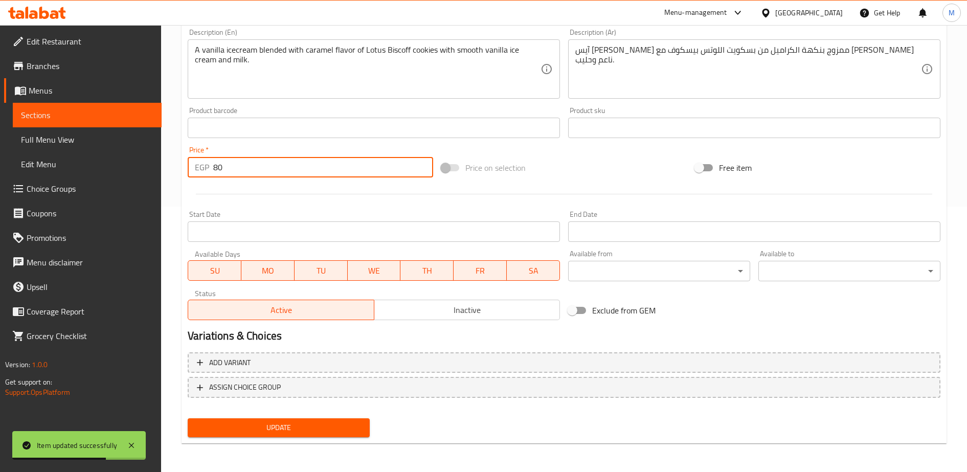
type input "80"
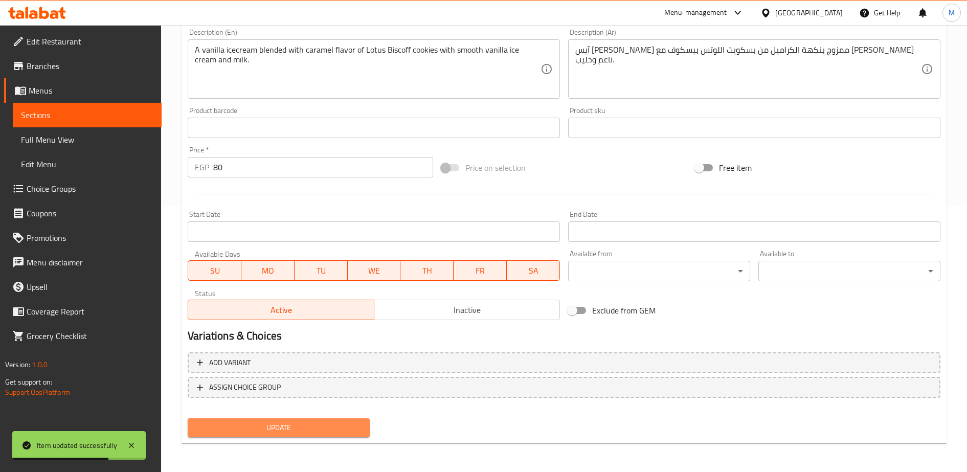
click at [273, 429] on span "Update" at bounding box center [279, 427] width 166 height 13
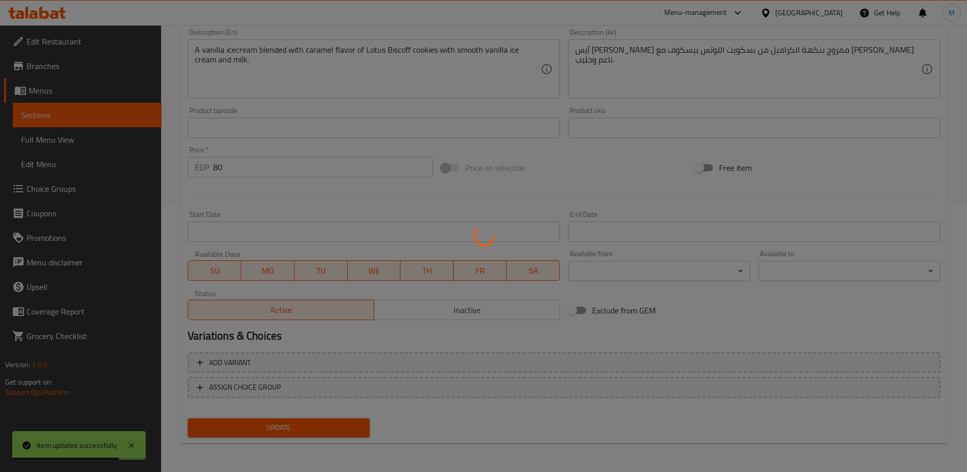
scroll to position [0, 0]
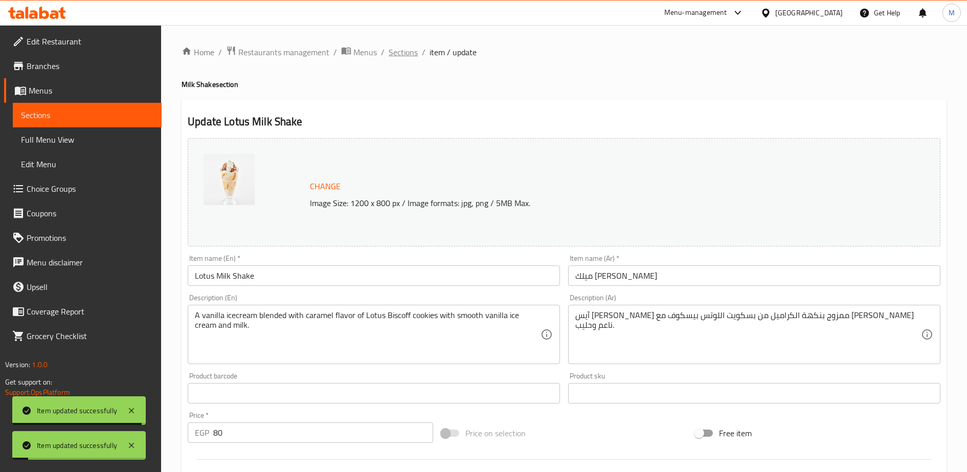
click at [403, 54] on span "Sections" at bounding box center [403, 52] width 29 height 12
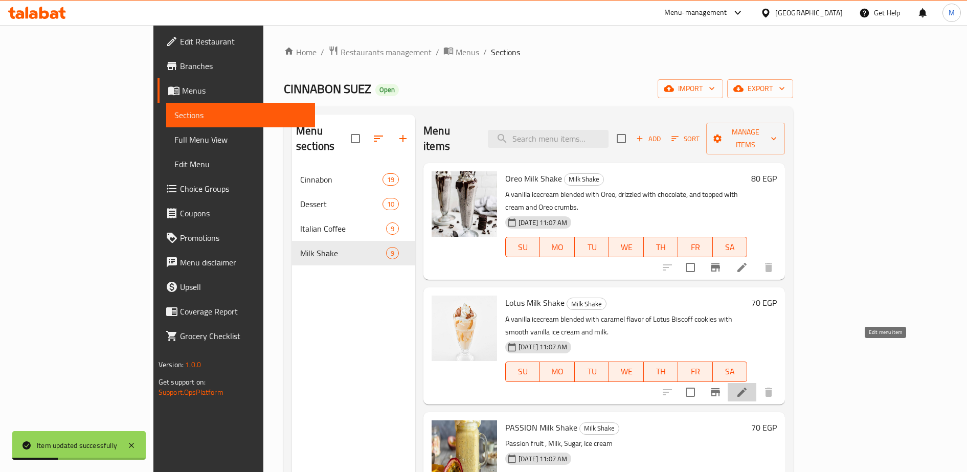
click at [747, 388] on icon at bounding box center [742, 392] width 9 height 9
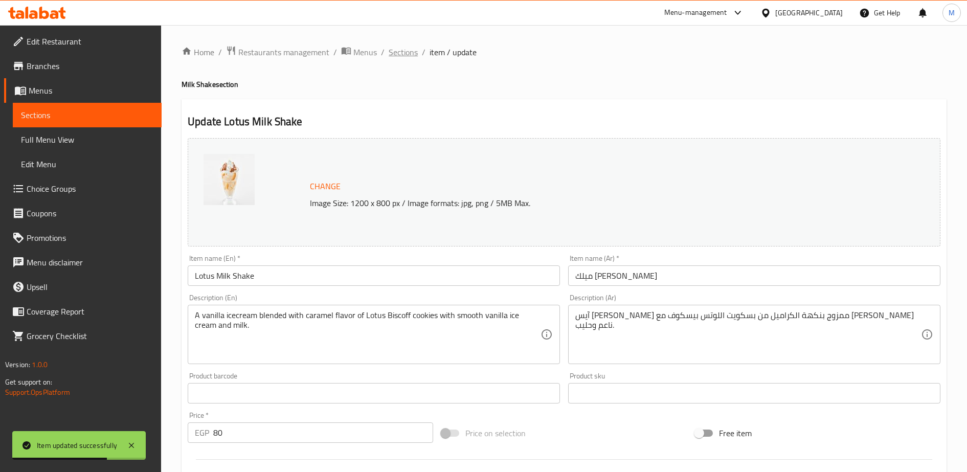
click at [405, 52] on span "Sections" at bounding box center [403, 52] width 29 height 12
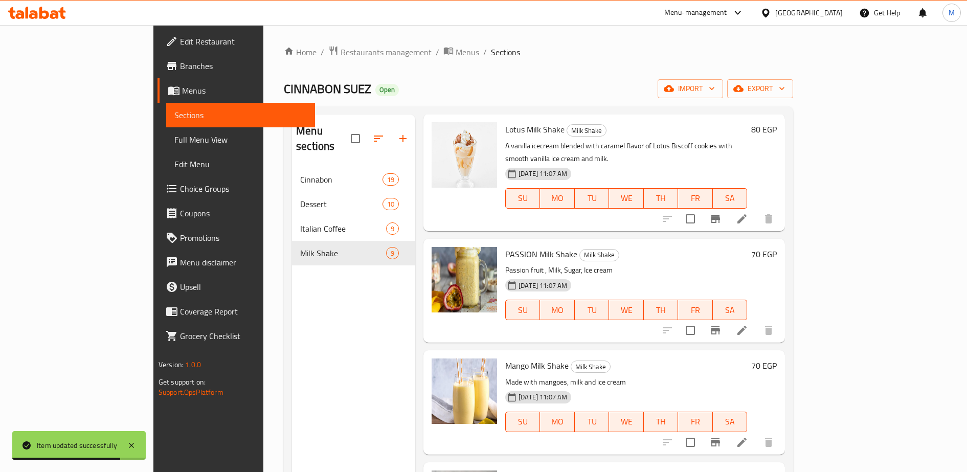
scroll to position [174, 0]
click at [748, 324] on icon at bounding box center [742, 330] width 12 height 12
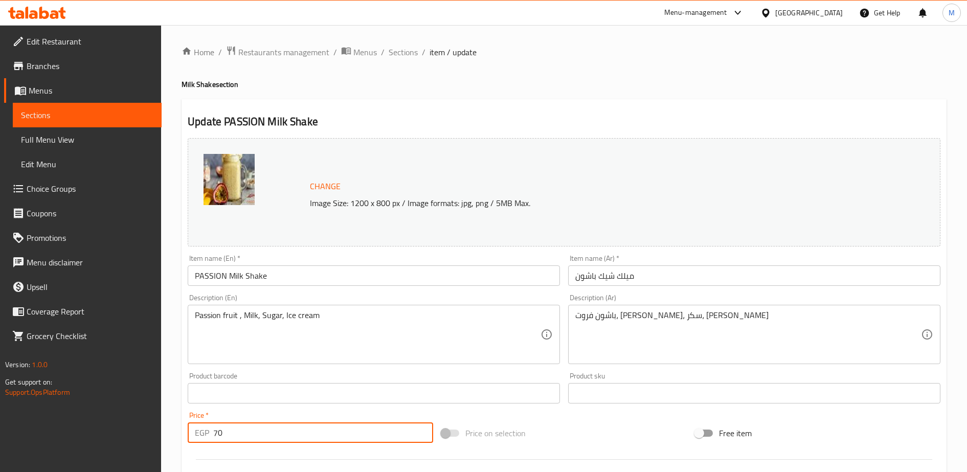
click at [253, 427] on input "70" at bounding box center [323, 432] width 220 height 20
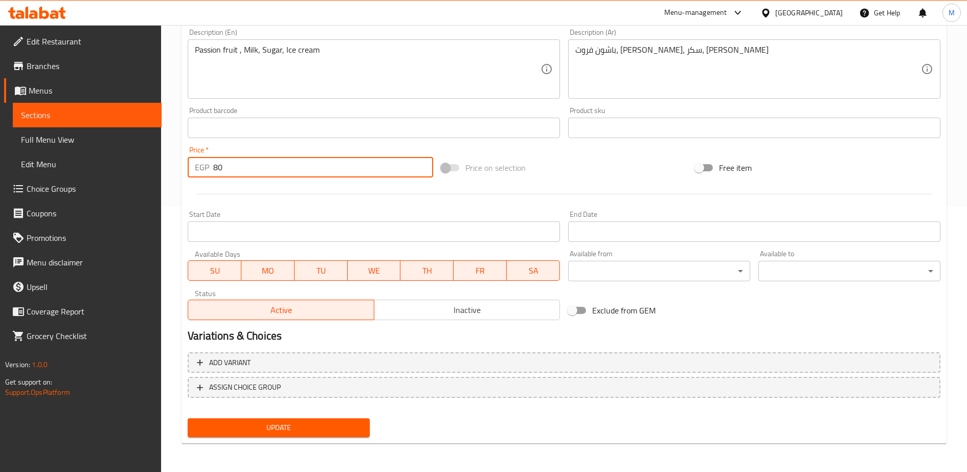
type input "80"
click at [268, 426] on span "Update" at bounding box center [279, 427] width 166 height 13
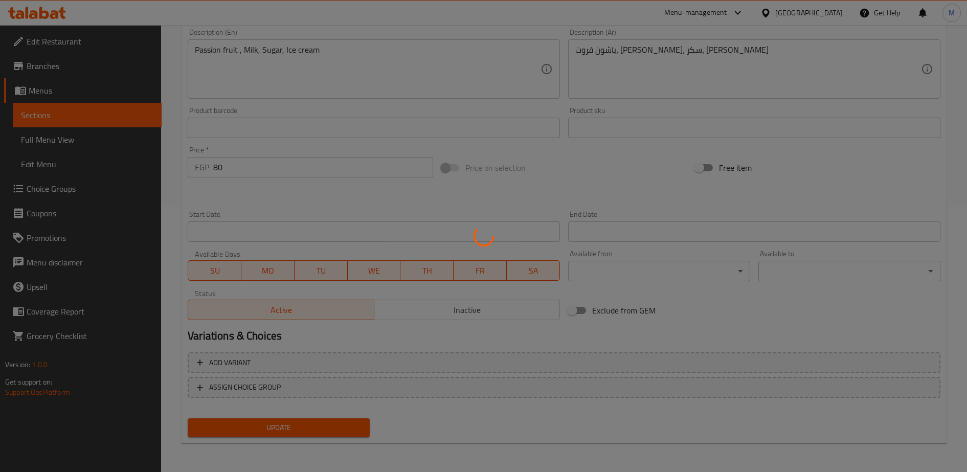
scroll to position [0, 0]
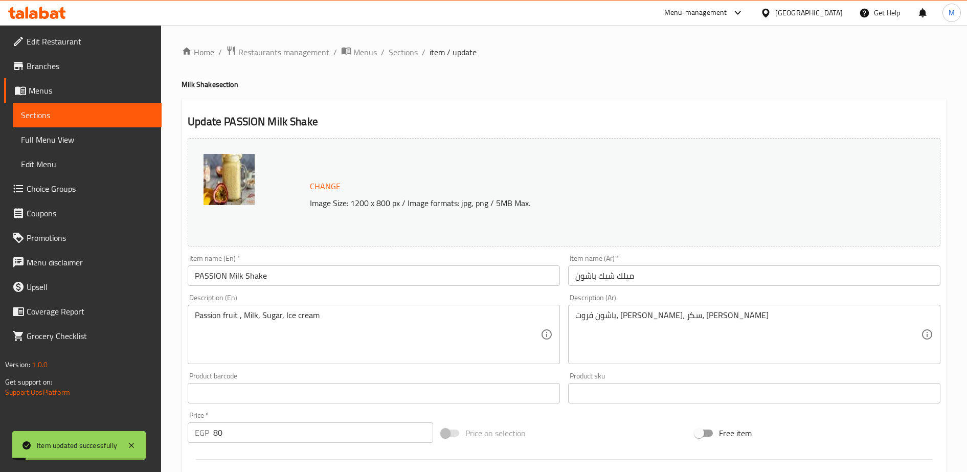
click at [395, 51] on span "Sections" at bounding box center [403, 52] width 29 height 12
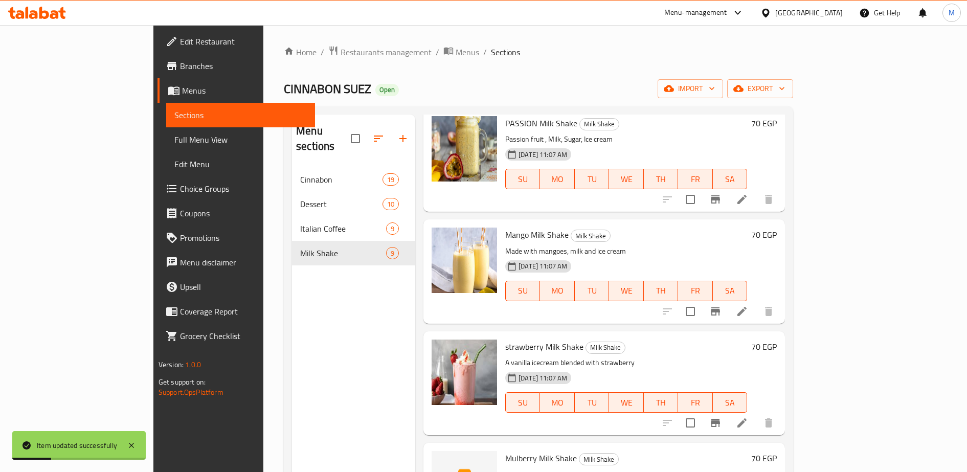
scroll to position [305, 0]
click at [748, 416] on icon at bounding box center [742, 422] width 12 height 12
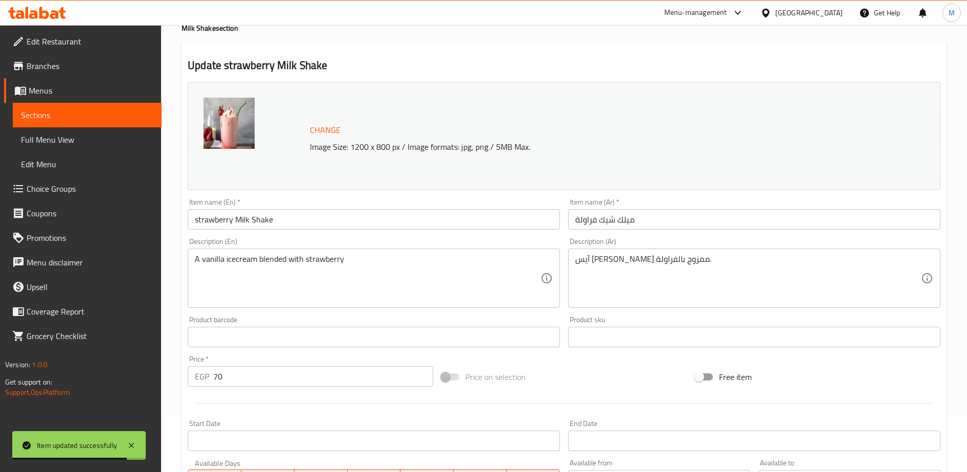
scroll to position [63, 0]
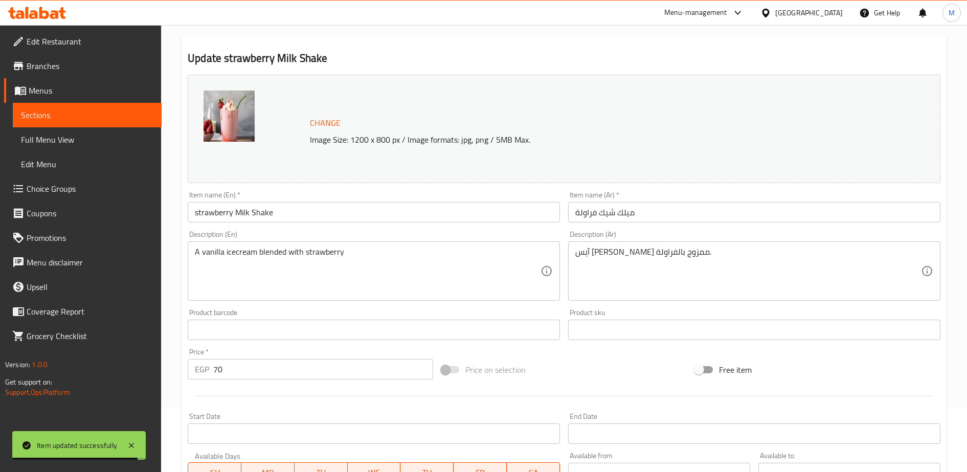
click at [246, 367] on input "70" at bounding box center [323, 369] width 220 height 20
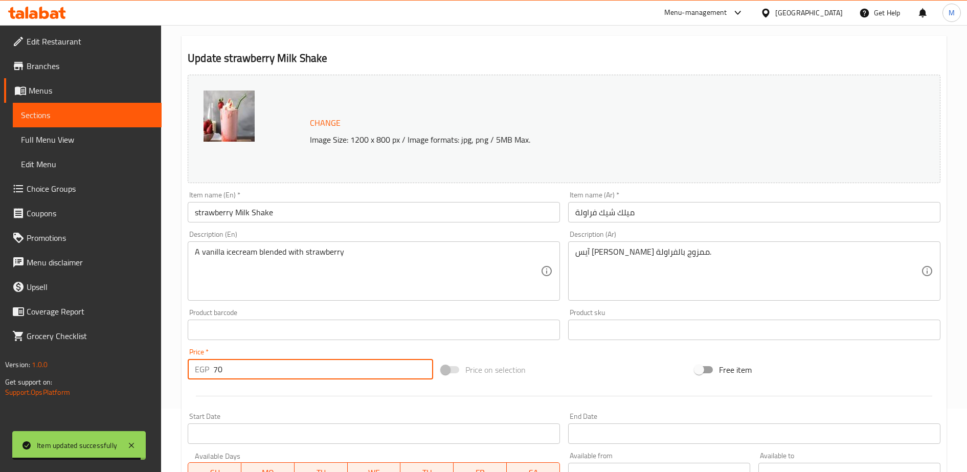
click at [246, 367] on input "70" at bounding box center [323, 369] width 220 height 20
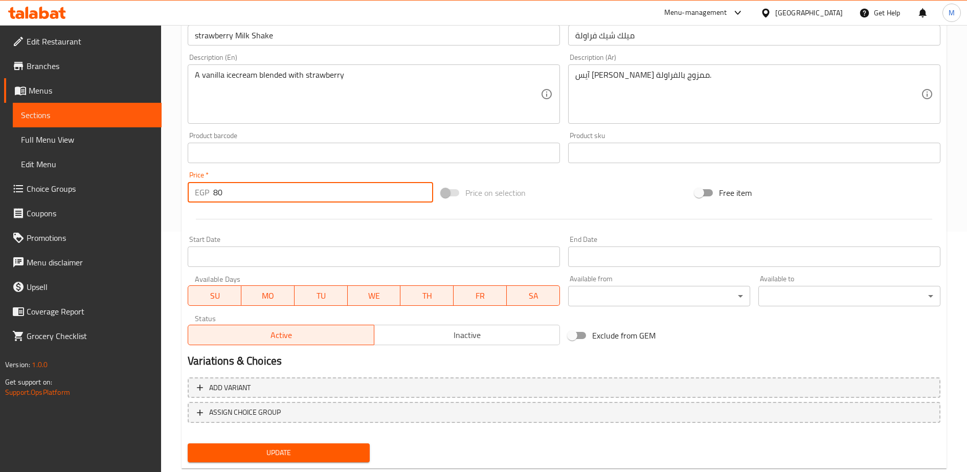
scroll to position [265, 0]
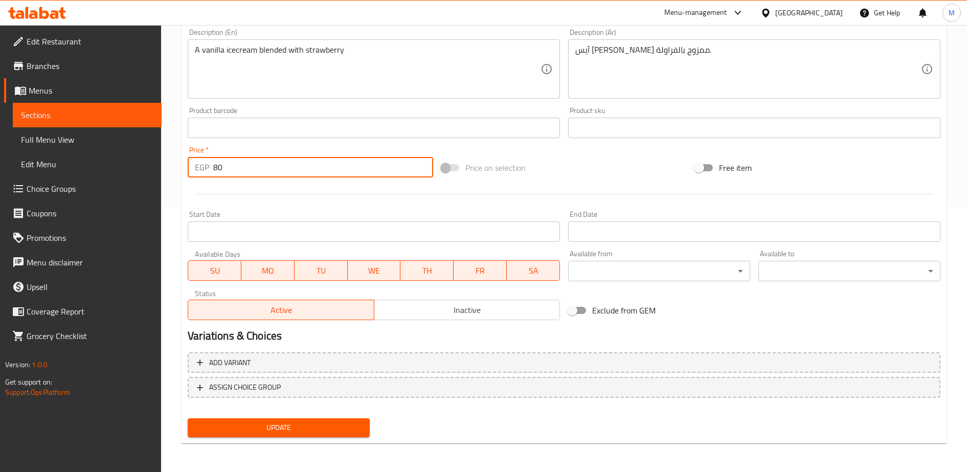
type input "80"
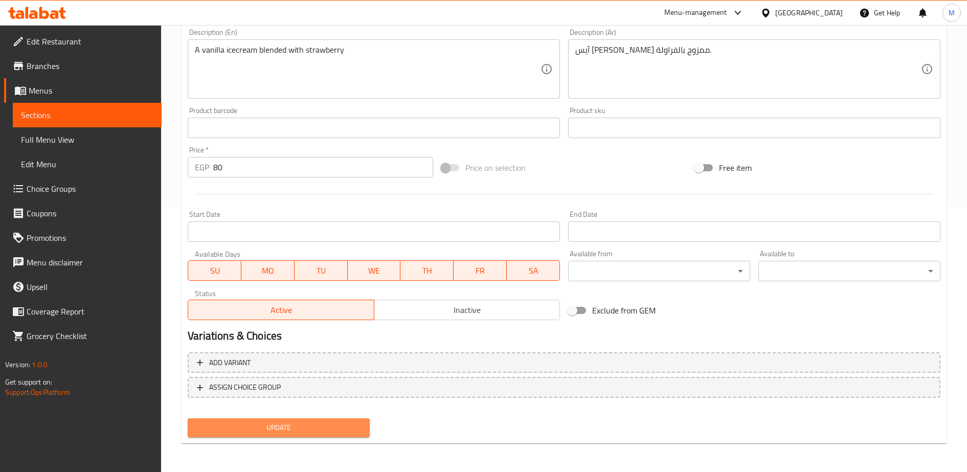
click at [284, 425] on span "Update" at bounding box center [279, 427] width 166 height 13
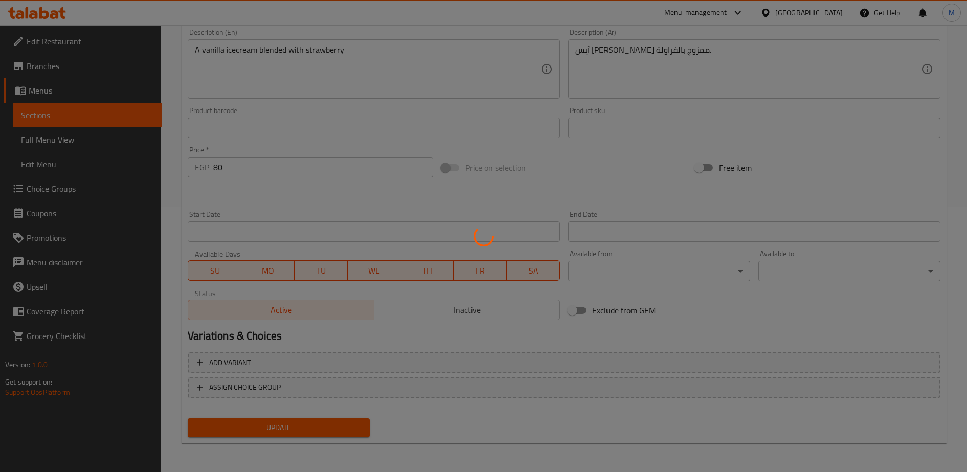
scroll to position [0, 0]
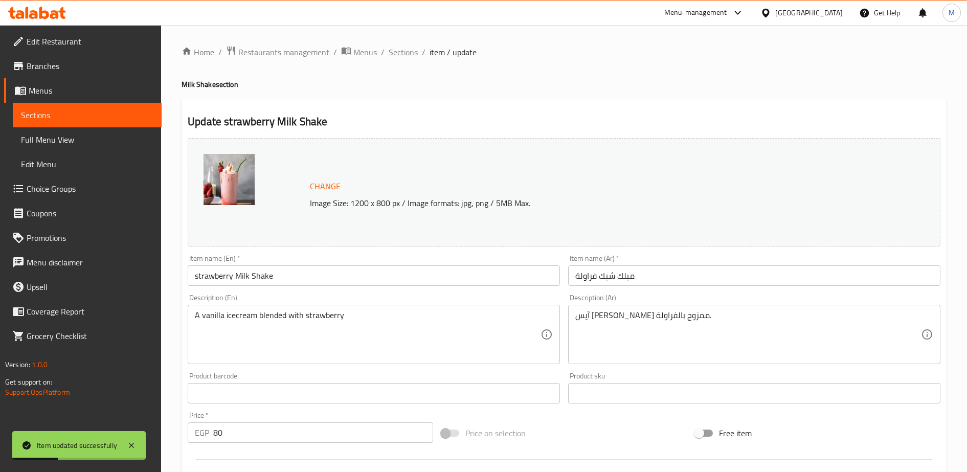
click at [401, 51] on span "Sections" at bounding box center [403, 52] width 29 height 12
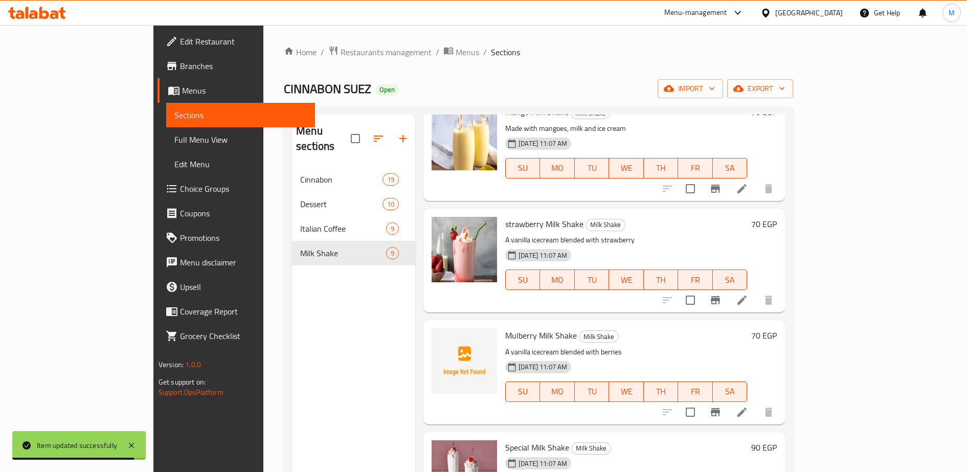
scroll to position [429, 0]
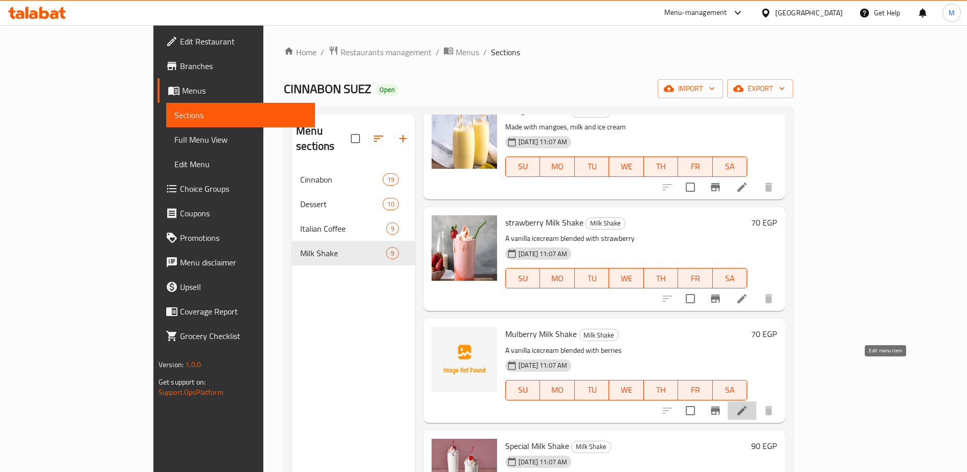
click at [748, 405] on icon at bounding box center [742, 411] width 12 height 12
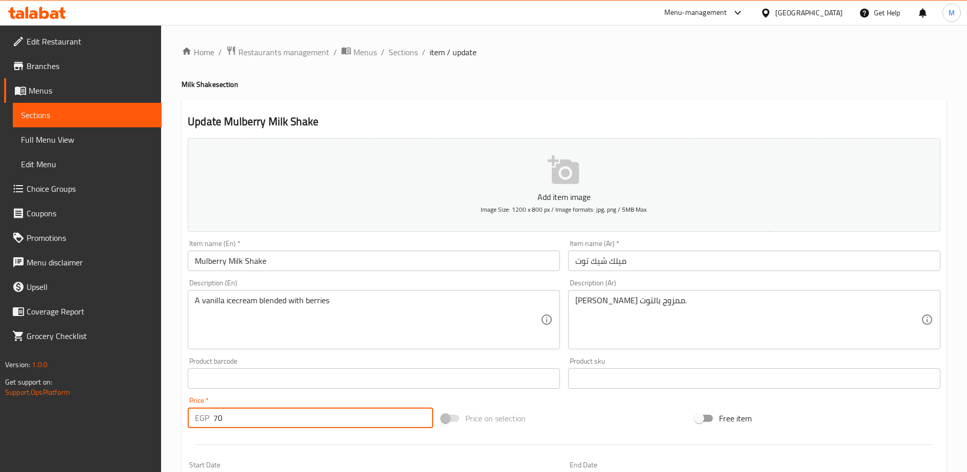
click at [242, 418] on input "70" at bounding box center [323, 418] width 220 height 20
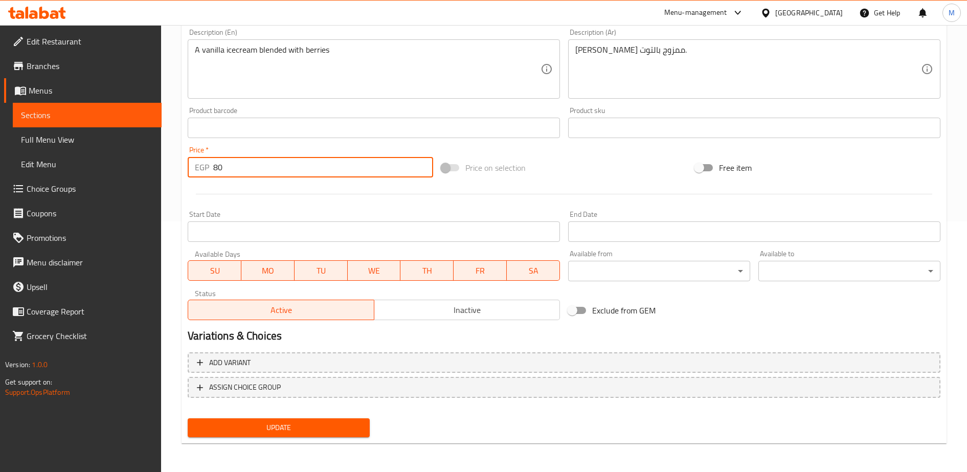
type input "80"
click at [259, 424] on span "Update" at bounding box center [279, 427] width 166 height 13
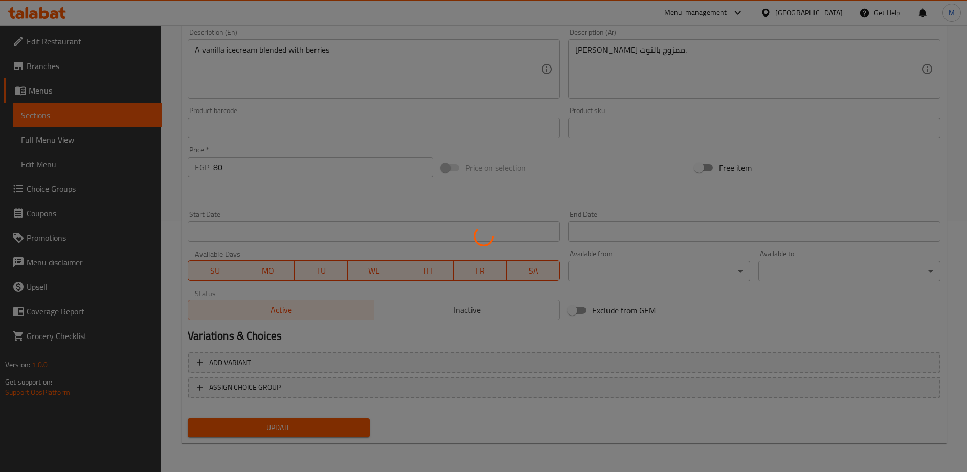
scroll to position [0, 0]
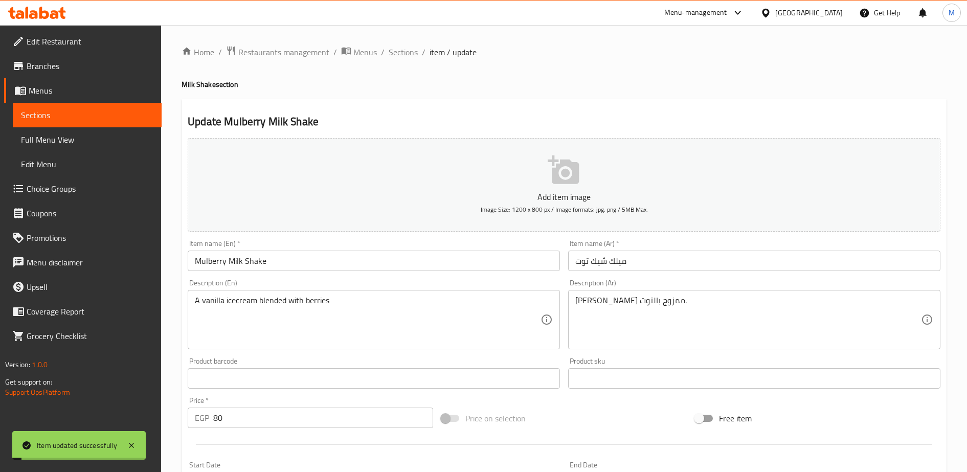
click at [399, 53] on span "Sections" at bounding box center [403, 52] width 29 height 12
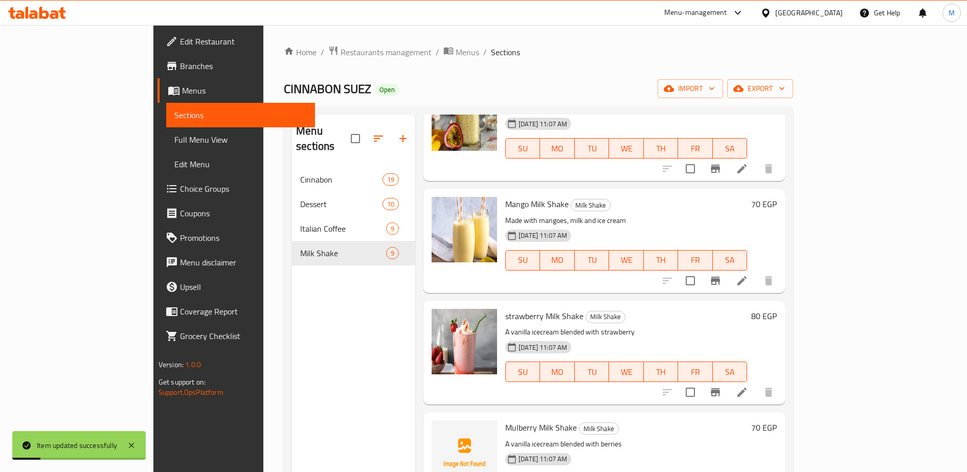
scroll to position [339, 0]
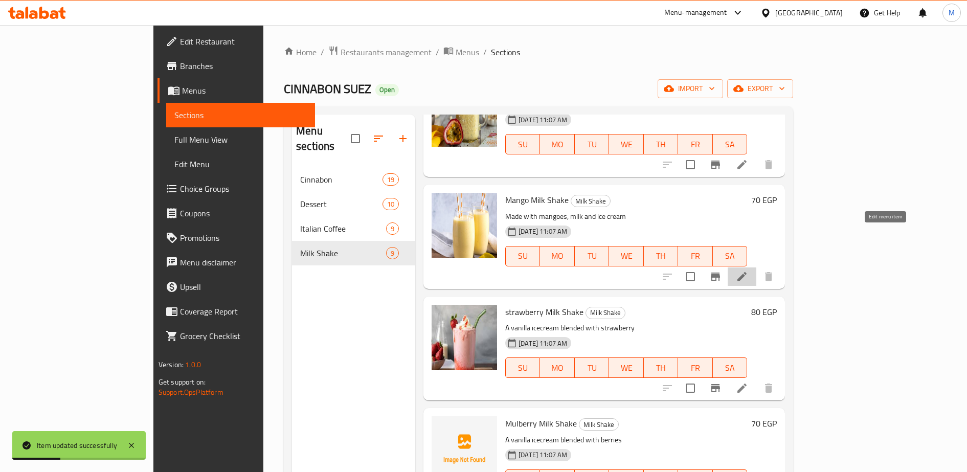
click at [748, 271] on icon at bounding box center [742, 277] width 12 height 12
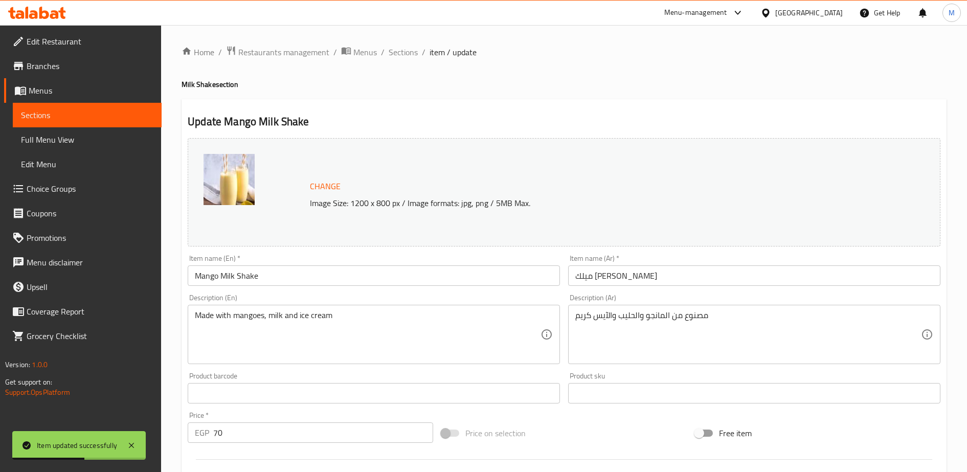
click at [236, 439] on input "70" at bounding box center [323, 432] width 220 height 20
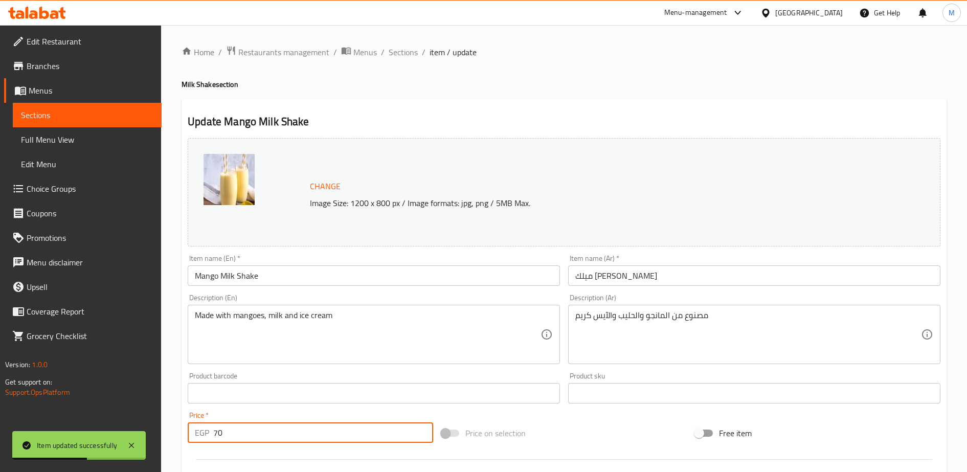
click at [236, 439] on input "70" at bounding box center [323, 432] width 220 height 20
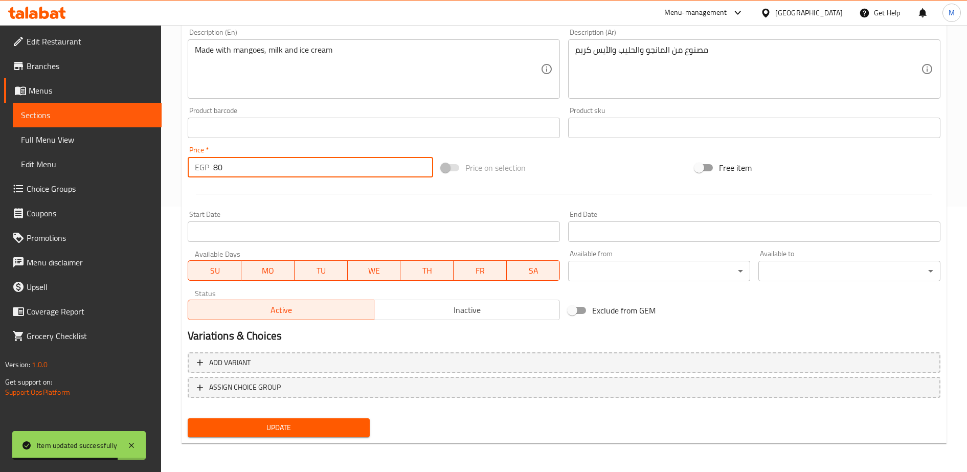
type input "80"
click at [258, 431] on span "Update" at bounding box center [279, 427] width 166 height 13
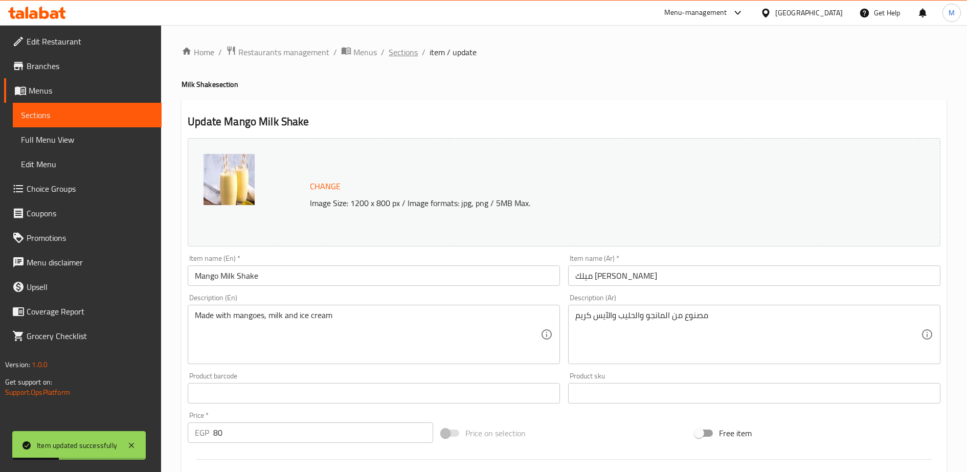
click at [394, 53] on span "Sections" at bounding box center [403, 52] width 29 height 12
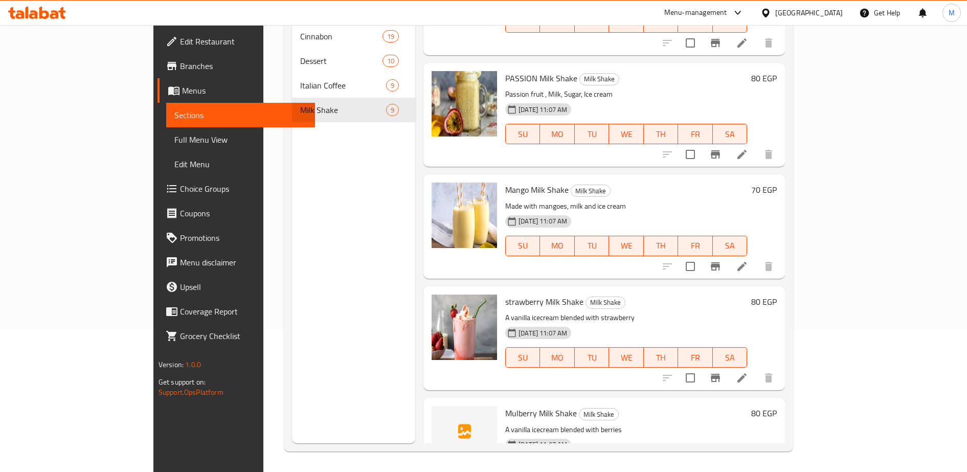
scroll to position [200, 0]
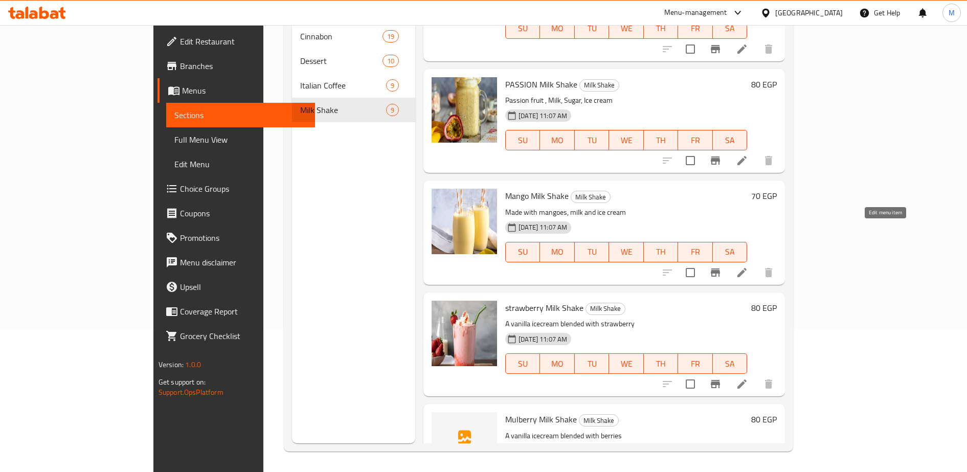
click at [748, 266] on icon at bounding box center [742, 272] width 12 height 12
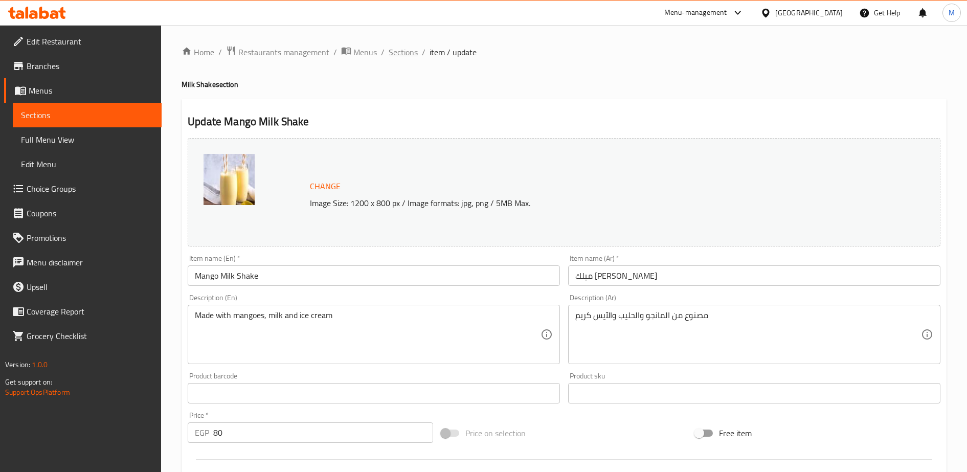
click at [400, 52] on span "Sections" at bounding box center [403, 52] width 29 height 12
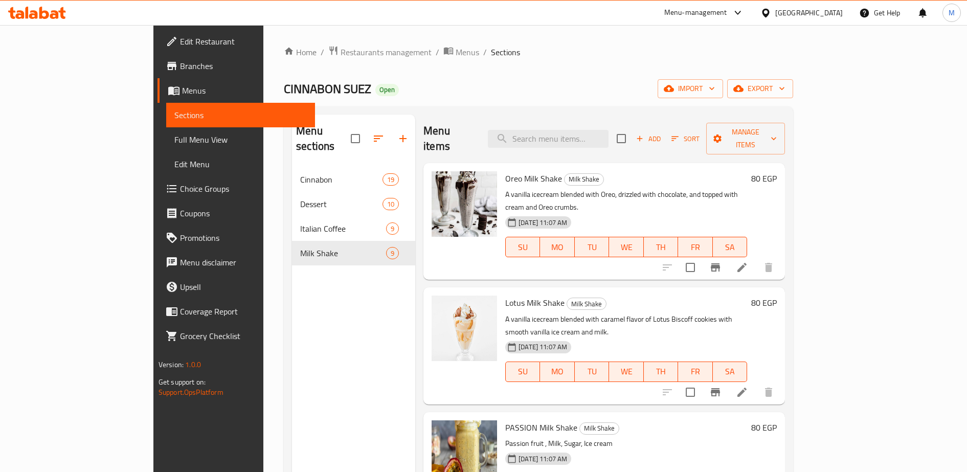
click at [677, 358] on div "SU MO TU WE TH FR SA" at bounding box center [626, 372] width 250 height 29
